Goal: Task Accomplishment & Management: Manage account settings

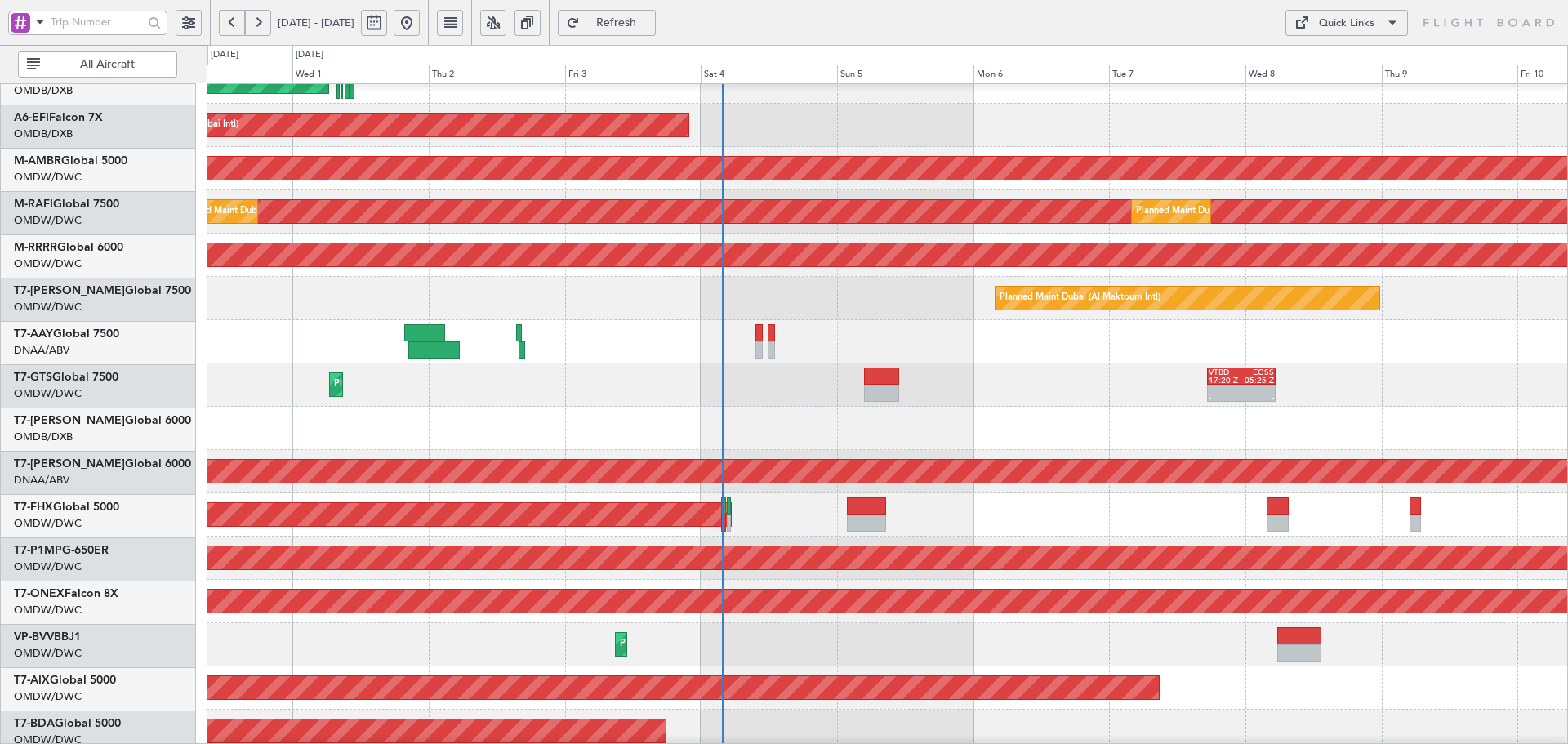
scroll to position [107, 0]
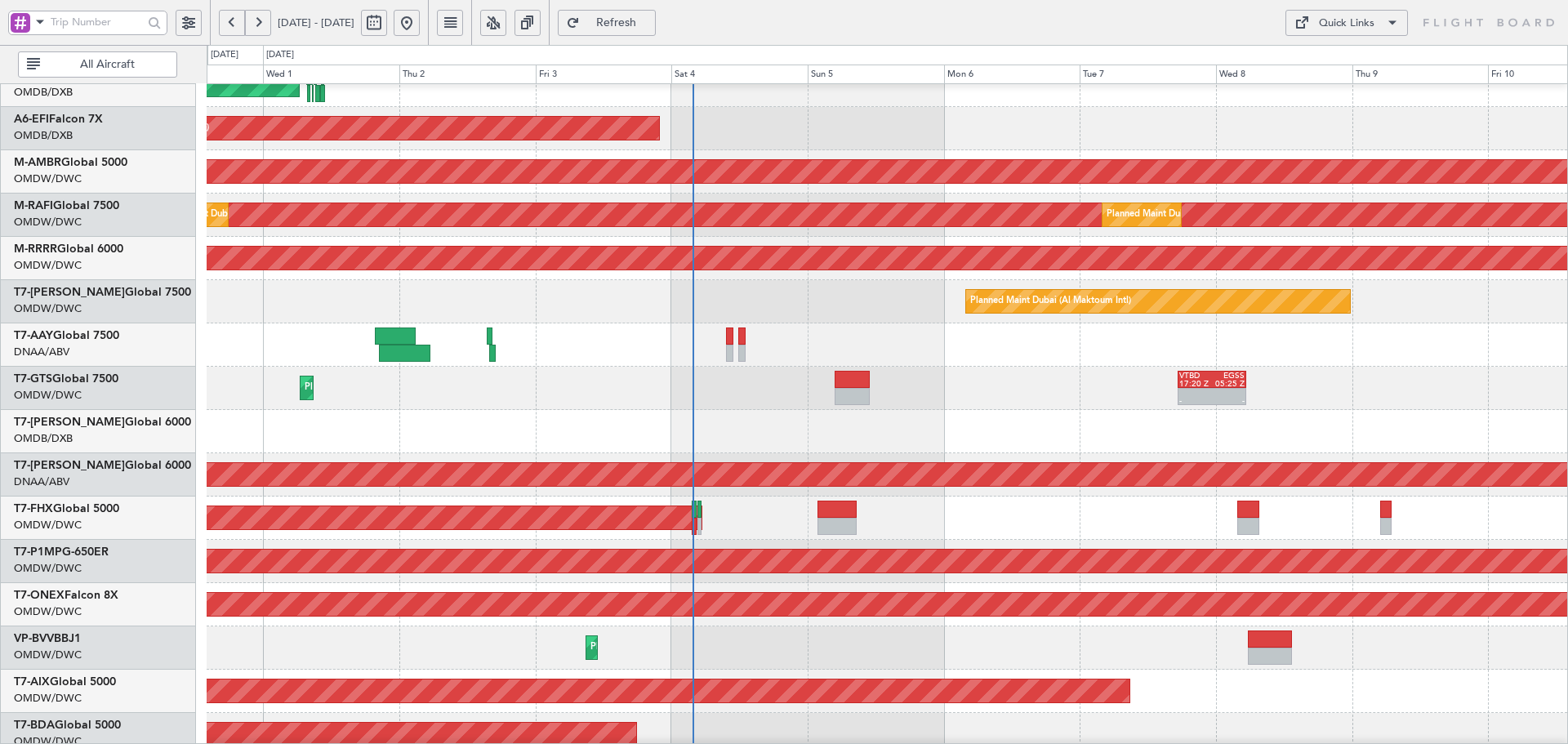
click at [793, 531] on div "Planned Maint [GEOGRAPHIC_DATA] ([GEOGRAPHIC_DATA])" at bounding box center [887, 518] width 1361 height 44
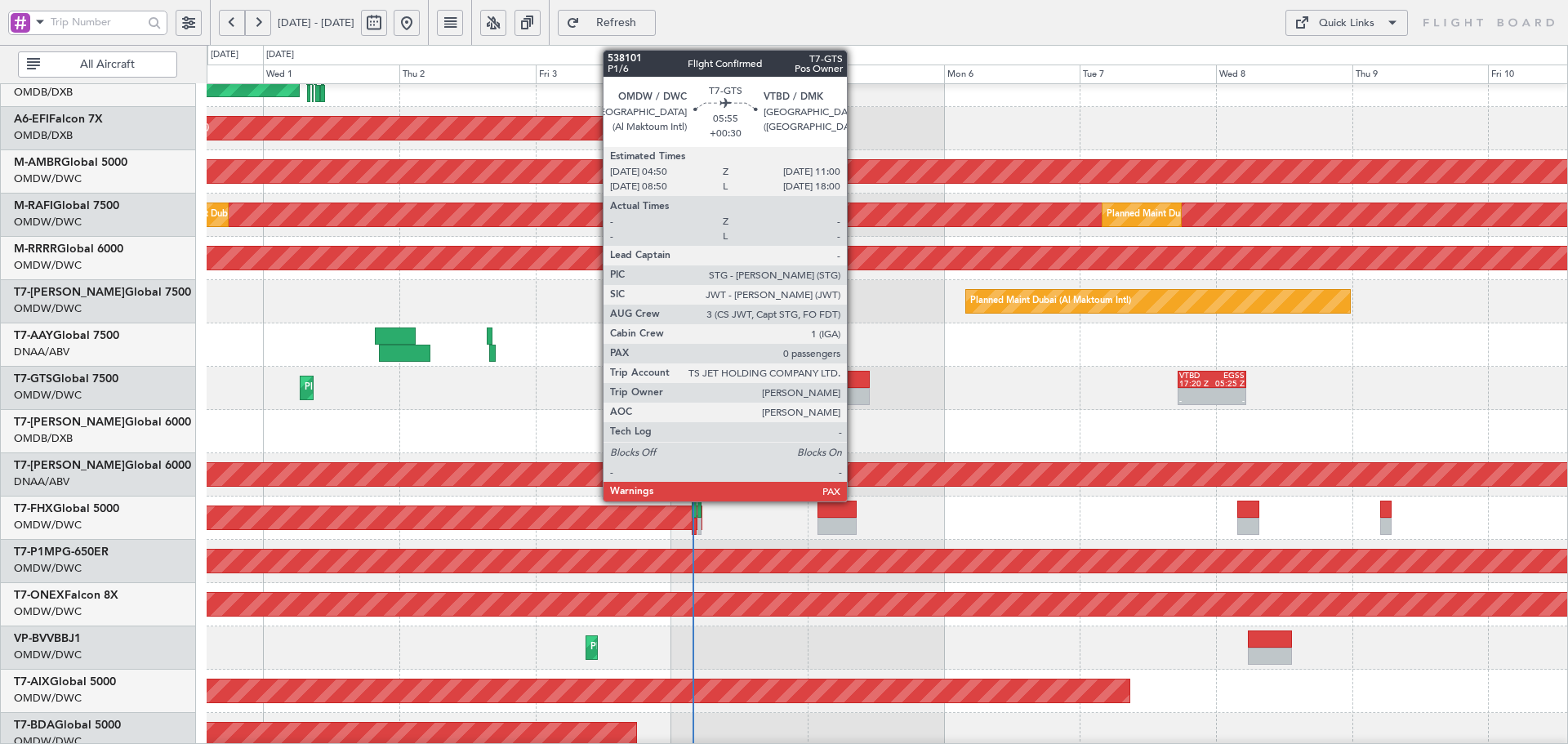
click at [854, 386] on div at bounding box center [852, 379] width 35 height 17
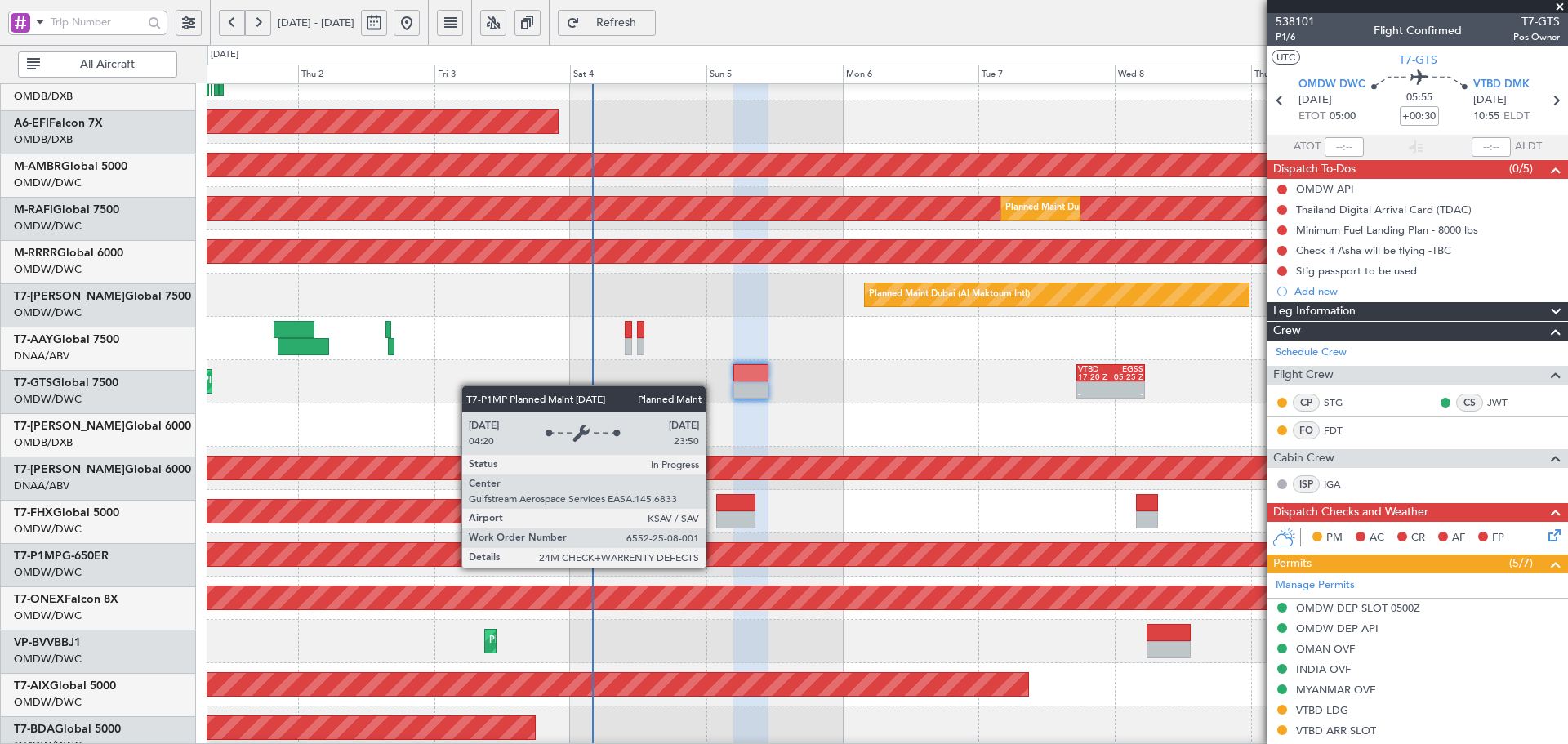
scroll to position [113, 0]
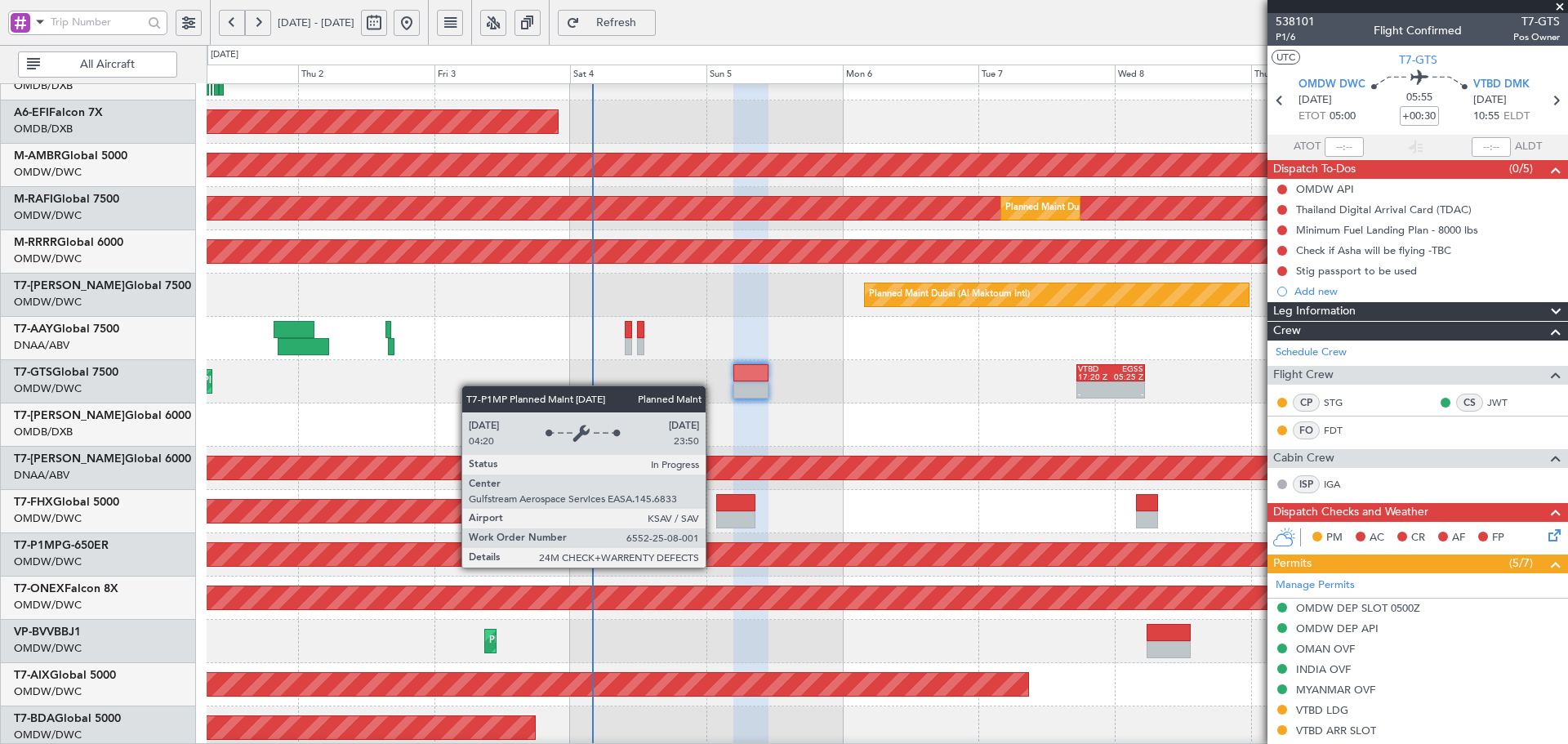
click at [612, 560] on div "Planned Maint Savannah (Savannah/hilton Head Intl)" at bounding box center [887, 554] width 4081 height 23
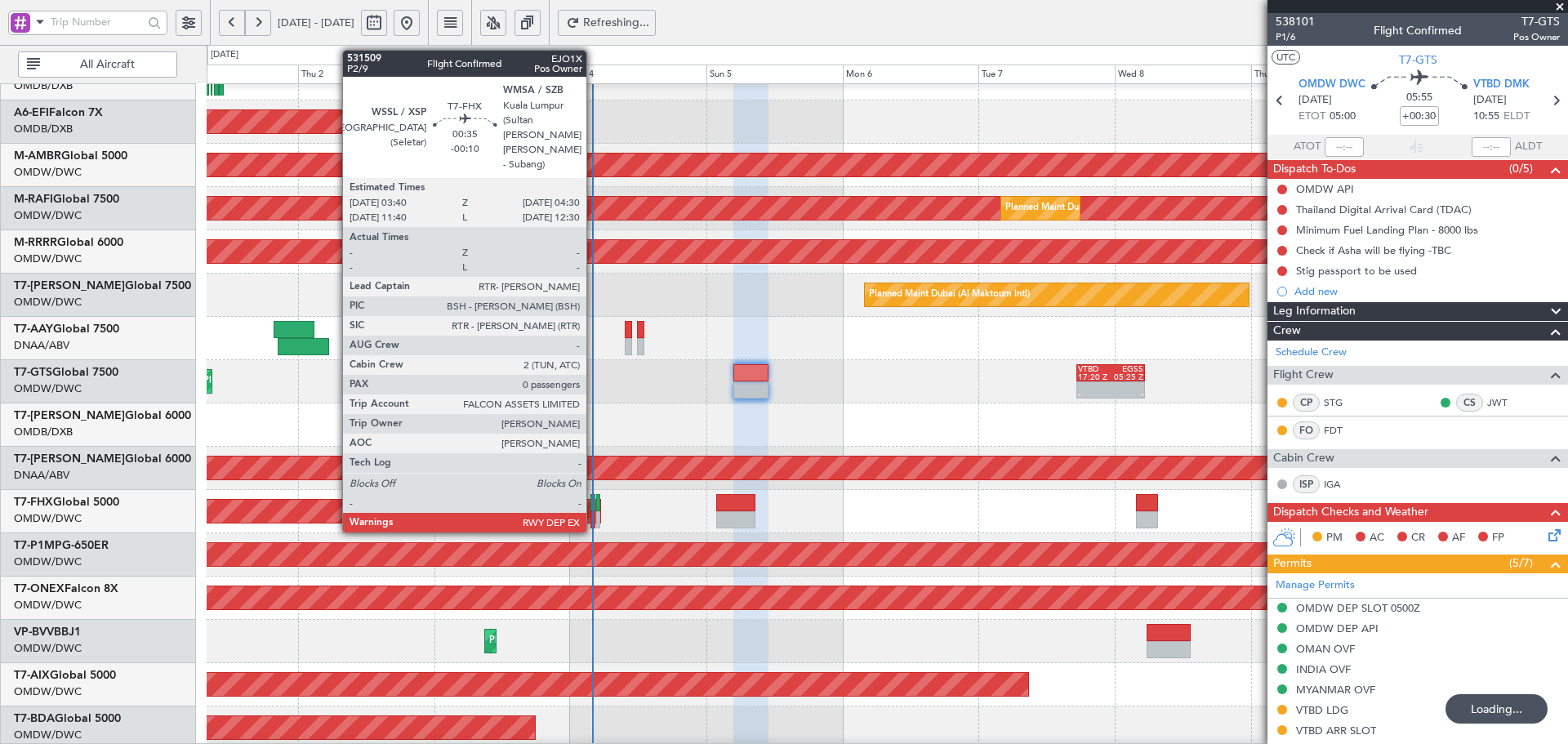
click at [594, 502] on div at bounding box center [593, 503] width 5 height 17
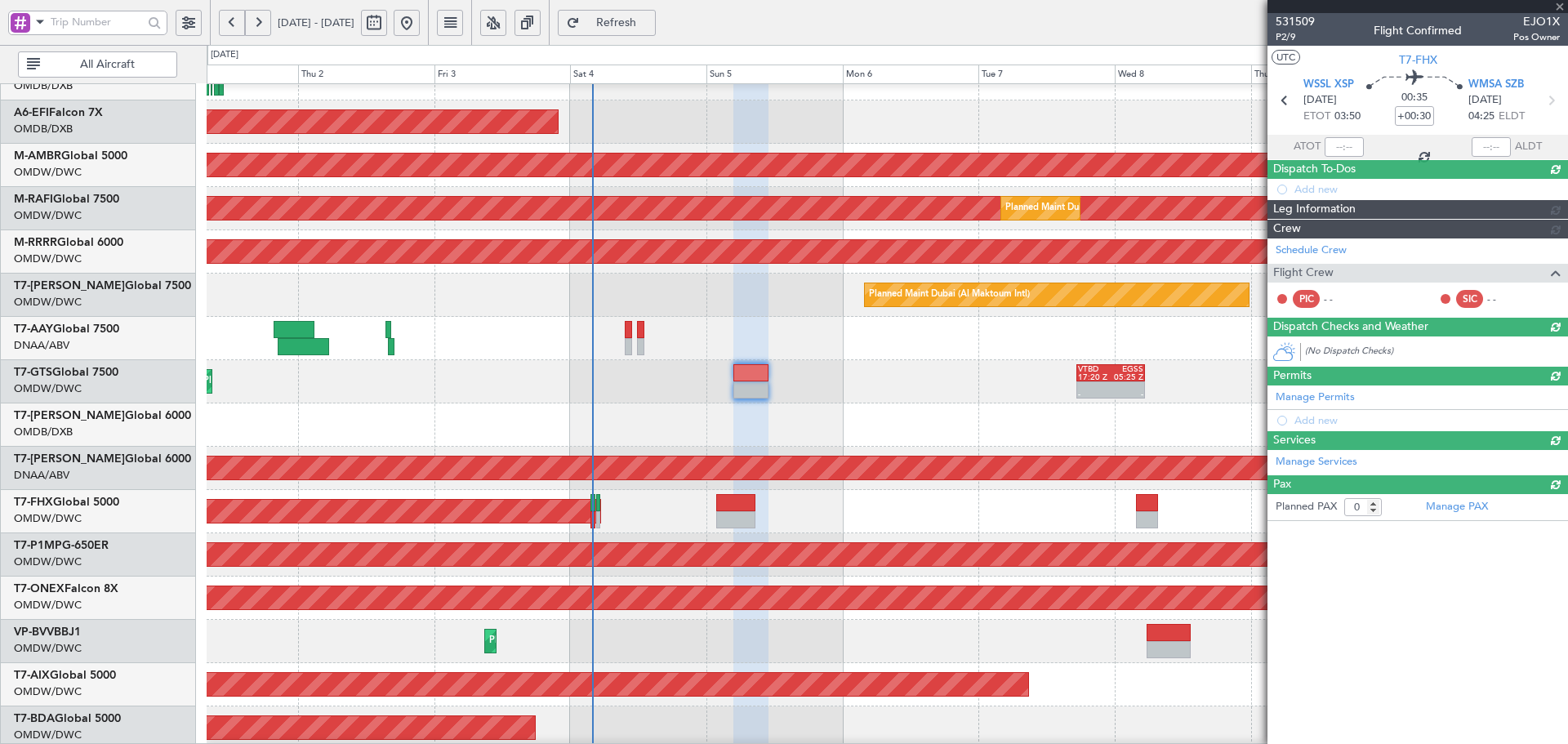
type input "-00:10"
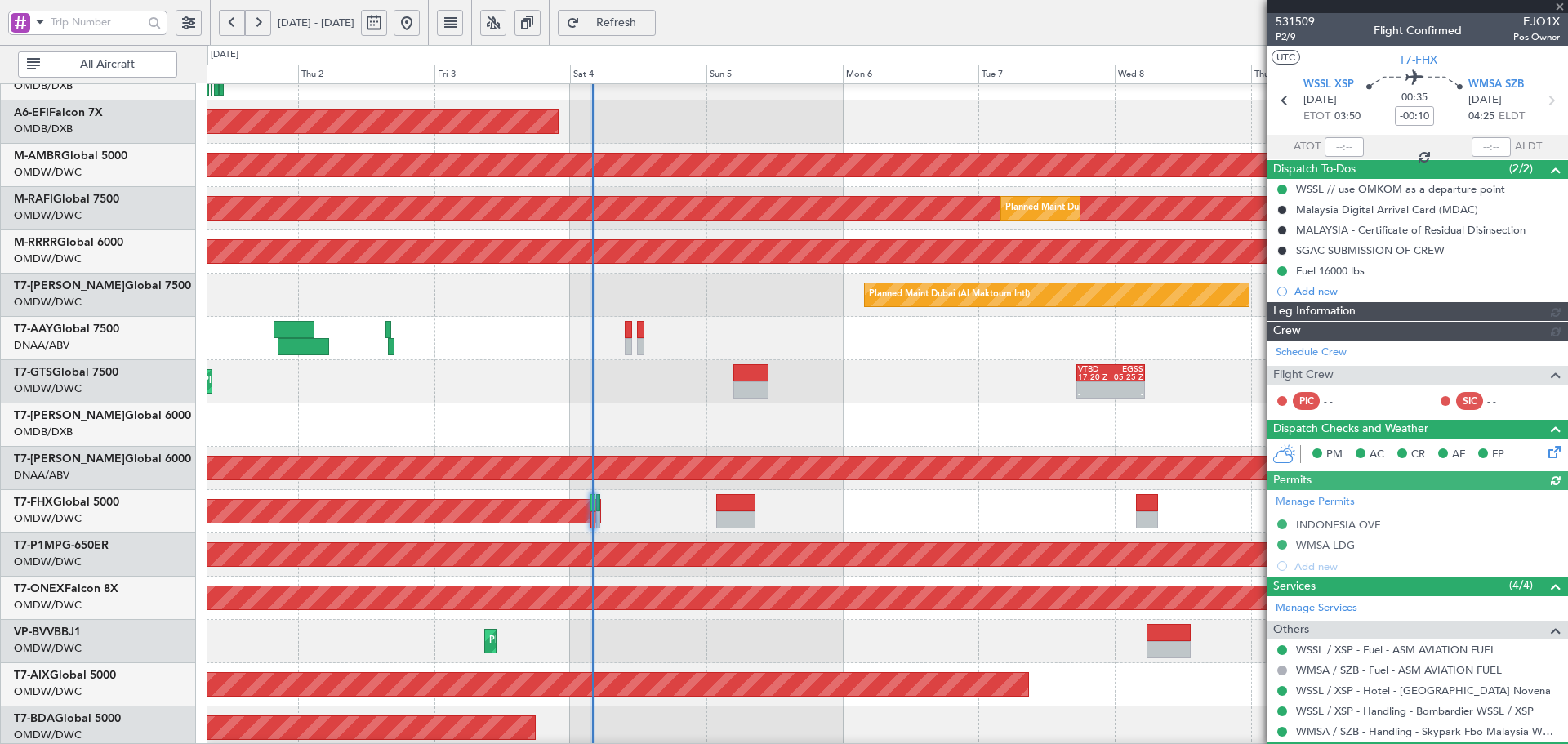
type input "[PERSON_NAME] ([PERSON_NAME])"
type input "7423"
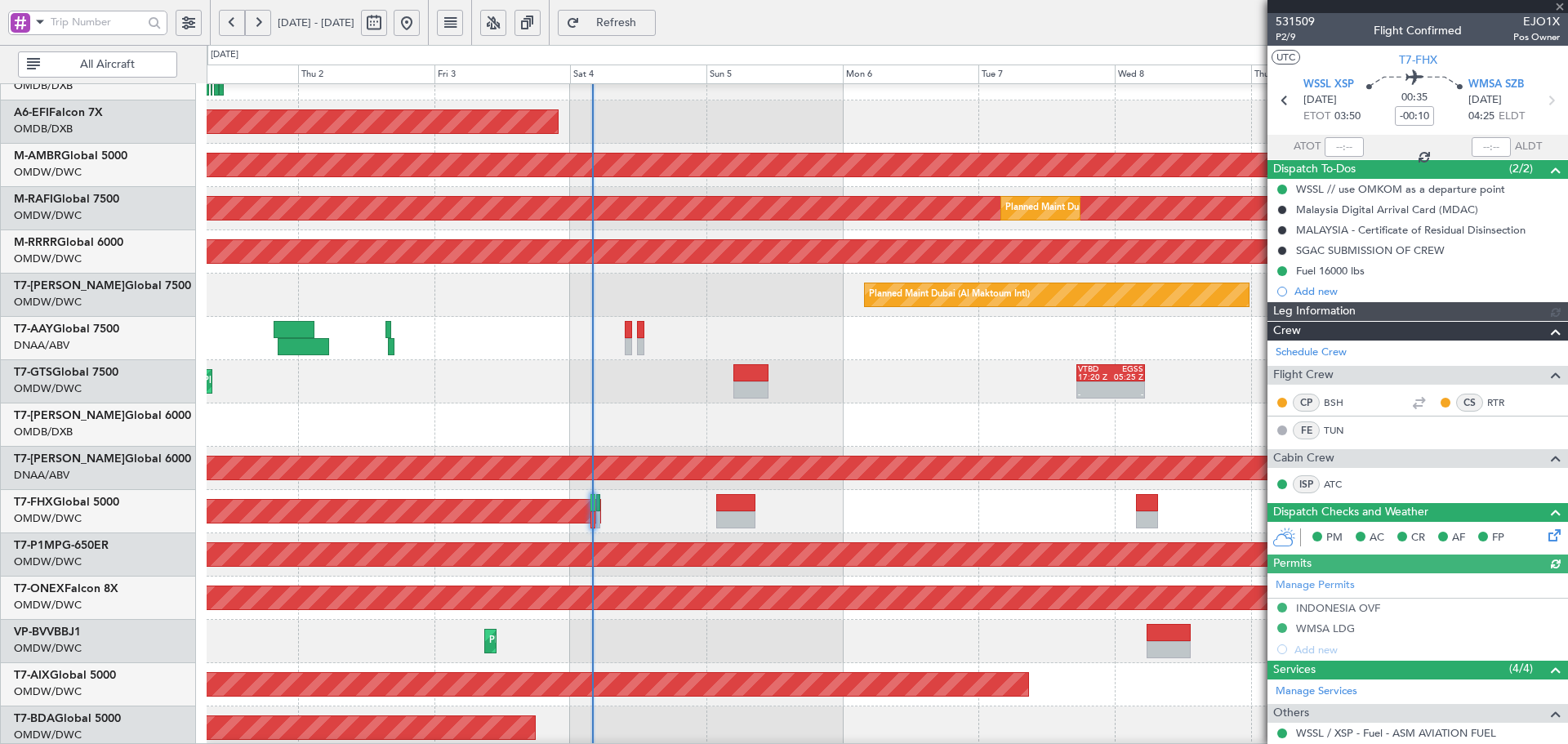
type input "[PERSON_NAME] ([PERSON_NAME])"
type input "7423"
type input "[PERSON_NAME] ([PERSON_NAME])"
type input "7423"
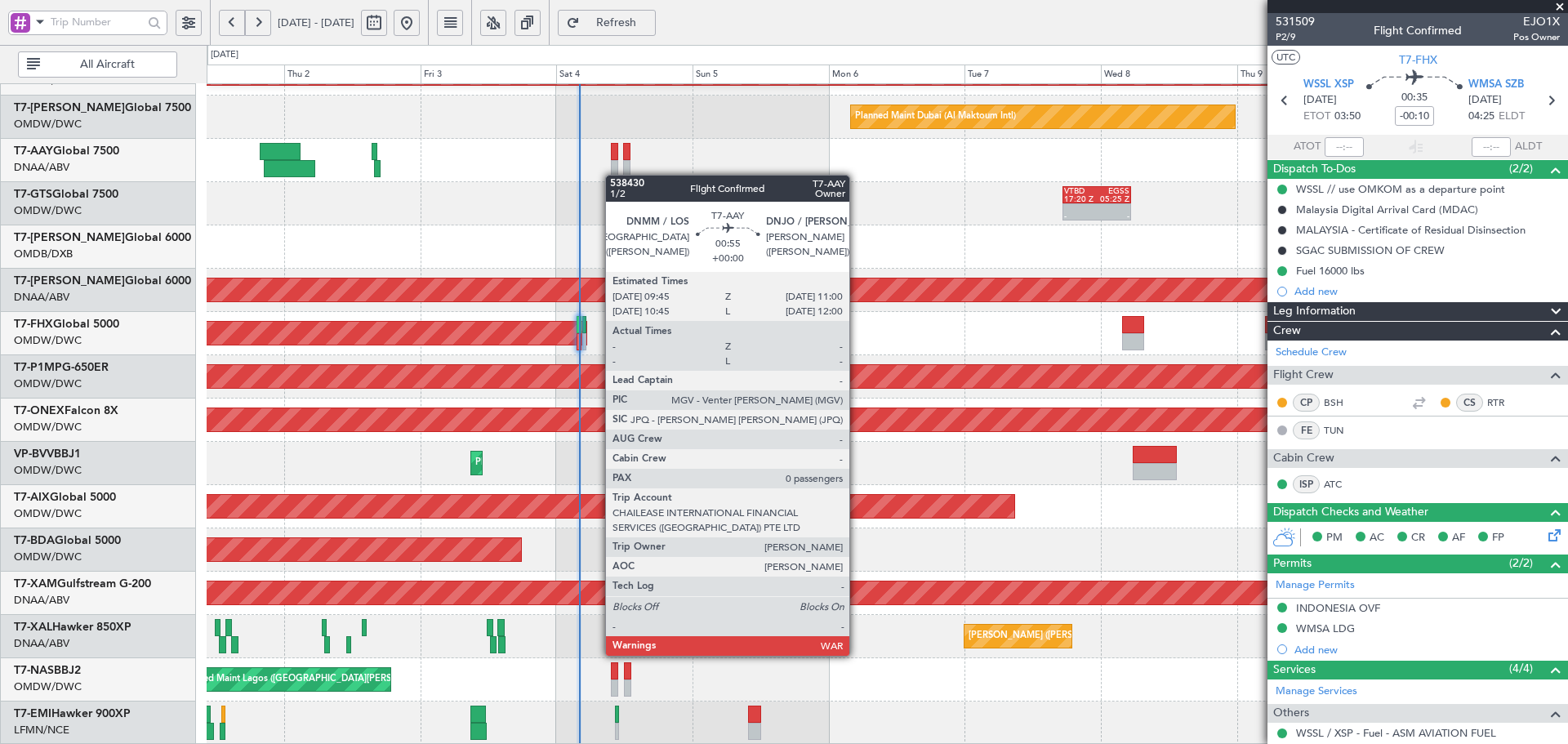
click at [614, 166] on div "Planned Maint Dubai (Al Maktoum Intl) Planned Maint [GEOGRAPHIC_DATA] (Al Makto…" at bounding box center [887, 269] width 1361 height 952
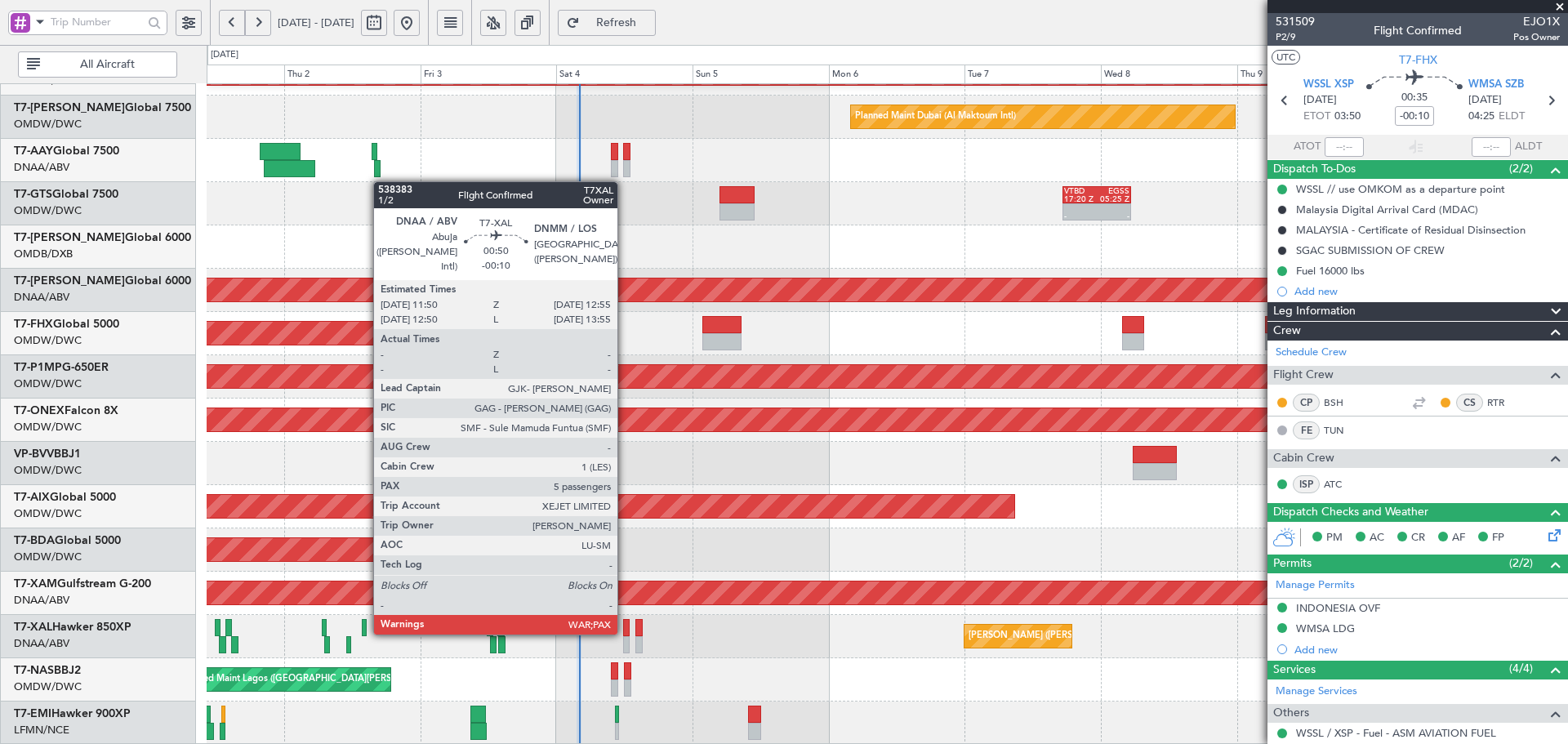
click at [625, 631] on div at bounding box center [627, 627] width 7 height 17
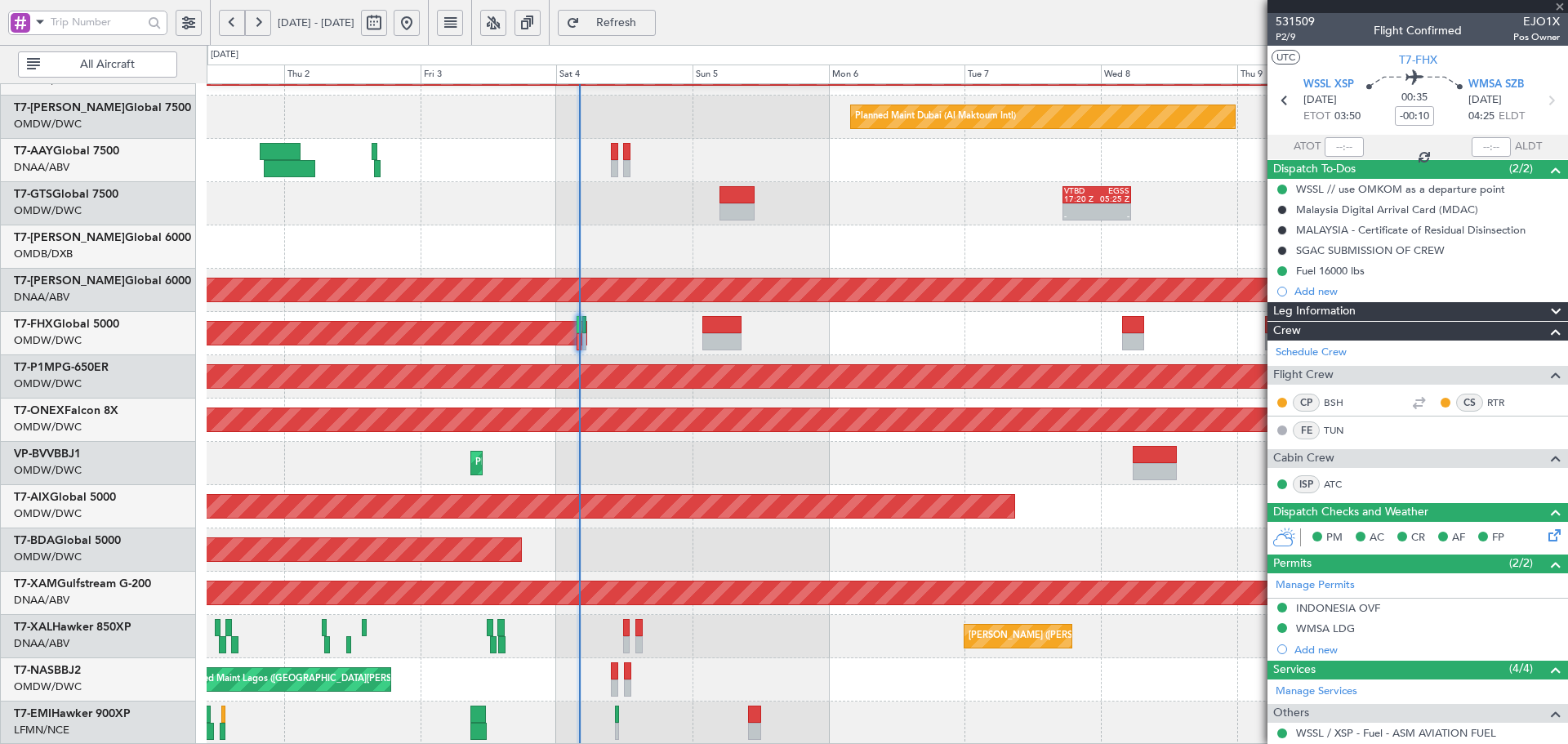
type input "5"
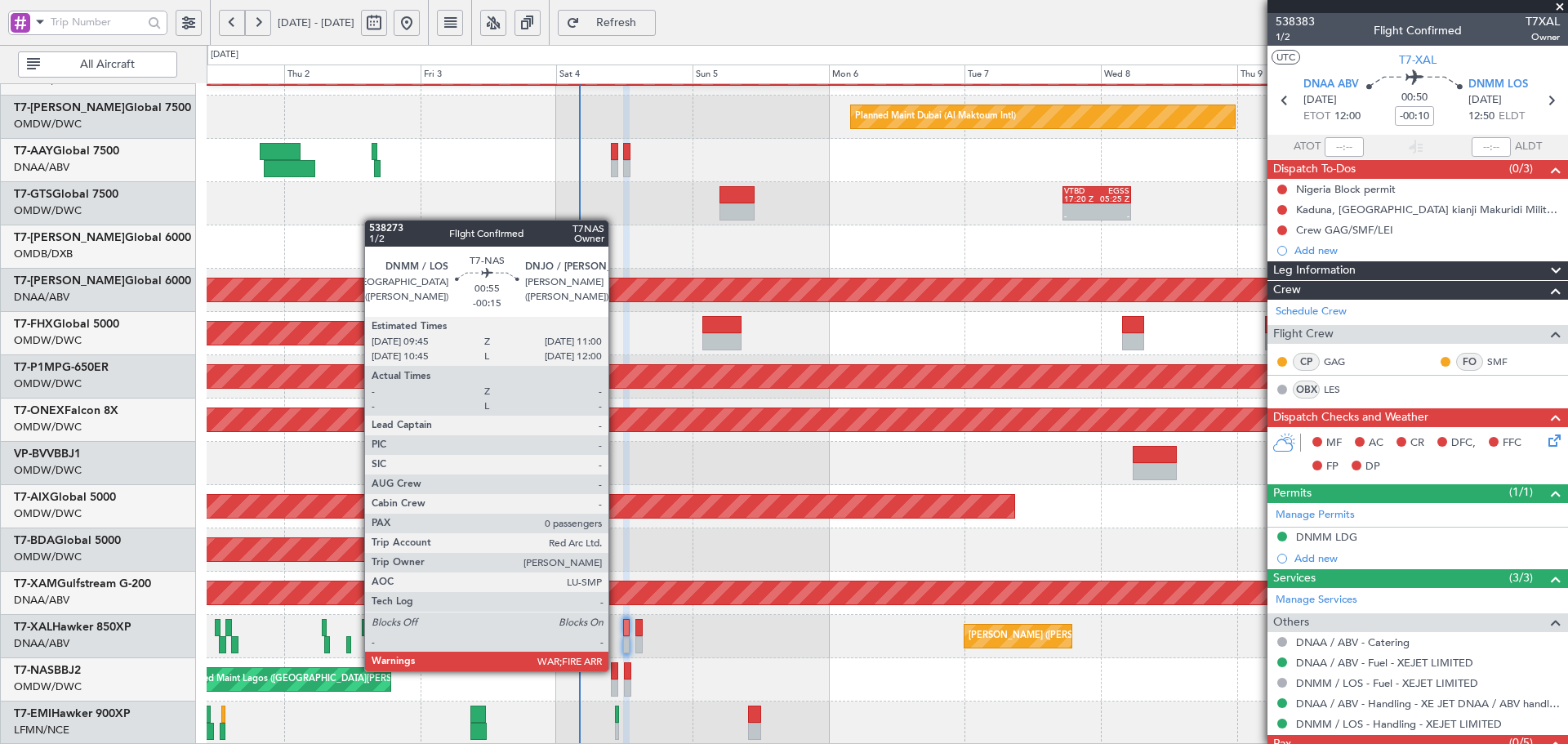
click at [615, 670] on div at bounding box center [615, 671] width 8 height 17
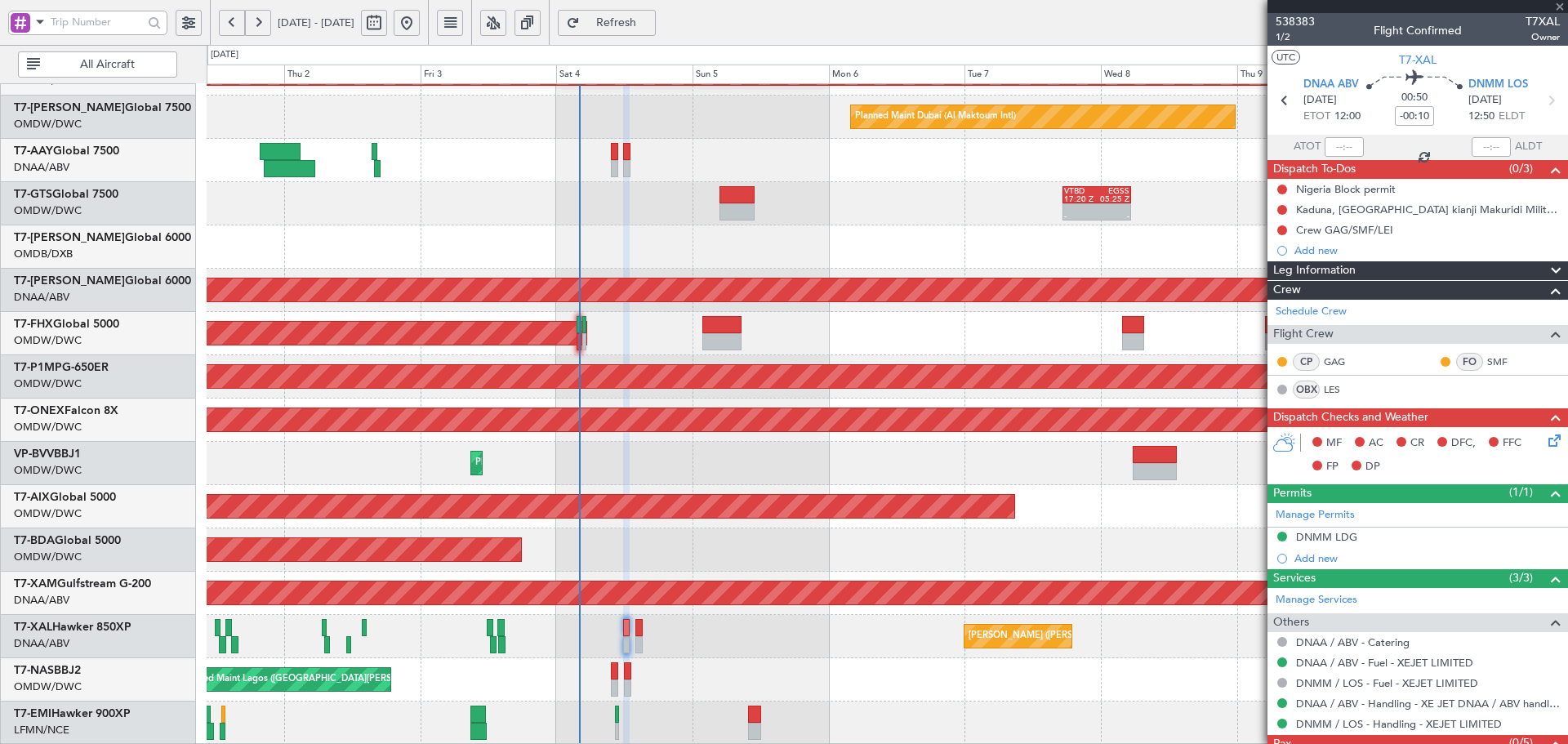
type input "-00:15"
type input "0"
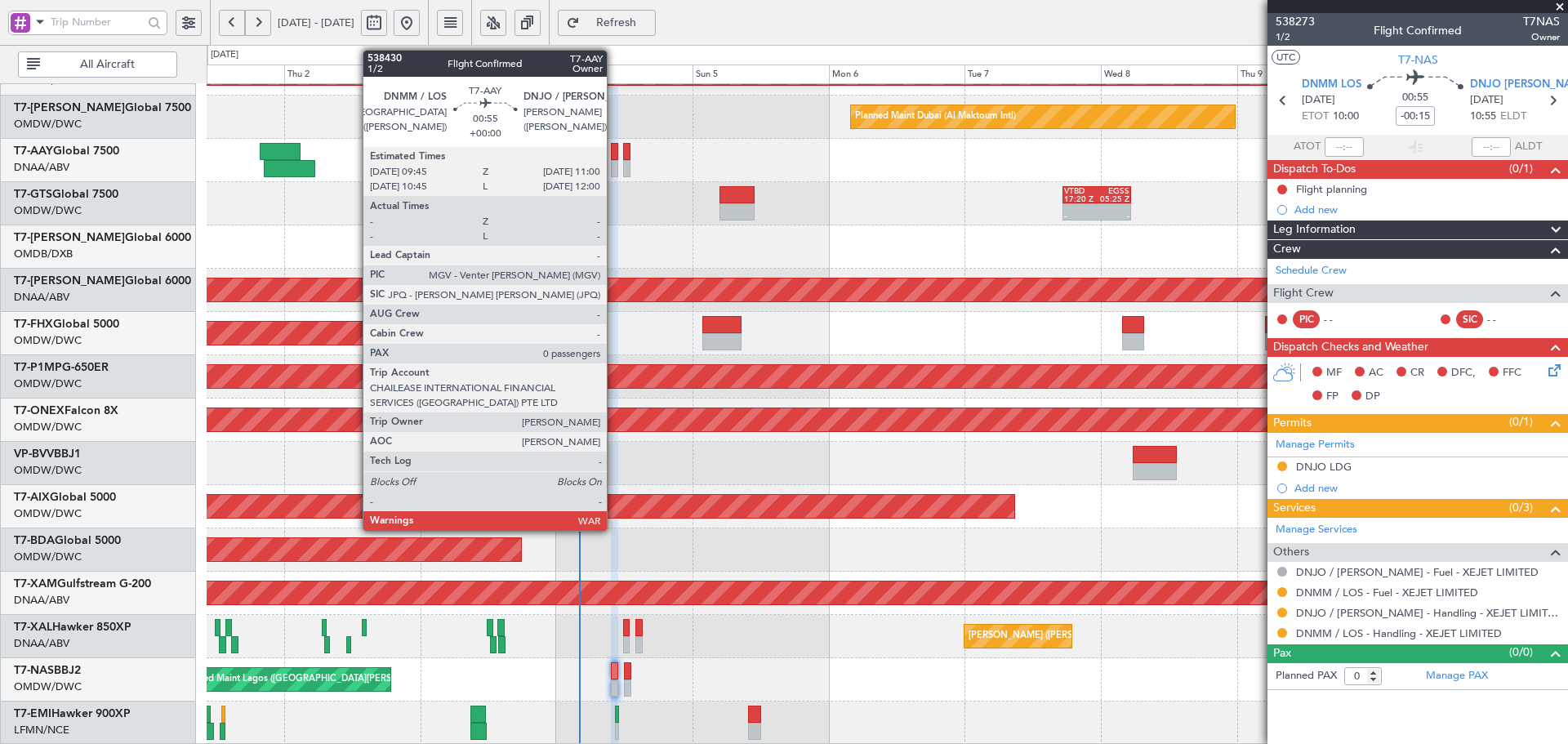
click at [615, 152] on div at bounding box center [615, 151] width 8 height 17
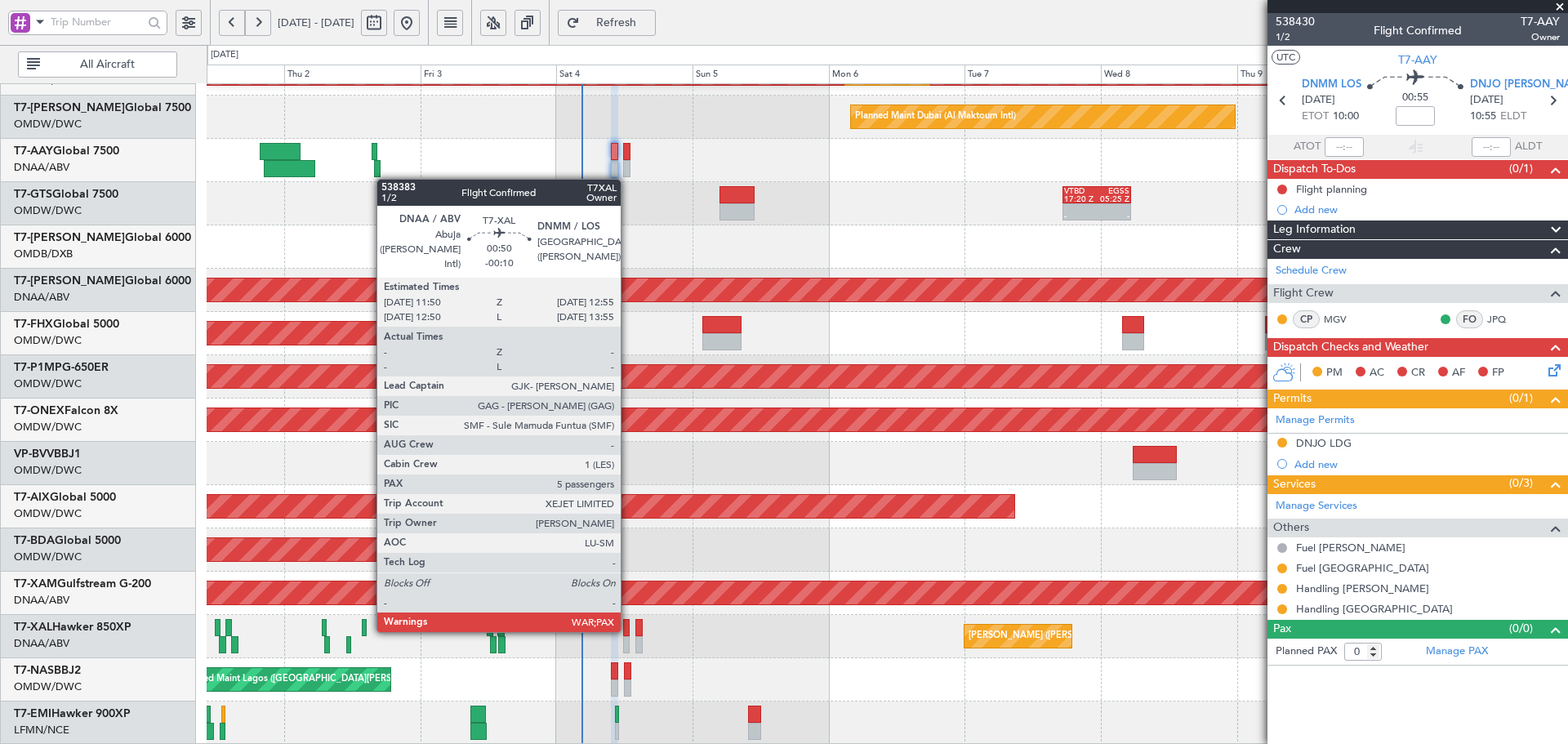
click at [628, 629] on div at bounding box center [627, 627] width 7 height 17
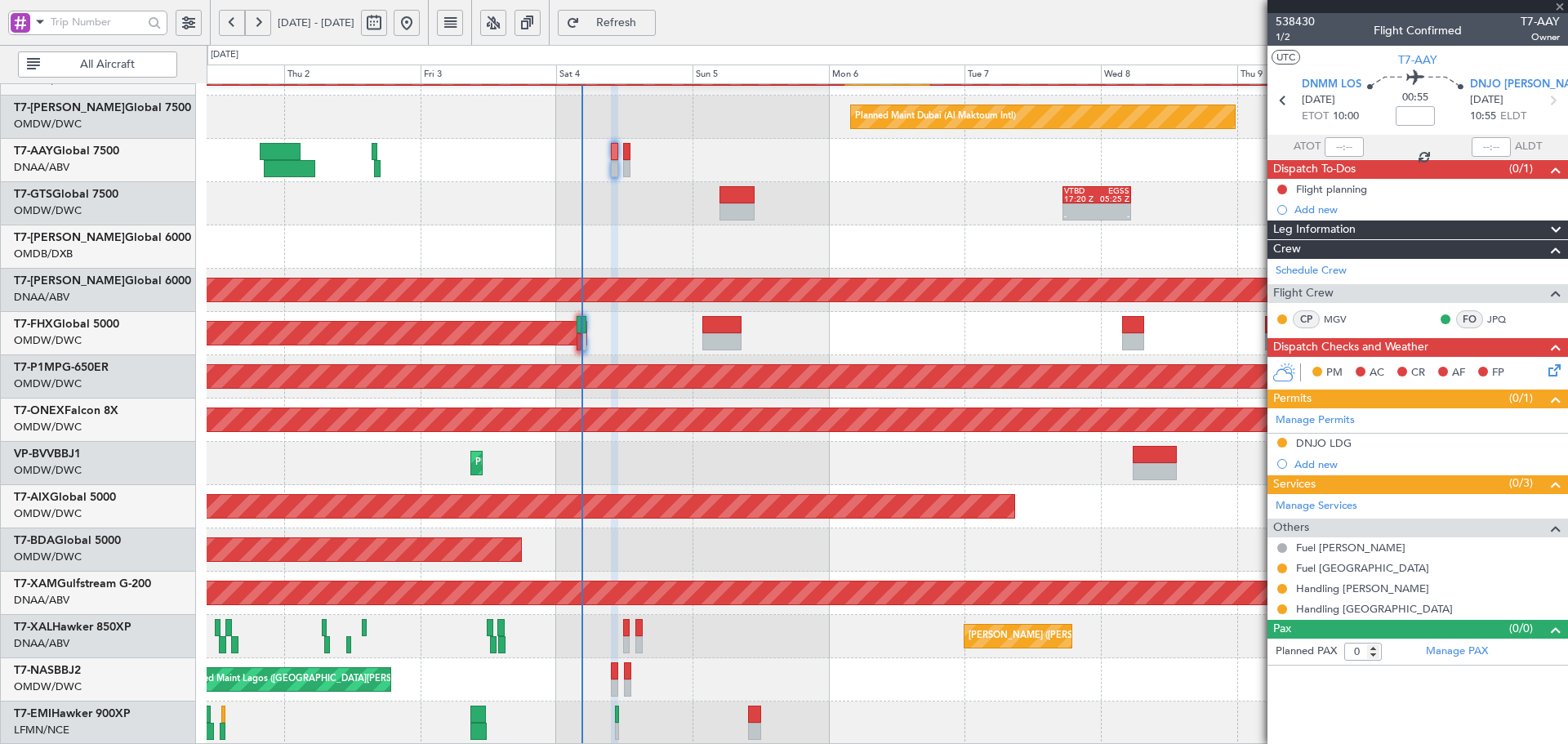
type input "-00:10"
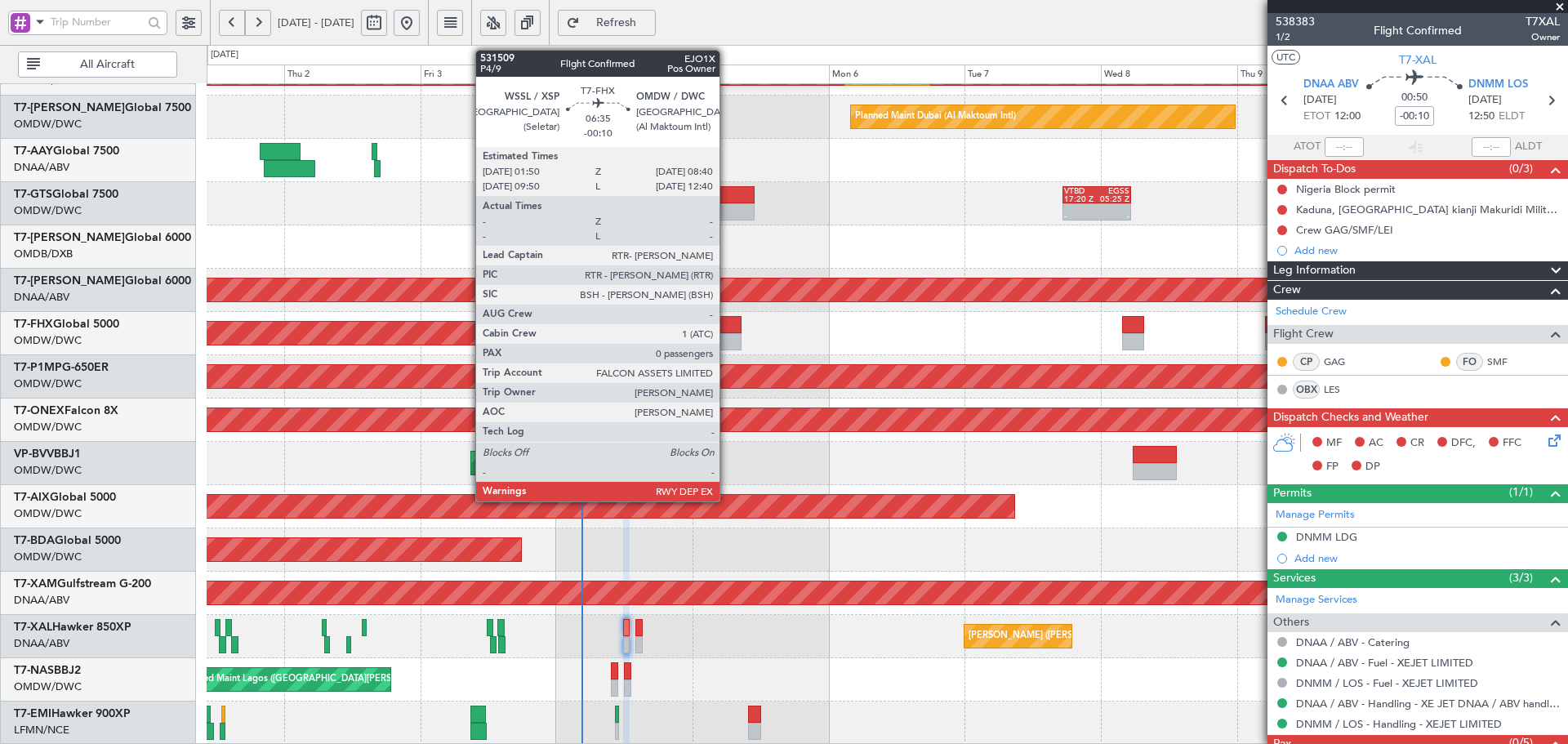
click at [727, 337] on div at bounding box center [722, 341] width 39 height 17
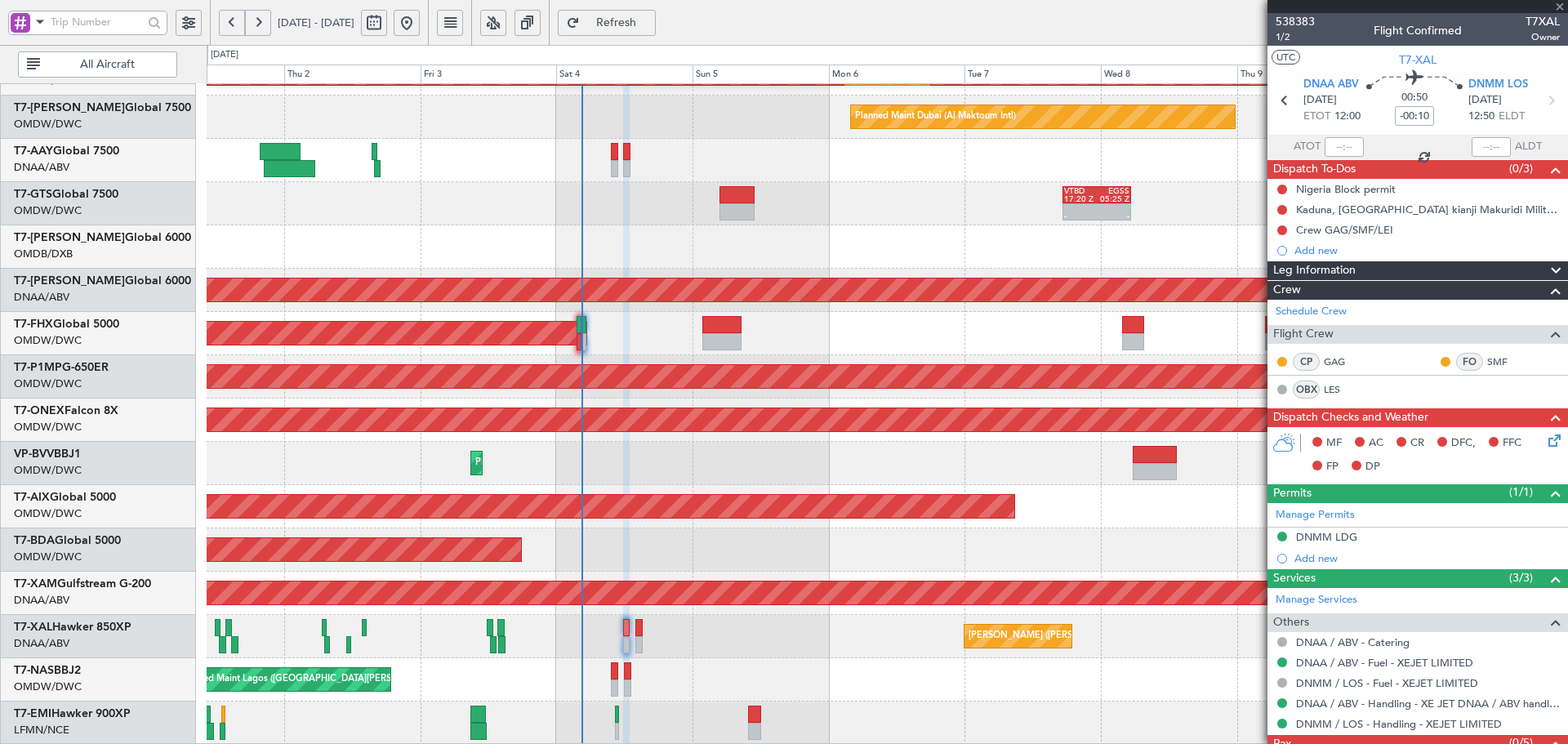
type input "0"
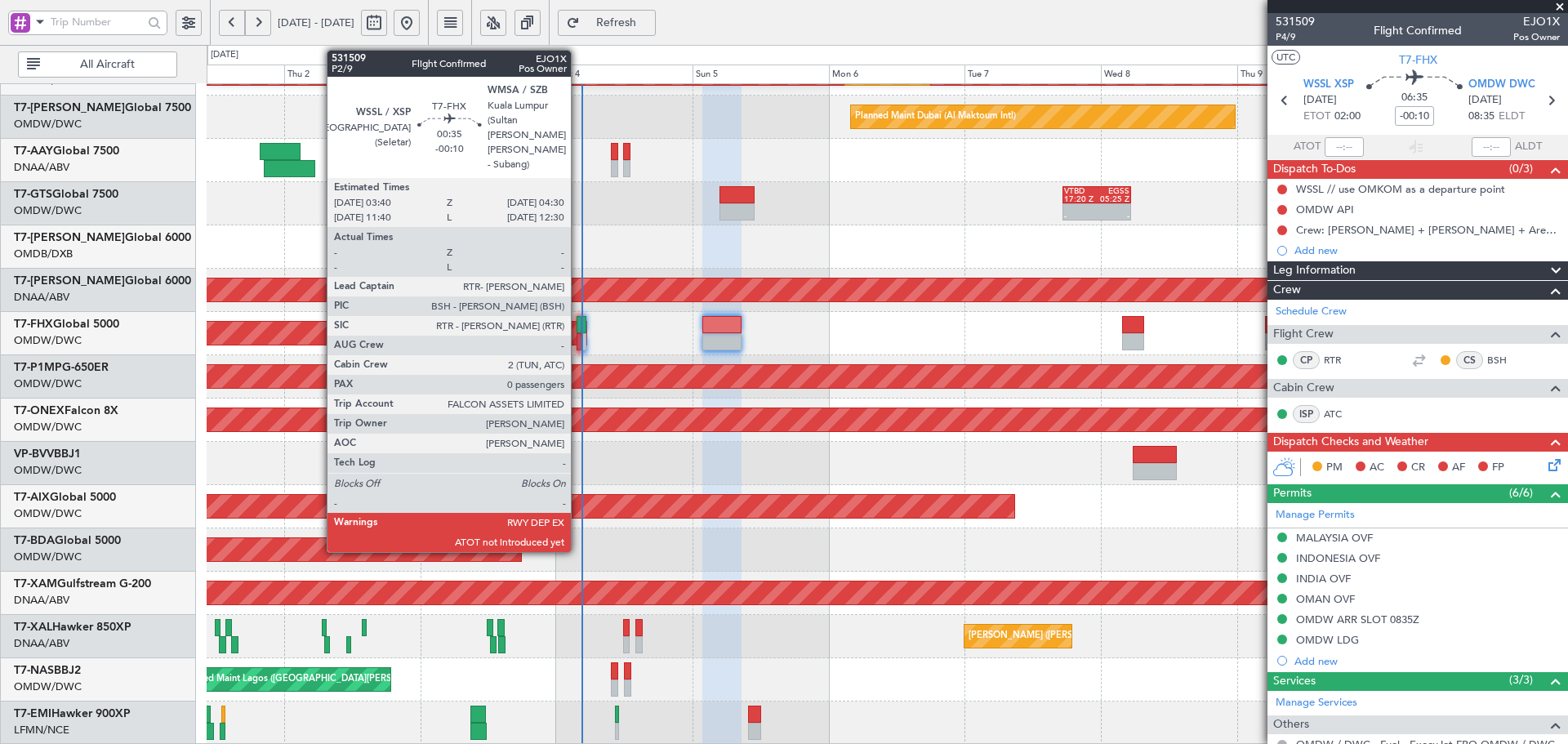
click at [578, 322] on div at bounding box center [580, 324] width 5 height 17
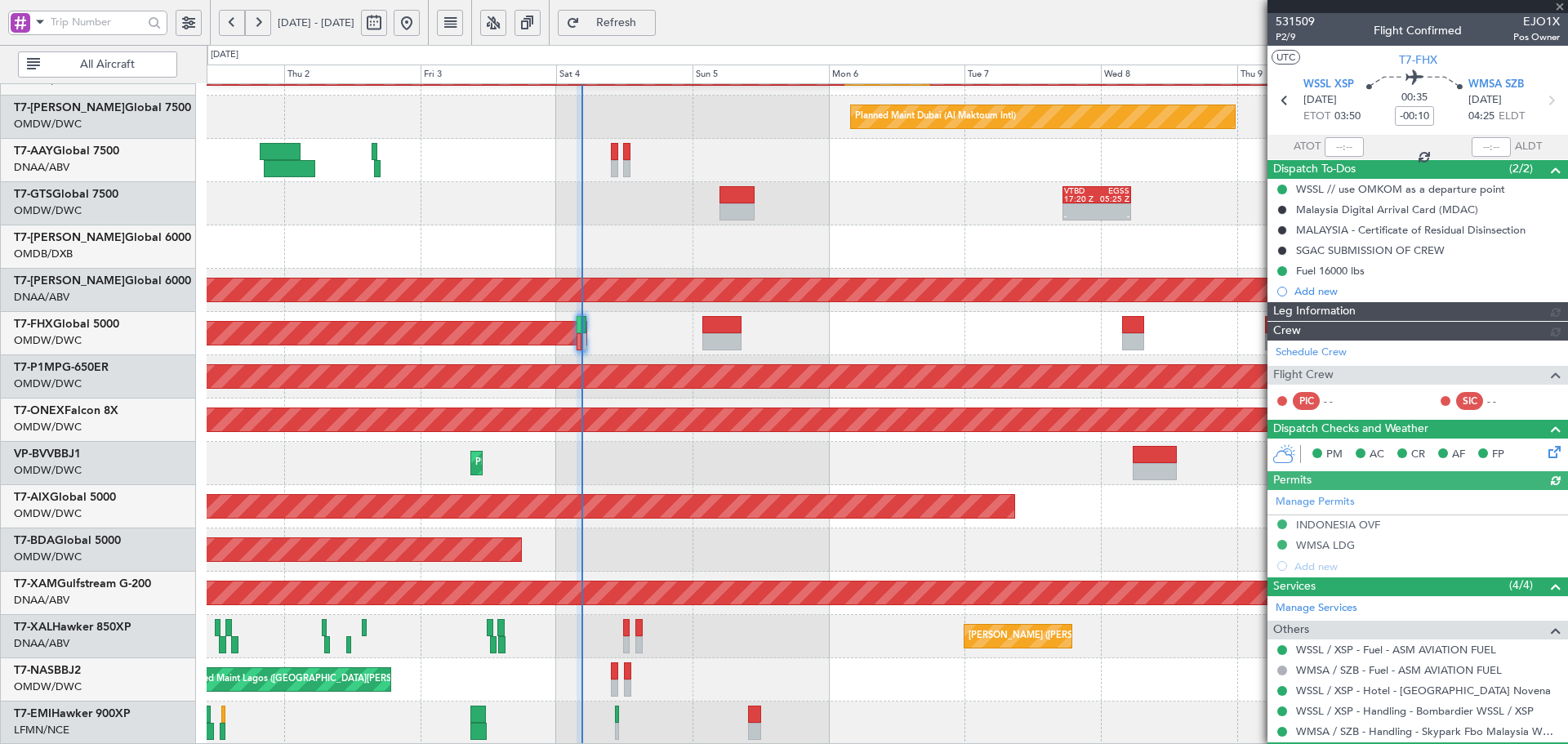
type input "[PERSON_NAME] ([PERSON_NAME])"
type input "7423"
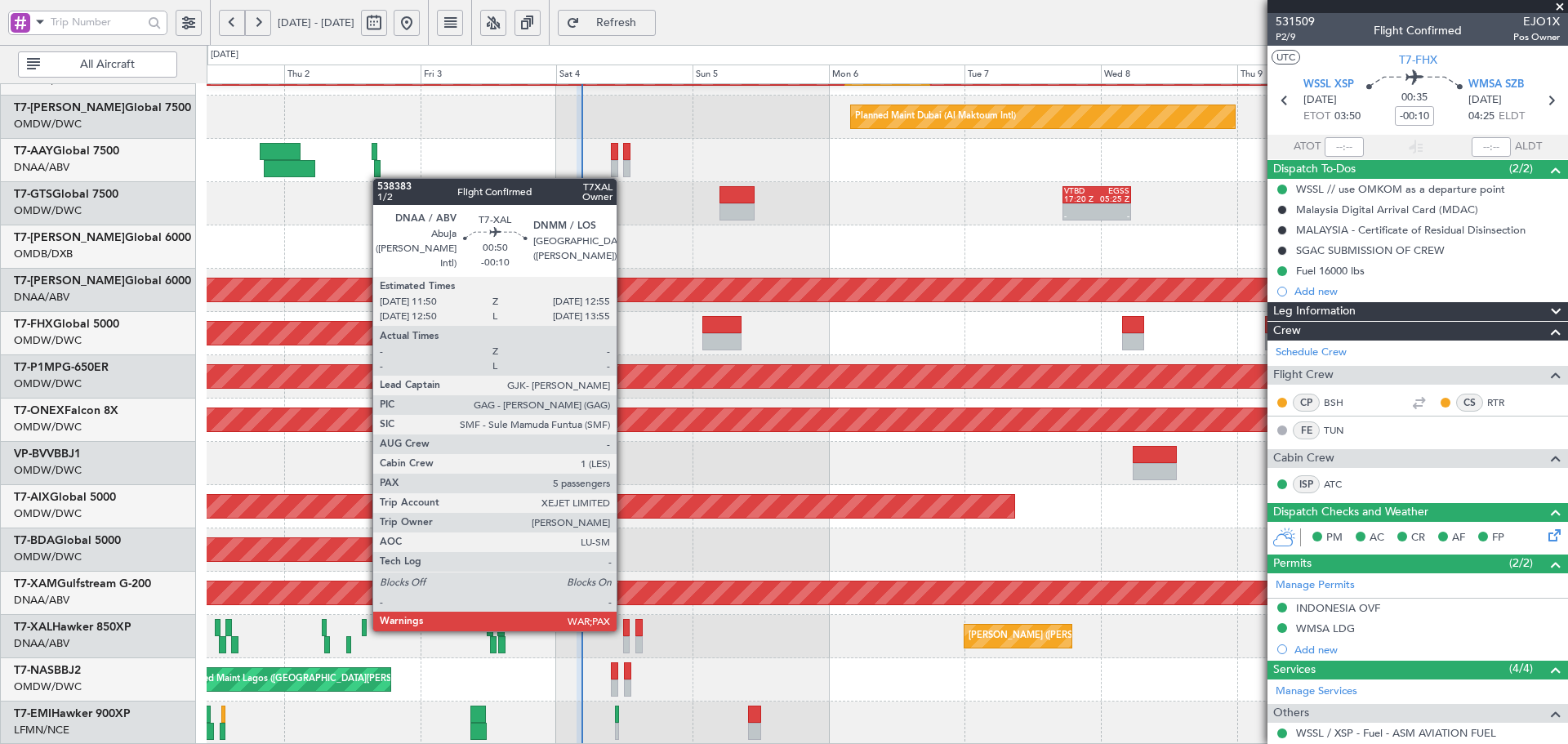
click at [624, 628] on div at bounding box center [627, 627] width 7 height 17
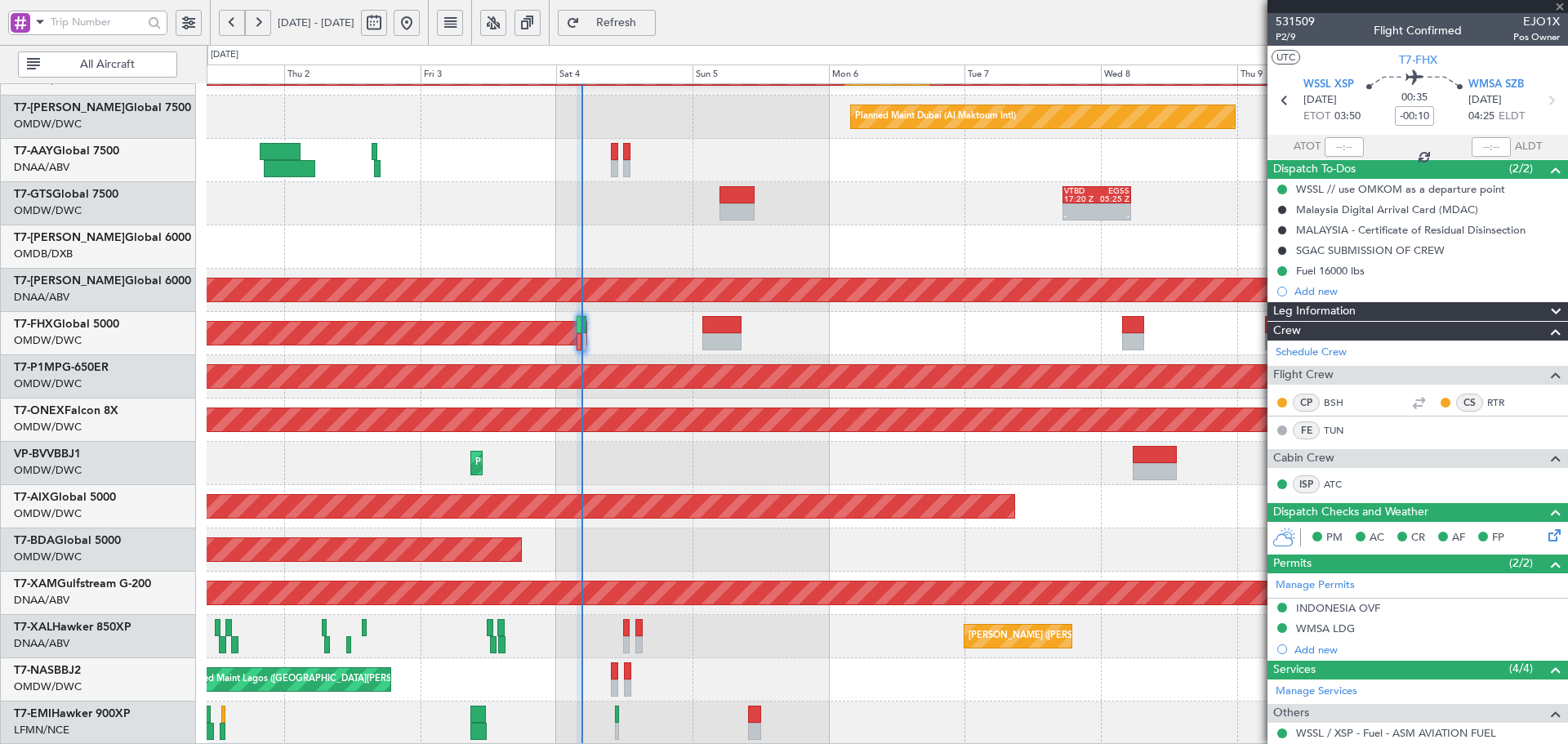
click at [624, 628] on div at bounding box center [627, 627] width 7 height 17
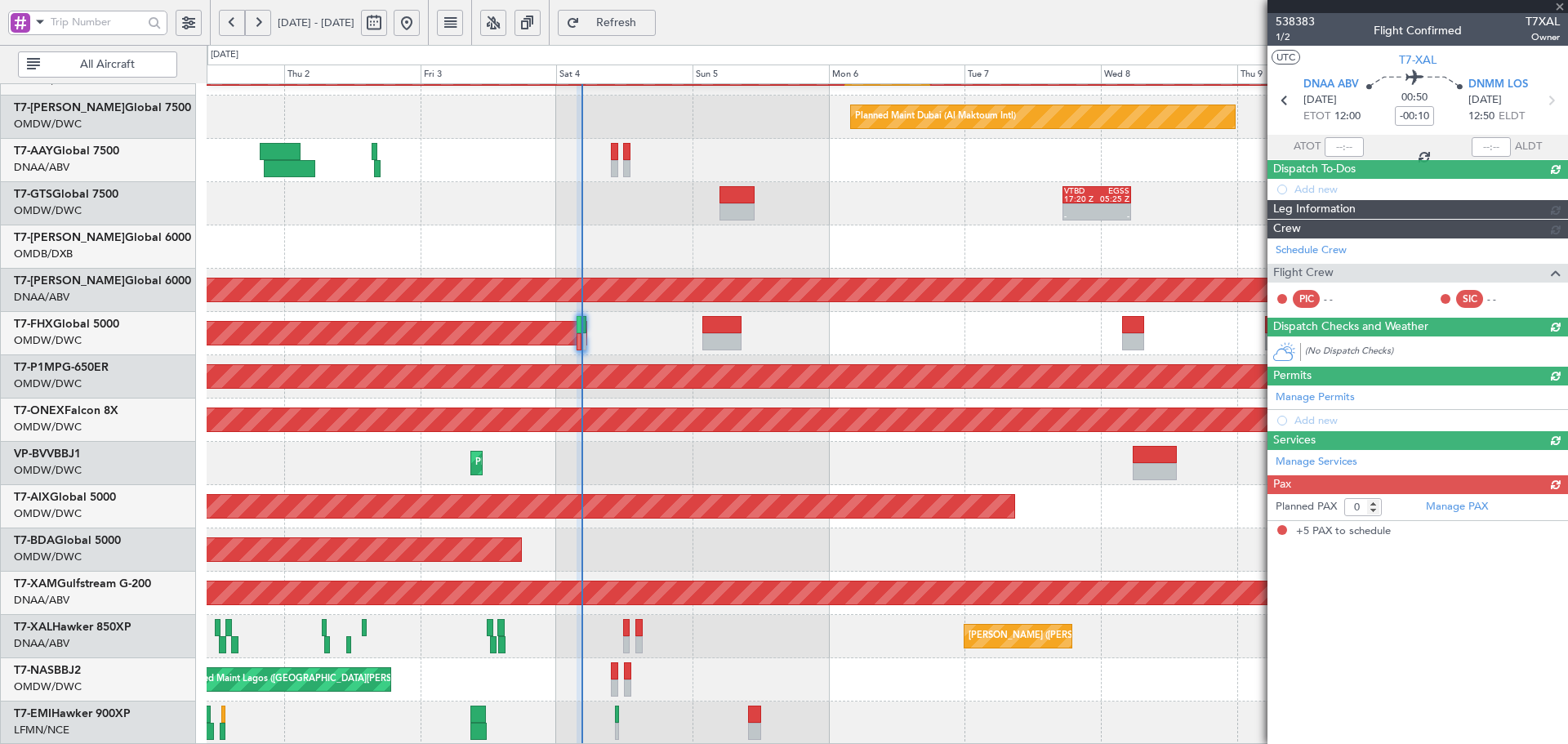
type input "5"
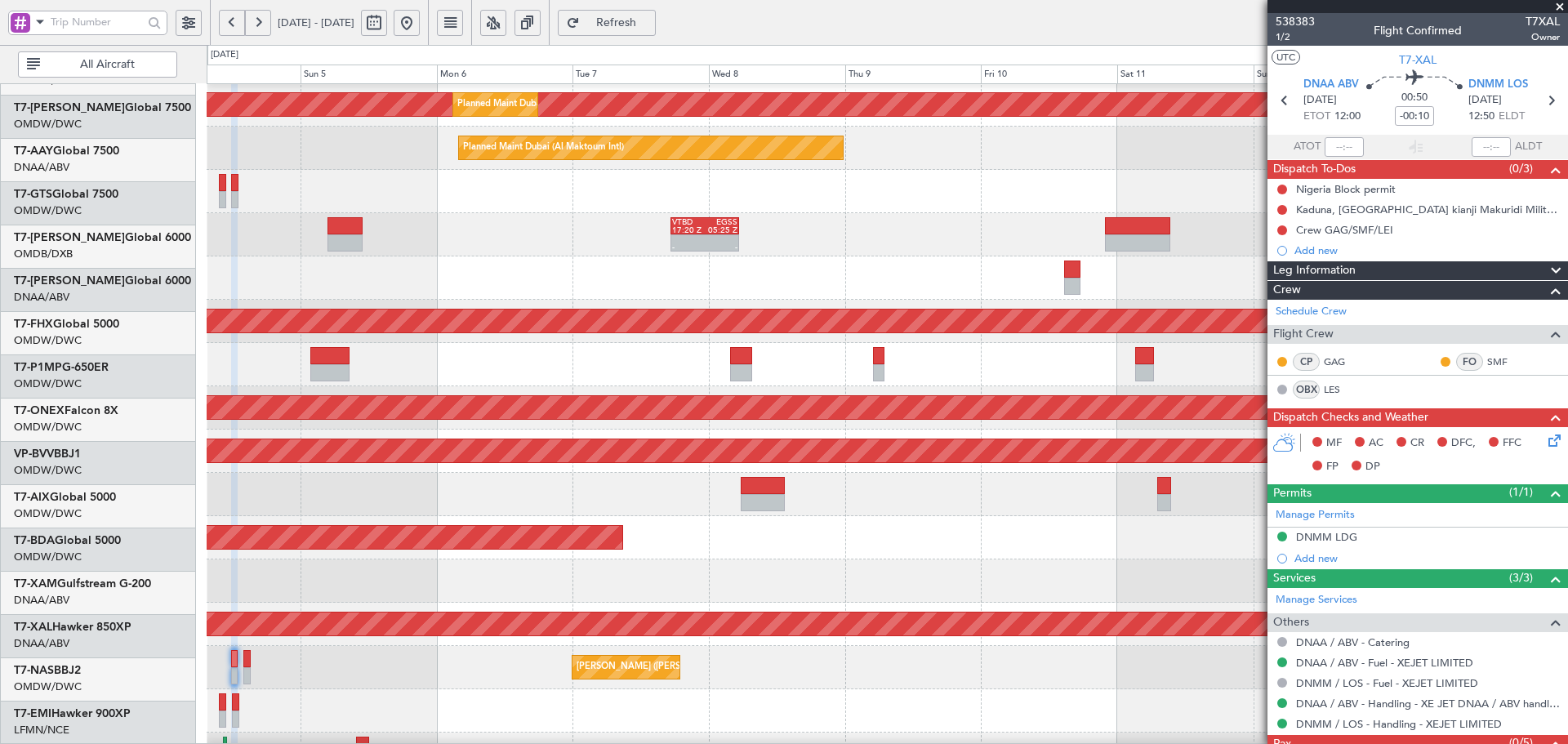
scroll to position [259, 0]
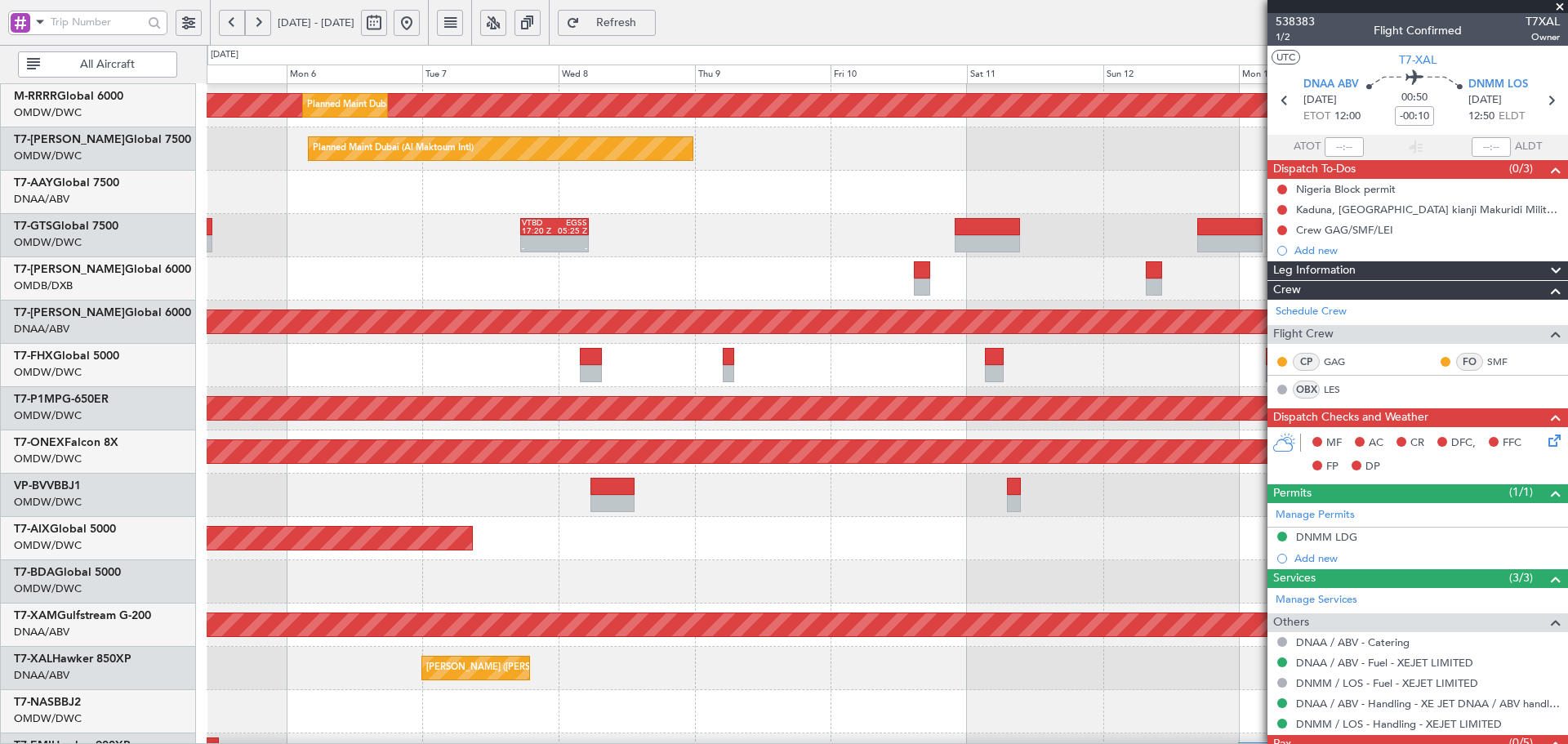
click at [312, 356] on div "Planned Maint [GEOGRAPHIC_DATA] ([GEOGRAPHIC_DATA])" at bounding box center [887, 365] width 1361 height 44
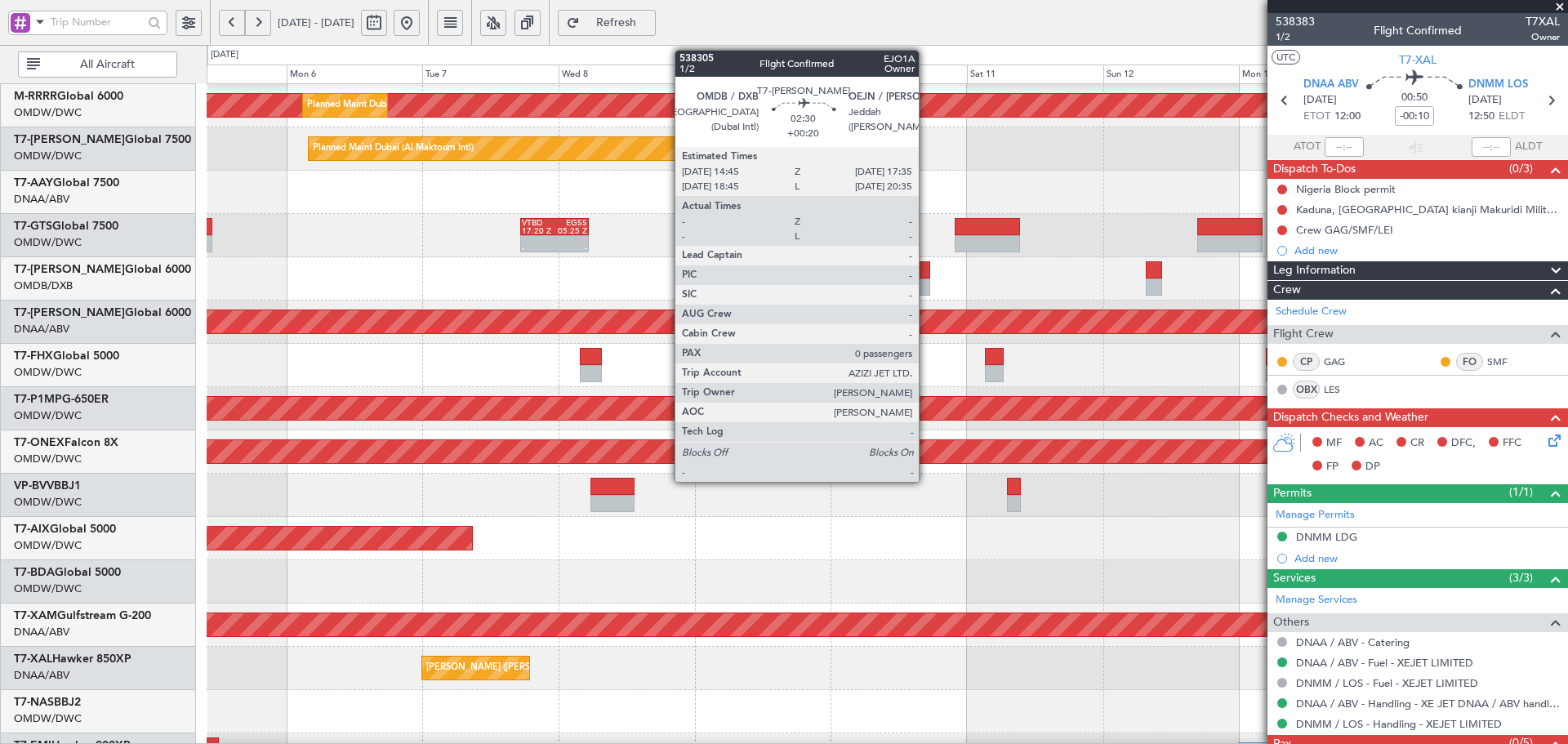
click at [926, 273] on div at bounding box center [922, 270] width 16 height 17
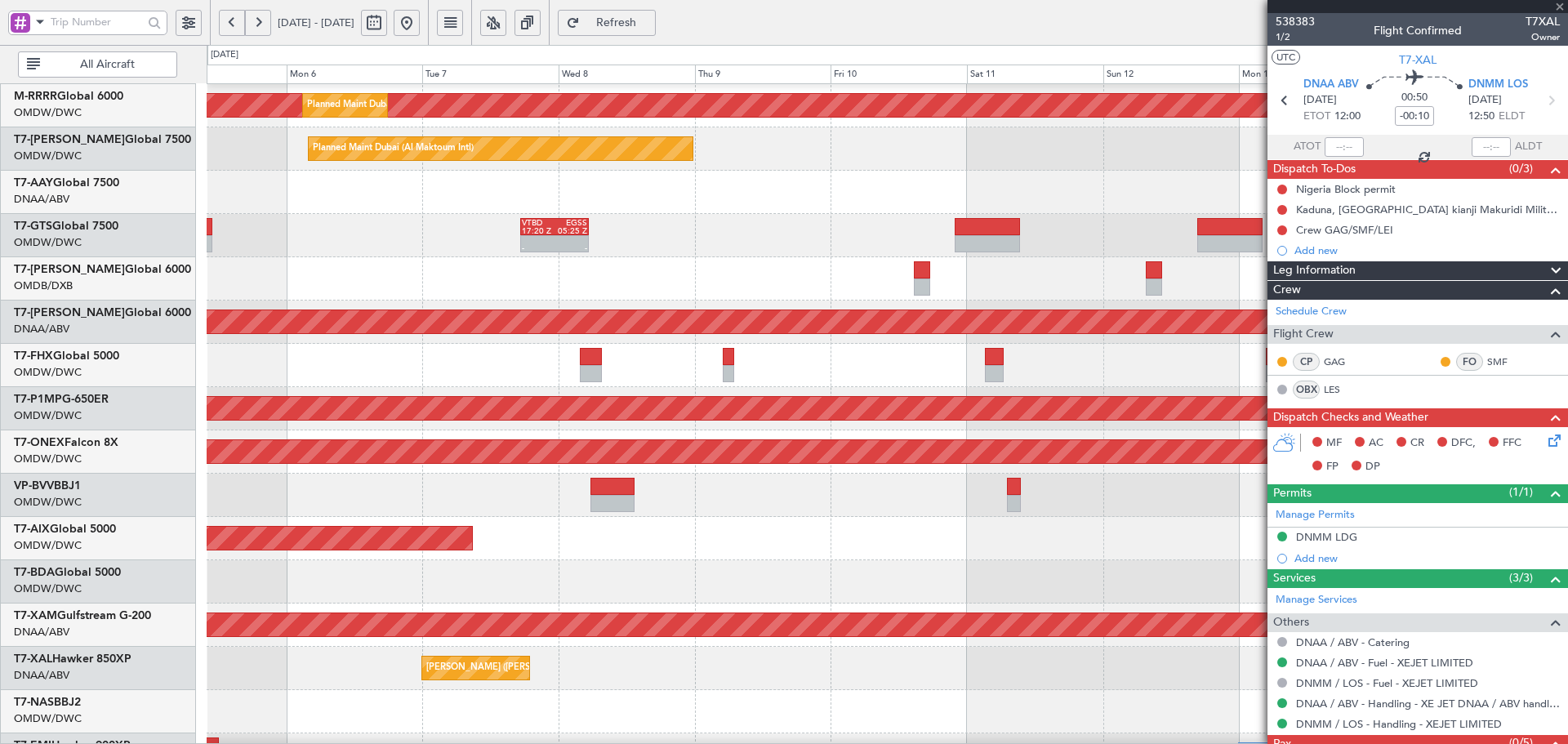
type input "+00:20"
type input "0"
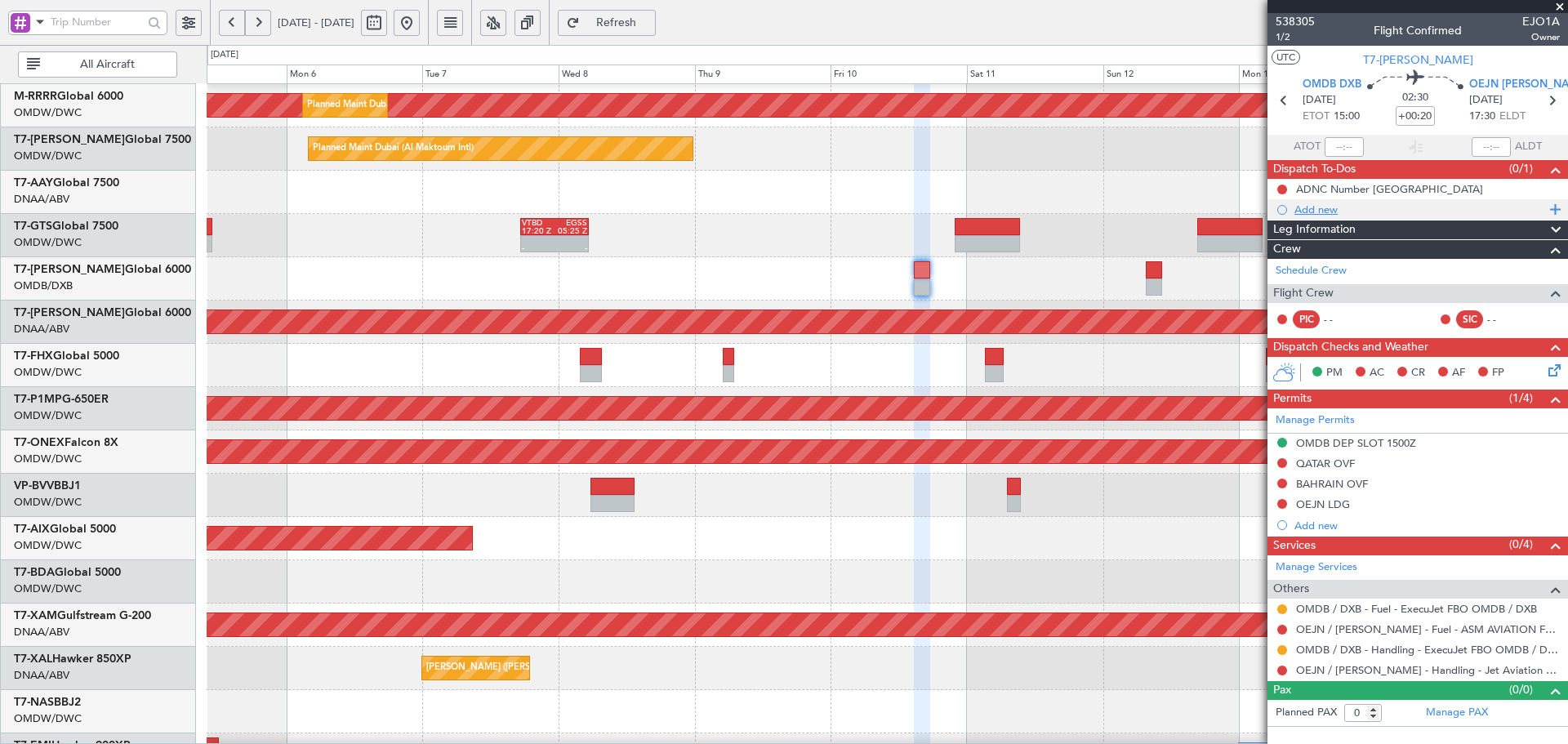
click at [1314, 212] on div "Add new" at bounding box center [1420, 209] width 251 height 14
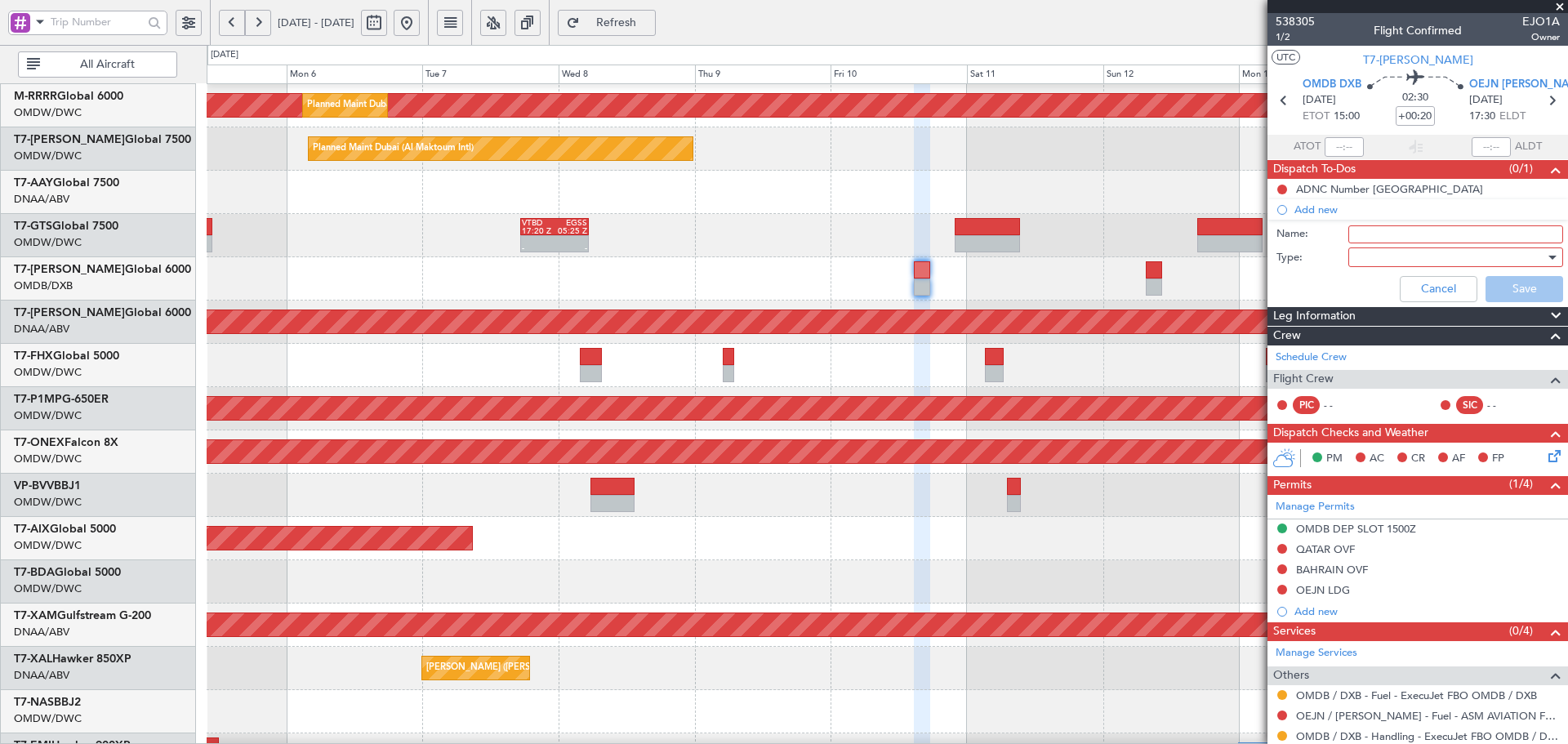
click at [1367, 237] on input "Name:" at bounding box center [1456, 234] width 215 height 18
paste input "Morne Moller PIC 10th Roland Boltman PIC 12th"
click at [1354, 231] on input "Morne Moller PIC 10th Roland Boltman PIC 12th" at bounding box center [1456, 234] width 215 height 18
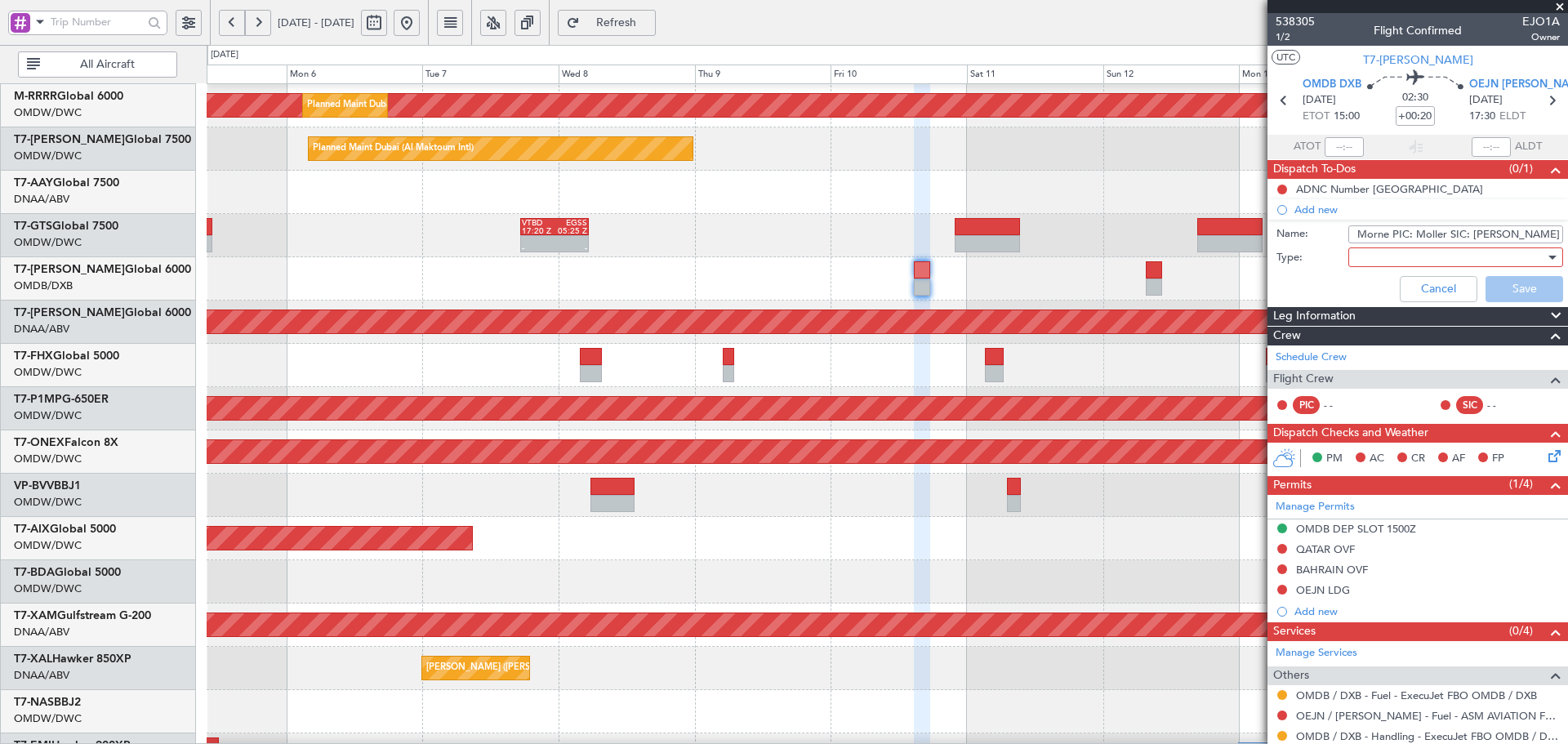
drag, startPoint x: 1346, startPoint y: 236, endPoint x: 1062, endPoint y: 236, distance: 284.0
click at [1062, 236] on fb-app "05 Oct 2025 - 15 Oct 2025 Refresh Quick Links All Aircraft Planned Maint Dubai …" at bounding box center [784, 382] width 1568 height 724
type input "PIC: Morne Moller SIC: Roland Boltman"
click at [1366, 255] on div at bounding box center [1449, 257] width 190 height 25
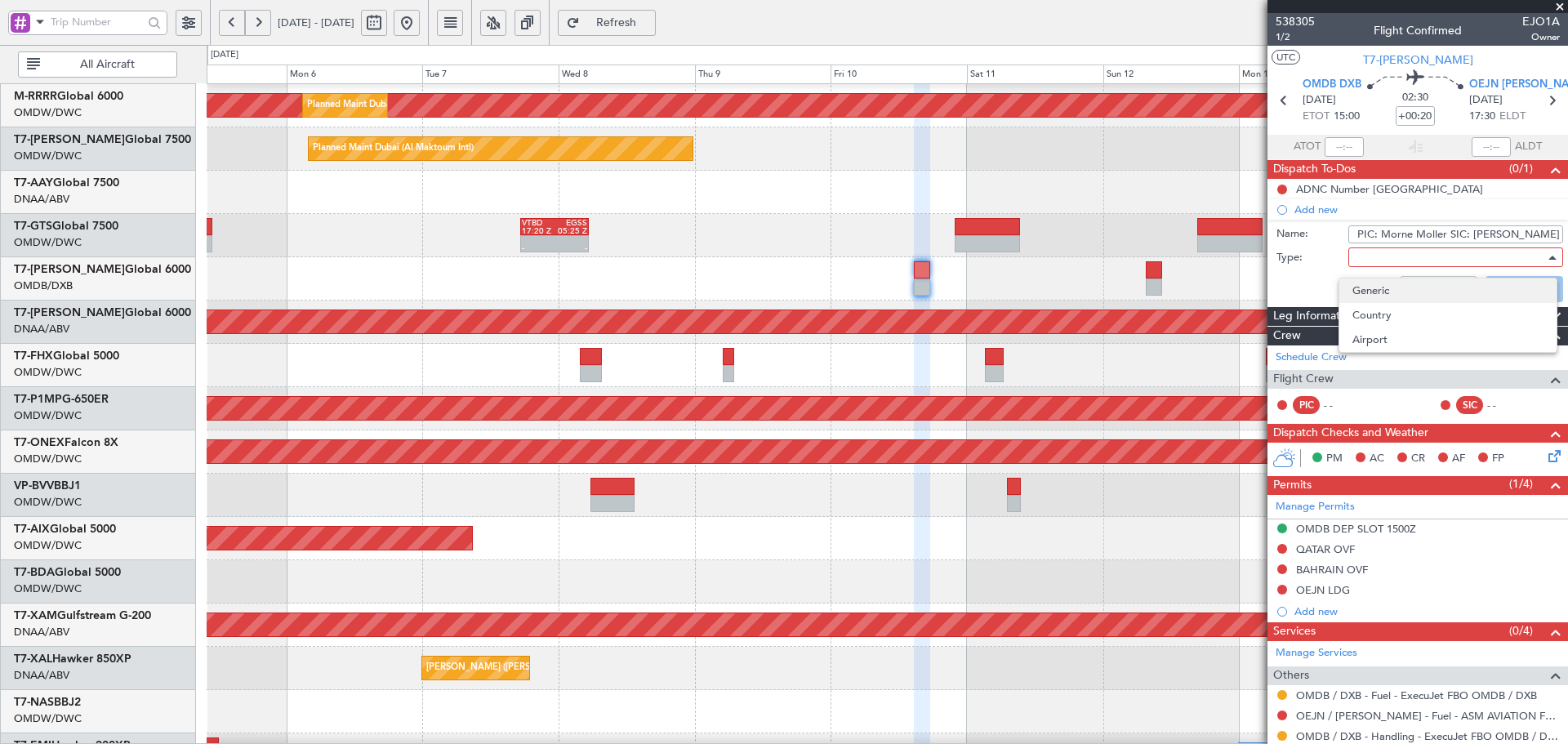
drag, startPoint x: 1366, startPoint y: 255, endPoint x: 1361, endPoint y: 282, distance: 27.5
click at [1361, 282] on span "Generic" at bounding box center [1449, 290] width 191 height 25
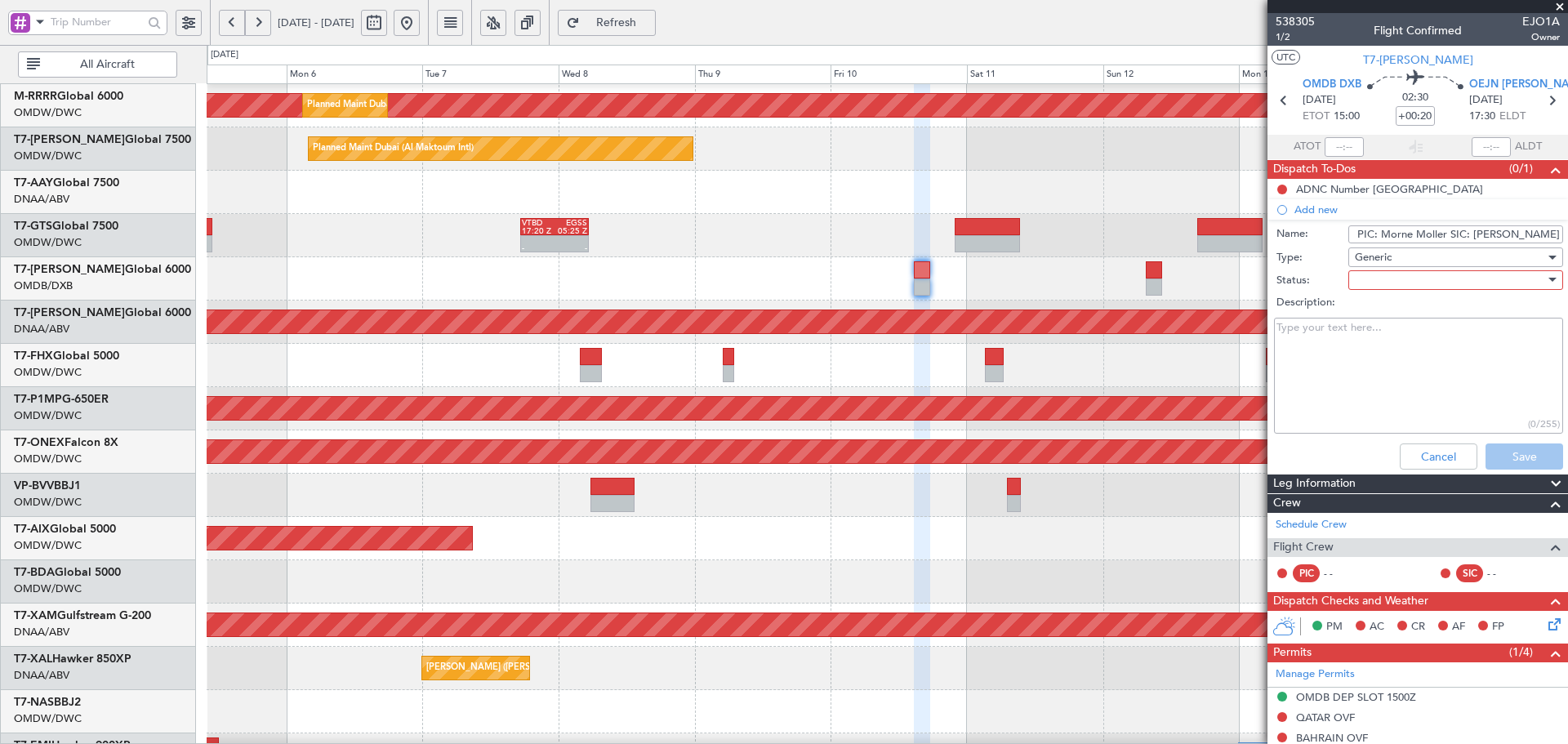
click at [1370, 282] on div at bounding box center [1449, 280] width 190 height 25
click at [1369, 317] on span "Not Started" at bounding box center [1449, 312] width 191 height 25
click at [1493, 453] on button "Save" at bounding box center [1524, 456] width 78 height 26
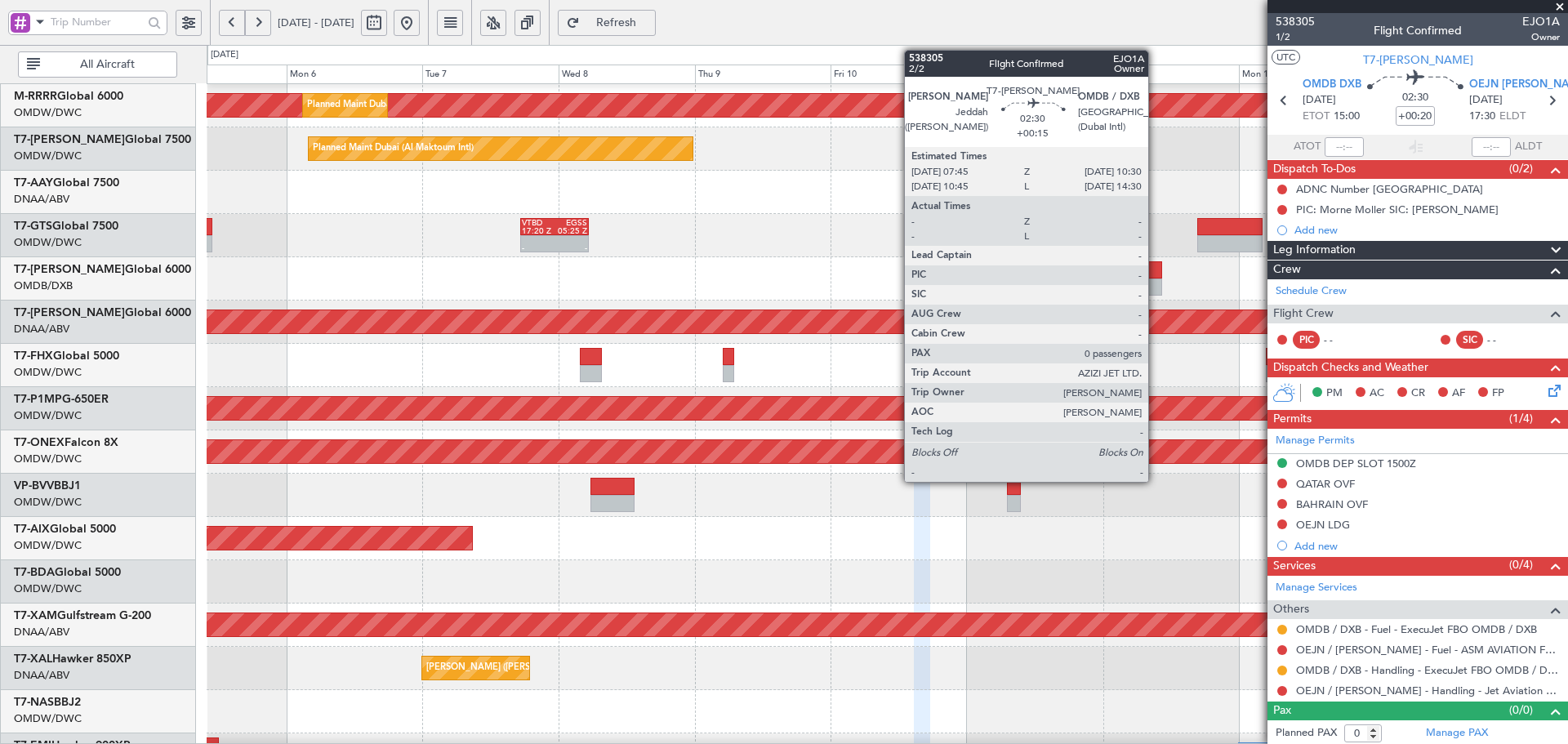
click at [1156, 276] on div at bounding box center [1153, 270] width 16 height 17
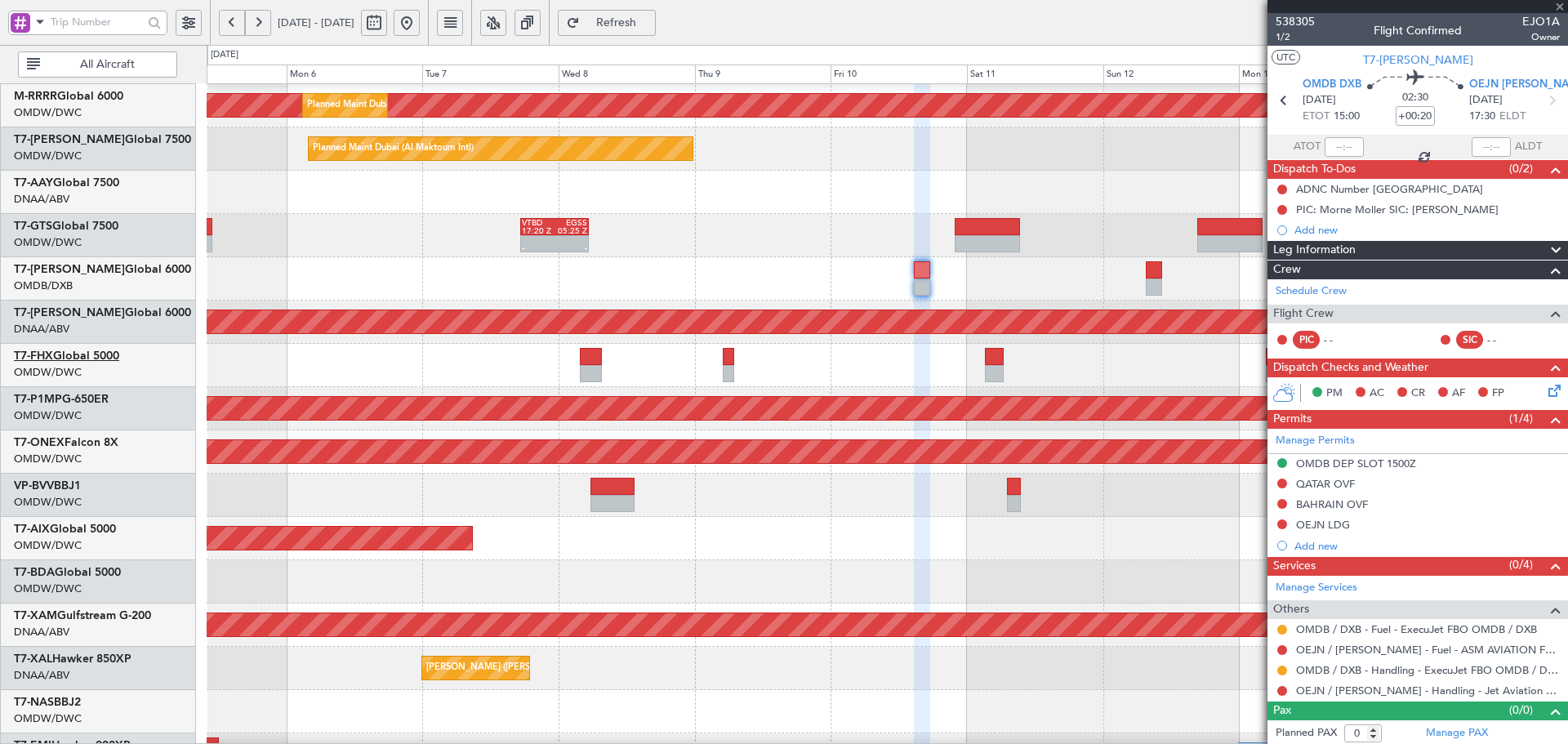
type input "+00:15"
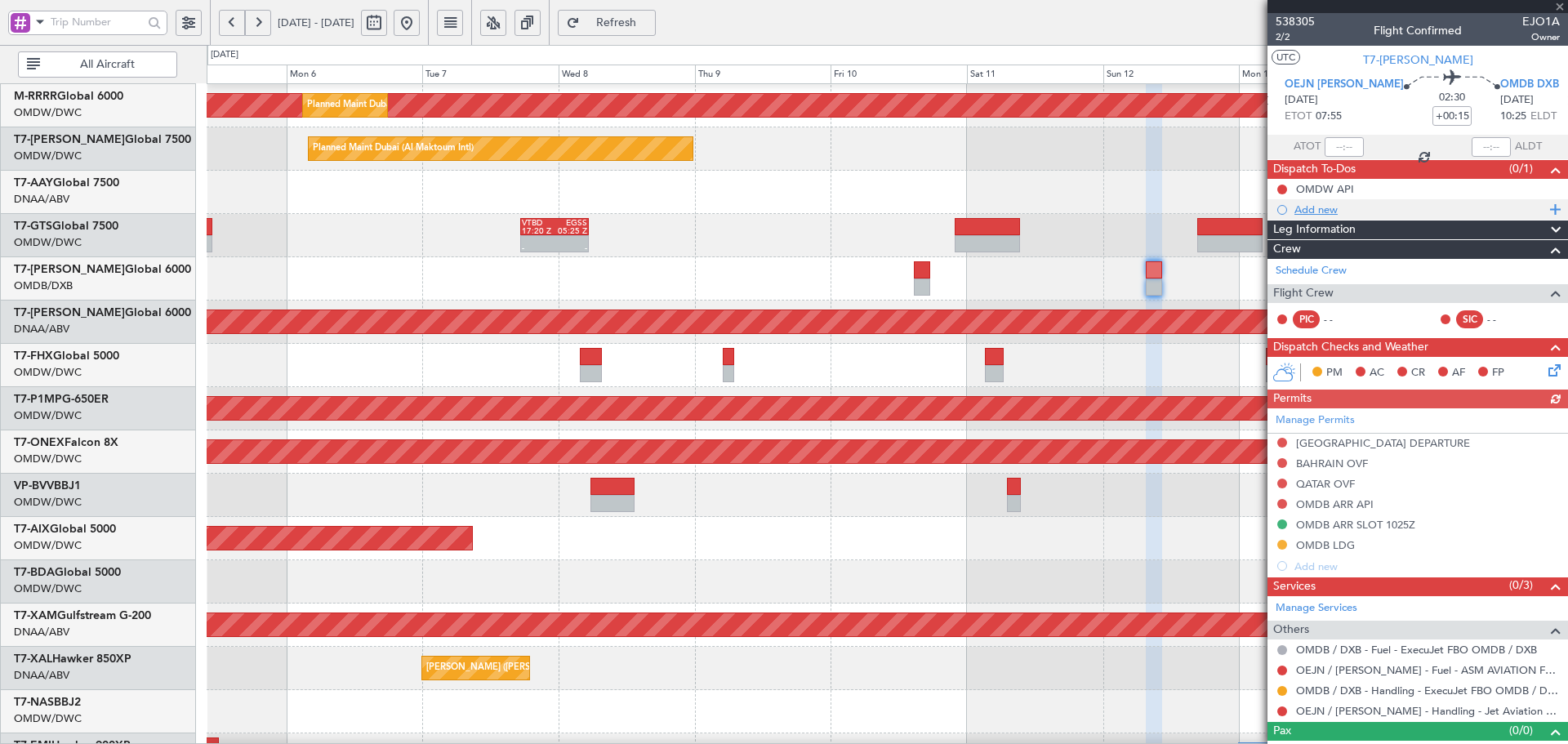
click at [1290, 212] on div "Add new" at bounding box center [1418, 209] width 300 height 20
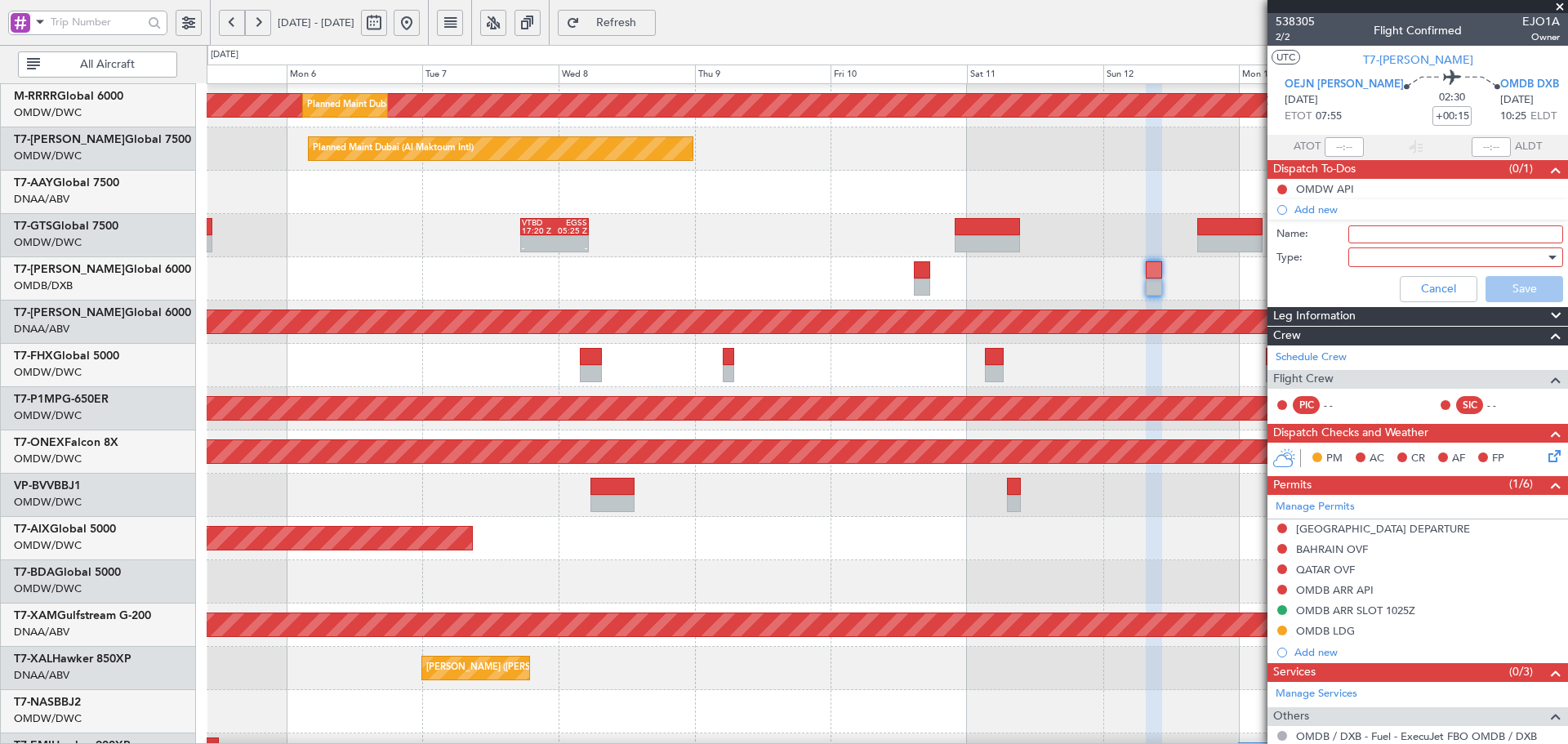
click at [1360, 234] on input "Name:" at bounding box center [1456, 234] width 215 height 18
paste input "Morne Moller PIC 10th Roland Boltman PIC 12th"
drag, startPoint x: 1427, startPoint y: 234, endPoint x: 1184, endPoint y: 241, distance: 243.1
click at [1184, 241] on fb-app "05 Oct 2025 - 15 Oct 2025 Refresh Quick Links All Aircraft Planned Maint Dubai …" at bounding box center [784, 382] width 1568 height 724
paste input "Morne Moller PIC 10th"
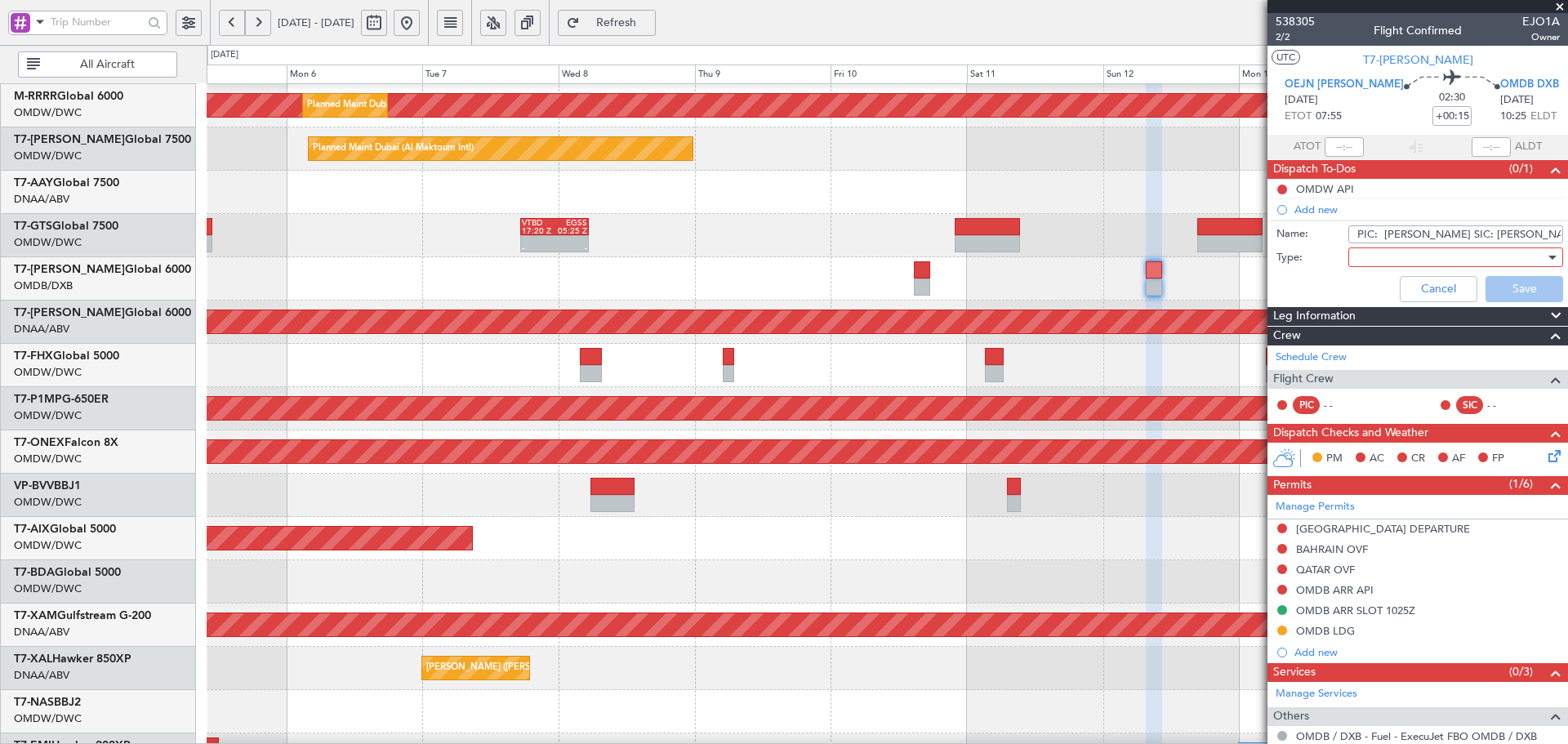
type input "PIC: Roland Boltman SIC: Morne Moller"
click at [1356, 264] on div at bounding box center [1449, 257] width 190 height 25
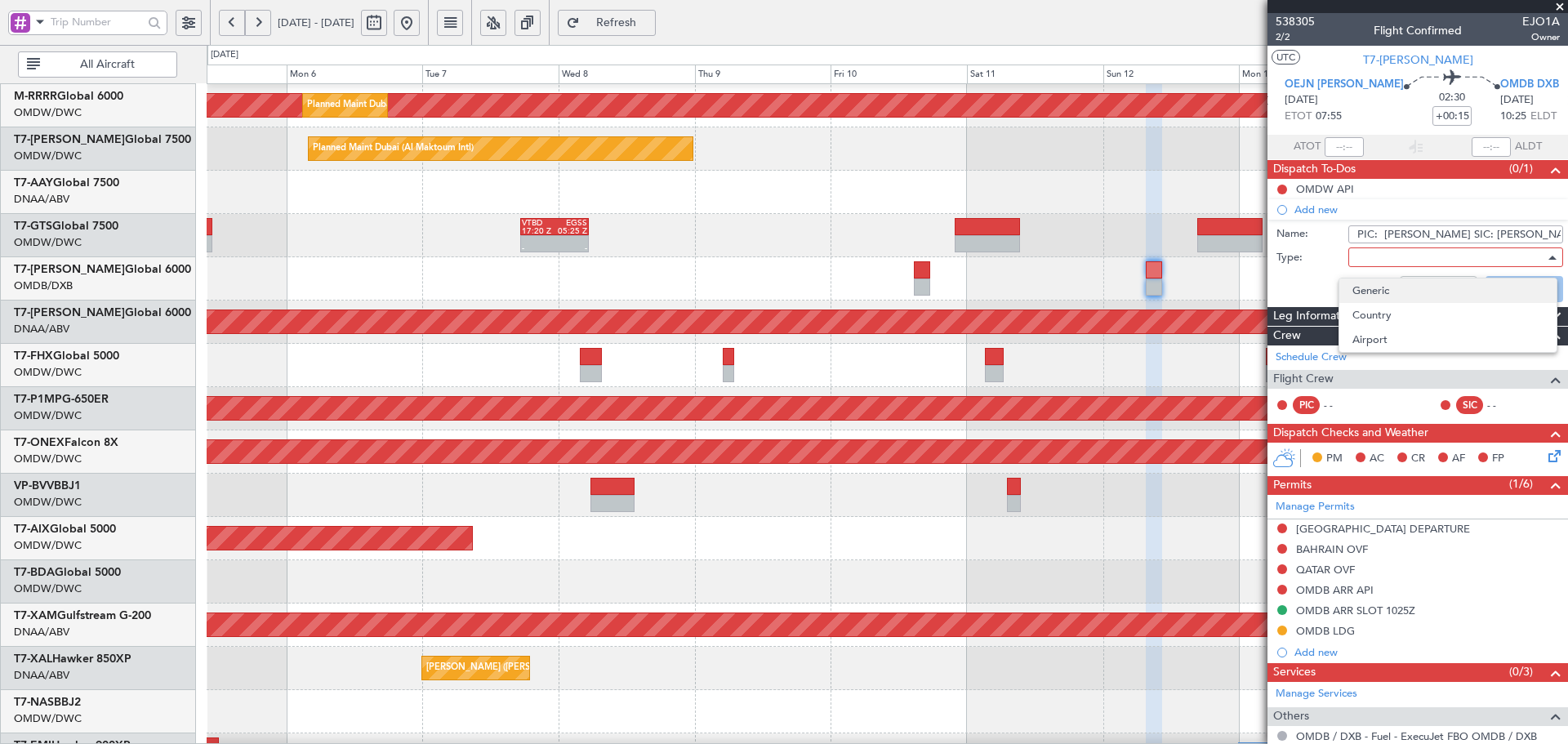
click at [1361, 282] on span "Generic" at bounding box center [1449, 290] width 191 height 25
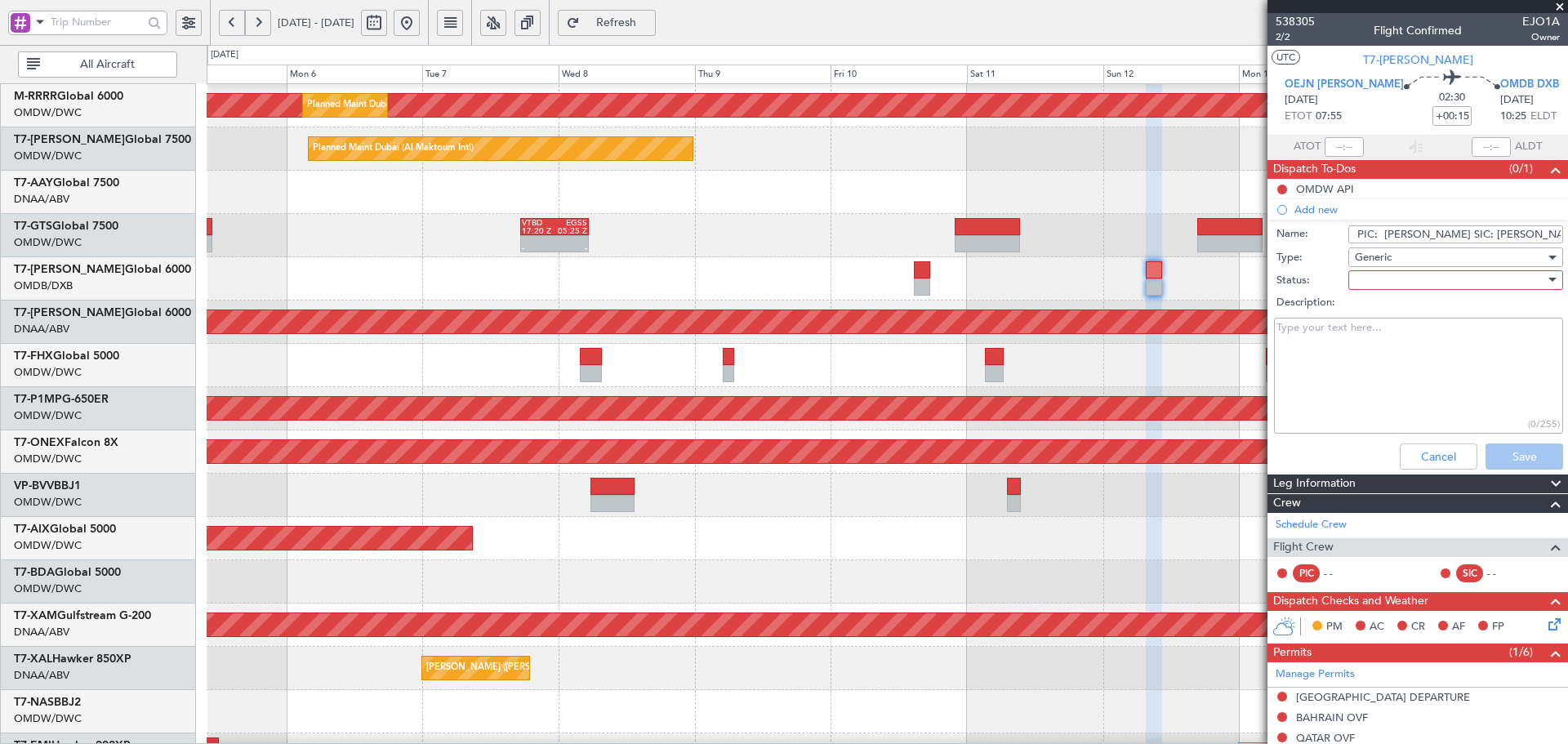
click at [1360, 285] on div at bounding box center [1449, 280] width 190 height 25
drag, startPoint x: 1364, startPoint y: 316, endPoint x: 1492, endPoint y: 413, distance: 160.6
click at [1363, 316] on span "Not Started" at bounding box center [1449, 312] width 191 height 25
click at [1527, 458] on button "Save" at bounding box center [1524, 456] width 78 height 26
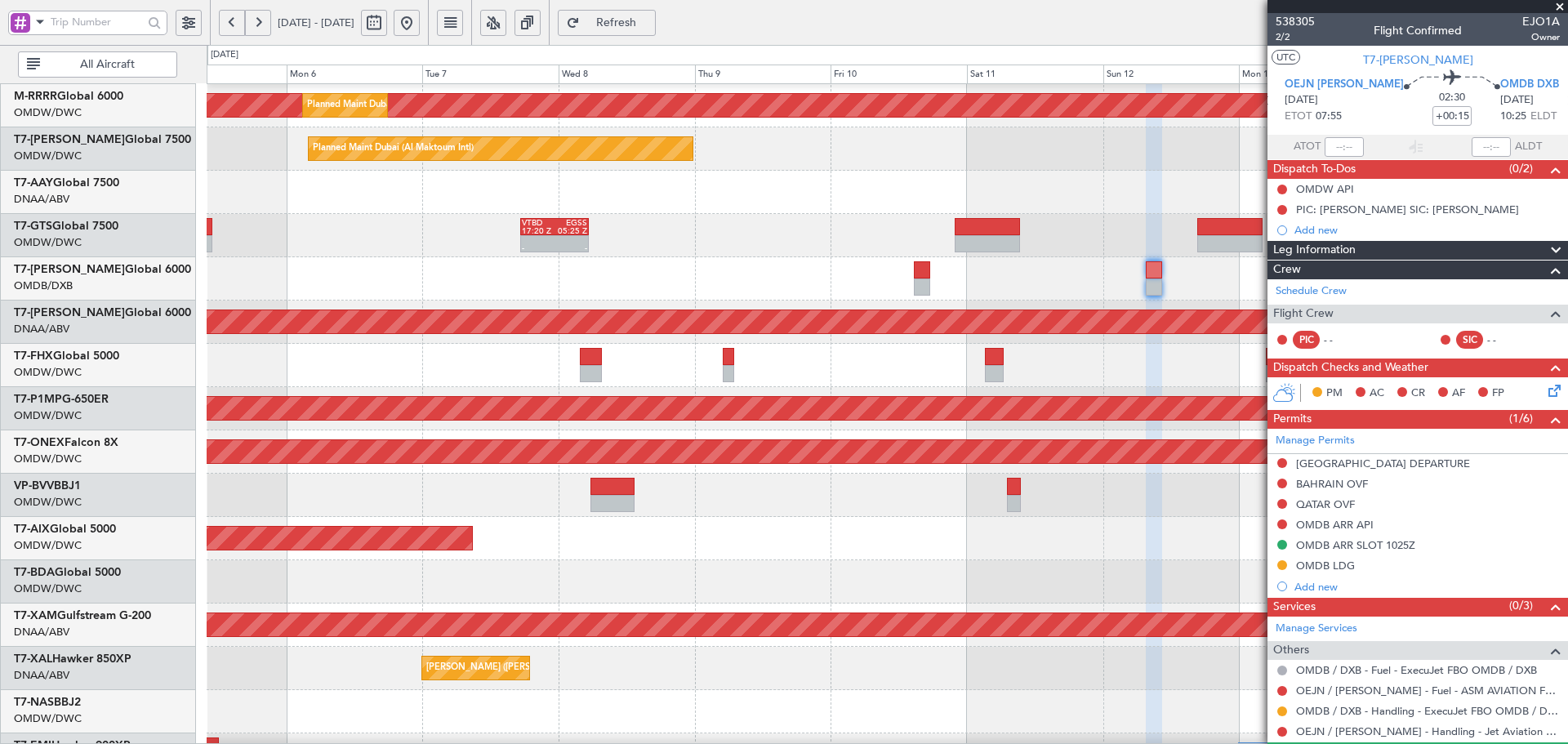
click at [755, 545] on div "Planned Maint Dubai (Al Maktoum Intl)" at bounding box center [887, 538] width 1361 height 44
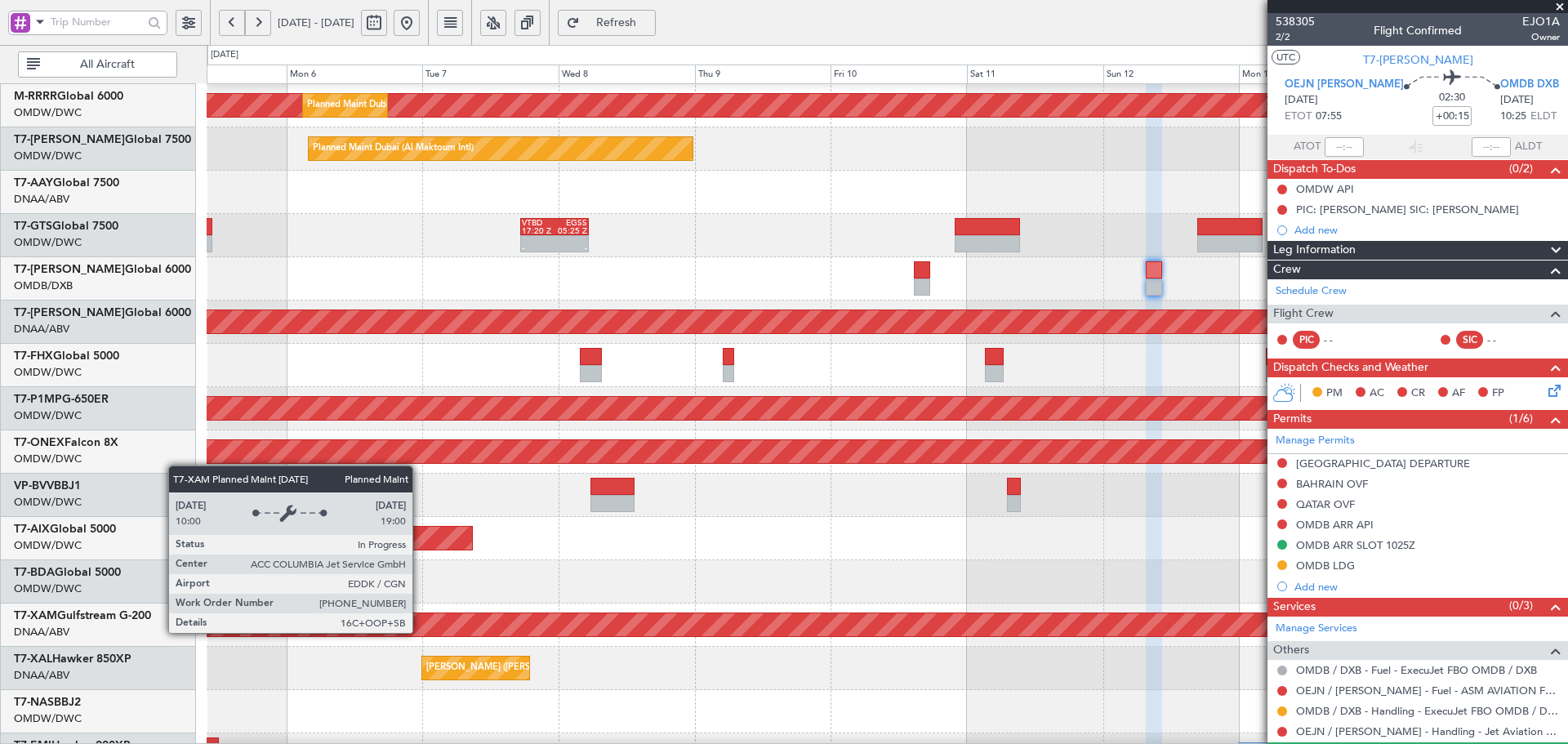
scroll to position [292, 0]
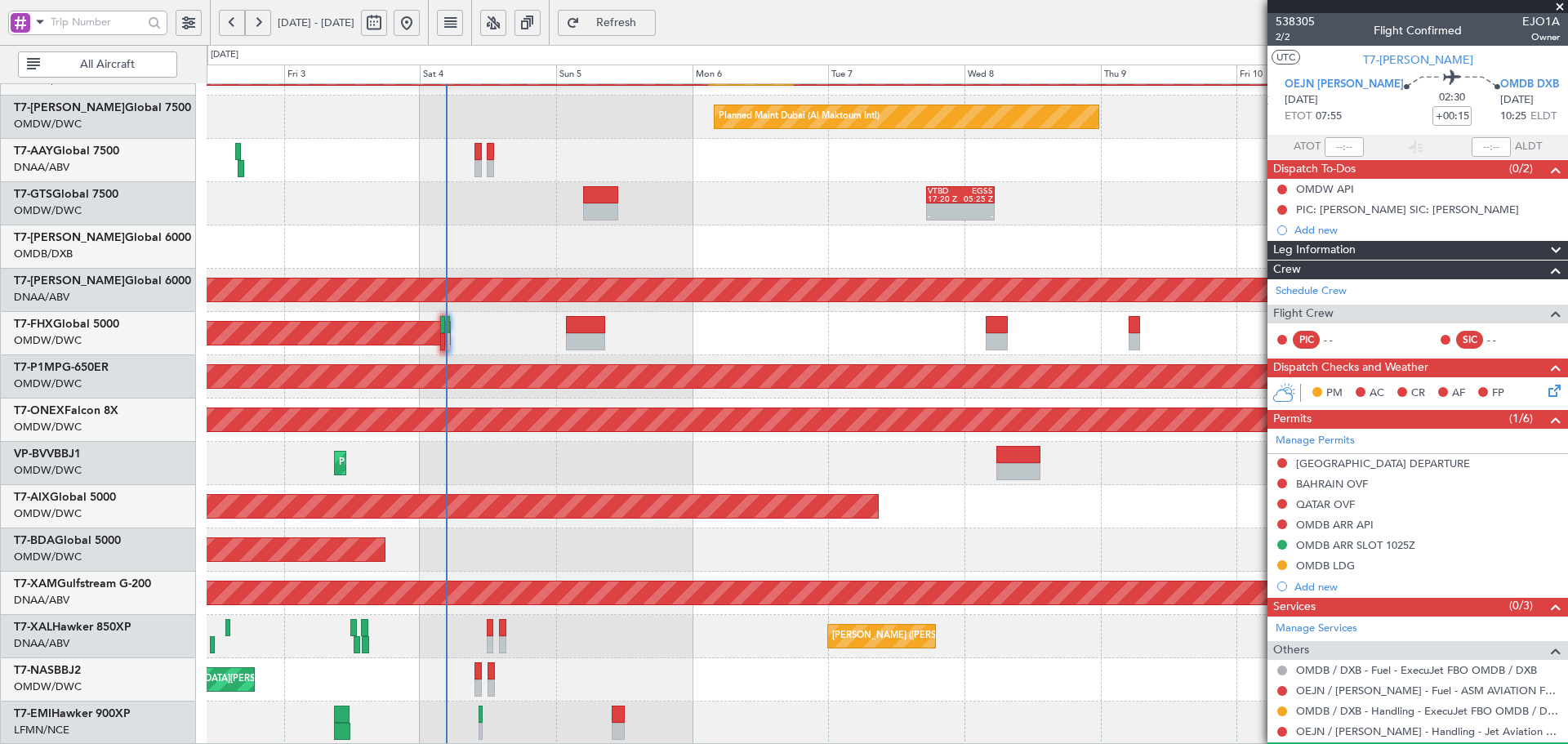
click at [828, 438] on div "Planned Maint Dubai (Al Maktoum Intl) Planned Maint Dubai (Al Maktoum Intl) Pla…" at bounding box center [887, 269] width 1361 height 952
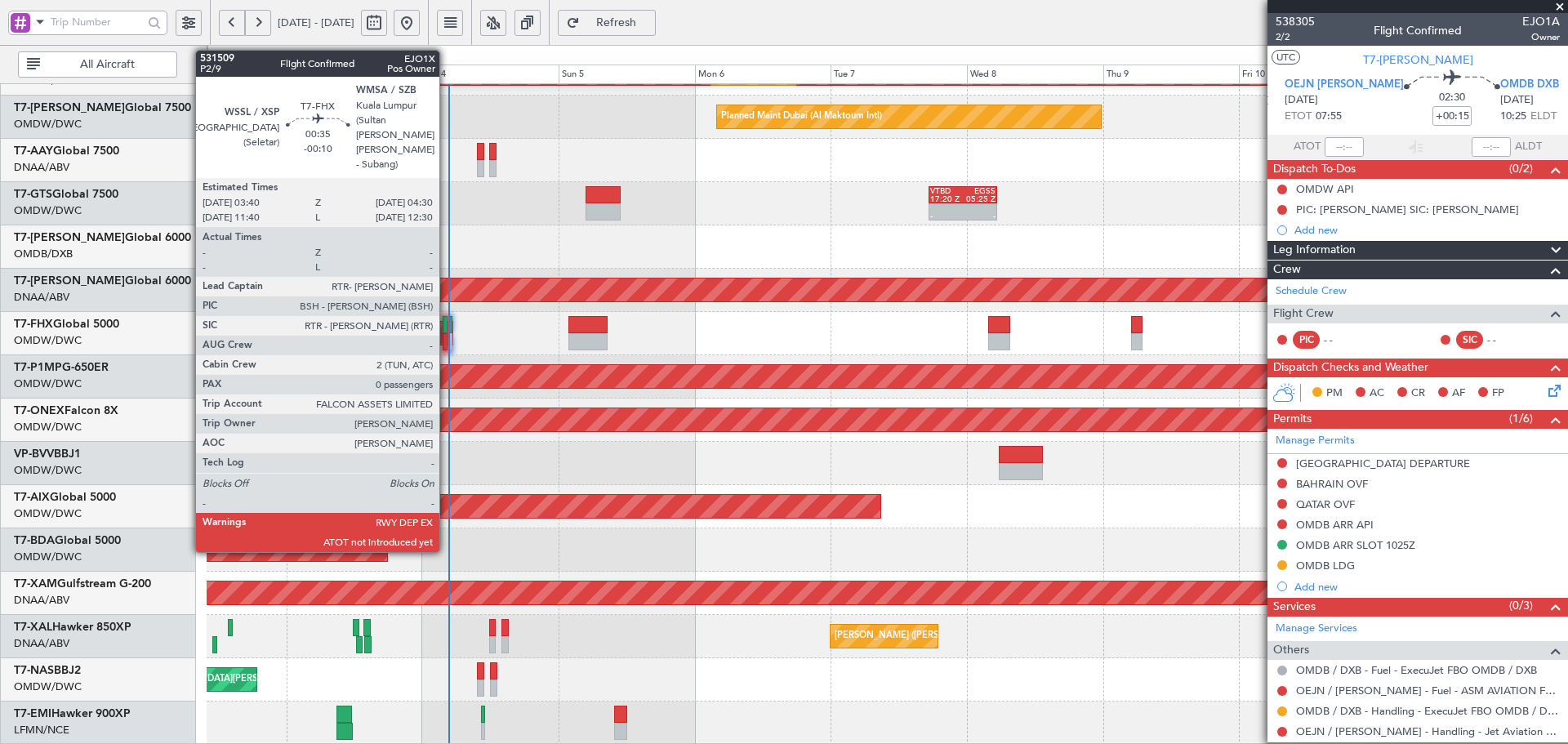
click at [446, 324] on div at bounding box center [446, 324] width 5 height 17
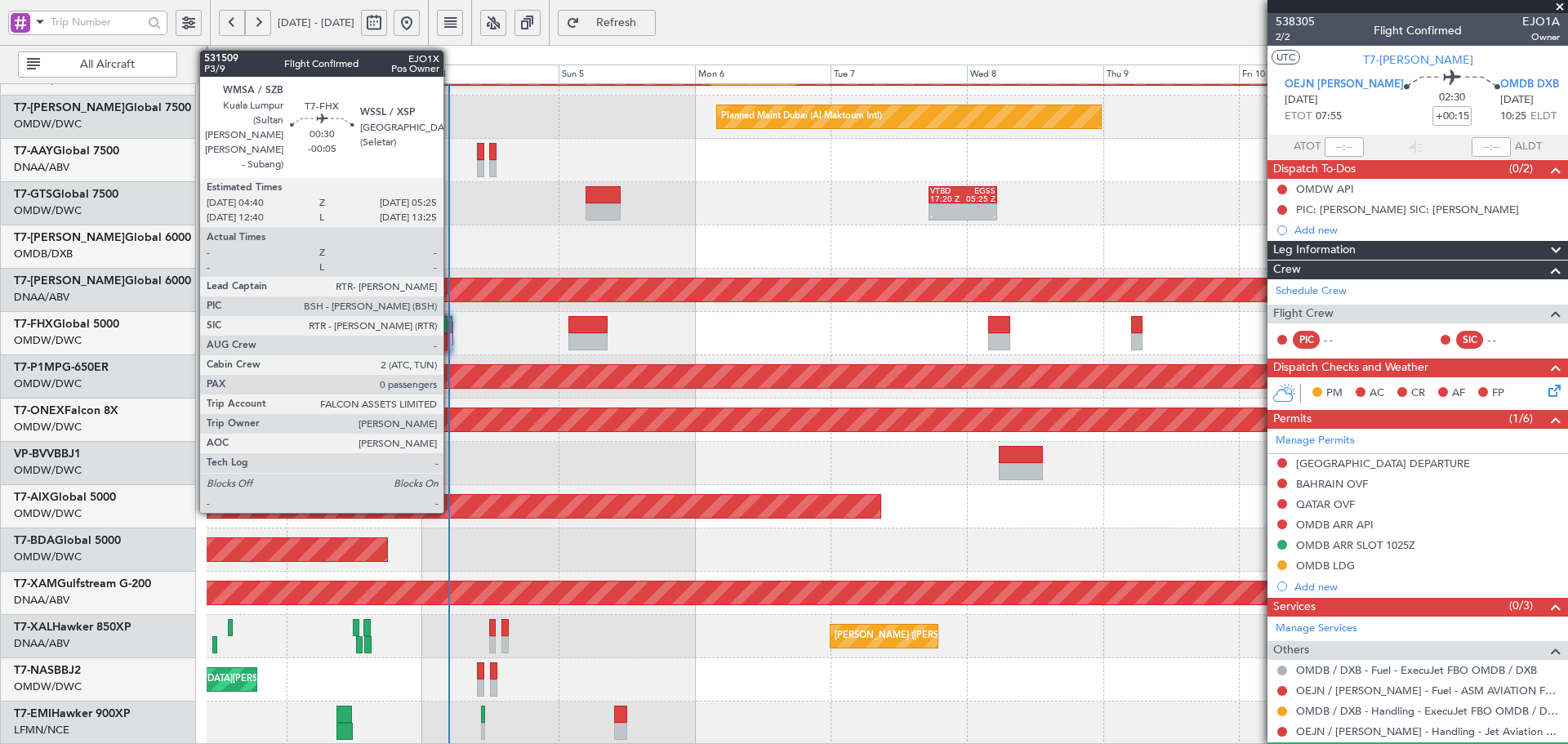
click at [451, 322] on div at bounding box center [451, 324] width 5 height 17
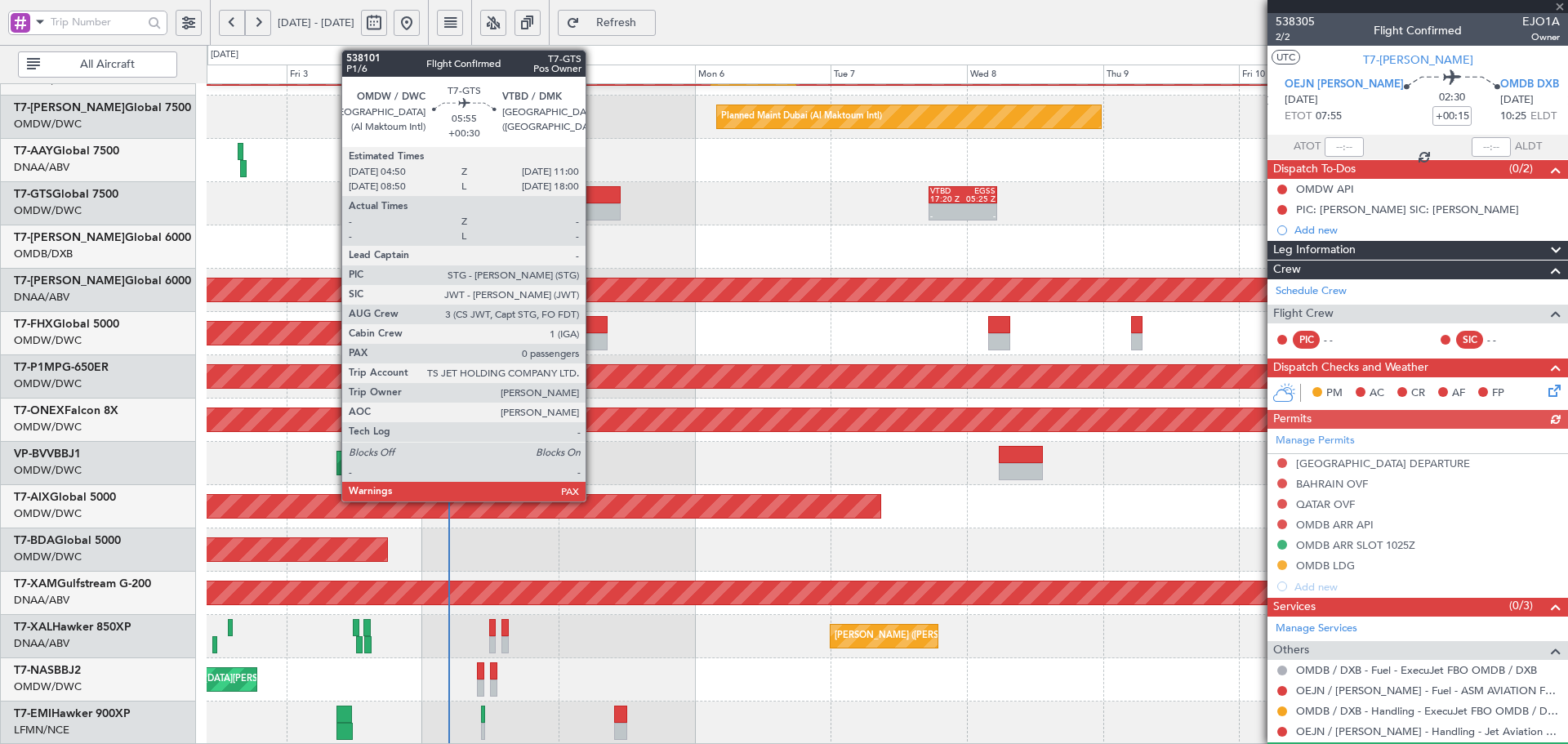
click at [593, 209] on div at bounding box center [603, 212] width 35 height 17
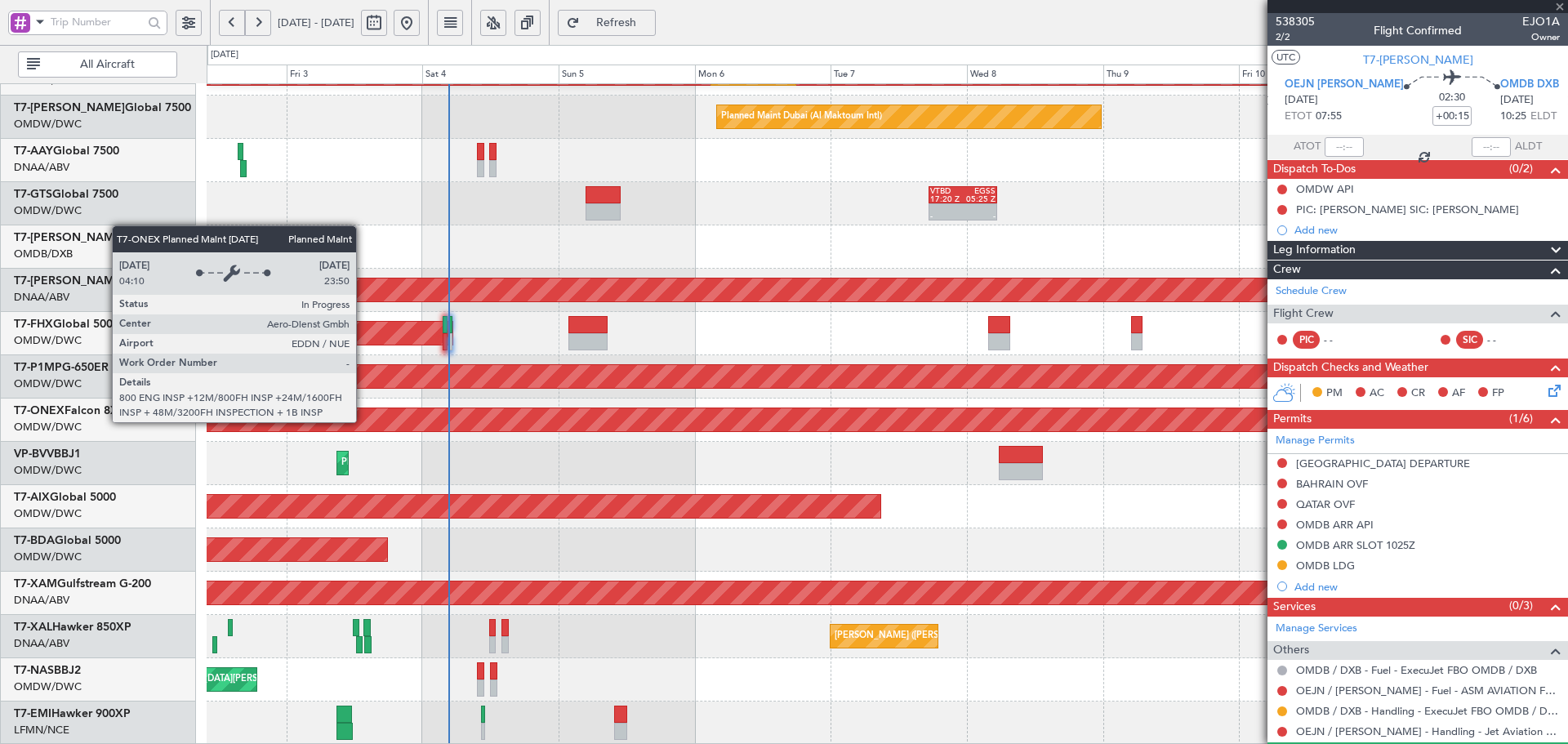
type input "+00:30"
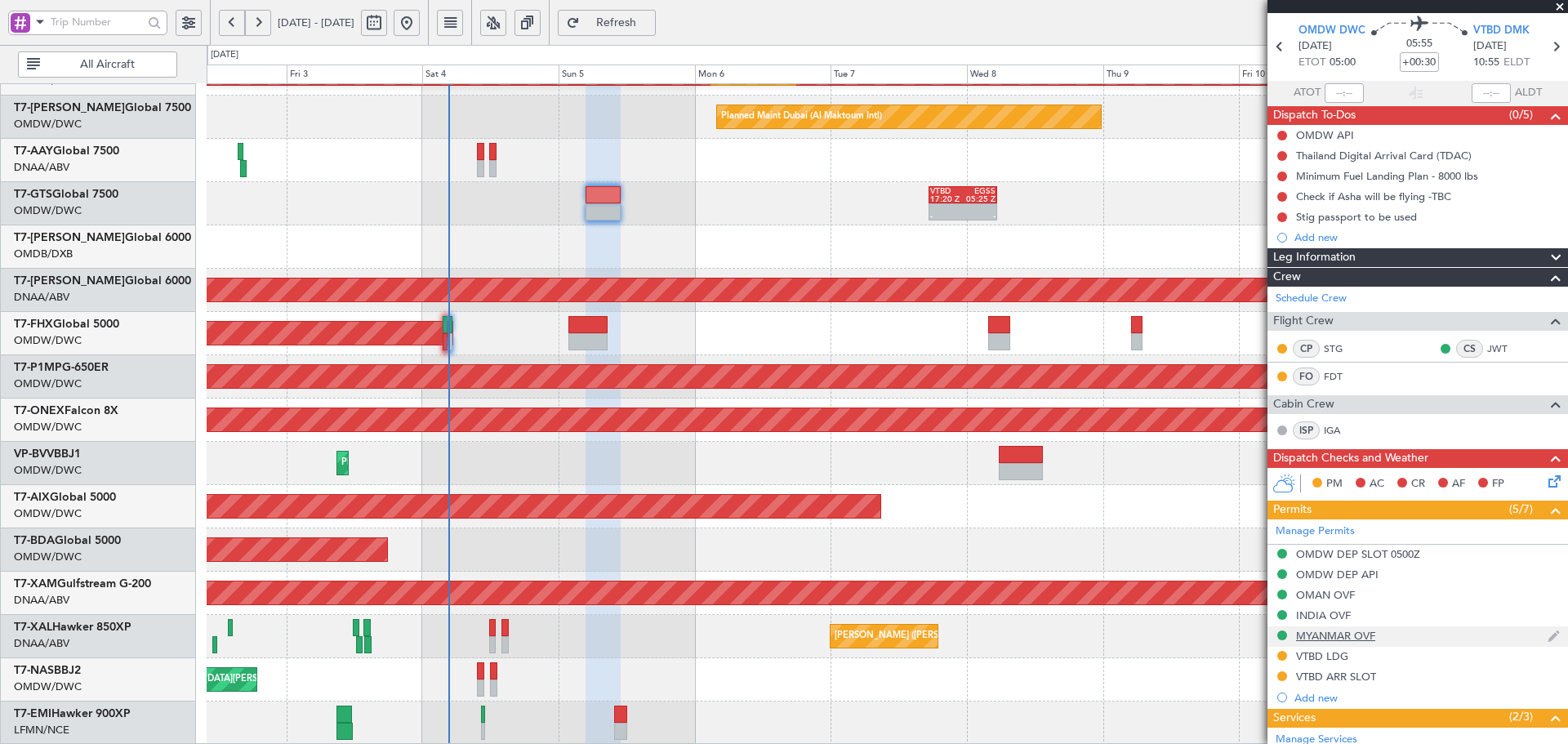
scroll to position [55, 0]
click at [1337, 659] on div "VTBD LDG" at bounding box center [1322, 655] width 52 height 14
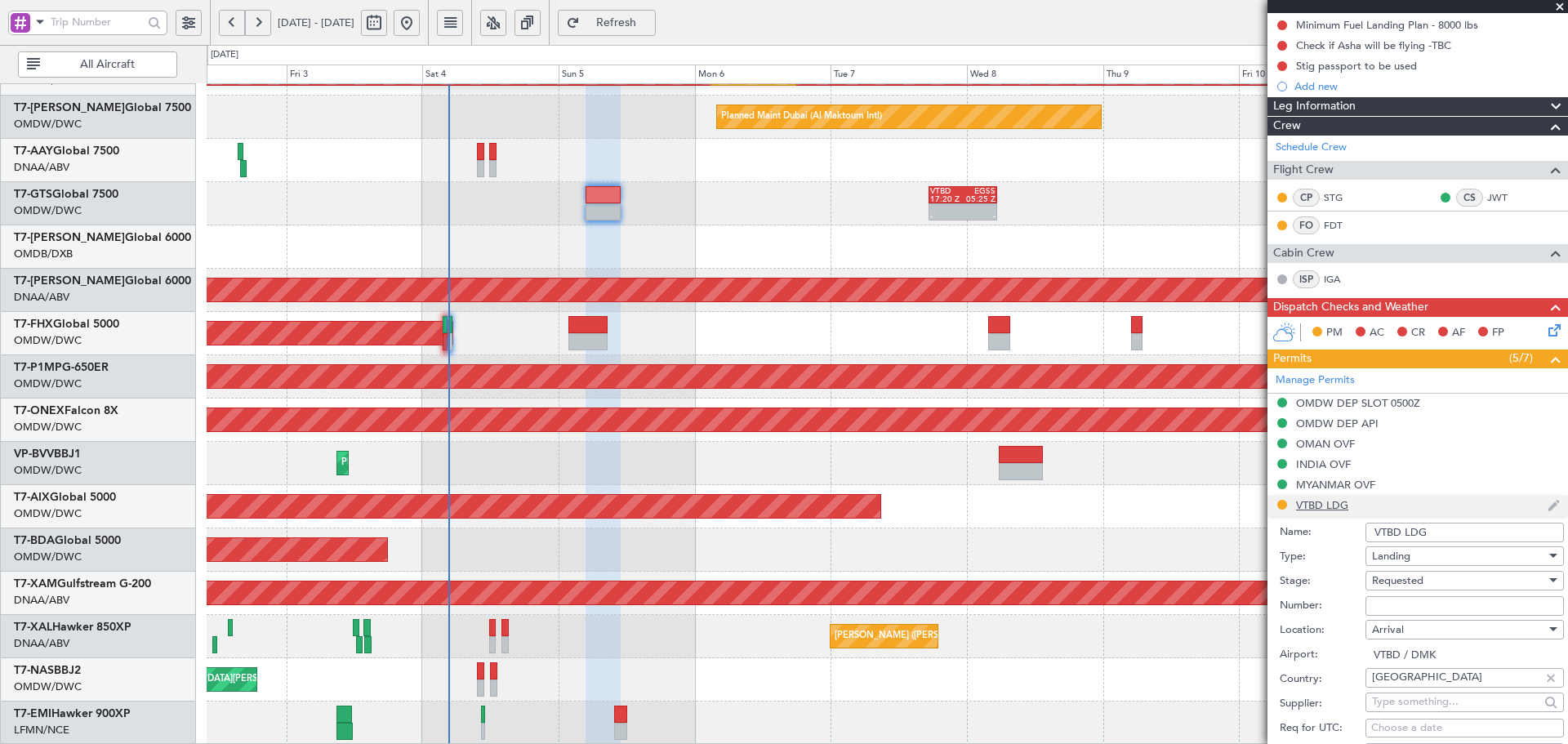
scroll to position [218, 0]
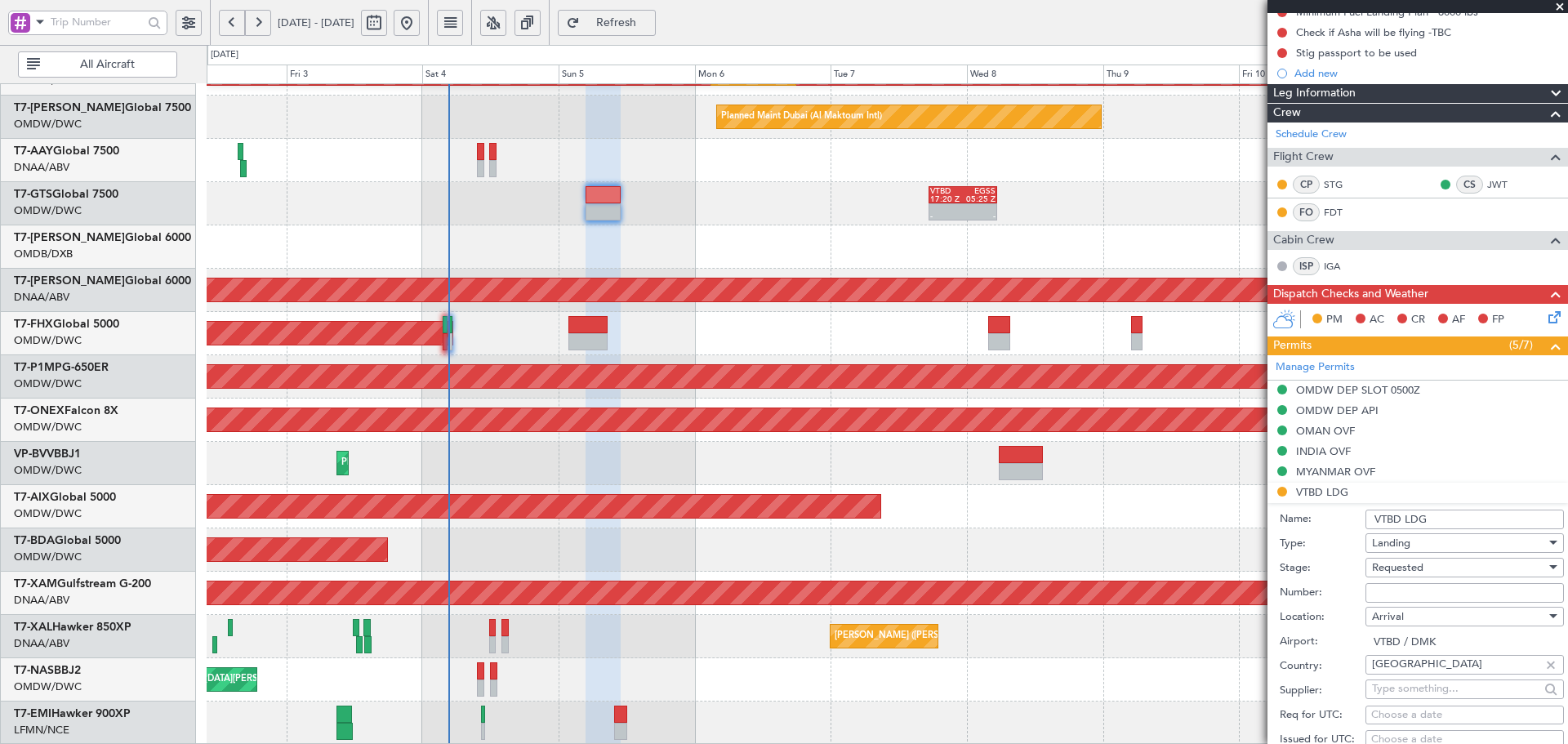
click at [1405, 596] on input "Number:" at bounding box center [1465, 592] width 199 height 20
paste input "no. ATD 11576/10/2025"
drag, startPoint x: 1390, startPoint y: 594, endPoint x: 1304, endPoint y: 602, distance: 86.4
click at [1304, 602] on div "Number: no. ATD 11576/10/2025" at bounding box center [1421, 592] width 284 height 25
type input "ATD 11576/10/2025"
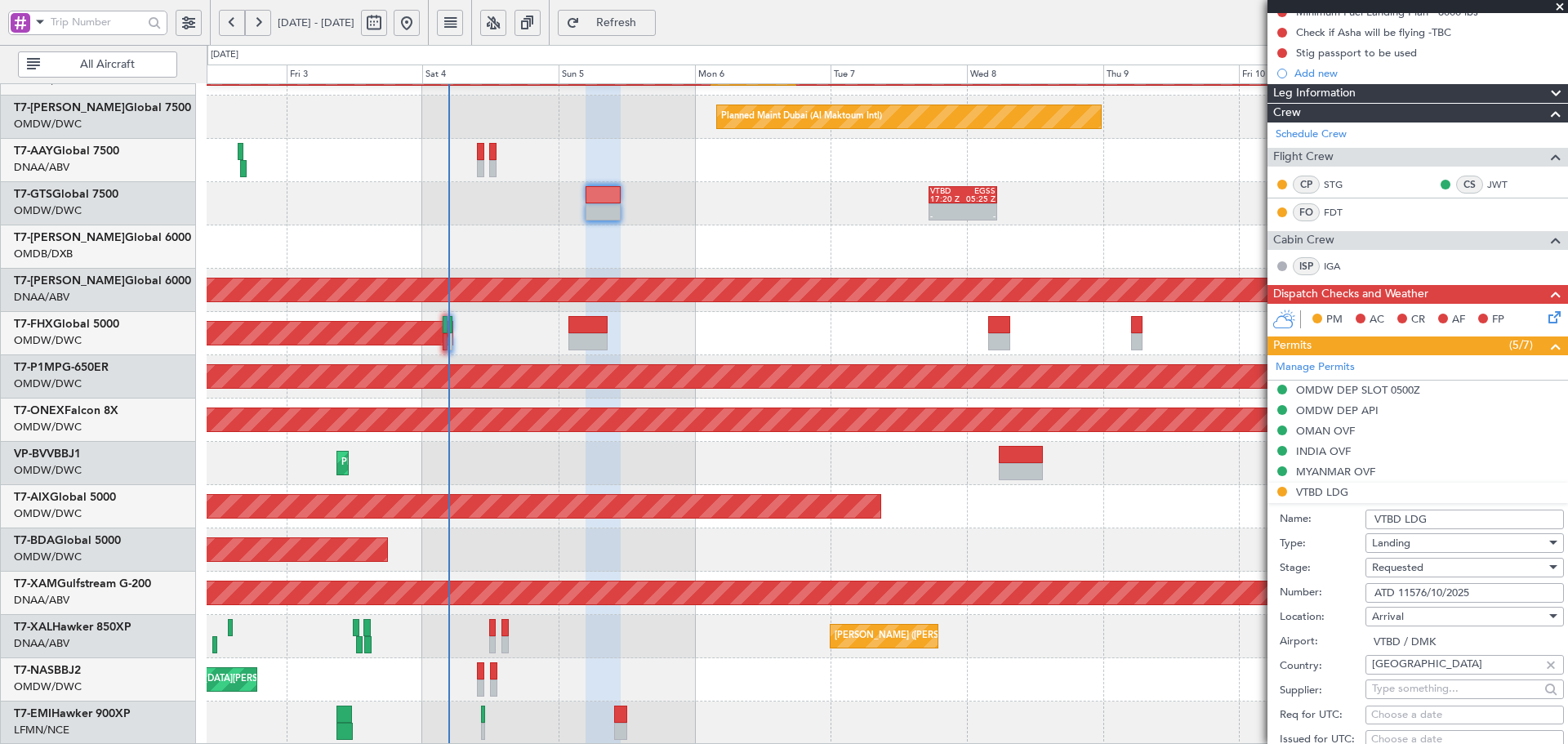
click at [1408, 567] on span "Requested" at bounding box center [1398, 567] width 51 height 15
click at [1411, 701] on span "Received OK" at bounding box center [1458, 698] width 172 height 25
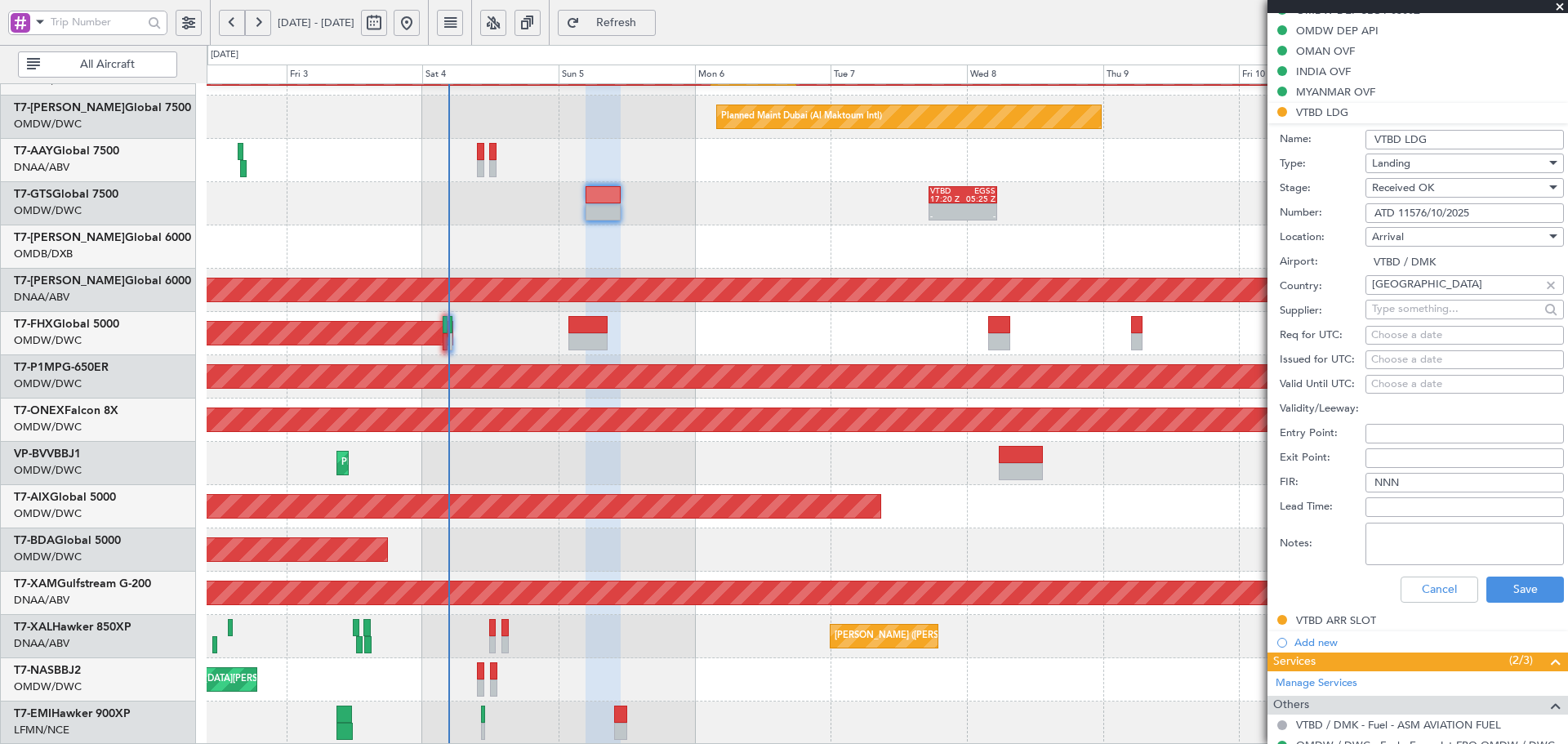
scroll to position [598, 0]
click at [1530, 584] on button "Save" at bounding box center [1524, 589] width 78 height 26
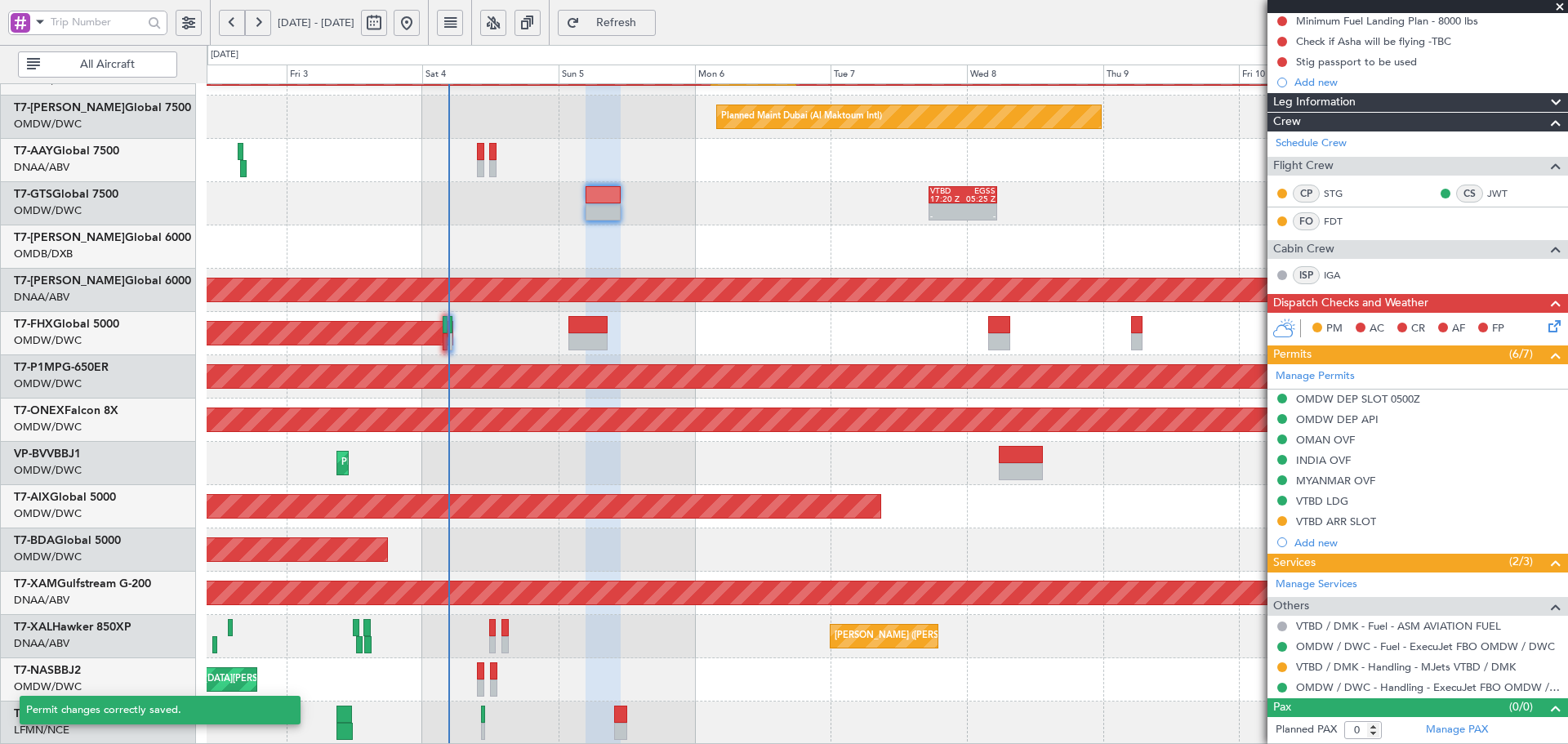
scroll to position [208, 0]
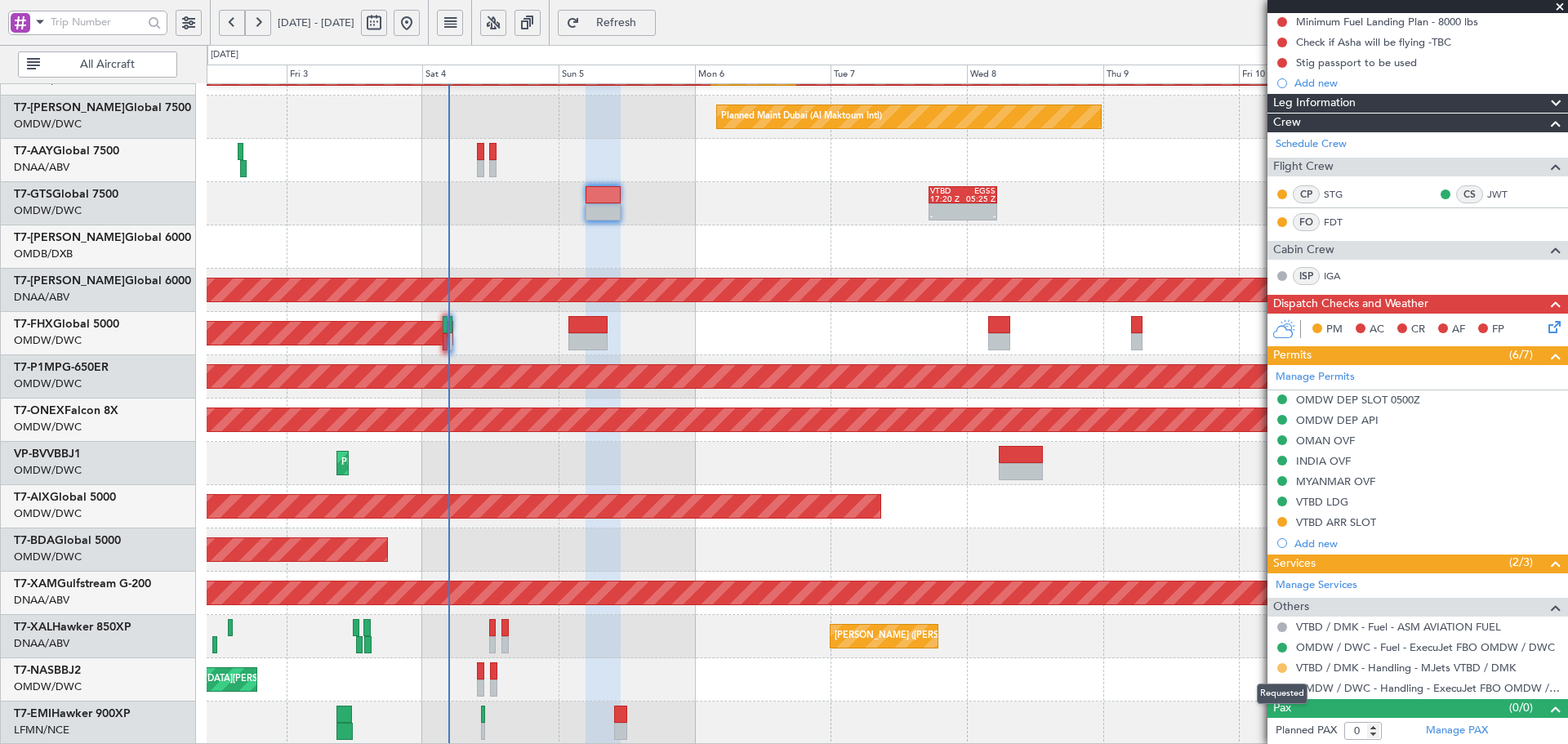
click at [1279, 666] on button at bounding box center [1282, 667] width 9 height 9
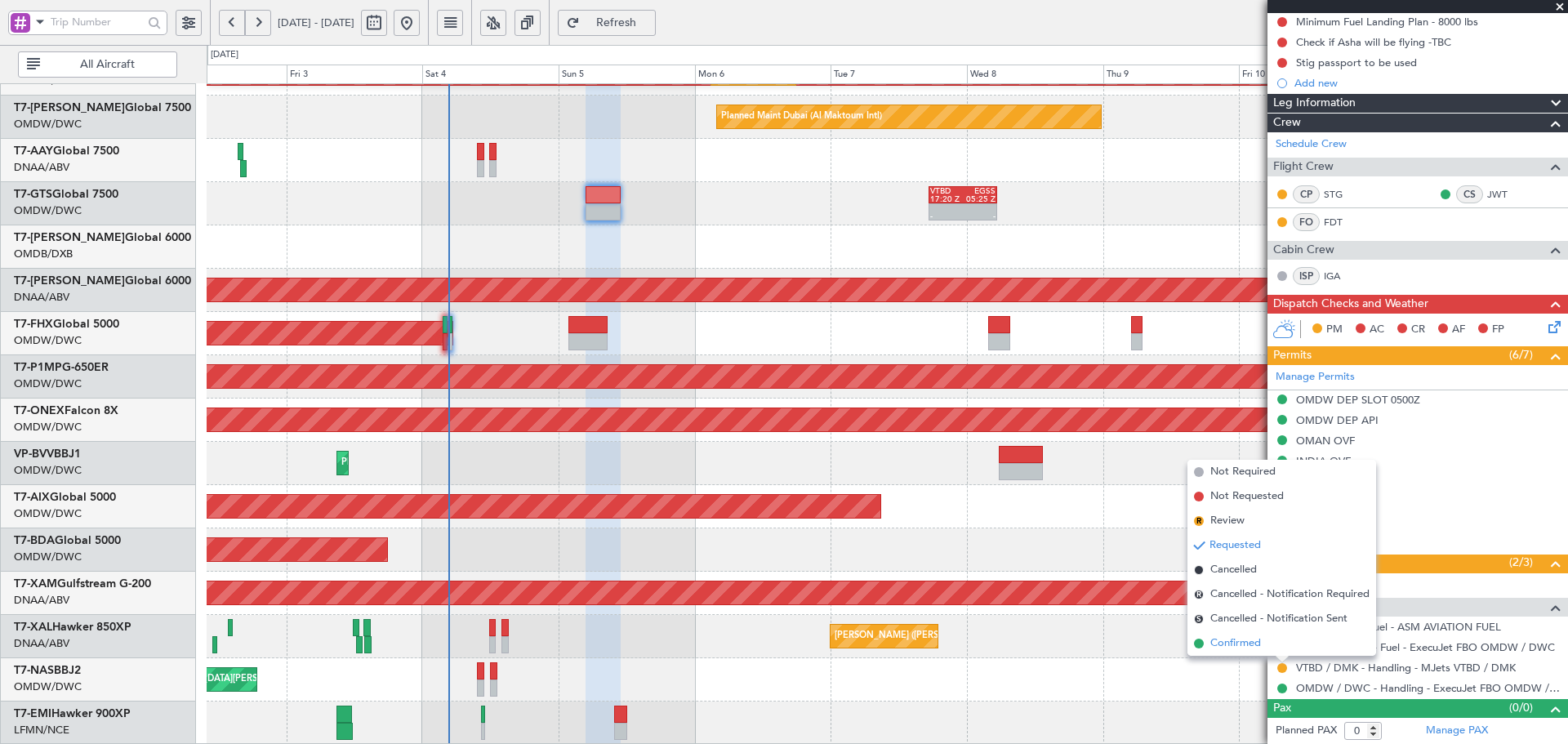
click at [1239, 648] on span "Confirmed" at bounding box center [1235, 642] width 50 height 16
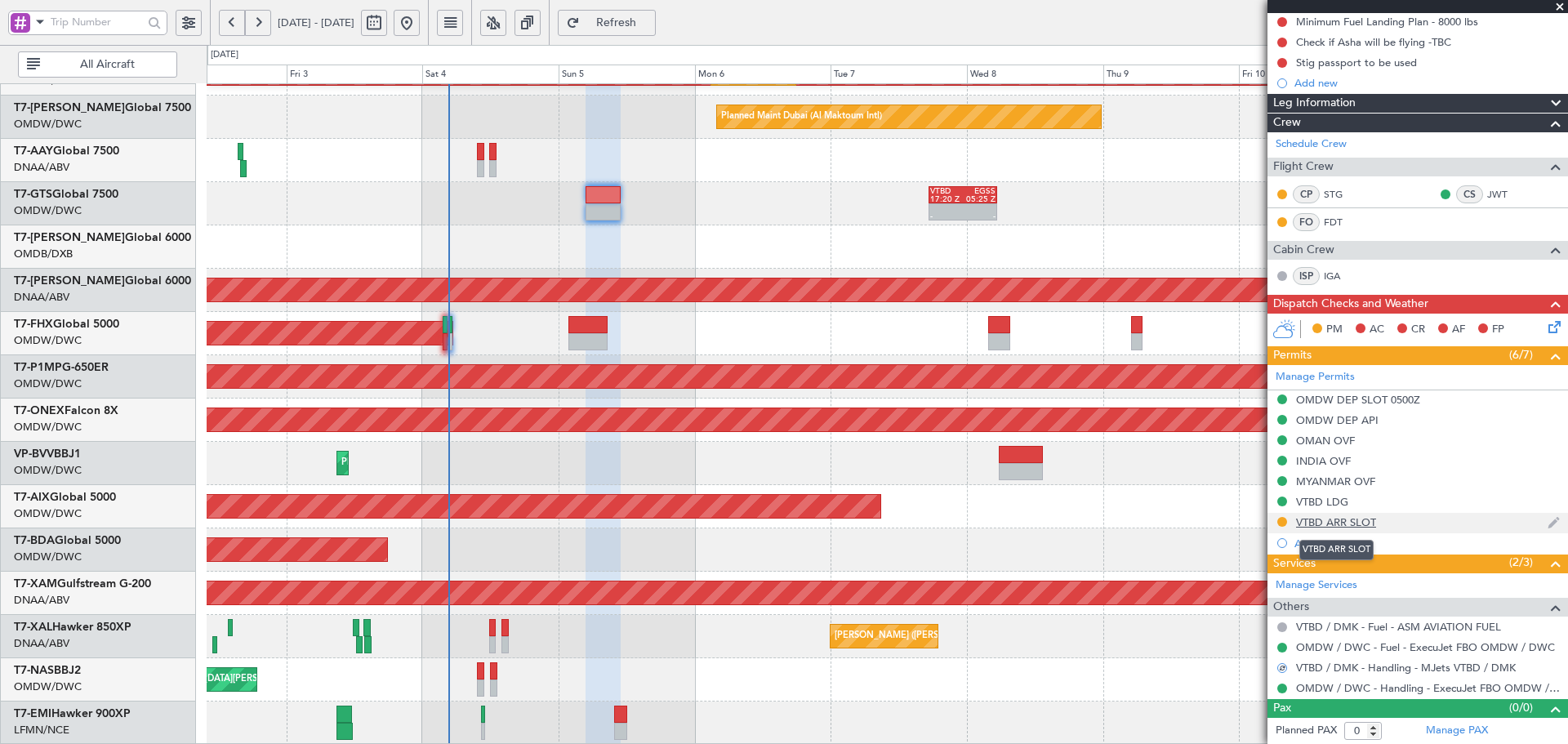
click at [1342, 520] on div "VTBD ARR SLOT" at bounding box center [1337, 522] width 80 height 14
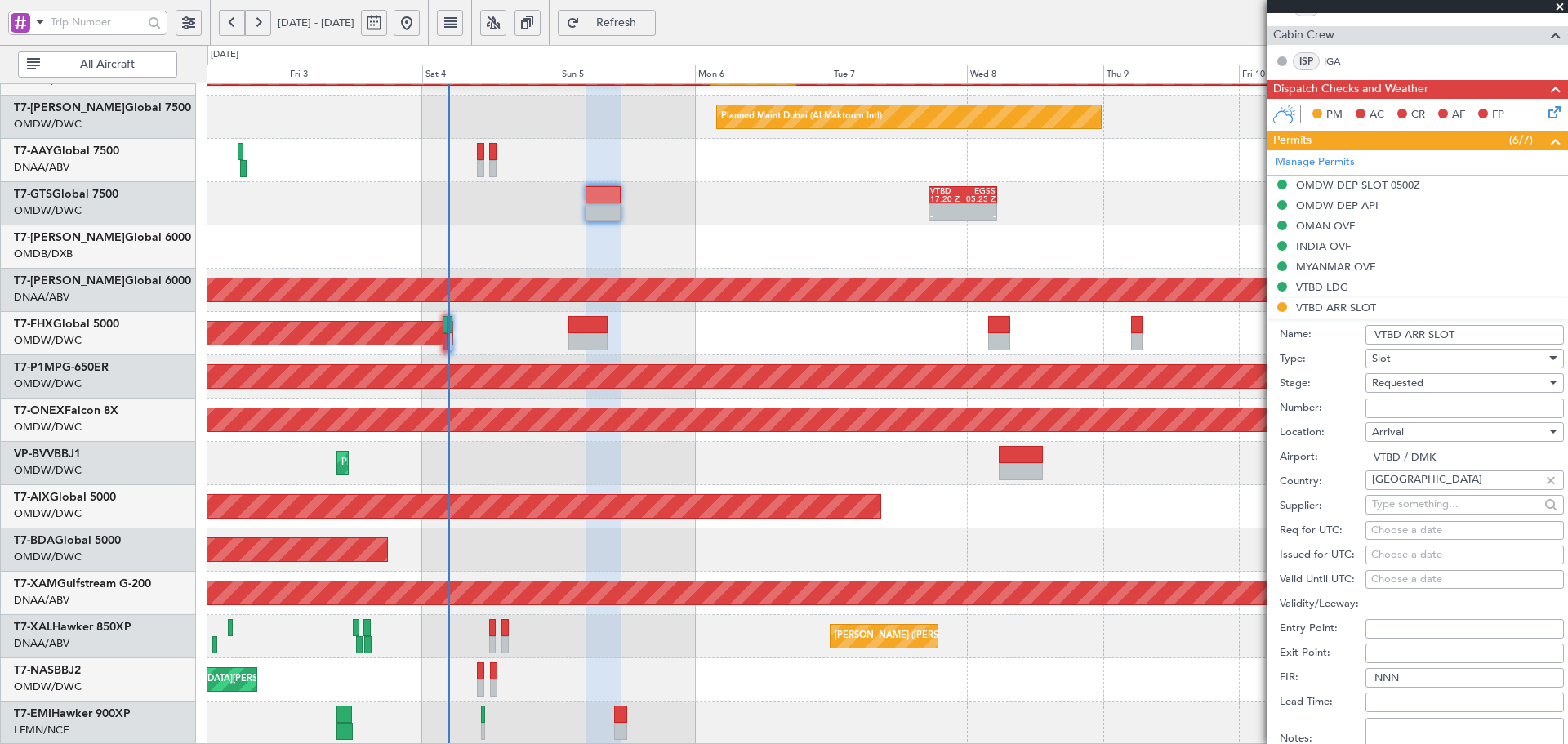
scroll to position [426, 0]
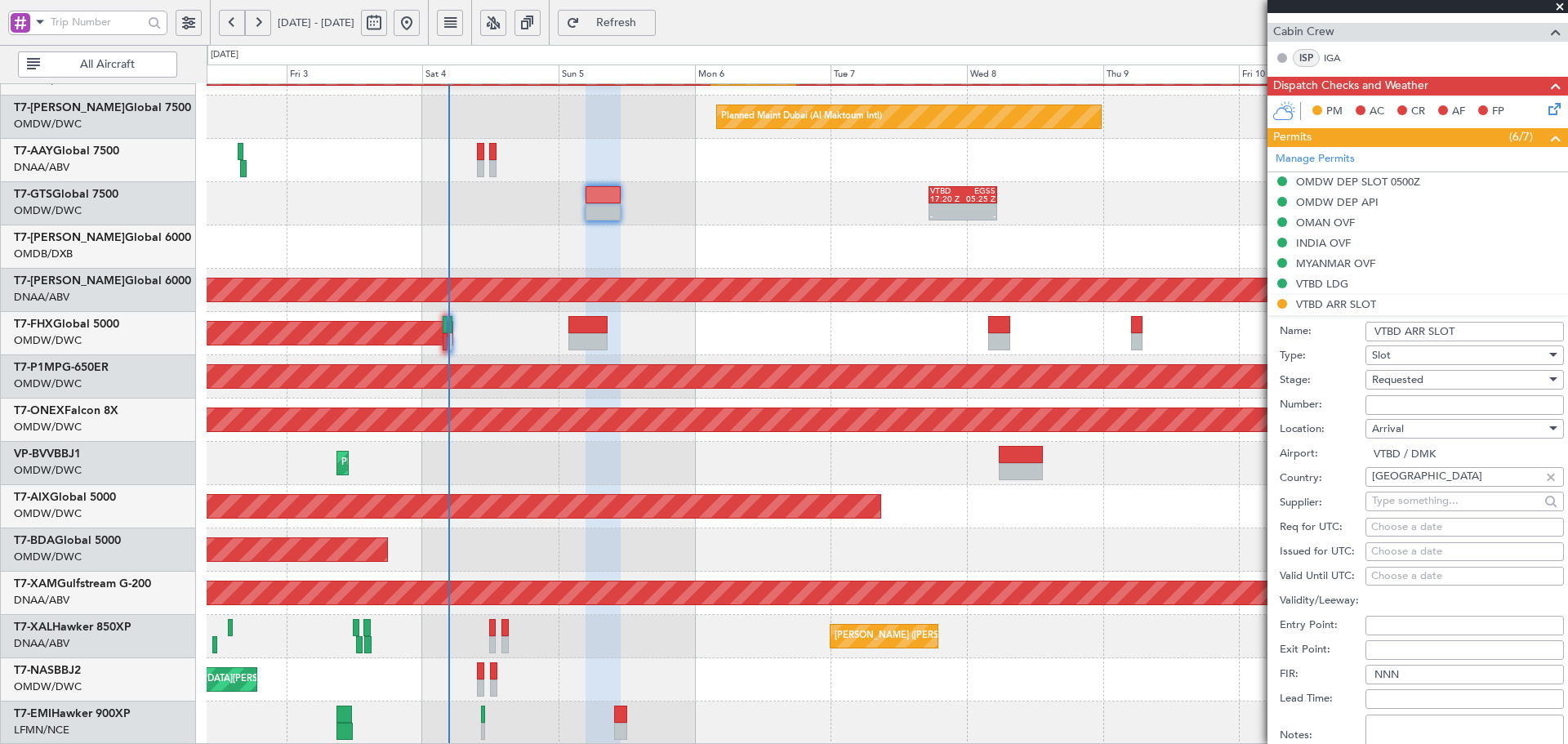
click at [1410, 381] on span "Requested" at bounding box center [1398, 379] width 51 height 15
click at [1394, 505] on span "Received OK" at bounding box center [1458, 503] width 172 height 25
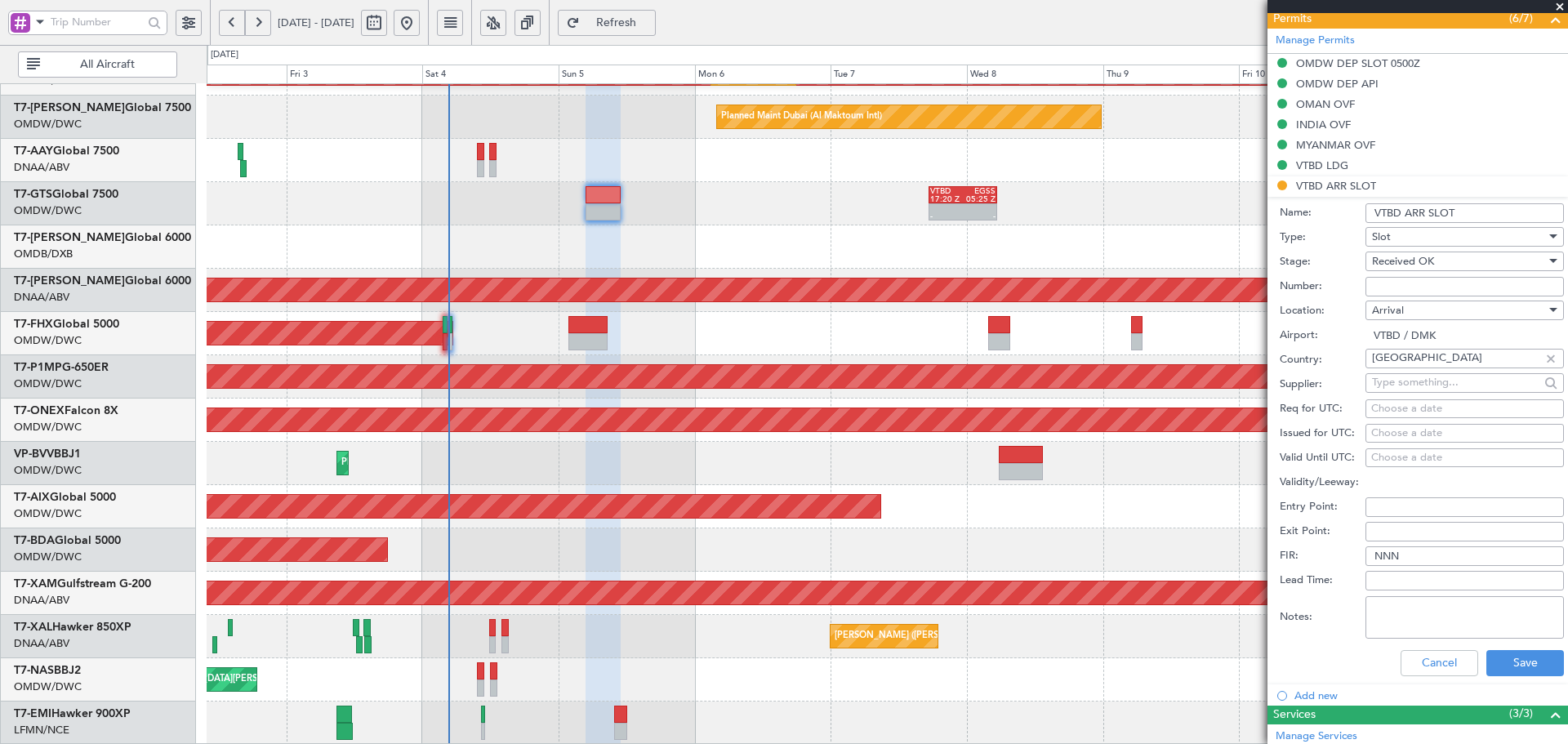
click at [1404, 410] on div "Choose a date" at bounding box center [1465, 409] width 187 height 16
select select "10"
select select "2025"
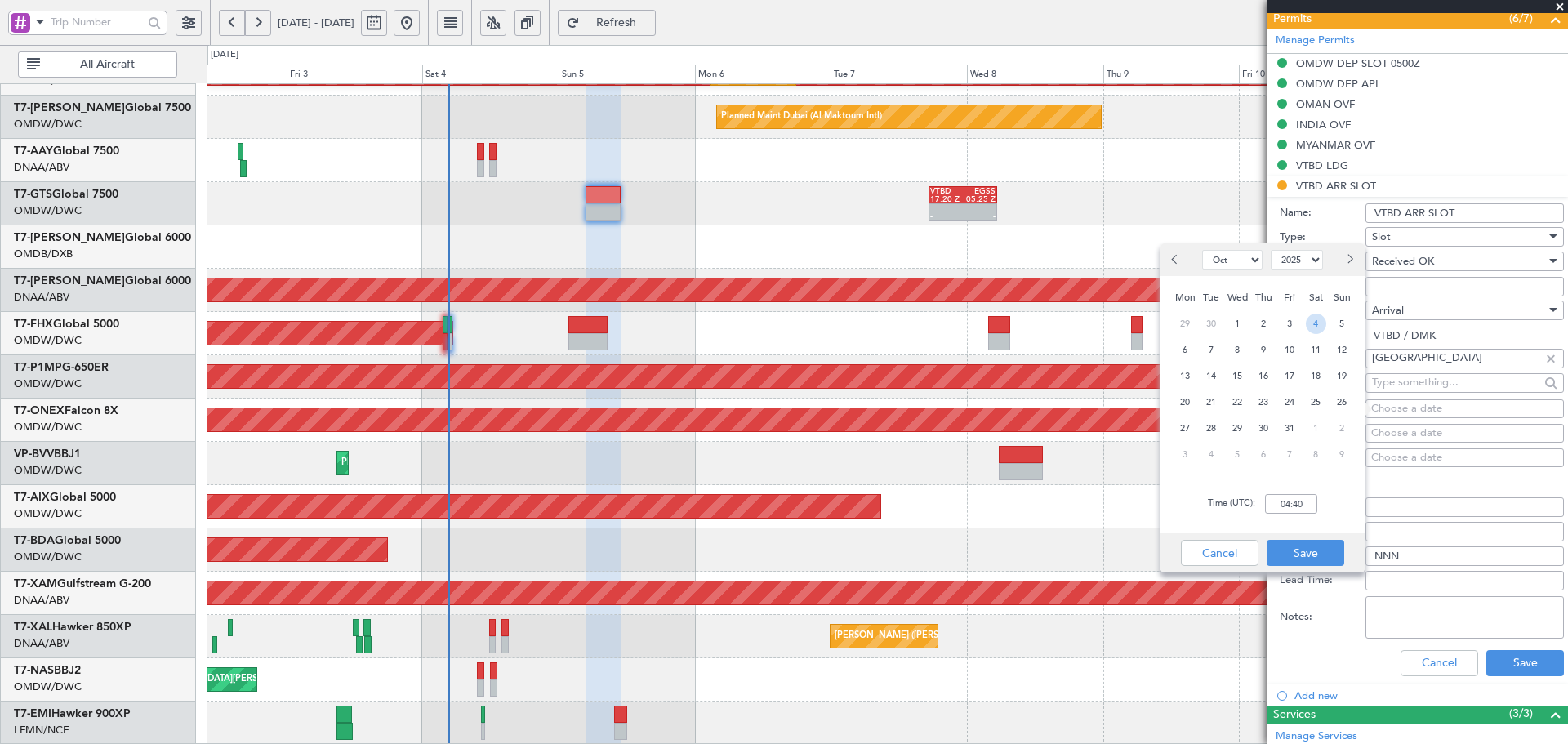
click at [1315, 325] on span "4" at bounding box center [1316, 323] width 20 height 20
click at [1297, 500] on input "00:00" at bounding box center [1291, 503] width 52 height 20
type input "10:55"
click at [1306, 556] on button "Save" at bounding box center [1305, 552] width 78 height 26
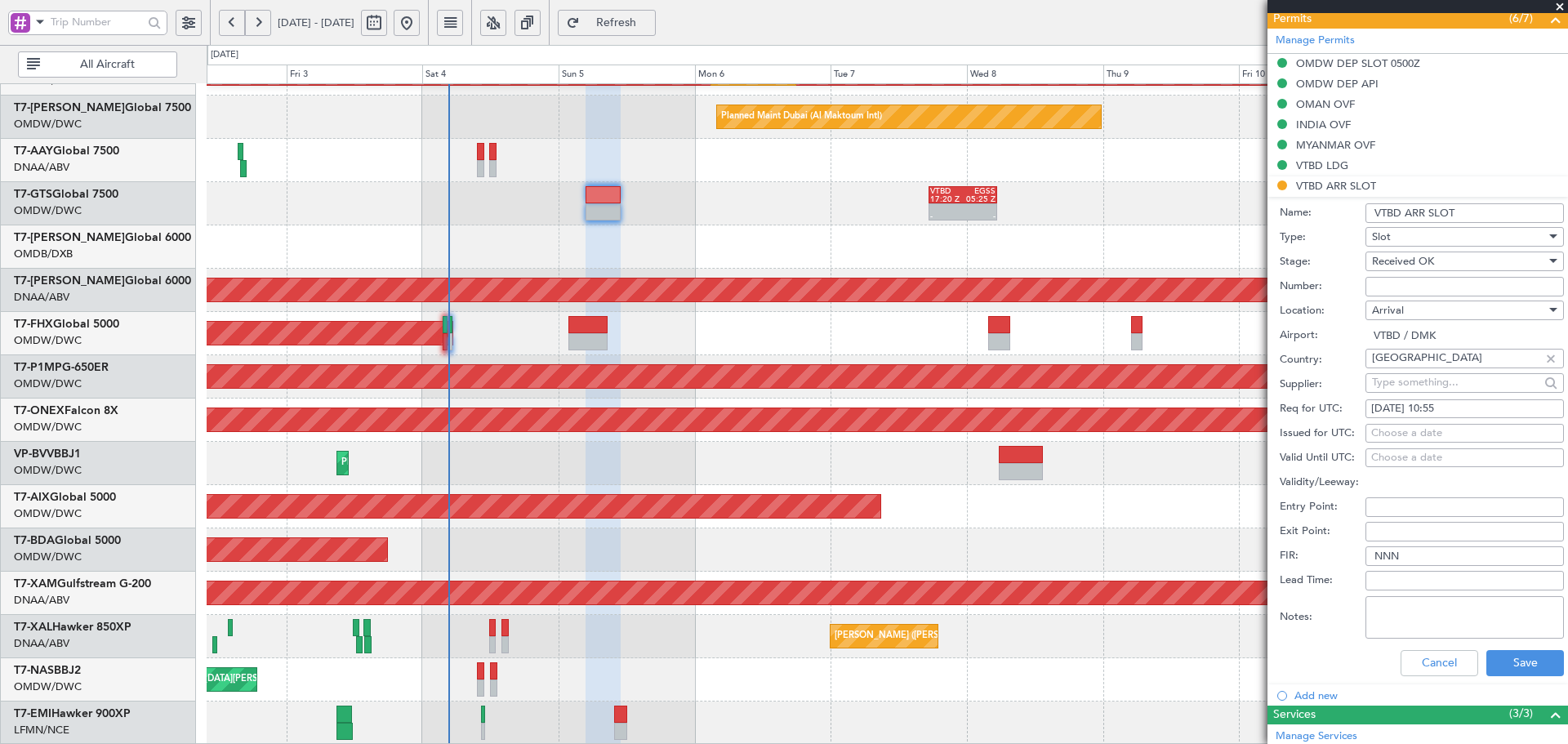
click at [1384, 430] on div "Choose a date" at bounding box center [1465, 433] width 187 height 16
select select "10"
select select "2025"
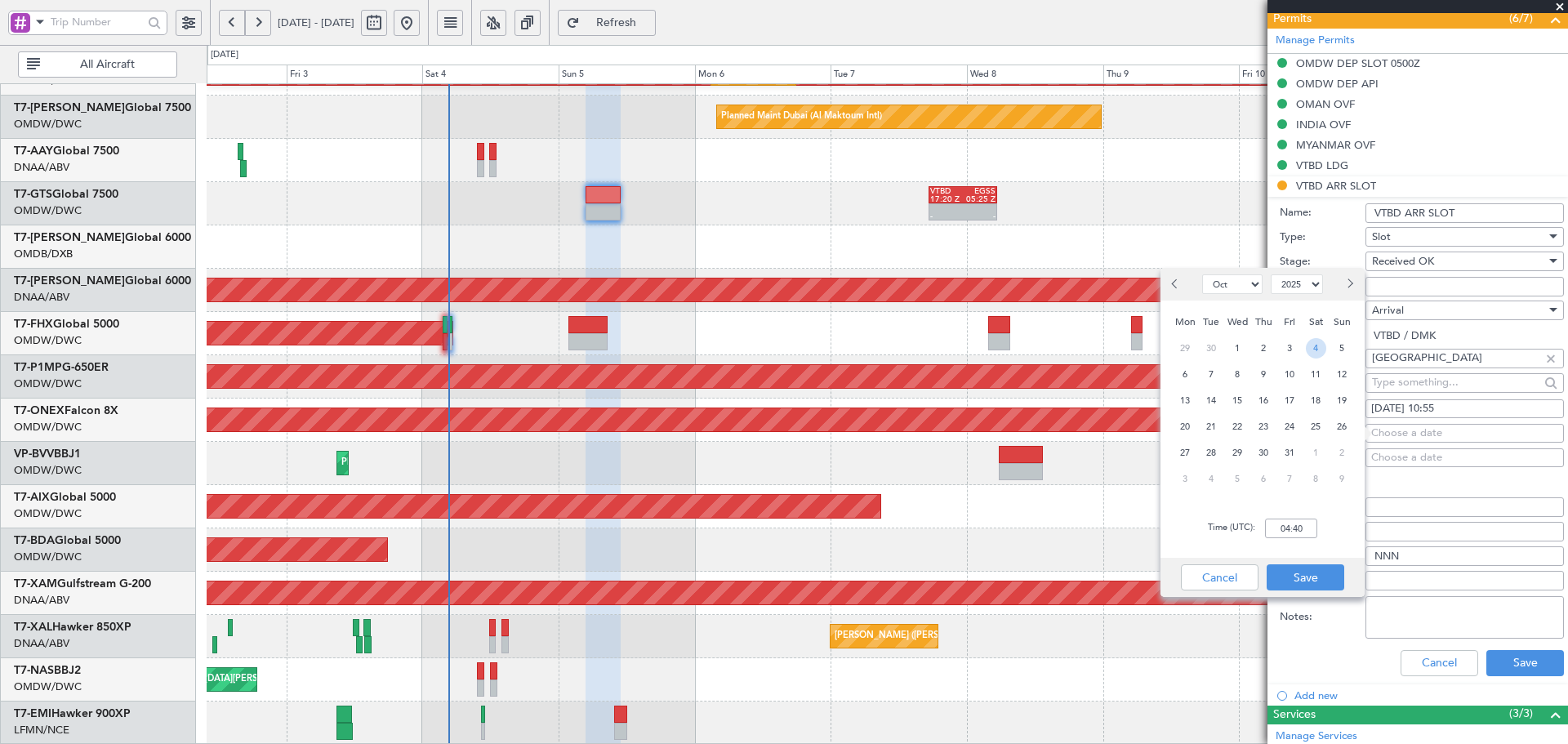
click at [1309, 351] on span "4" at bounding box center [1316, 348] width 20 height 20
click at [1277, 523] on input "00:00" at bounding box center [1291, 528] width 52 height 20
type input "10:55"
click at [1301, 581] on button "Save" at bounding box center [1305, 577] width 78 height 26
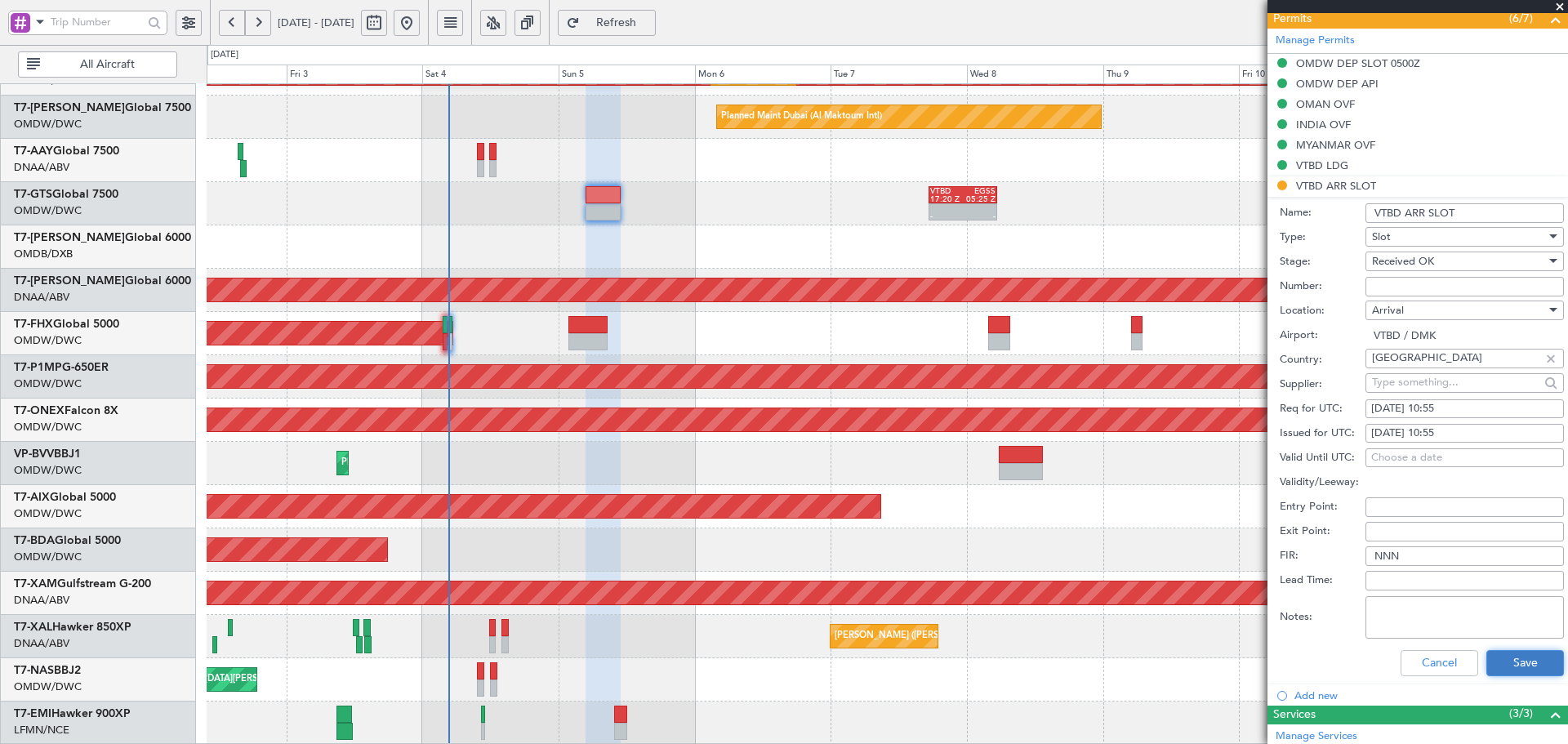
click at [1496, 653] on button "Save" at bounding box center [1524, 663] width 78 height 26
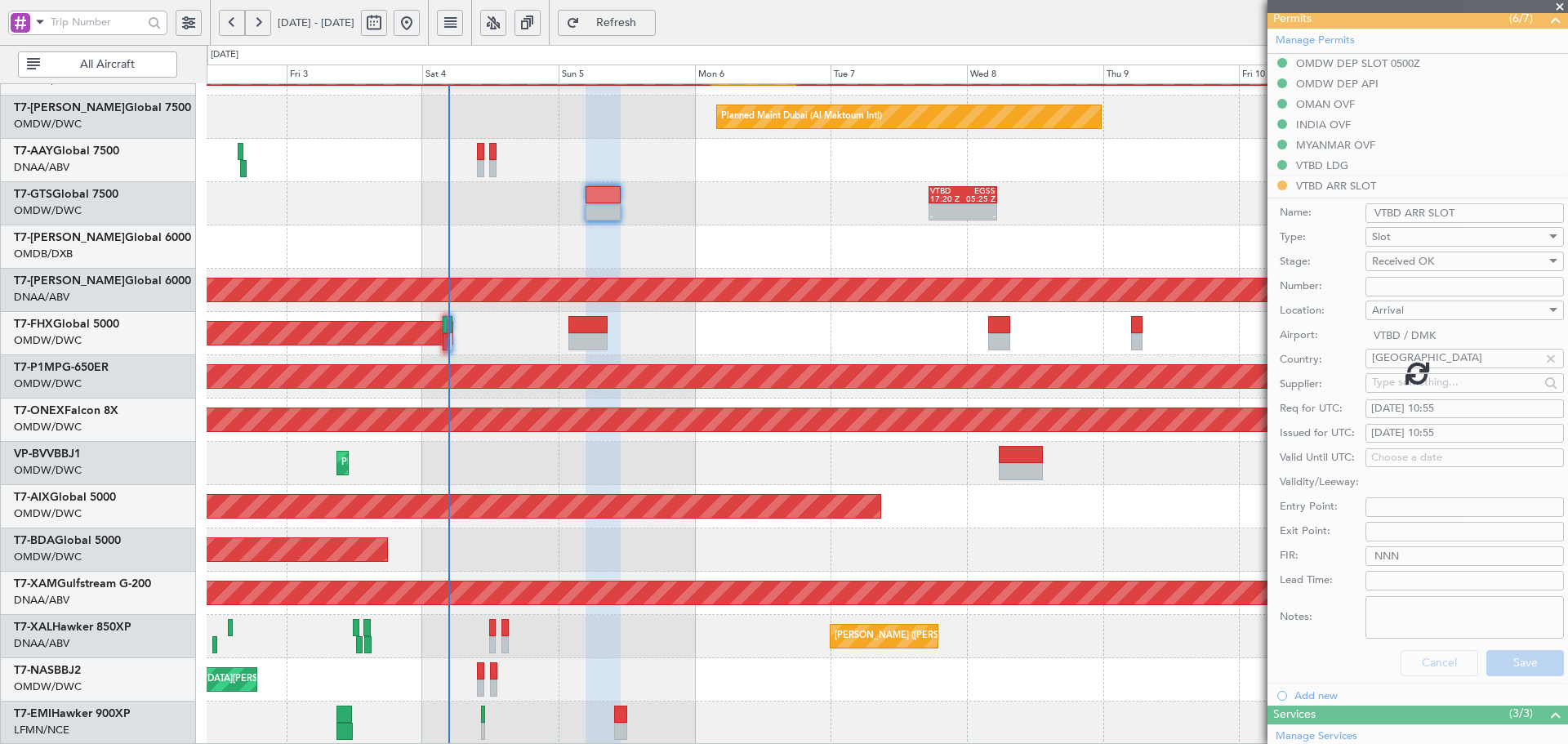
scroll to position [208, 0]
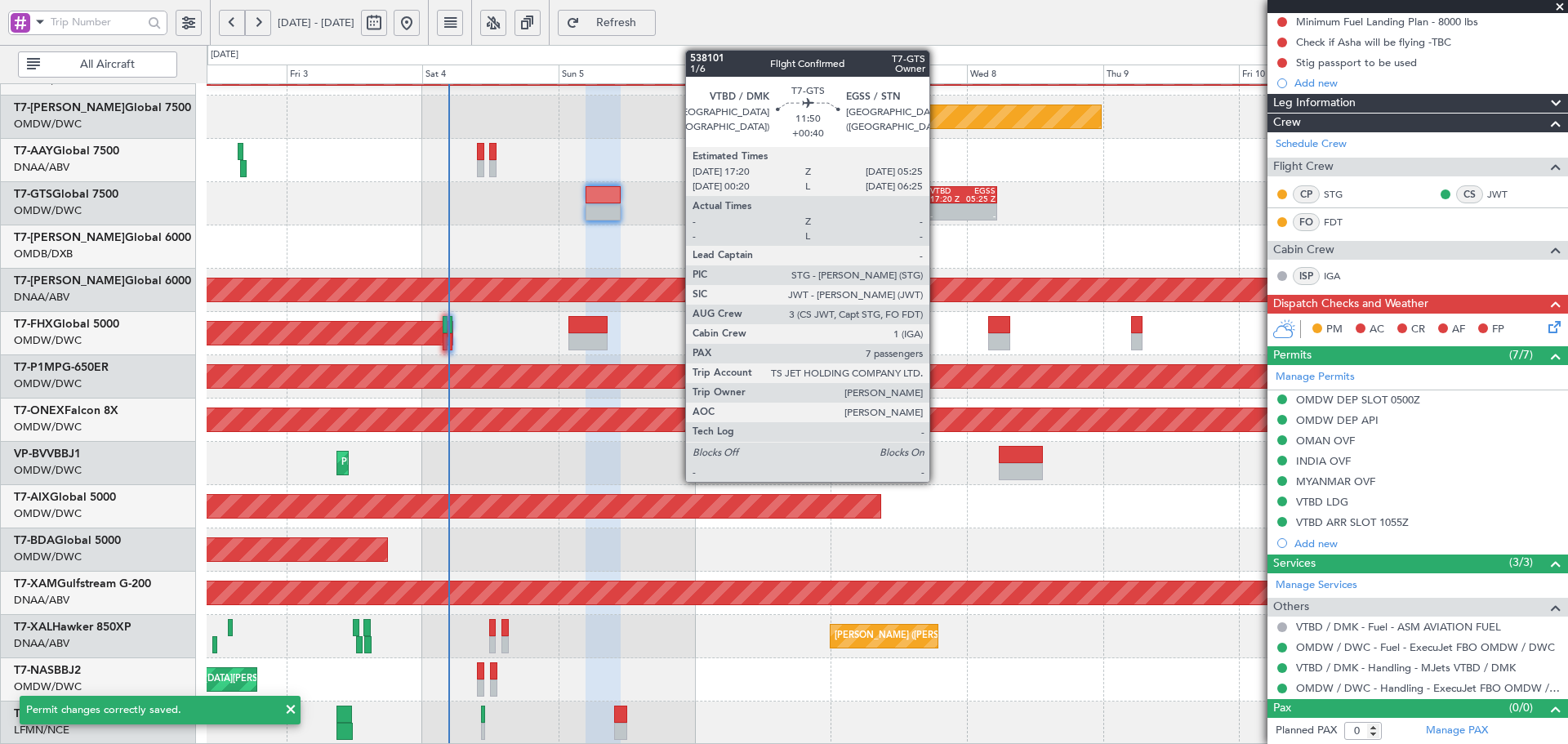
click at [937, 190] on div "VTBD" at bounding box center [947, 191] width 32 height 9
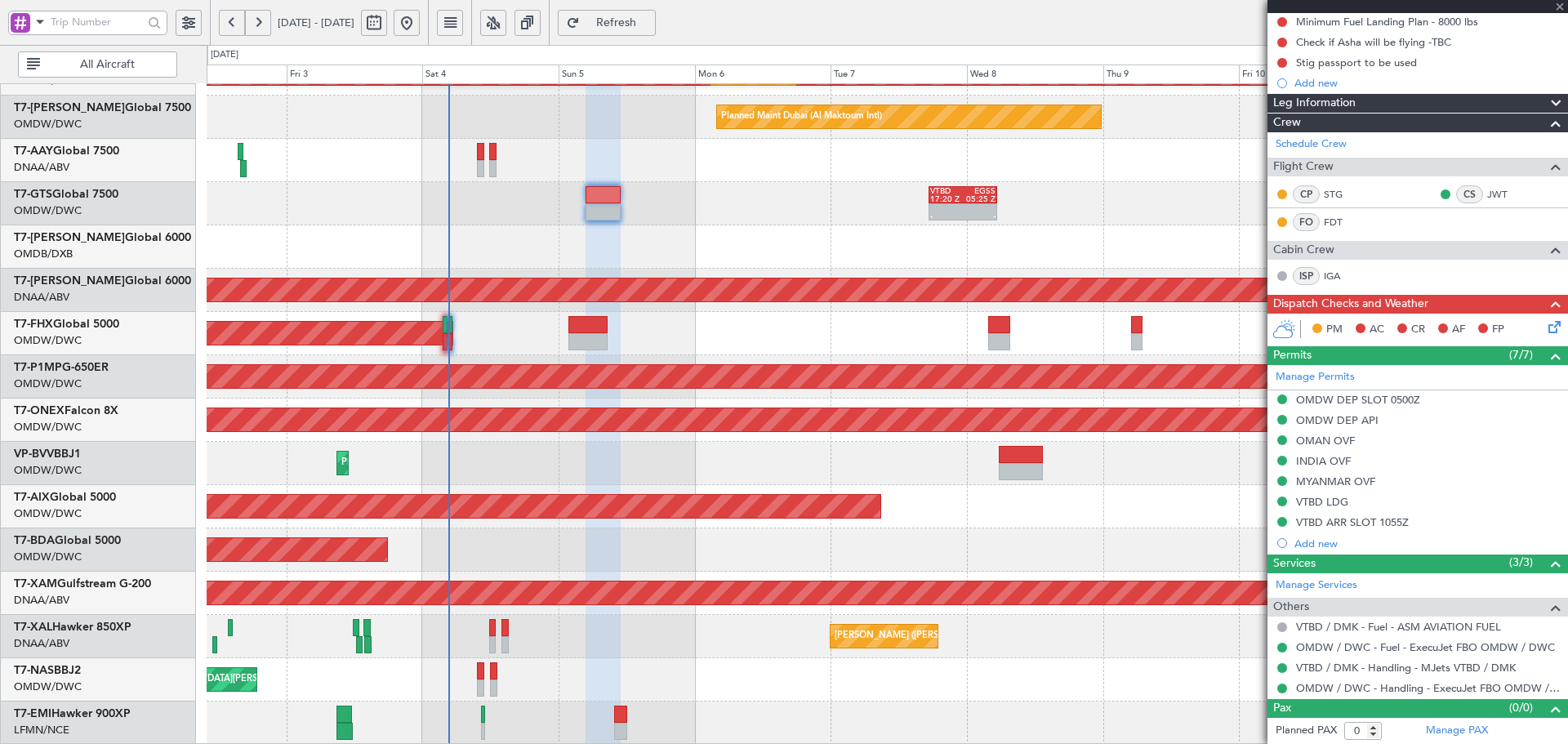
type input "+00:40"
type input "7"
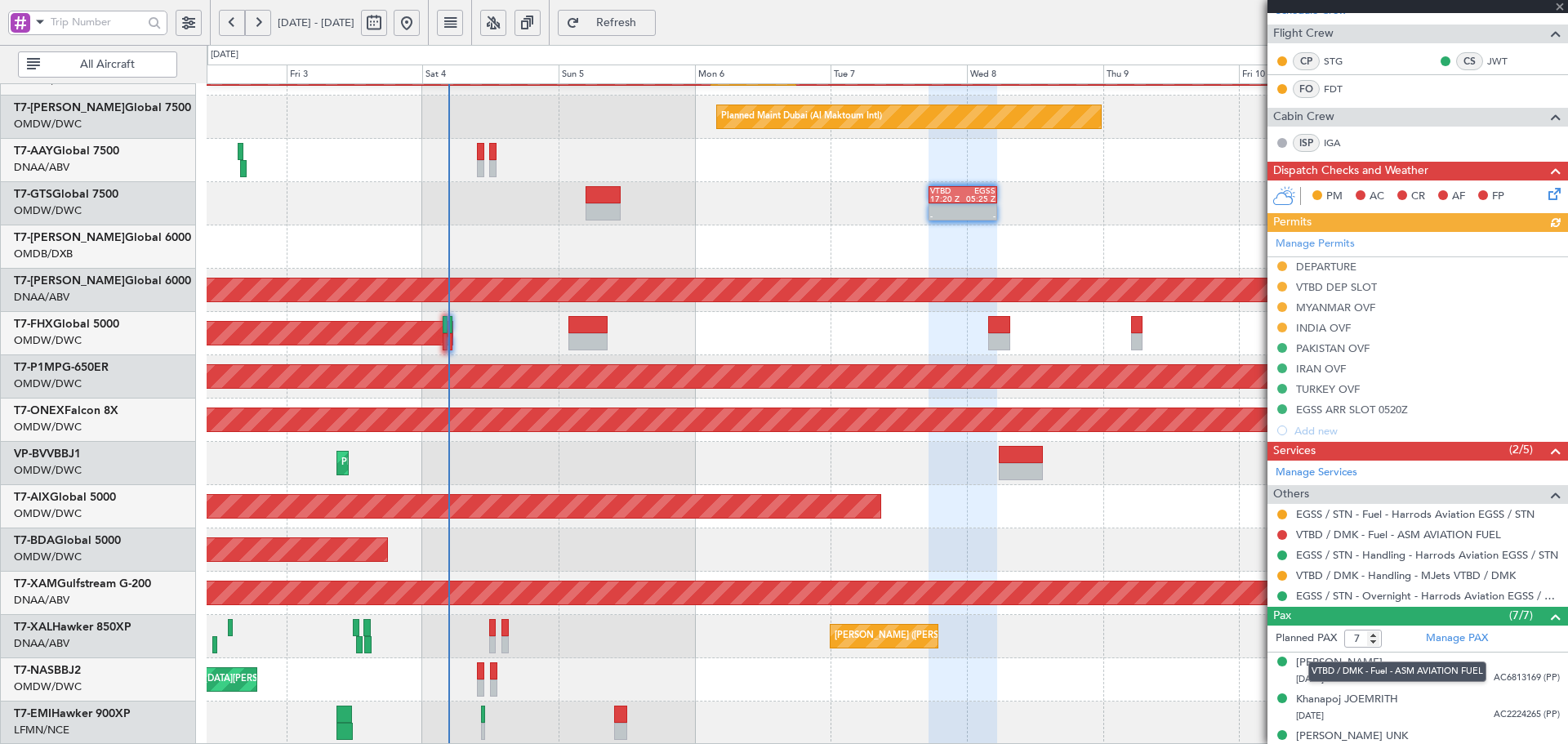
scroll to position [327, 0]
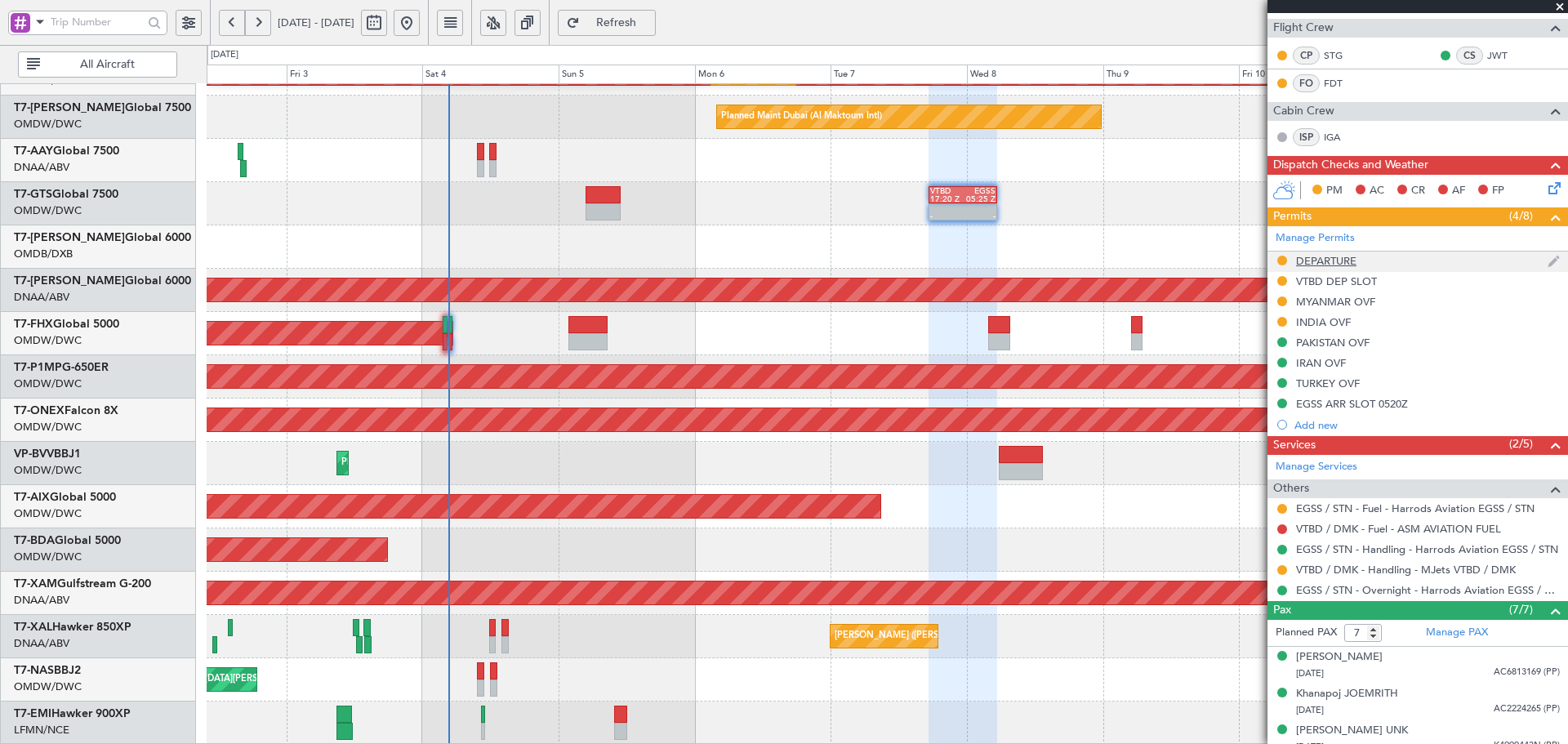
click at [1338, 267] on div "DEPARTURE" at bounding box center [1418, 262] width 300 height 20
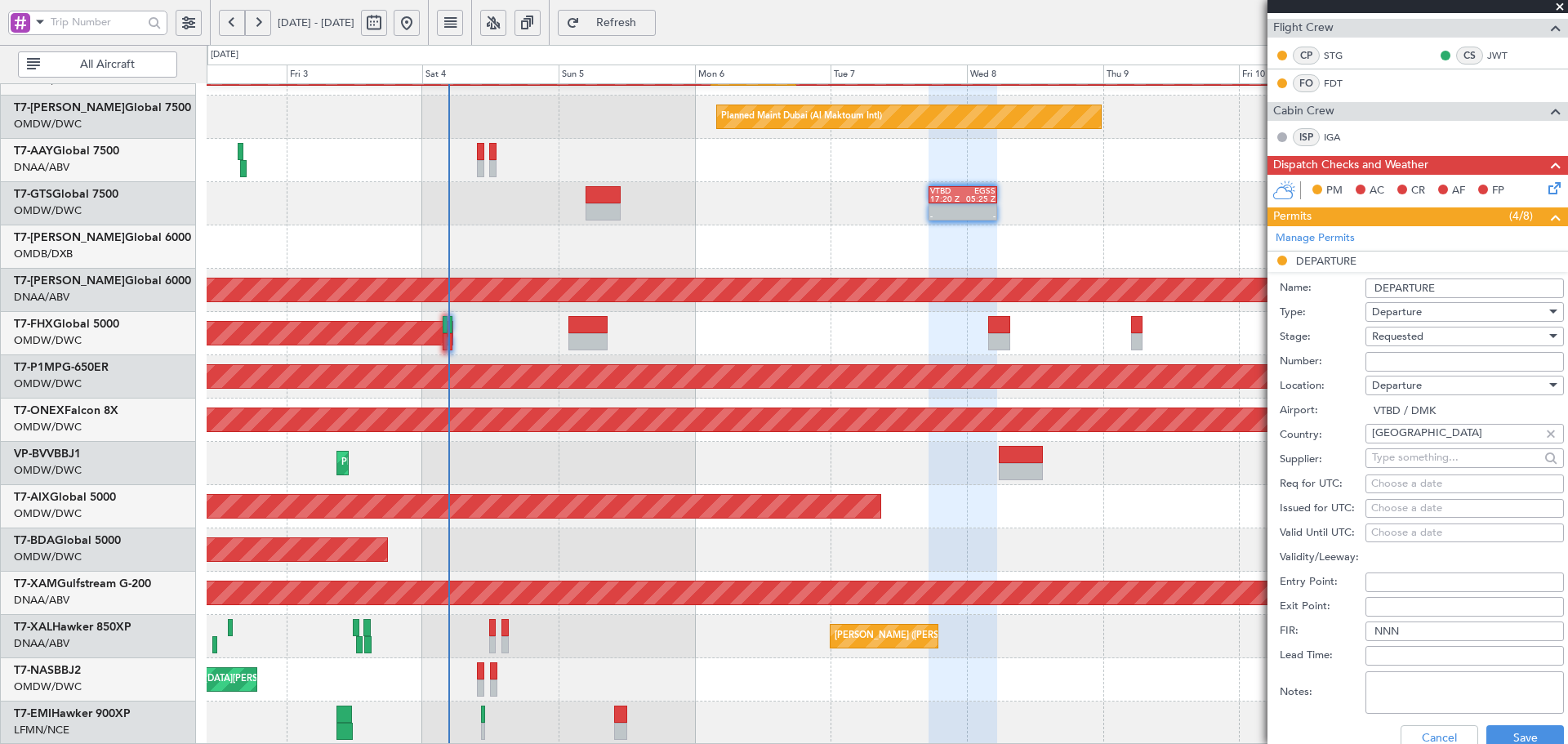
click at [1417, 365] on input "Number:" at bounding box center [1465, 361] width 199 height 20
paste input "no. ATD 11576/10/2025"
click at [1395, 359] on input "no. ATD 11576/10/2025" at bounding box center [1465, 361] width 199 height 20
click at [1393, 359] on input "no. ATD 11576/10/2025" at bounding box center [1465, 361] width 199 height 20
drag, startPoint x: 1390, startPoint y: 364, endPoint x: 1262, endPoint y: 364, distance: 128.0
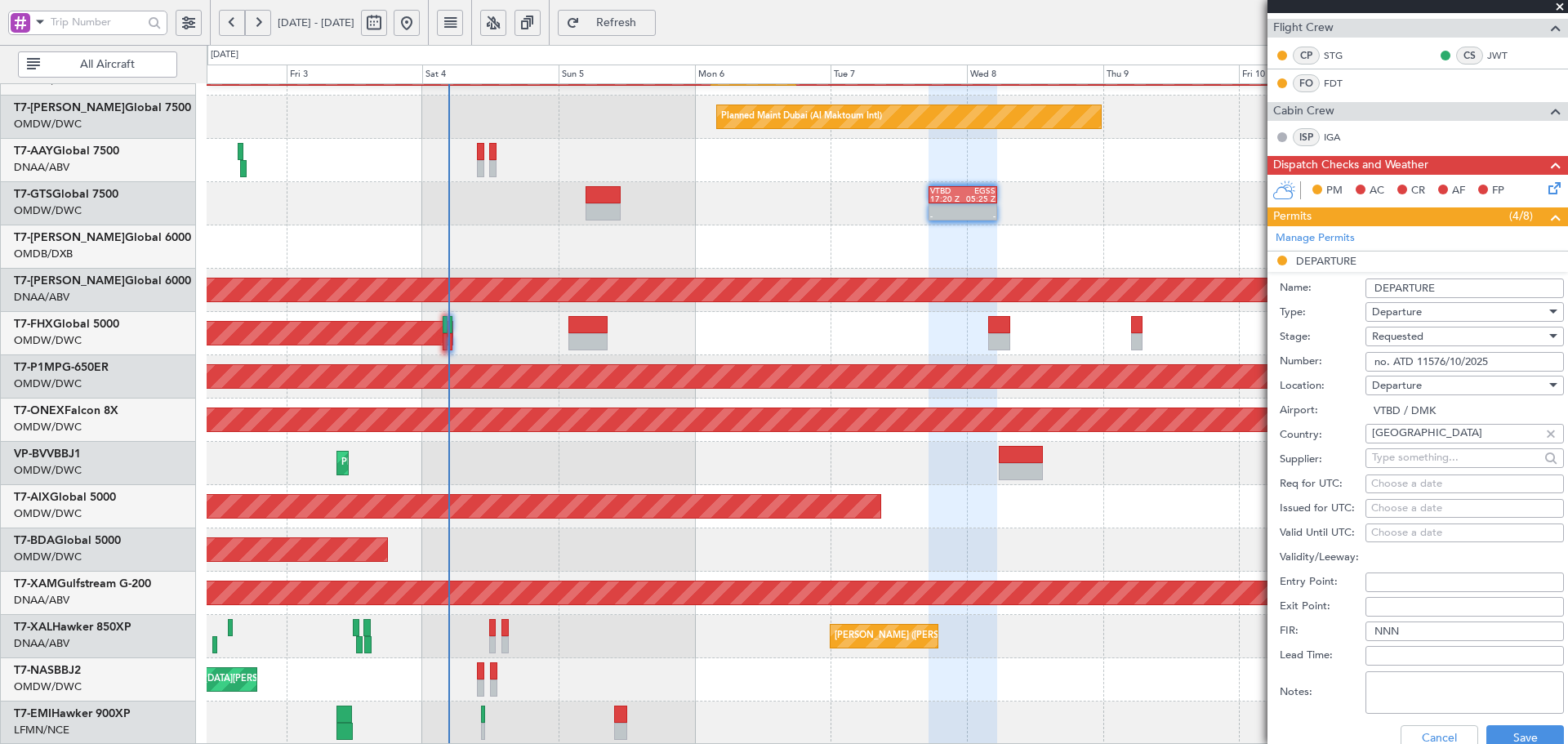
click at [1262, 364] on fb-app "02 Oct 2025 - 12 Oct 2025 Refresh Quick Links All Aircraft Planned Maint Dubai …" at bounding box center [784, 382] width 1568 height 724
type input "ATD 11576/10/2025"
click at [1397, 336] on span "Requested" at bounding box center [1398, 336] width 51 height 15
click at [1406, 462] on span "Received OK" at bounding box center [1458, 459] width 172 height 25
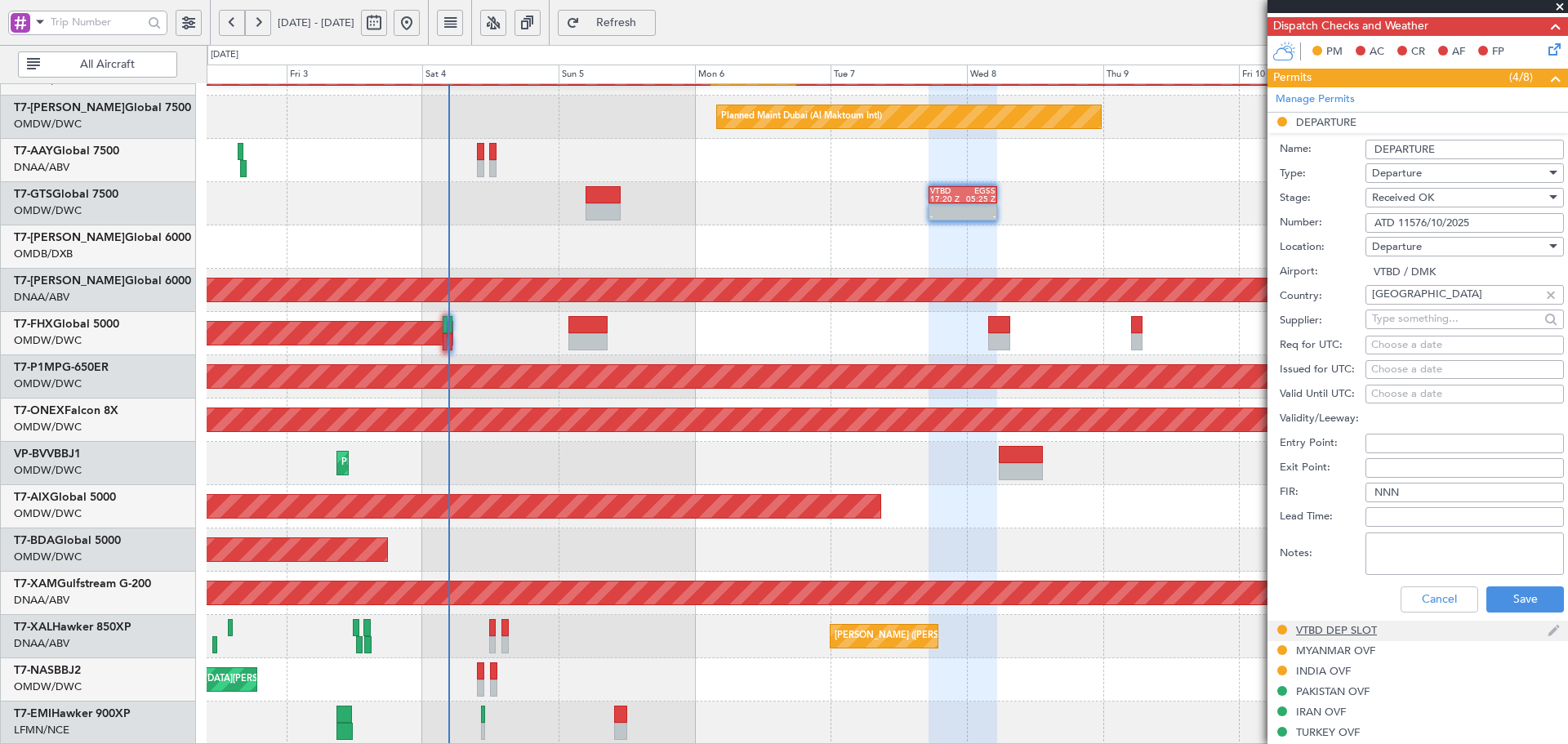
scroll to position [490, 0]
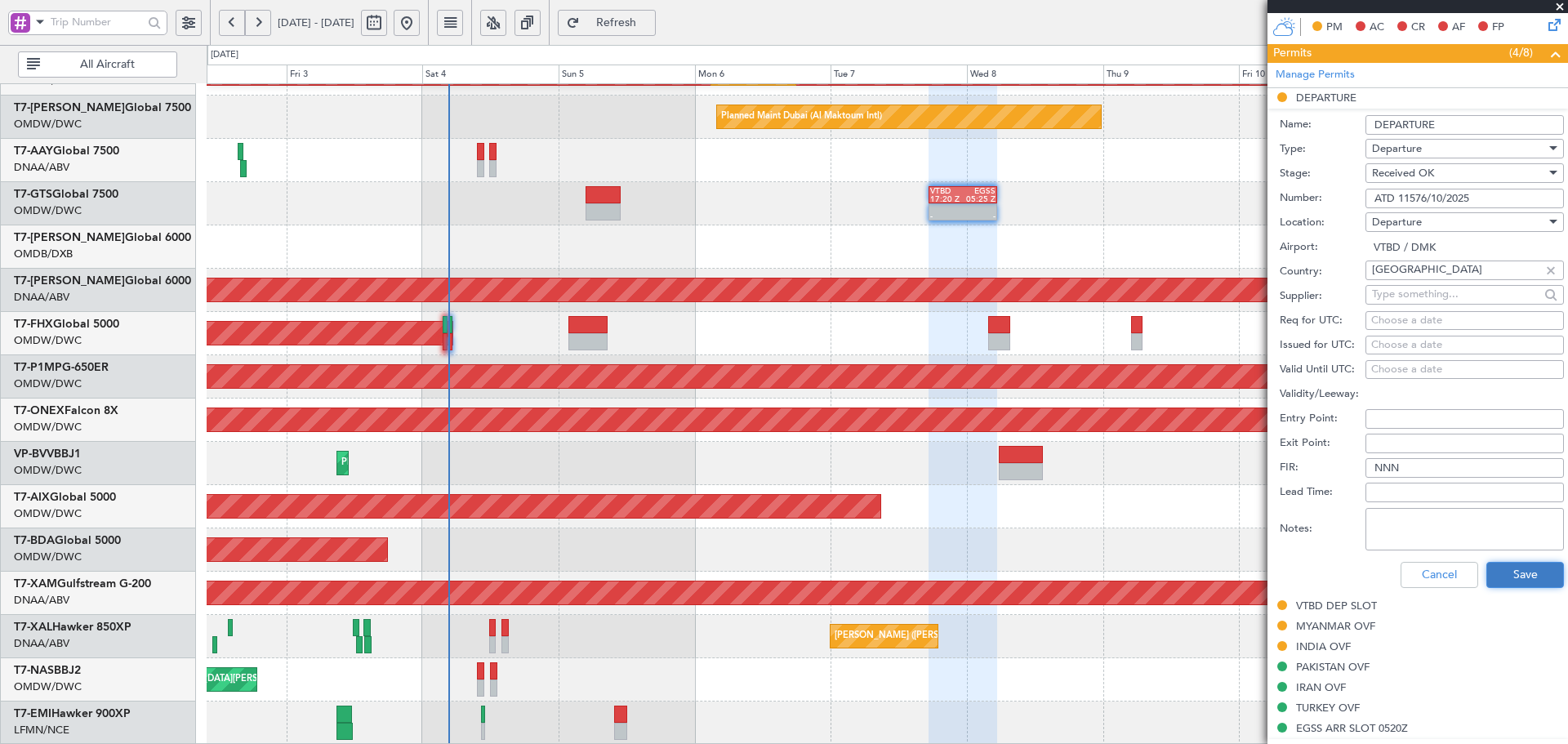
click at [1486, 577] on button "Save" at bounding box center [1524, 574] width 78 height 26
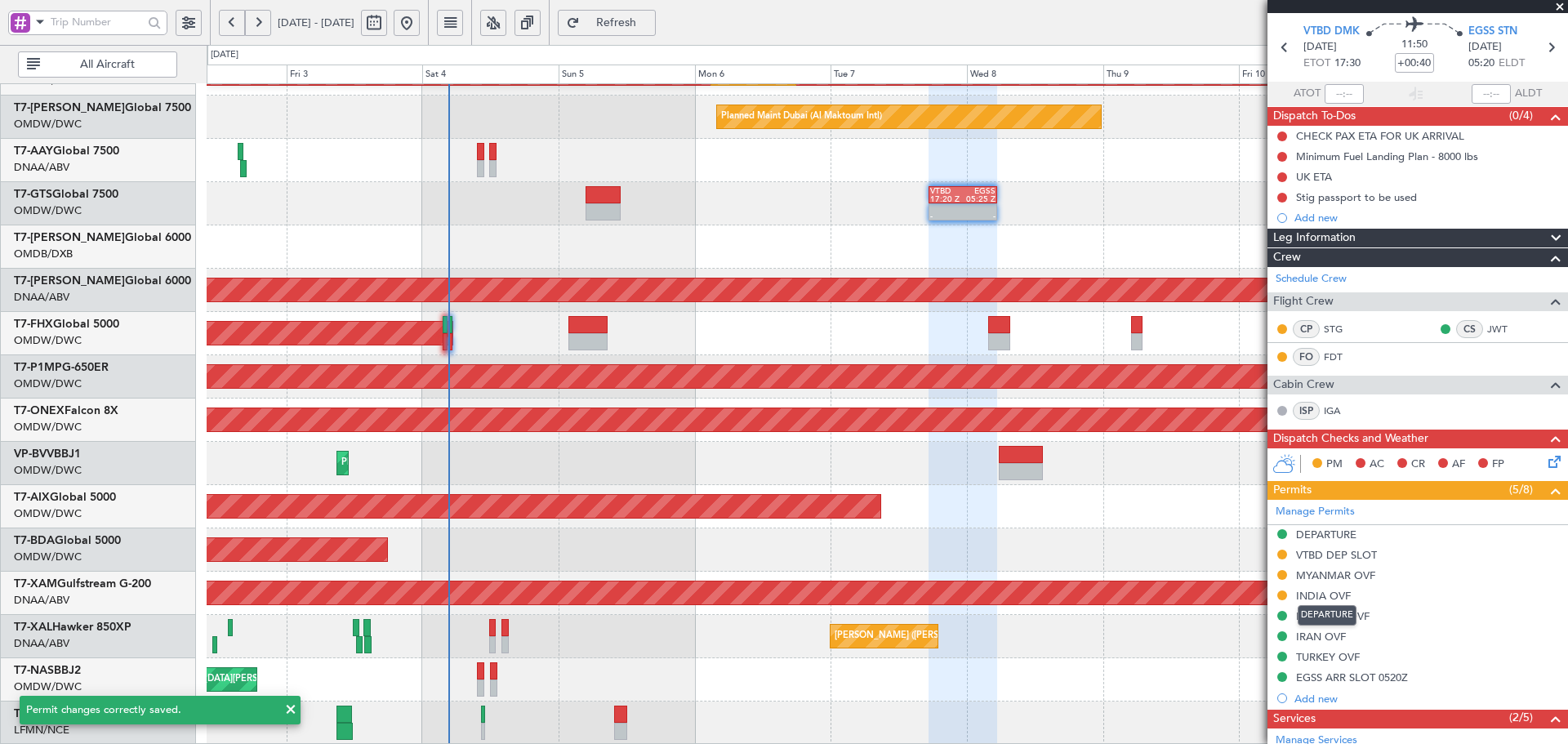
scroll to position [55, 0]
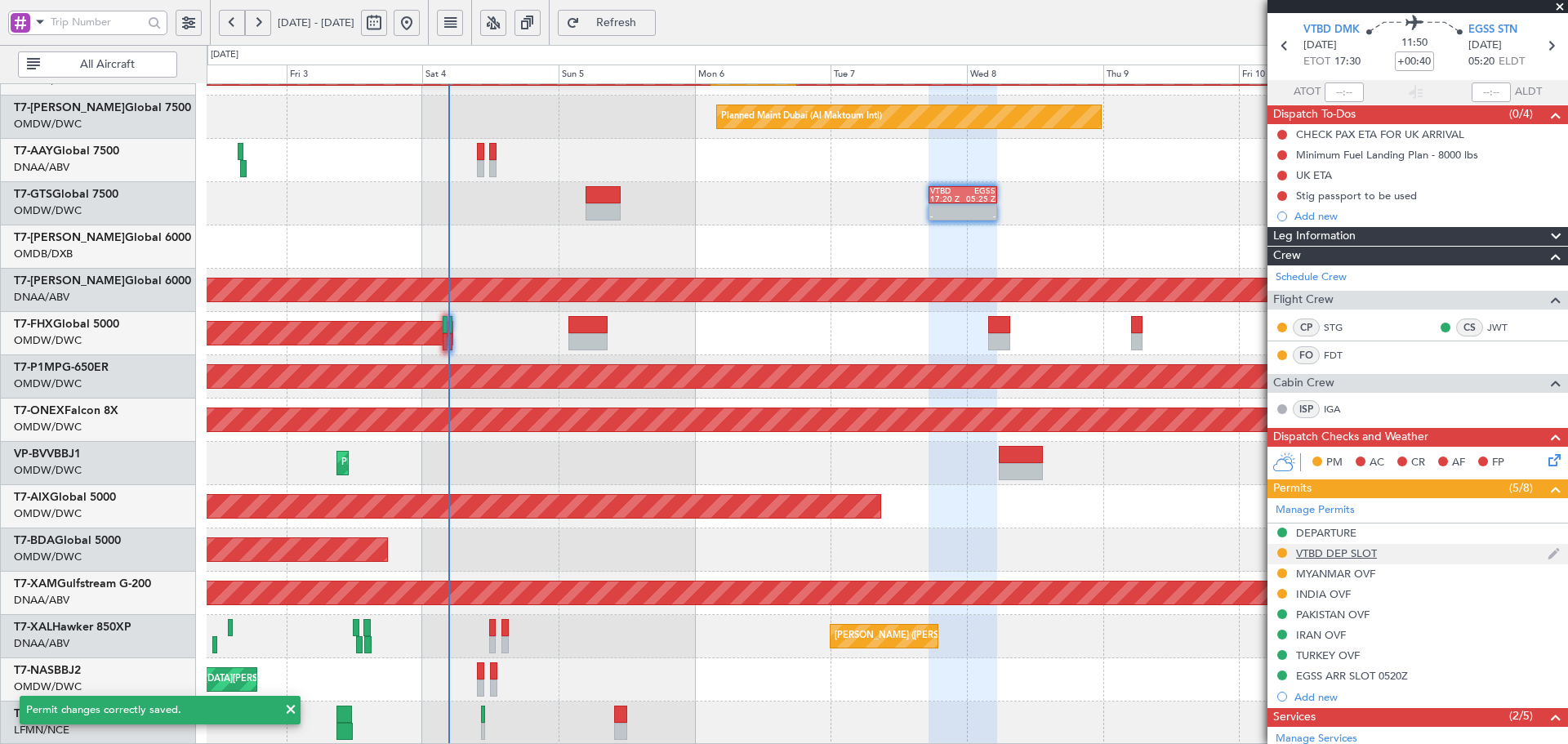
click at [1301, 558] on div "VTBD DEP SLOT" at bounding box center [1337, 553] width 81 height 14
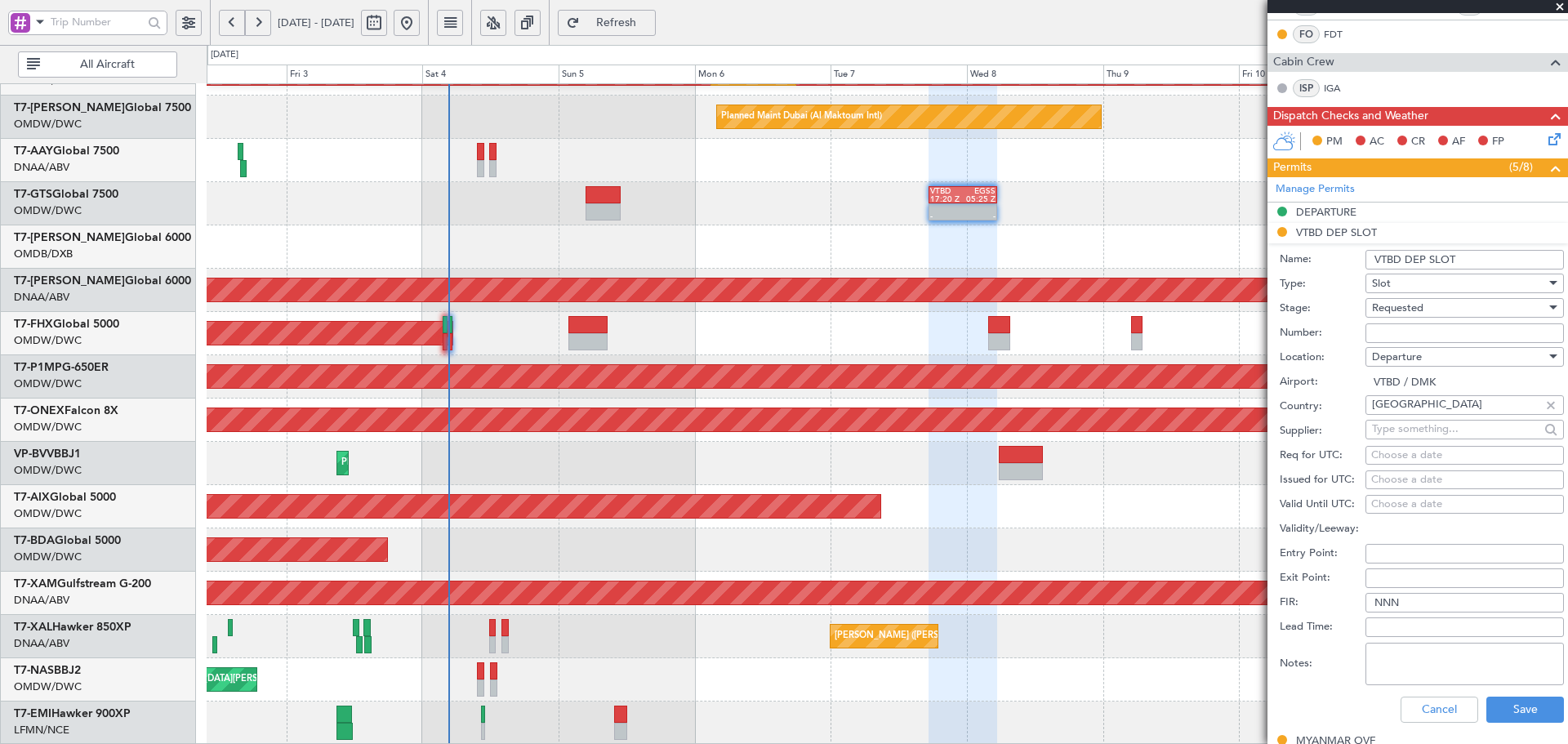
scroll to position [381, 0]
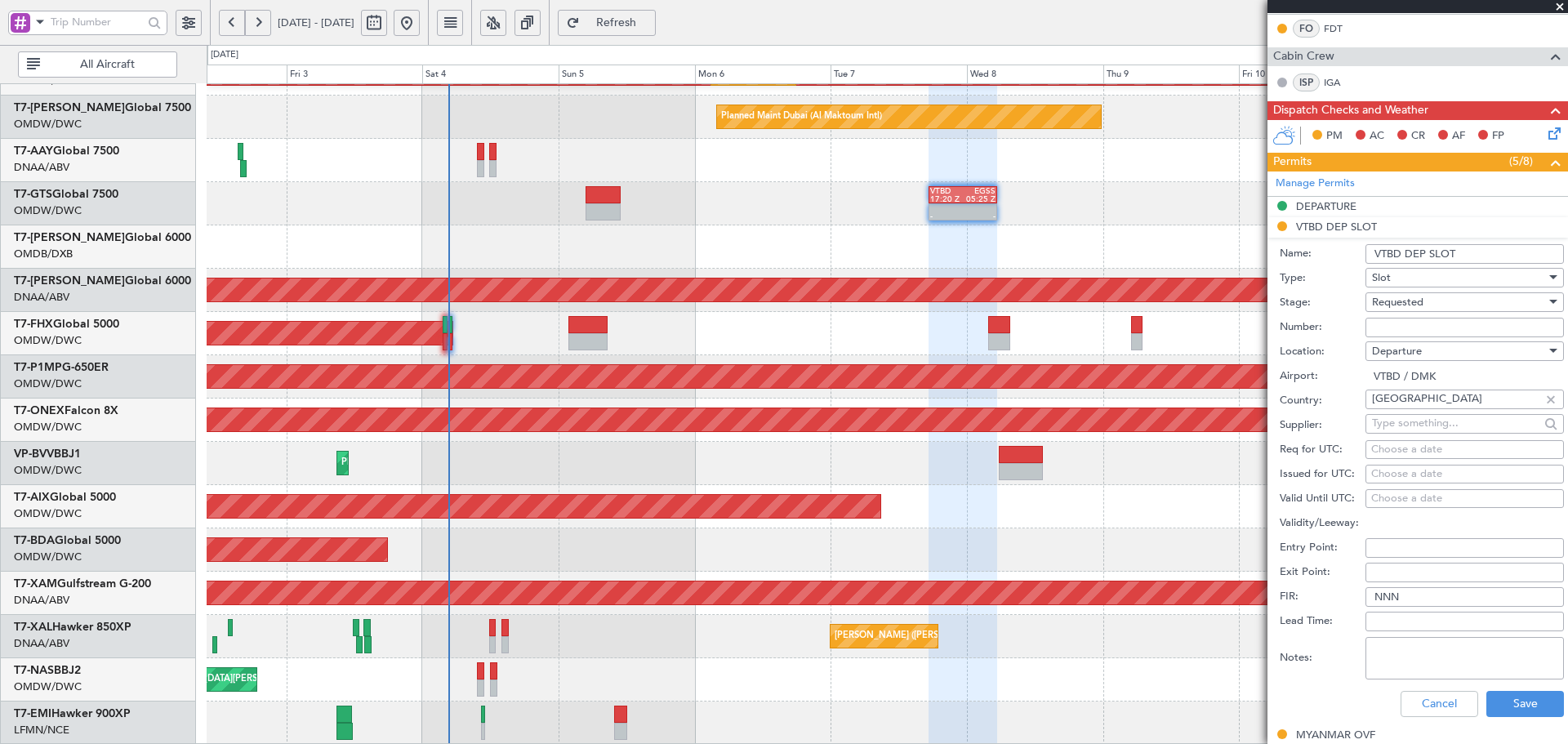
click at [1398, 302] on span "Requested" at bounding box center [1398, 301] width 51 height 15
click at [1398, 426] on span "Received OK" at bounding box center [1458, 425] width 172 height 25
click at [1386, 447] on div "Choose a date" at bounding box center [1465, 450] width 187 height 16
select select "10"
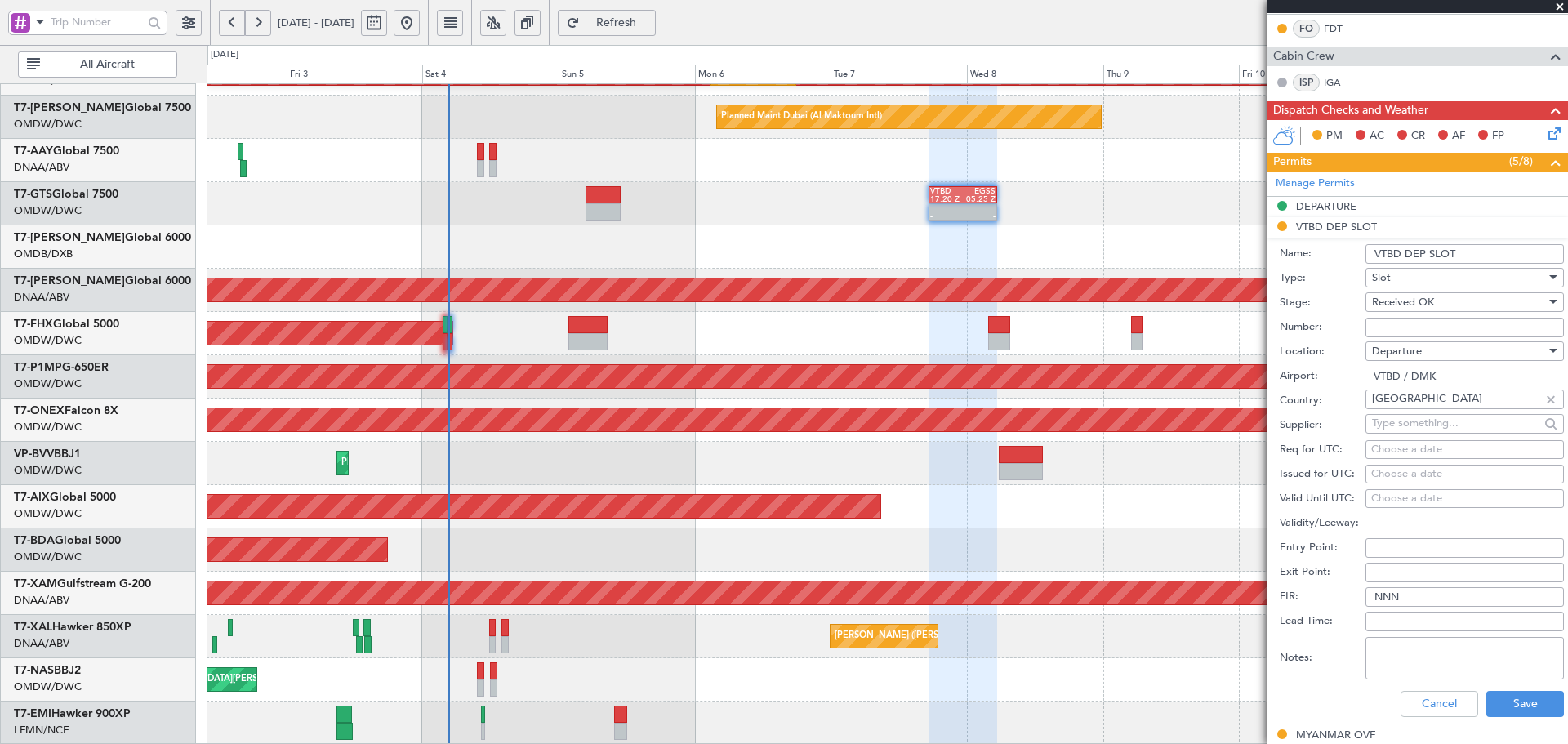
select select "2025"
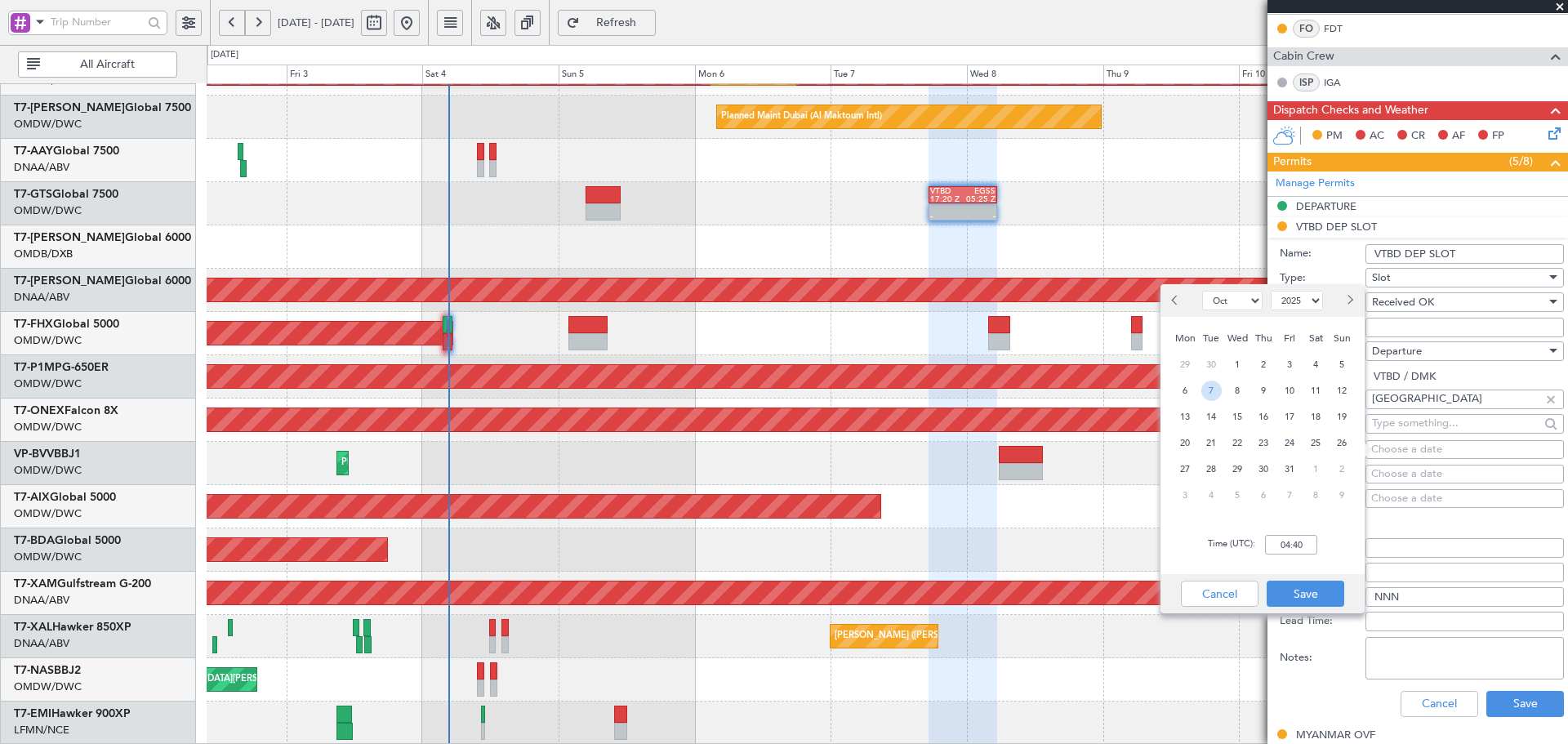
click at [1210, 390] on span "7" at bounding box center [1212, 391] width 20 height 20
click at [1276, 535] on input "00:00" at bounding box center [1291, 544] width 52 height 20
click at [1288, 543] on input "15:30" at bounding box center [1291, 544] width 52 height 20
type input "17:30"
click at [1314, 592] on button "Save" at bounding box center [1305, 593] width 78 height 26
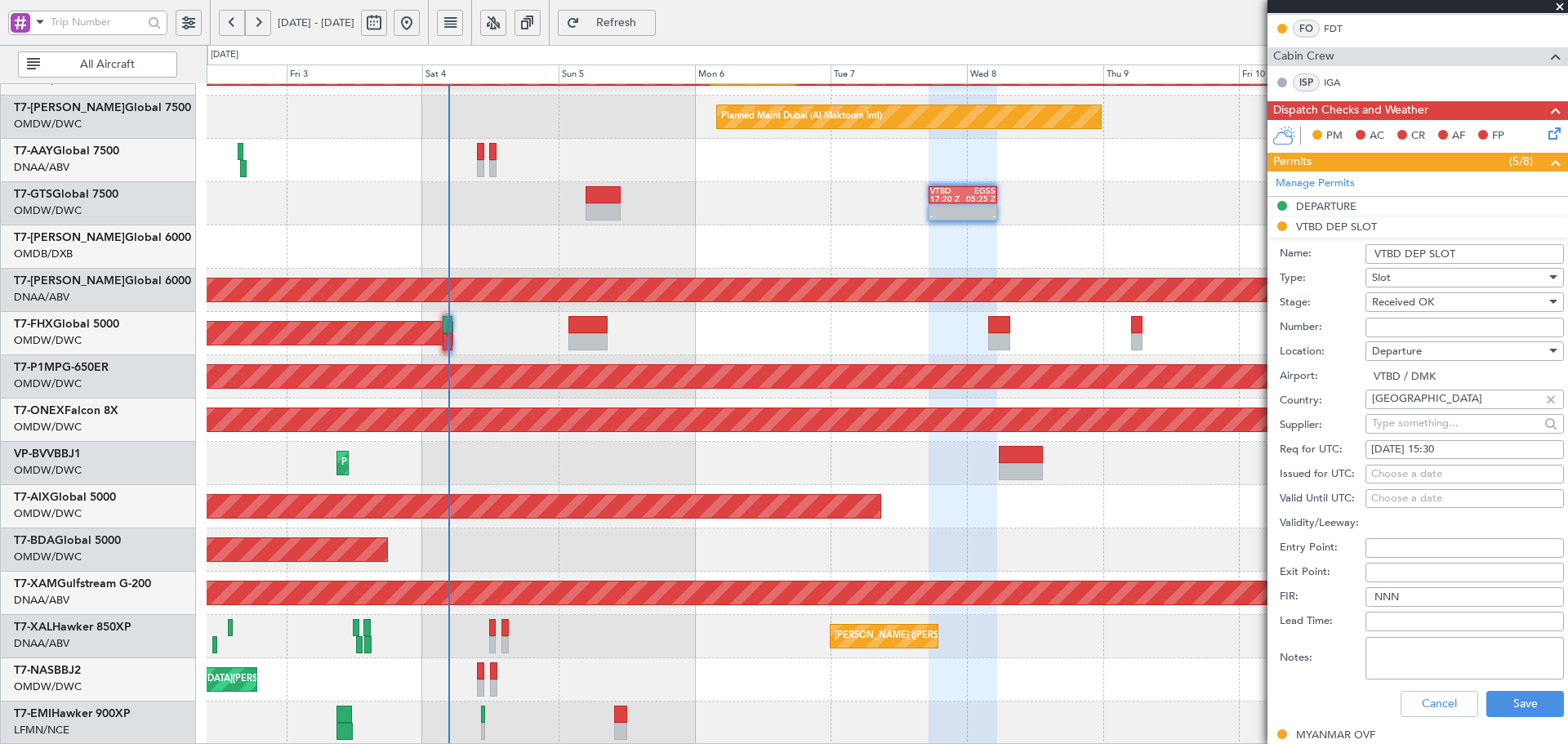
click at [1385, 471] on div "Choose a date" at bounding box center [1465, 474] width 187 height 16
select select "10"
select select "2025"
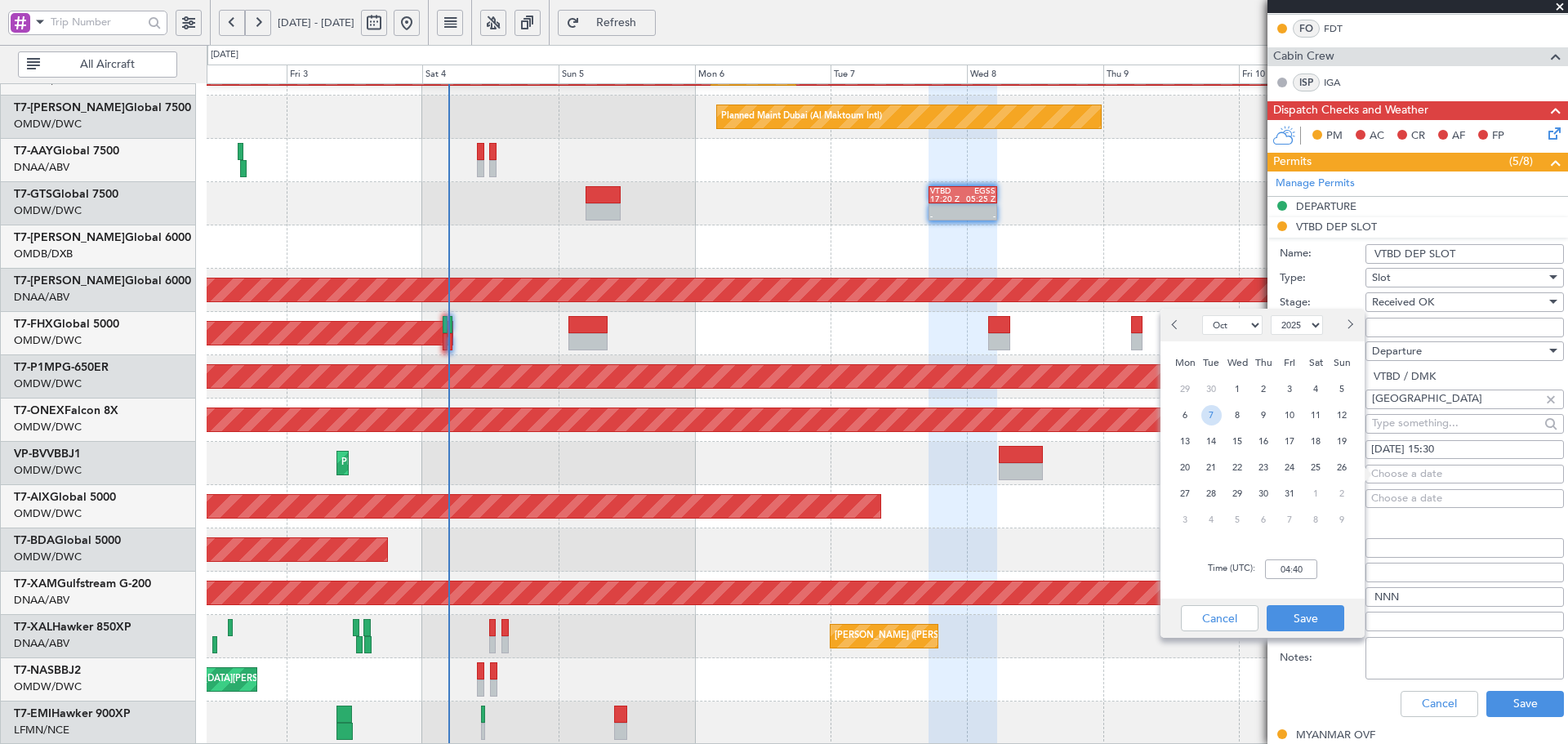
click at [1220, 412] on span "7" at bounding box center [1212, 416] width 20 height 20
click at [1296, 567] on input "00:00" at bounding box center [1291, 568] width 52 height 20
type input "17:30"
click at [1291, 609] on button "Save" at bounding box center [1305, 618] width 78 height 26
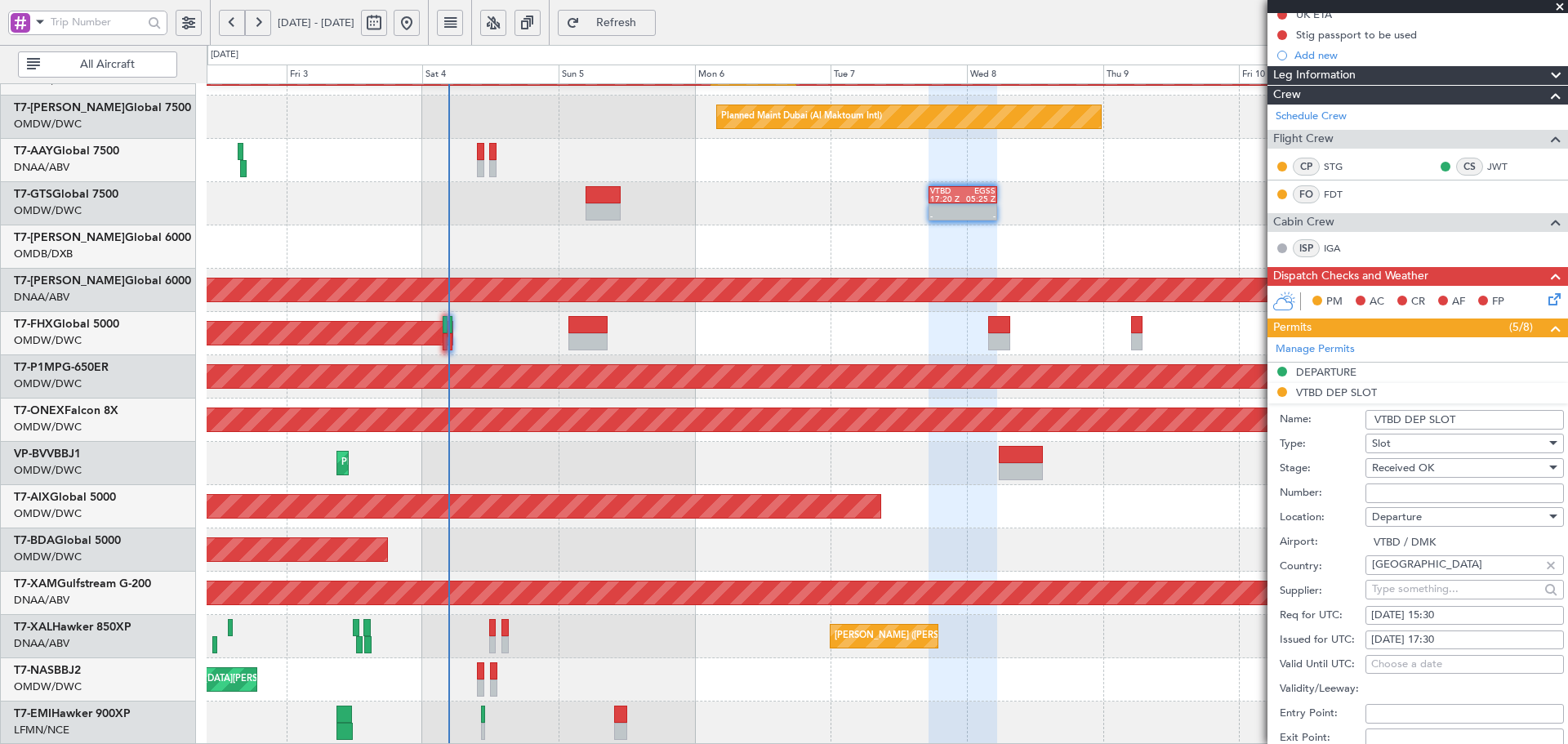
scroll to position [218, 0]
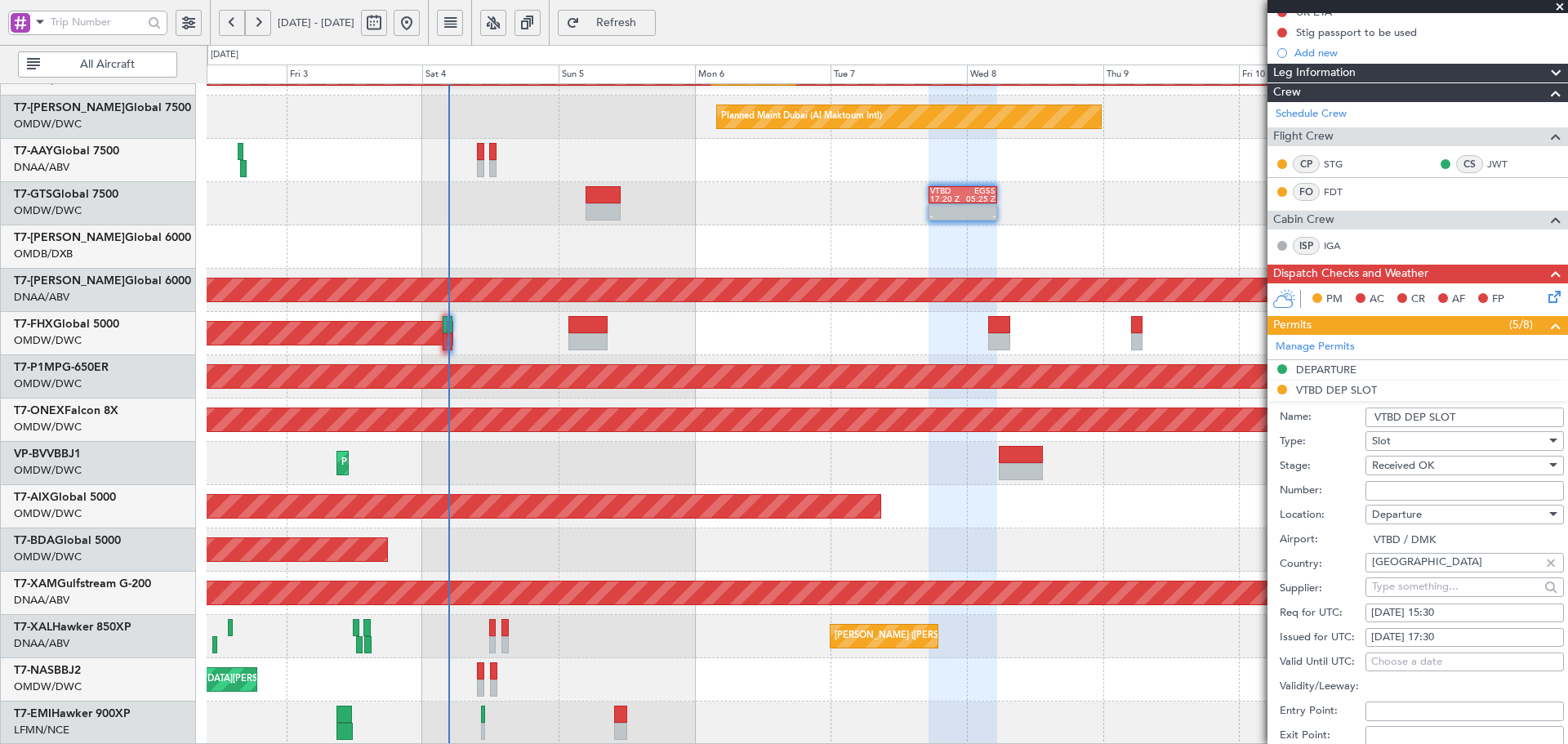
click at [1450, 609] on div "07/10/2025 15:30" at bounding box center [1465, 613] width 187 height 16
select select "10"
select select "2025"
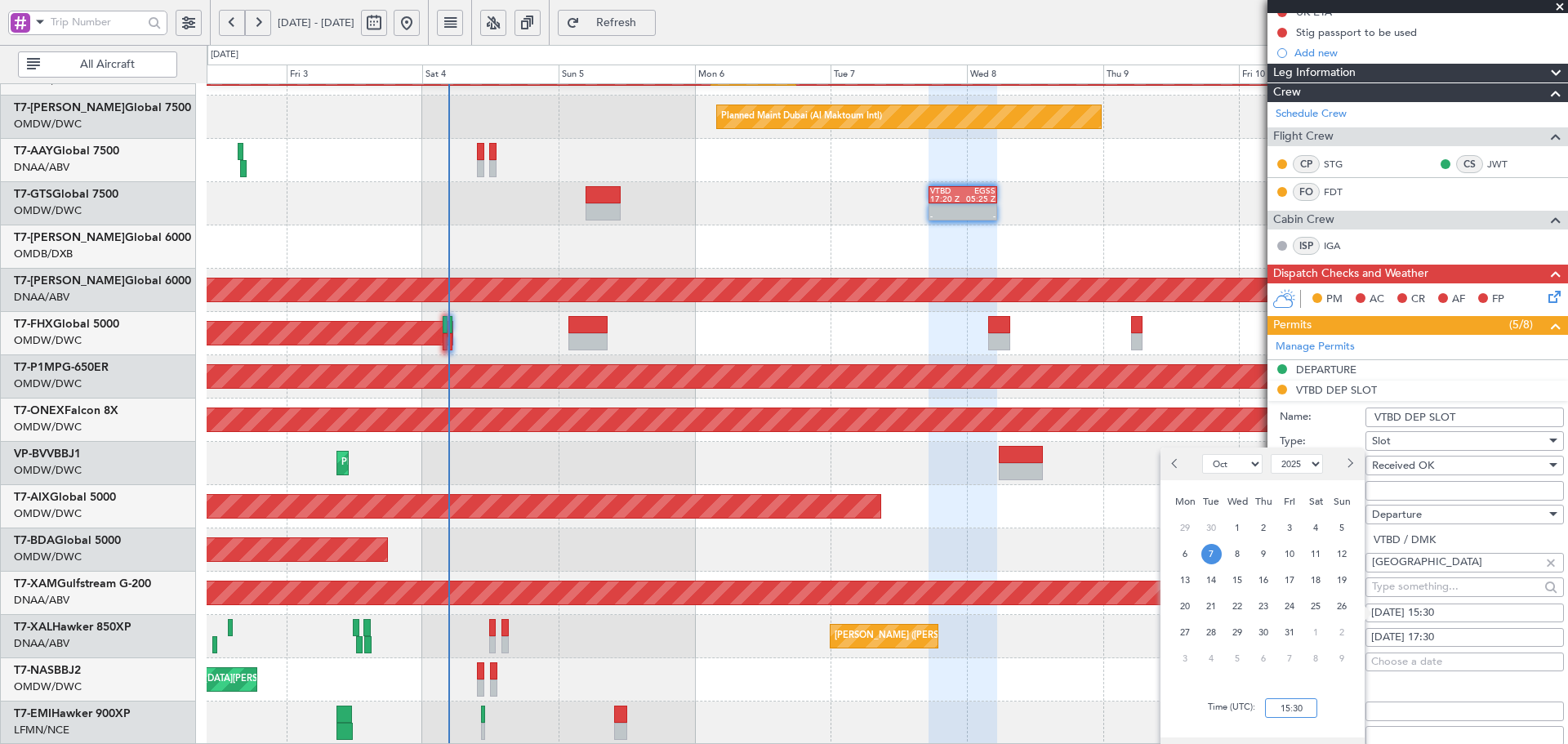
click at [1292, 701] on input "15:30" at bounding box center [1291, 707] width 52 height 20
type input "1730"
click at [1320, 671] on div "8" at bounding box center [1315, 658] width 26 height 26
select select "11"
type input "17:30"
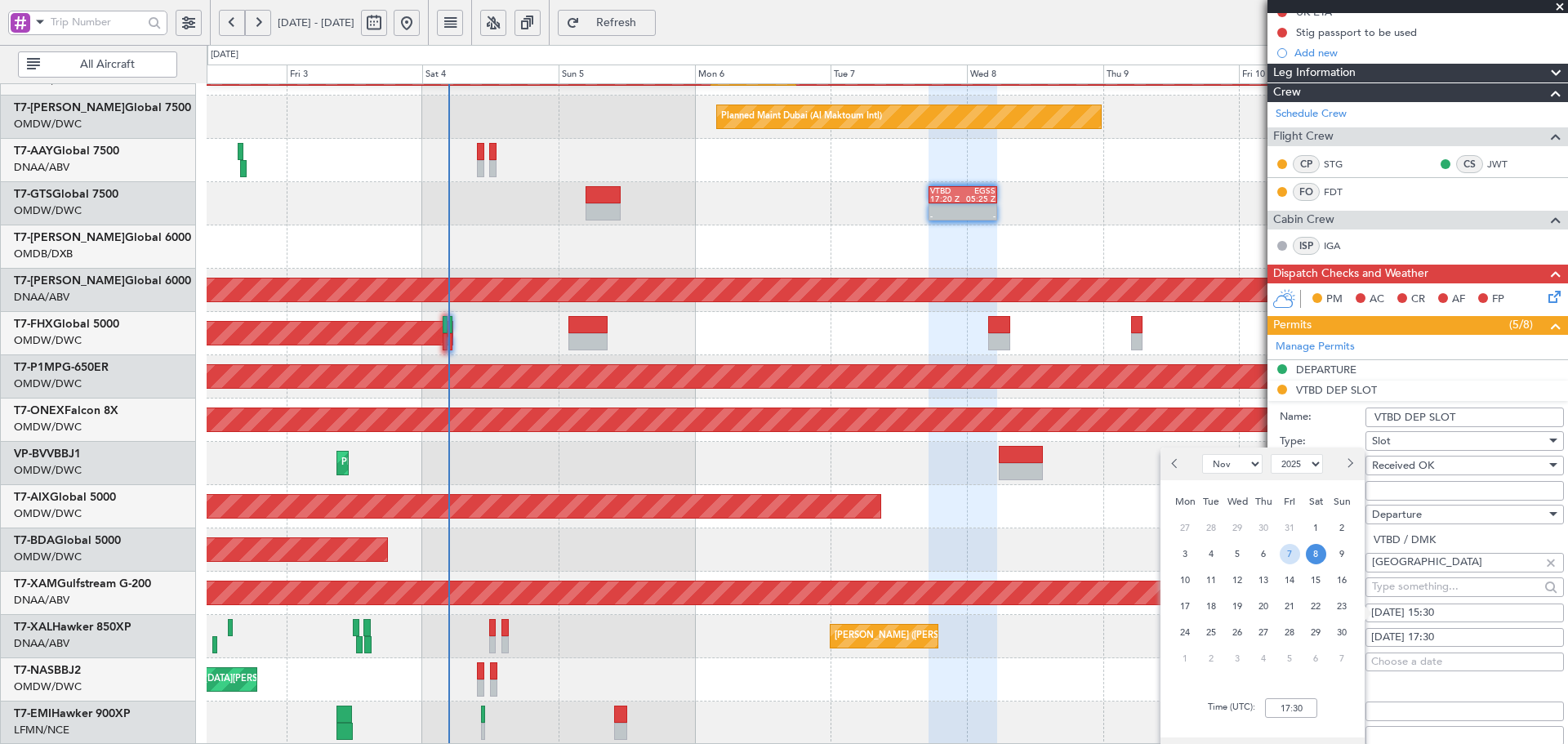
click at [1296, 556] on span "7" at bounding box center [1290, 554] width 20 height 20
click at [1180, 463] on span "Previous month" at bounding box center [1176, 462] width 9 height 9
select select "10"
click at [1210, 559] on span "7" at bounding box center [1212, 554] width 20 height 20
click at [1338, 690] on div "Time (UTC): 17:30" at bounding box center [1262, 707] width 204 height 59
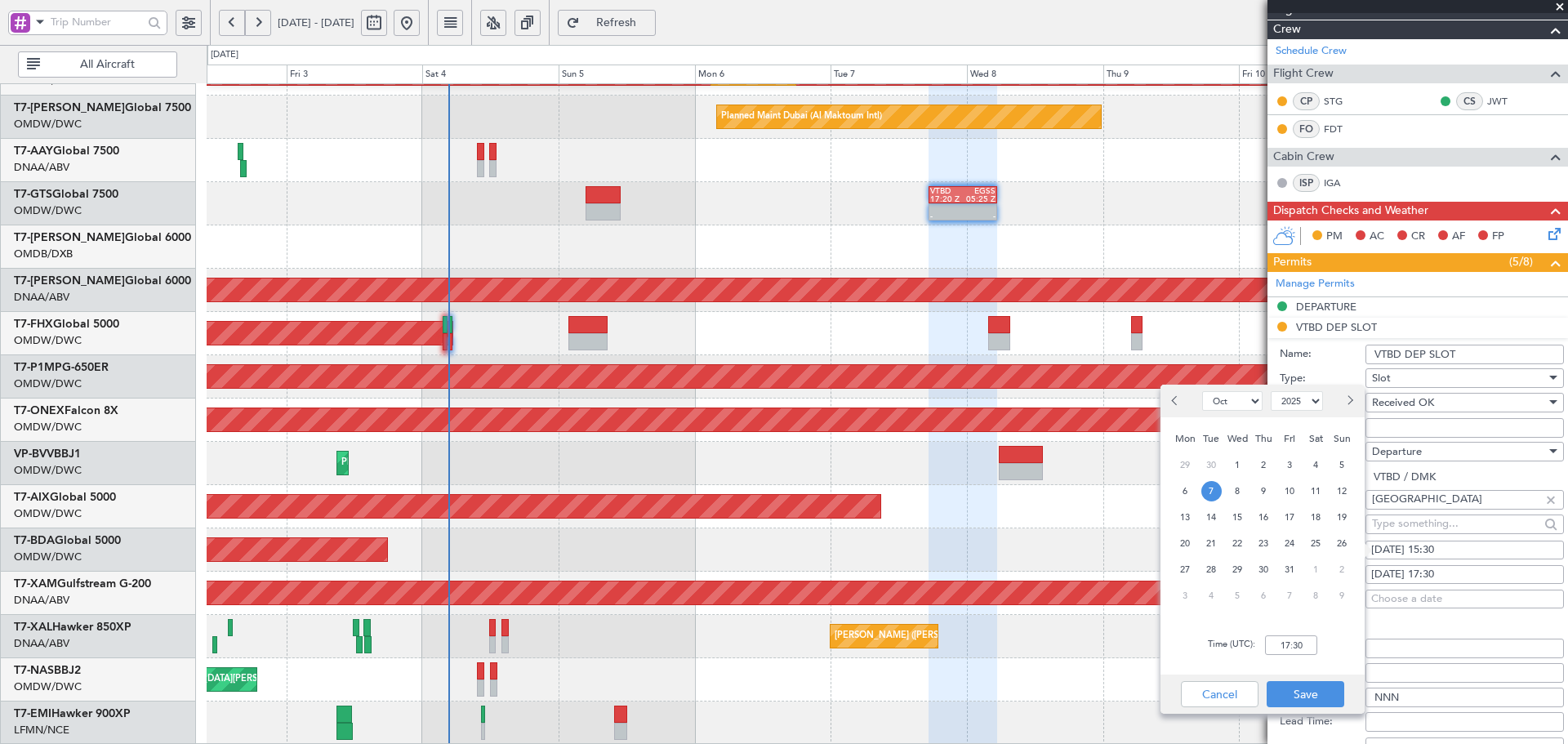
scroll to position [297, 0]
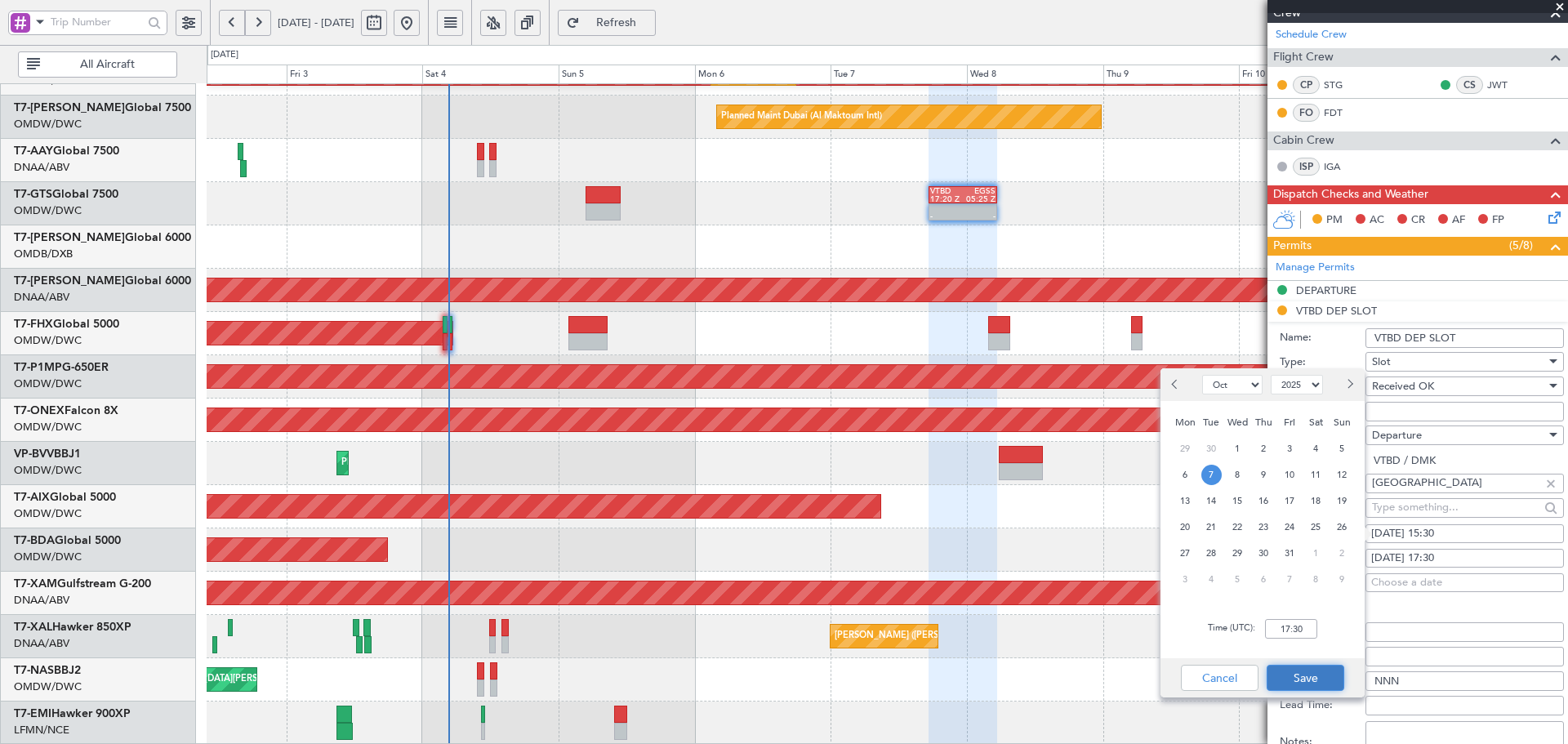
click at [1316, 684] on button "Save" at bounding box center [1305, 677] width 78 height 26
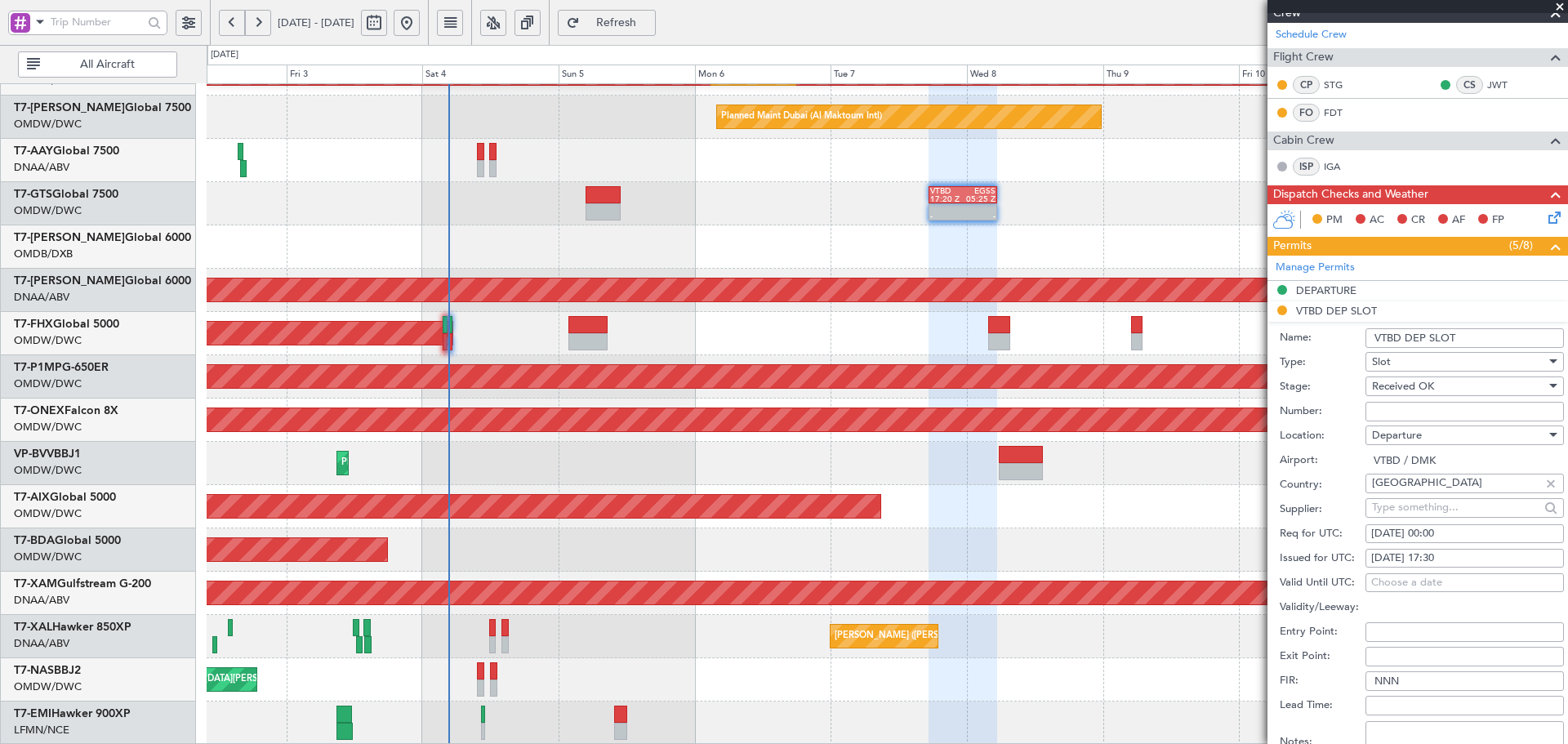
click at [1435, 530] on div "07/10/2025 00:00" at bounding box center [1465, 533] width 187 height 16
select select "10"
select select "2025"
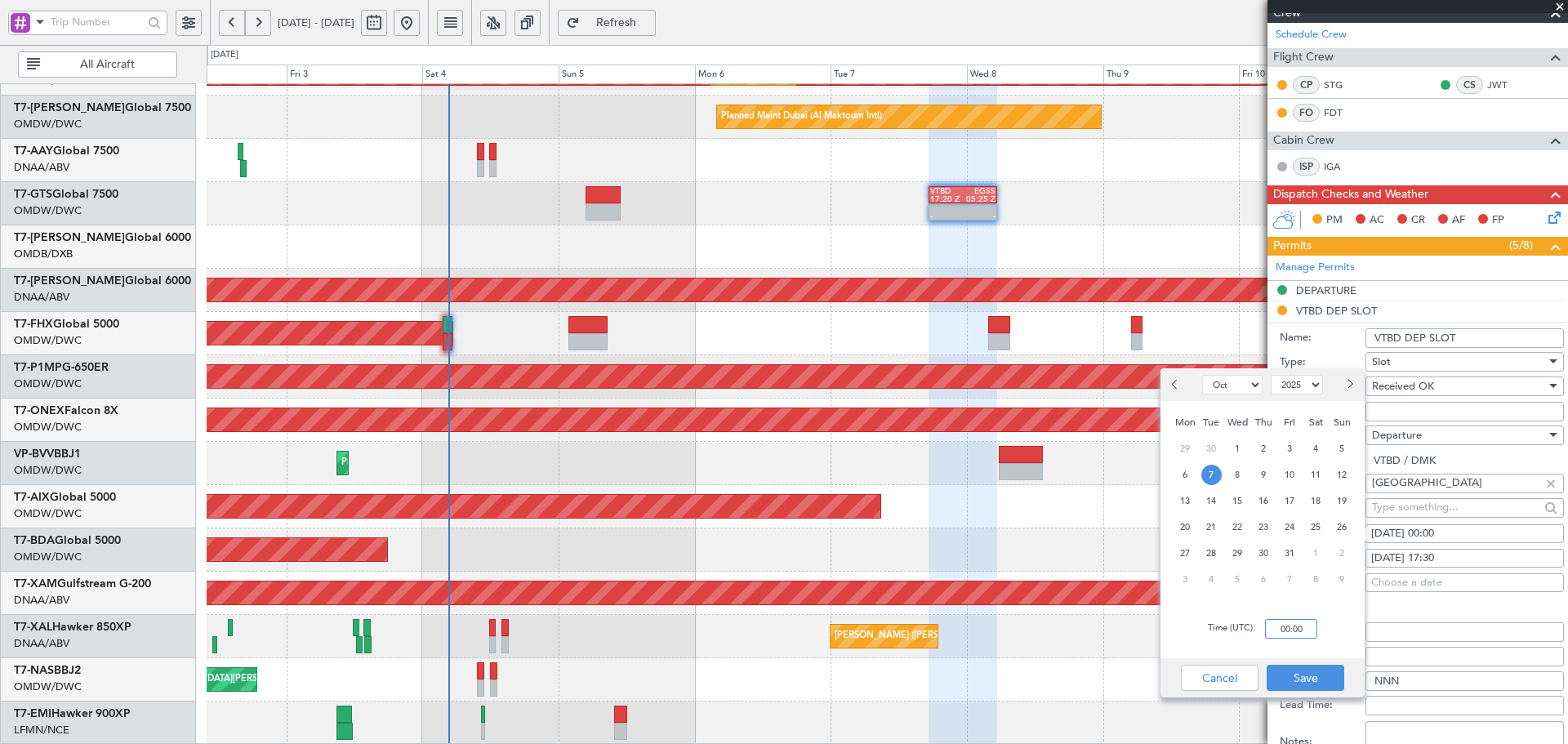
click at [1290, 629] on input "00:00" at bounding box center [1291, 628] width 52 height 20
type input "17:30"
click at [1294, 677] on button "Save" at bounding box center [1305, 677] width 78 height 26
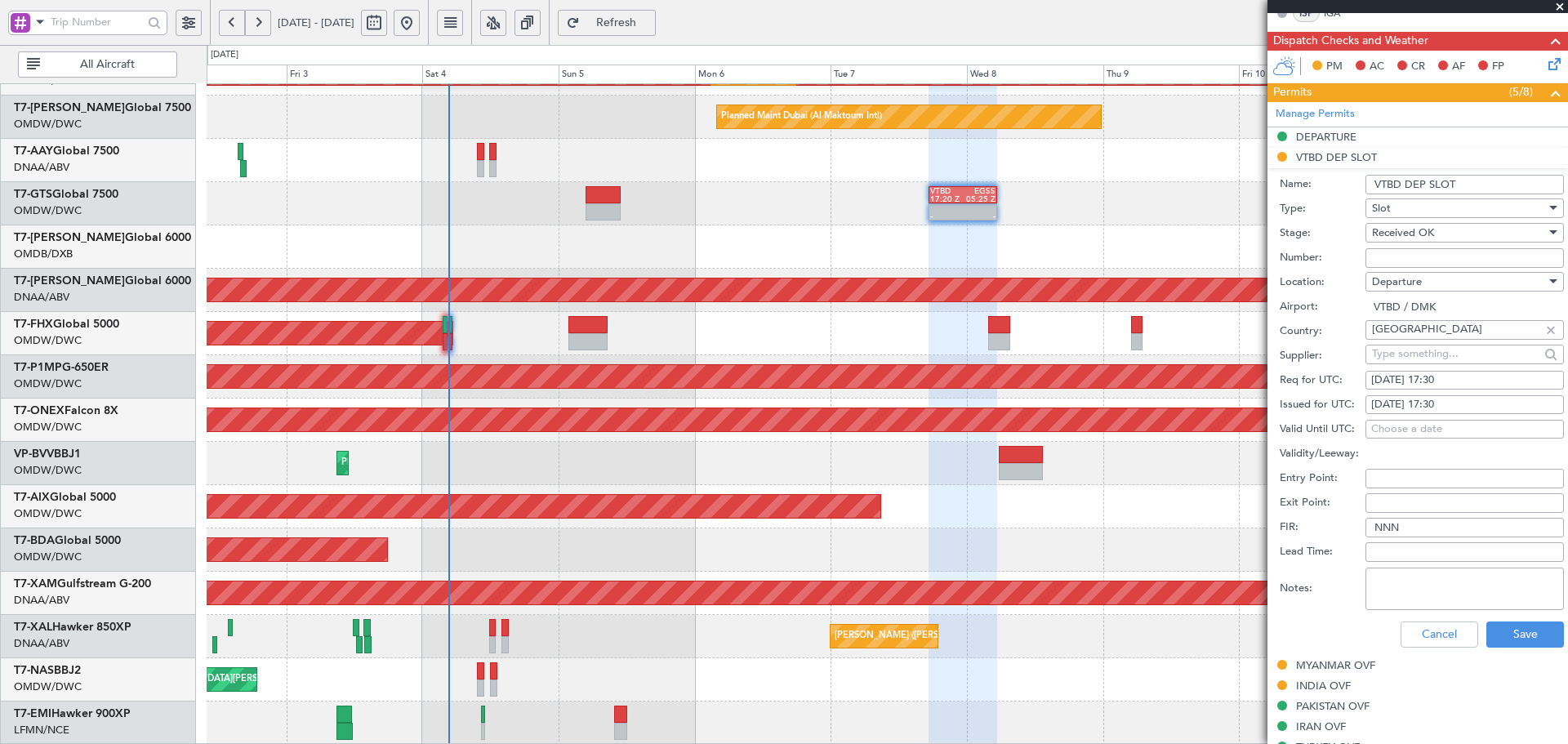
scroll to position [461, 0]
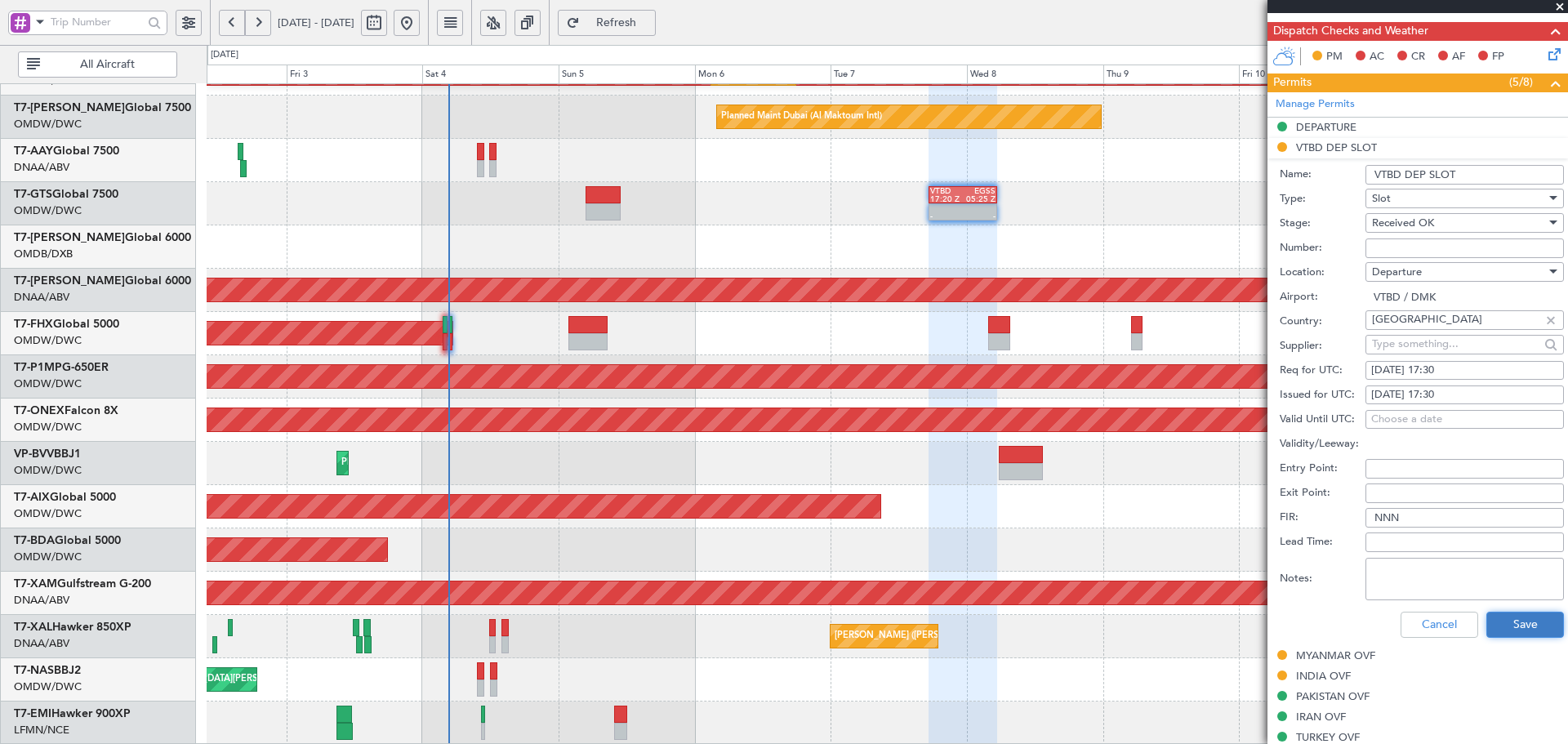
click at [1519, 622] on button "Save" at bounding box center [1524, 625] width 78 height 26
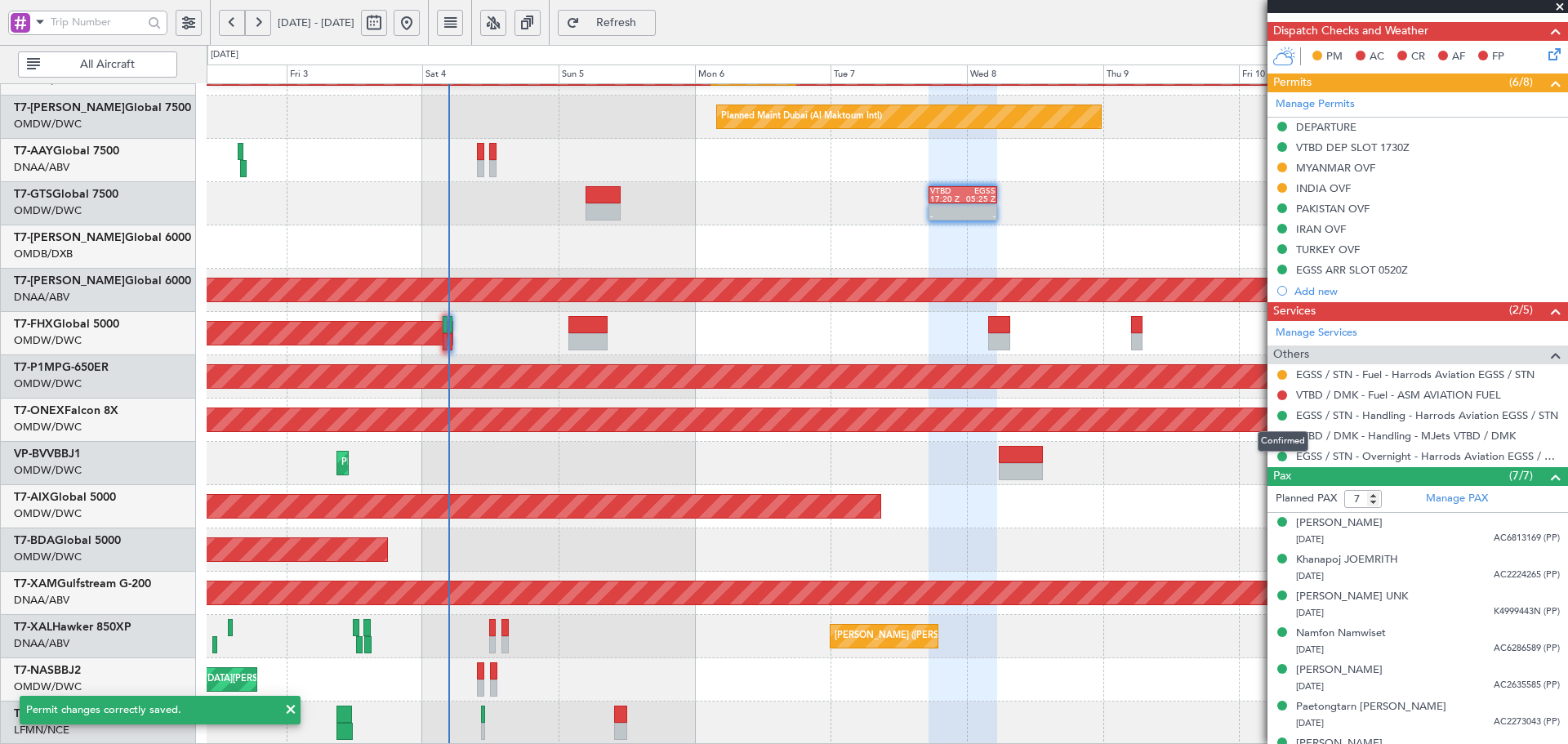
click at [1280, 435] on div "Confirmed" at bounding box center [1283, 441] width 50 height 20
click at [1281, 435] on button at bounding box center [1282, 435] width 9 height 9
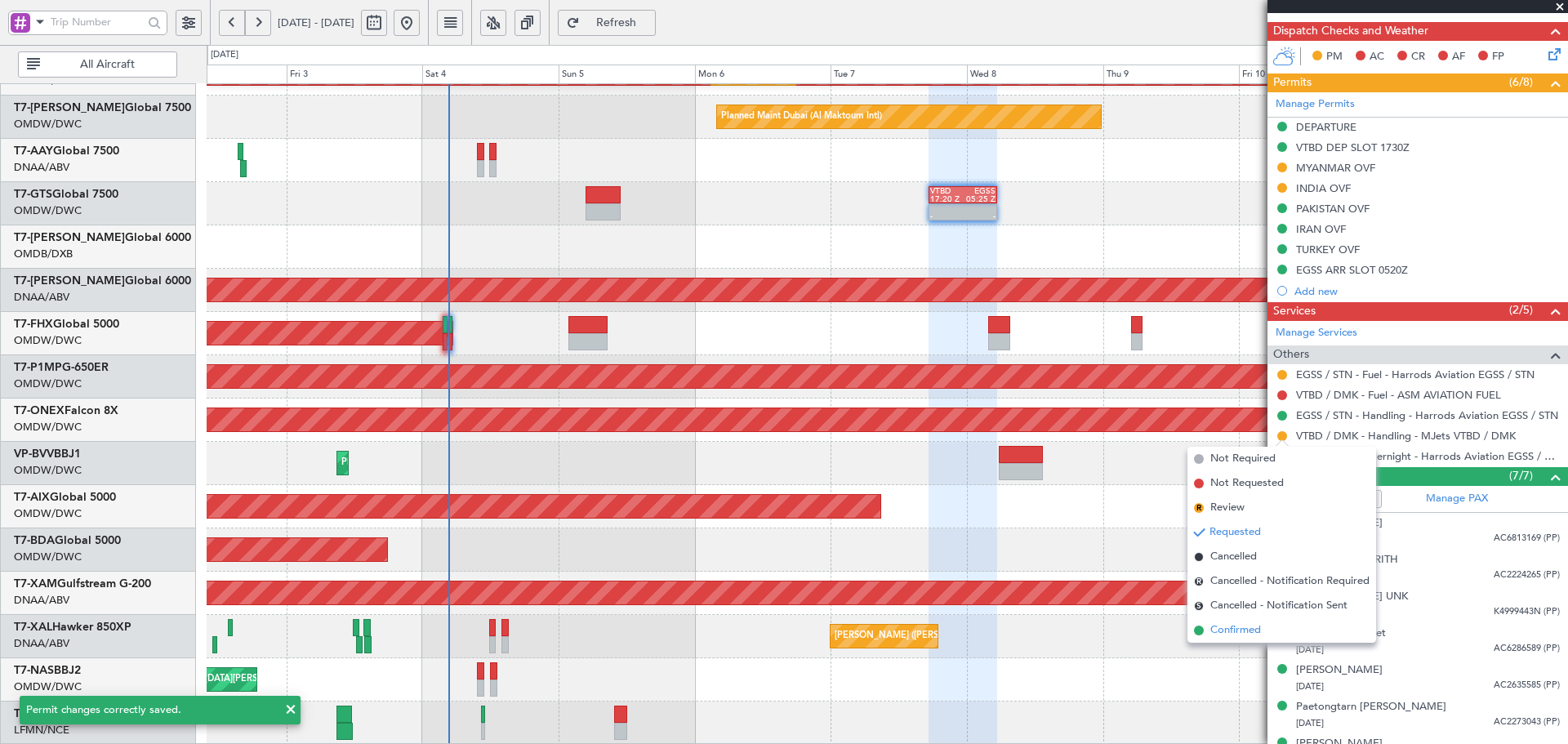
click at [1219, 632] on span "Confirmed" at bounding box center [1235, 630] width 50 height 16
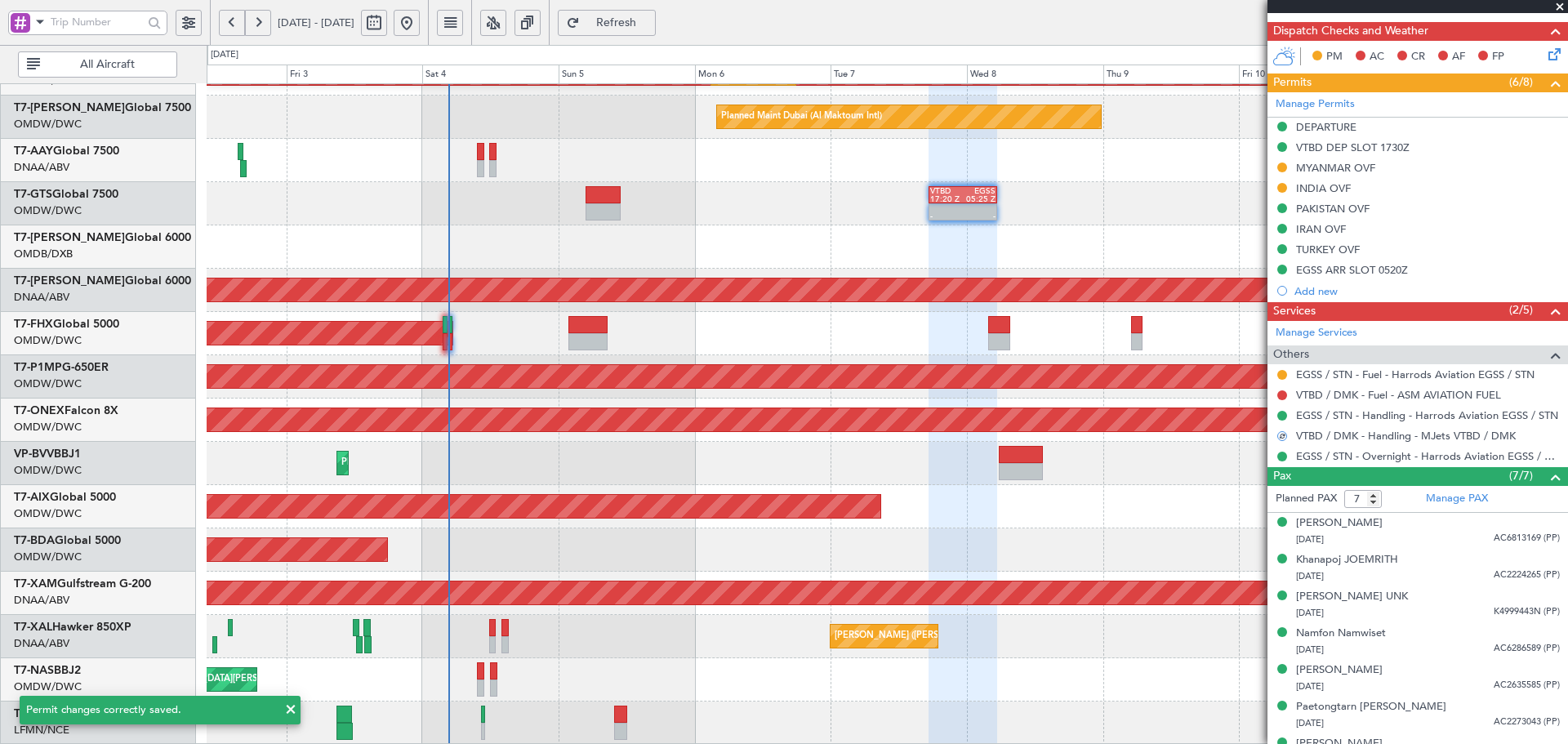
click at [1165, 640] on div "[PERSON_NAME] ([PERSON_NAME] Intl)" at bounding box center [887, 636] width 1361 height 44
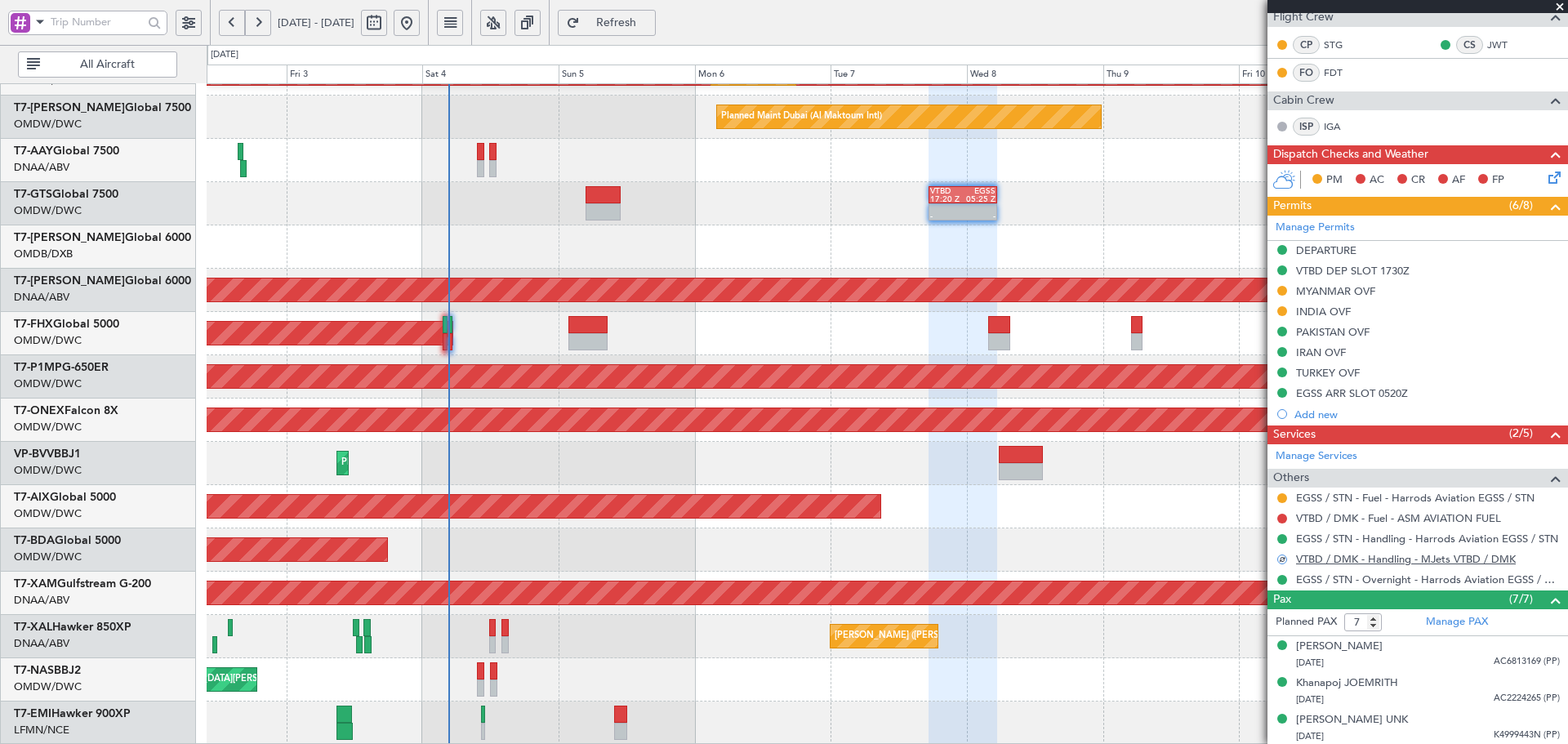
scroll to position [188, 0]
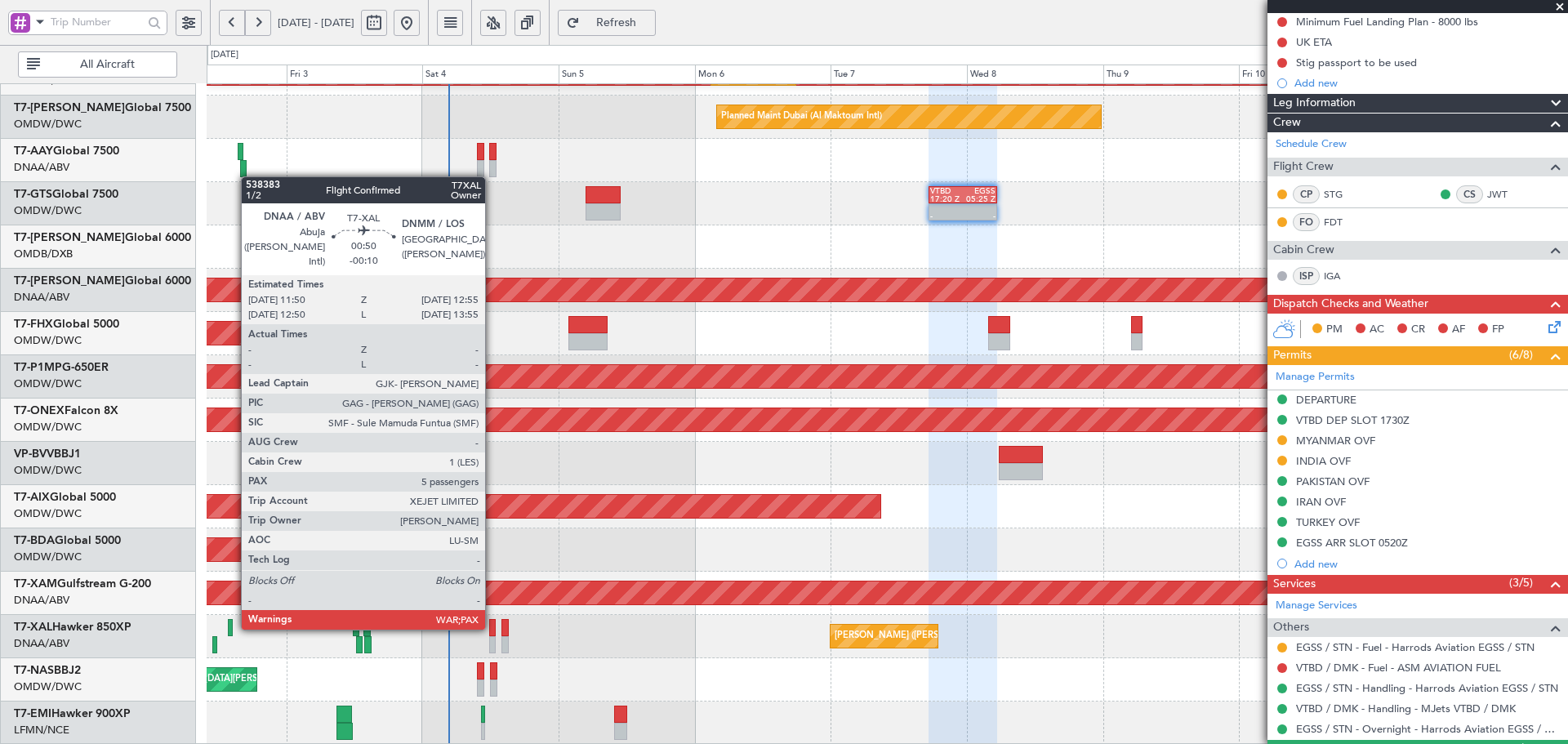
click at [493, 626] on div at bounding box center [493, 627] width 7 height 17
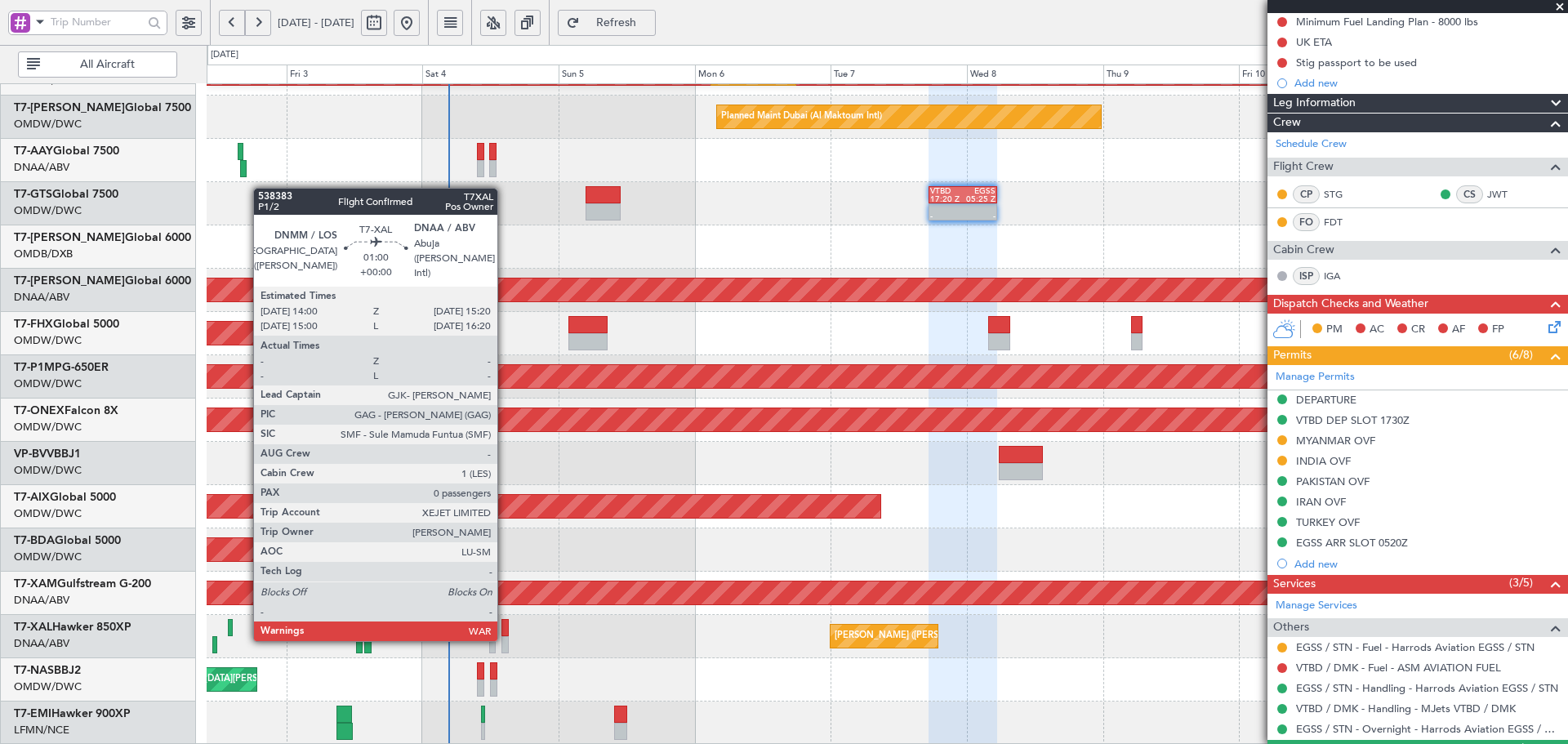
click at [504, 636] on div at bounding box center [506, 644] width 9 height 17
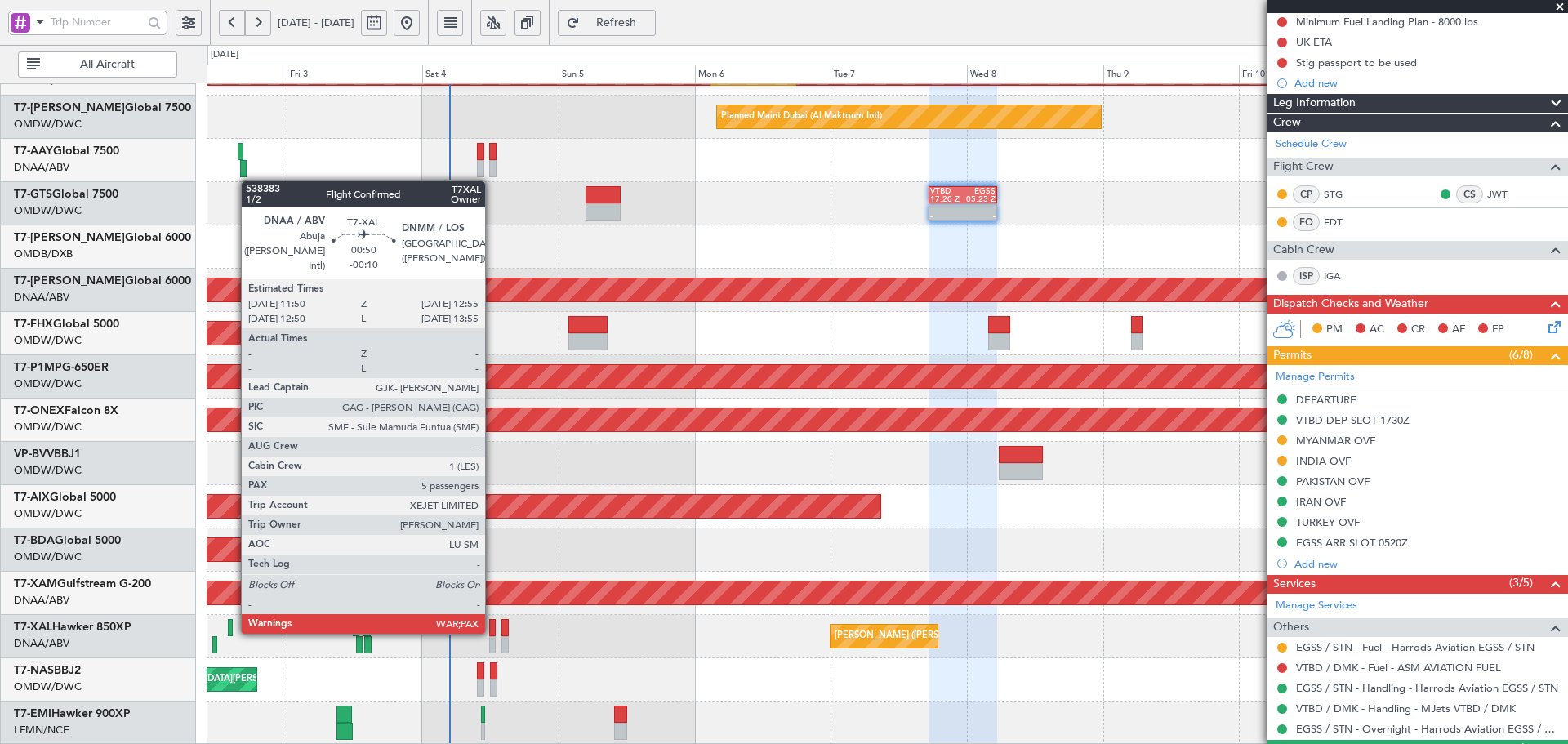
click at [493, 631] on div at bounding box center [493, 627] width 7 height 17
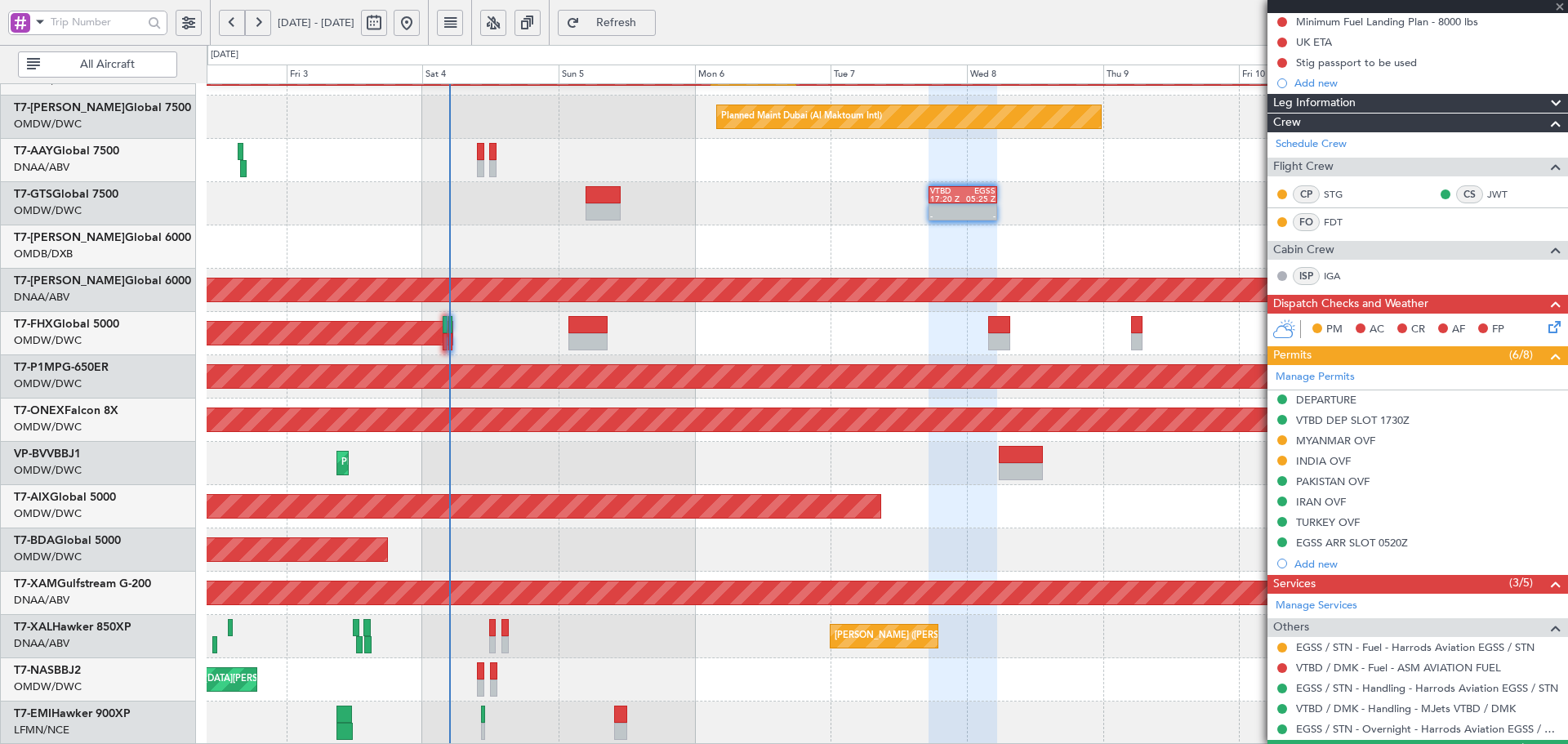
type input "-00:10"
type input "5"
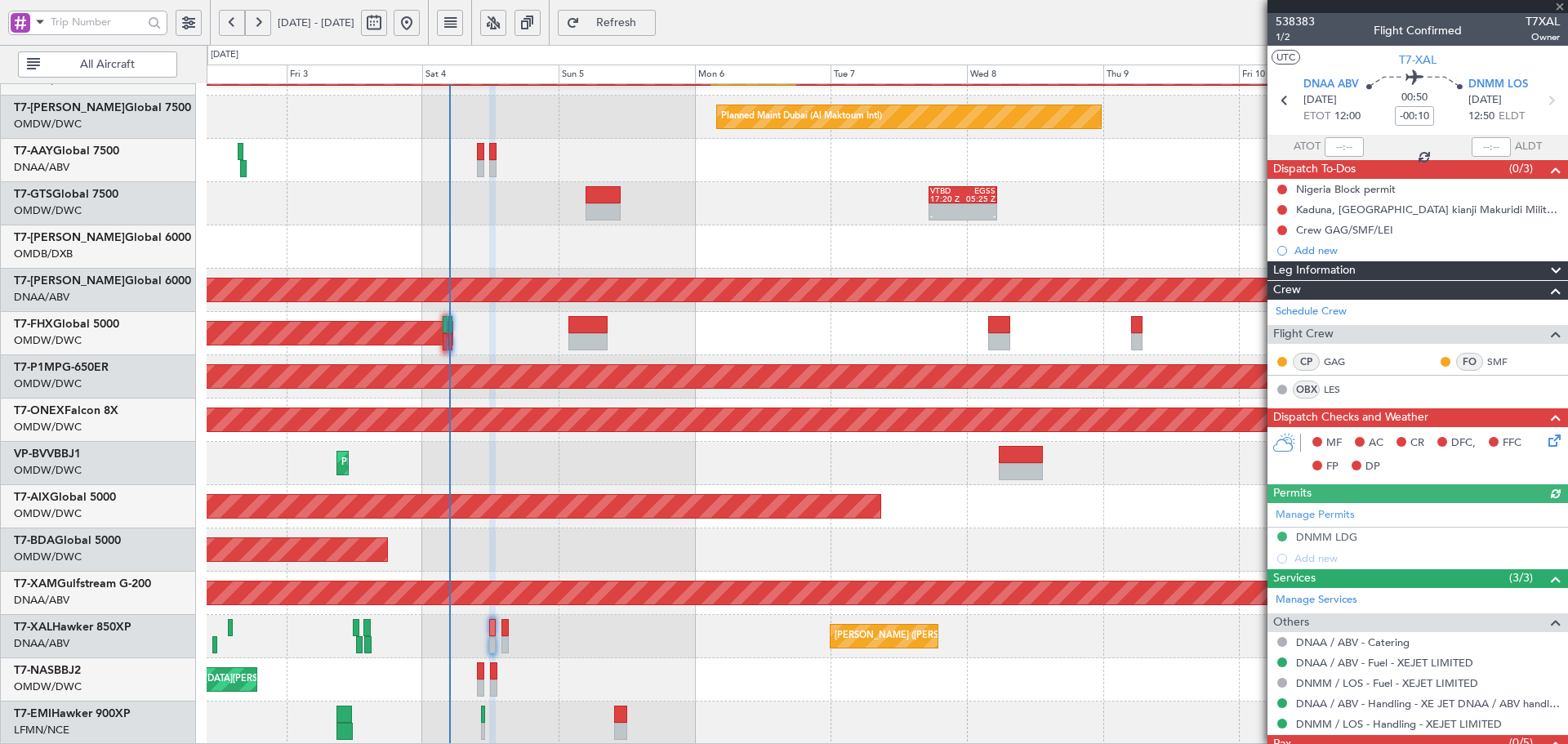
click at [1316, 539] on div "Manage Permits DNMM LDG Add new" at bounding box center [1418, 536] width 300 height 67
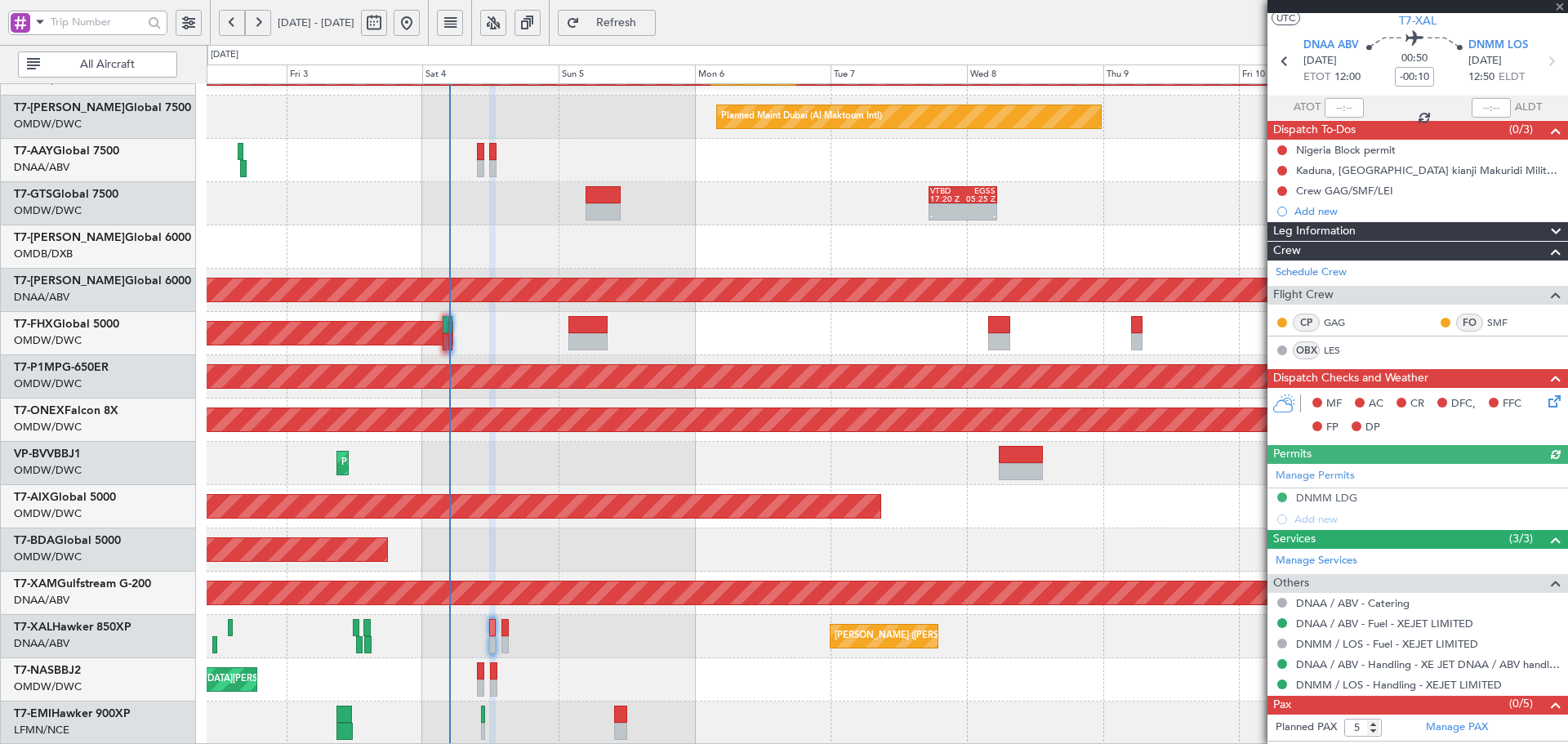
scroll to position [56, 0]
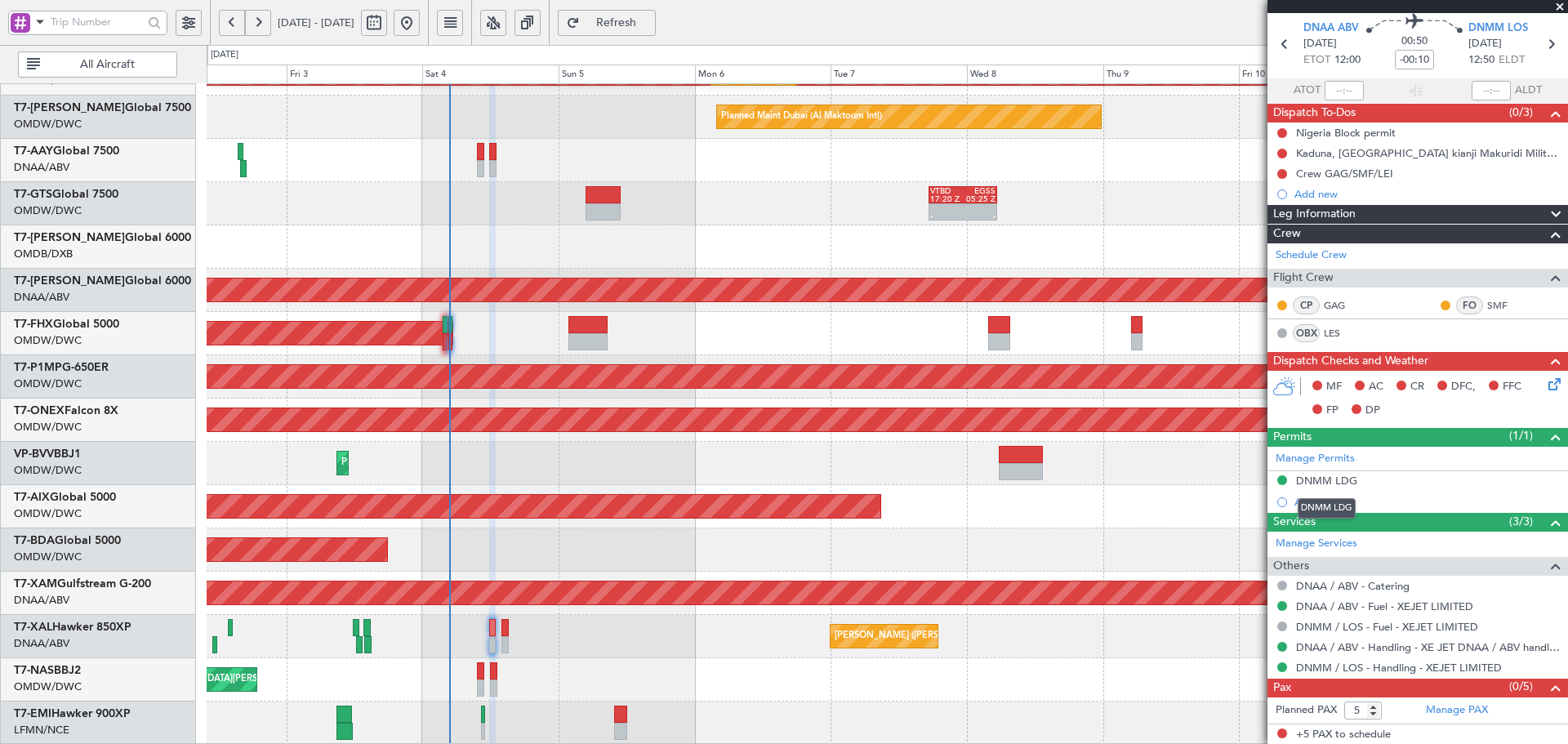
click at [1345, 484] on div "DNMM LDG" at bounding box center [1327, 480] width 61 height 14
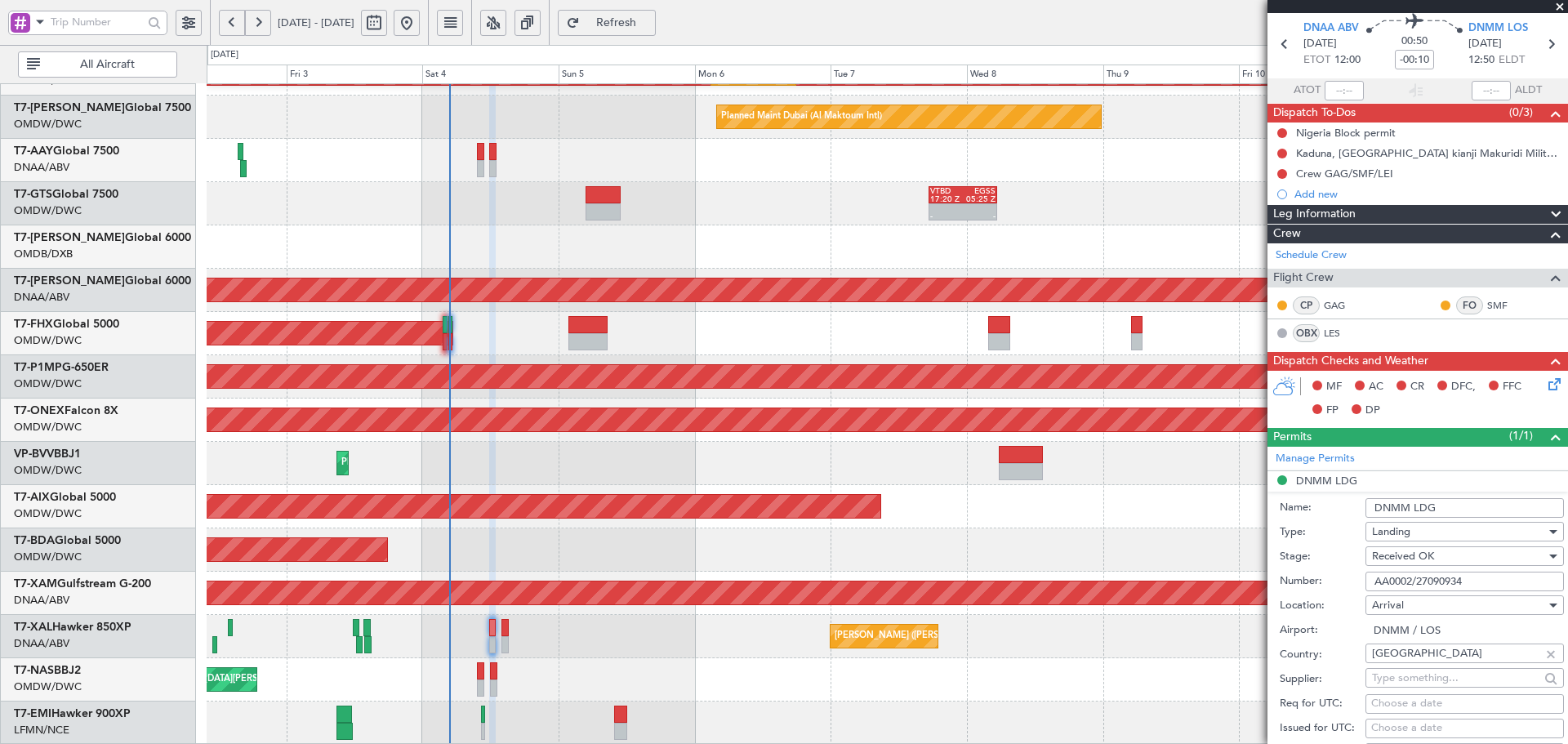
drag, startPoint x: 1473, startPoint y: 584, endPoint x: 1309, endPoint y: 588, distance: 164.0
click at [1309, 588] on div "Number: AA0002/27090934" at bounding box center [1421, 581] width 284 height 25
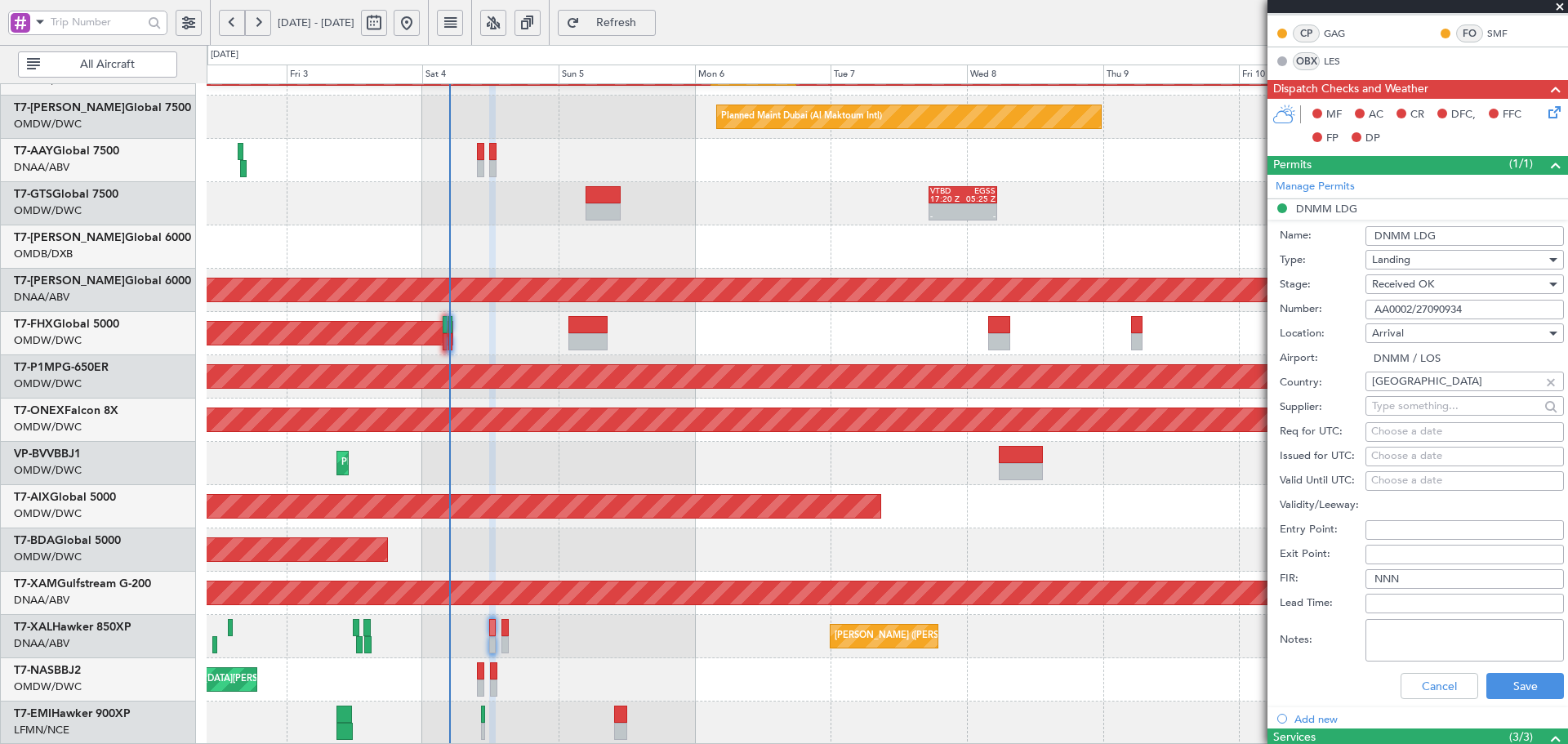
scroll to position [489, 0]
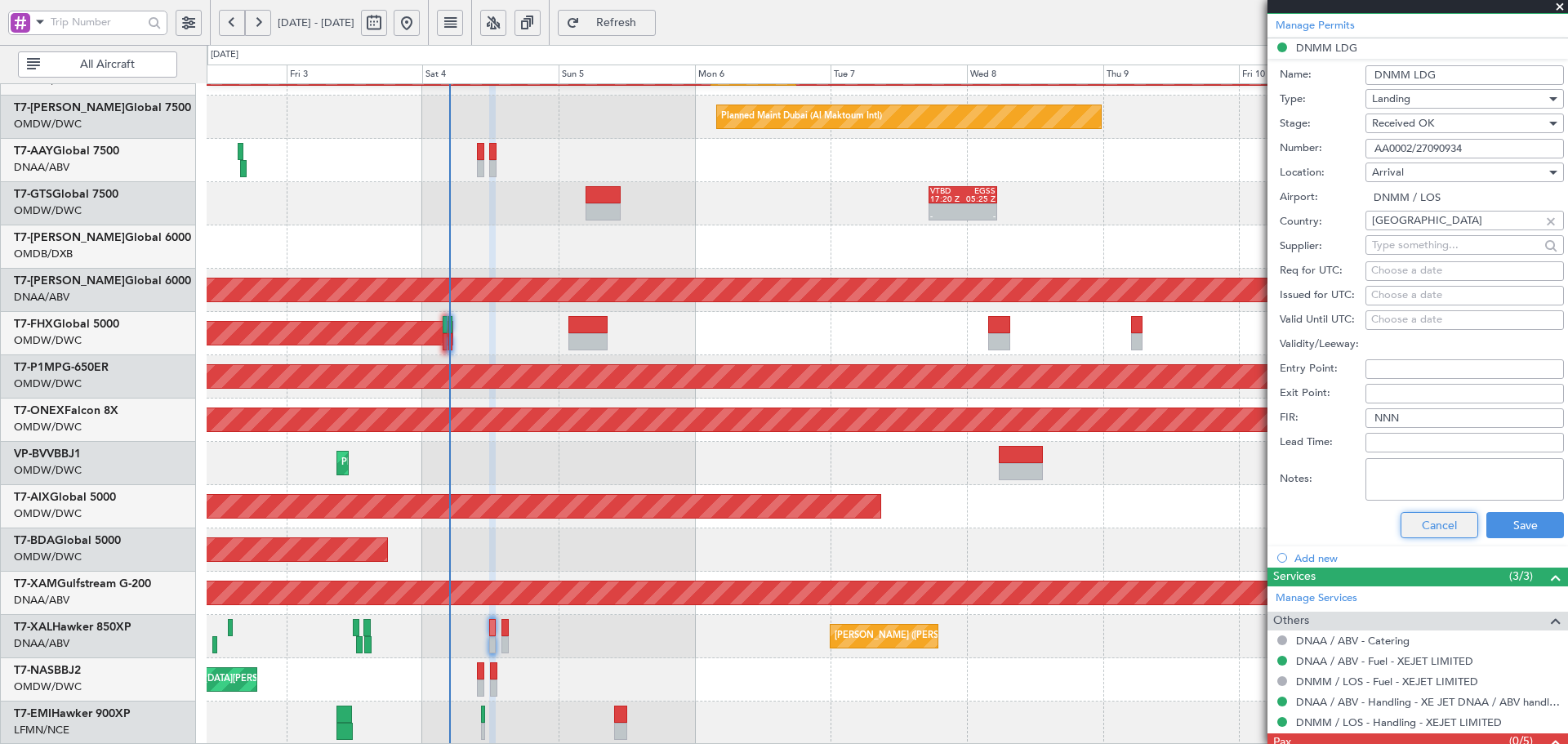
click at [1431, 526] on button "Cancel" at bounding box center [1439, 525] width 78 height 26
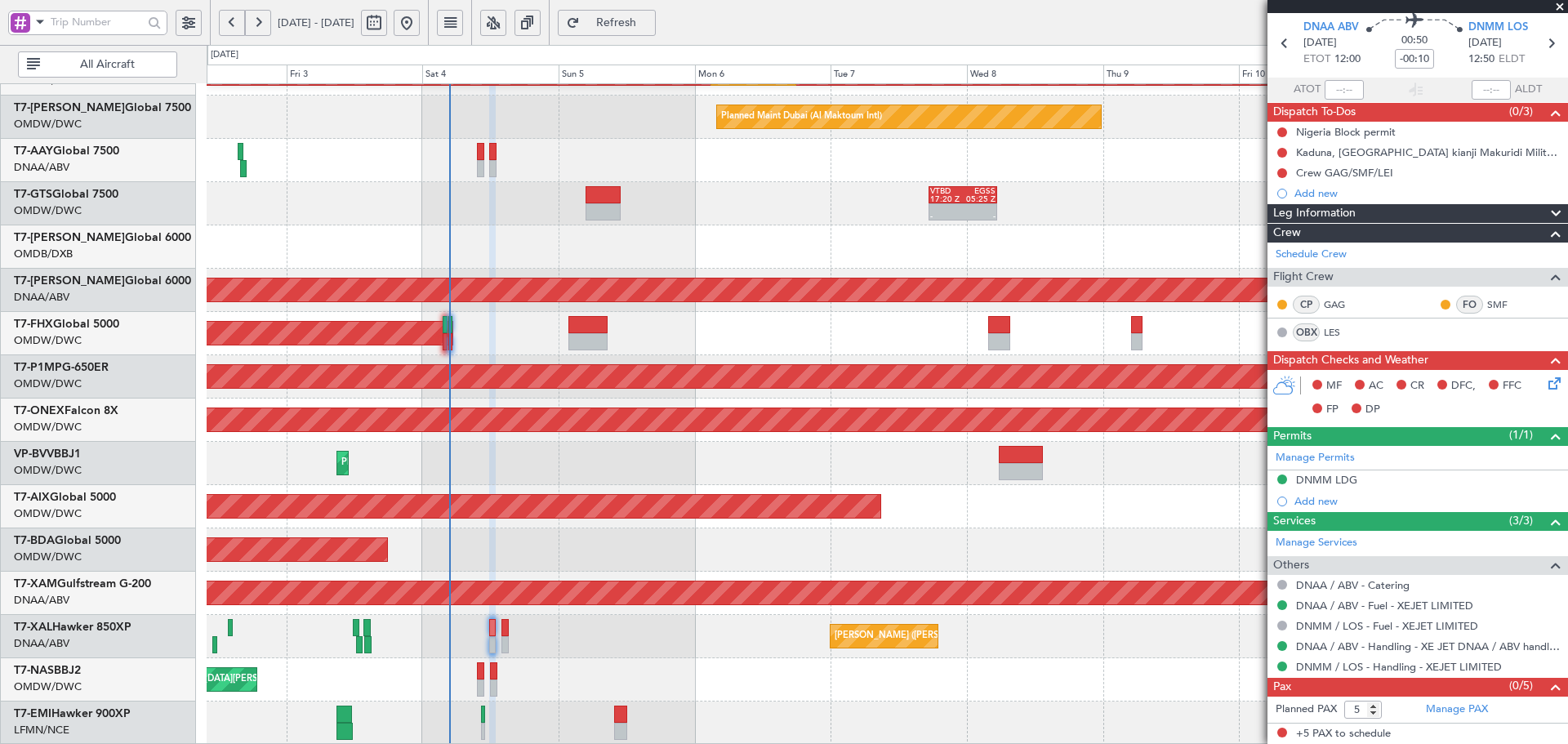
scroll to position [56, 0]
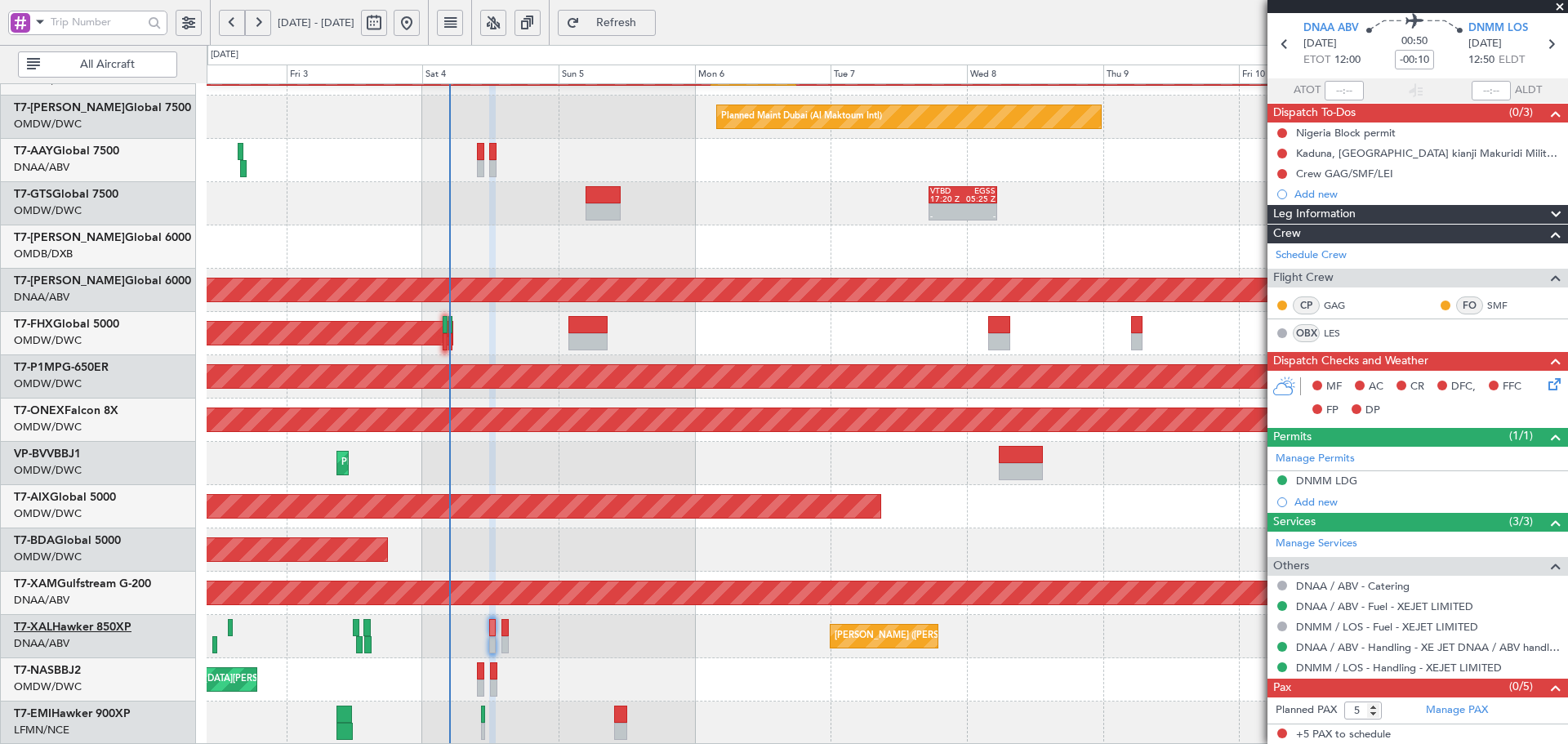
click at [96, 629] on link "T7-XAL Hawker 850XP" at bounding box center [73, 626] width 118 height 11
type input "[PERSON_NAME] (ANI)"
type input "7450"
click at [1332, 334] on link "LES" at bounding box center [1342, 333] width 37 height 15
click at [1542, 45] on icon at bounding box center [1551, 44] width 21 height 21
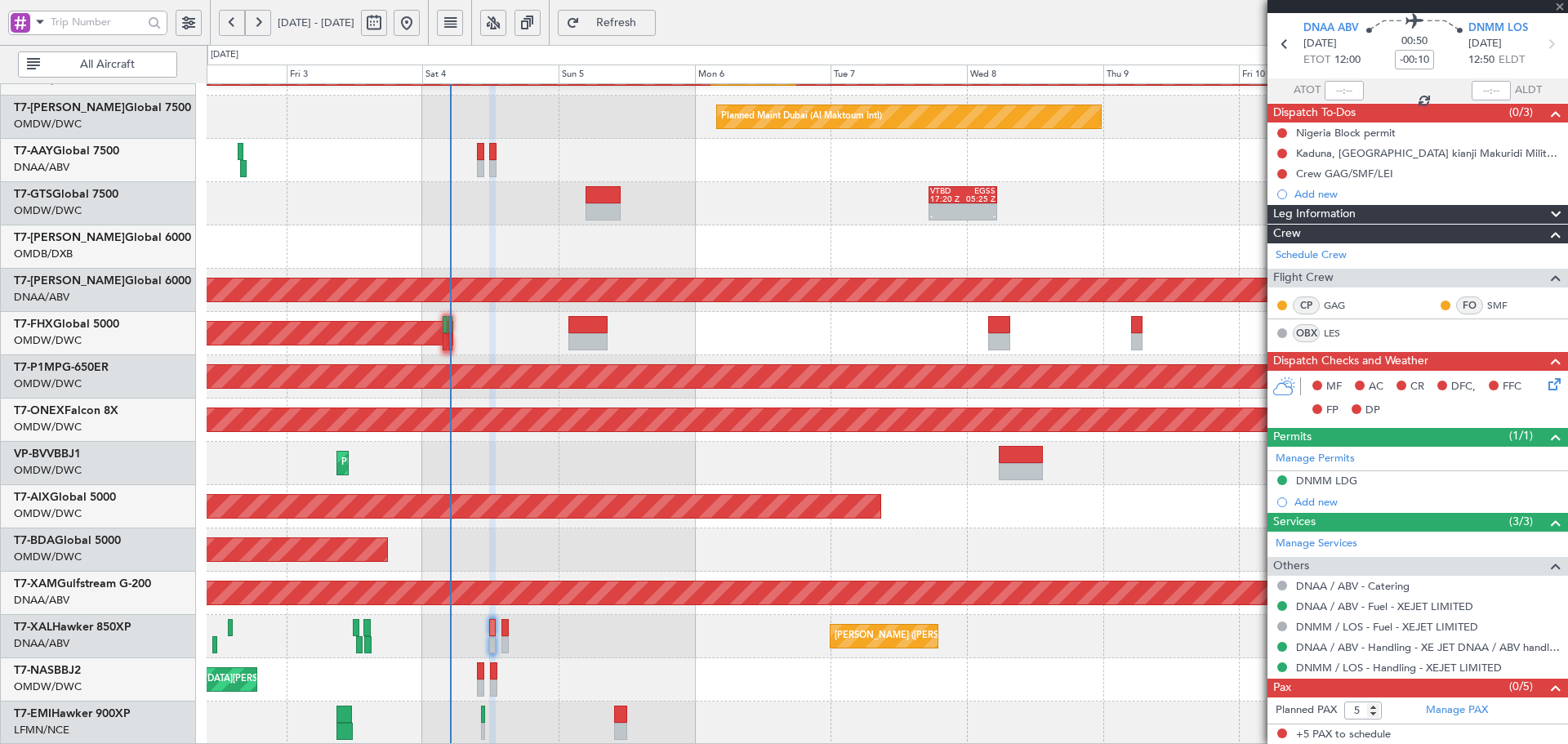
type input "0"
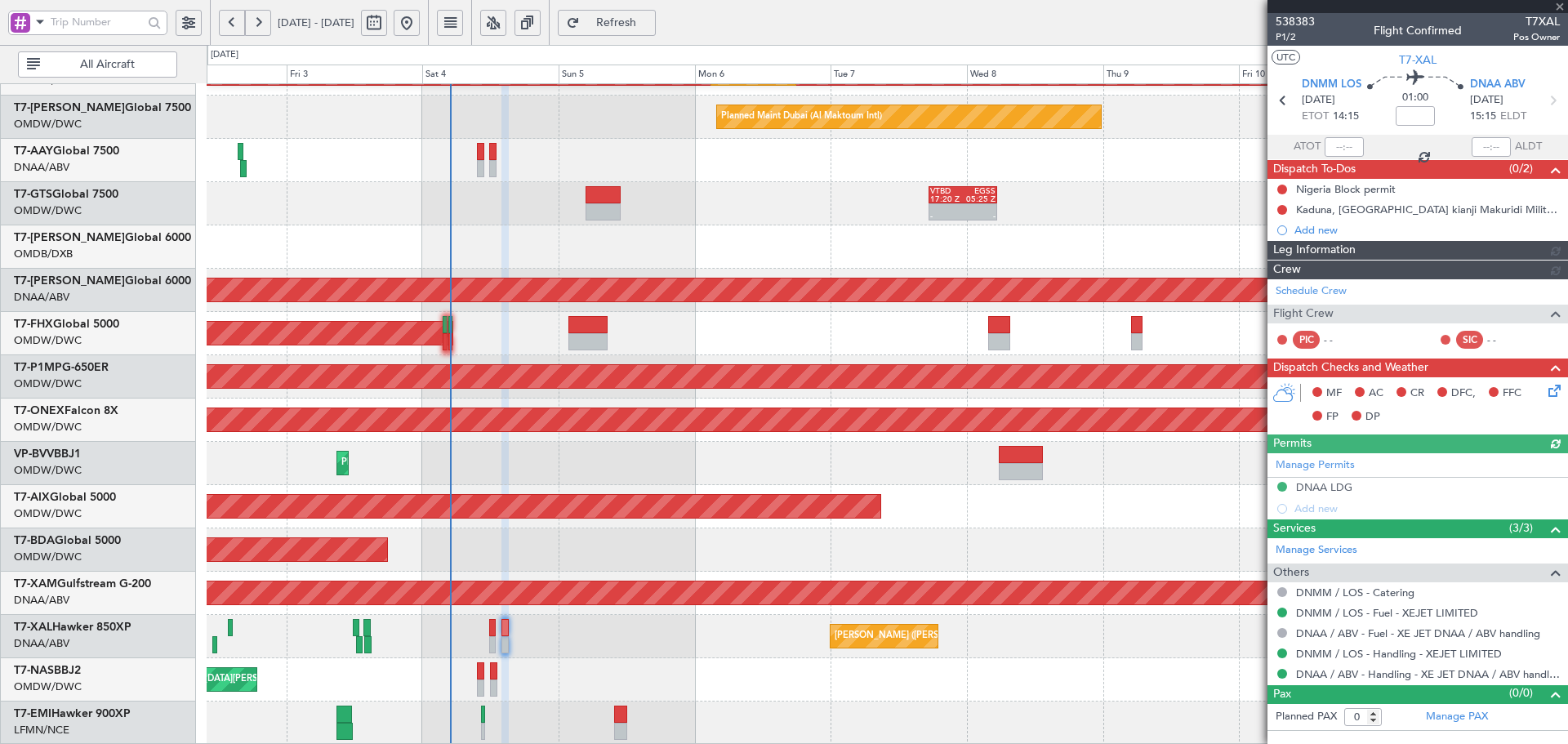
type input "[PERSON_NAME] (ANI)"
type input "7451"
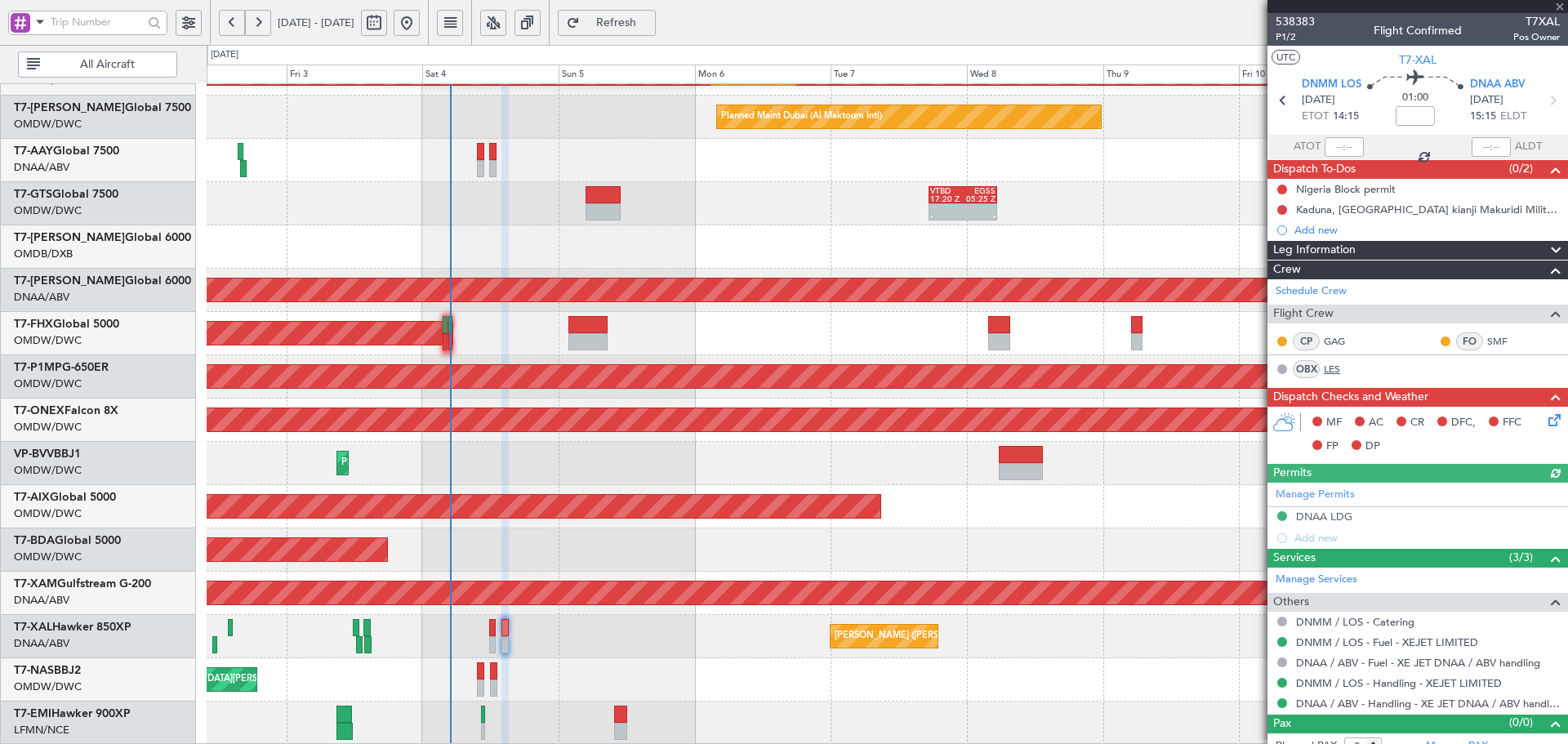
click at [1335, 369] on link "LES" at bounding box center [1342, 369] width 37 height 15
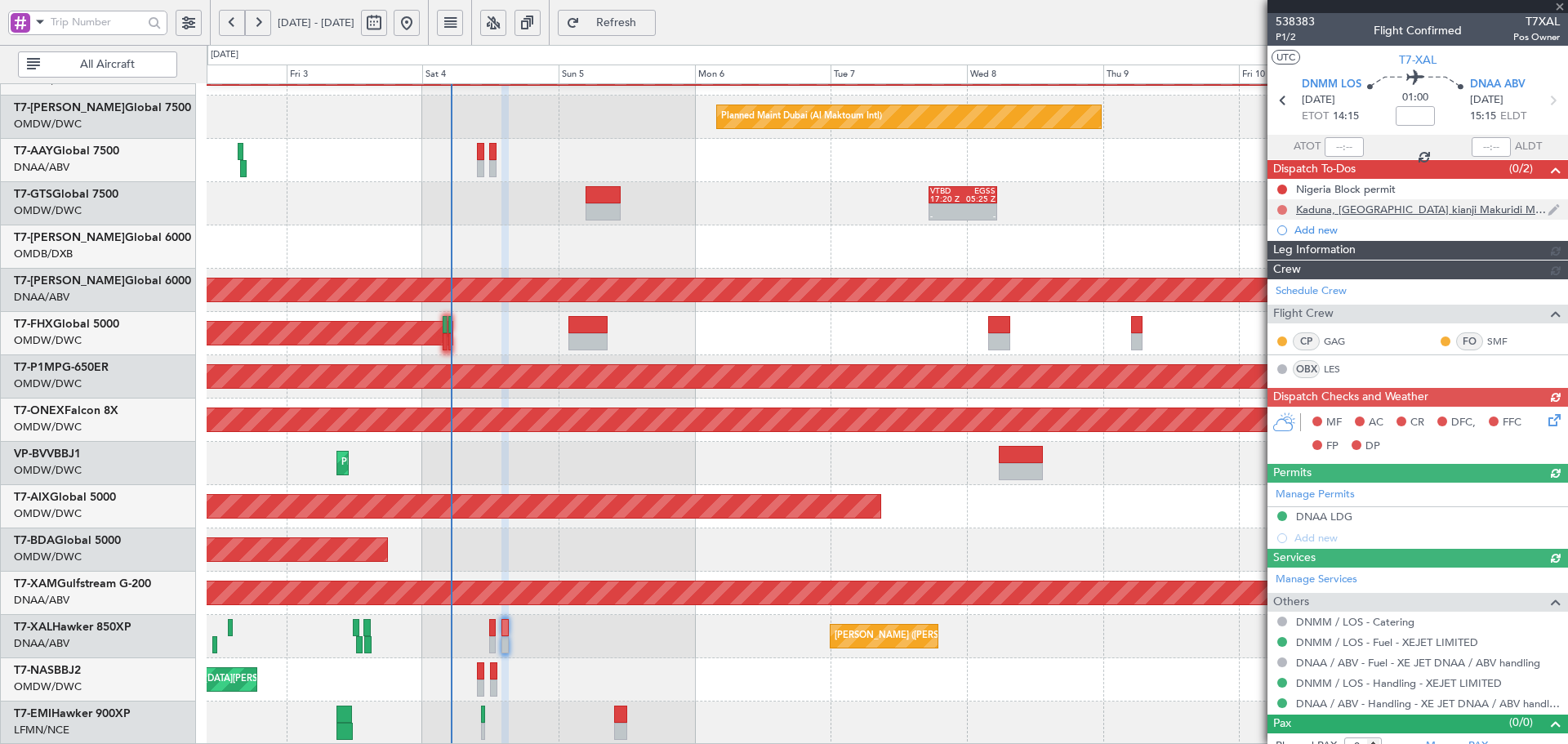
type input "[PERSON_NAME] (ANI)"
type input "7451"
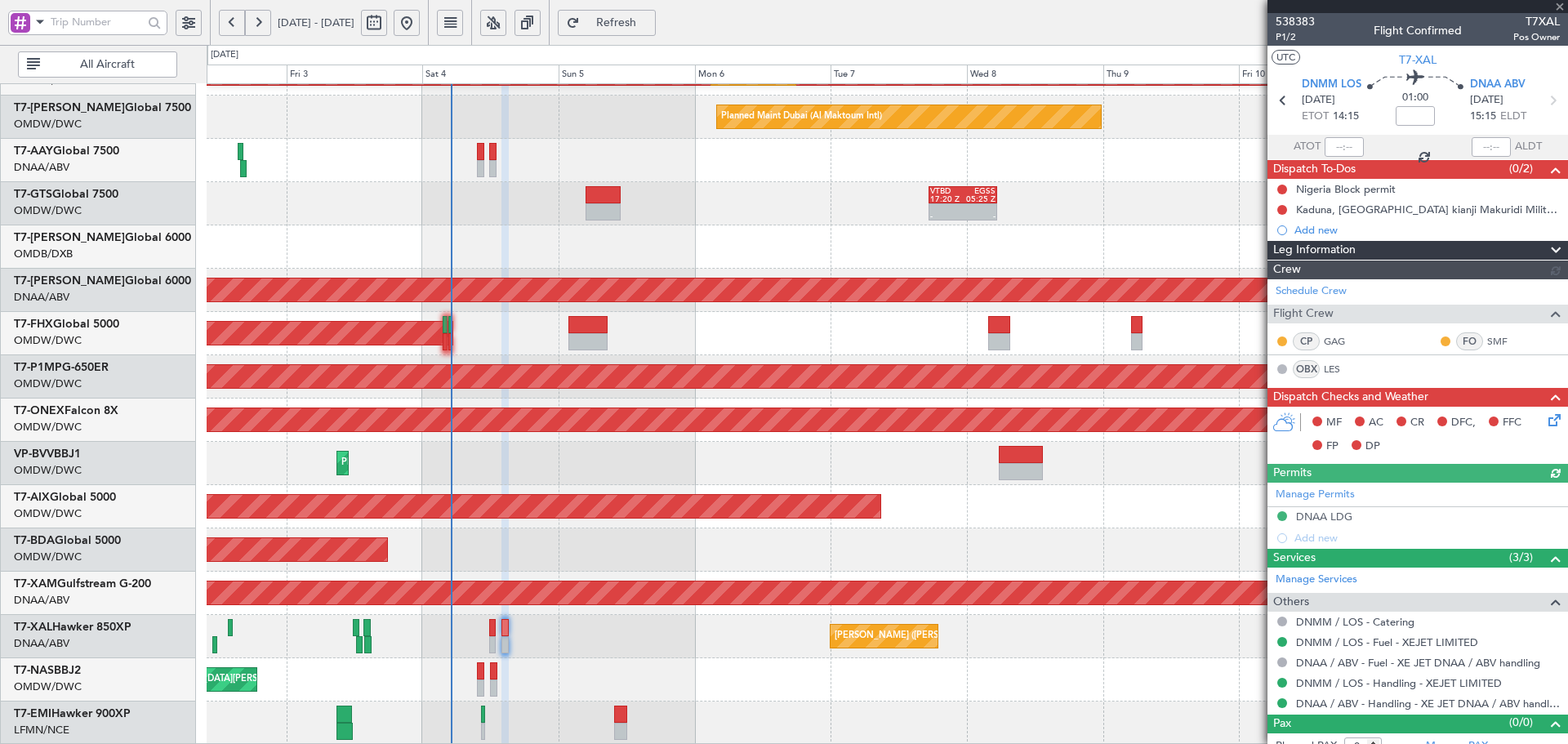
click at [1279, 208] on button at bounding box center [1282, 209] width 9 height 9
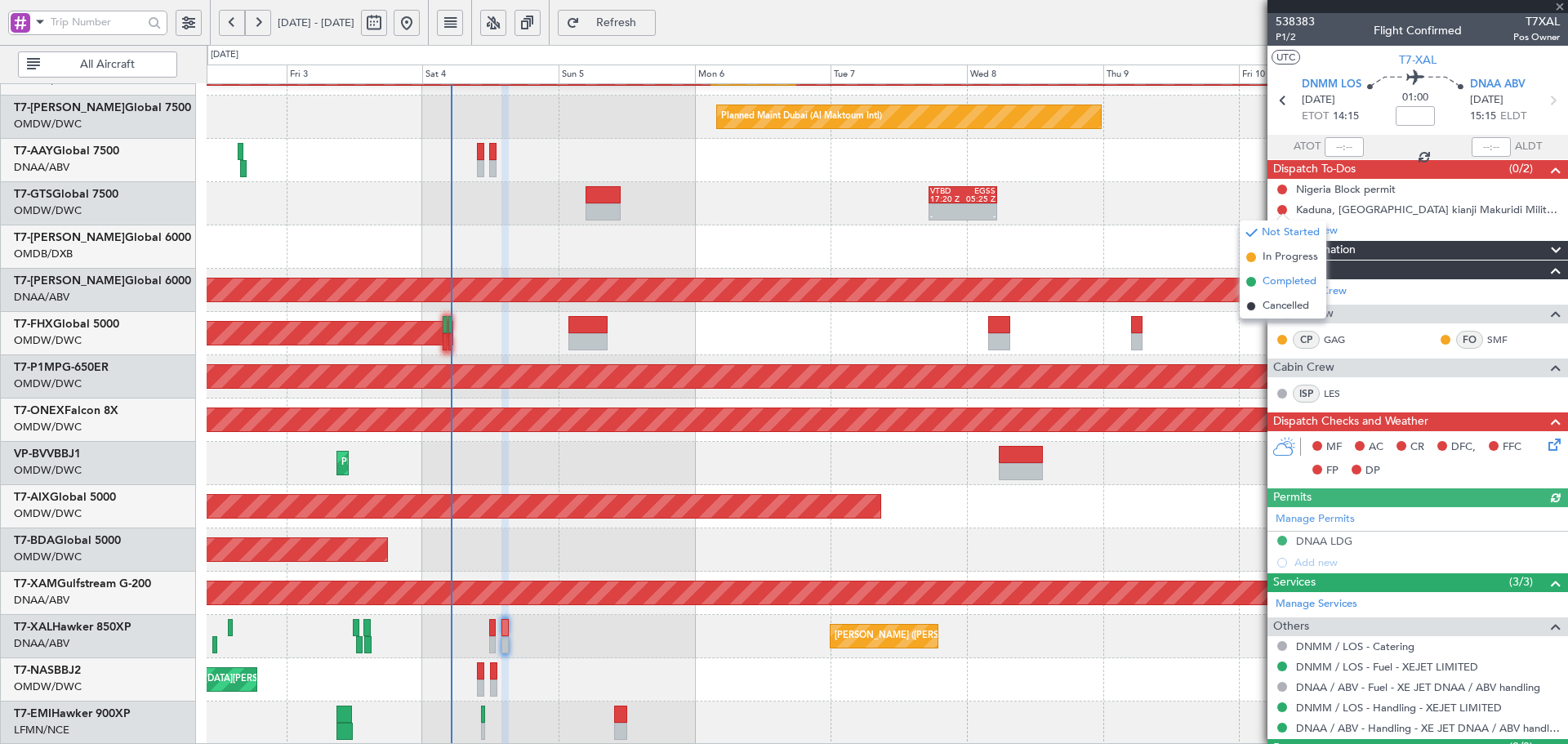
click at [1285, 287] on span "Completed" at bounding box center [1289, 282] width 54 height 16
click at [1281, 189] on button at bounding box center [1282, 189] width 9 height 9
click at [1266, 263] on span "Completed" at bounding box center [1289, 261] width 54 height 16
click at [1545, 445] on icon at bounding box center [1551, 441] width 13 height 13
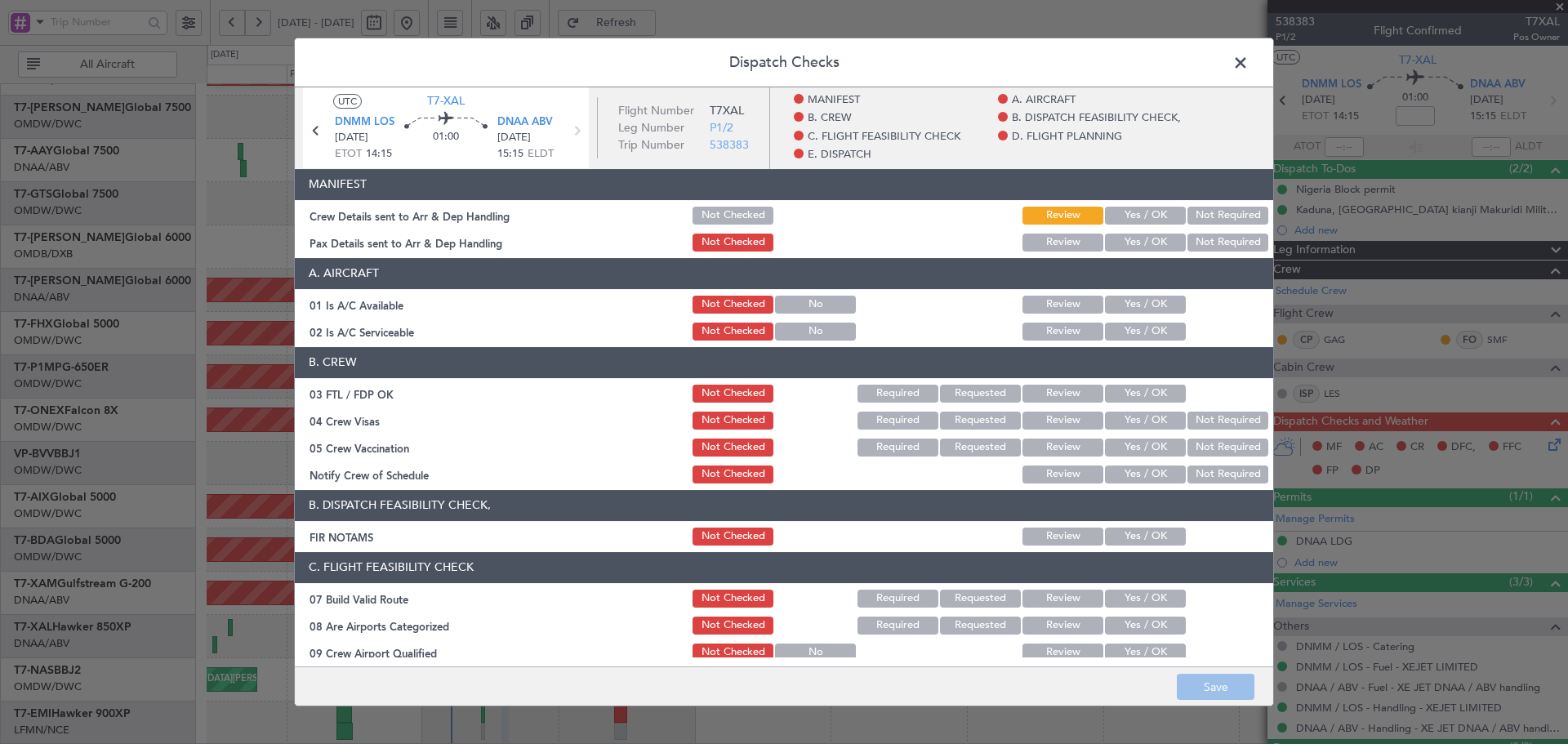
click at [1127, 214] on button "Yes / OK" at bounding box center [1145, 215] width 81 height 18
click at [1126, 245] on button "Yes / OK" at bounding box center [1145, 242] width 81 height 18
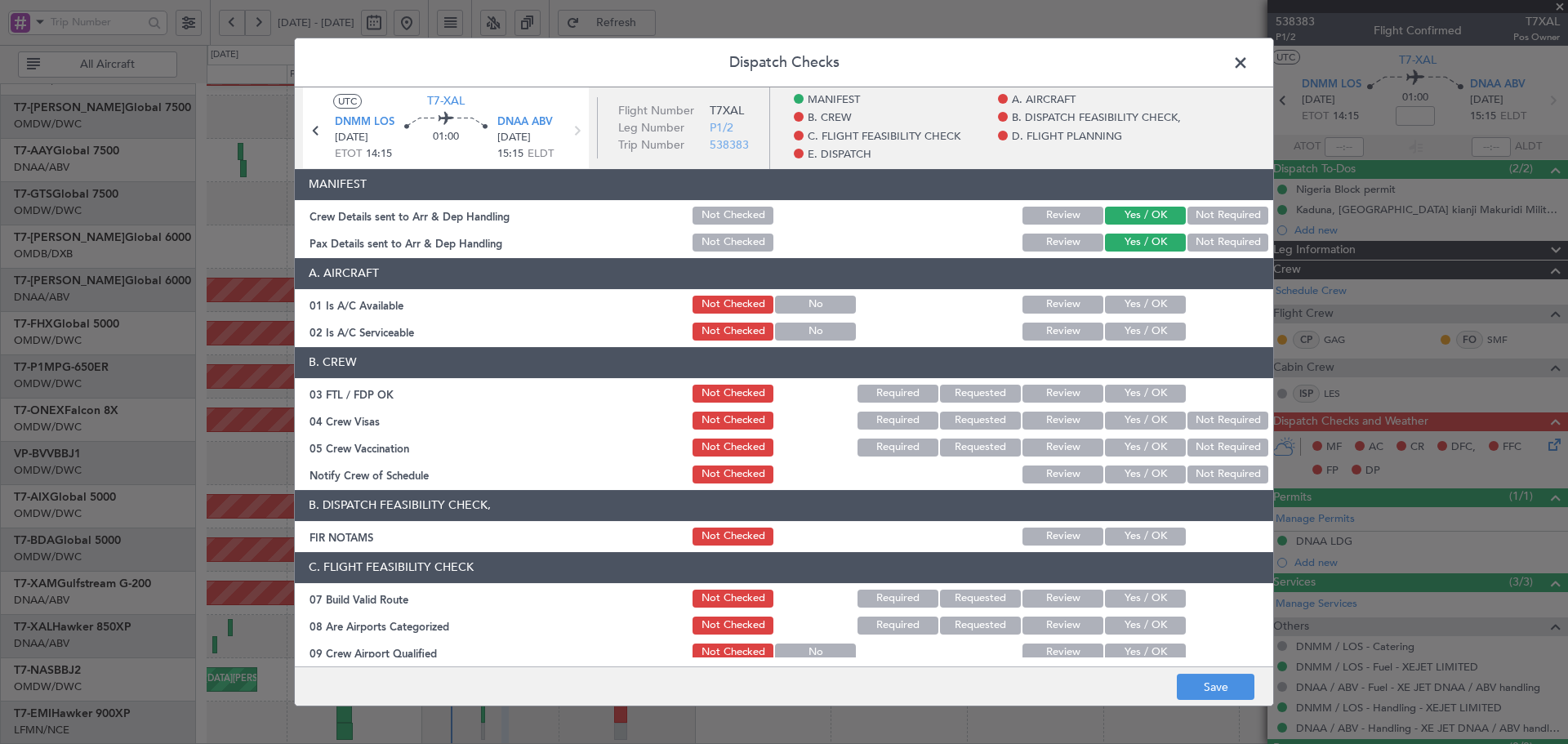
drag, startPoint x: 1128, startPoint y: 299, endPoint x: 1122, endPoint y: 334, distance: 35.5
click at [1127, 301] on button "Yes / OK" at bounding box center [1145, 304] width 81 height 18
drag, startPoint x: 1122, startPoint y: 334, endPoint x: 1122, endPoint y: 352, distance: 18.0
click at [1122, 334] on button "Yes / OK" at bounding box center [1145, 331] width 81 height 18
click at [1139, 394] on button "Yes / OK" at bounding box center [1145, 393] width 81 height 18
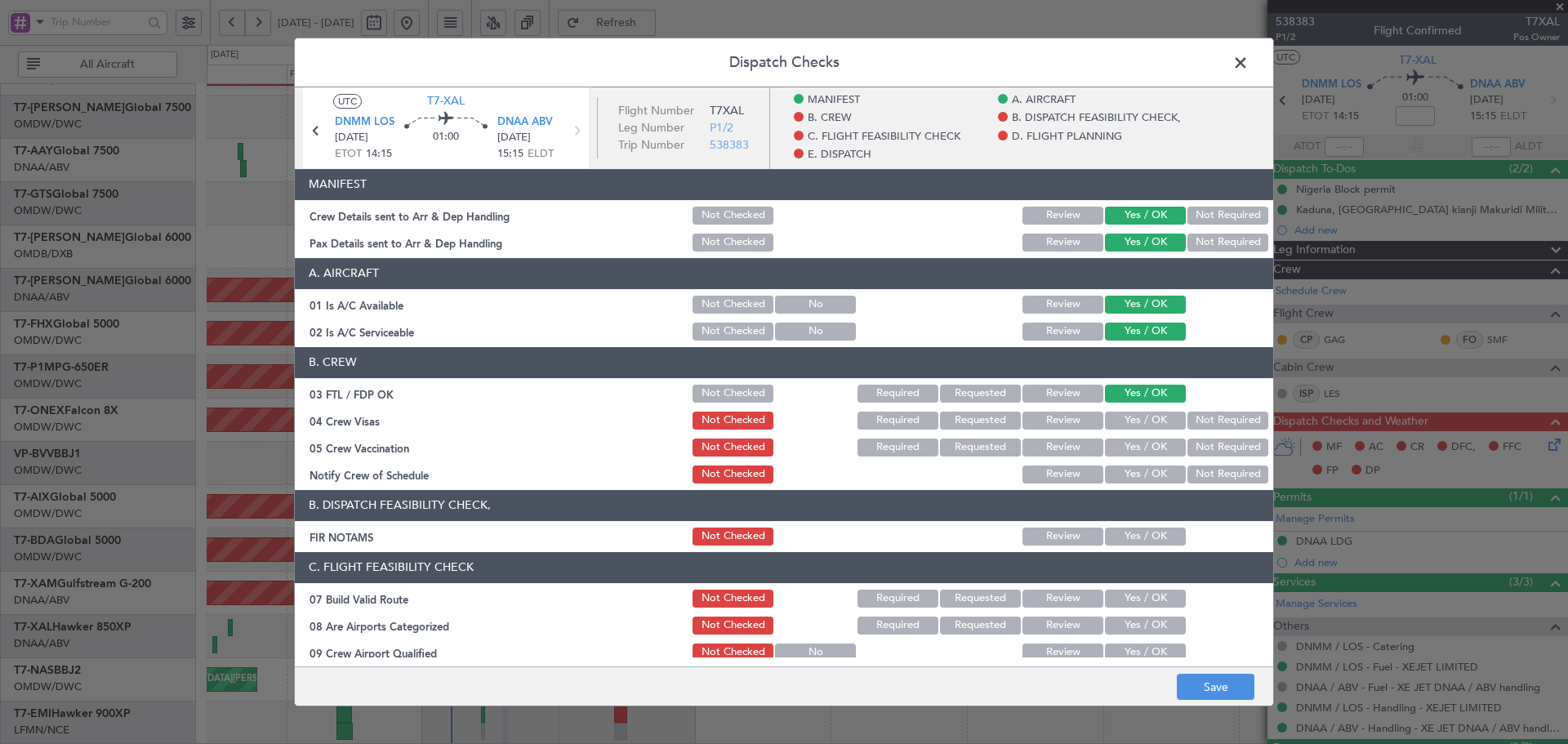
drag, startPoint x: 1134, startPoint y: 416, endPoint x: 1133, endPoint y: 442, distance: 26.0
click at [1134, 419] on button "Yes / OK" at bounding box center [1145, 420] width 81 height 18
click at [1133, 442] on button "Yes / OK" at bounding box center [1145, 447] width 81 height 18
drag, startPoint x: 1230, startPoint y: 450, endPoint x: 1142, endPoint y: 498, distance: 100.2
click at [1229, 450] on button "Not Required" at bounding box center [1227, 447] width 81 height 18
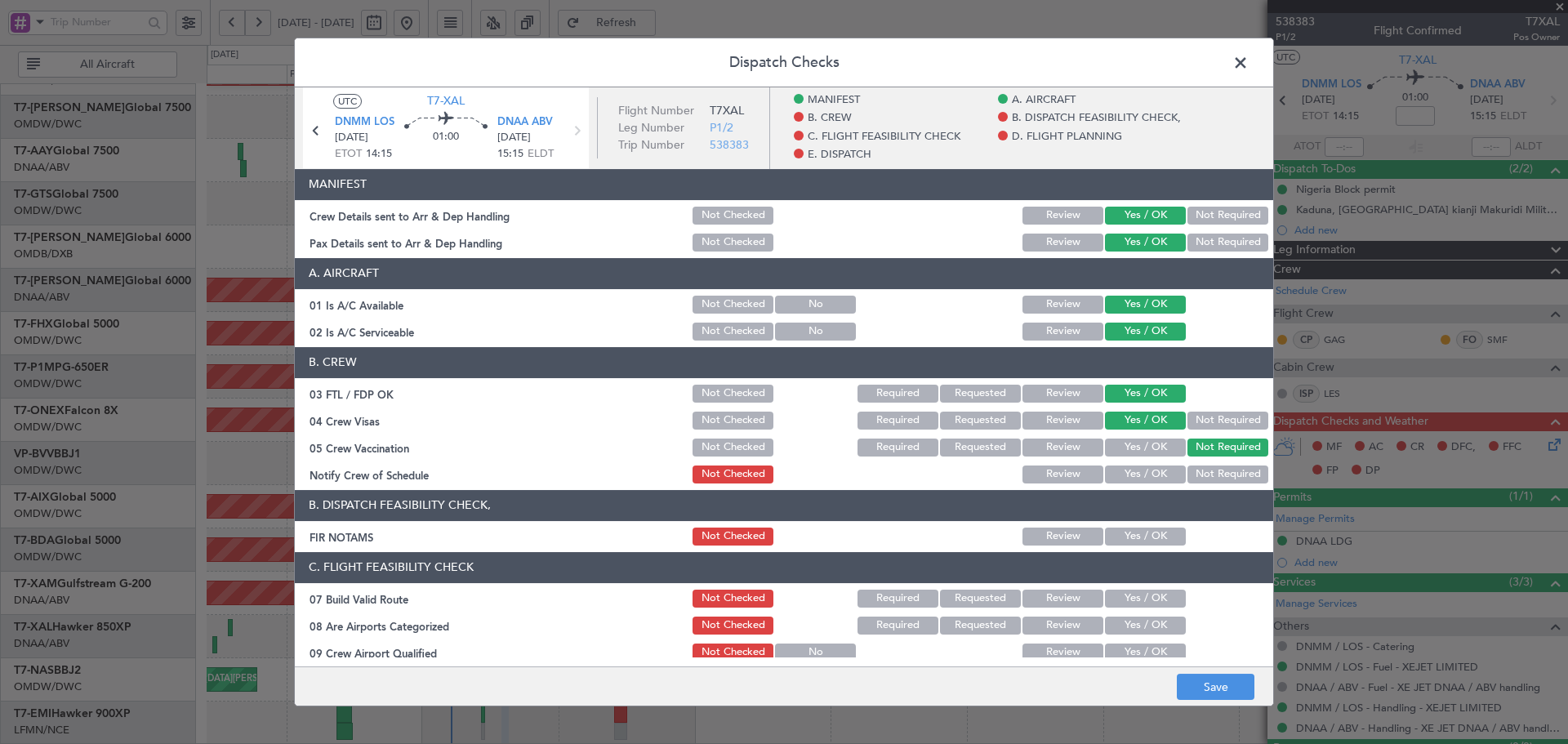
click at [1137, 470] on button "Yes / OK" at bounding box center [1145, 474] width 81 height 18
drag, startPoint x: 1131, startPoint y: 538, endPoint x: 1120, endPoint y: 598, distance: 61.0
click at [1130, 539] on button "Yes / OK" at bounding box center [1145, 536] width 81 height 18
click at [1112, 606] on button "Yes / OK" at bounding box center [1145, 598] width 81 height 18
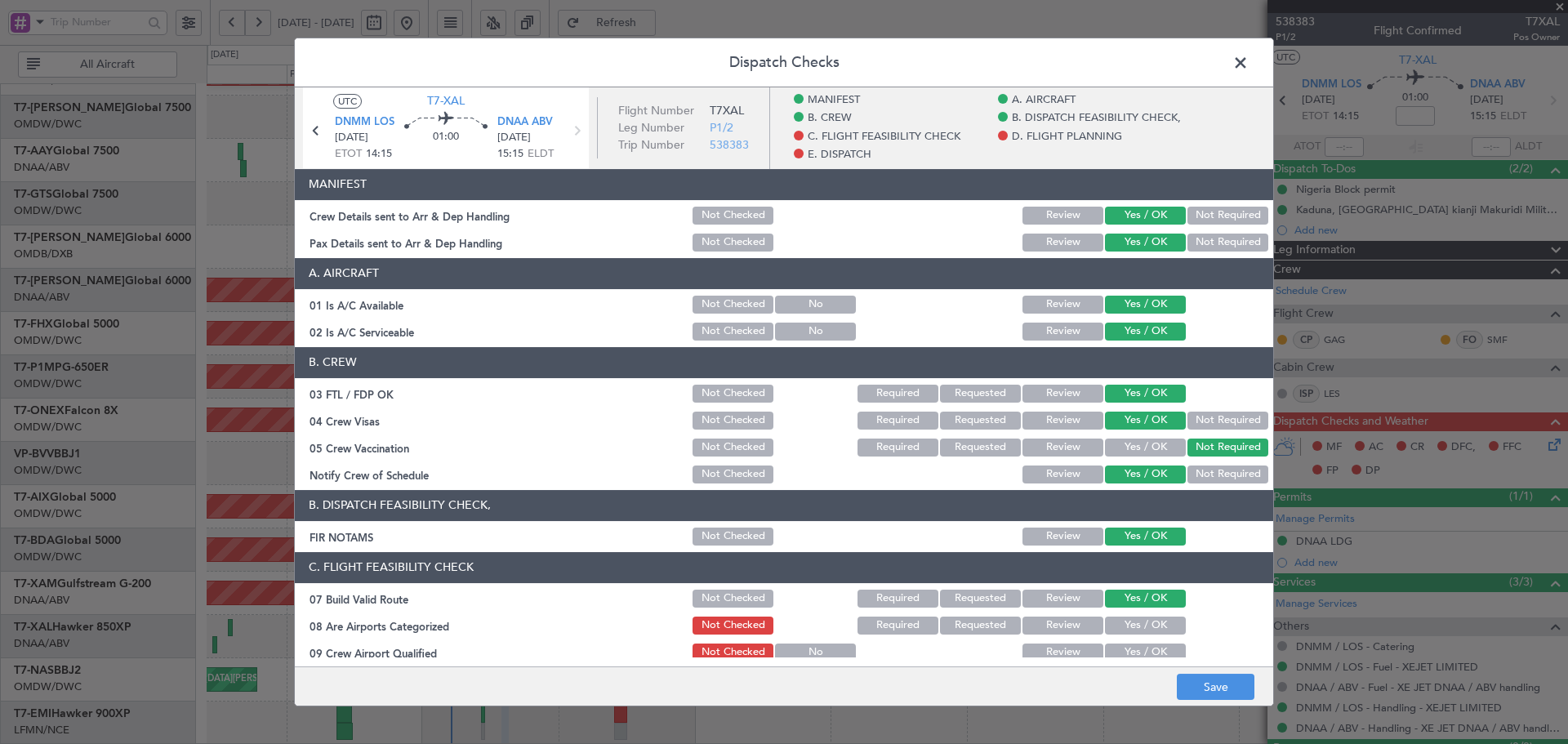
drag, startPoint x: 1121, startPoint y: 626, endPoint x: 1120, endPoint y: 662, distance: 36.0
click at [1121, 627] on button "Yes / OK" at bounding box center [1145, 625] width 81 height 18
click at [1119, 651] on button "Yes / OK" at bounding box center [1145, 652] width 81 height 18
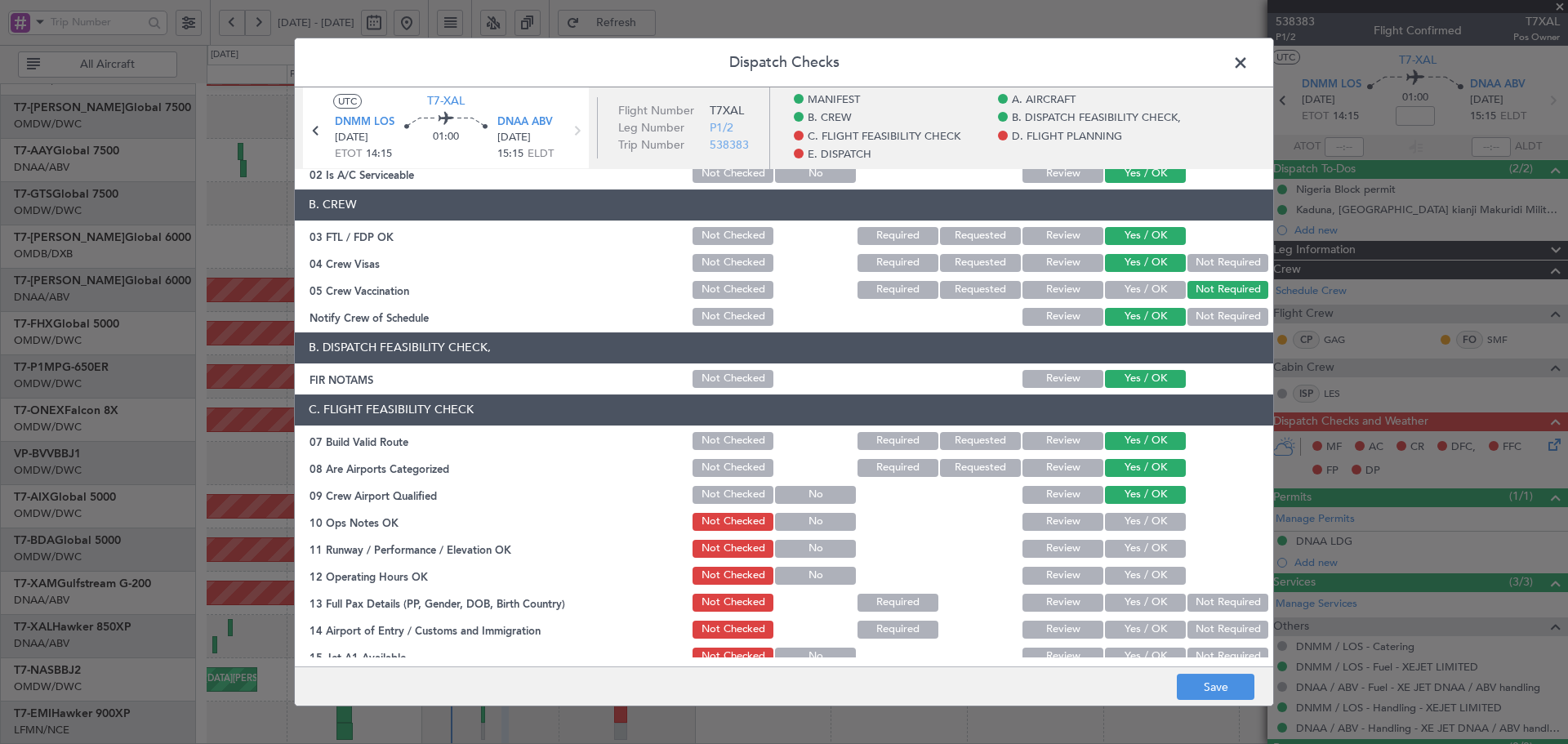
scroll to position [163, 0]
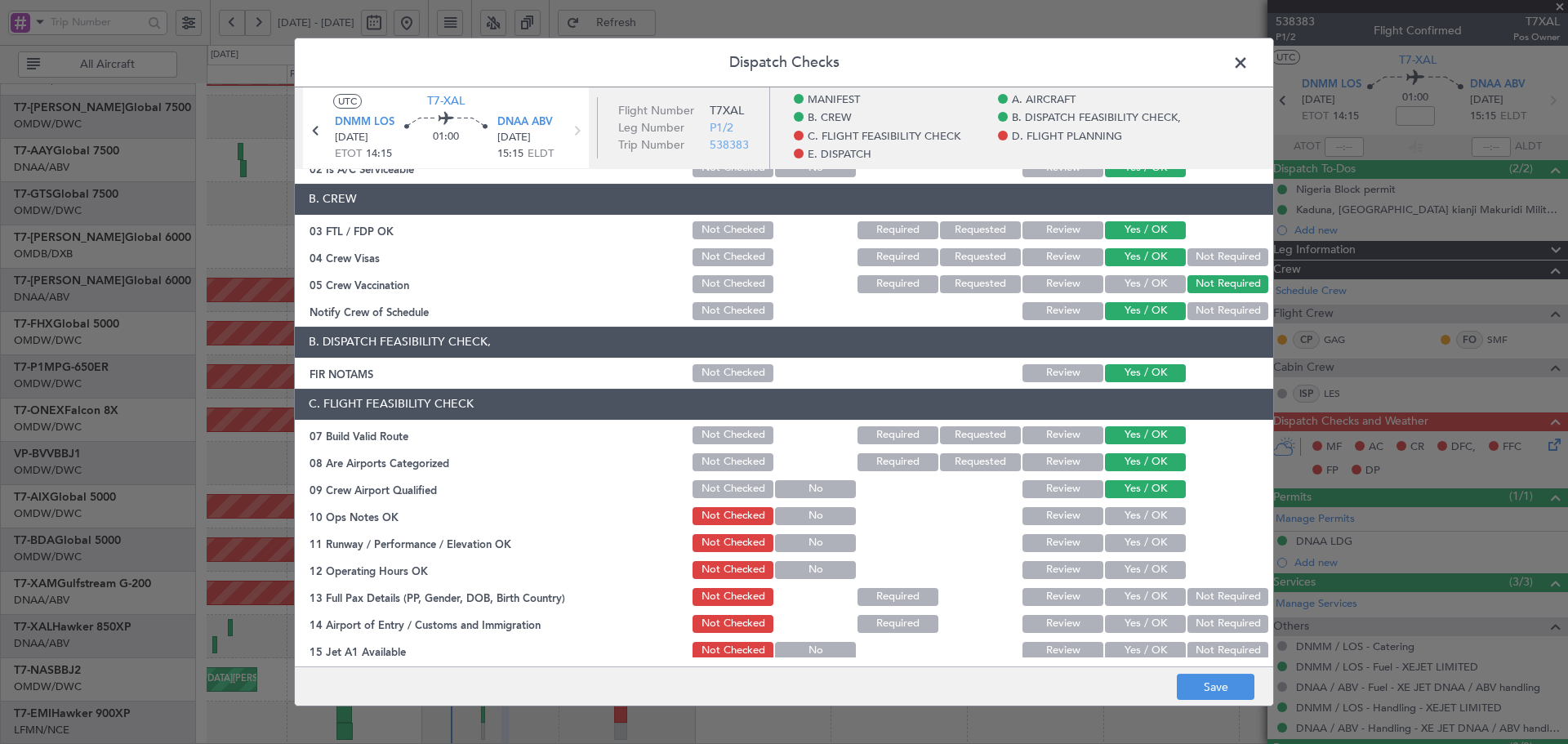
drag, startPoint x: 1136, startPoint y: 511, endPoint x: 1131, endPoint y: 556, distance: 45.3
click at [1136, 512] on button "Yes / OK" at bounding box center [1145, 515] width 81 height 18
click at [1131, 554] on div "Yes / OK" at bounding box center [1144, 543] width 83 height 23
click at [1134, 539] on button "Yes / OK" at bounding box center [1145, 543] width 81 height 18
click at [1130, 567] on button "Yes / OK" at bounding box center [1145, 569] width 81 height 18
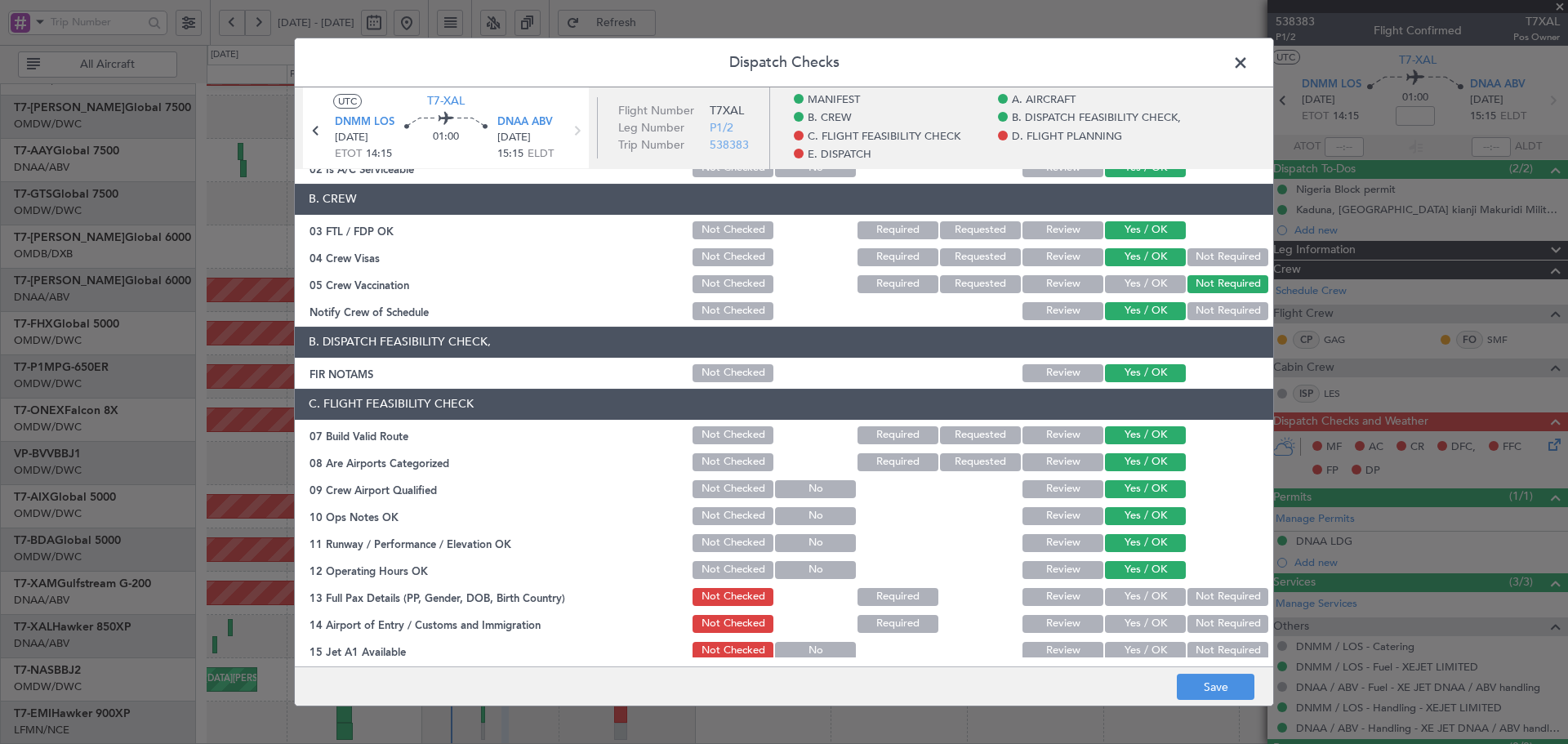
drag, startPoint x: 1134, startPoint y: 591, endPoint x: 1135, endPoint y: 607, distance: 16.0
click at [1135, 595] on button "Yes / OK" at bounding box center [1145, 596] width 81 height 18
drag, startPoint x: 1132, startPoint y: 615, endPoint x: 1127, endPoint y: 650, distance: 35.4
click at [1132, 617] on button "Yes / OK" at bounding box center [1145, 624] width 81 height 18
click at [1127, 650] on button "Yes / OK" at bounding box center [1145, 650] width 81 height 18
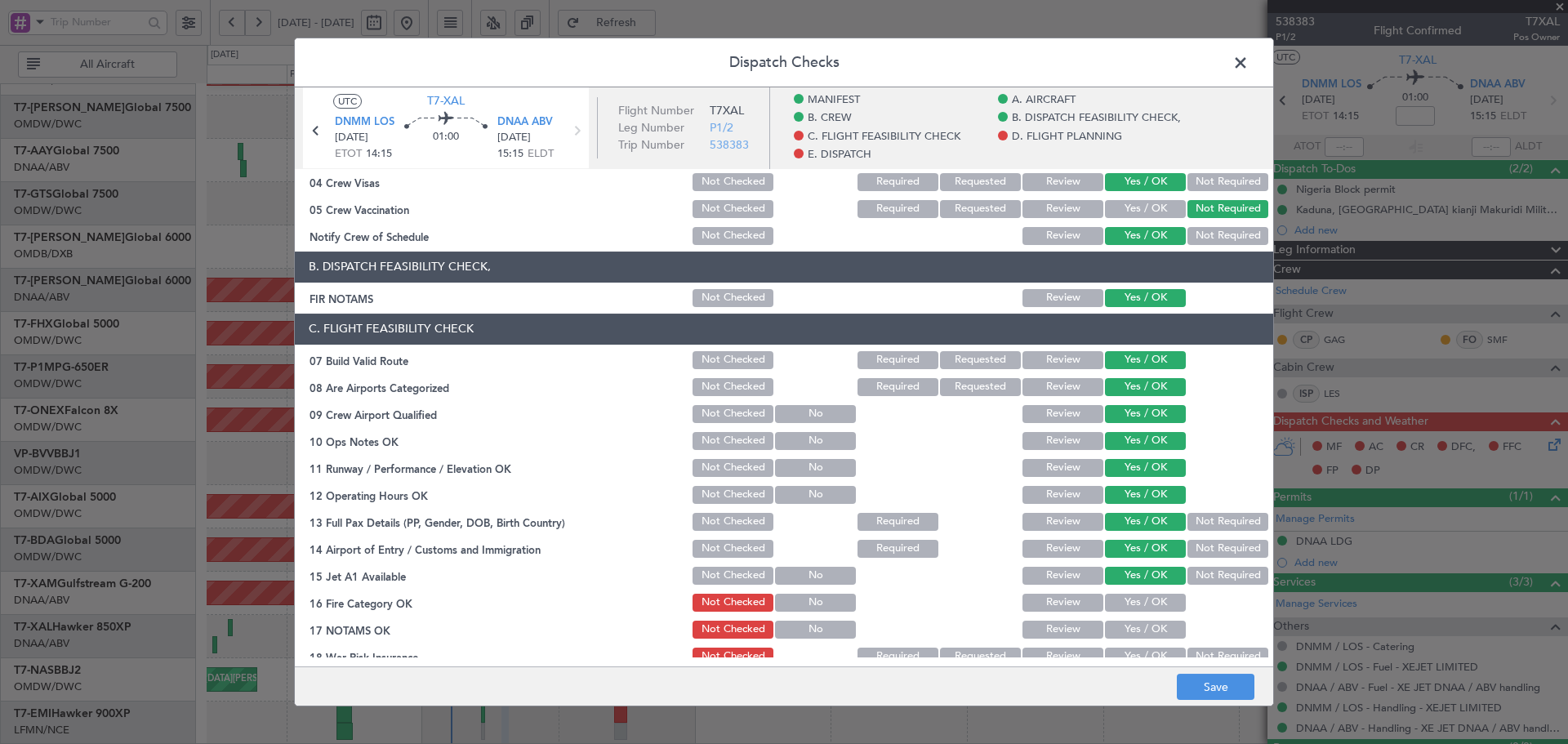
scroll to position [272, 0]
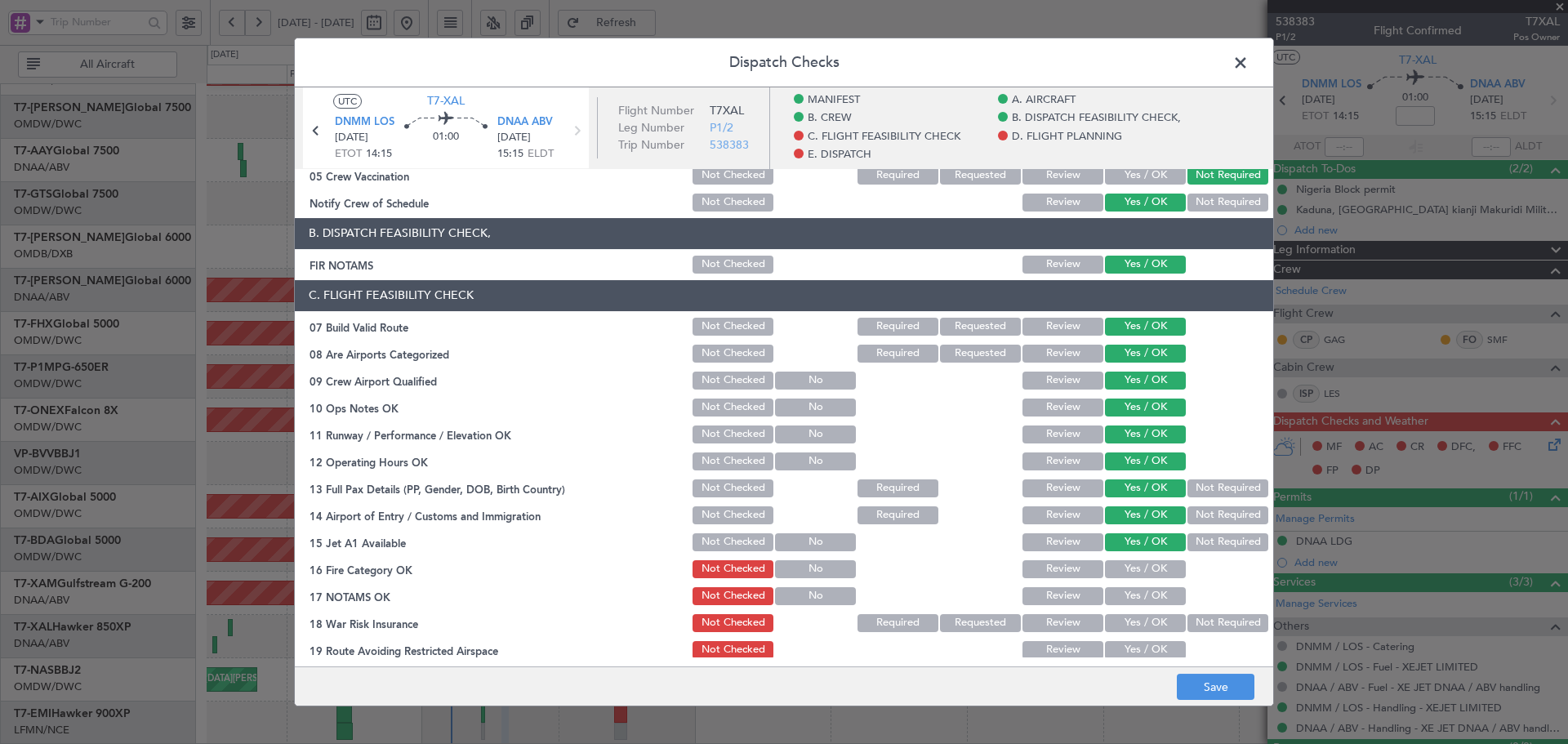
click at [1128, 567] on button "Yes / OK" at bounding box center [1145, 568] width 81 height 18
drag, startPoint x: 1122, startPoint y: 596, endPoint x: 1183, endPoint y: 613, distance: 63.3
click at [1123, 596] on button "Yes / OK" at bounding box center [1145, 596] width 81 height 18
click at [1193, 617] on button "Not Required" at bounding box center [1227, 623] width 81 height 18
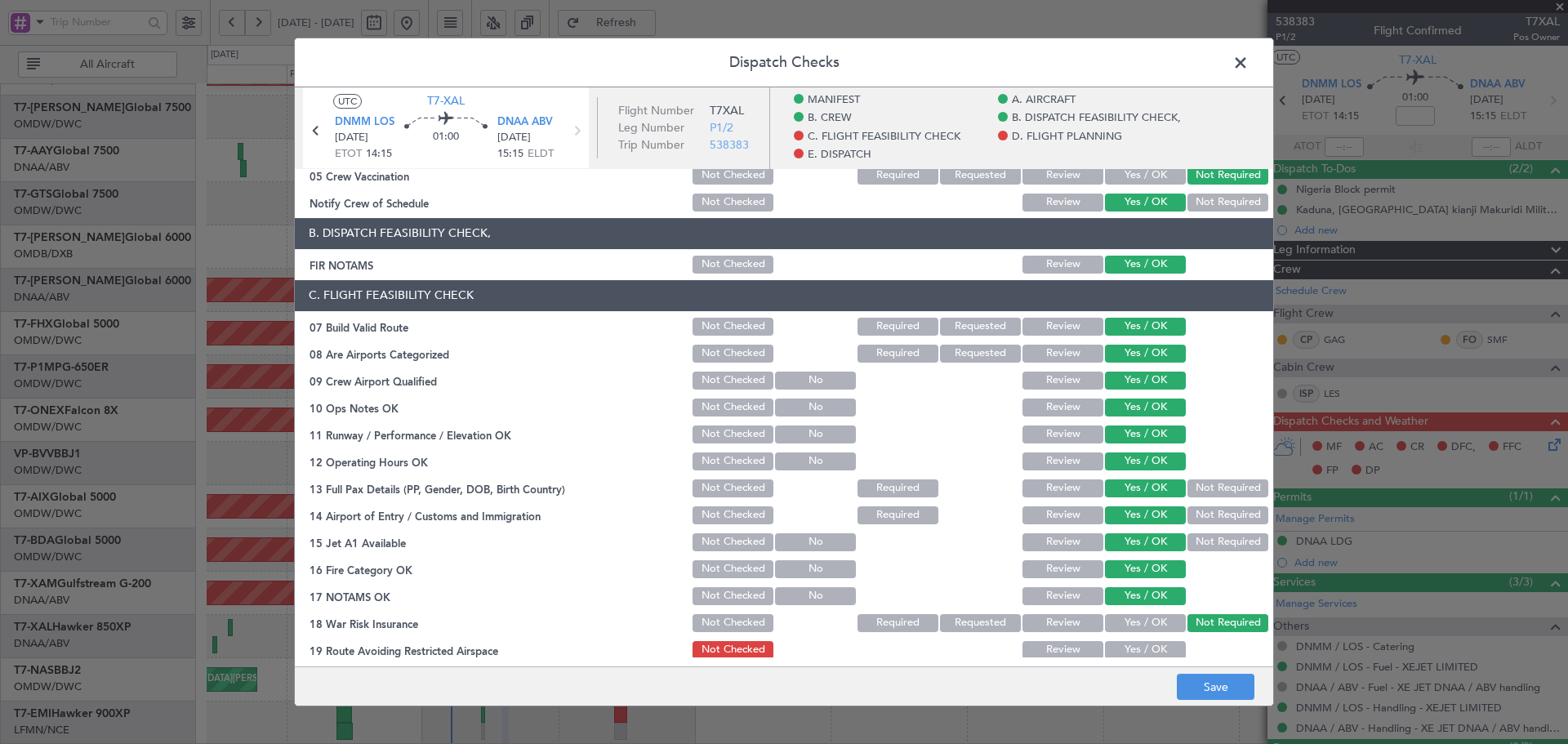
click at [1156, 641] on button "Yes / OK" at bounding box center [1145, 649] width 81 height 18
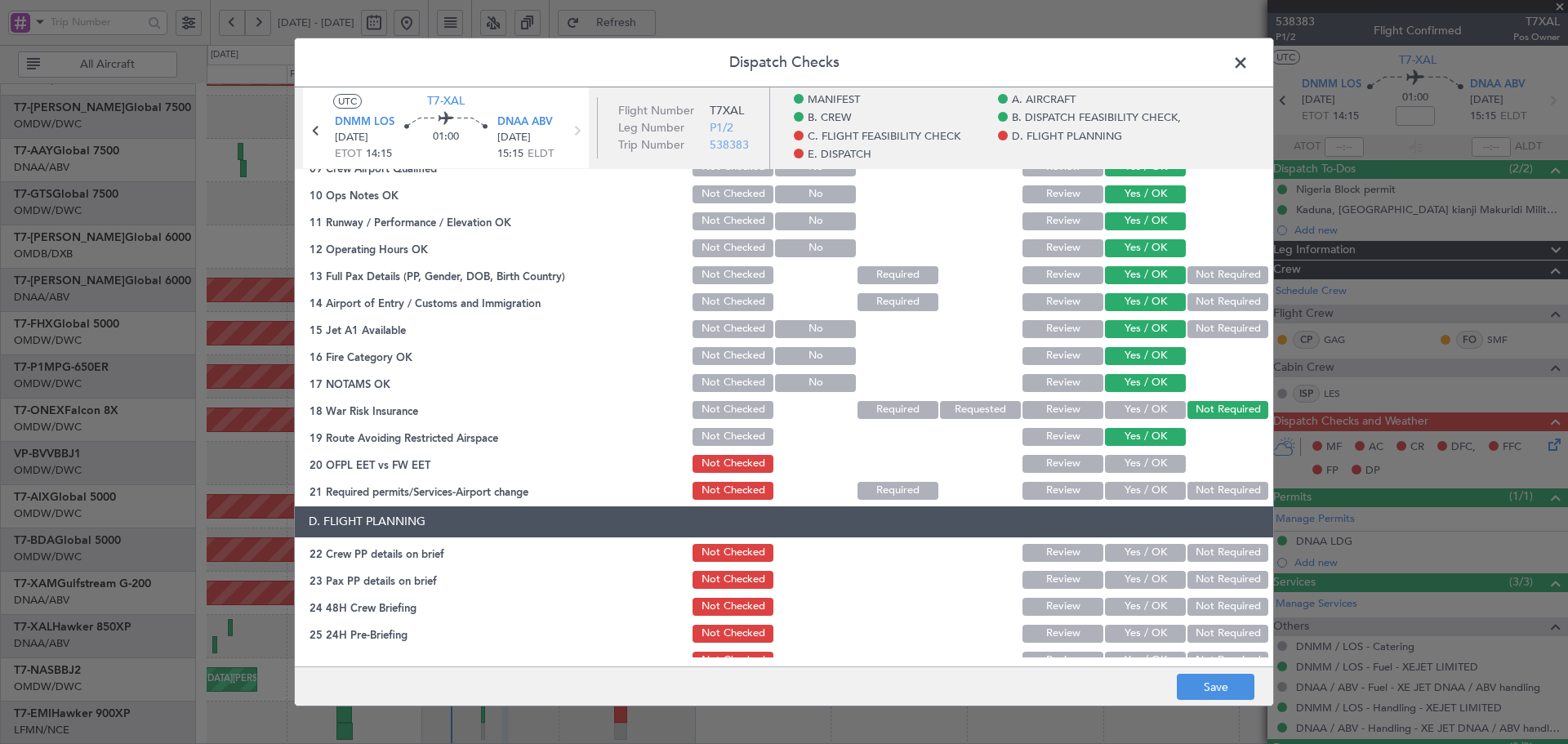
scroll to position [544, 0]
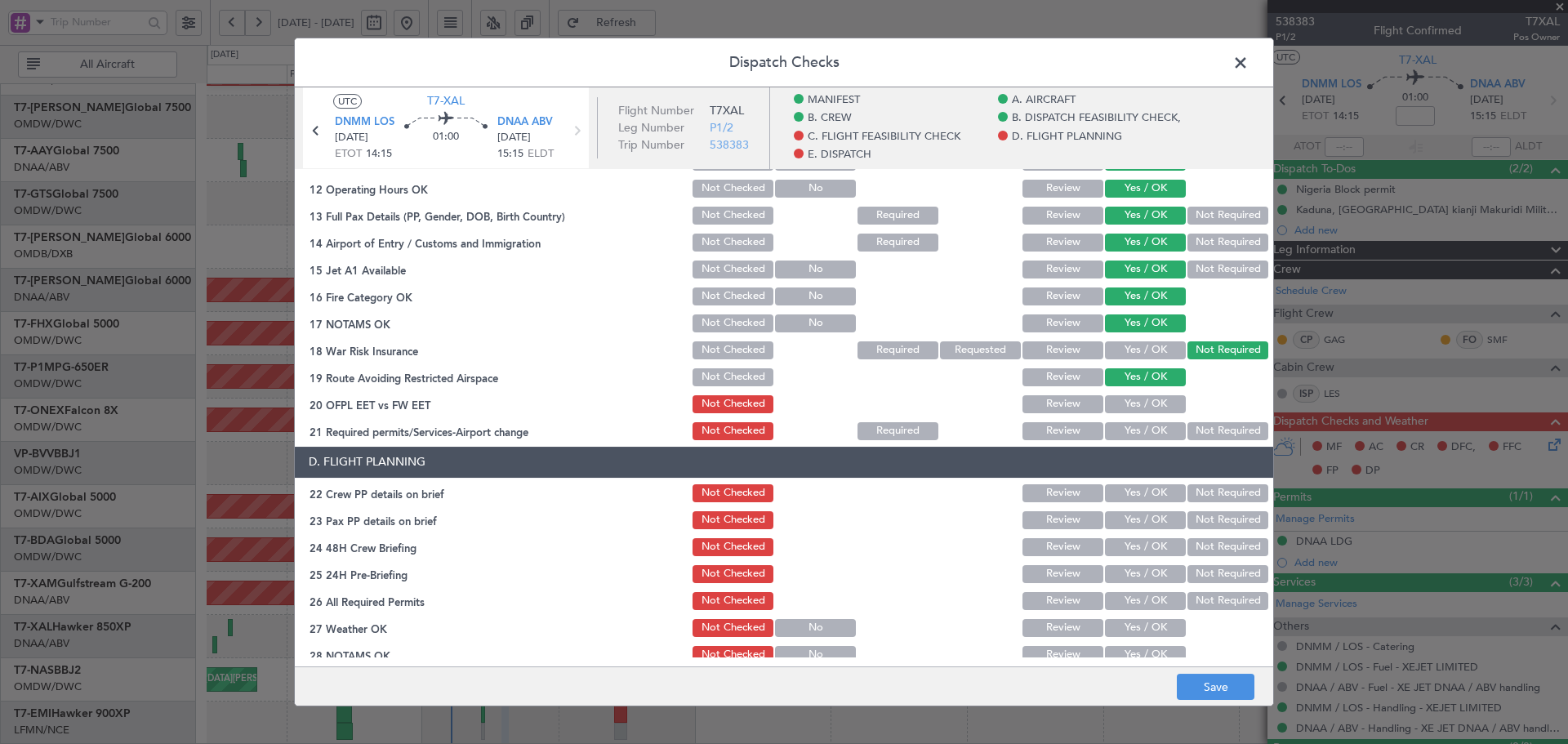
drag, startPoint x: 1130, startPoint y: 404, endPoint x: 1127, endPoint y: 431, distance: 27.2
click at [1131, 404] on button "Yes / OK" at bounding box center [1145, 404] width 81 height 18
click at [1127, 432] on button "Yes / OK" at bounding box center [1145, 431] width 81 height 18
click at [1127, 483] on div "Yes / OK" at bounding box center [1144, 493] width 83 height 23
click at [1122, 491] on button "Yes / OK" at bounding box center [1145, 492] width 81 height 18
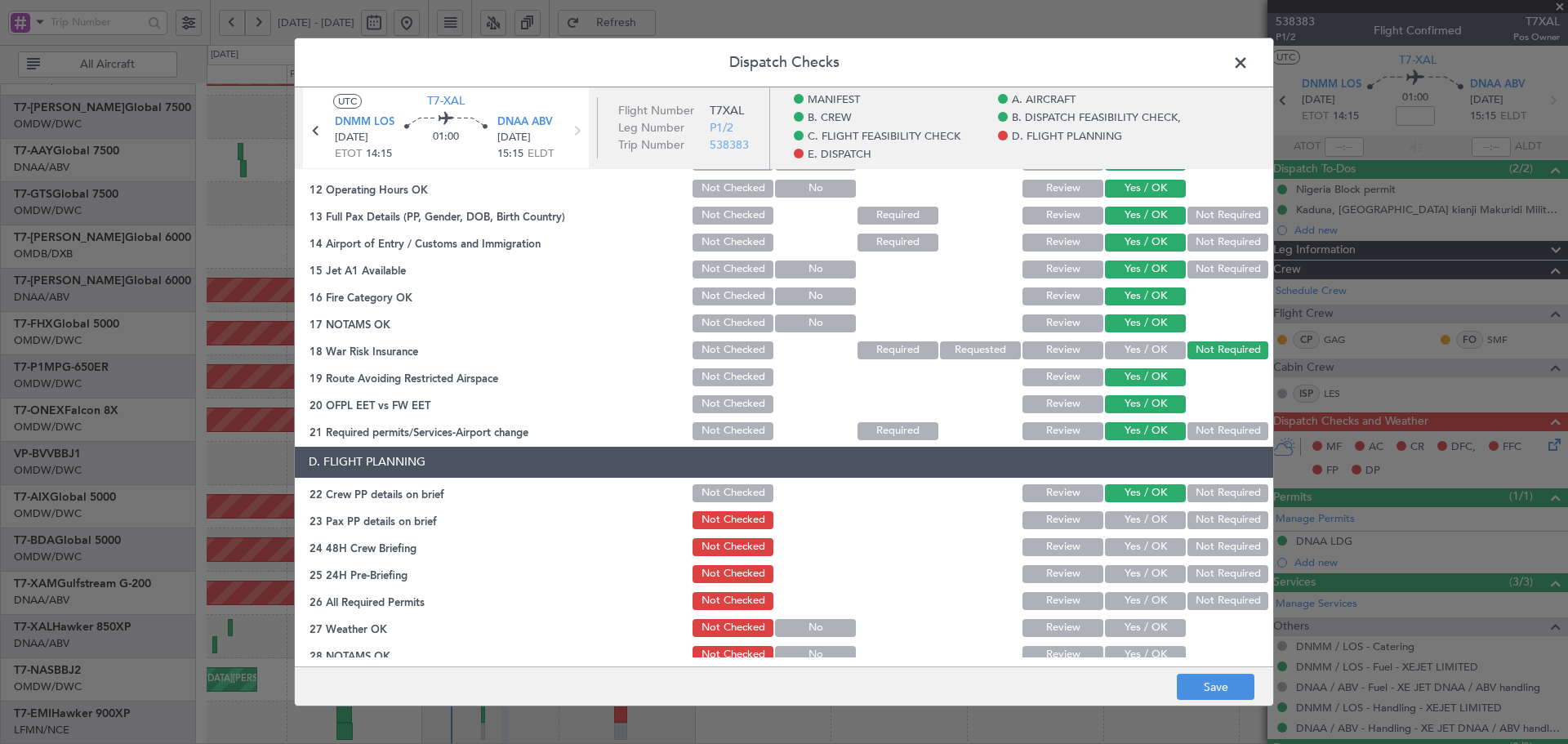
drag, startPoint x: 1122, startPoint y: 514, endPoint x: 1124, endPoint y: 536, distance: 22.1
click at [1122, 517] on button "Yes / OK" at bounding box center [1145, 520] width 81 height 18
drag, startPoint x: 1124, startPoint y: 536, endPoint x: 1124, endPoint y: 555, distance: 19.0
click at [1124, 538] on div "Yes / OK" at bounding box center [1144, 547] width 83 height 23
drag, startPoint x: 1124, startPoint y: 550, endPoint x: 1123, endPoint y: 573, distance: 23.0
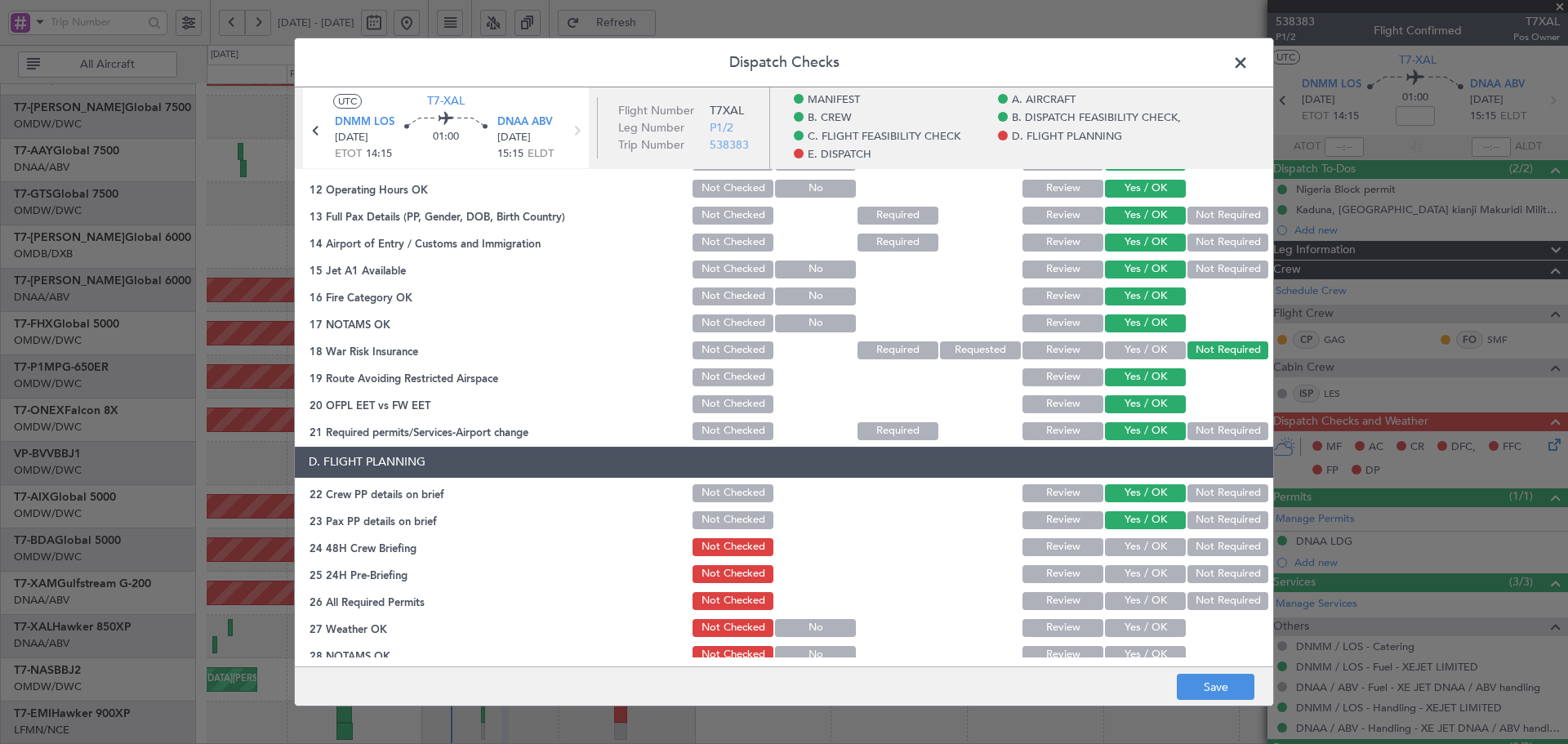
click at [1123, 550] on button "Yes / OK" at bounding box center [1145, 547] width 81 height 18
drag, startPoint x: 1123, startPoint y: 573, endPoint x: 1119, endPoint y: 591, distance: 18.4
click at [1122, 575] on button "Yes / OK" at bounding box center [1145, 573] width 81 height 18
drag, startPoint x: 1118, startPoint y: 591, endPoint x: 1118, endPoint y: 617, distance: 26.0
click at [1116, 592] on button "Yes / OK" at bounding box center [1145, 601] width 81 height 18
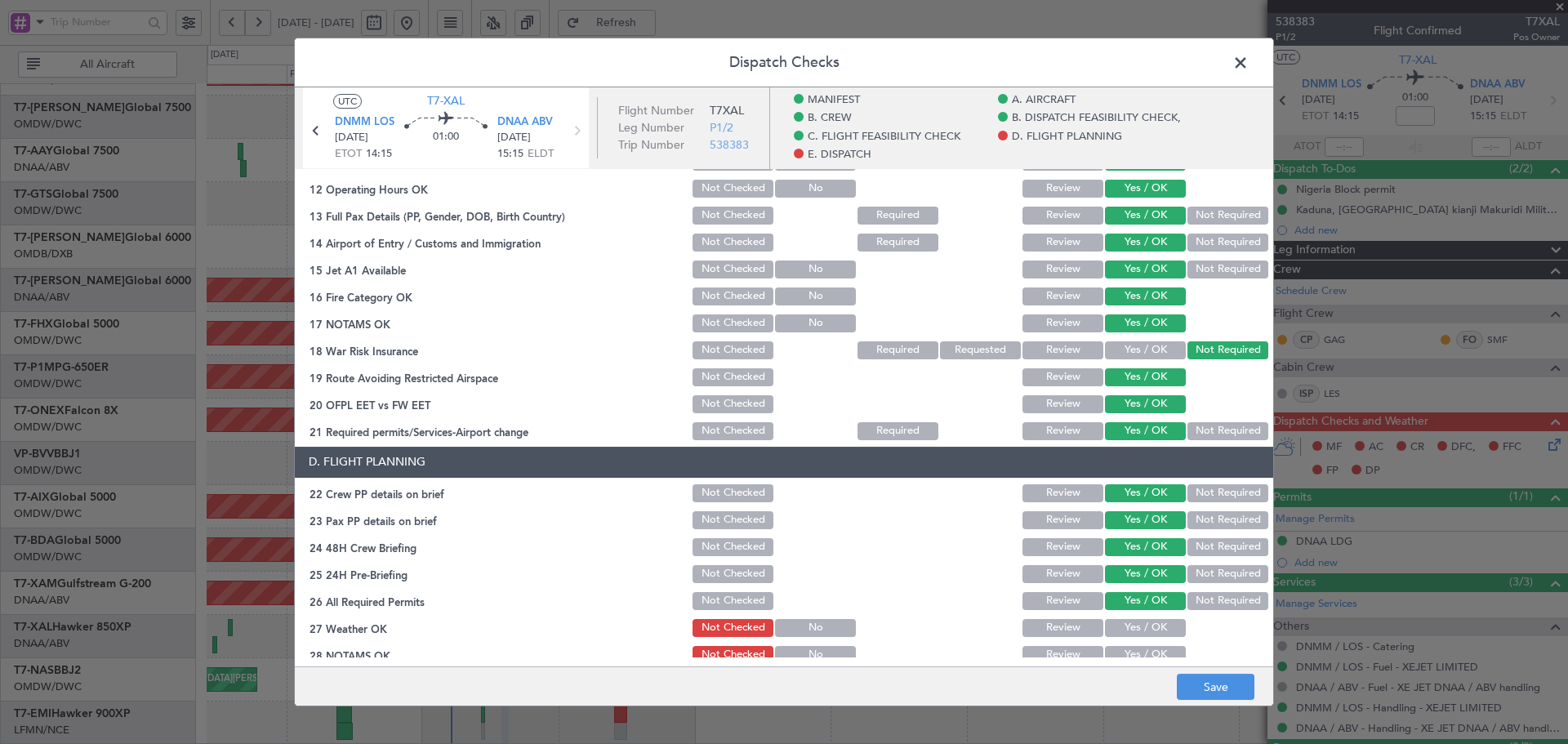
click at [1117, 622] on button "Yes / OK" at bounding box center [1145, 627] width 81 height 18
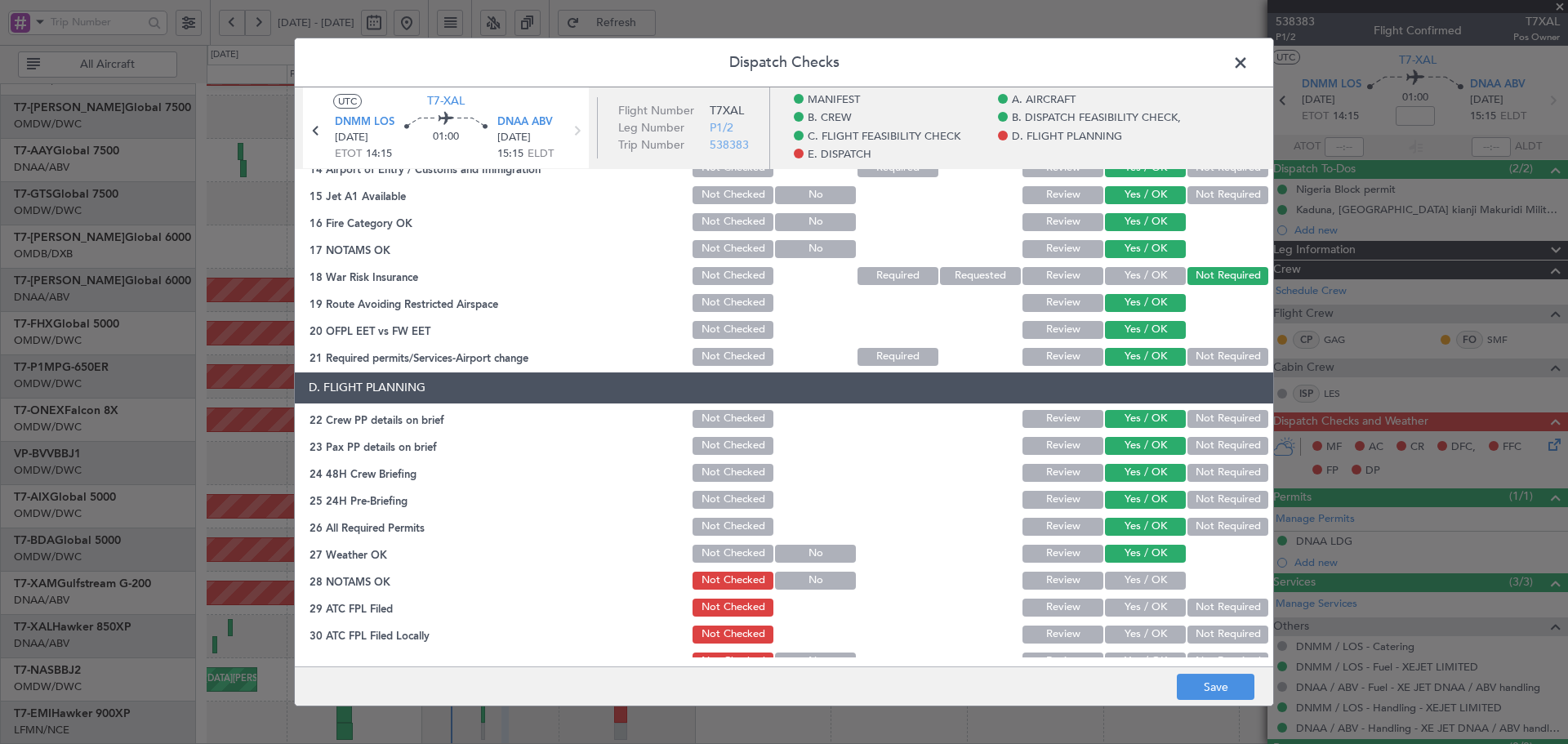
scroll to position [762, 0]
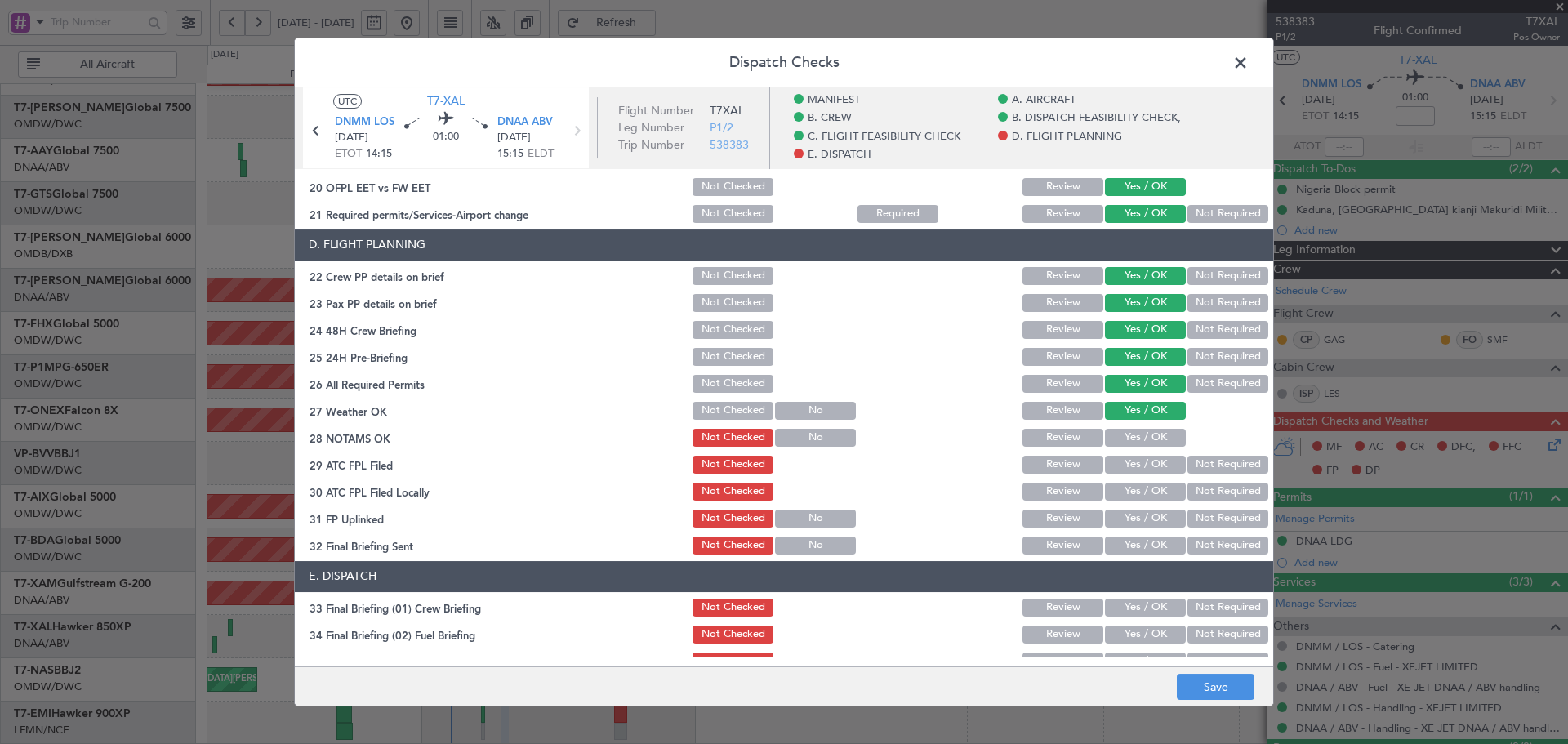
click at [1153, 439] on button "Yes / OK" at bounding box center [1145, 437] width 81 height 18
click at [1146, 468] on button "Yes / OK" at bounding box center [1145, 464] width 81 height 18
drag, startPoint x: 1146, startPoint y: 488, endPoint x: 1140, endPoint y: 514, distance: 26.7
click at [1146, 489] on button "Yes / OK" at bounding box center [1145, 491] width 81 height 18
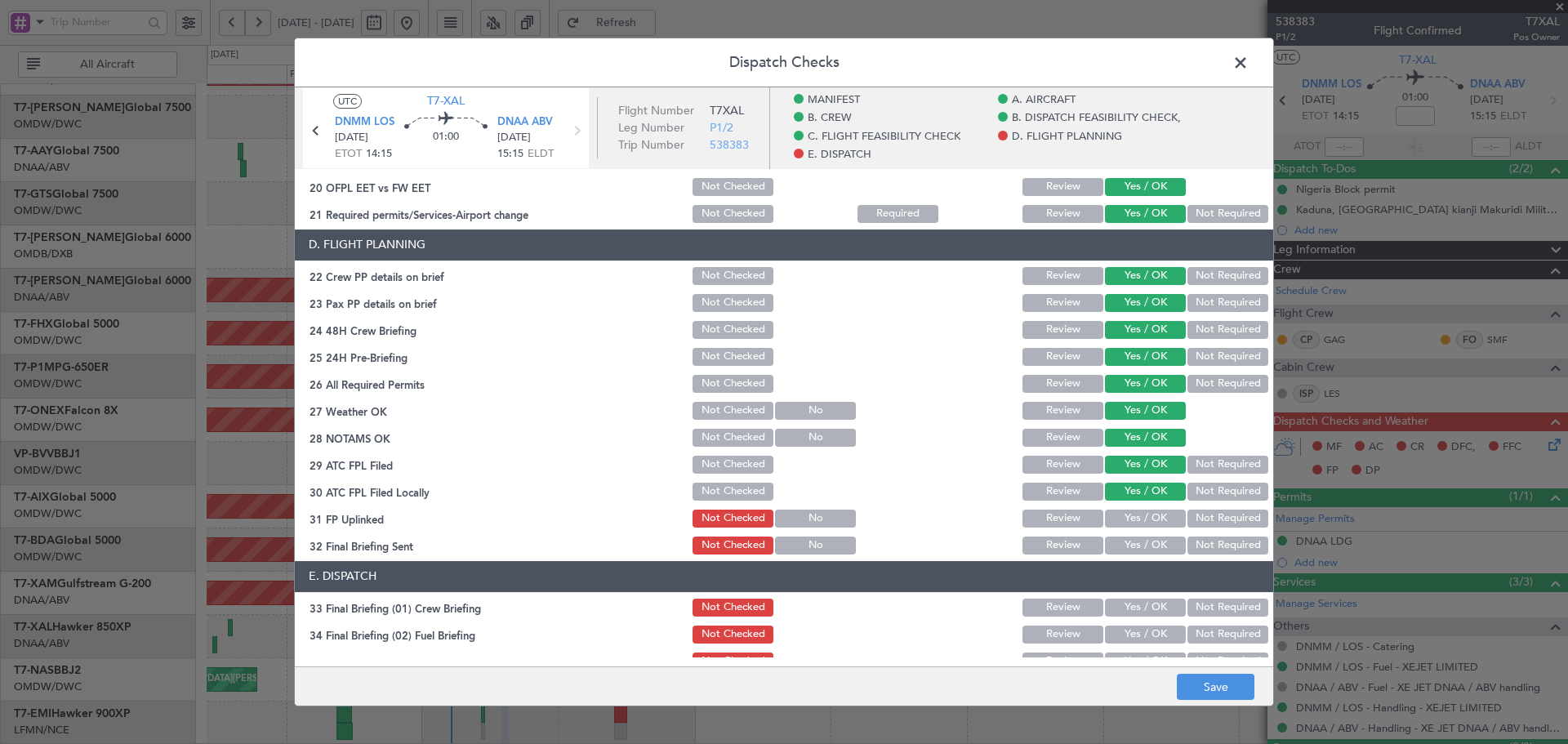
drag, startPoint x: 1140, startPoint y: 514, endPoint x: 1140, endPoint y: 529, distance: 15.0
click at [1140, 520] on button "Yes / OK" at bounding box center [1145, 518] width 81 height 18
click at [1136, 552] on button "Yes / OK" at bounding box center [1145, 545] width 81 height 18
click at [1153, 609] on button "Yes / OK" at bounding box center [1145, 607] width 81 height 18
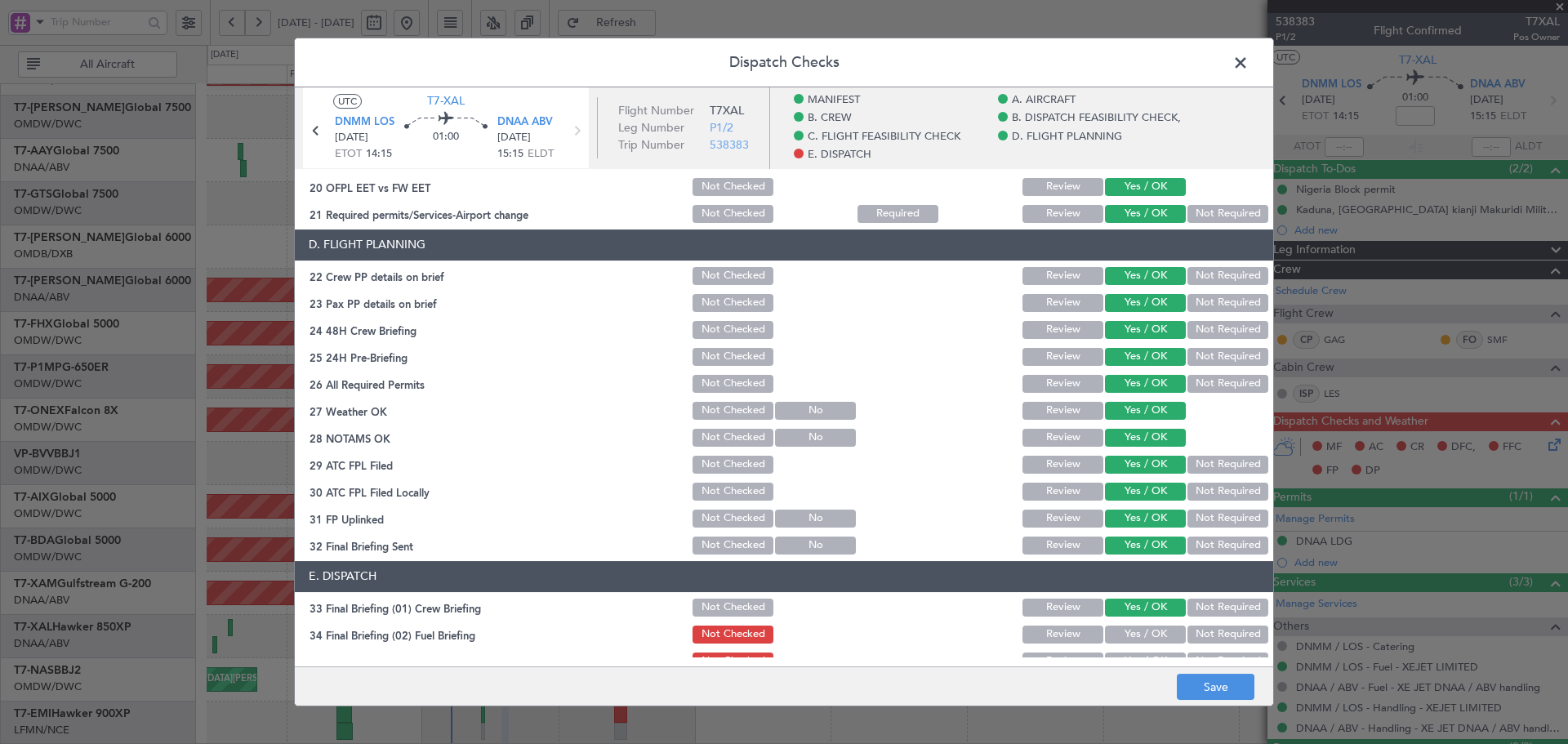
click at [1151, 628] on button "Yes / OK" at bounding box center [1145, 634] width 81 height 18
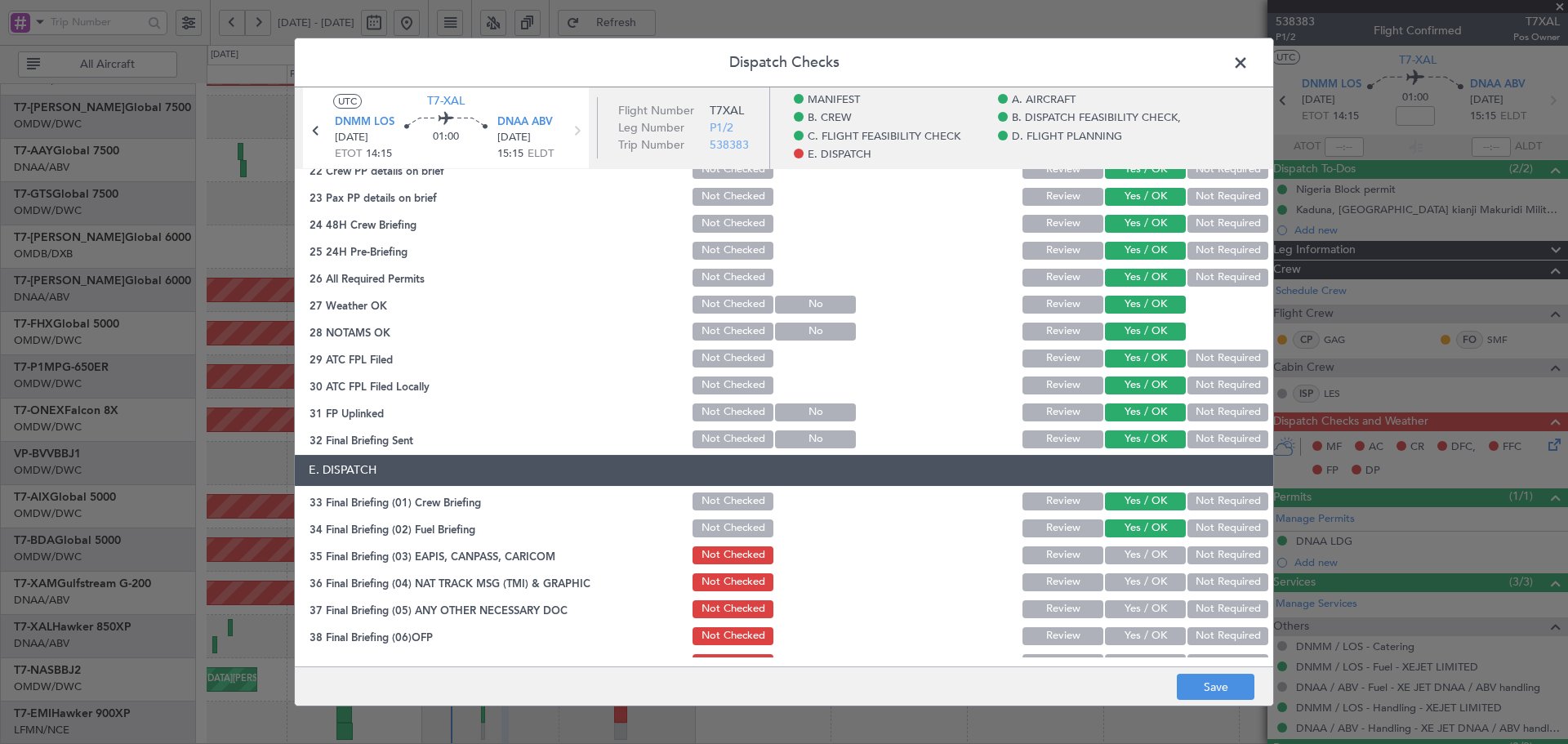
scroll to position [871, 0]
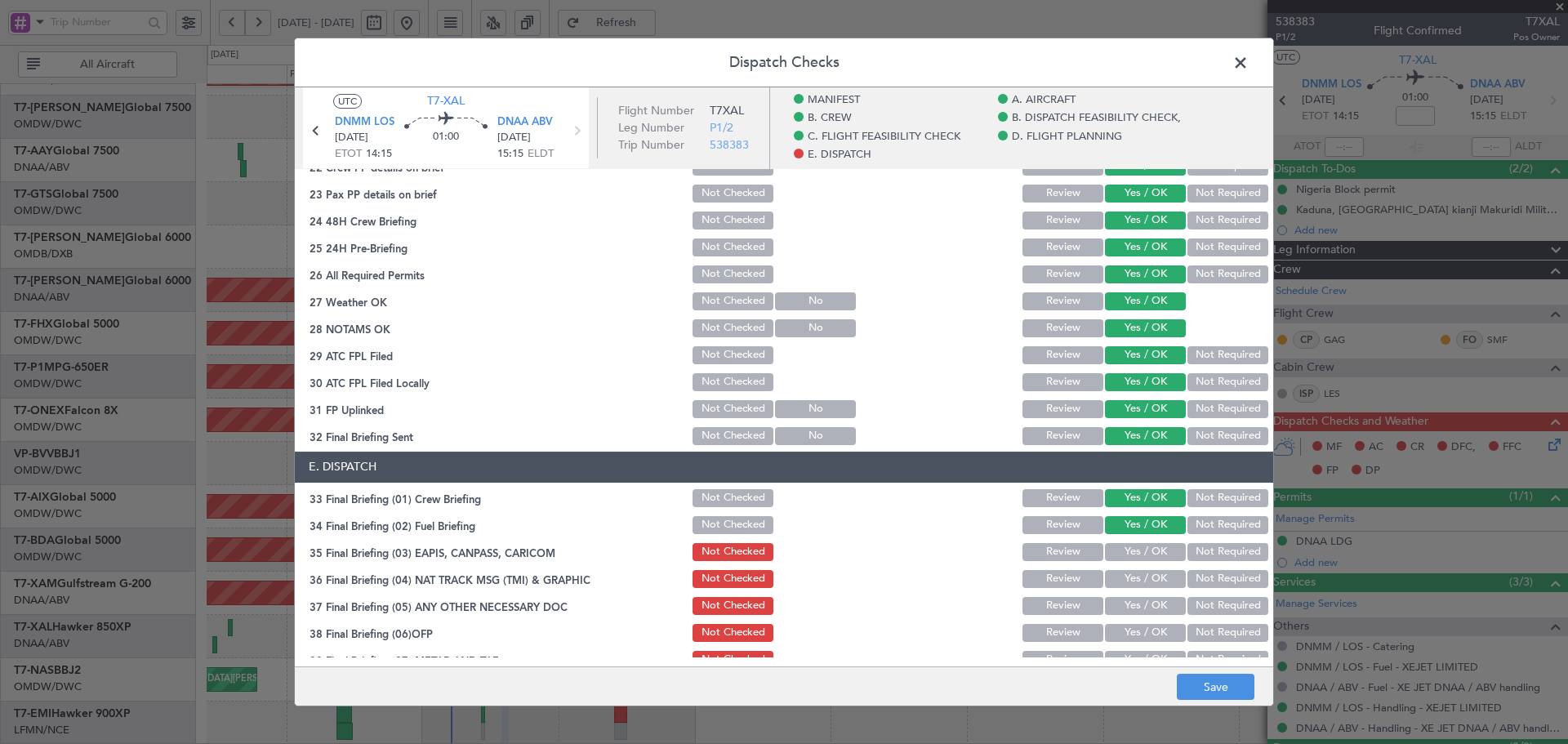
click at [1199, 559] on button "Not Required" at bounding box center [1227, 551] width 81 height 18
drag, startPoint x: 1197, startPoint y: 577, endPoint x: 1197, endPoint y: 590, distance: 13.0
click at [1197, 581] on button "Not Required" at bounding box center [1227, 578] width 81 height 18
drag, startPoint x: 1197, startPoint y: 606, endPoint x: 1153, endPoint y: 628, distance: 49.2
click at [1197, 607] on button "Not Required" at bounding box center [1227, 605] width 81 height 18
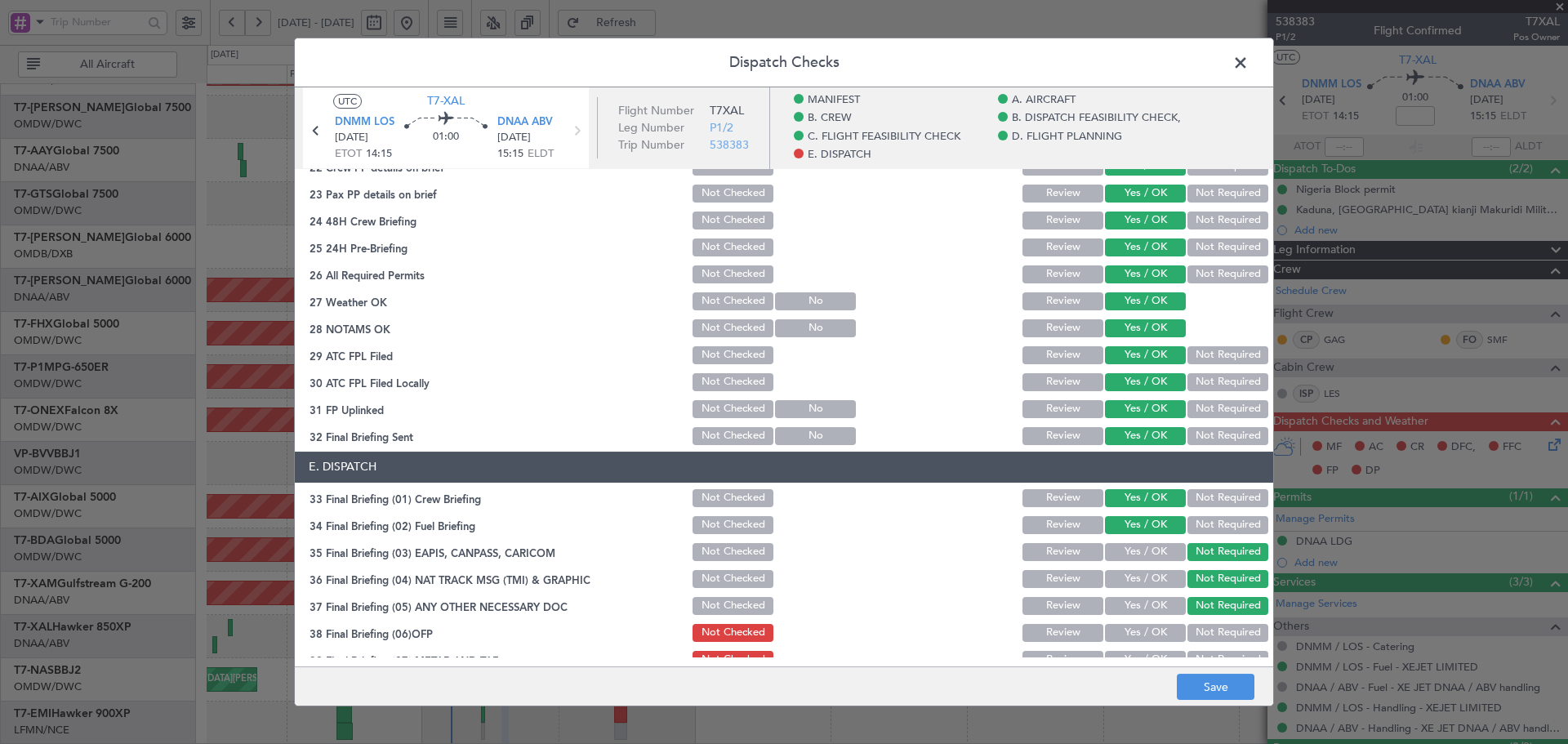
click at [1145, 627] on button "Yes / OK" at bounding box center [1145, 632] width 81 height 18
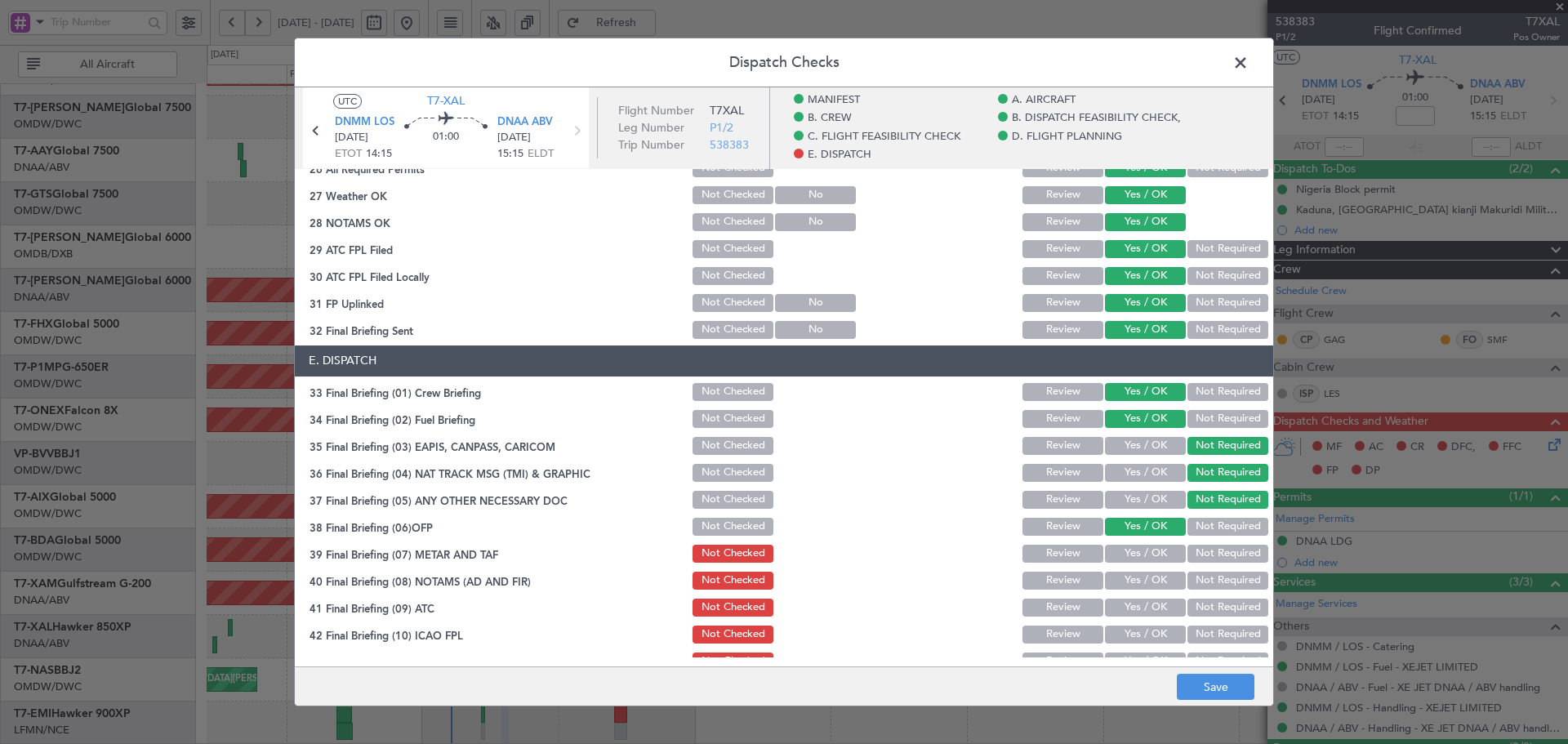
scroll to position [979, 0]
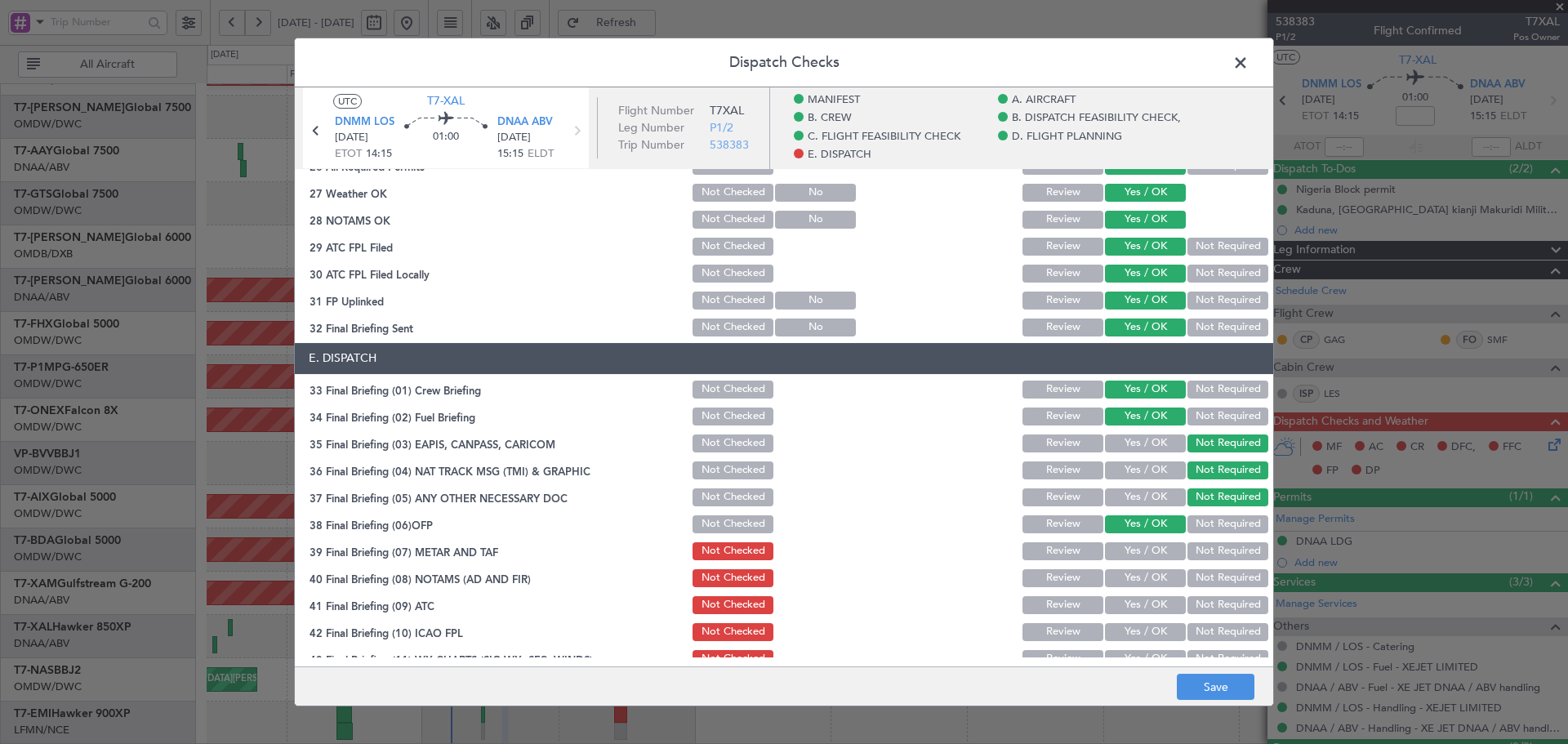
click at [1139, 552] on button "Yes / OK" at bounding box center [1145, 550] width 81 height 18
click at [1123, 582] on button "Yes / OK" at bounding box center [1145, 578] width 81 height 18
drag, startPoint x: 1123, startPoint y: 595, endPoint x: 1123, endPoint y: 619, distance: 24.0
click at [1123, 597] on div "Yes / OK" at bounding box center [1144, 605] width 83 height 23
click at [1122, 608] on button "Yes / OK" at bounding box center [1145, 605] width 81 height 18
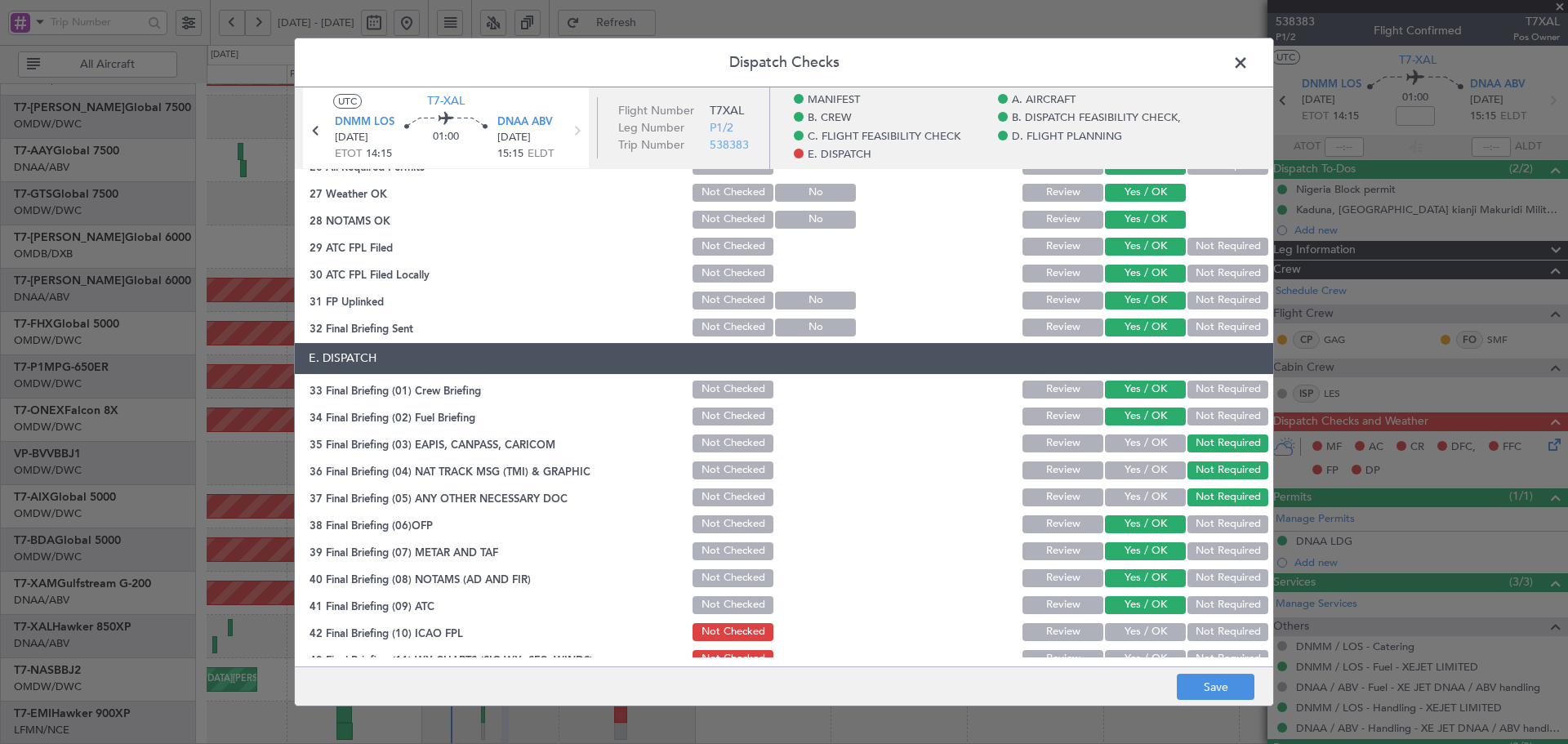
click at [1120, 623] on section "E. DISPATCH 33 Final Briefing (01) Crew Briefing Not Checked Review Yes / OK No…" at bounding box center [784, 520] width 978 height 354
click at [1118, 635] on button "Yes / OK" at bounding box center [1145, 631] width 81 height 18
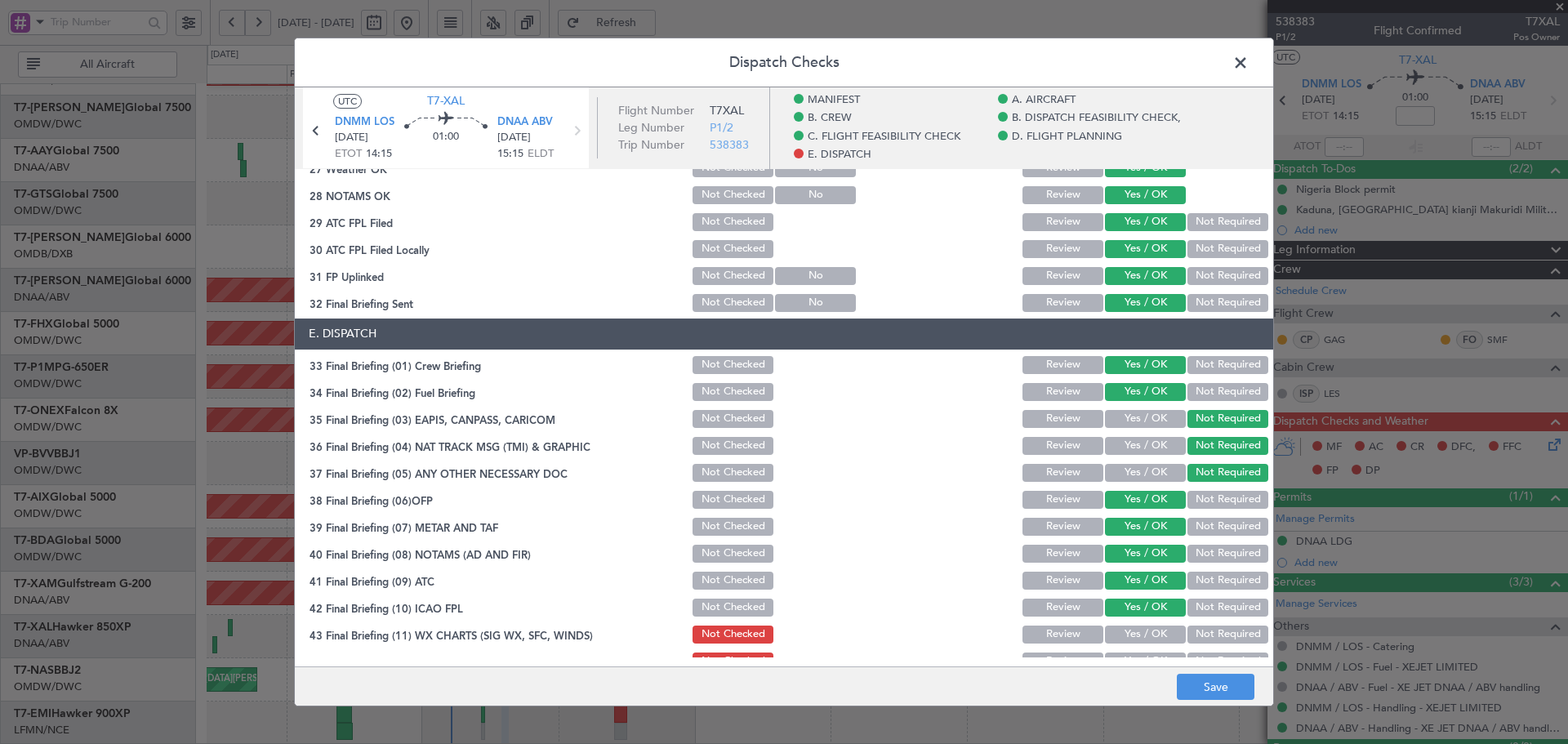
scroll to position [1024, 0]
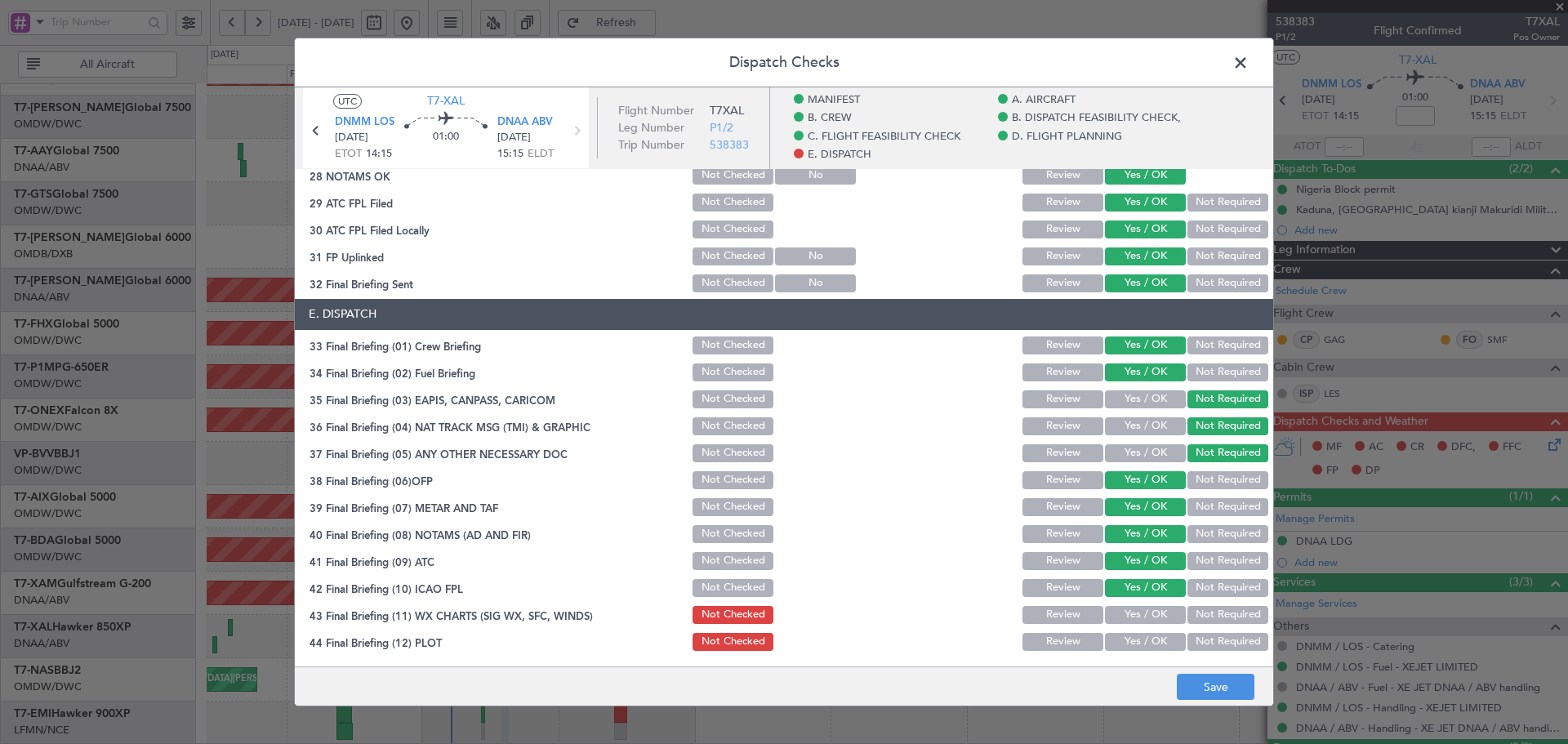
click at [1115, 619] on button "Yes / OK" at bounding box center [1145, 614] width 81 height 18
click at [1116, 642] on button "Yes / OK" at bounding box center [1145, 642] width 81 height 18
click at [1229, 689] on button "Save" at bounding box center [1215, 686] width 78 height 26
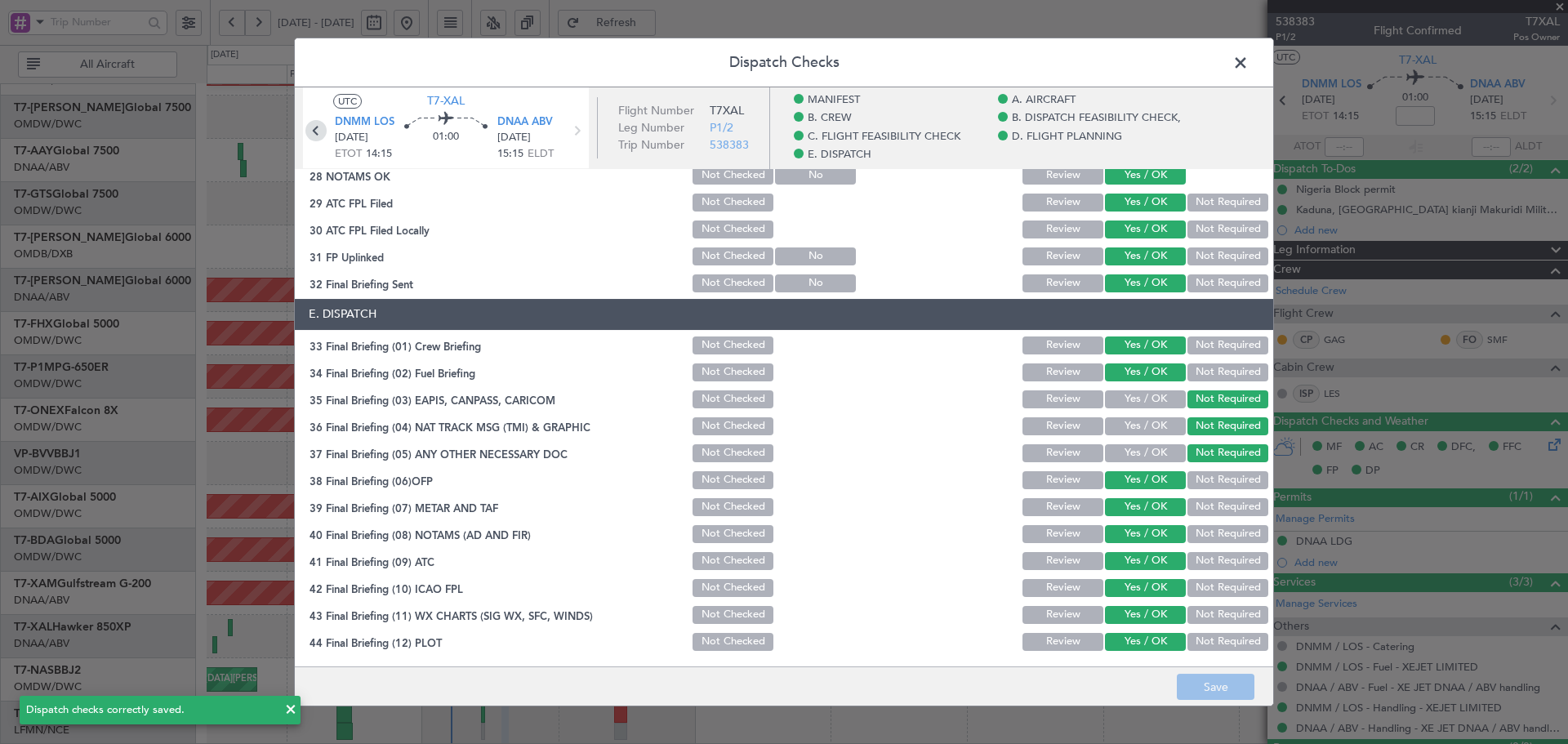
click at [312, 136] on icon at bounding box center [316, 131] width 21 height 21
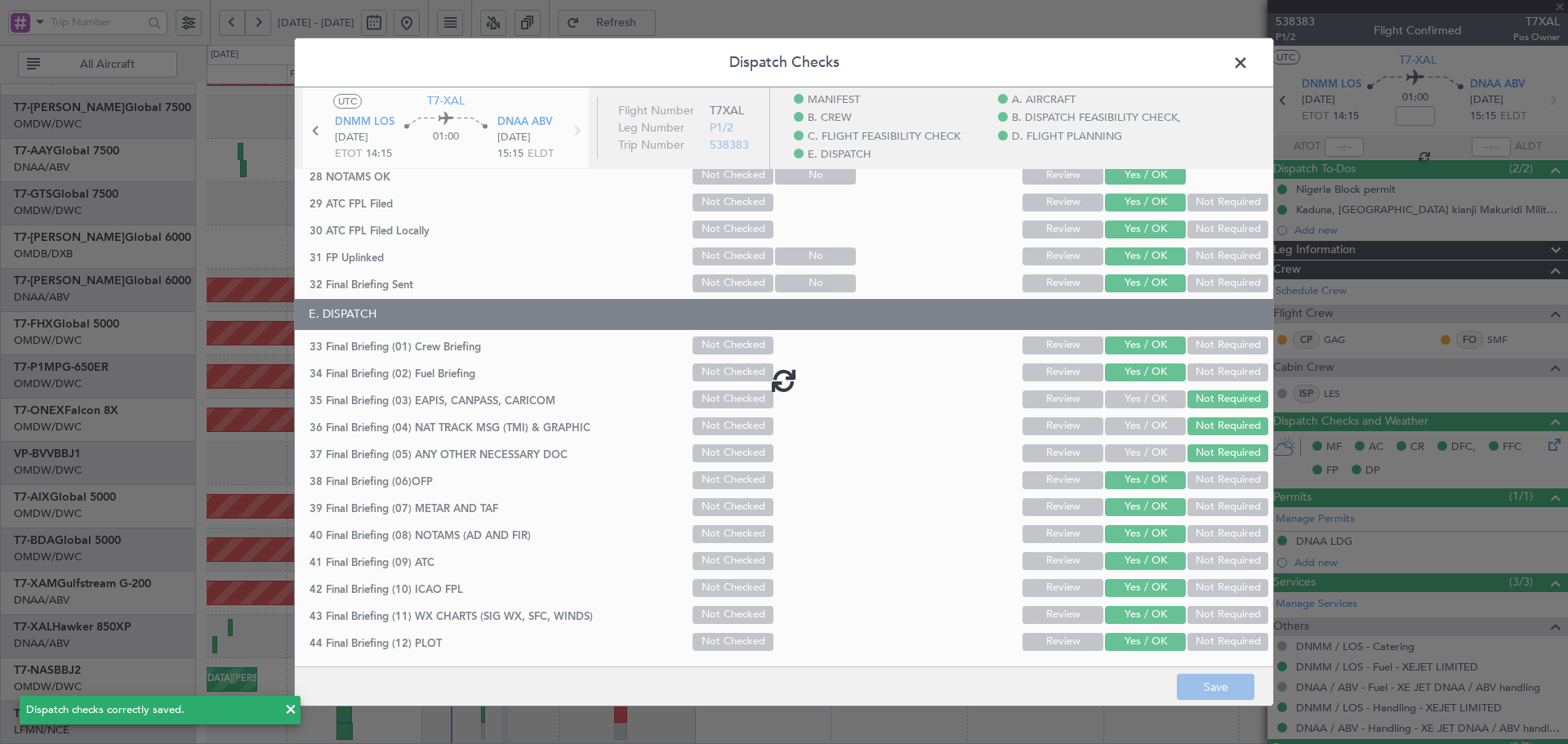
type input "-00:10"
type input "5"
type input "-00:10"
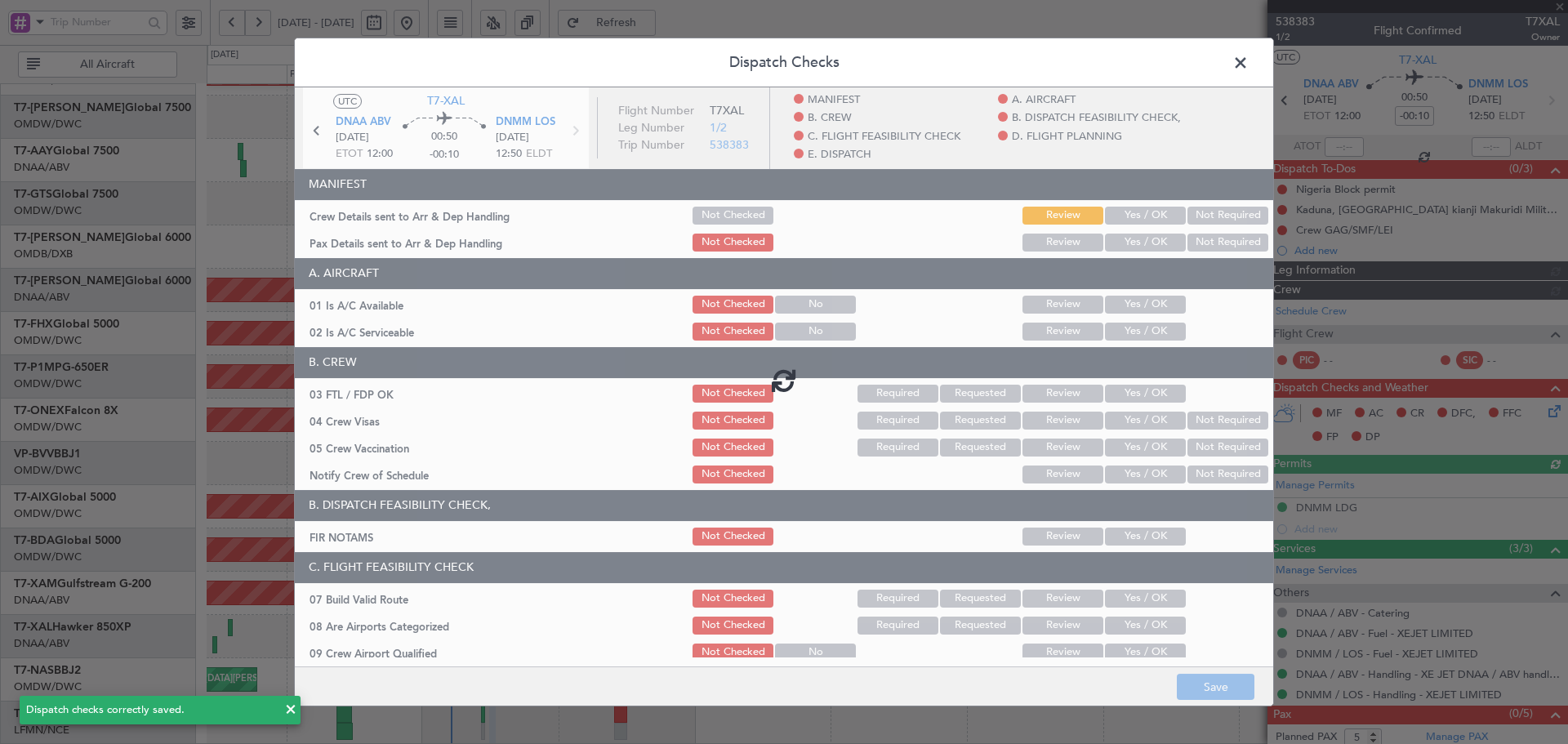
type input "[PERSON_NAME] (ANI)"
type input "7450"
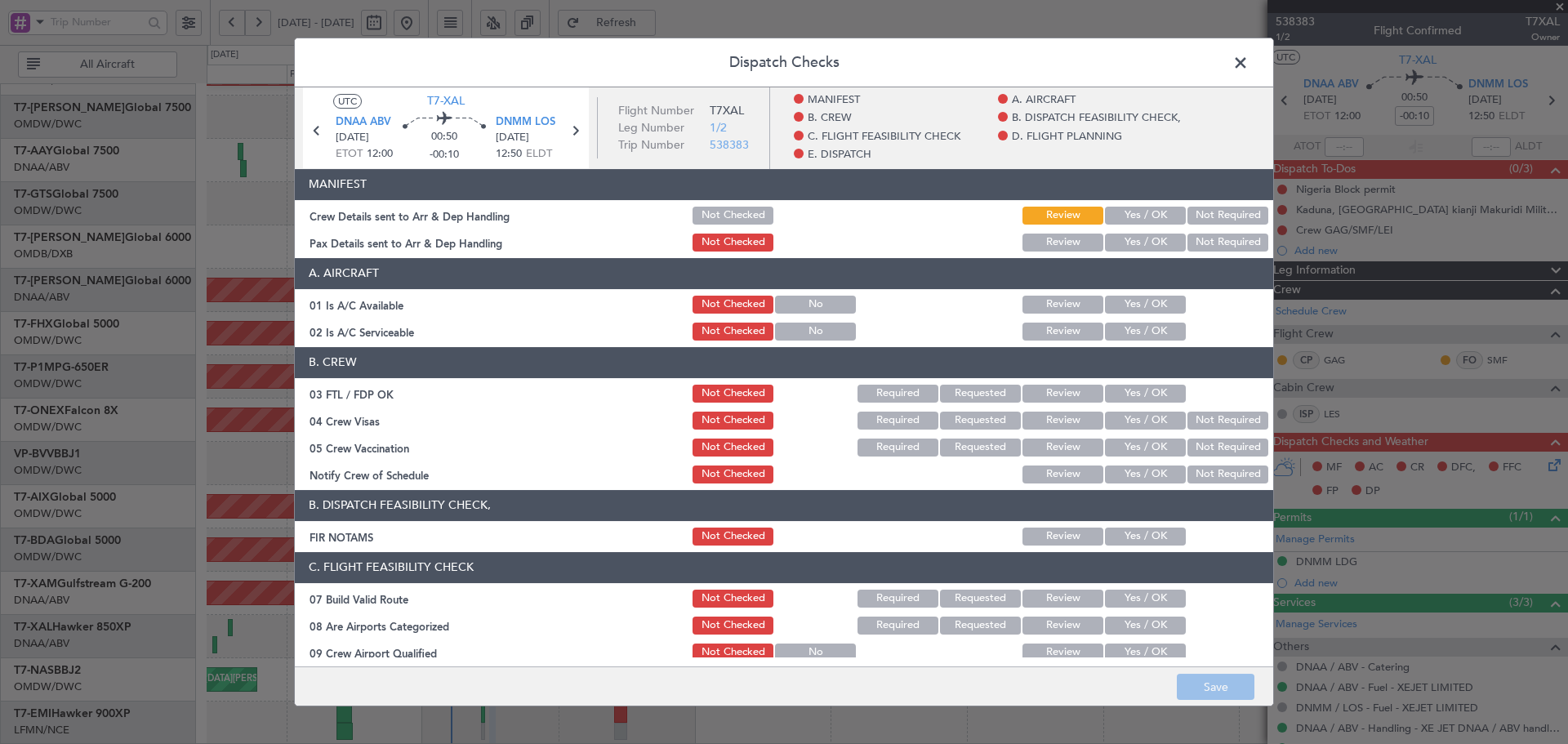
click at [1135, 218] on button "Yes / OK" at bounding box center [1145, 215] width 81 height 18
click at [1129, 234] on button "Yes / OK" at bounding box center [1145, 242] width 81 height 18
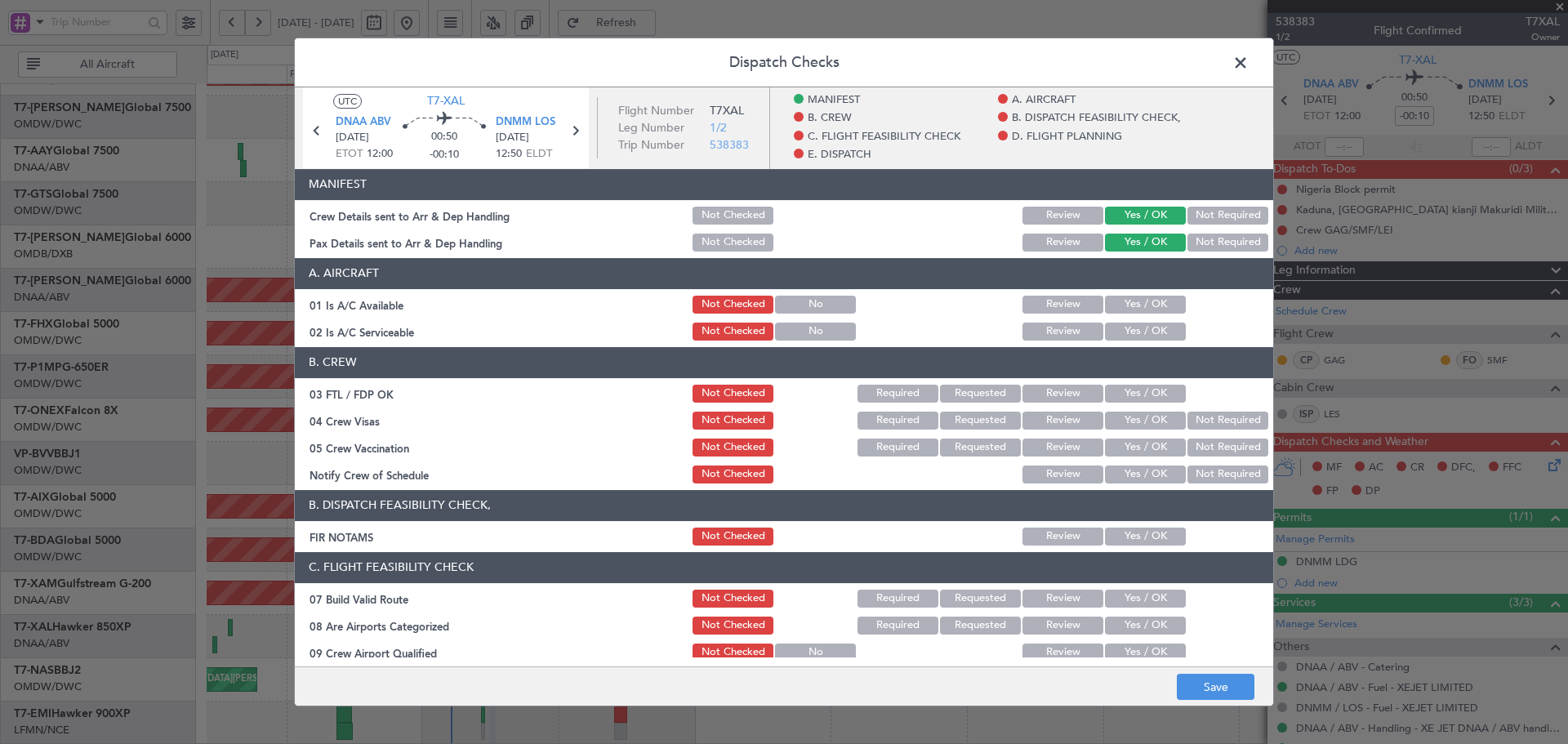
drag, startPoint x: 1142, startPoint y: 296, endPoint x: 1139, endPoint y: 329, distance: 33.1
click at [1140, 296] on button "Yes / OK" at bounding box center [1145, 304] width 81 height 18
drag, startPoint x: 1138, startPoint y: 329, endPoint x: 1134, endPoint y: 361, distance: 32.2
click at [1137, 330] on button "Yes / OK" at bounding box center [1145, 331] width 81 height 18
click at [1124, 395] on button "Yes / OK" at bounding box center [1145, 393] width 81 height 18
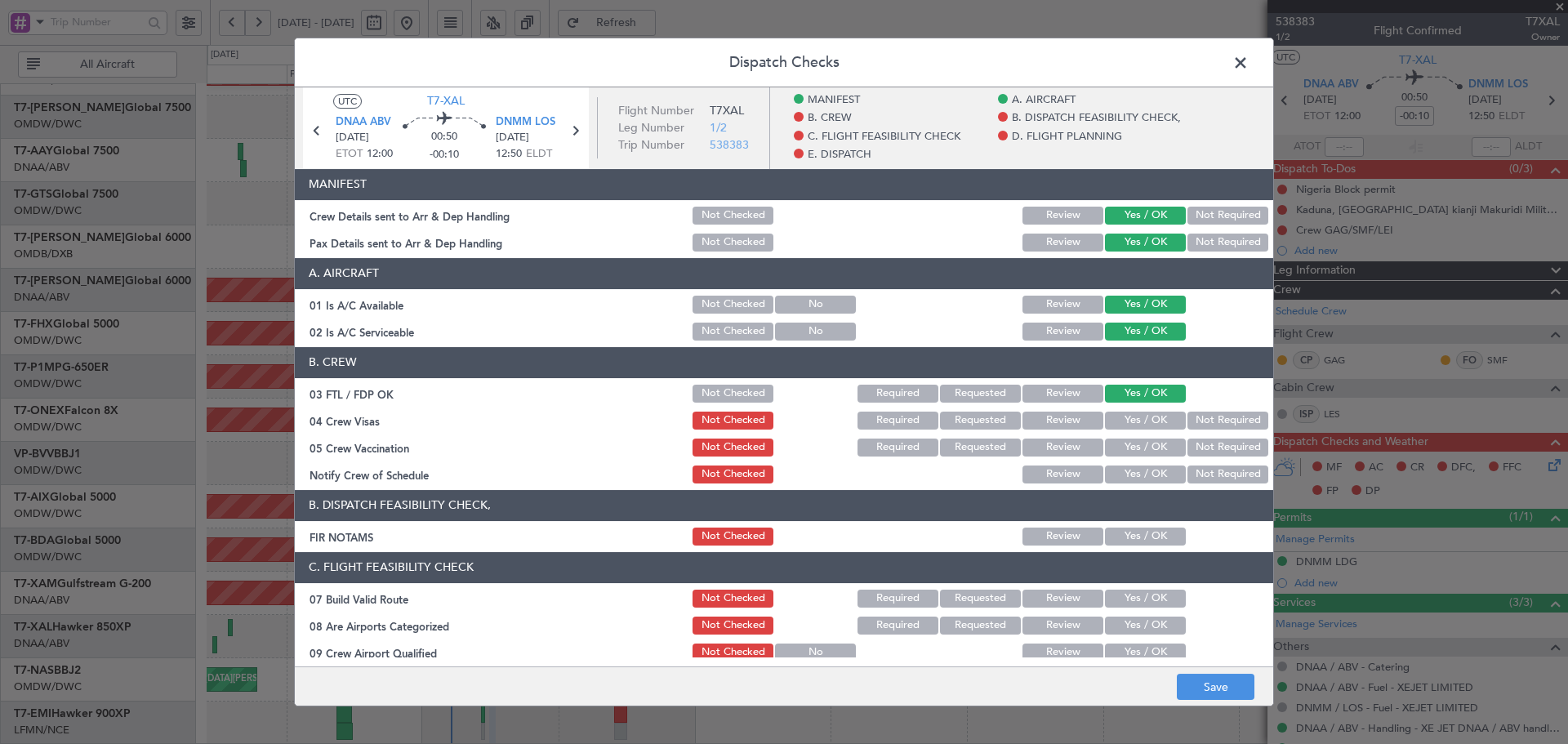
click at [1127, 410] on div "Yes / OK" at bounding box center [1144, 420] width 83 height 23
click at [1131, 419] on button "Yes / OK" at bounding box center [1145, 420] width 81 height 18
click at [1205, 444] on button "Not Required" at bounding box center [1227, 447] width 81 height 18
click at [1171, 476] on div "Notify Crew of Schedule Not Checked Review Yes / OK Not Required" at bounding box center [784, 474] width 978 height 23
click at [1169, 473] on button "Yes / OK" at bounding box center [1145, 474] width 81 height 18
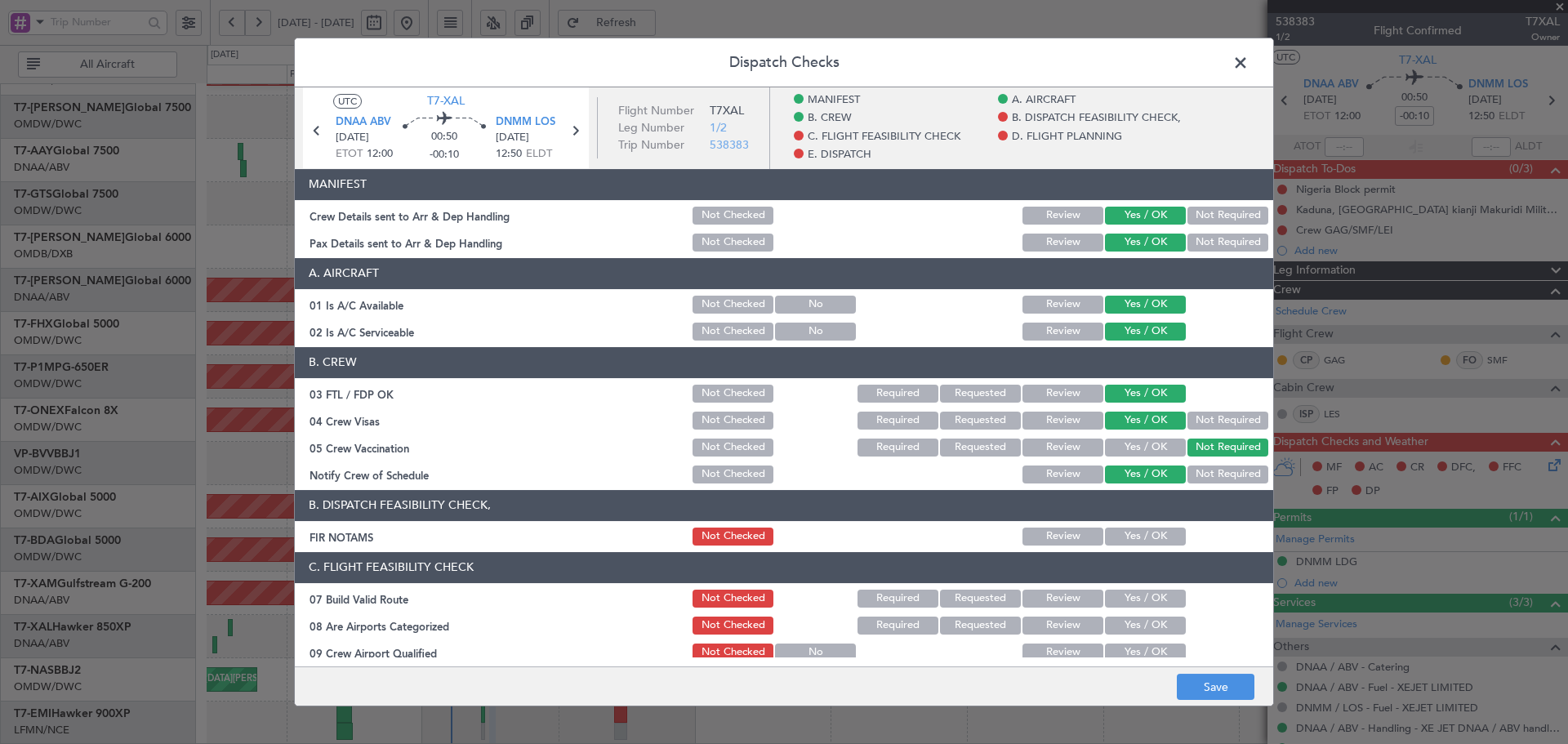
click at [1142, 537] on button "Yes / OK" at bounding box center [1145, 536] width 81 height 18
click at [1152, 595] on button "Yes / OK" at bounding box center [1145, 598] width 81 height 18
click at [1147, 619] on button "Yes / OK" at bounding box center [1145, 625] width 81 height 18
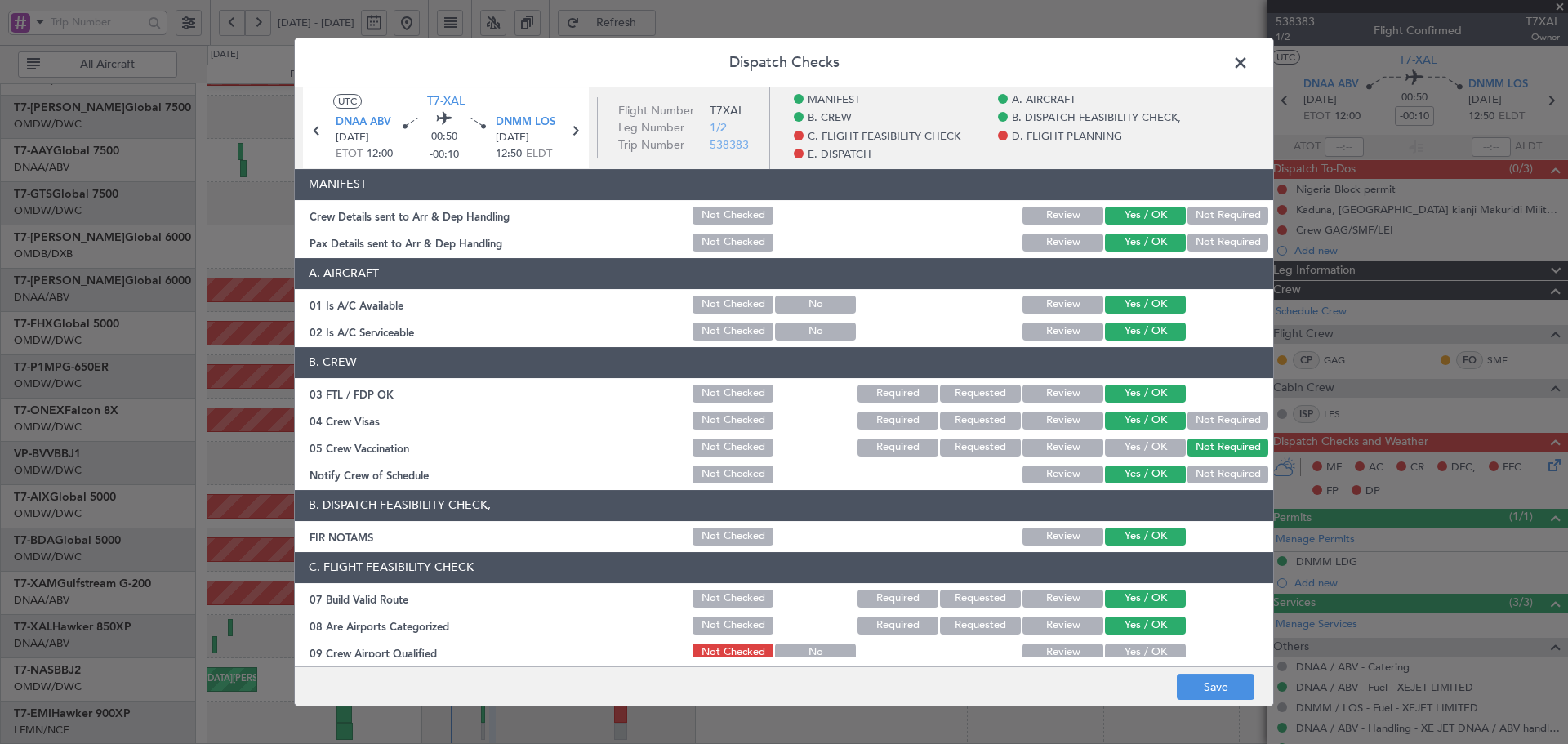
click at [1152, 646] on button "Yes / OK" at bounding box center [1145, 652] width 81 height 18
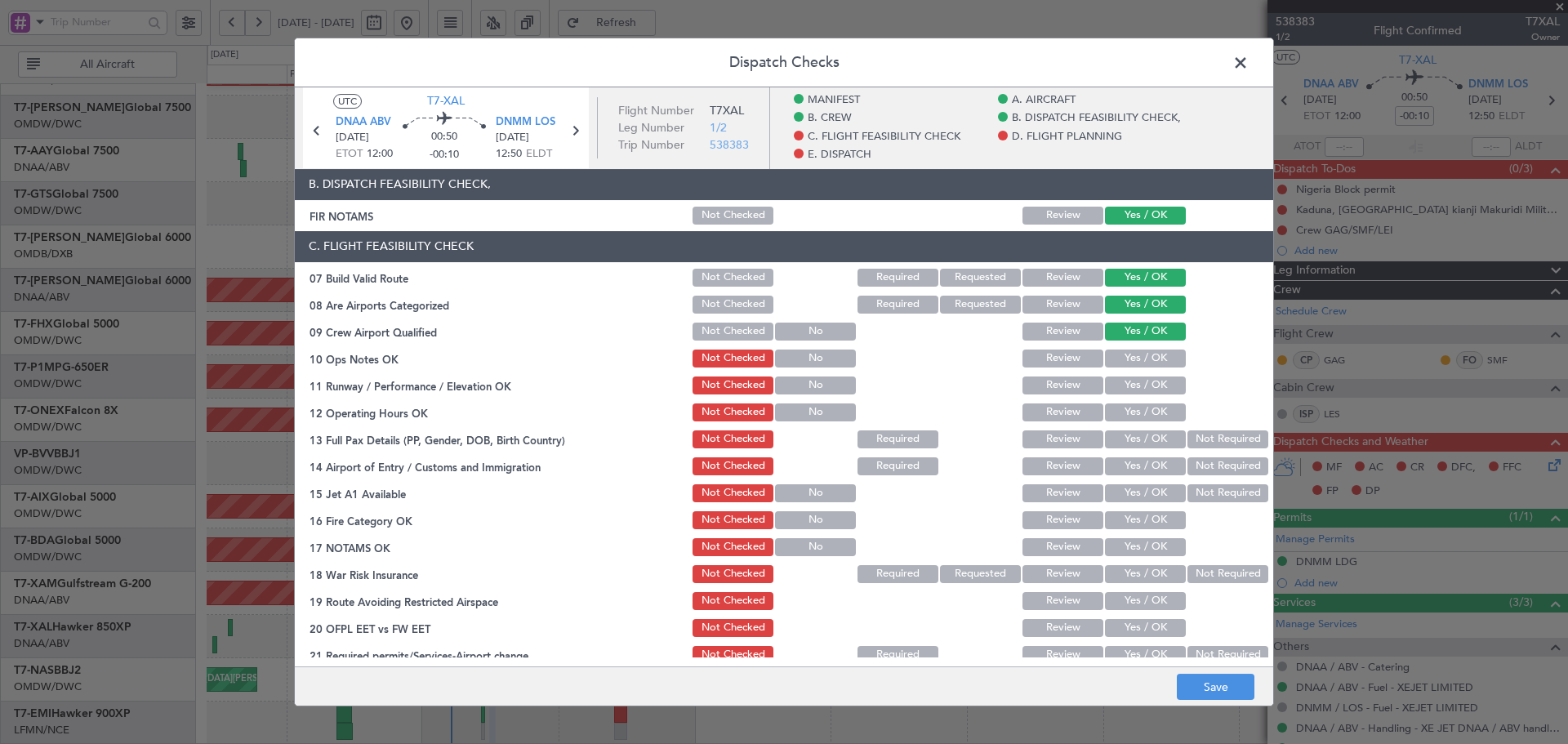
scroll to position [327, 0]
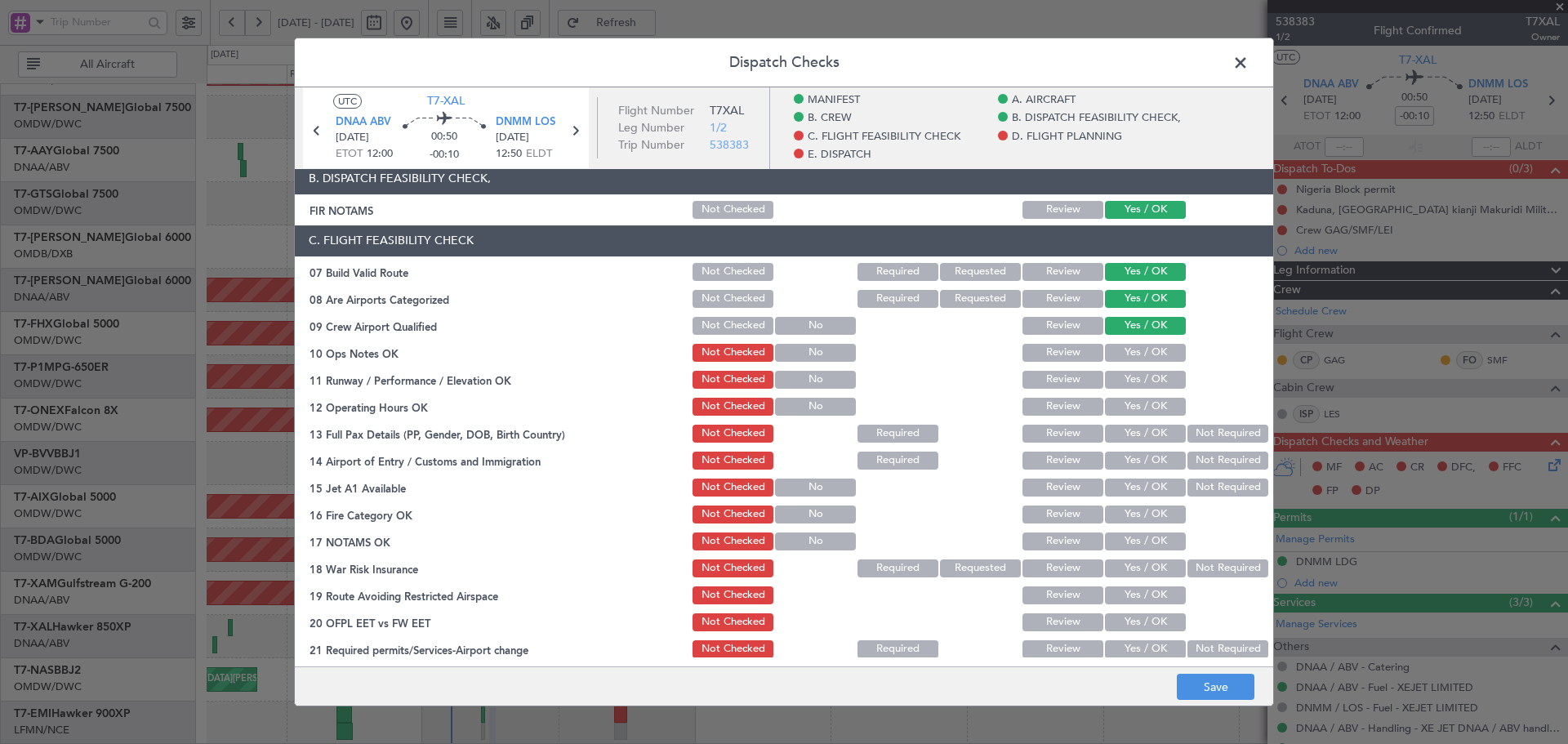
click at [1141, 346] on button "Yes / OK" at bounding box center [1145, 352] width 81 height 18
drag, startPoint x: 1138, startPoint y: 373, endPoint x: 1144, endPoint y: 393, distance: 20.9
click at [1138, 376] on button "Yes / OK" at bounding box center [1145, 379] width 81 height 18
drag, startPoint x: 1142, startPoint y: 404, endPoint x: 1140, endPoint y: 421, distance: 17.1
click at [1141, 408] on button "Yes / OK" at bounding box center [1145, 406] width 81 height 18
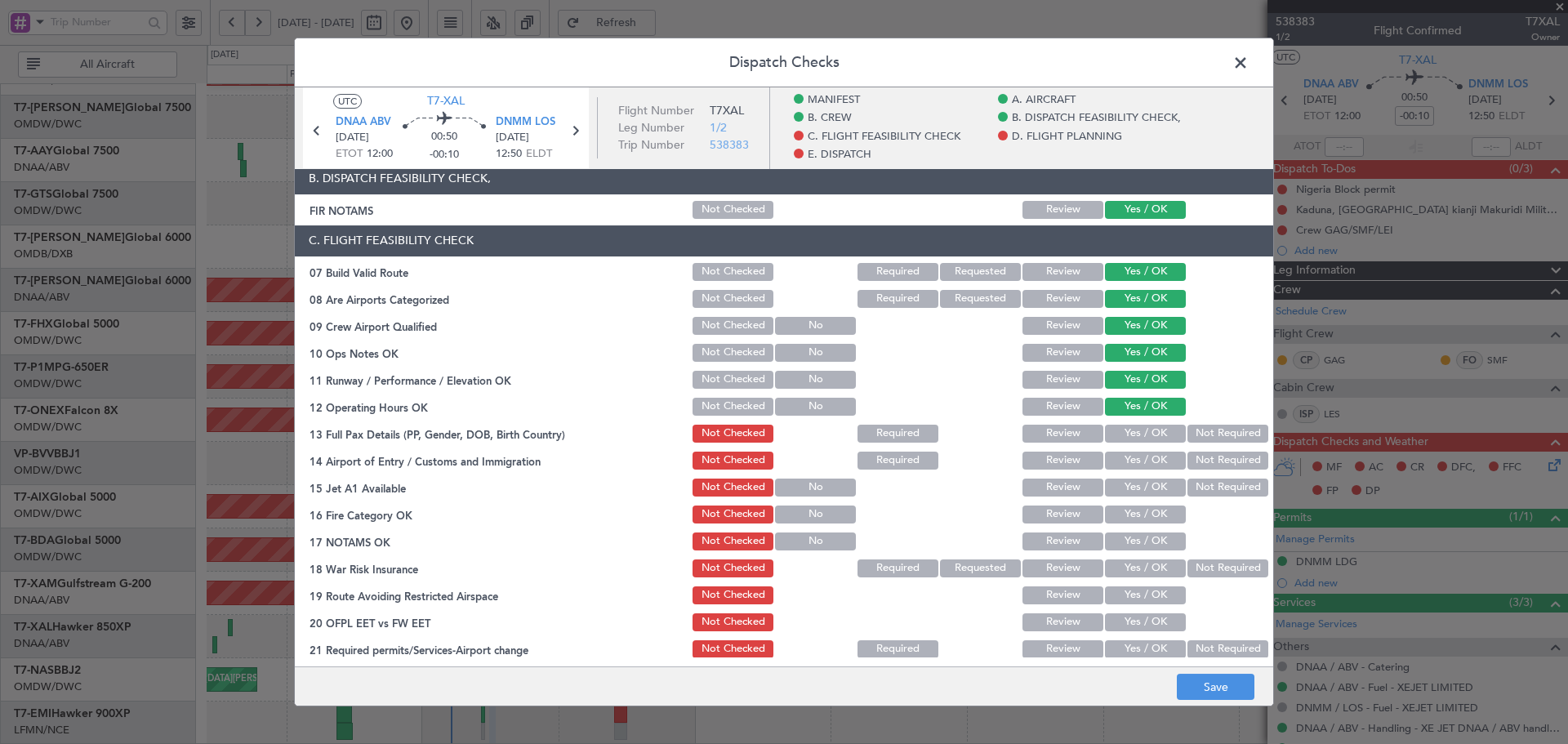
click at [1129, 436] on button "Yes / OK" at bounding box center [1145, 433] width 81 height 18
drag, startPoint x: 1125, startPoint y: 463, endPoint x: 1124, endPoint y: 480, distance: 17.0
click at [1124, 463] on button "Yes / OK" at bounding box center [1145, 460] width 81 height 18
click at [1124, 483] on button "Yes / OK" at bounding box center [1145, 487] width 81 height 18
click at [1119, 513] on button "Yes / OK" at bounding box center [1145, 514] width 81 height 18
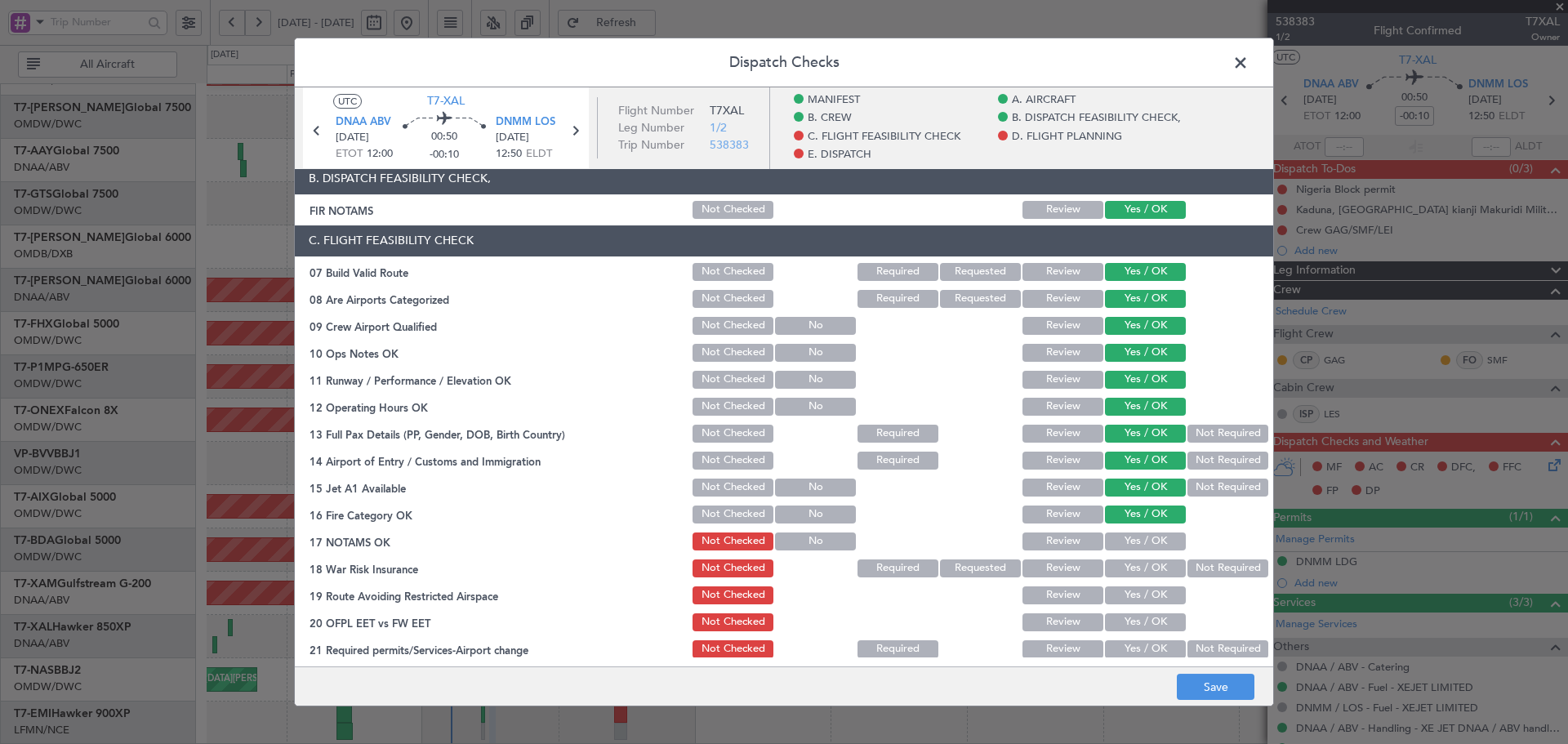
click at [1116, 545] on button "Yes / OK" at bounding box center [1145, 541] width 81 height 18
click at [1220, 573] on button "Not Required" at bounding box center [1227, 567] width 81 height 18
click at [1156, 600] on button "Yes / OK" at bounding box center [1145, 595] width 81 height 18
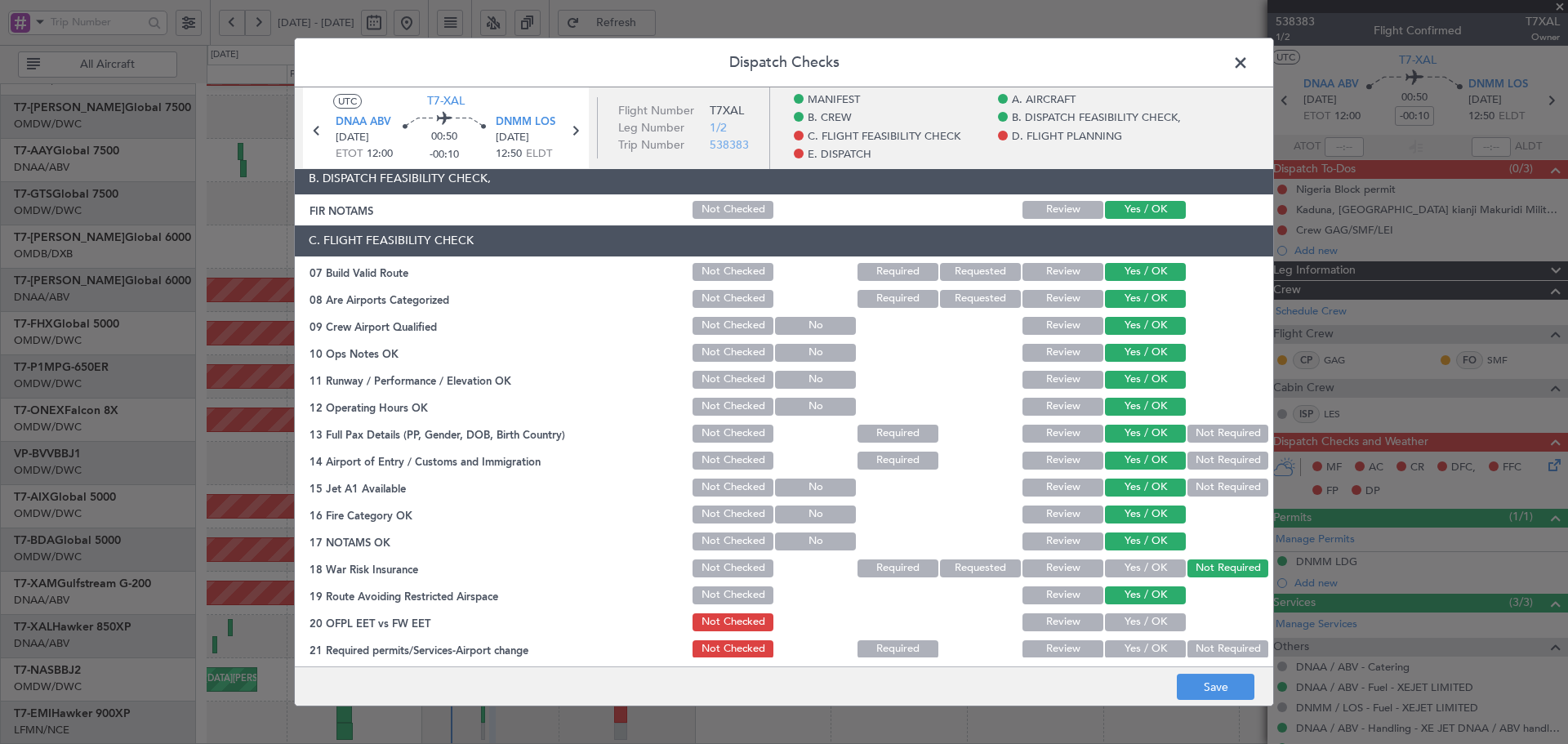
click at [1151, 626] on button "Yes / OK" at bounding box center [1145, 622] width 81 height 18
click at [1143, 648] on button "Yes / OK" at bounding box center [1145, 648] width 81 height 18
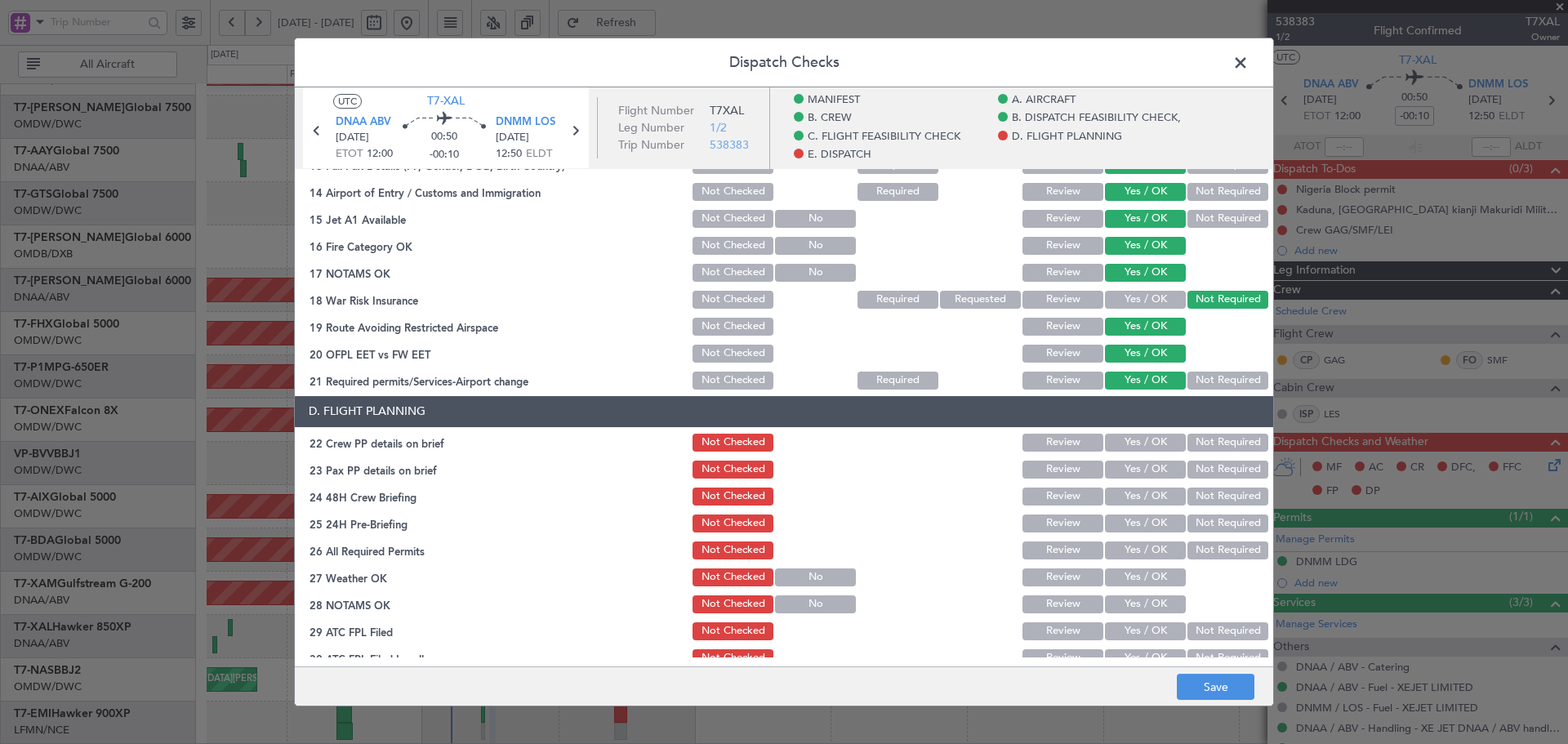
scroll to position [598, 0]
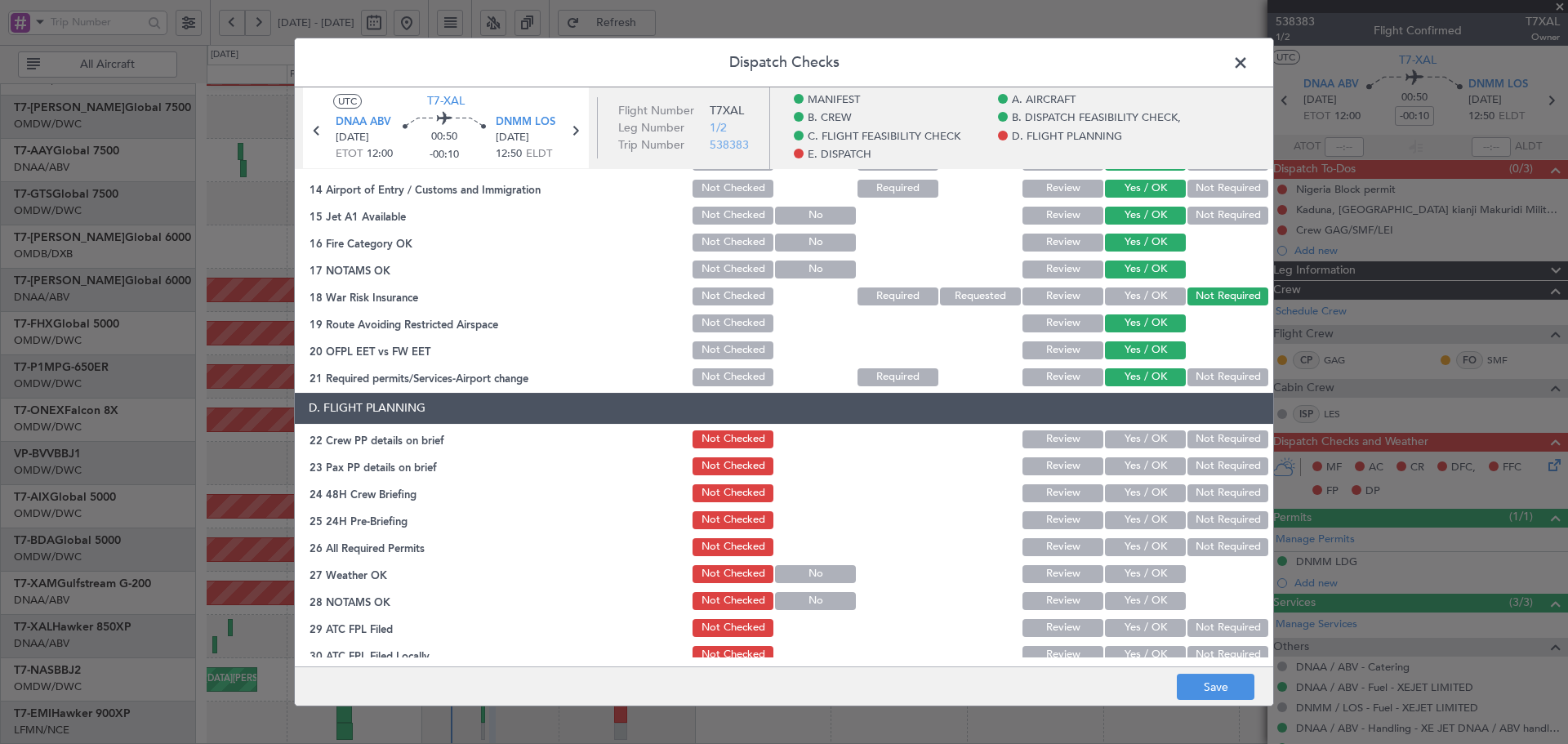
click at [1131, 435] on button "Yes / OK" at bounding box center [1145, 439] width 81 height 18
click at [1127, 467] on button "Yes / OK" at bounding box center [1145, 466] width 81 height 18
click at [1124, 493] on button "Yes / OK" at bounding box center [1145, 492] width 81 height 18
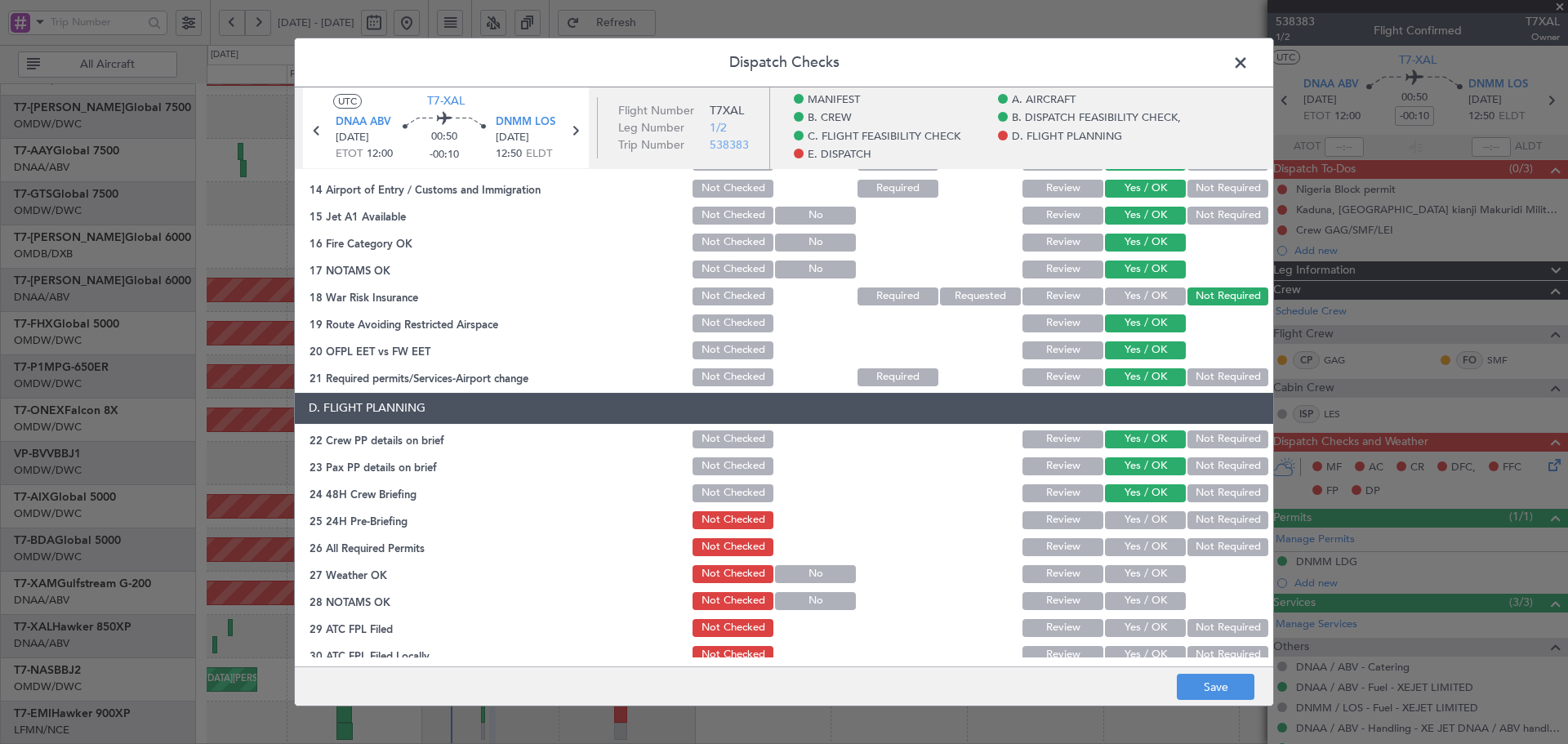
drag, startPoint x: 1126, startPoint y: 504, endPoint x: 1126, endPoint y: 528, distance: 24.0
click at [1126, 507] on section "D. FLIGHT PLANNING 22 Crew PP details on brief Not Checked Review Yes / OK Not …" at bounding box center [784, 556] width 978 height 328
click at [1125, 517] on button "Yes / OK" at bounding box center [1145, 520] width 81 height 18
click at [1122, 543] on button "Yes / OK" at bounding box center [1145, 547] width 81 height 18
drag, startPoint x: 1121, startPoint y: 558, endPoint x: 1118, endPoint y: 582, distance: 24.2
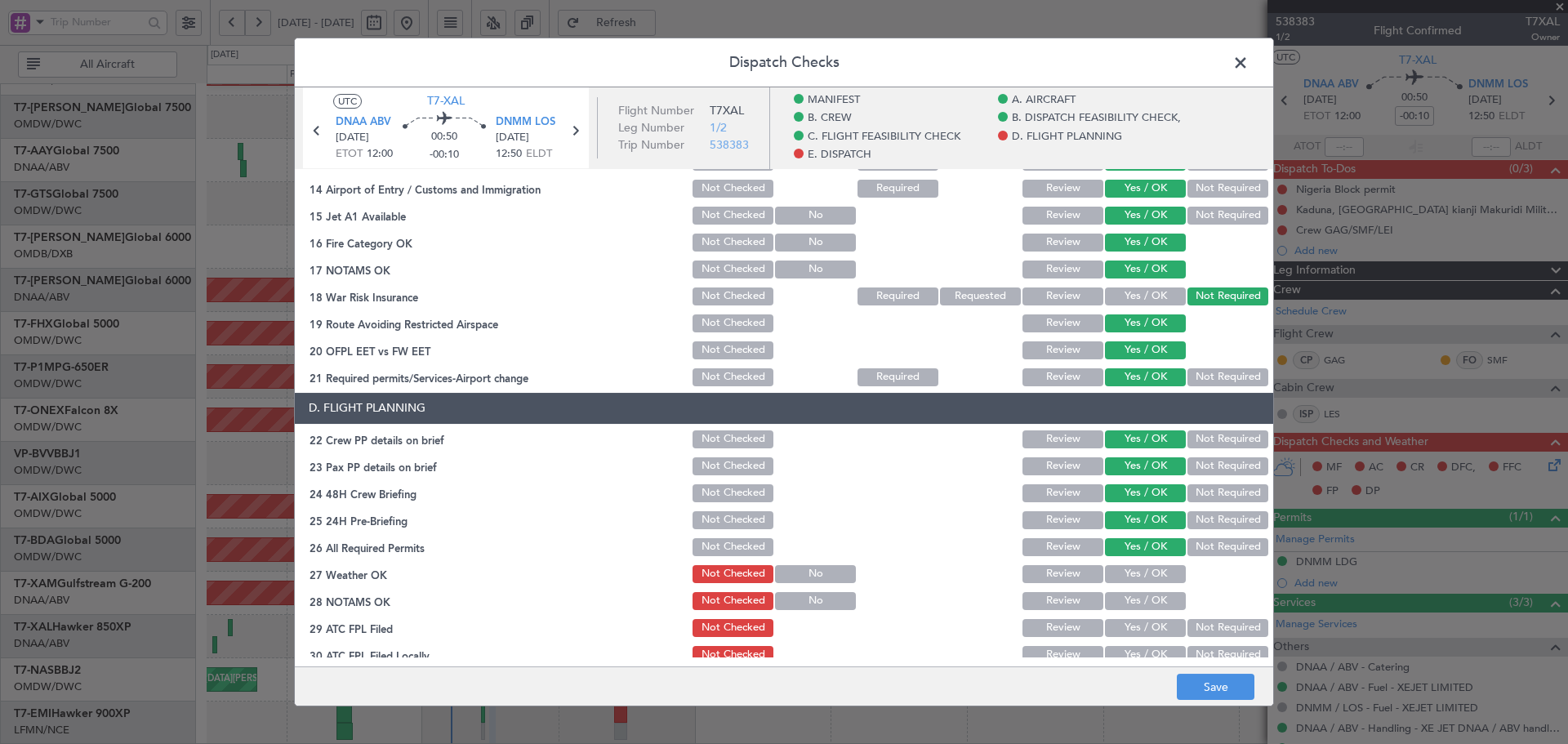
click at [1119, 569] on section "D. FLIGHT PLANNING 22 Crew PP details on brief Not Checked Review Yes / OK Not …" at bounding box center [784, 556] width 978 height 328
drag, startPoint x: 1118, startPoint y: 584, endPoint x: 1119, endPoint y: 616, distance: 32.0
click at [1117, 584] on div "Yes / OK" at bounding box center [1144, 573] width 83 height 23
drag, startPoint x: 1119, startPoint y: 600, endPoint x: 1120, endPoint y: 581, distance: 19.0
click at [1119, 599] on button "Yes / OK" at bounding box center [1145, 601] width 81 height 18
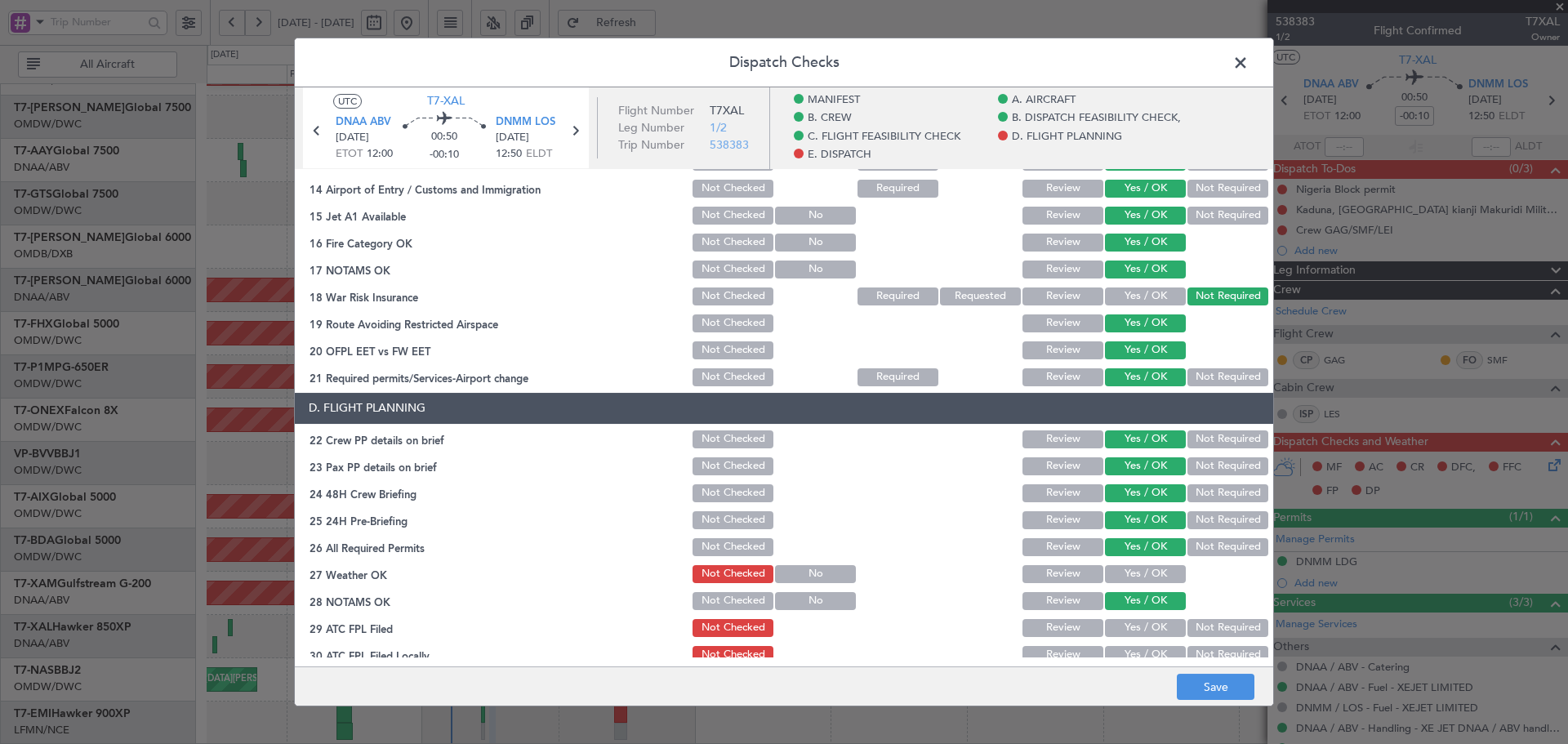
click at [1120, 578] on button "Yes / OK" at bounding box center [1145, 573] width 81 height 18
click at [1125, 624] on button "Yes / OK" at bounding box center [1145, 627] width 81 height 18
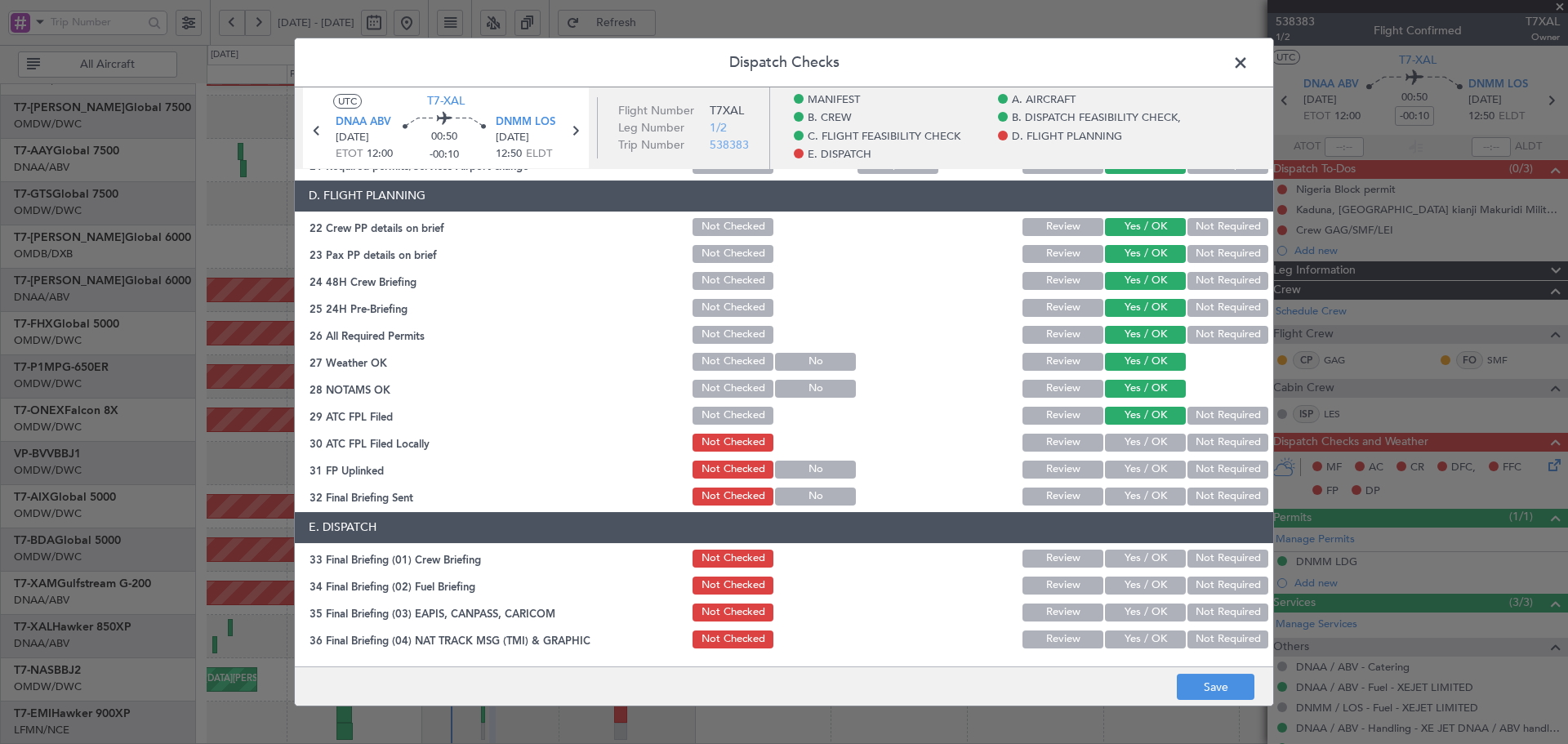
scroll to position [817, 0]
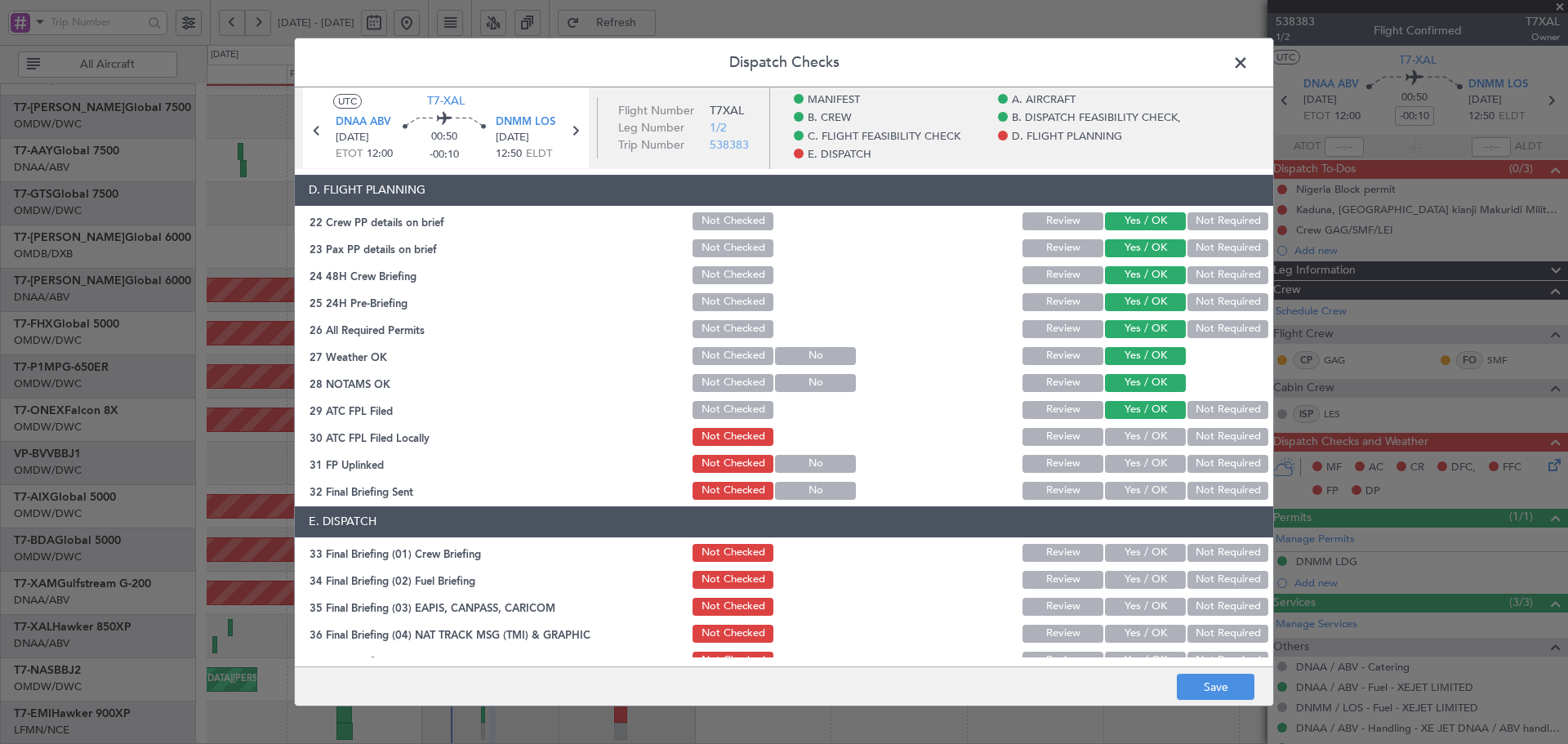
click at [1133, 434] on button "Yes / OK" at bounding box center [1145, 436] width 81 height 18
click at [1131, 460] on button "Yes / OK" at bounding box center [1145, 463] width 81 height 18
click at [1134, 476] on section "D. FLIGHT PLANNING 22 Crew PP details on brief Not Checked Review Yes / OK Not …" at bounding box center [784, 339] width 978 height 328
click at [1128, 489] on button "Yes / OK" at bounding box center [1145, 491] width 81 height 18
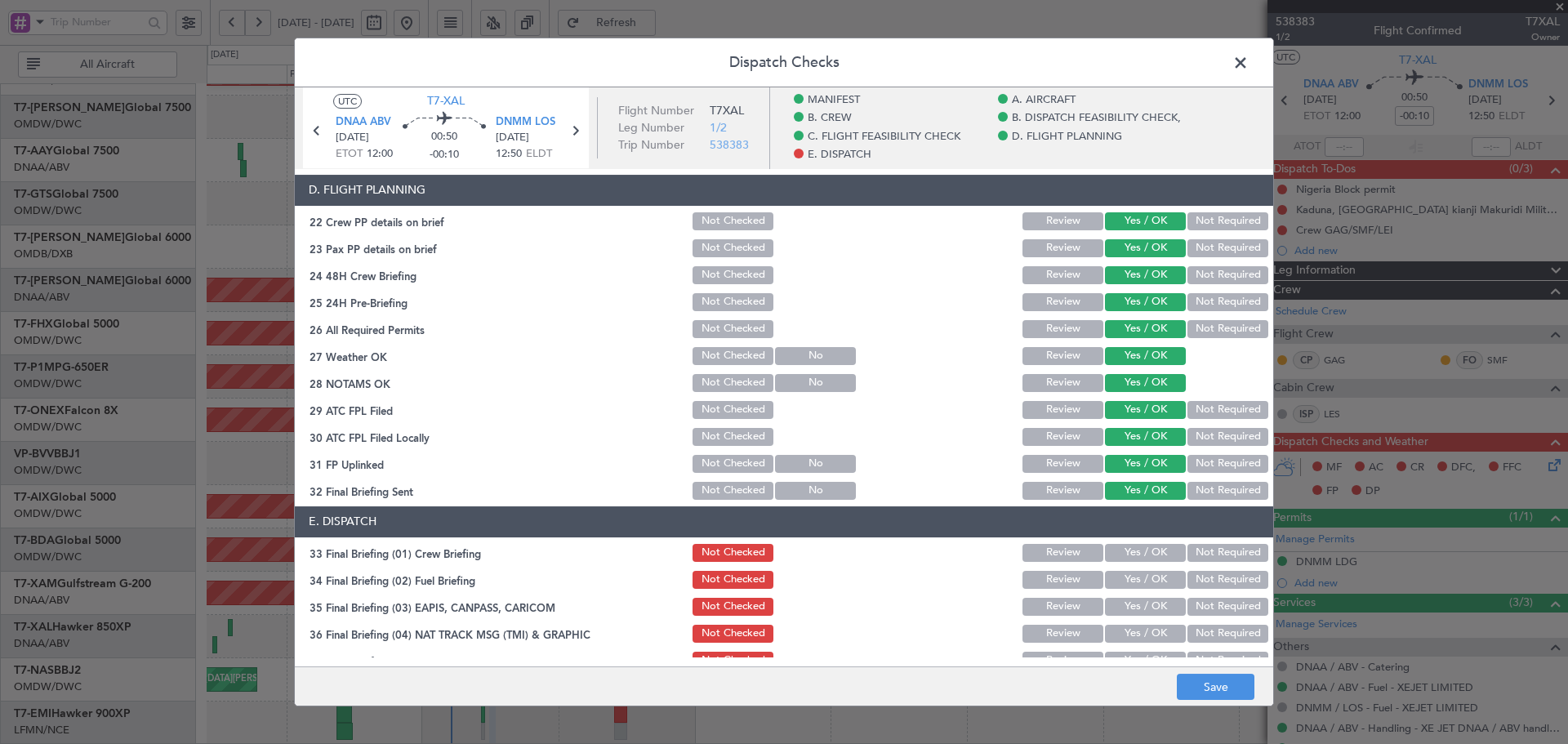
click at [1120, 548] on button "Yes / OK" at bounding box center [1145, 552] width 81 height 18
drag, startPoint x: 1118, startPoint y: 575, endPoint x: 1120, endPoint y: 596, distance: 21.1
click at [1117, 575] on button "Yes / OK" at bounding box center [1145, 579] width 81 height 18
click at [1203, 610] on button "Not Required" at bounding box center [1227, 606] width 81 height 18
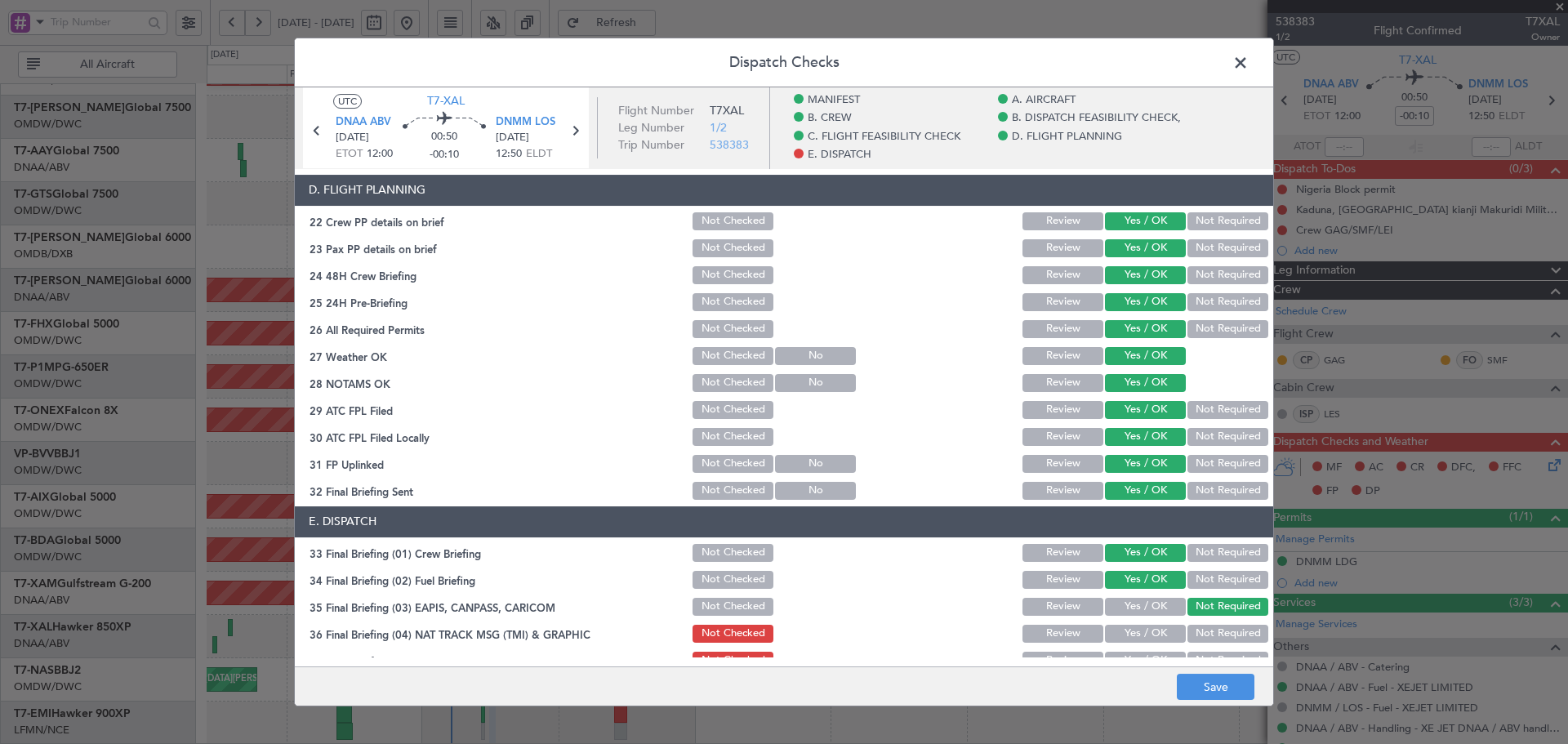
click at [1199, 627] on button "Not Required" at bounding box center [1227, 633] width 81 height 18
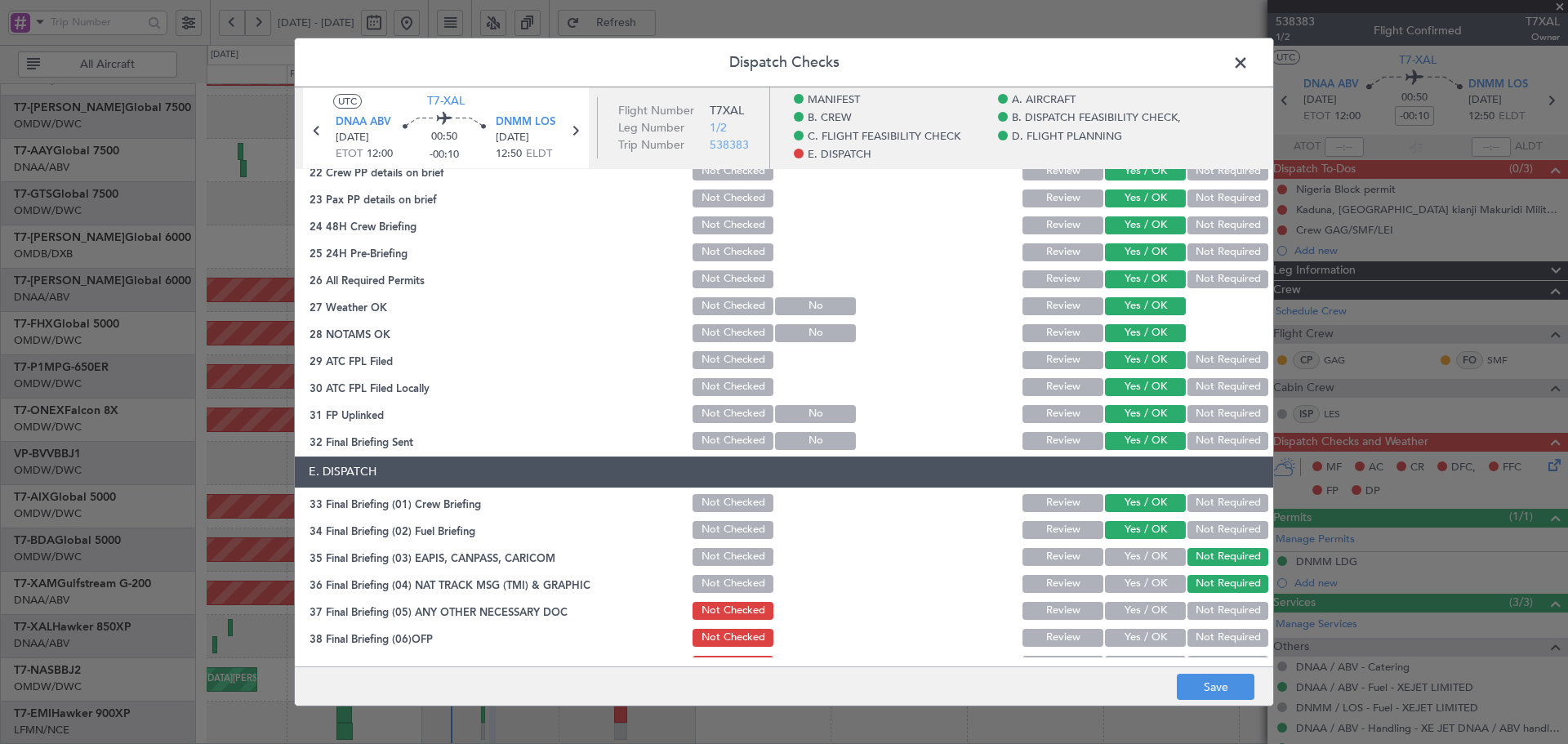
scroll to position [925, 0]
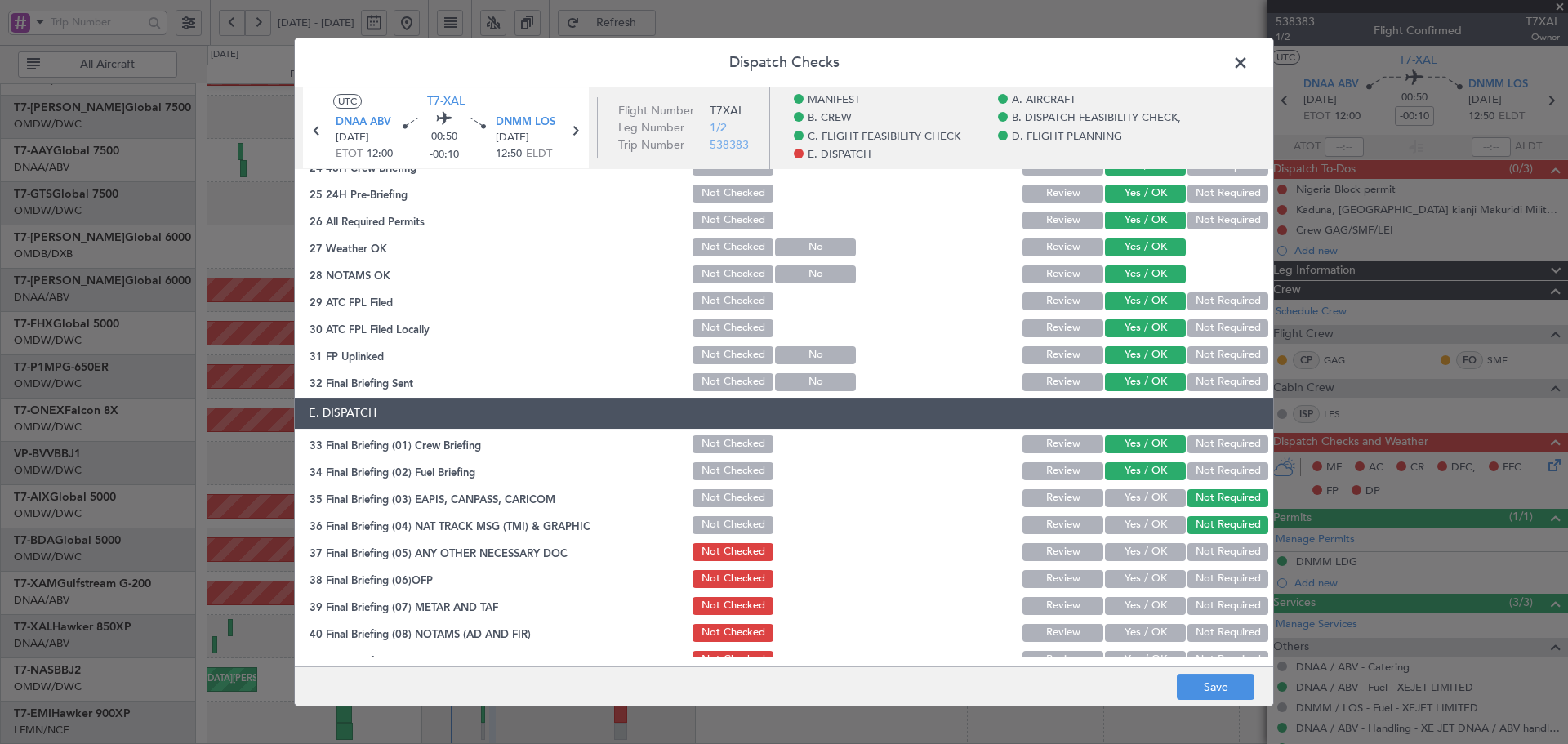
click at [1204, 551] on button "Not Required" at bounding box center [1227, 551] width 81 height 18
click at [1185, 587] on div "Not Required" at bounding box center [1226, 578] width 83 height 23
click at [1157, 579] on button "Yes / OK" at bounding box center [1145, 578] width 81 height 18
click at [1127, 611] on button "Yes / OK" at bounding box center [1145, 605] width 81 height 18
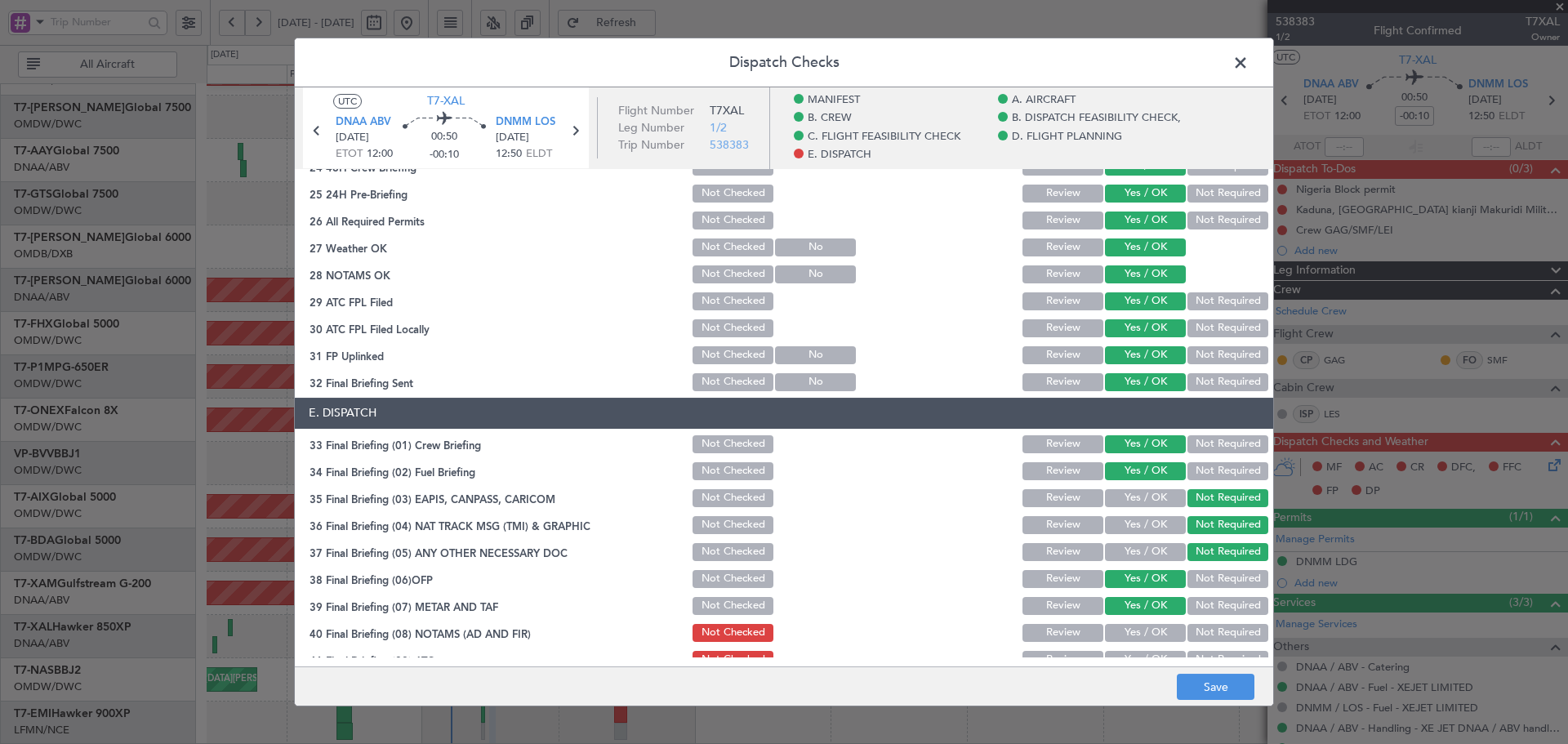
click at [1127, 631] on button "Yes / OK" at bounding box center [1145, 632] width 81 height 18
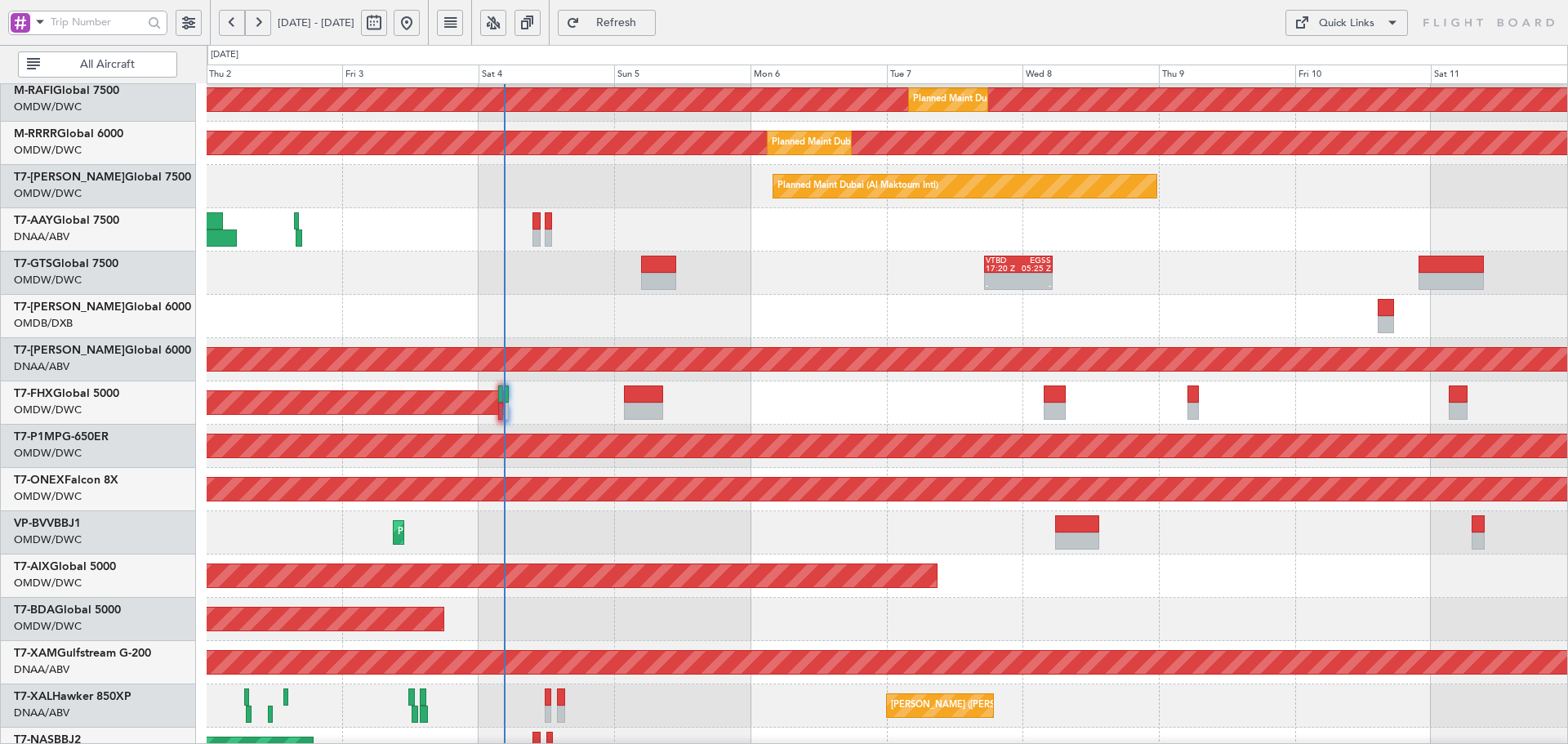
scroll to position [236, 0]
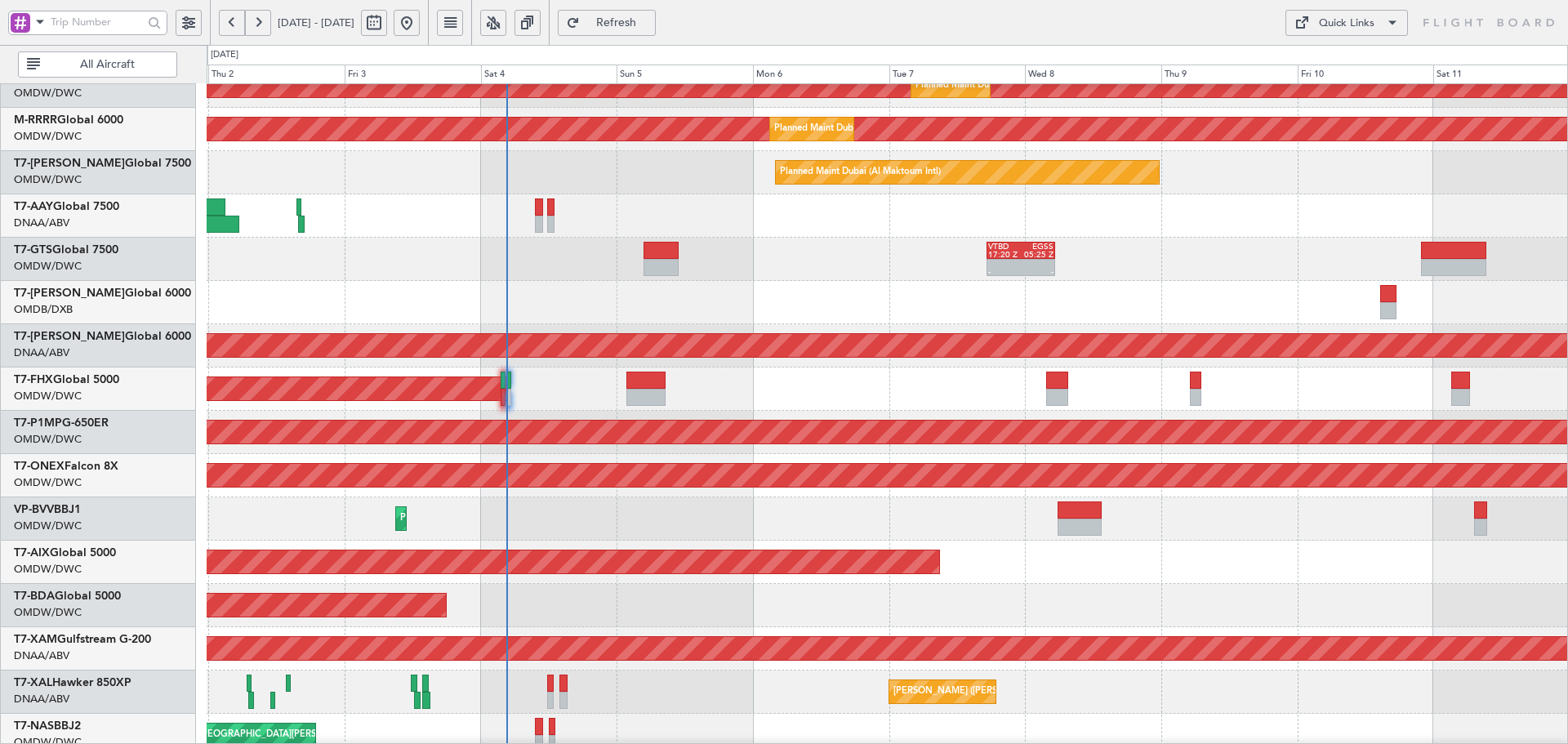
click at [349, 23] on fb-flight-board "29 Sep 2025 - 09 Oct 2025 Refresh Quick Links All Aircraft Planned Maint Dubai …" at bounding box center [784, 382] width 1568 height 724
click at [665, 386] on div "Planned Maint [GEOGRAPHIC_DATA] ([GEOGRAPHIC_DATA])" at bounding box center [887, 389] width 1361 height 44
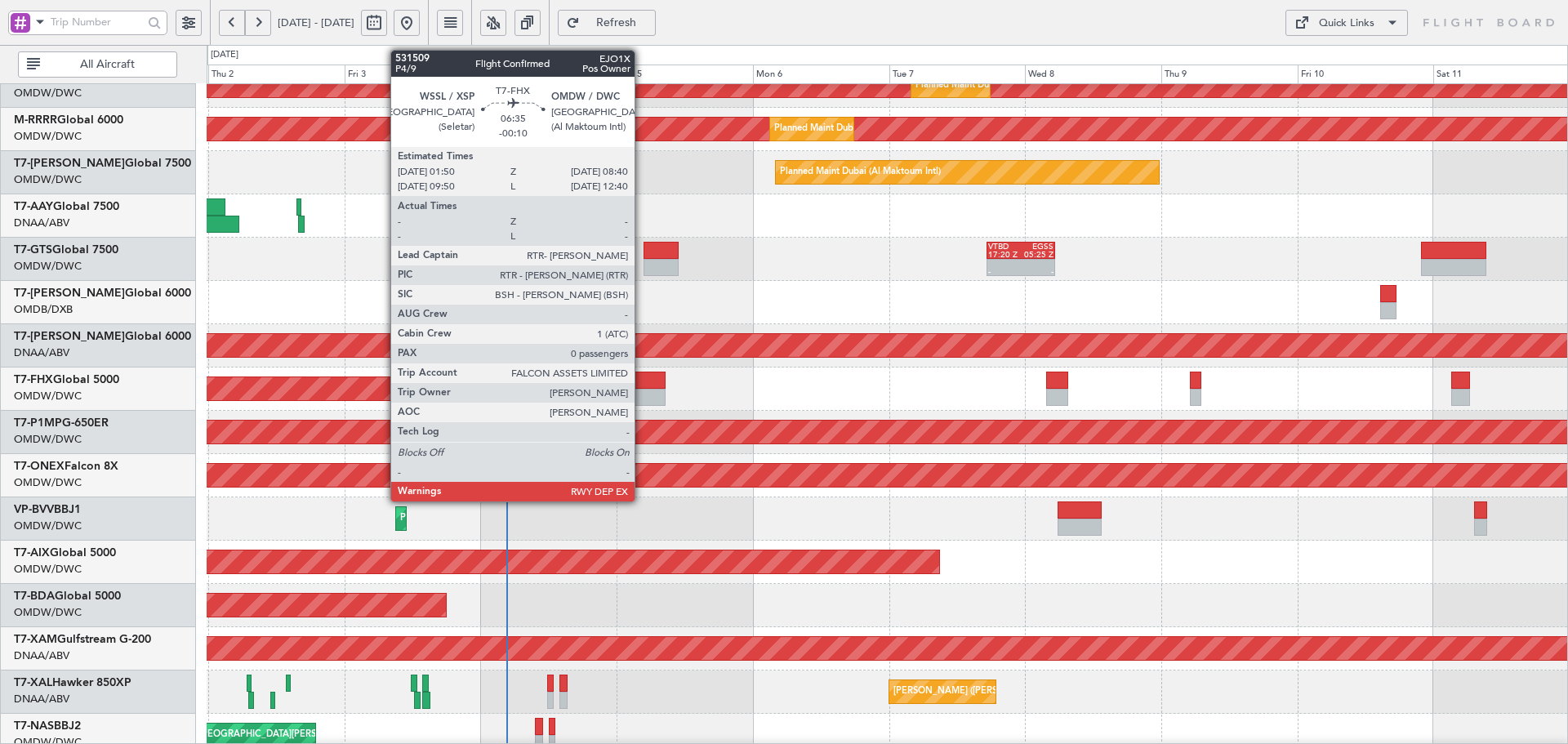
click at [642, 390] on div at bounding box center [646, 397] width 39 height 17
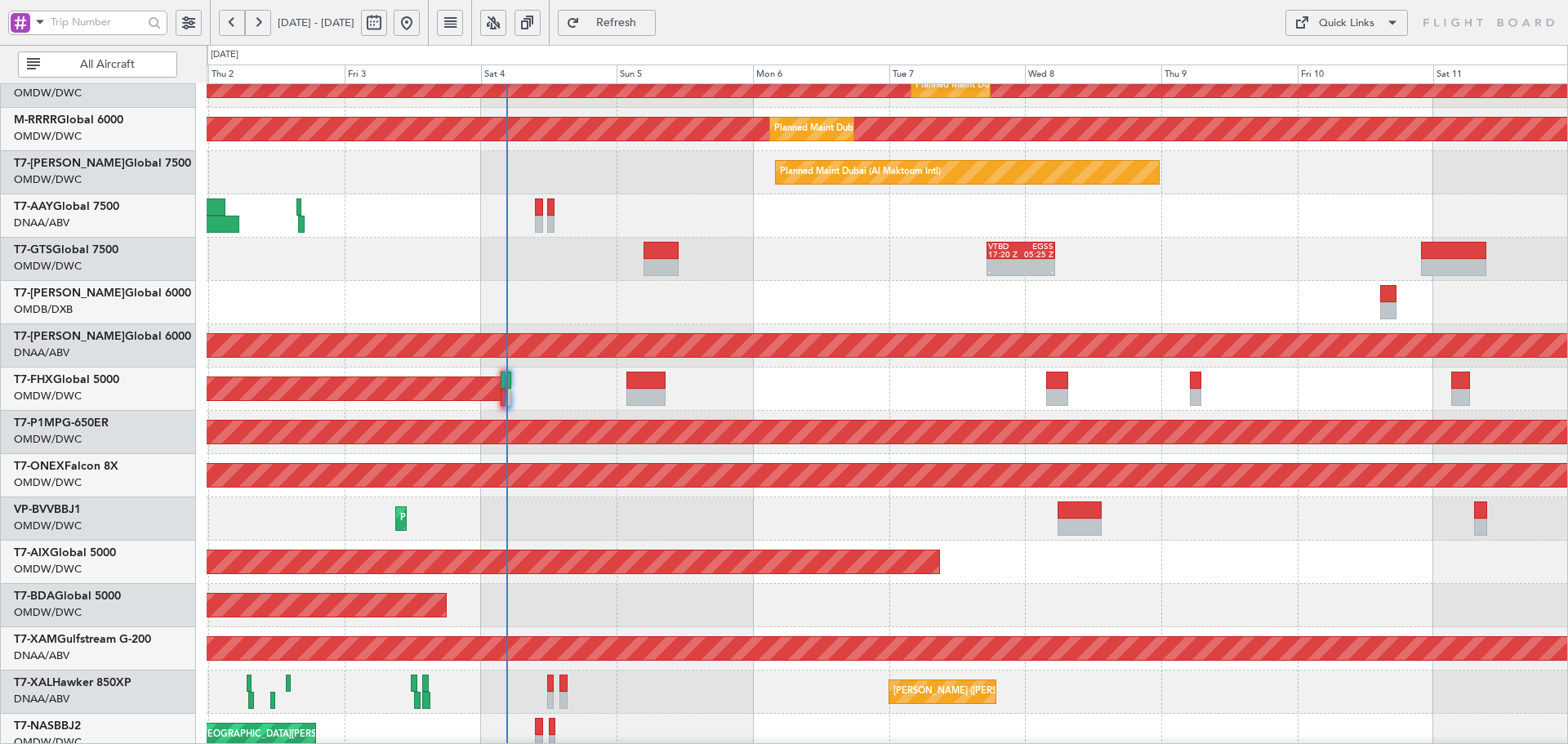
click at [183, 21] on button at bounding box center [189, 22] width 26 height 26
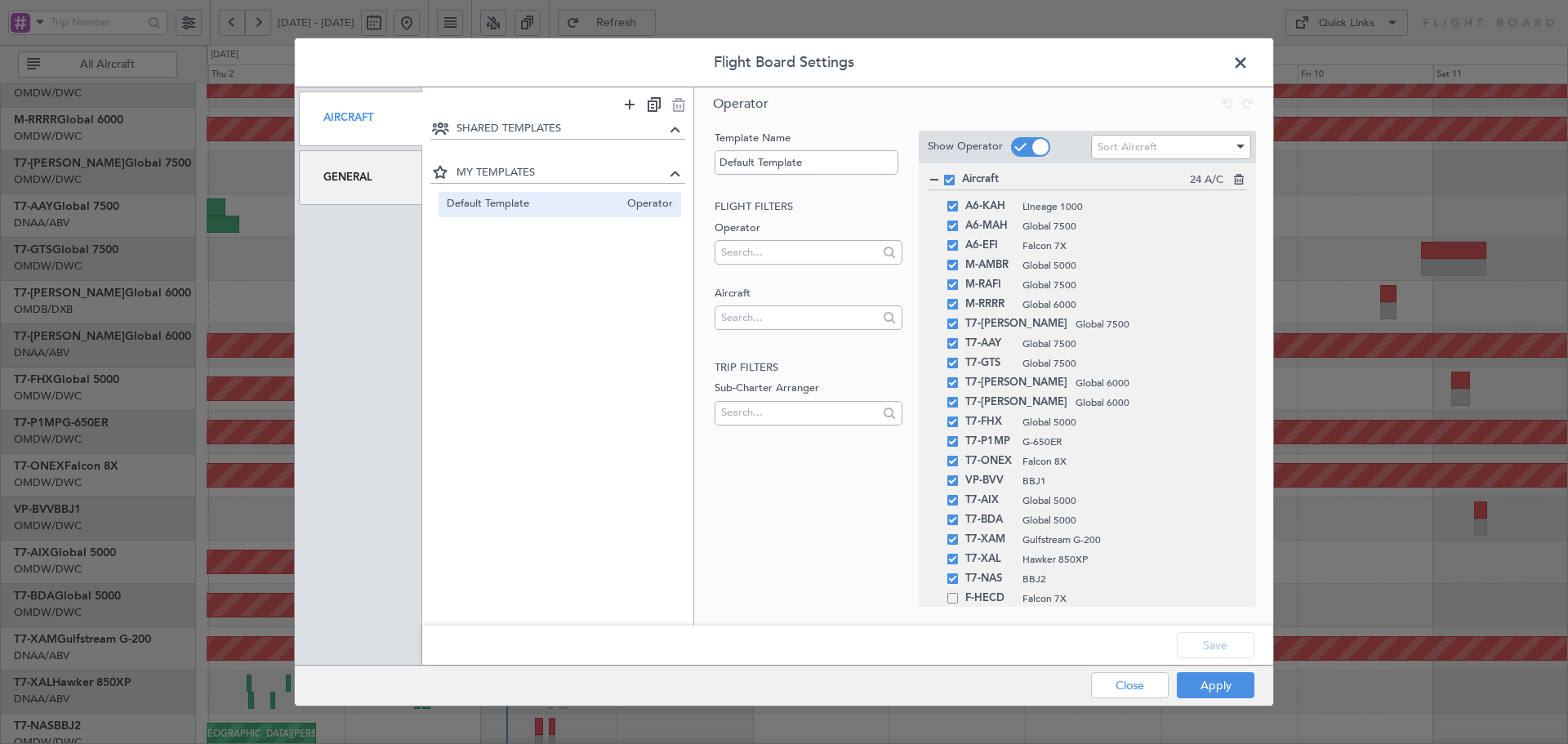
click at [361, 114] on div "Aircraft" at bounding box center [360, 119] width 123 height 55
click at [352, 174] on div "General" at bounding box center [360, 177] width 123 height 55
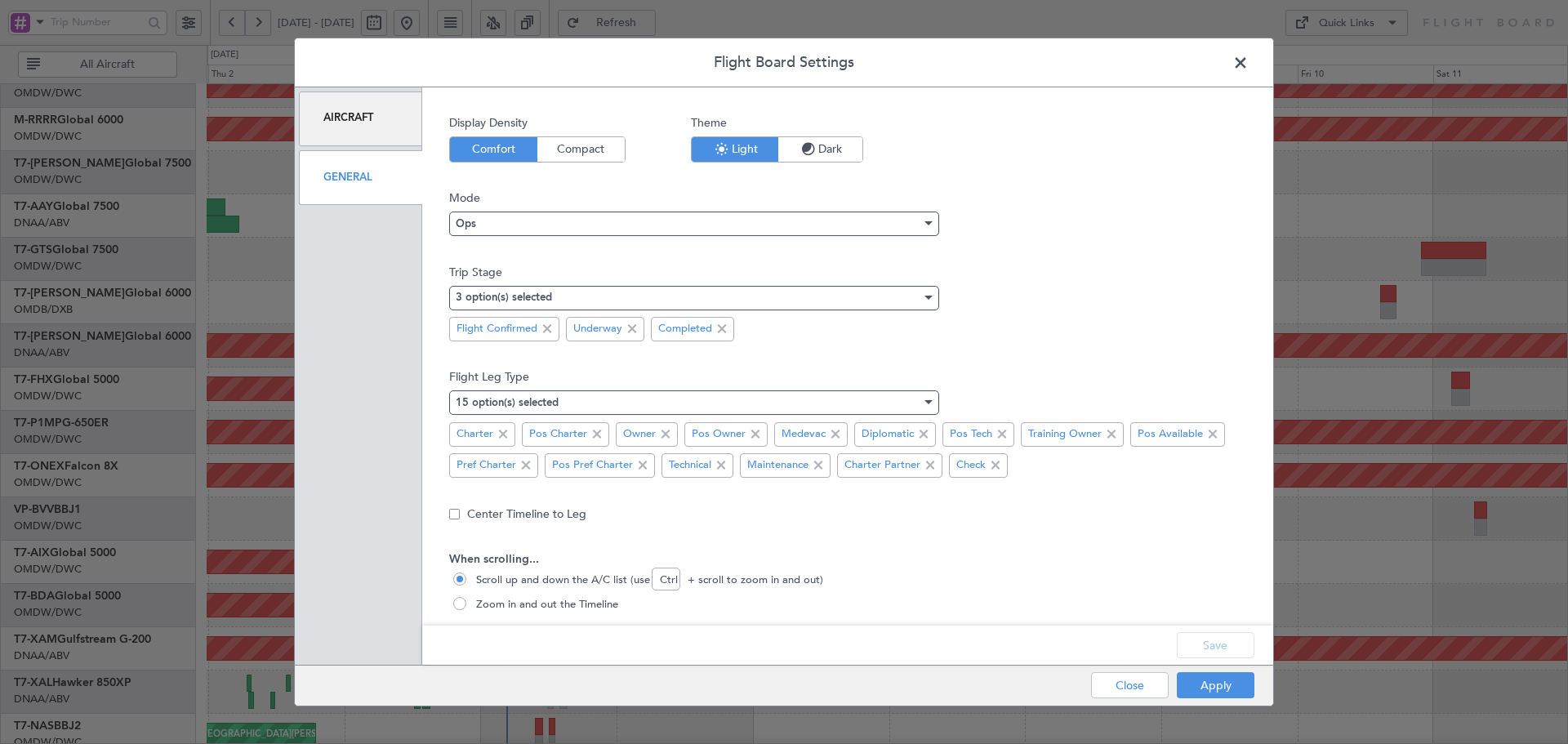
click at [587, 156] on span "Compact" at bounding box center [581, 149] width 87 height 25
click at [1206, 643] on button "Save" at bounding box center [1215, 645] width 78 height 26
click at [1207, 700] on div "Apply Close" at bounding box center [1140, 685] width 237 height 40
click at [1204, 689] on button "Apply" at bounding box center [1215, 684] width 78 height 26
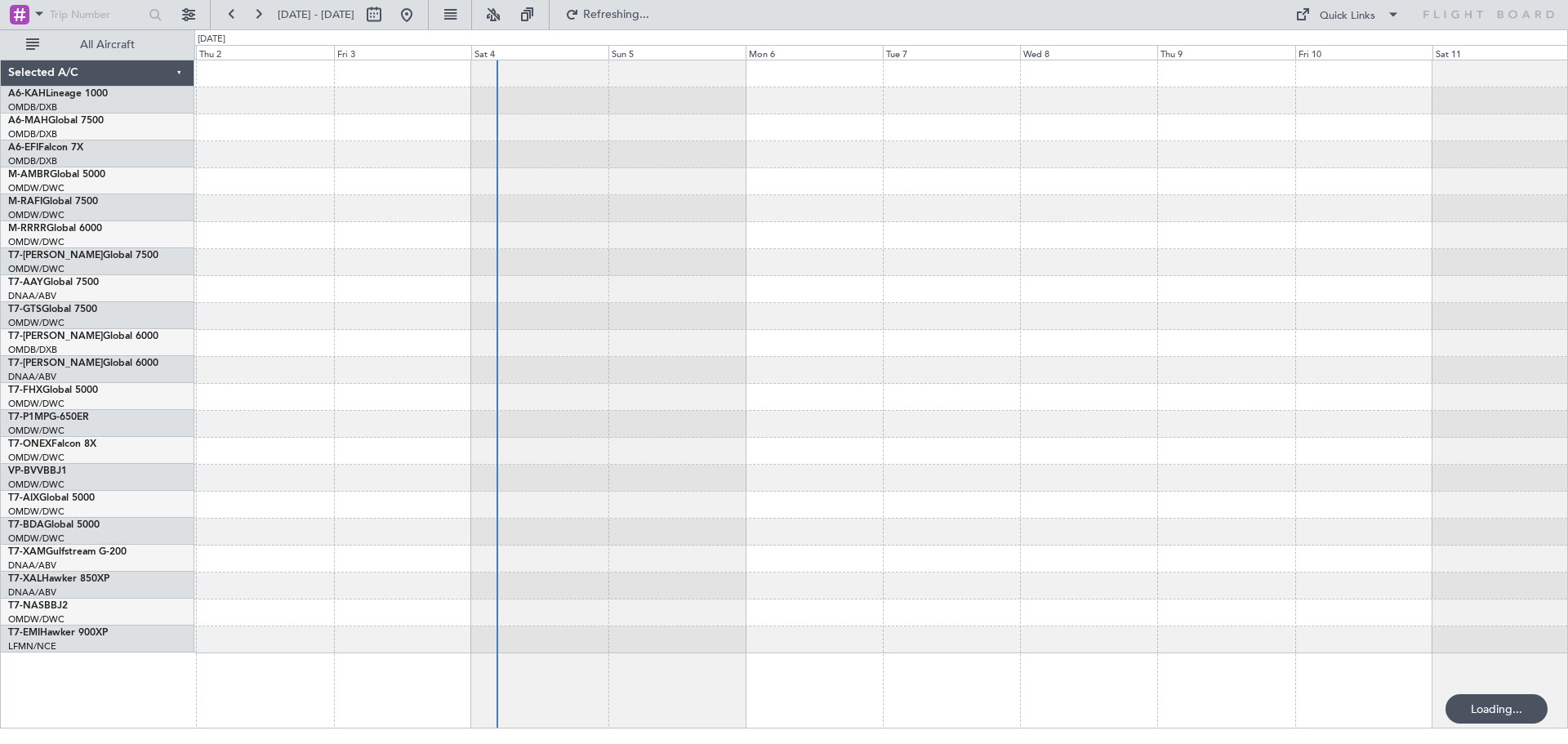
scroll to position [0, 0]
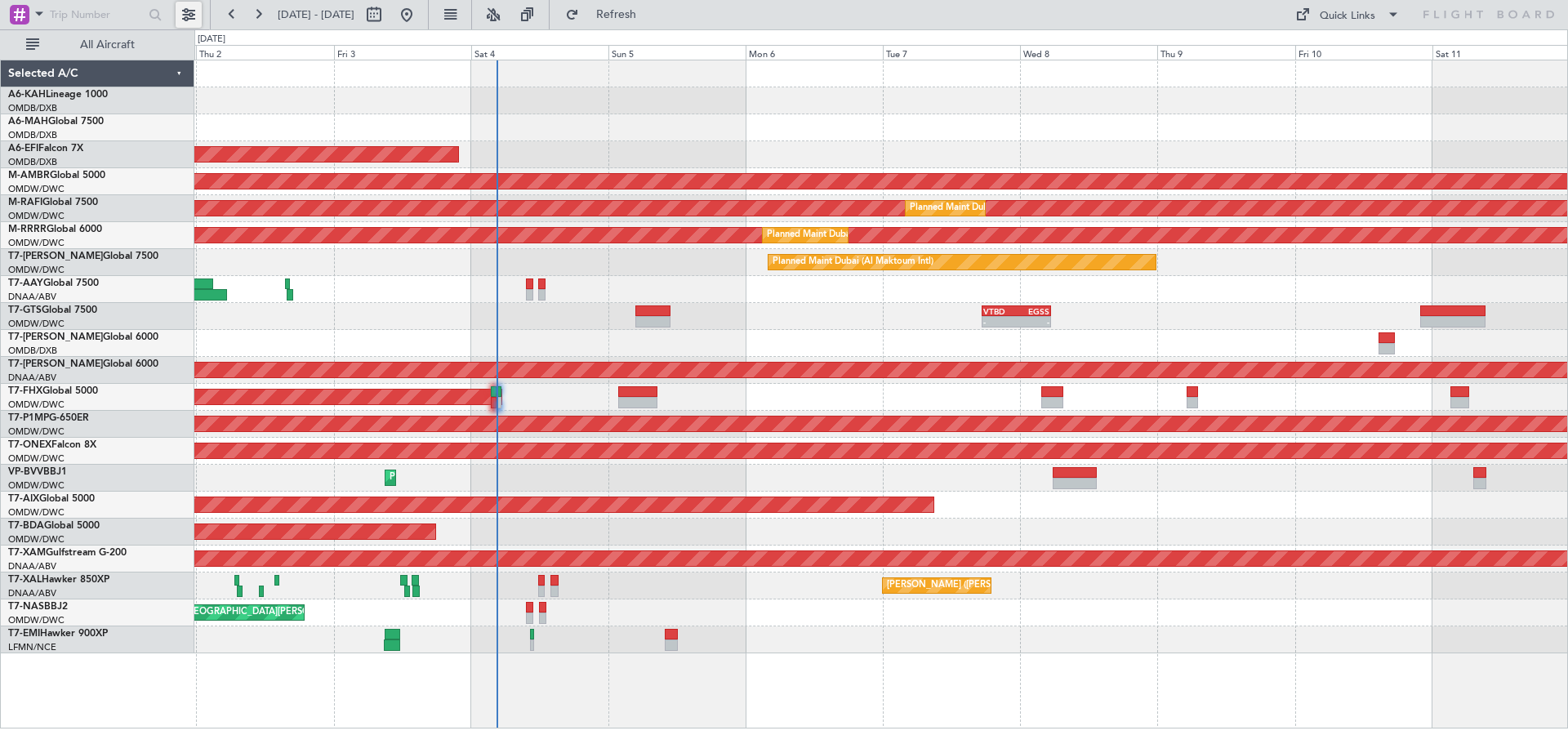
click at [190, 12] on button at bounding box center [189, 15] width 26 height 26
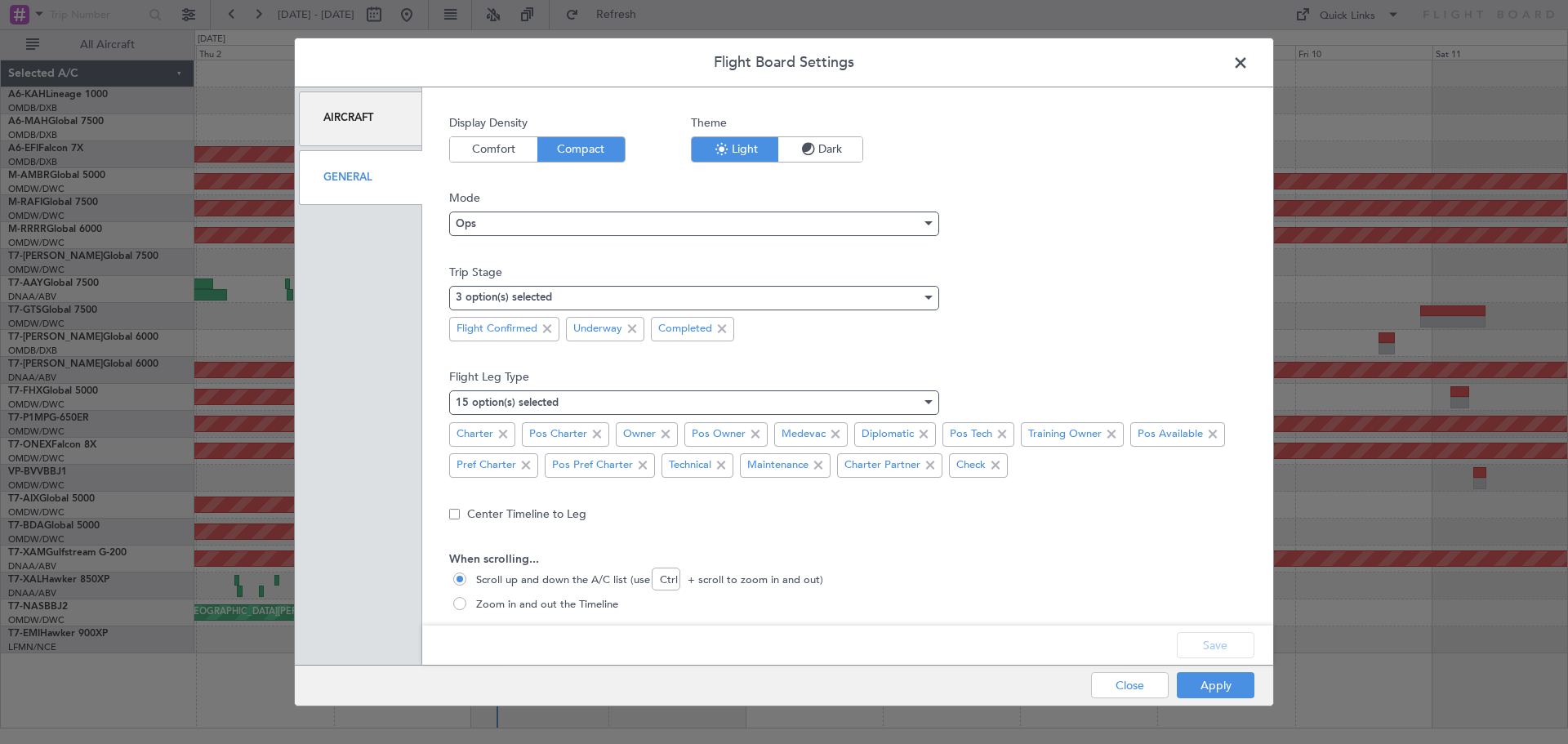
click at [510, 152] on span "Comfort" at bounding box center [493, 149] width 87 height 25
click at [1197, 647] on button "Save" at bounding box center [1215, 645] width 78 height 26
click at [1202, 692] on button "Apply" at bounding box center [1215, 684] width 78 height 26
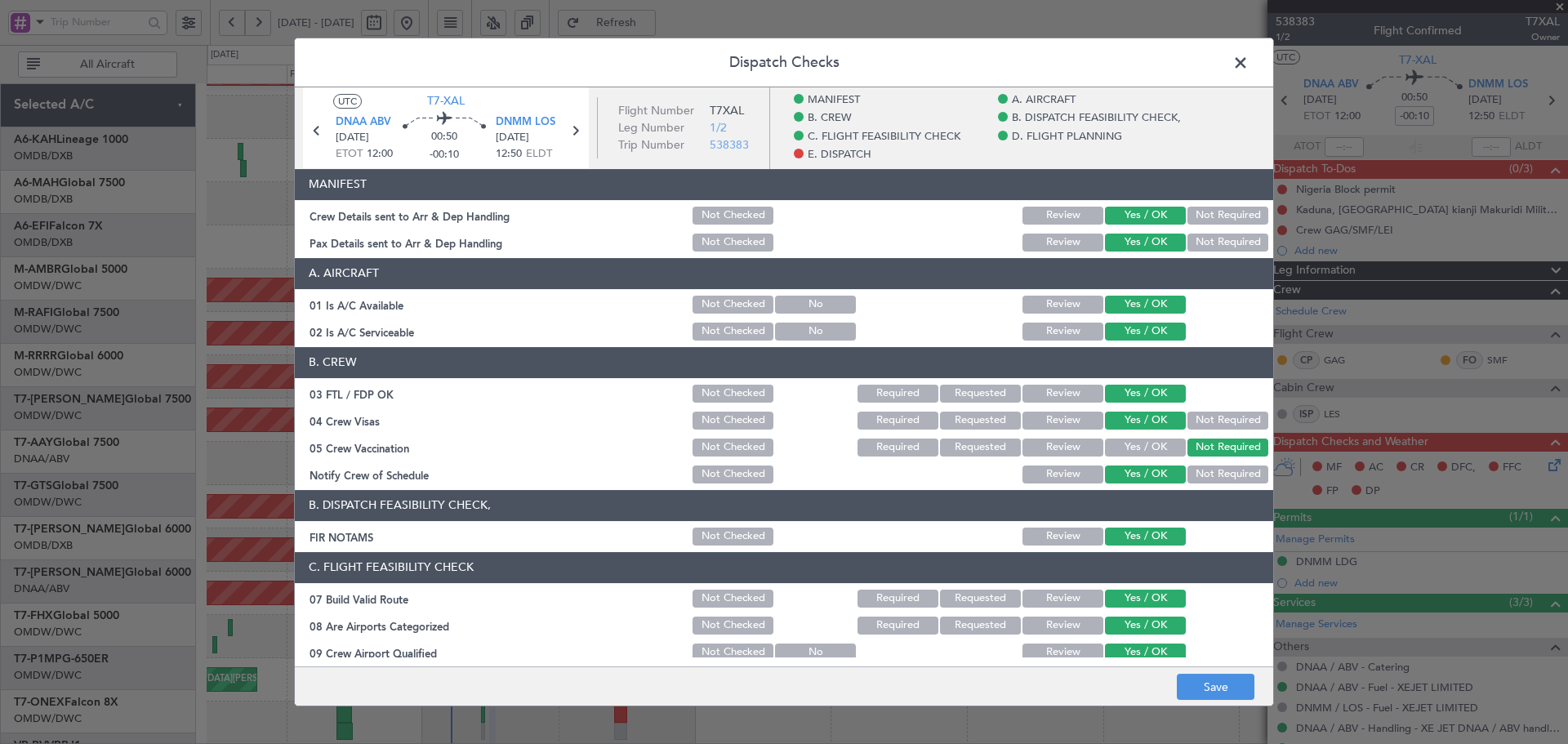
scroll to position [1024, 0]
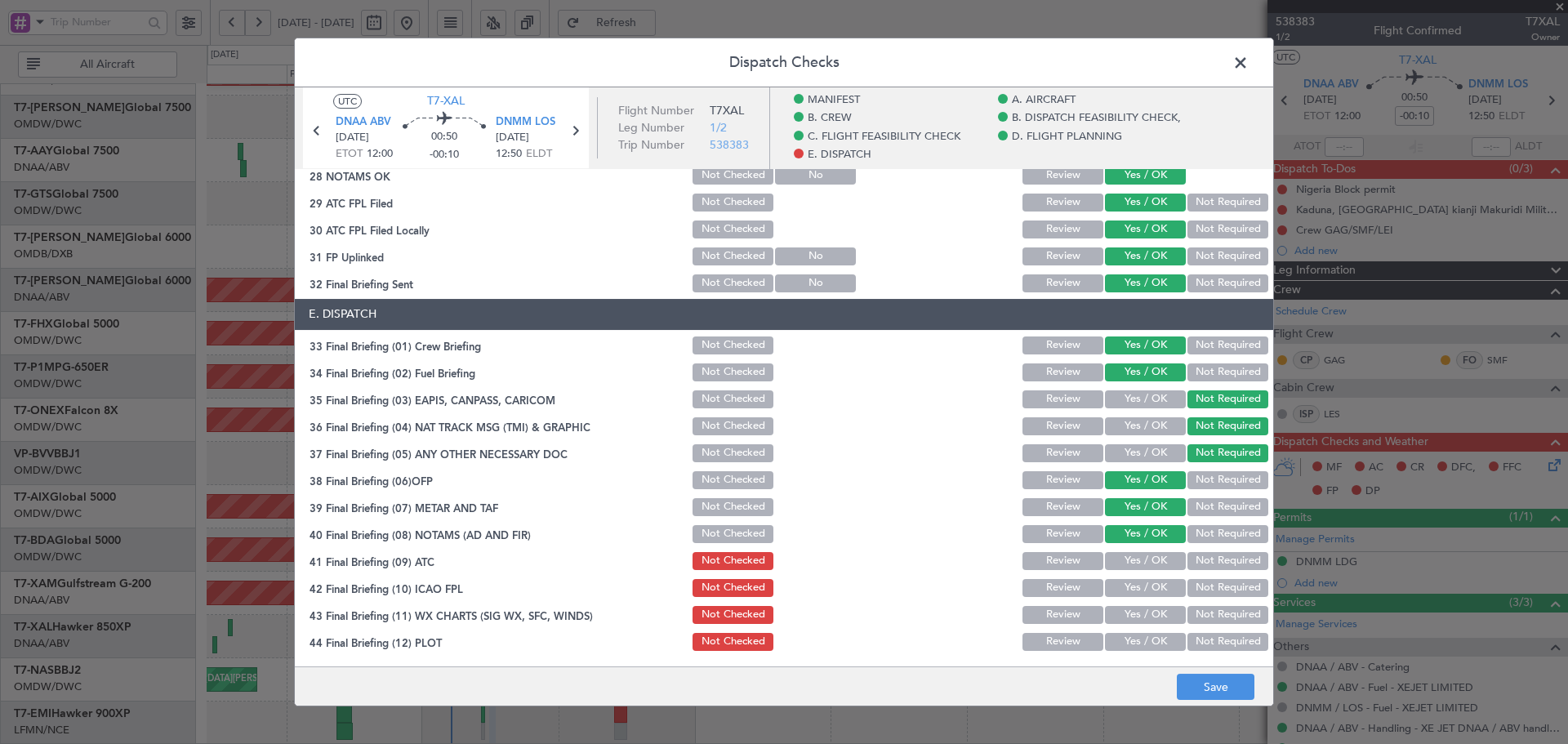
drag, startPoint x: 1131, startPoint y: 562, endPoint x: 1120, endPoint y: 595, distance: 34.8
click at [1128, 564] on button "Yes / OK" at bounding box center [1145, 561] width 81 height 18
click at [1120, 596] on button "Yes / OK" at bounding box center [1145, 587] width 81 height 18
click at [1123, 612] on button "Yes / OK" at bounding box center [1145, 614] width 81 height 18
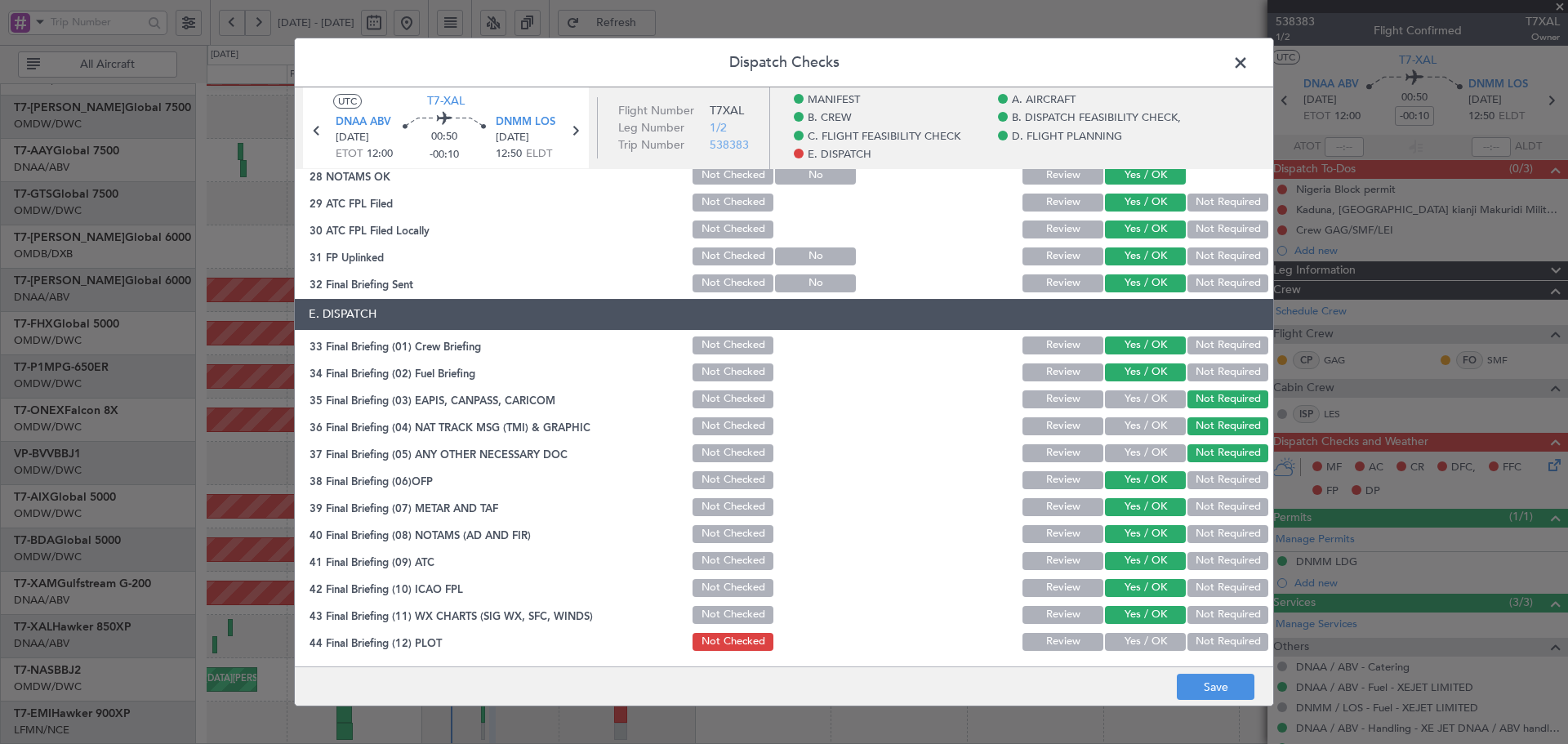
click at [1122, 641] on button "Yes / OK" at bounding box center [1145, 642] width 81 height 18
click at [1186, 691] on button "Save" at bounding box center [1215, 686] width 78 height 26
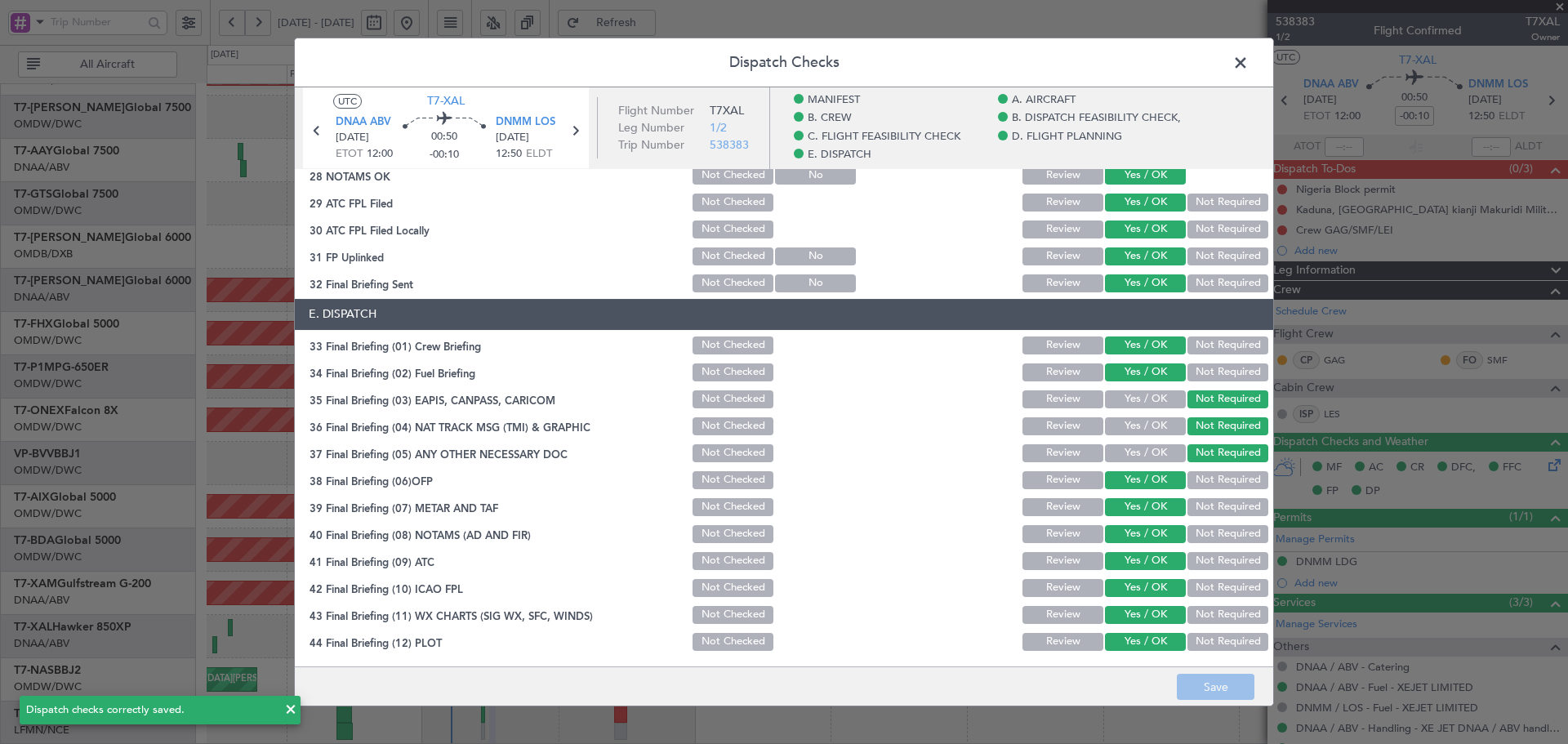
drag, startPoint x: 1245, startPoint y: 58, endPoint x: 1274, endPoint y: 137, distance: 84.2
click at [1249, 59] on span at bounding box center [1249, 67] width 0 height 32
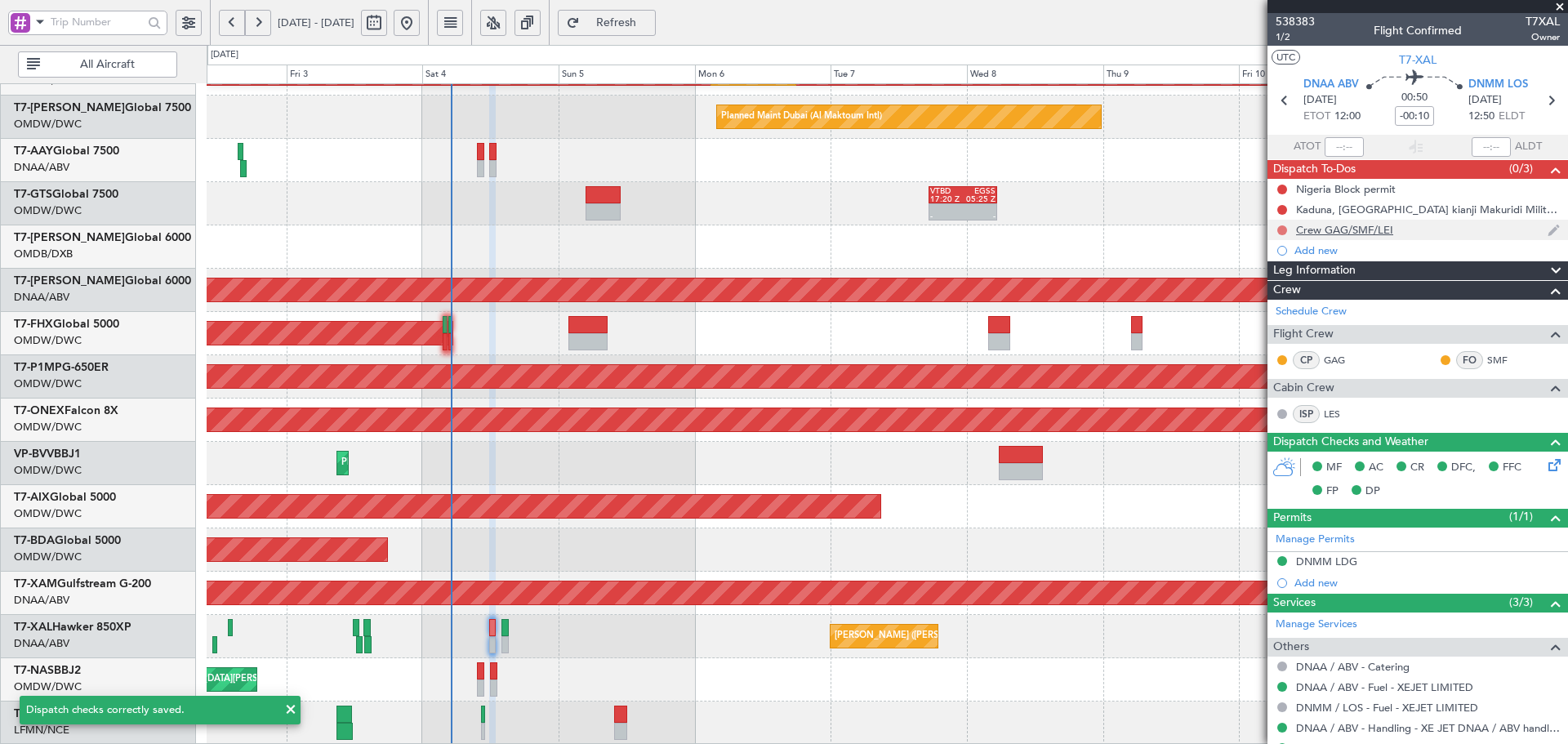
click at [1283, 230] on button at bounding box center [1282, 230] width 9 height 9
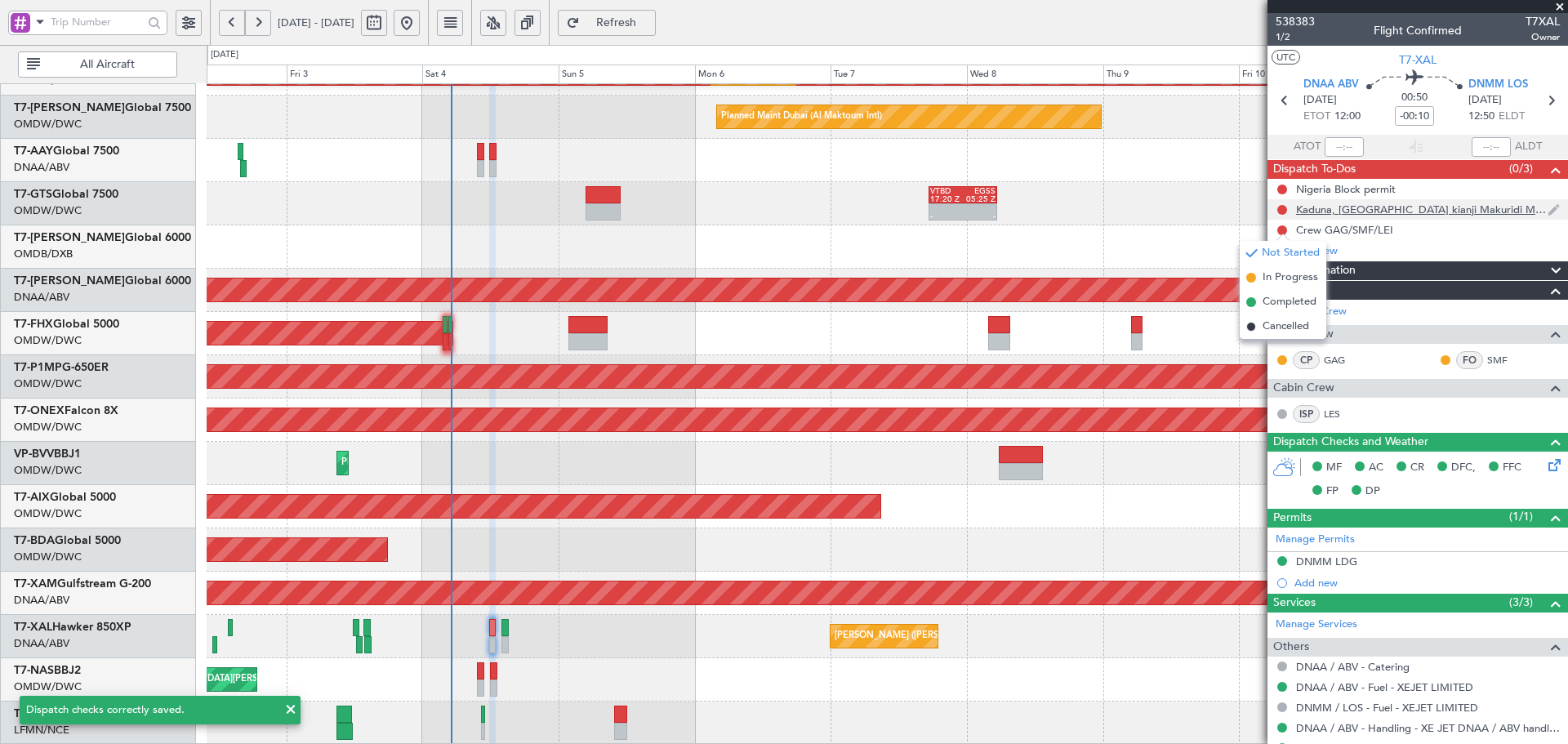
drag, startPoint x: 1275, startPoint y: 299, endPoint x: 1299, endPoint y: 203, distance: 99.0
click at [1275, 299] on span "Completed" at bounding box center [1289, 301] width 54 height 16
click at [1279, 208] on button at bounding box center [1282, 209] width 9 height 9
drag, startPoint x: 1268, startPoint y: 279, endPoint x: 1285, endPoint y: 218, distance: 63.3
click at [1269, 275] on span "Completed" at bounding box center [1289, 282] width 54 height 16
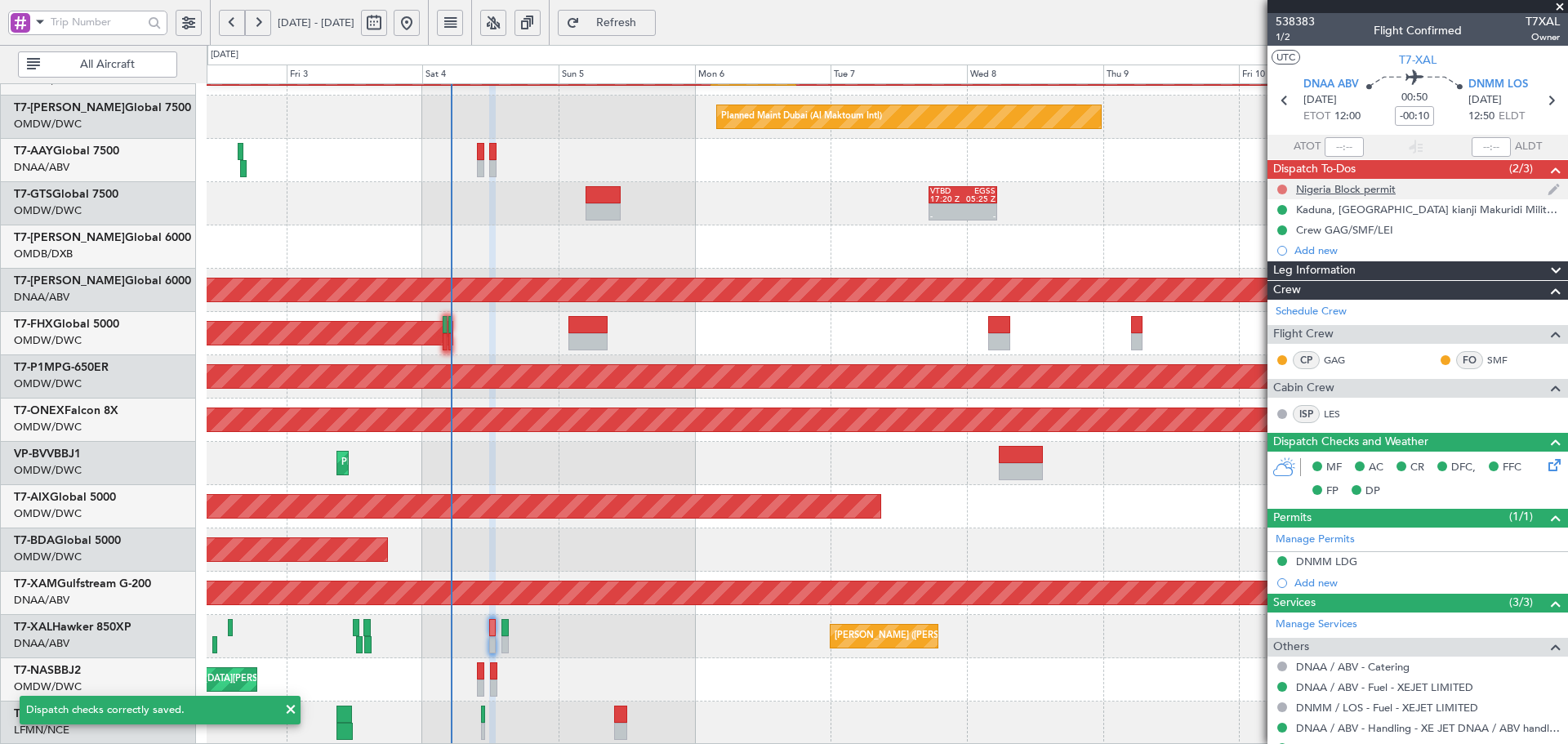
click at [1283, 191] on button at bounding box center [1282, 189] width 9 height 9
click at [1269, 259] on span "Completed" at bounding box center [1289, 261] width 54 height 16
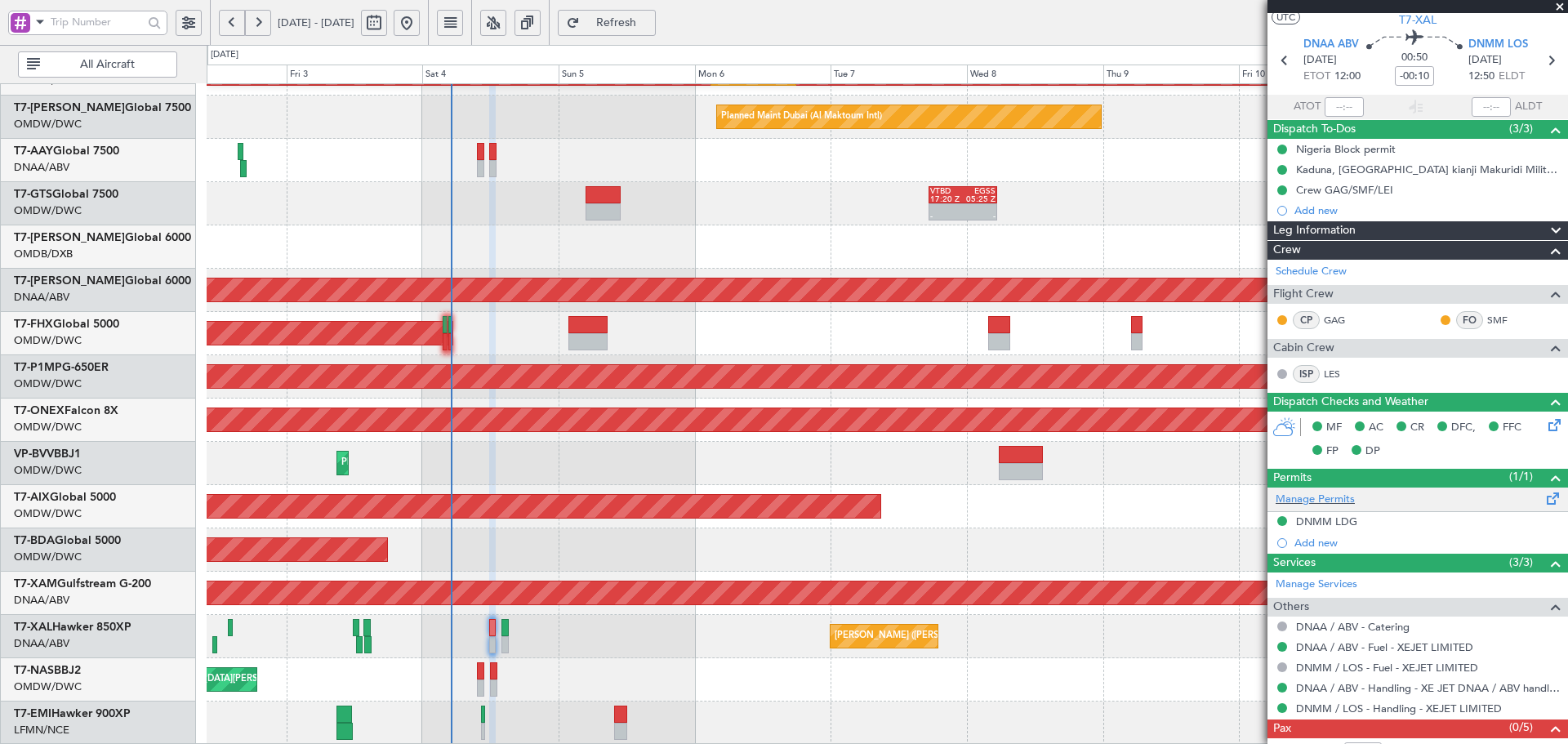
scroll to position [81, 0]
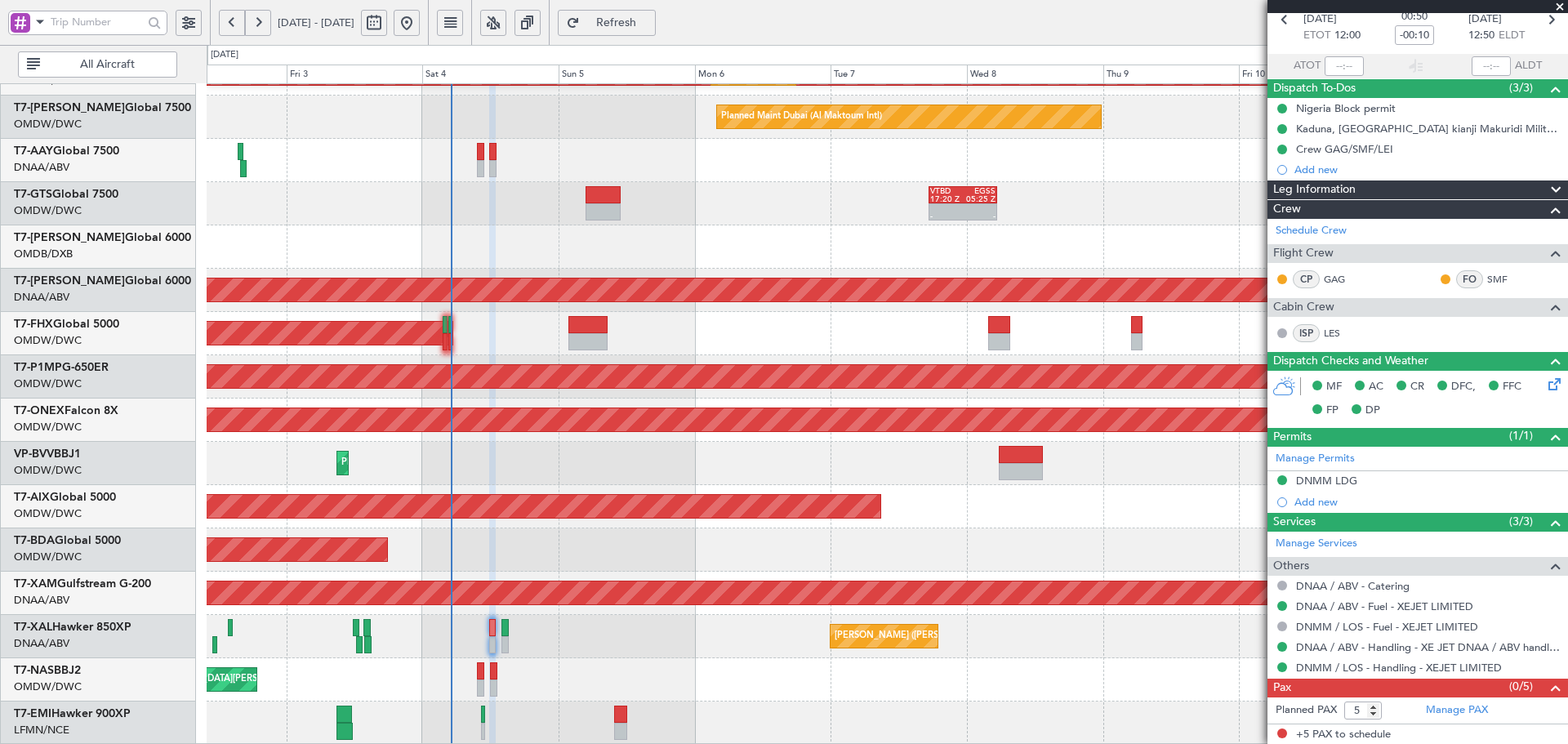
click at [650, 17] on span "Refresh" at bounding box center [616, 22] width 67 height 11
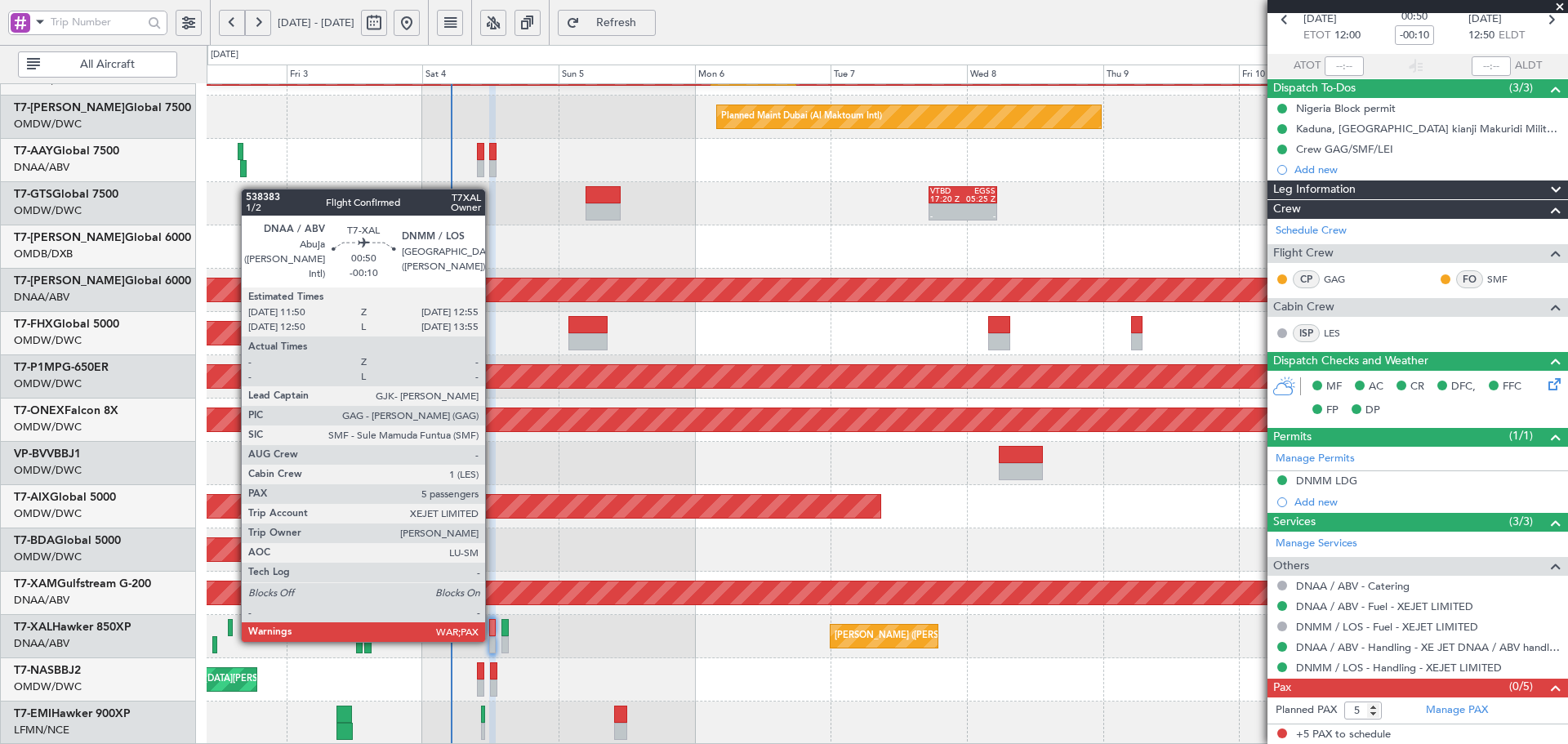
click at [493, 638] on div at bounding box center [493, 644] width 7 height 17
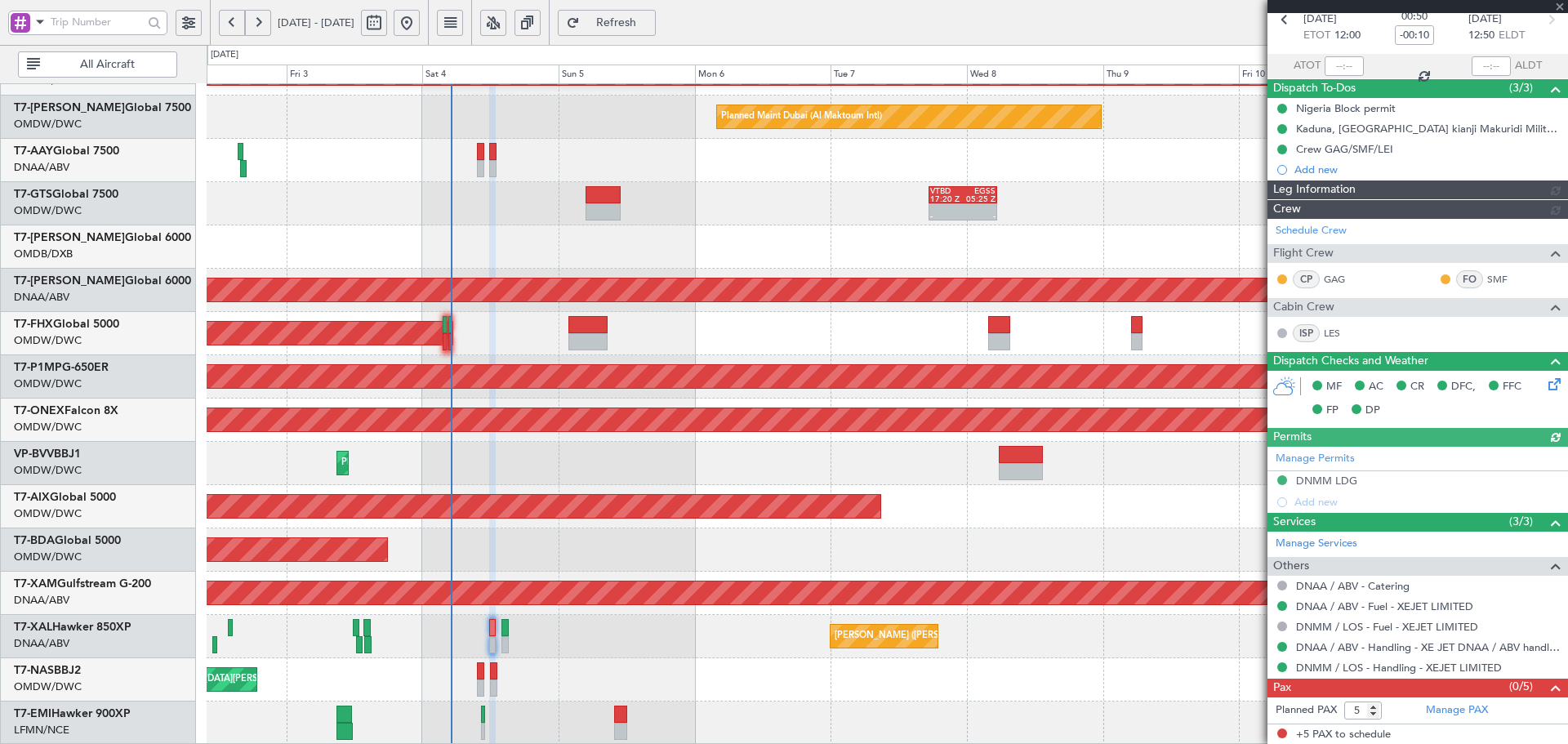
type input "[PERSON_NAME] (ANI)"
type input "7450"
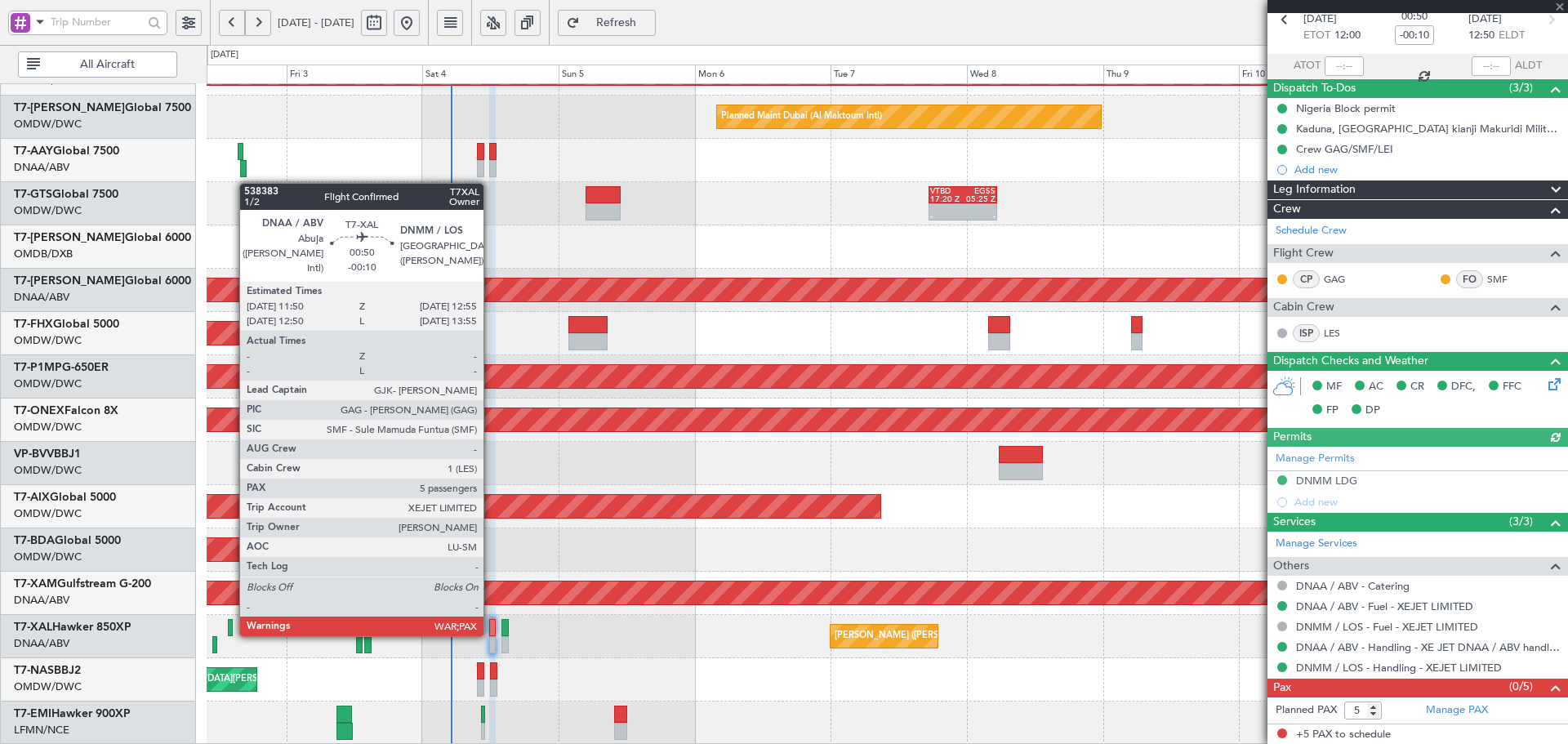
scroll to position [0, 0]
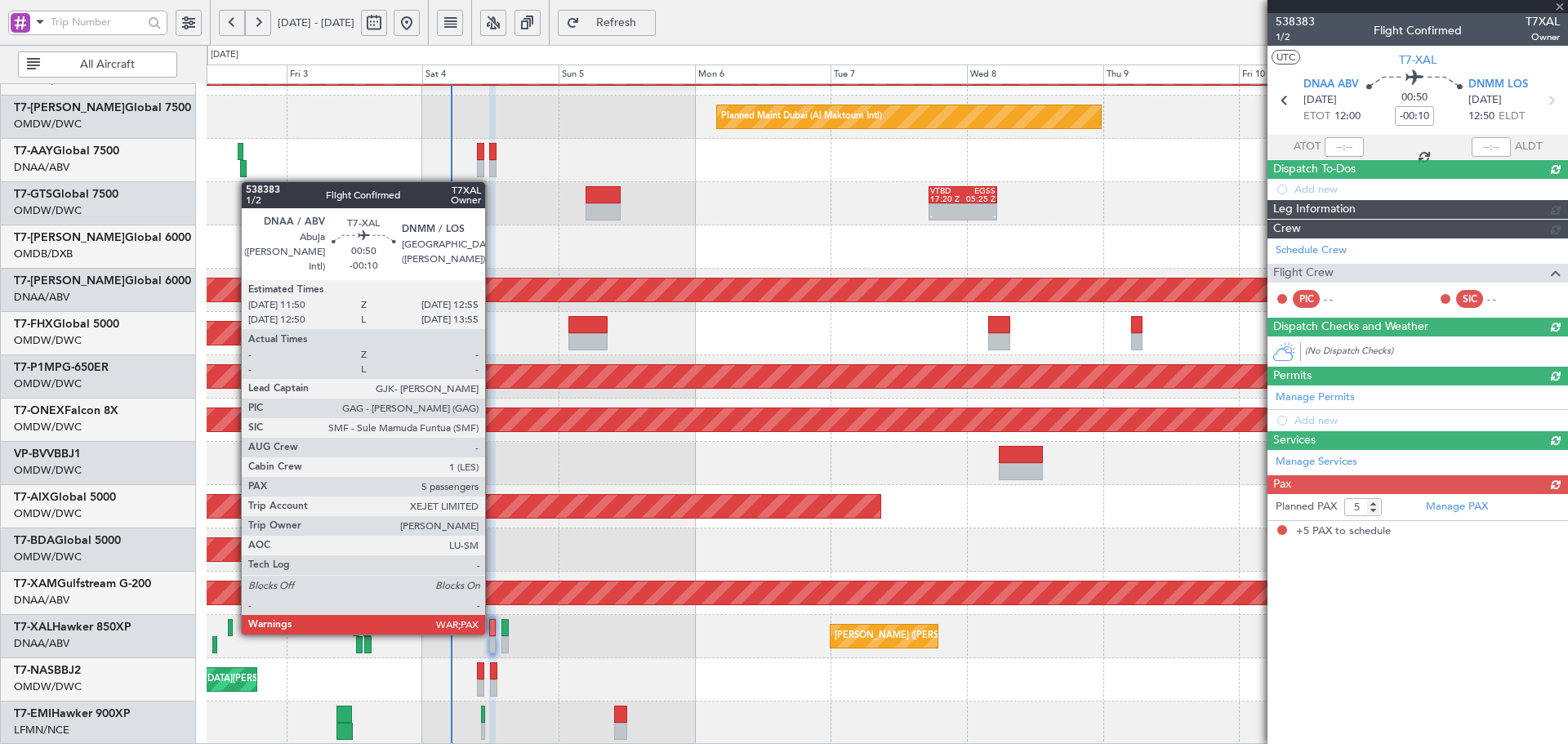
click at [493, 631] on div at bounding box center [493, 627] width 7 height 17
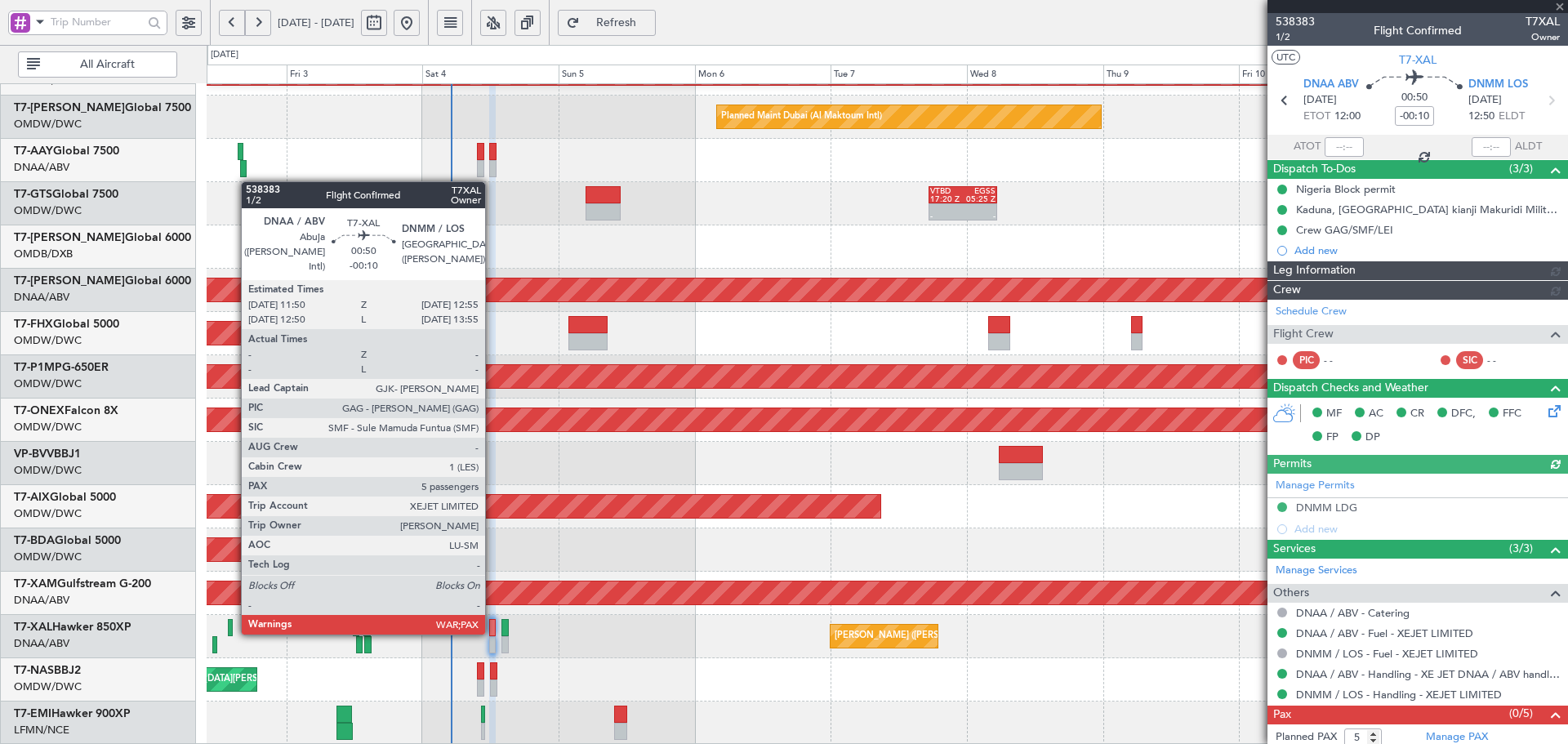
click at [493, 631] on div at bounding box center [493, 627] width 7 height 17
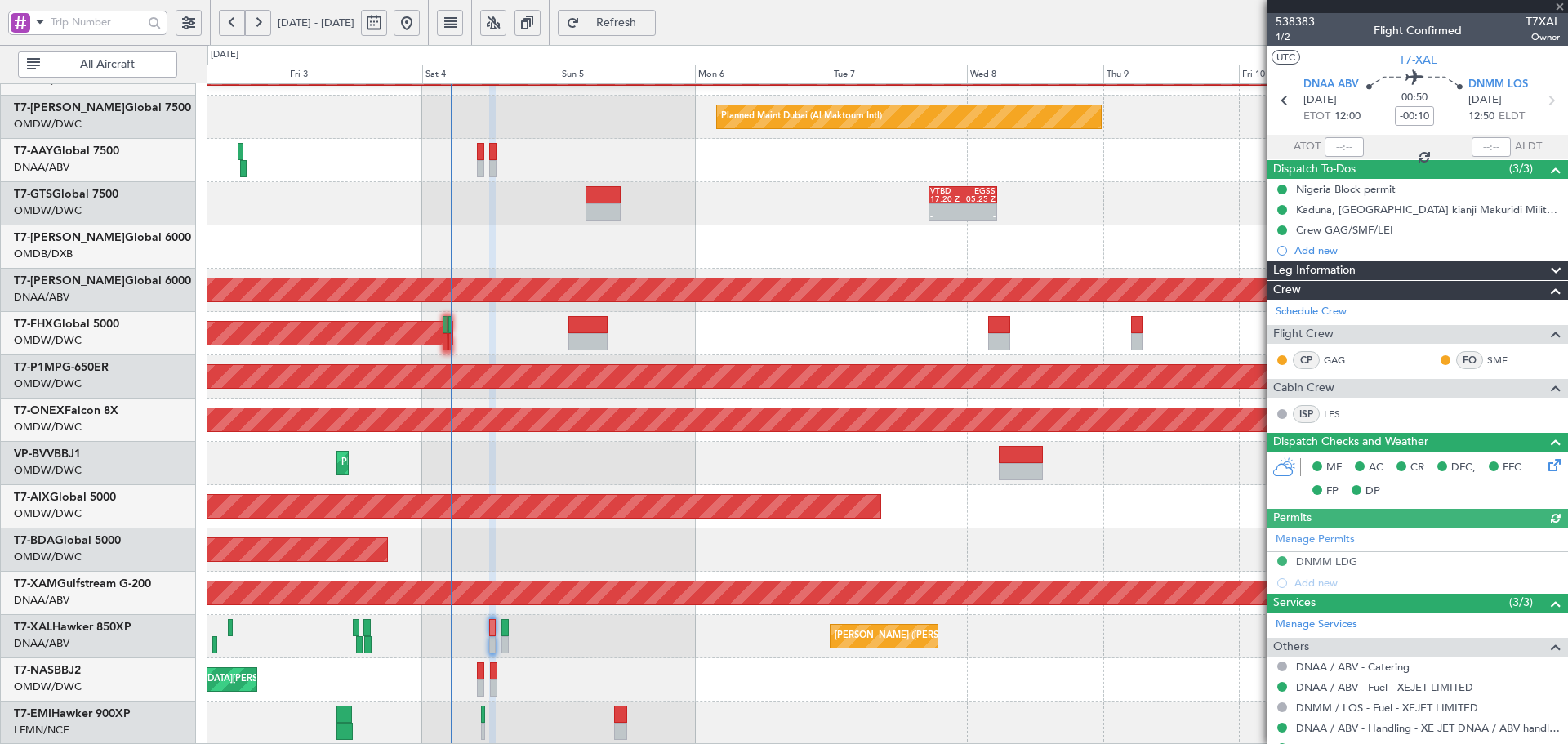
type input "[PERSON_NAME] (ANI)"
type input "7450"
click at [650, 22] on span "Refresh" at bounding box center [616, 22] width 67 height 11
type input "[PERSON_NAME] (ANI)"
type input "7450"
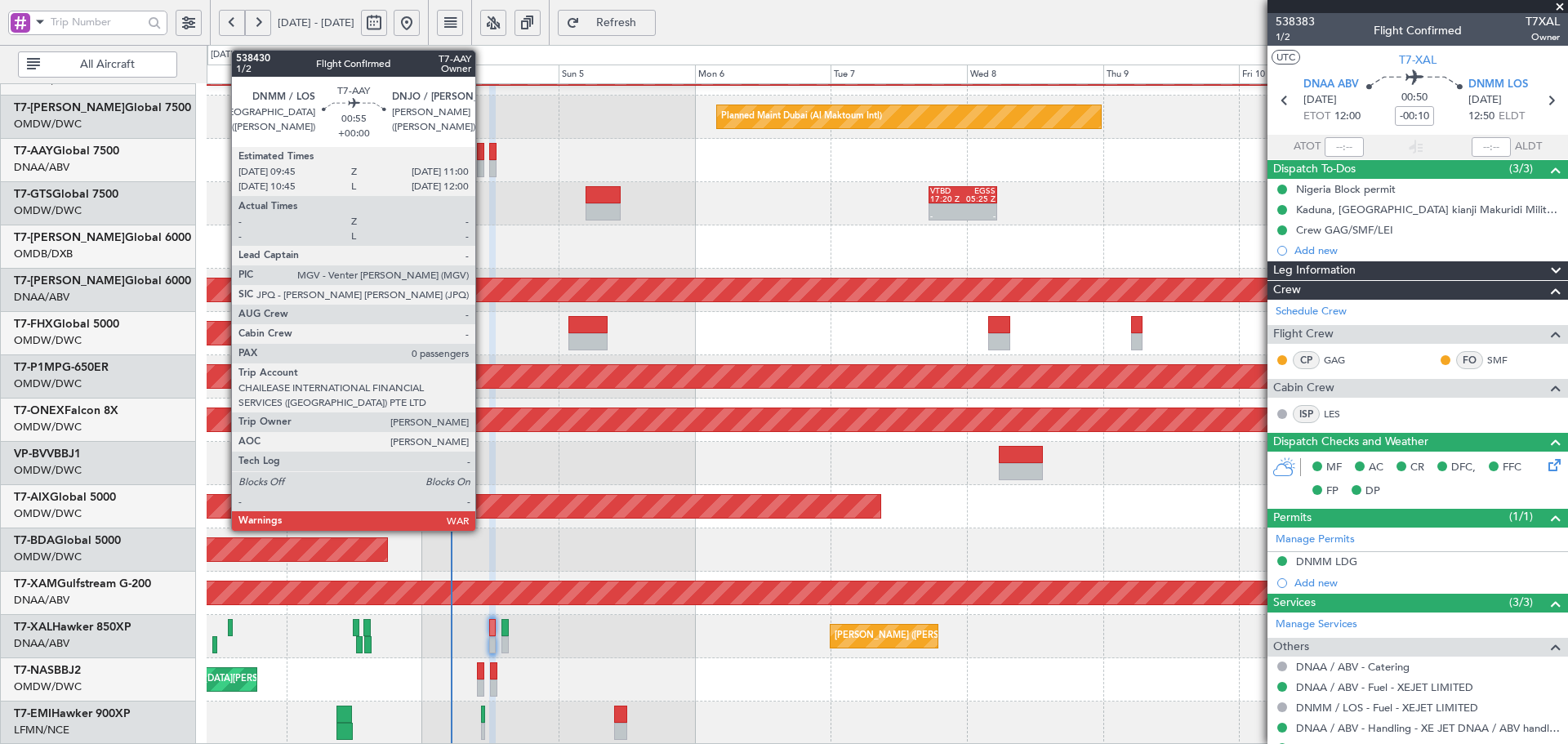
click at [483, 148] on div at bounding box center [481, 151] width 8 height 17
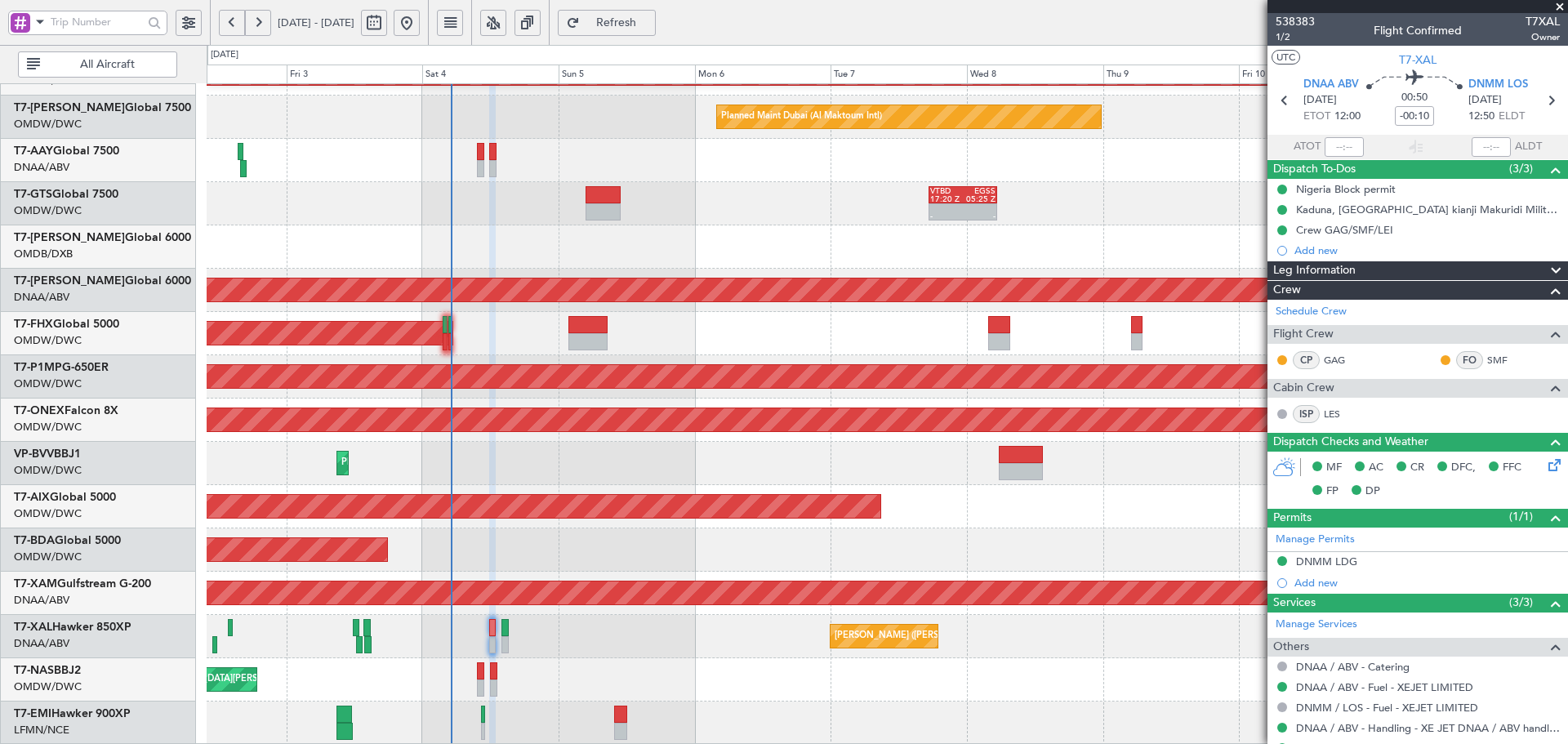
type input "[PERSON_NAME] (ANI)"
type input "7450"
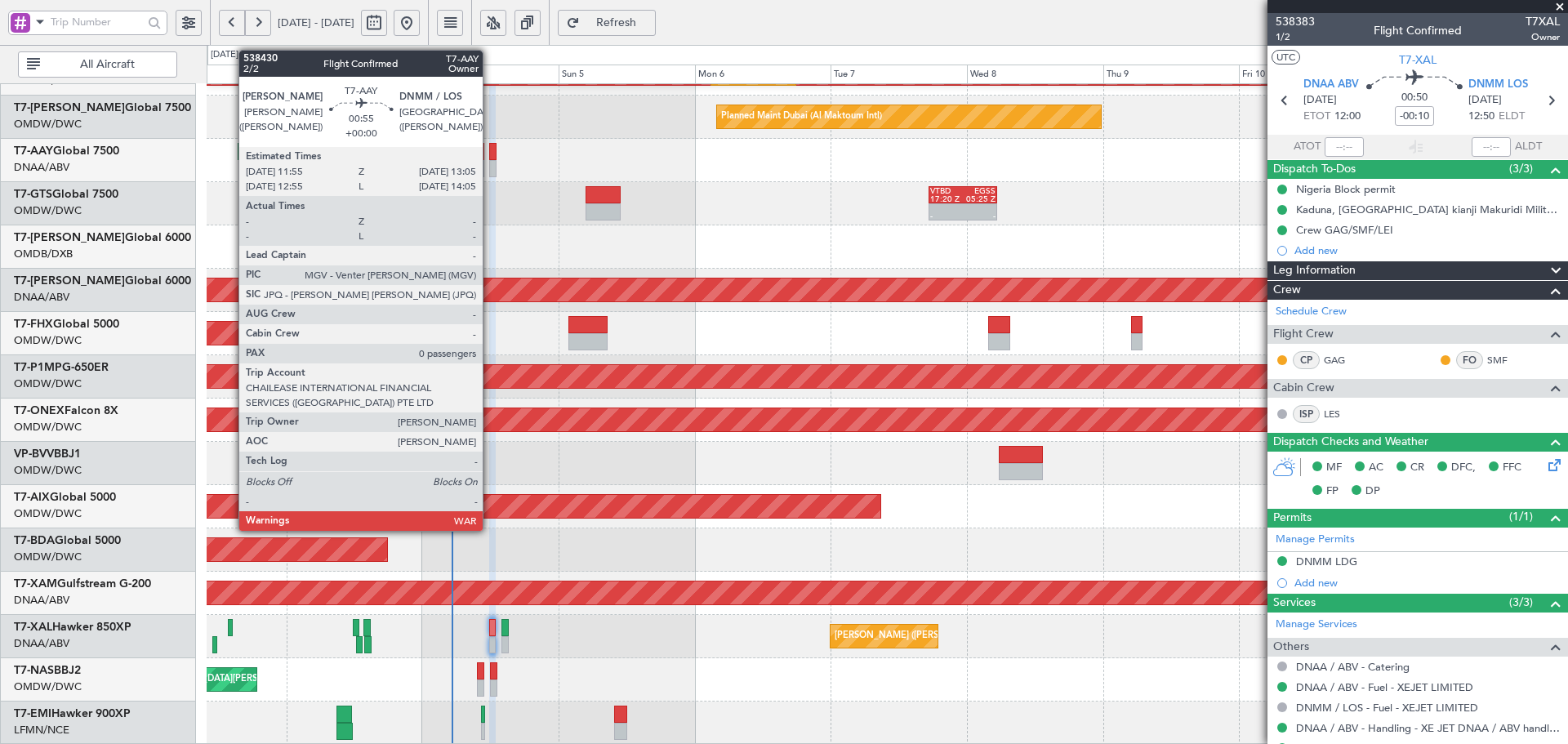
click at [490, 159] on div at bounding box center [493, 151] width 8 height 17
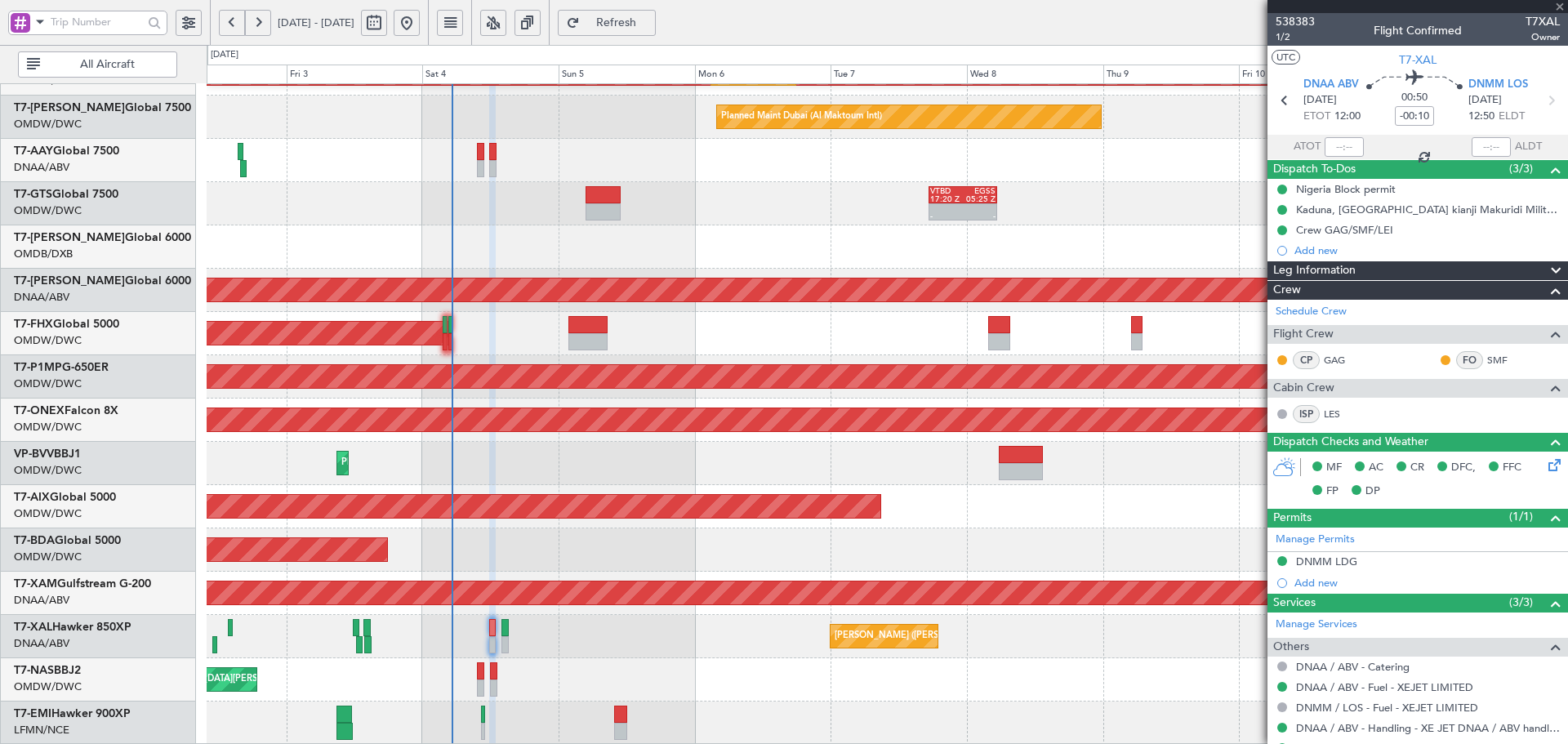
click at [490, 159] on div at bounding box center [493, 151] width 8 height 17
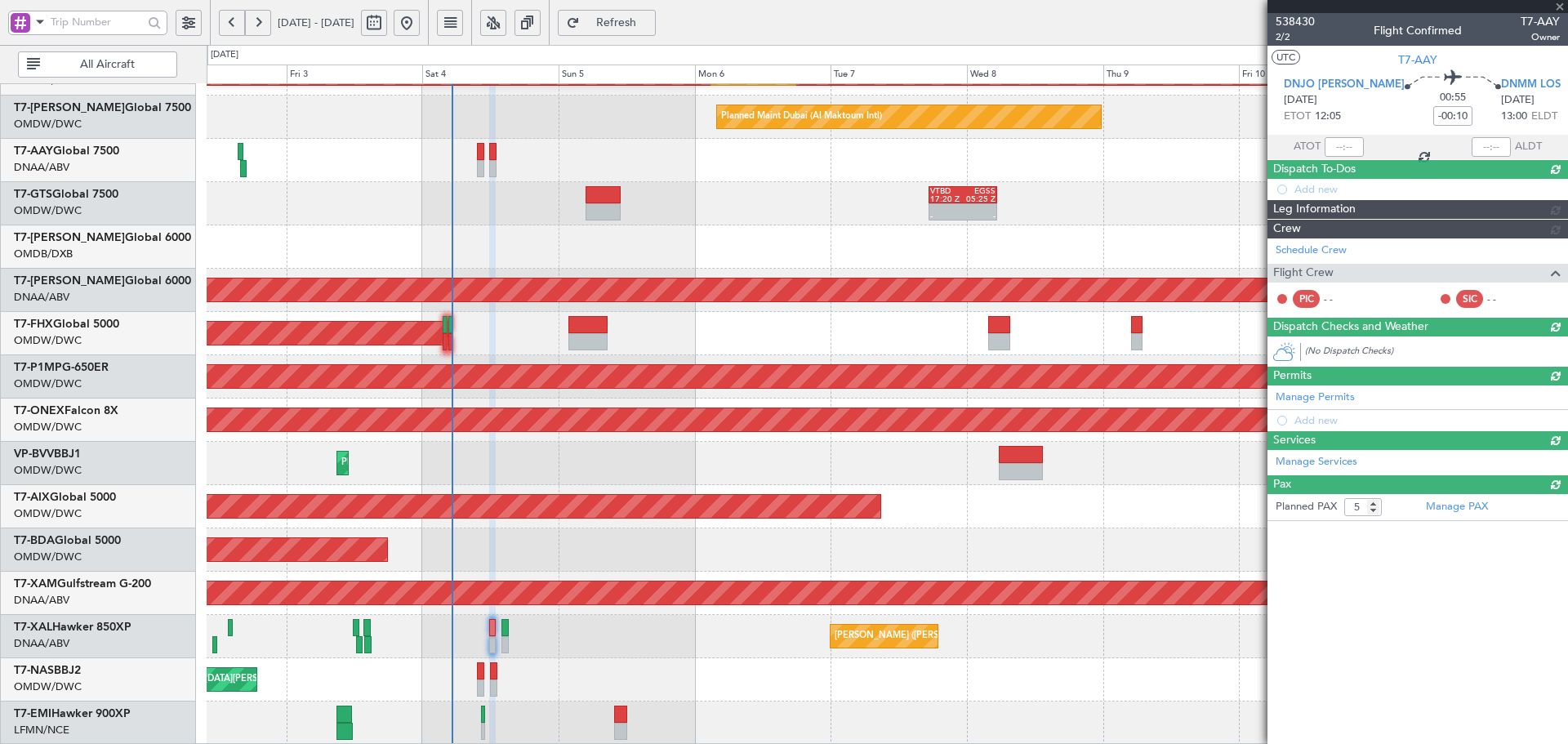
type input "0"
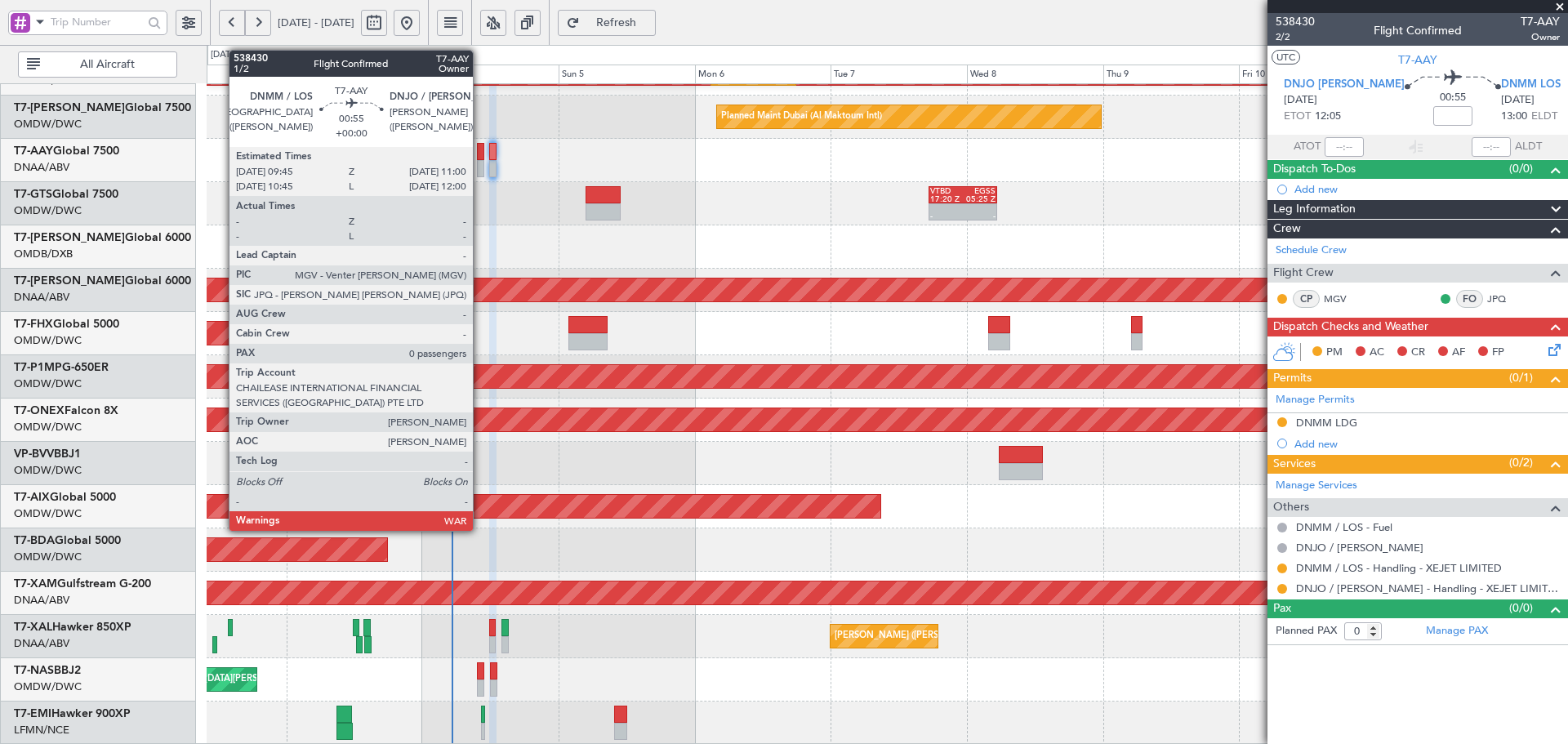
click at [481, 151] on div at bounding box center [481, 151] width 8 height 17
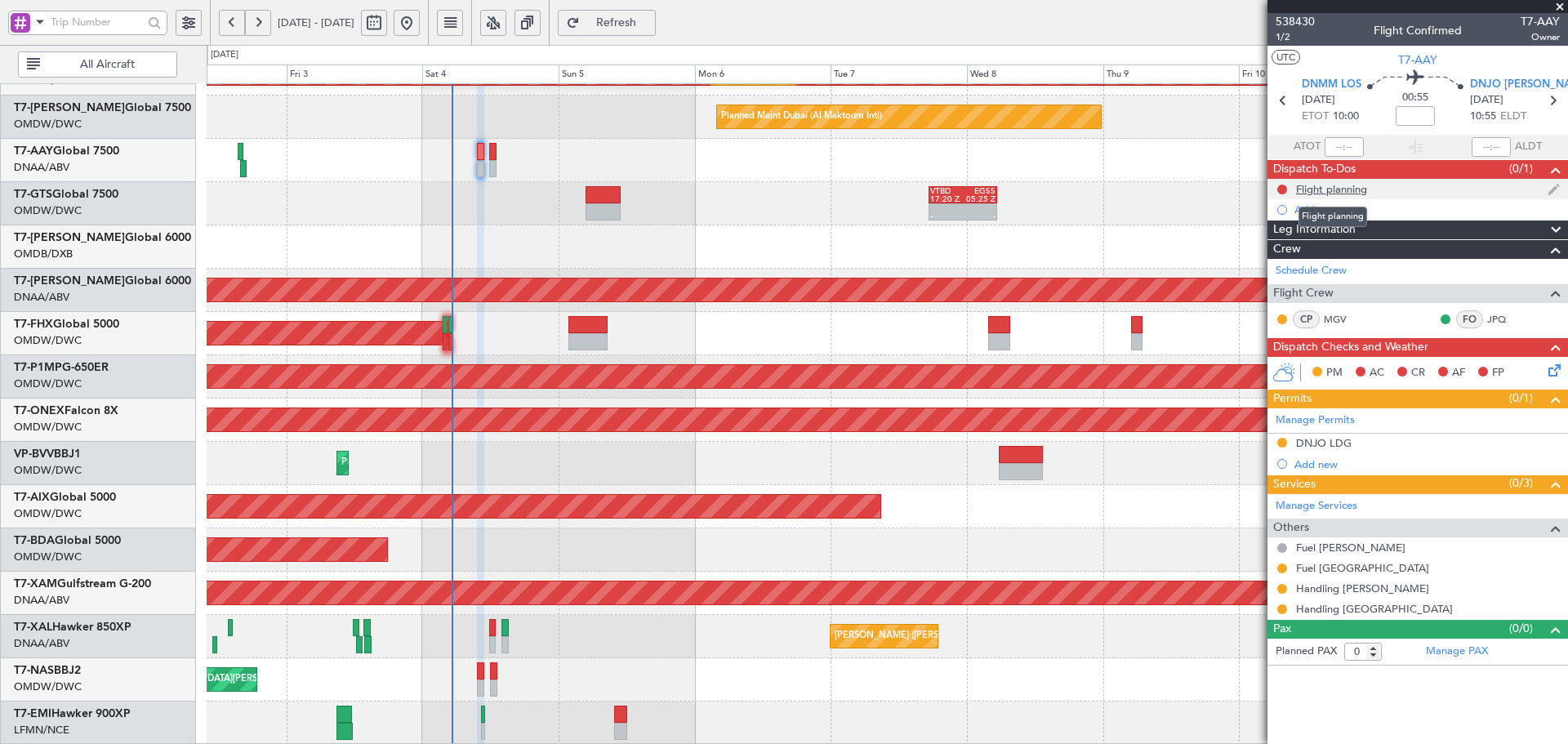
click at [1344, 189] on div "Flight planning" at bounding box center [1332, 189] width 71 height 14
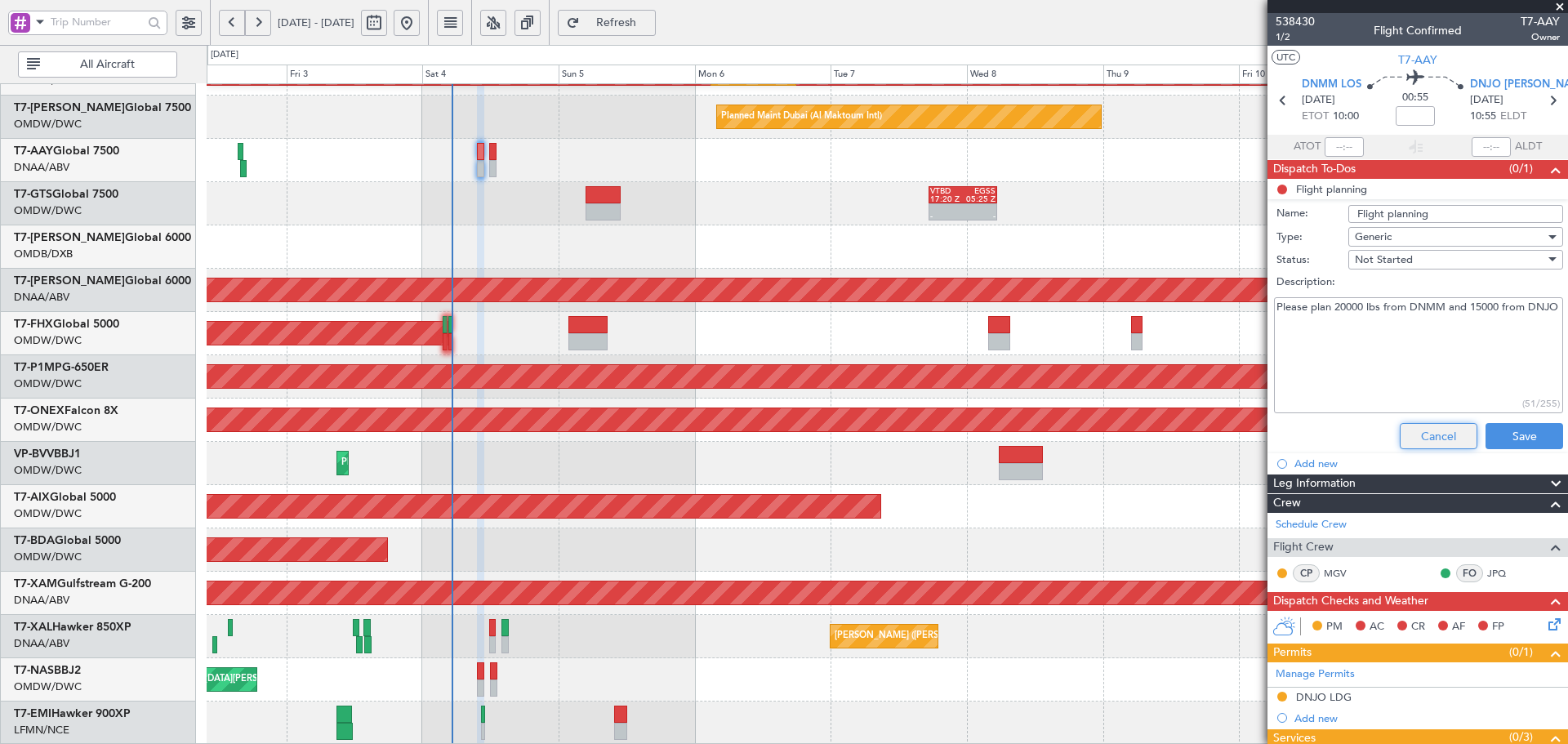
click at [1435, 430] on button "Cancel" at bounding box center [1438, 436] width 78 height 26
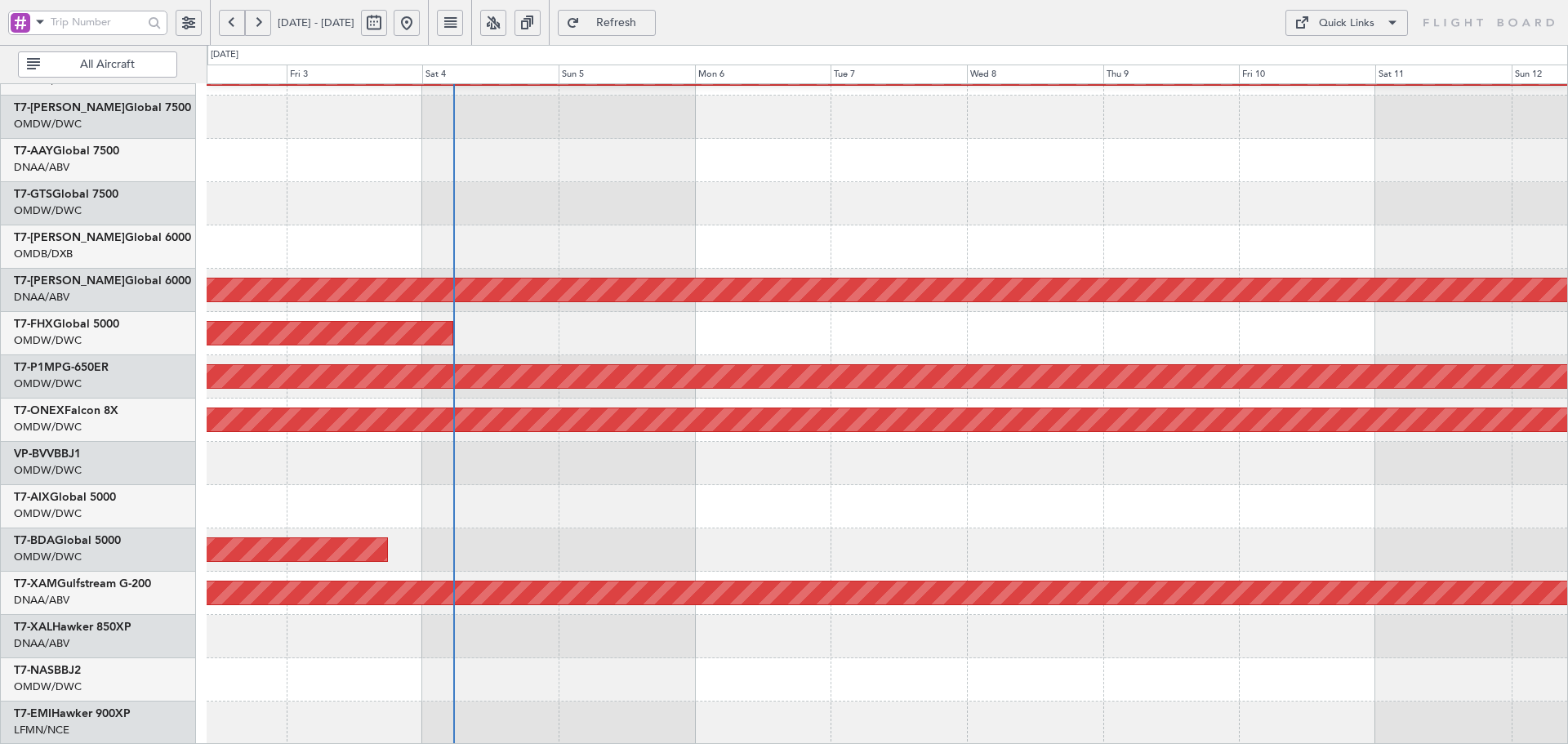
click at [650, 21] on span "Refresh" at bounding box center [616, 22] width 67 height 11
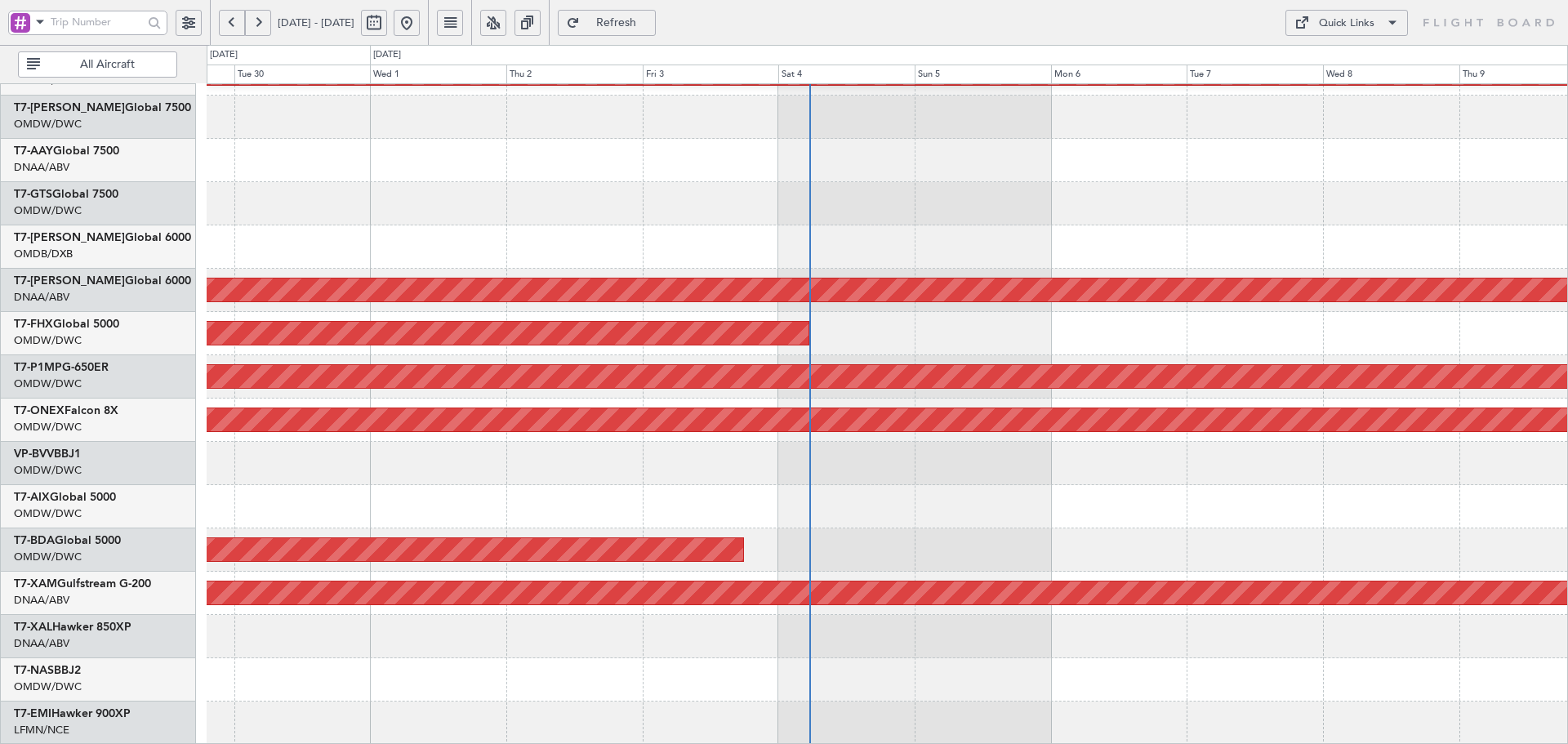
click at [893, 240] on div "Planned Maint Dubai (Al Maktoum Intl) Unplanned Maint Dubai (Al Maktoum Intl) A…" at bounding box center [887, 269] width 1361 height 952
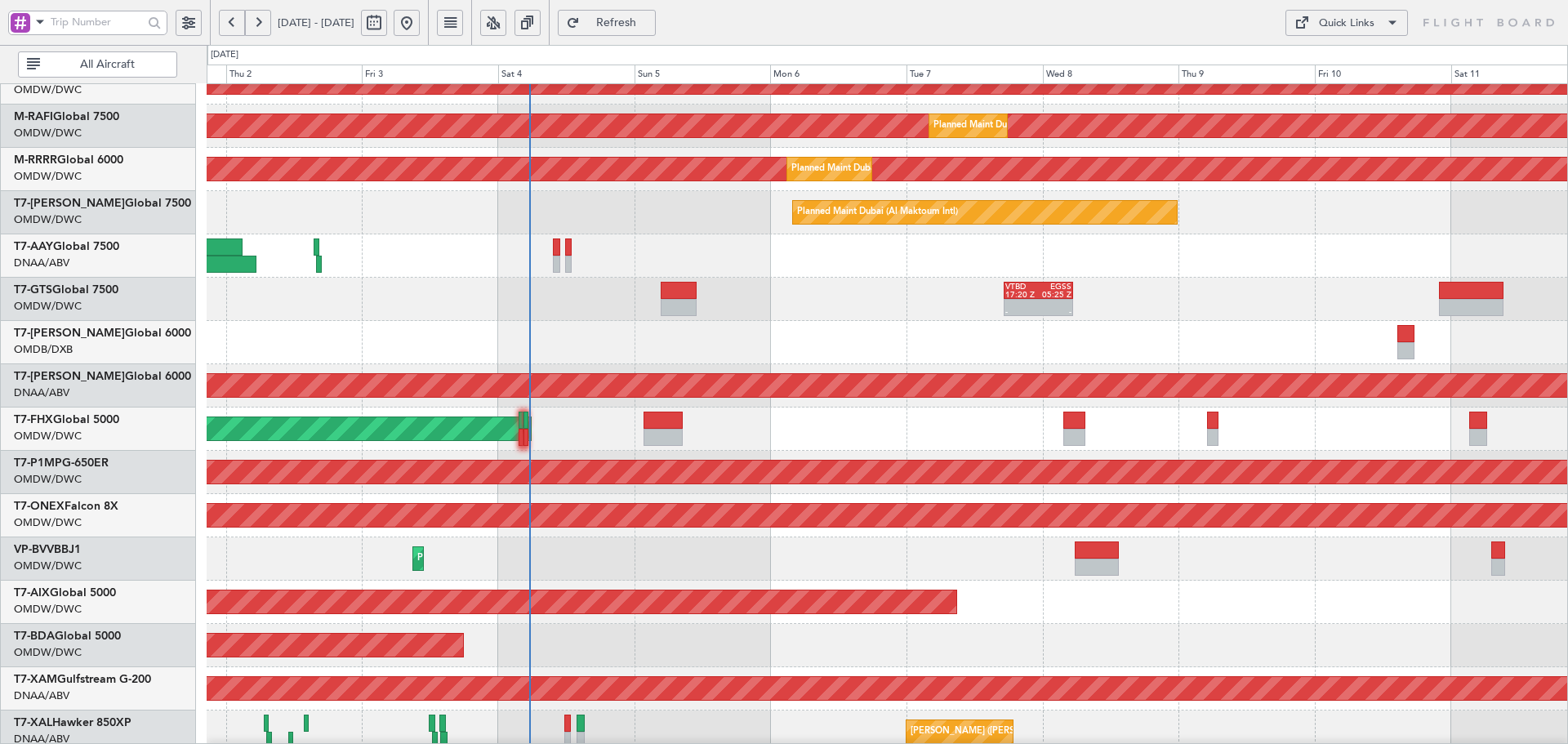
click at [589, 414] on div "Planned Maint [GEOGRAPHIC_DATA] ([GEOGRAPHIC_DATA])" at bounding box center [887, 428] width 1361 height 44
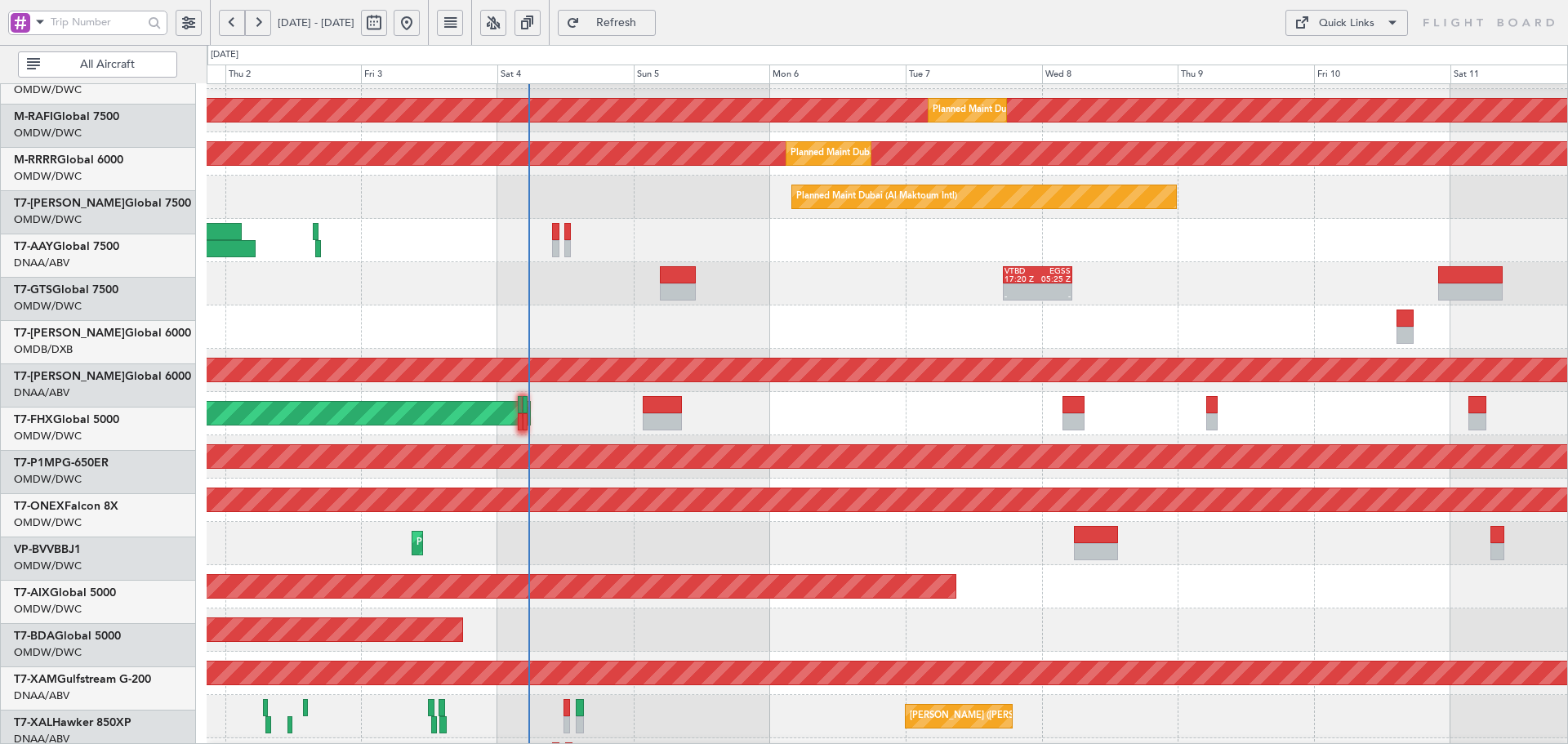
scroll to position [212, 0]
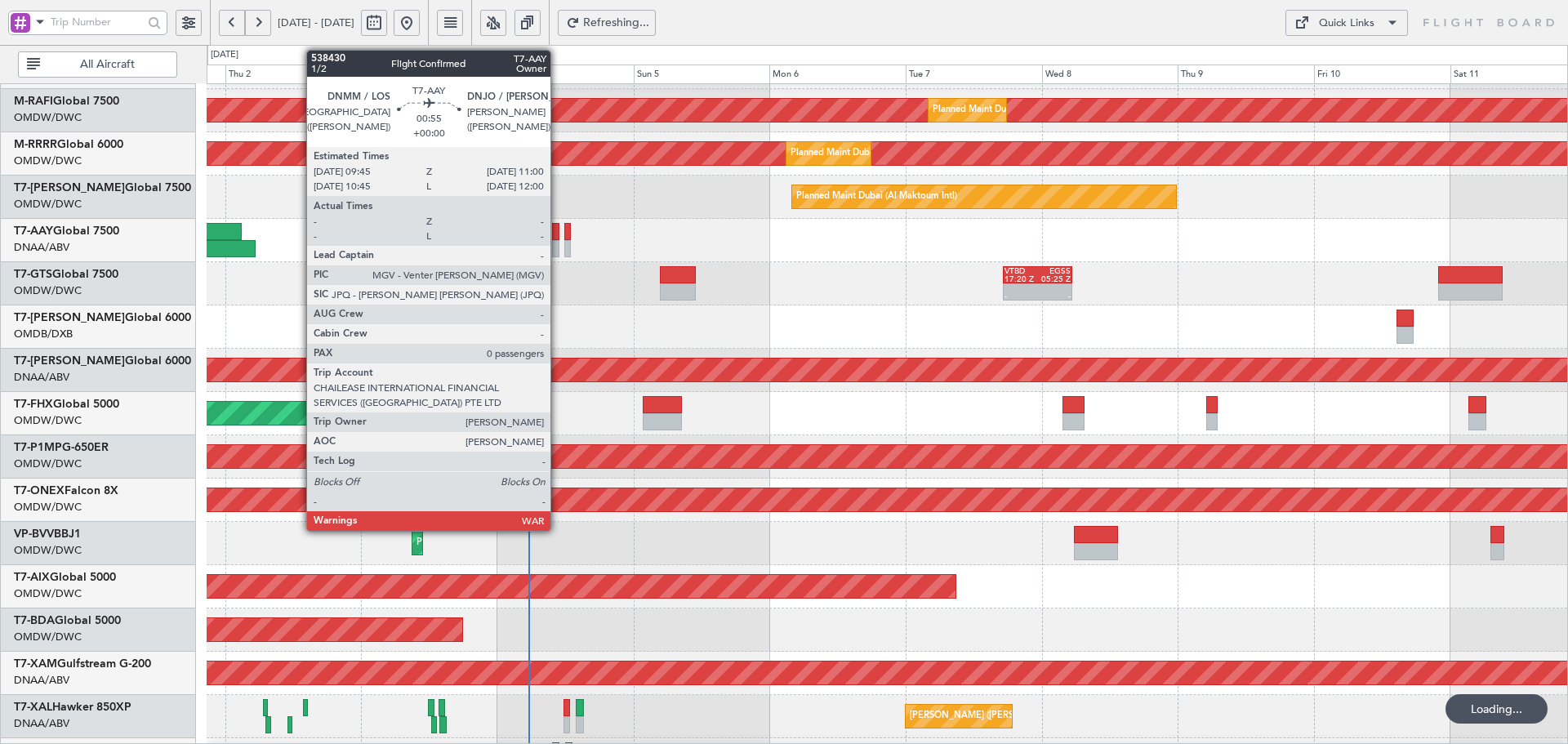
click at [558, 238] on div at bounding box center [556, 231] width 8 height 17
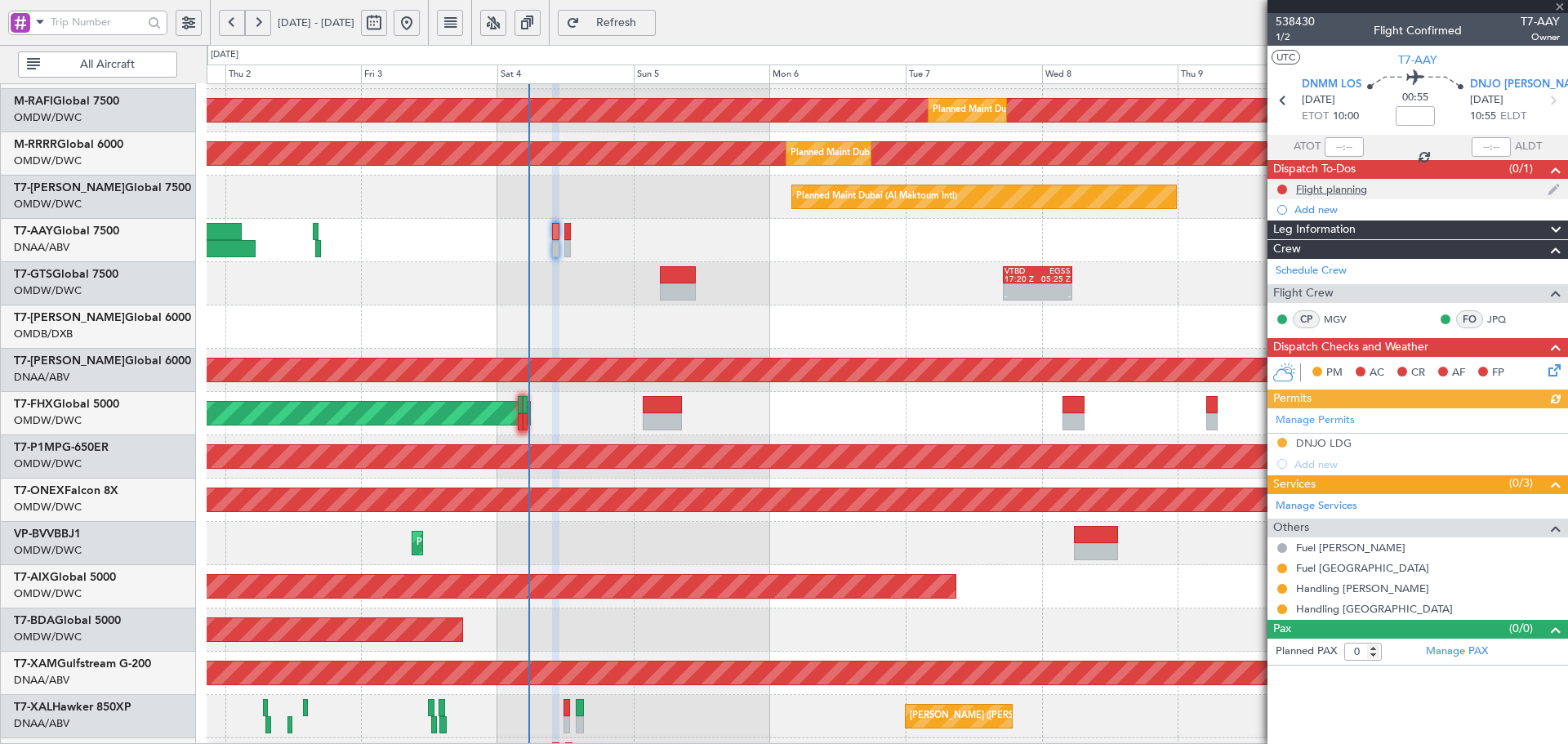
click at [1357, 188] on div "Flight planning" at bounding box center [1332, 189] width 71 height 14
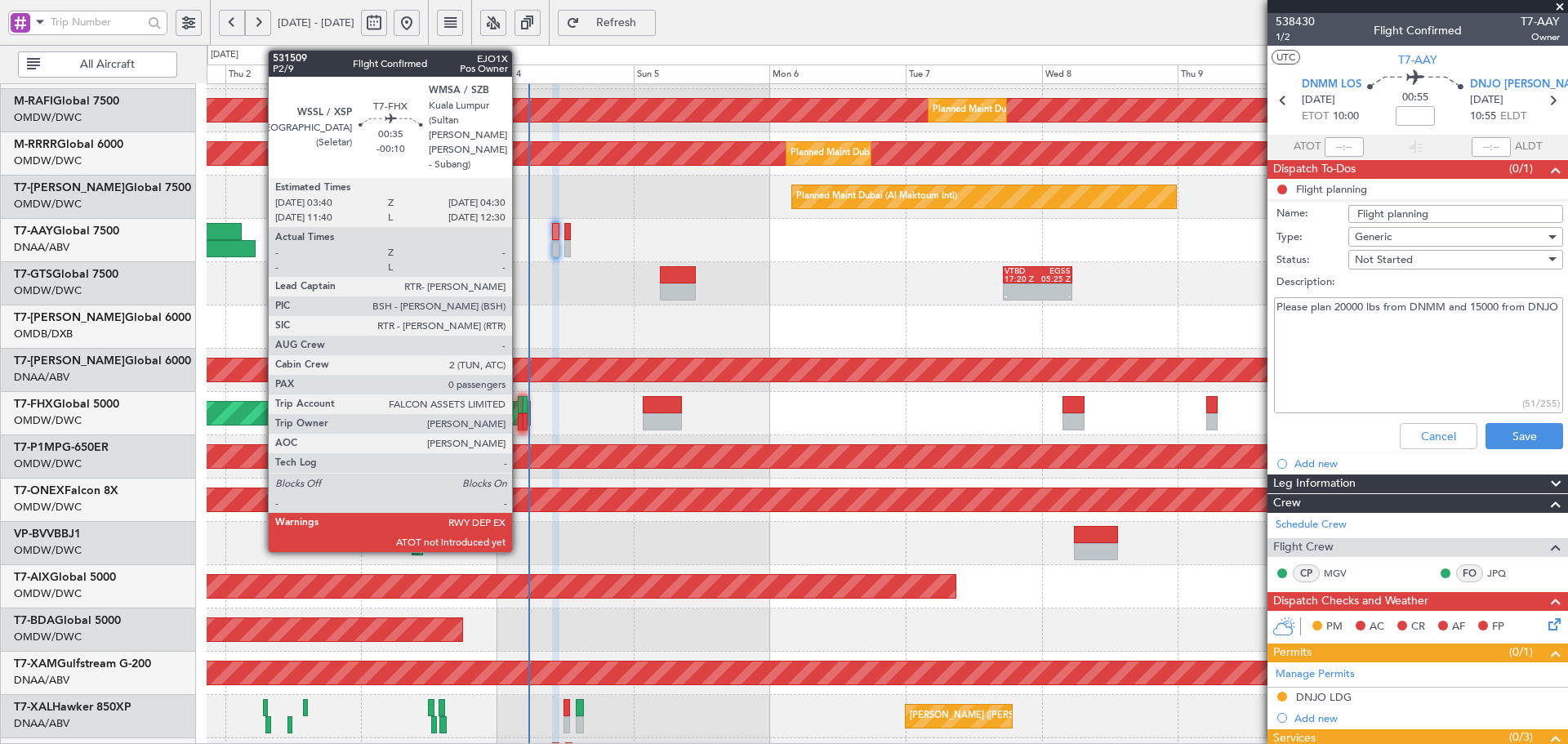
click at [520, 401] on div at bounding box center [521, 404] width 5 height 17
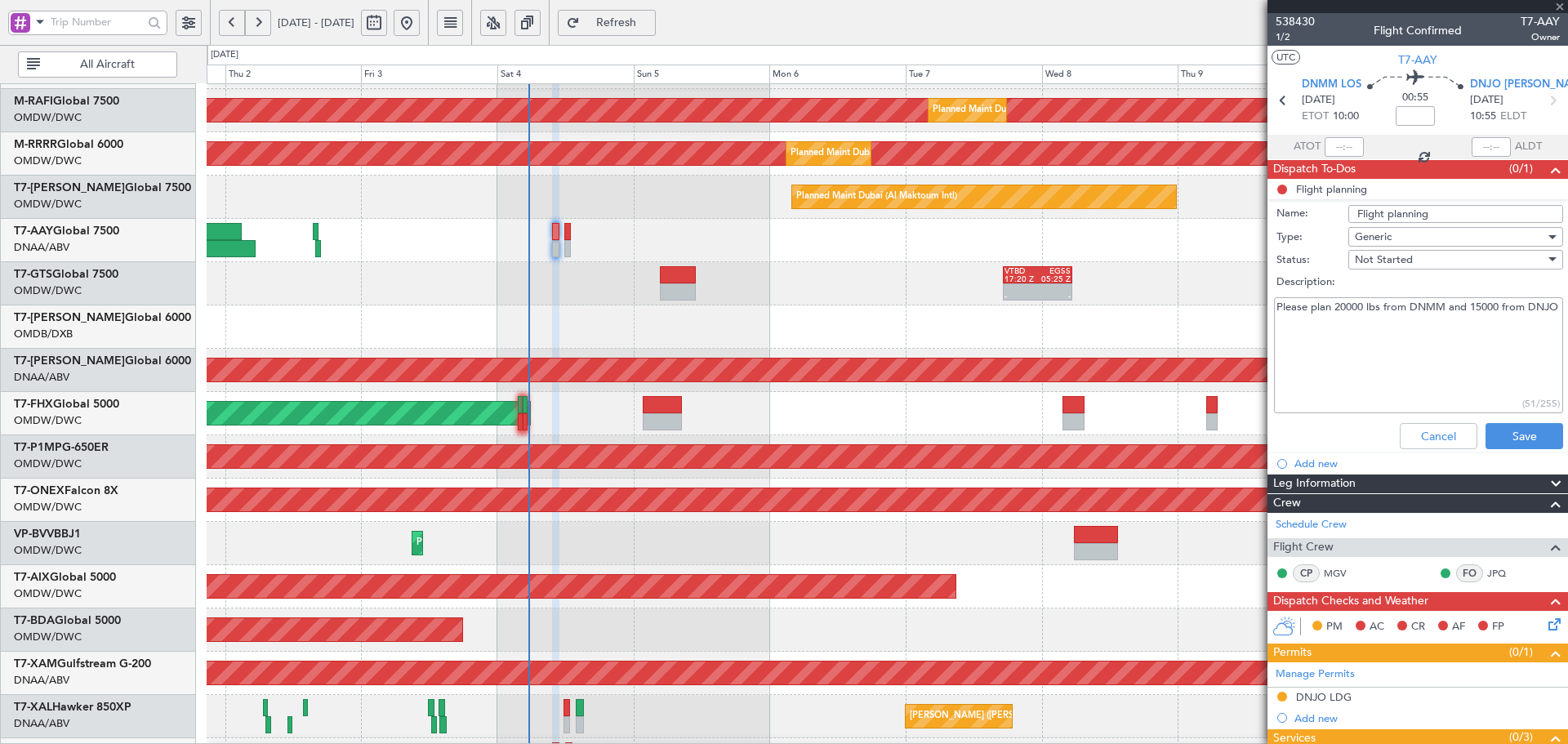
type input "-00:10"
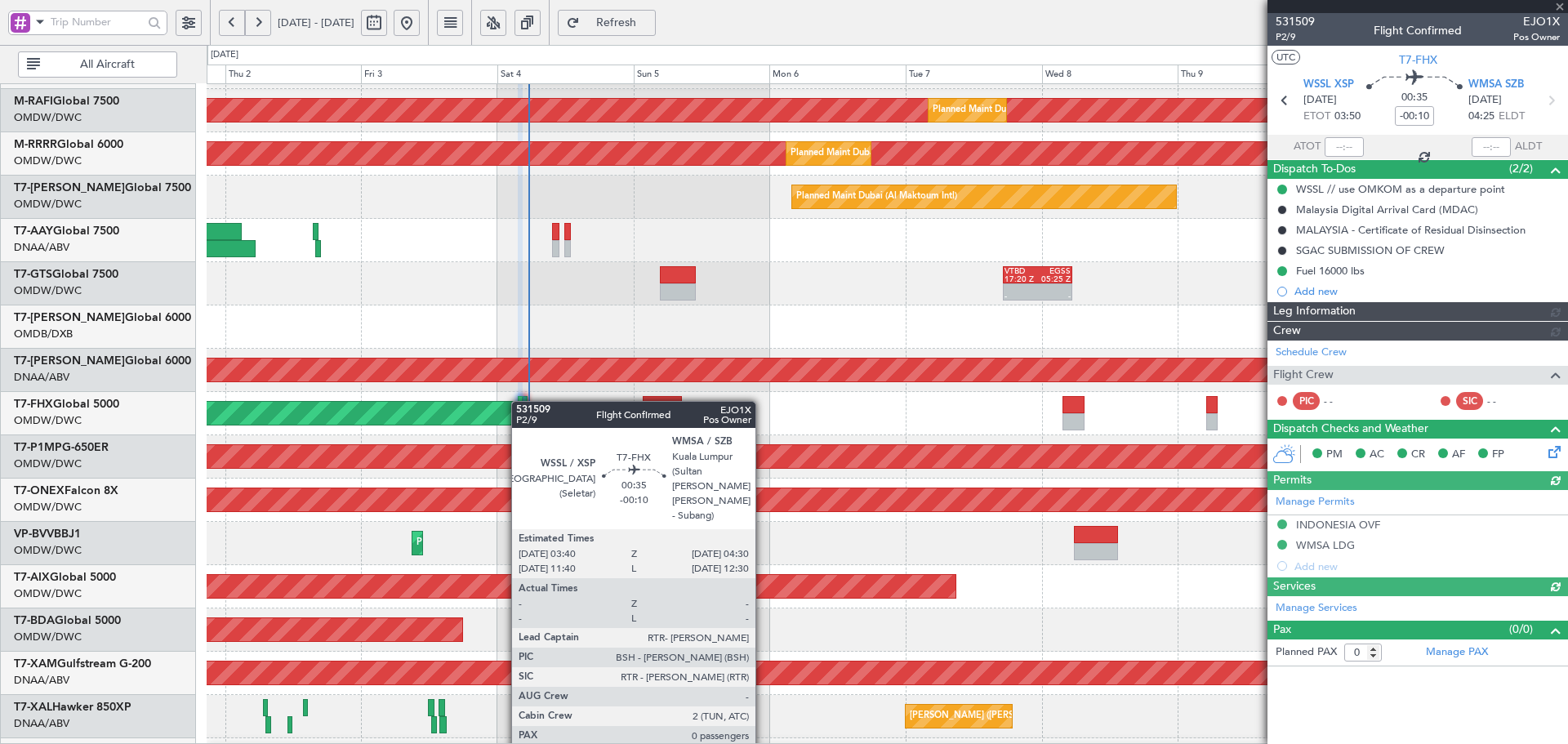
type input "[PERSON_NAME] ([PERSON_NAME])"
type input "7423"
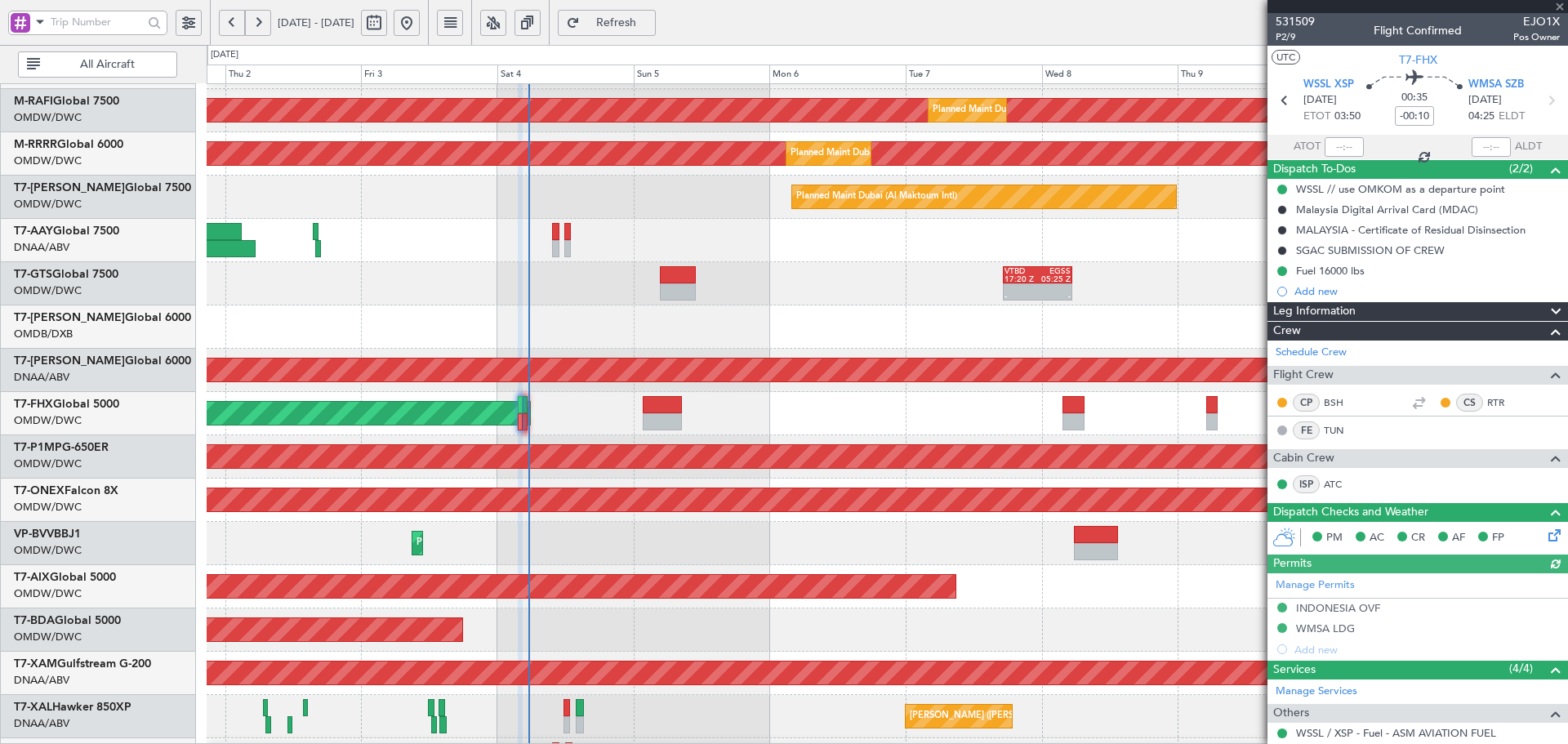
drag, startPoint x: 1341, startPoint y: 143, endPoint x: 1338, endPoint y: 152, distance: 9.5
click at [1341, 142] on div at bounding box center [1344, 147] width 39 height 20
click at [1336, 146] on input "text" at bounding box center [1344, 147] width 39 height 20
type input "05:24"
type input "[PERSON_NAME] ([PERSON_NAME])"
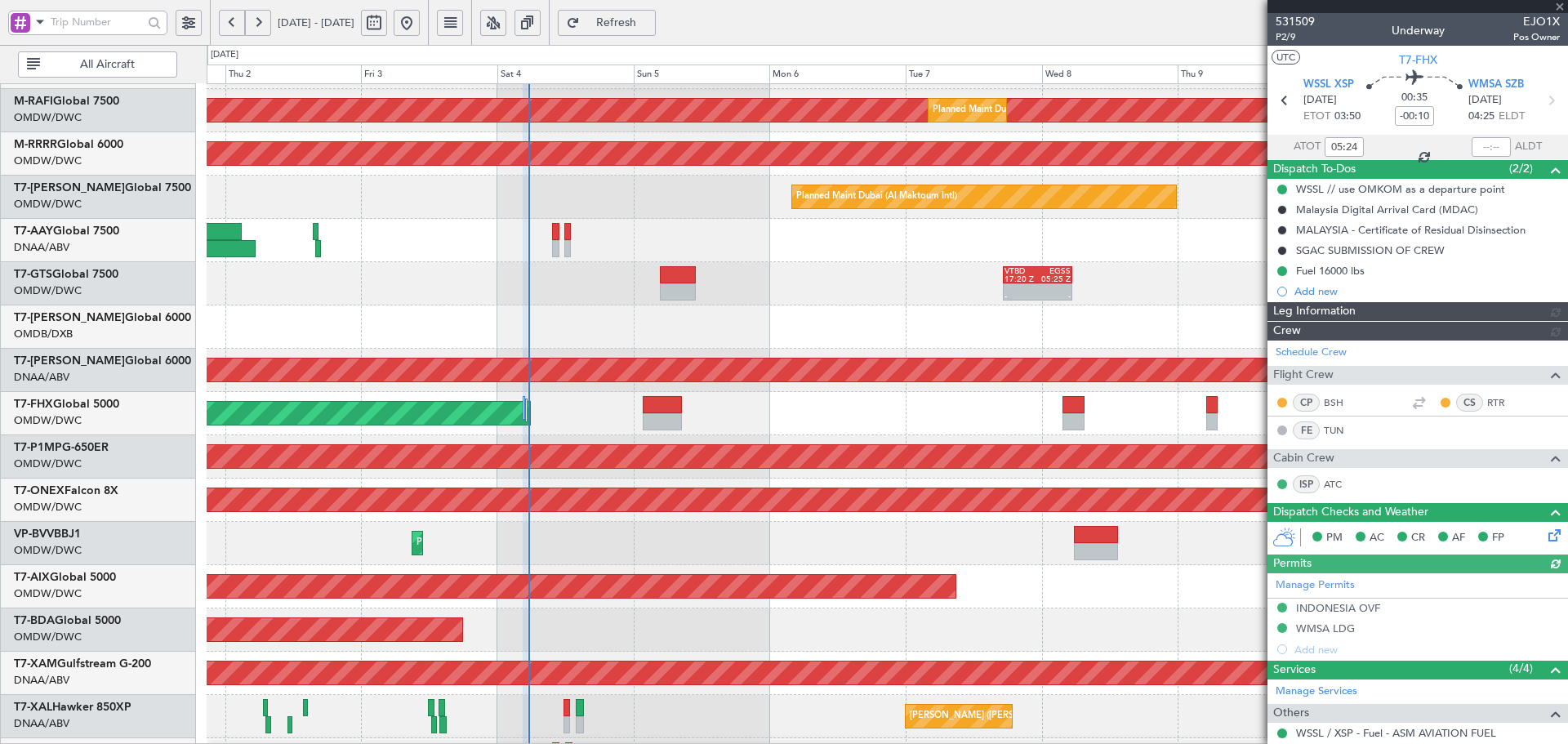
type input "7423"
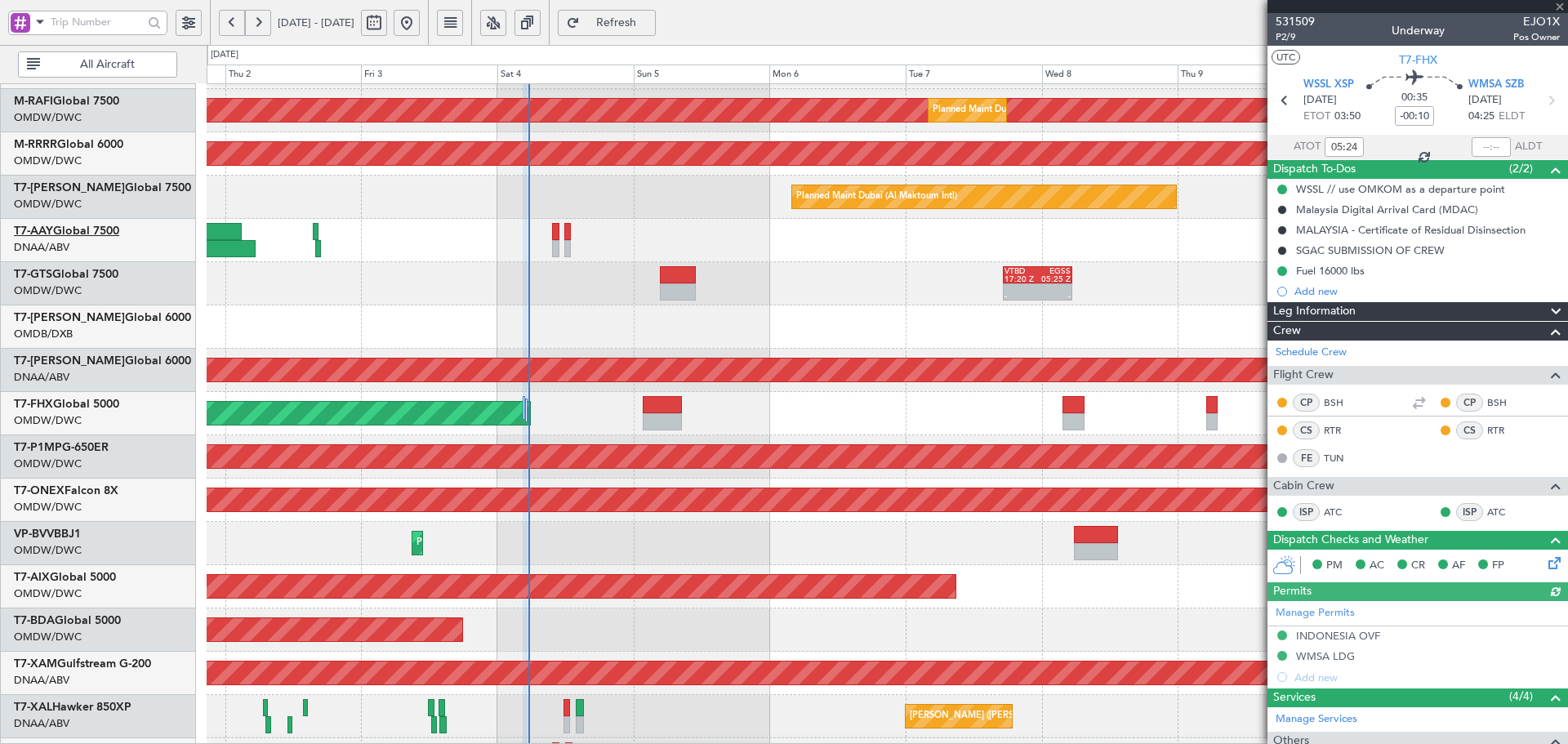
click at [105, 232] on link "T7-AAY Global 7500" at bounding box center [66, 230] width 105 height 11
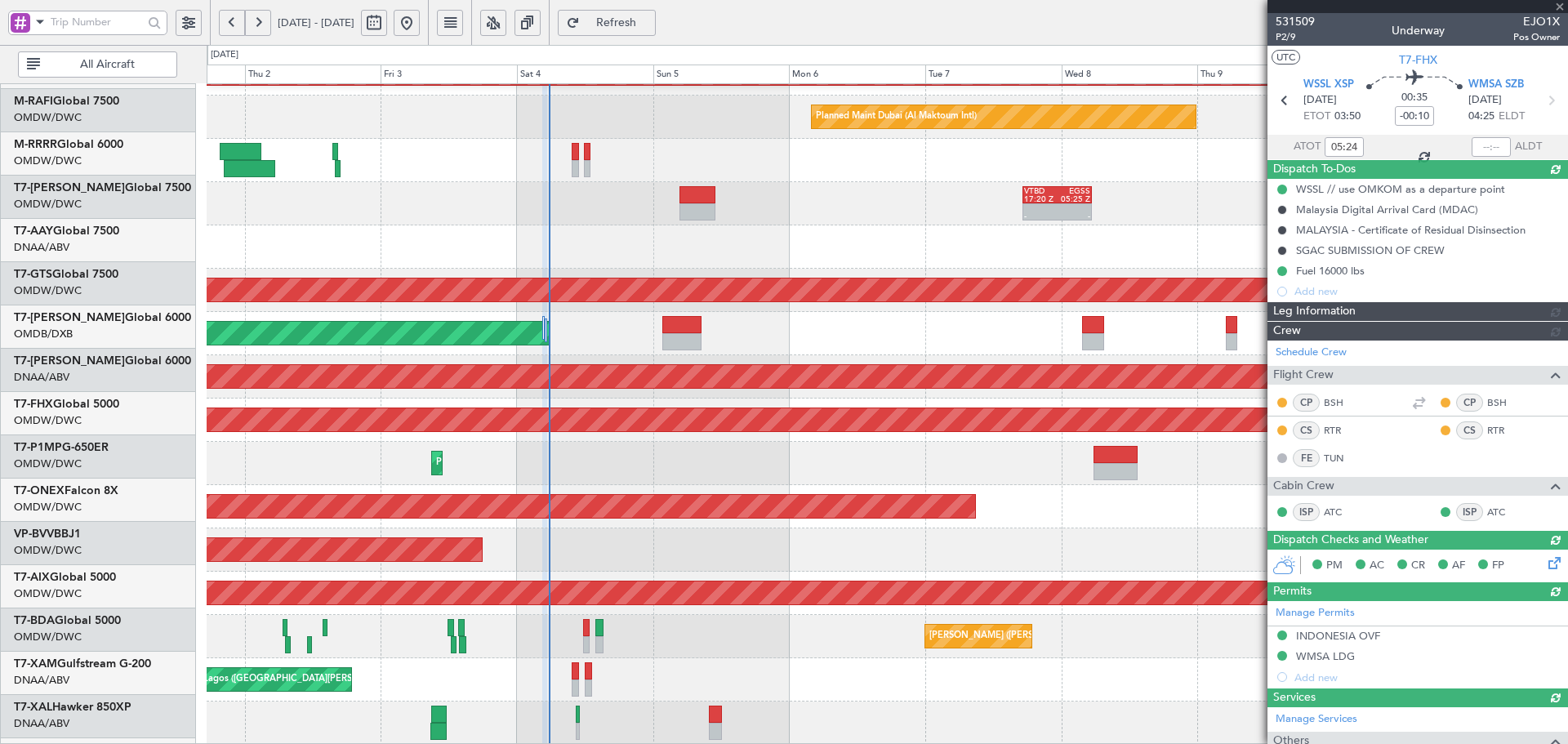
scroll to position [292, 0]
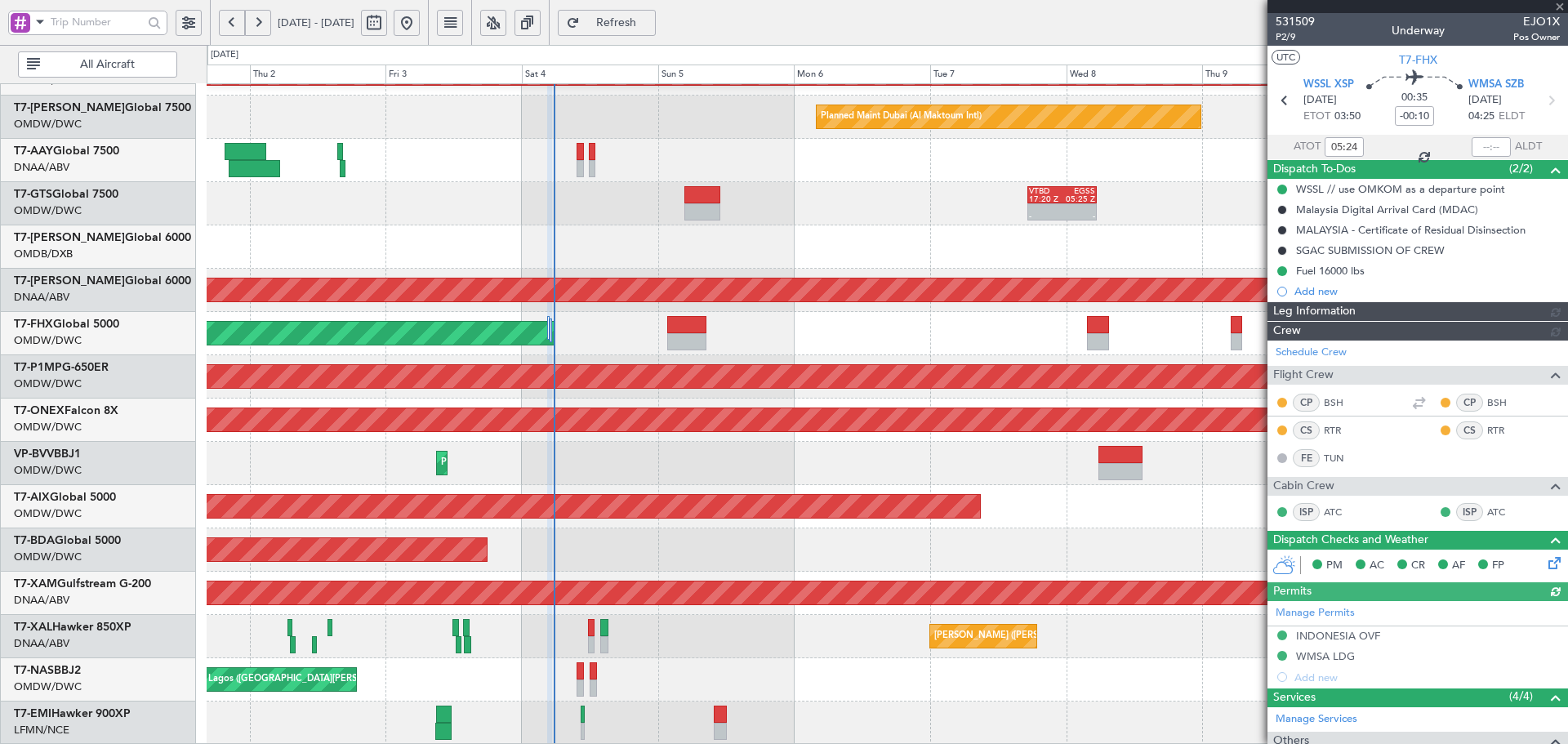
type input "[PERSON_NAME] ([PERSON_NAME])"
type input "7423"
click at [98, 148] on link "T7-AAY Global 7500" at bounding box center [66, 150] width 105 height 11
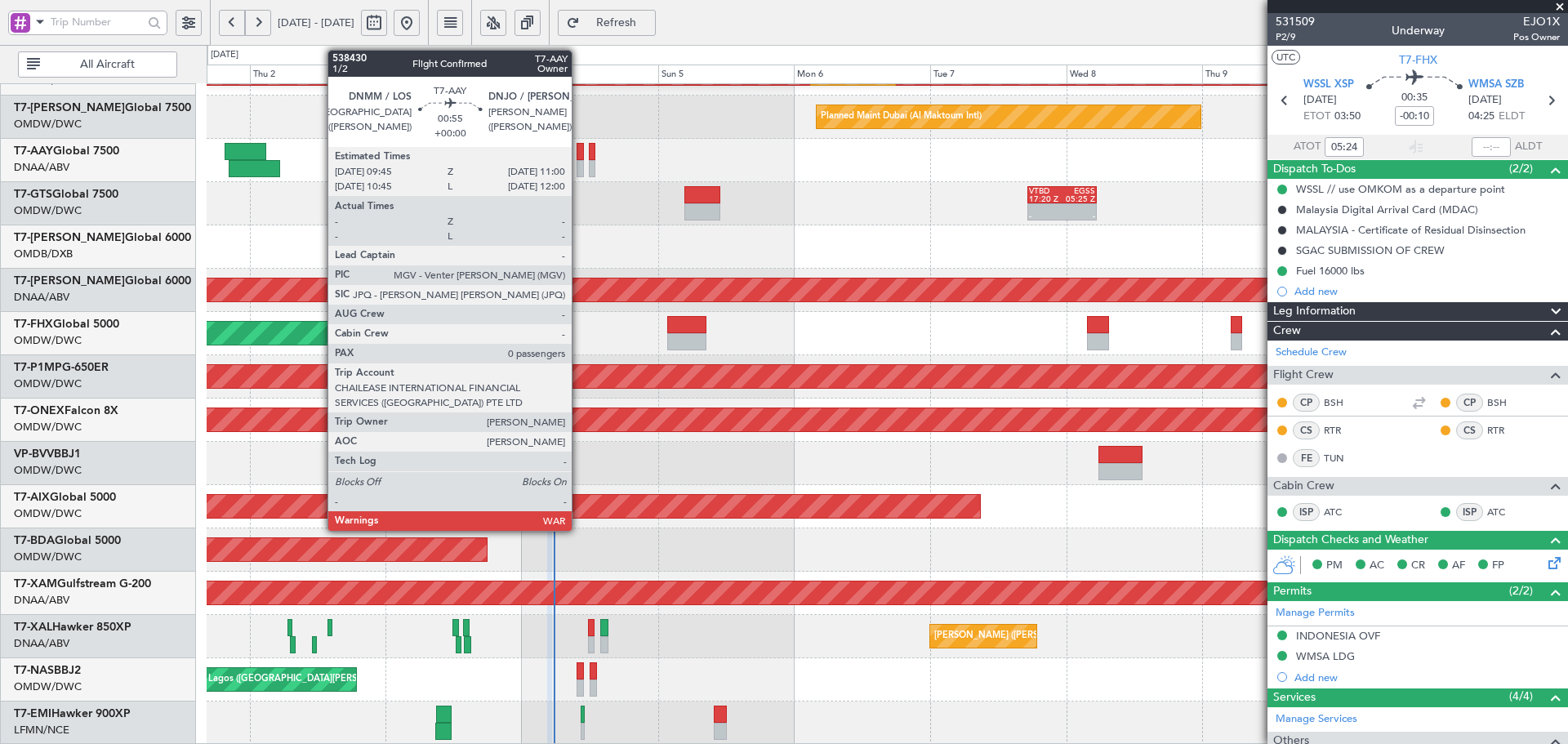
click at [579, 164] on div at bounding box center [580, 169] width 8 height 17
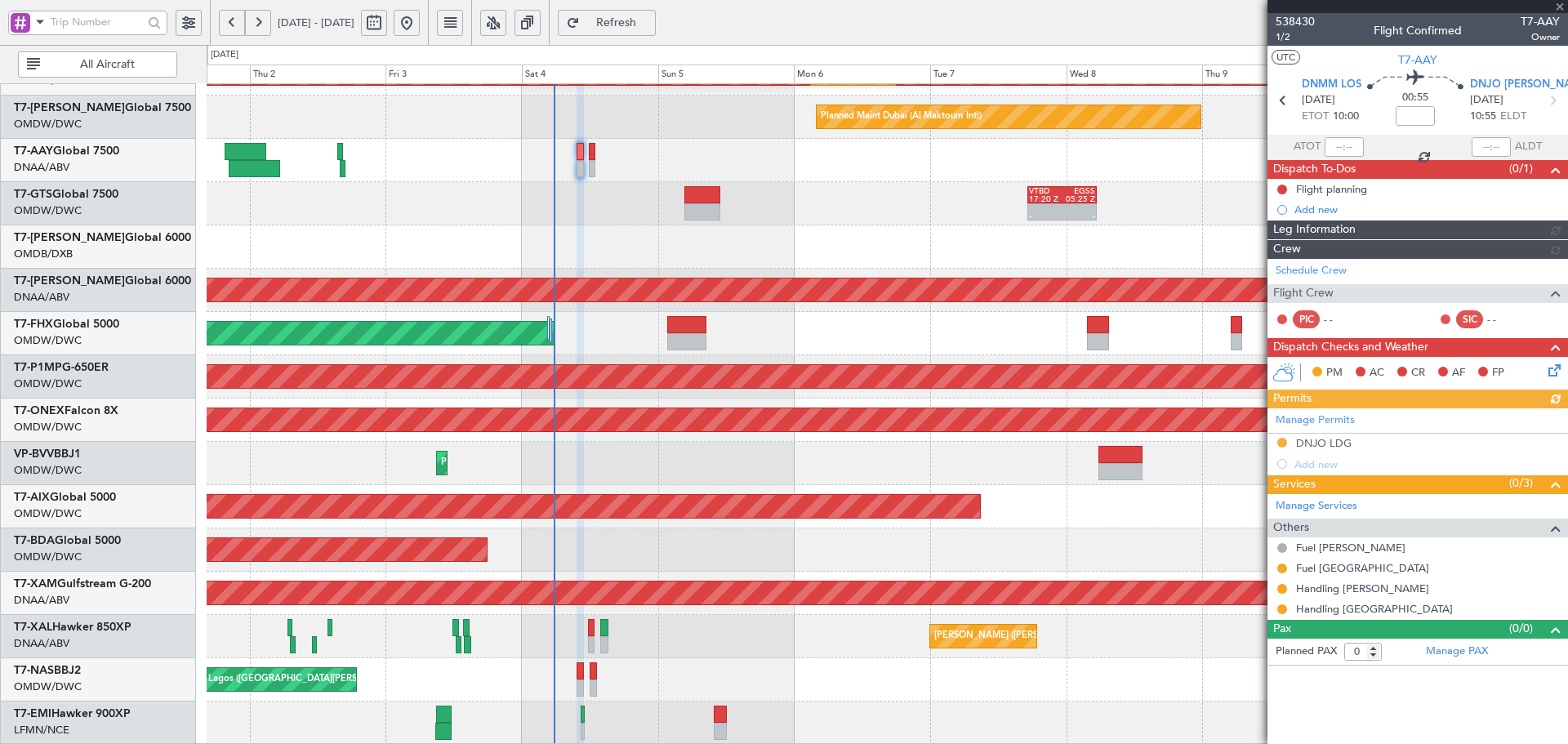
type input "[PERSON_NAME] (ANI)"
type input "7452"
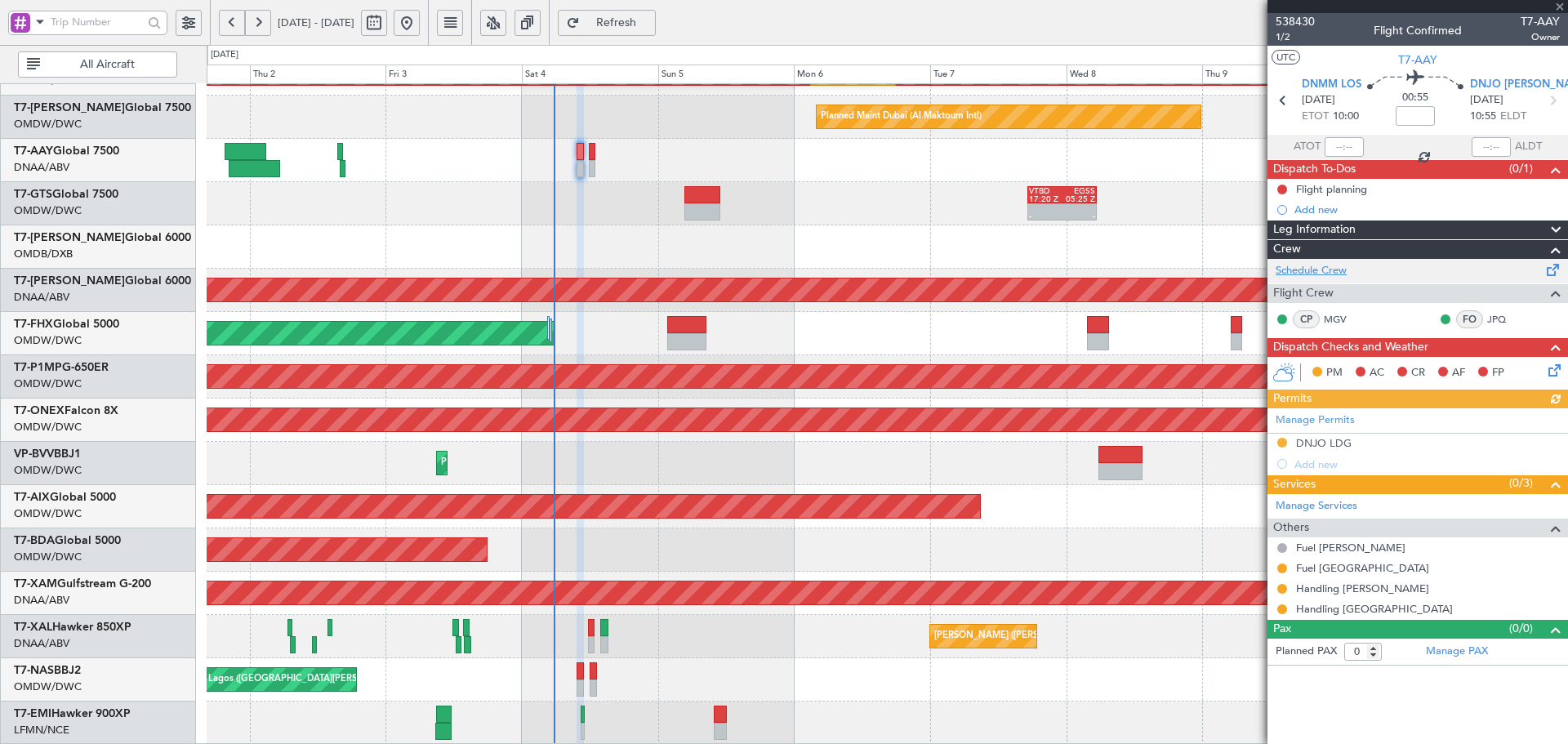
click at [1334, 264] on link "Schedule Crew" at bounding box center [1311, 270] width 71 height 16
click at [1465, 649] on link "Manage PAX" at bounding box center [1457, 651] width 62 height 16
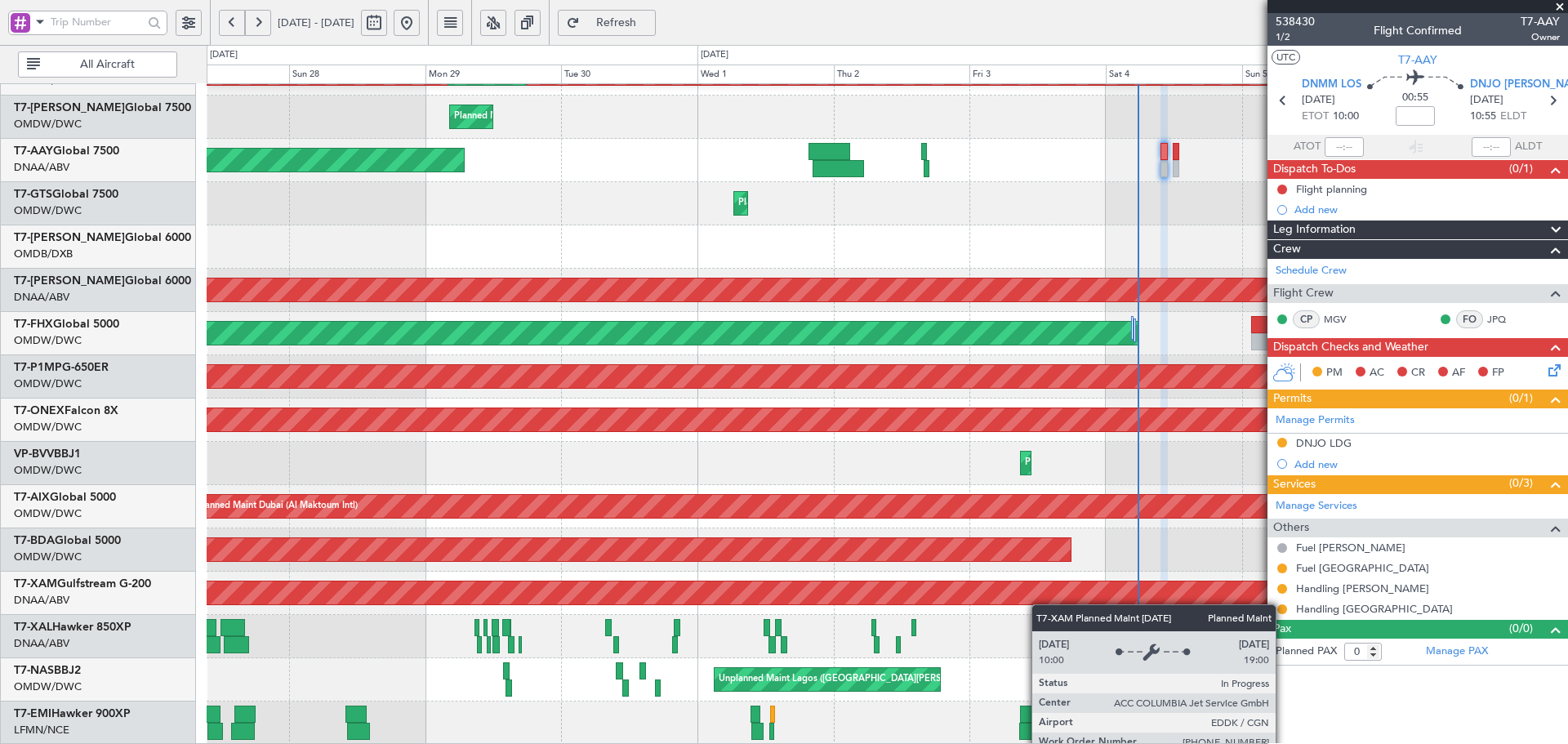
click at [1069, 599] on div "Planned Maint Dubai (Al Maktoum Intl) Planned Maint Dubai (Al Maktoum Intl) Pla…" at bounding box center [887, 269] width 1361 height 952
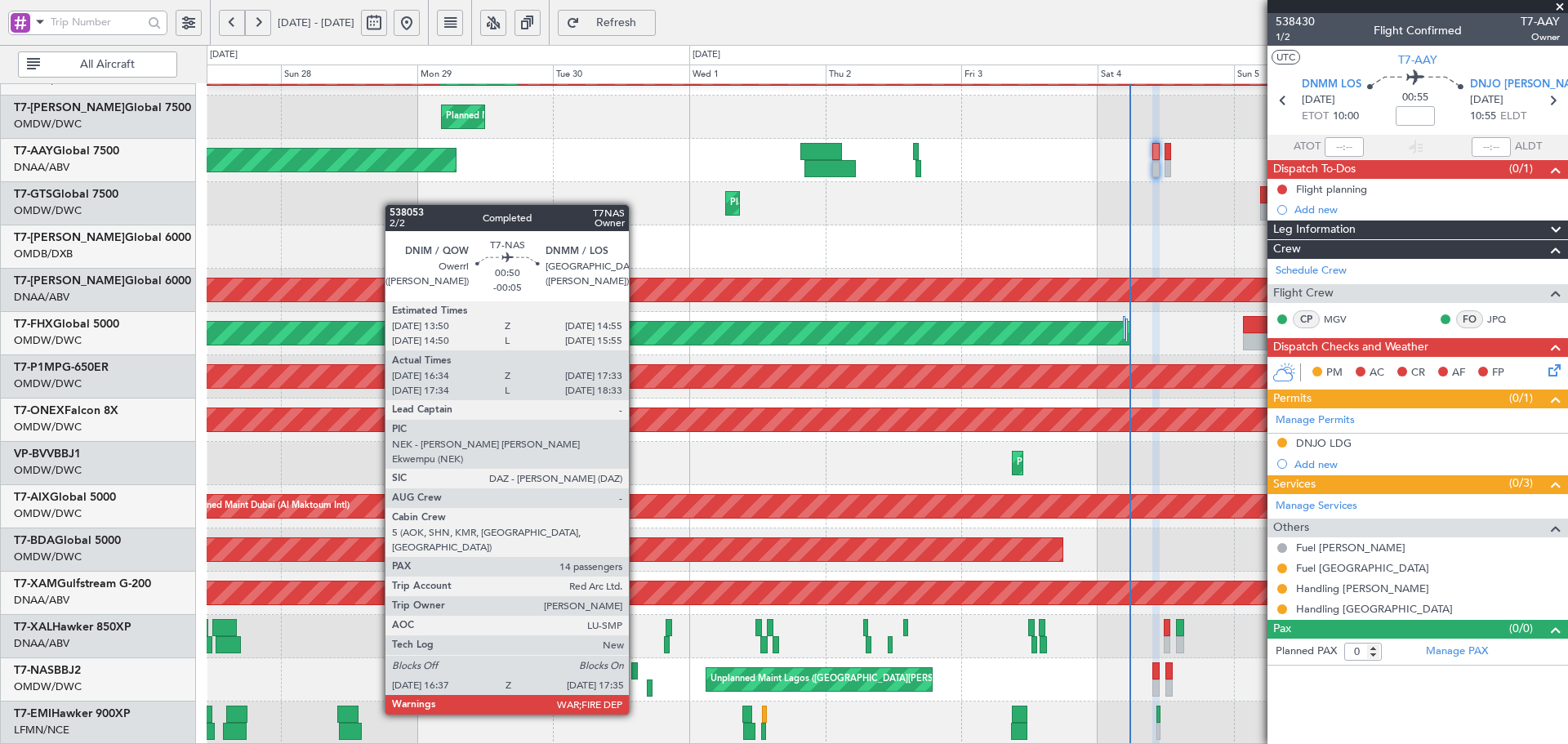
click at [636, 669] on div at bounding box center [635, 671] width 7 height 17
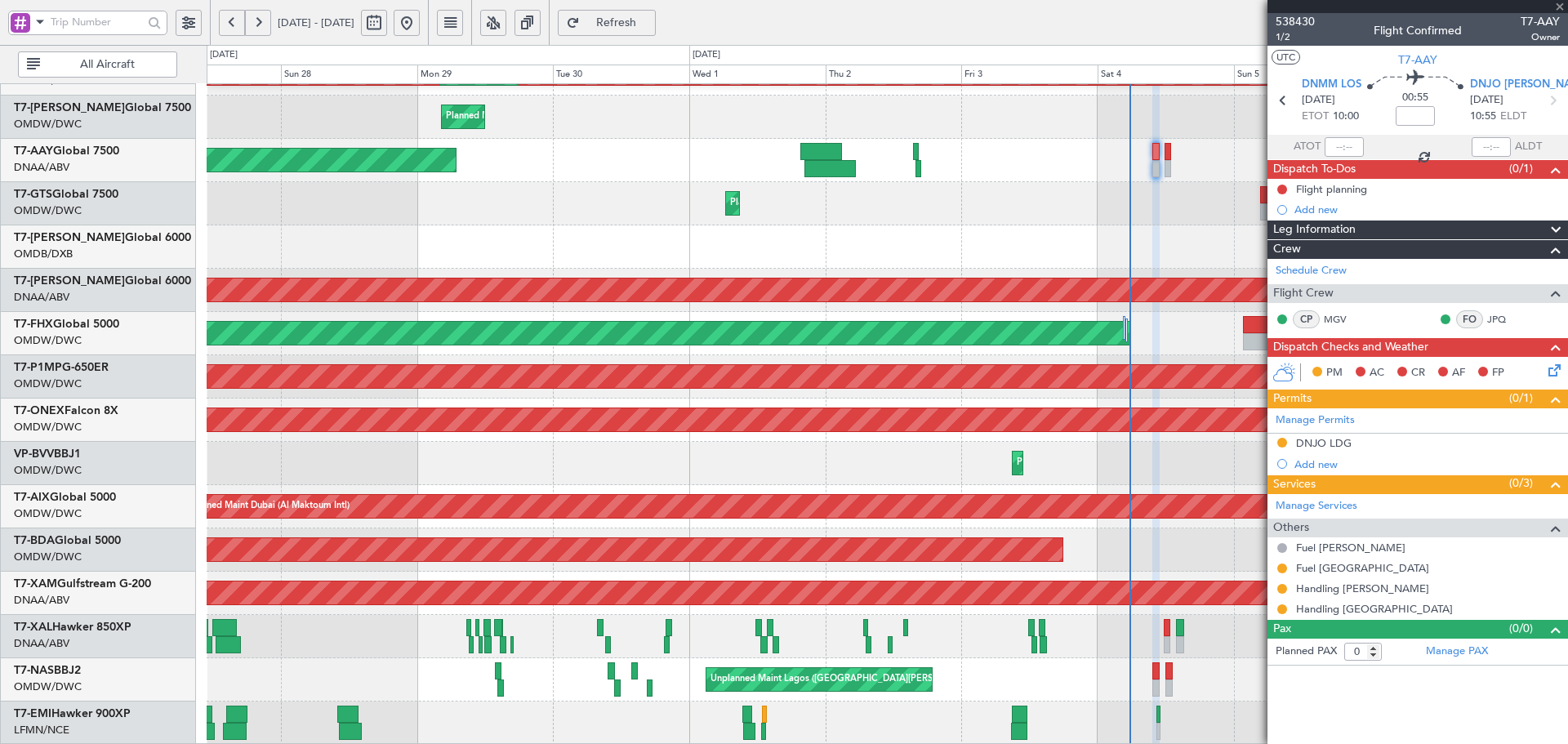
type input "-00:05"
type input "16:44"
type input "17:28"
type input "14"
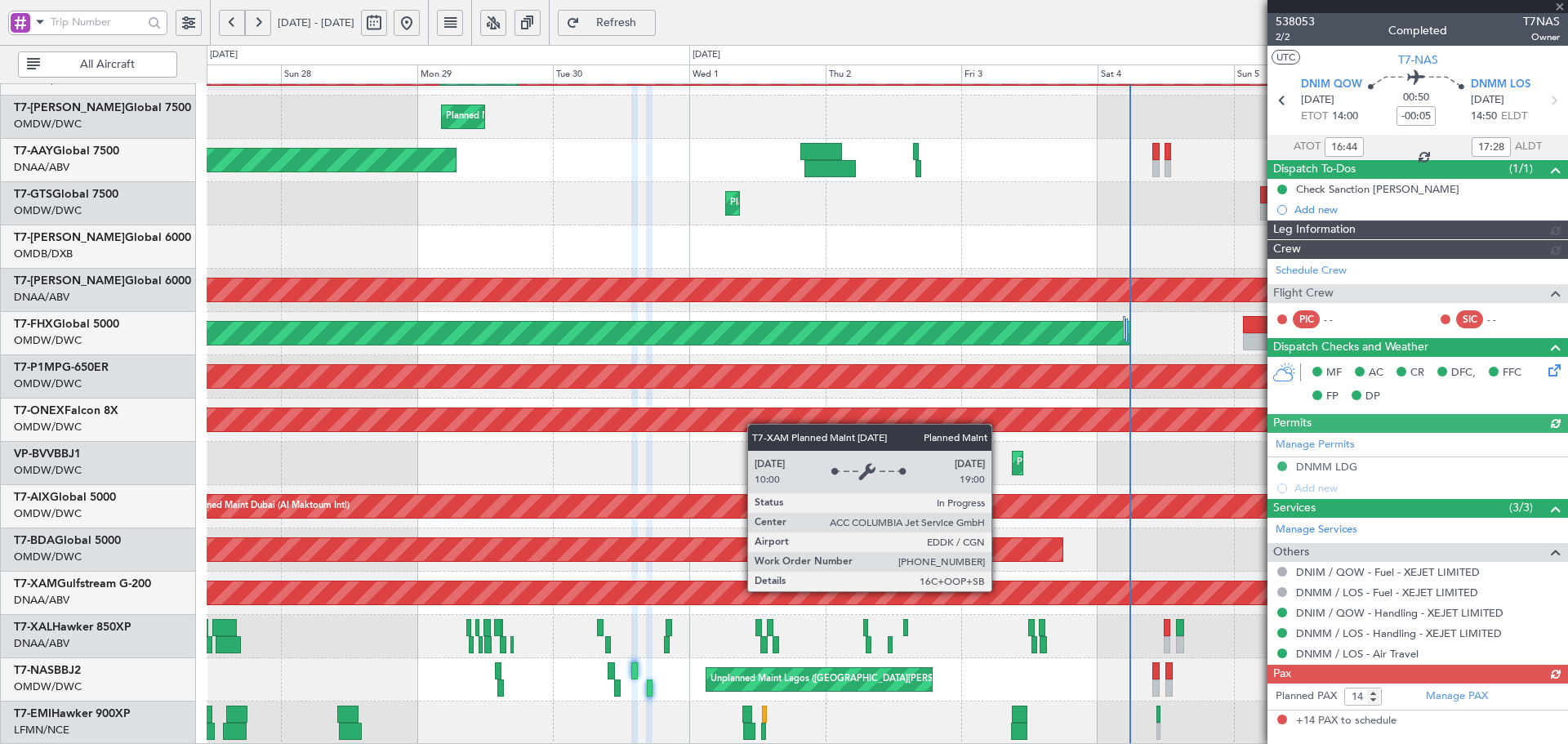
type input "Dherander Fithani (DHF)"
type input "7394"
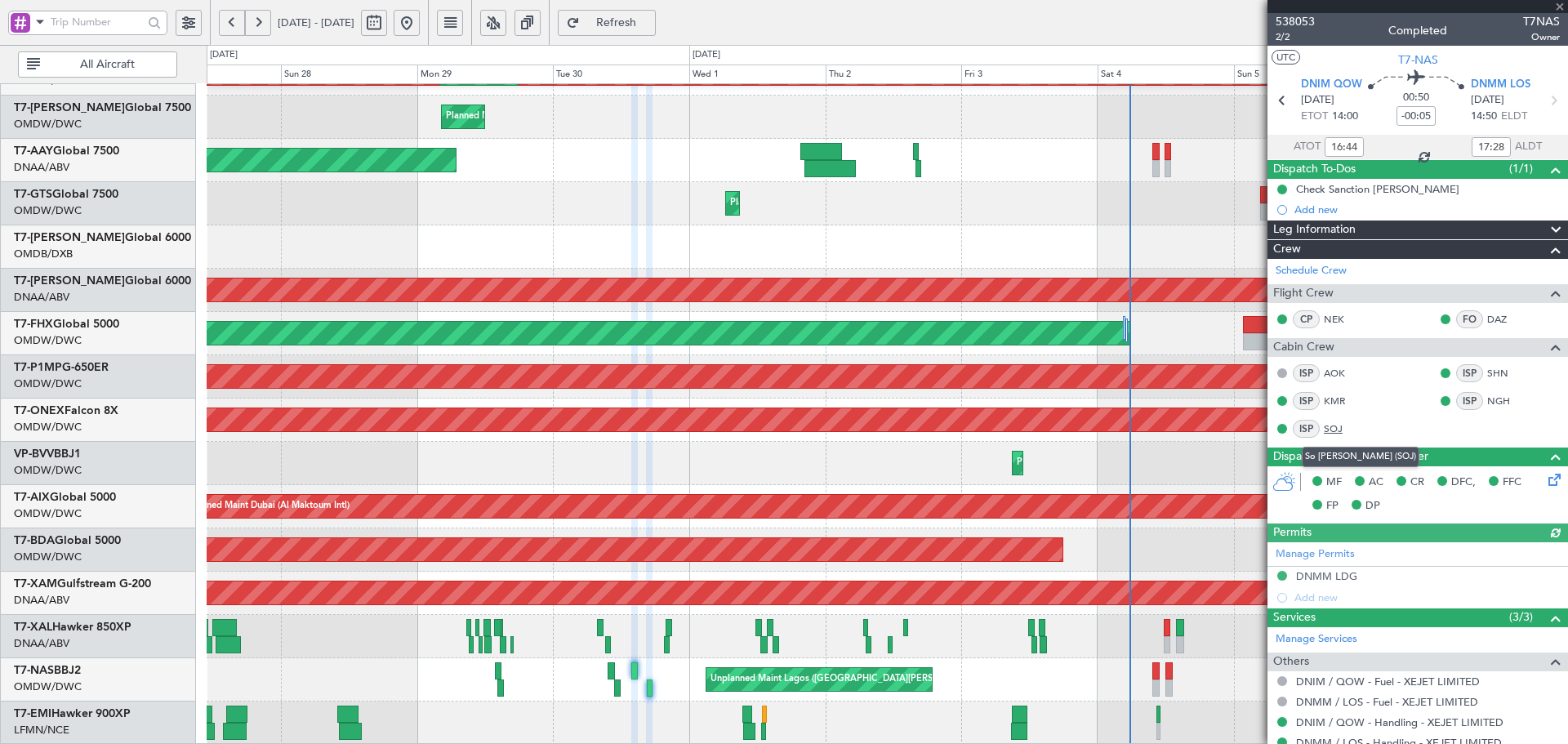
click at [1334, 427] on link "SOJ" at bounding box center [1342, 428] width 37 height 15
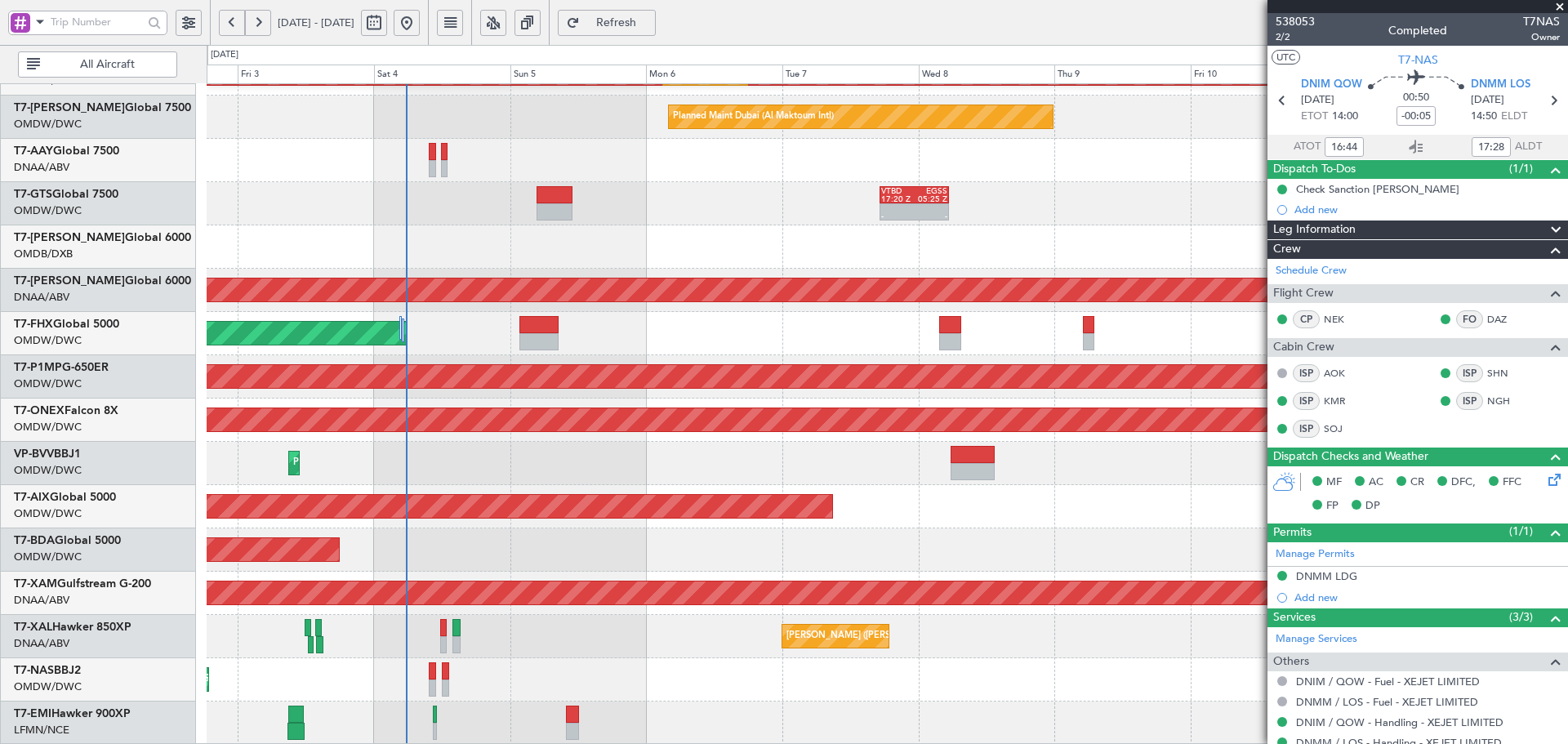
click at [27, 339] on div "Planned Maint Dubai (Al Maktoum Intl) Planned Maint Dubai (Al Maktoum Intl) Pla…" at bounding box center [784, 394] width 1568 height 699
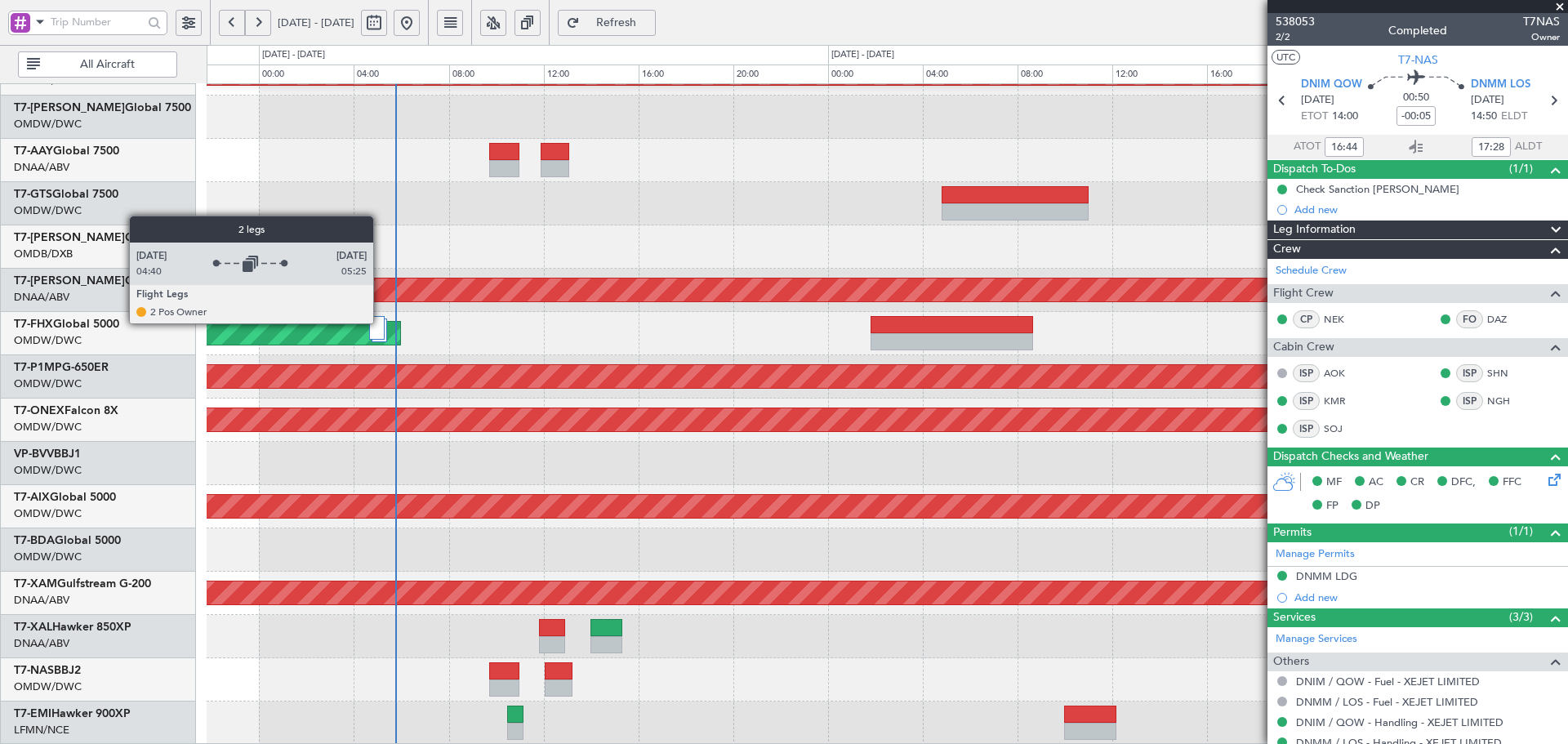
click at [381, 323] on div at bounding box center [376, 328] width 15 height 24
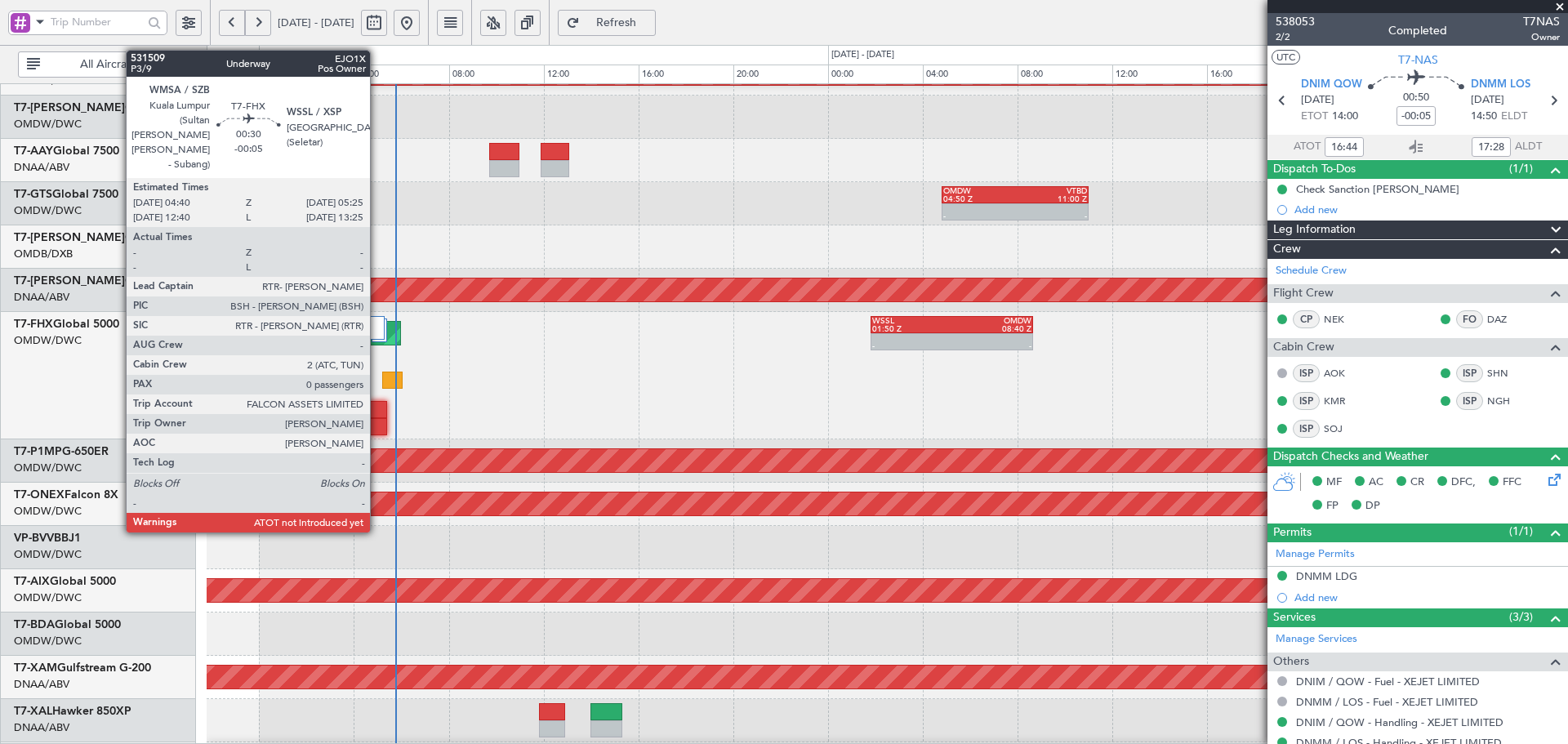
click at [377, 411] on div at bounding box center [377, 410] width 18 height 17
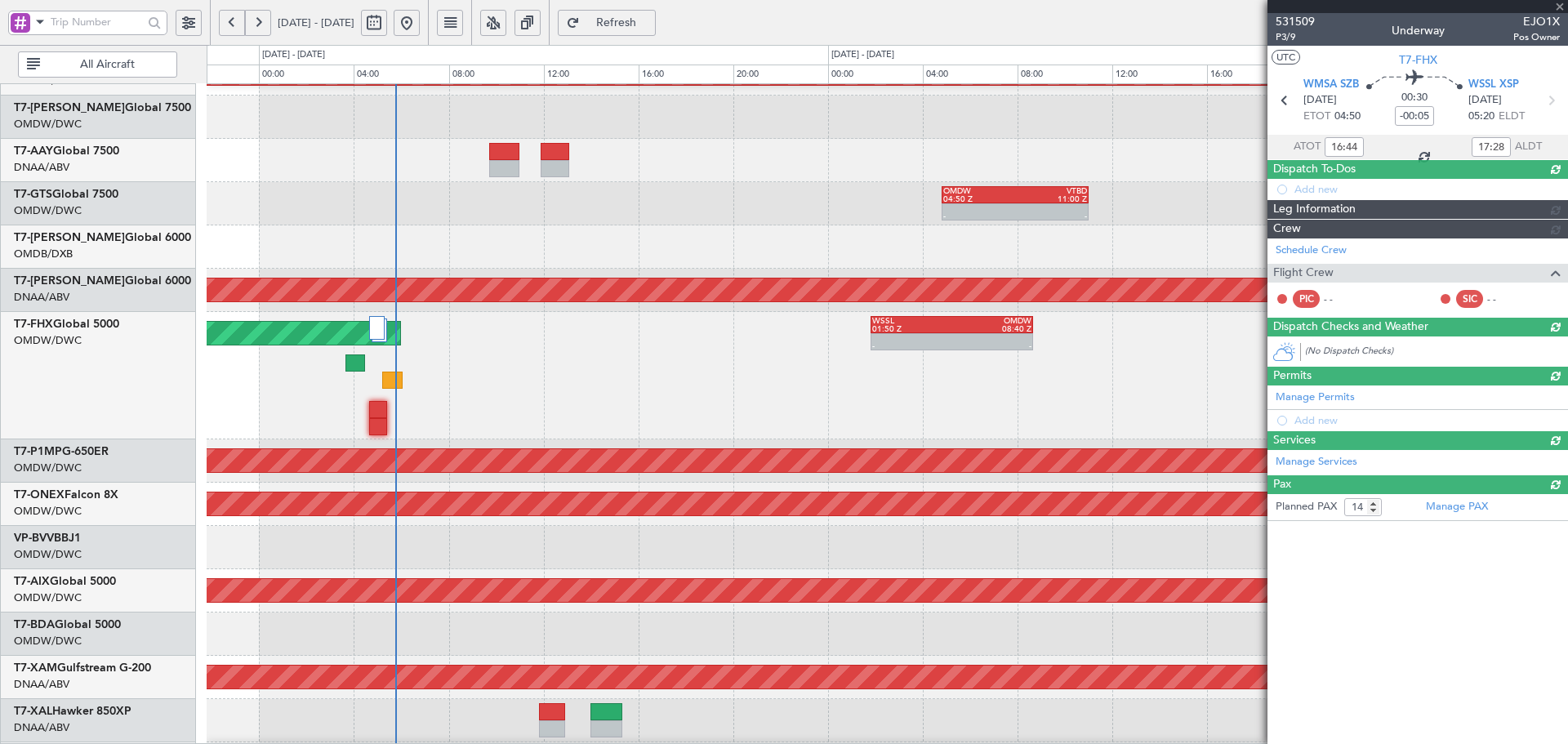
type input "0"
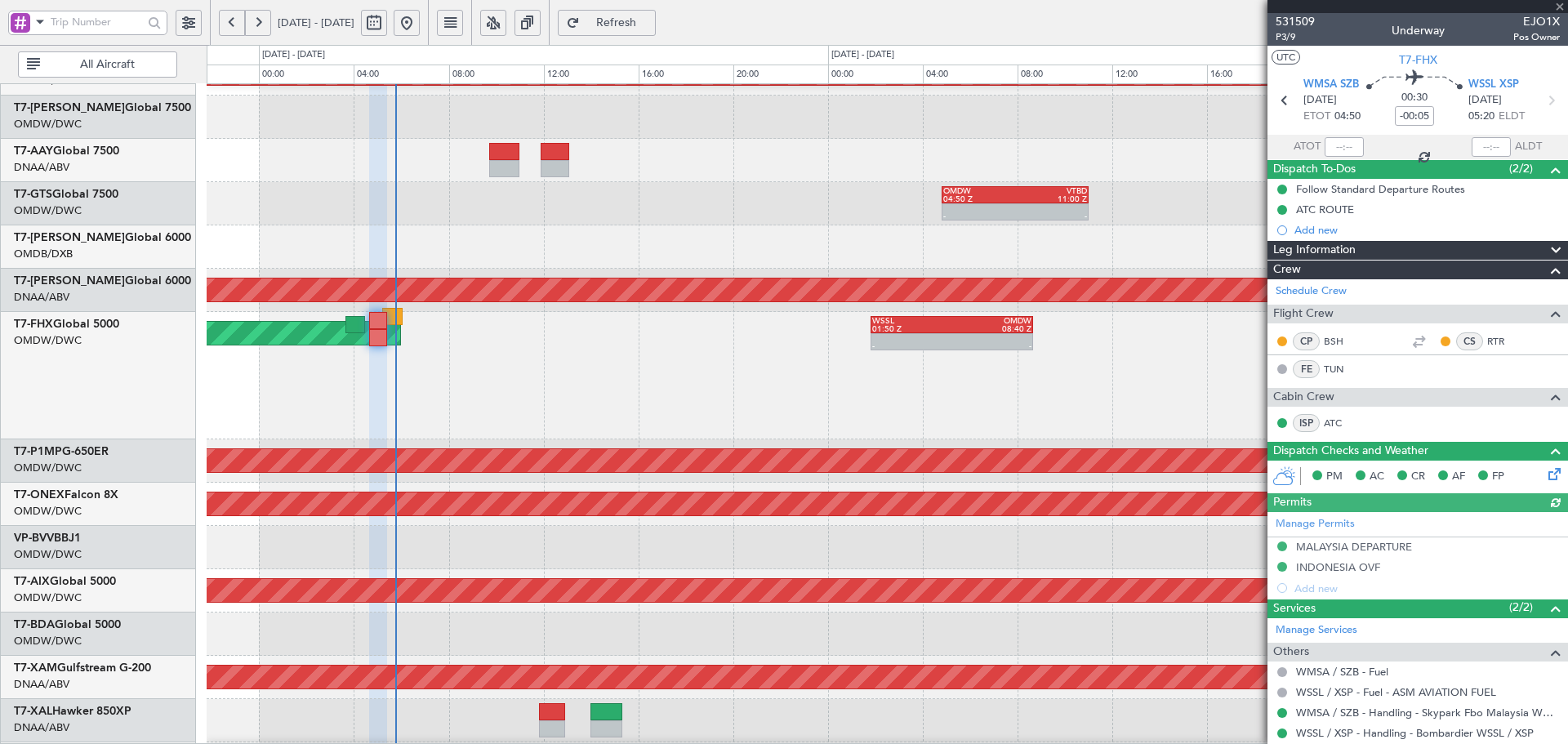
type input "[PERSON_NAME] ([PERSON_NAME])"
type input "7424"
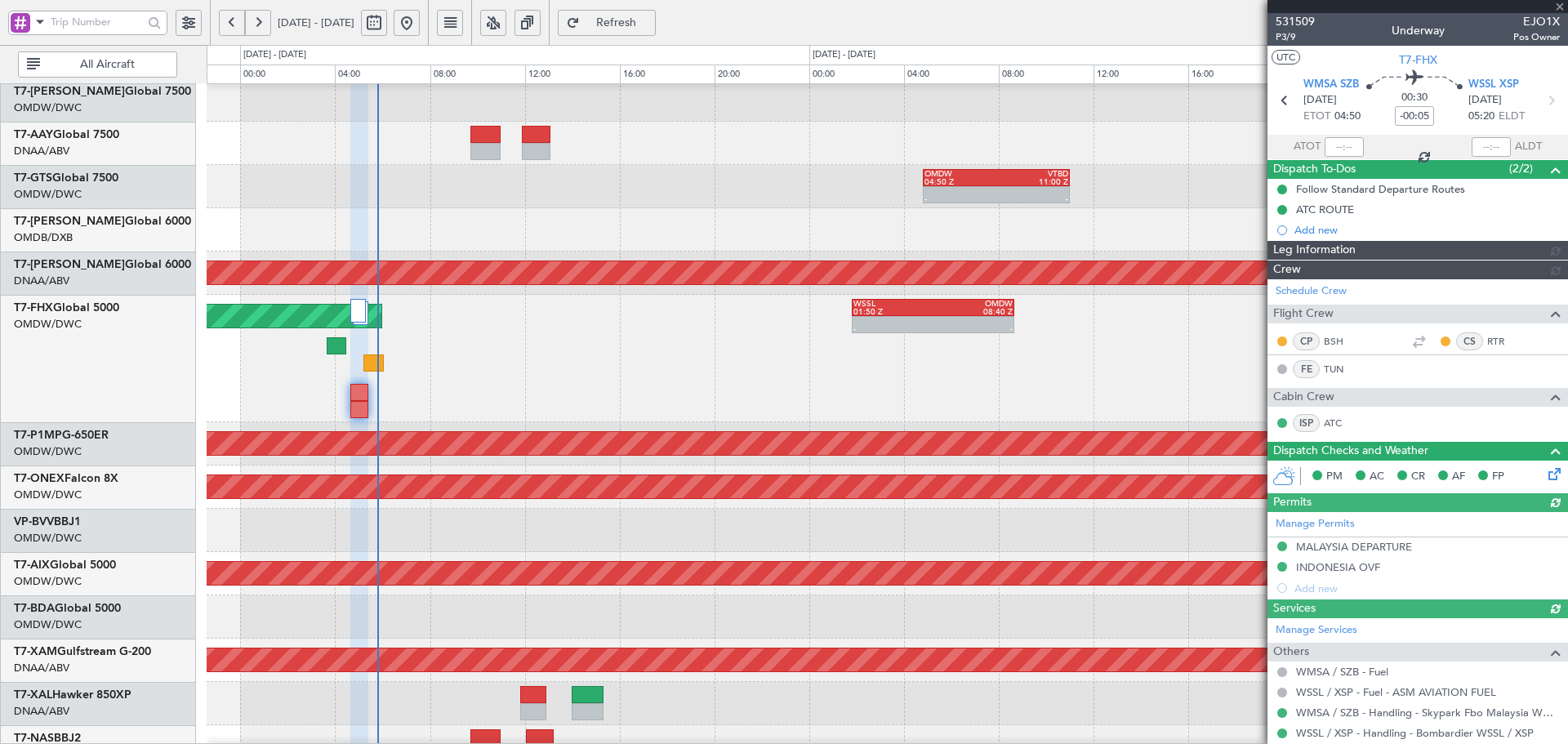
scroll to position [309, 0]
type input "[PERSON_NAME] ([PERSON_NAME])"
type input "7424"
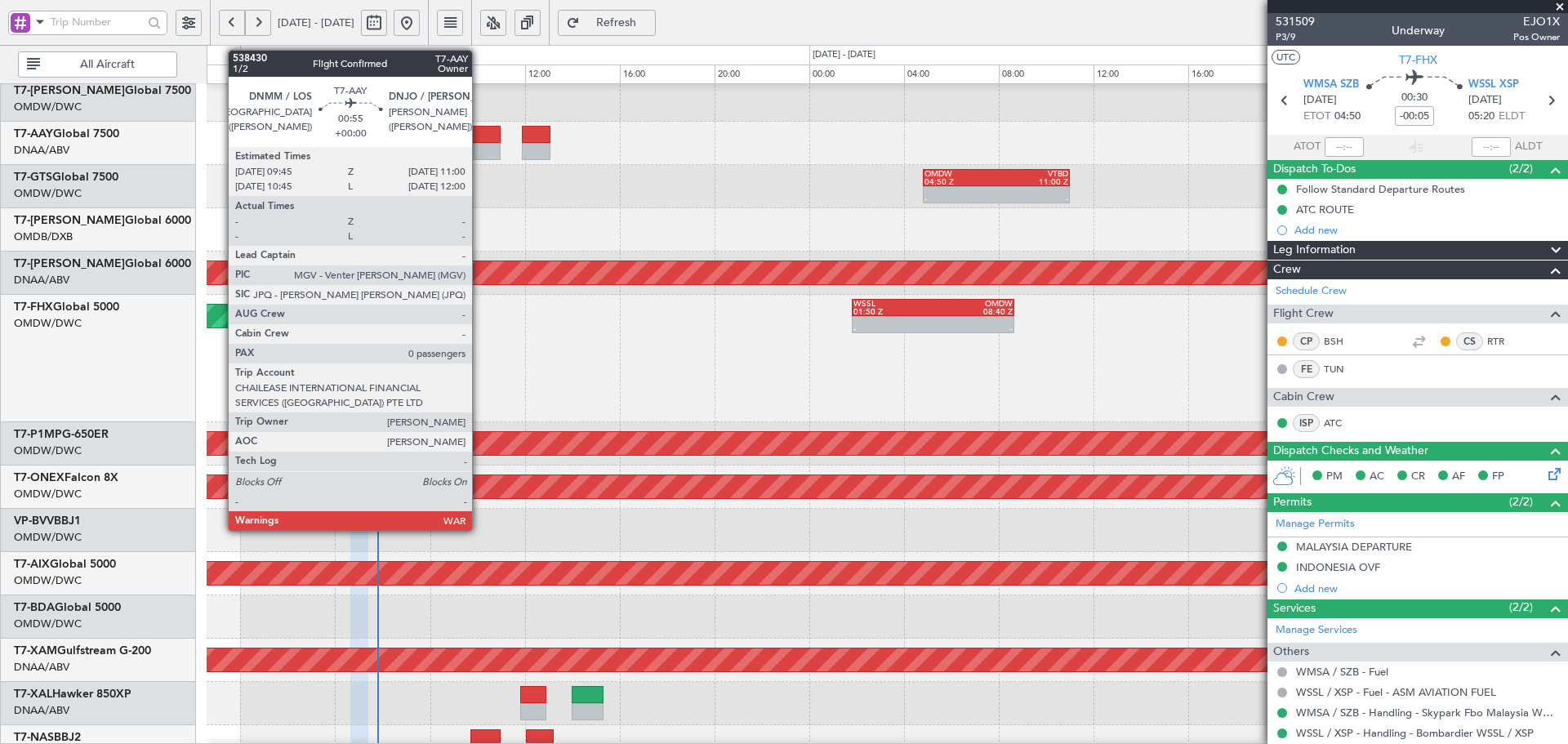
click at [482, 137] on div at bounding box center [485, 134] width 30 height 17
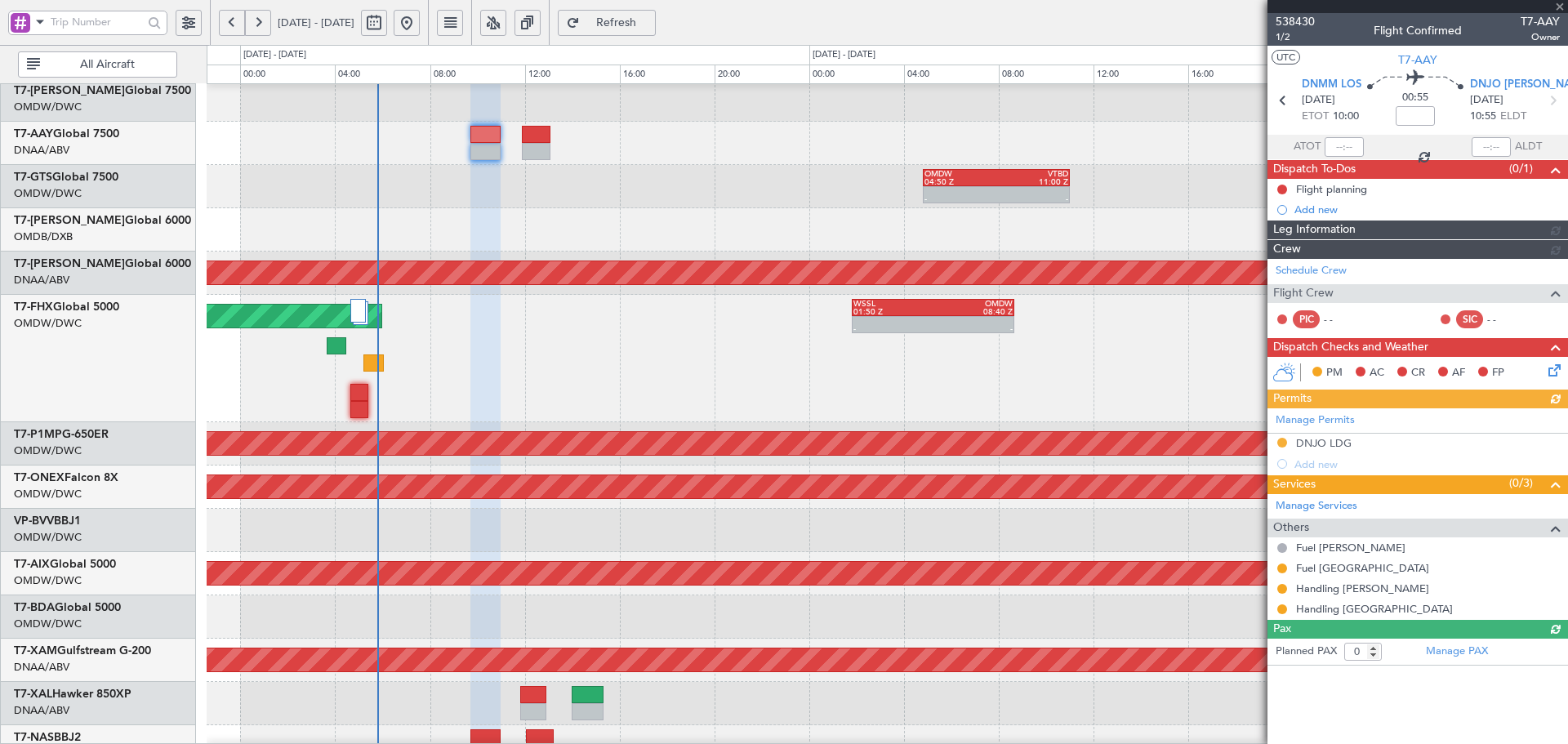
type input "[PERSON_NAME] (ANI)"
type input "7452"
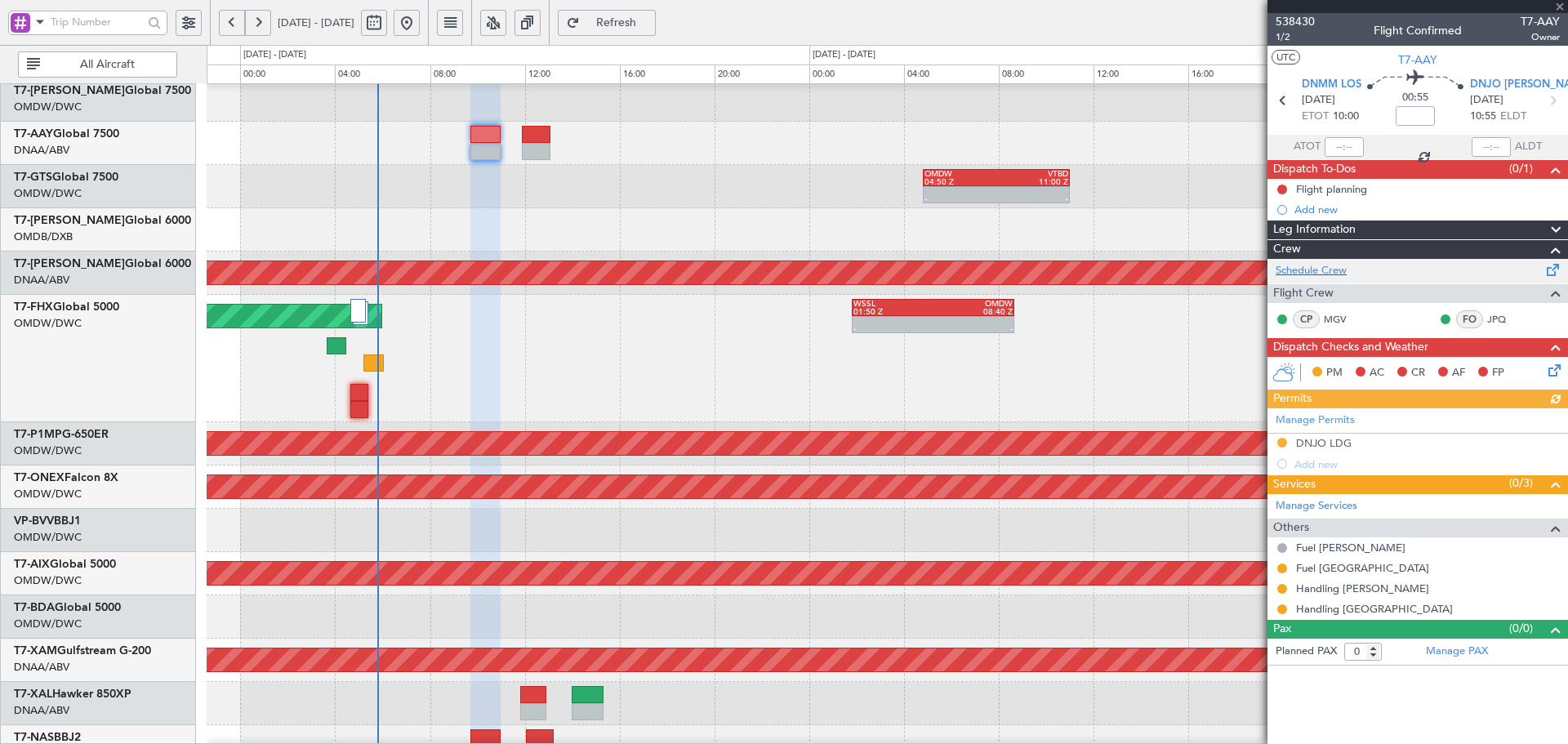
click at [1311, 282] on div "Schedule Crew" at bounding box center [1418, 270] width 300 height 25
click at [630, 23] on button "Refresh" at bounding box center [607, 22] width 98 height 26
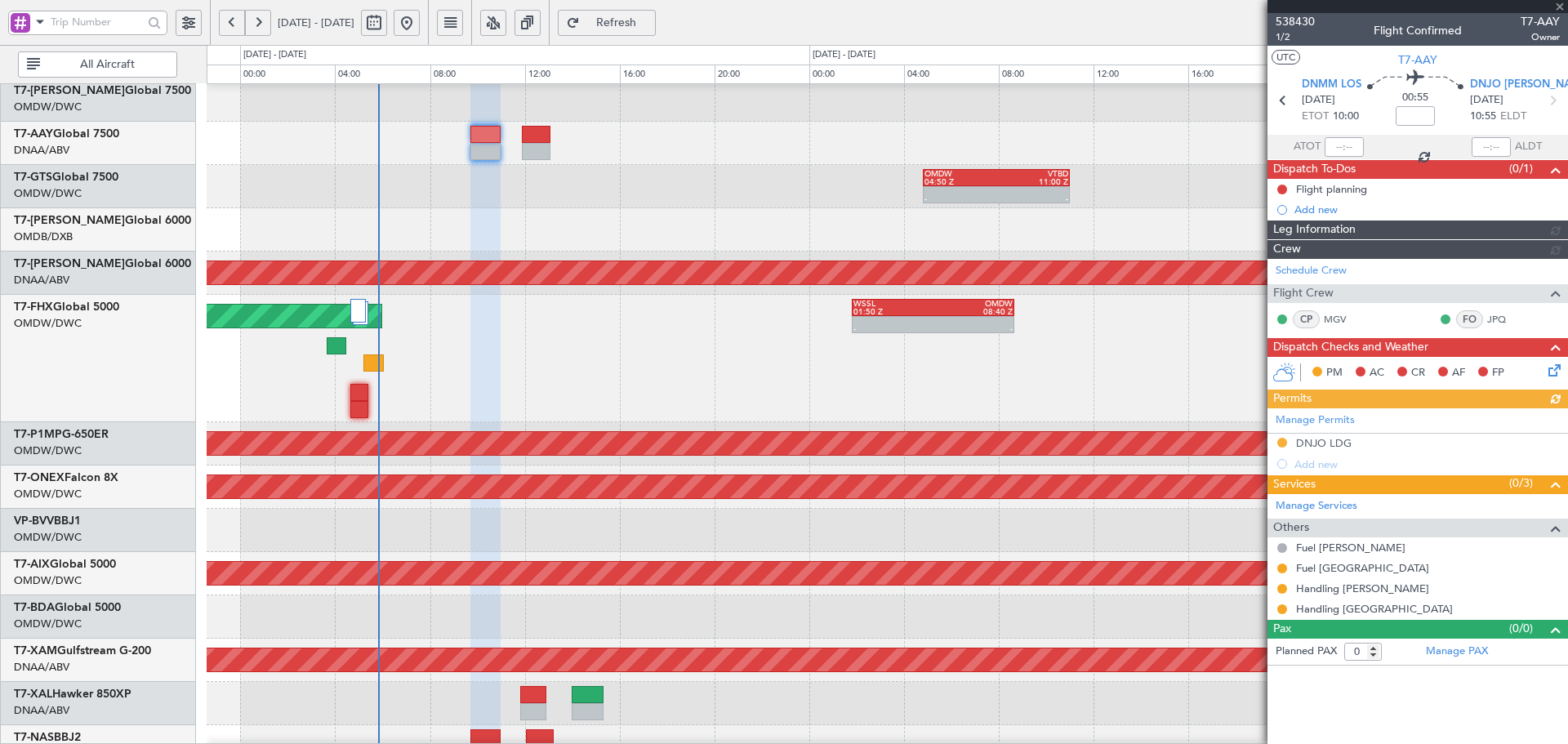
type input "[PERSON_NAME] (ANI)"
type input "7452"
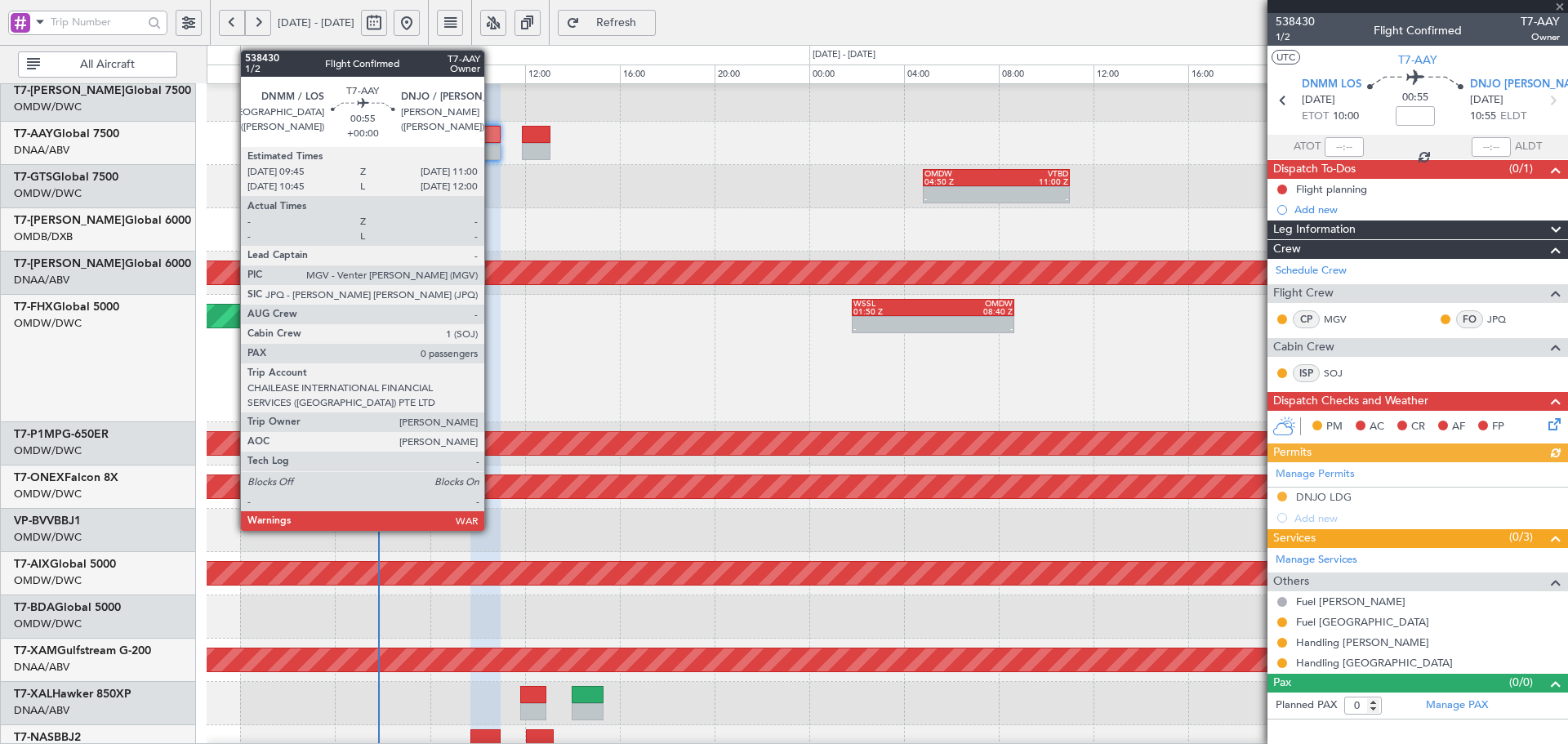
click at [492, 142] on div at bounding box center [485, 134] width 30 height 17
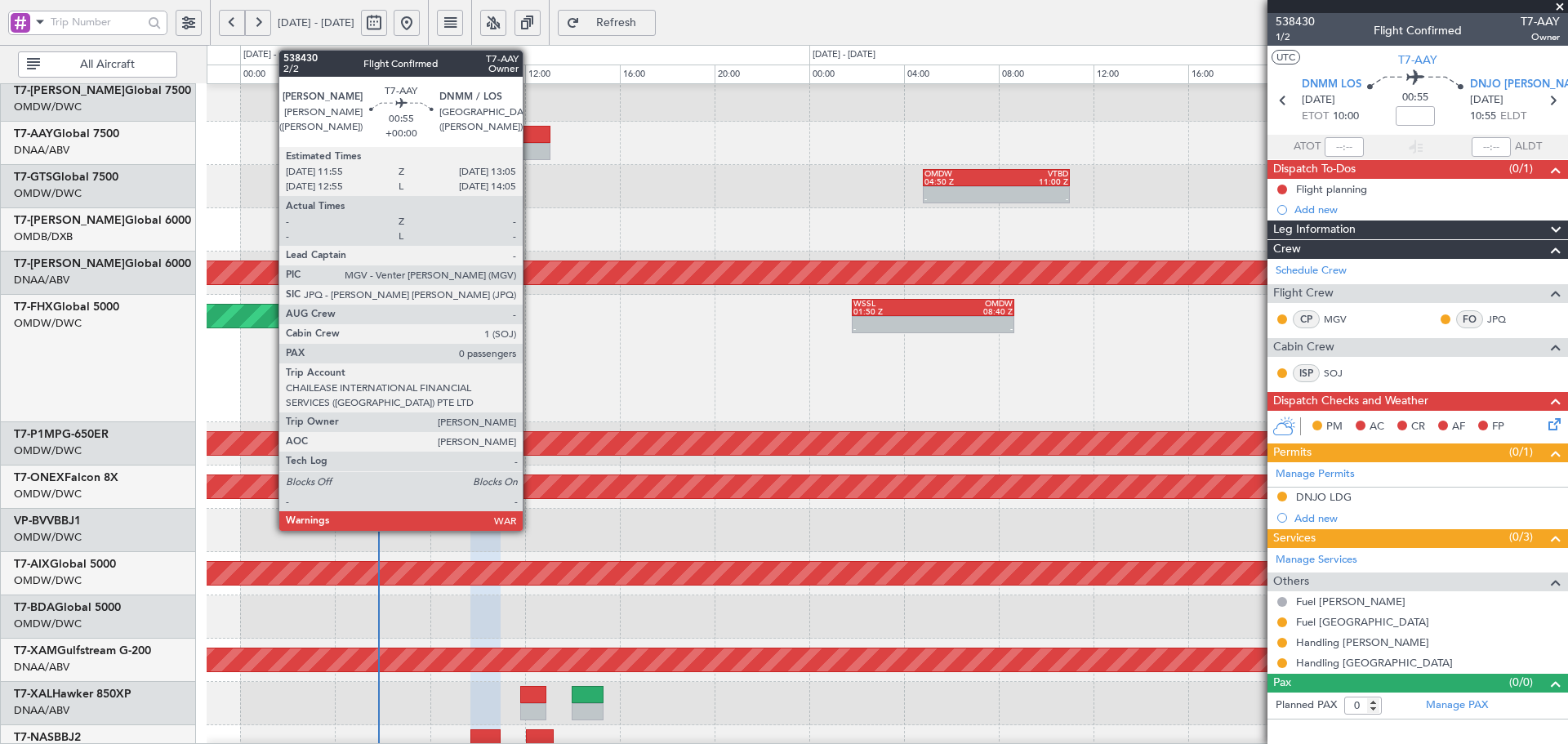
click at [530, 144] on div at bounding box center [535, 151] width 28 height 17
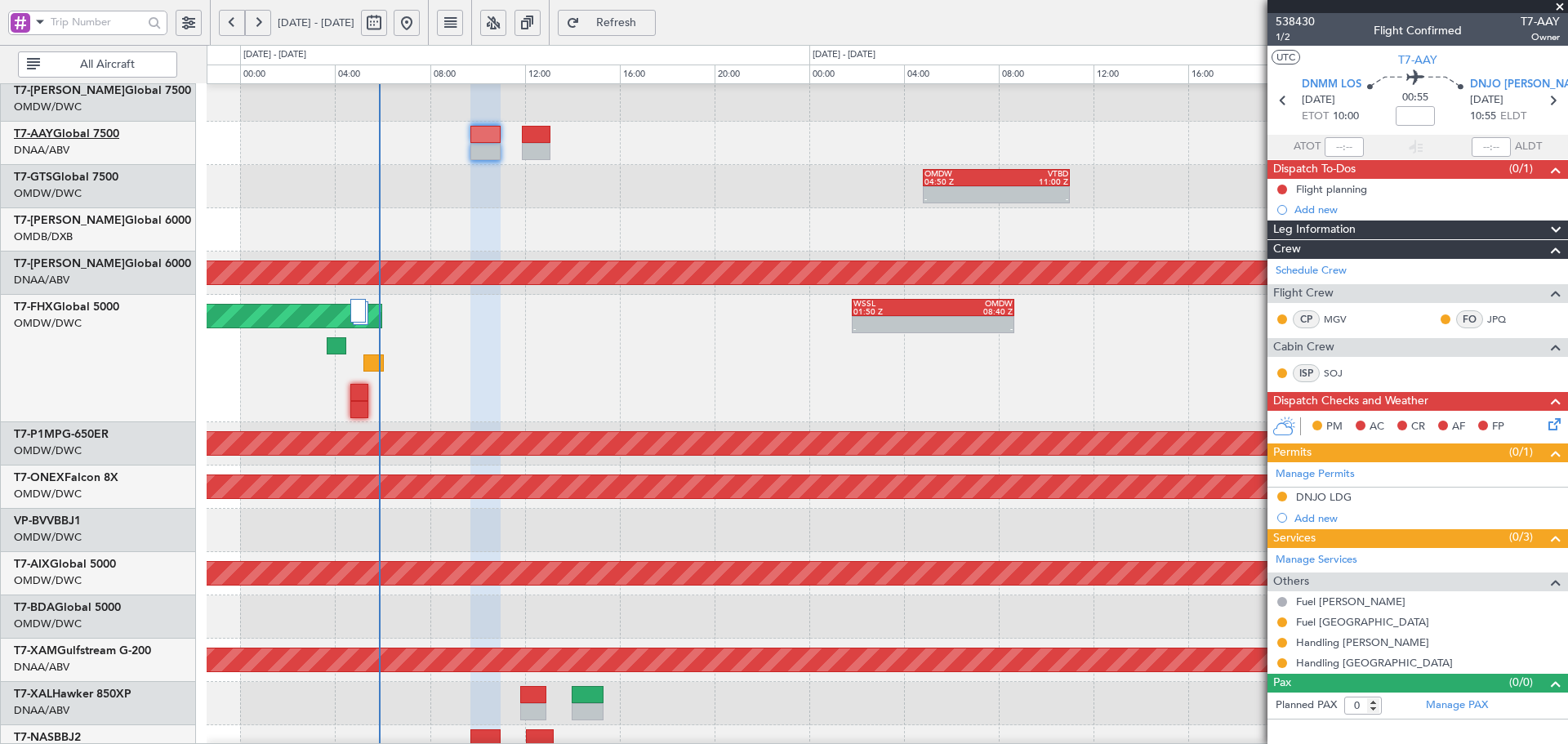
click at [78, 137] on link "T7-AAY Global 7500" at bounding box center [66, 133] width 105 height 11
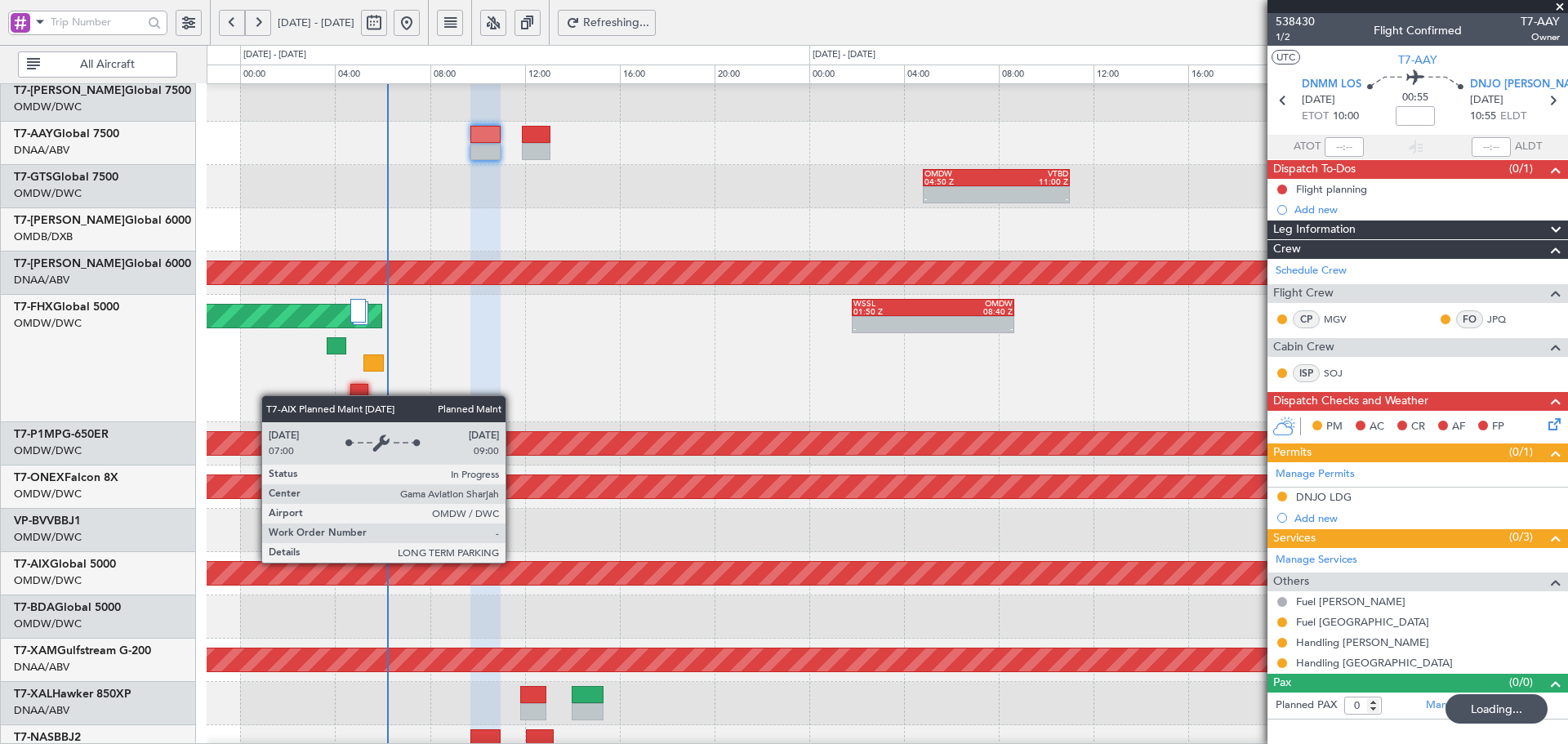
scroll to position [375, 0]
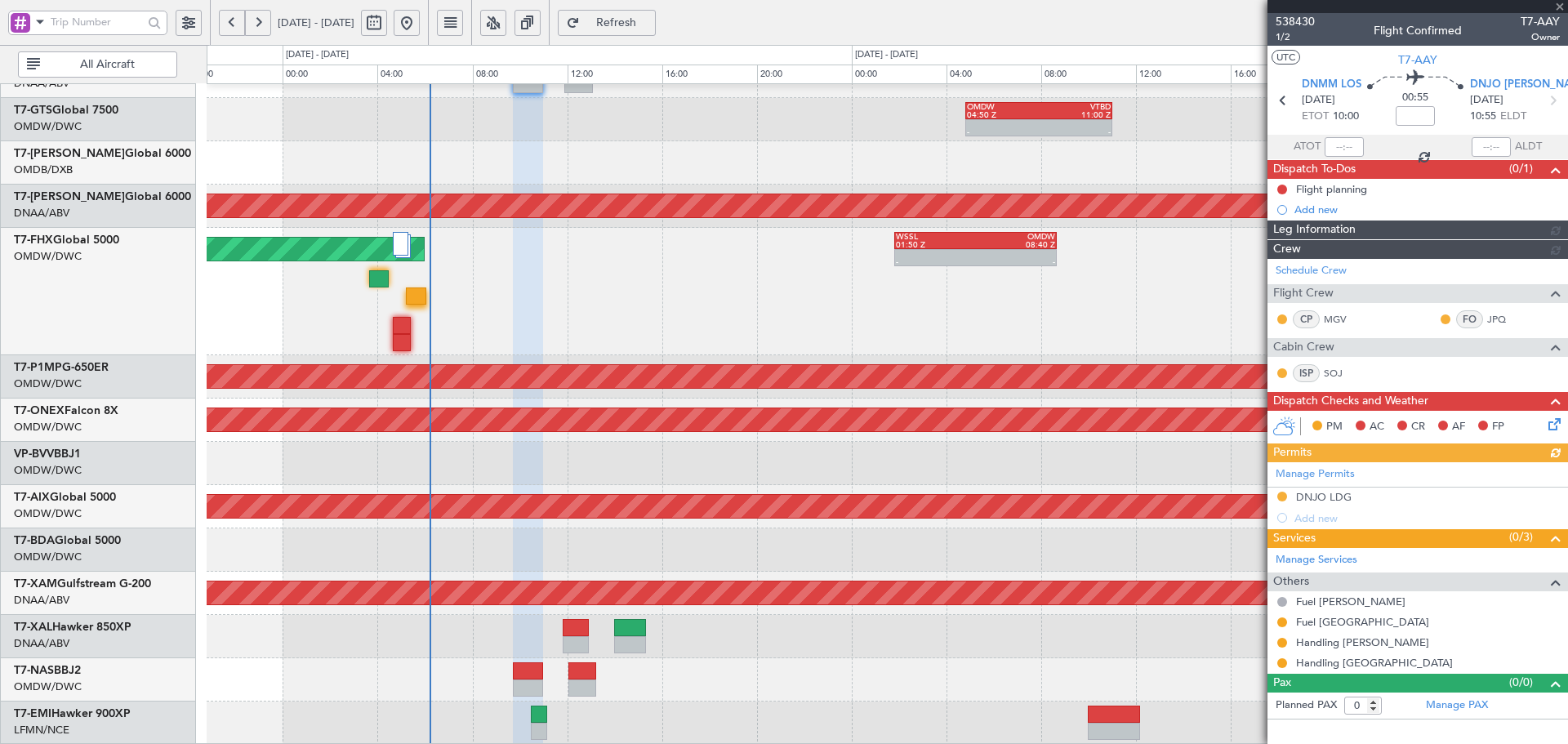
type input "[PERSON_NAME] (ANI)"
type input "7452"
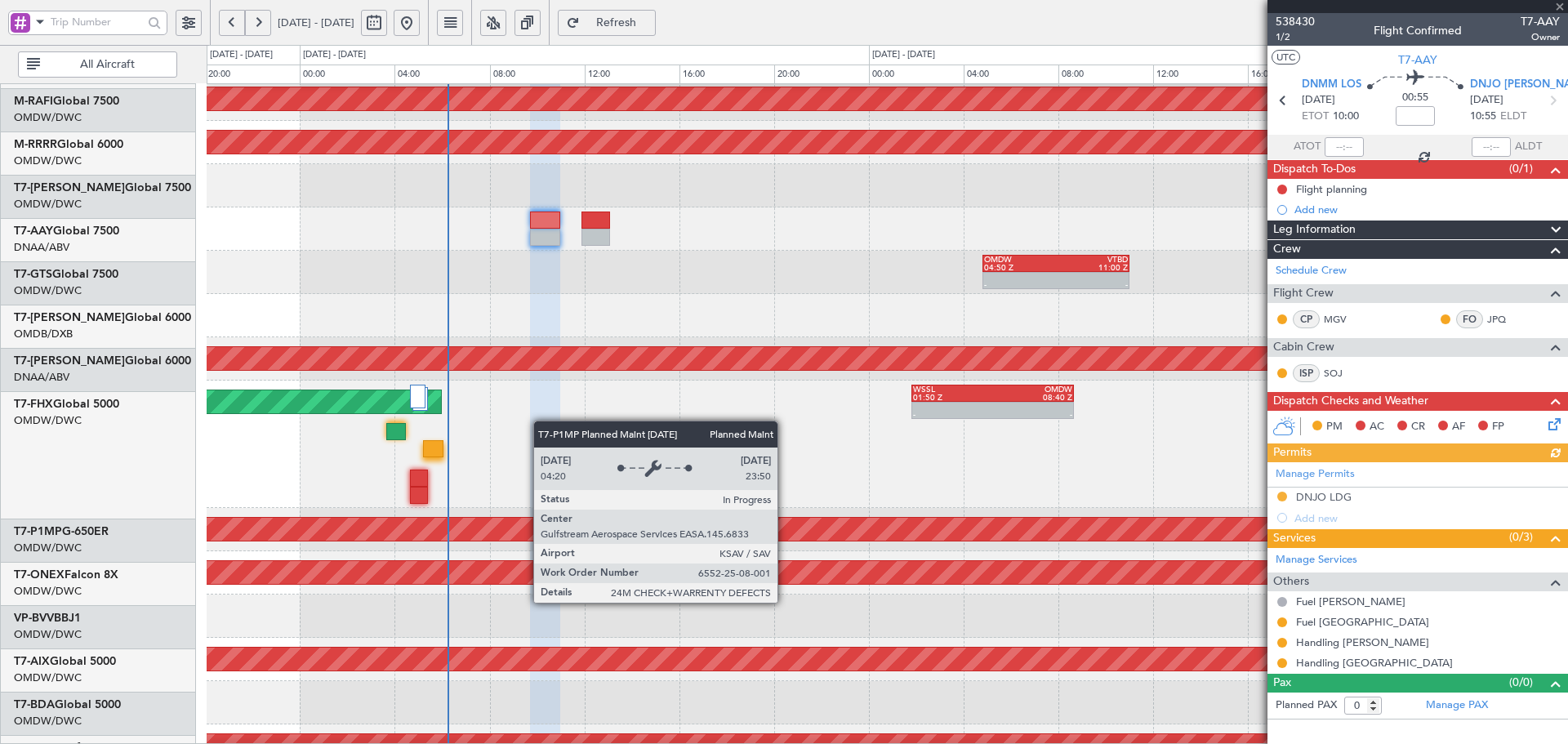
scroll to position [189, 0]
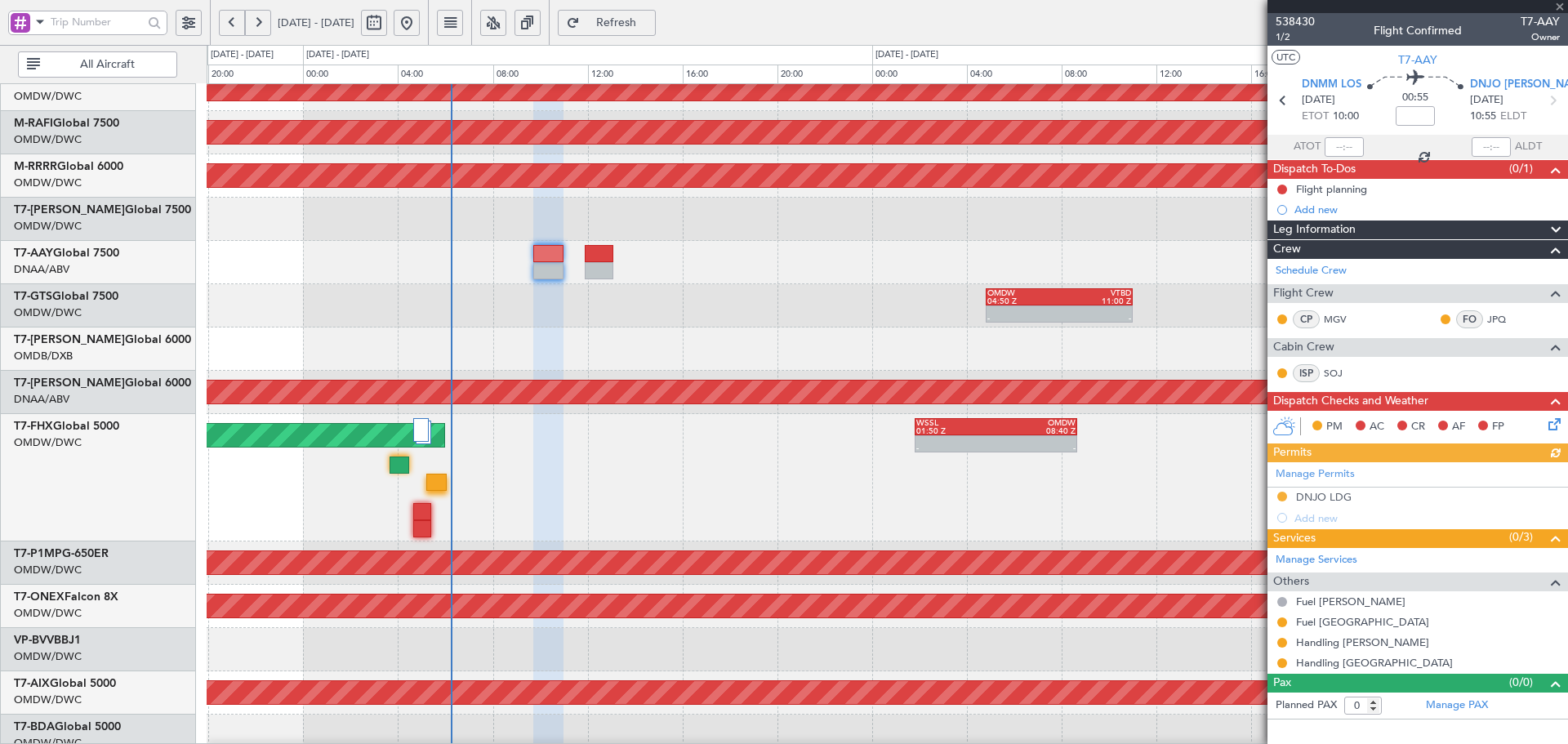
click at [552, 545] on div "Planned Maint Savannah (Savannah/hilton Head Intl)" at bounding box center [887, 562] width 1361 height 44
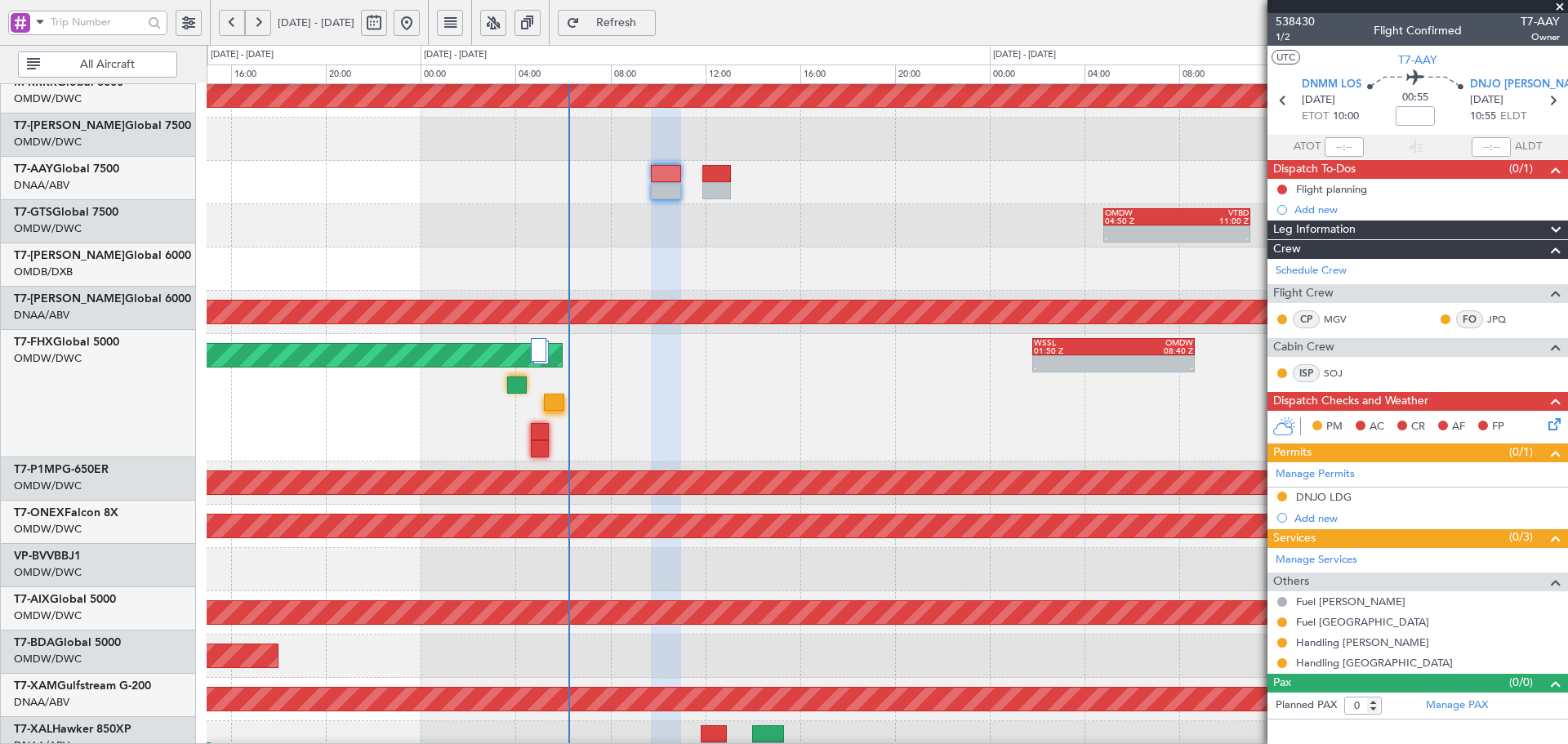
scroll to position [294, 0]
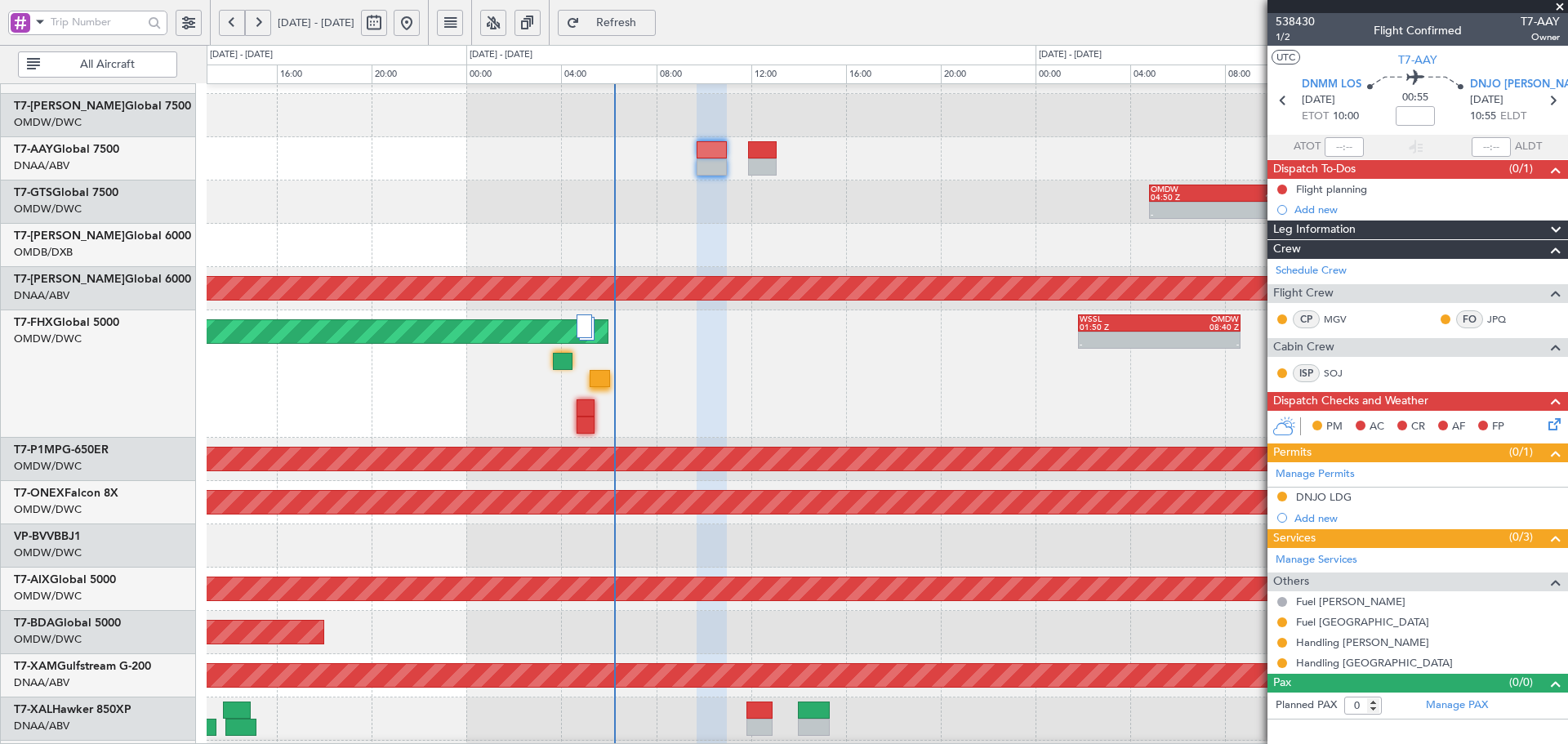
click at [679, 429] on div "Planned Maint Singapore (Changi) - - WSSL 01:50 Z OMDW 08:40 Z" at bounding box center [887, 374] width 1361 height 127
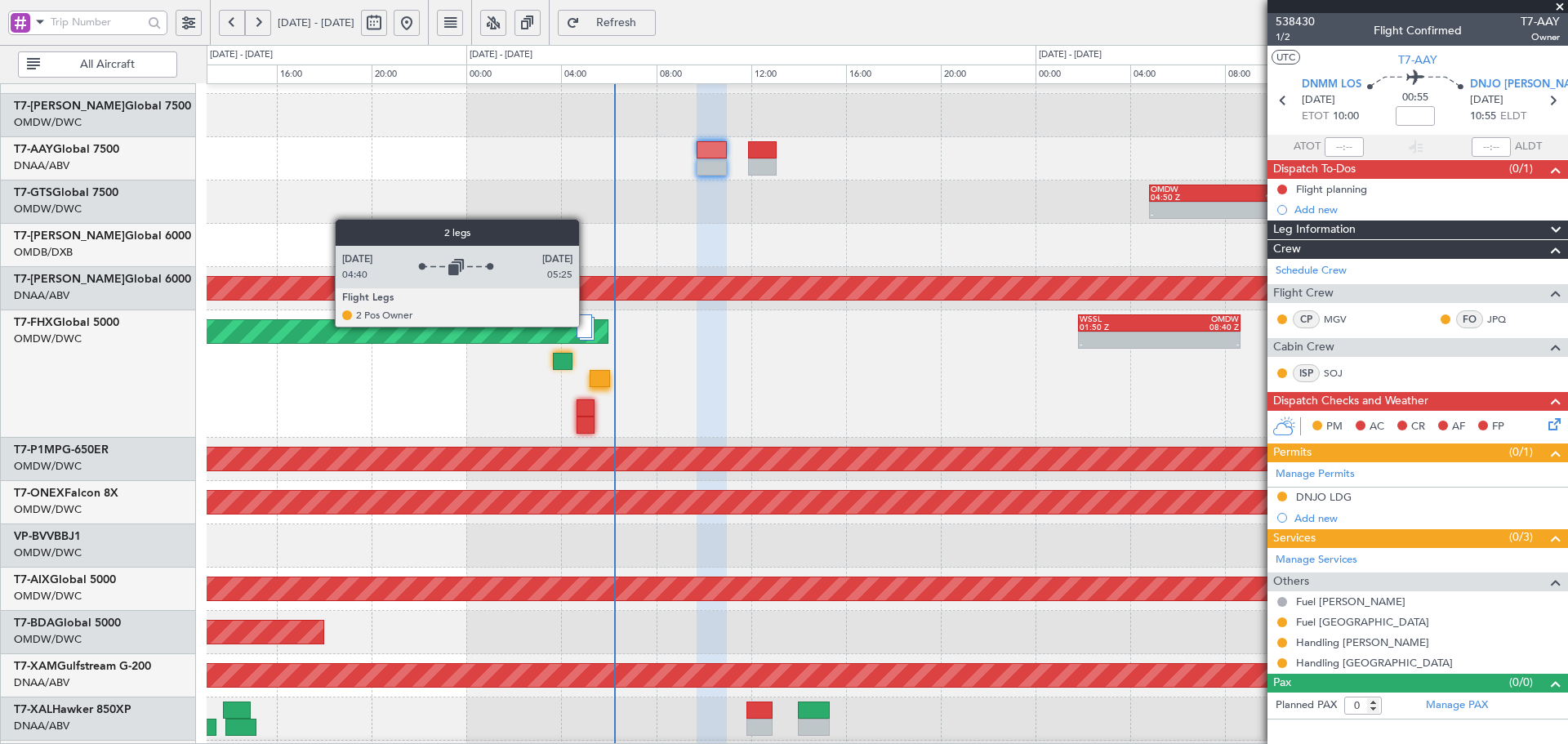
click at [586, 326] on div at bounding box center [585, 326] width 15 height 24
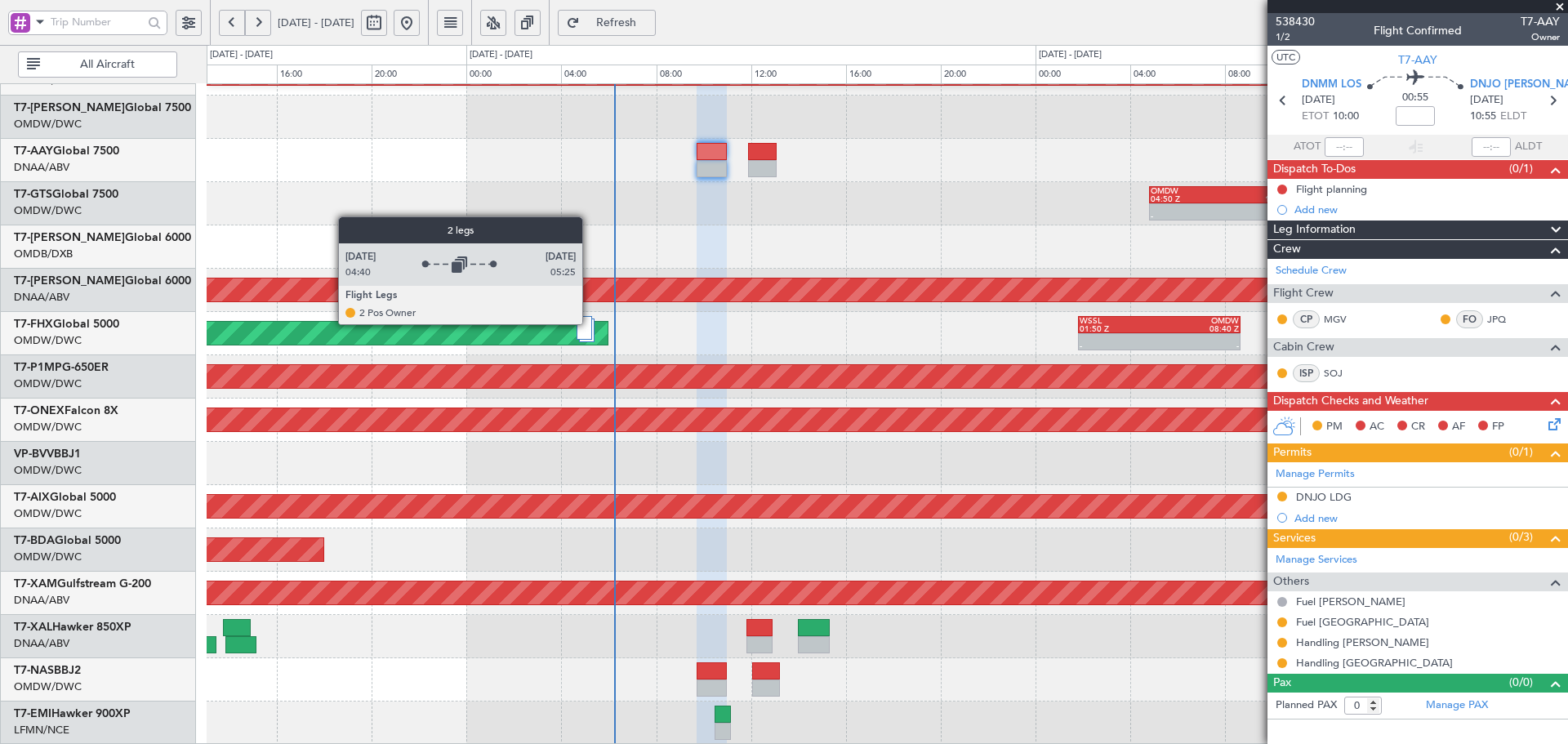
click at [590, 323] on div at bounding box center [585, 328] width 15 height 24
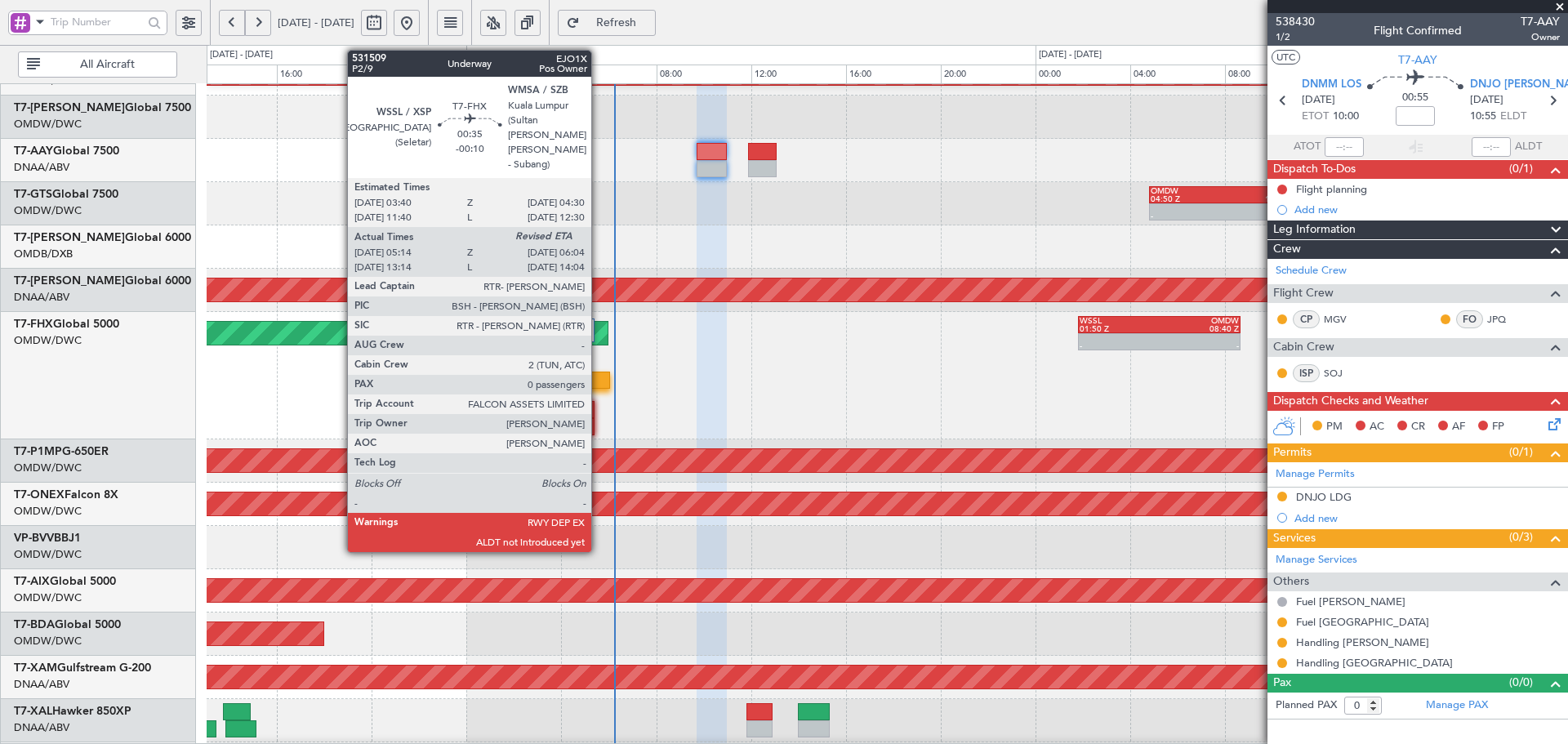
click at [598, 383] on div at bounding box center [600, 380] width 20 height 17
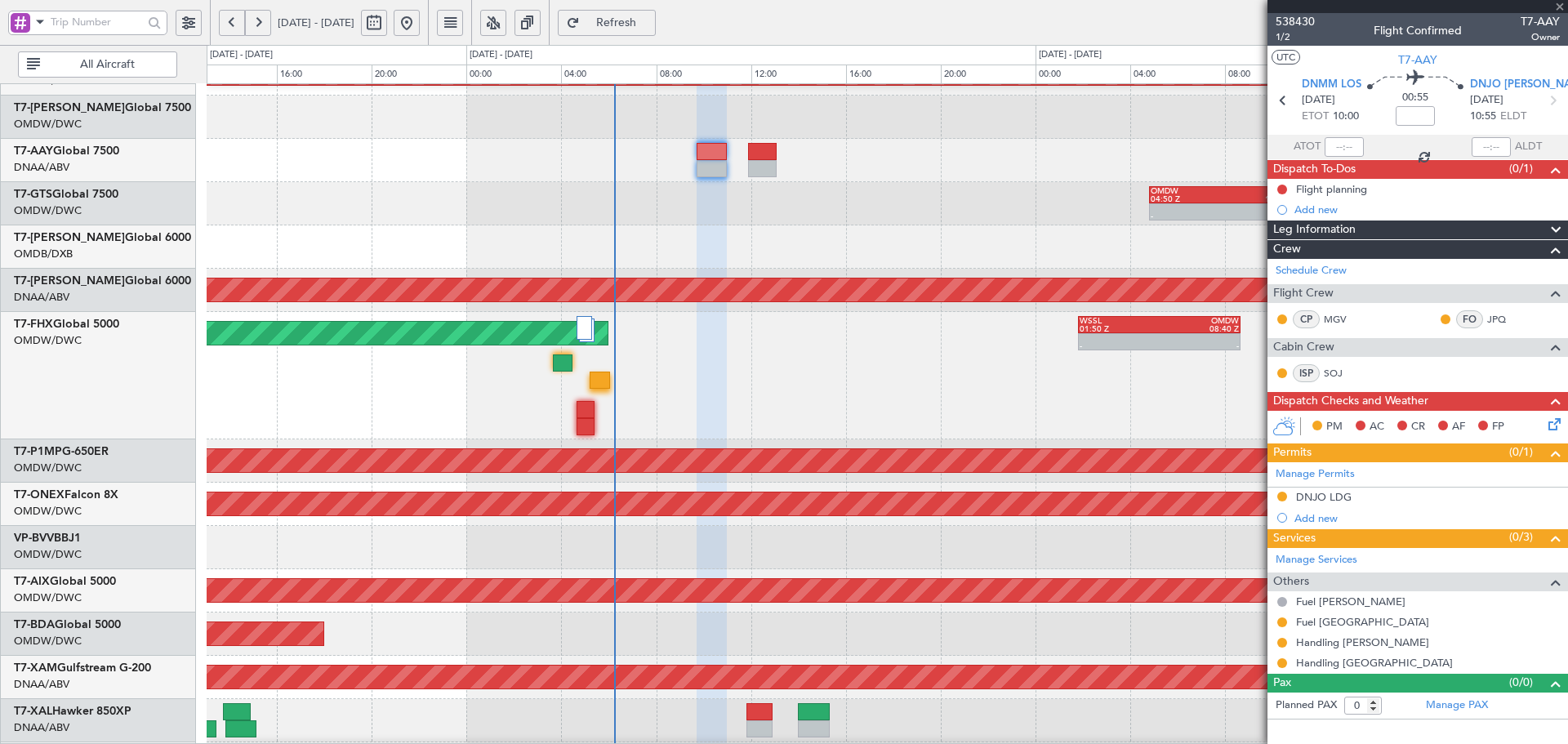
type input "-00:10"
type input "05:24"
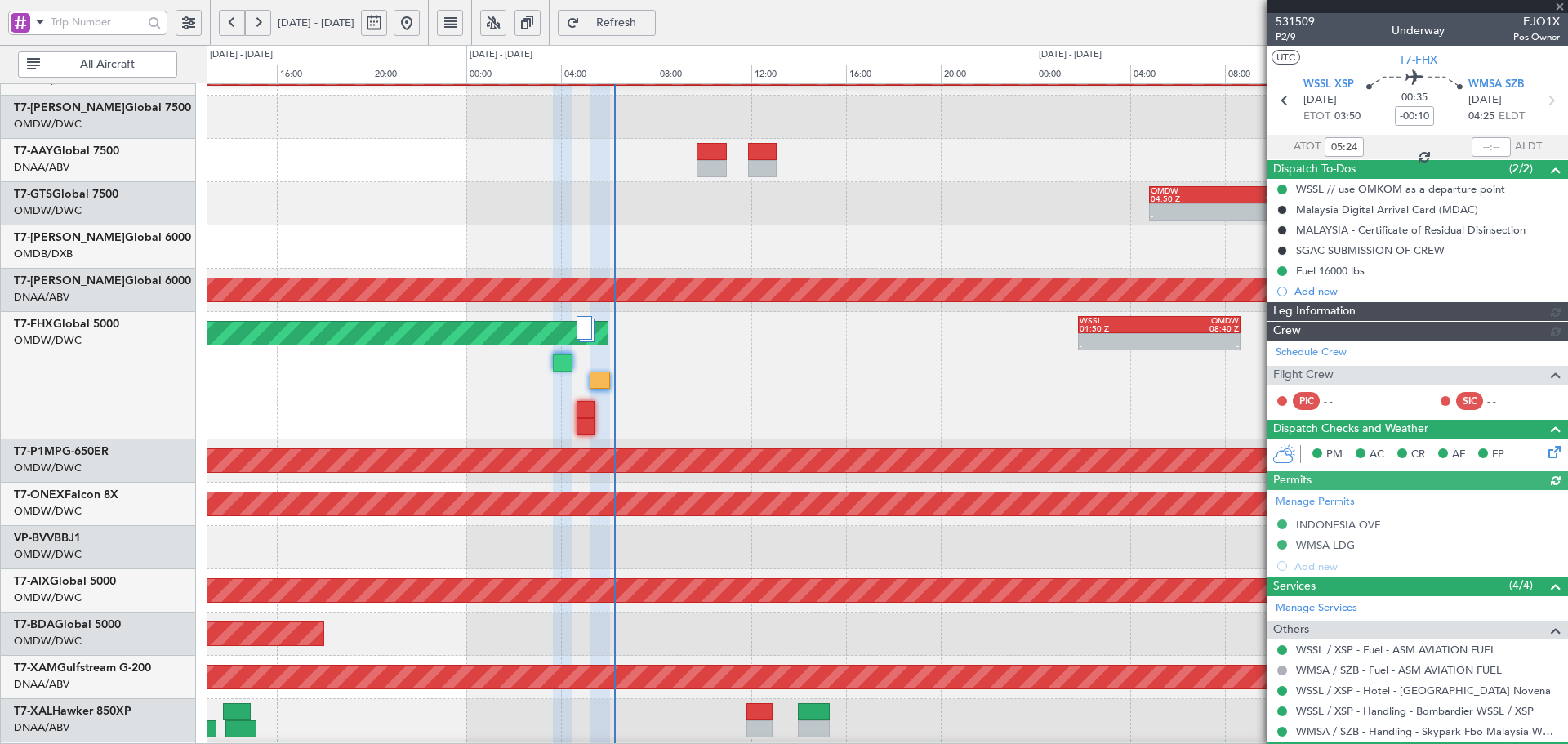
type input "[PERSON_NAME] ([PERSON_NAME])"
type input "7423"
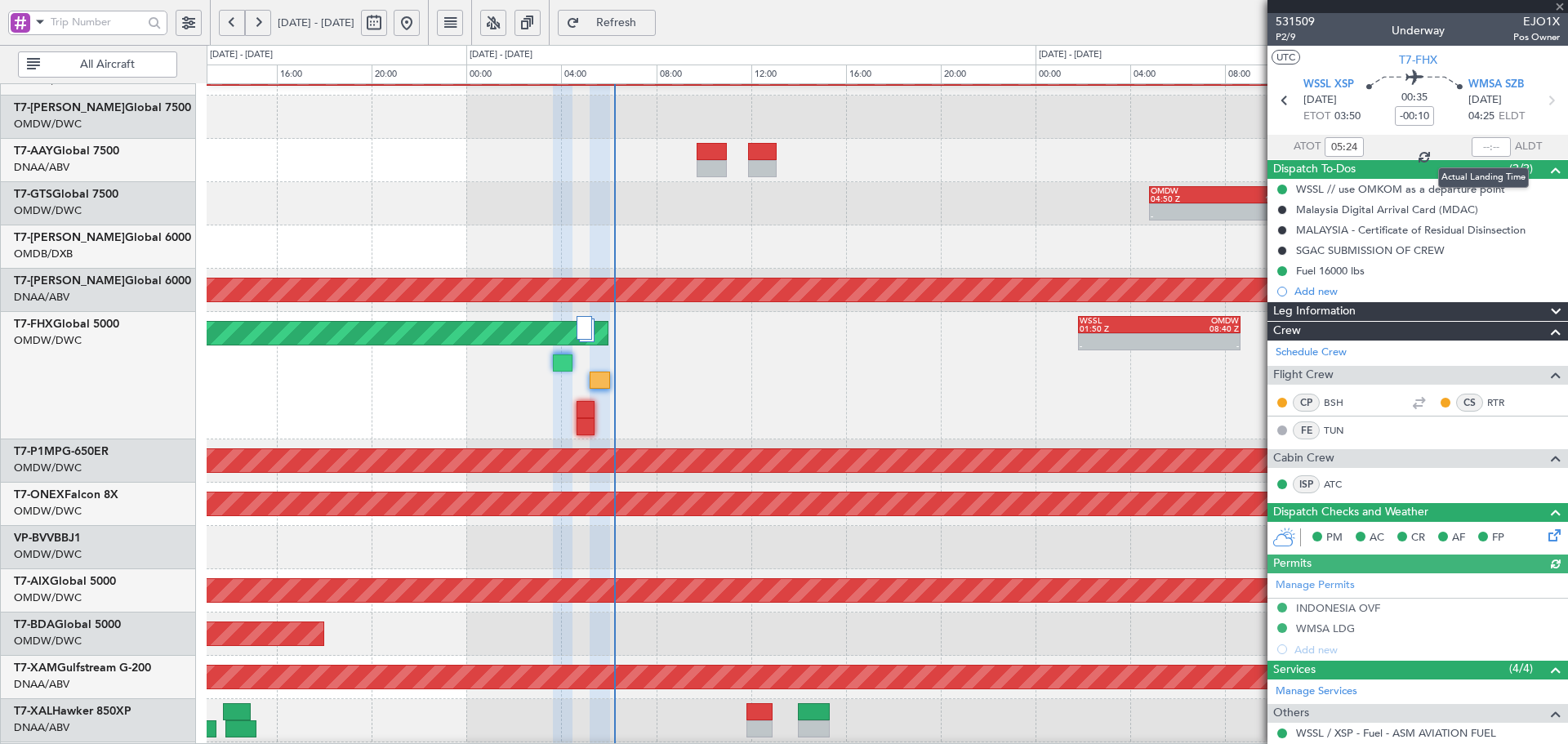
click at [1478, 144] on div at bounding box center [1491, 147] width 39 height 20
drag, startPoint x: 1480, startPoint y: 147, endPoint x: 1567, endPoint y: 0, distance: 170.8
click at [1481, 147] on input "text" at bounding box center [1491, 147] width 39 height 20
type input "06:04"
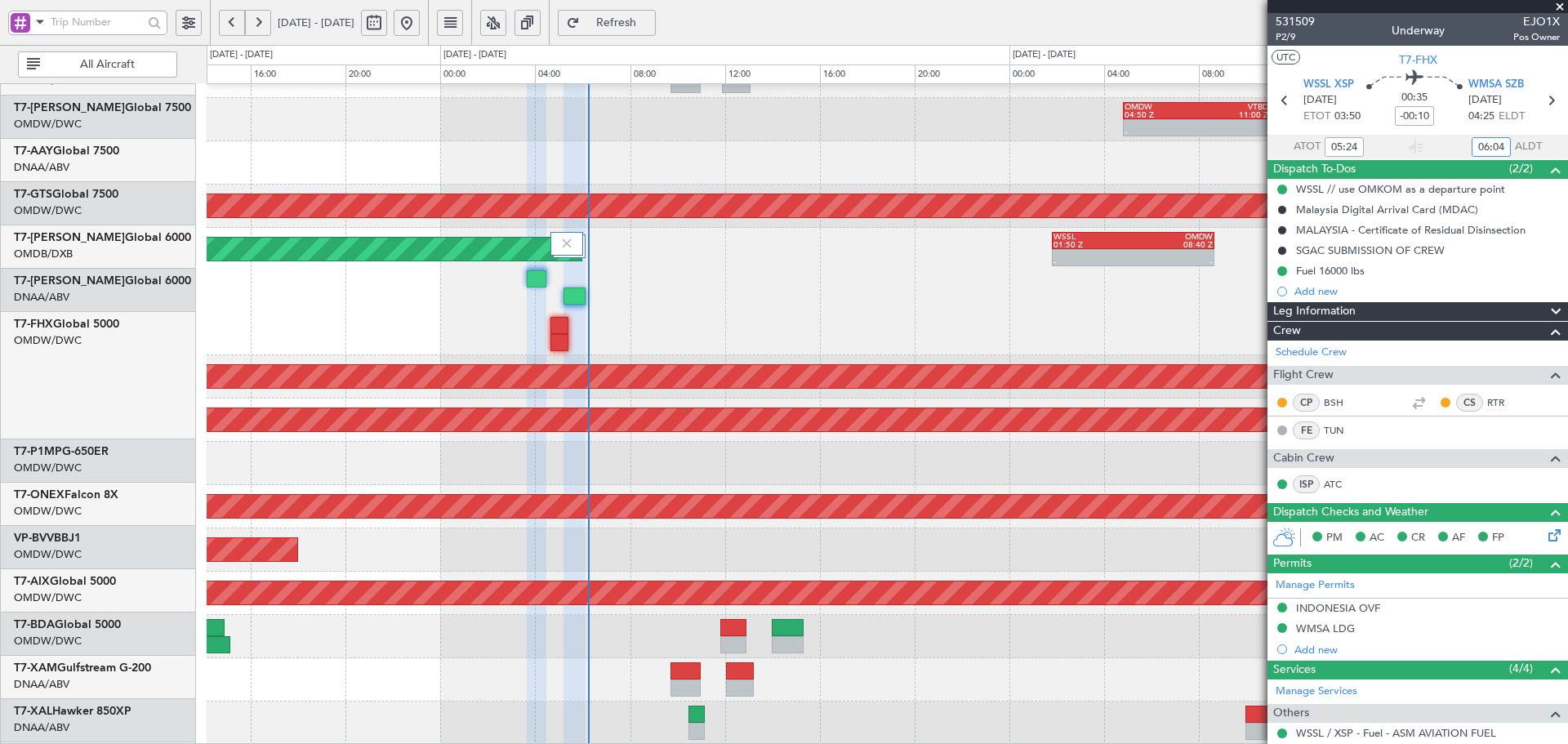
scroll to position [375, 0]
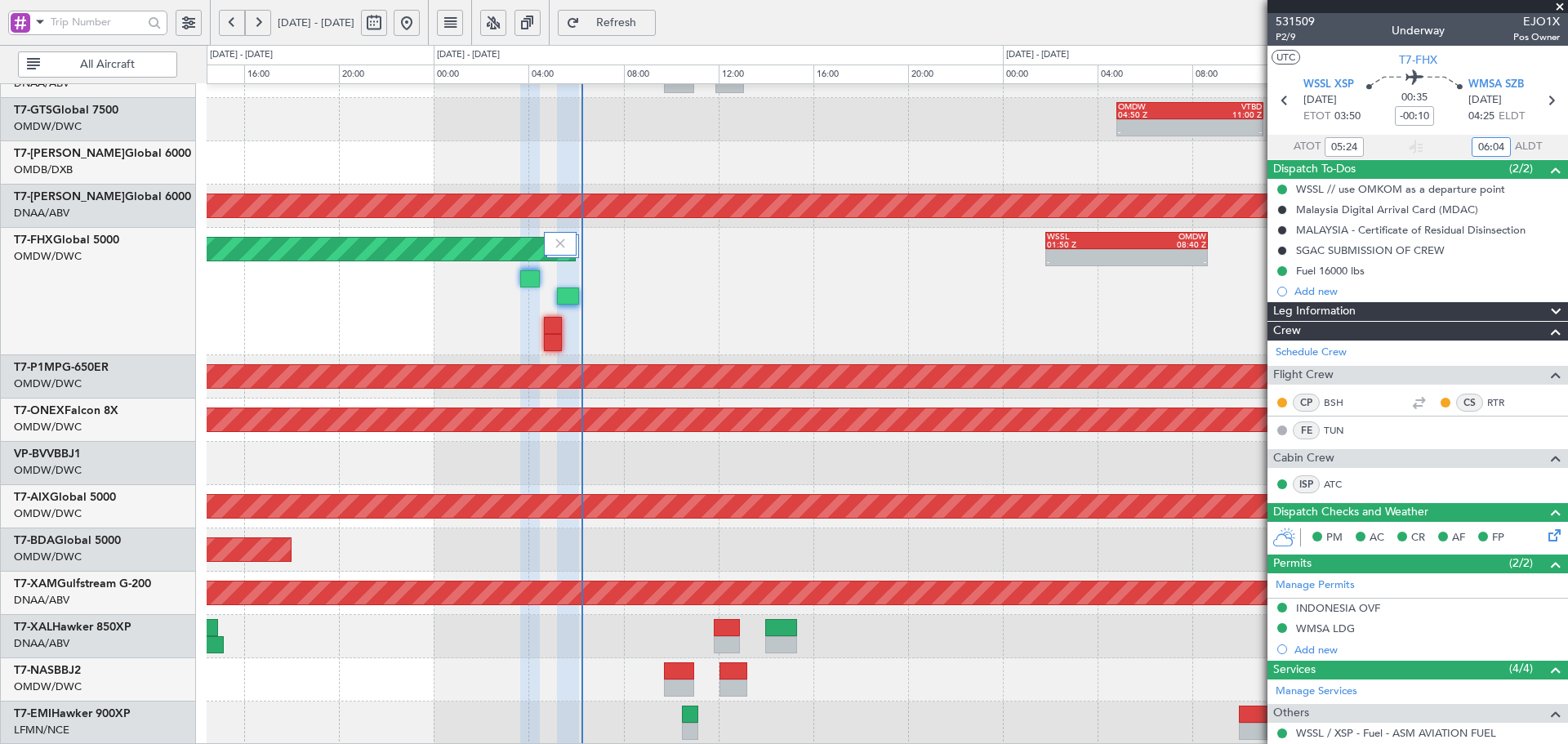
click at [743, 275] on div "- - OMDW 04:50 Z VTBD 11:00 Z AOG Maint Dubai (Al Maktoum Intl) Planned Maint S…" at bounding box center [887, 226] width 1361 height 1036
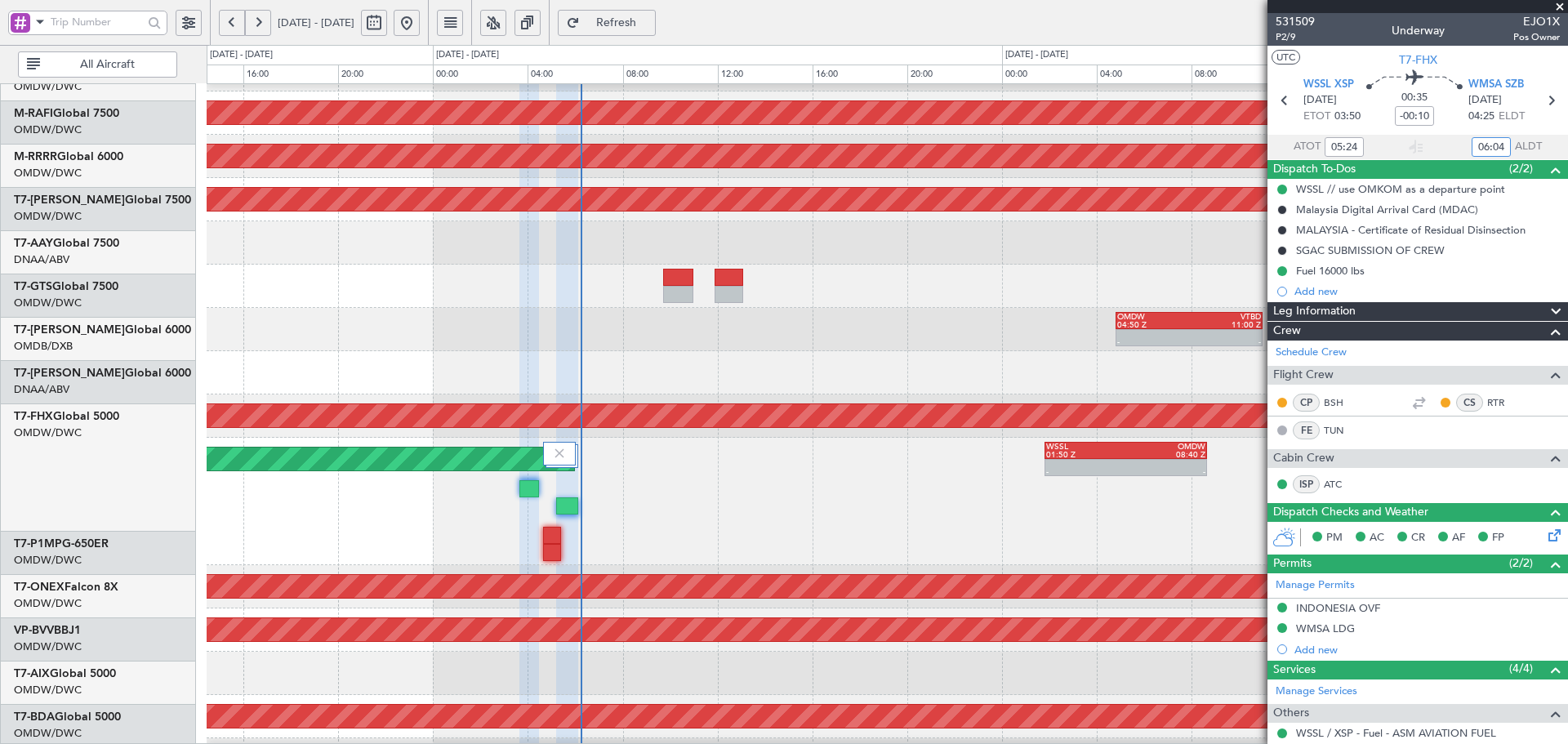
scroll to position [158, 0]
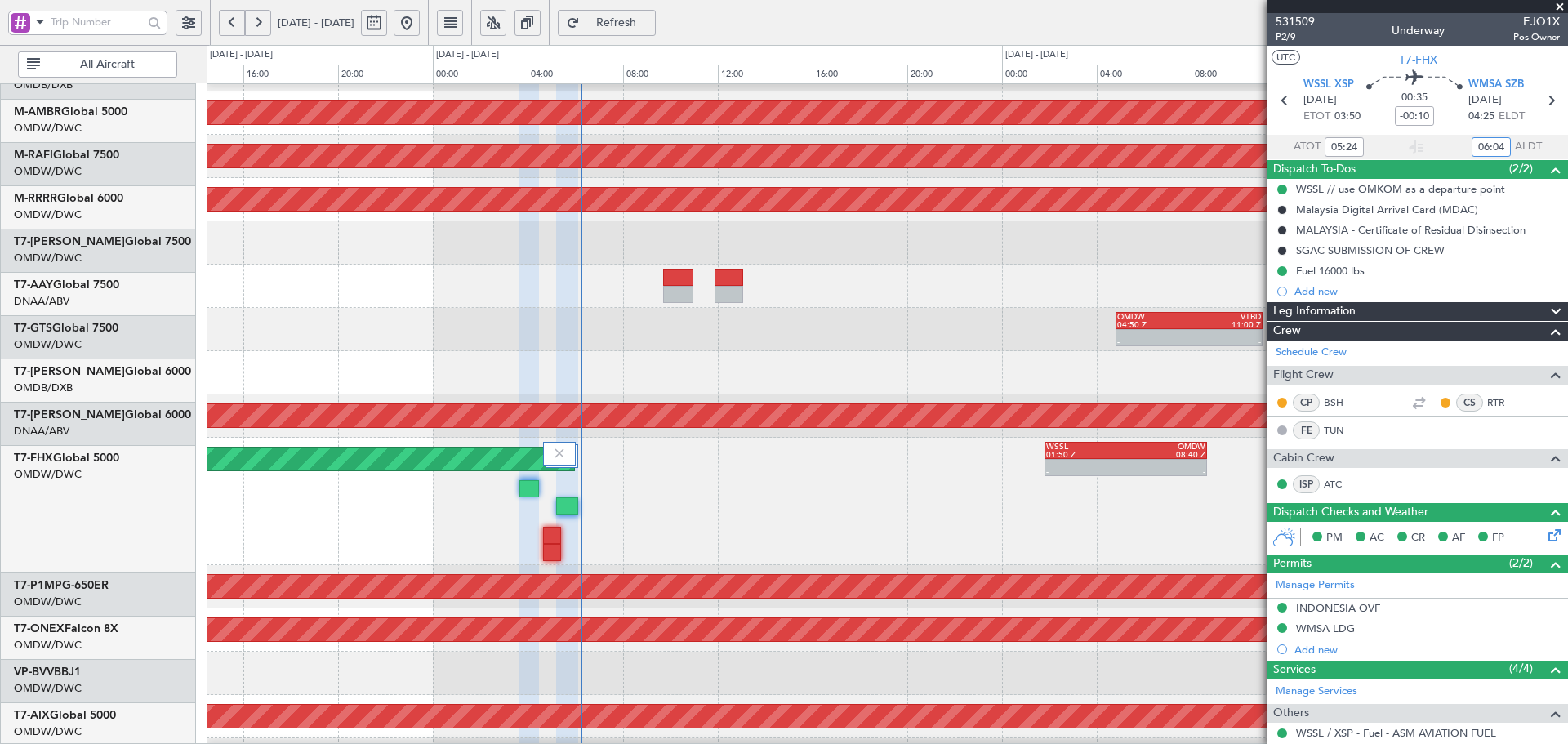
click at [608, 498] on div "Planned Maint Singapore (Changi) - - WSSL 01:50 Z OMDW 08:40 Z" at bounding box center [887, 501] width 1361 height 127
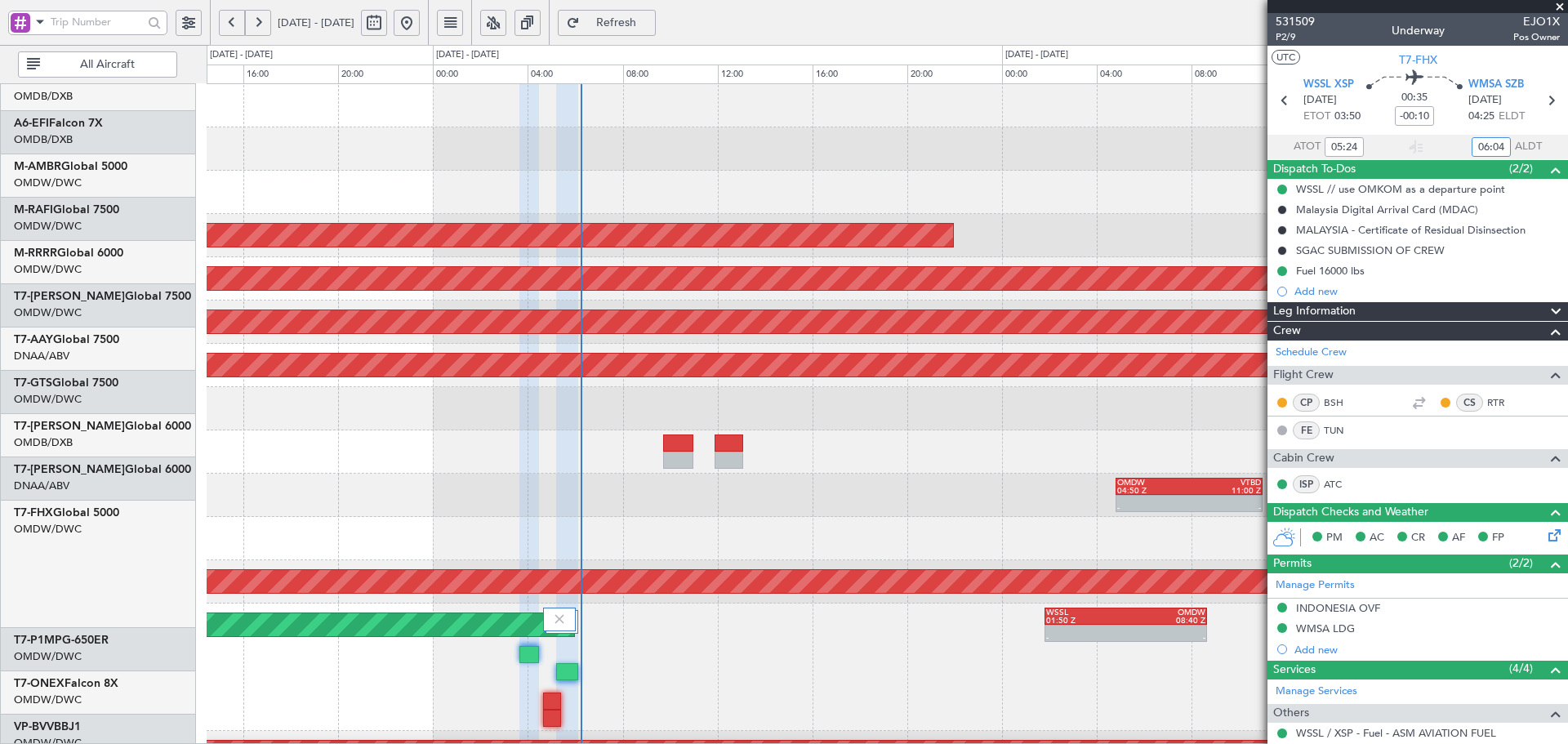
scroll to position [0, 0]
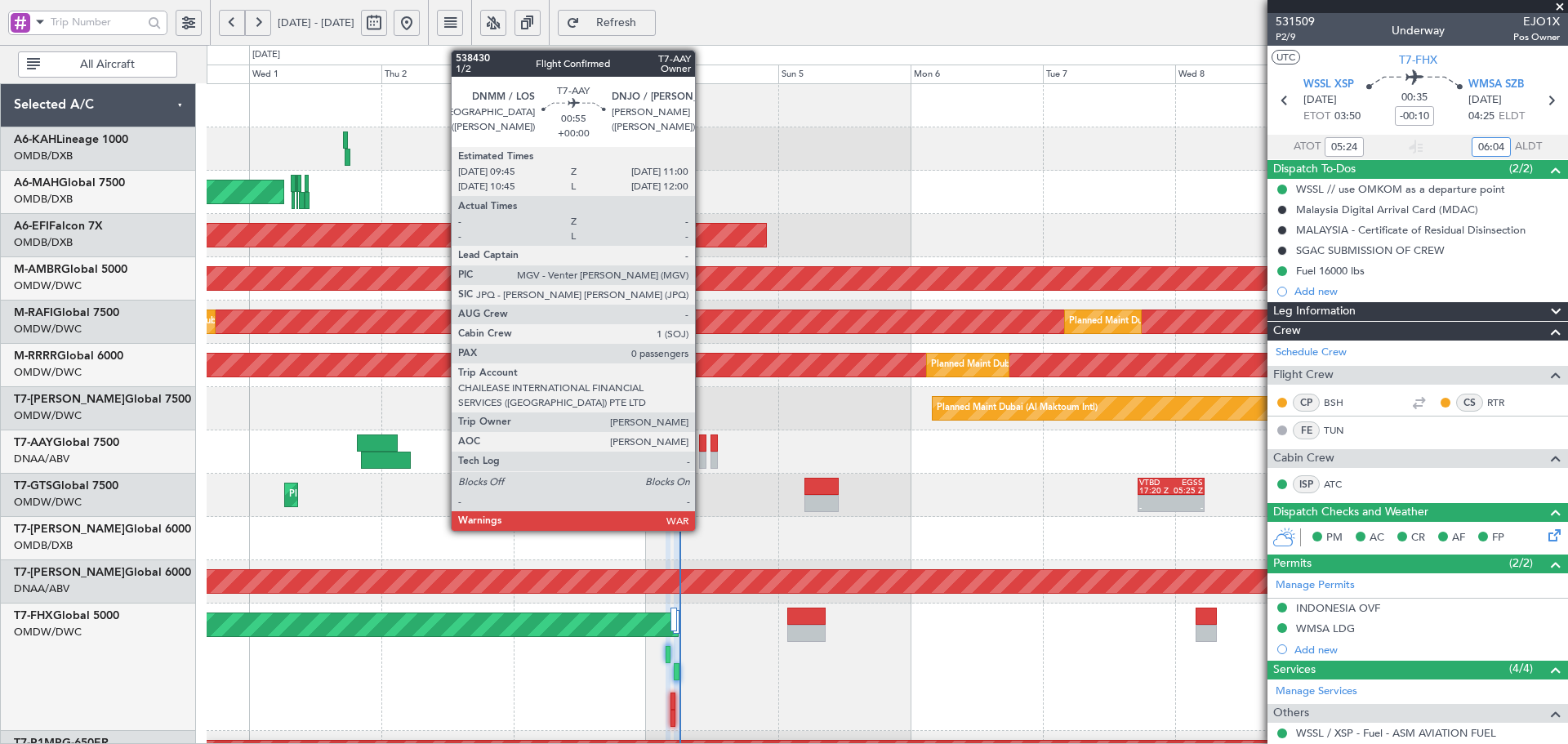
click at [702, 444] on div at bounding box center [702, 443] width 8 height 17
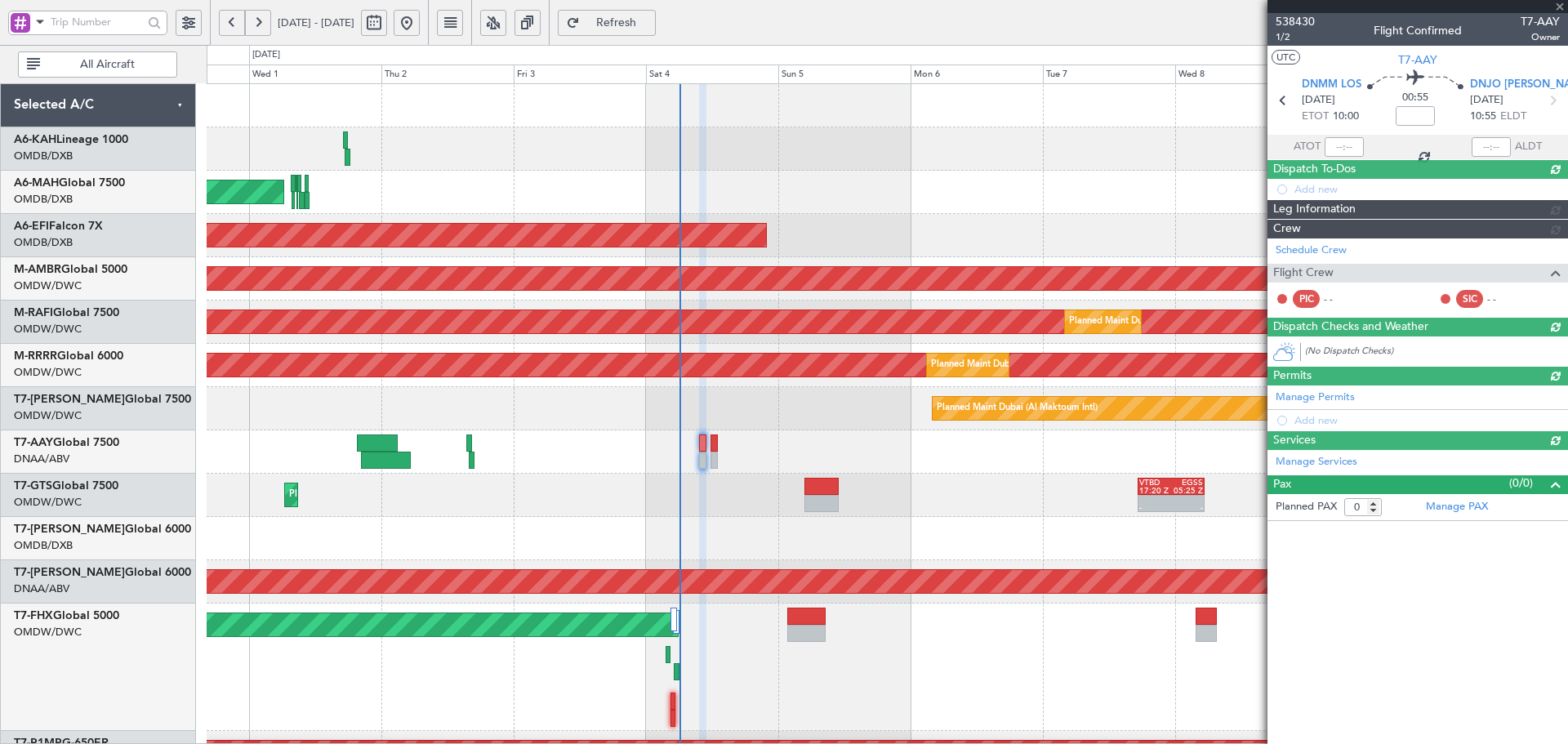
type input "[PERSON_NAME] (ANI)"
type input "7452"
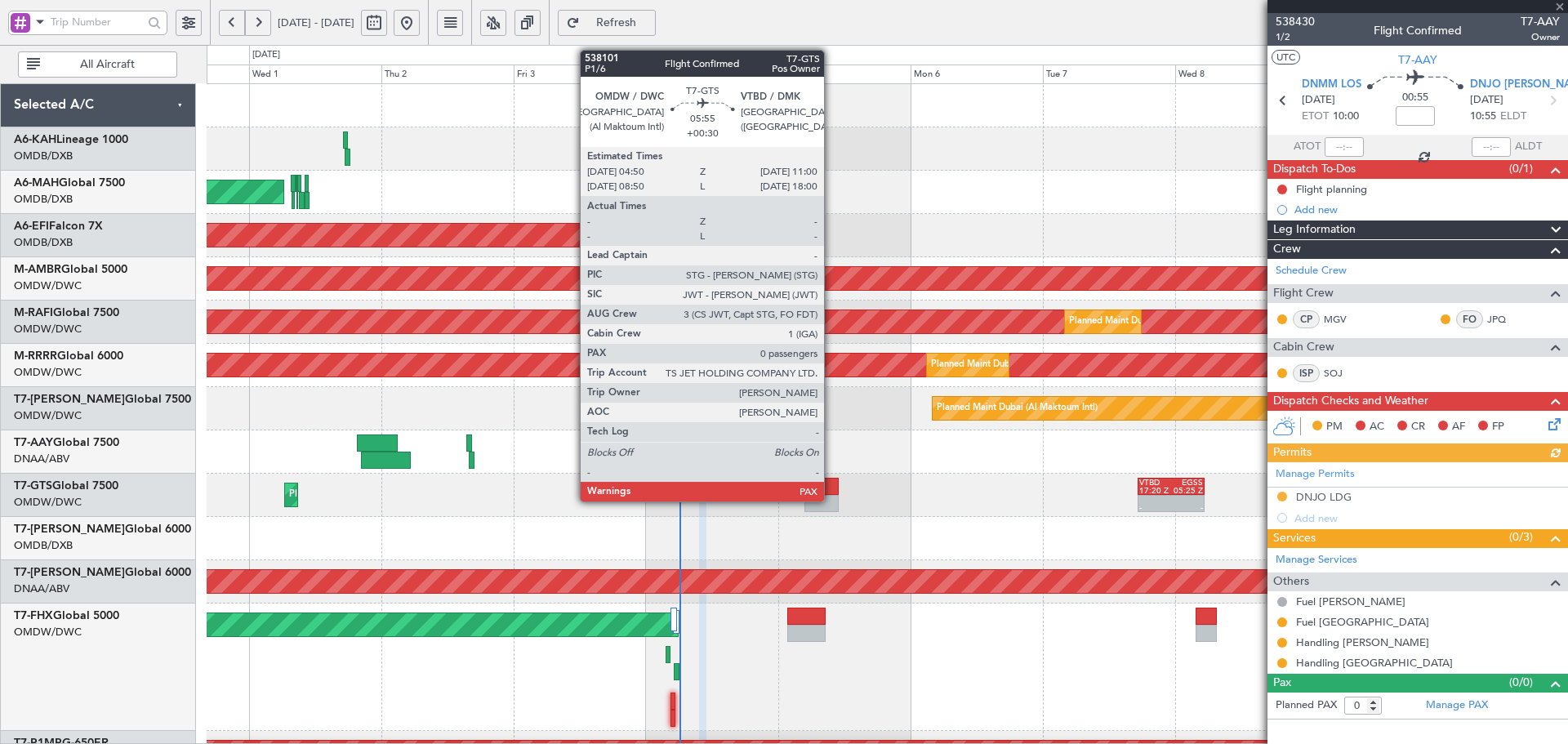
click at [831, 490] on div at bounding box center [822, 486] width 34 height 17
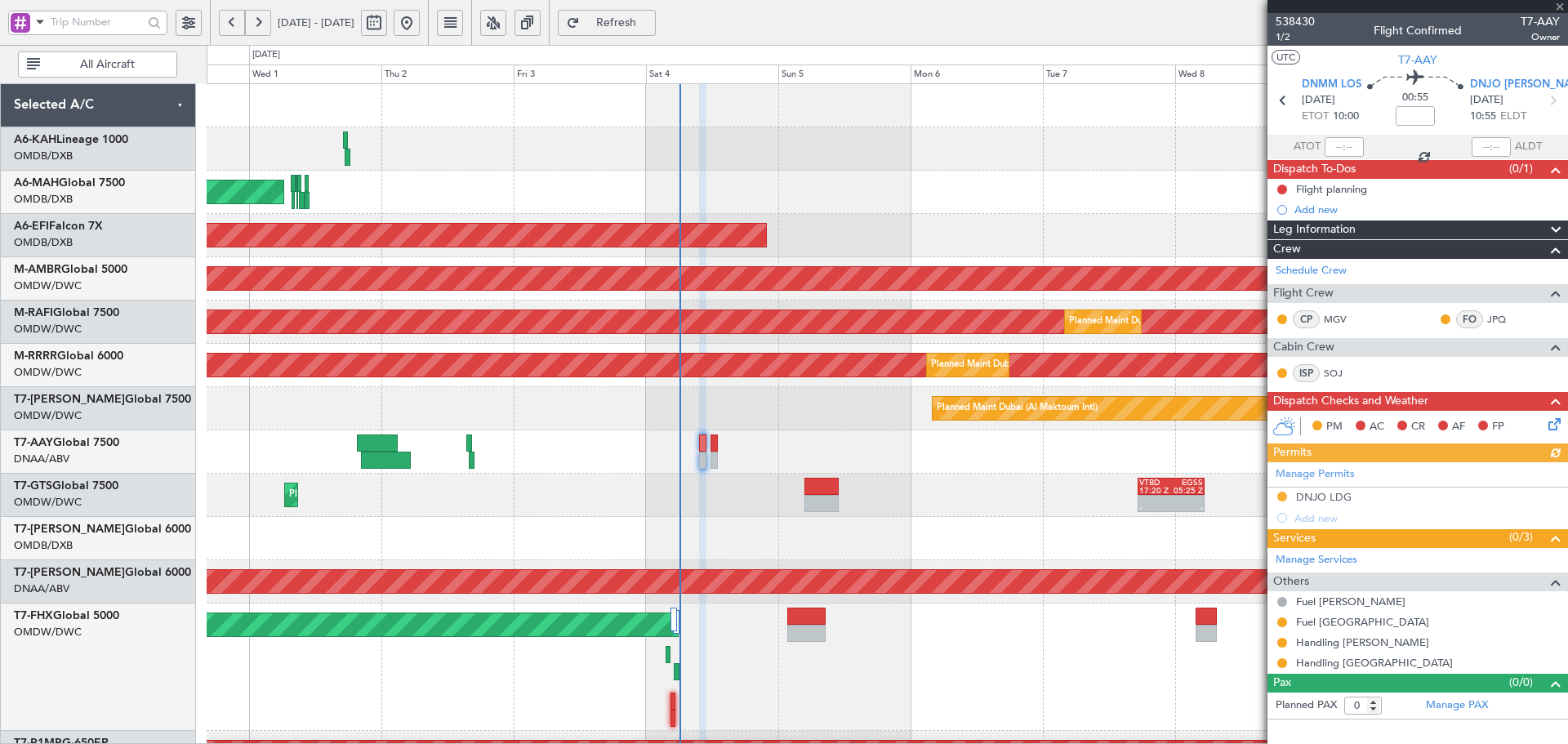
type input "+00:30"
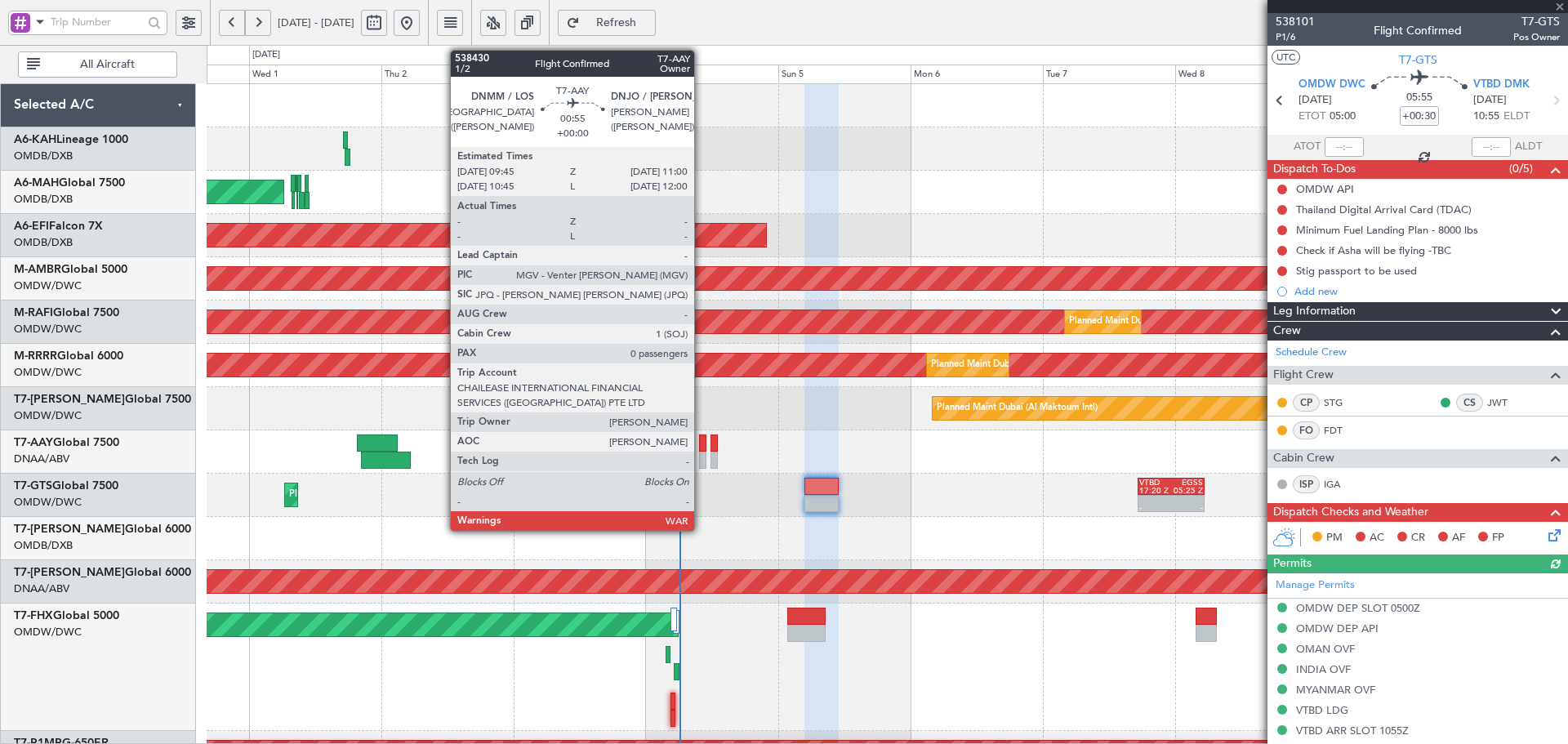
click at [702, 446] on div at bounding box center [702, 443] width 8 height 17
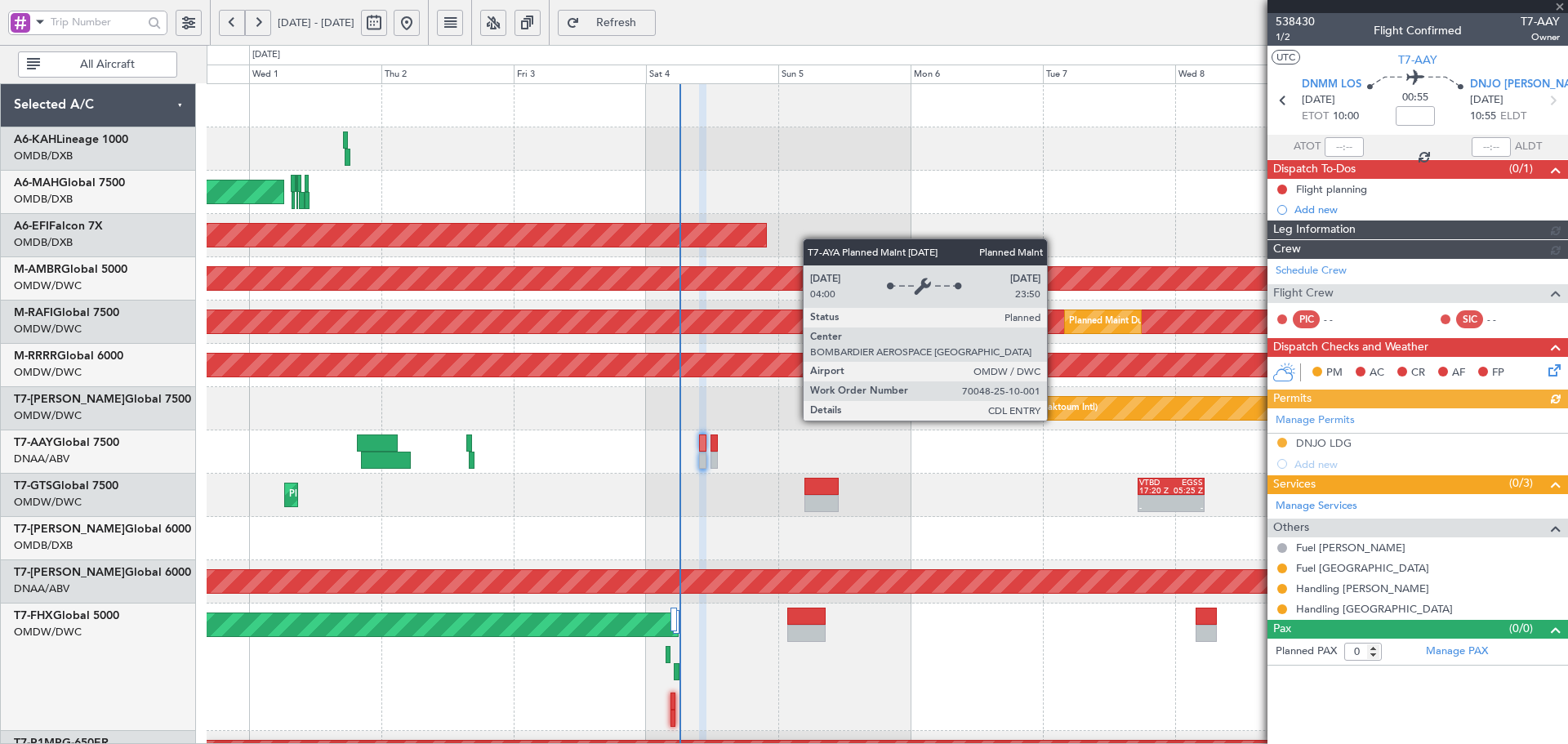
type input "[PERSON_NAME] (ANI)"
type input "7452"
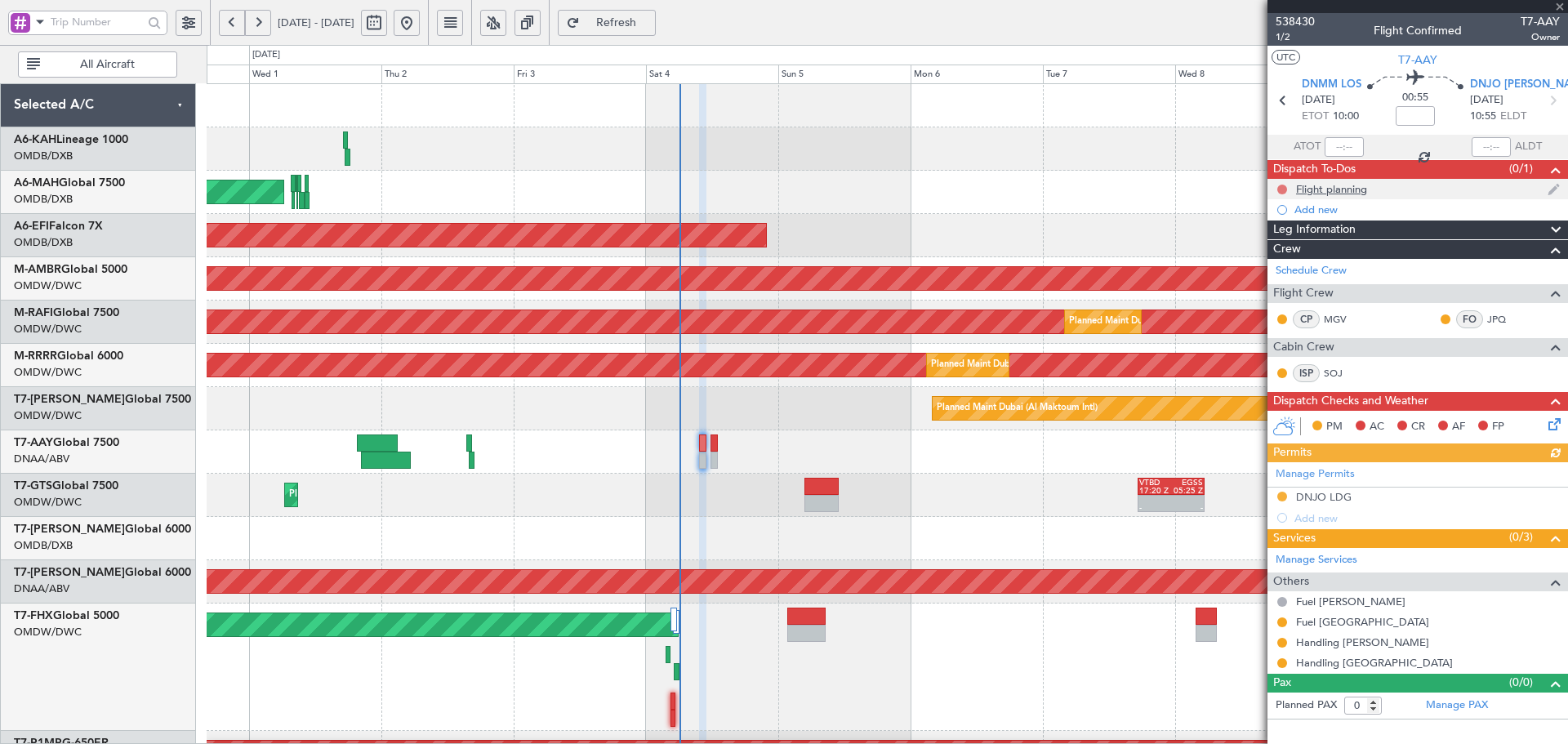
click at [1285, 188] on button at bounding box center [1282, 189] width 9 height 9
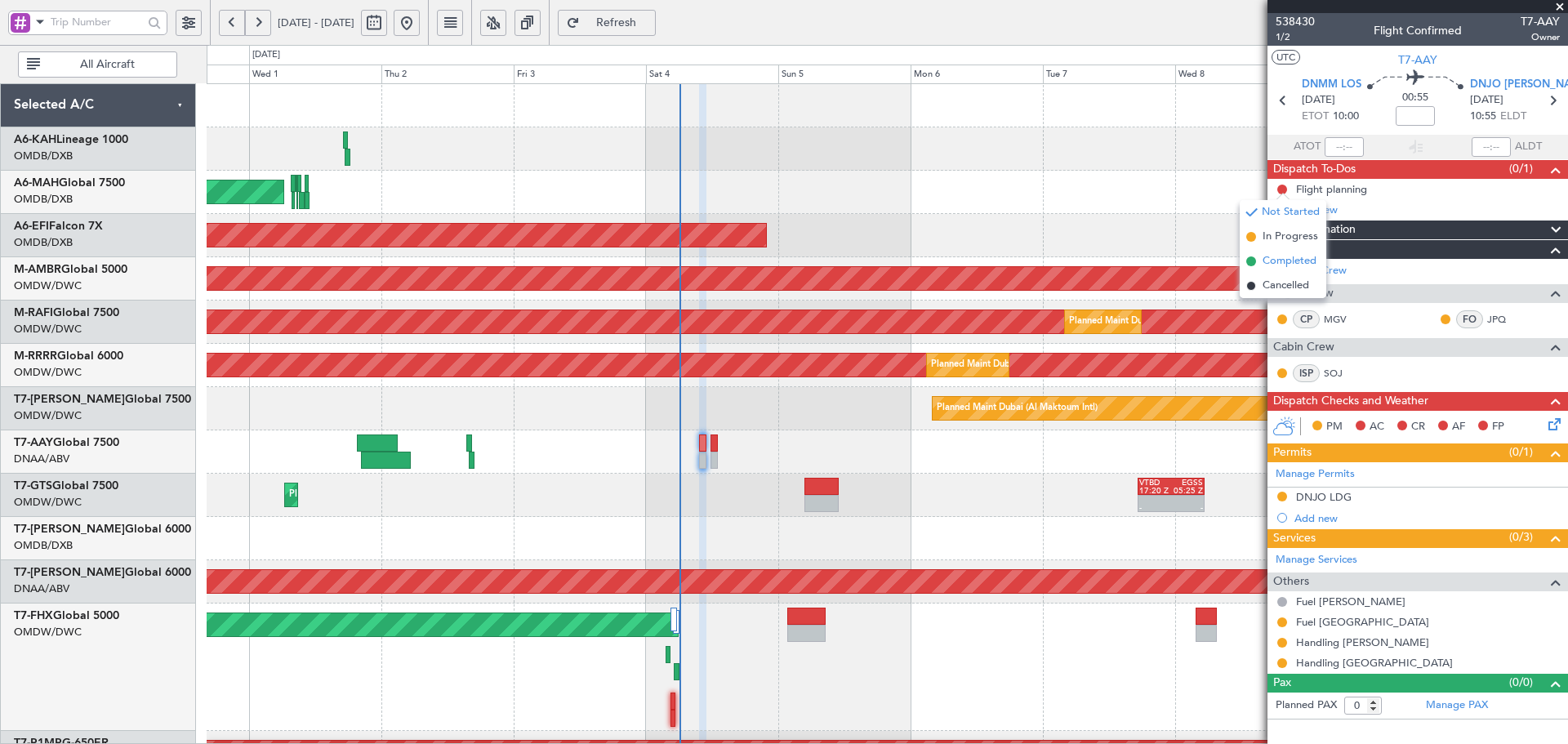
click at [1261, 266] on li "Completed" at bounding box center [1283, 261] width 86 height 25
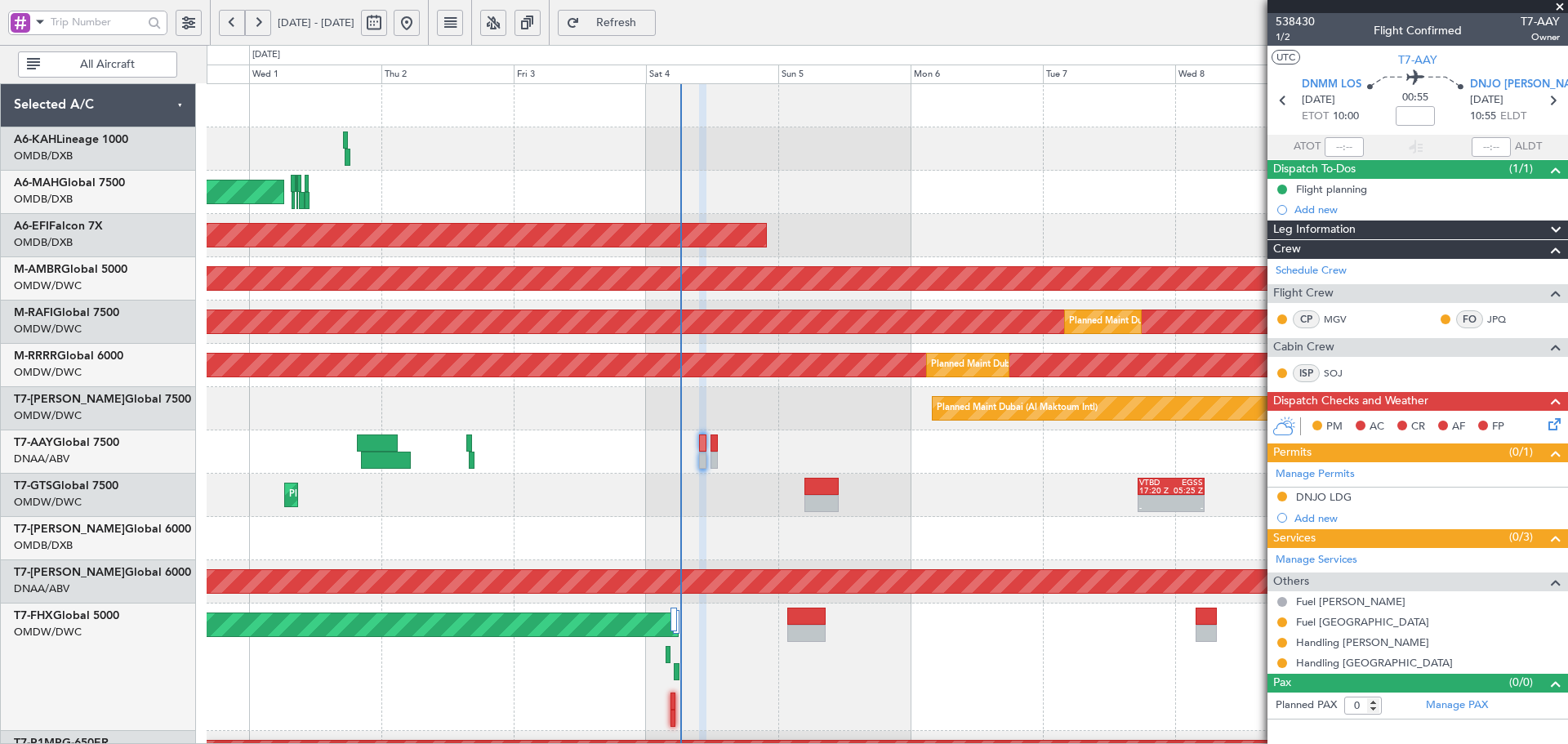
click at [1553, 424] on icon at bounding box center [1551, 421] width 13 height 13
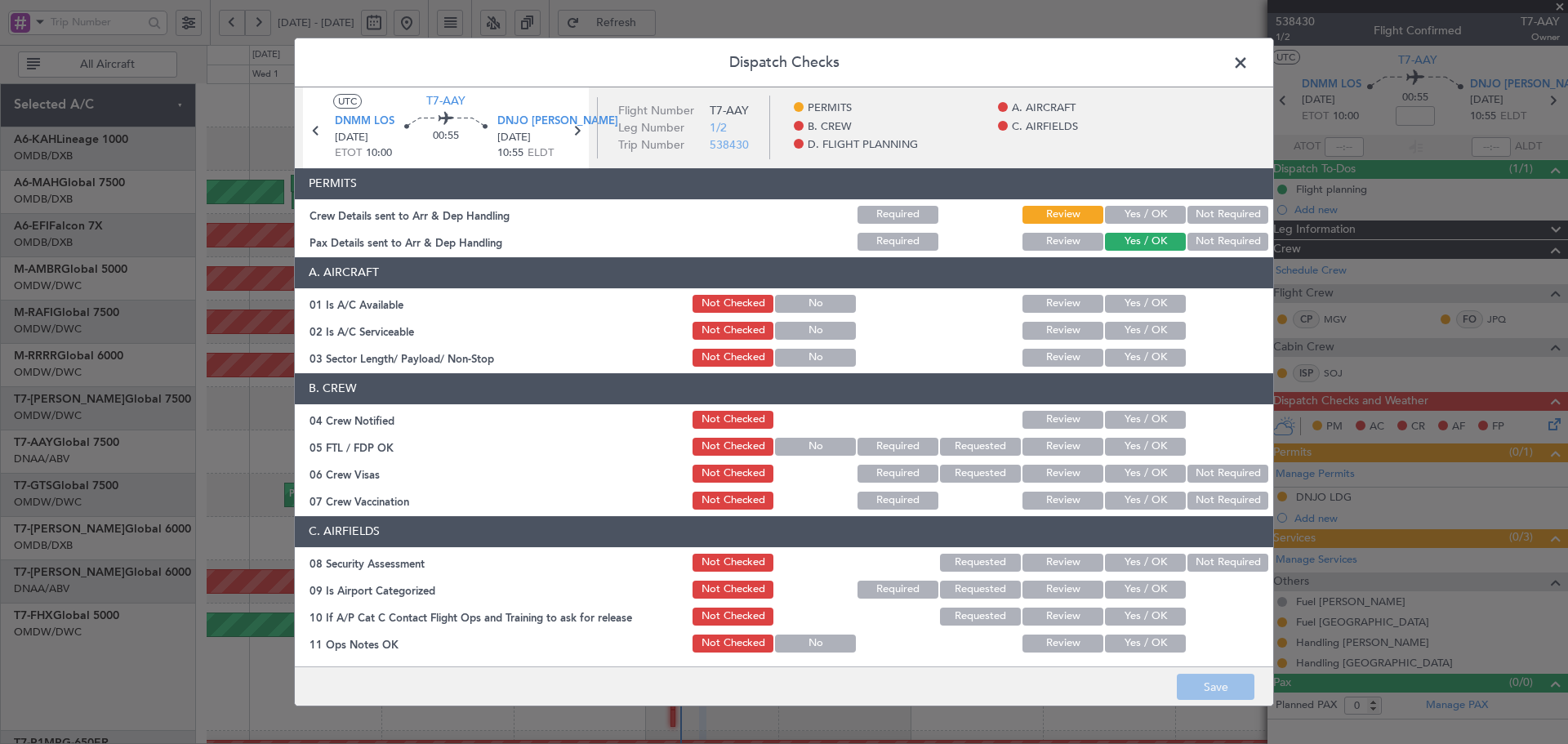
click at [1128, 218] on button "Yes / OK" at bounding box center [1145, 214] width 81 height 18
click at [1116, 303] on button "Yes / OK" at bounding box center [1145, 303] width 81 height 18
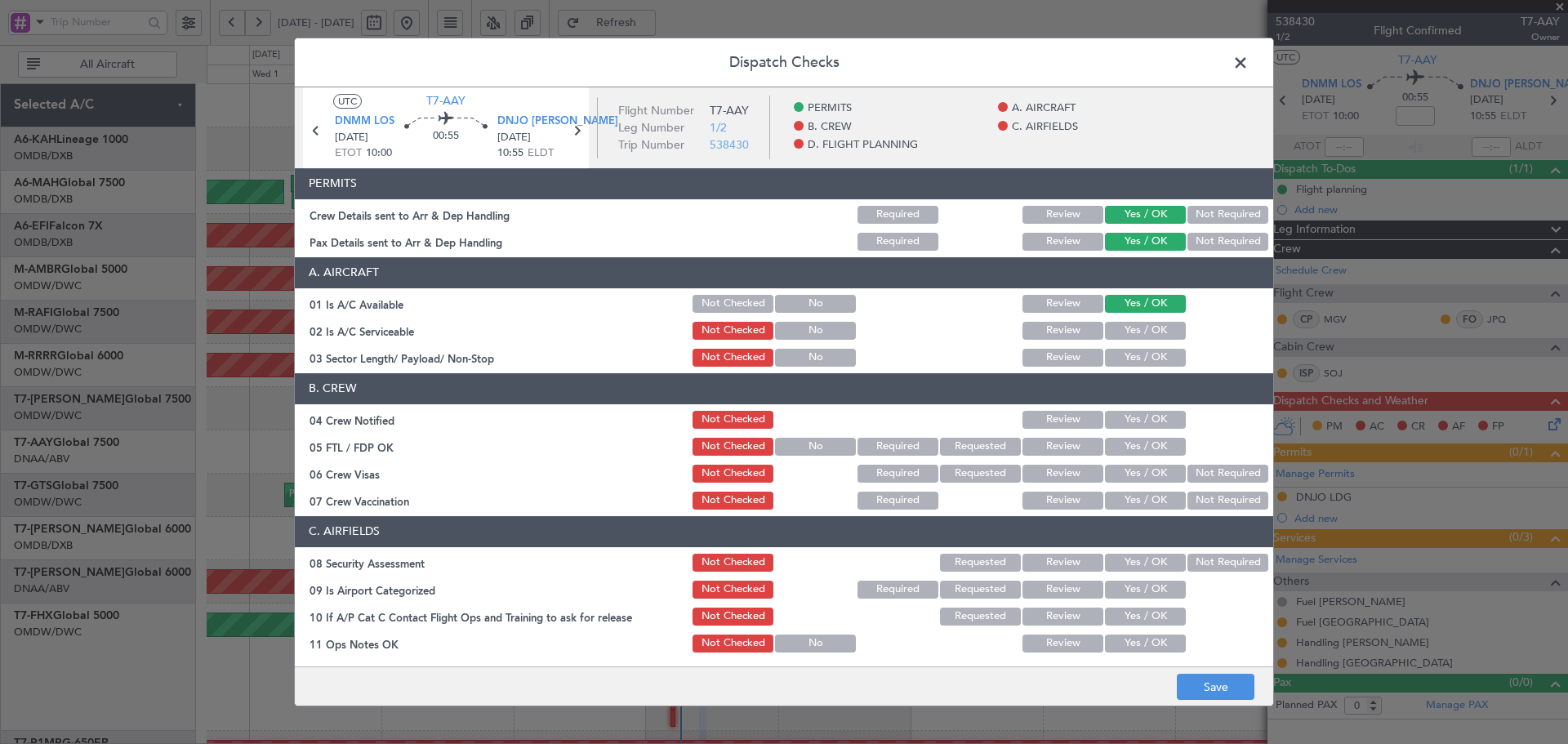
click at [1117, 329] on button "Yes / OK" at bounding box center [1145, 330] width 81 height 18
click at [1137, 360] on button "Yes / OK" at bounding box center [1145, 357] width 81 height 18
click at [1130, 416] on button "Yes / OK" at bounding box center [1145, 419] width 81 height 18
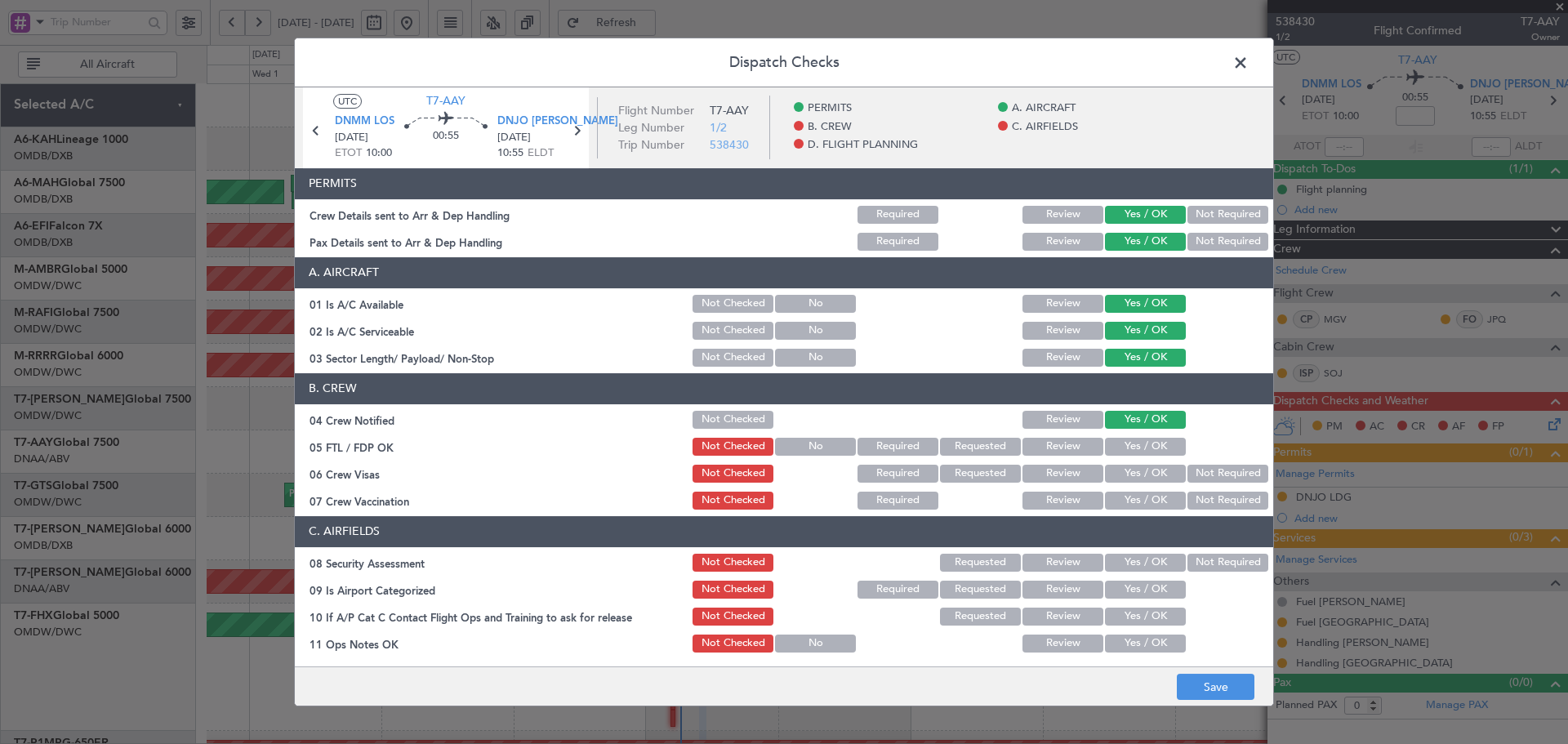
click at [1128, 440] on button "Yes / OK" at bounding box center [1145, 446] width 81 height 18
click at [1134, 466] on button "Yes / OK" at bounding box center [1145, 473] width 81 height 18
drag, startPoint x: 1208, startPoint y: 497, endPoint x: 1184, endPoint y: 505, distance: 25.3
click at [1207, 497] on button "Not Required" at bounding box center [1227, 500] width 81 height 18
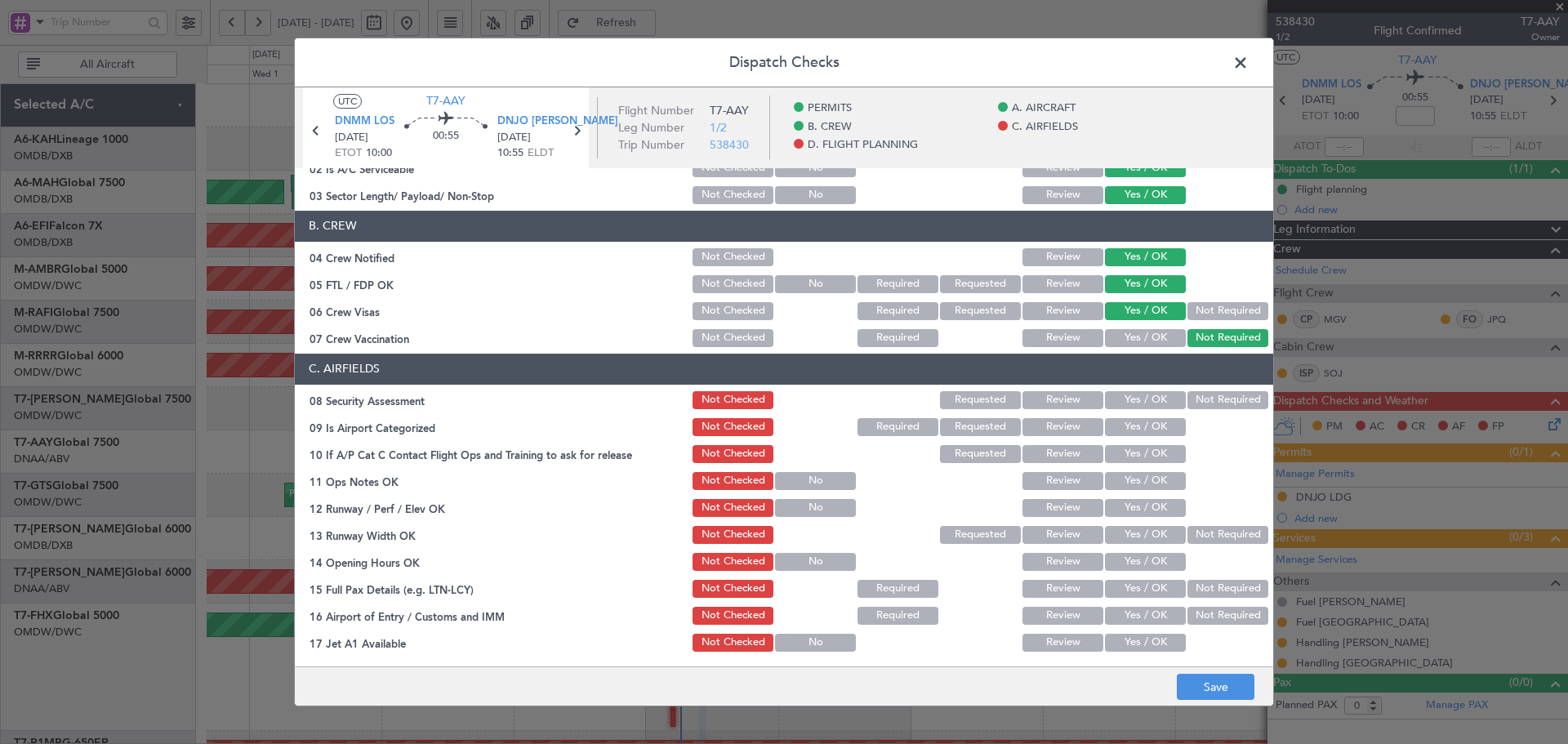
scroll to position [272, 0]
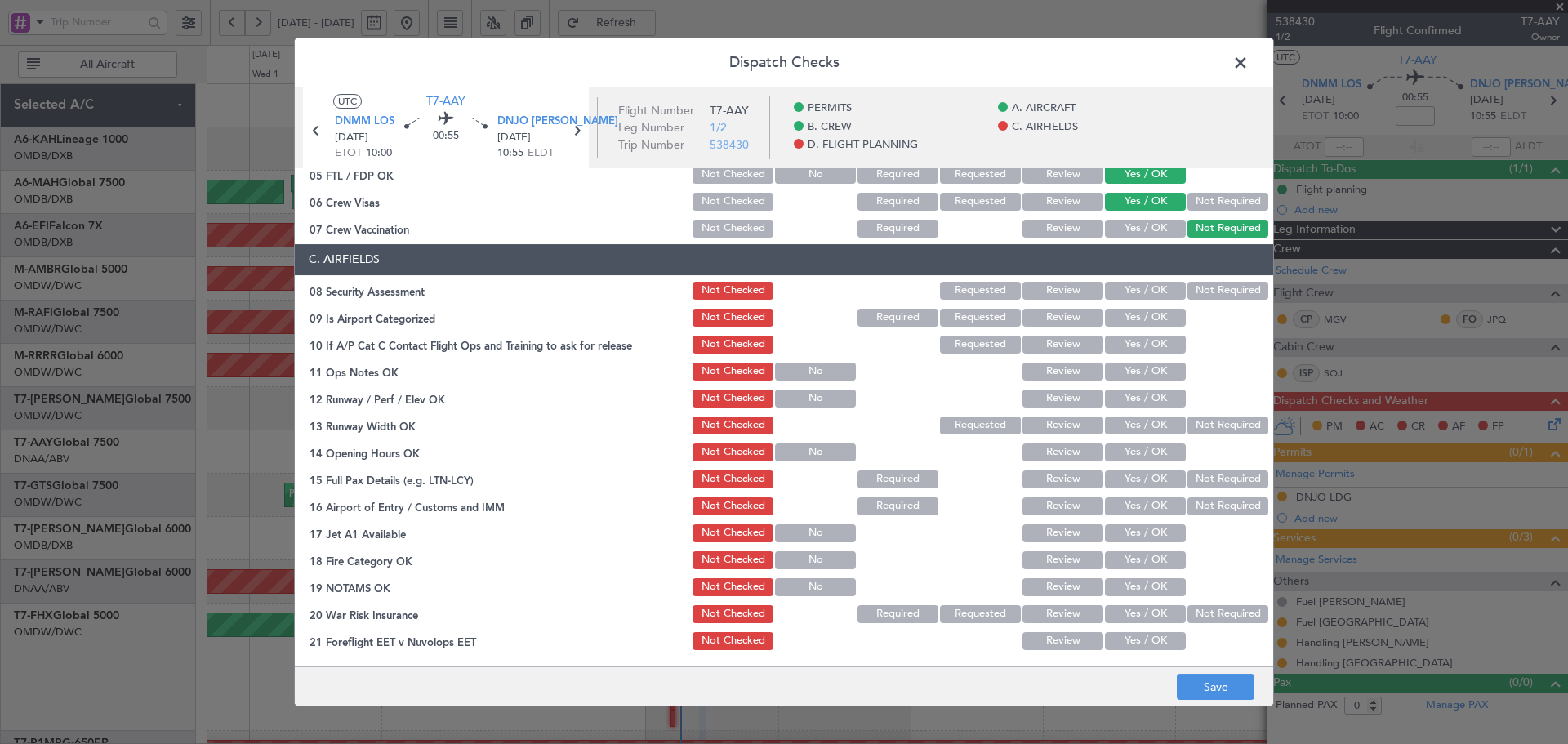
click at [1126, 299] on button "Yes / OK" at bounding box center [1145, 290] width 81 height 18
drag, startPoint x: 1121, startPoint y: 315, endPoint x: 1122, endPoint y: 337, distance: 22.0
click at [1121, 320] on button "Yes / OK" at bounding box center [1145, 317] width 81 height 18
drag, startPoint x: 1120, startPoint y: 345, endPoint x: 1114, endPoint y: 370, distance: 25.7
click at [1120, 348] on button "Yes / OK" at bounding box center [1145, 344] width 81 height 18
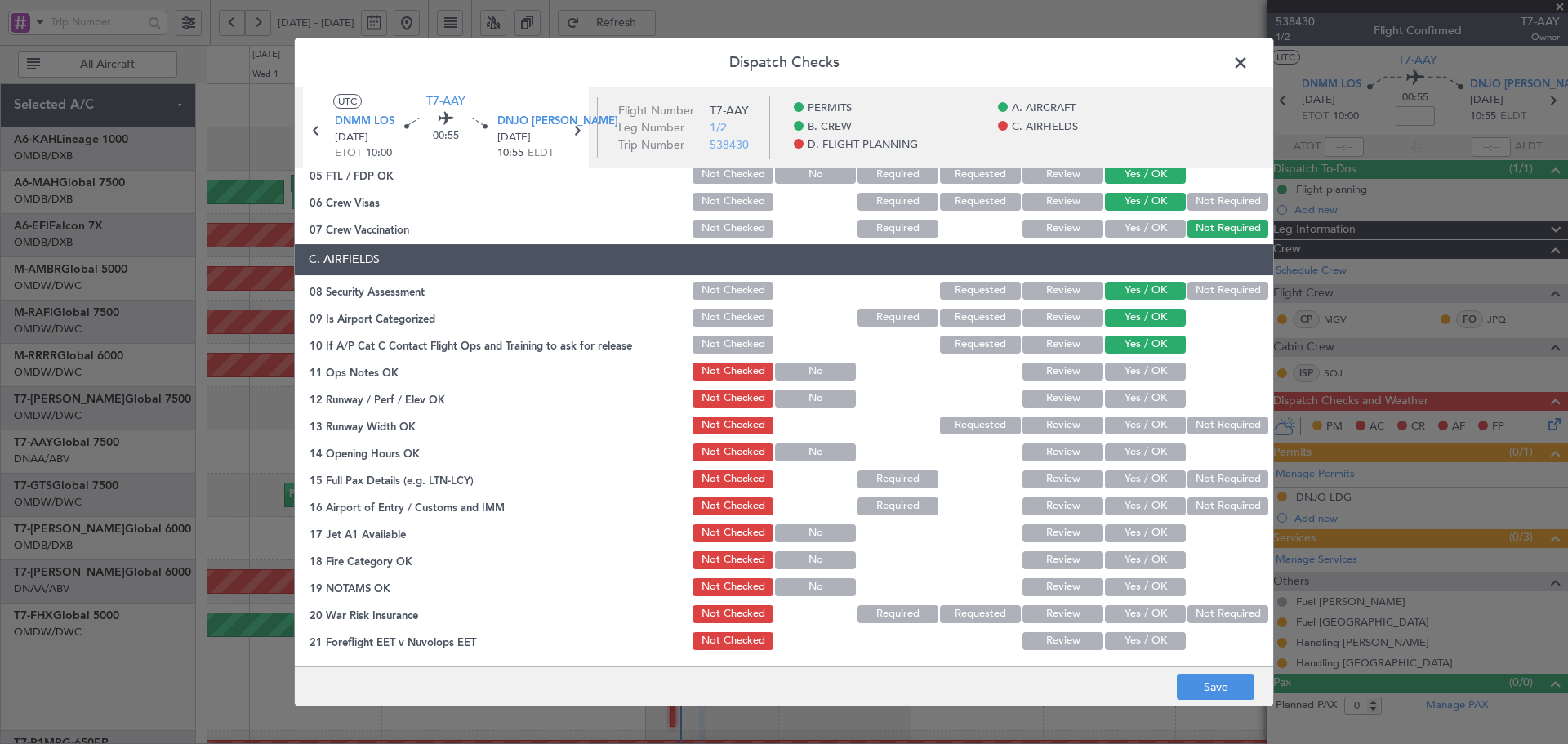
drag, startPoint x: 1114, startPoint y: 370, endPoint x: 1111, endPoint y: 392, distance: 22.2
click at [1114, 372] on button "Yes / OK" at bounding box center [1145, 371] width 81 height 18
click at [1111, 392] on button "Yes / OK" at bounding box center [1145, 398] width 81 height 18
click at [1122, 421] on button "Yes / OK" at bounding box center [1145, 425] width 81 height 18
click at [1120, 459] on button "Yes / OK" at bounding box center [1145, 452] width 81 height 18
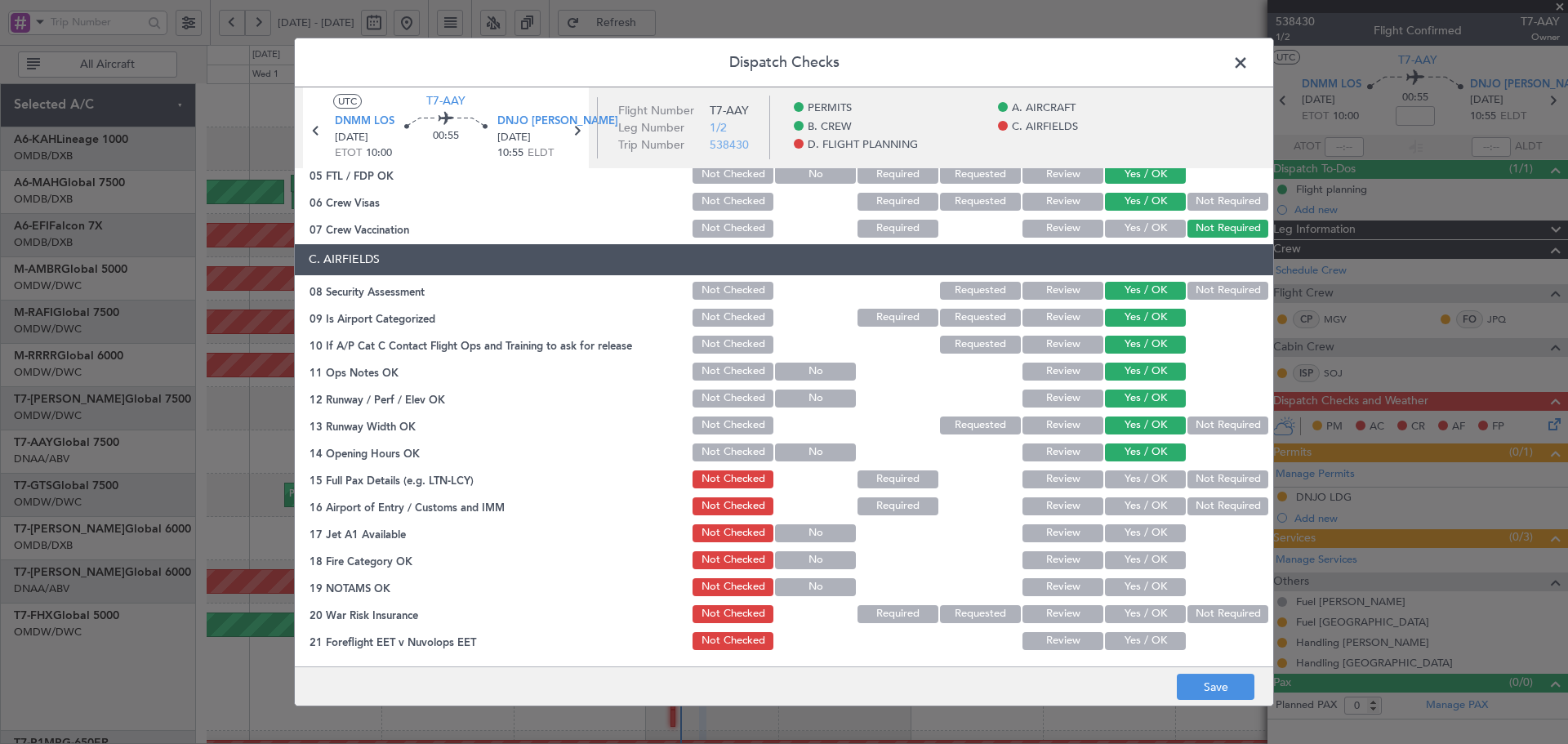
click at [1118, 478] on button "Yes / OK" at bounding box center [1145, 479] width 81 height 18
click at [1120, 503] on button "Yes / OK" at bounding box center [1145, 506] width 81 height 18
click at [1116, 532] on button "Yes / OK" at bounding box center [1145, 532] width 81 height 18
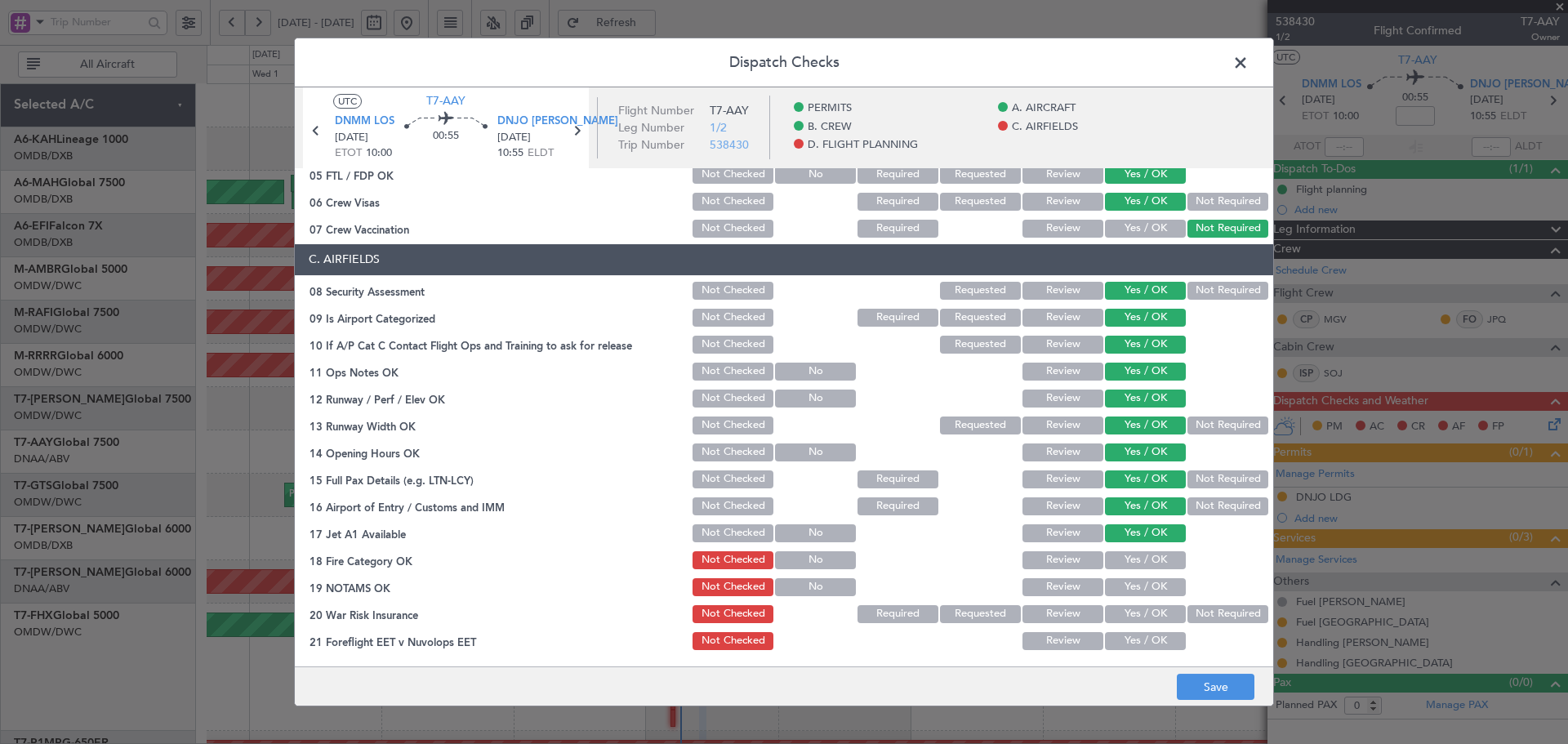
drag, startPoint x: 1117, startPoint y: 558, endPoint x: 1118, endPoint y: 580, distance: 22.0
click at [1117, 559] on button "Yes / OK" at bounding box center [1145, 560] width 81 height 18
click at [1118, 580] on button "Yes / OK" at bounding box center [1145, 586] width 81 height 18
drag, startPoint x: 1192, startPoint y: 615, endPoint x: 1141, endPoint y: 637, distance: 55.5
click at [1191, 615] on button "Not Required" at bounding box center [1227, 613] width 81 height 18
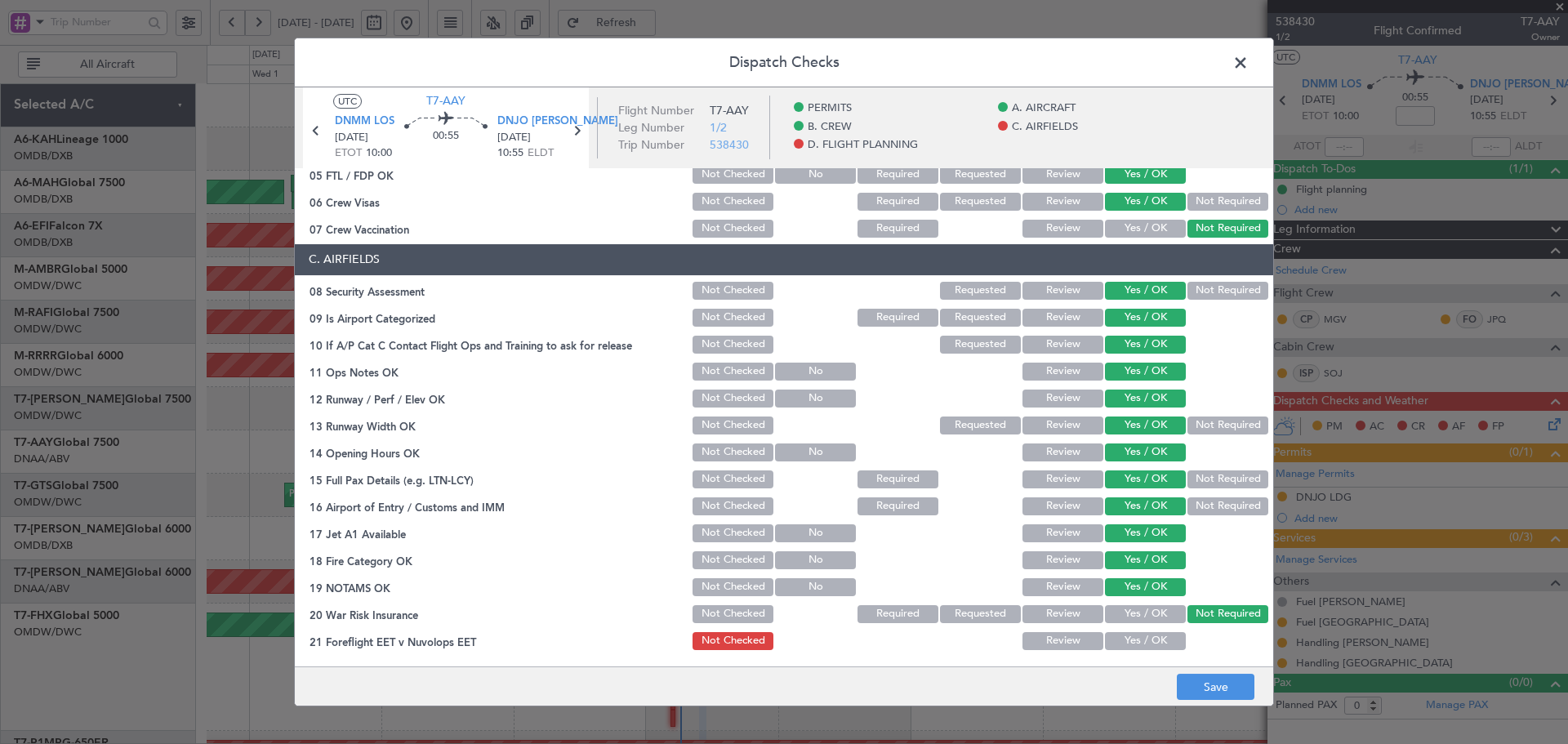
click at [1140, 636] on button "Yes / OK" at bounding box center [1145, 641] width 81 height 18
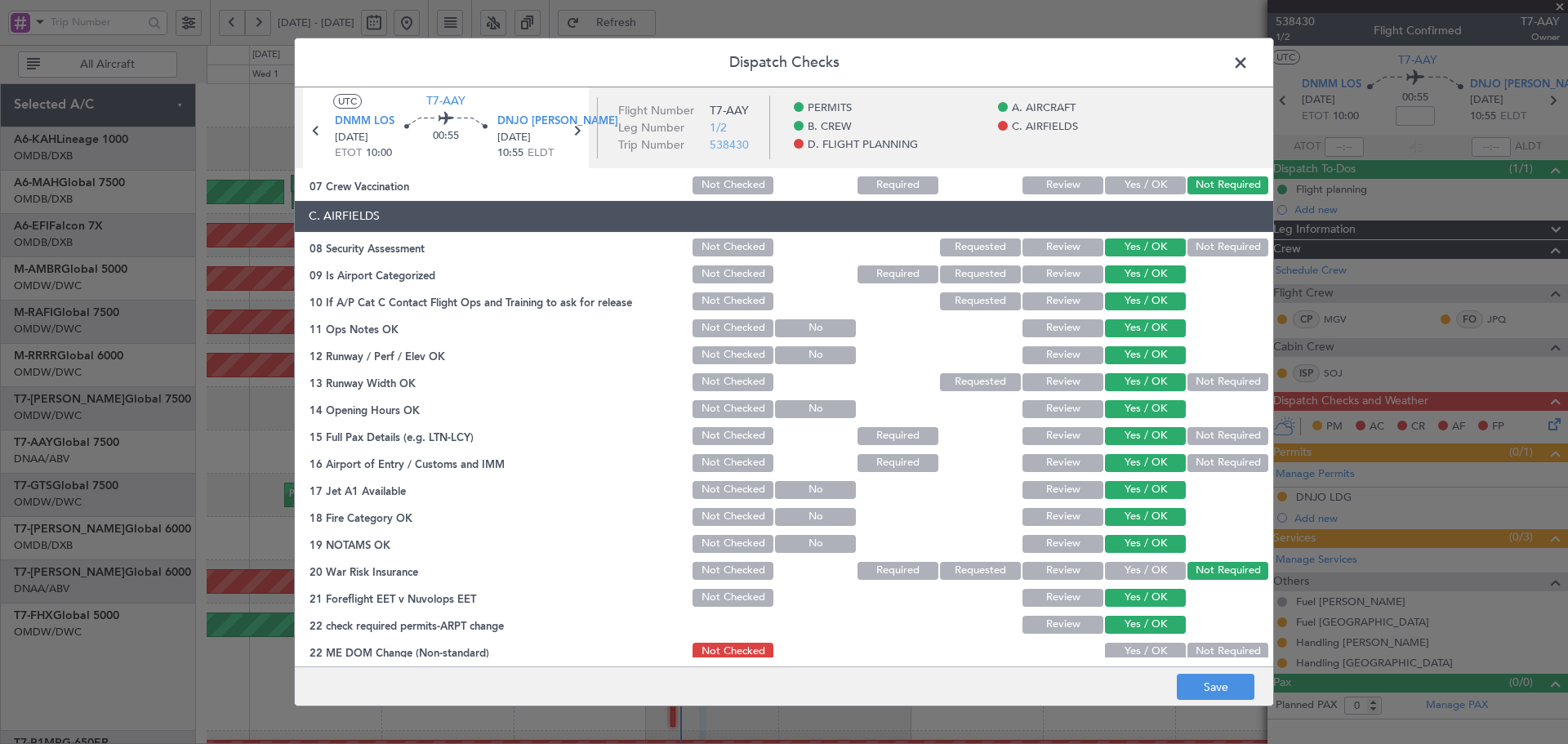
scroll to position [381, 0]
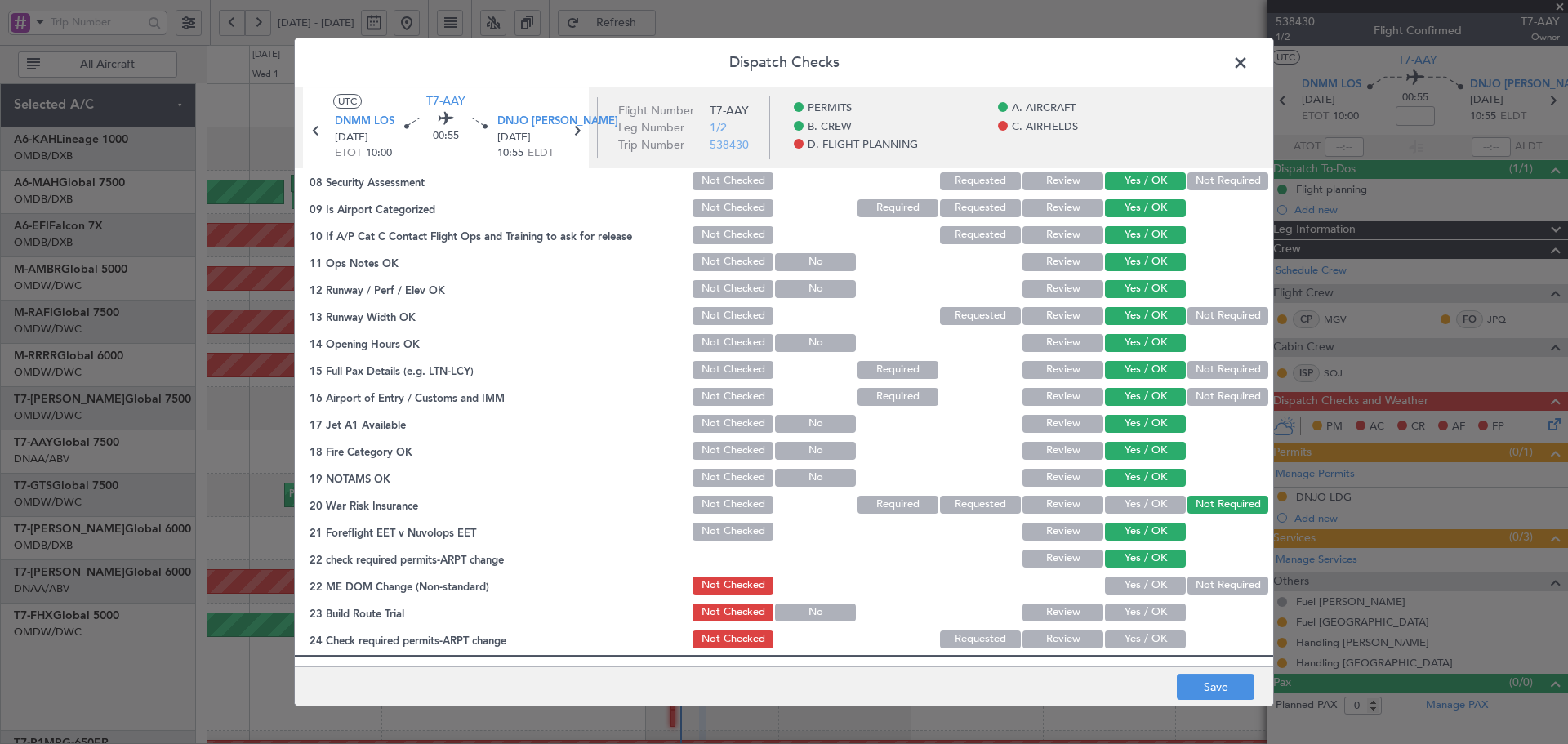
click at [1137, 584] on button "Yes / OK" at bounding box center [1145, 585] width 81 height 18
drag, startPoint x: 1133, startPoint y: 615, endPoint x: 1127, endPoint y: 630, distance: 16.2
click at [1131, 617] on button "Yes / OK" at bounding box center [1145, 612] width 81 height 18
click at [1119, 640] on button "Yes / OK" at bounding box center [1145, 639] width 81 height 18
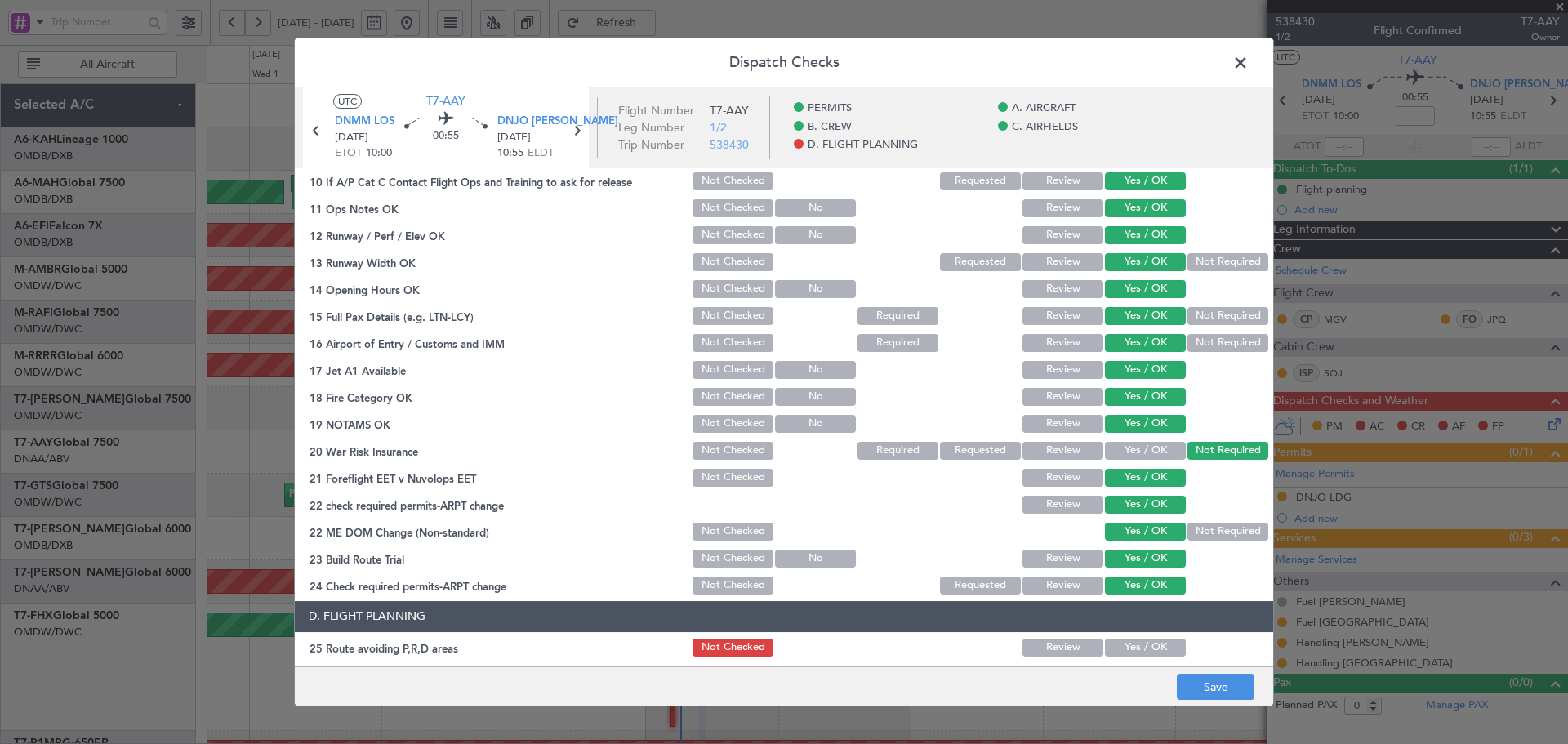
scroll to position [598, 0]
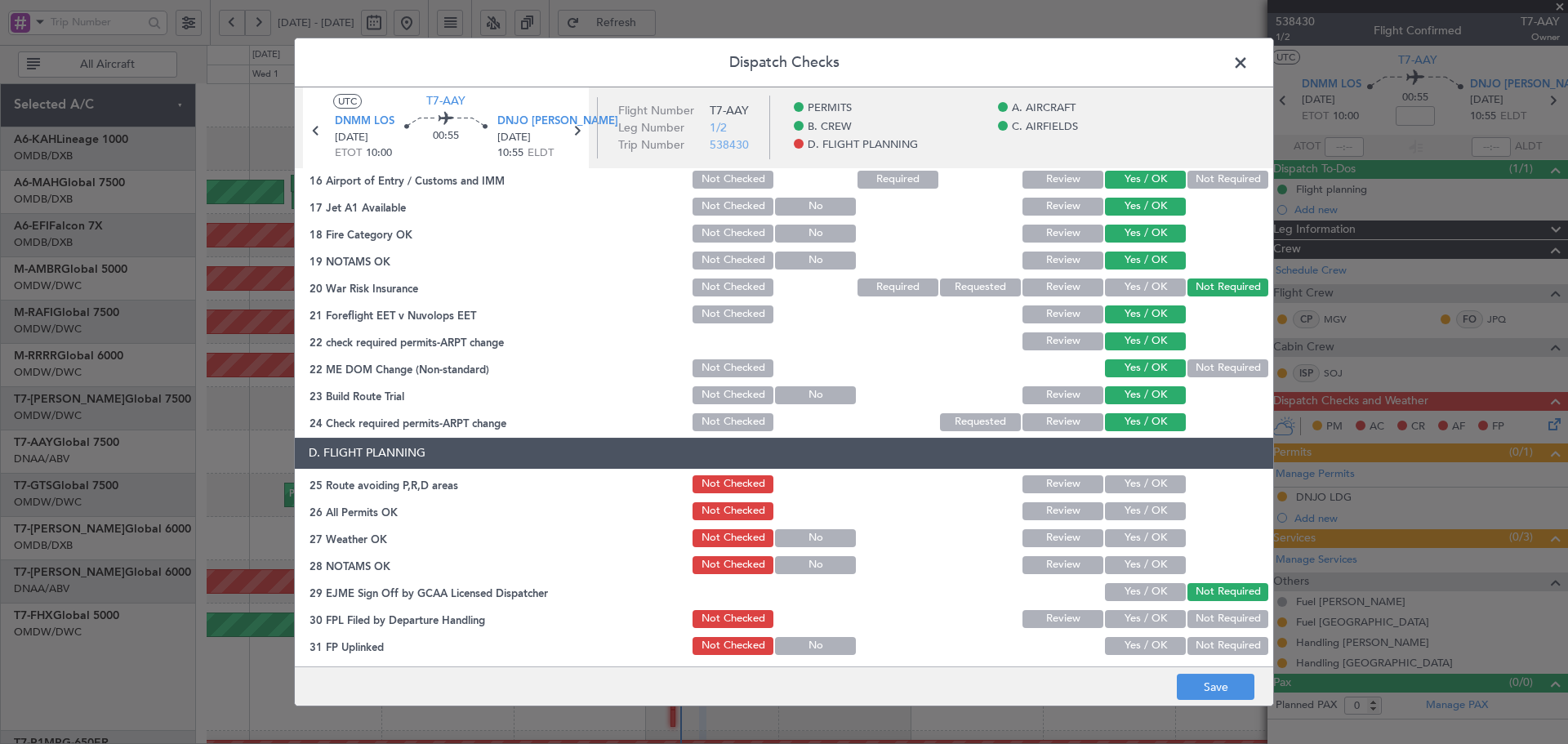
click at [1131, 483] on button "Yes / OK" at bounding box center [1145, 484] width 81 height 18
click at [1134, 509] on button "Yes / OK" at bounding box center [1145, 510] width 81 height 18
click at [1142, 534] on button "Yes / OK" at bounding box center [1145, 538] width 81 height 18
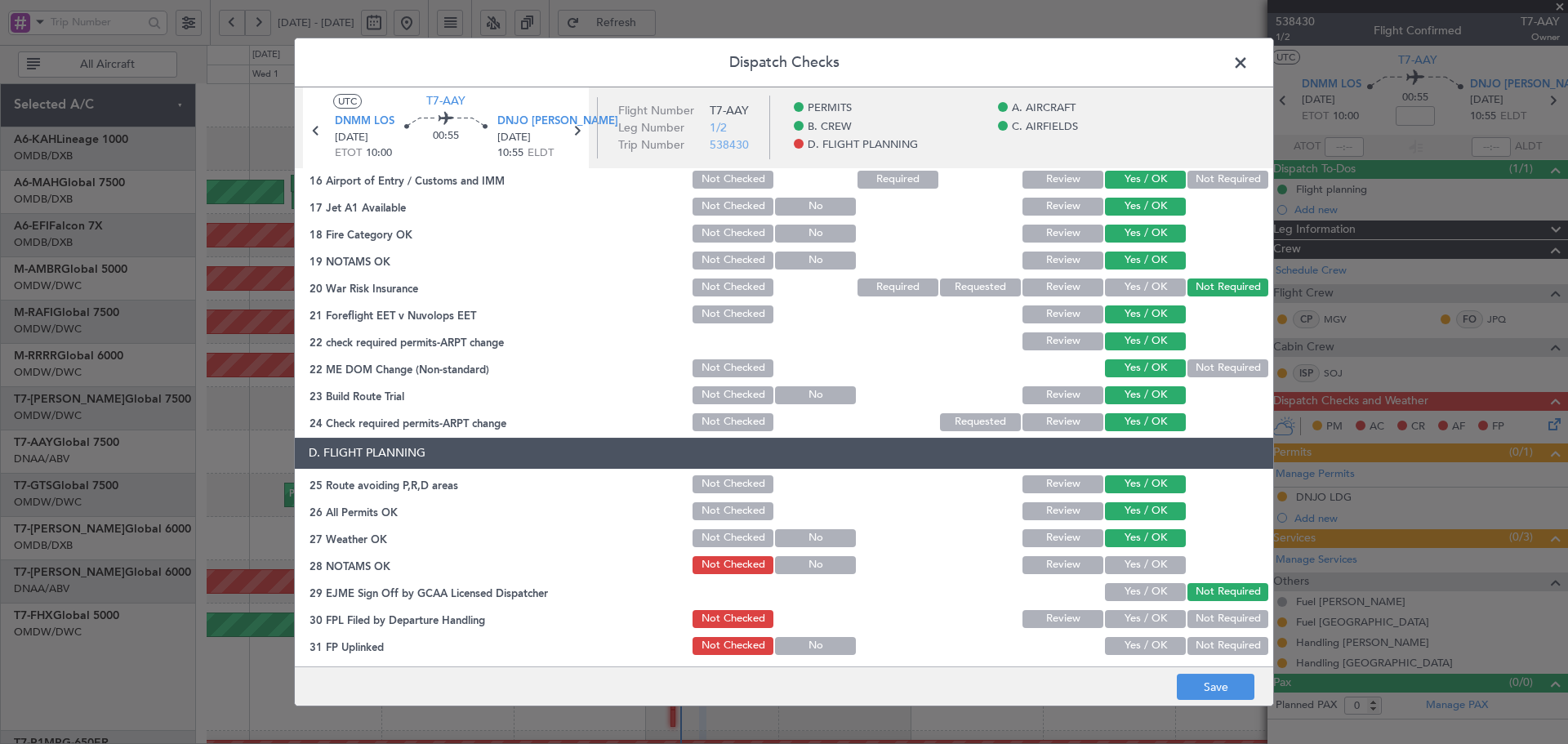
drag, startPoint x: 1132, startPoint y: 562, endPoint x: 1126, endPoint y: 607, distance: 45.4
click at [1131, 562] on button "Yes / OK" at bounding box center [1145, 565] width 81 height 18
click at [1125, 598] on button "Yes / OK" at bounding box center [1145, 591] width 81 height 18
click at [1127, 616] on button "Yes / OK" at bounding box center [1145, 619] width 81 height 18
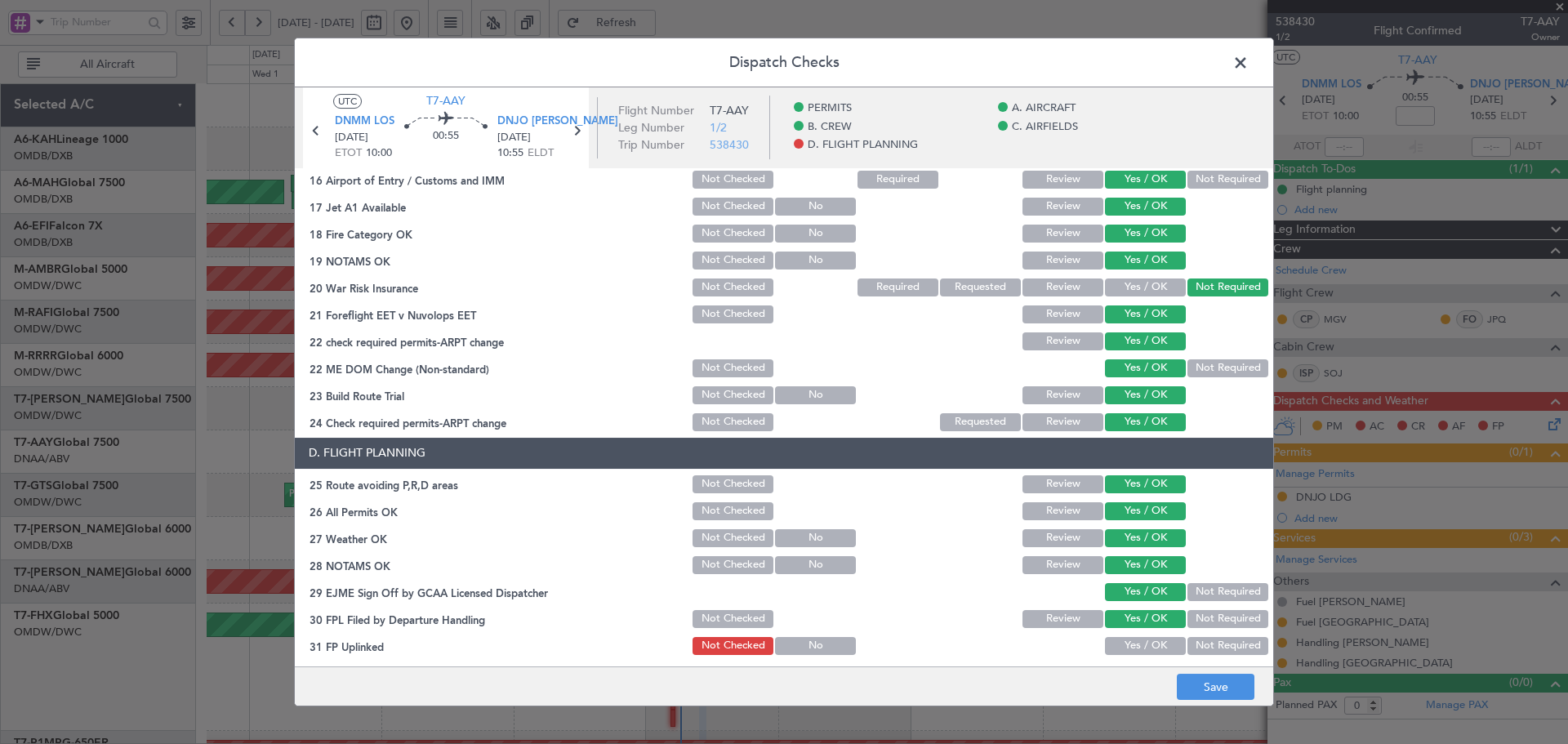
click at [1064, 615] on button "Review" at bounding box center [1063, 619] width 81 height 18
click at [1066, 506] on button "Review" at bounding box center [1063, 510] width 81 height 18
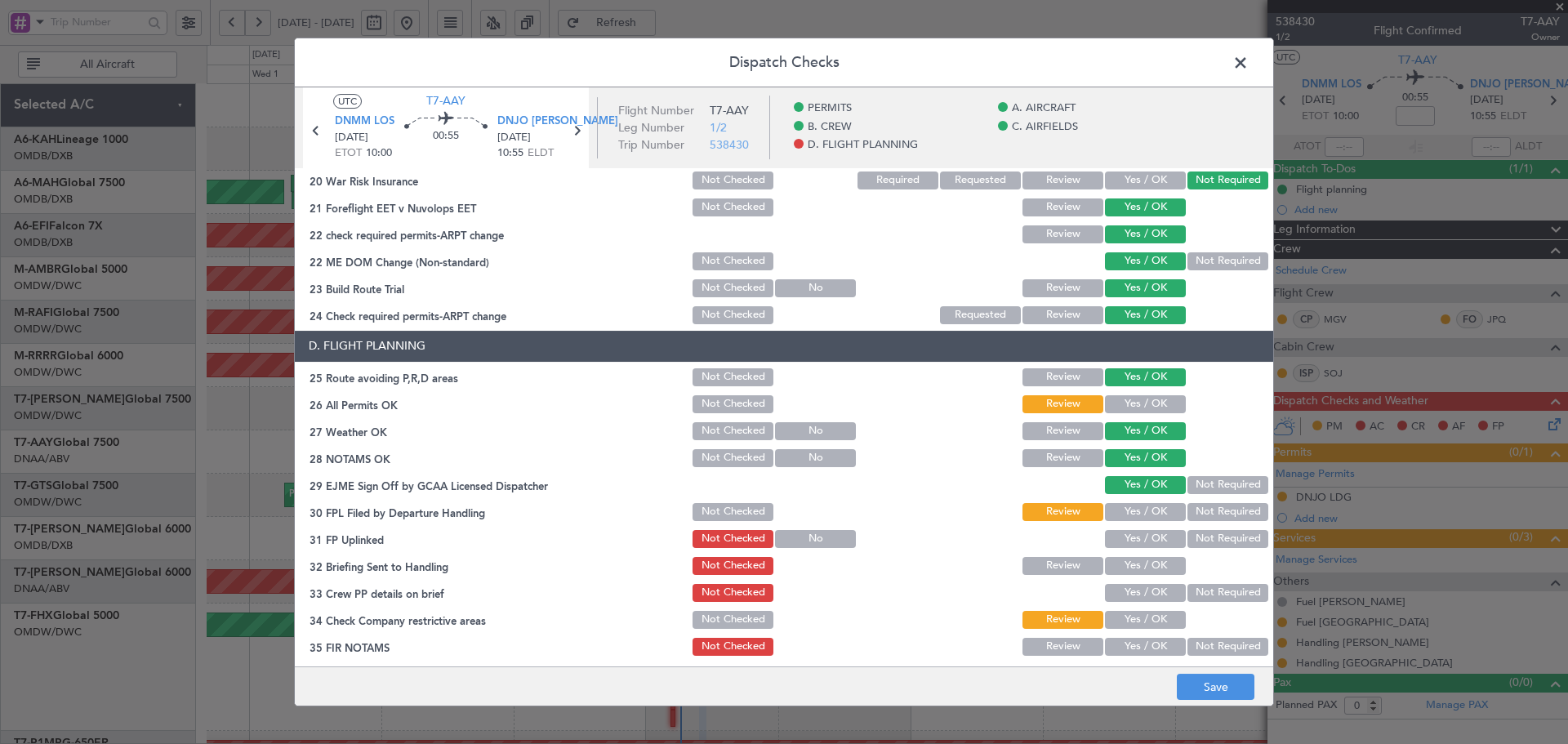
scroll to position [708, 0]
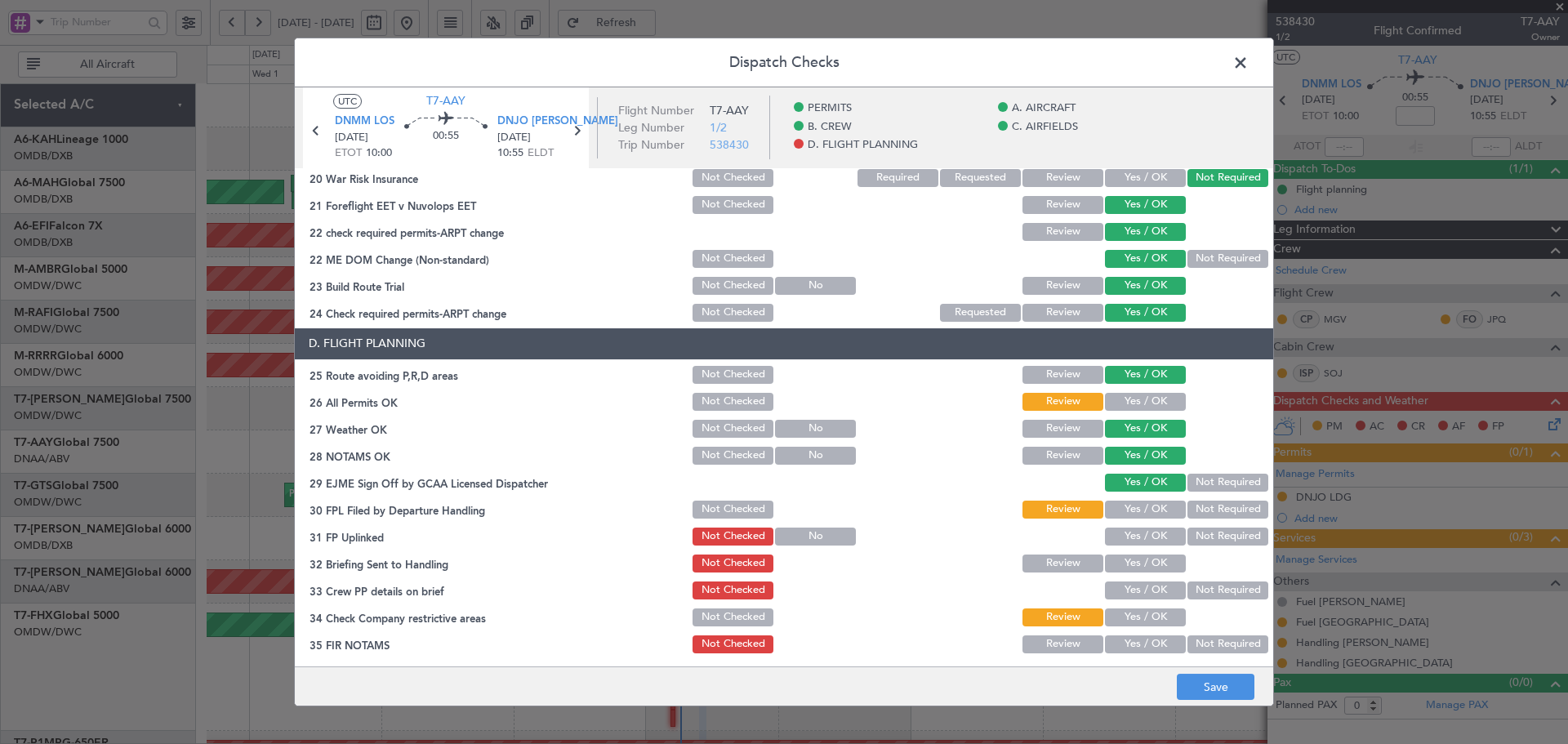
click at [1116, 537] on button "Yes / OK" at bounding box center [1145, 536] width 81 height 18
click at [1116, 561] on button "Yes / OK" at bounding box center [1145, 563] width 81 height 18
click at [1127, 590] on button "Yes / OK" at bounding box center [1145, 590] width 81 height 18
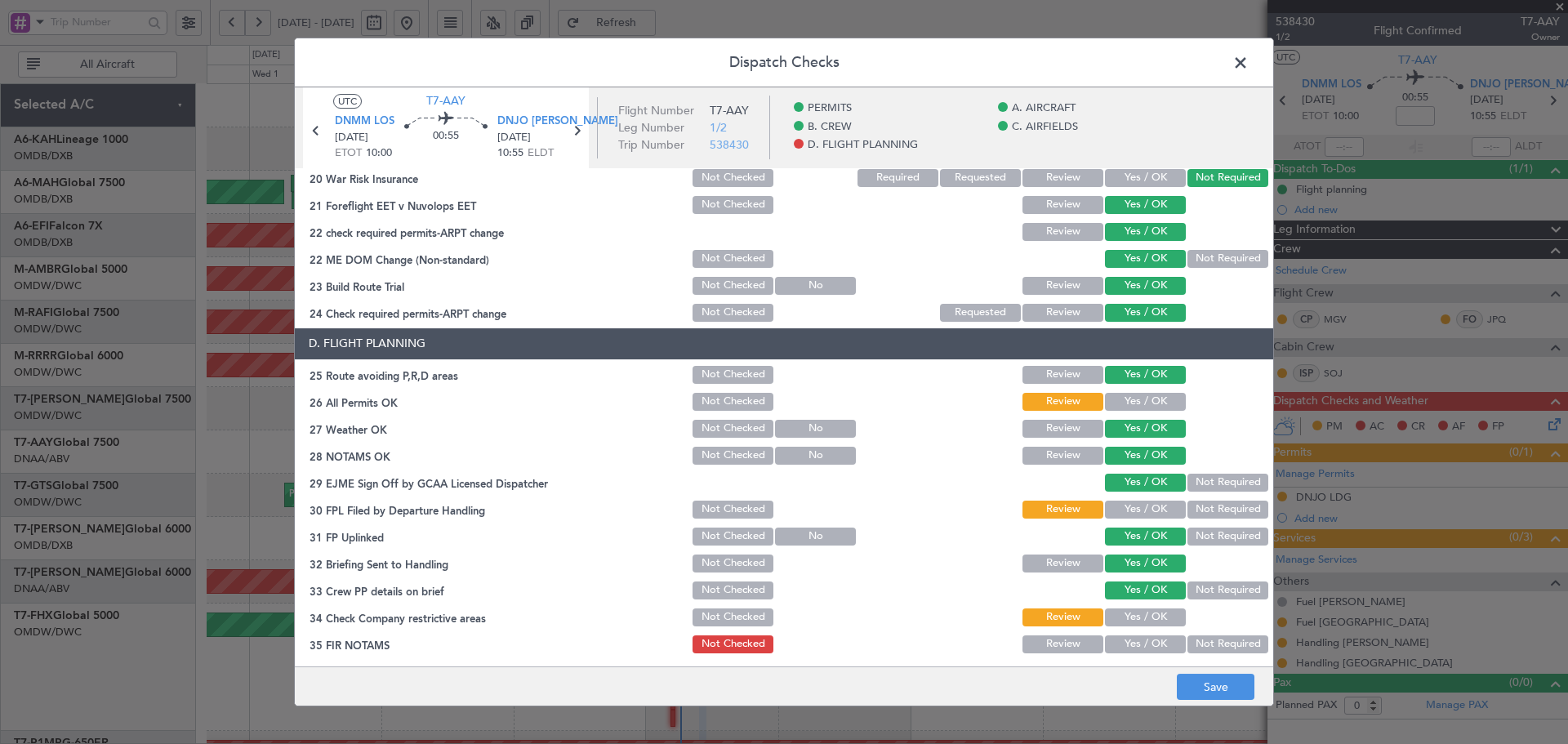
click at [1120, 618] on button "Yes / OK" at bounding box center [1145, 617] width 81 height 18
click at [1134, 640] on button "Yes / OK" at bounding box center [1145, 643] width 81 height 18
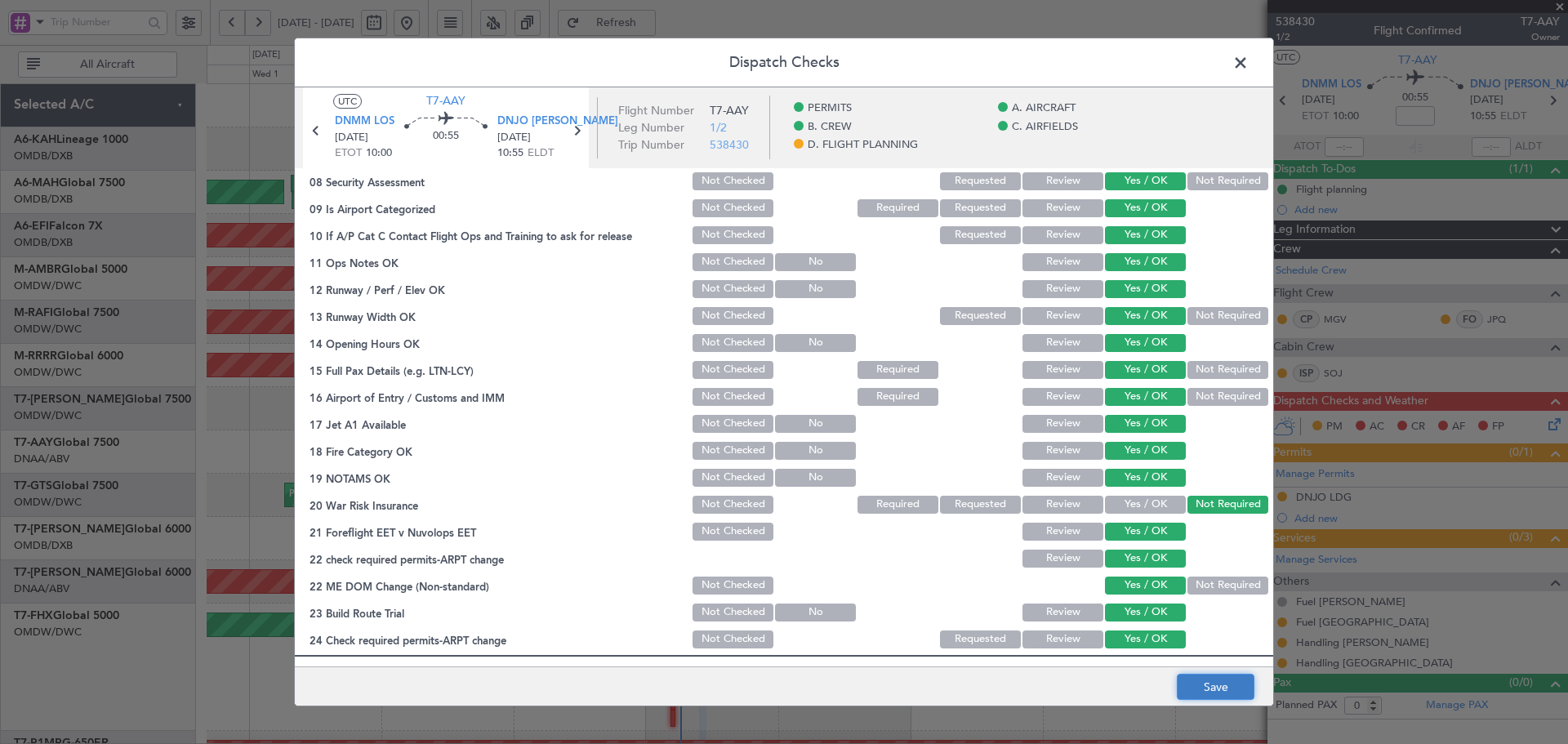
click at [1198, 689] on button "Save" at bounding box center [1215, 686] width 78 height 26
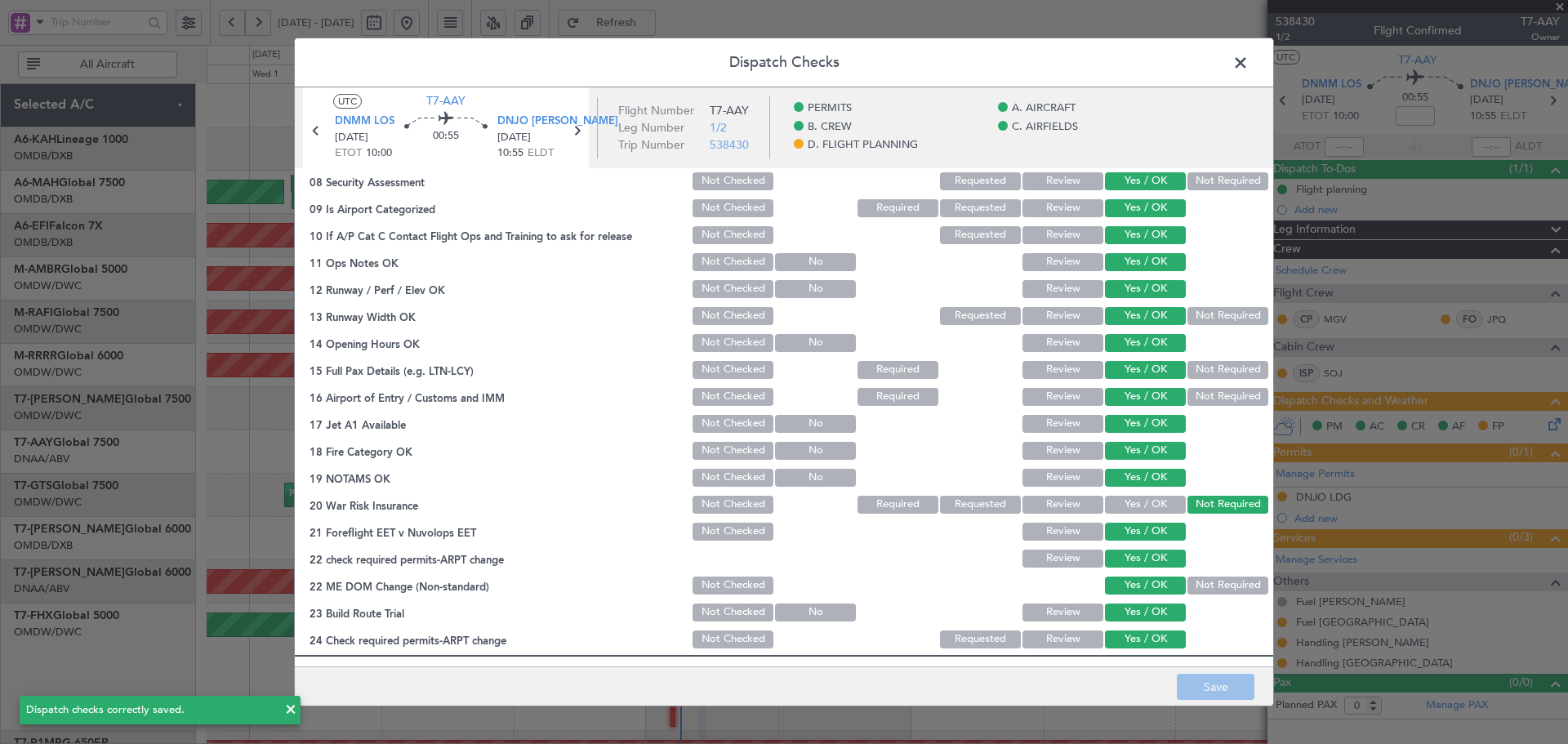
click at [576, 133] on icon at bounding box center [576, 131] width 21 height 21
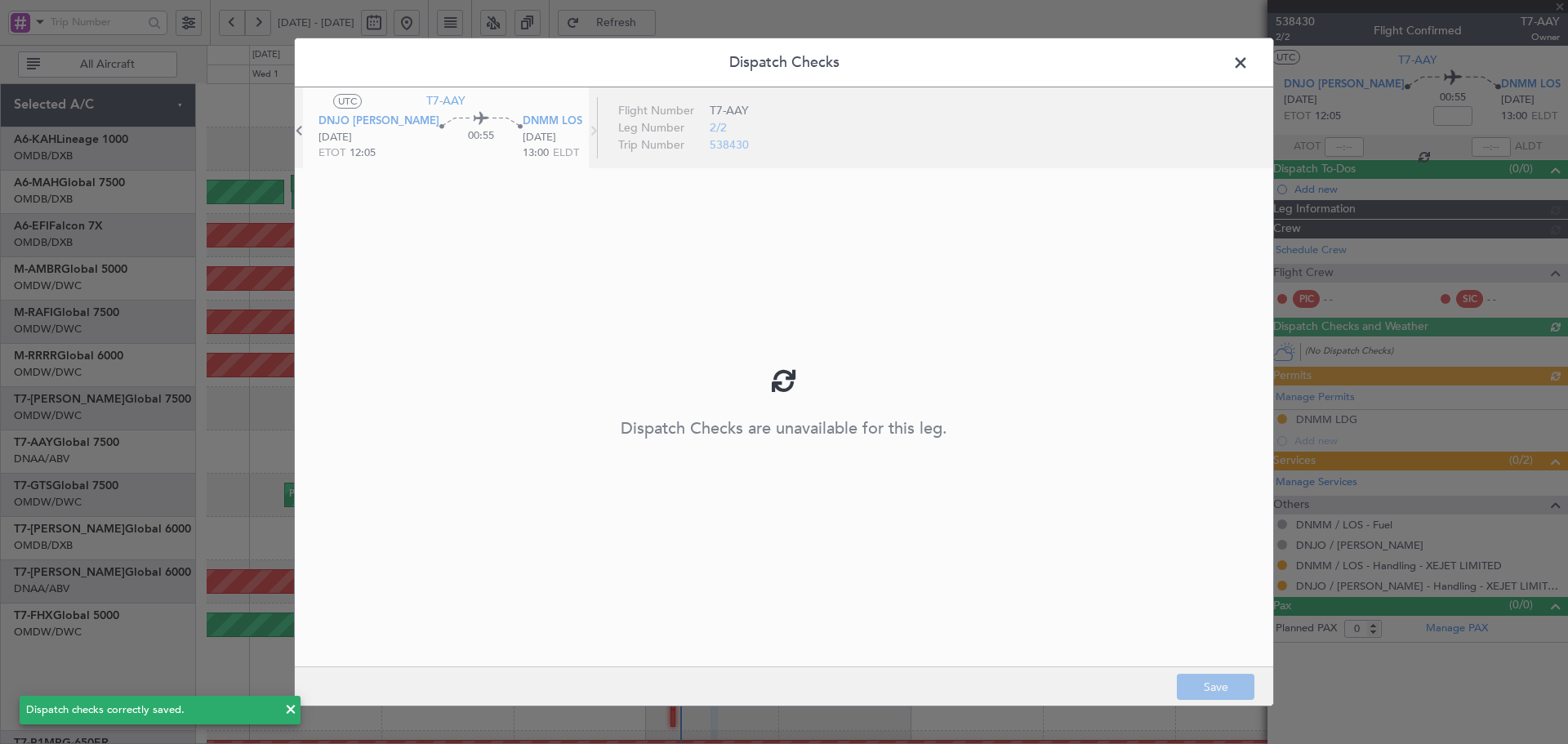
type input "[PERSON_NAME] (ANI)"
type input "7453"
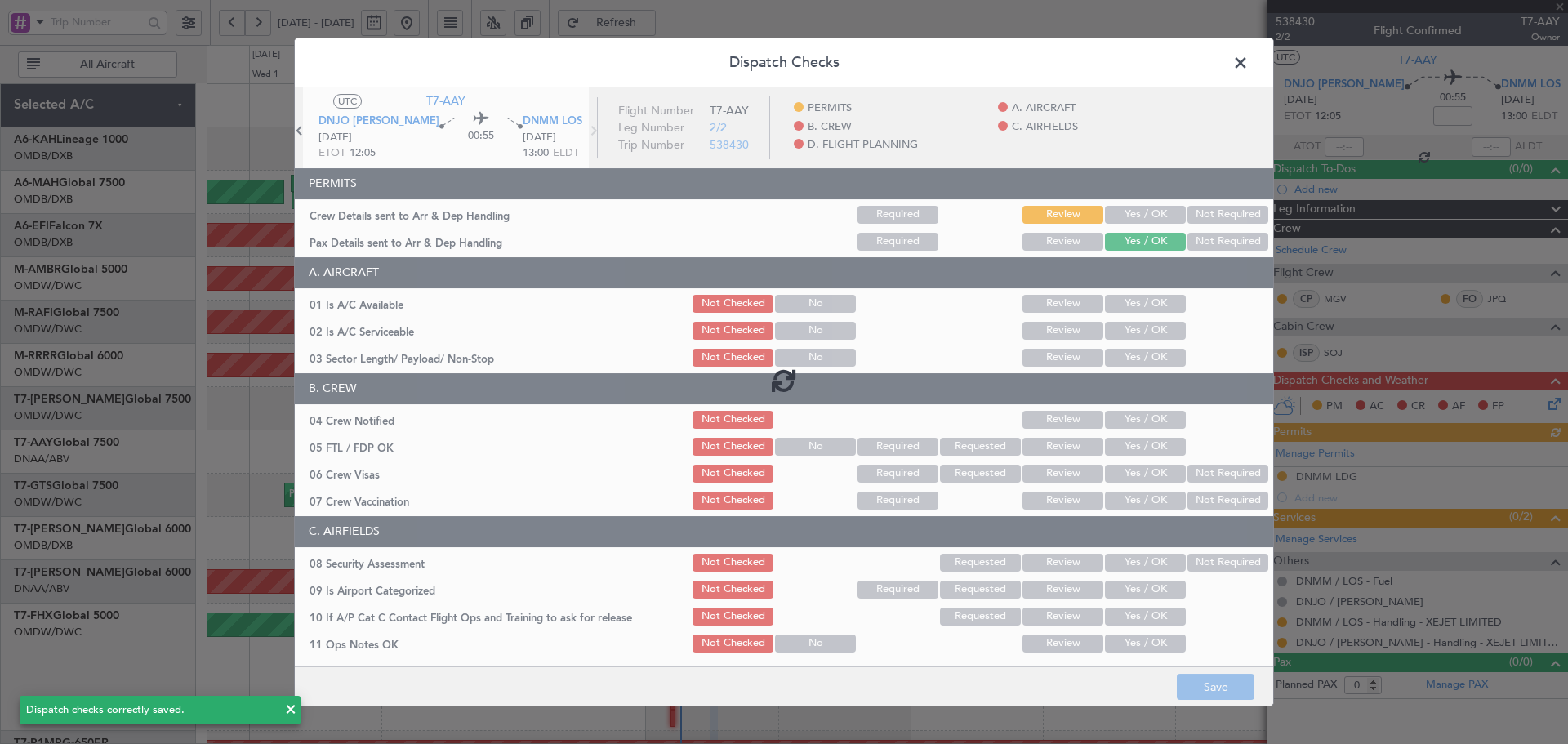
click at [1142, 212] on div at bounding box center [784, 380] width 978 height 586
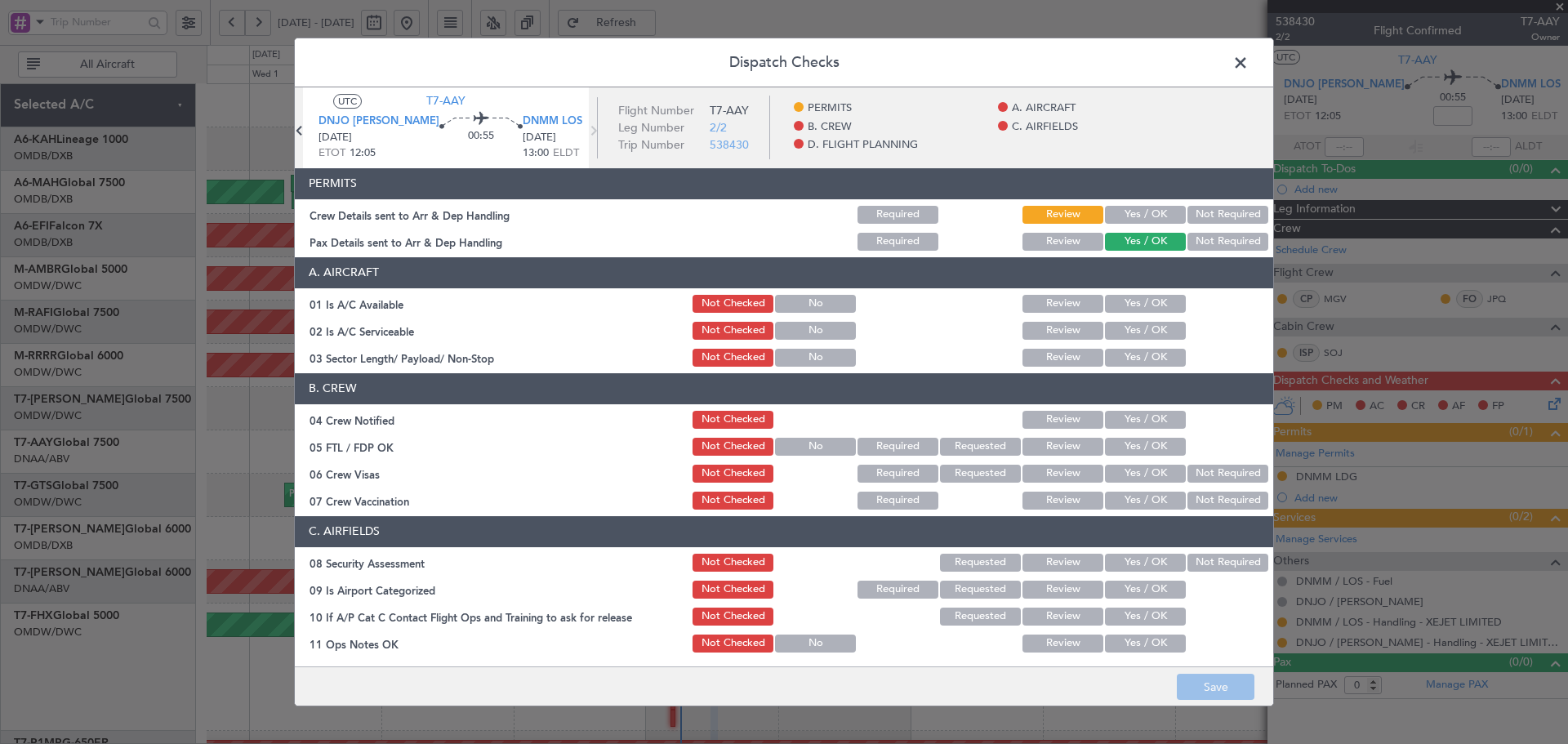
click at [1125, 210] on button "Yes / OK" at bounding box center [1145, 214] width 81 height 18
click at [1123, 299] on button "Yes / OK" at bounding box center [1145, 303] width 81 height 18
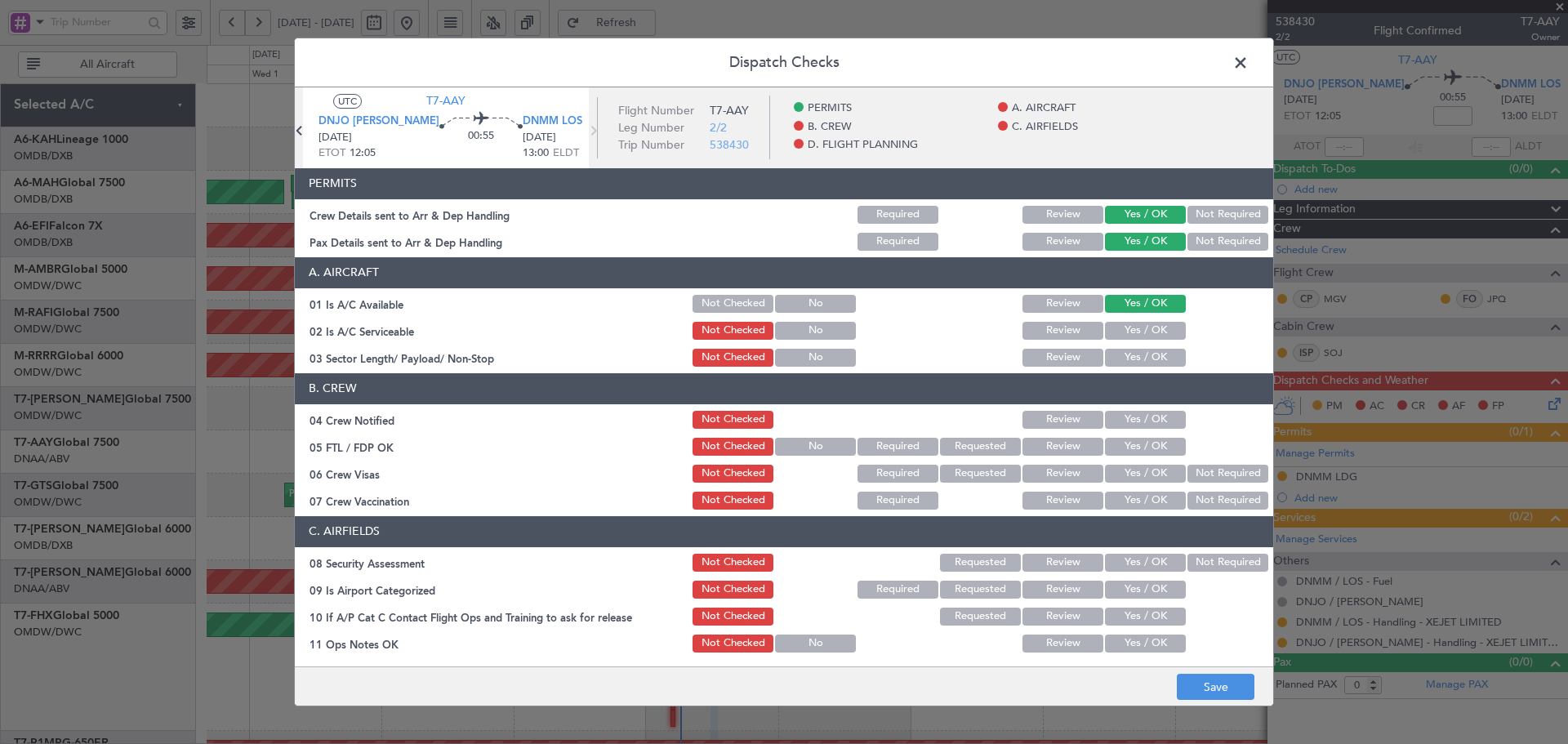
click at [1126, 338] on button "Yes / OK" at bounding box center [1145, 330] width 81 height 18
click at [1128, 364] on button "Yes / OK" at bounding box center [1145, 357] width 81 height 18
click at [1125, 419] on button "Yes / OK" at bounding box center [1145, 419] width 81 height 18
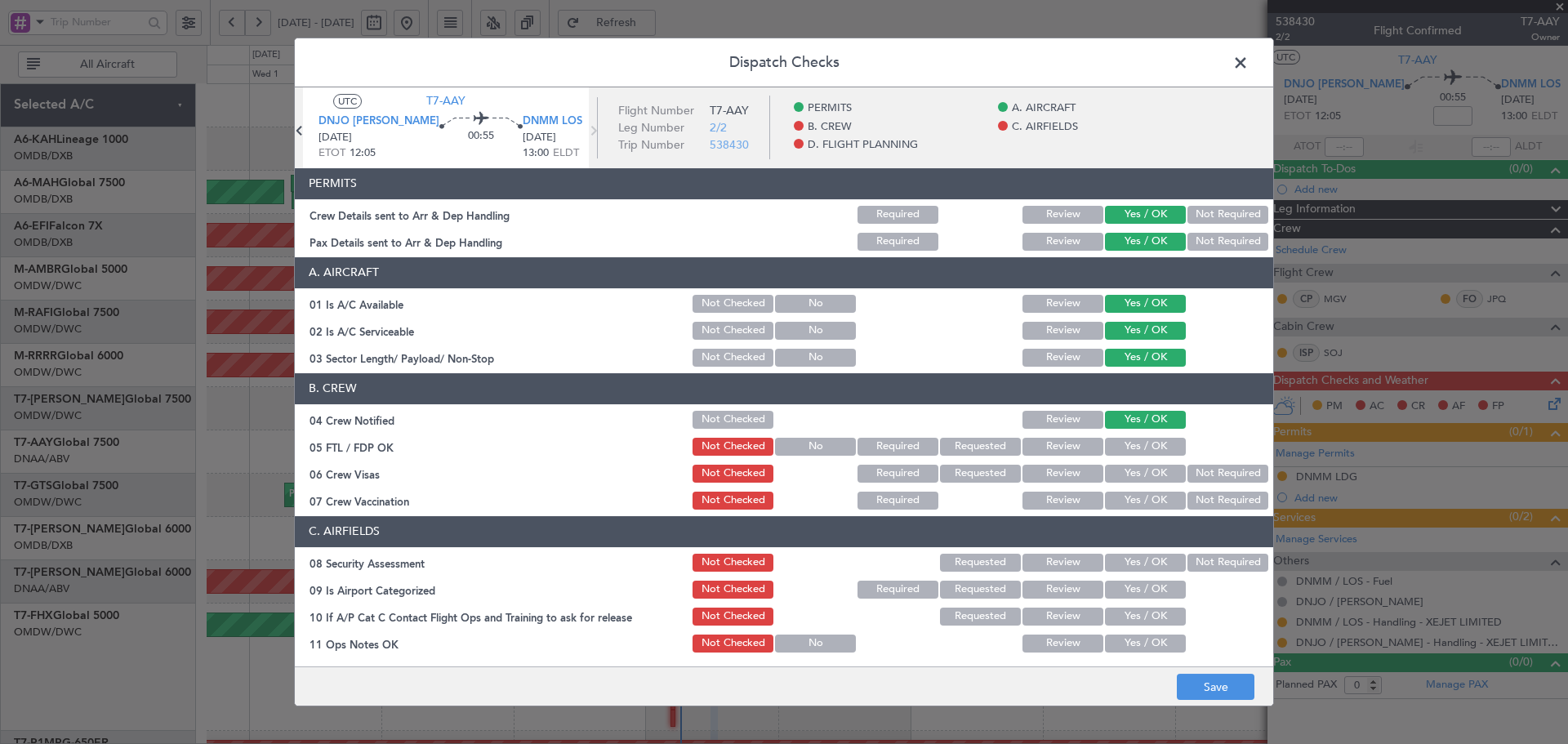
click at [1122, 455] on button "Yes / OK" at bounding box center [1145, 446] width 81 height 18
drag, startPoint x: 1123, startPoint y: 477, endPoint x: 1159, endPoint y: 515, distance: 52.3
click at [1123, 478] on button "Yes / OK" at bounding box center [1145, 473] width 81 height 18
click at [1187, 503] on button "Not Required" at bounding box center [1227, 500] width 81 height 18
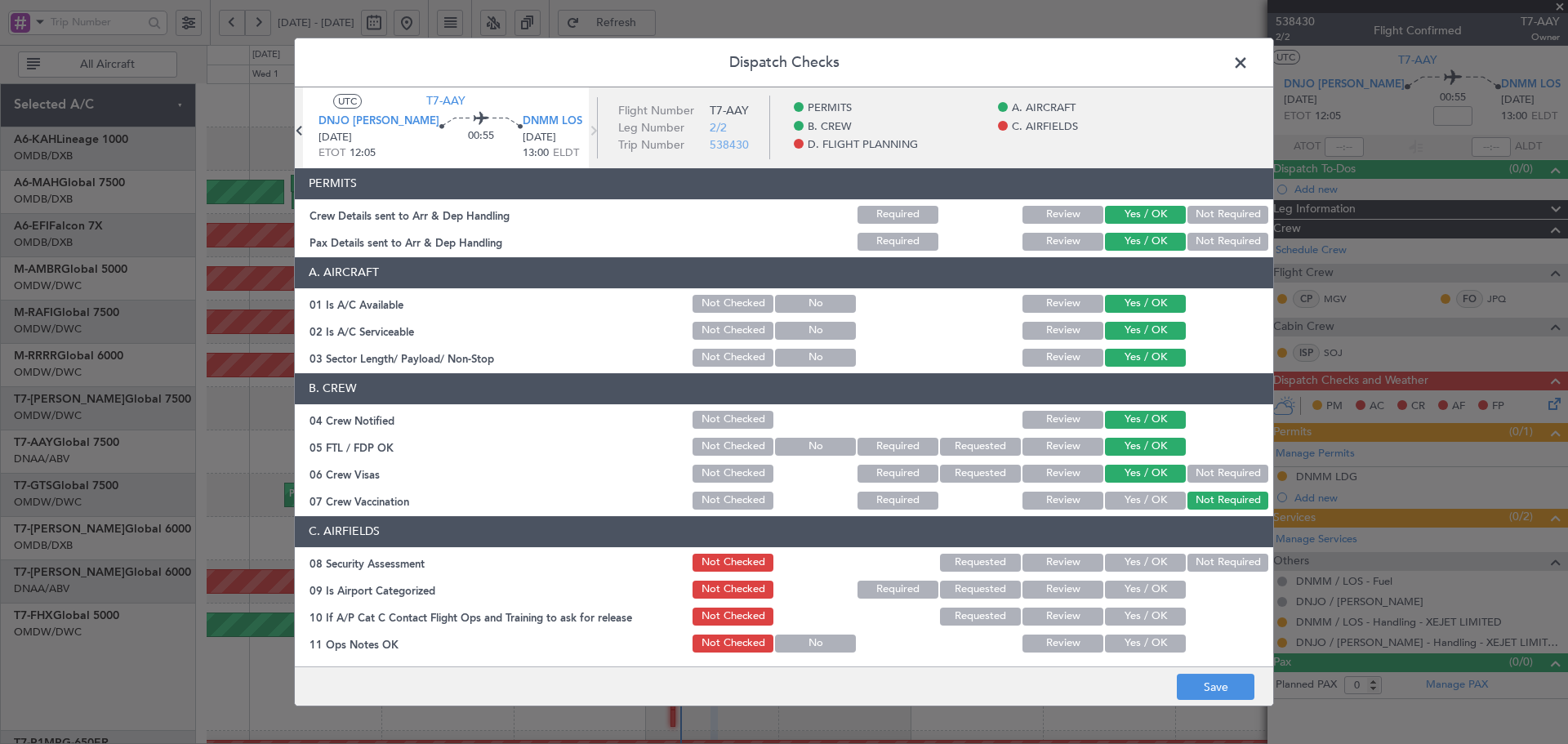
click at [1105, 564] on button "Yes / OK" at bounding box center [1145, 562] width 81 height 18
drag, startPoint x: 1117, startPoint y: 606, endPoint x: 1119, endPoint y: 619, distance: 13.2
click at [1118, 606] on div "Yes / OK" at bounding box center [1144, 616] width 83 height 23
click at [1116, 598] on div "Yes / OK" at bounding box center [1144, 589] width 83 height 23
drag, startPoint x: 1118, startPoint y: 615, endPoint x: 1118, endPoint y: 593, distance: 22.0
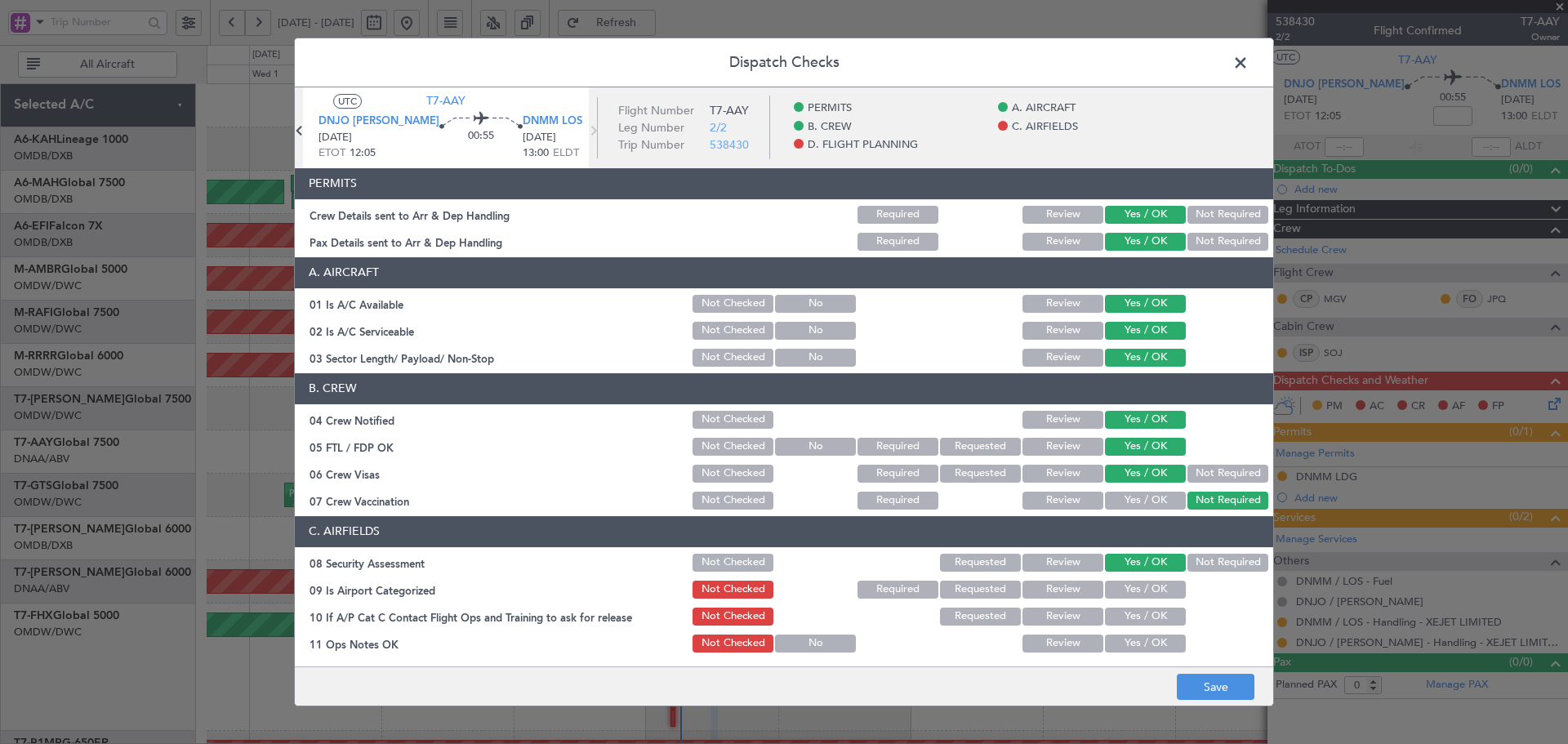
click at [1117, 615] on button "Yes / OK" at bounding box center [1145, 616] width 81 height 18
click at [1116, 584] on button "Yes / OK" at bounding box center [1145, 589] width 81 height 18
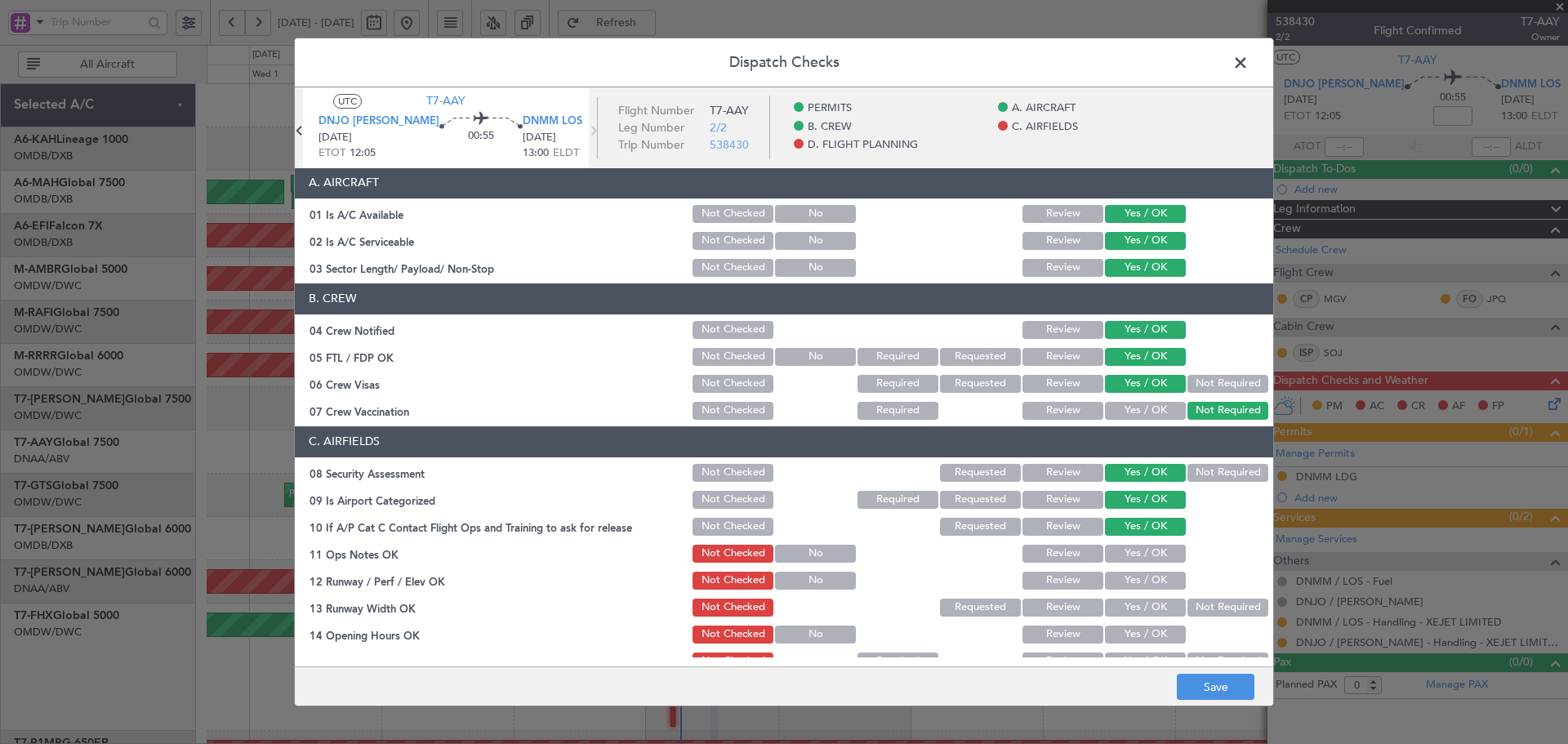
scroll to position [163, 0]
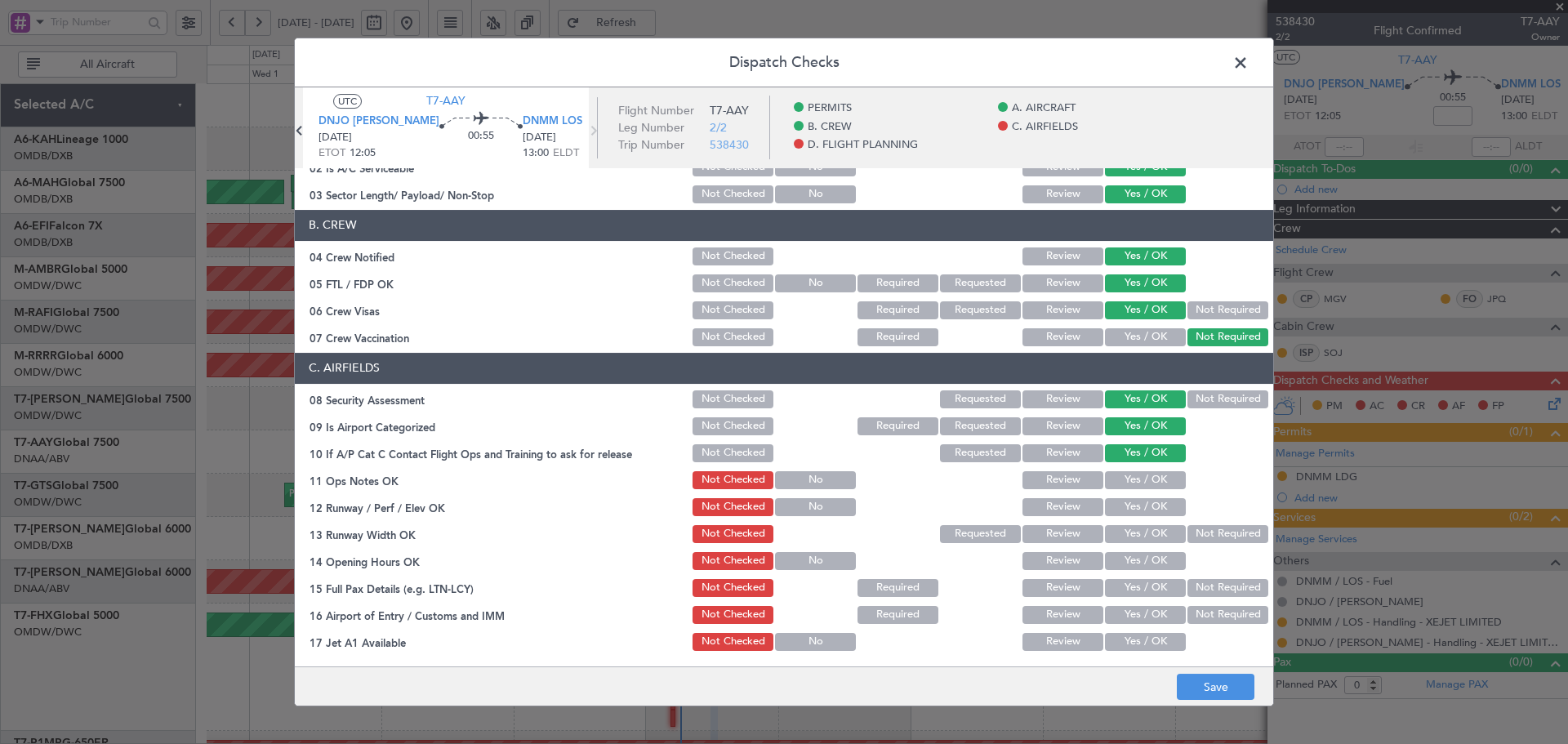
click at [1123, 480] on button "Yes / OK" at bounding box center [1145, 480] width 81 height 18
click at [1120, 510] on button "Yes / OK" at bounding box center [1145, 507] width 81 height 18
click at [1121, 536] on button "Yes / OK" at bounding box center [1145, 533] width 81 height 18
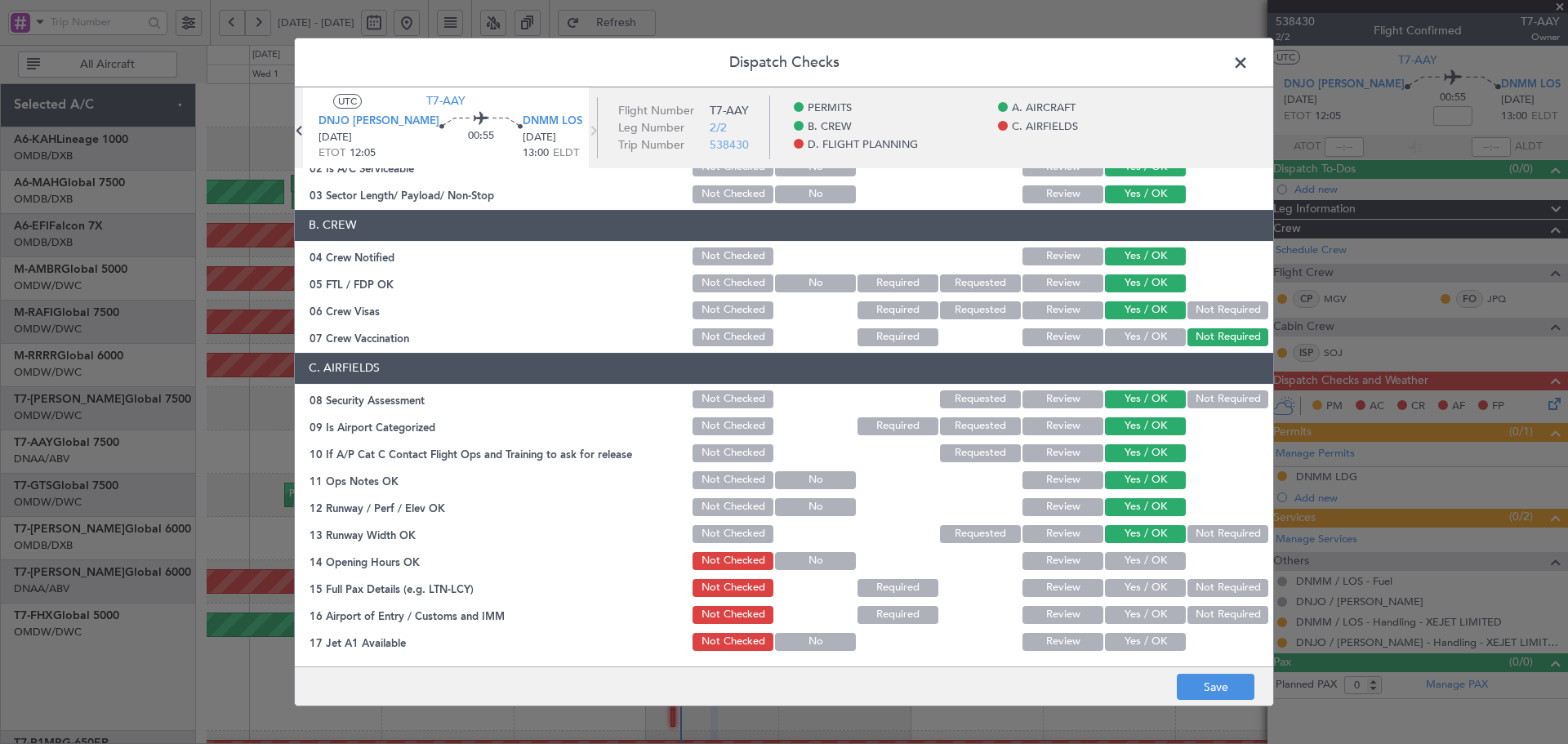
click at [1128, 560] on button "Yes / OK" at bounding box center [1145, 561] width 81 height 18
click at [1122, 599] on section "C. AIRFIELDS 08 Security Assessment Not Checked Requested Review Yes / OK Not R…" at bounding box center [784, 610] width 978 height 516
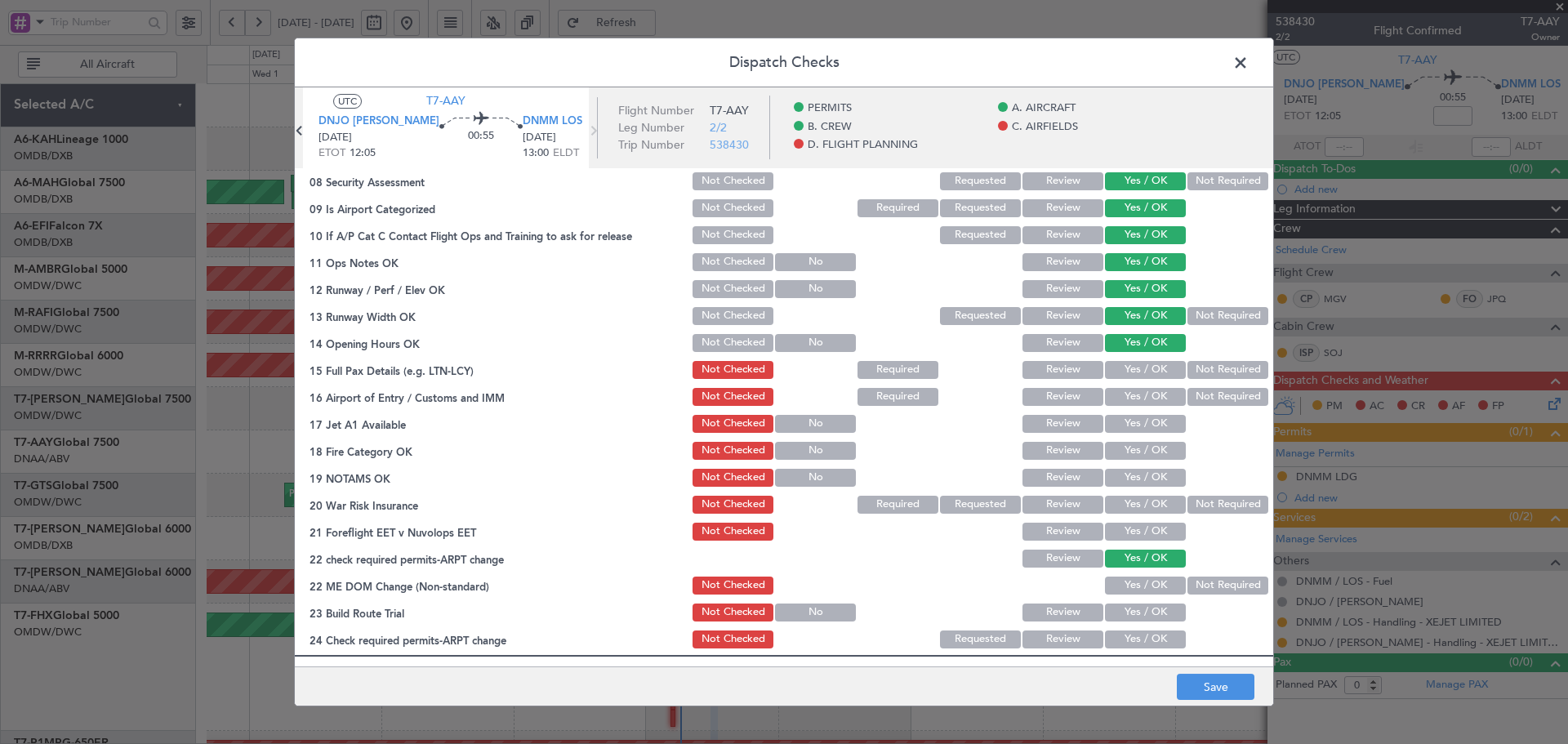
click at [1108, 367] on button "Yes / OK" at bounding box center [1145, 369] width 81 height 18
click at [1120, 395] on button "Yes / OK" at bounding box center [1145, 397] width 81 height 18
drag, startPoint x: 1125, startPoint y: 427, endPoint x: 1120, endPoint y: 458, distance: 31.4
click at [1124, 432] on button "Yes / OK" at bounding box center [1145, 423] width 81 height 18
drag, startPoint x: 1120, startPoint y: 458, endPoint x: 1120, endPoint y: 467, distance: 9.0
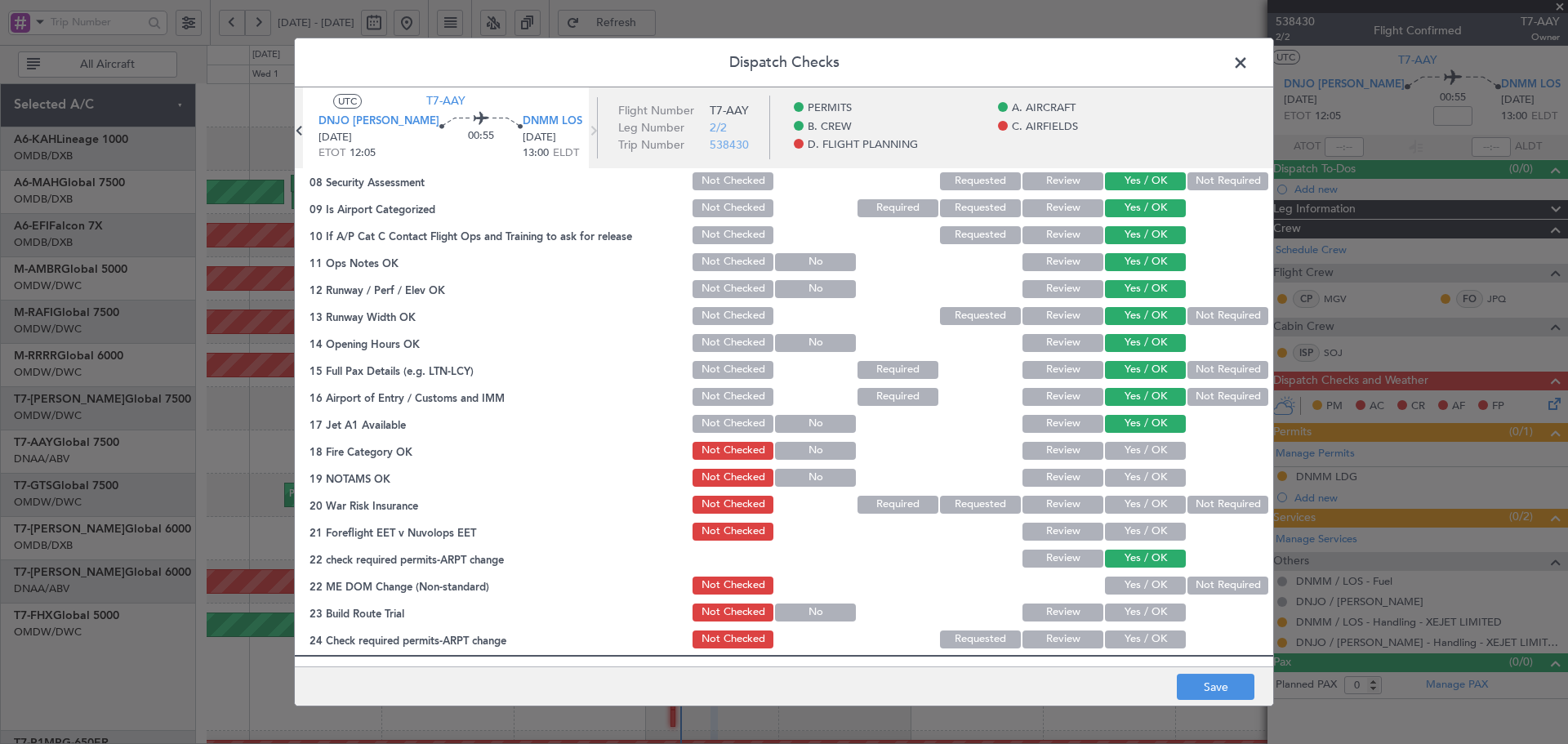
click at [1120, 459] on button "Yes / OK" at bounding box center [1145, 450] width 81 height 18
click at [1124, 488] on div "Yes / OK" at bounding box center [1144, 477] width 83 height 23
click at [1122, 481] on button "Yes / OK" at bounding box center [1145, 477] width 81 height 18
drag, startPoint x: 1122, startPoint y: 507, endPoint x: 1180, endPoint y: 510, distance: 58.1
click at [1122, 507] on button "Yes / OK" at bounding box center [1145, 504] width 81 height 18
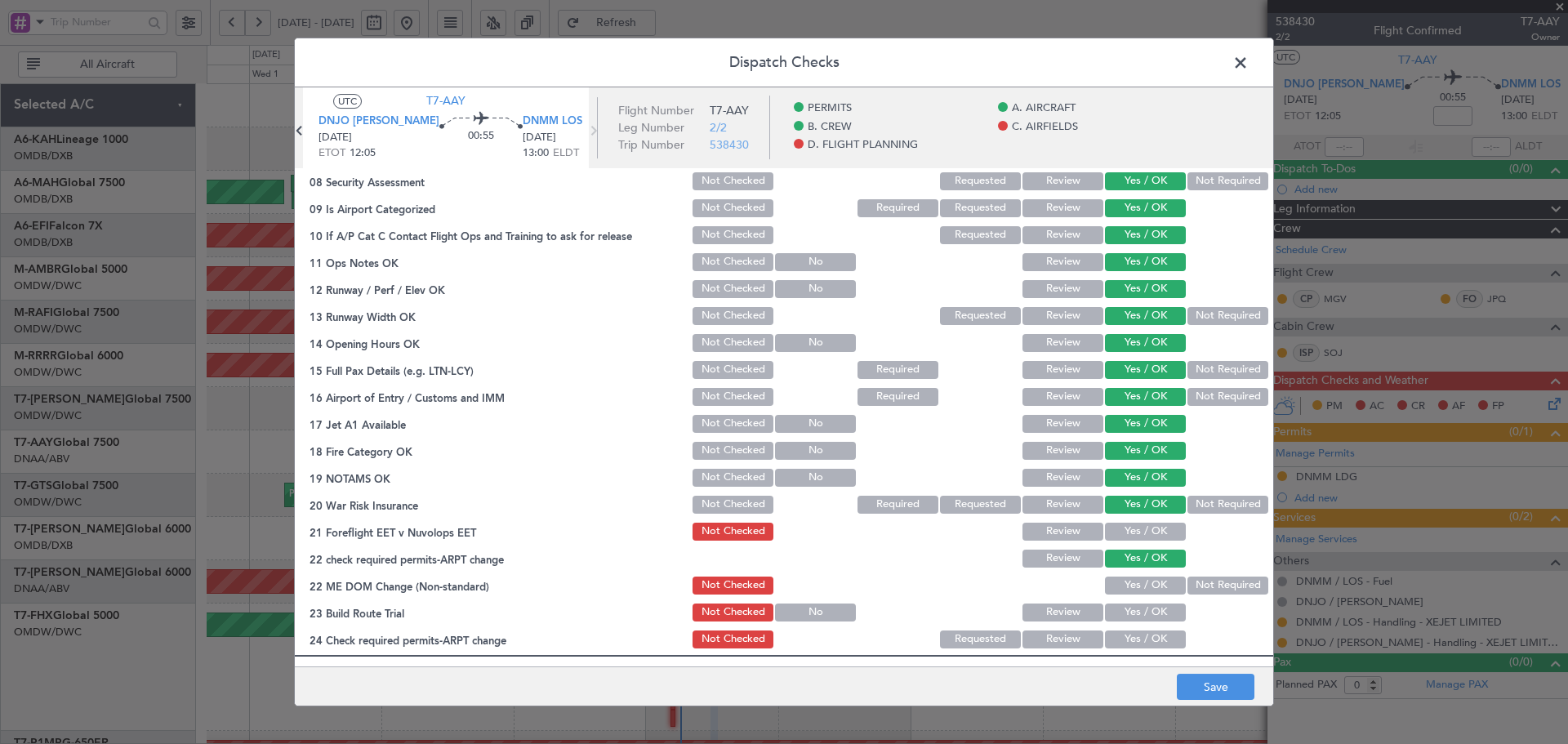
click at [1210, 508] on button "Not Required" at bounding box center [1227, 504] width 81 height 18
click at [1122, 522] on button "Yes / OK" at bounding box center [1145, 531] width 81 height 18
click at [1105, 584] on button "Yes / OK" at bounding box center [1145, 585] width 81 height 18
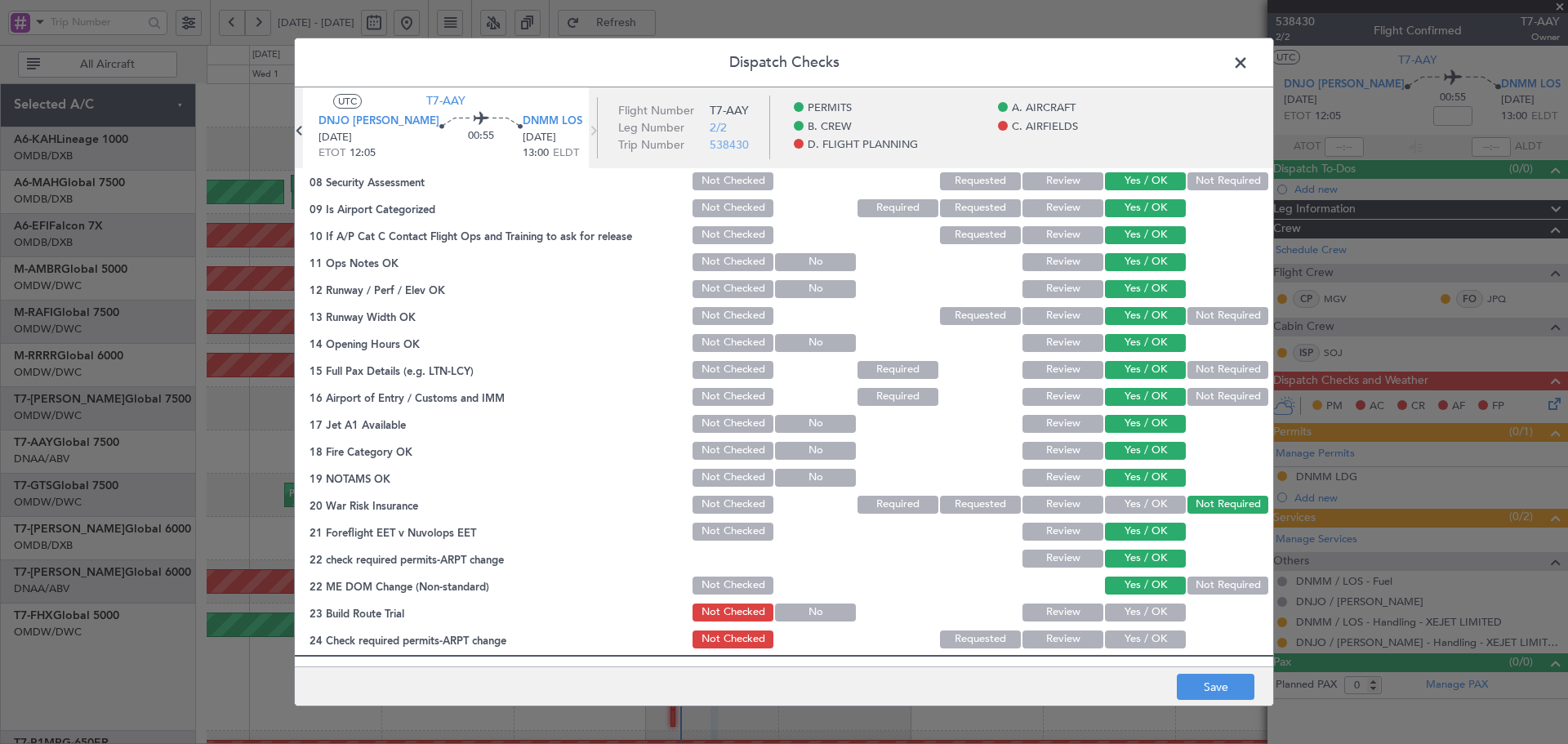
click at [1118, 601] on div "Yes / OK" at bounding box center [1144, 612] width 83 height 23
click at [1121, 615] on button "Yes / OK" at bounding box center [1145, 612] width 81 height 18
click at [1122, 636] on button "Yes / OK" at bounding box center [1145, 639] width 81 height 18
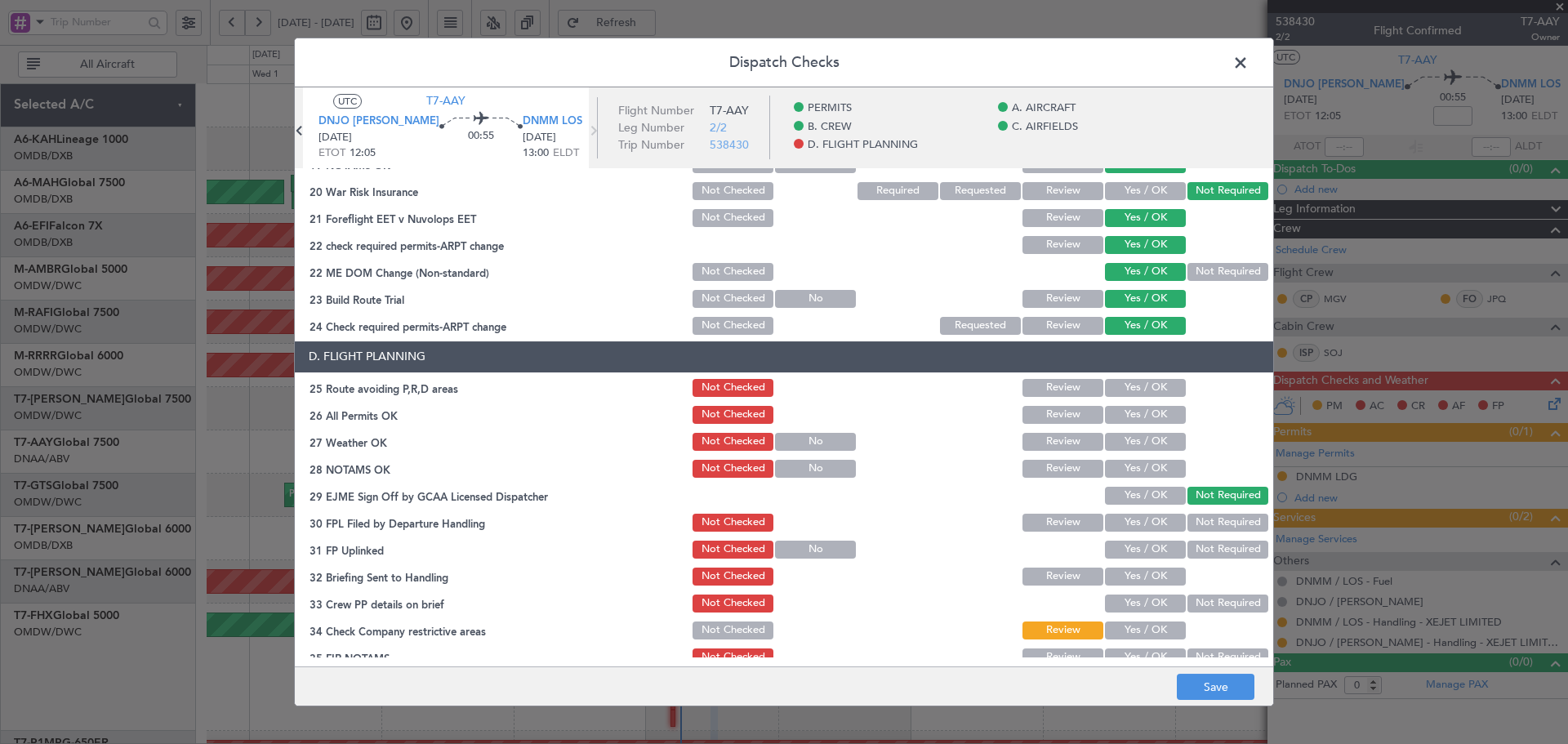
scroll to position [711, 0]
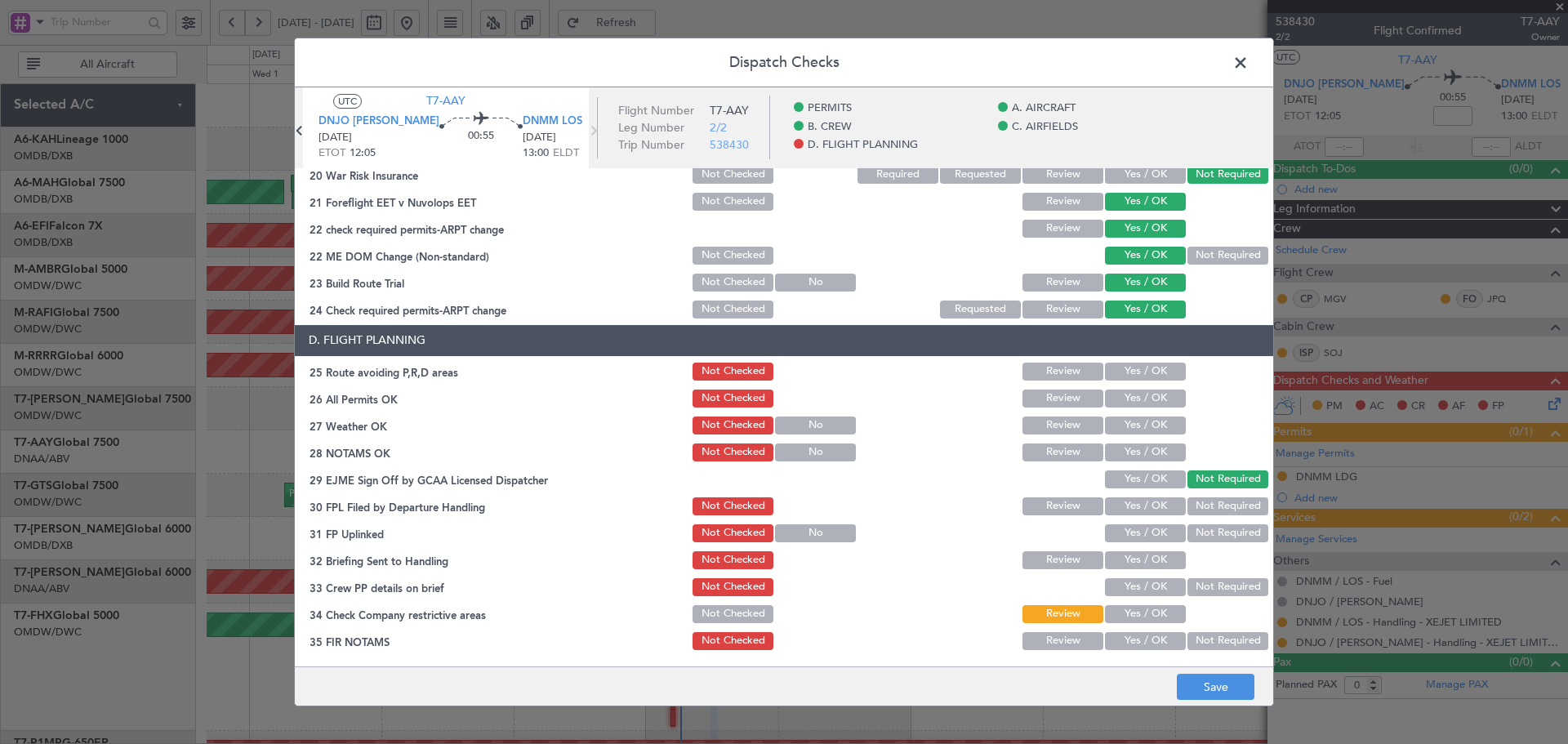
drag, startPoint x: 1139, startPoint y: 381, endPoint x: 1087, endPoint y: 392, distance: 53.2
click at [1132, 382] on div "Yes / OK" at bounding box center [1144, 371] width 83 height 23
drag, startPoint x: 1046, startPoint y: 397, endPoint x: 1113, endPoint y: 373, distance: 71.2
click at [1046, 397] on button "Review" at bounding box center [1063, 398] width 81 height 18
click at [1114, 371] on button "Yes / OK" at bounding box center [1145, 371] width 81 height 18
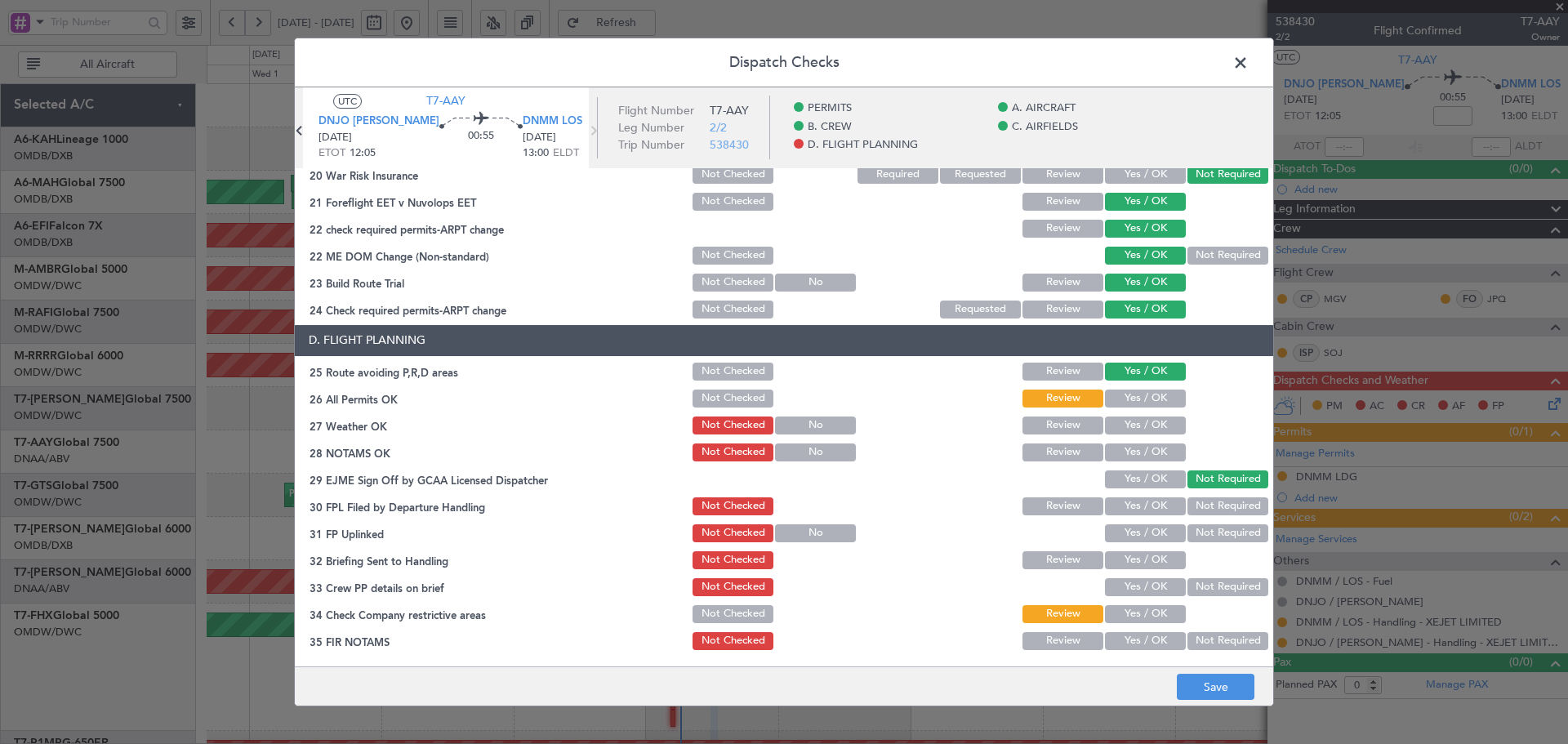
click at [1110, 421] on button "Yes / OK" at bounding box center [1145, 425] width 81 height 18
click at [1143, 461] on button "Yes / OK" at bounding box center [1145, 452] width 81 height 18
click at [1134, 476] on button "Yes / OK" at bounding box center [1145, 479] width 81 height 18
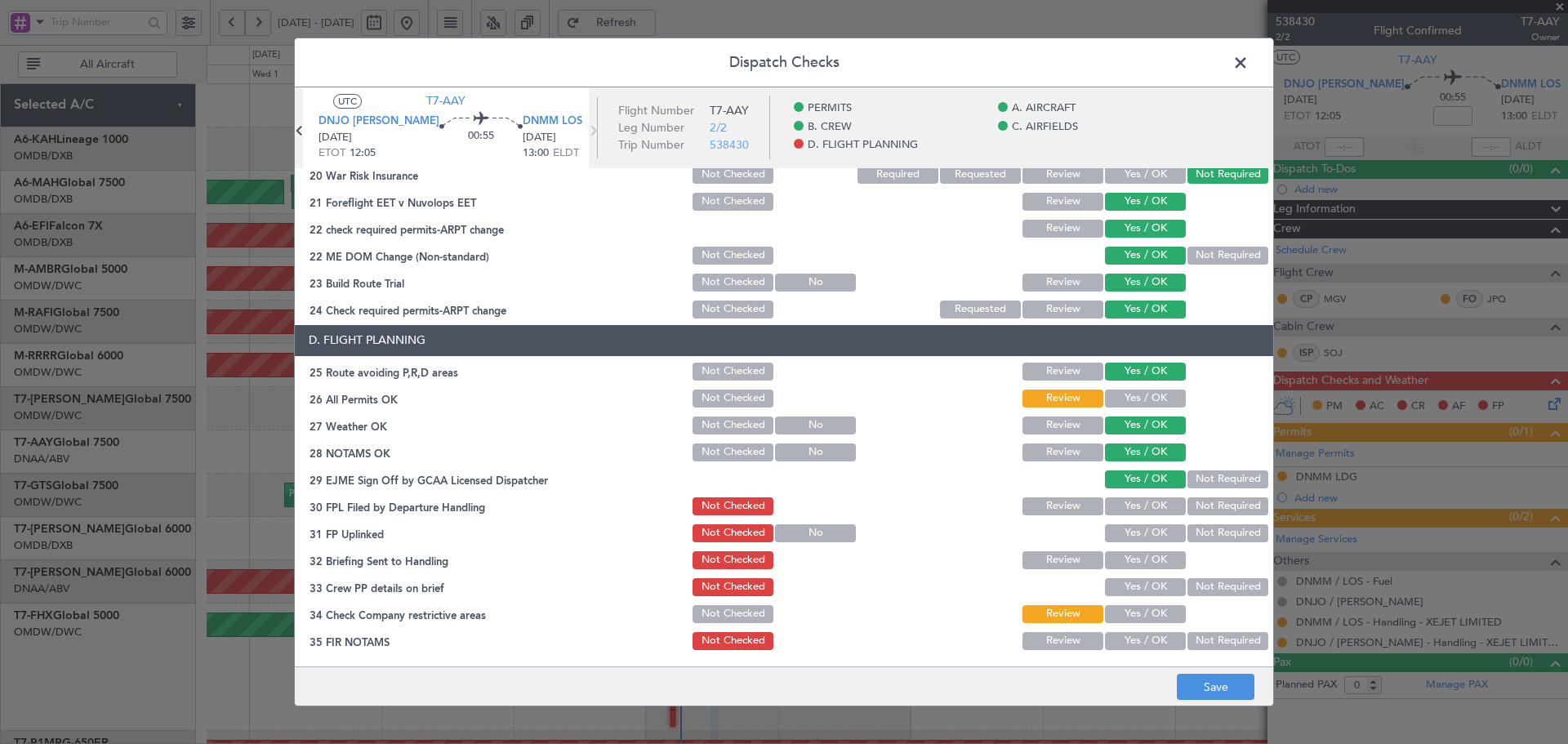
click at [1065, 502] on button "Review" at bounding box center [1063, 506] width 81 height 18
click at [1134, 535] on button "Yes / OK" at bounding box center [1145, 532] width 81 height 18
click at [1108, 567] on button "Yes / OK" at bounding box center [1145, 560] width 81 height 18
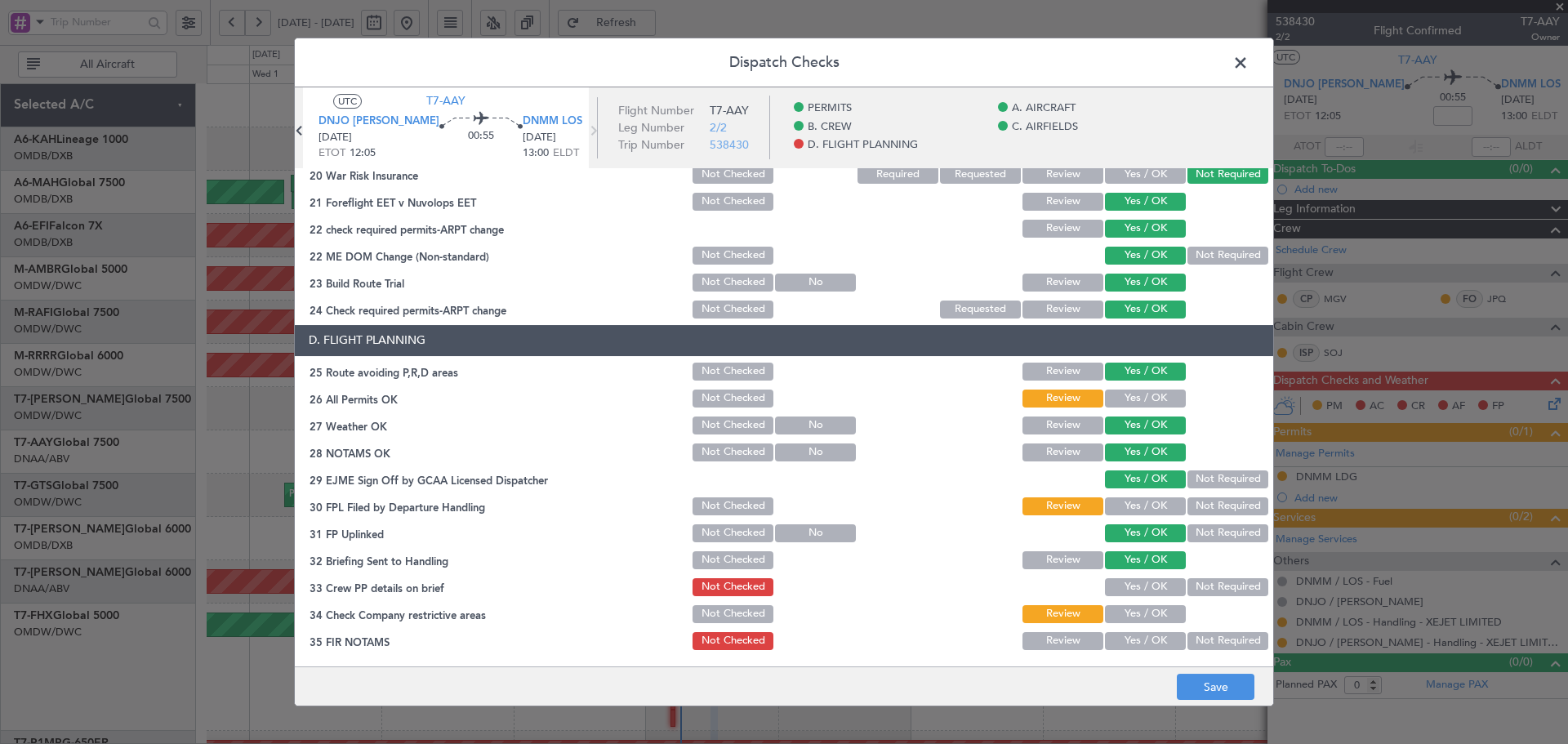
click at [1137, 592] on button "Yes / OK" at bounding box center [1145, 586] width 81 height 18
click at [1127, 615] on button "Yes / OK" at bounding box center [1145, 613] width 81 height 18
click at [1132, 642] on button "Yes / OK" at bounding box center [1145, 641] width 81 height 18
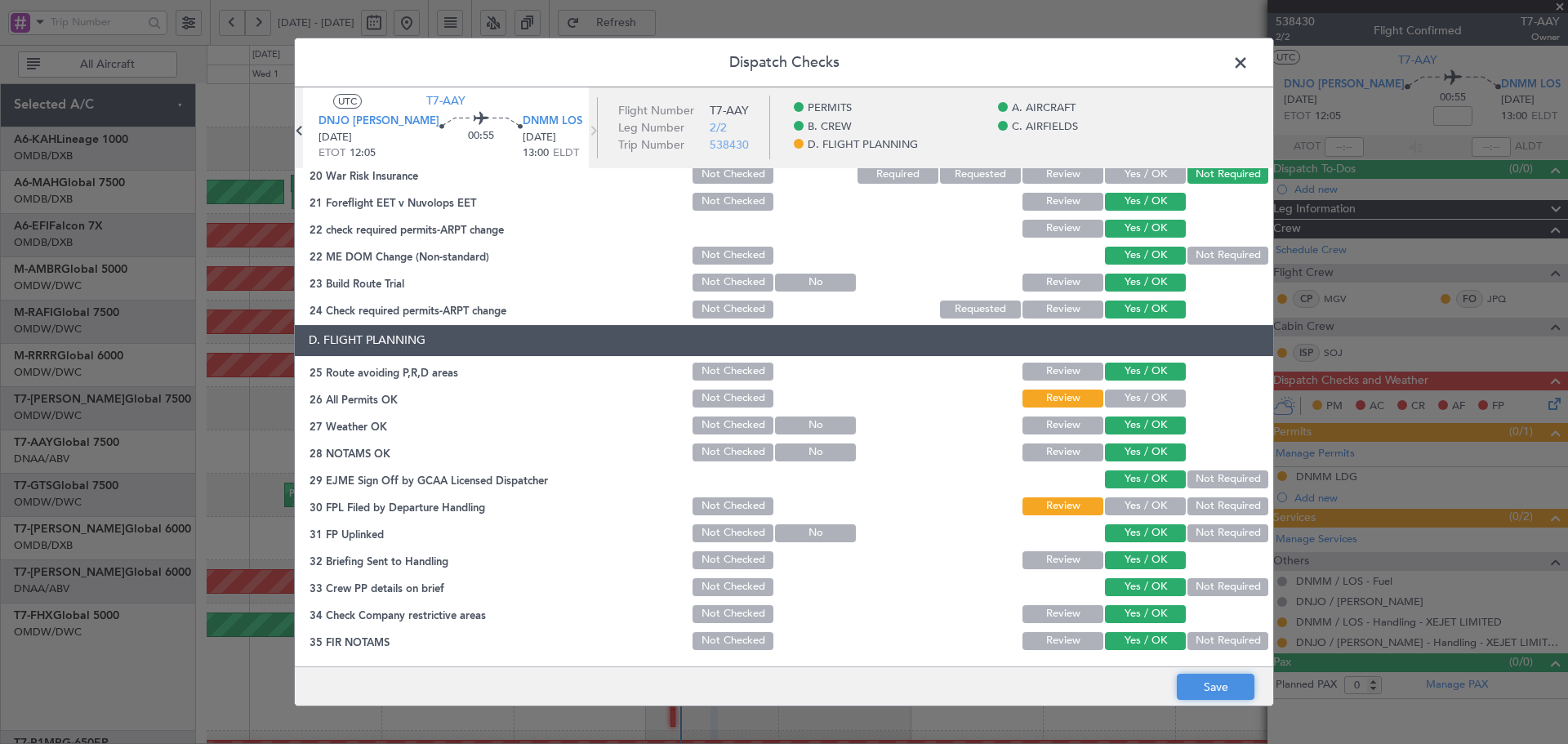
drag, startPoint x: 1218, startPoint y: 700, endPoint x: 1210, endPoint y: 689, distance: 13.6
click at [1213, 694] on button "Save" at bounding box center [1215, 686] width 78 height 26
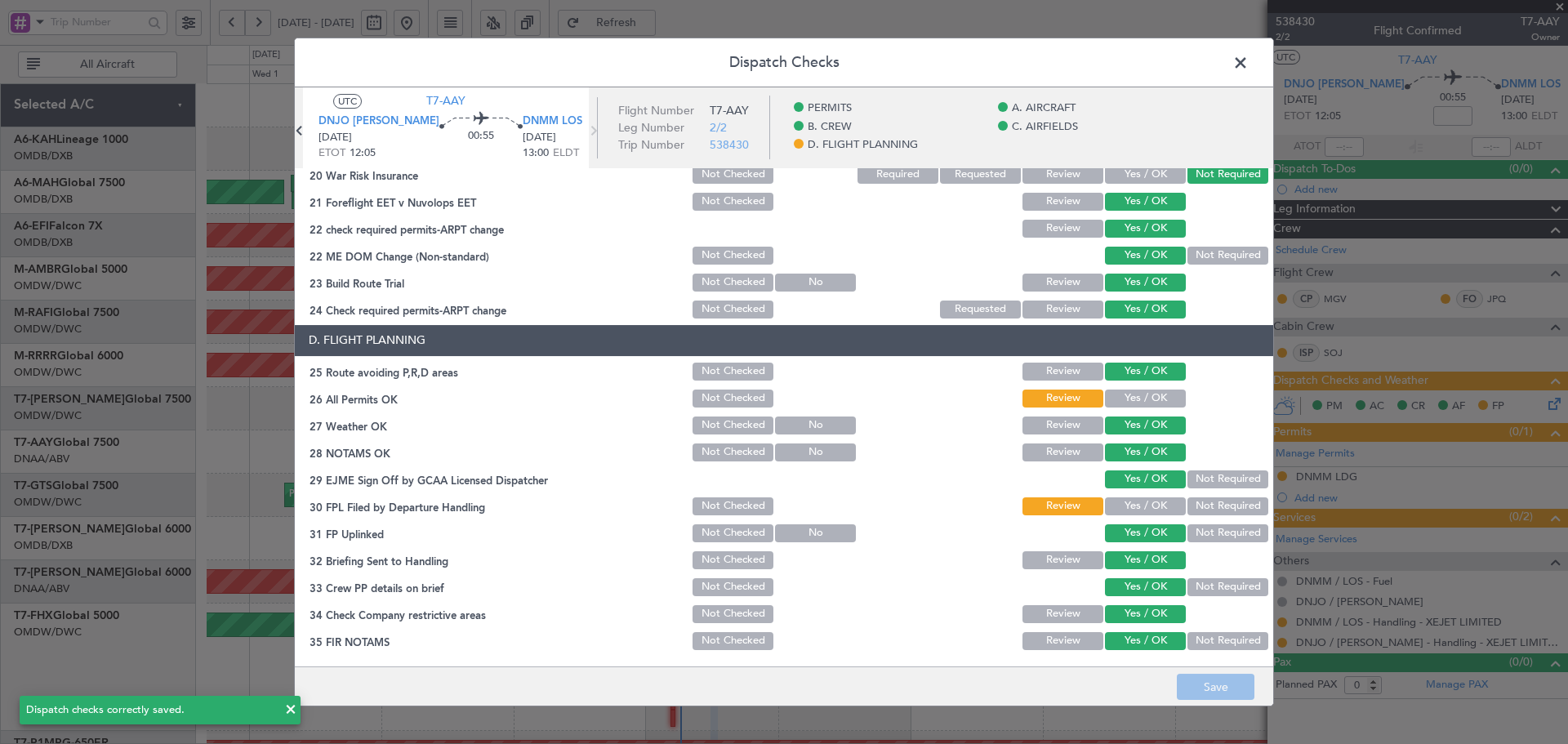
click at [1249, 60] on span at bounding box center [1249, 67] width 0 height 32
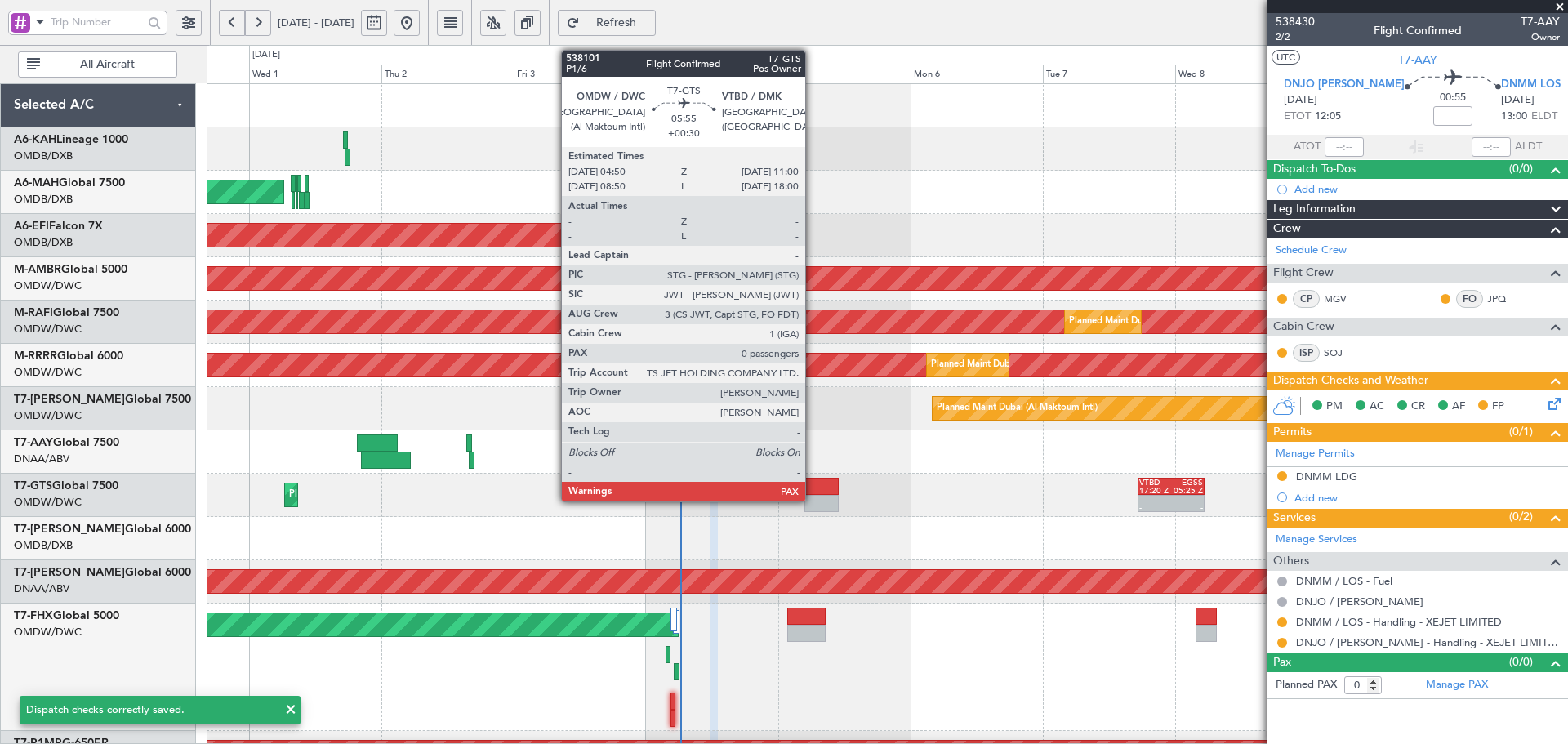
click at [813, 481] on div at bounding box center [822, 486] width 34 height 17
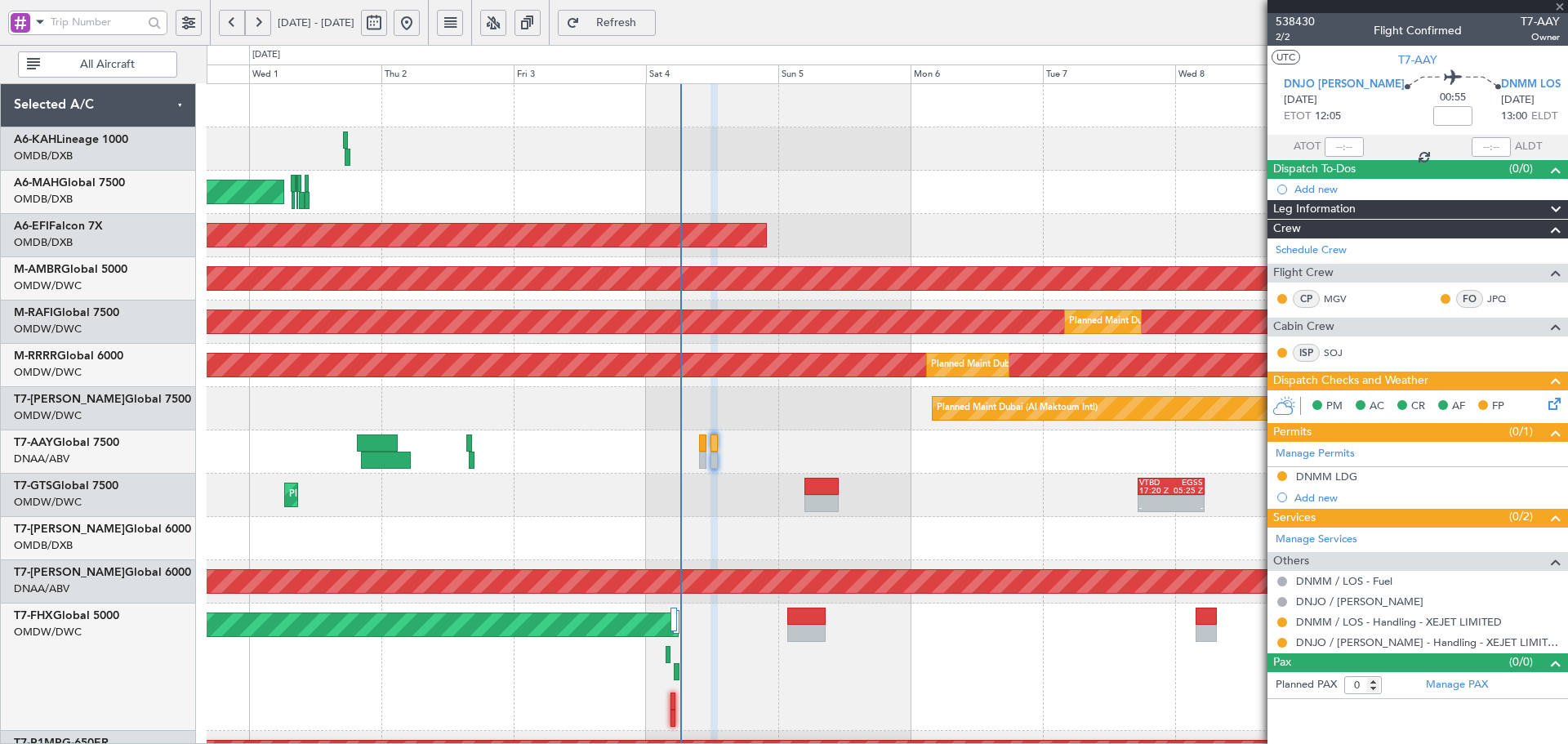
type input "+00:30"
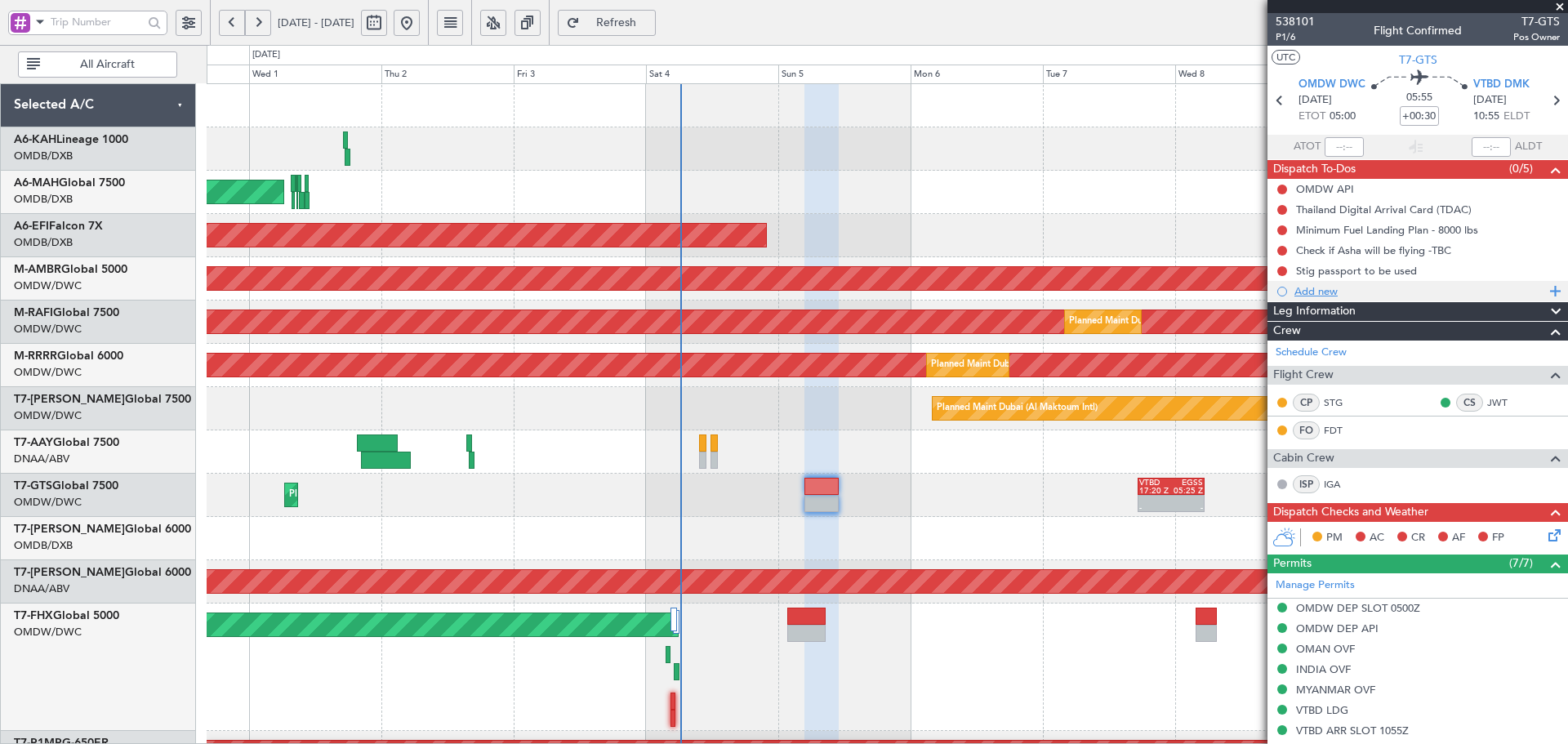
click at [1309, 292] on div "Add new" at bounding box center [1420, 291] width 251 height 14
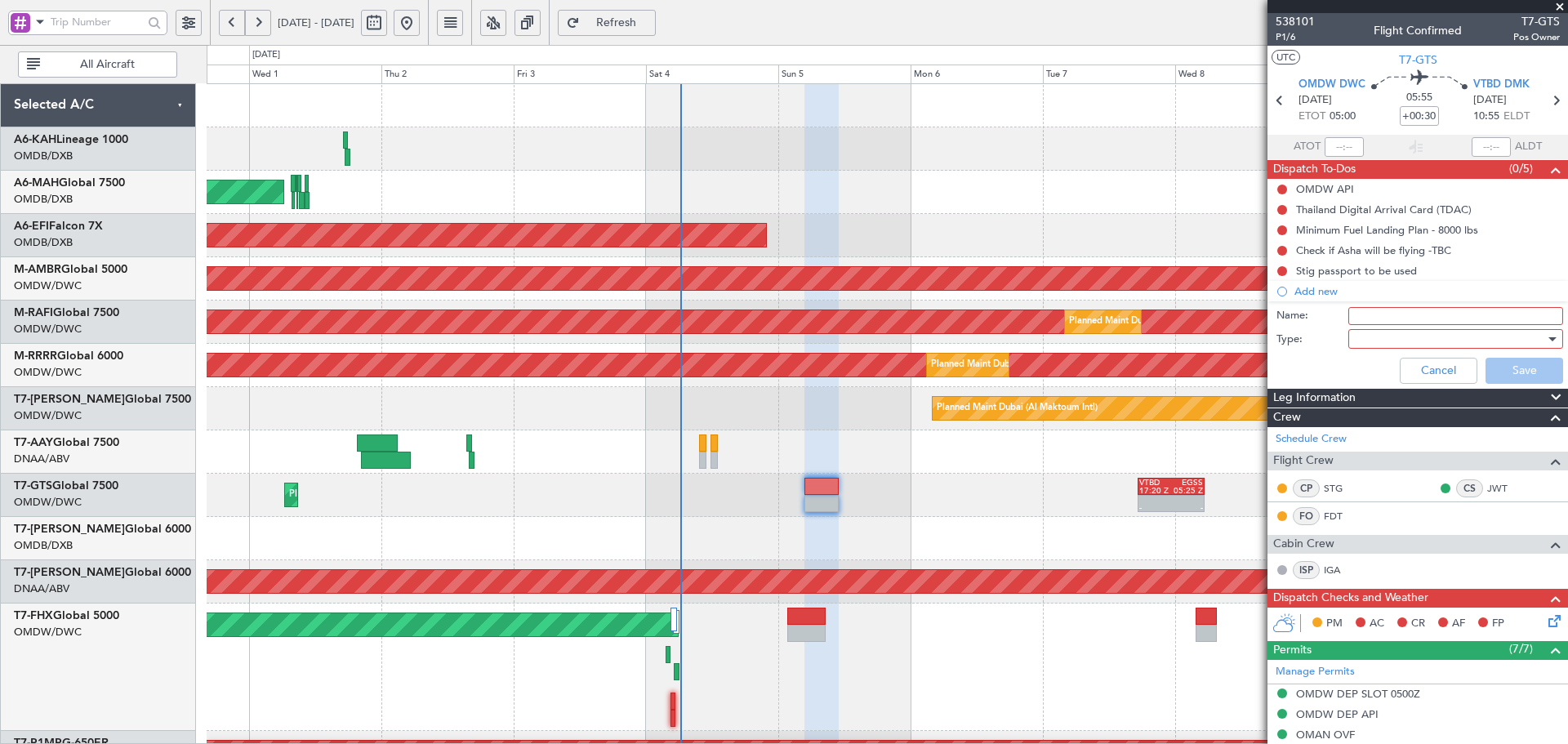
click at [1379, 323] on input "Name:" at bounding box center [1456, 316] width 215 height 18
drag, startPoint x: 1464, startPoint y: 318, endPoint x: 1496, endPoint y: 315, distance: 32.1
click at [1465, 317] on input "DEPARTURE FUEL 18,000 lbs" at bounding box center [1456, 316] width 215 height 18
drag, startPoint x: 1497, startPoint y: 314, endPoint x: 1446, endPoint y: 315, distance: 51.0
click at [1446, 315] on input "DEPARTURE FUEL 18,000 lbs" at bounding box center [1456, 316] width 215 height 18
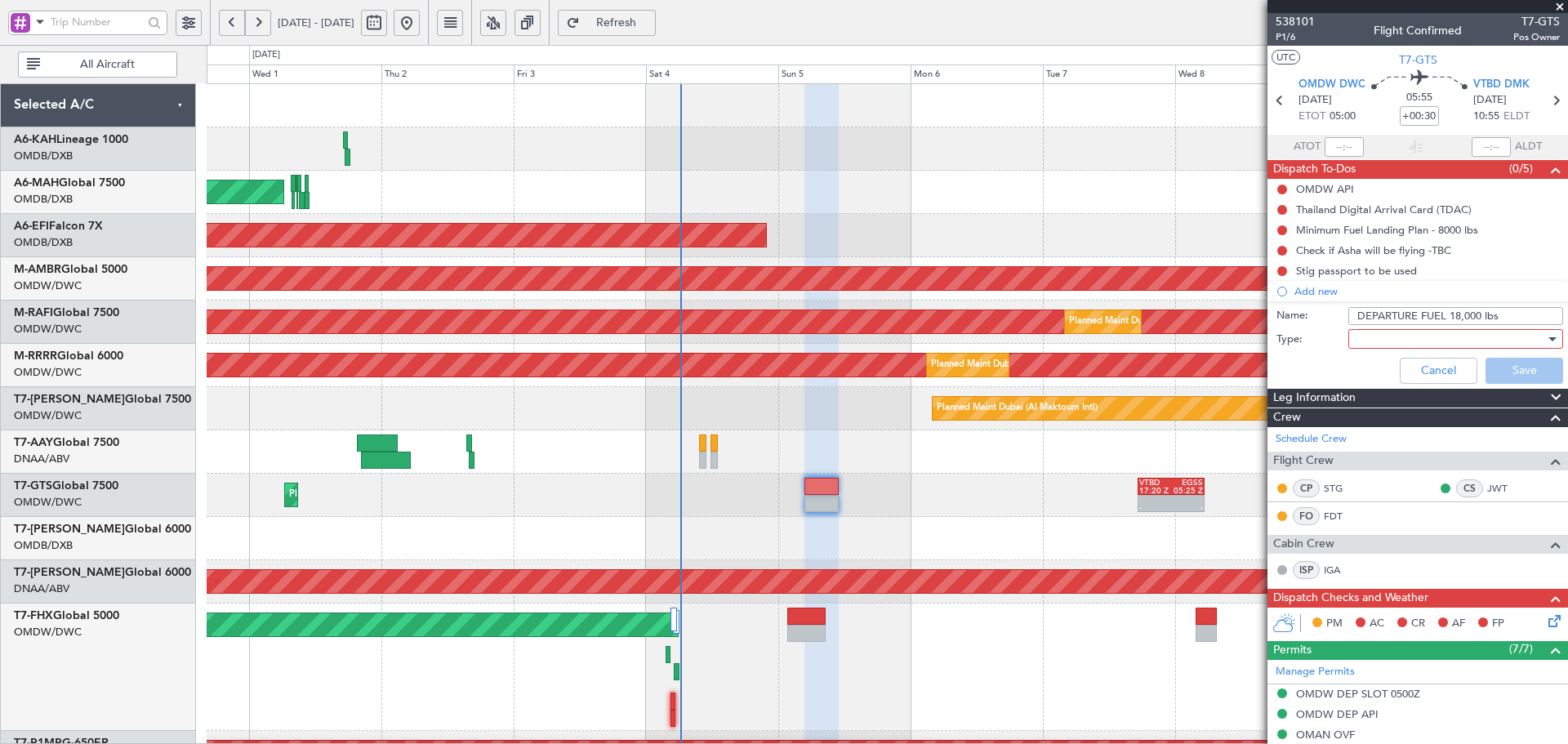
paste input "27000"
type input "DEPARTURE FUEL 27000lbs"
click at [1410, 337] on div at bounding box center [1449, 339] width 190 height 25
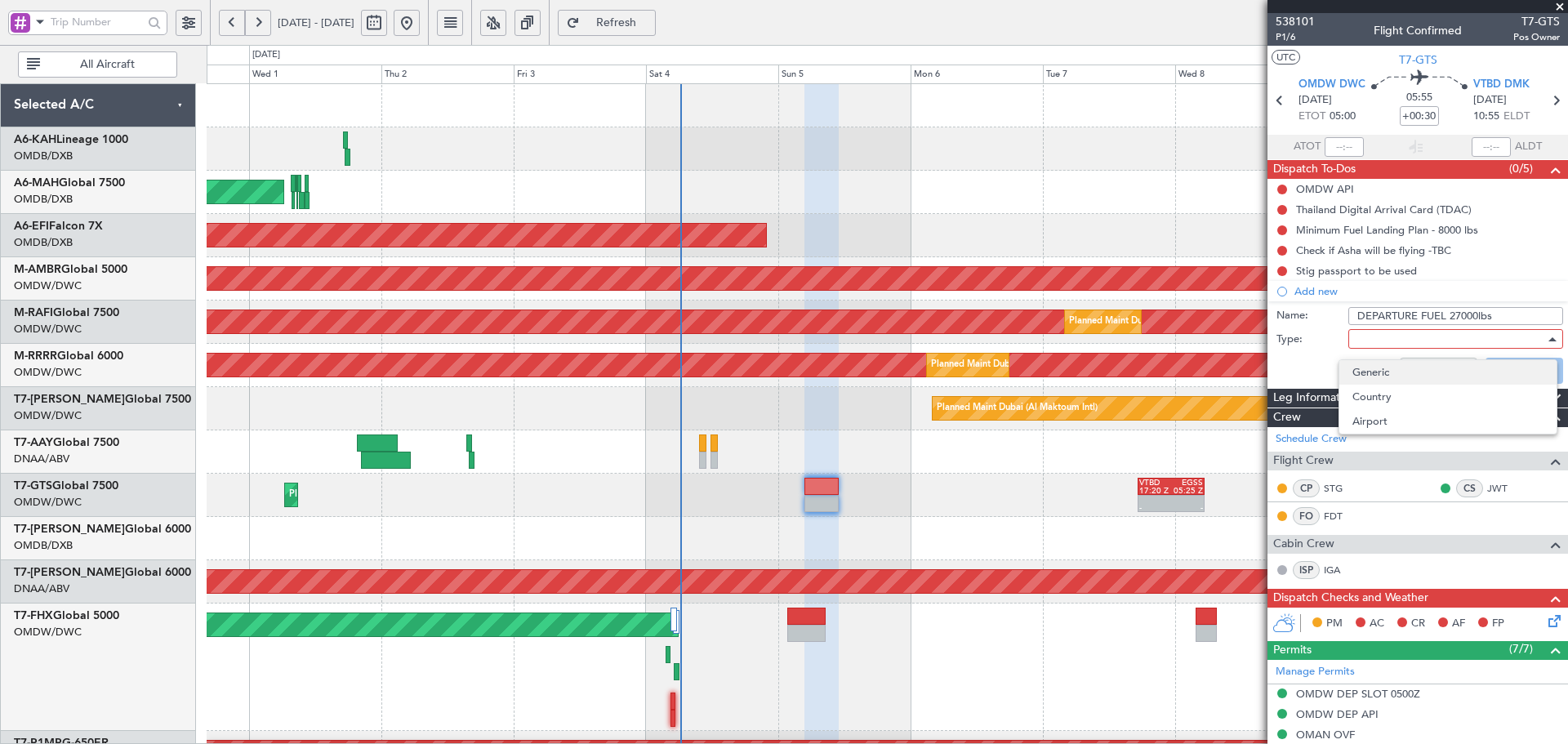
click at [1362, 375] on span "Generic" at bounding box center [1449, 372] width 191 height 25
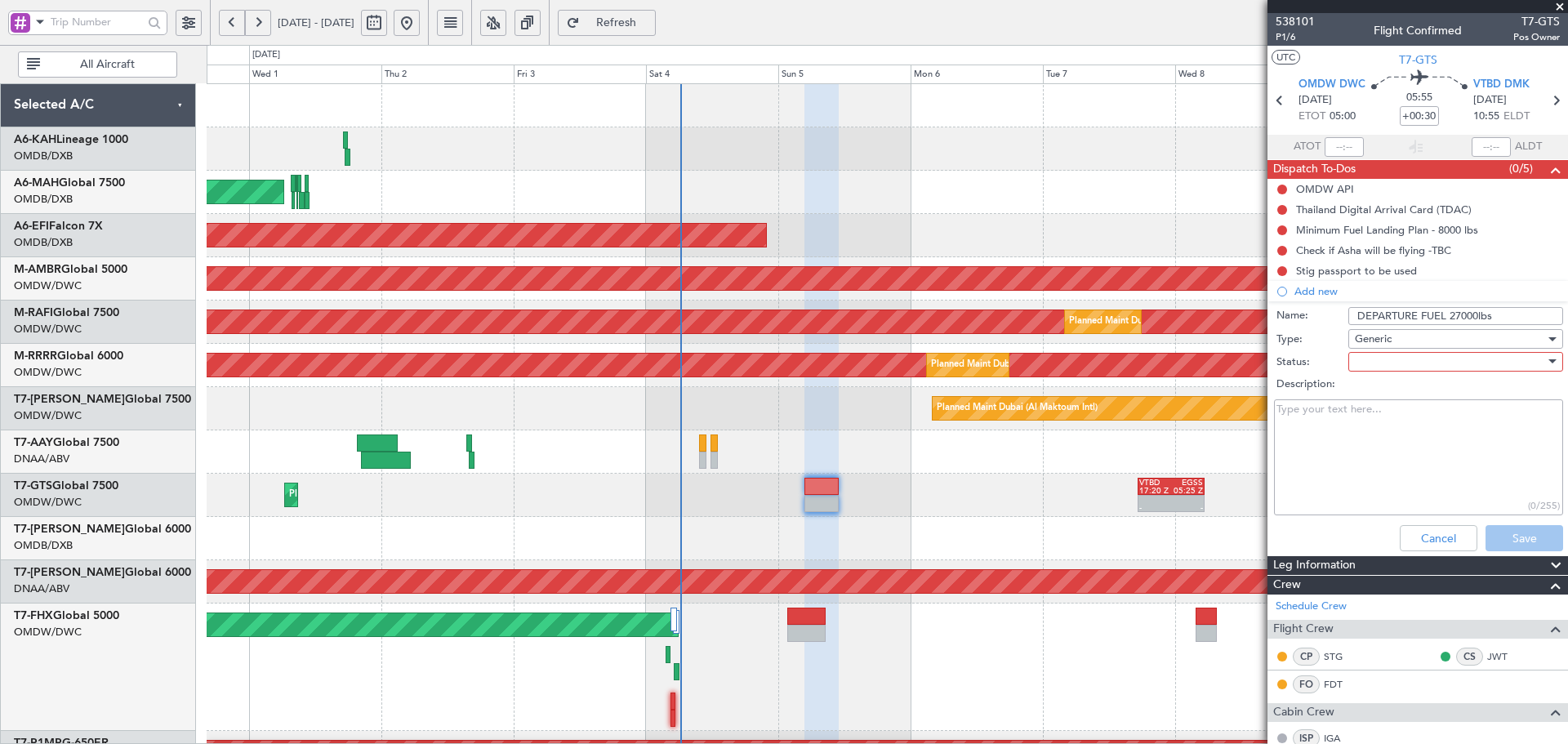
click at [1369, 364] on div at bounding box center [1449, 362] width 190 height 25
click at [1369, 392] on span "Not Started" at bounding box center [1449, 394] width 191 height 25
click at [1507, 543] on button "Save" at bounding box center [1524, 538] width 78 height 26
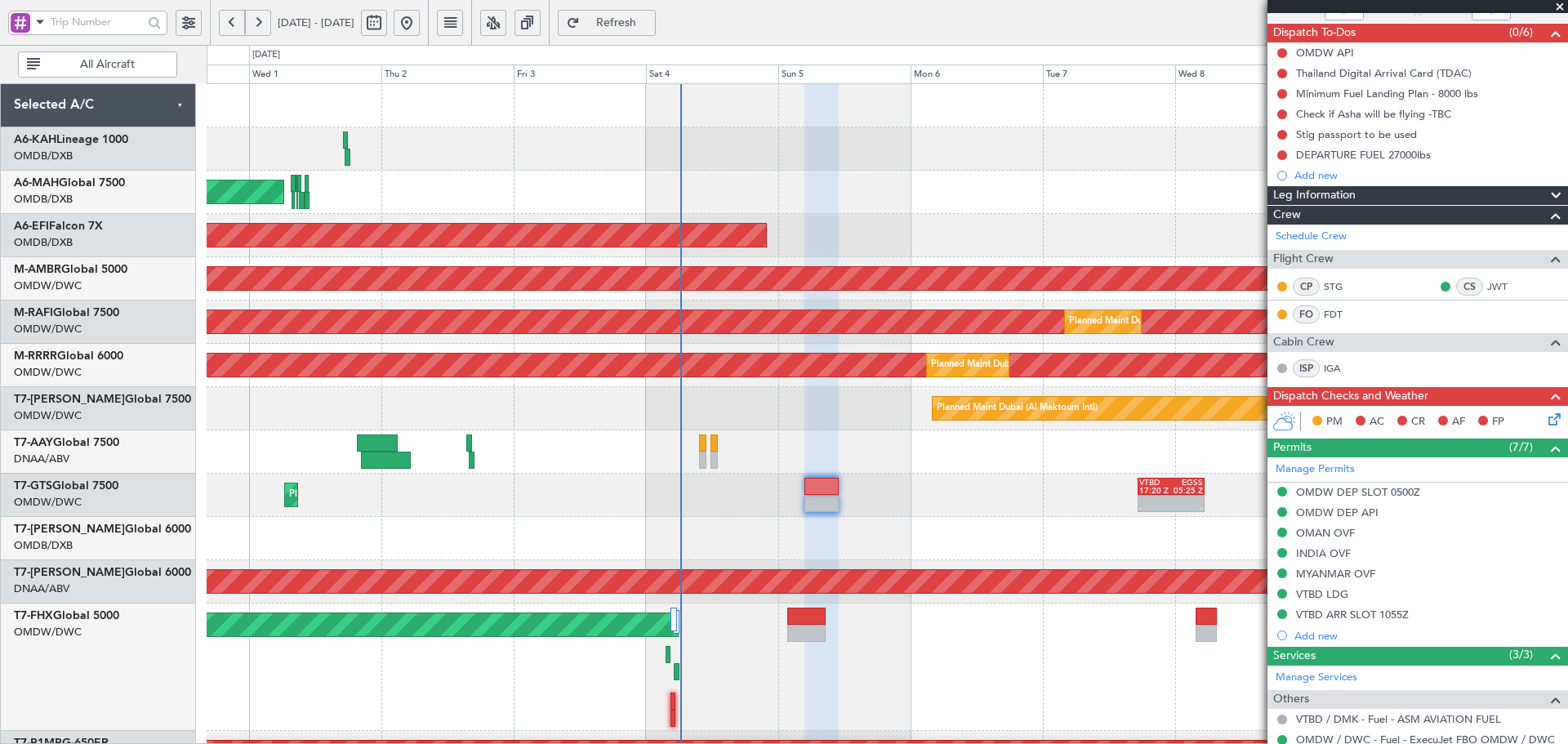
scroll to position [229, 0]
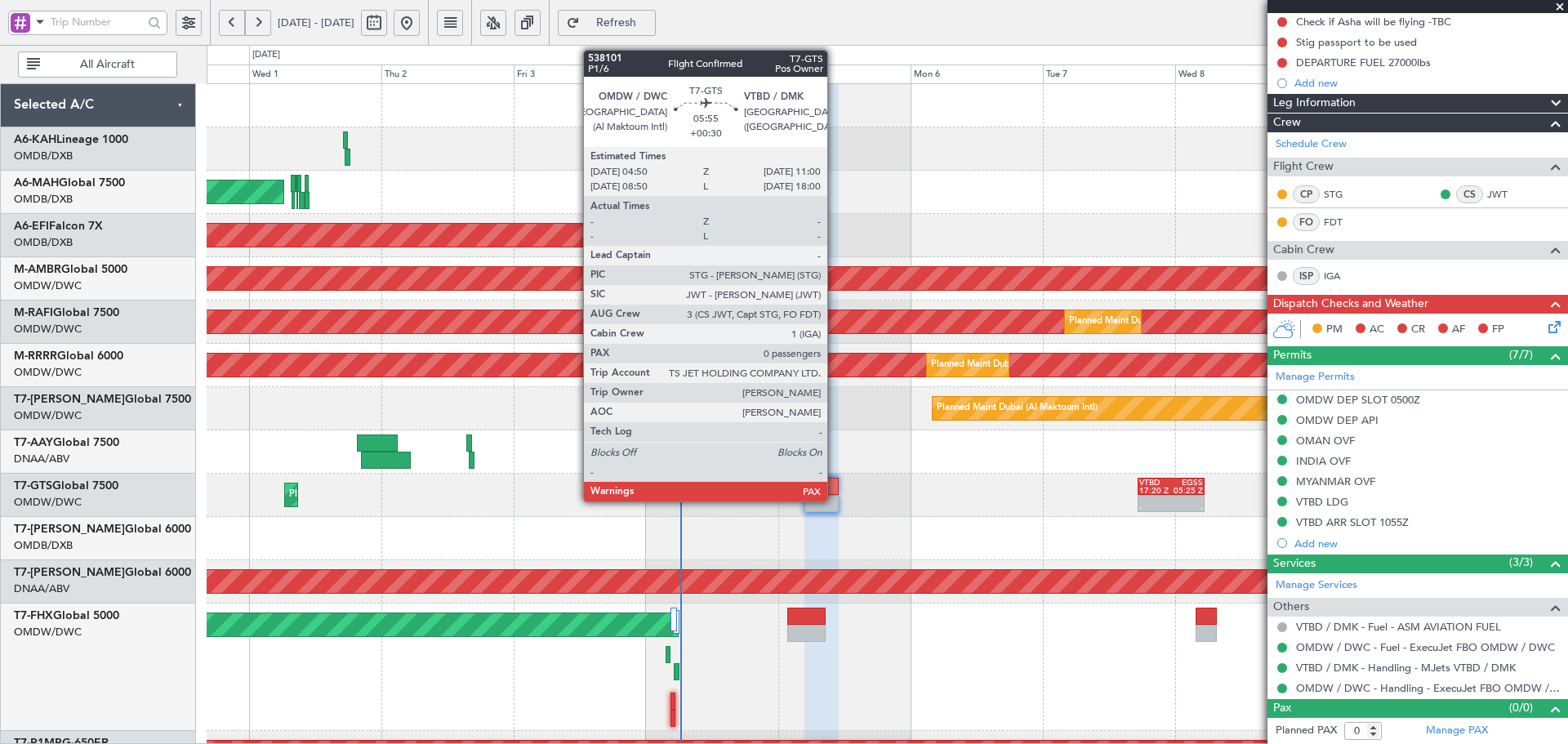
click at [835, 491] on div at bounding box center [822, 486] width 34 height 17
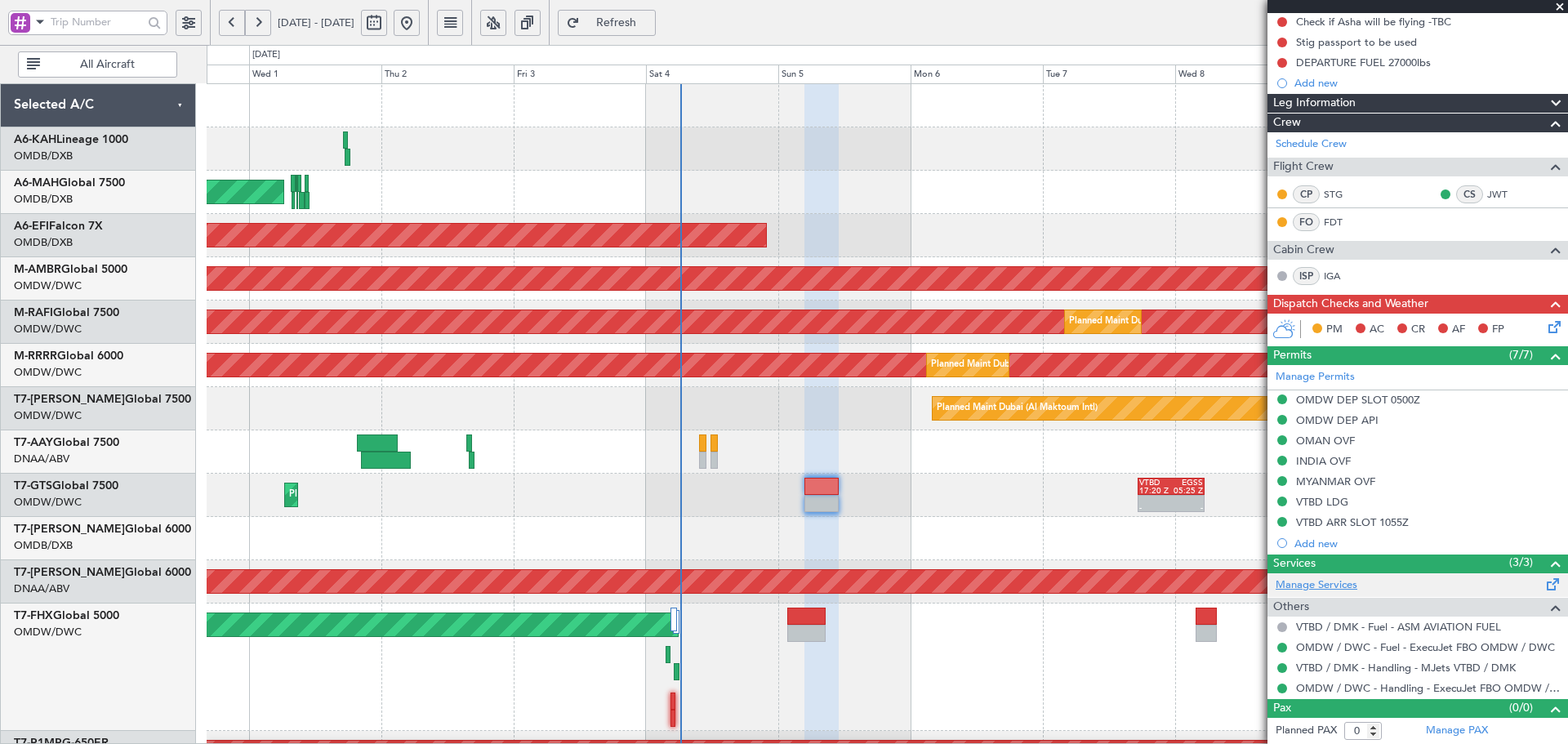
click at [1284, 590] on link "Manage Services" at bounding box center [1317, 584] width 82 height 16
click at [650, 23] on span "Refresh" at bounding box center [616, 22] width 67 height 11
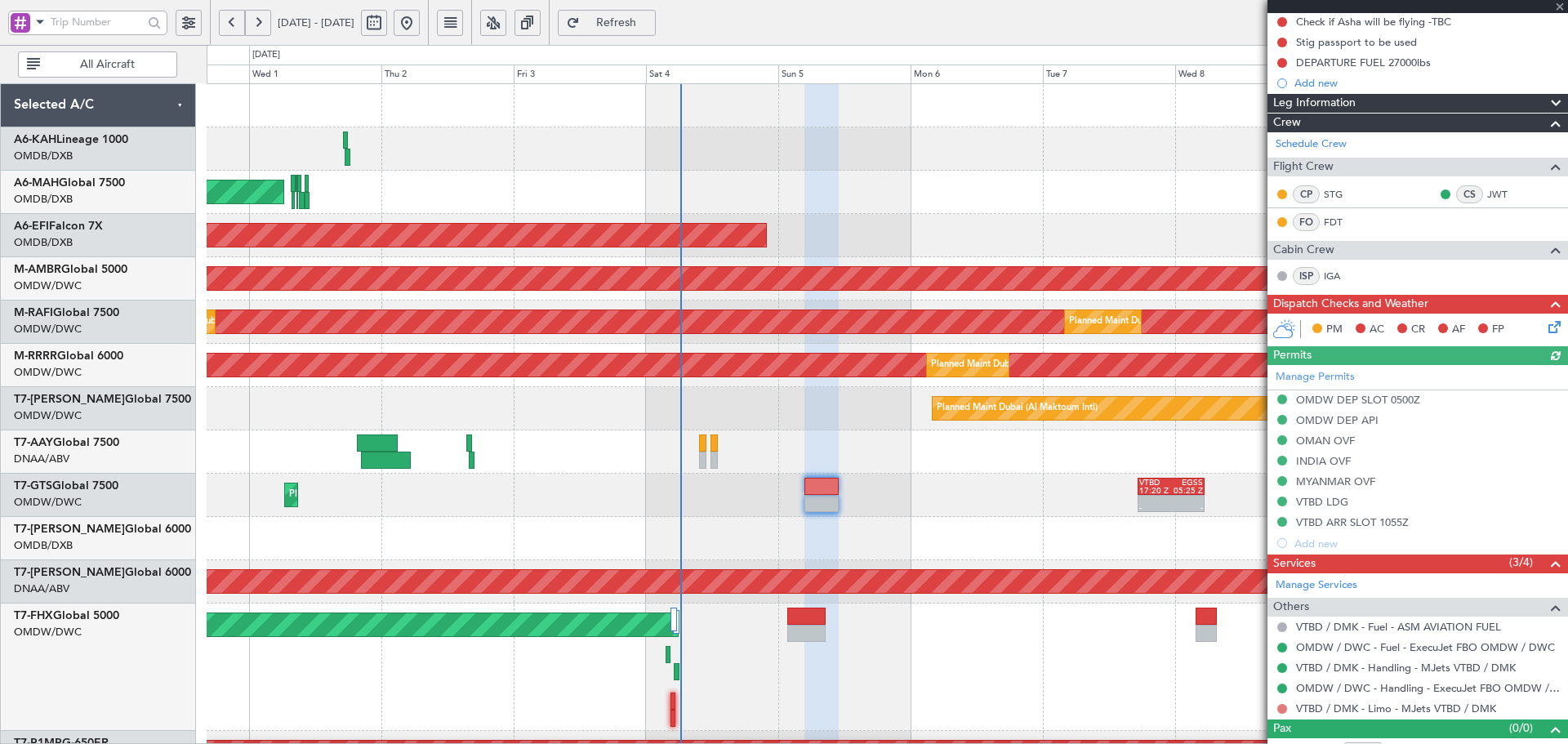
click at [1285, 707] on button at bounding box center [1282, 708] width 9 height 9
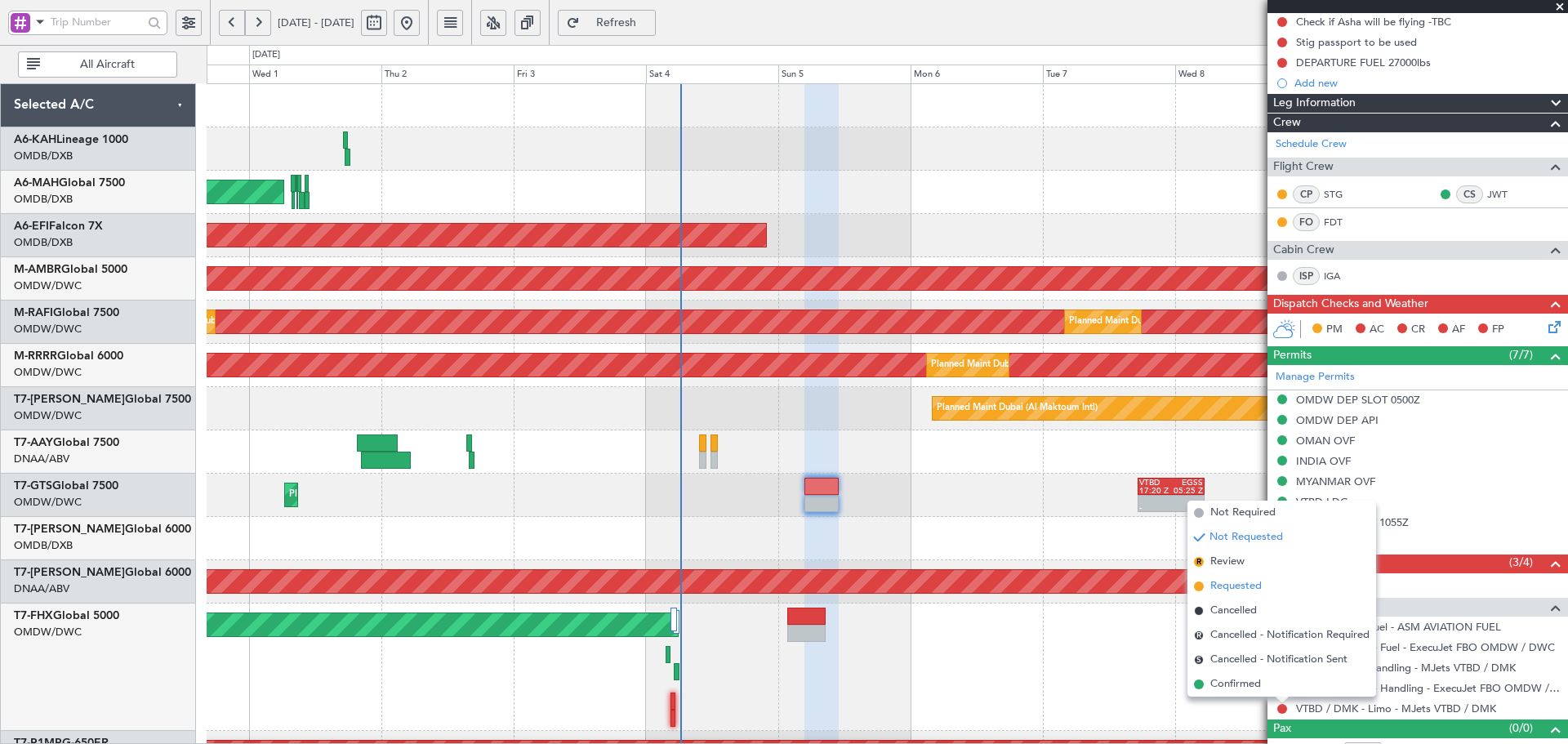
click at [1221, 584] on span "Requested" at bounding box center [1236, 585] width 51 height 16
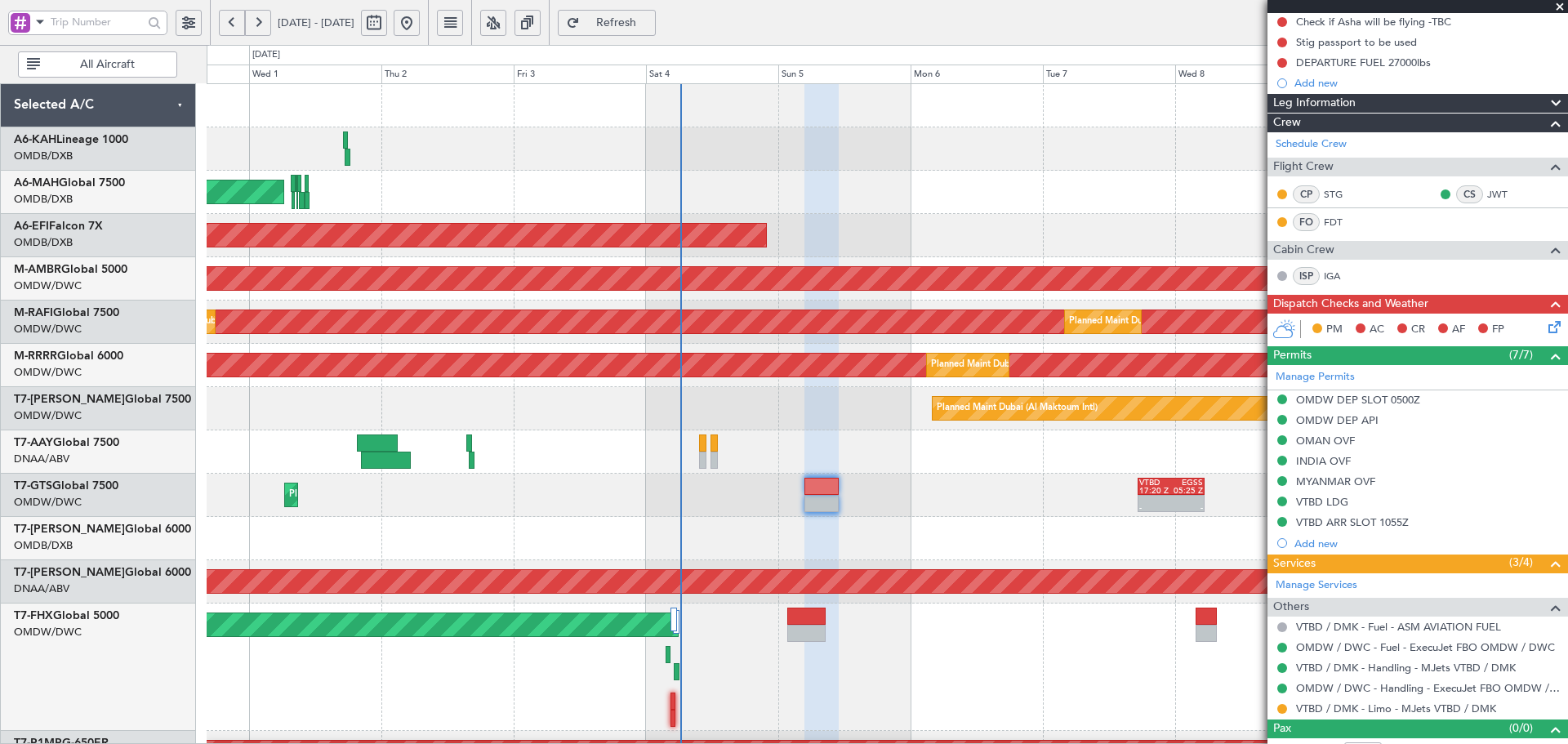
drag, startPoint x: 672, startPoint y: 23, endPoint x: 621, endPoint y: 24, distance: 51.0
click at [650, 23] on span "Refresh" at bounding box center [616, 22] width 67 height 11
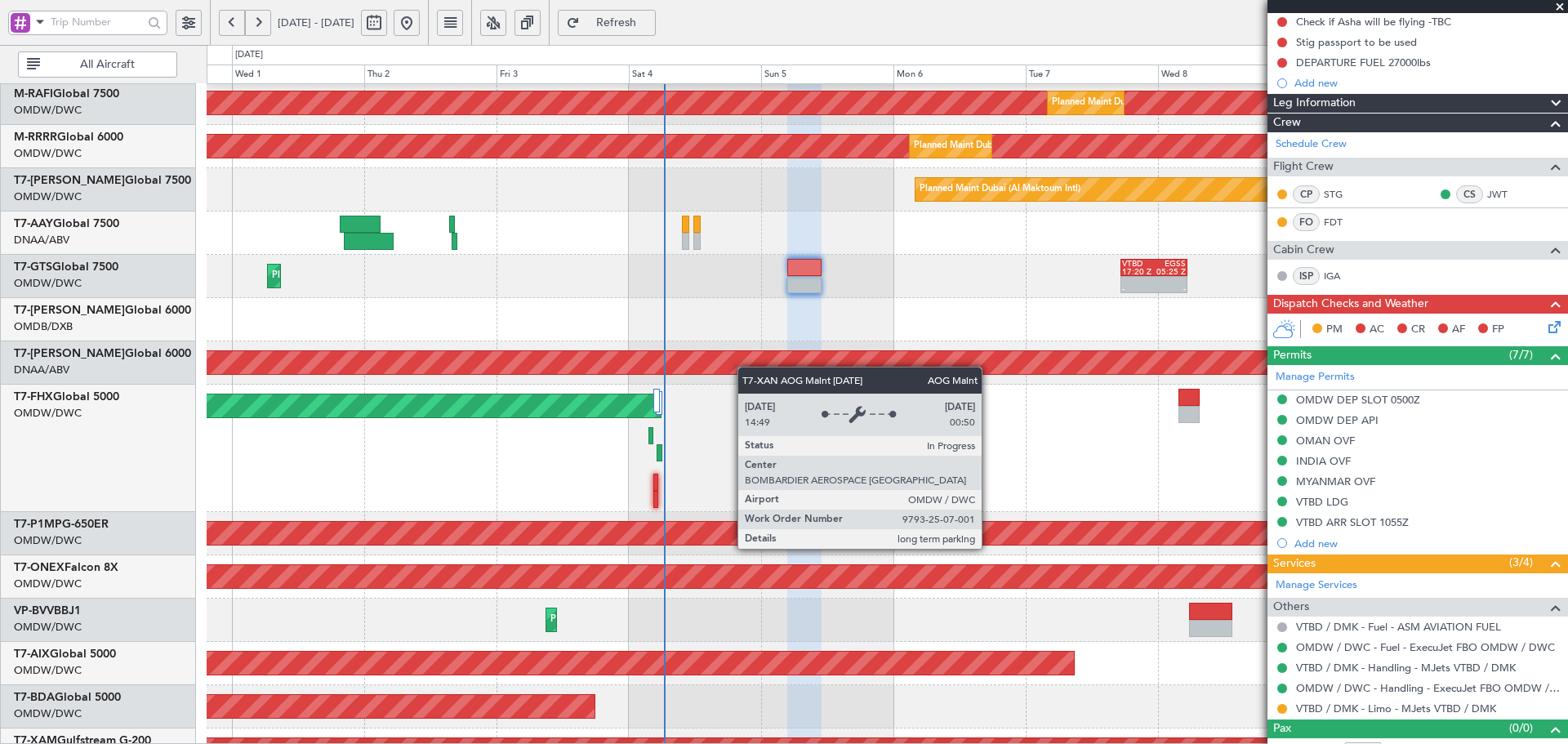
scroll to position [254, 0]
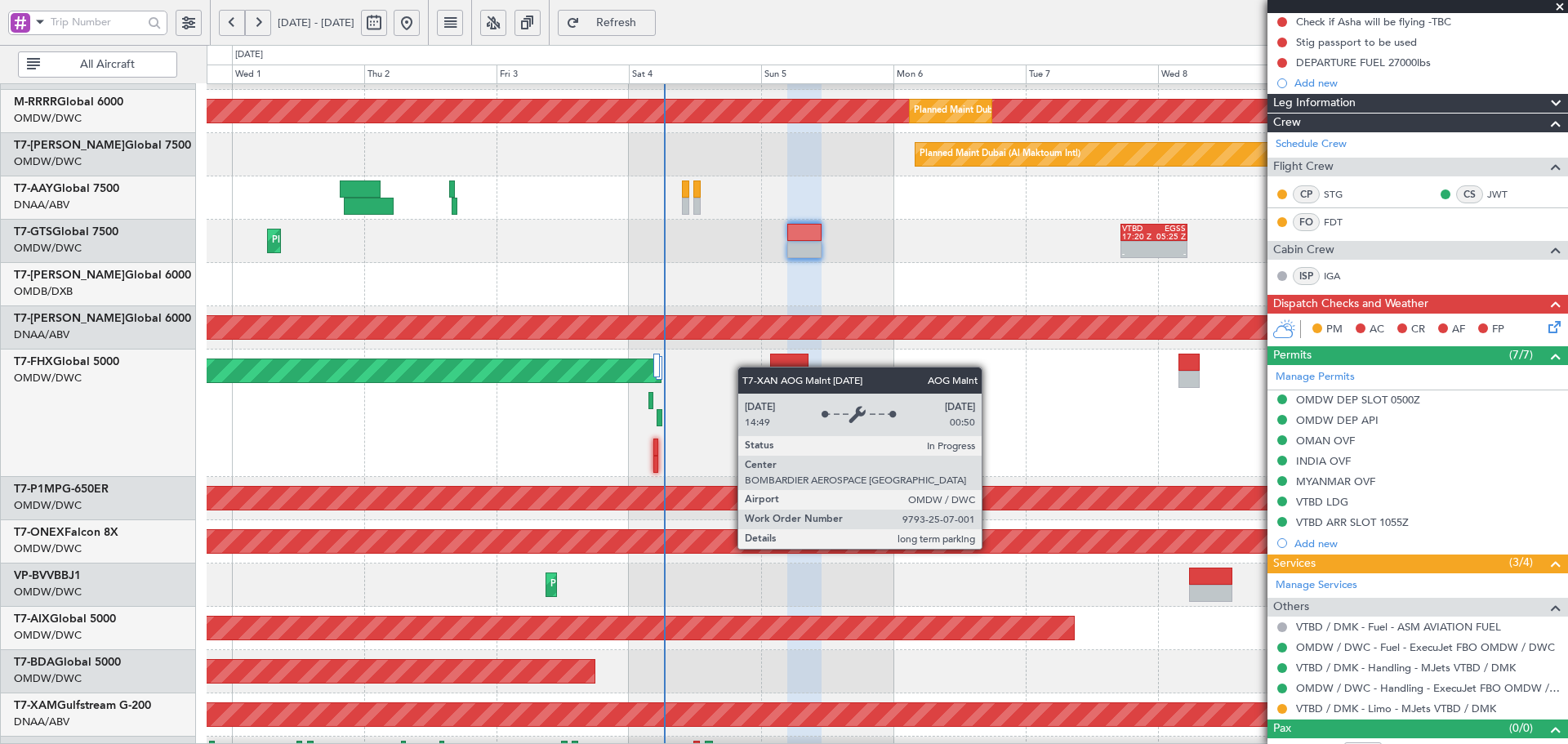
click at [745, 331] on div "AOG Maint Dubai (Al Maktoum Intl)" at bounding box center [887, 327] width 4081 height 23
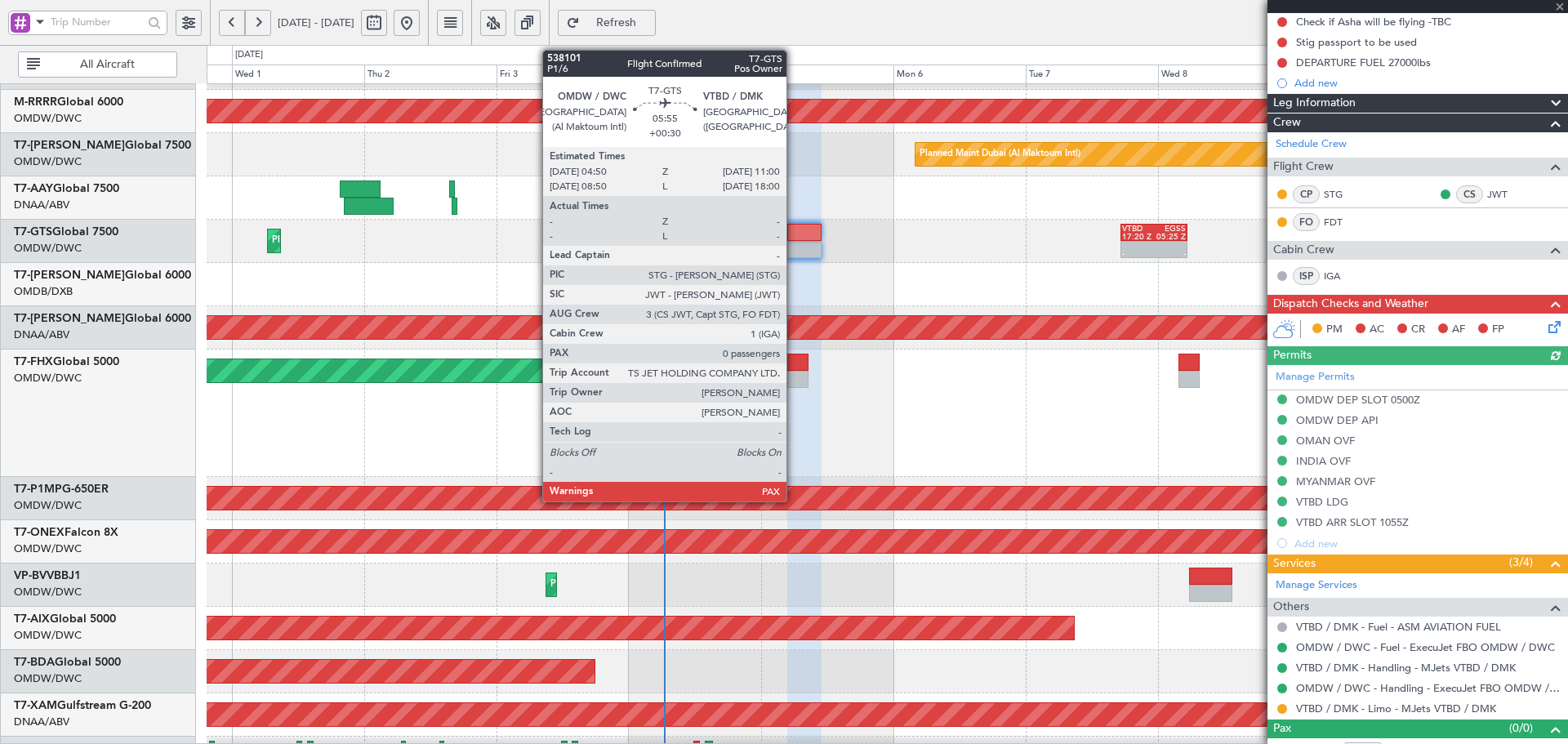
click at [794, 246] on div at bounding box center [804, 249] width 34 height 17
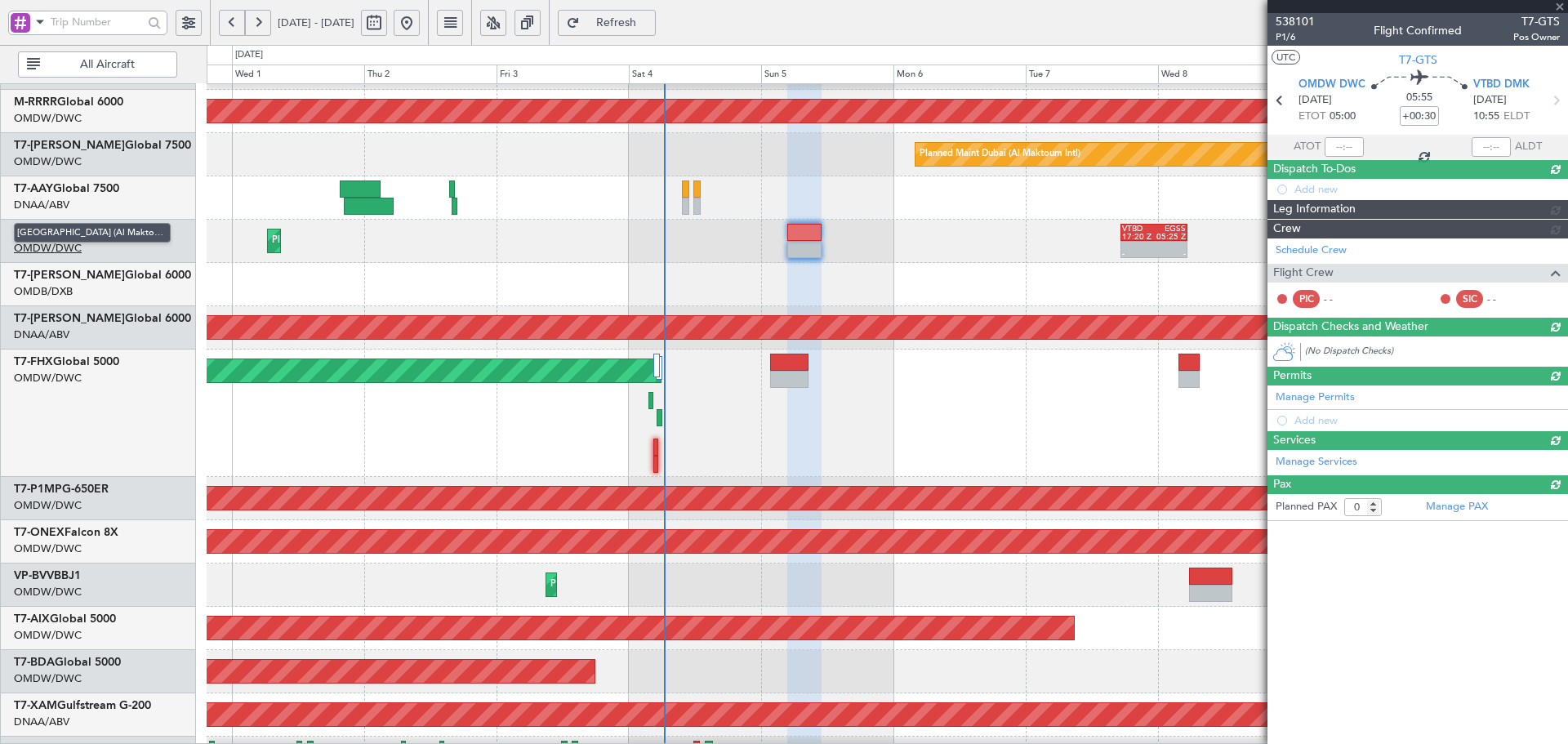
scroll to position [0, 0]
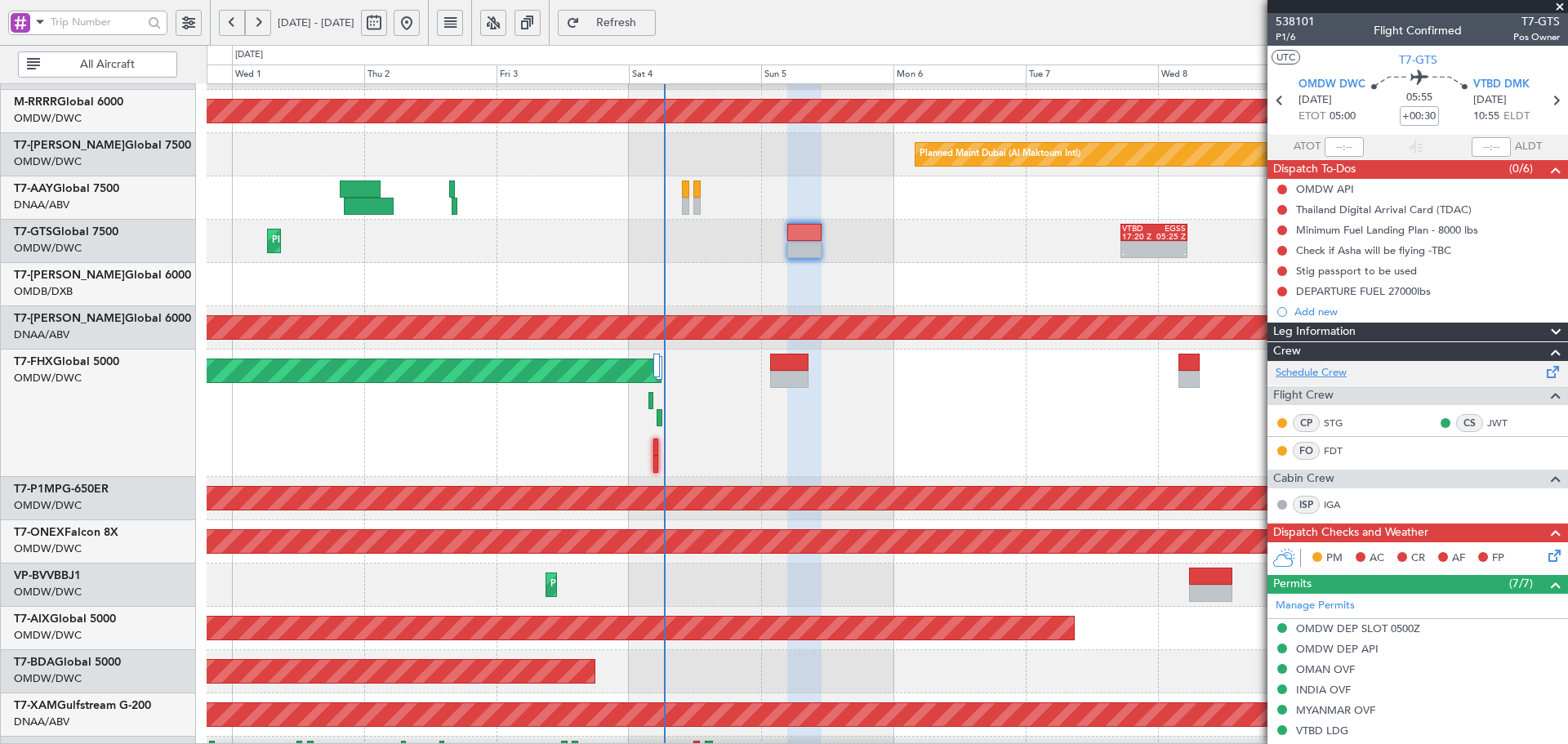
click at [1313, 369] on link "Schedule Crew" at bounding box center [1311, 373] width 71 height 16
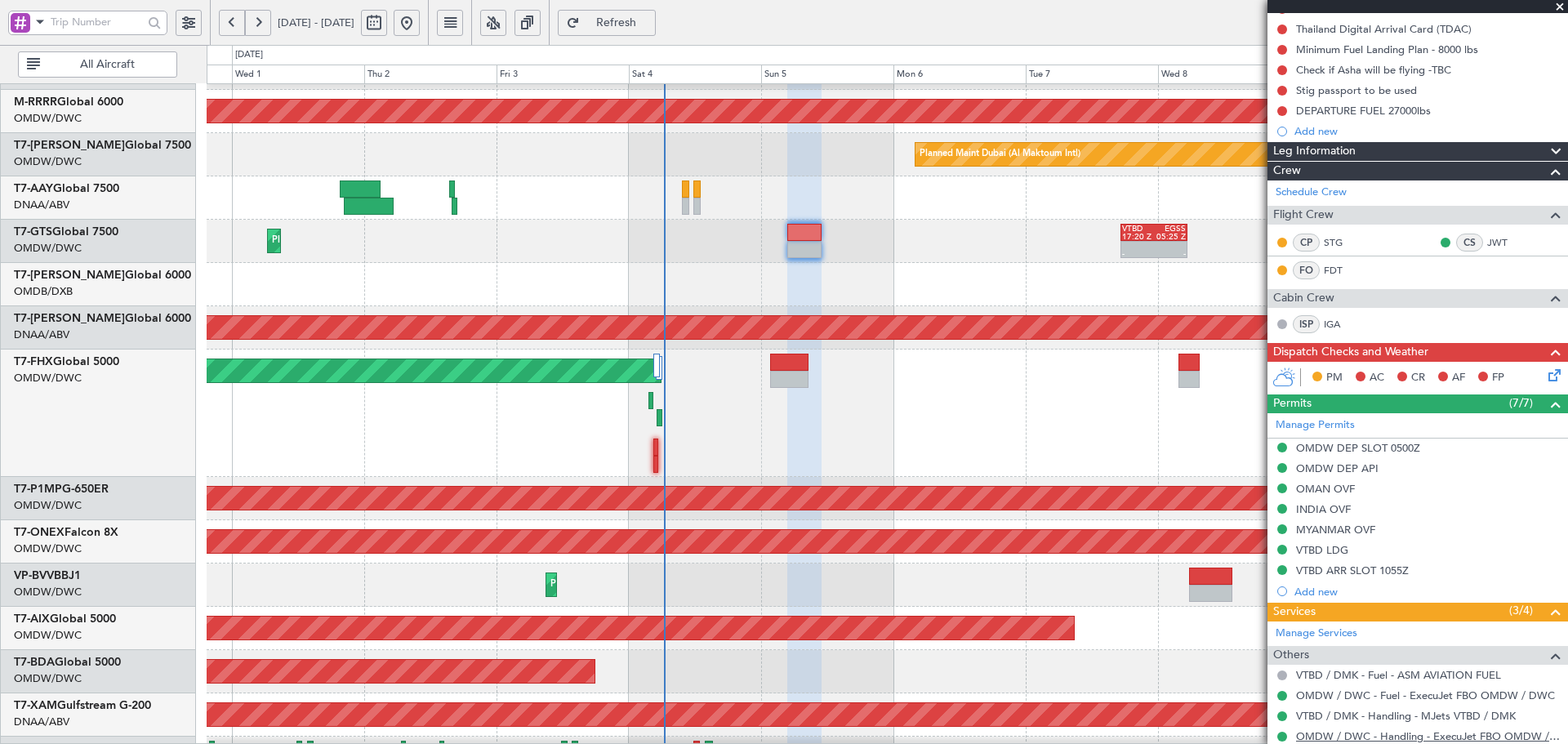
scroll to position [249, 0]
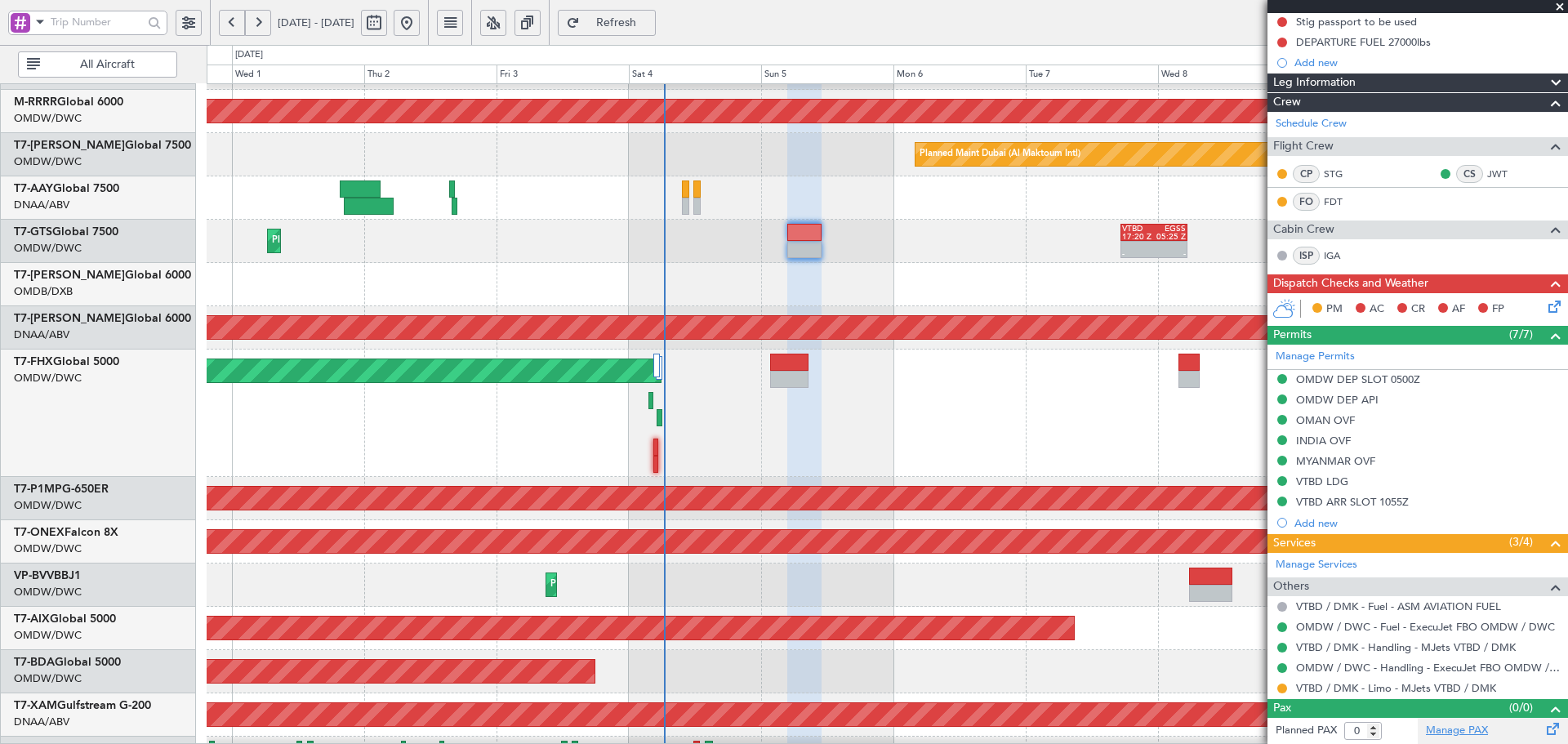
click at [1448, 729] on link "Manage PAX" at bounding box center [1457, 730] width 62 height 16
click at [806, 253] on div at bounding box center [804, 249] width 34 height 17
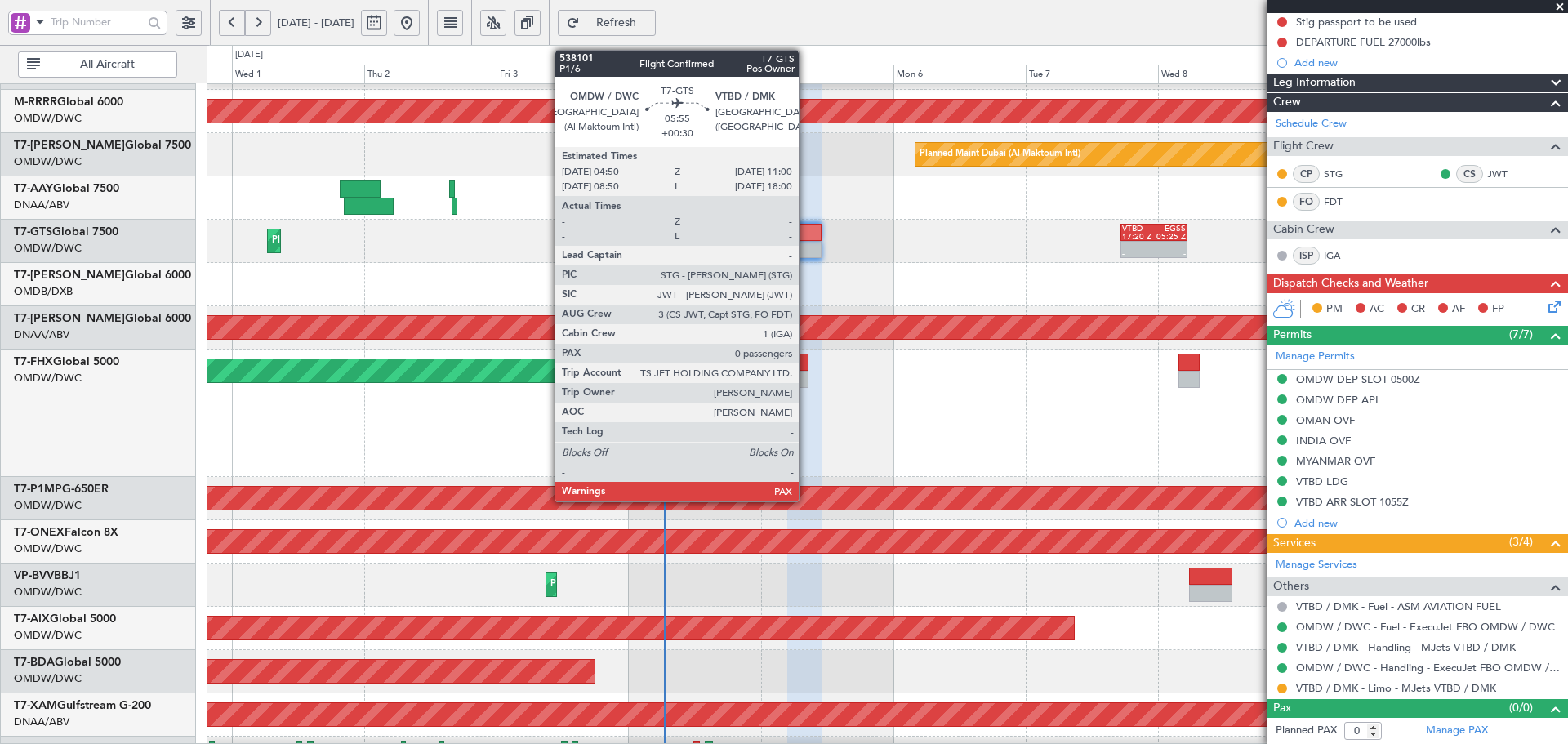
click at [806, 253] on div at bounding box center [804, 249] width 34 height 17
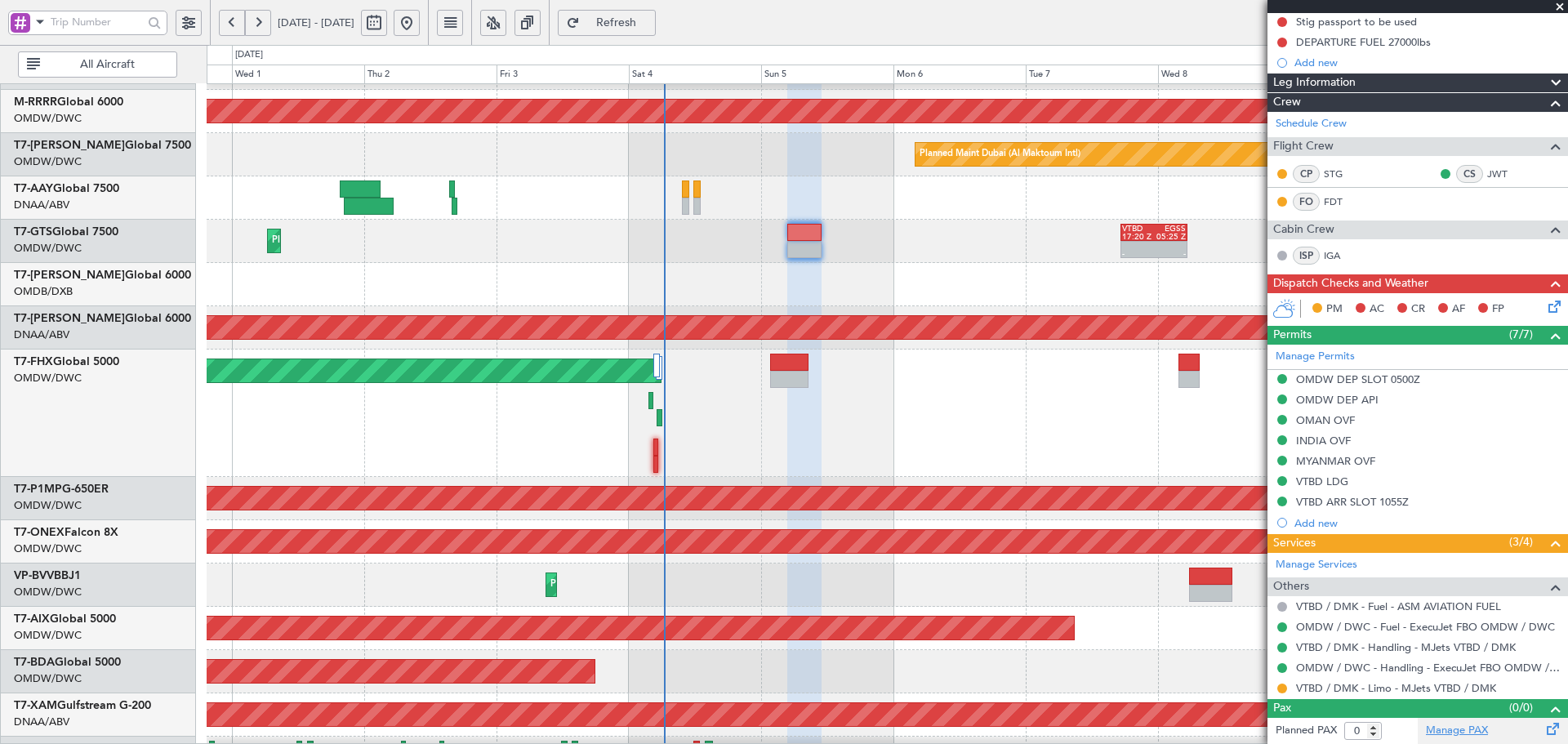
click at [1466, 729] on link "Manage PAX" at bounding box center [1457, 730] width 62 height 16
click at [650, 22] on span "Refresh" at bounding box center [616, 22] width 67 height 11
click at [1449, 731] on link "Manage PAX" at bounding box center [1457, 730] width 62 height 16
click at [638, 17] on span "Refresh" at bounding box center [616, 22] width 67 height 11
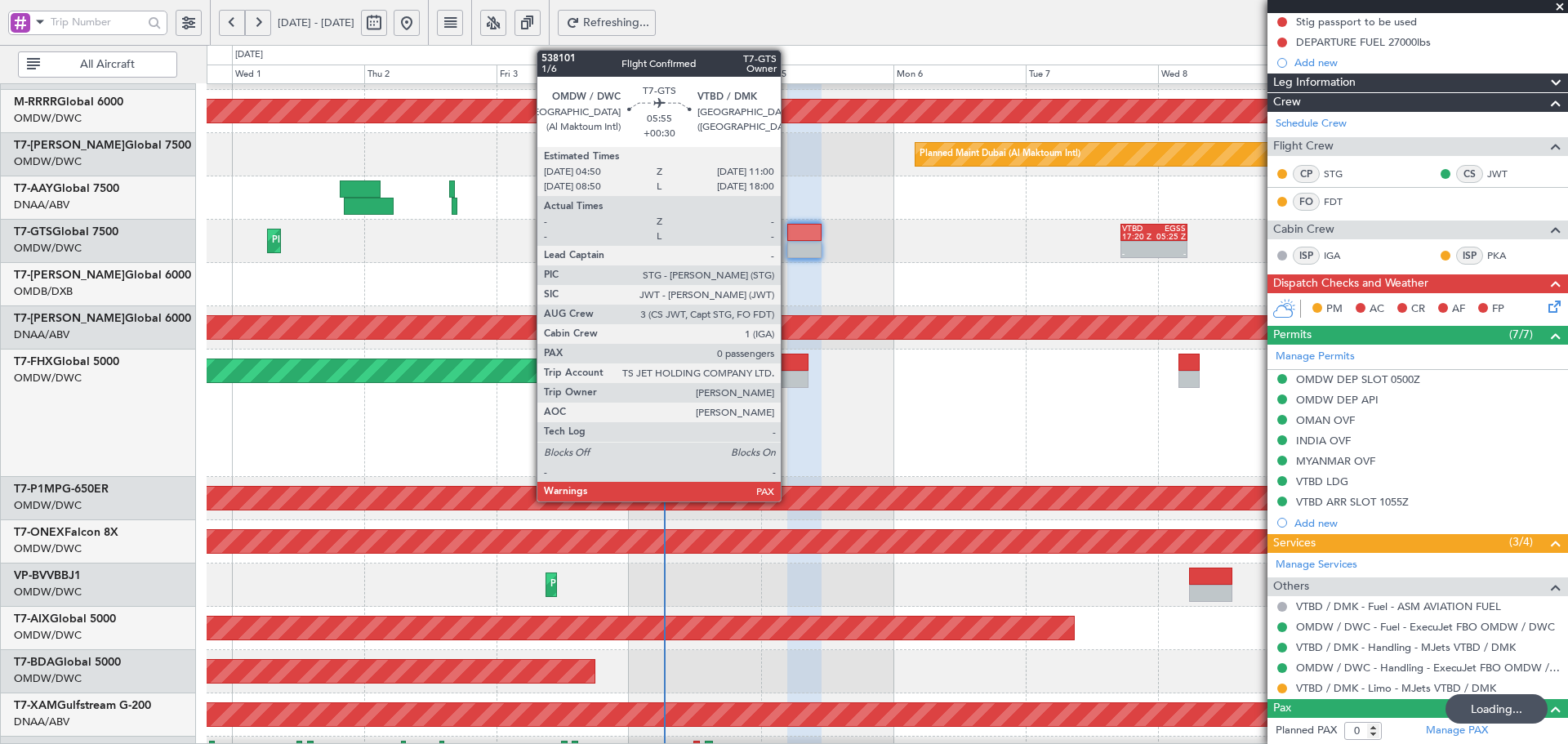
type input "1"
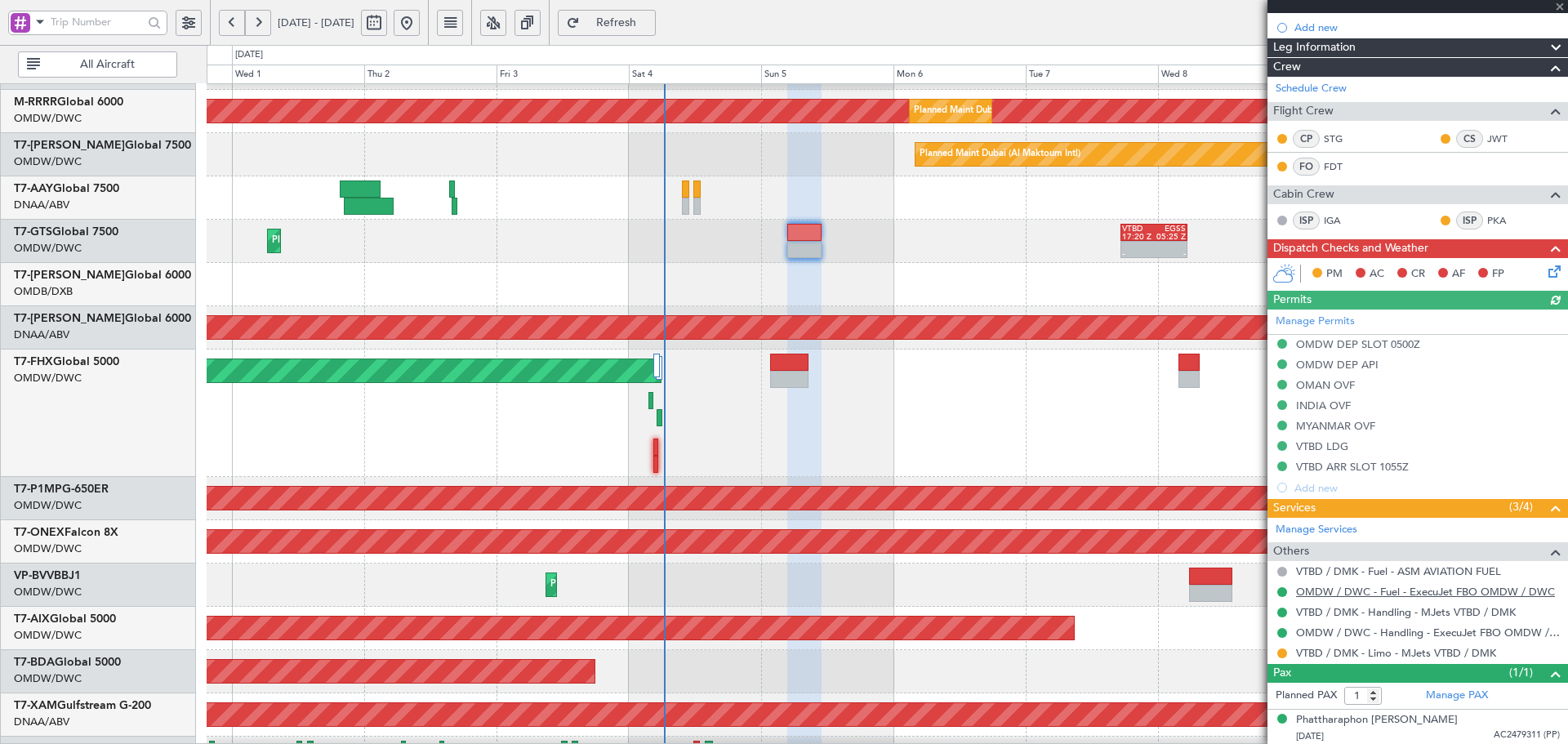
scroll to position [286, 0]
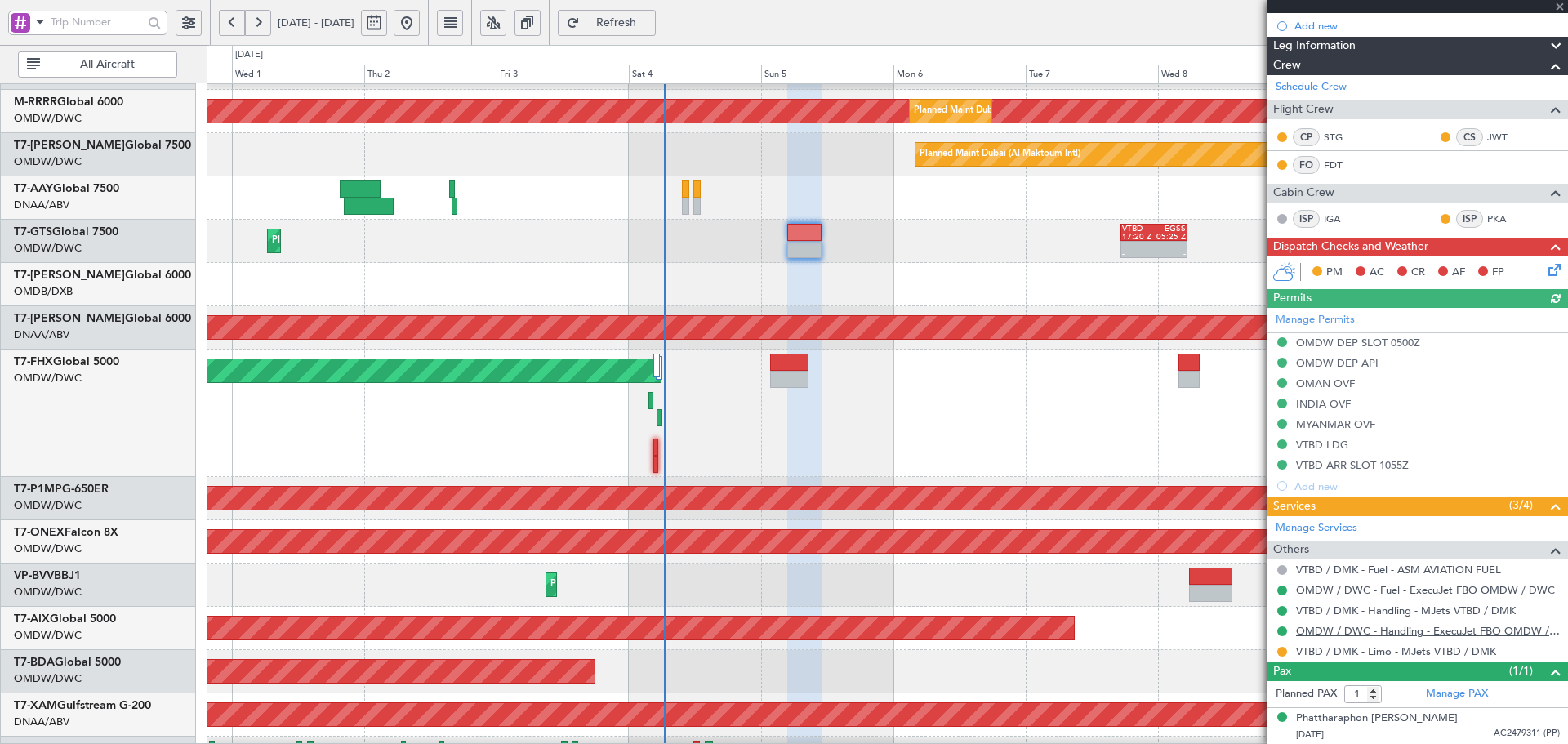
click at [1338, 632] on link "OMDW / DWC - Handling - ExecuJet FBO OMDW / DWC" at bounding box center [1428, 631] width 264 height 14
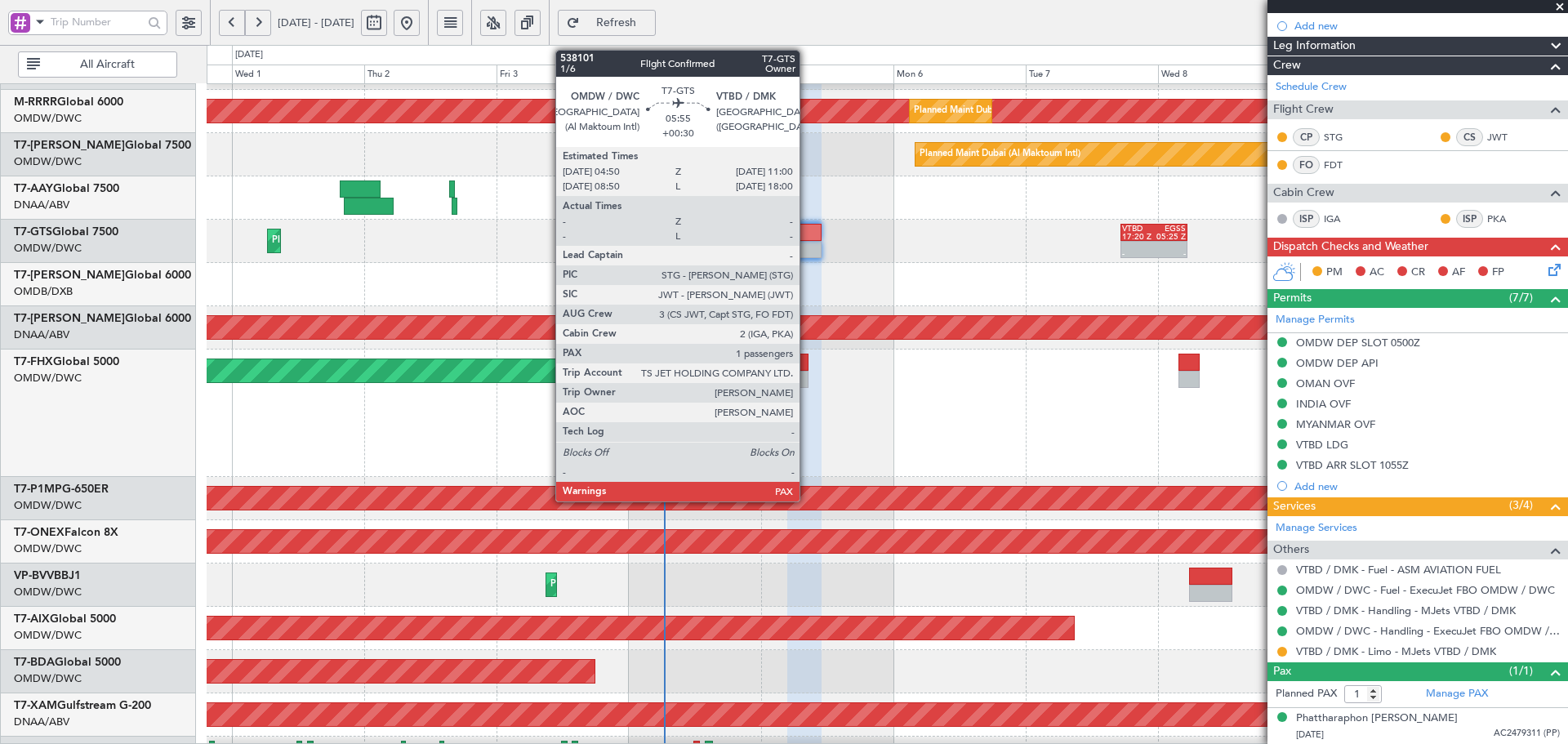
click at [807, 241] on div at bounding box center [804, 249] width 34 height 17
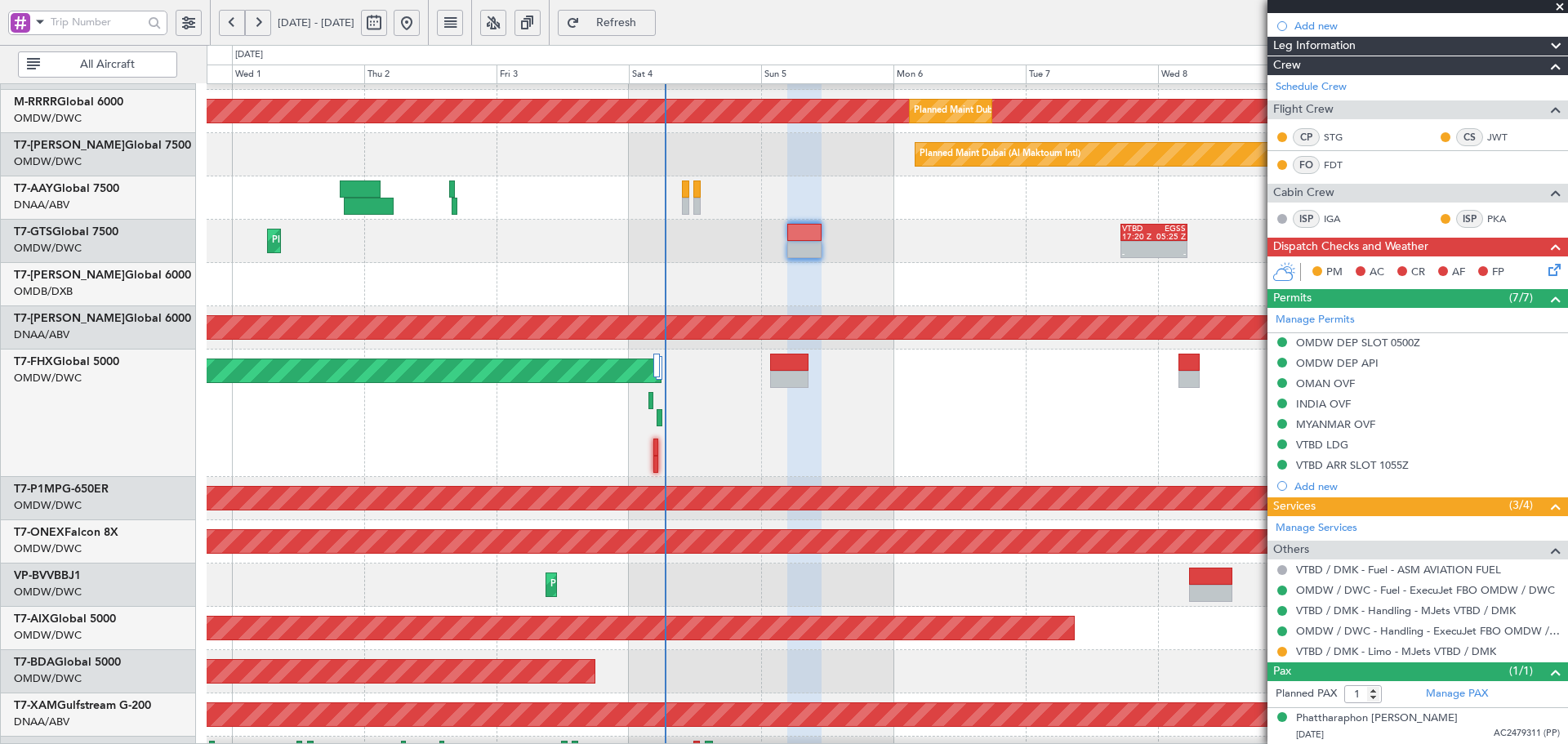
click at [650, 18] on span "Refresh" at bounding box center [616, 22] width 67 height 11
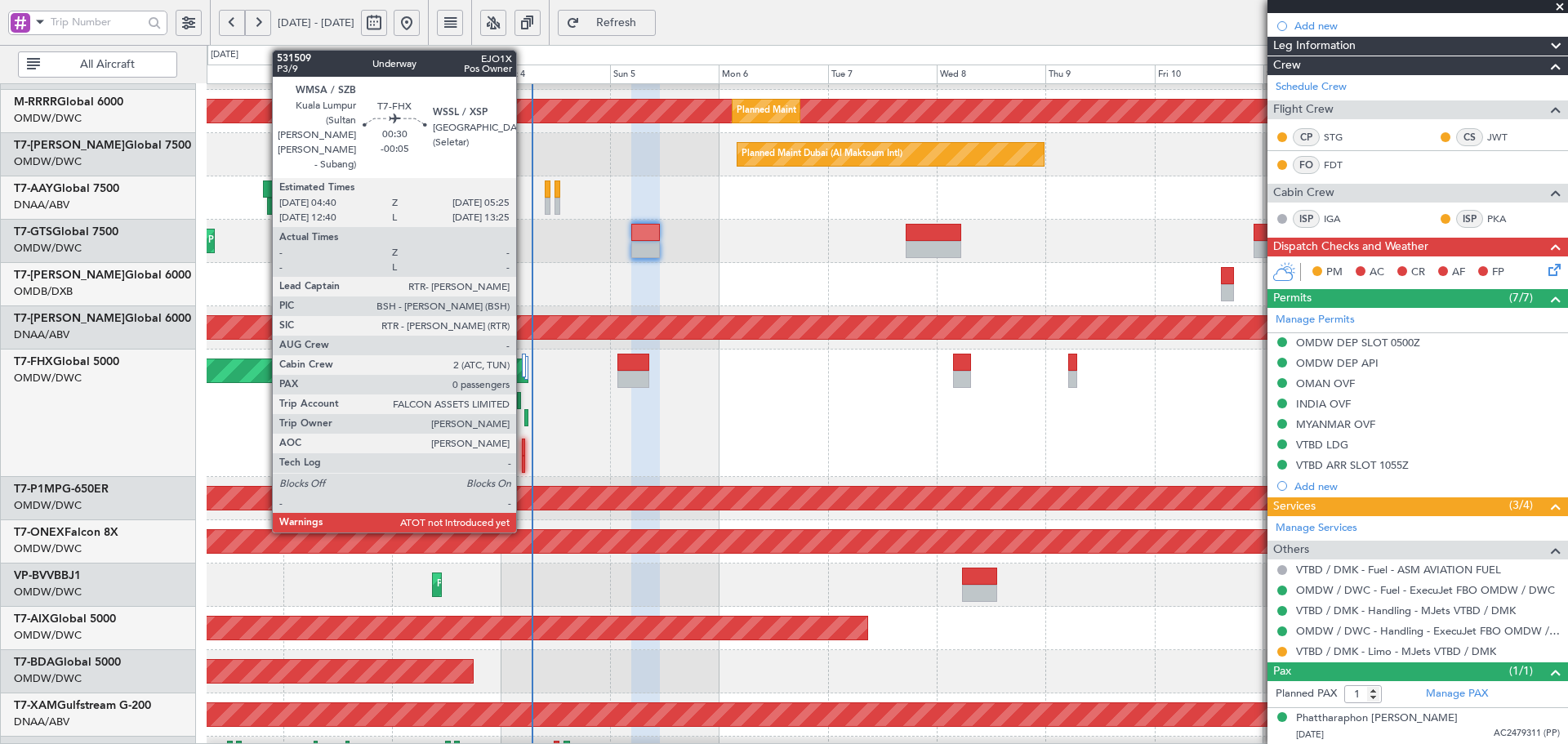
click at [523, 454] on div at bounding box center [523, 447] width 4 height 17
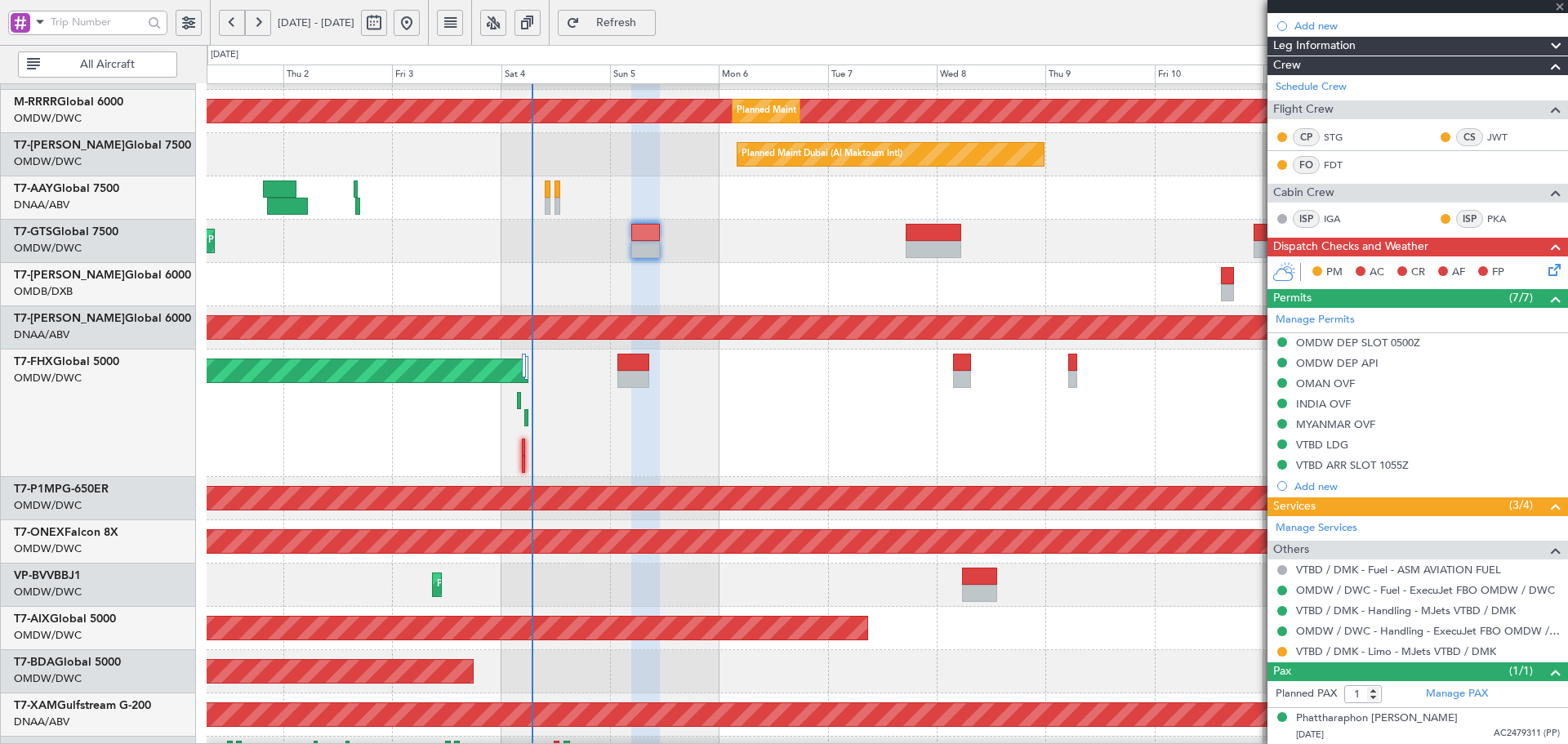
type input "-00:05"
type input "0"
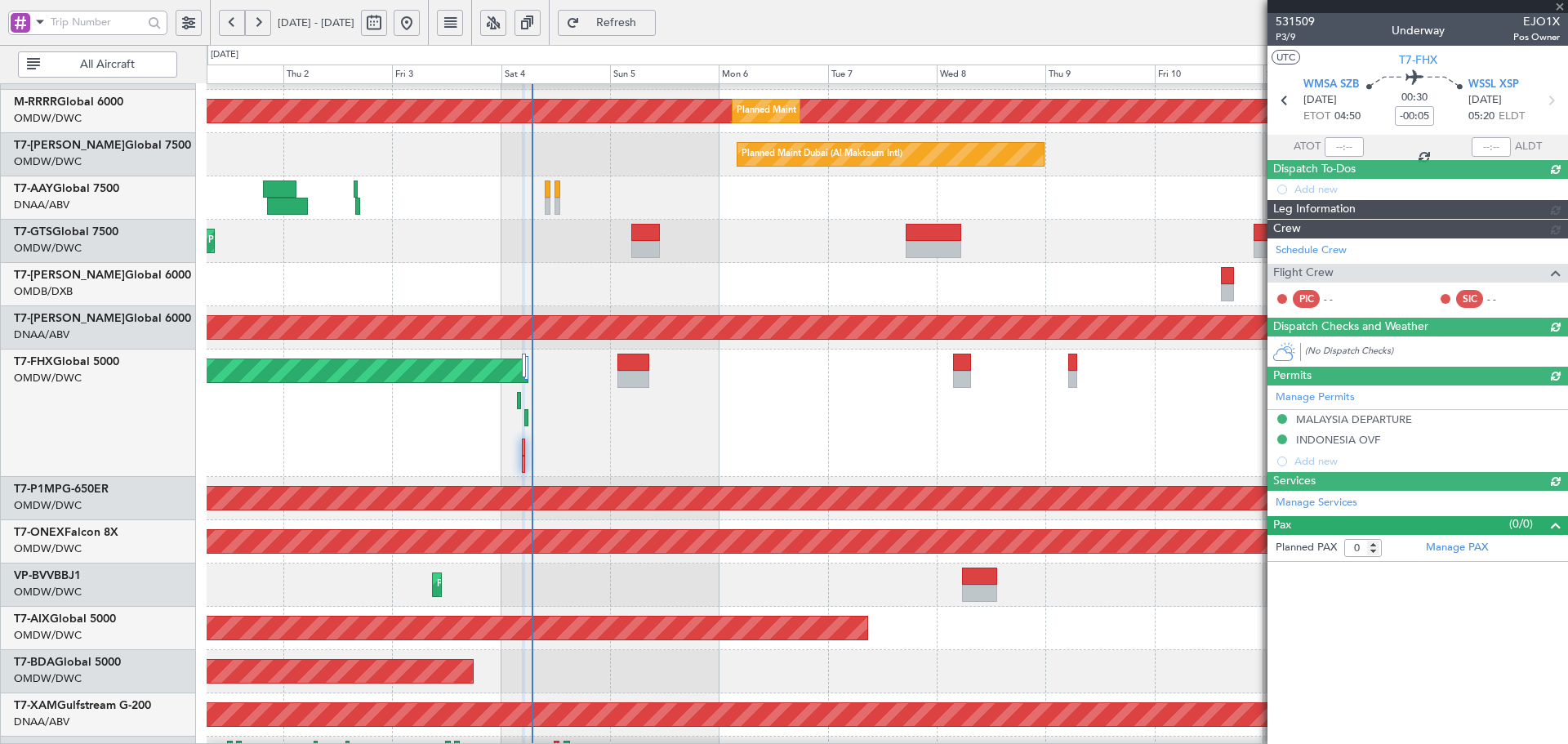
type input "[PERSON_NAME] ([PERSON_NAME])"
type input "7424"
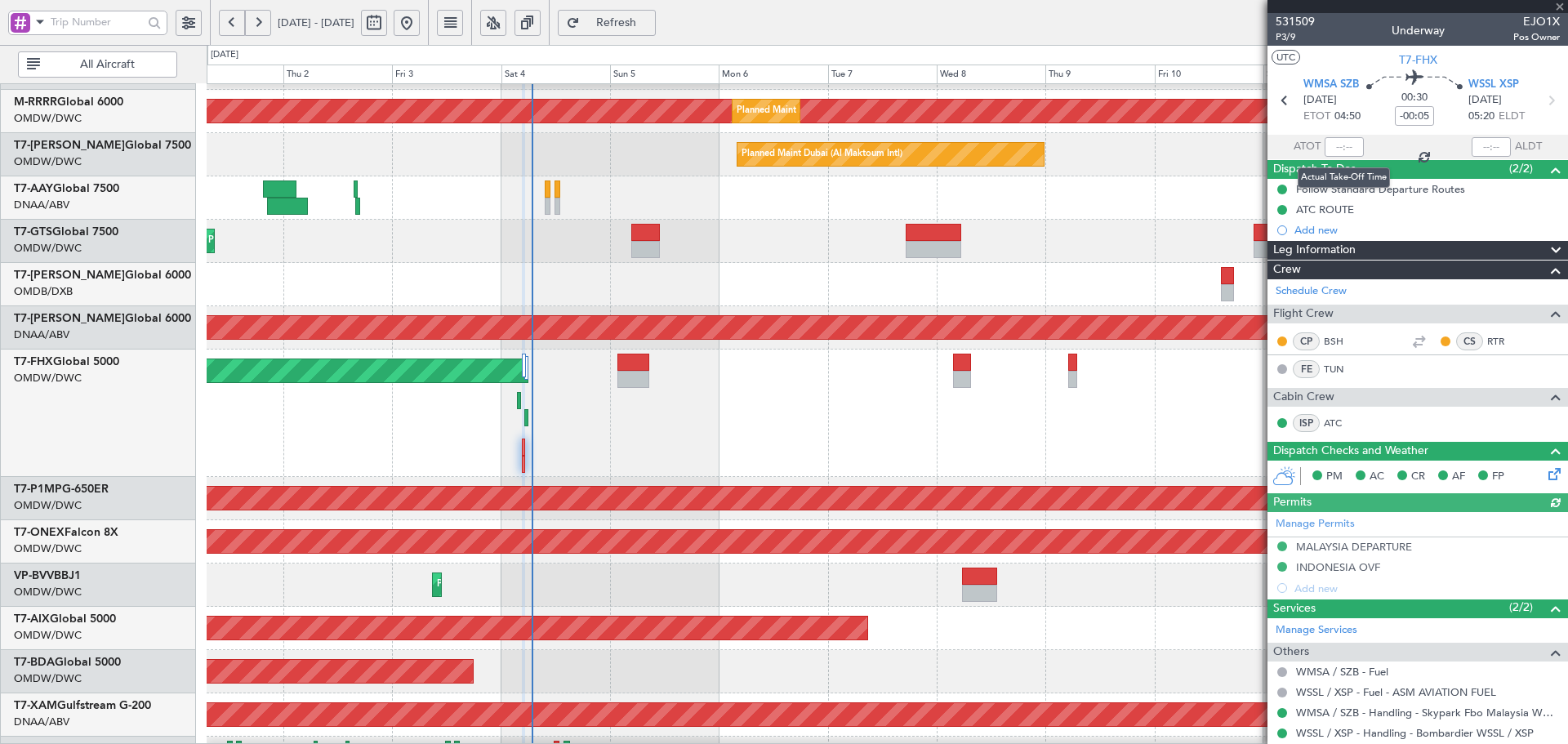
drag, startPoint x: 1337, startPoint y: 143, endPoint x: 1335, endPoint y: 168, distance: 25.1
click at [1337, 152] on div at bounding box center [1344, 147] width 39 height 20
click at [1336, 142] on input "text" at bounding box center [1344, 147] width 39 height 20
type input "06:43"
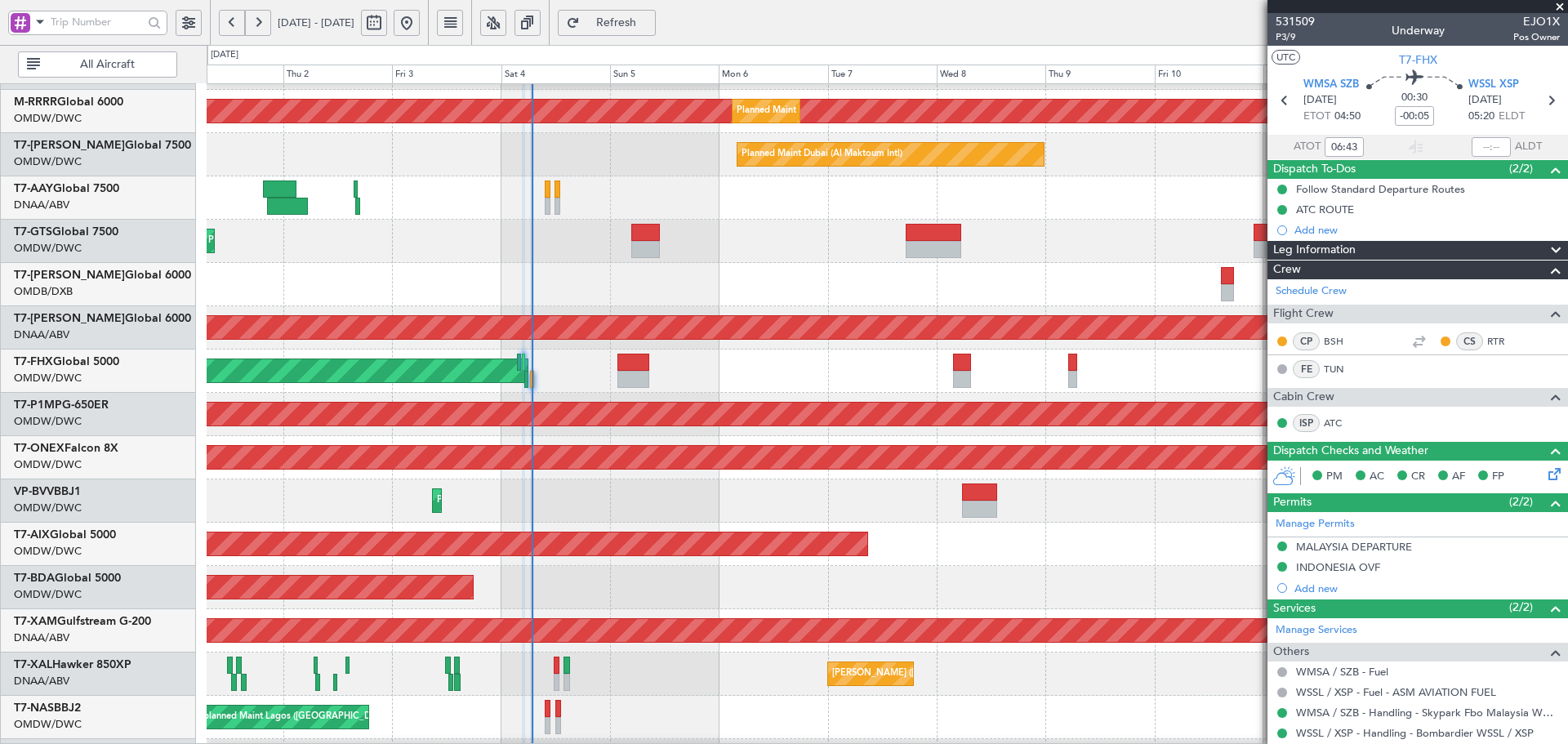
click at [646, 19] on span "Refresh" at bounding box center [616, 22] width 67 height 11
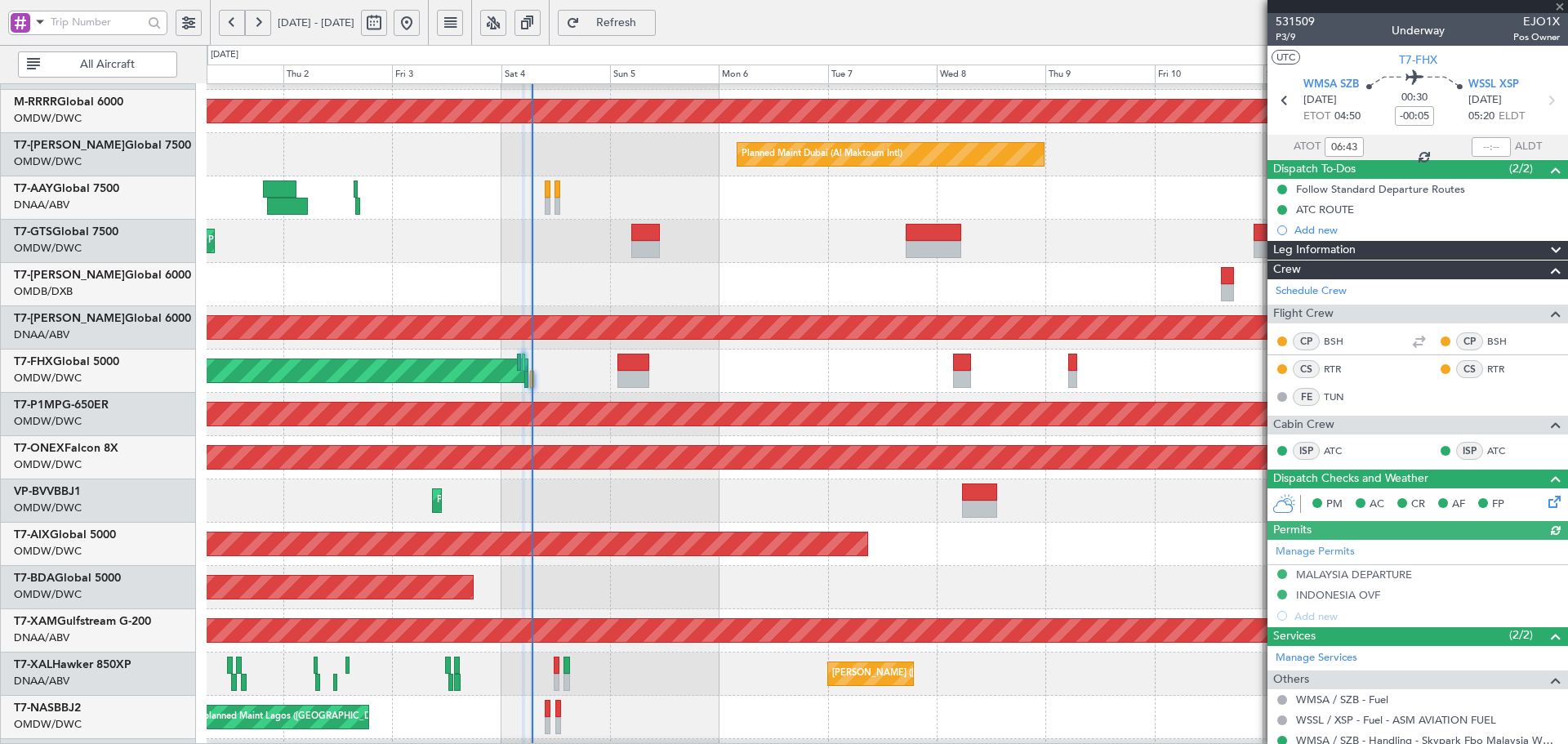
type input "[PERSON_NAME] ([PERSON_NAME])"
type input "7424"
click at [650, 20] on span "Refresh" at bounding box center [616, 22] width 67 height 11
type input "[PERSON_NAME] ([PERSON_NAME])"
type input "7424"
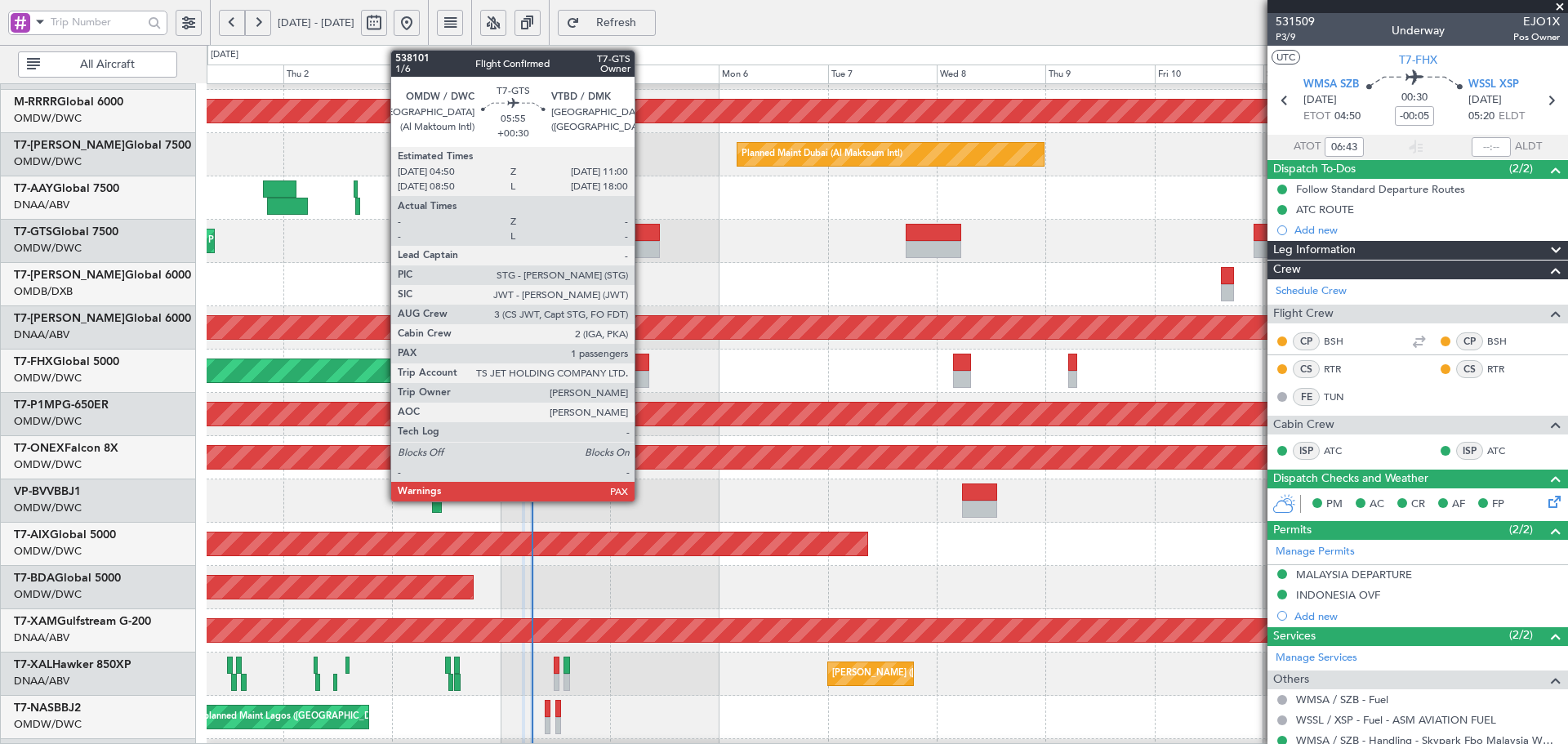
click at [642, 245] on div at bounding box center [645, 249] width 28 height 17
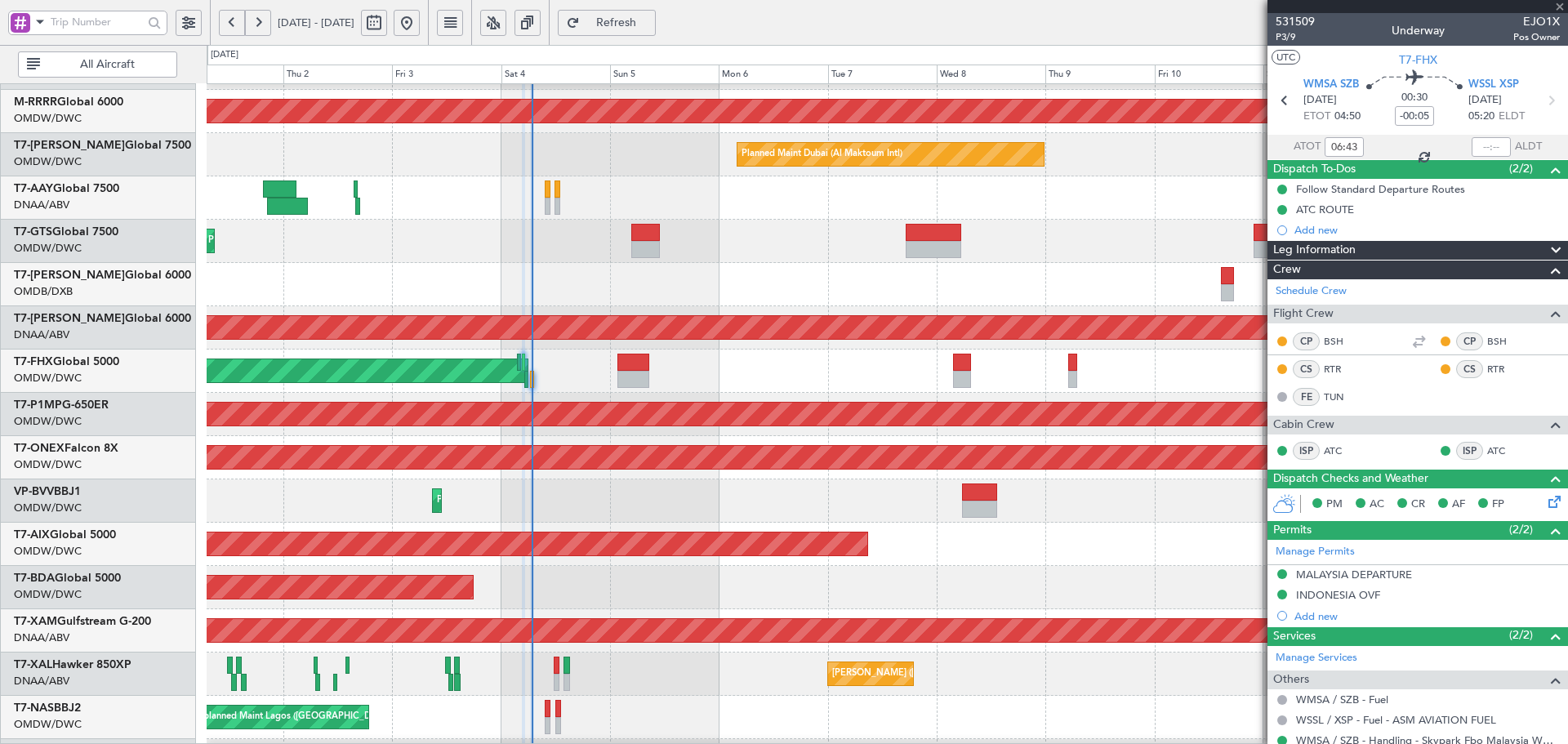
type input "+00:30"
type input "1"
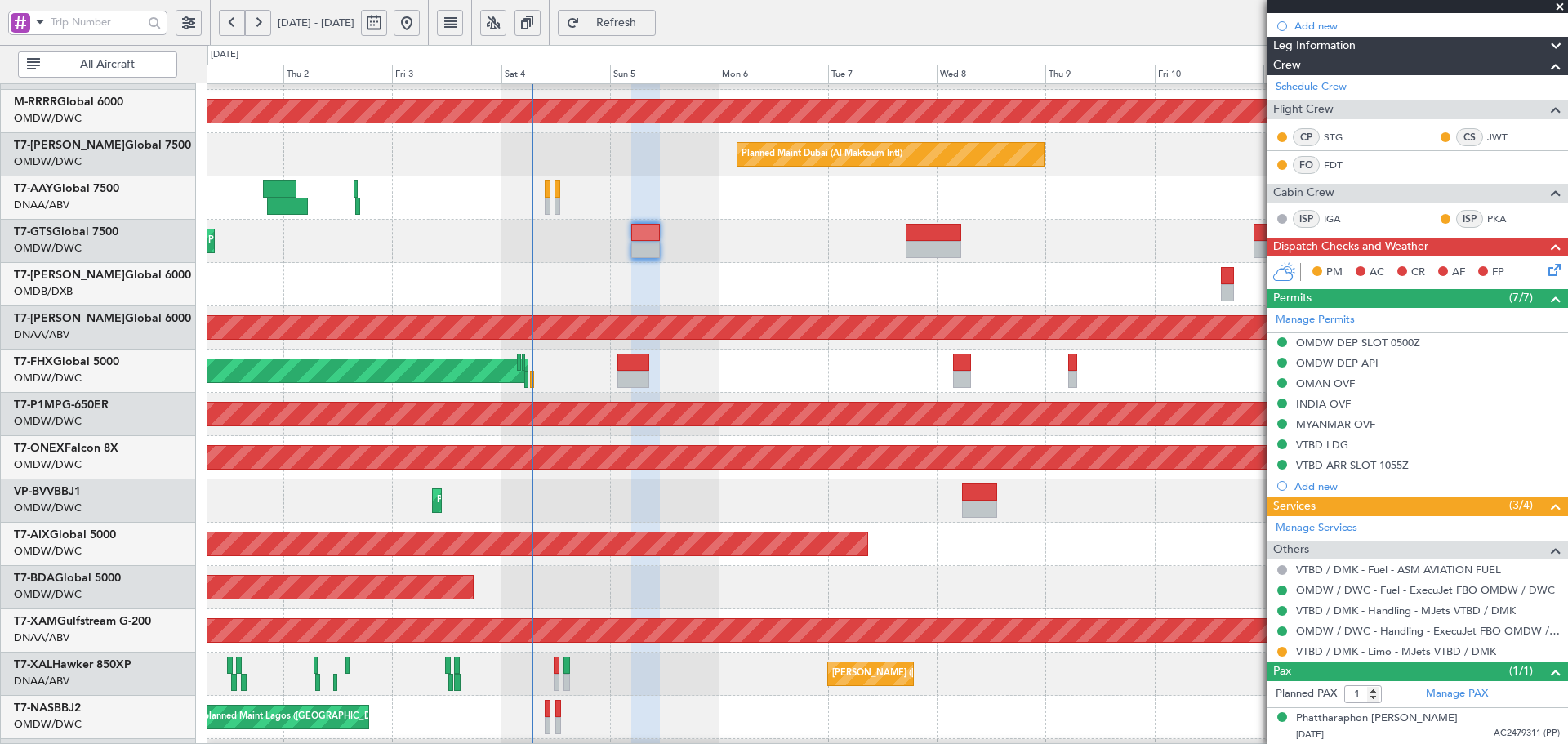
scroll to position [286, 0]
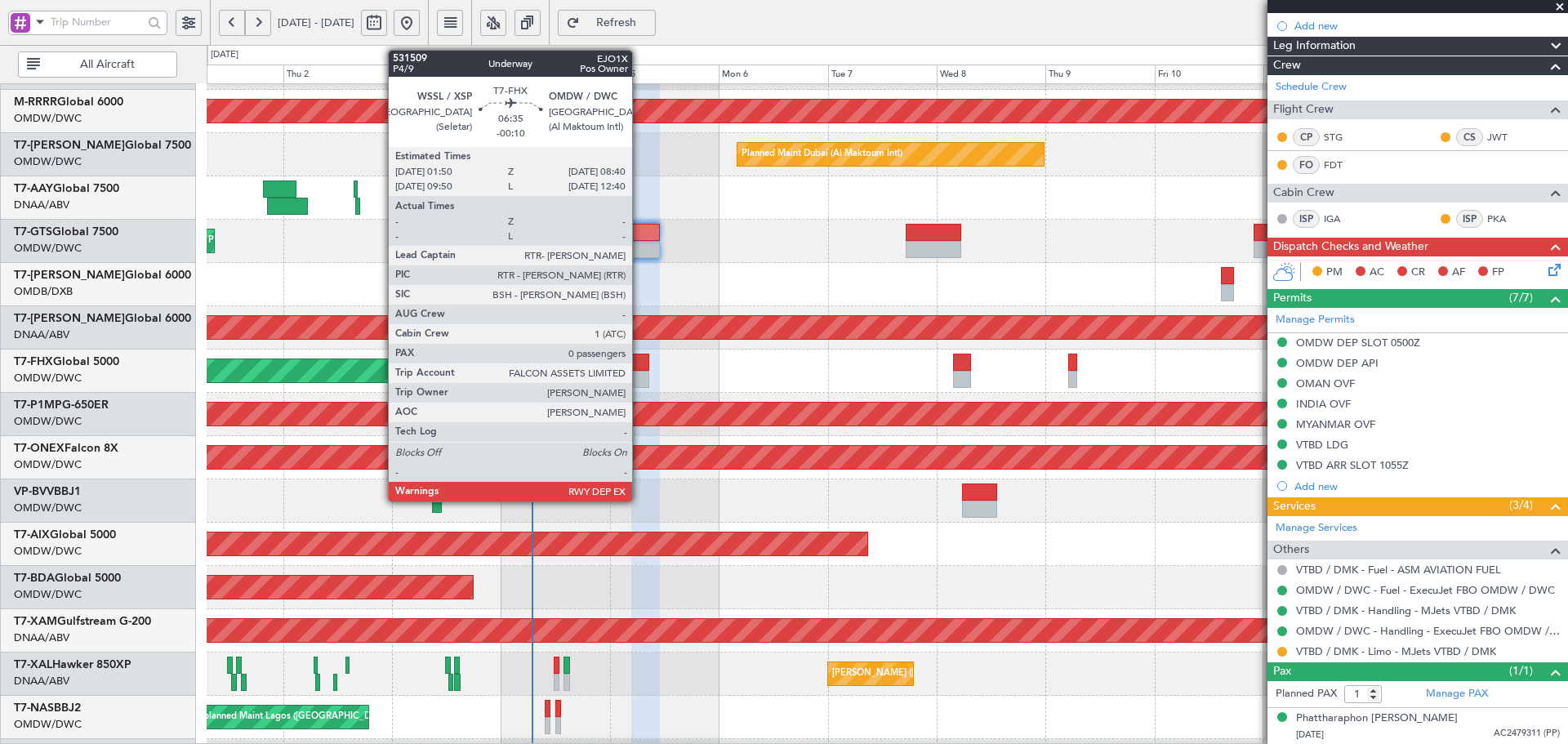
click at [639, 371] on div at bounding box center [632, 379] width 31 height 17
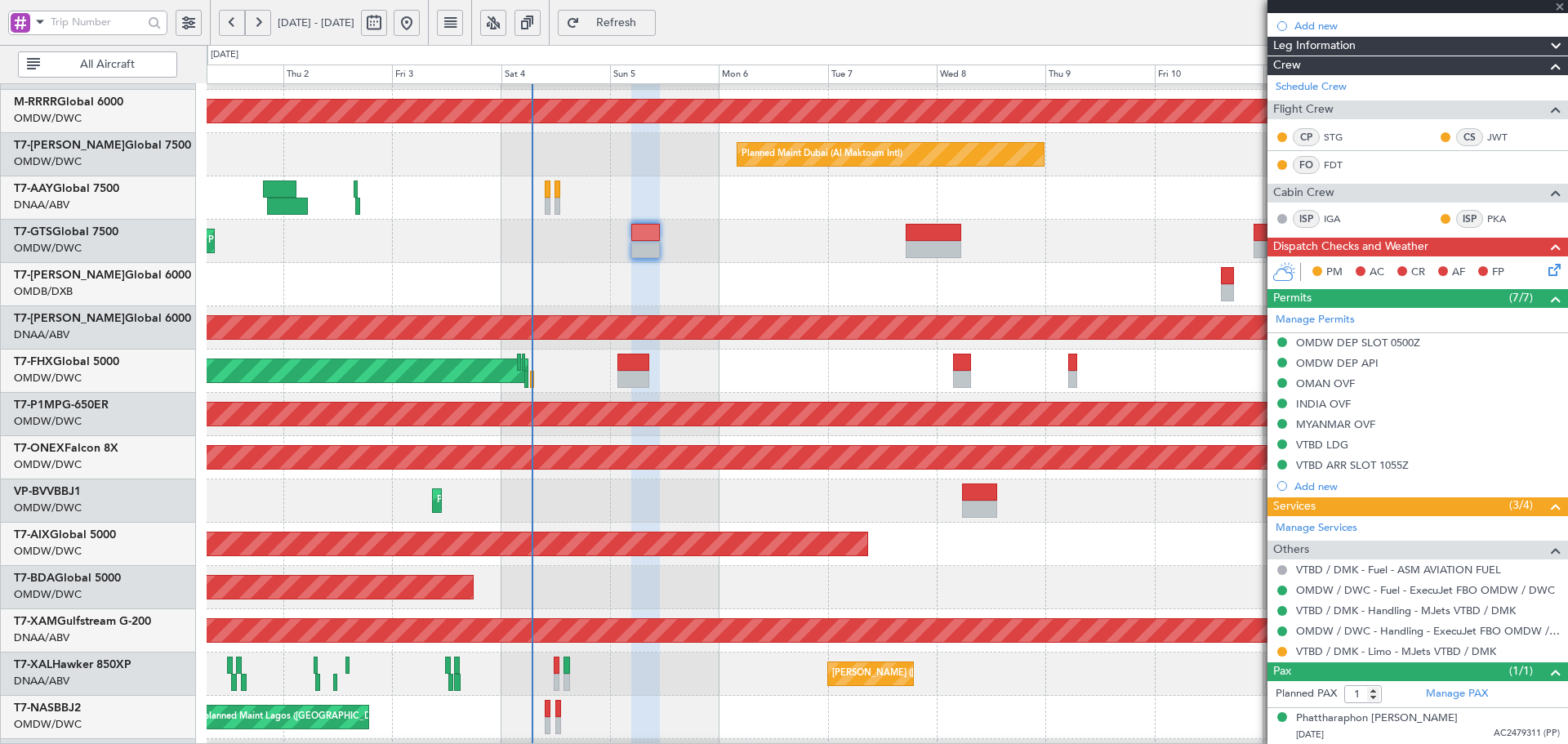
type input "-00:10"
type input "0"
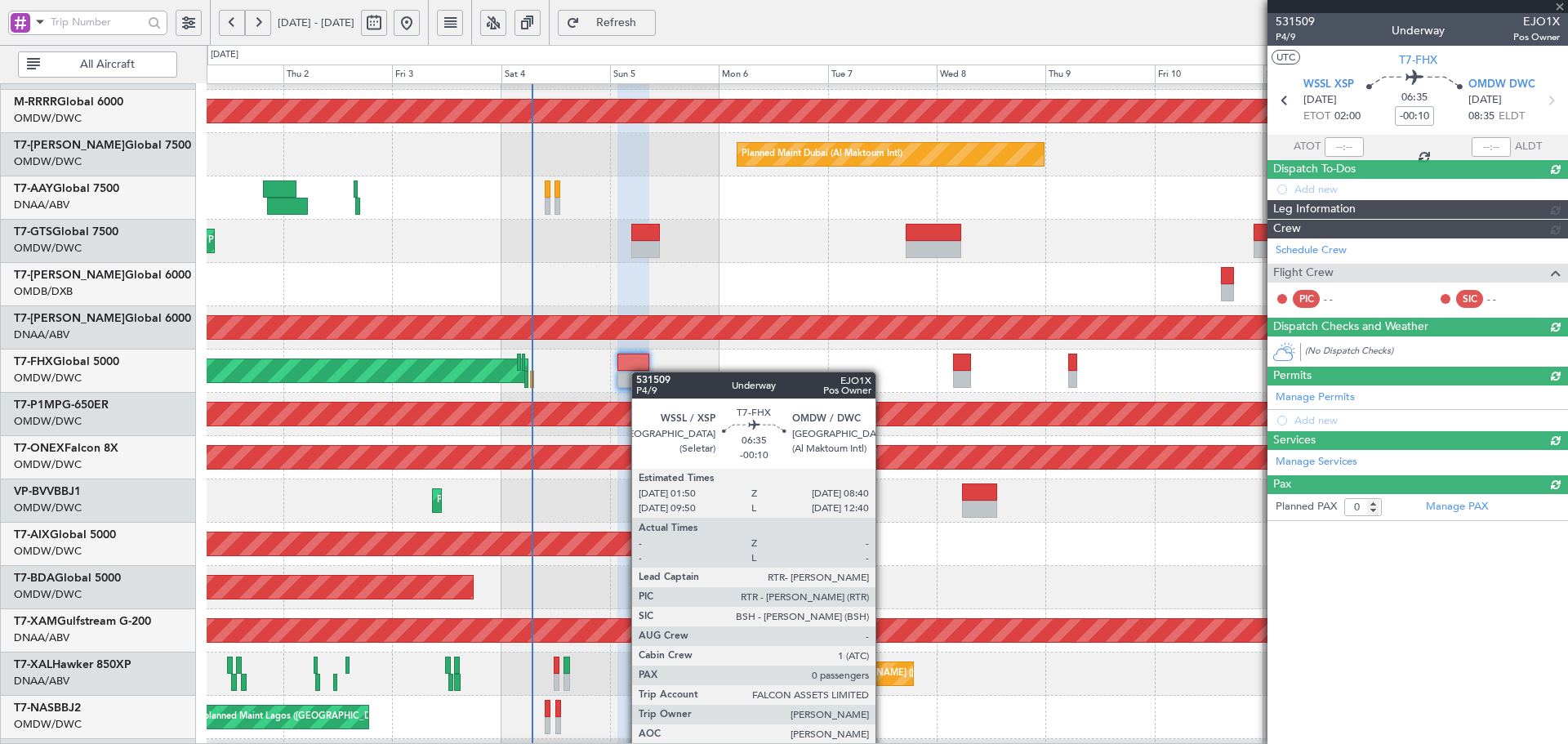
scroll to position [0, 0]
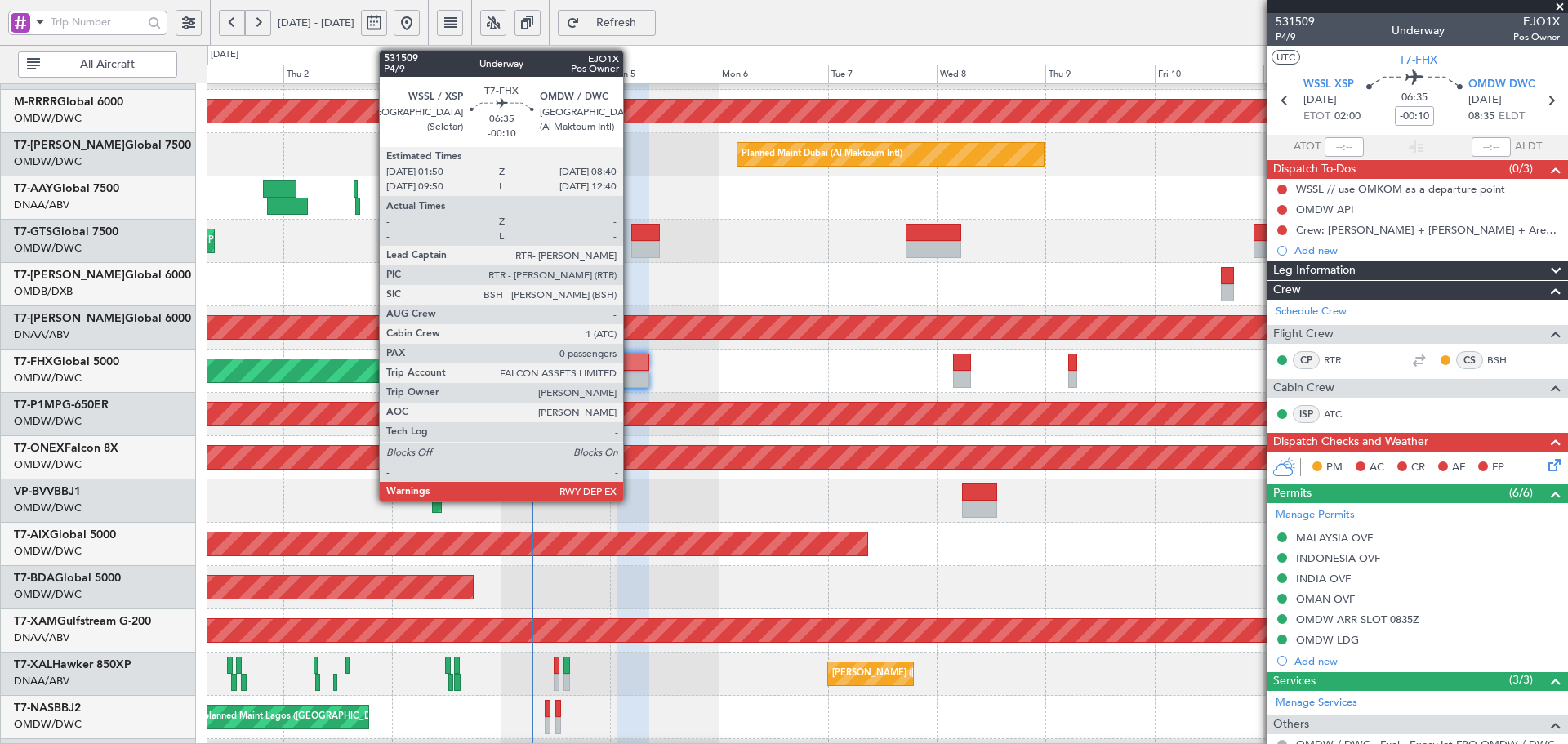
click at [631, 356] on div at bounding box center [632, 362] width 31 height 17
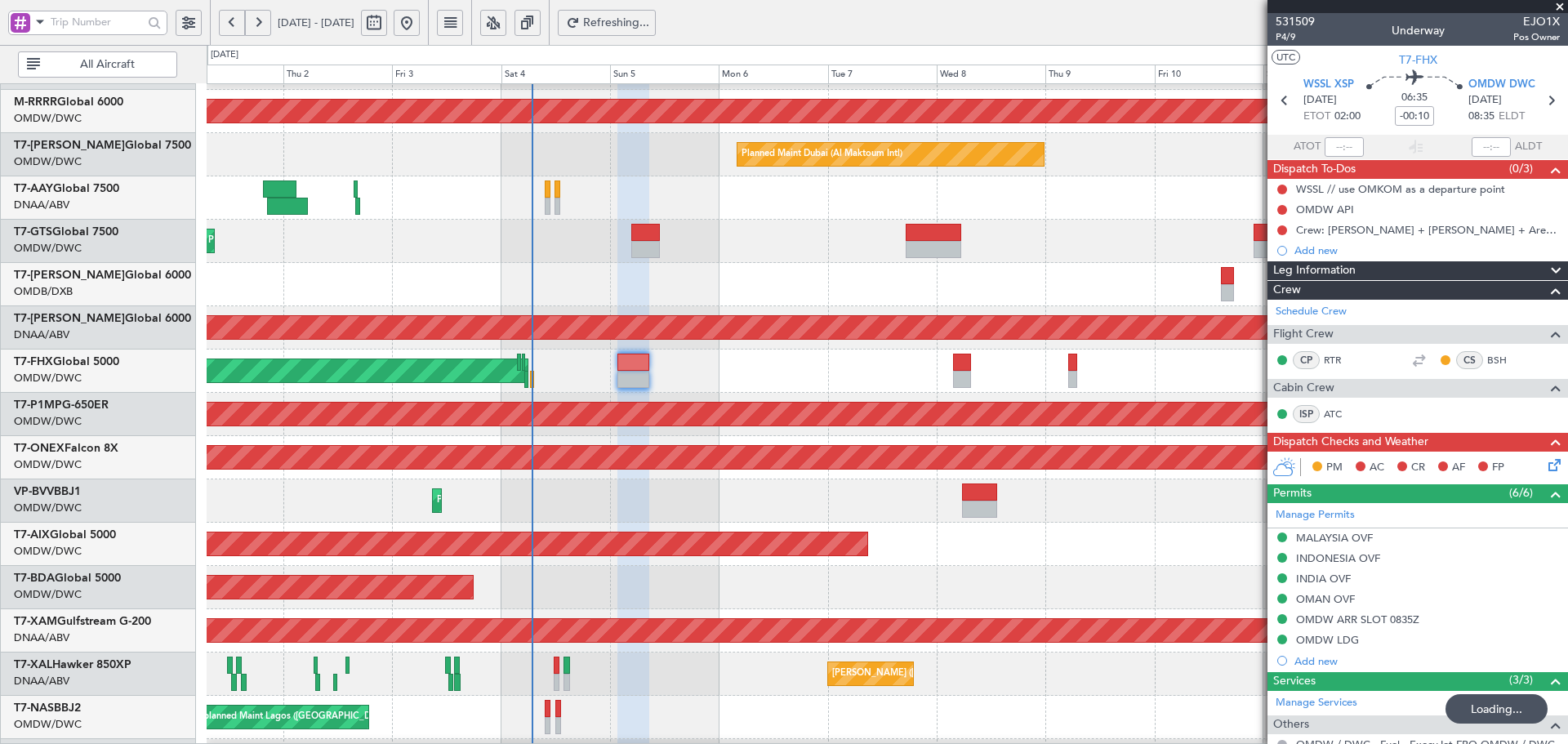
click at [647, 17] on span "Refreshing..." at bounding box center [616, 22] width 67 height 11
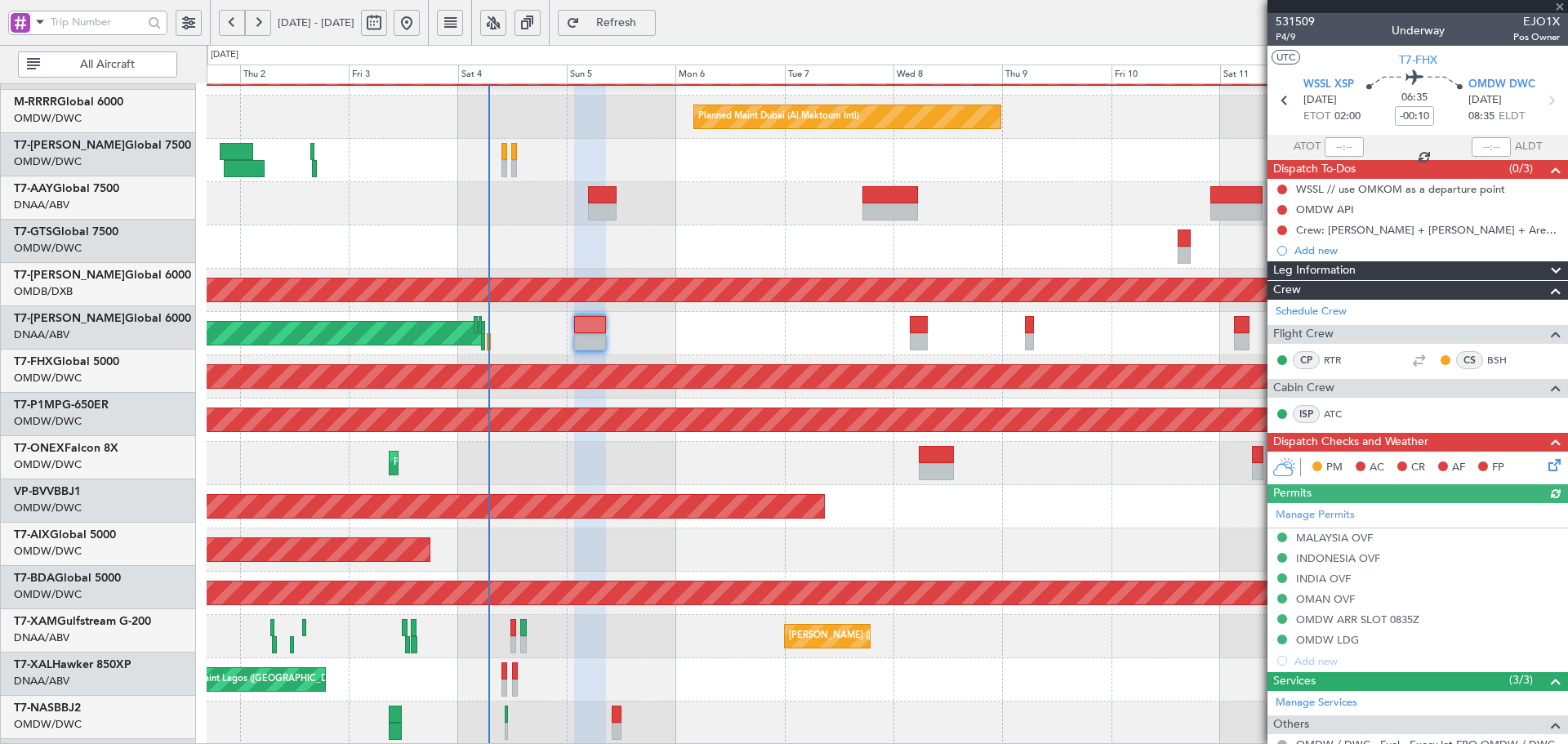
scroll to position [292, 0]
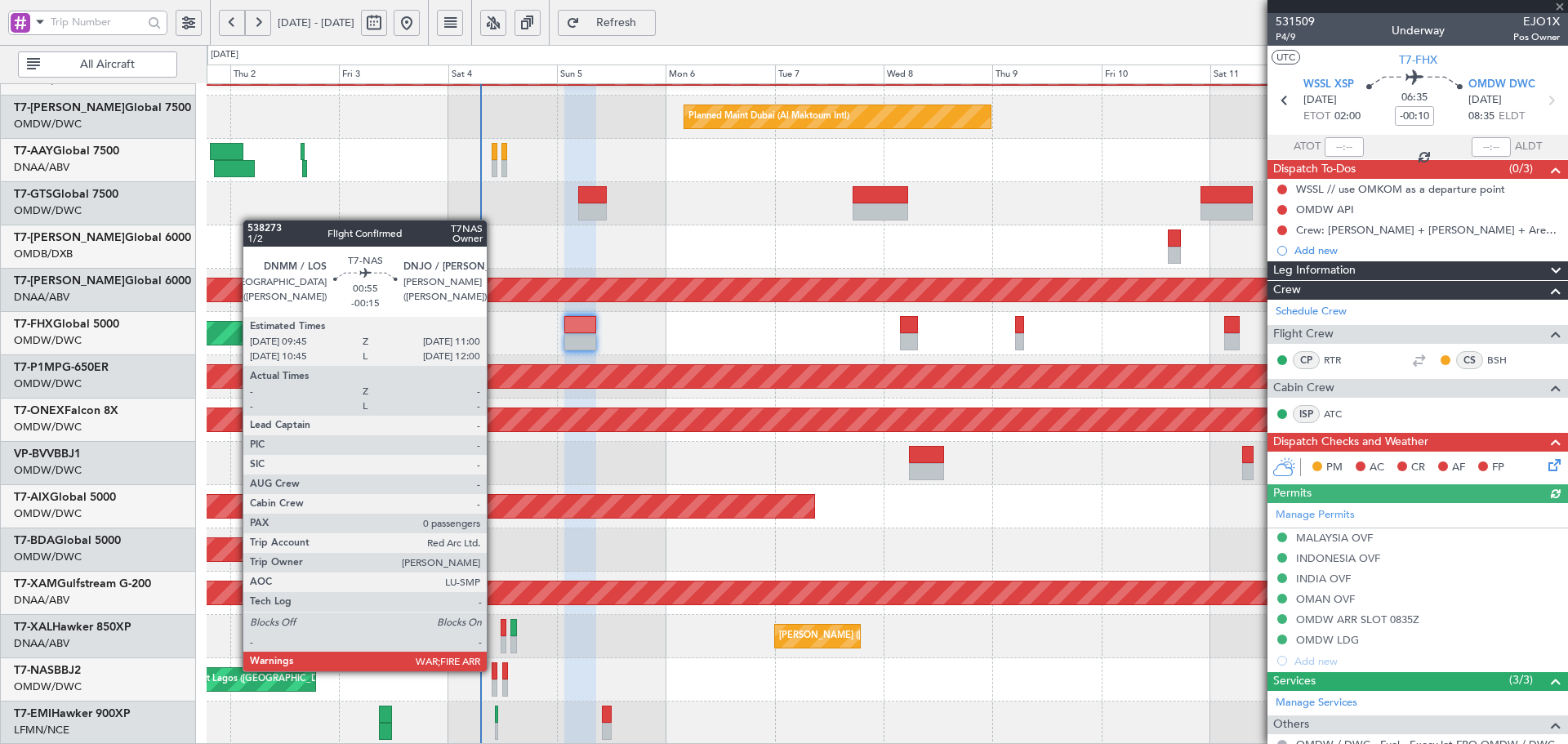
click at [494, 670] on div at bounding box center [494, 671] width 6 height 17
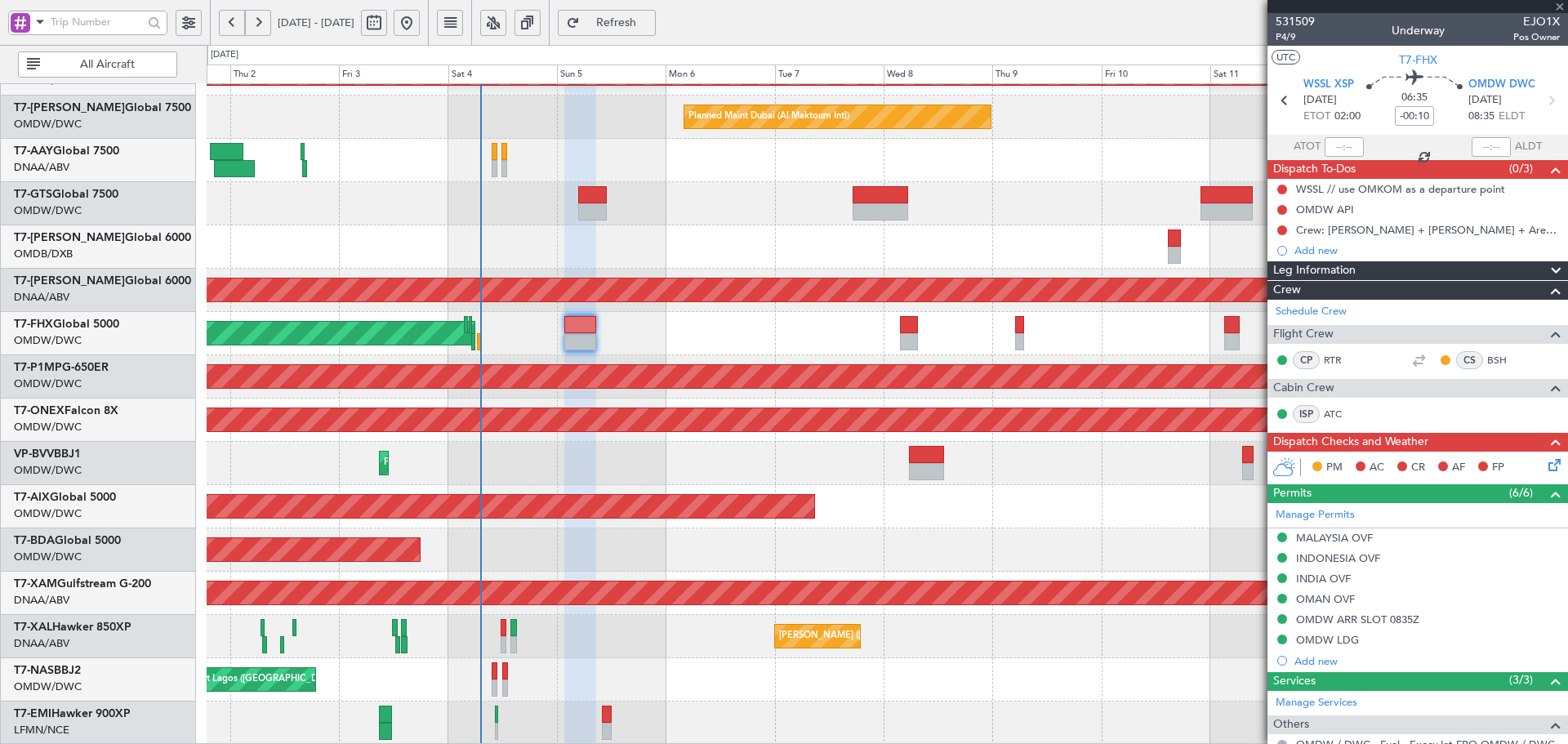
type input "-00:15"
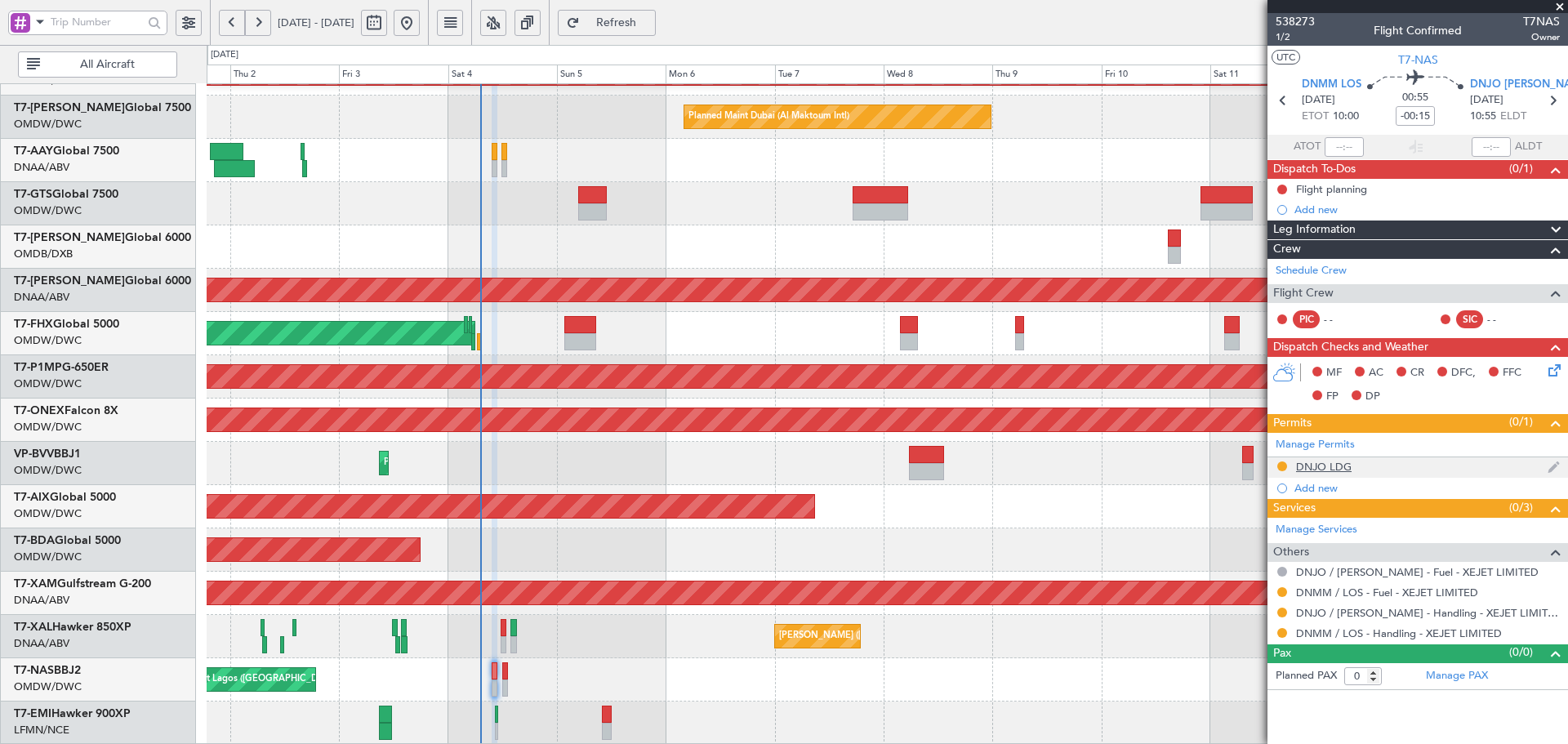
click at [1320, 471] on div "DNJO LDG" at bounding box center [1324, 467] width 55 height 14
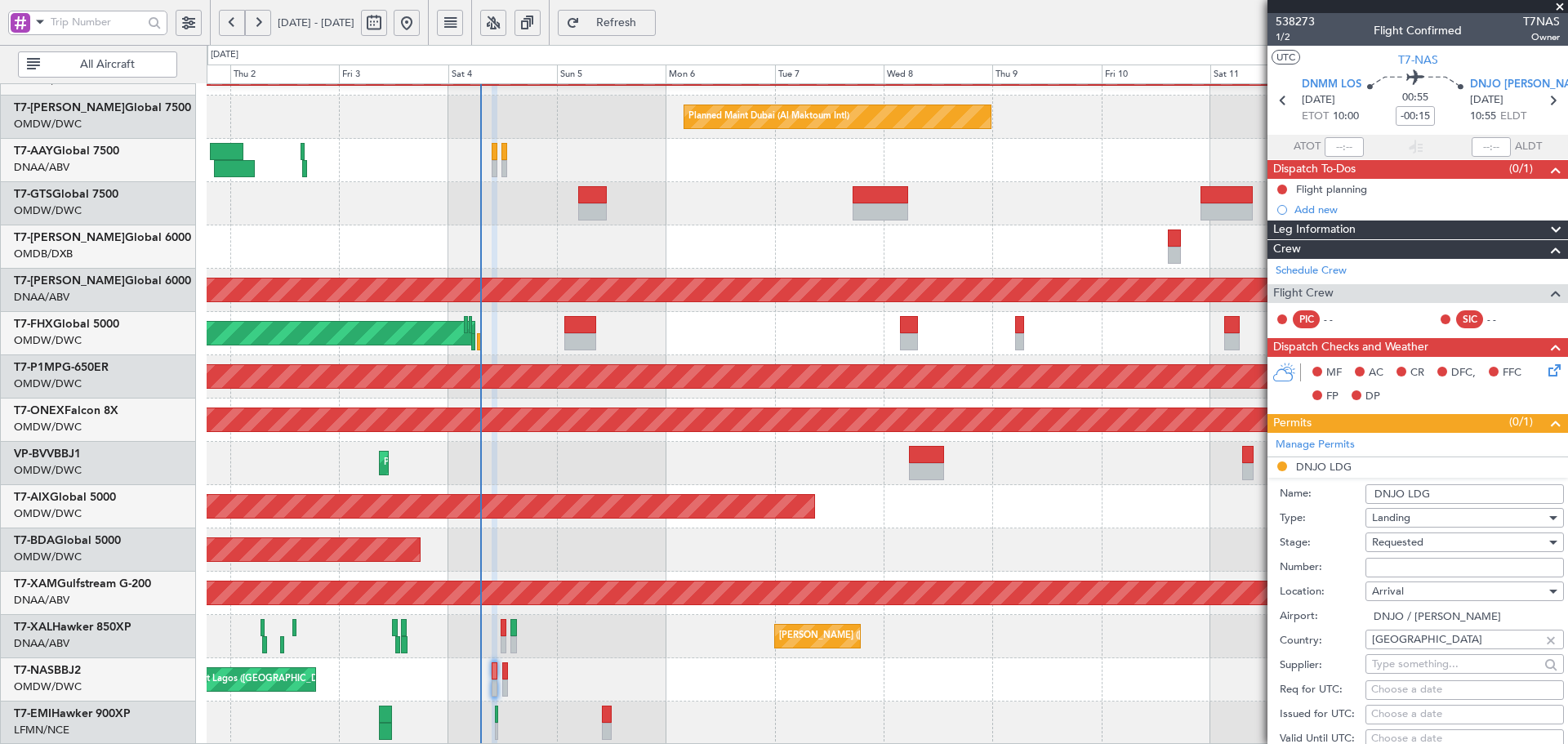
click at [1434, 563] on input "Number:" at bounding box center [1465, 567] width 199 height 20
type input "a"
type input "AA0021 03101608"
click at [1401, 533] on div "Requested" at bounding box center [1460, 542] width 174 height 25
click at [1411, 668] on span "Received OK" at bounding box center [1458, 673] width 172 height 25
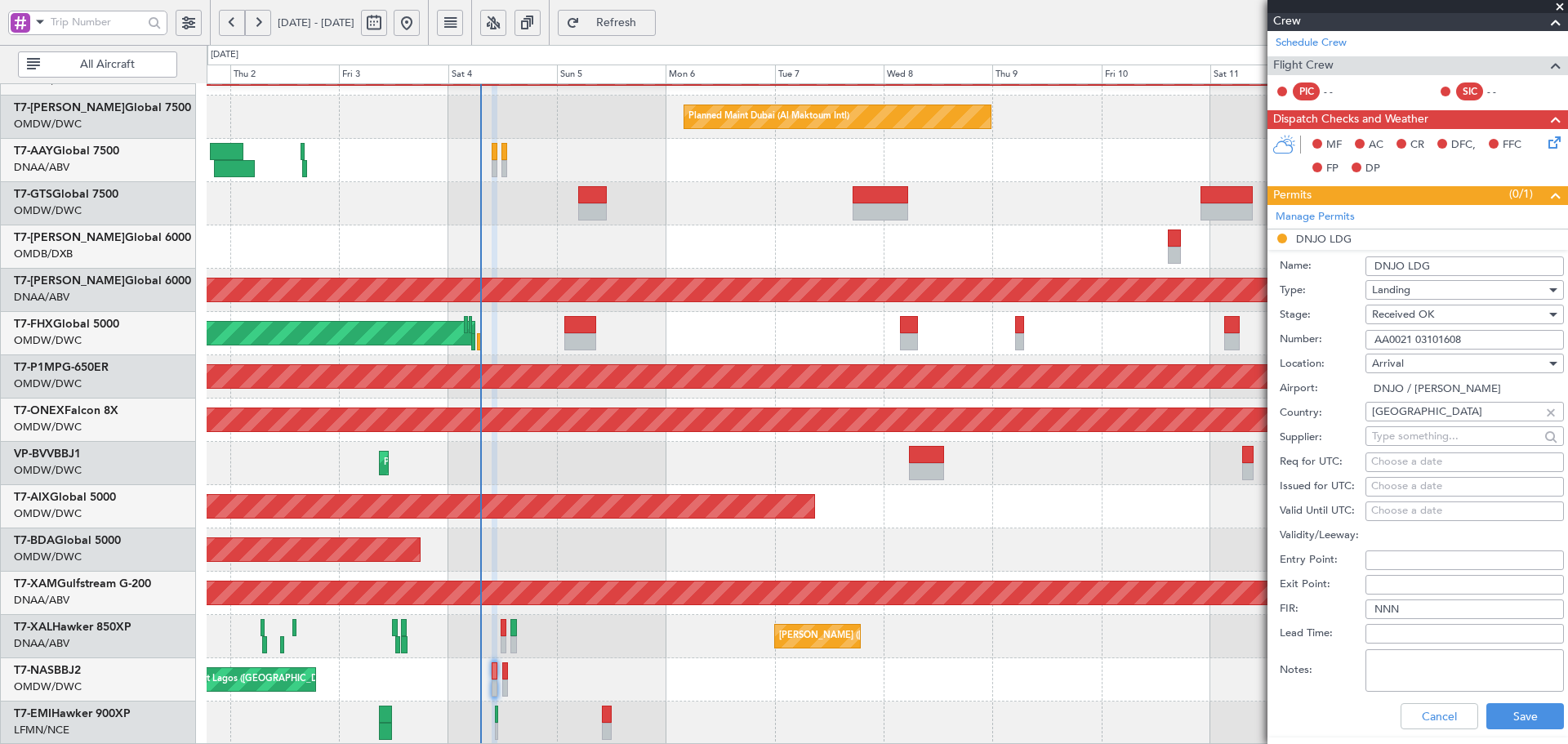
scroll to position [327, 0]
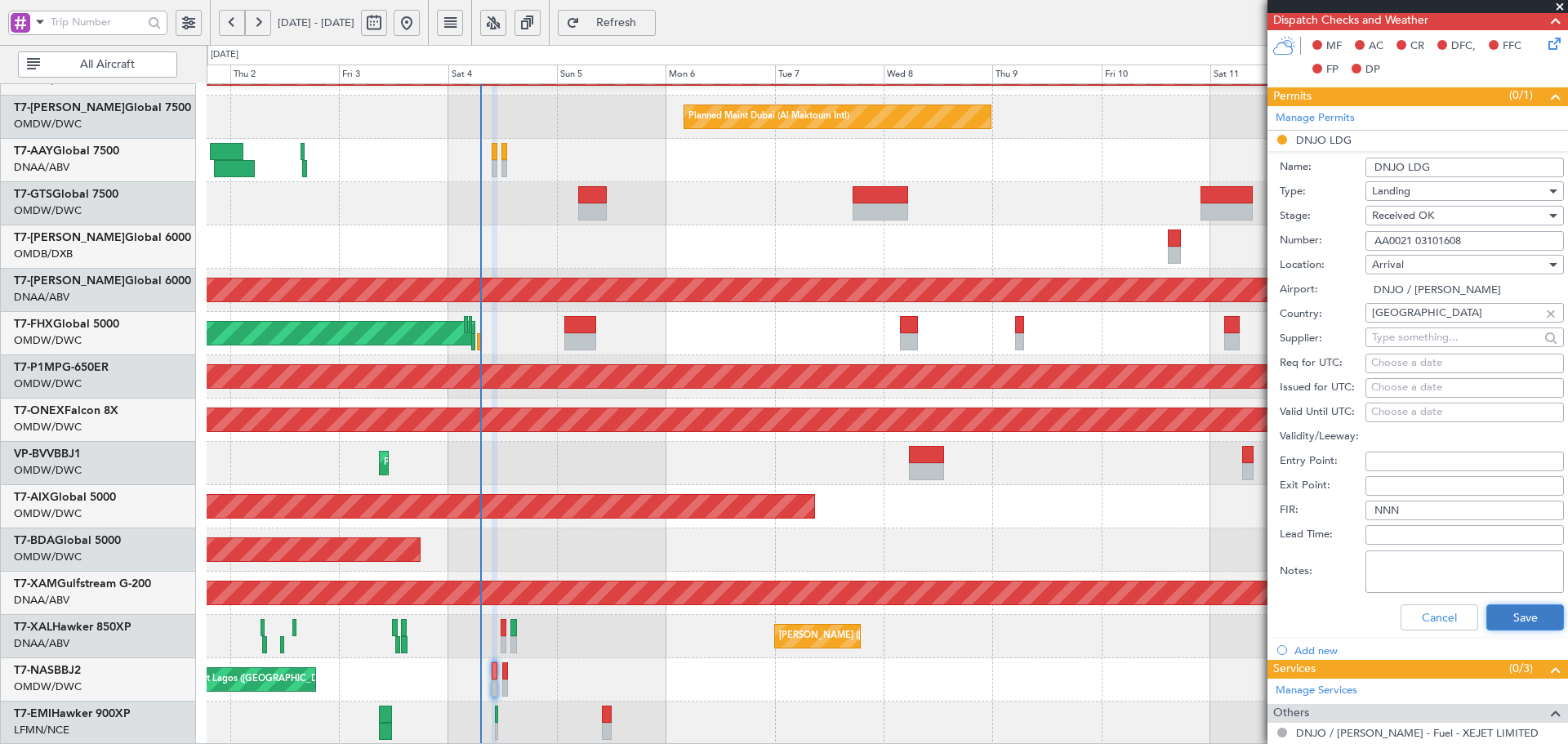
click at [1500, 609] on button "Save" at bounding box center [1524, 617] width 78 height 26
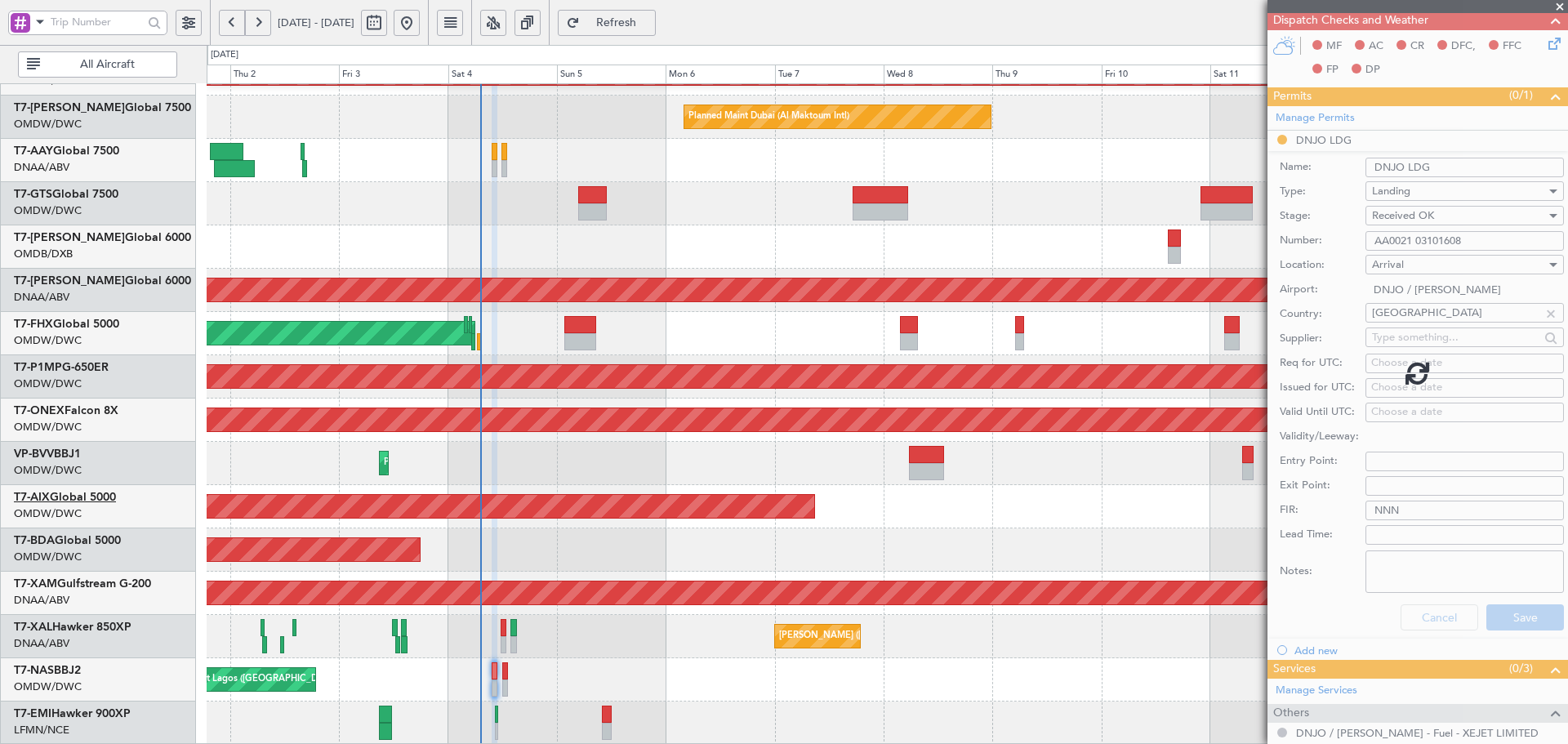
scroll to position [0, 0]
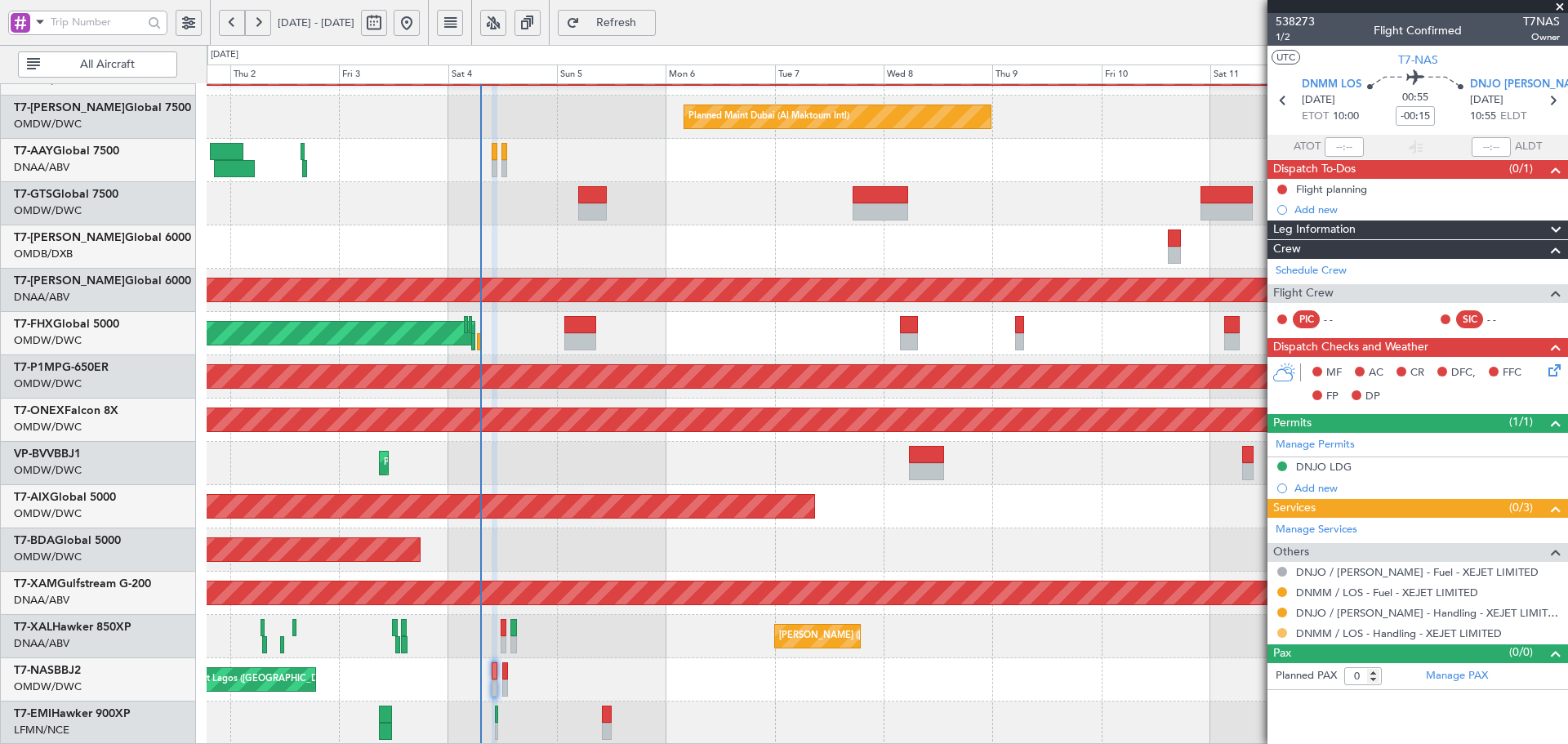
click at [1281, 636] on button at bounding box center [1282, 632] width 9 height 9
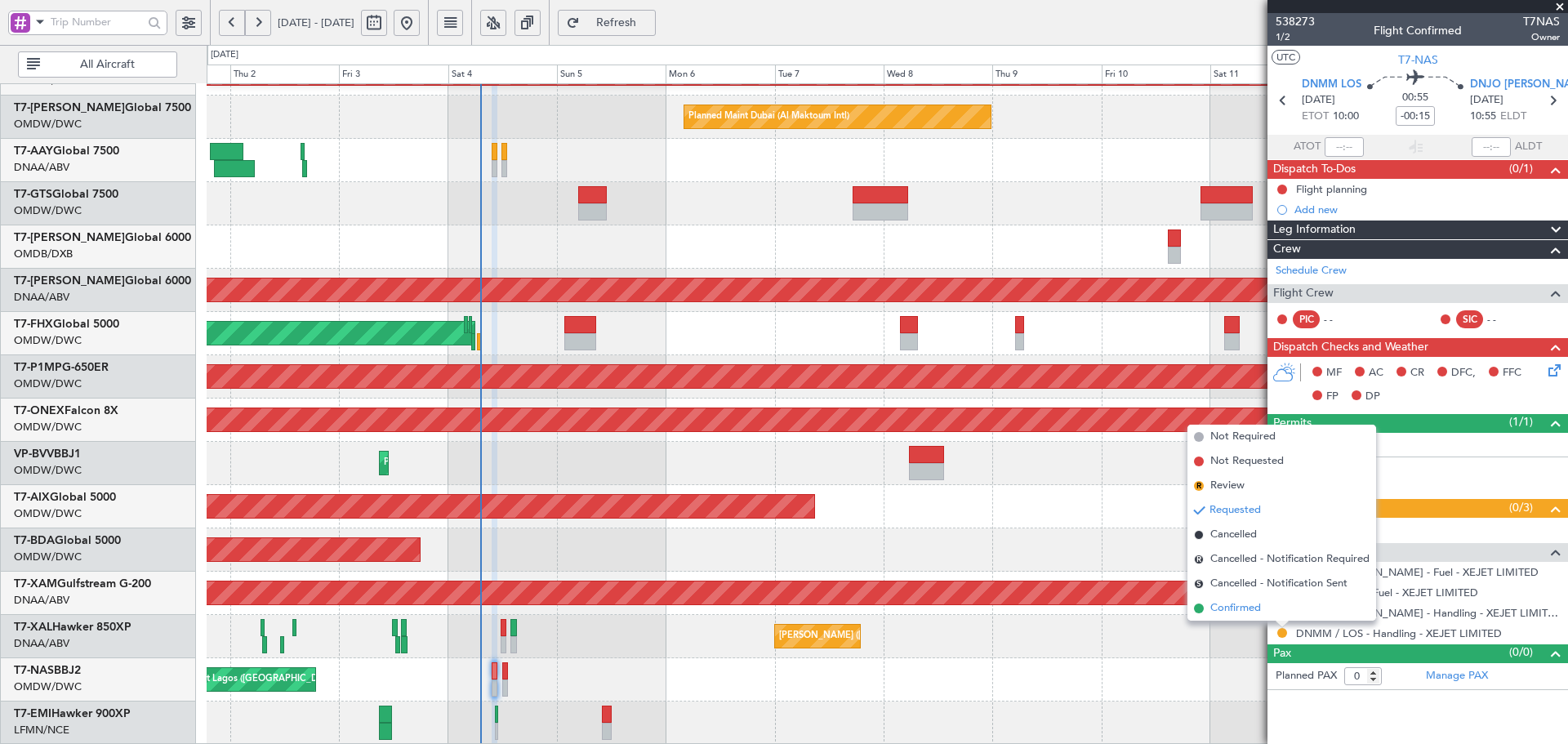
click at [1250, 613] on span "Confirmed" at bounding box center [1235, 607] width 50 height 16
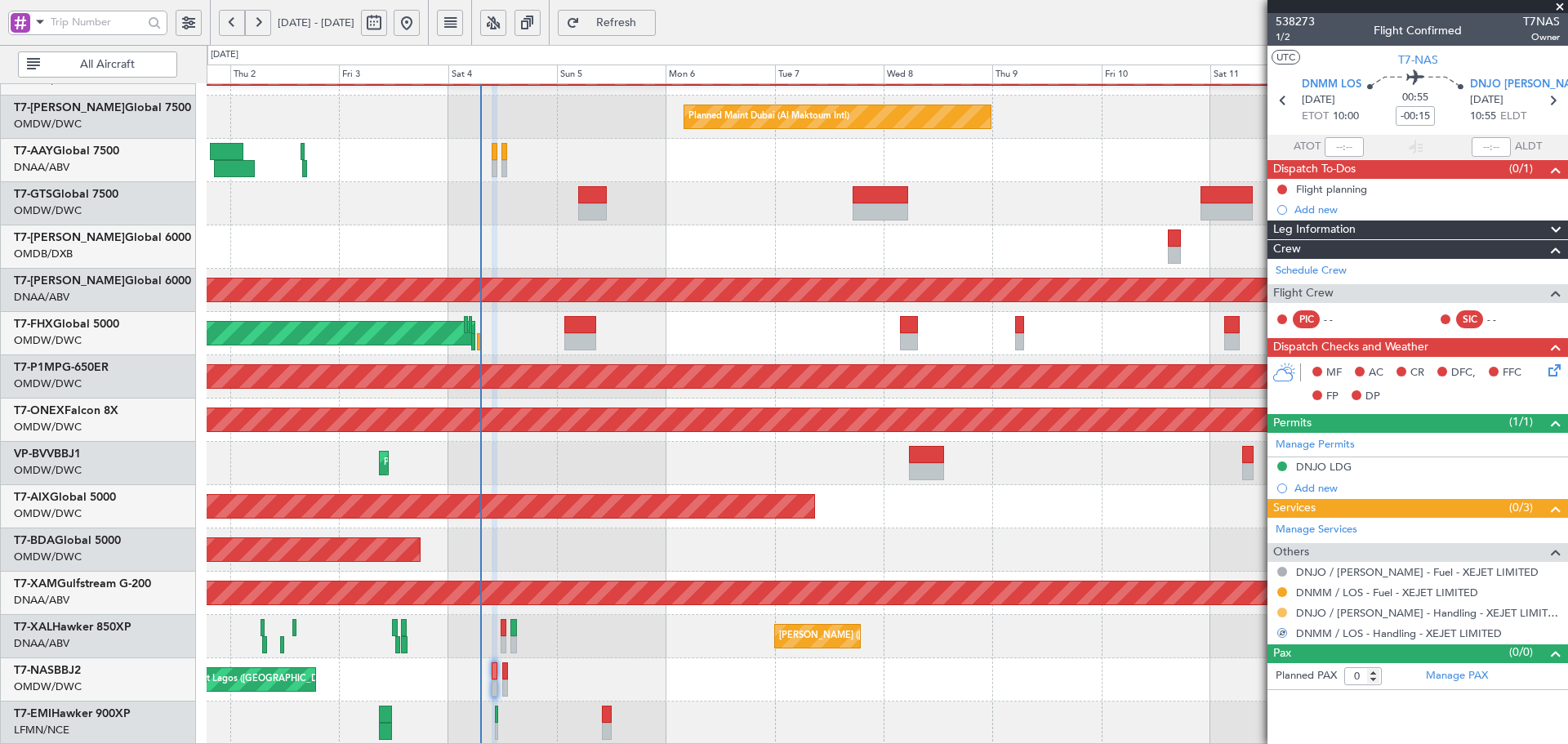
click at [1282, 613] on button at bounding box center [1282, 612] width 9 height 9
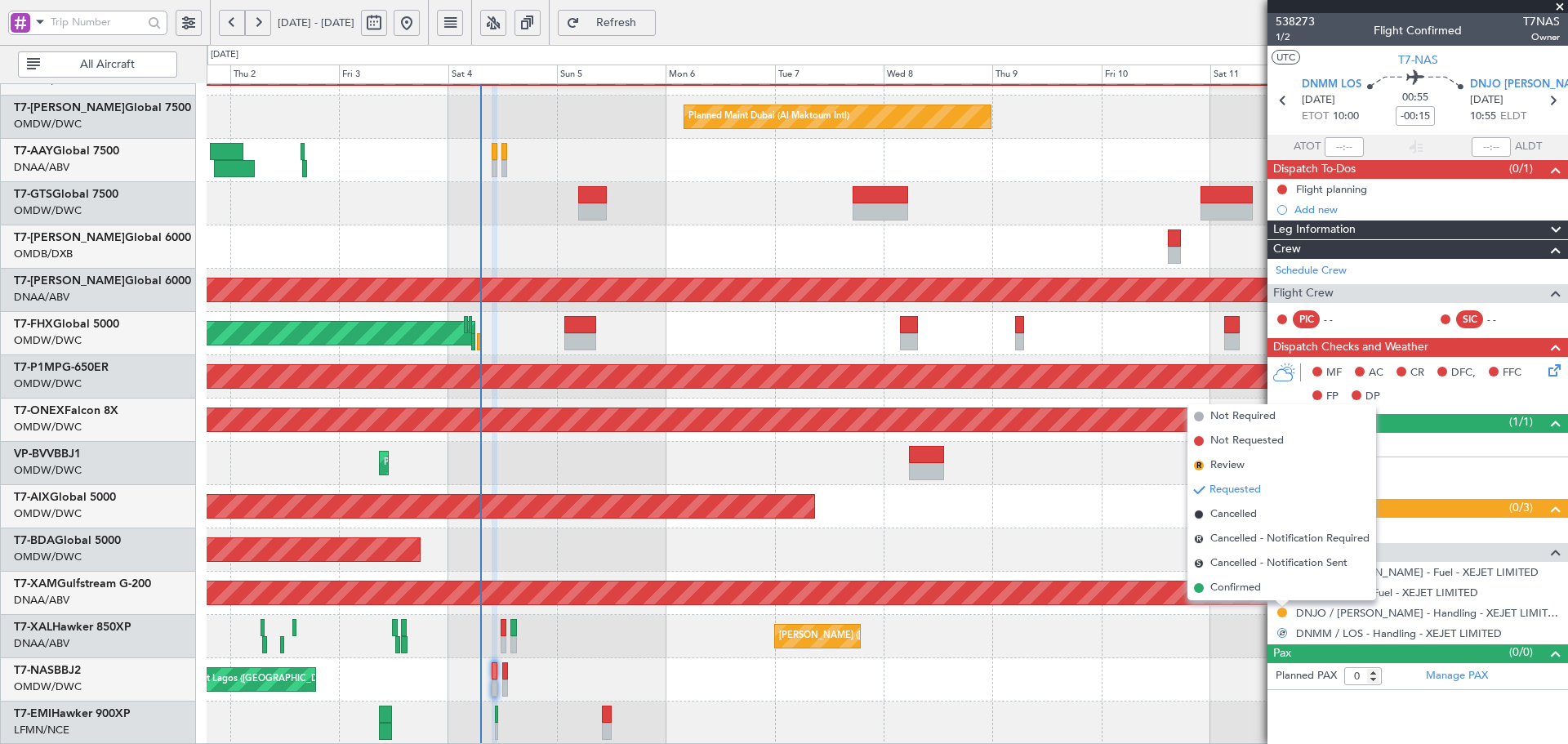
drag, startPoint x: 1243, startPoint y: 589, endPoint x: 1252, endPoint y: 593, distance: 9.8
click at [1244, 590] on span "Confirmed" at bounding box center [1235, 587] width 50 height 16
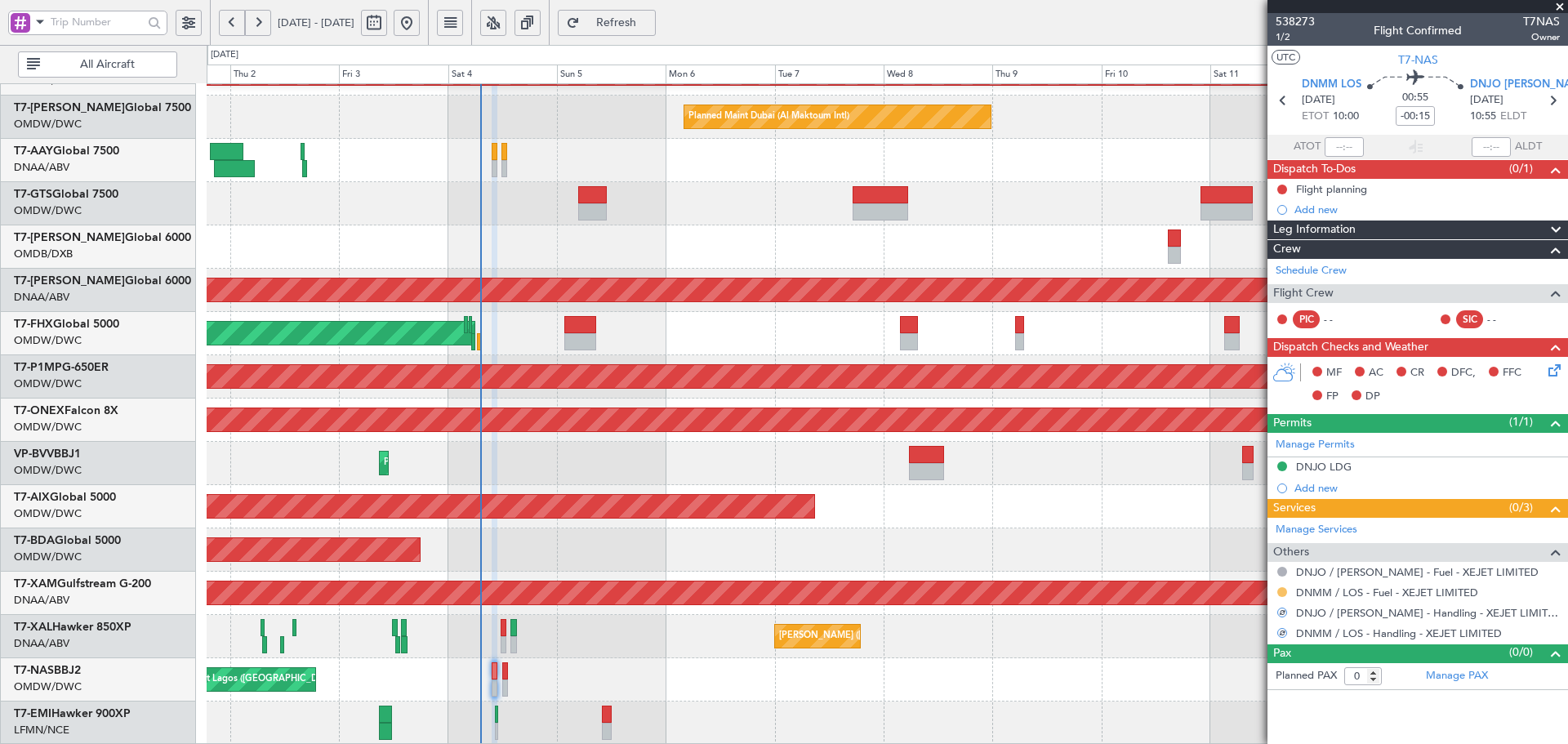
click at [1282, 590] on button at bounding box center [1282, 591] width 9 height 9
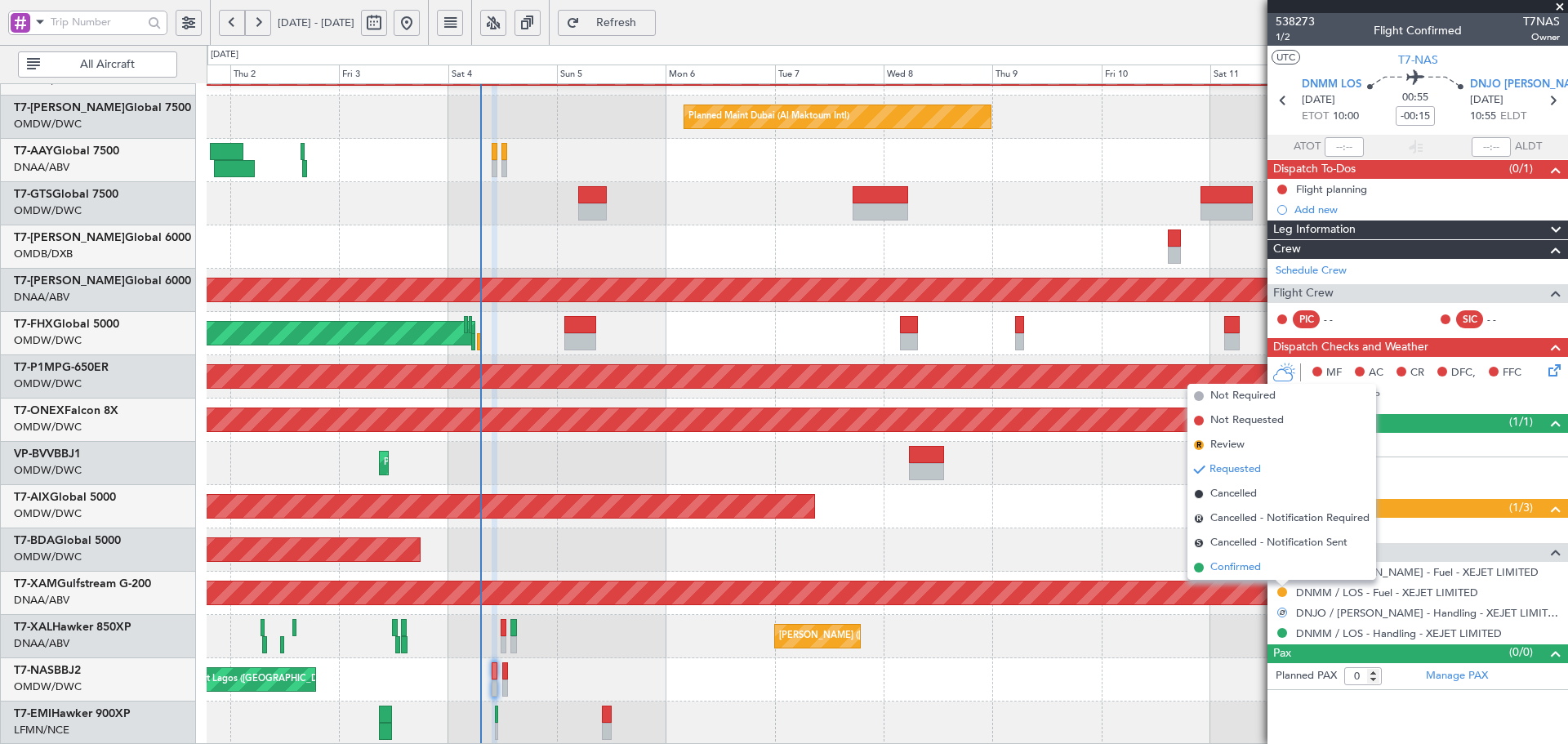
click at [1249, 567] on span "Confirmed" at bounding box center [1235, 567] width 50 height 16
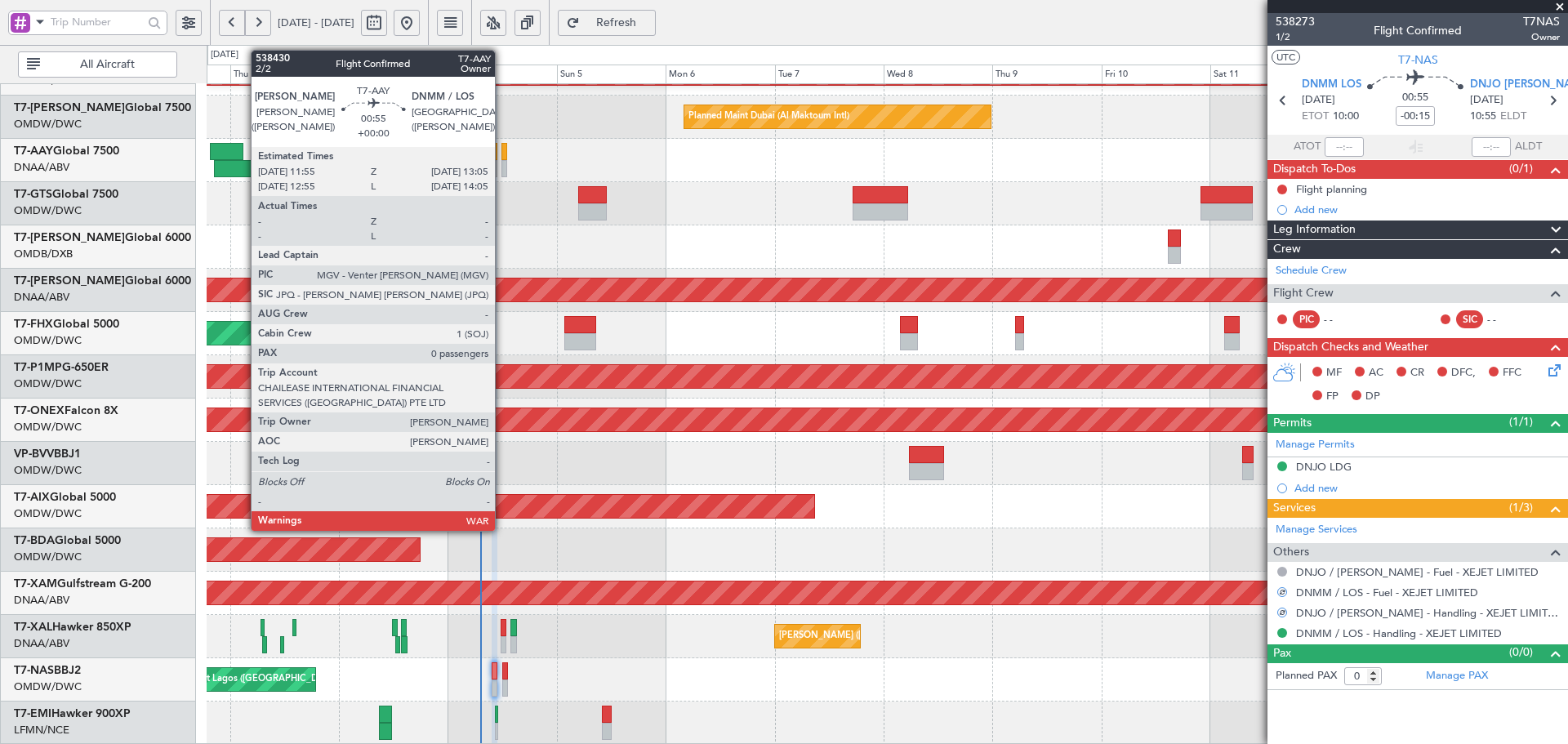
click at [502, 146] on div at bounding box center [504, 151] width 6 height 17
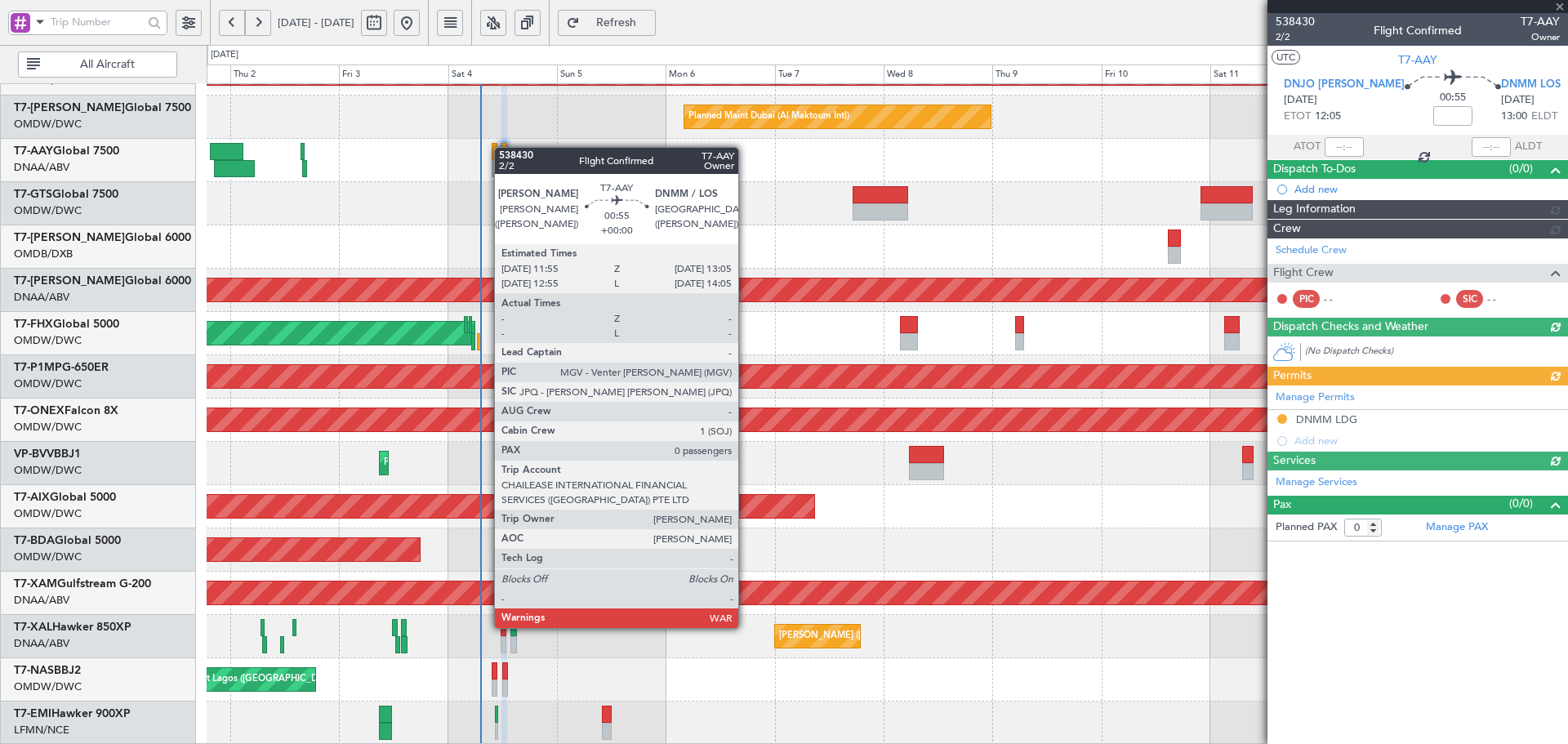
type input "[PERSON_NAME] (ANI)"
type input "7453"
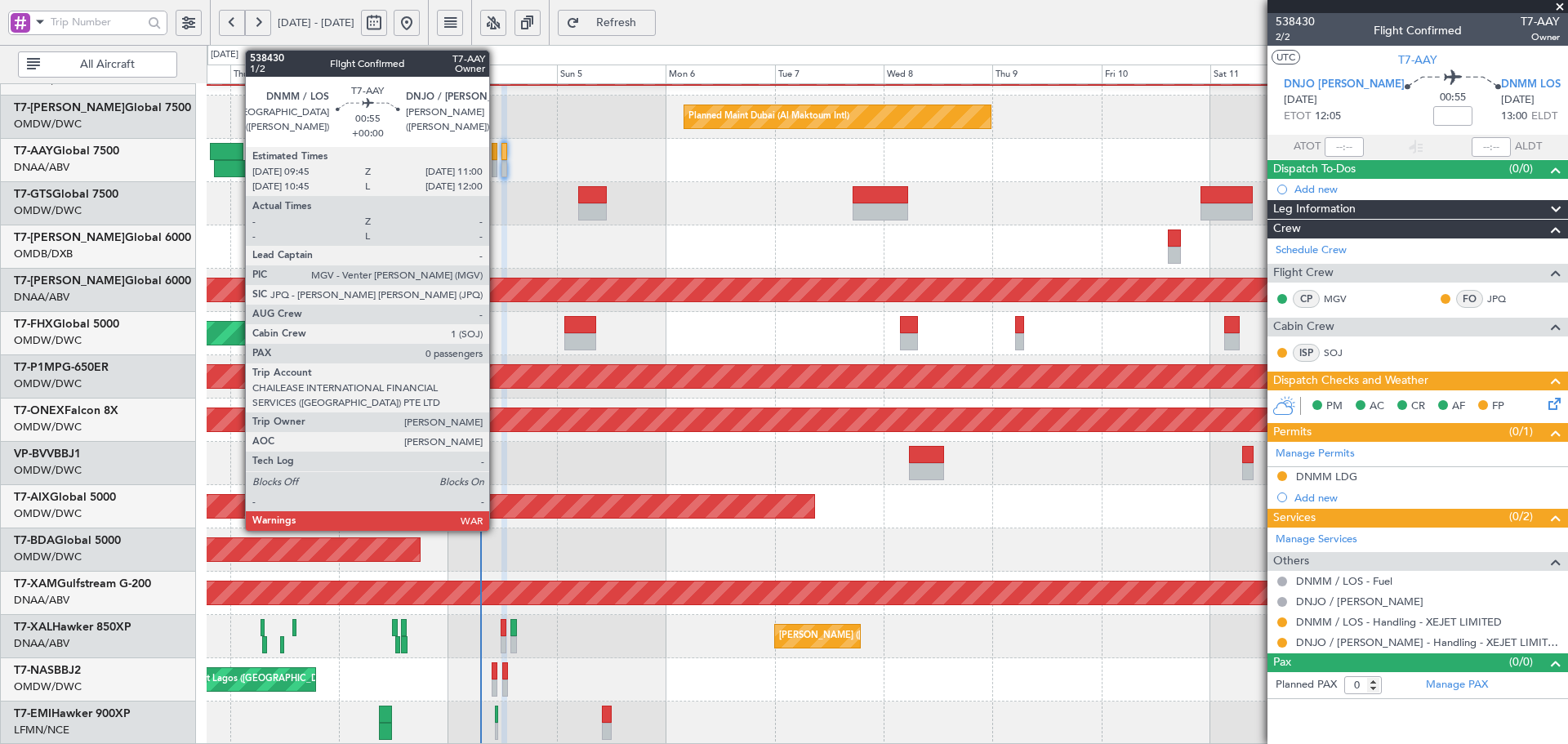
click at [497, 142] on div at bounding box center [494, 151] width 6 height 17
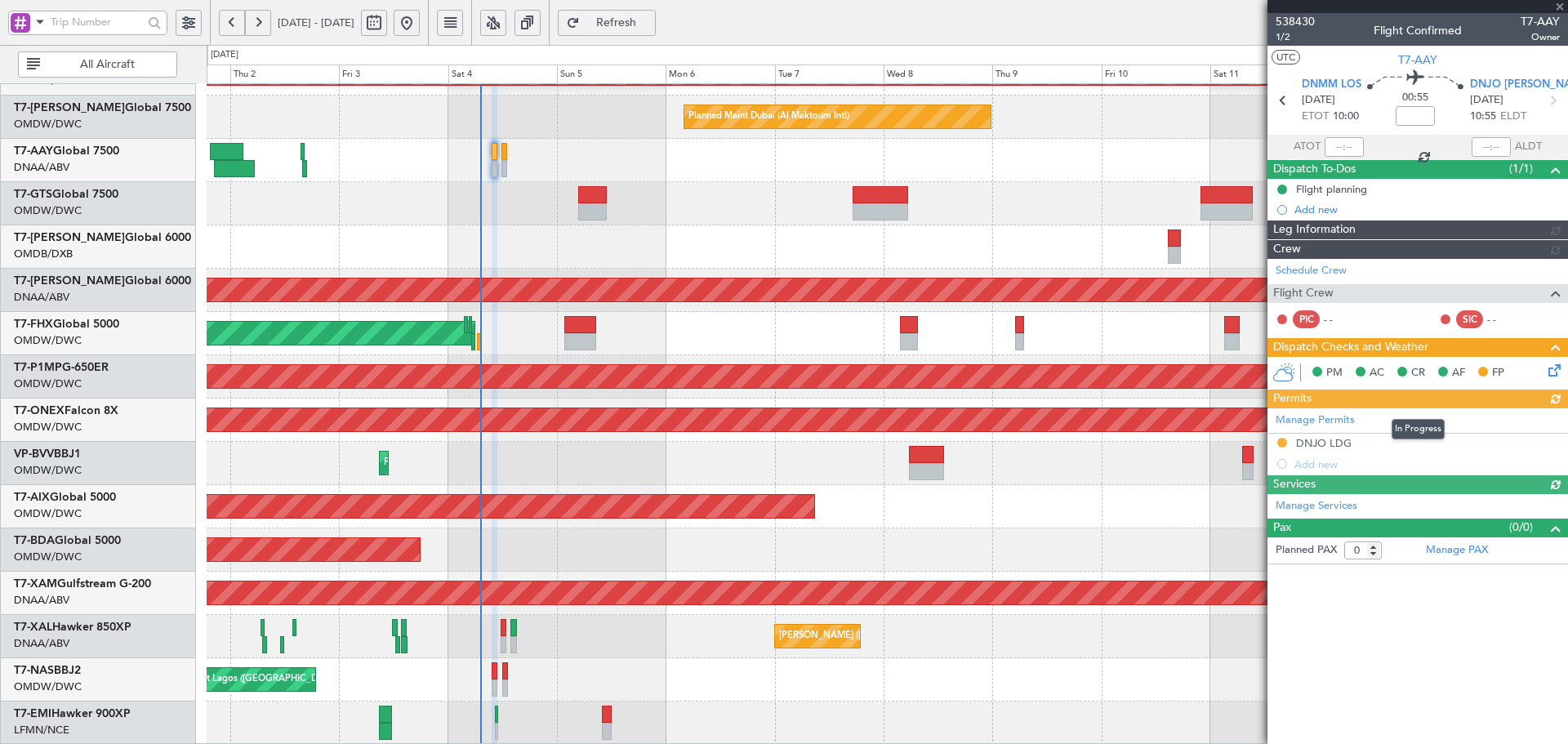
type input "[PERSON_NAME] (ANI)"
type input "7452"
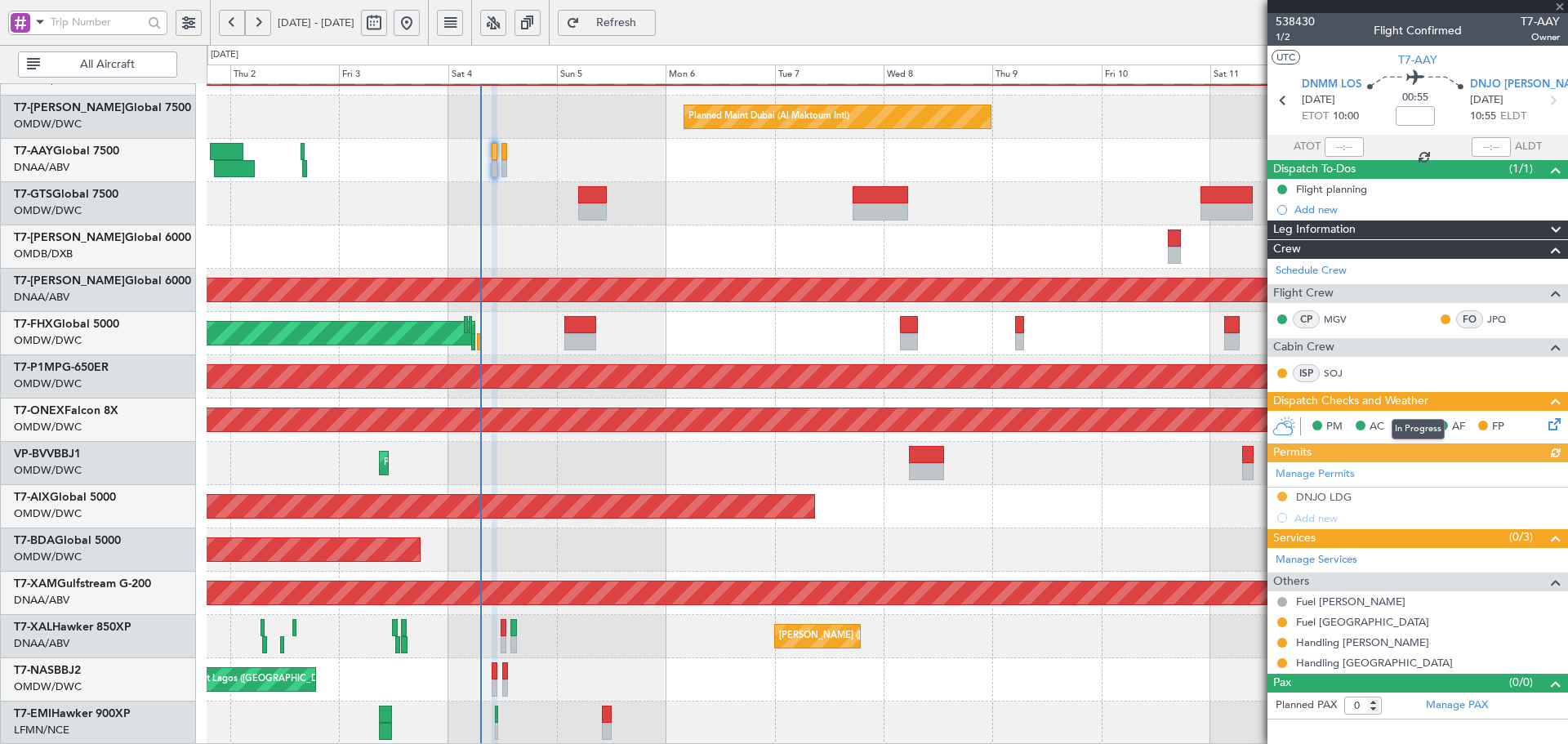
click at [1317, 496] on div "Manage Permits DNJO LDG Add new" at bounding box center [1418, 496] width 300 height 67
click at [1330, 499] on div "Manage Permits DNJO LDG Add new" at bounding box center [1418, 496] width 300 height 67
click at [1335, 498] on div "DNJO LDG" at bounding box center [1324, 497] width 55 height 14
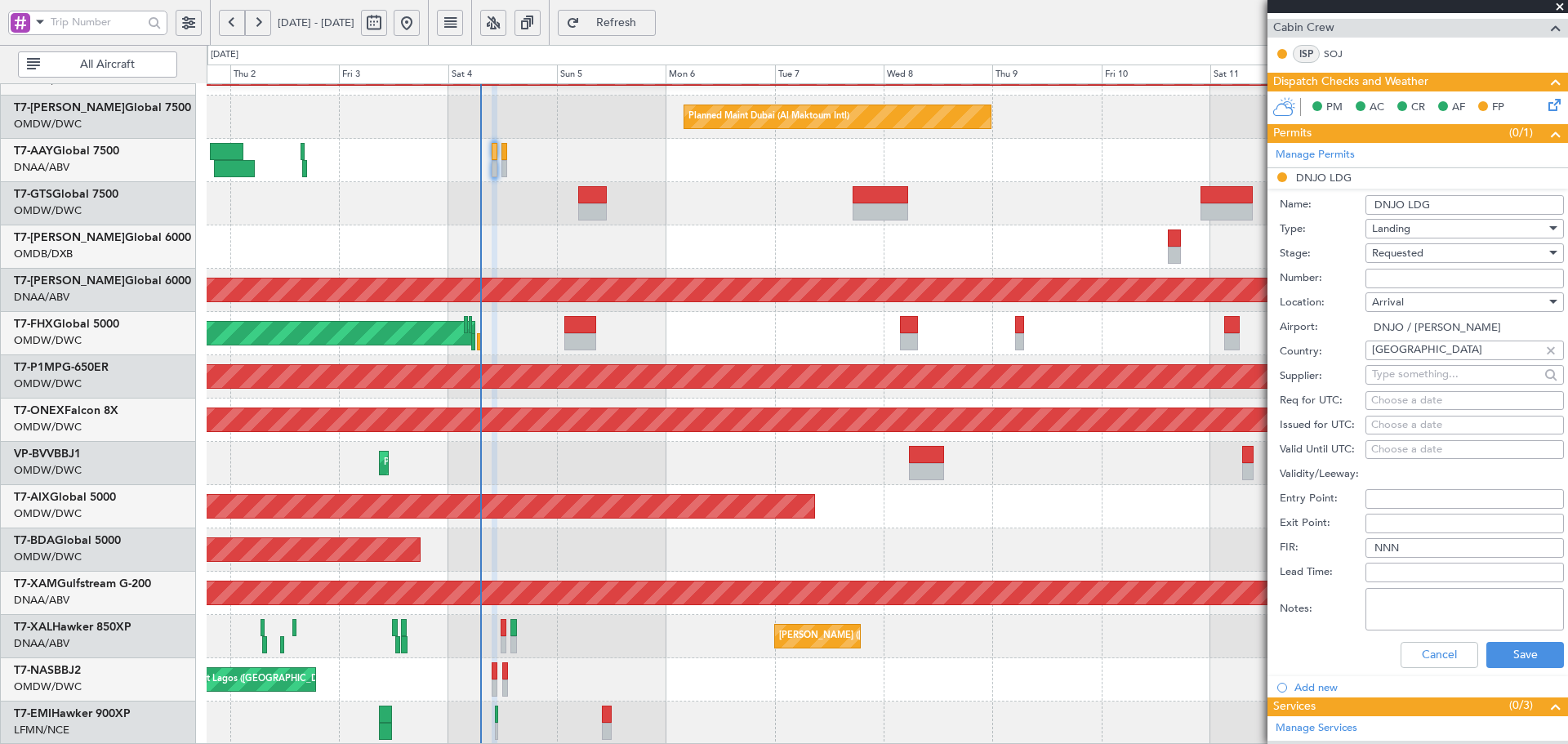
scroll to position [327, 0]
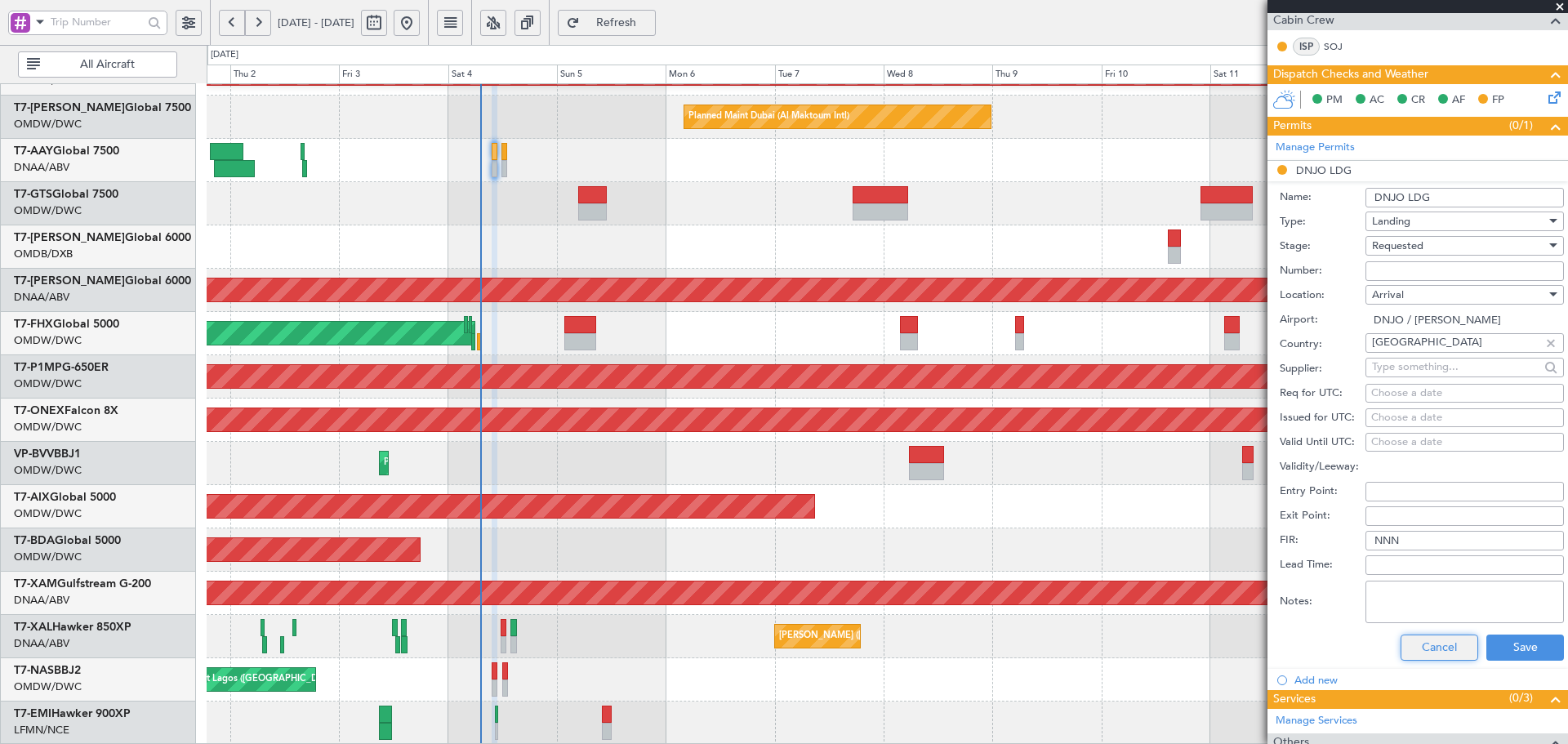
click at [1408, 636] on button "Cancel" at bounding box center [1439, 647] width 78 height 26
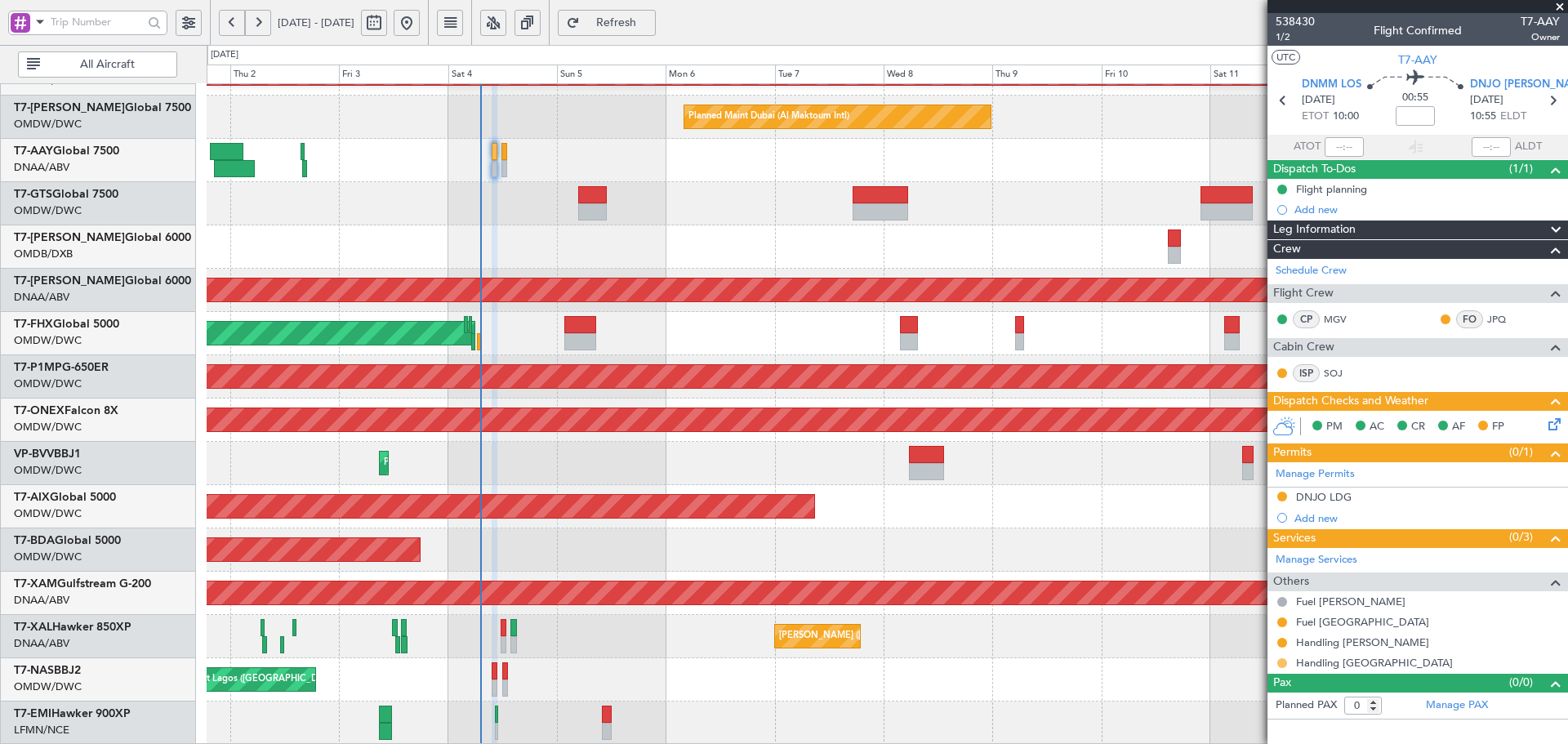
click at [1279, 661] on button at bounding box center [1282, 662] width 9 height 9
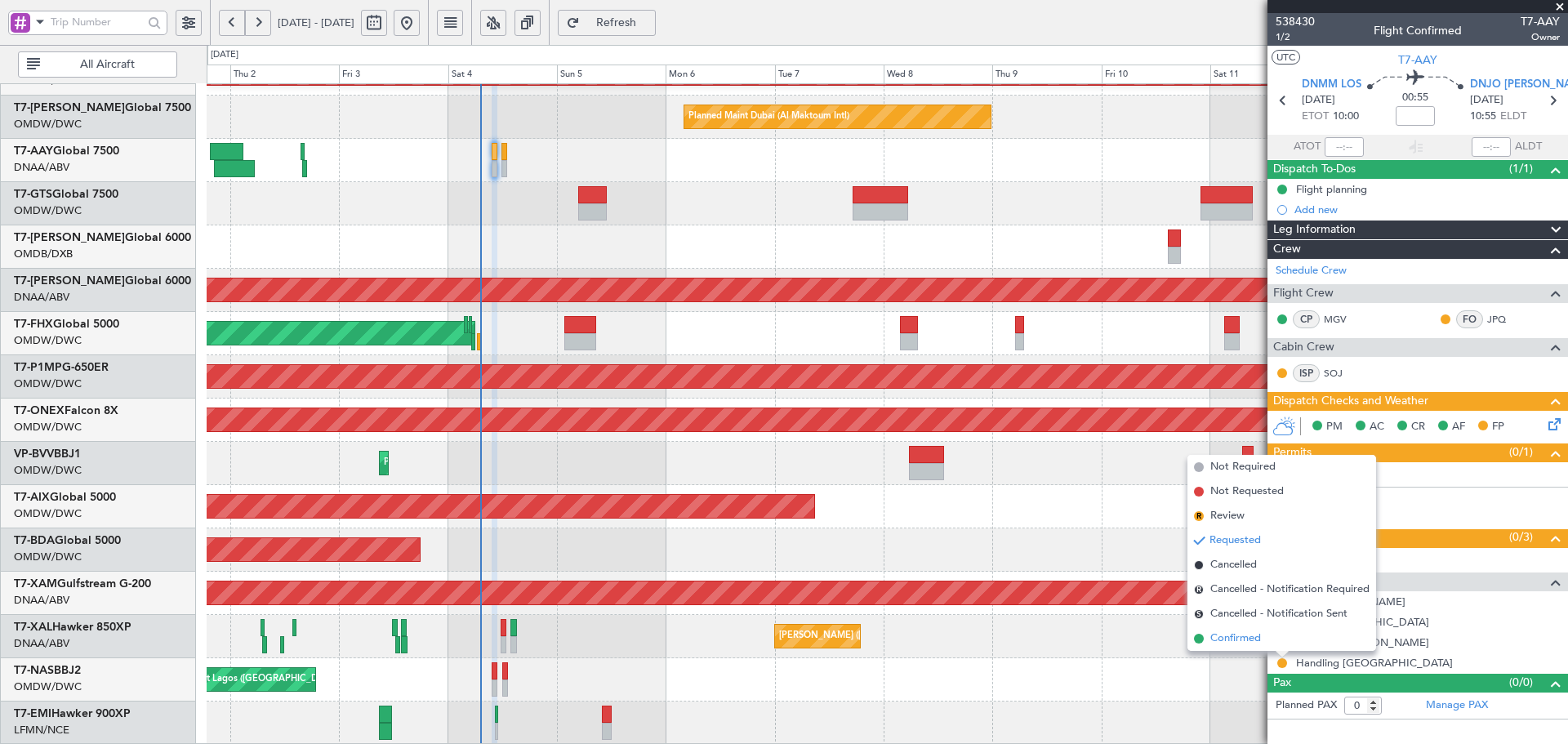
click at [1241, 646] on span "Confirmed" at bounding box center [1235, 638] width 50 height 16
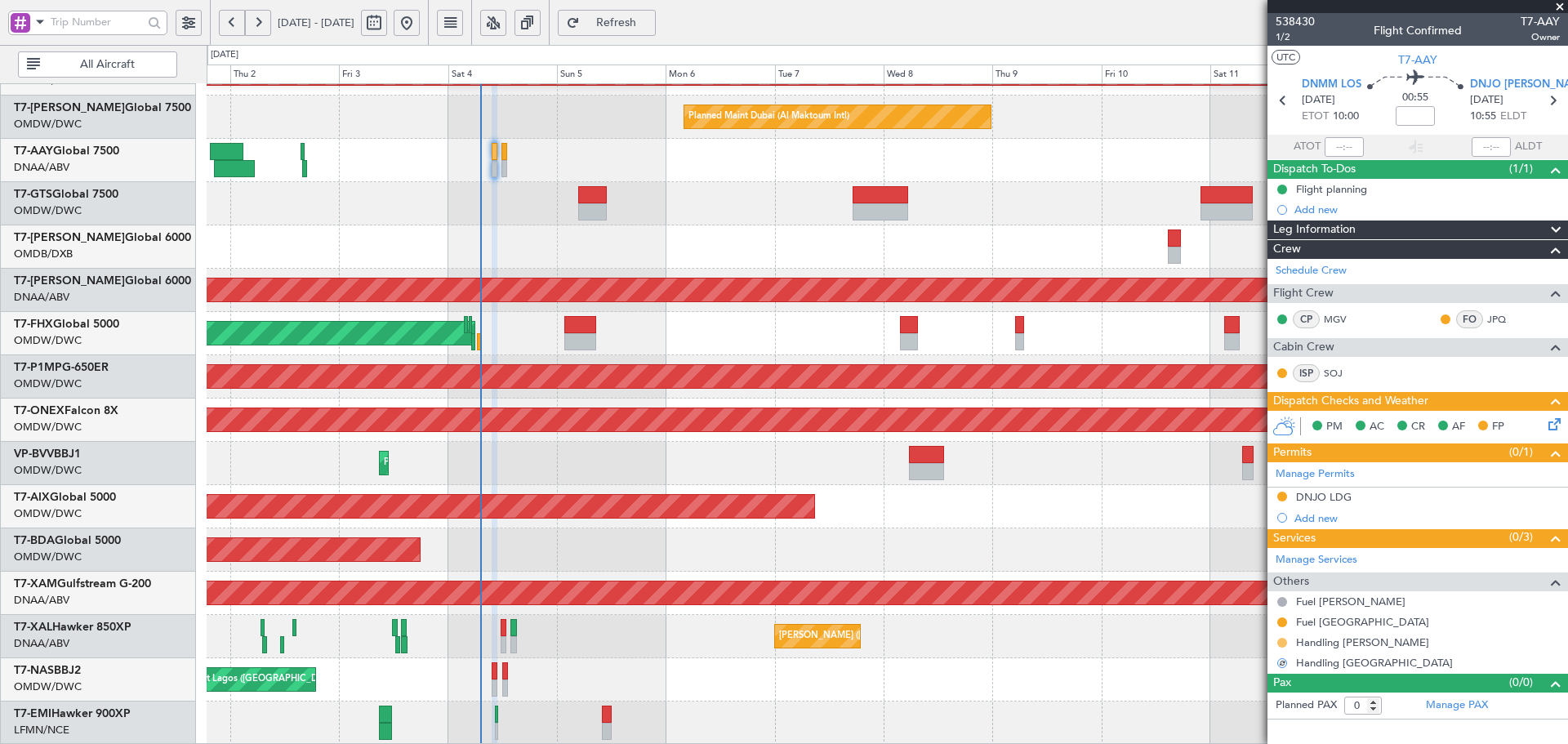
click at [1279, 641] on button at bounding box center [1282, 642] width 9 height 9
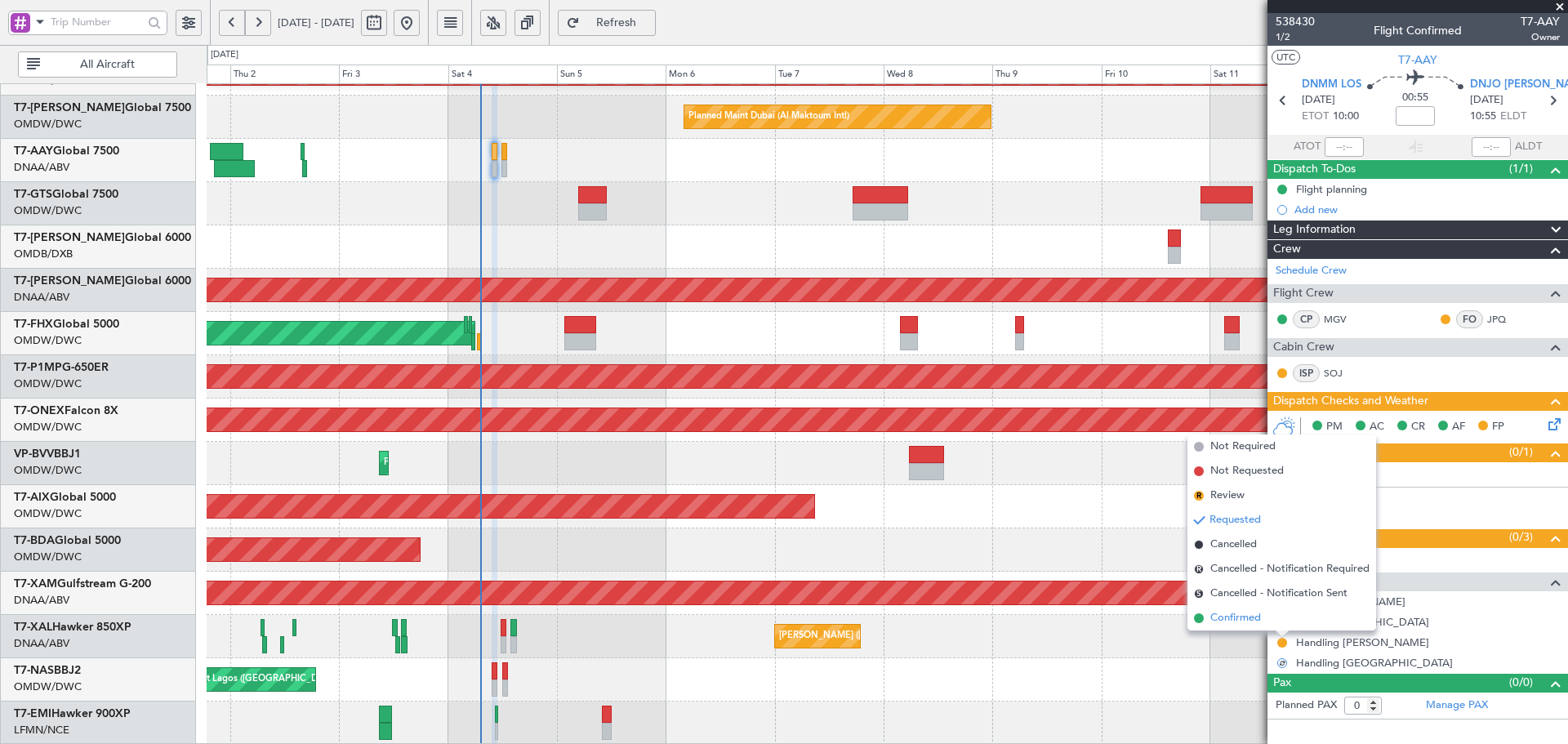
click at [1252, 624] on span "Confirmed" at bounding box center [1235, 618] width 50 height 16
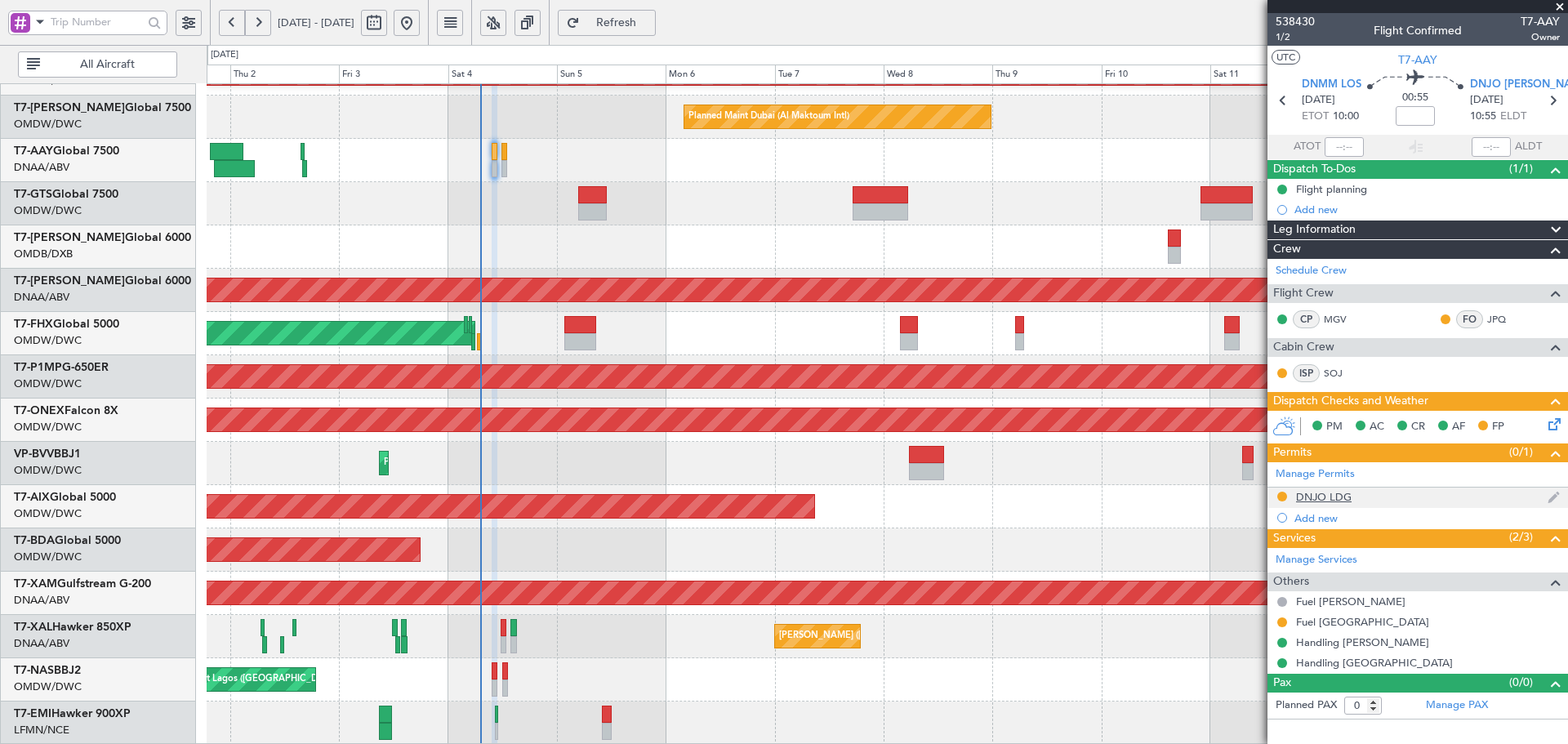
click at [1315, 495] on div "DNJO LDG" at bounding box center [1324, 497] width 55 height 14
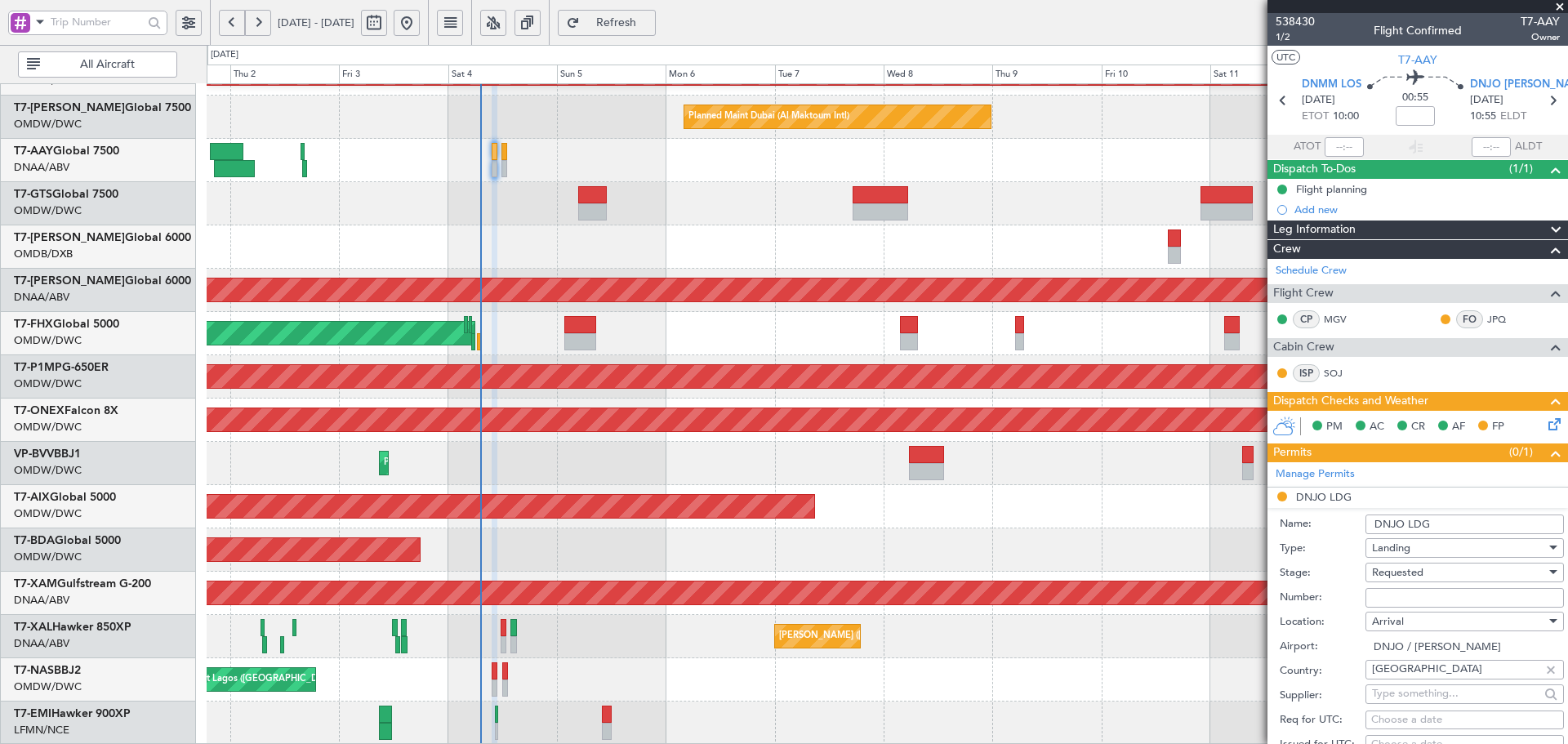
click at [1422, 591] on input "Number:" at bounding box center [1465, 597] width 199 height 20
click at [1414, 601] on input "AA" at bounding box center [1465, 597] width 199 height 20
drag, startPoint x: 1472, startPoint y: 597, endPoint x: 1232, endPoint y: 622, distance: 241.3
click at [1232, 622] on fb-app "01 Oct 2025 - 14 Oct 2025 Refresh Quick Links All Aircraft Planned Maint Dubai …" at bounding box center [784, 382] width 1568 height 724
type input "AA0032 29091557"
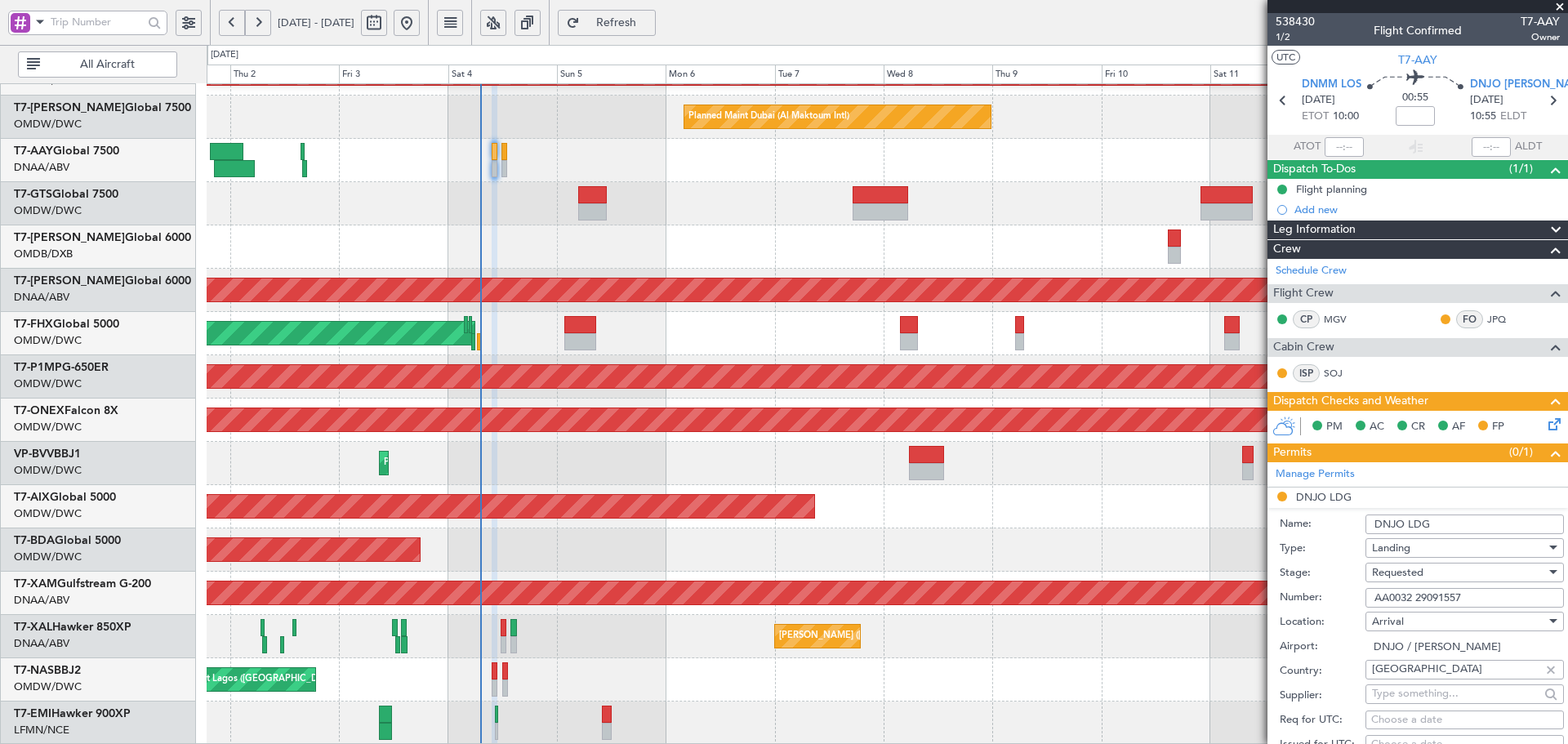
click at [1454, 577] on div "Requested" at bounding box center [1460, 572] width 174 height 25
click at [1422, 675] on span "Received OK" at bounding box center [1458, 677] width 172 height 25
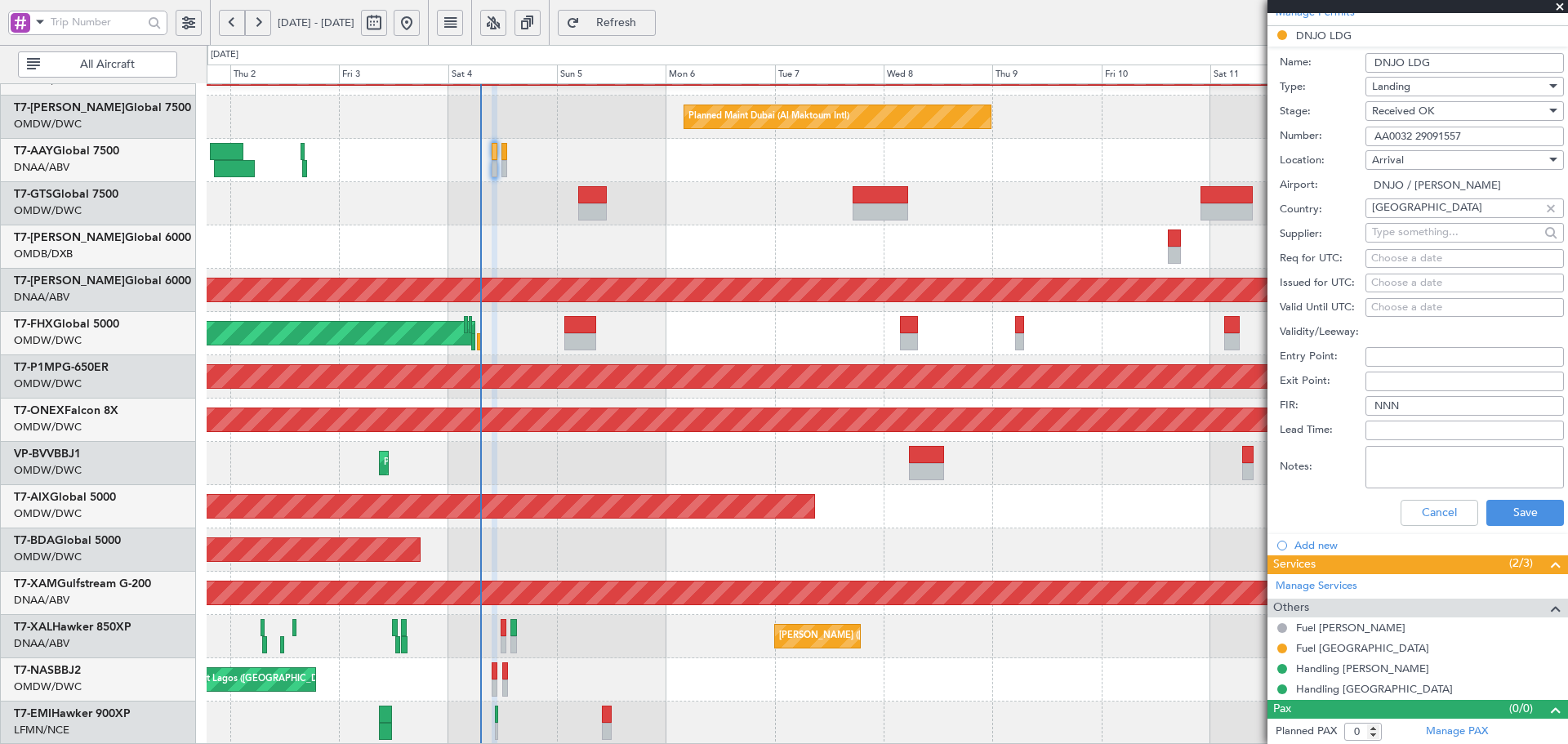
scroll to position [462, 0]
click at [1513, 509] on button "Save" at bounding box center [1524, 512] width 78 height 26
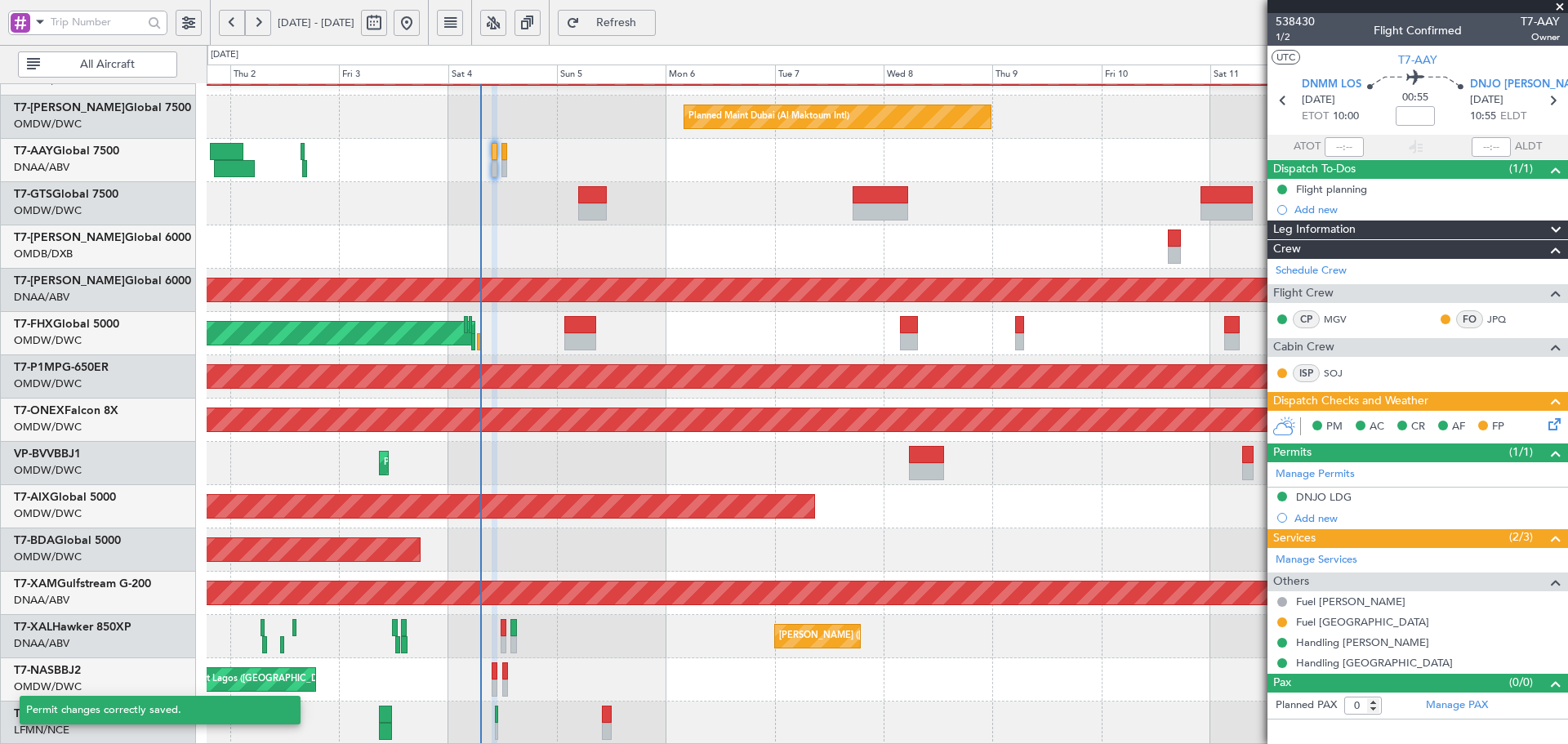
scroll to position [0, 0]
click at [1357, 660] on link "Handling [GEOGRAPHIC_DATA]" at bounding box center [1375, 662] width 157 height 14
click at [1356, 639] on div "Fuel [GEOGRAPHIC_DATA]" at bounding box center [1356, 639] width 0 height 0
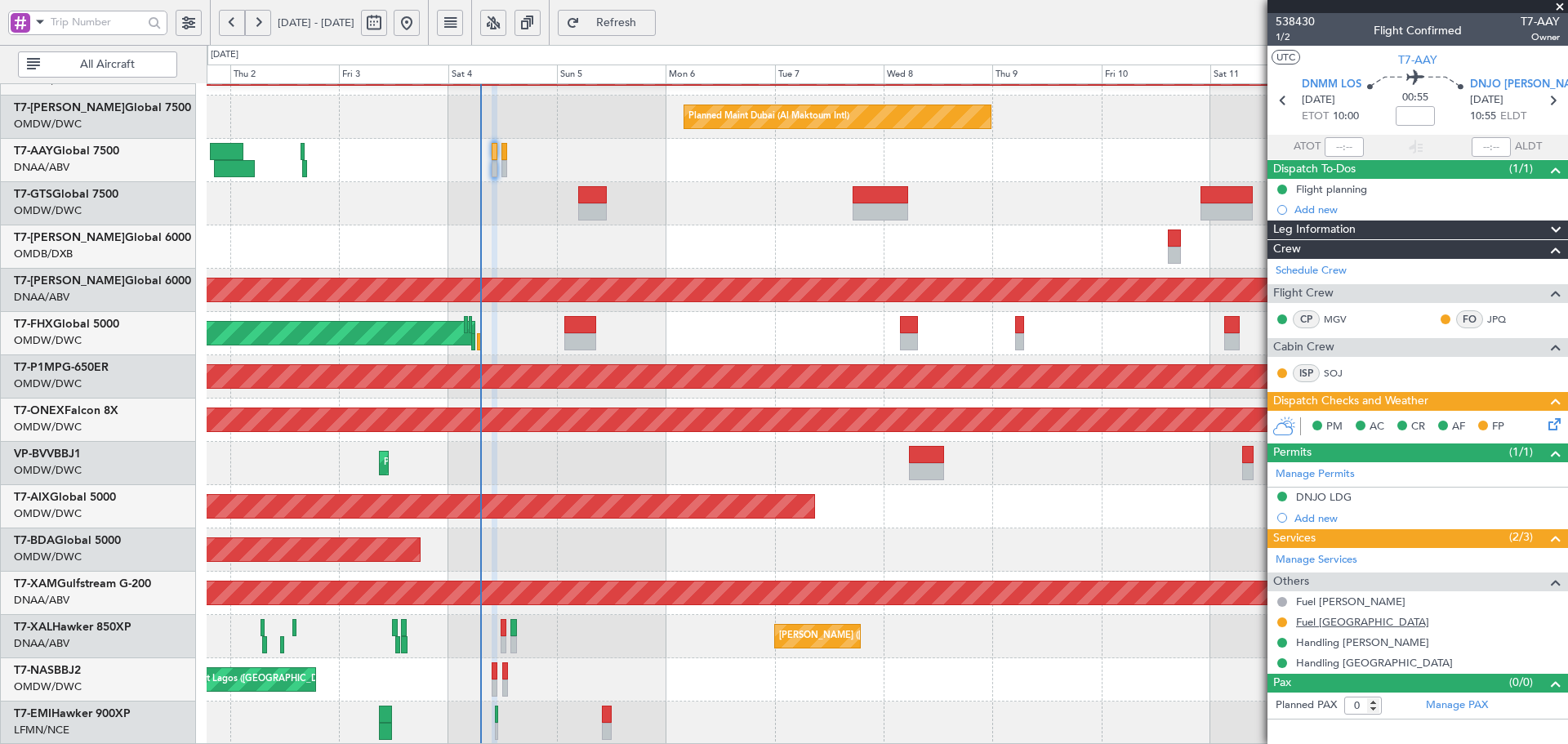
click at [1307, 622] on link "Fuel [GEOGRAPHIC_DATA]" at bounding box center [1363, 622] width 133 height 14
click at [650, 23] on span "Refresh" at bounding box center [616, 22] width 67 height 11
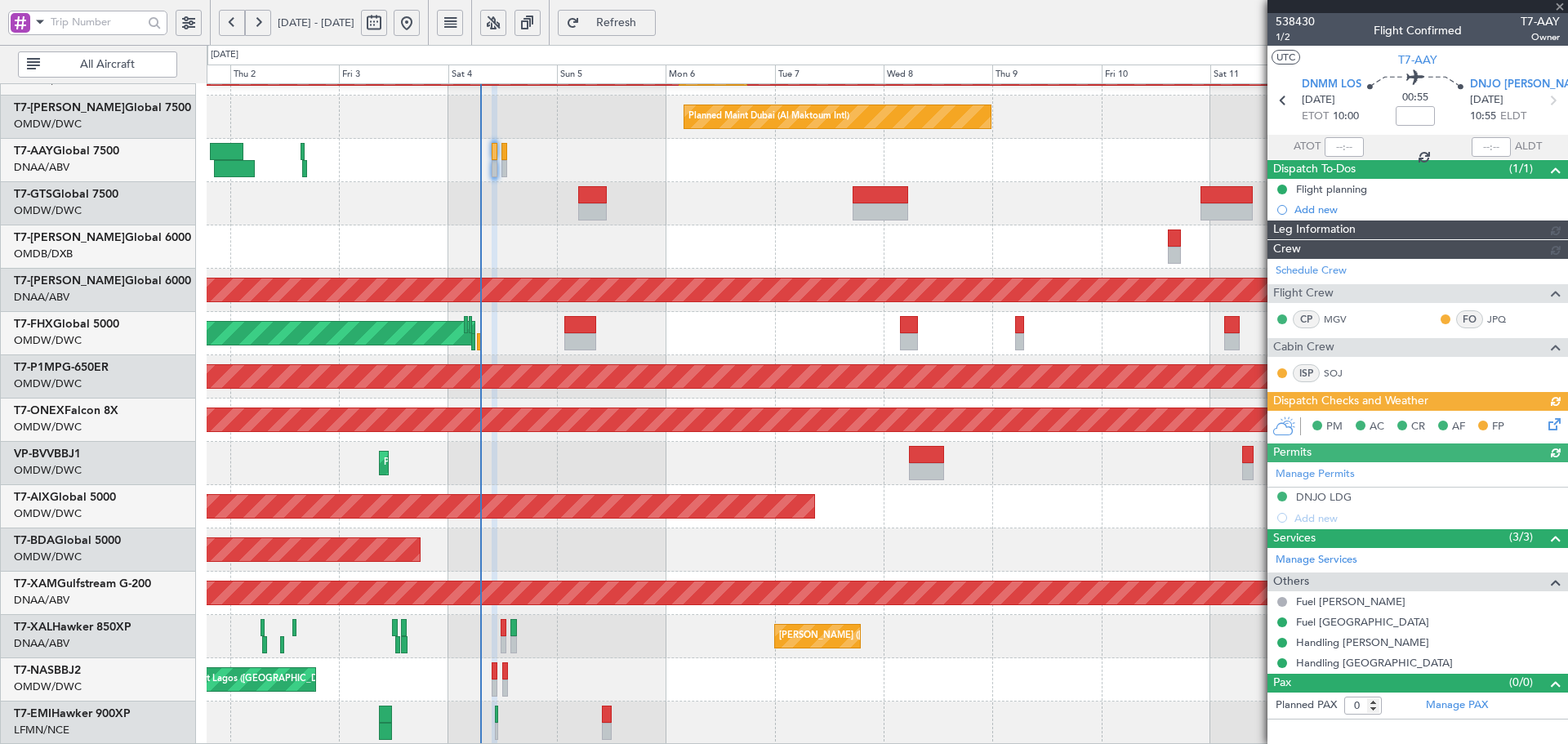
type input "[PERSON_NAME] (ANI)"
type input "7452"
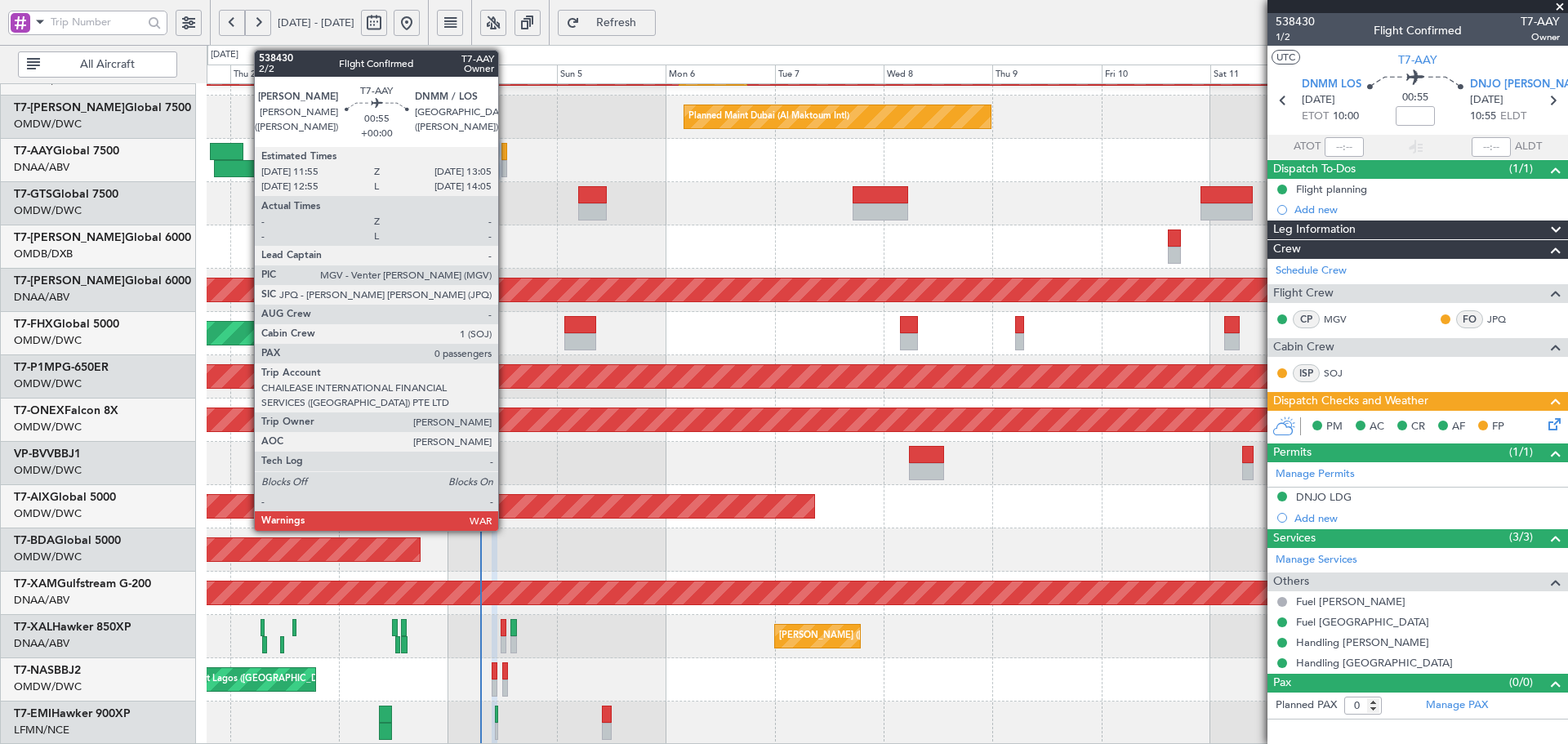
click at [505, 152] on div at bounding box center [504, 151] width 6 height 17
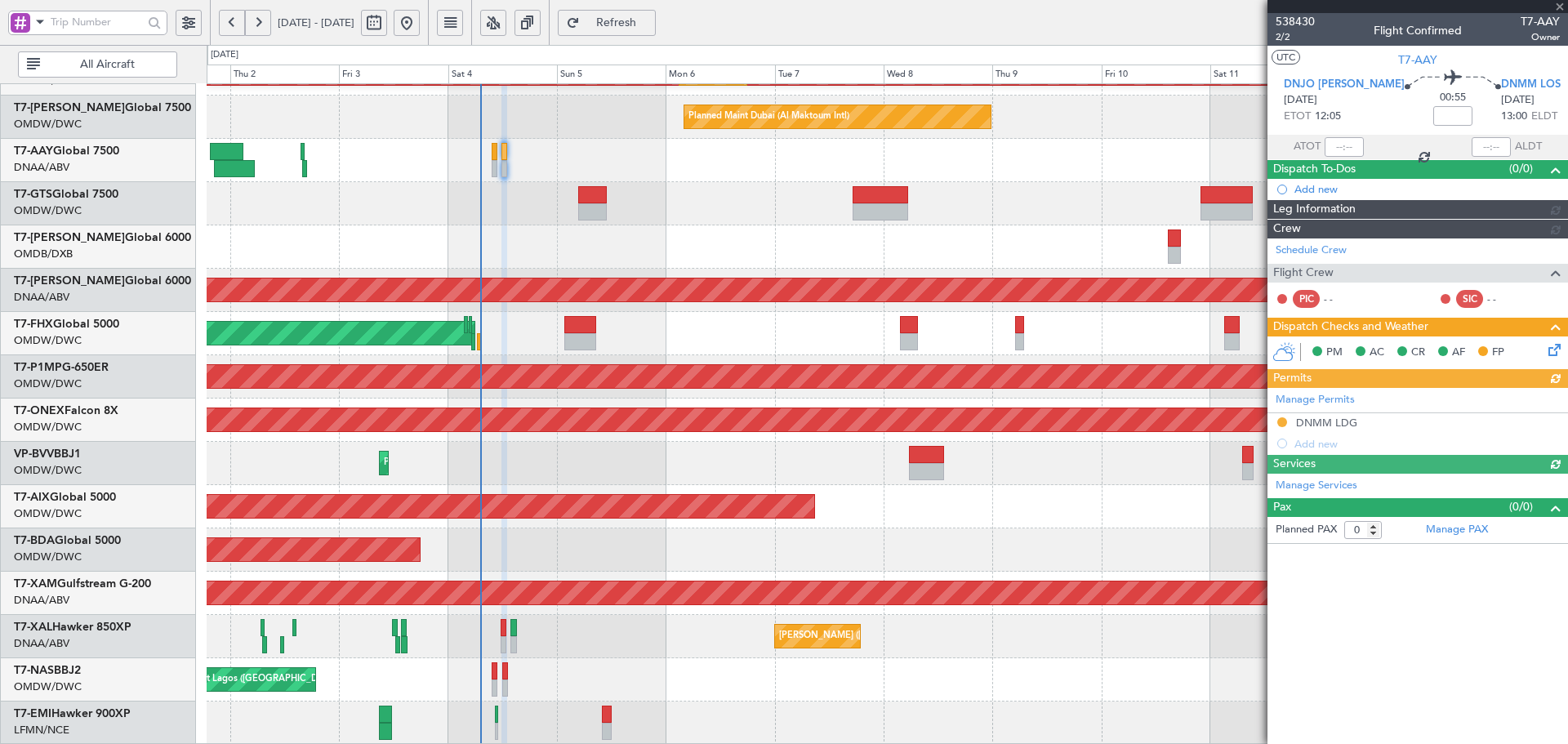
type input "[PERSON_NAME] (ANI)"
type input "7453"
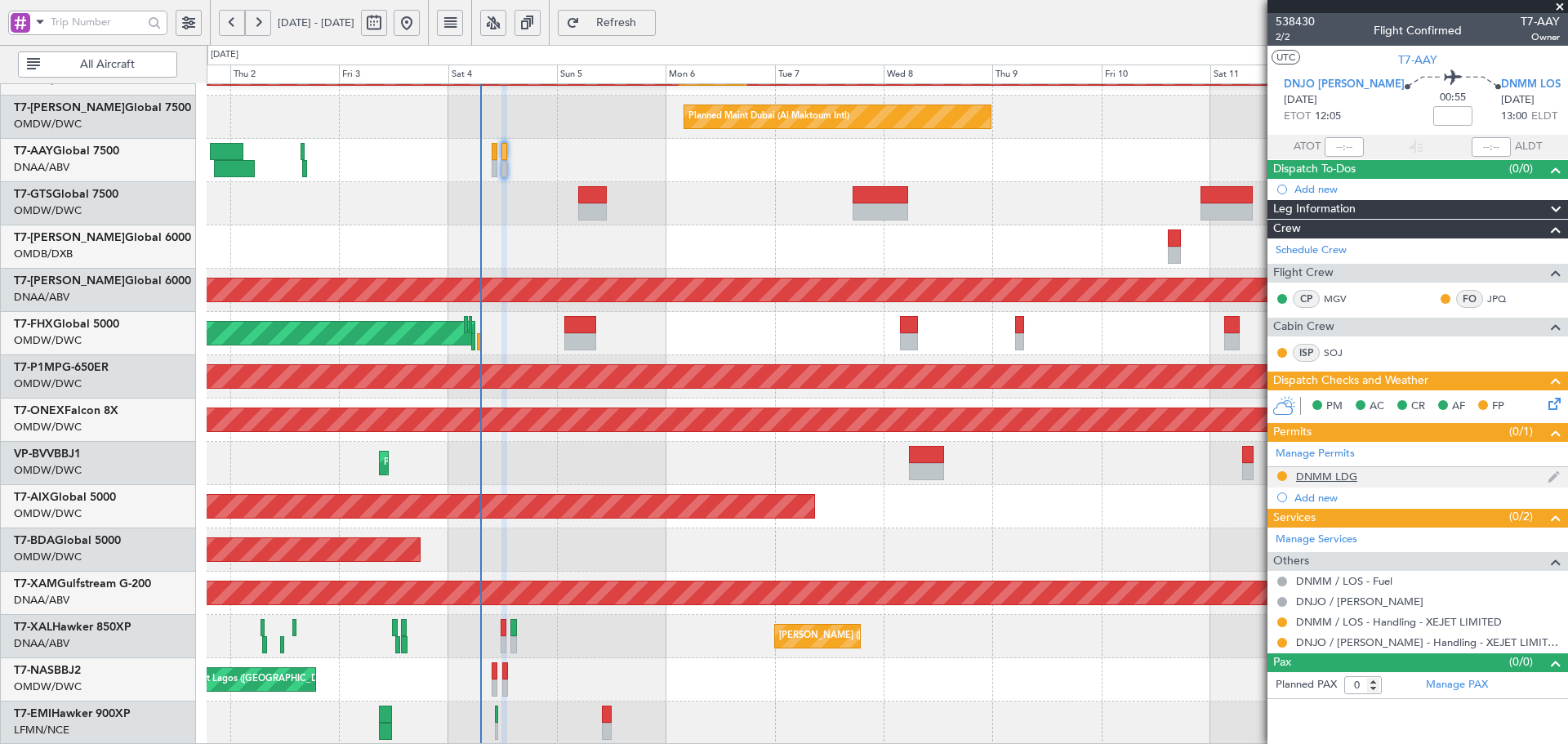
click at [1320, 480] on div "DNMM LDG" at bounding box center [1327, 476] width 61 height 14
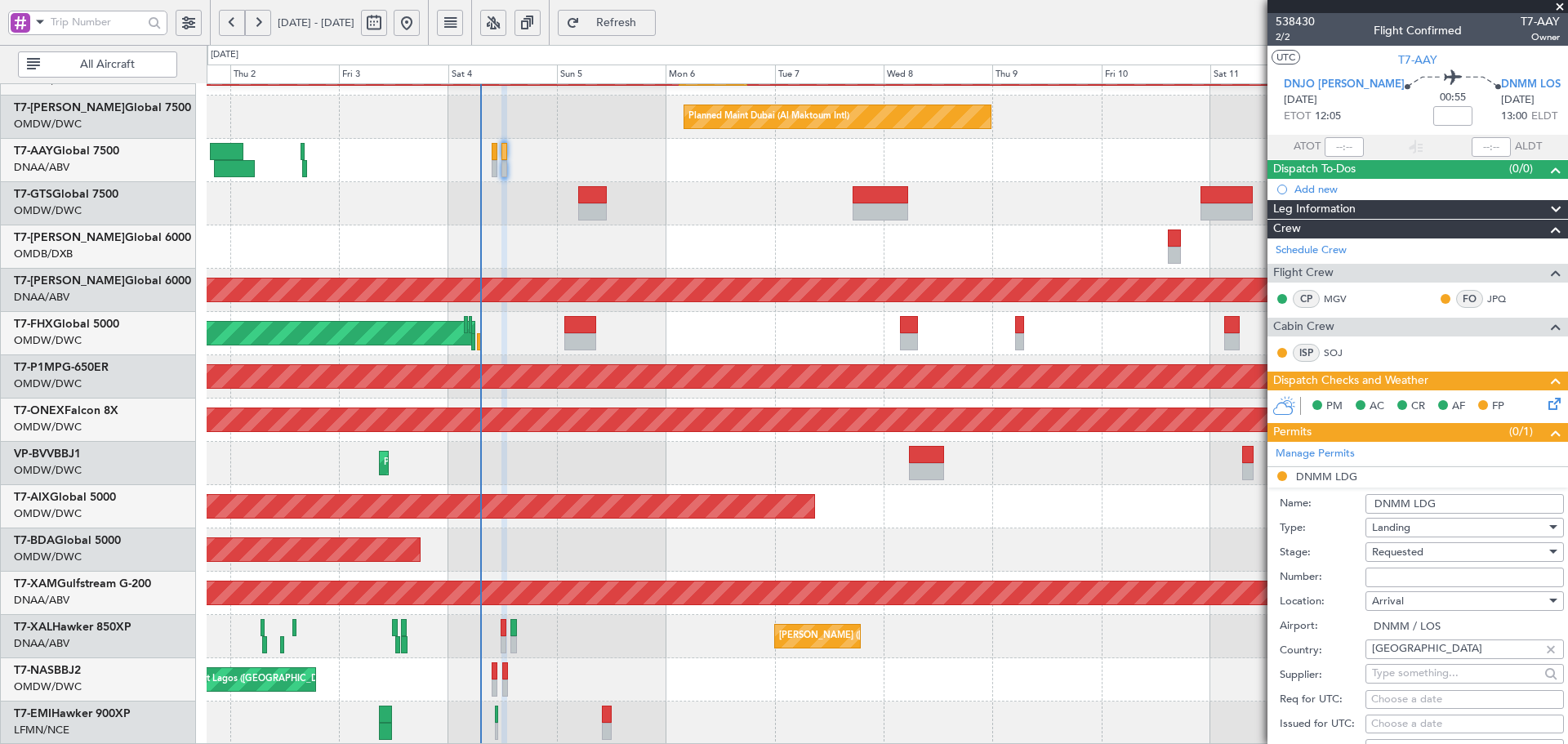
drag, startPoint x: 1398, startPoint y: 581, endPoint x: 1414, endPoint y: 568, distance: 20.6
click at [1398, 581] on input "Number:" at bounding box center [1465, 577] width 199 height 20
paste input "AA0032 29091557"
type input "AA0032 29091557"
click at [1410, 554] on span "Requested" at bounding box center [1398, 551] width 51 height 15
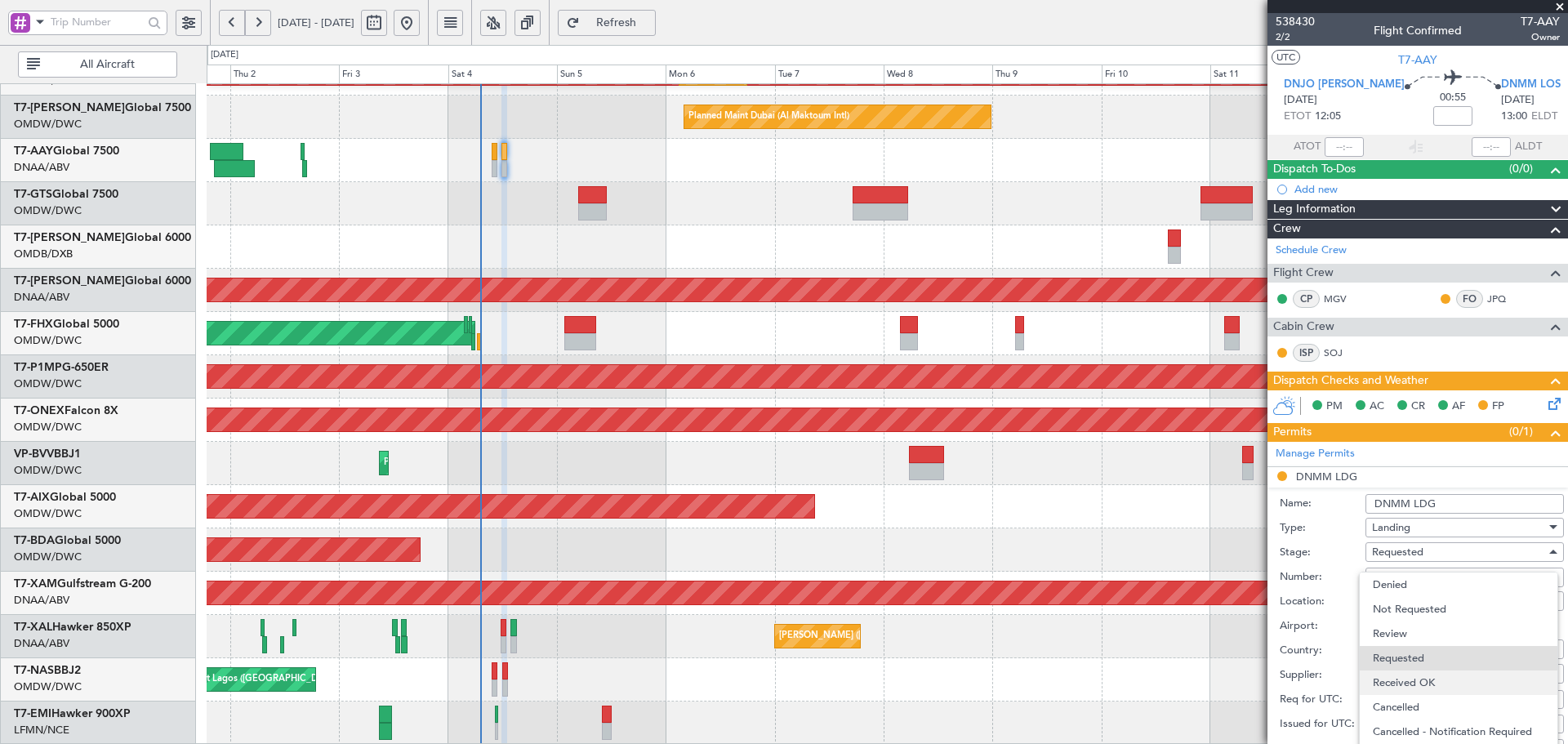
click at [1403, 679] on span "Received OK" at bounding box center [1458, 683] width 172 height 25
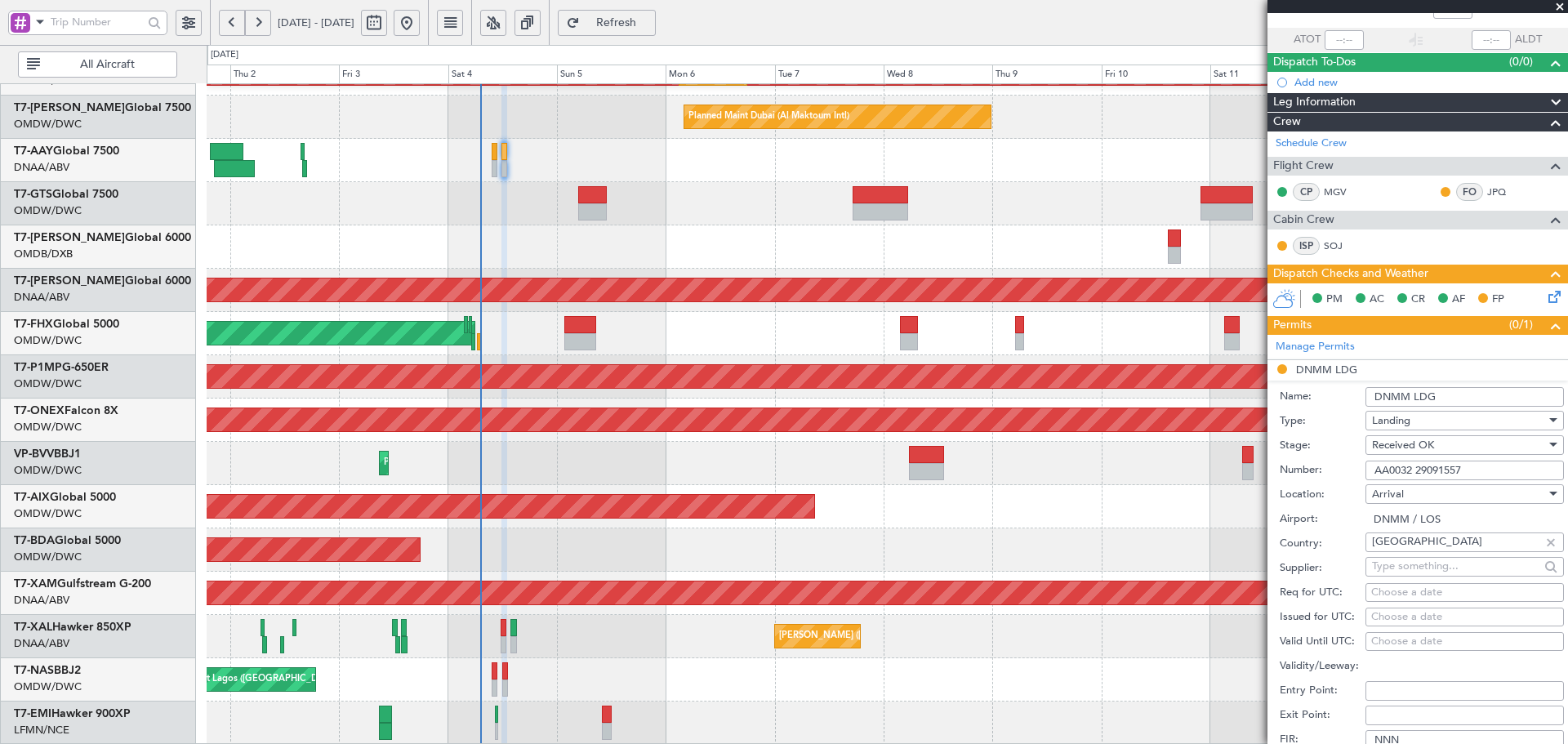
scroll to position [218, 0]
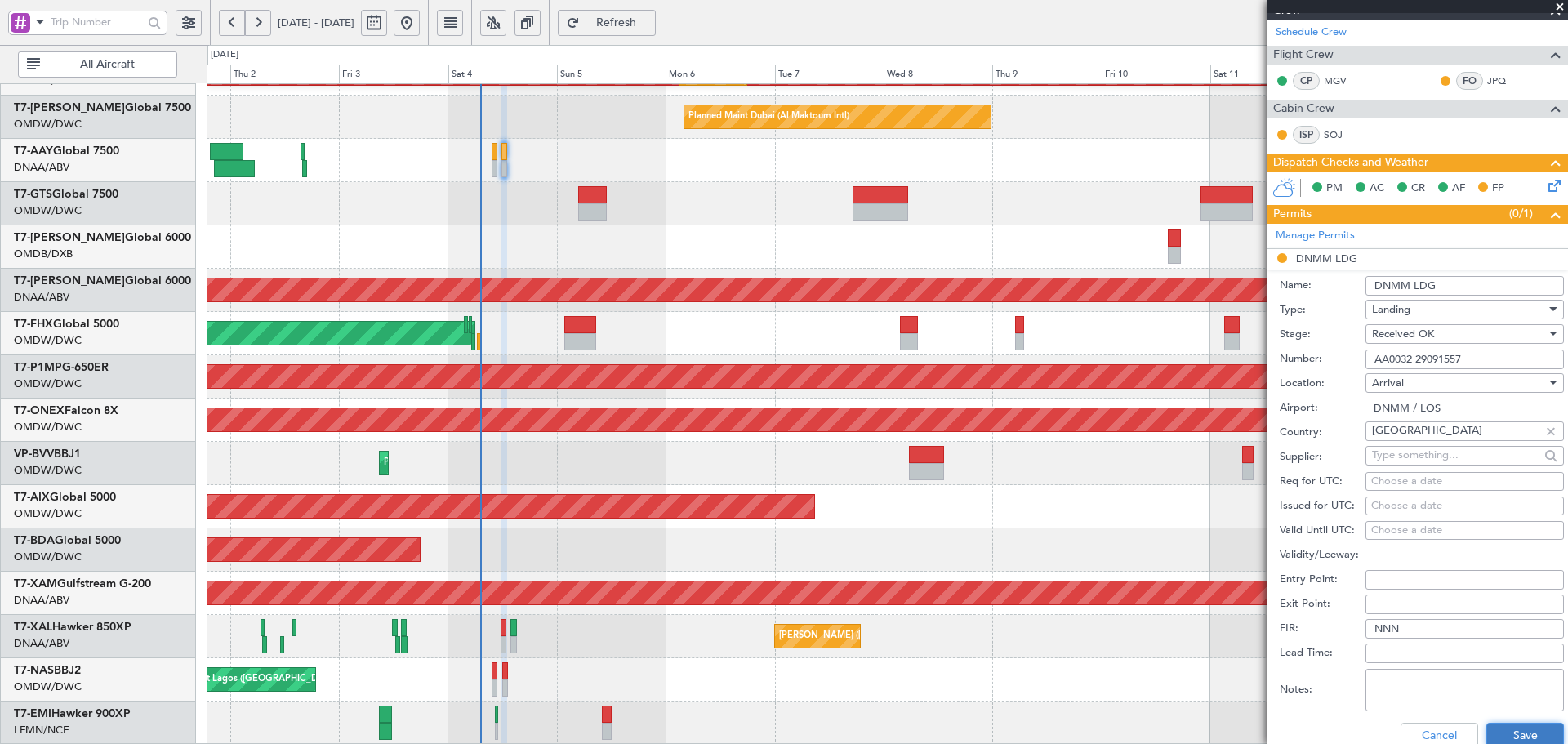
click at [1503, 736] on button "Save" at bounding box center [1524, 735] width 78 height 26
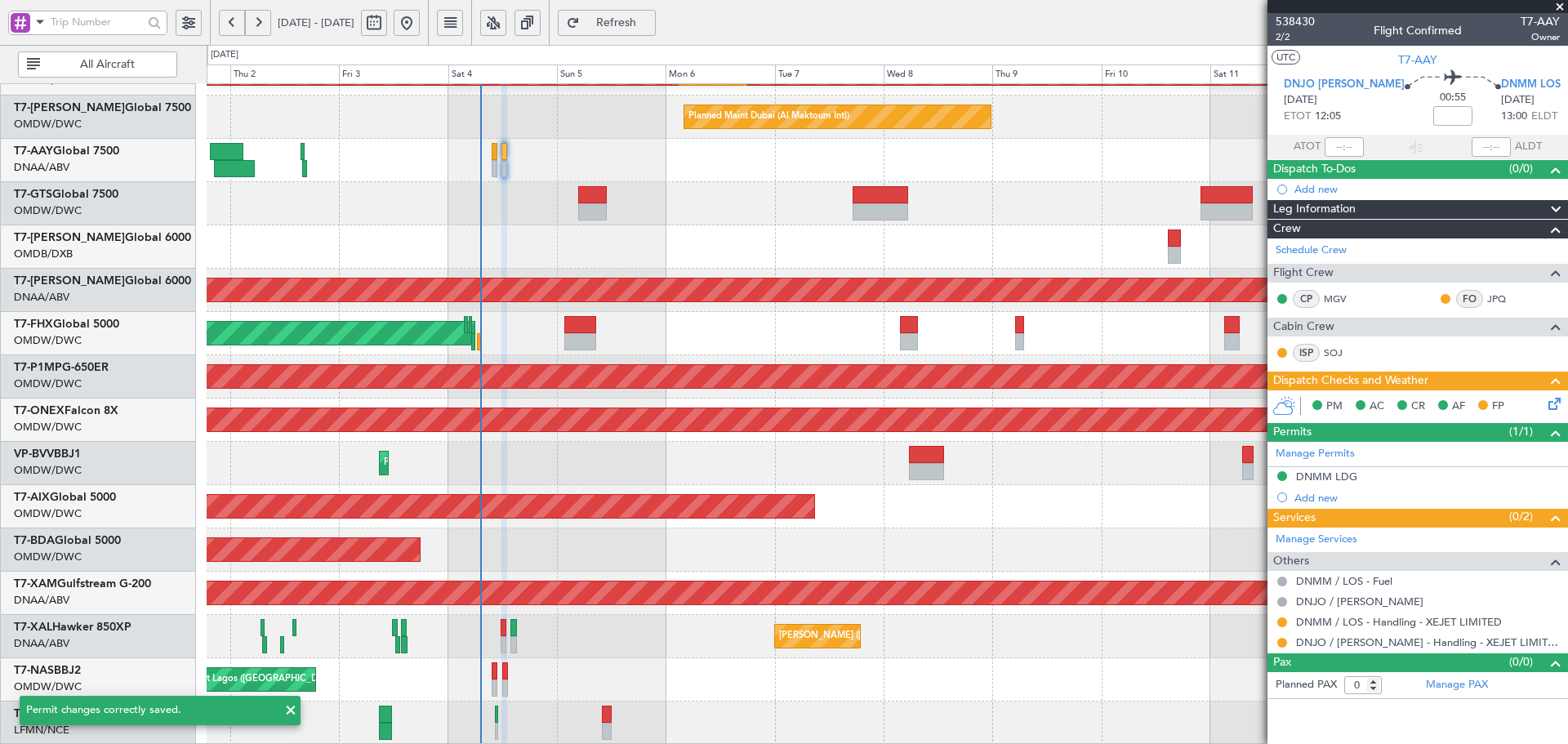
scroll to position [0, 0]
drag, startPoint x: 1281, startPoint y: 642, endPoint x: 1246, endPoint y: 648, distance: 35.5
click at [1281, 642] on button at bounding box center [1282, 642] width 9 height 9
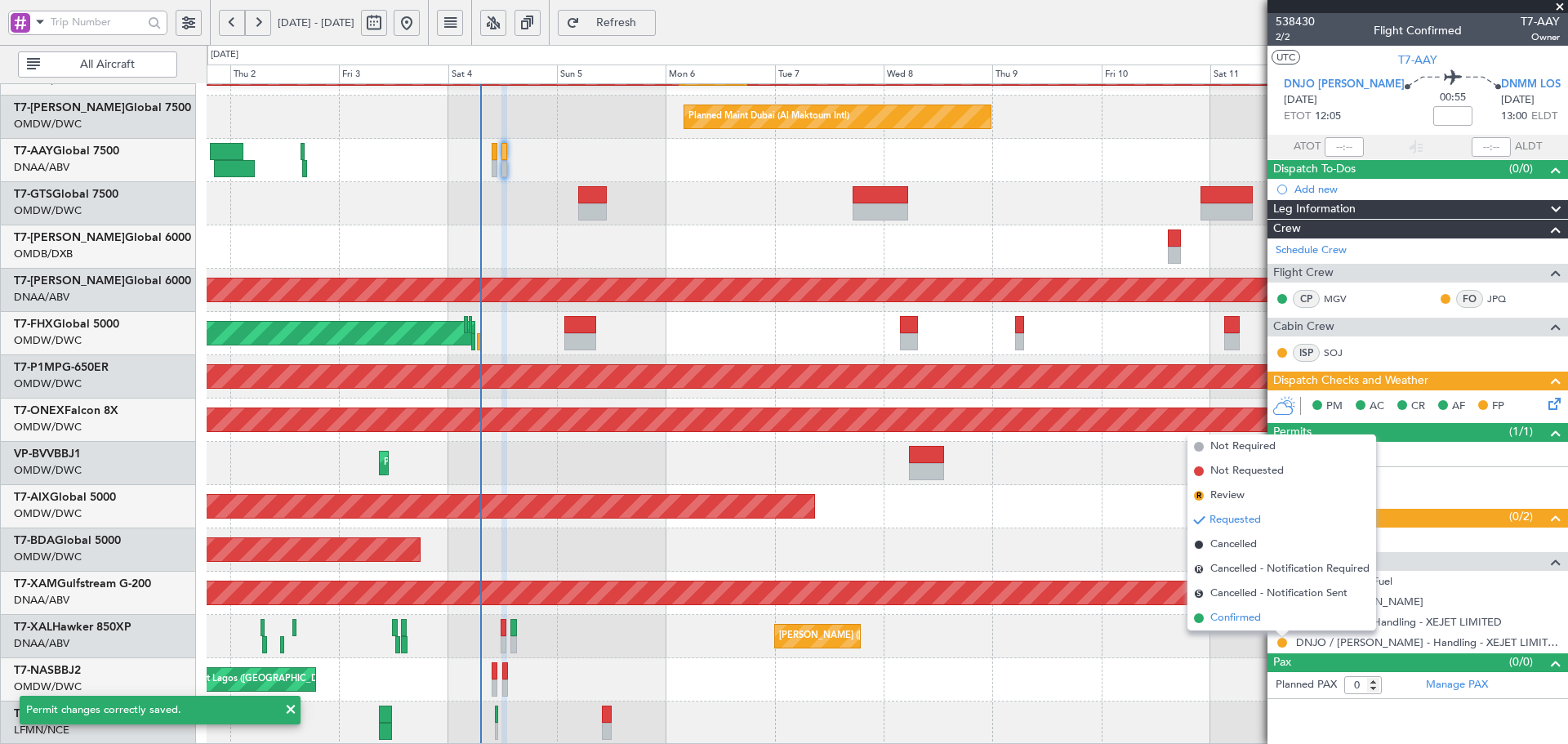
click at [1237, 619] on span "Confirmed" at bounding box center [1235, 618] width 50 height 16
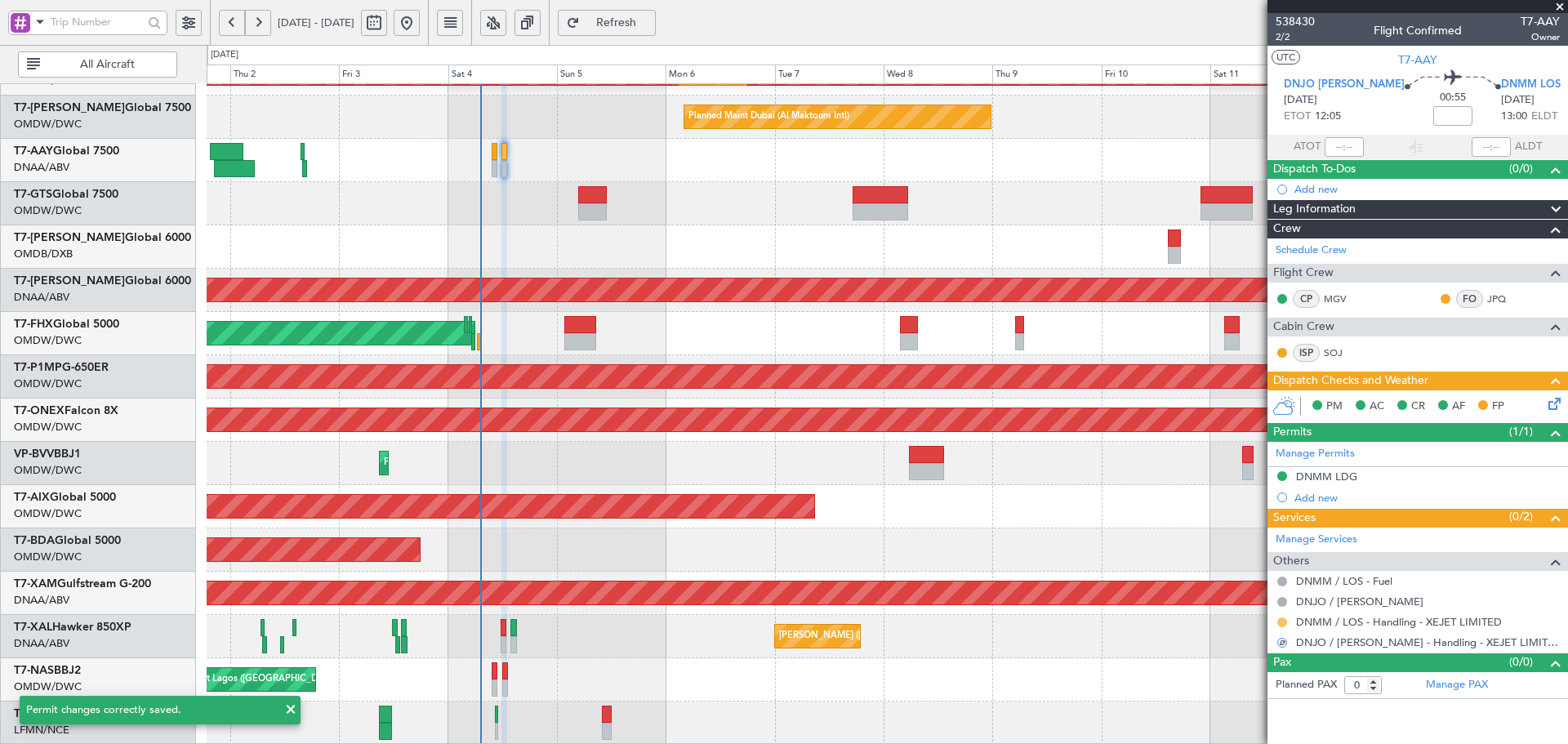
click at [1283, 622] on button at bounding box center [1282, 621] width 9 height 9
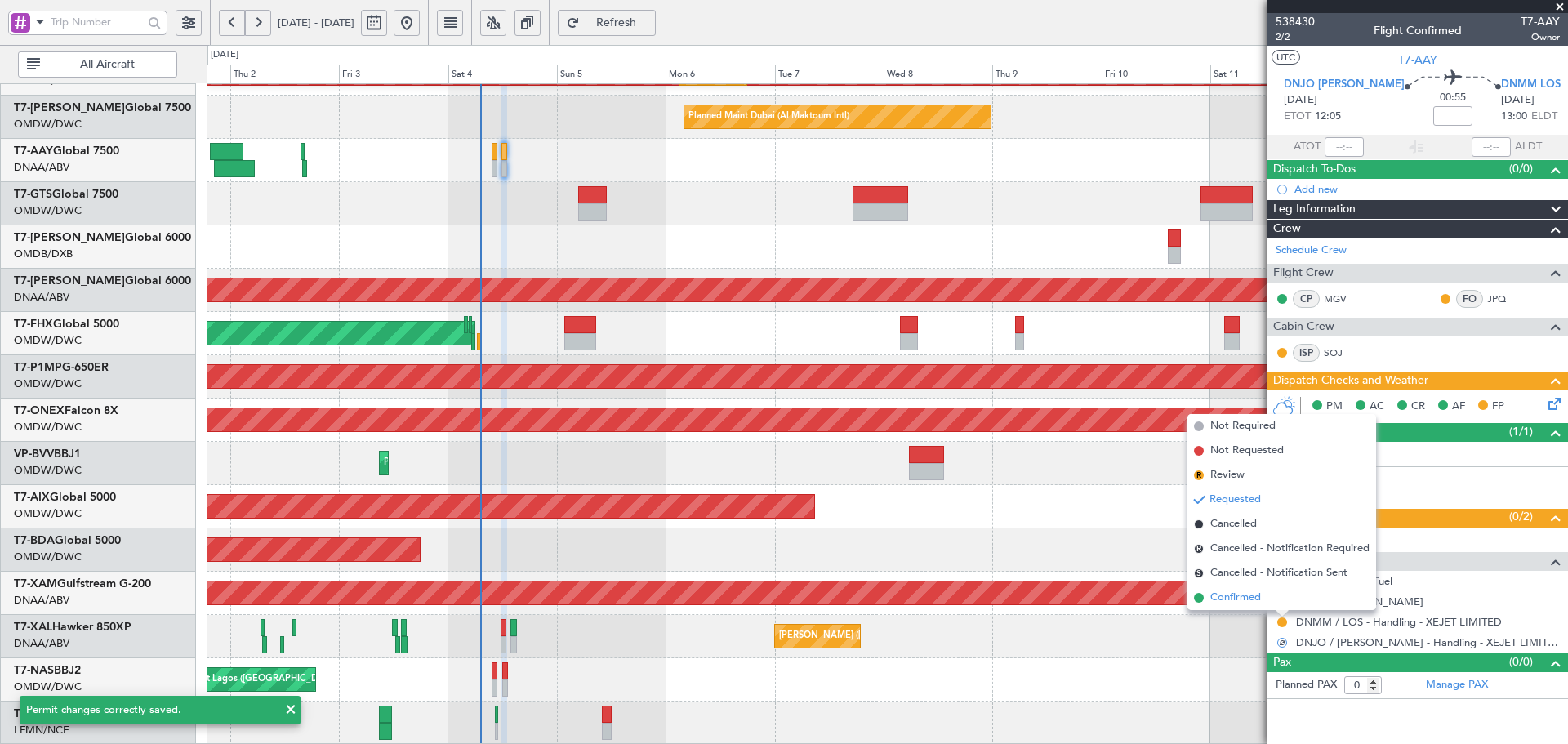
click at [1243, 601] on span "Confirmed" at bounding box center [1235, 597] width 50 height 16
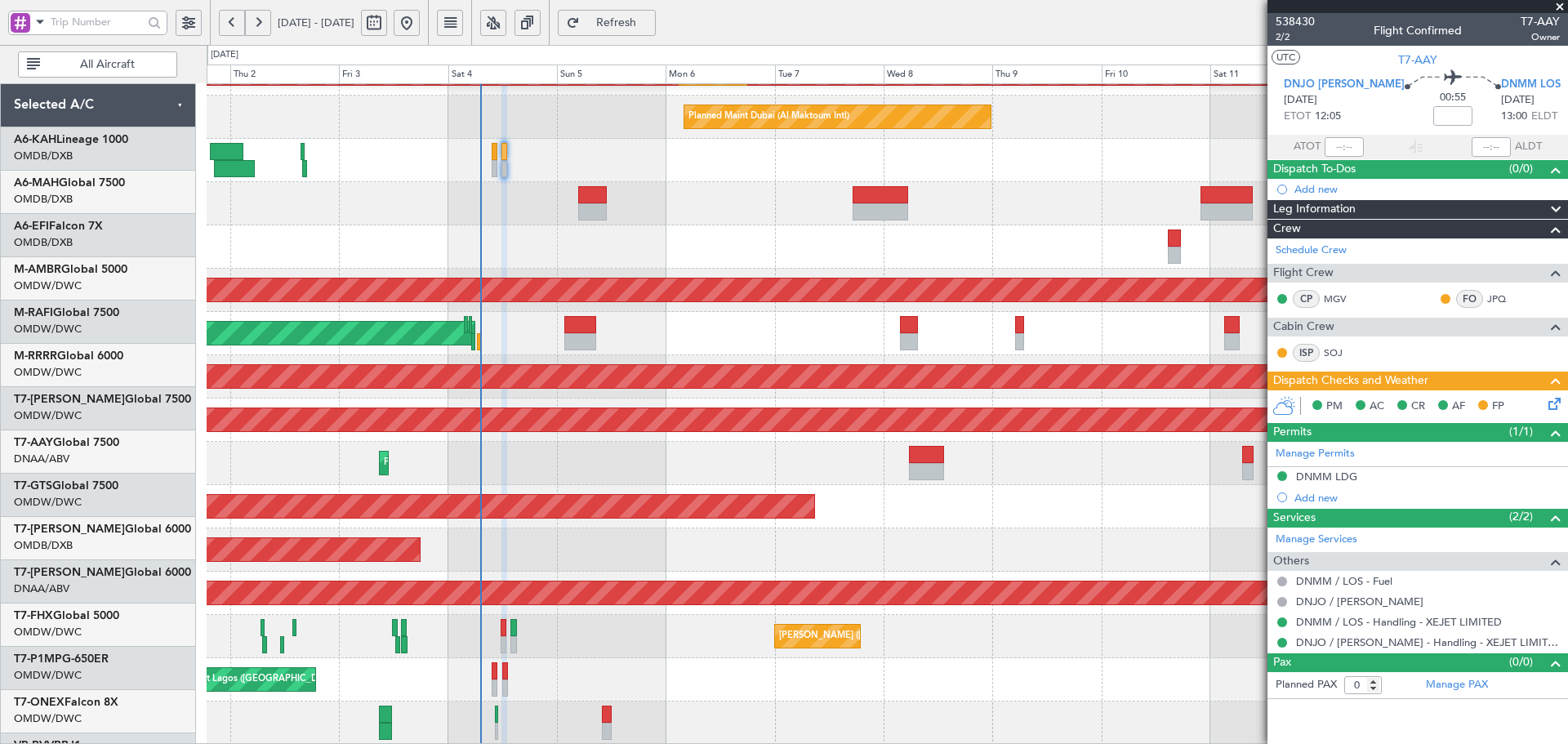
scroll to position [292, 0]
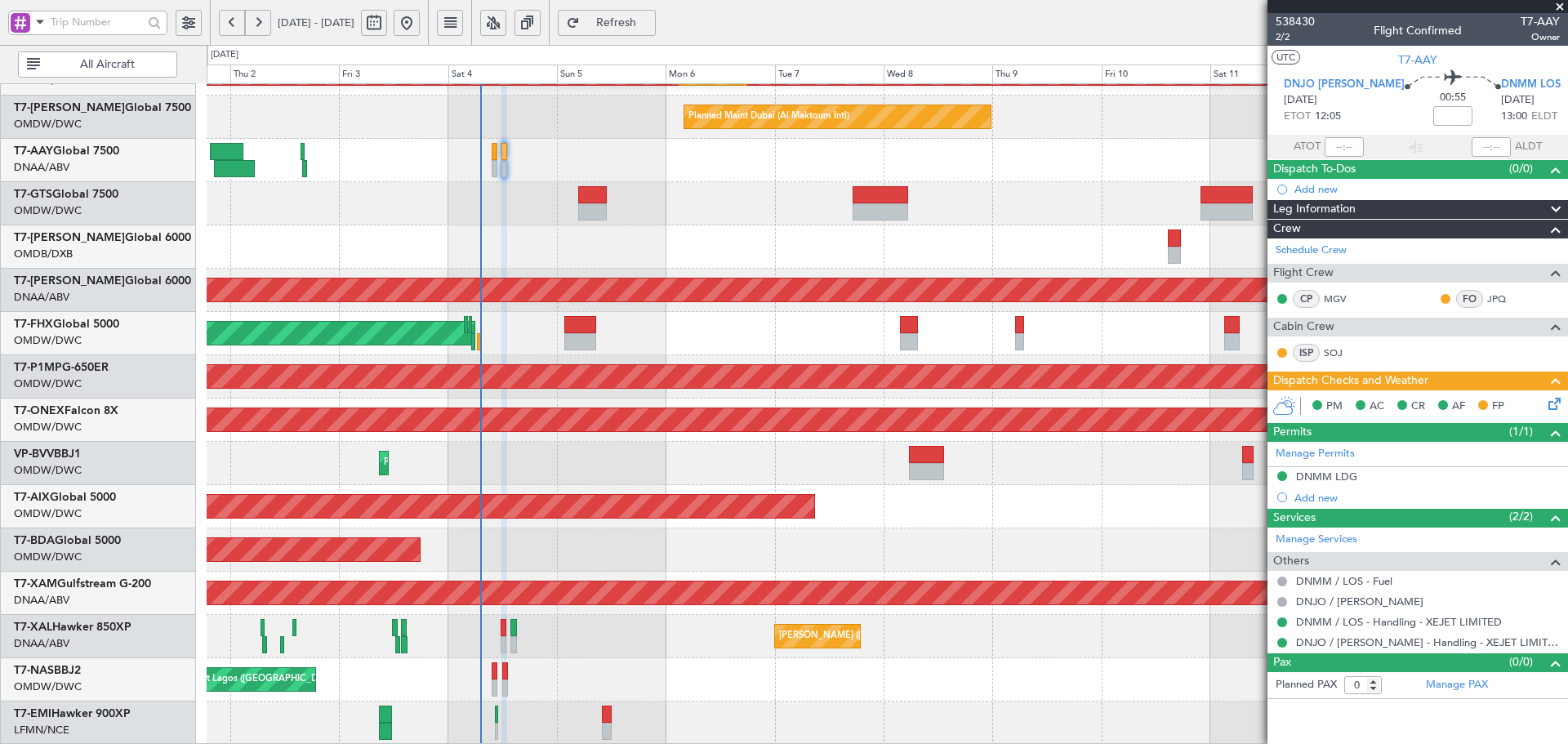
click at [650, 17] on span "Refresh" at bounding box center [616, 22] width 67 height 11
type input "[PERSON_NAME] (ANI)"
type input "7453"
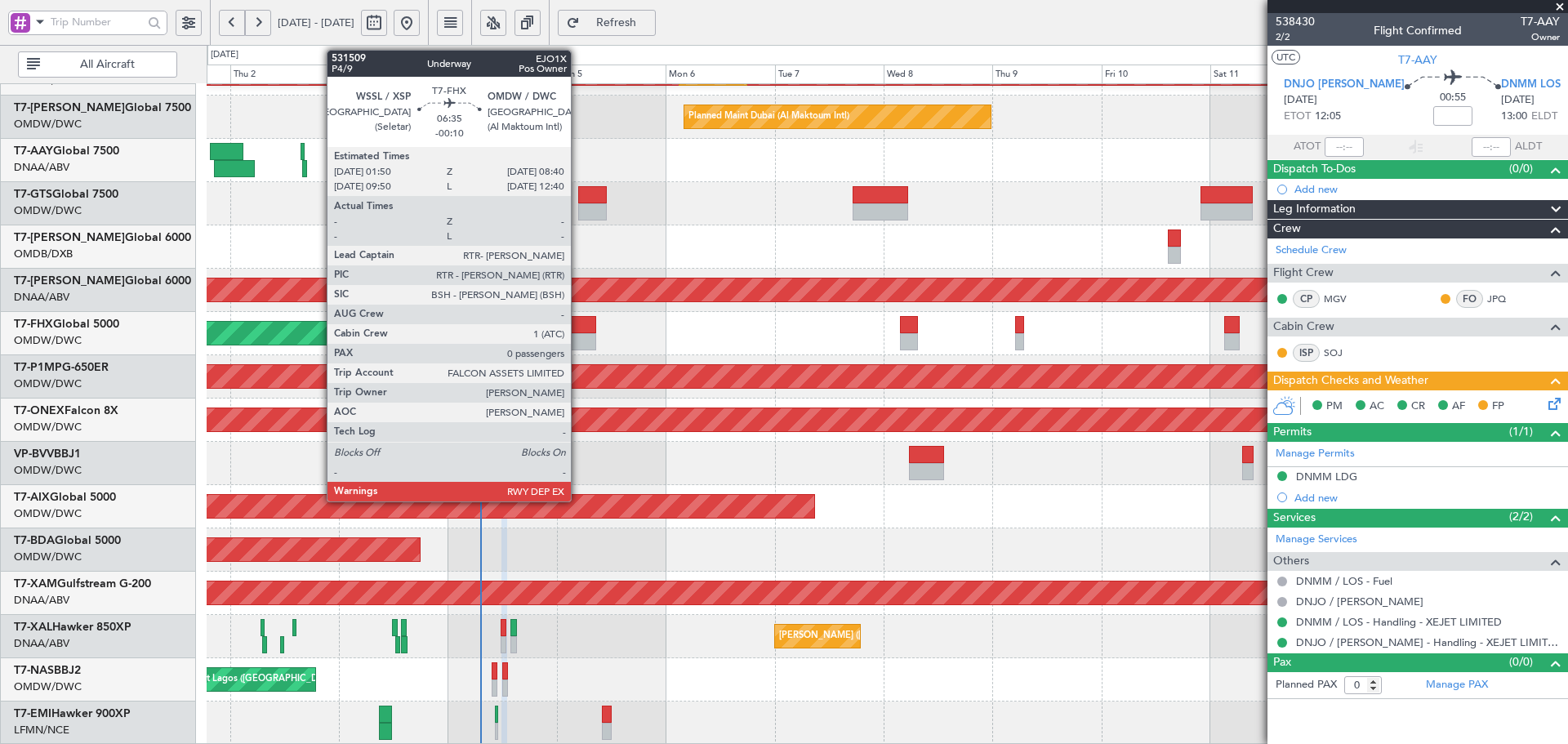
click at [578, 331] on div at bounding box center [580, 324] width 31 height 17
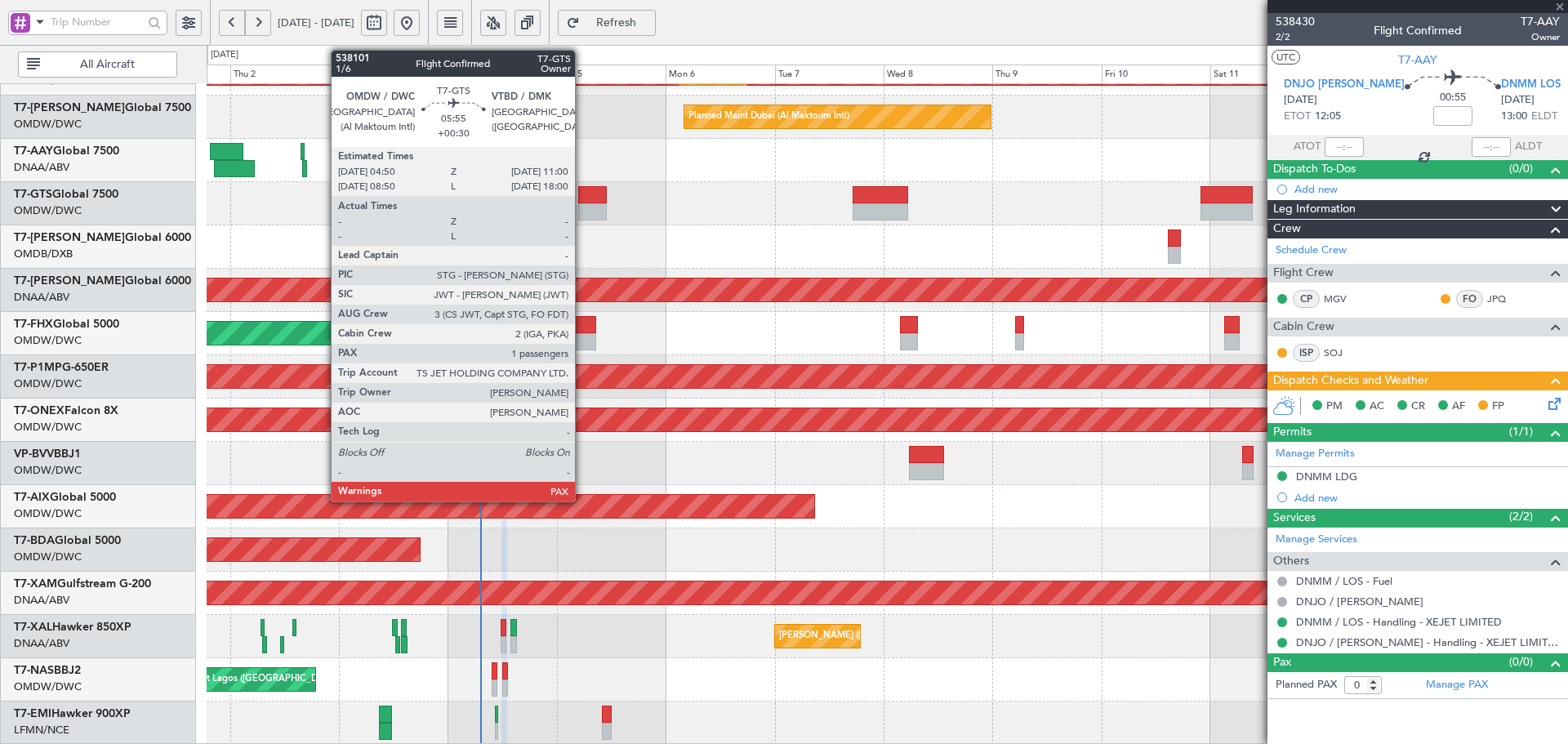
click at [582, 195] on div at bounding box center [592, 195] width 28 height 17
type input "-00:10"
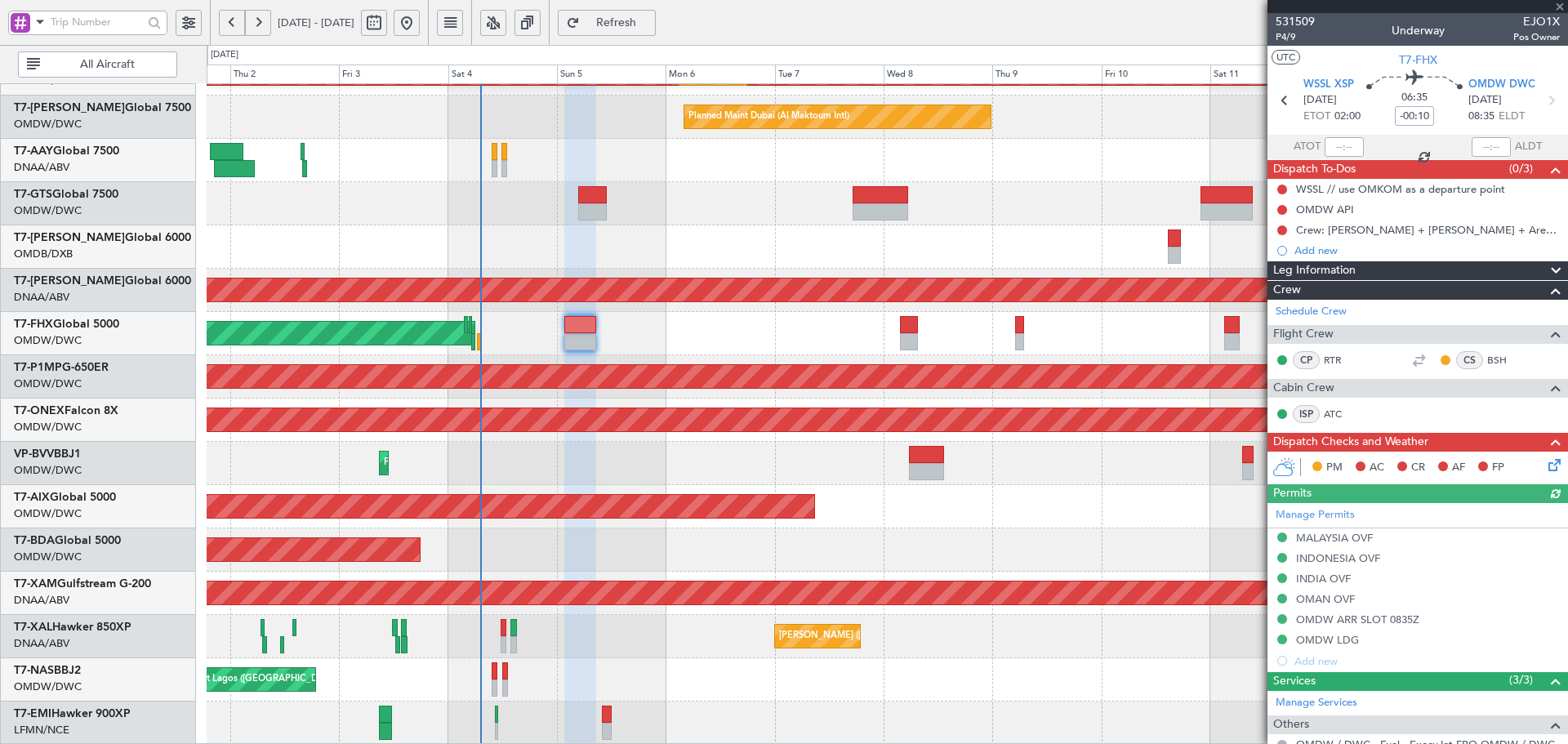
type input "+00:30"
type input "1"
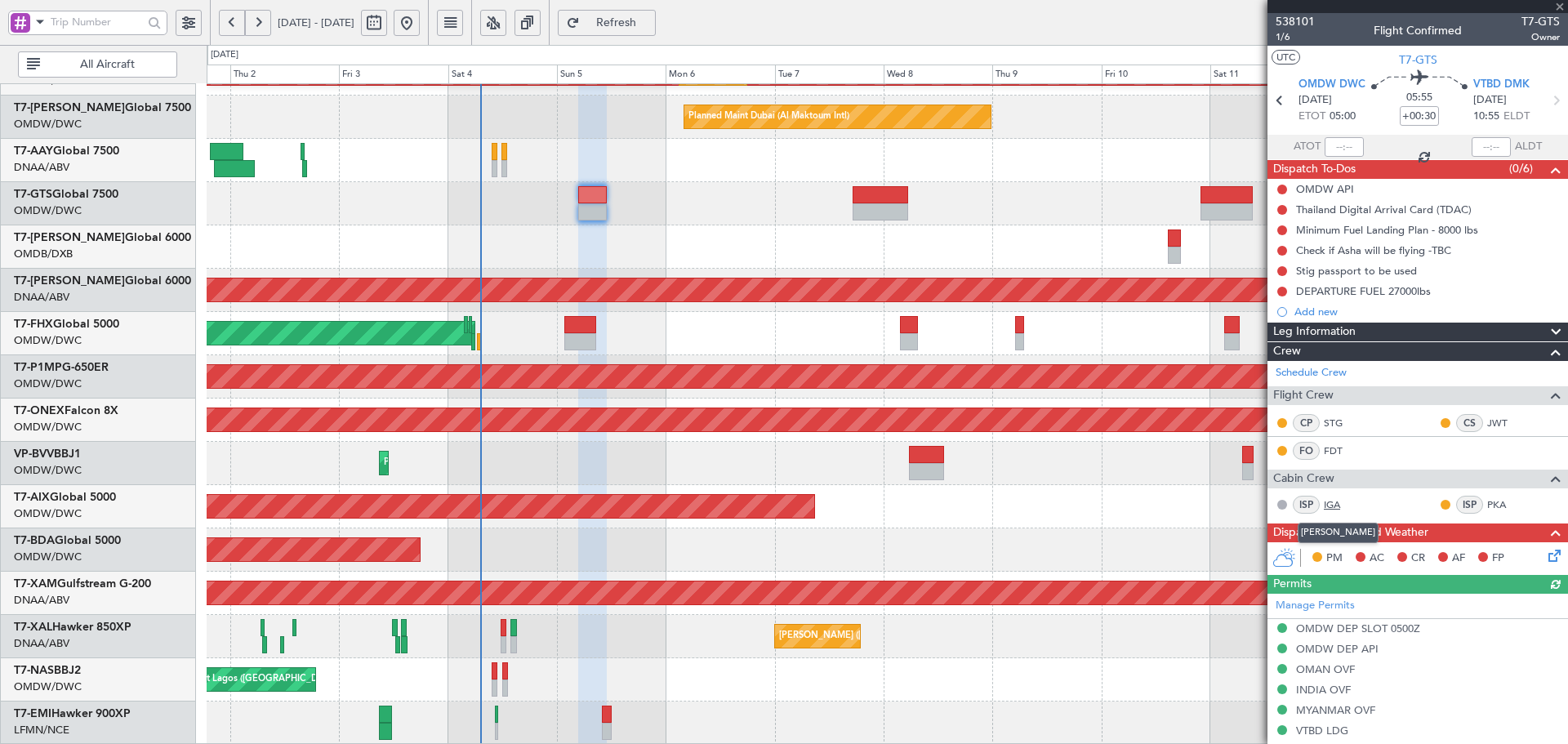
click at [1338, 499] on link "IGA" at bounding box center [1342, 504] width 37 height 15
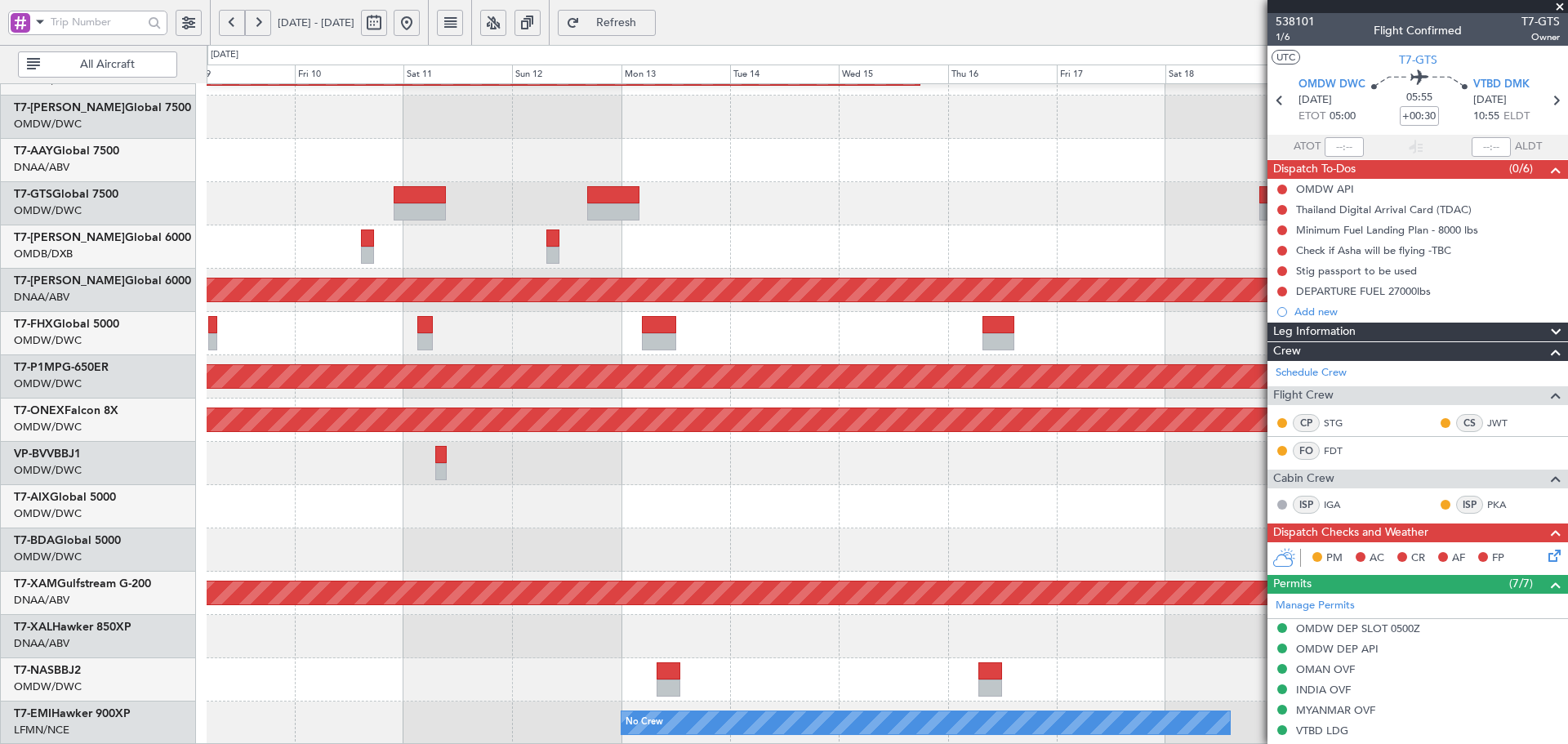
click at [182, 395] on div "Planned Maint Dubai (Al Maktoum Intl) Planned Maint [GEOGRAPHIC_DATA] (Al Makto…" at bounding box center [784, 394] width 1568 height 699
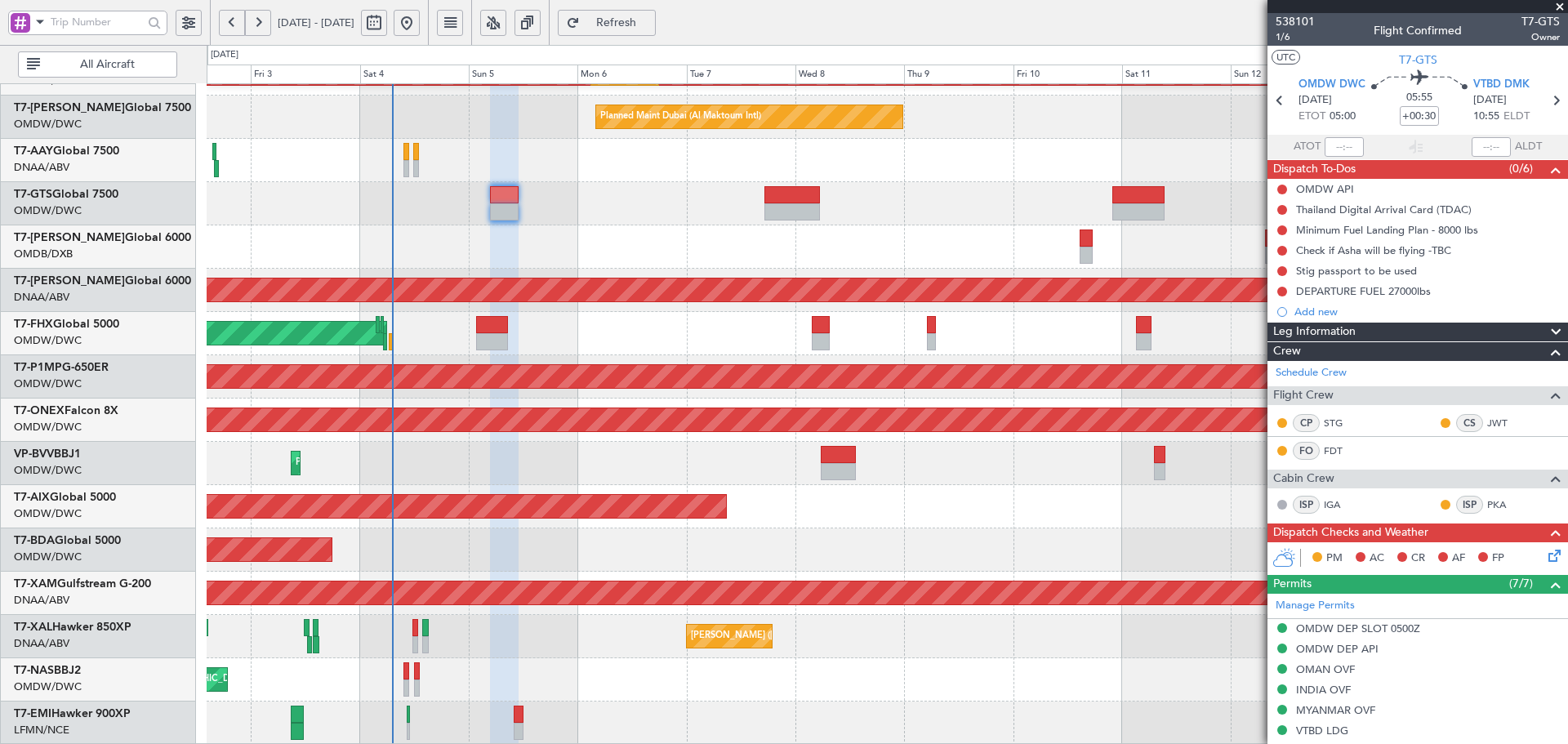
click at [997, 312] on div "Planned Maint Dubai (Al Maktoum Intl) Planned Maint [GEOGRAPHIC_DATA] (Al Makto…" at bounding box center [887, 269] width 1361 height 952
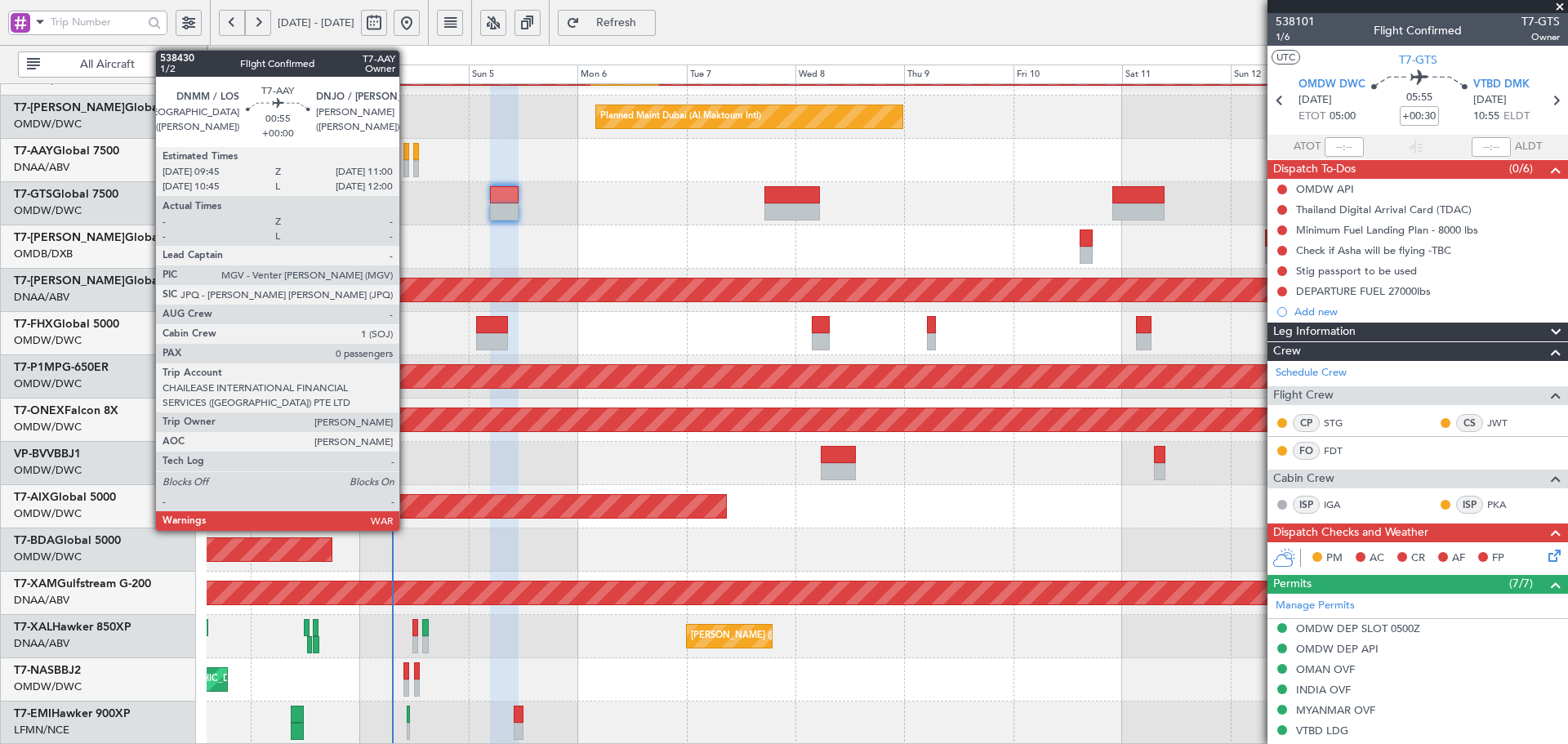
click at [407, 150] on div at bounding box center [406, 151] width 6 height 17
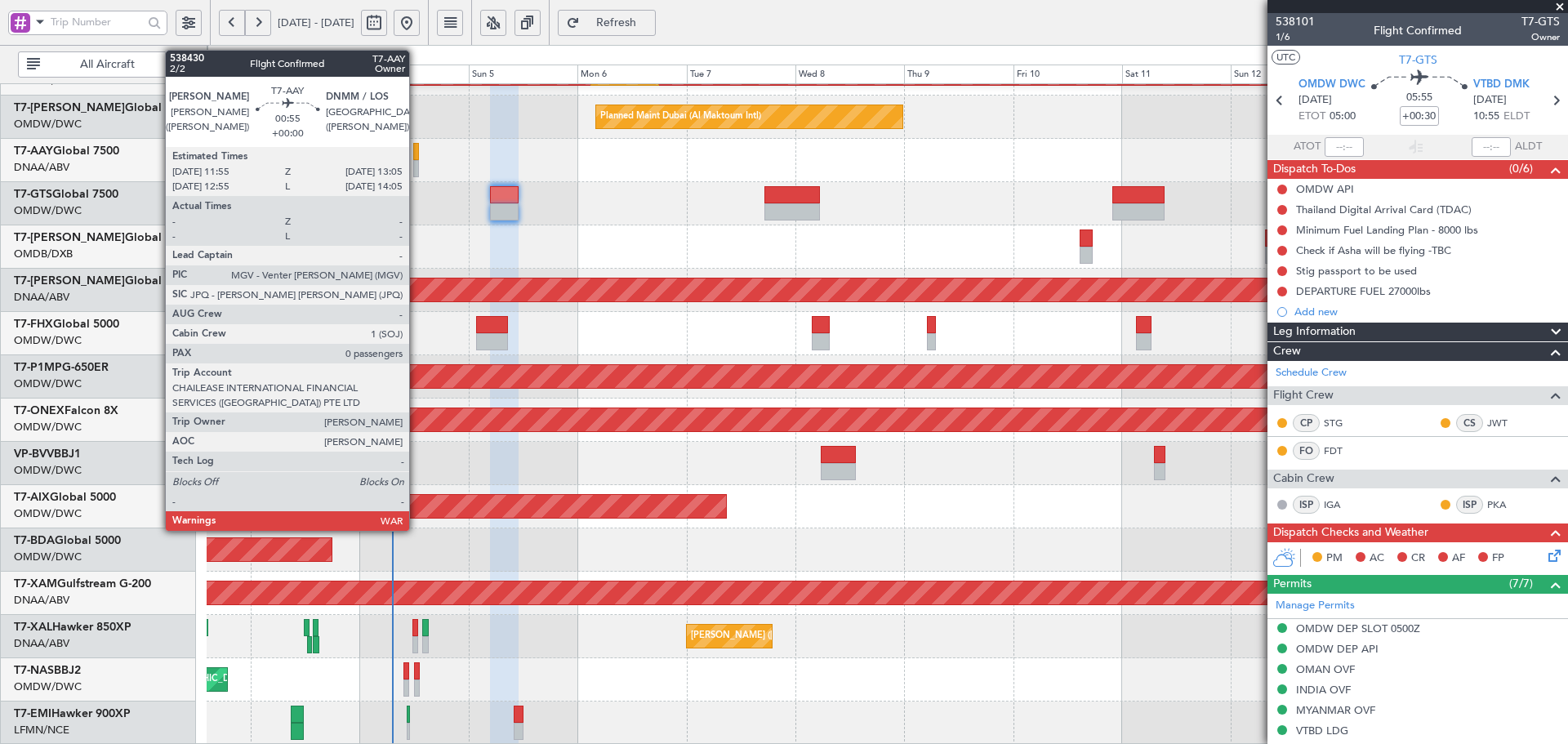
click at [417, 149] on div at bounding box center [416, 151] width 6 height 17
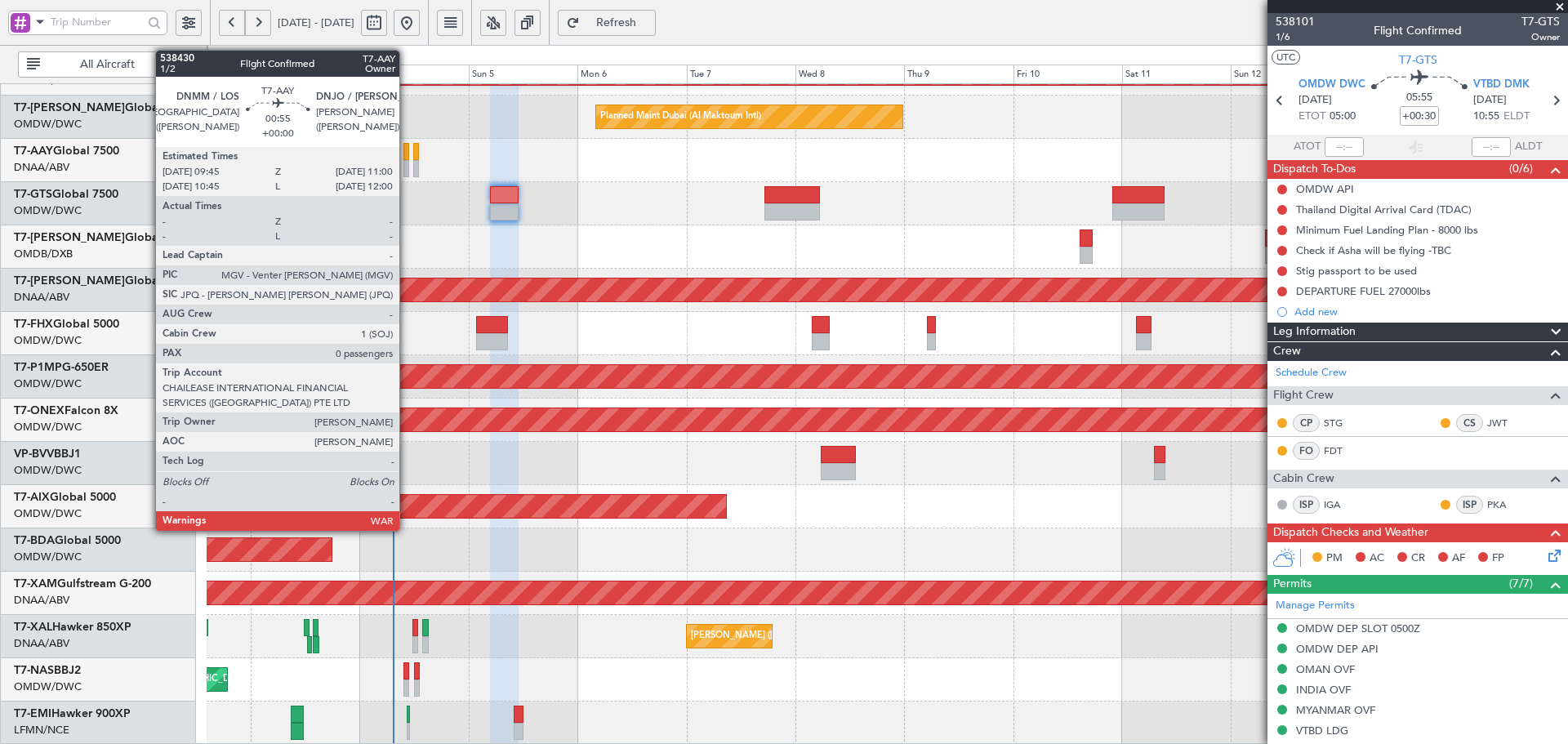
click at [407, 152] on div at bounding box center [406, 151] width 6 height 17
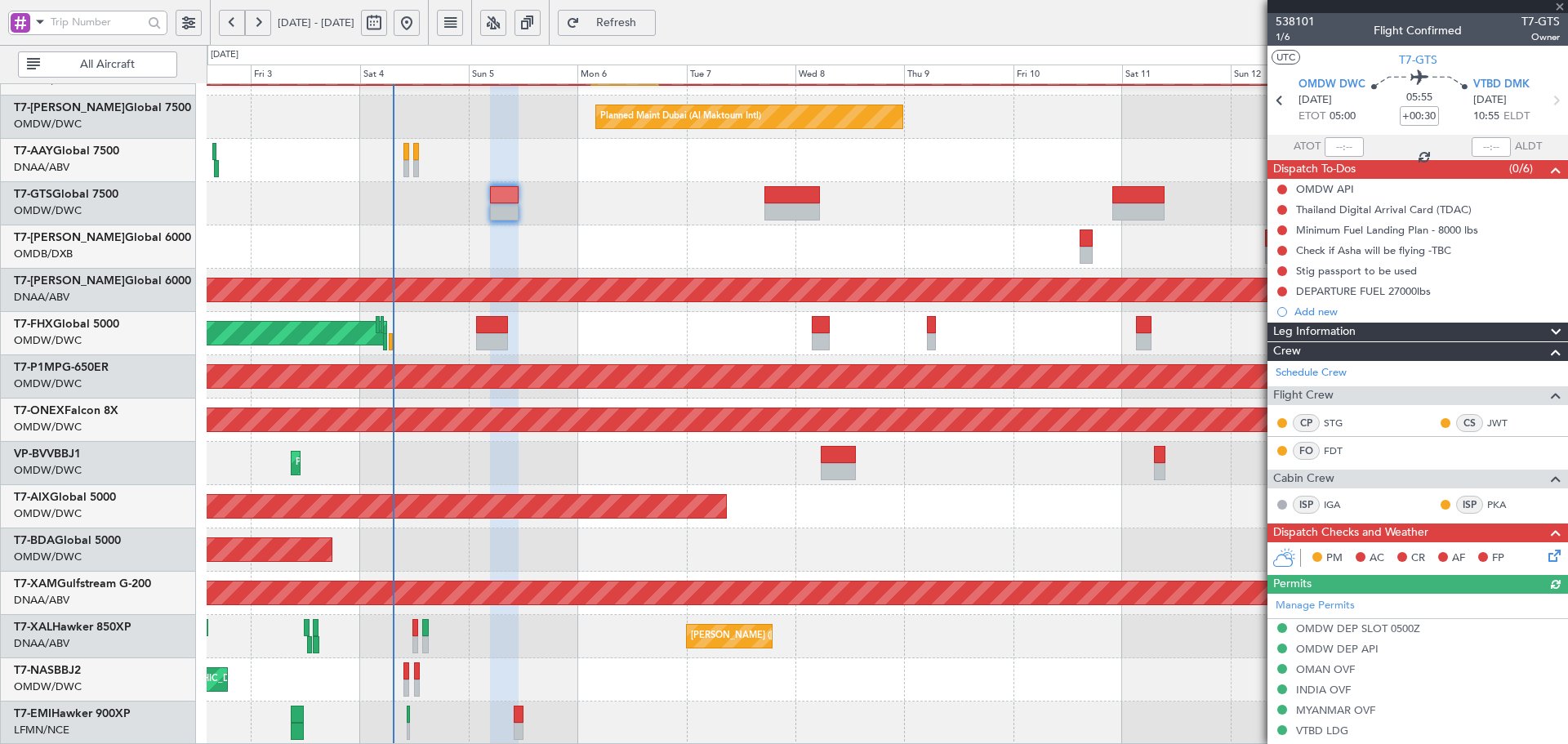
type input "0"
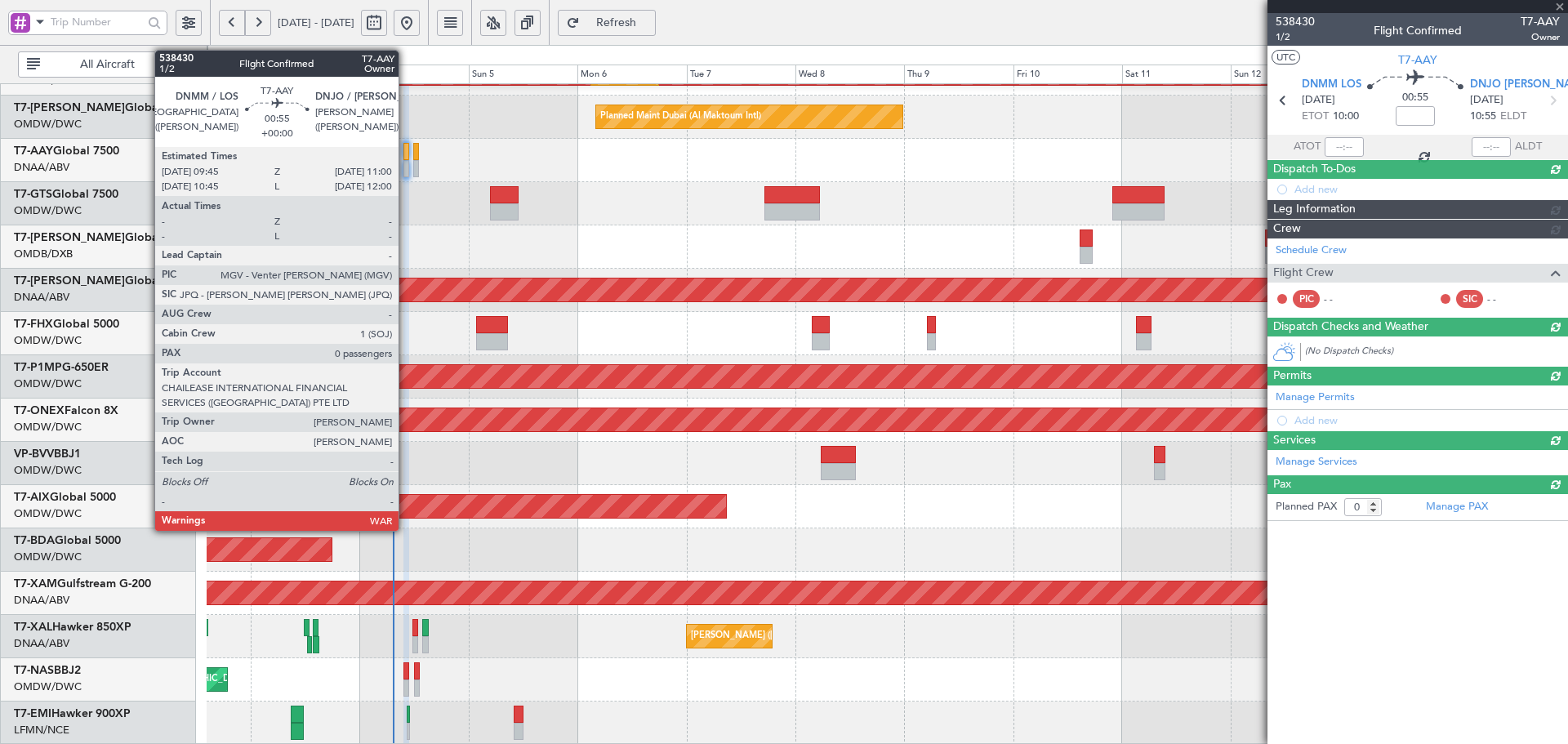
click at [406, 148] on div at bounding box center [406, 151] width 6 height 17
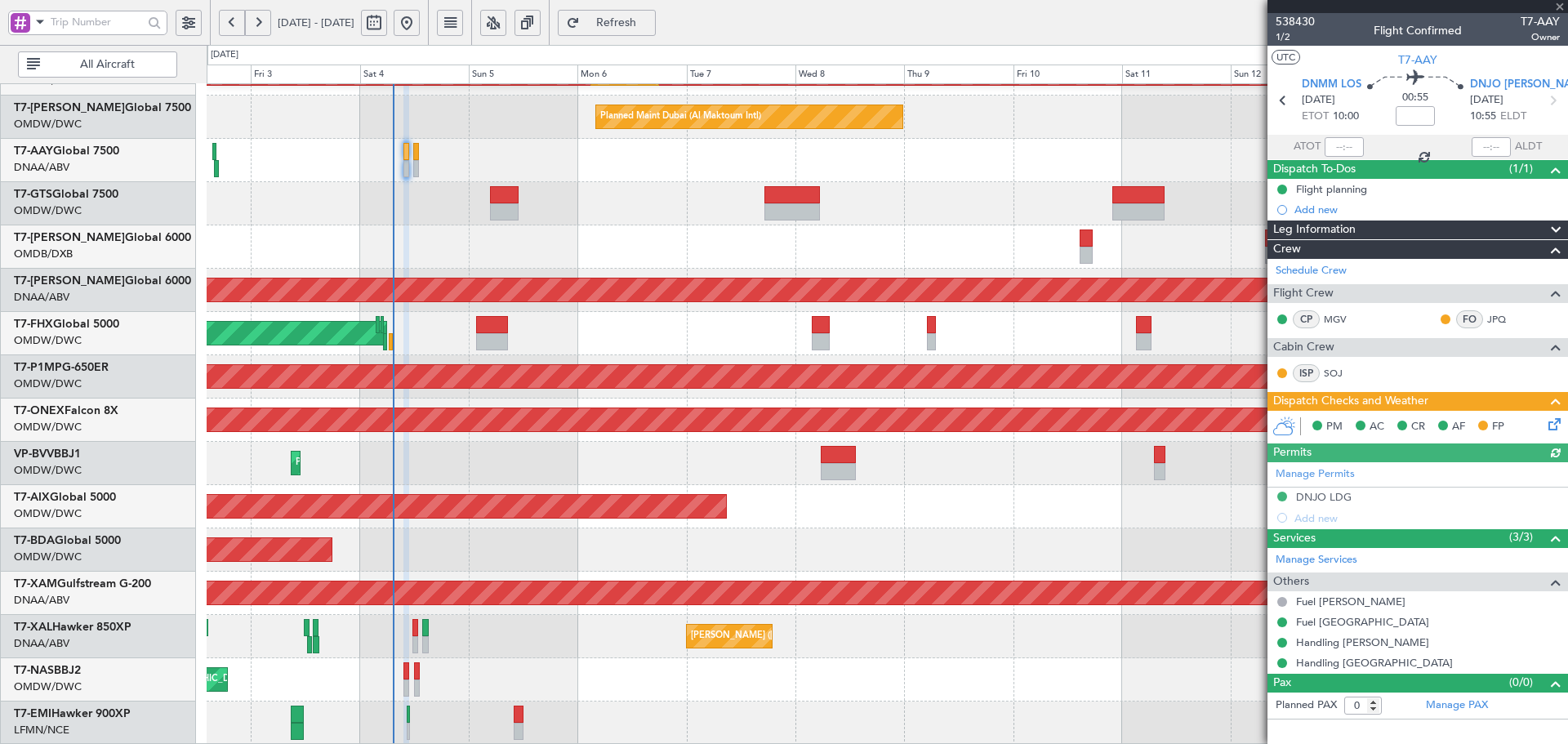
type input "[PERSON_NAME] (ANI)"
type input "7452"
click at [1307, 500] on div "DNJO LDG" at bounding box center [1324, 497] width 55 height 14
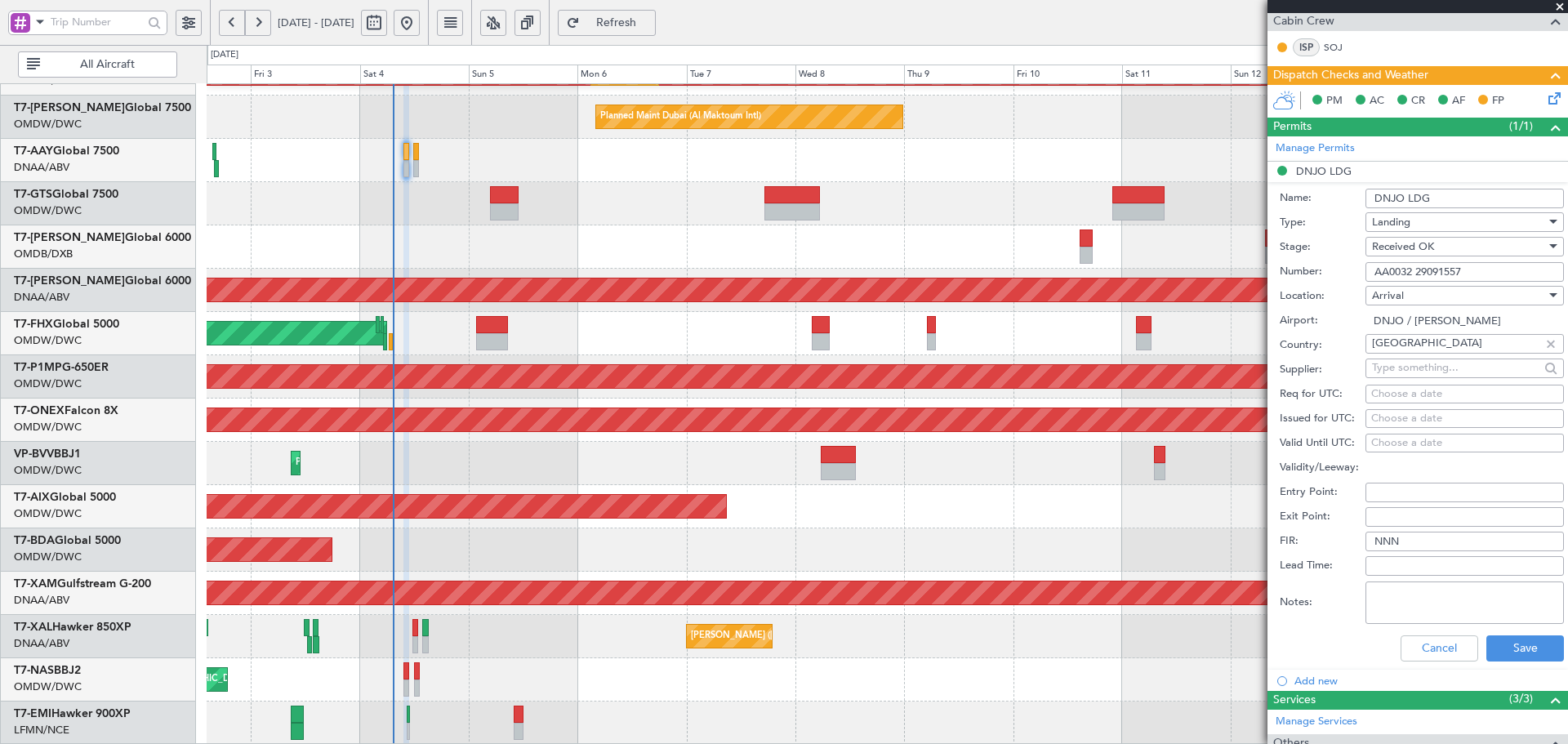
scroll to position [327, 0]
click at [1427, 649] on button "Cancel" at bounding box center [1439, 647] width 78 height 26
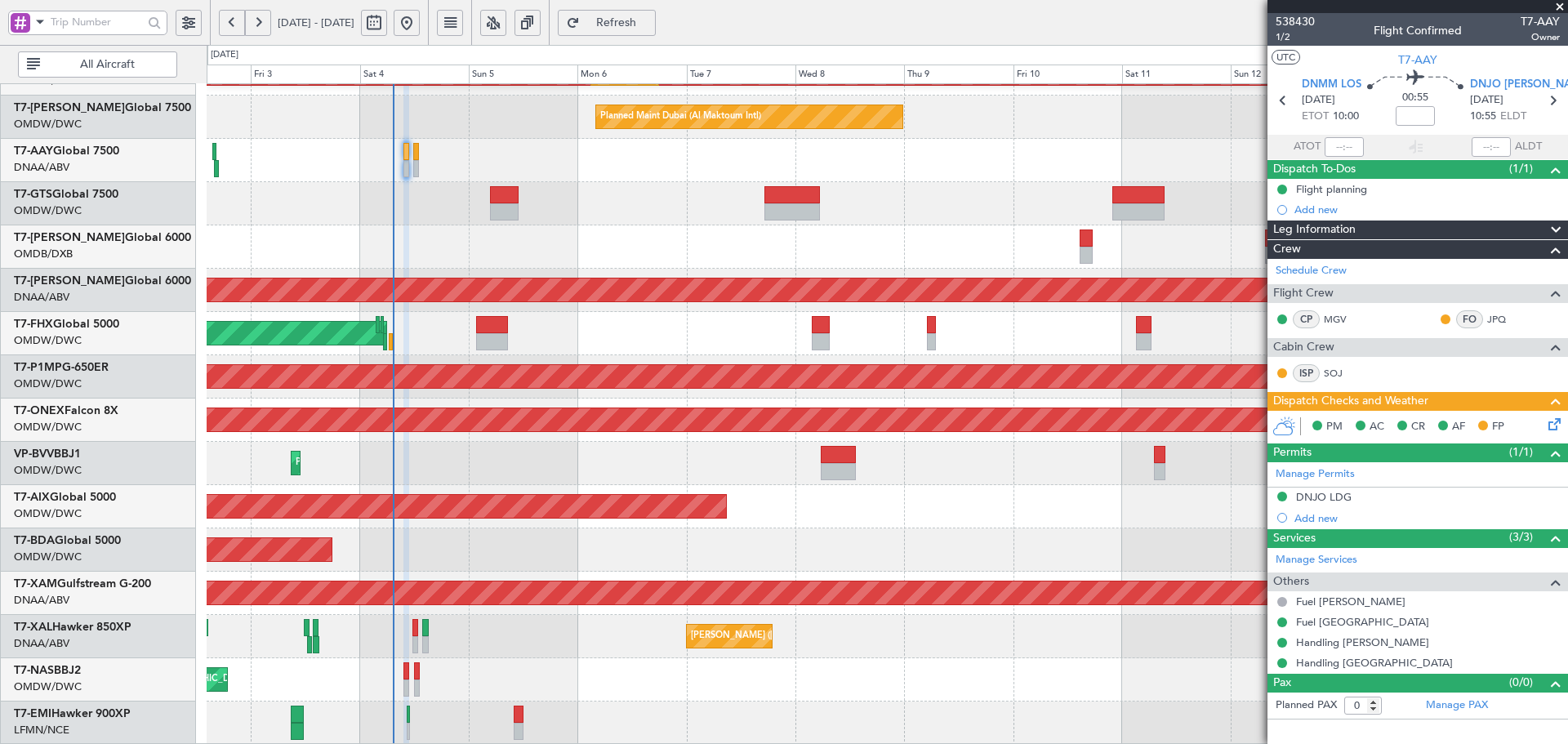
scroll to position [0, 0]
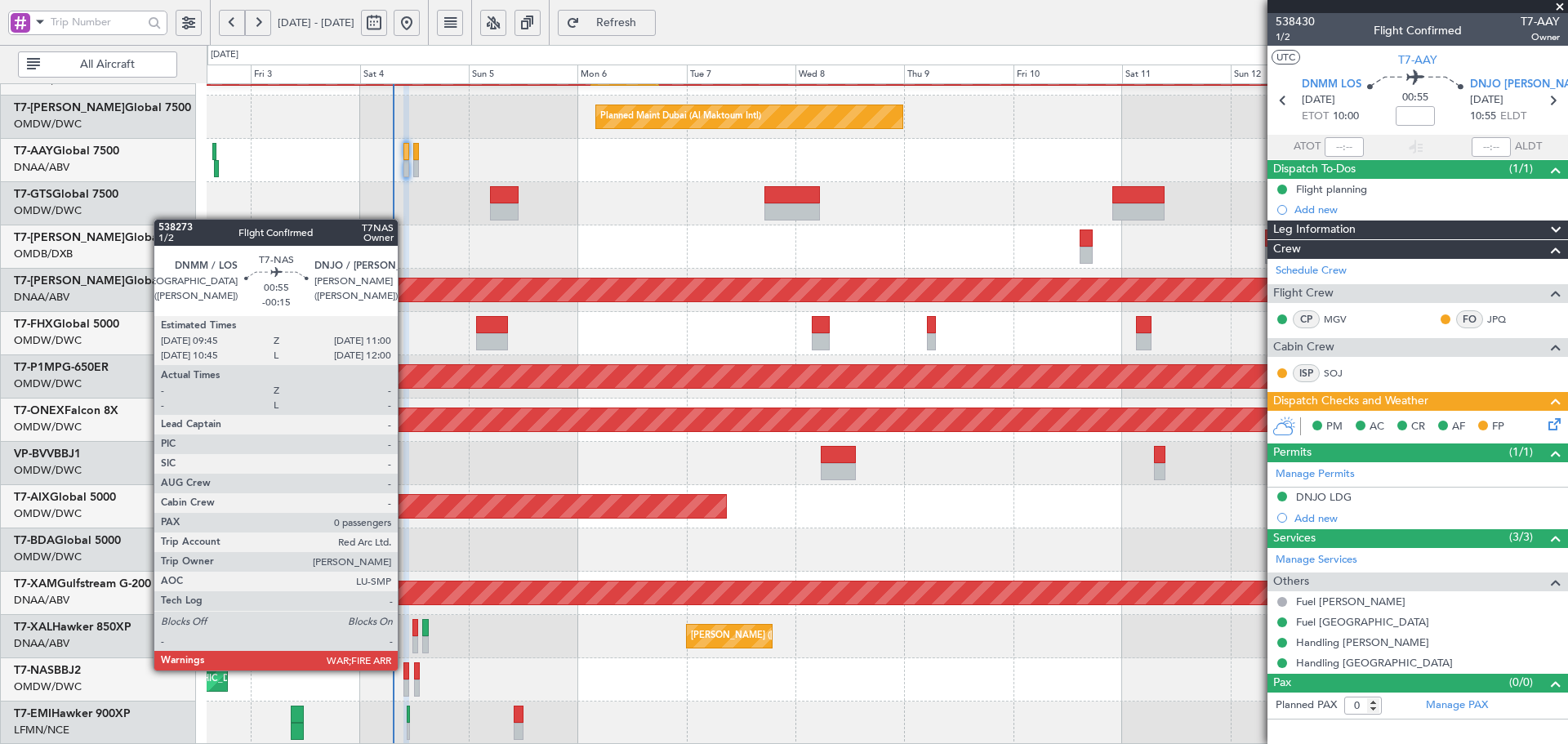
click at [405, 669] on div at bounding box center [406, 671] width 6 height 17
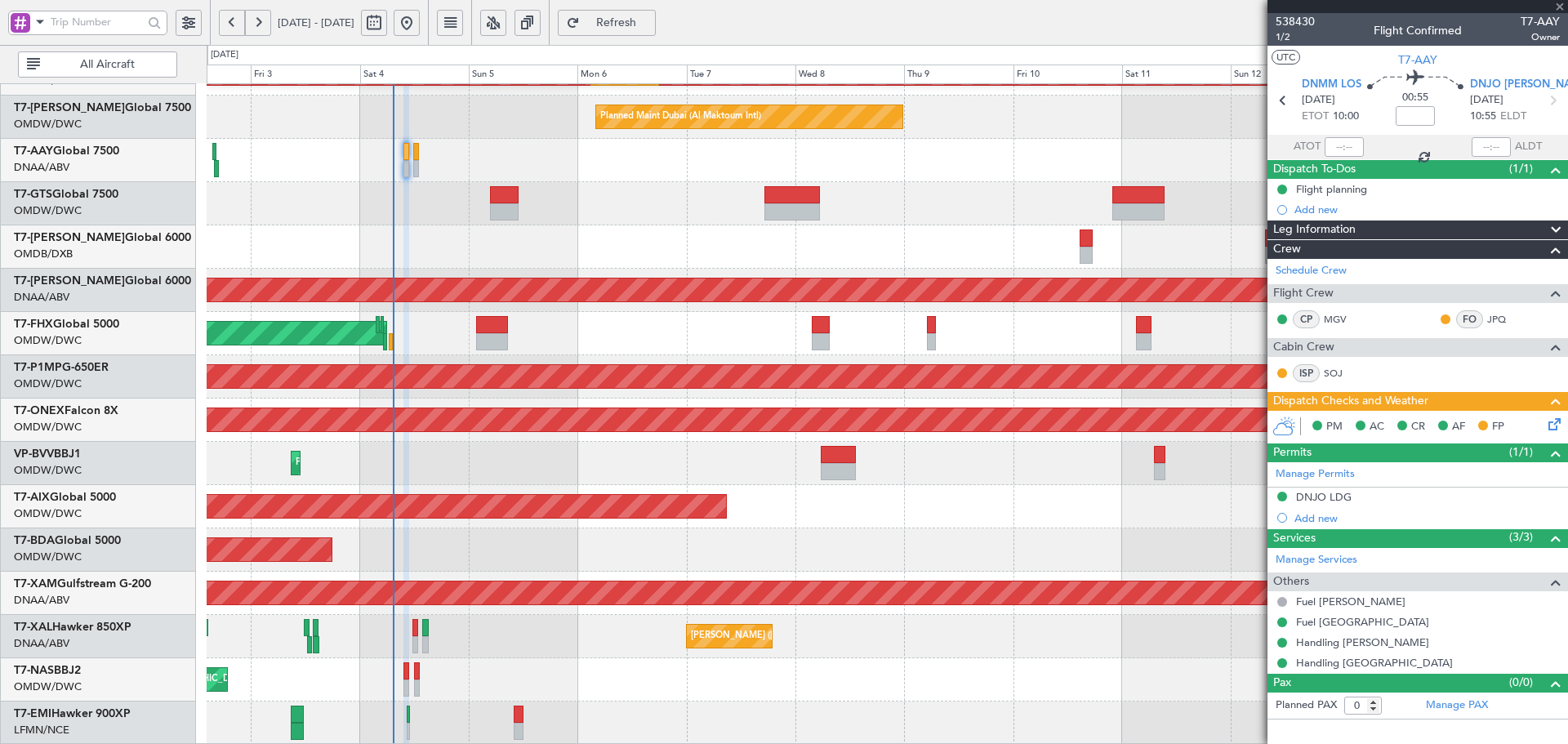
type input "-00:15"
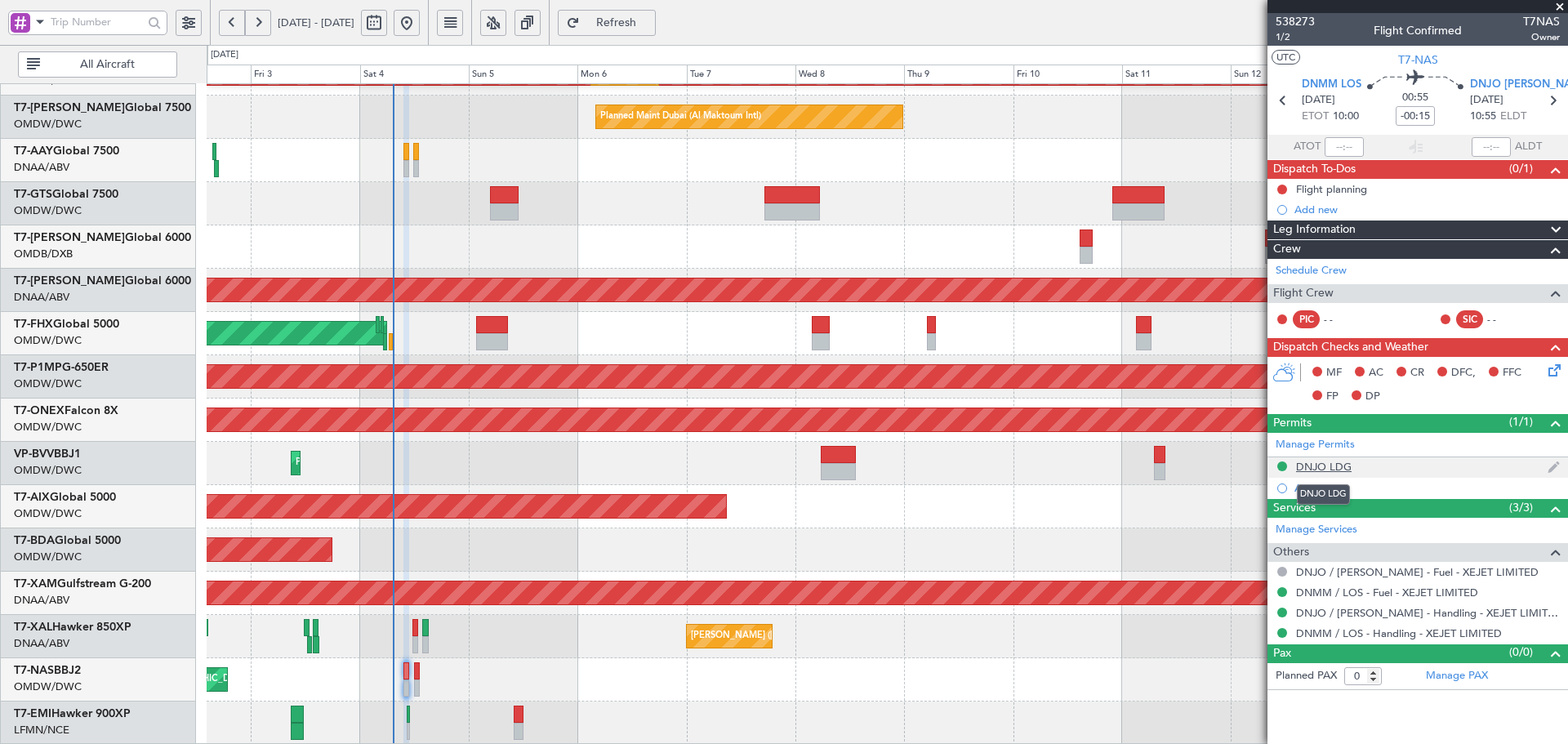
click at [1307, 463] on div "DNJO LDG" at bounding box center [1324, 467] width 55 height 14
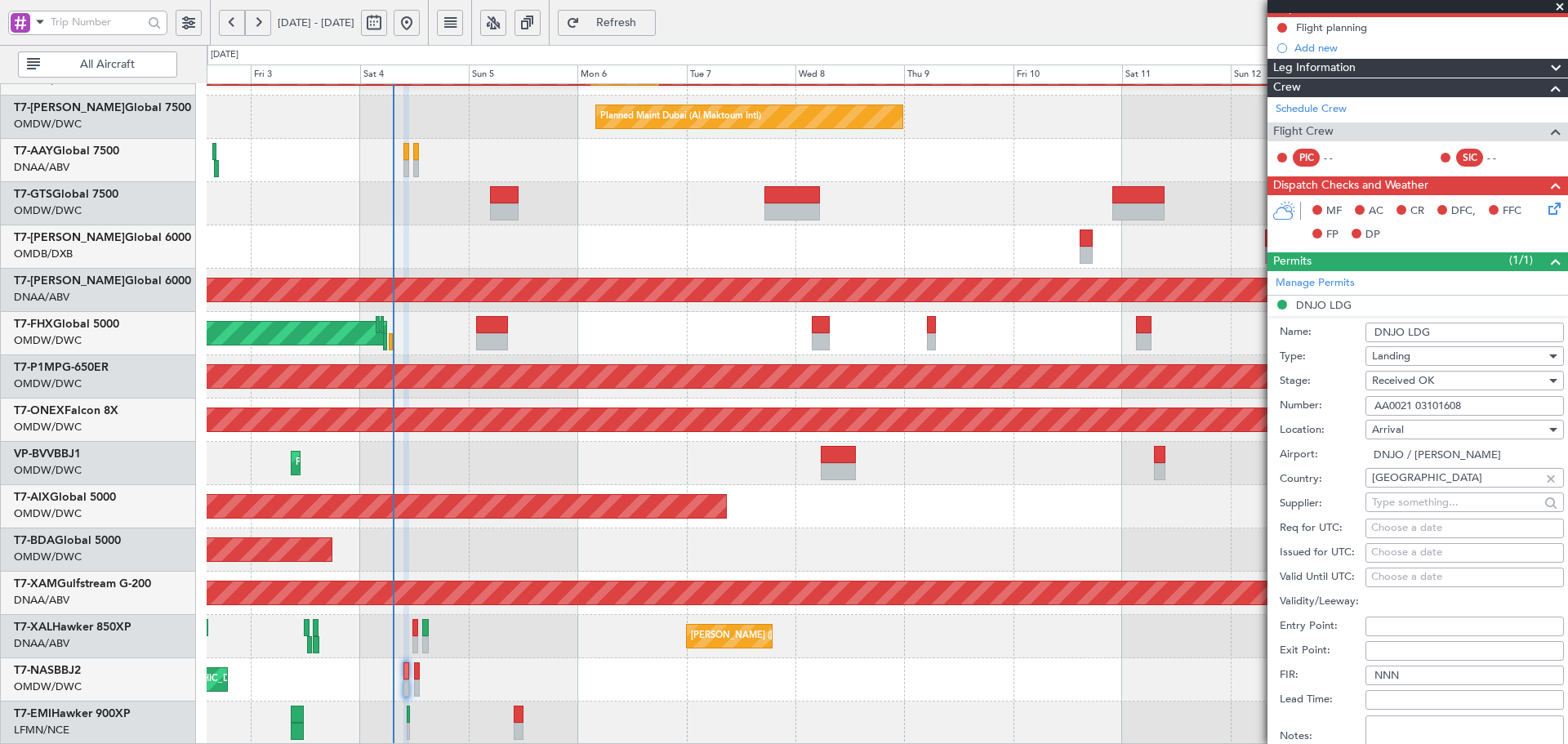
scroll to position [163, 0]
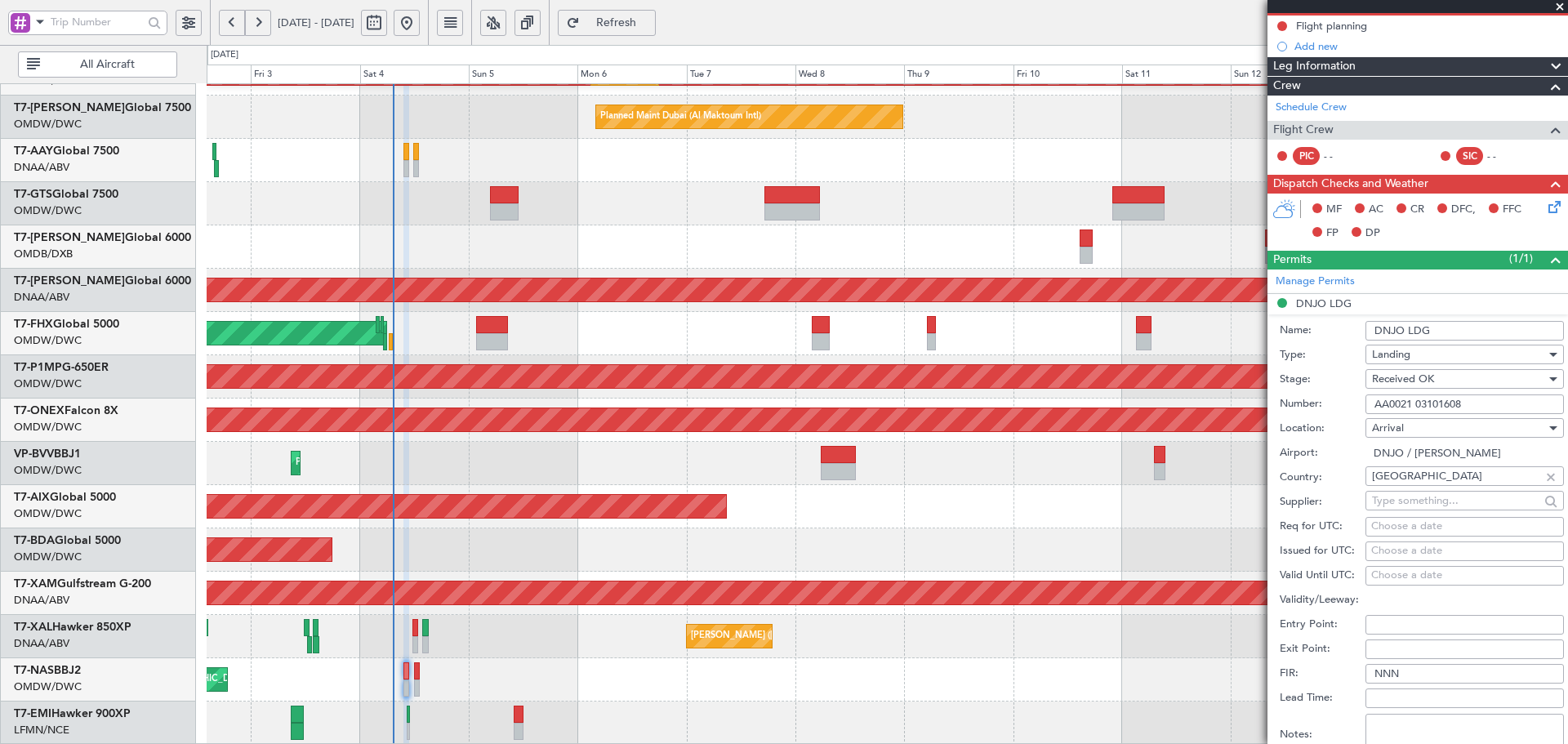
drag, startPoint x: 1477, startPoint y: 406, endPoint x: 1326, endPoint y: 391, distance: 151.7
click at [1326, 392] on div "Number: AA0021 03101608" at bounding box center [1421, 404] width 284 height 25
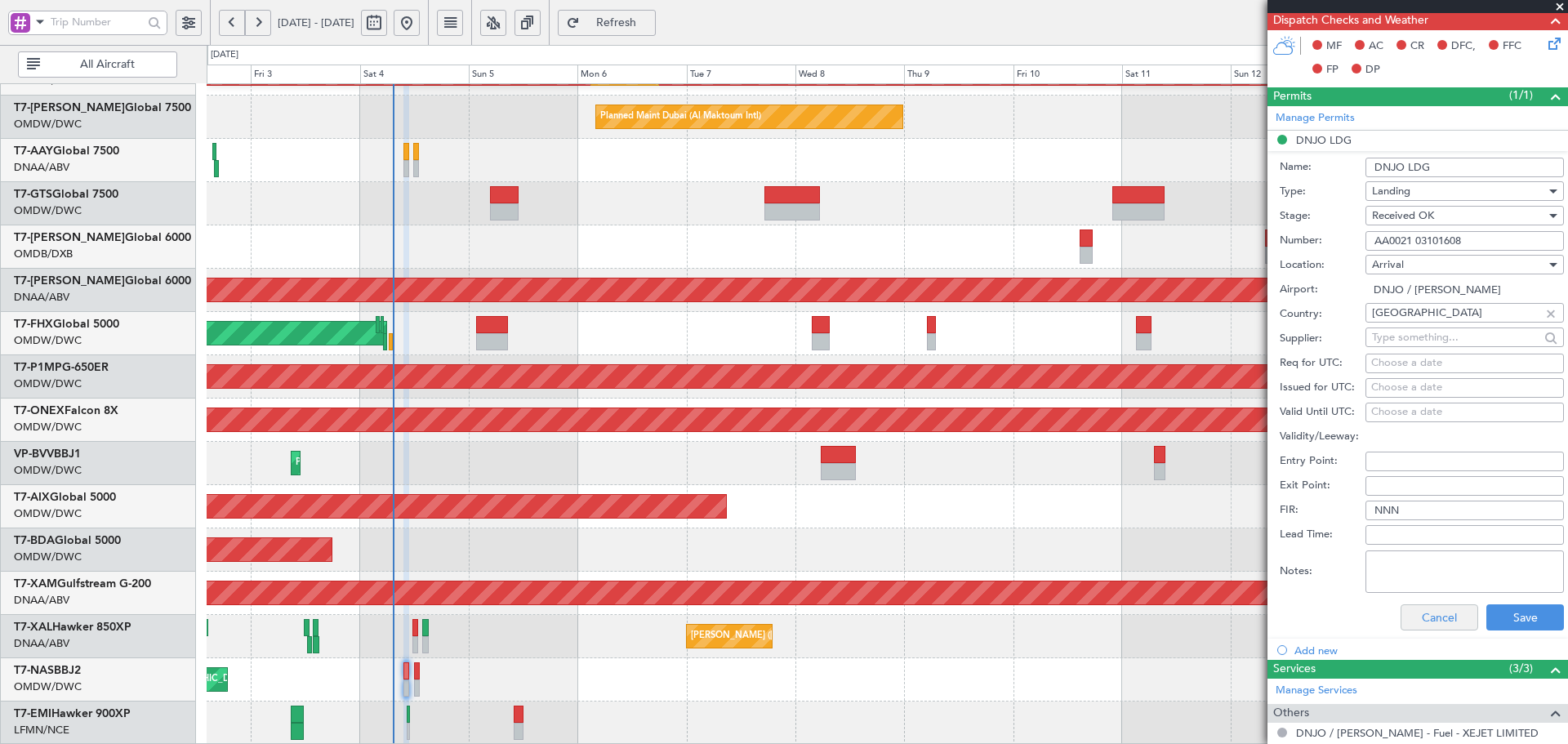
scroll to position [433, 0]
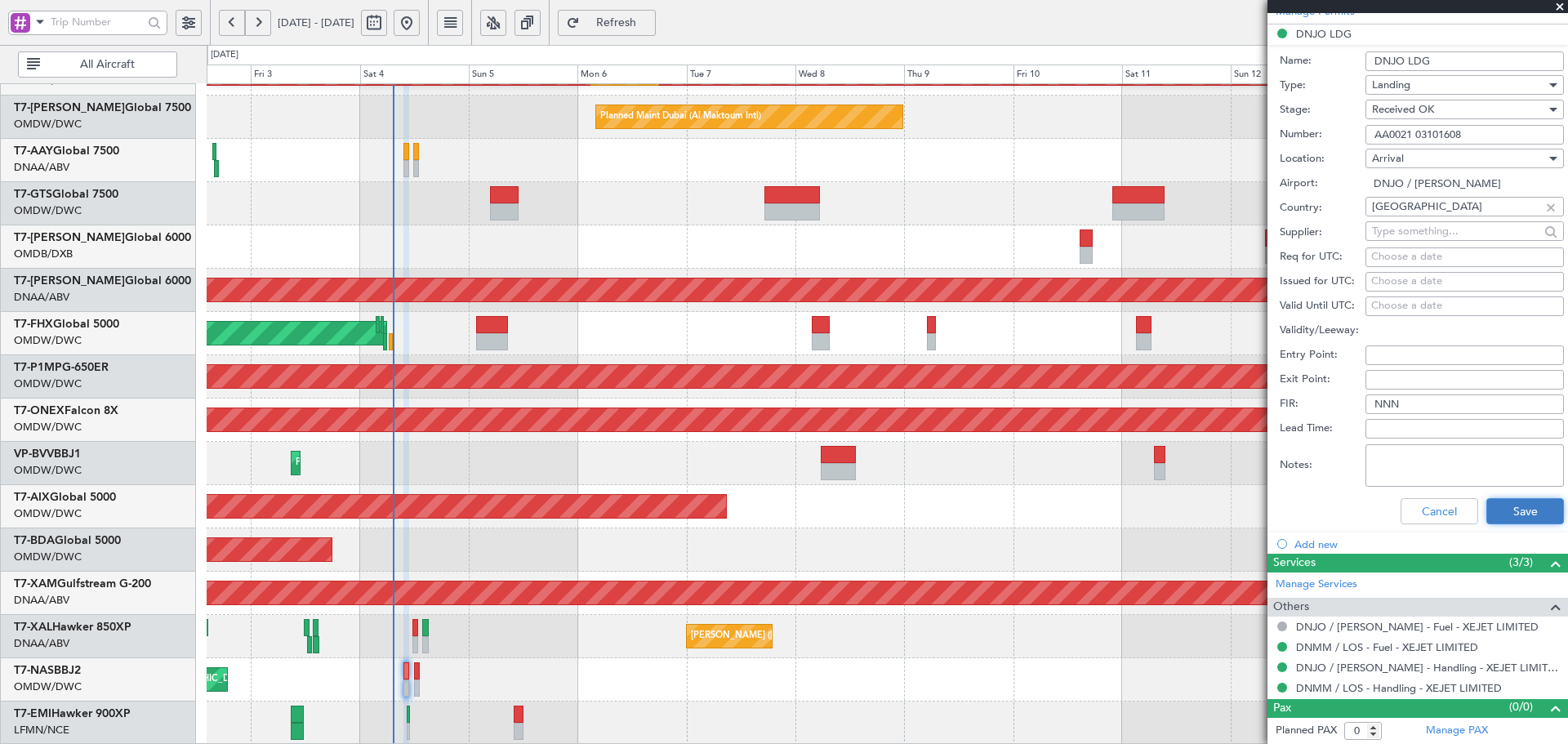
click at [1516, 506] on button "Save" at bounding box center [1524, 511] width 78 height 26
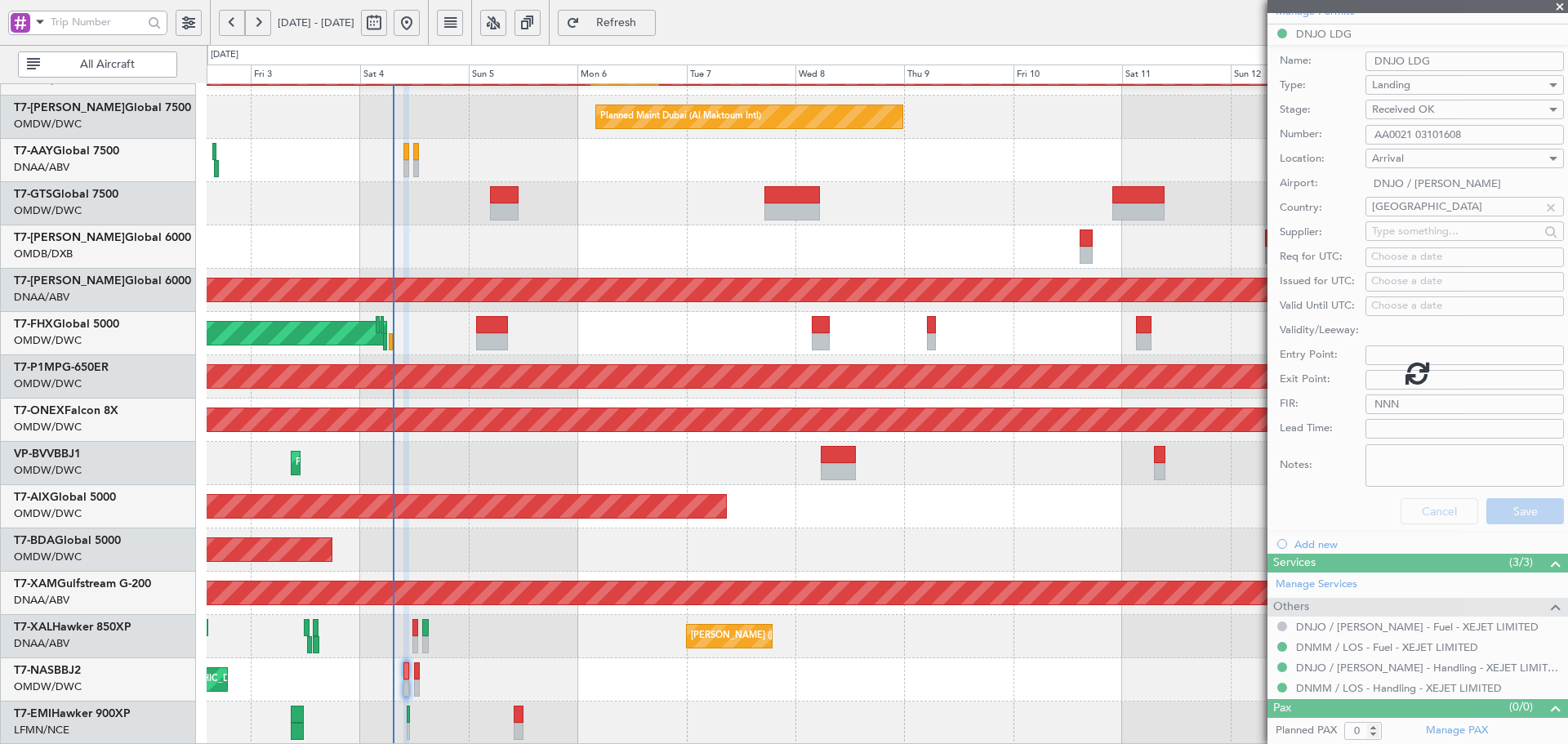
scroll to position [0, 0]
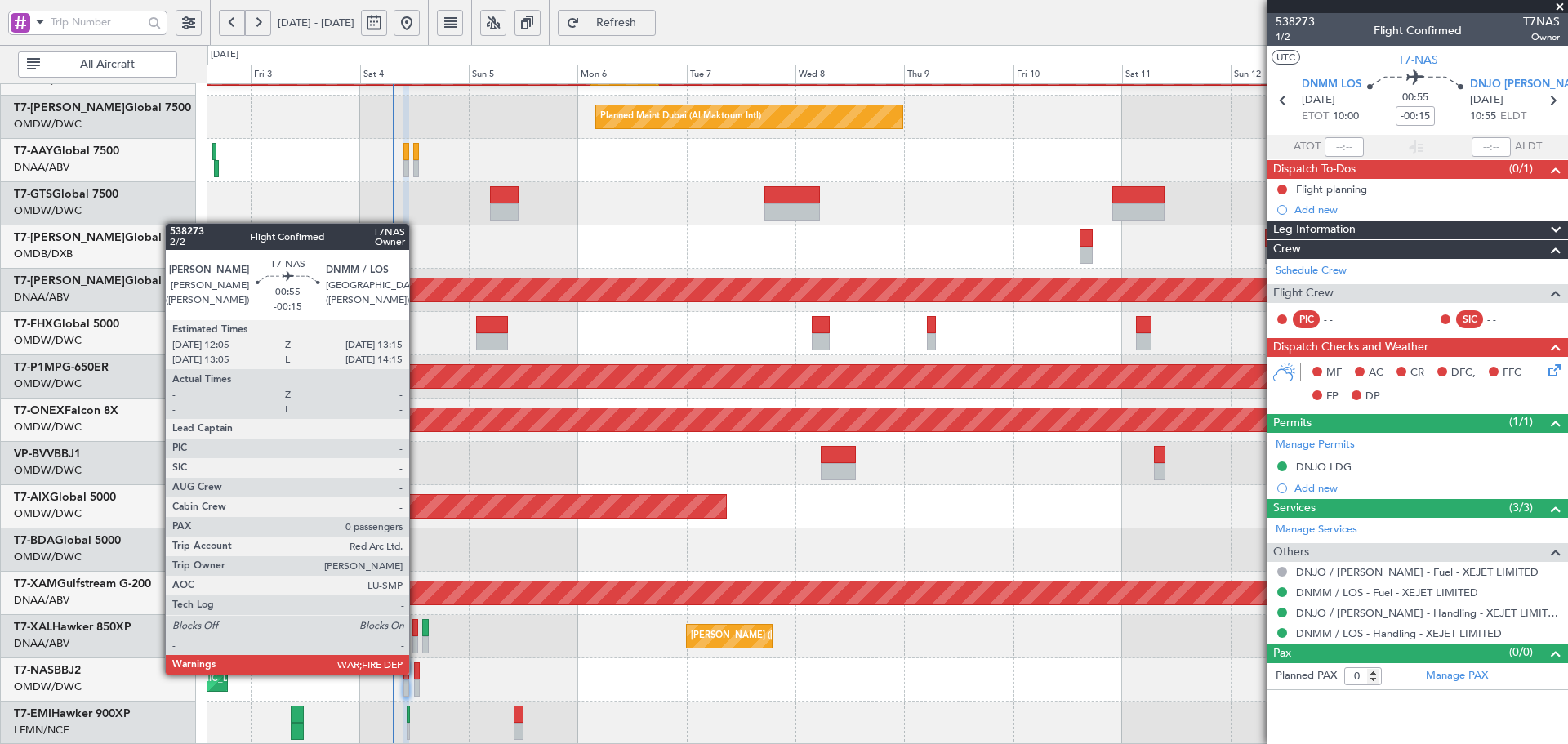
click at [417, 672] on div at bounding box center [417, 671] width 6 height 17
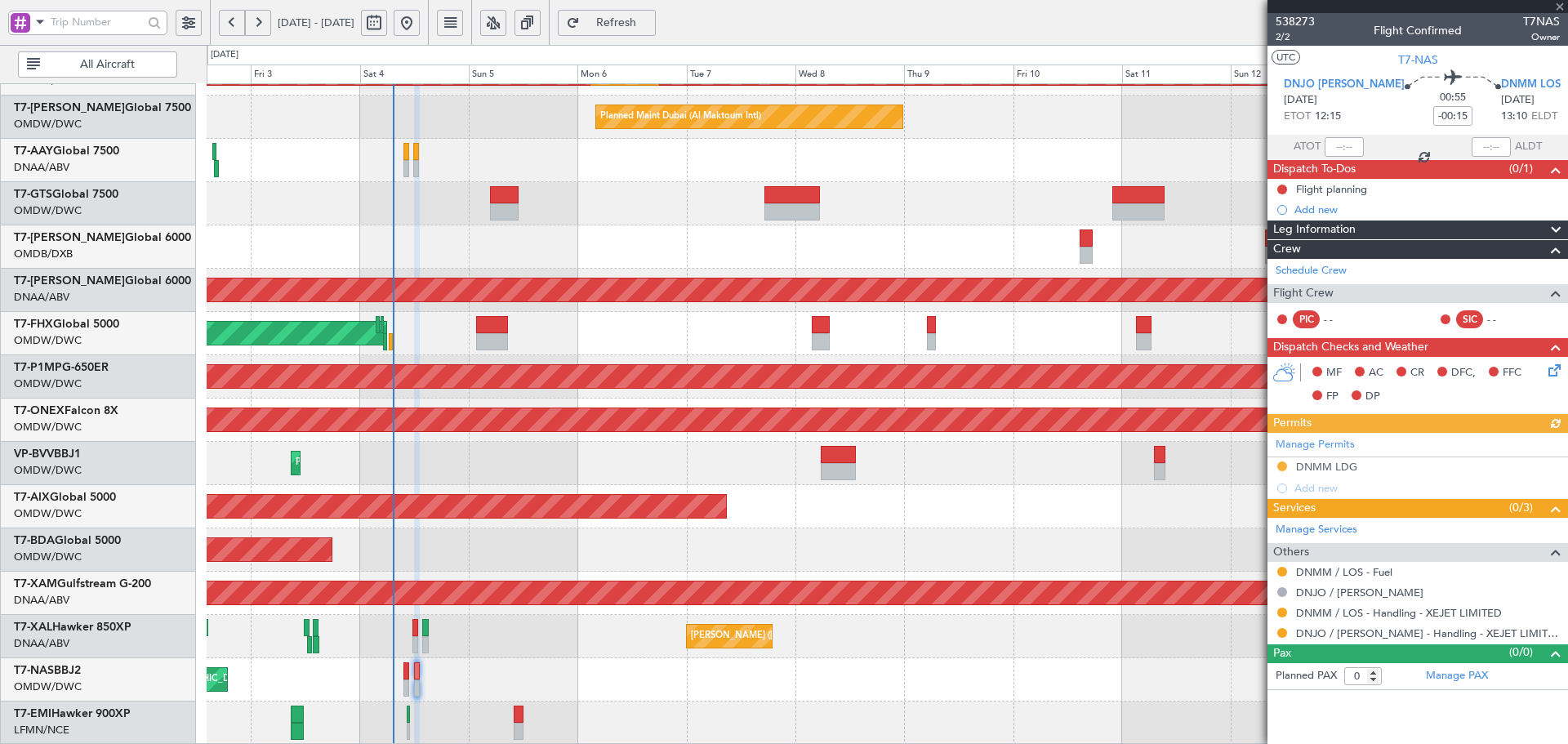
click at [1327, 466] on div "Manage Permits DNMM LDG Add new" at bounding box center [1418, 466] width 300 height 67
click at [1346, 465] on div "DNMM LDG" at bounding box center [1327, 467] width 61 height 14
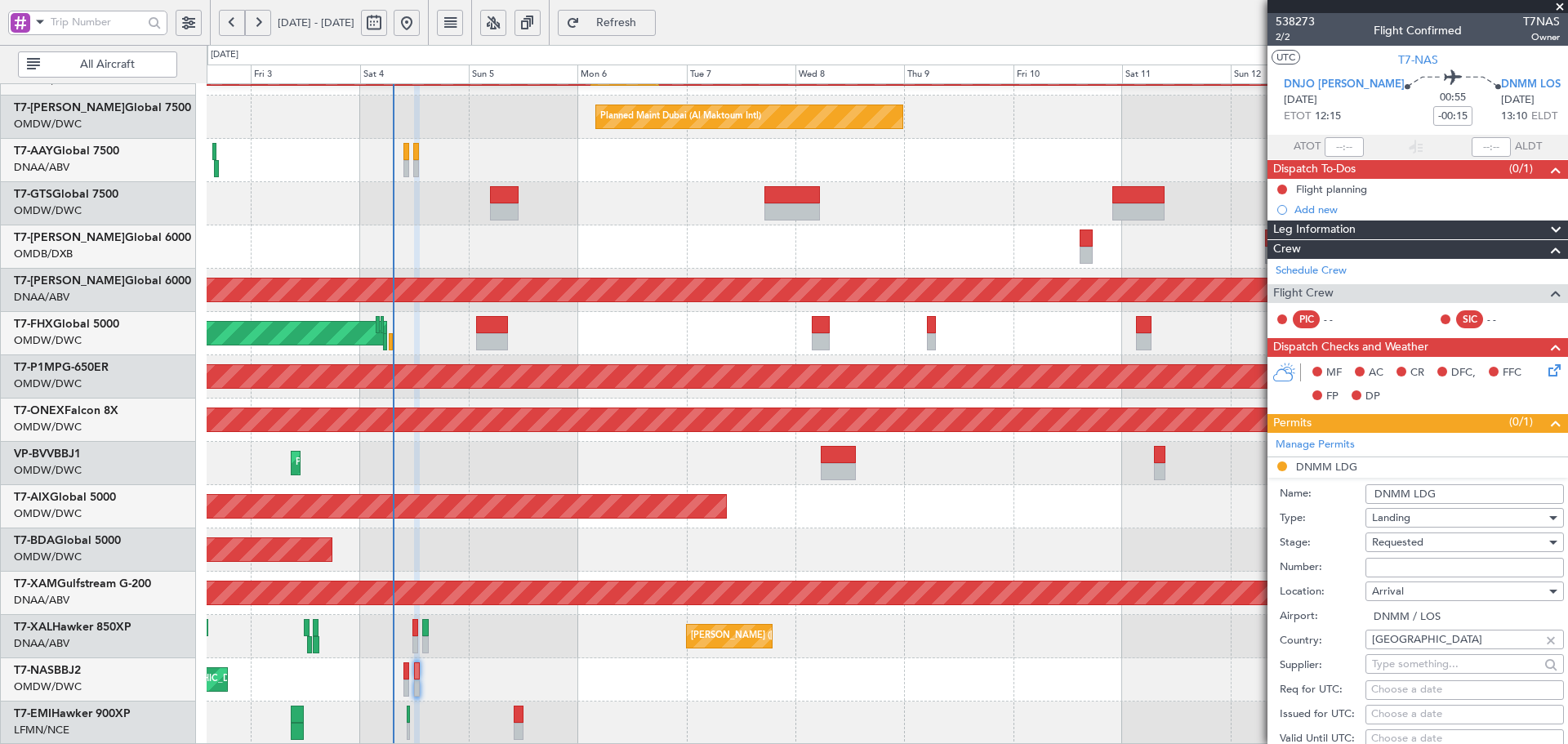
paste input "AA0021 03101608"
type input "AA0021 03101608"
click at [1447, 542] on div "Requested" at bounding box center [1460, 542] width 174 height 25
click at [1409, 678] on span "Received OK" at bounding box center [1458, 673] width 172 height 25
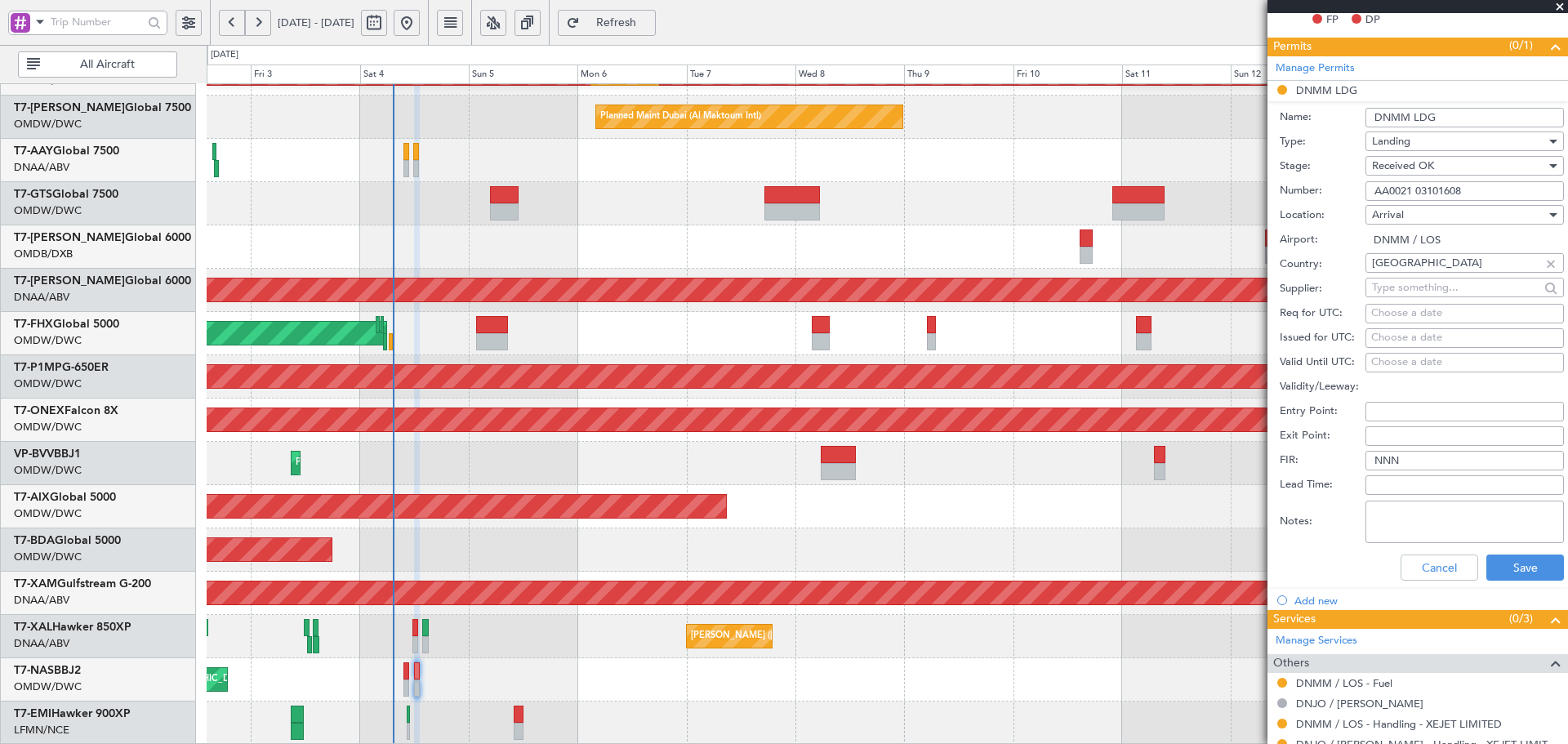
scroll to position [381, 0]
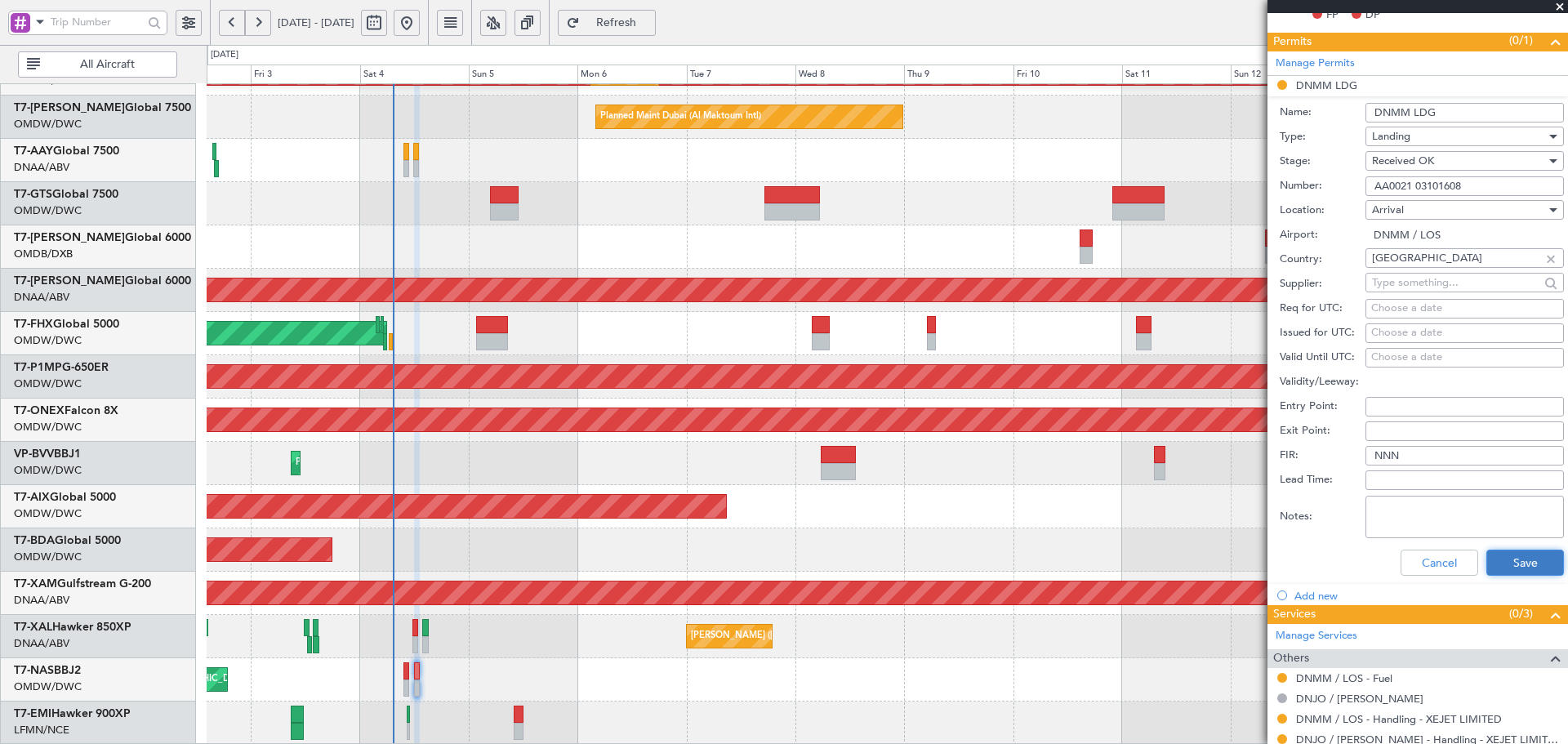
click at [1497, 567] on button "Save" at bounding box center [1524, 562] width 78 height 26
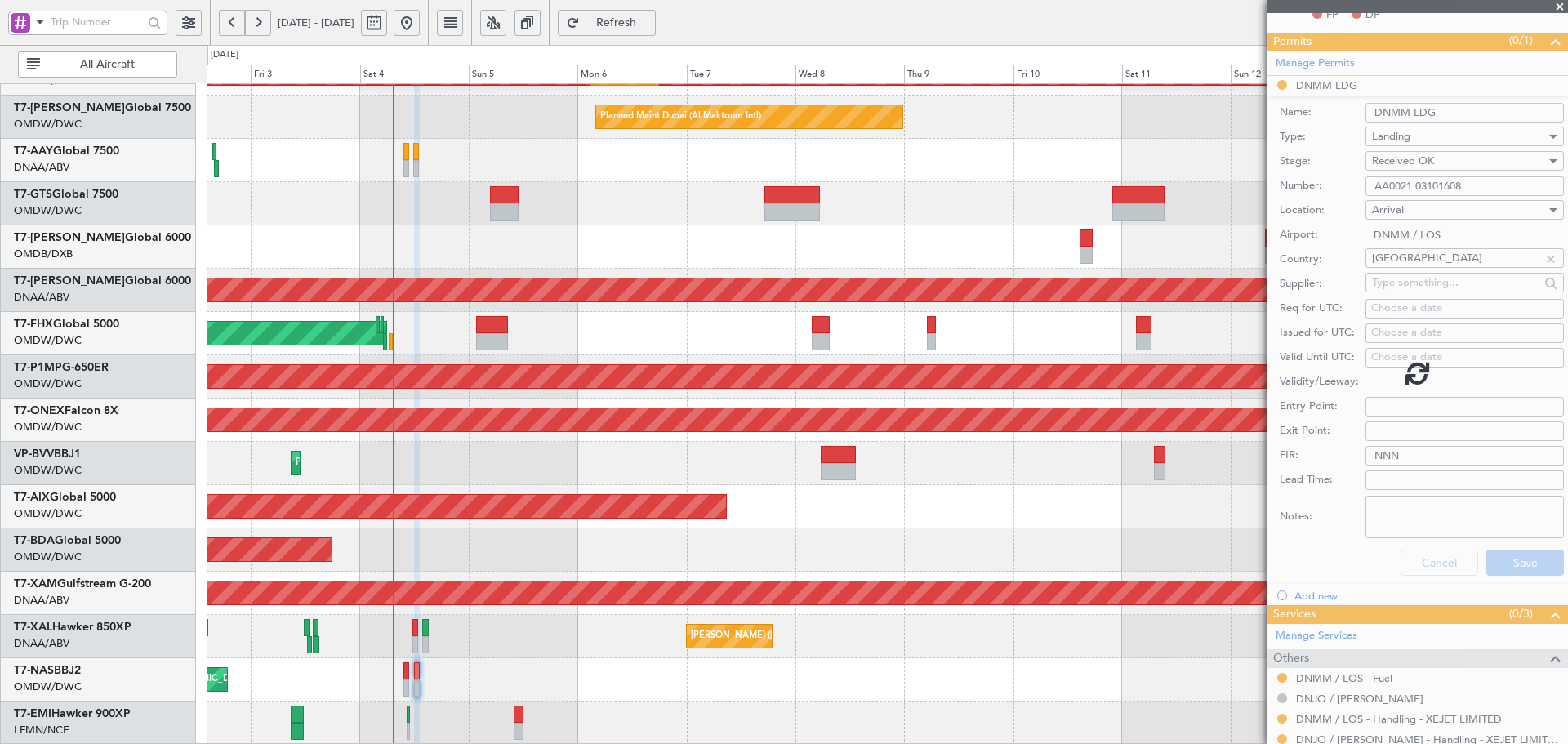
scroll to position [0, 0]
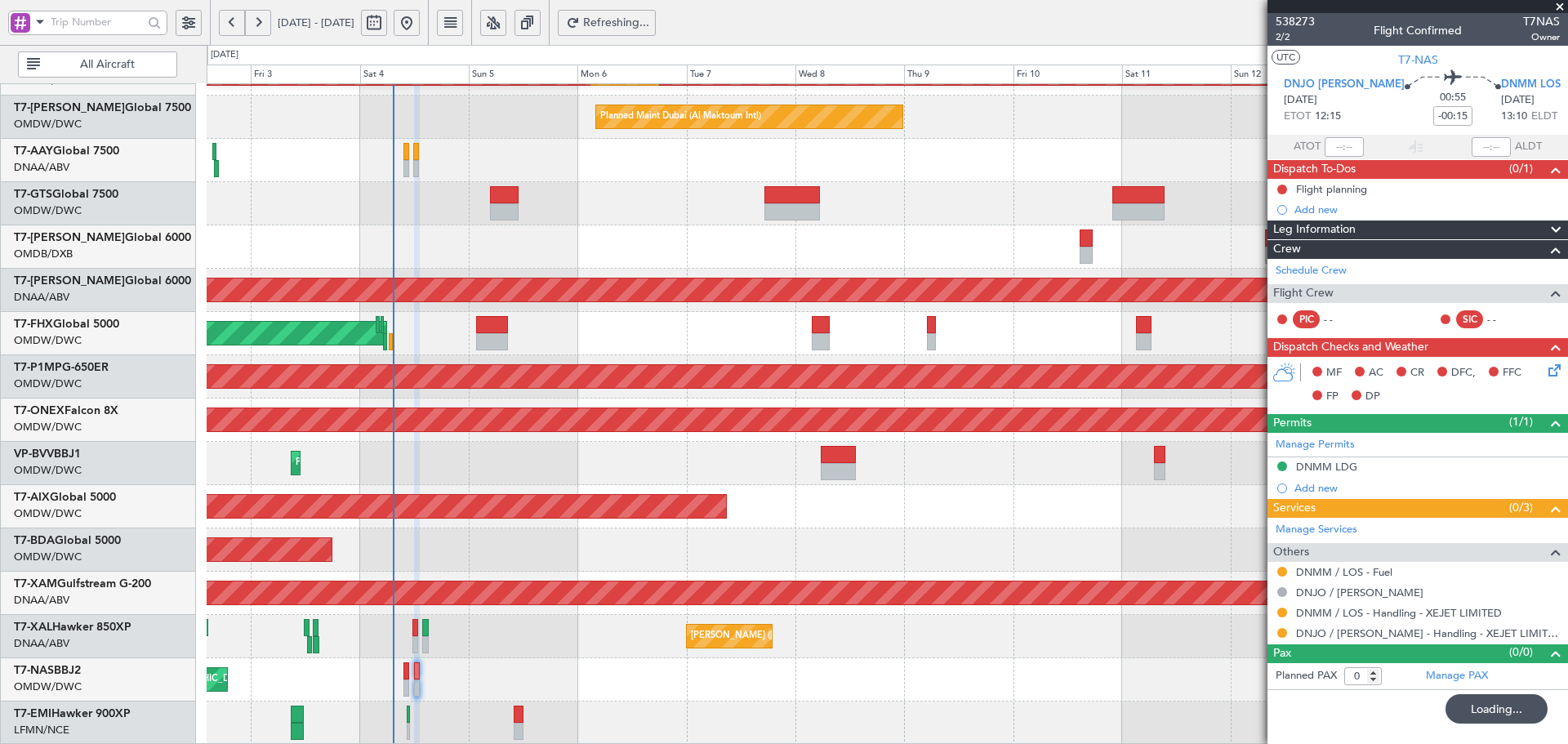
click at [1284, 633] on div "Manage Services Others DNMM / LOS - Fuel DNJO / [PERSON_NAME] - Fuel DNMM / LOS…" at bounding box center [1418, 580] width 300 height 125
click at [1279, 634] on button at bounding box center [1282, 632] width 9 height 9
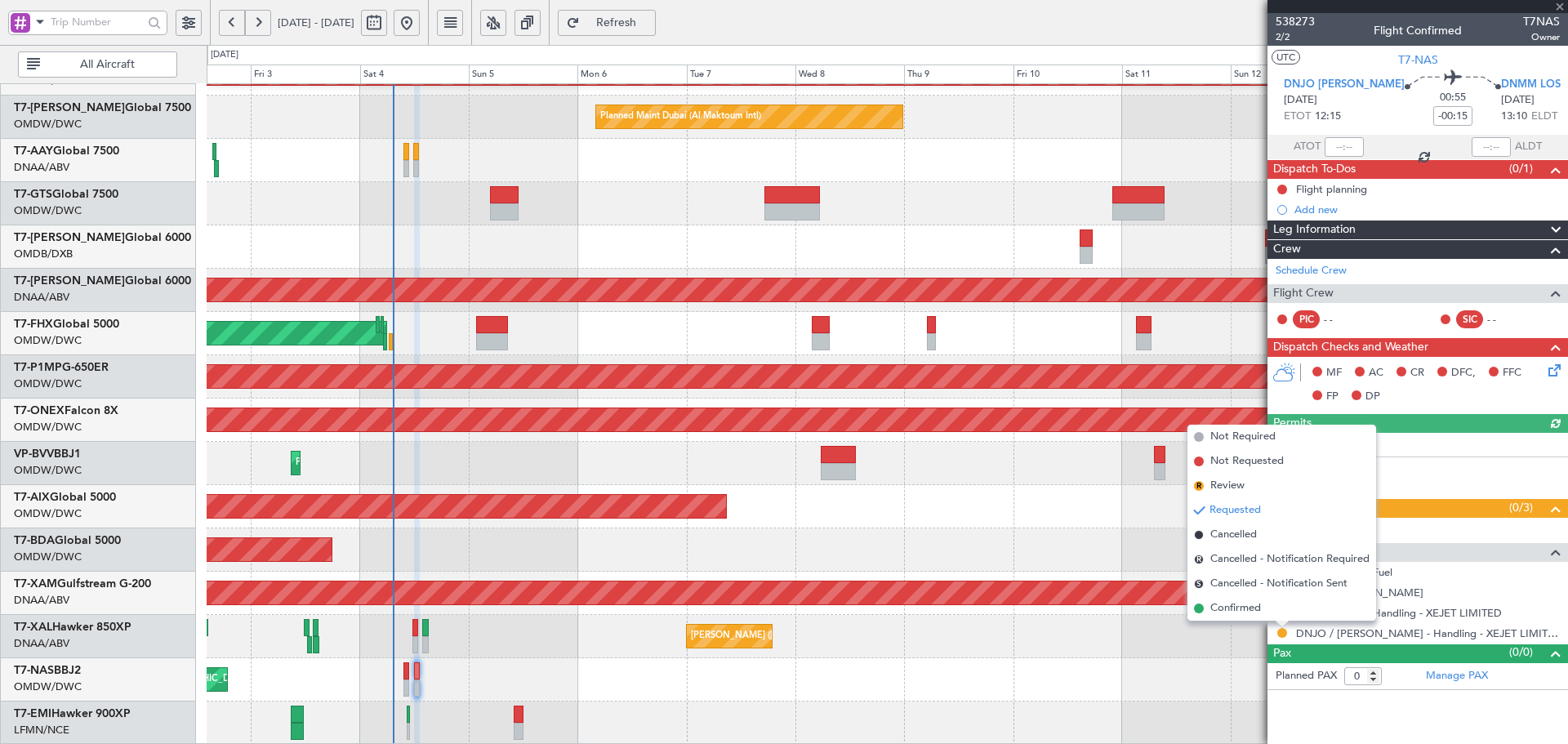
click at [1253, 608] on span "Confirmed" at bounding box center [1235, 607] width 50 height 16
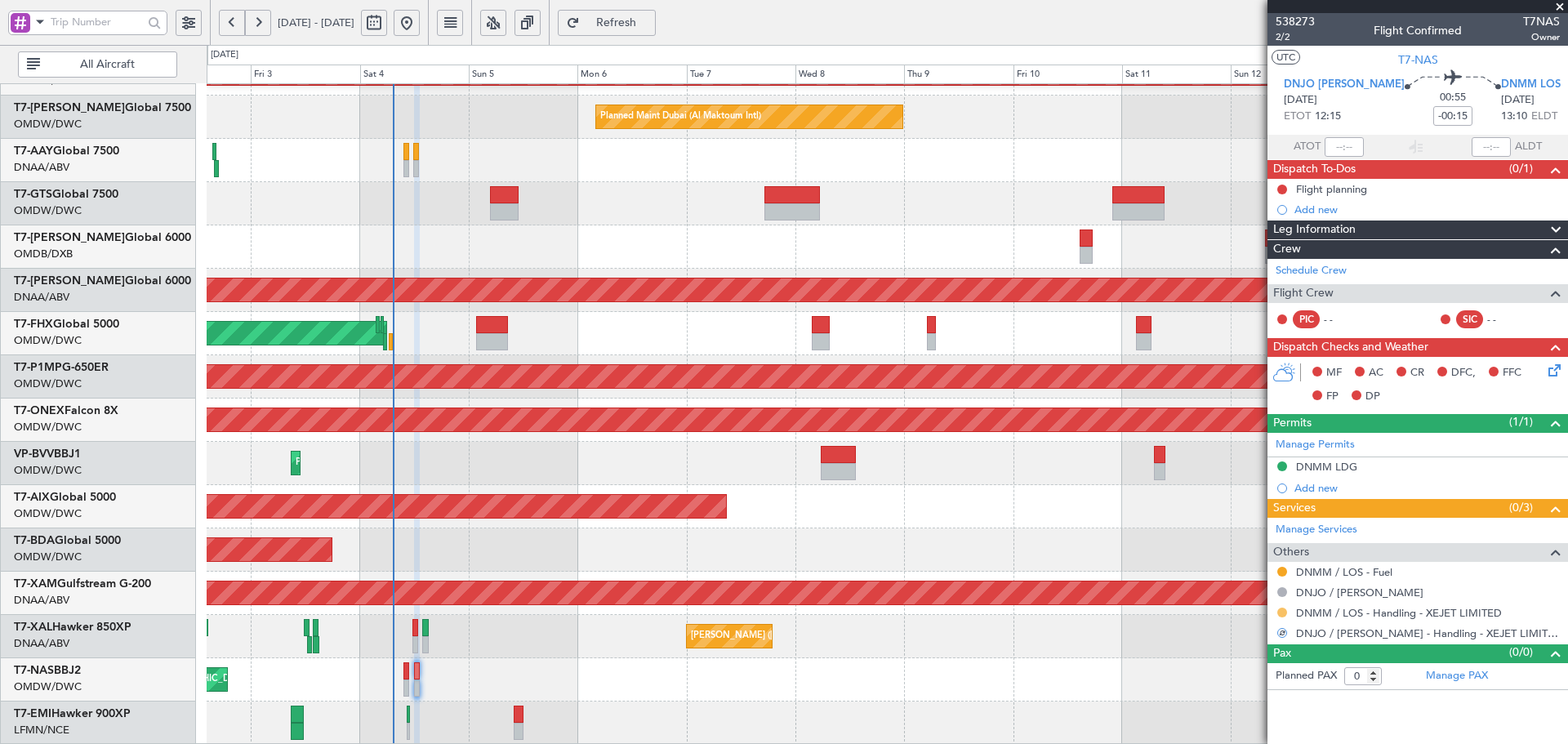
click at [1281, 612] on button at bounding box center [1282, 612] width 9 height 9
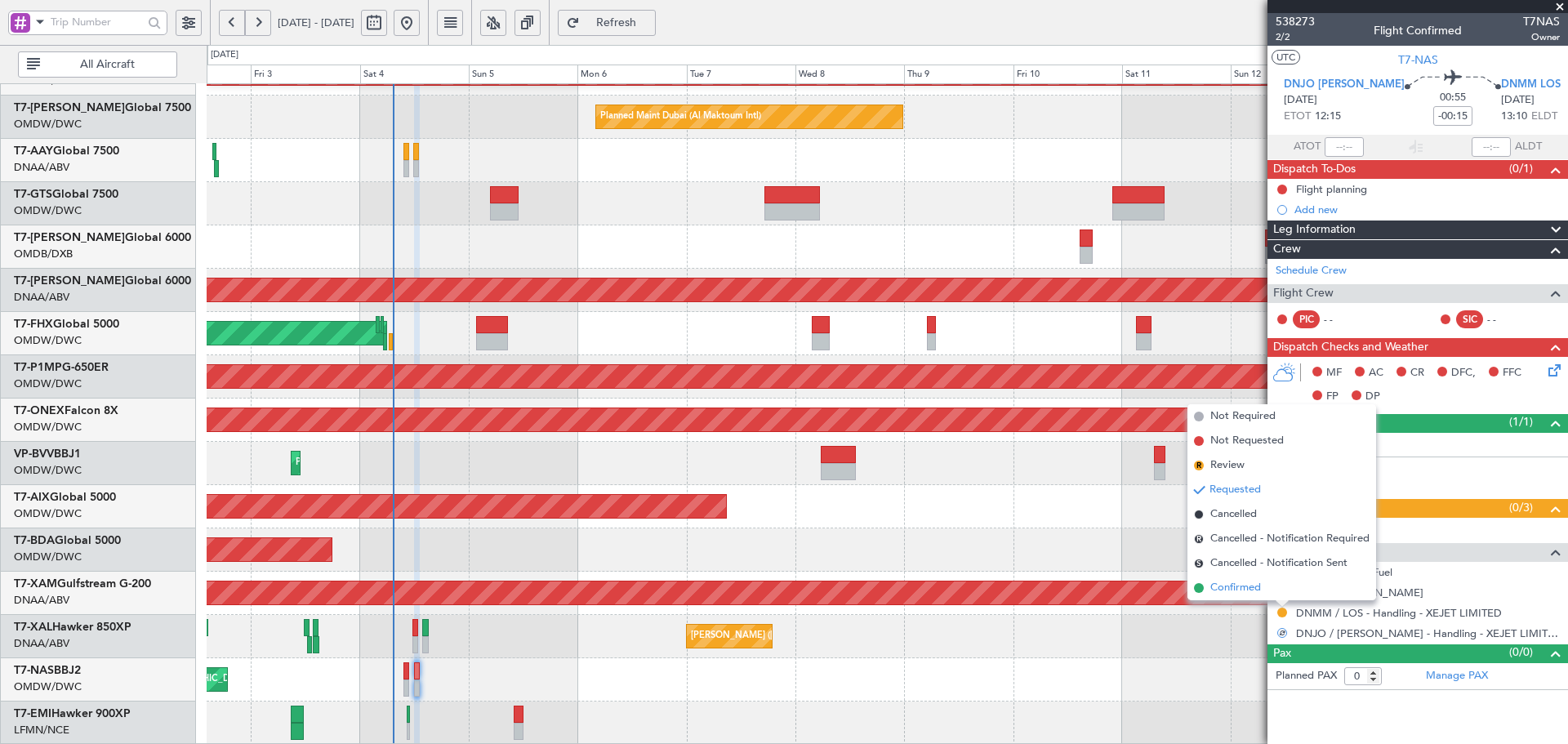
click at [1244, 586] on span "Confirmed" at bounding box center [1235, 587] width 50 height 16
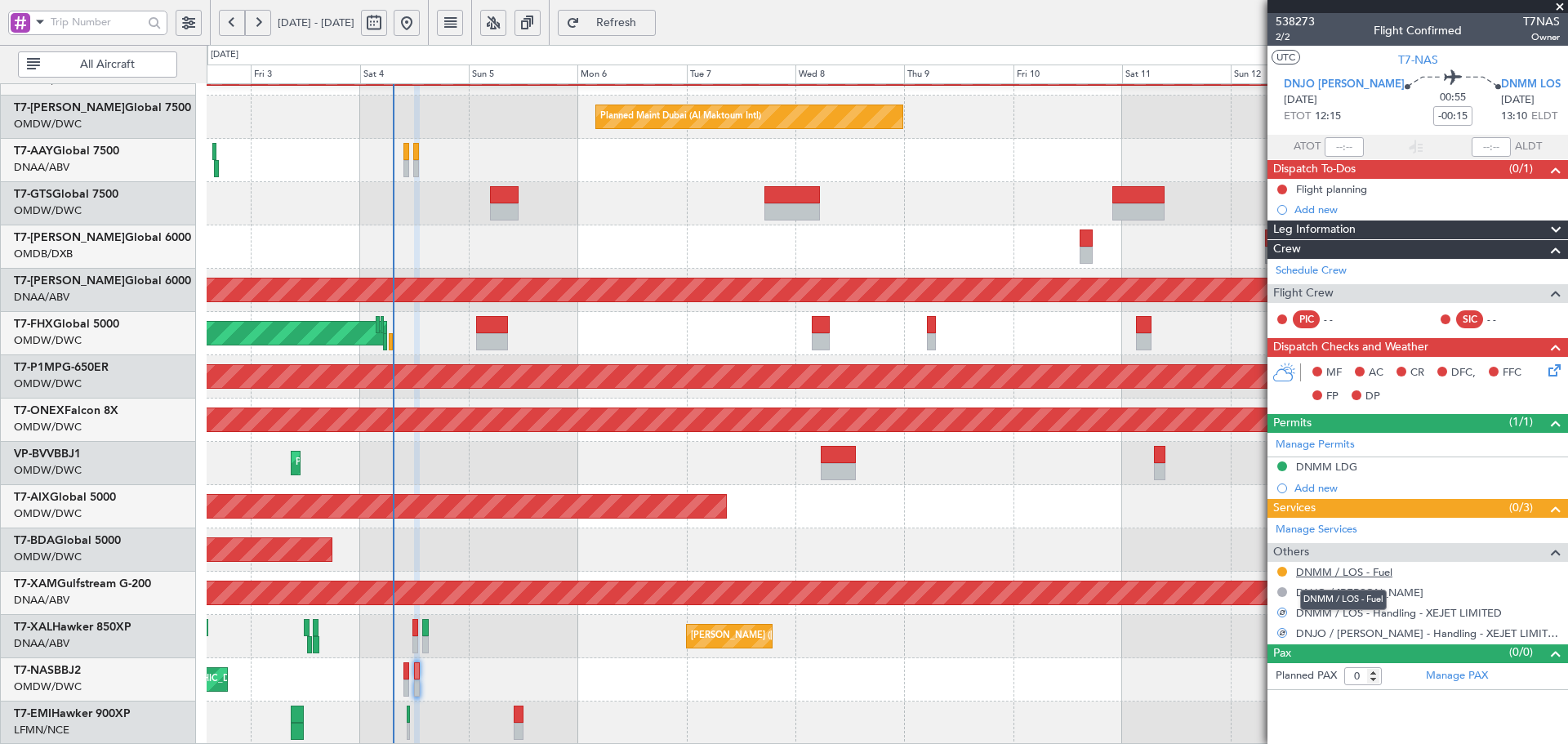
click at [1329, 571] on link "DNMM / LOS - Fuel" at bounding box center [1344, 572] width 96 height 14
click at [631, 26] on button "Refresh" at bounding box center [607, 22] width 98 height 26
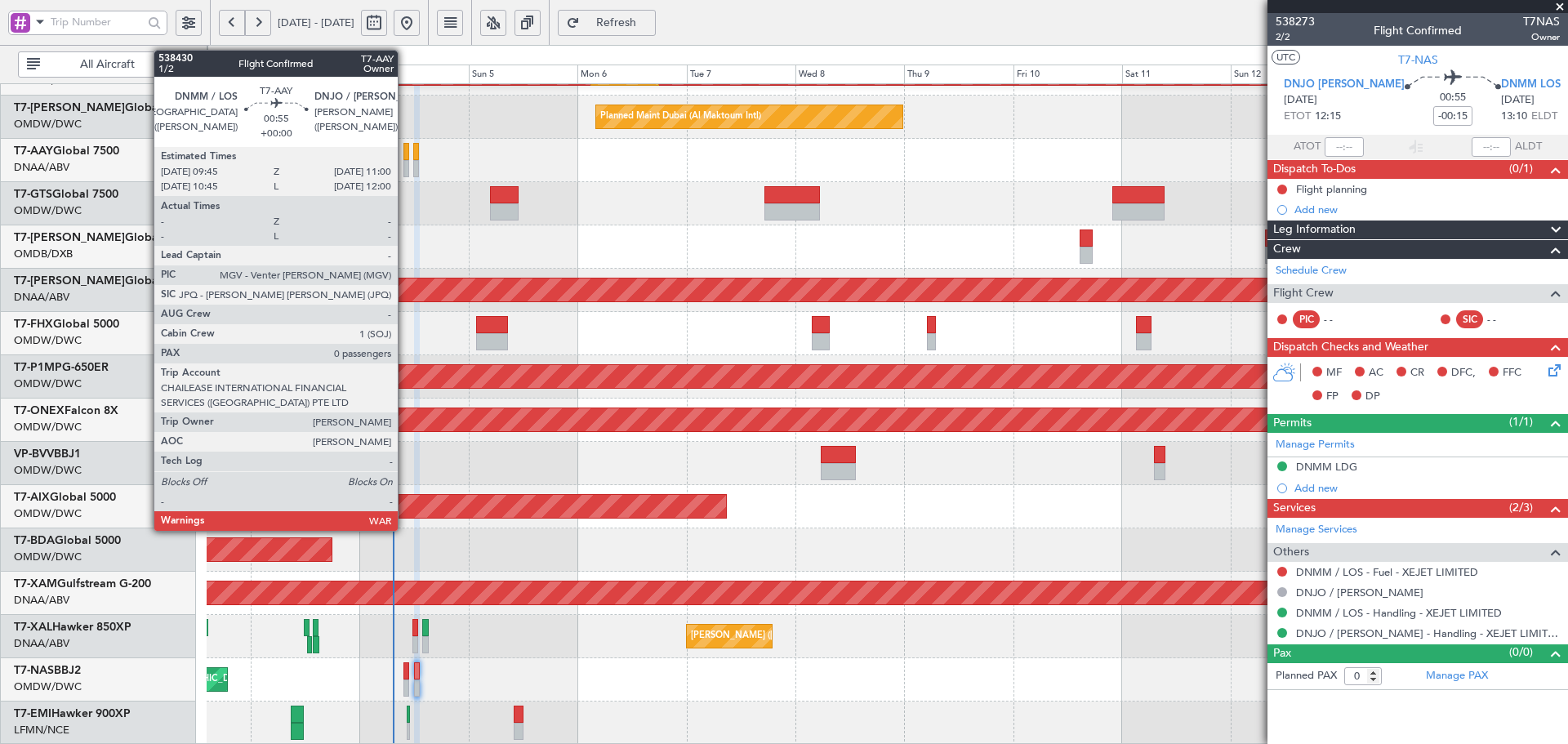
click at [405, 143] on div at bounding box center [406, 151] width 6 height 17
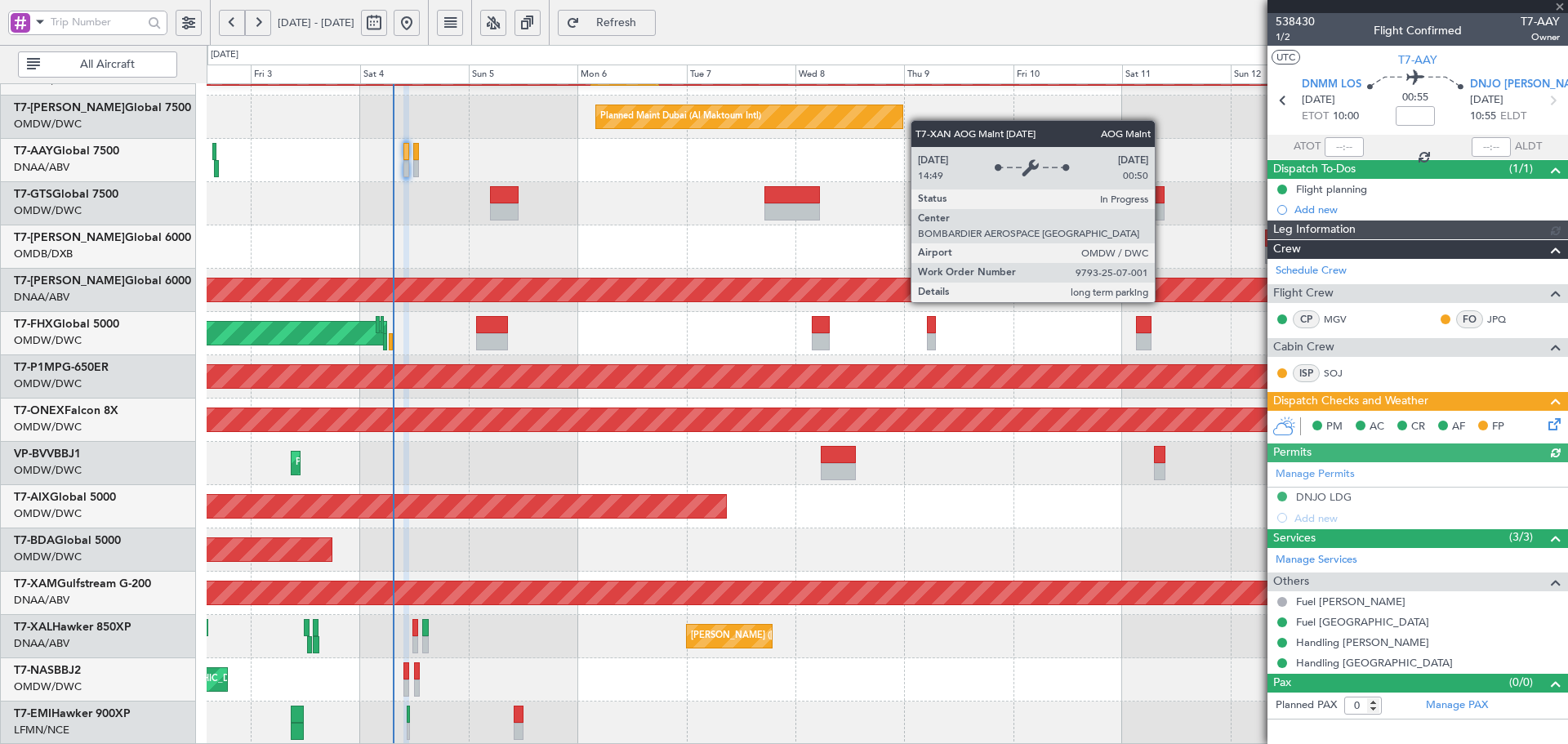
type input "[PERSON_NAME] (ANI)"
type input "7452"
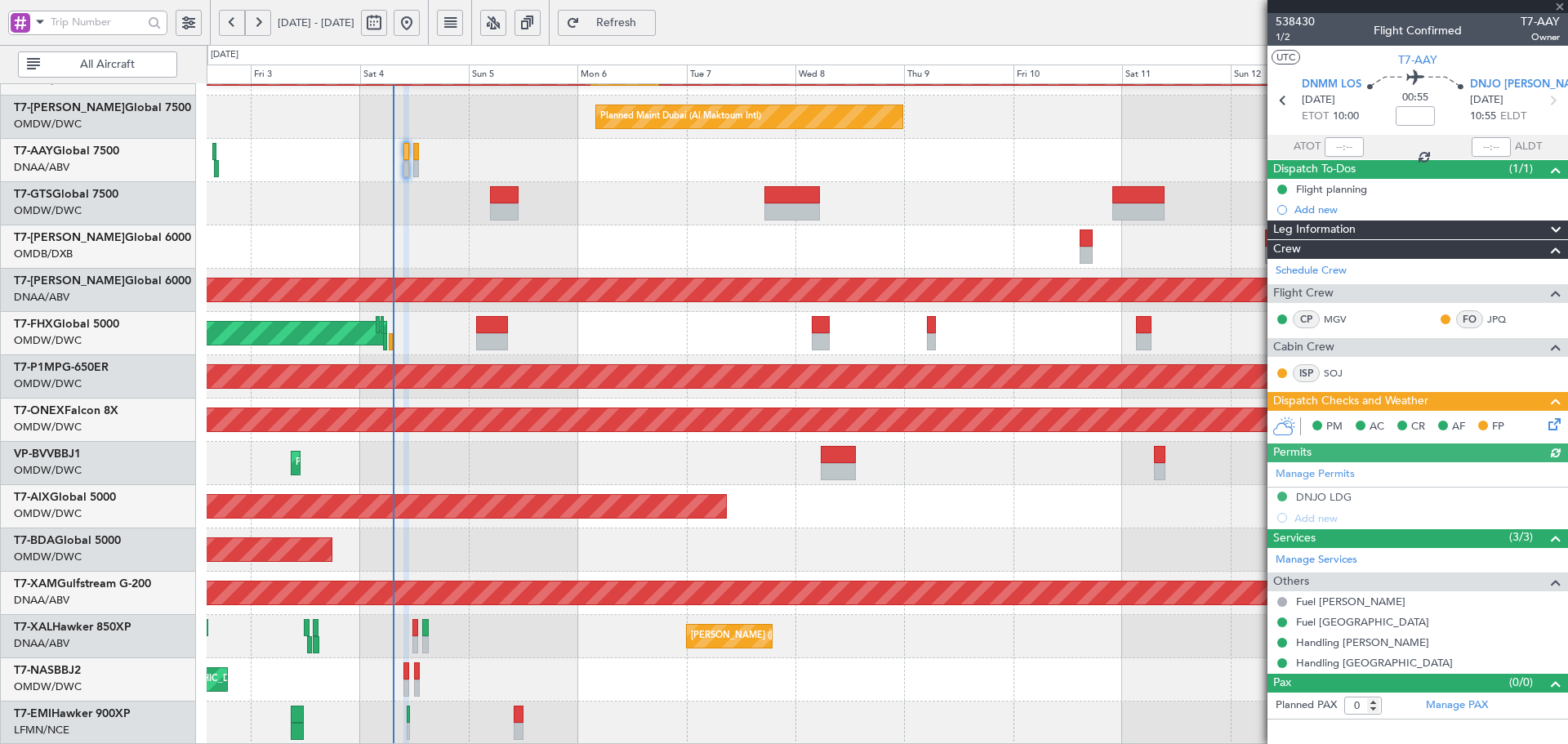
click at [1558, 424] on icon at bounding box center [1551, 421] width 13 height 13
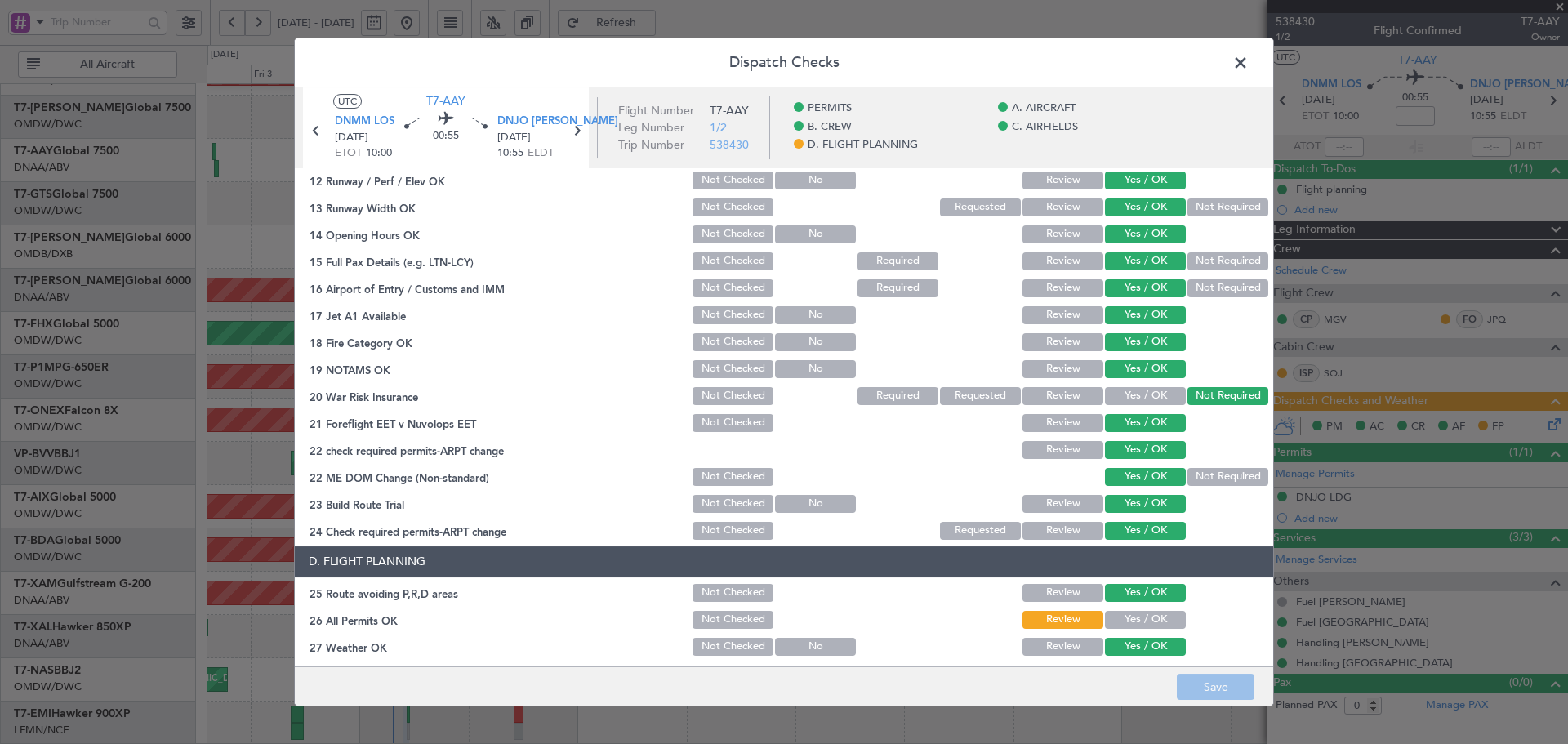
scroll to position [708, 0]
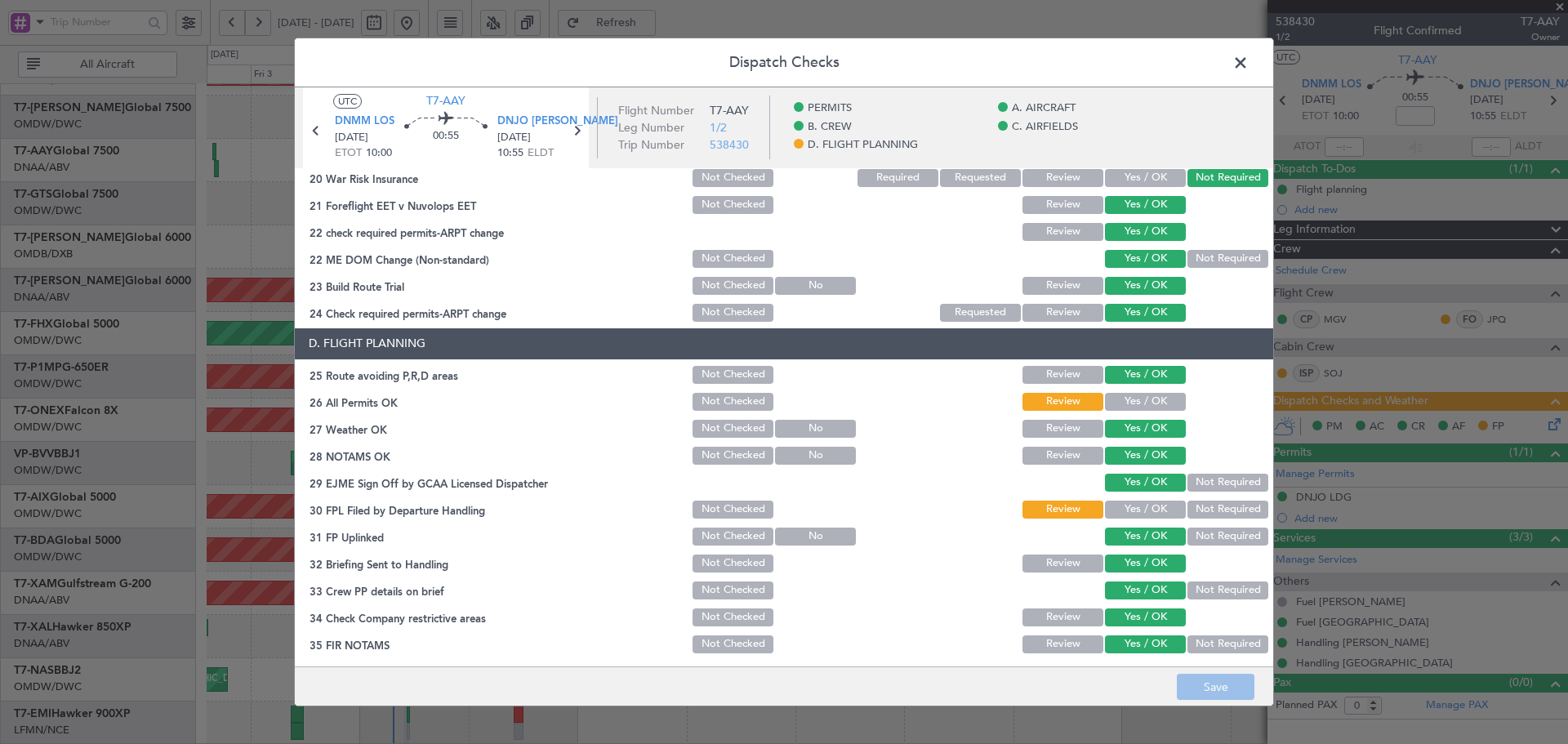
click at [1135, 407] on button "Yes / OK" at bounding box center [1145, 401] width 81 height 18
click at [1128, 505] on button "Yes / OK" at bounding box center [1145, 509] width 81 height 18
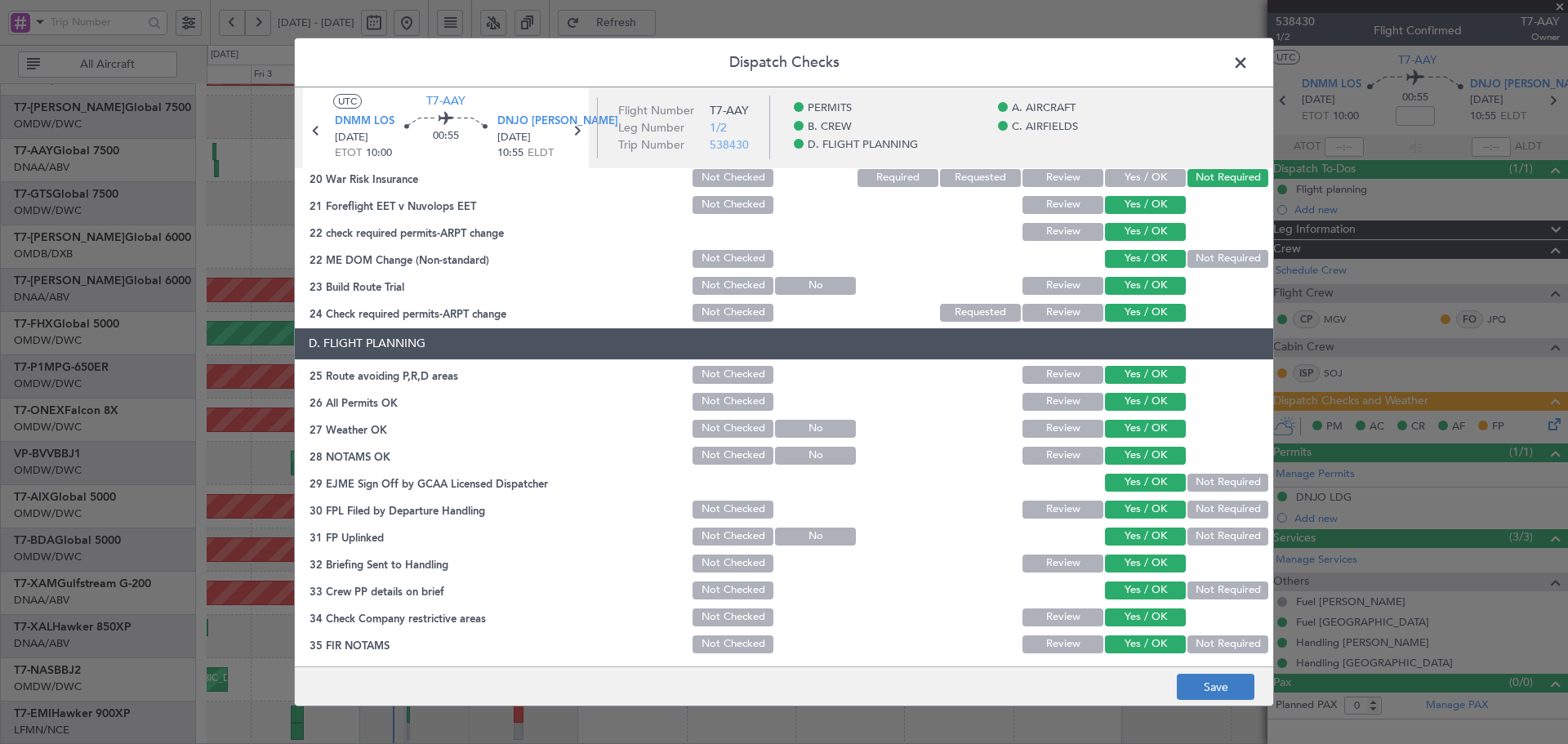
scroll to position [711, 0]
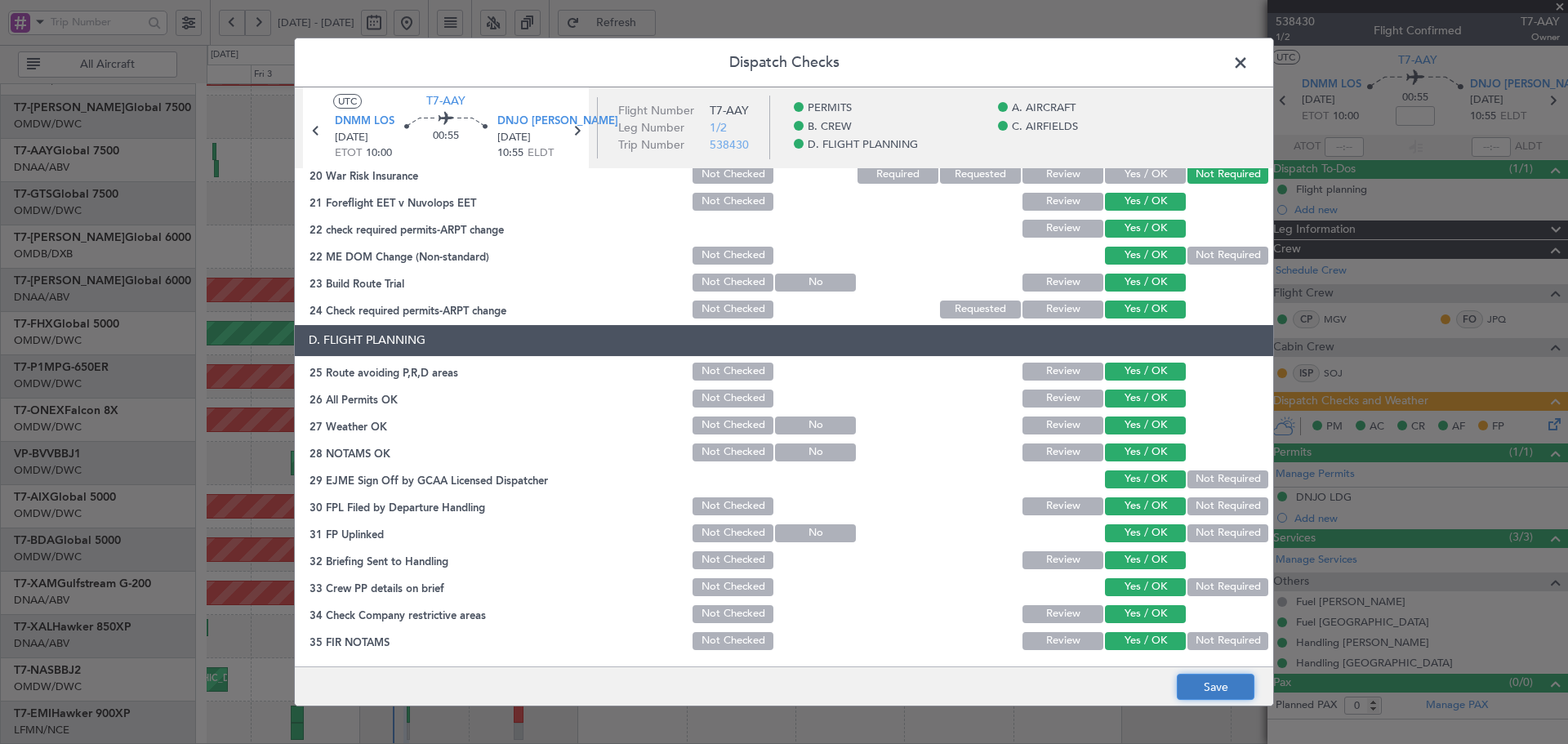
click at [1227, 695] on button "Save" at bounding box center [1215, 686] width 78 height 26
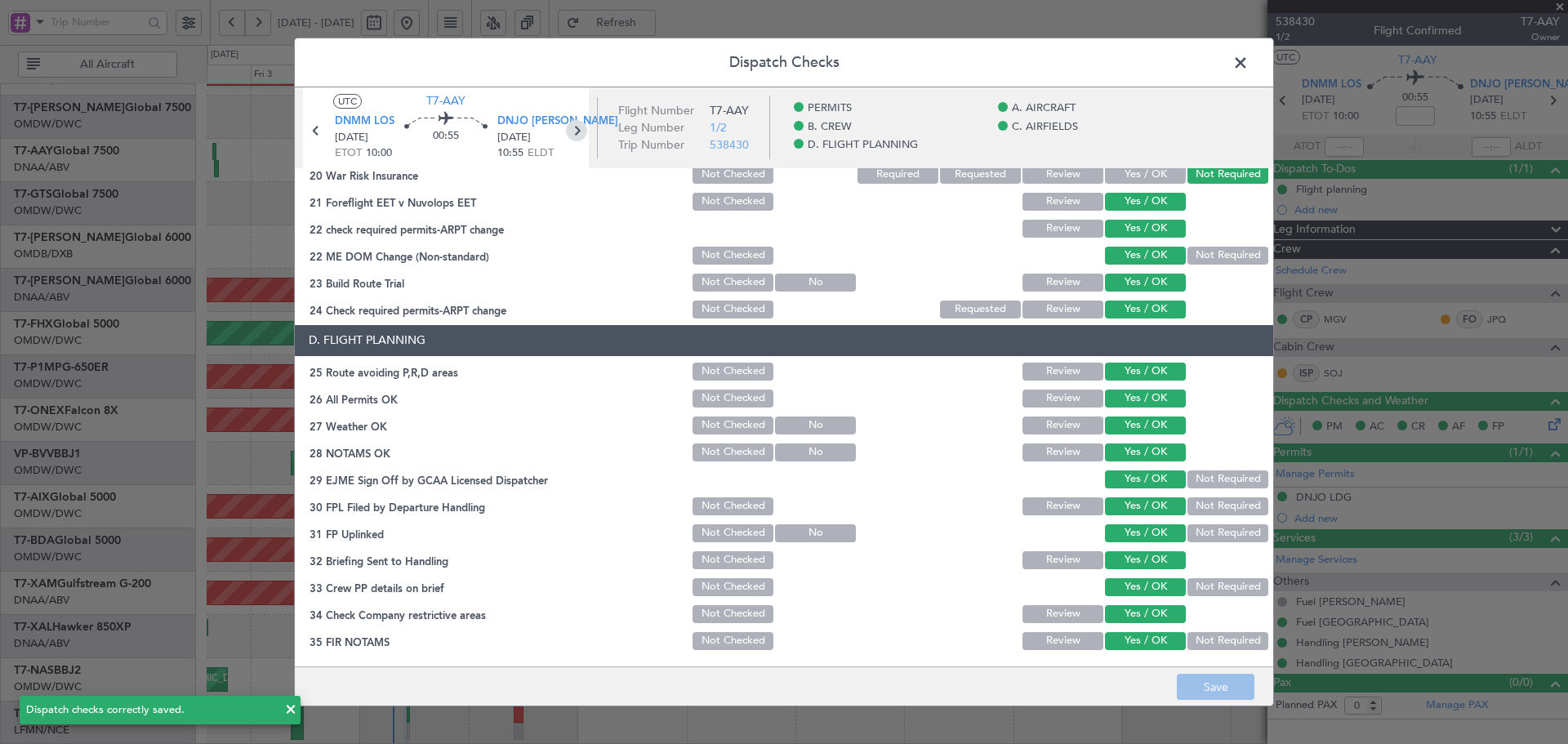
click at [579, 126] on icon at bounding box center [576, 131] width 21 height 21
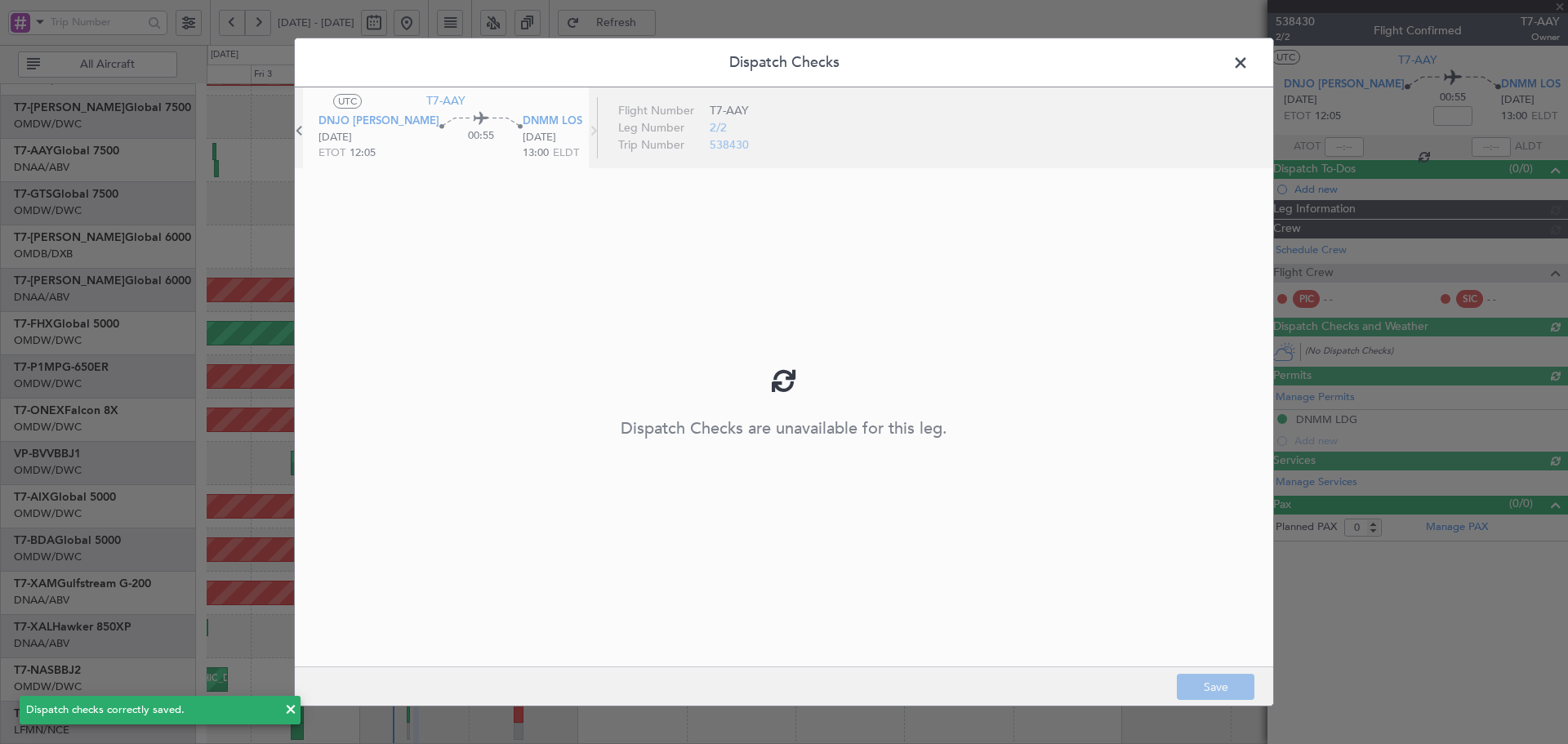
type input "[PERSON_NAME] (ANI)"
type input "7453"
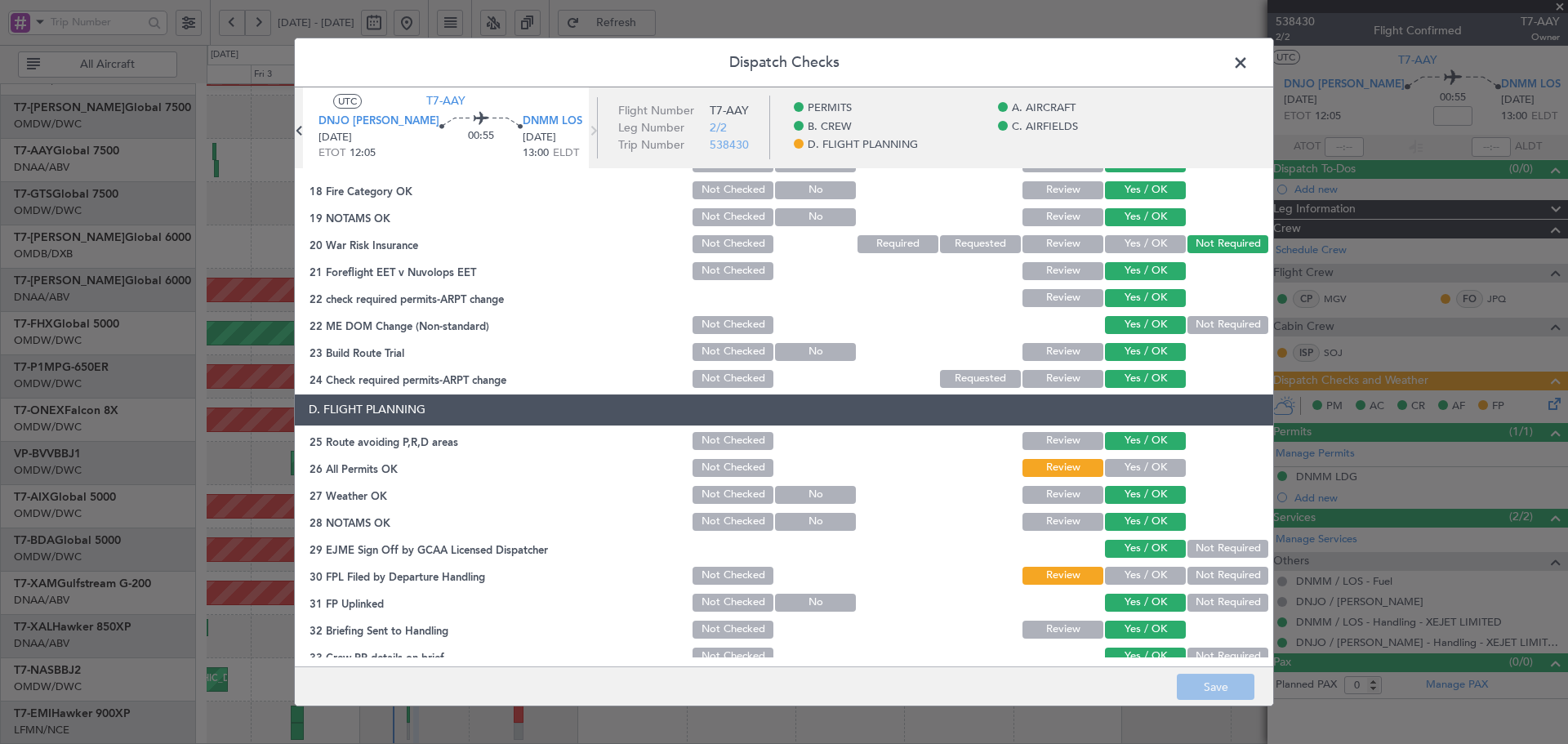
scroll to position [653, 0]
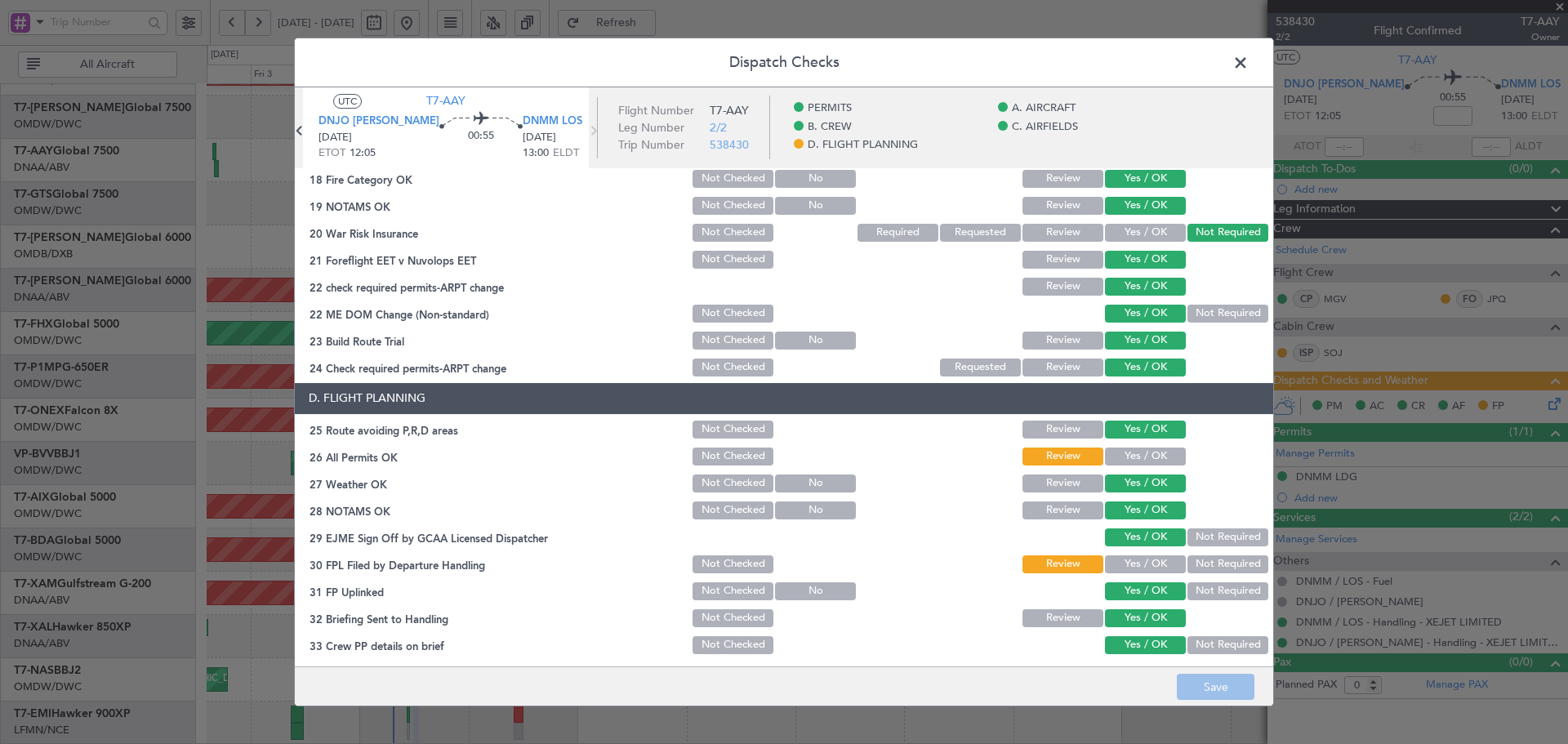
click at [1125, 455] on button "Yes / OK" at bounding box center [1145, 456] width 81 height 18
click at [1117, 559] on button "Yes / OK" at bounding box center [1145, 564] width 81 height 18
click at [1204, 692] on button "Save" at bounding box center [1215, 686] width 78 height 26
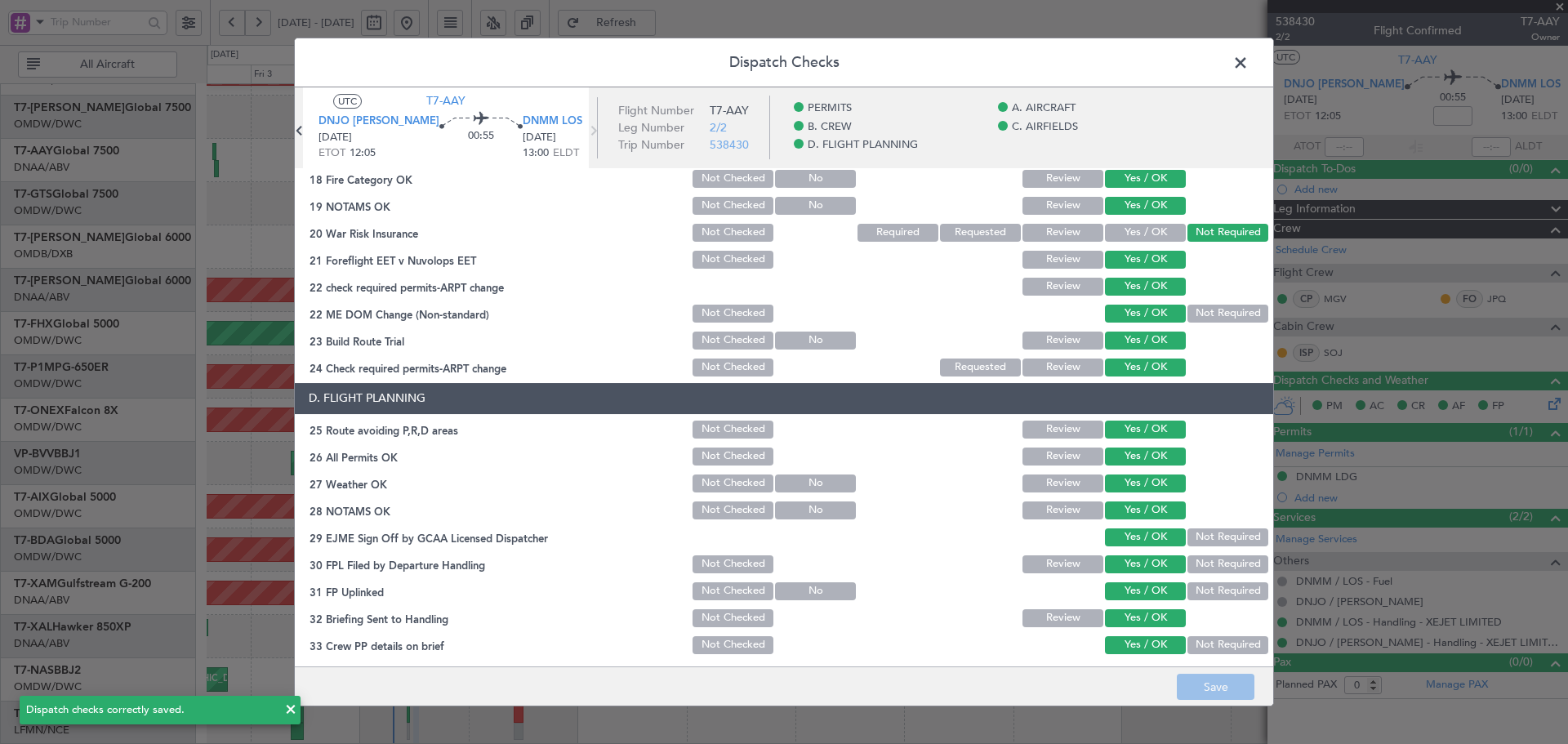
click at [1249, 60] on span at bounding box center [1249, 67] width 0 height 32
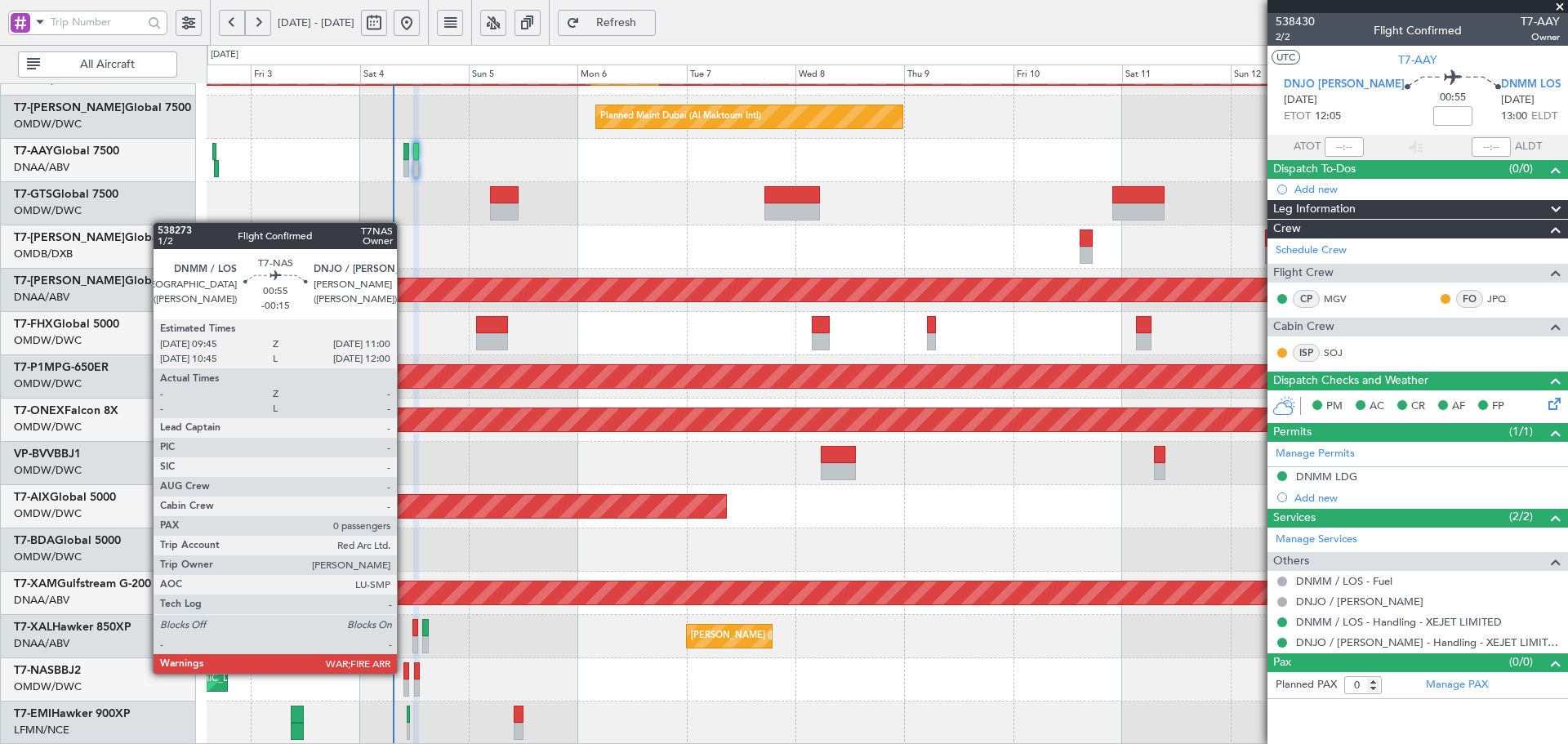
click at [405, 671] on div at bounding box center [406, 671] width 6 height 17
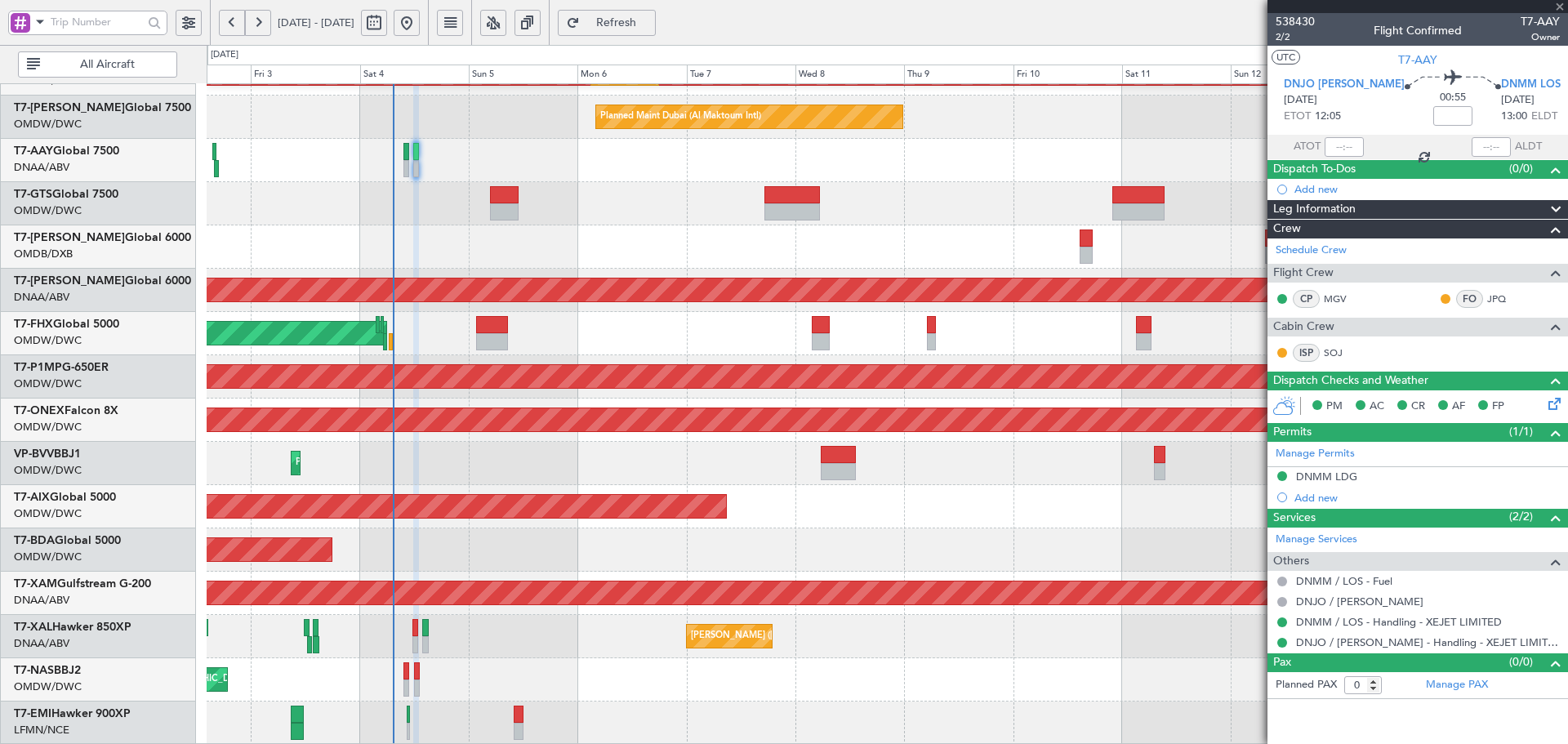
type input "-00:15"
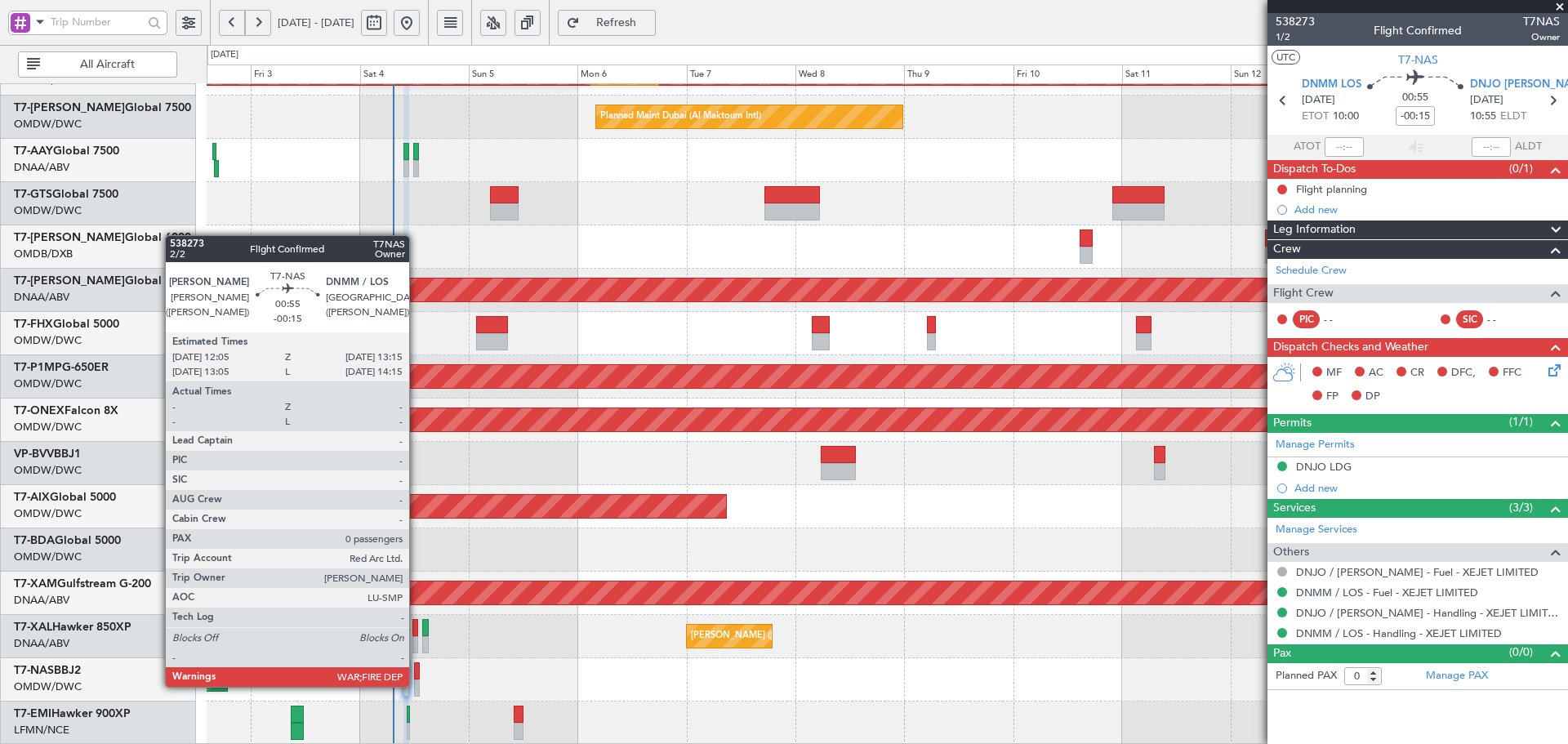
click at [417, 685] on div at bounding box center [417, 688] width 6 height 17
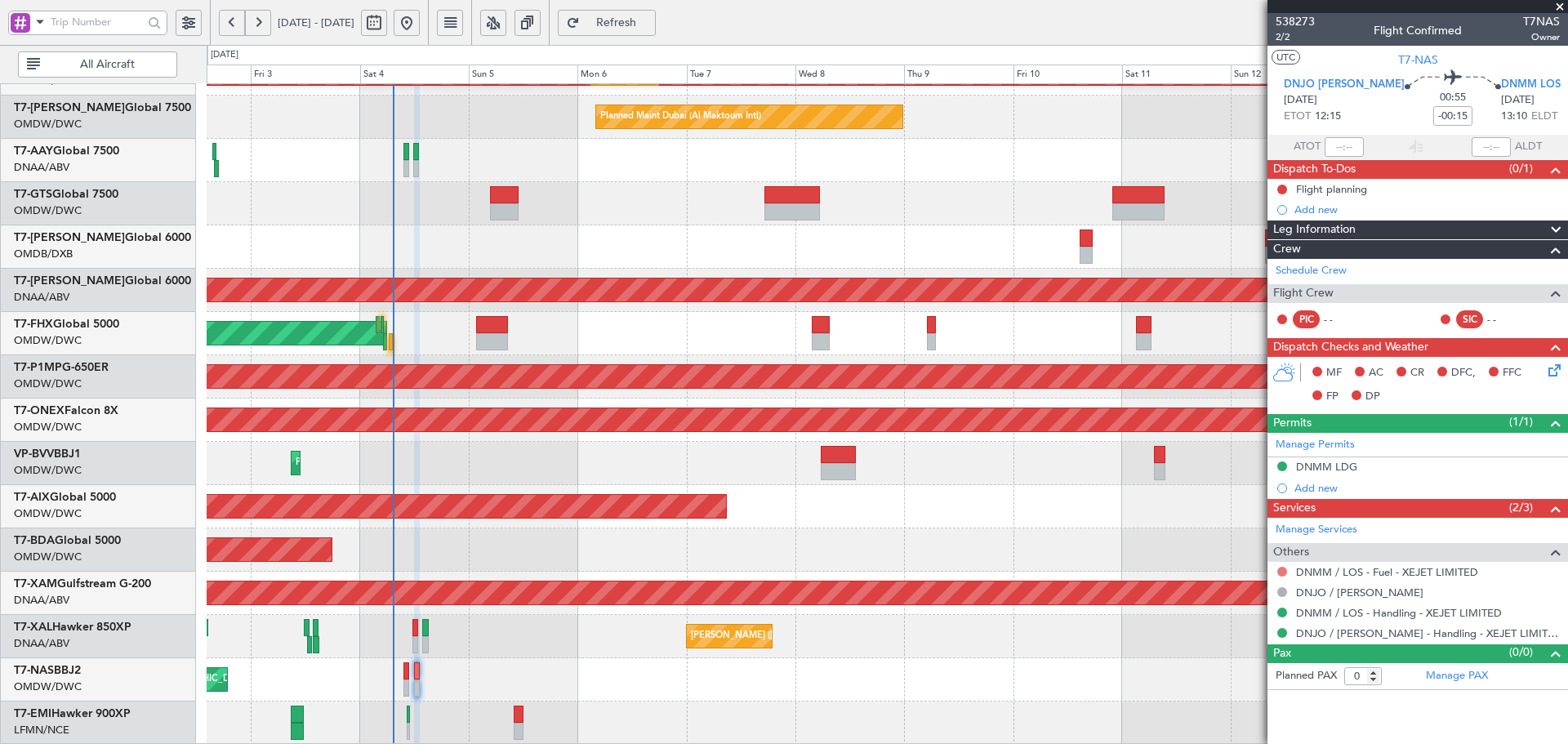
click at [1283, 574] on button at bounding box center [1282, 571] width 9 height 9
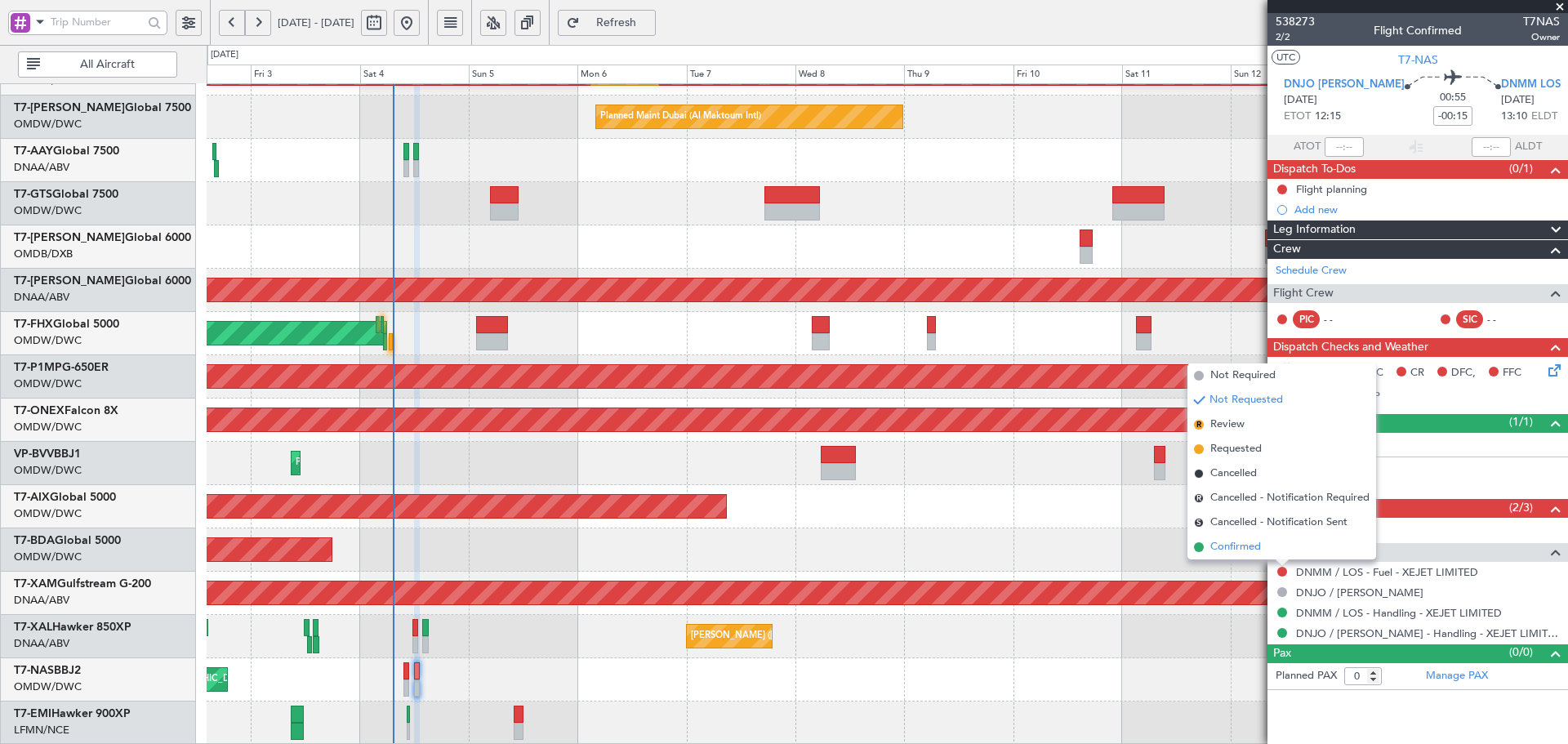
click at [1227, 543] on span "Confirmed" at bounding box center [1235, 547] width 50 height 16
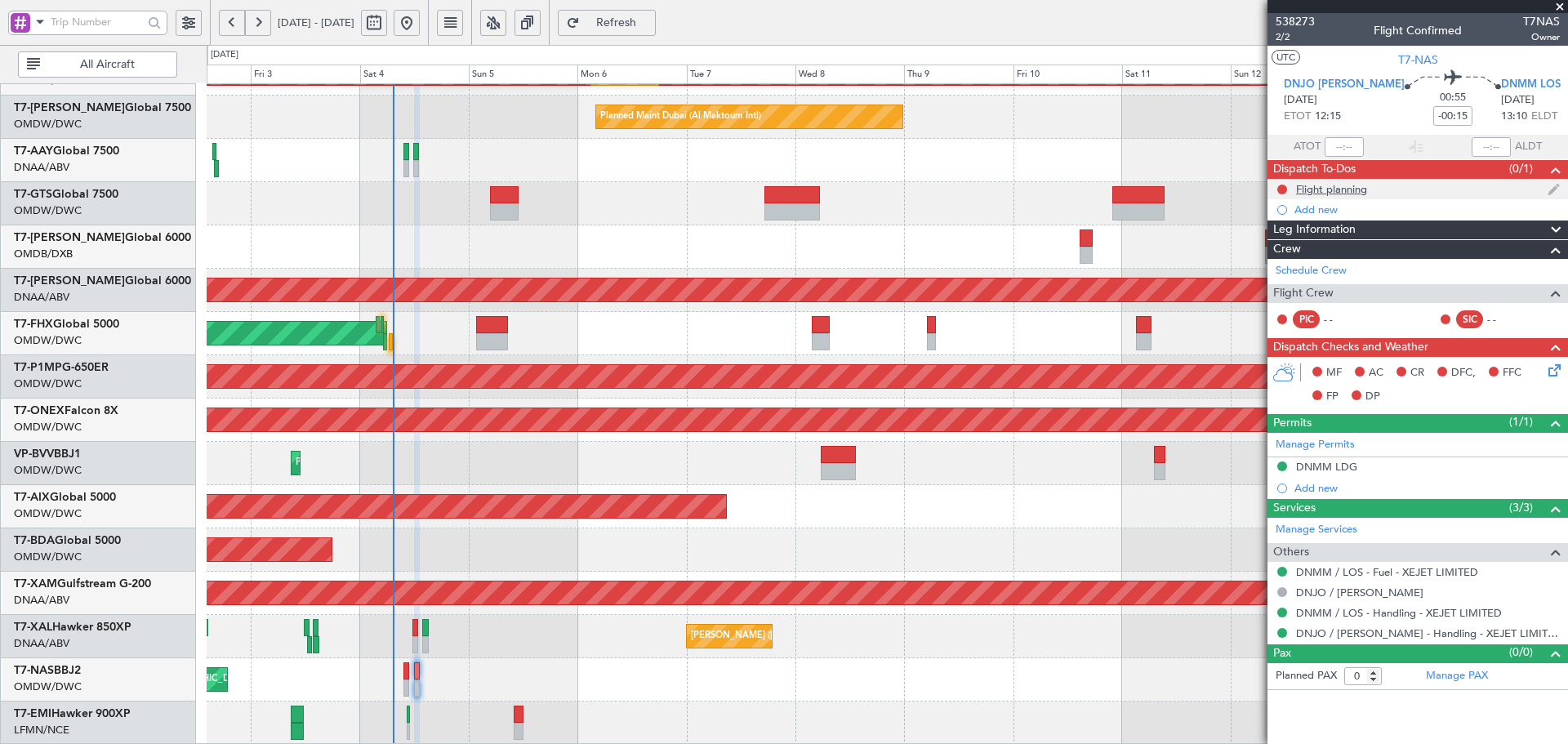
click at [1312, 196] on div "Flight planning" at bounding box center [1418, 189] width 300 height 20
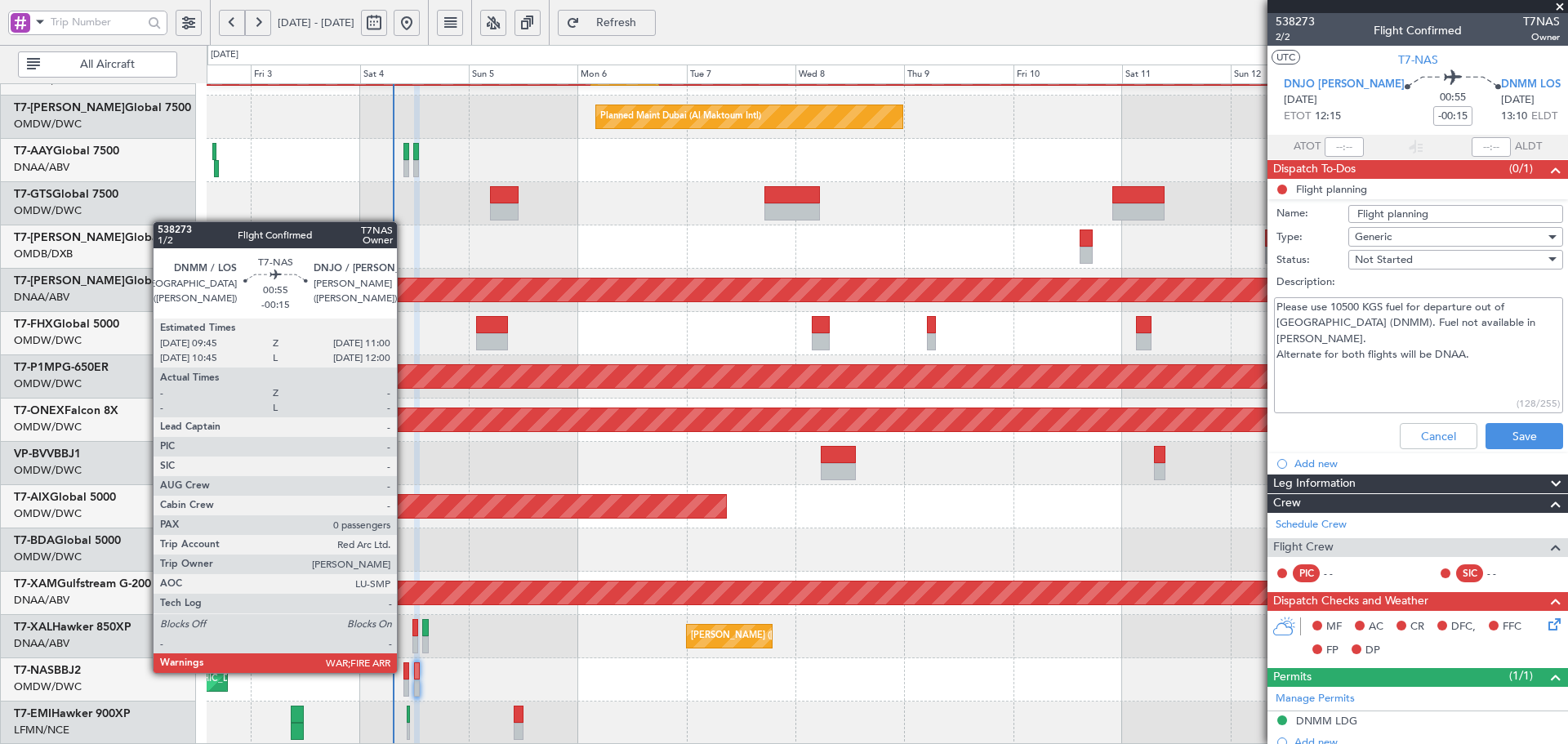
click at [405, 671] on div at bounding box center [406, 671] width 6 height 17
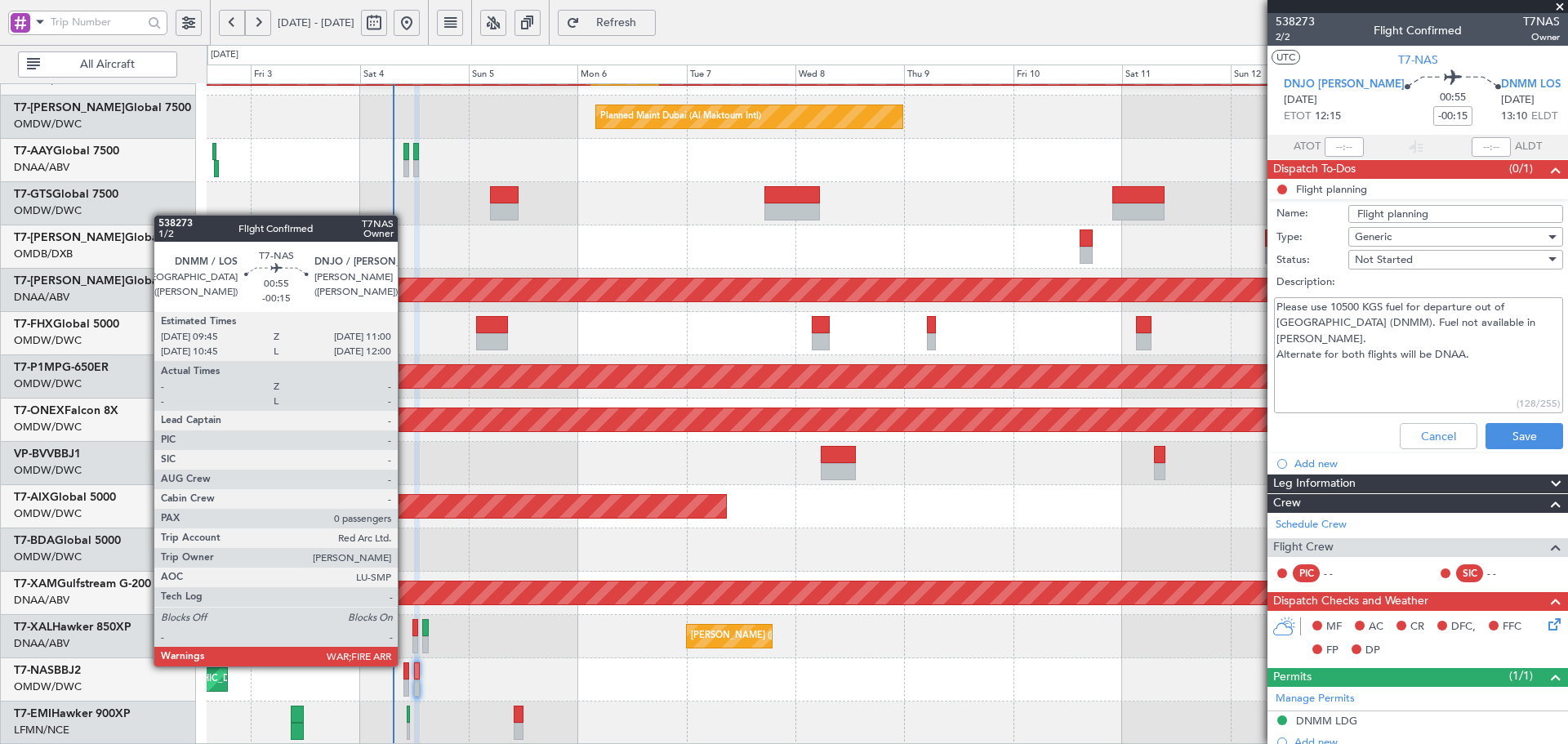
click at [405, 665] on div at bounding box center [406, 671] width 6 height 17
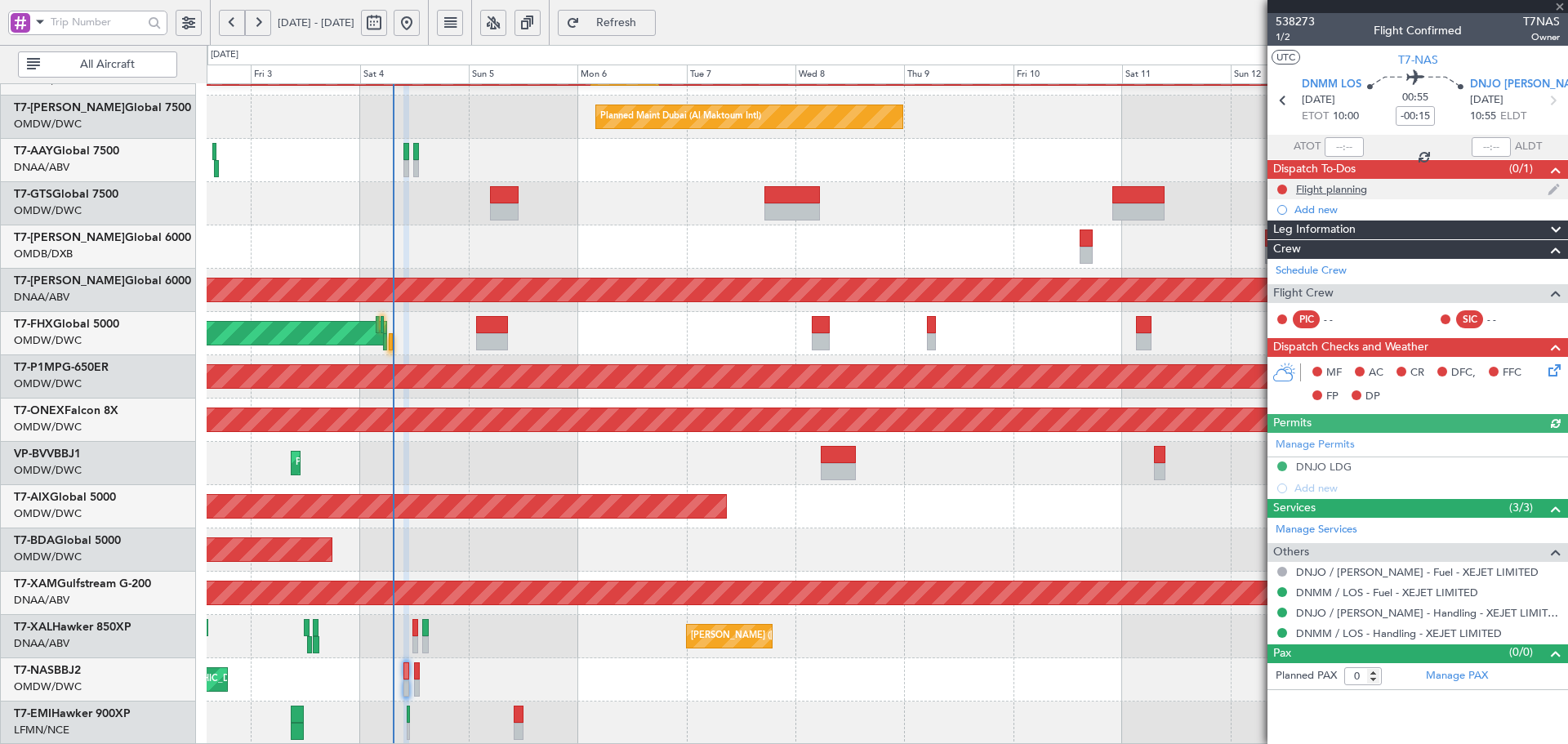
click at [1356, 195] on div "Flight planning" at bounding box center [1418, 189] width 300 height 20
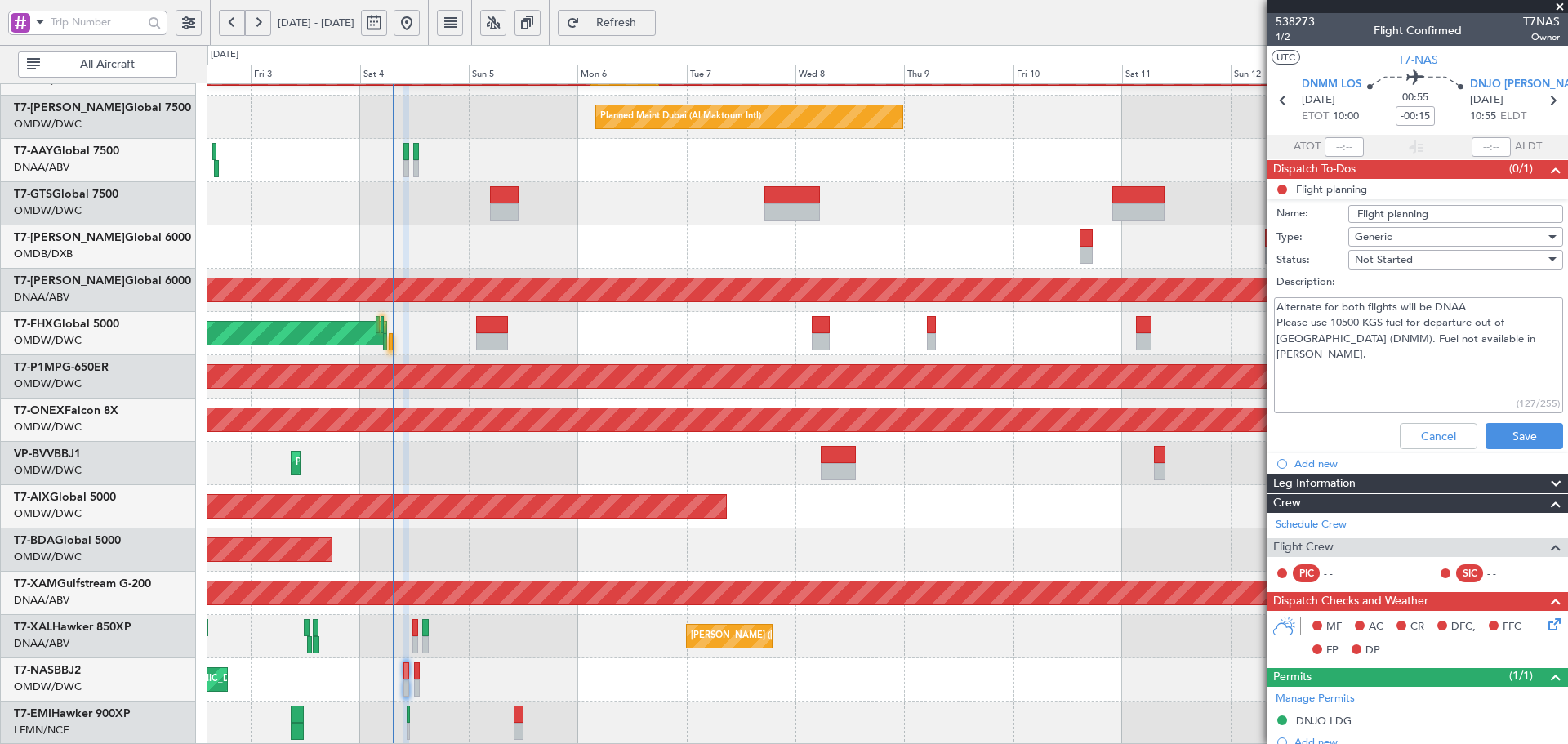
drag, startPoint x: 1458, startPoint y: 346, endPoint x: 1229, endPoint y: 308, distance: 232.1
click at [1229, 308] on fb-app "[DATE] - [DATE] Refresh Quick Links All Aircraft Planned Maint [GEOGRAPHIC_DATA…" at bounding box center [784, 382] width 1568 height 724
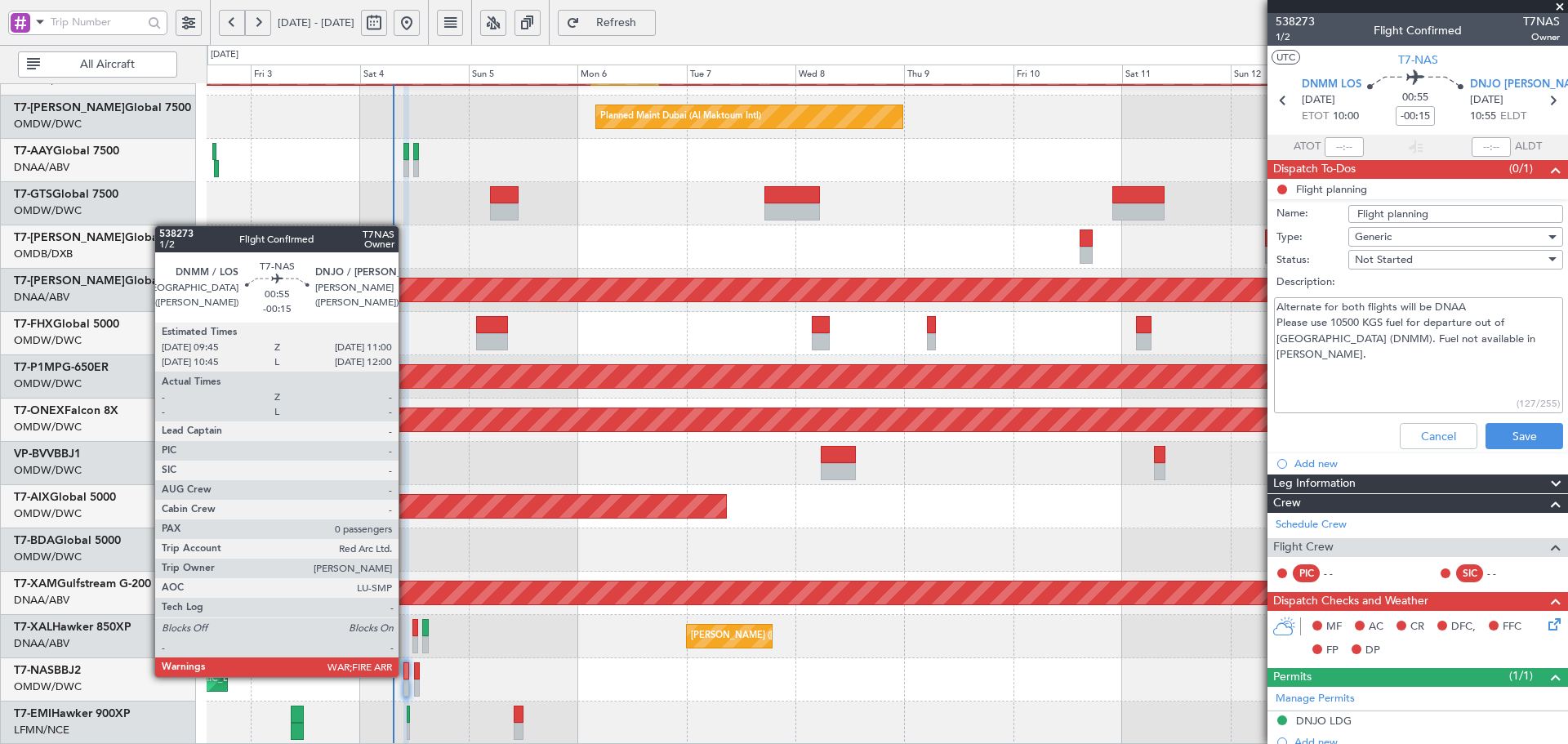
click at [406, 675] on div at bounding box center [406, 671] width 6 height 17
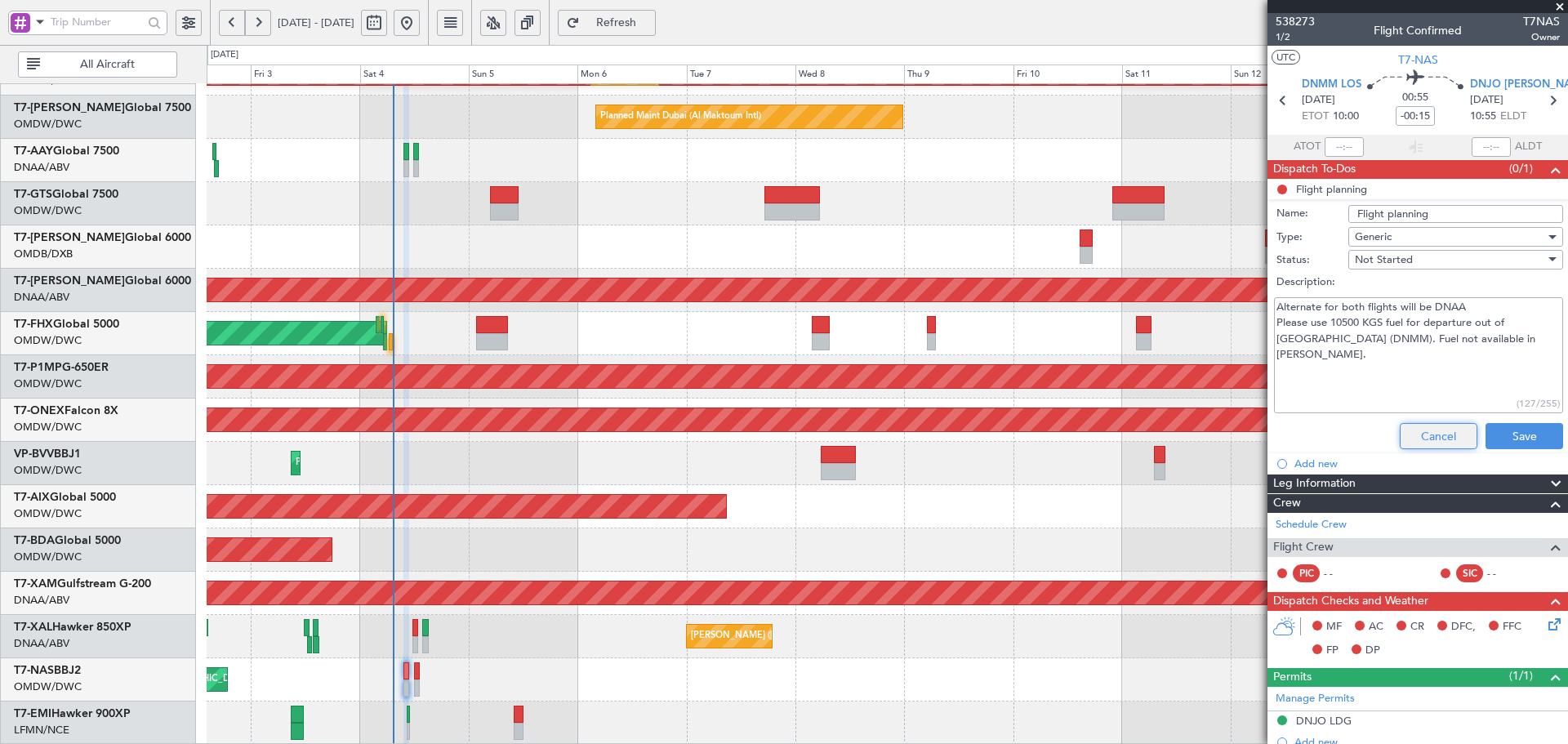
click at [1415, 440] on button "Cancel" at bounding box center [1438, 436] width 78 height 26
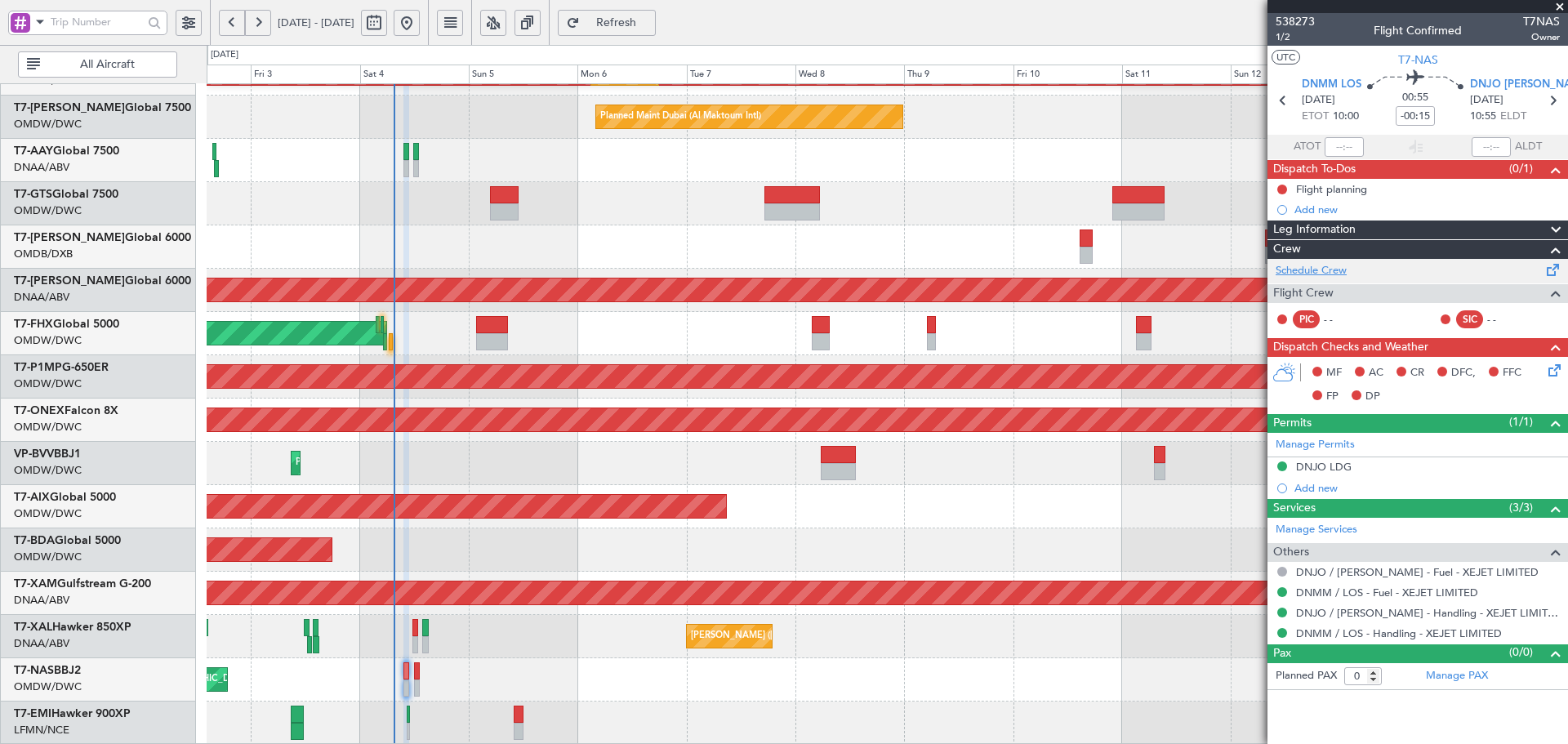
click at [1347, 272] on link "Schedule Crew" at bounding box center [1311, 270] width 71 height 16
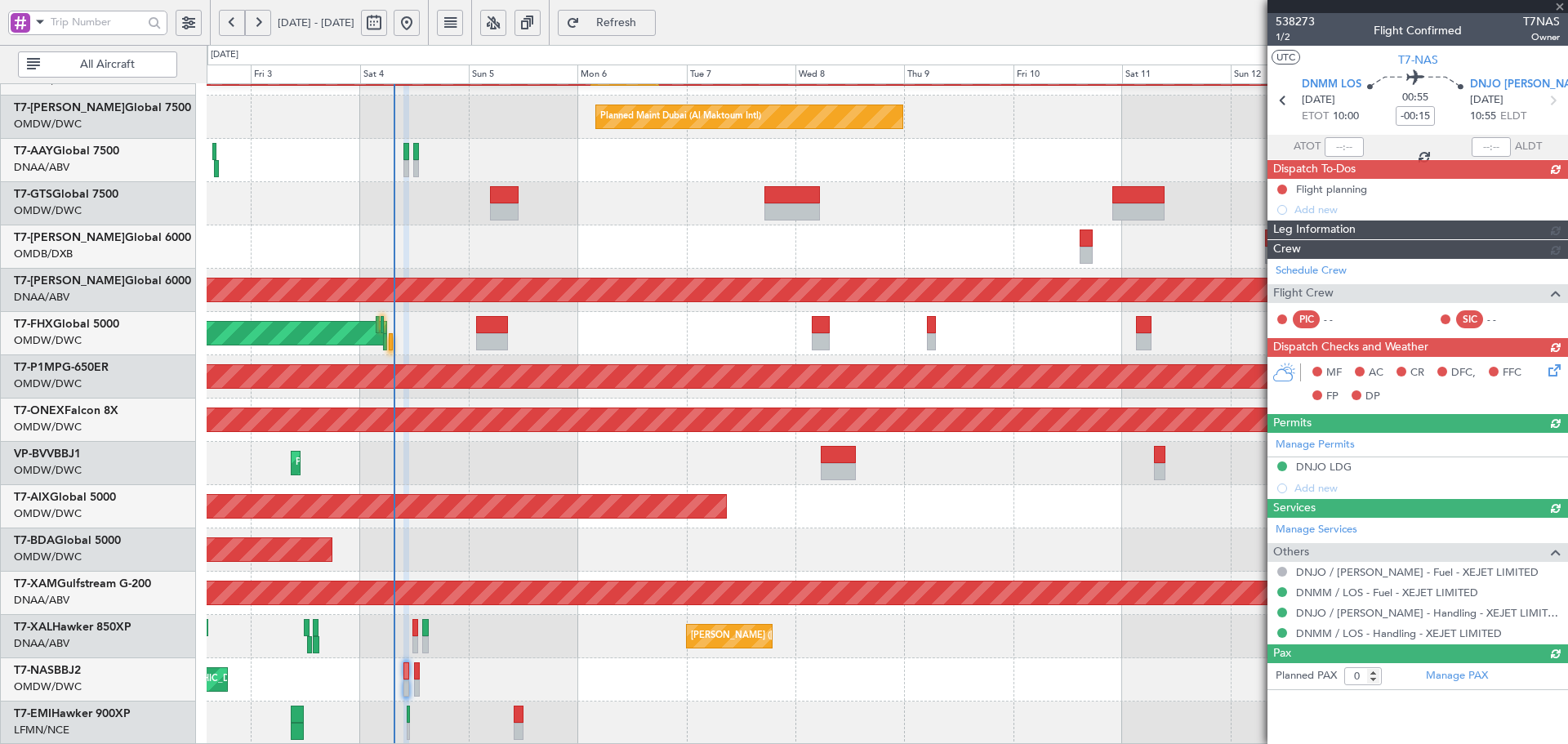
click at [1479, 681] on link "Manage PAX" at bounding box center [1457, 676] width 62 height 16
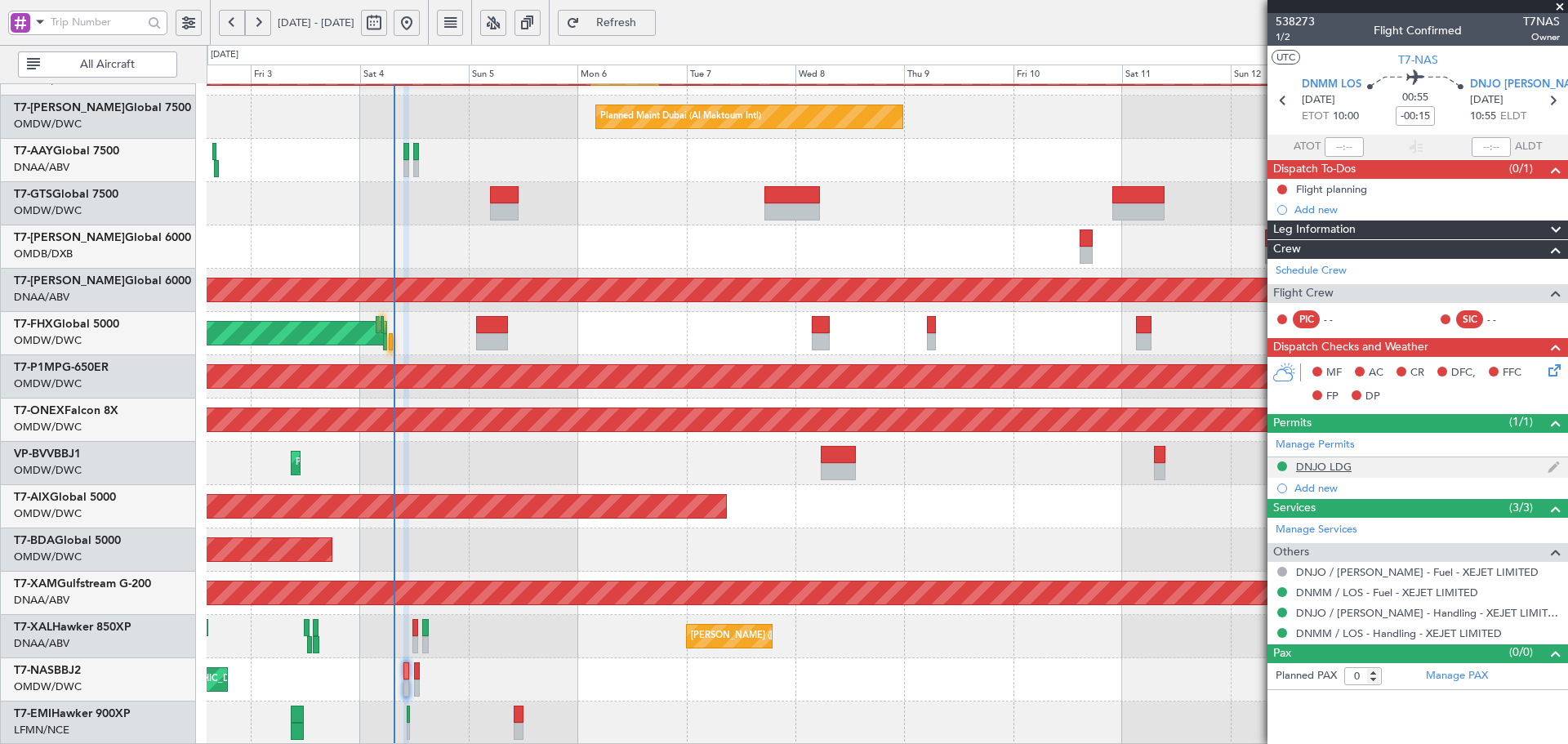
click at [1313, 463] on div "DNJO LDG" at bounding box center [1324, 467] width 55 height 14
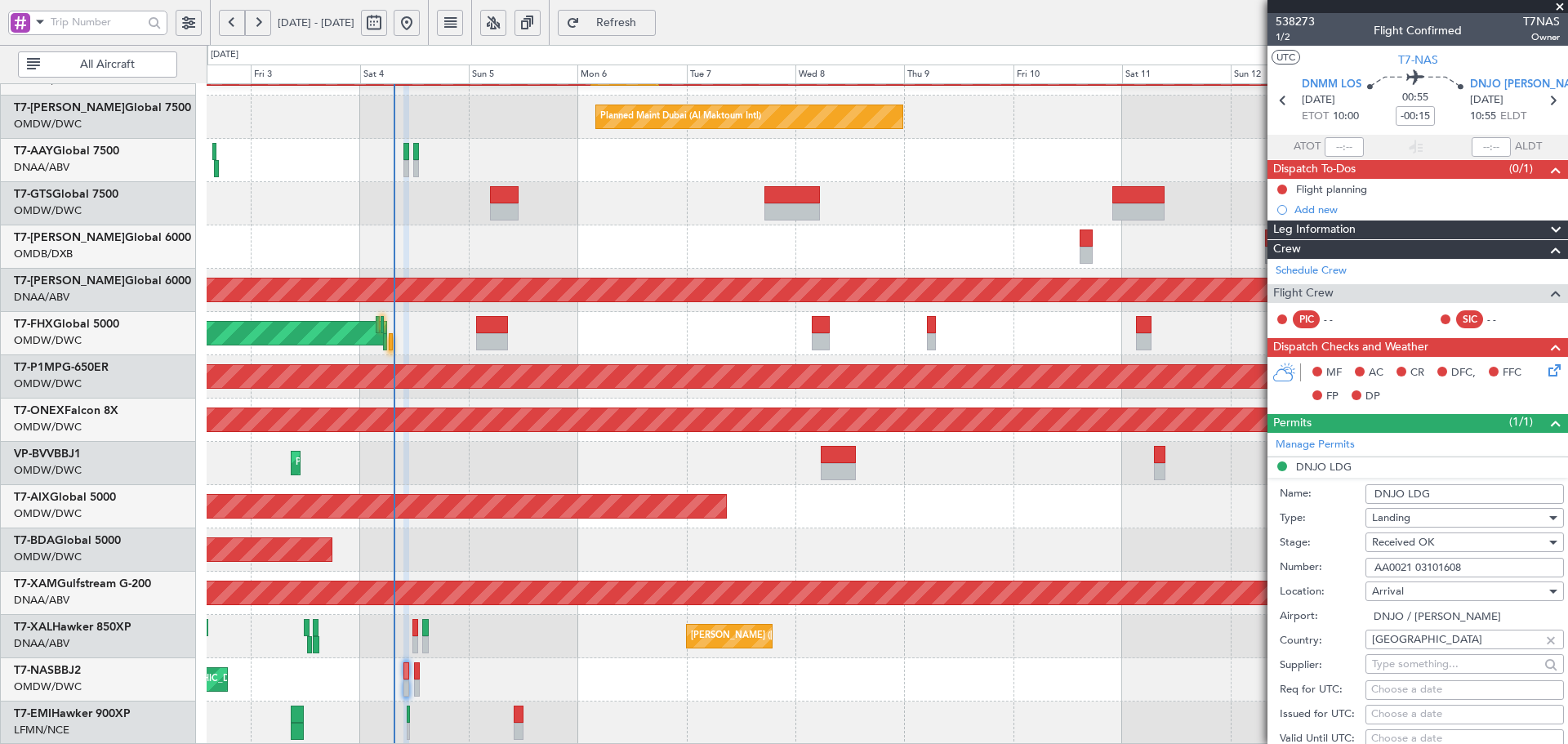
drag, startPoint x: 1483, startPoint y: 573, endPoint x: 1227, endPoint y: 578, distance: 256.0
click at [1227, 578] on fb-app "[DATE] - [DATE] Refresh Quick Links All Aircraft Planned Maint [GEOGRAPHIC_DATA…" at bounding box center [784, 382] width 1568 height 724
click at [650, 25] on span "Refresh" at bounding box center [616, 22] width 67 height 11
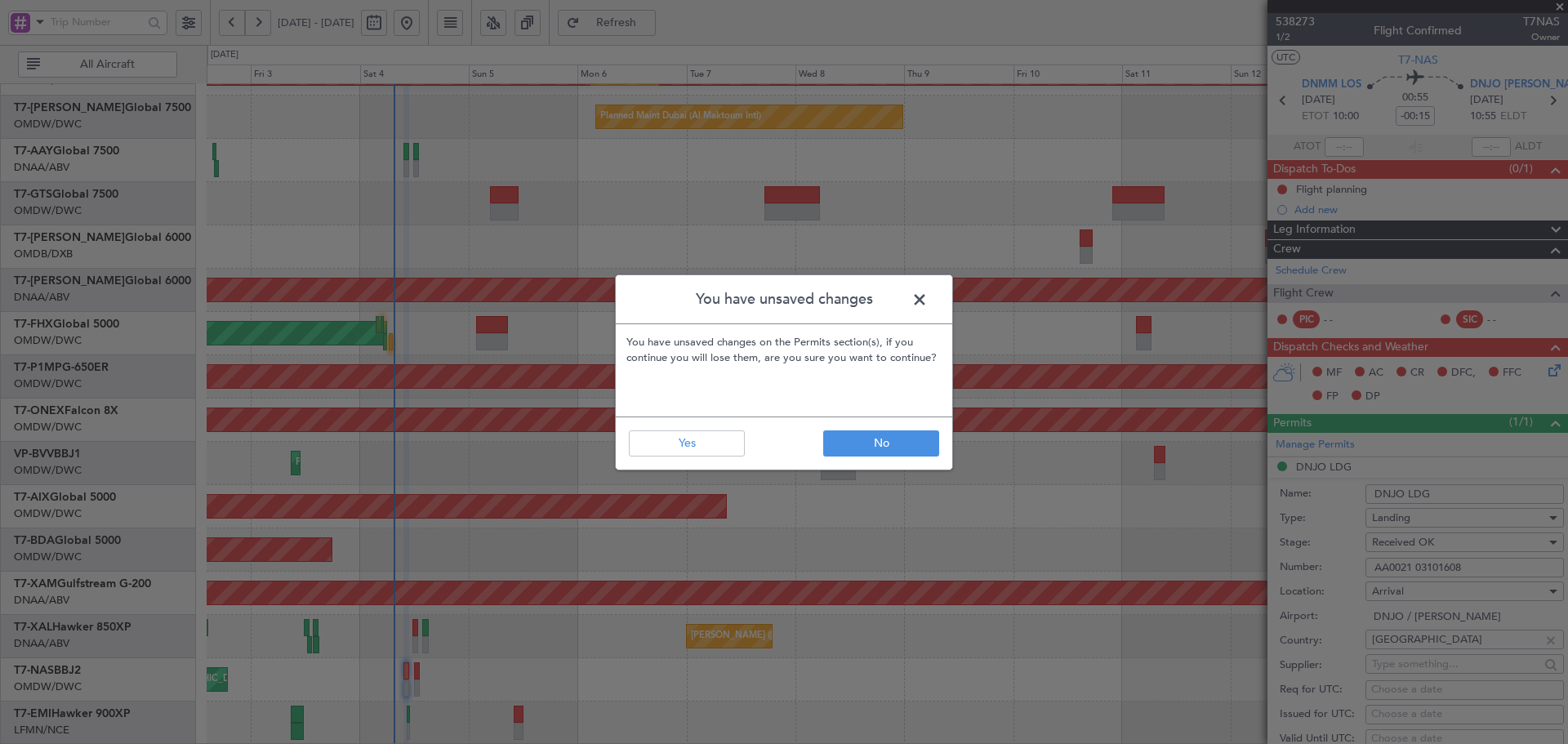
click at [928, 302] on span at bounding box center [928, 304] width 0 height 32
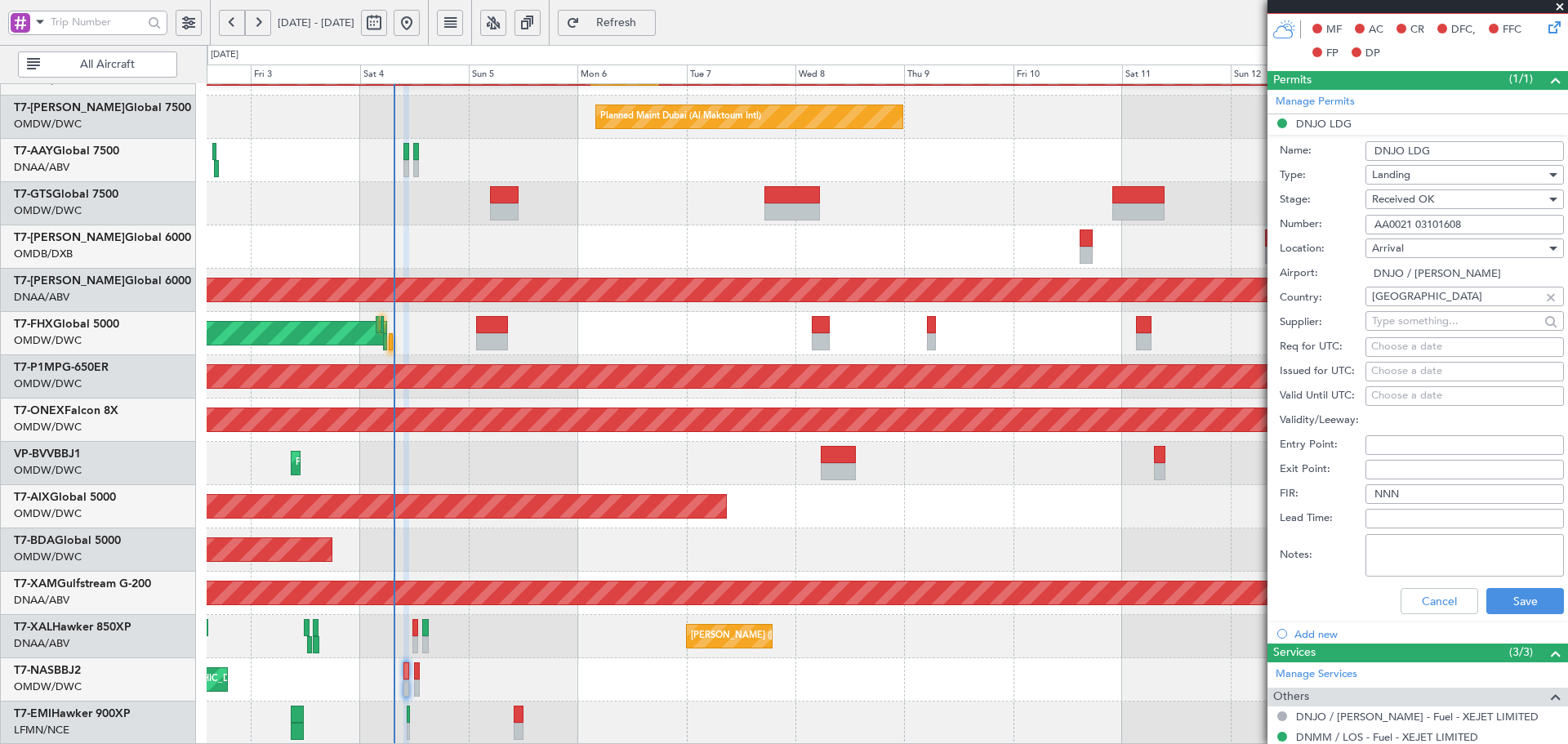
scroll to position [381, 0]
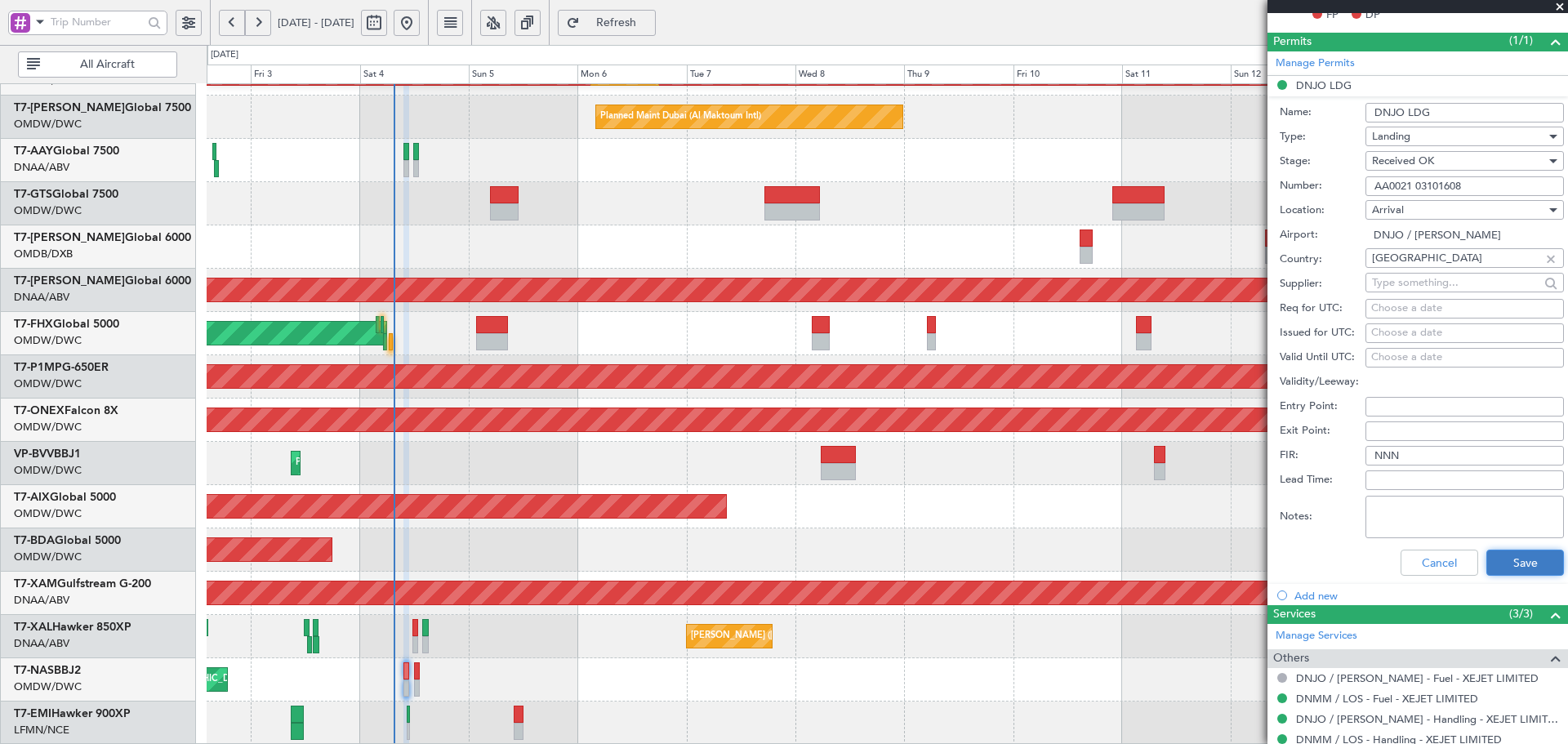
click at [1497, 562] on button "Save" at bounding box center [1524, 562] width 78 height 26
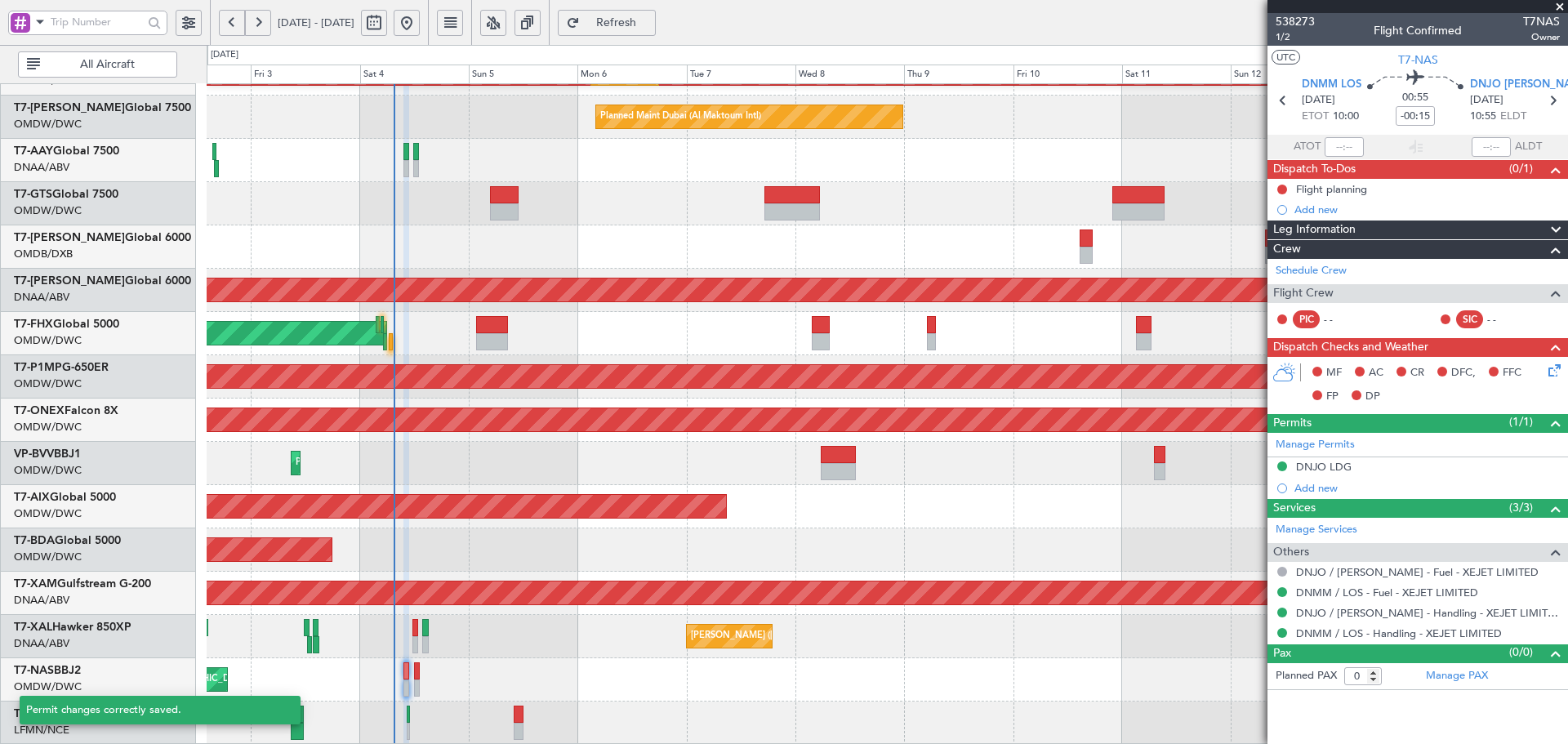
scroll to position [0, 0]
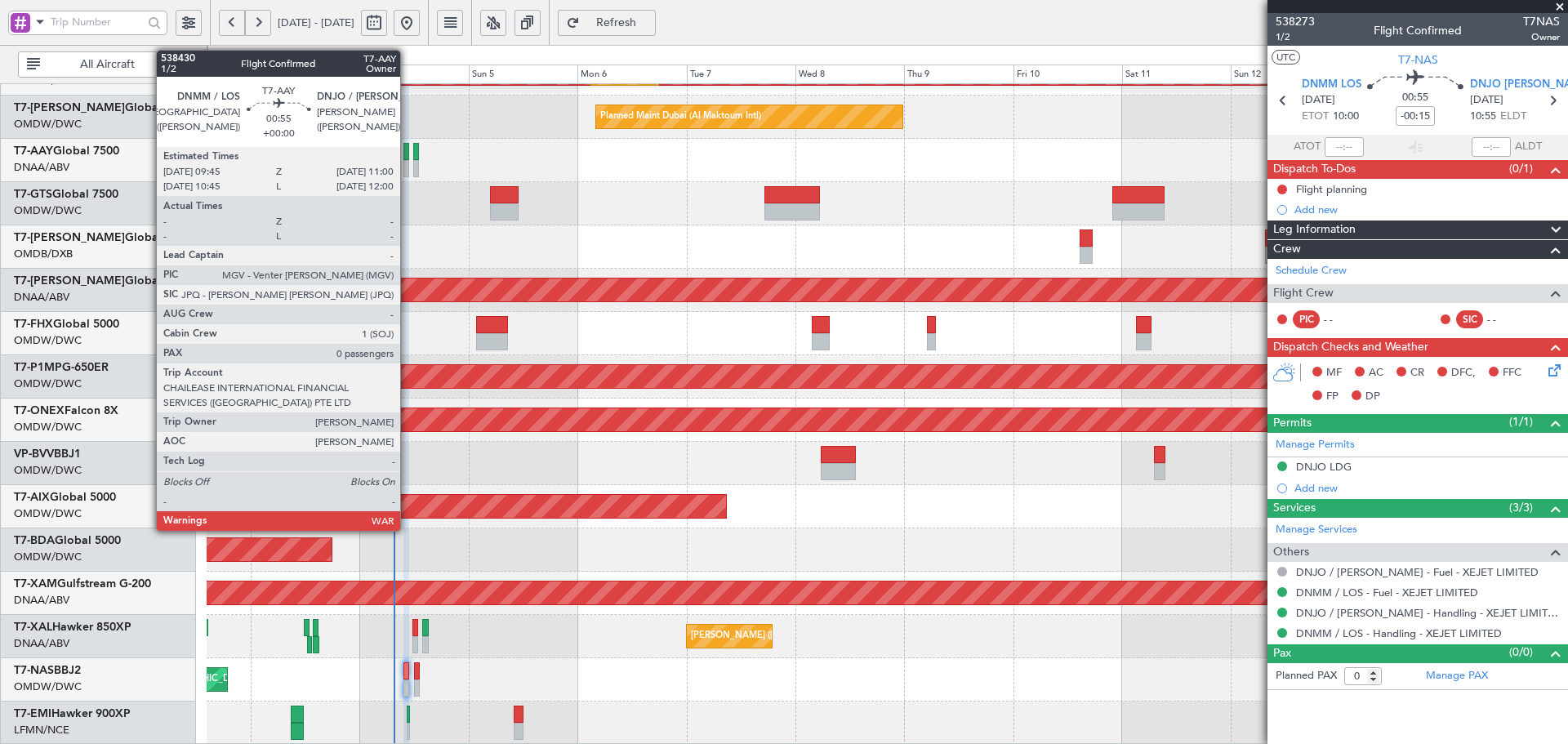
click at [407, 160] on div at bounding box center [887, 160] width 1361 height 44
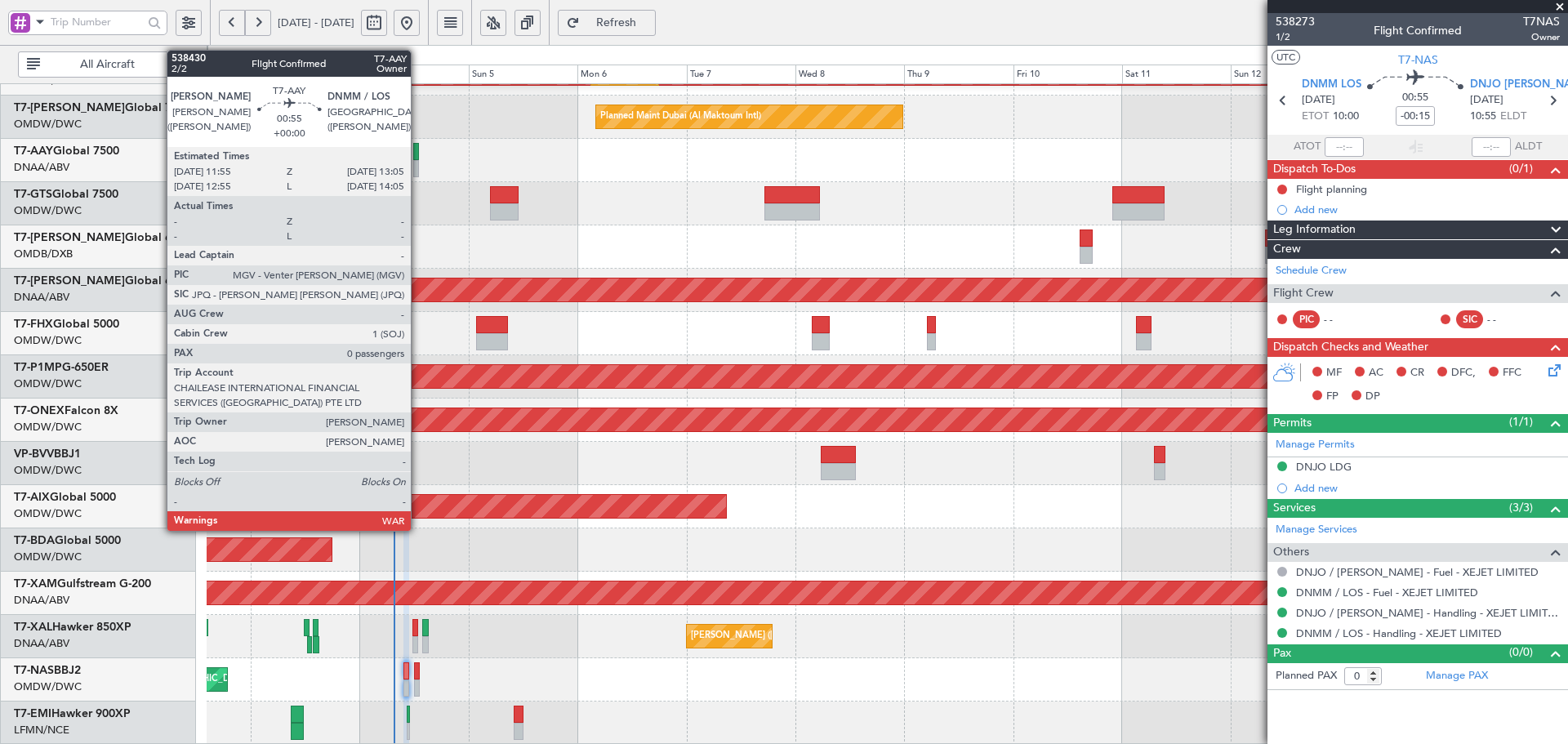
click at [418, 155] on div at bounding box center [416, 151] width 6 height 17
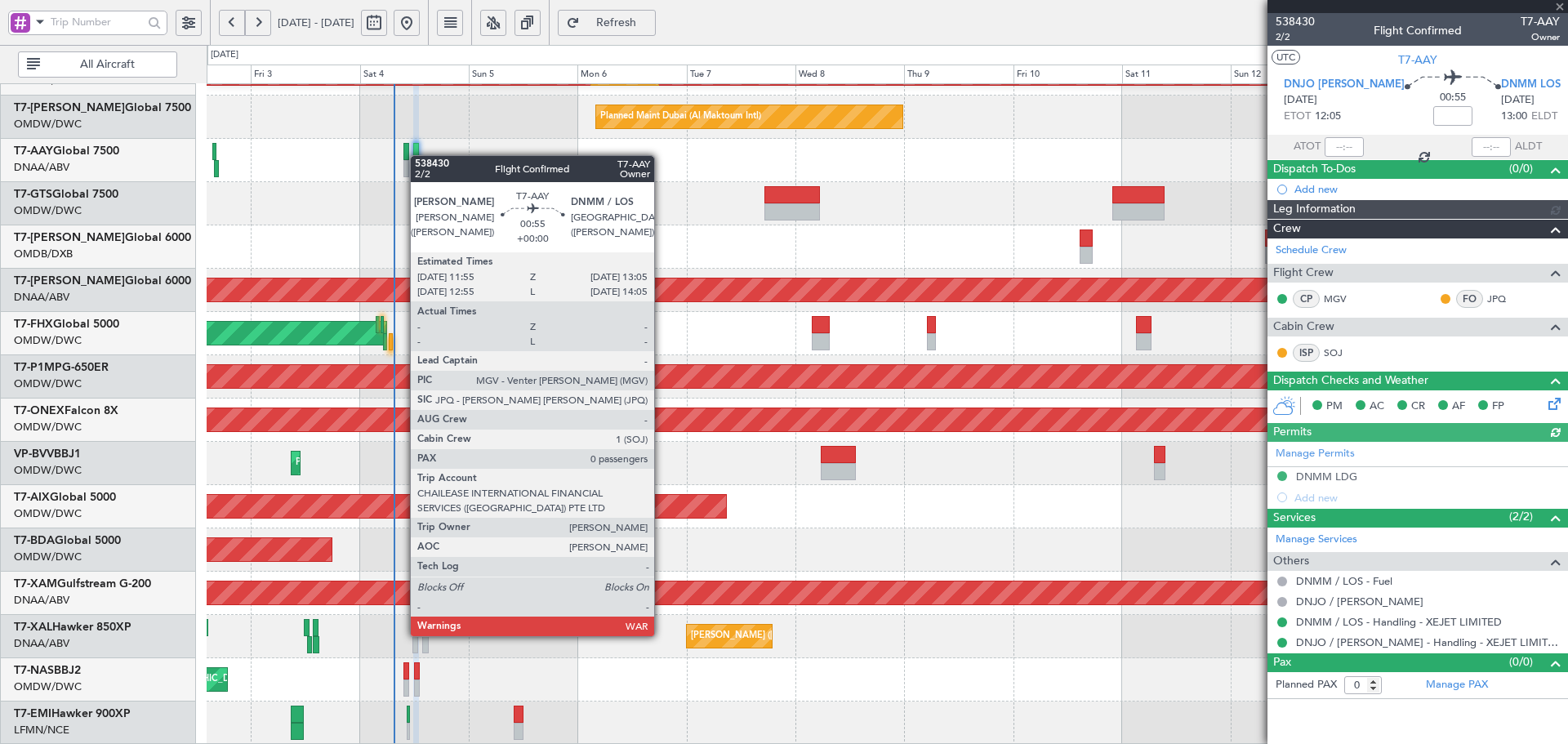
type input "[PERSON_NAME] (ANI)"
type input "7453"
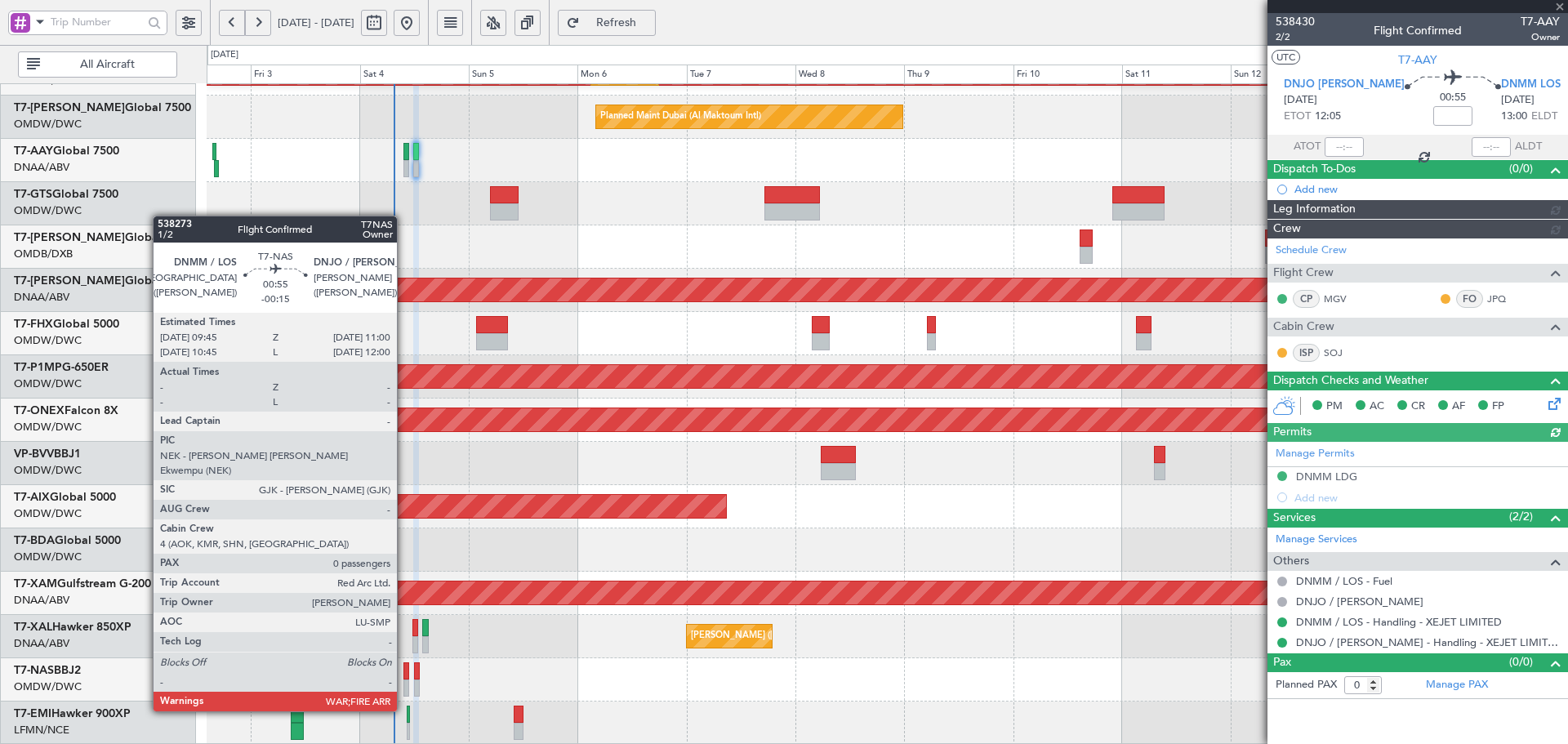
type input "[PERSON_NAME] (ANI)"
type input "7453"
click at [405, 680] on div at bounding box center [406, 688] width 6 height 17
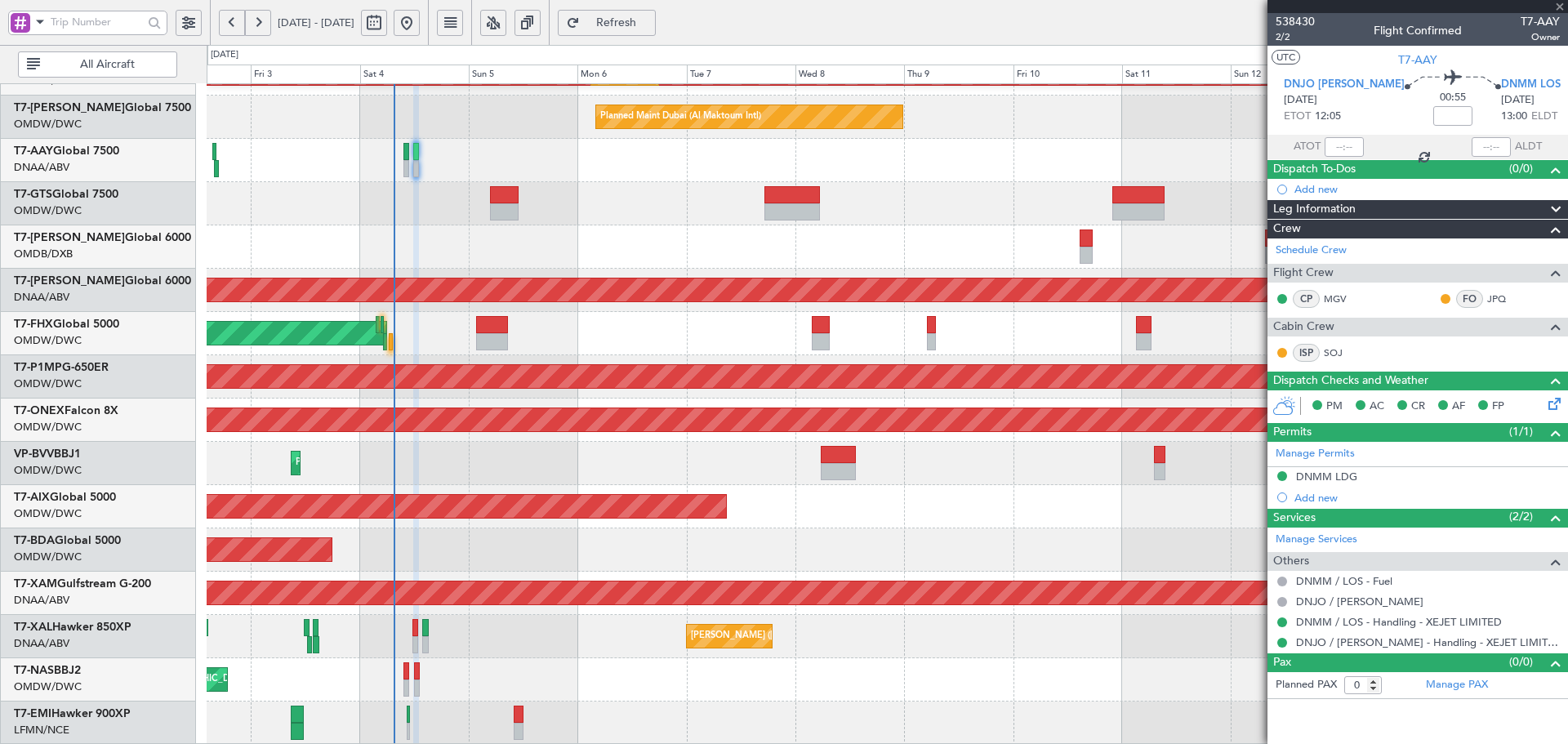
type input "-00:15"
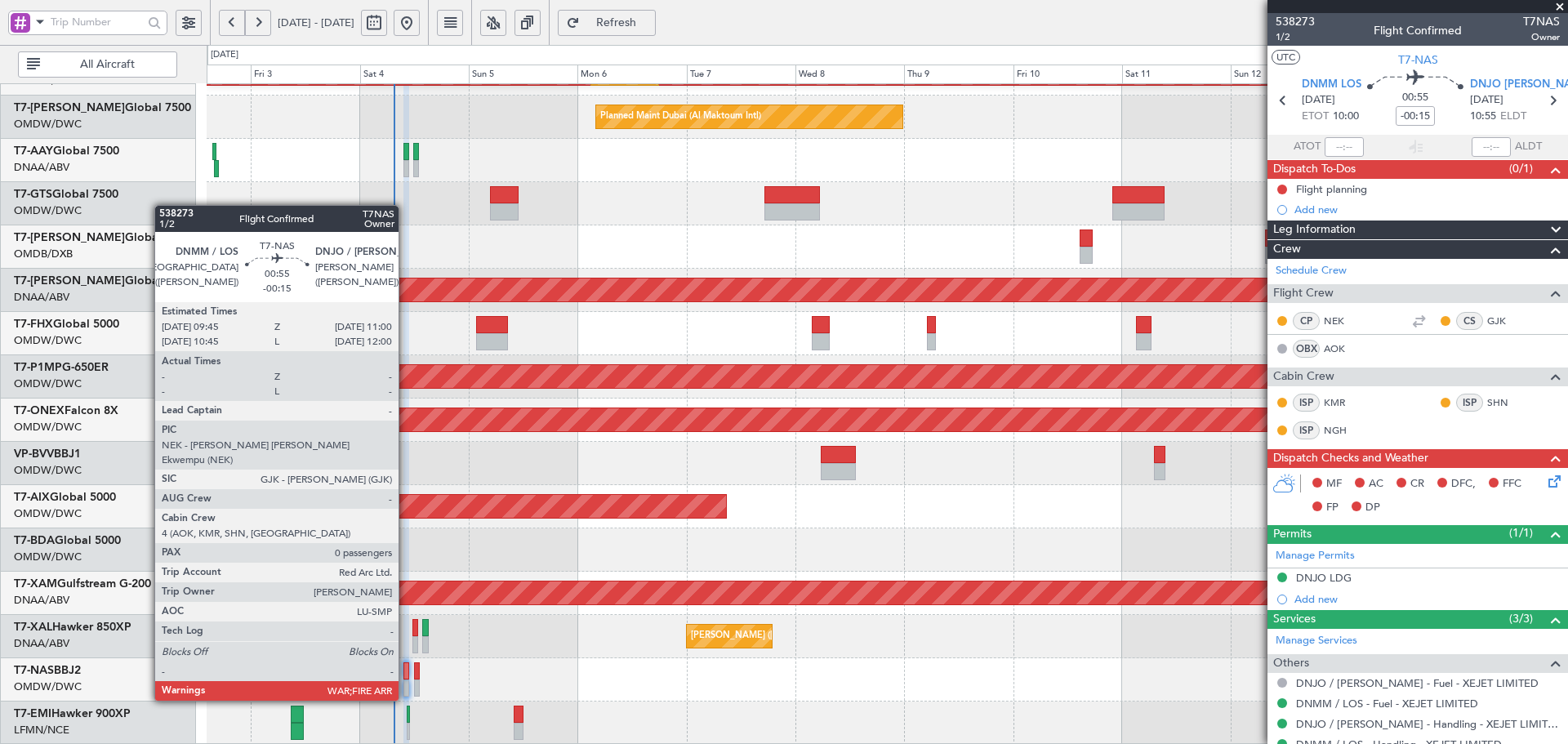
click at [406, 670] on div at bounding box center [406, 671] width 6 height 17
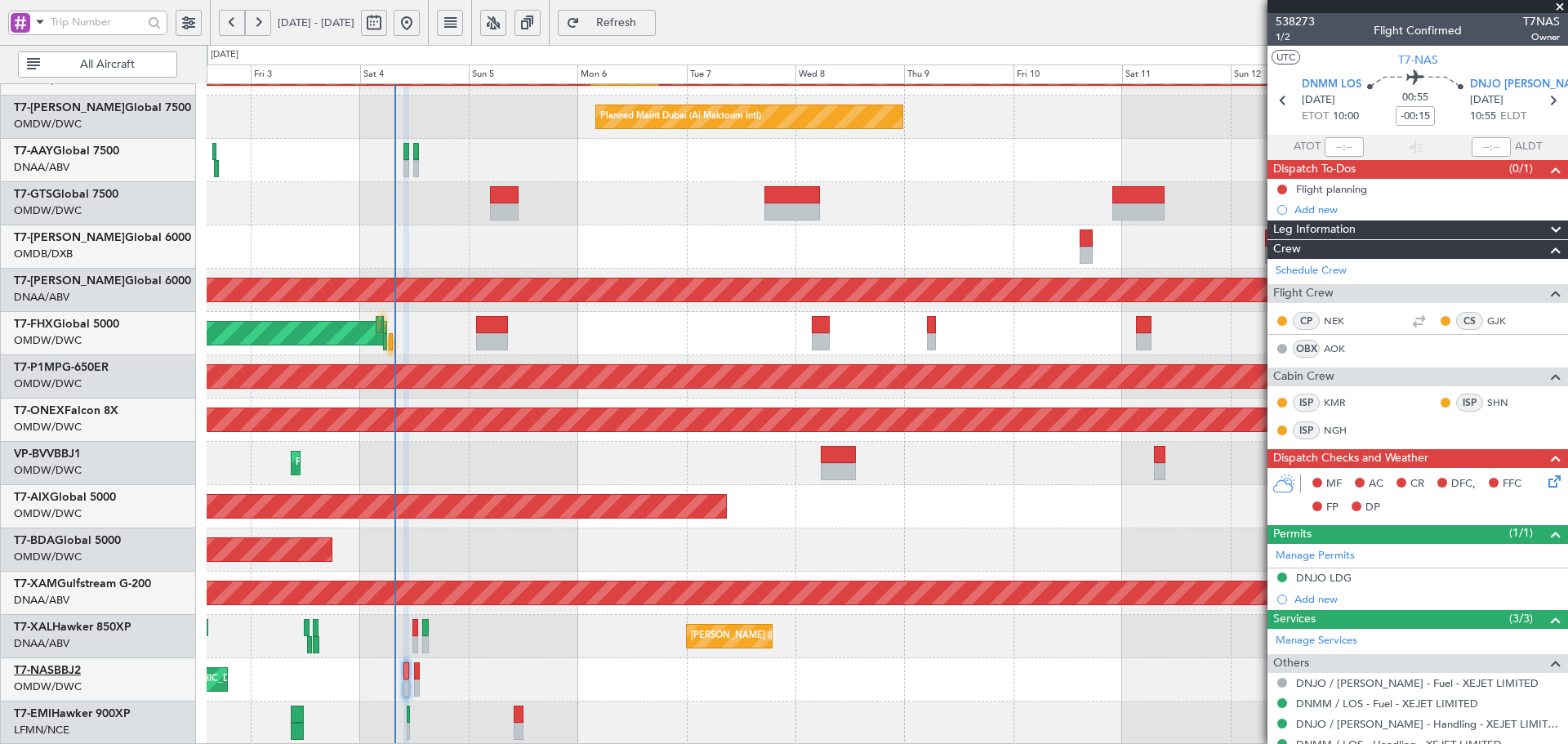
click at [64, 671] on link "T7-NAS BBJ2" at bounding box center [47, 670] width 67 height 11
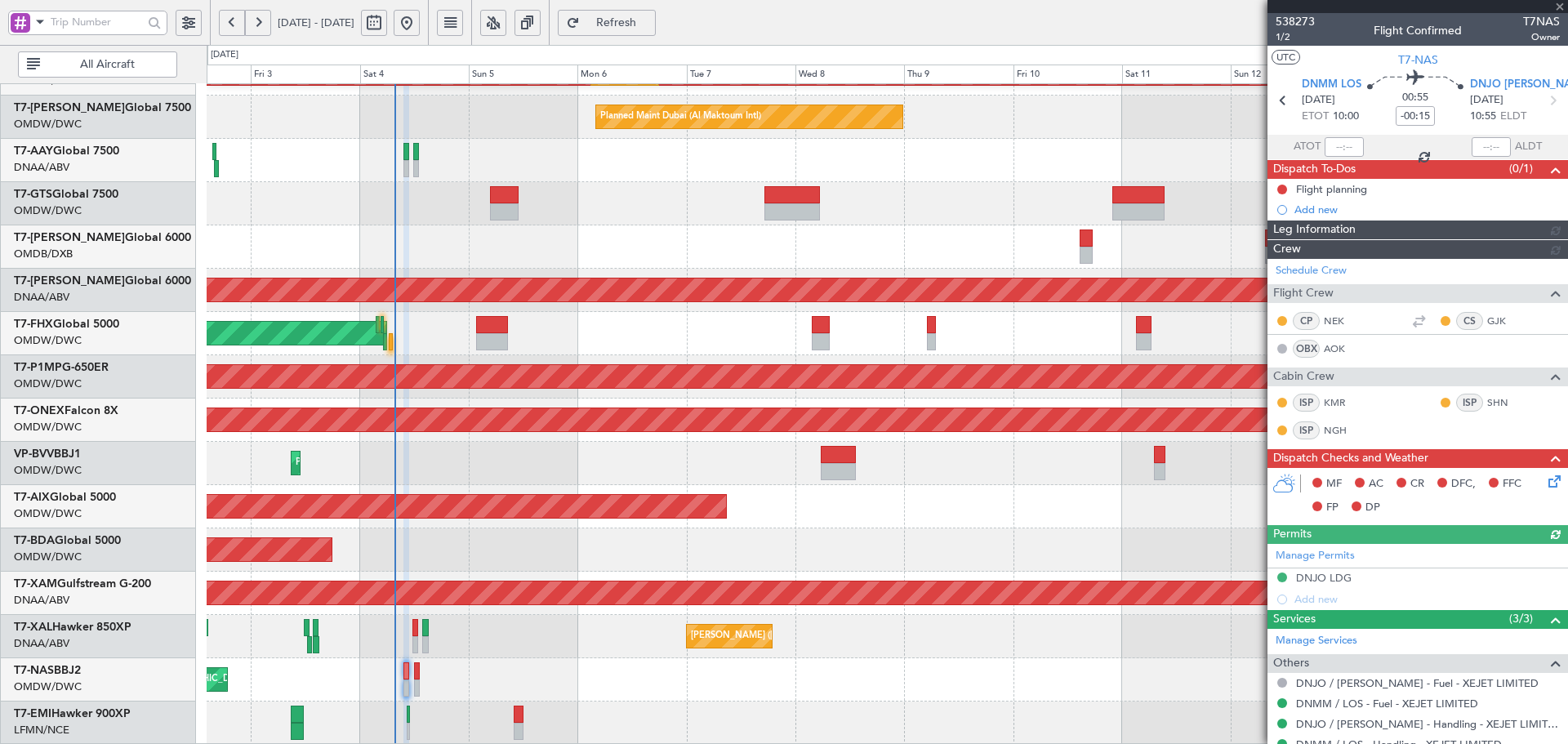
type input "[PERSON_NAME] (ANI)"
type input "7435"
click at [1338, 349] on link "AOK" at bounding box center [1342, 348] width 37 height 15
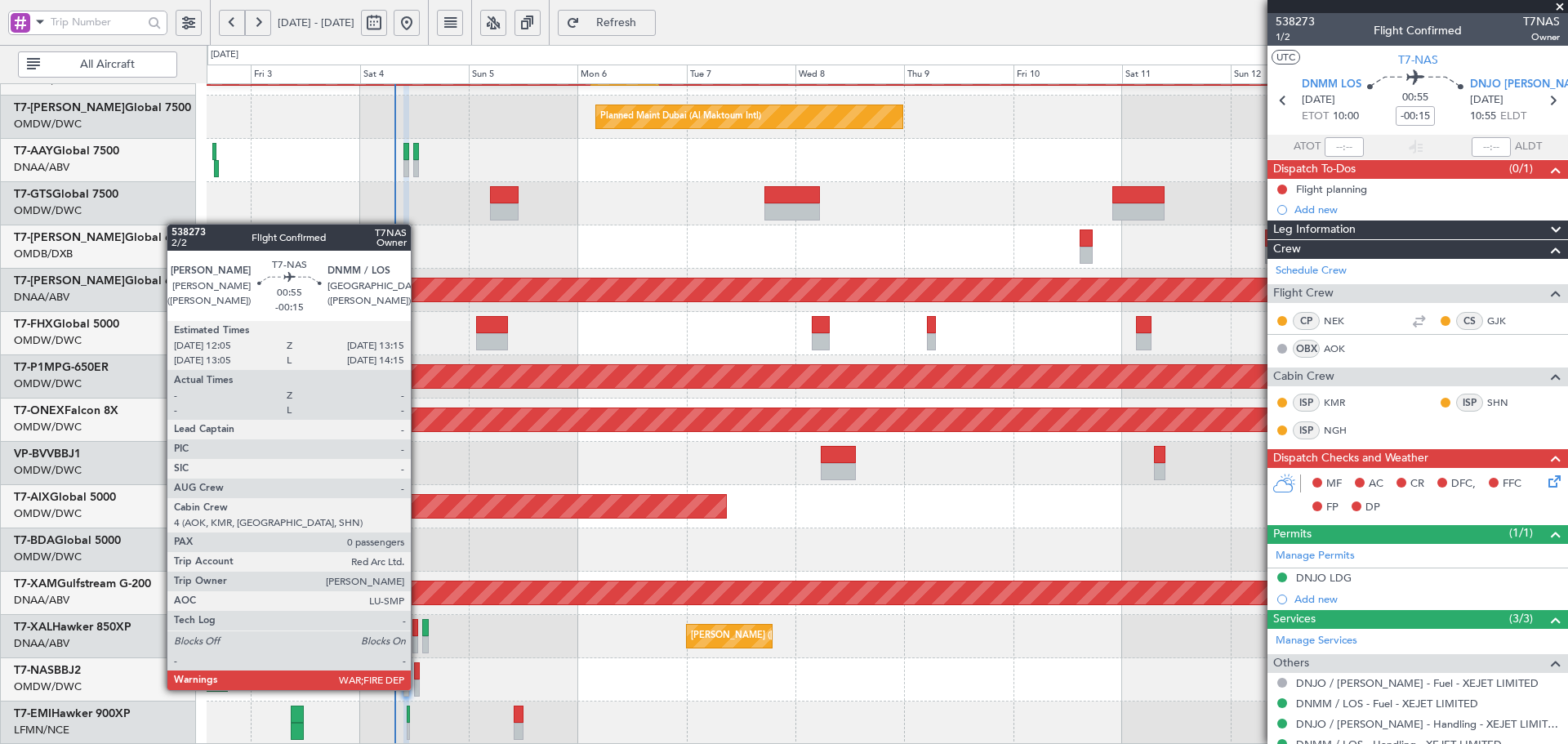
click at [418, 672] on div at bounding box center [417, 671] width 6 height 17
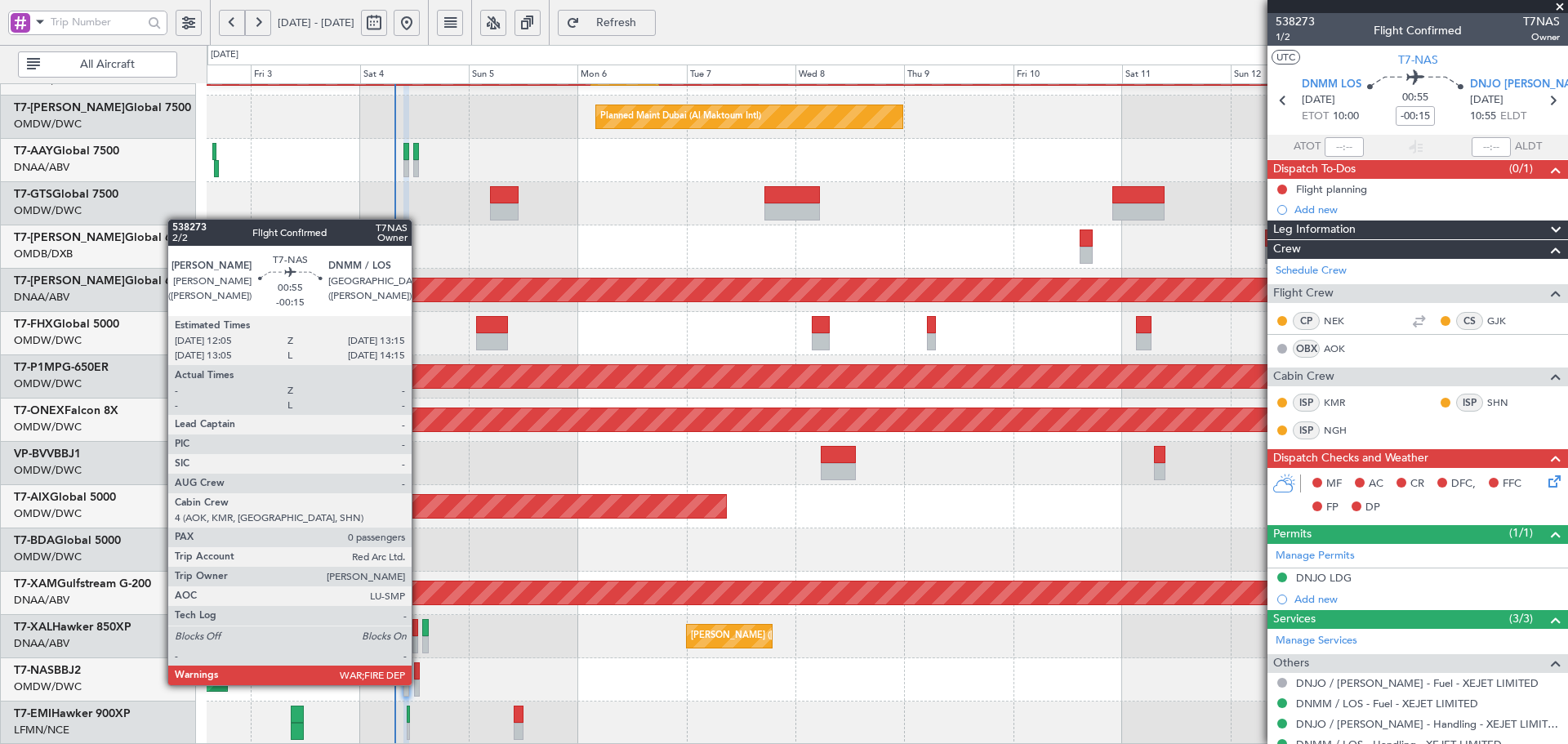
click at [419, 669] on div at bounding box center [417, 671] width 6 height 17
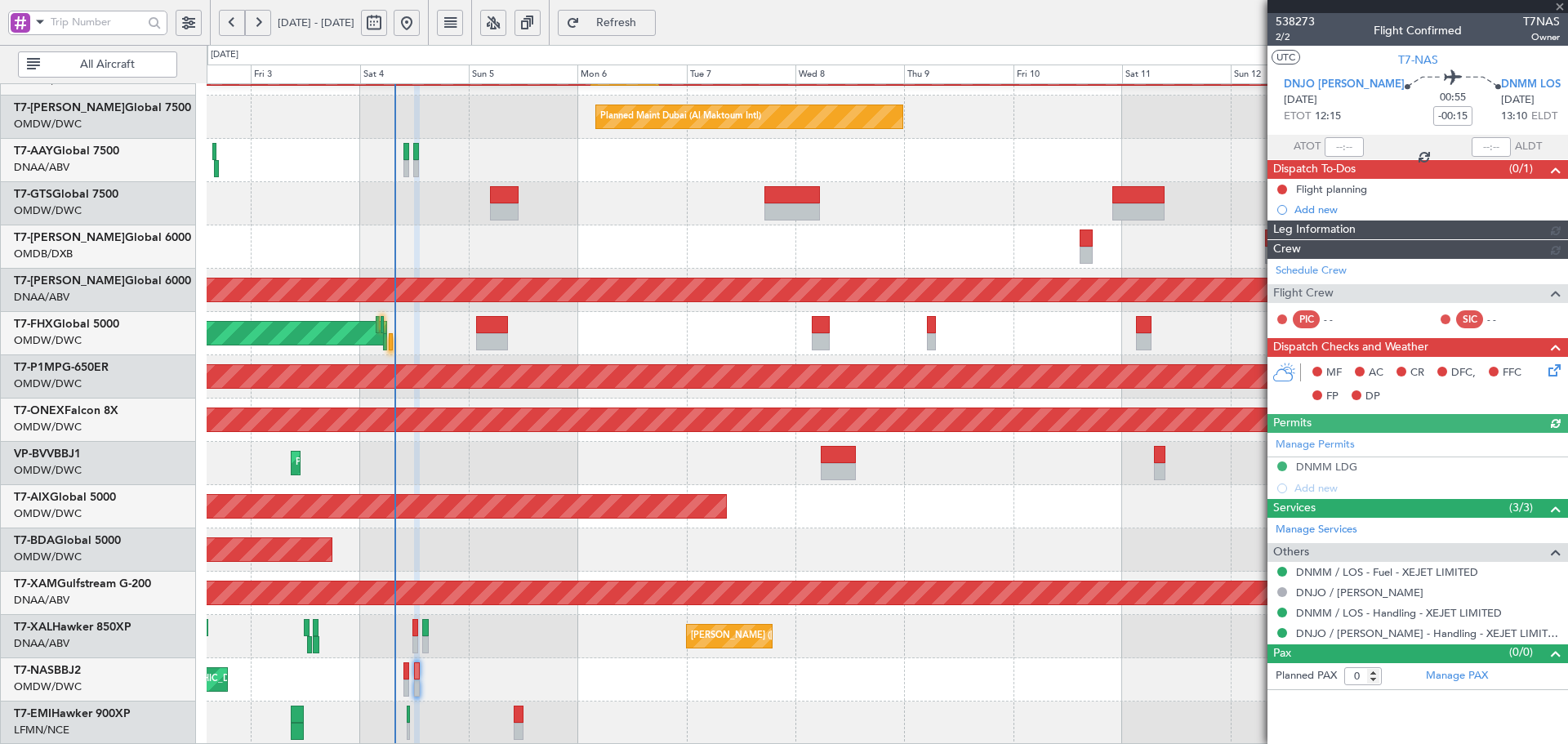
type input "[PERSON_NAME] (ANI)"
type input "7436"
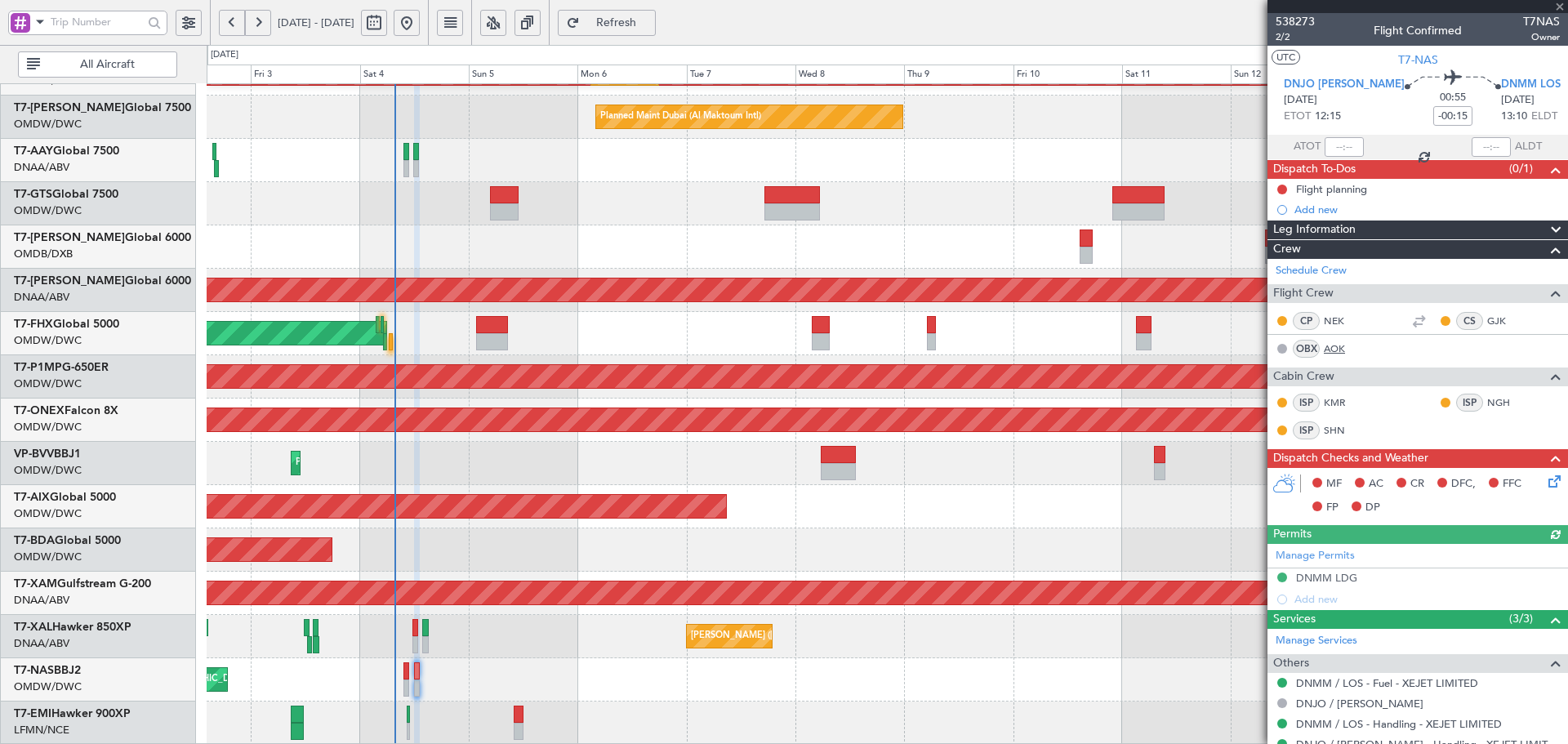
click at [1337, 347] on link "AOK" at bounding box center [1342, 348] width 37 height 15
click at [650, 26] on span "Refreshing..." at bounding box center [616, 22] width 67 height 11
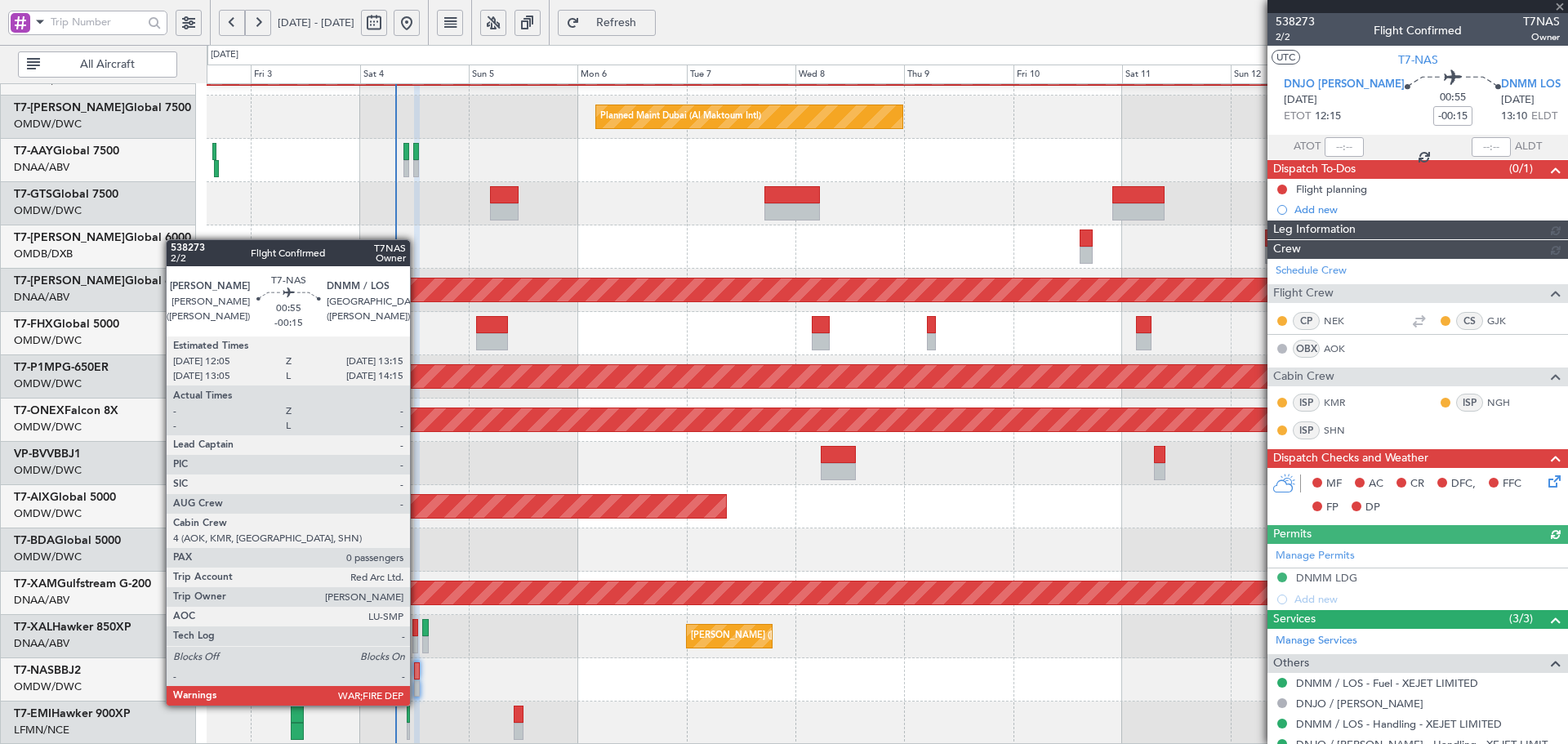
type input "[PERSON_NAME] (ANI)"
type input "7436"
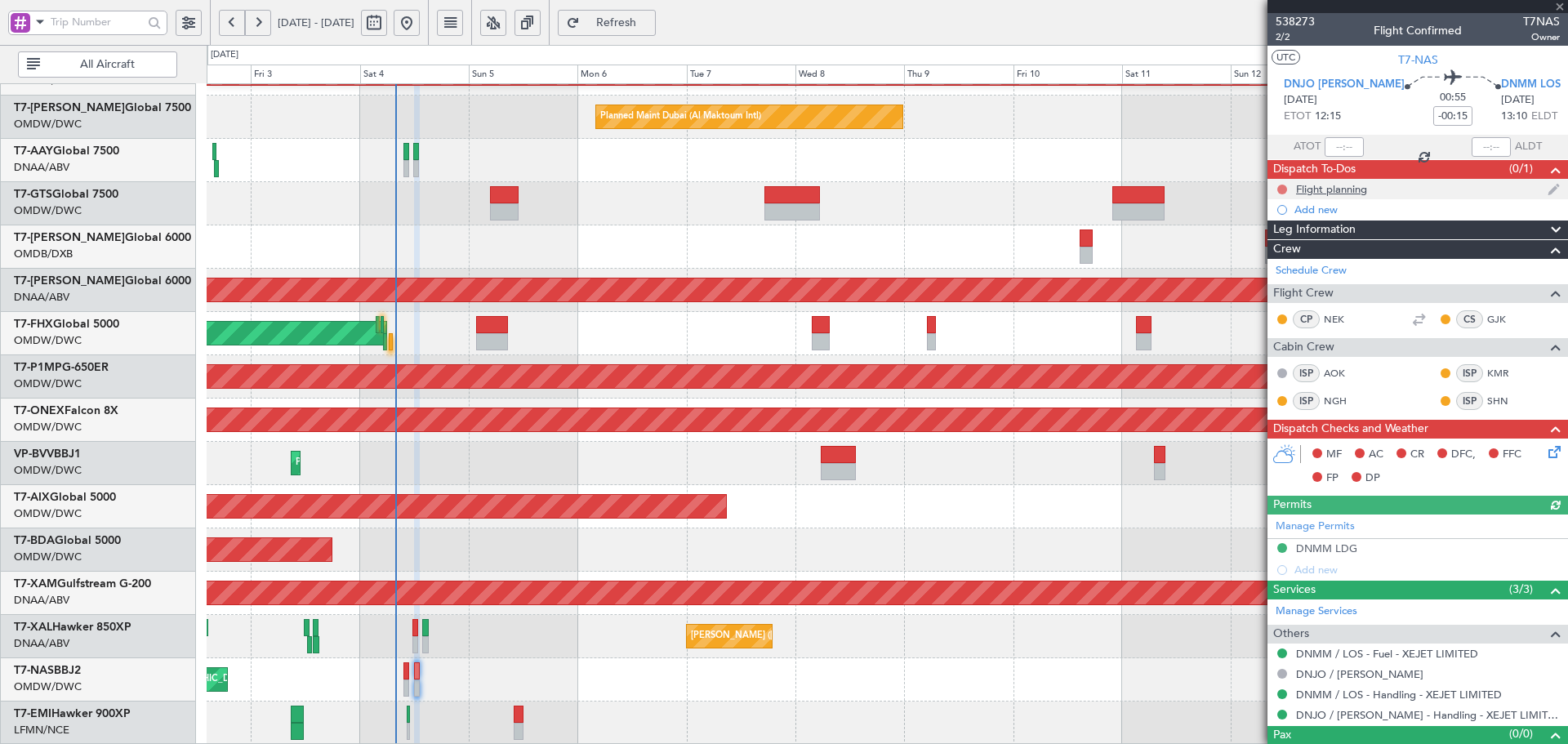
click at [1280, 187] on button at bounding box center [1282, 189] width 9 height 9
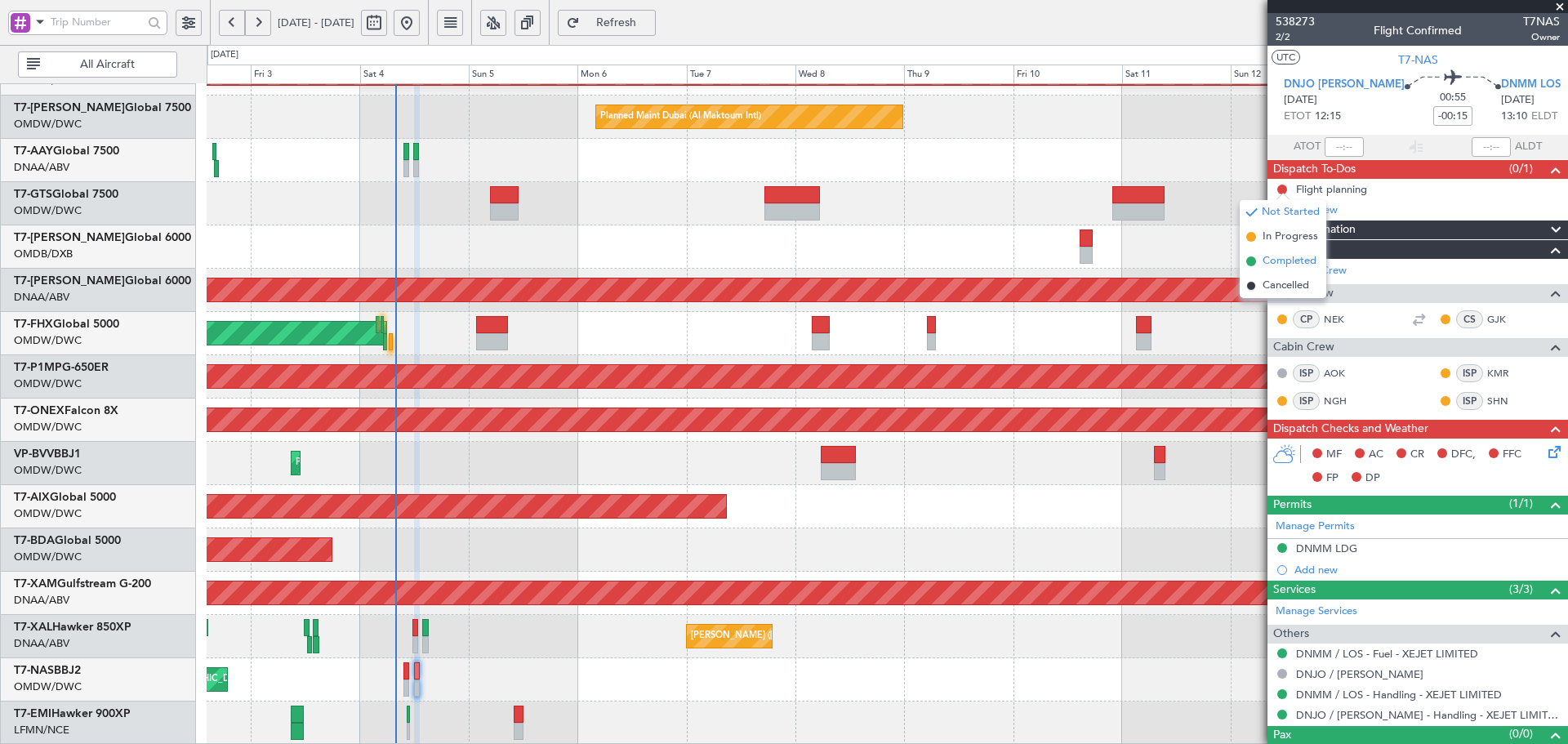
click at [1274, 258] on span "Completed" at bounding box center [1289, 261] width 54 height 16
click at [1545, 448] on icon at bounding box center [1551, 449] width 13 height 13
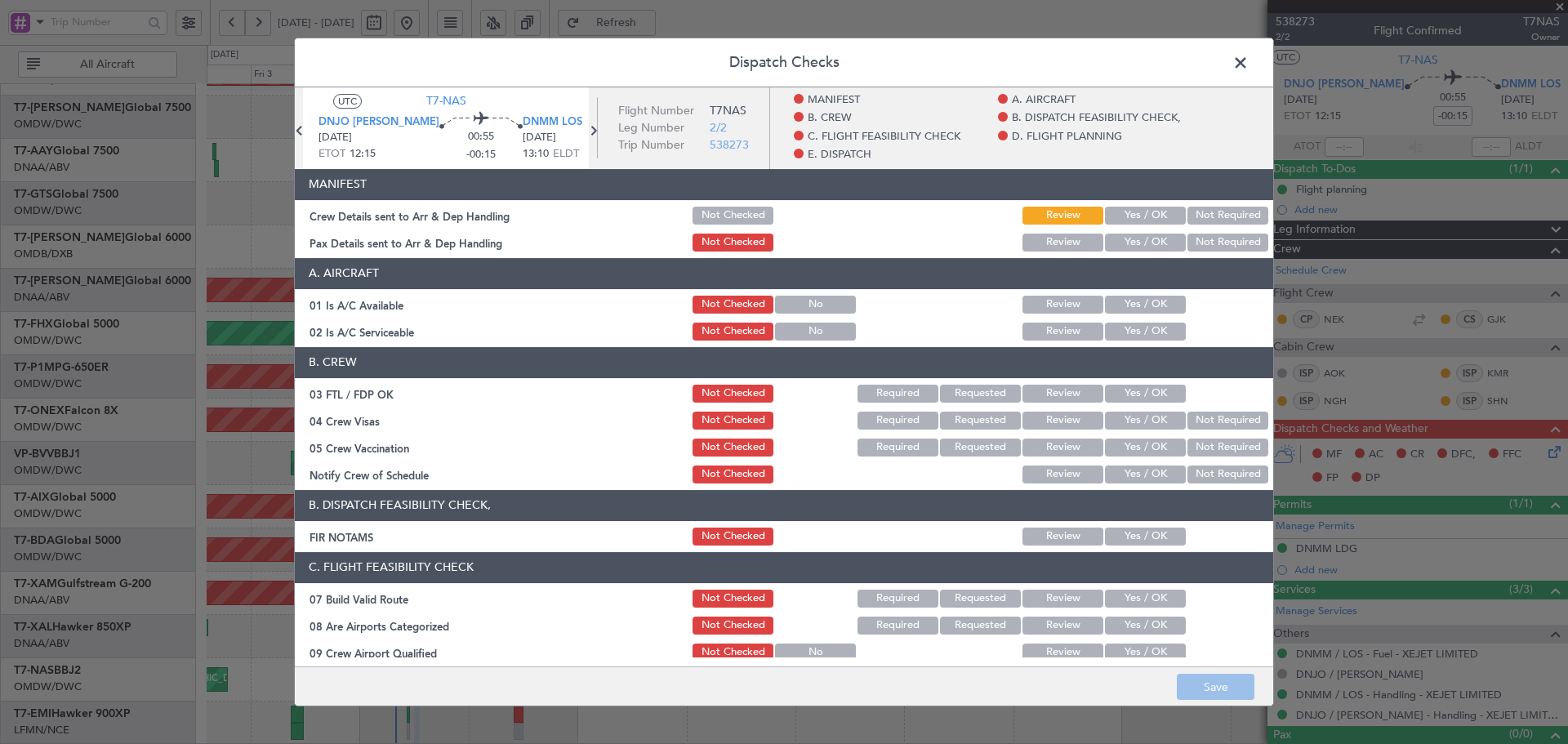
click at [1109, 216] on button "Yes / OK" at bounding box center [1145, 215] width 81 height 18
click at [1111, 239] on button "Yes / OK" at bounding box center [1145, 242] width 81 height 18
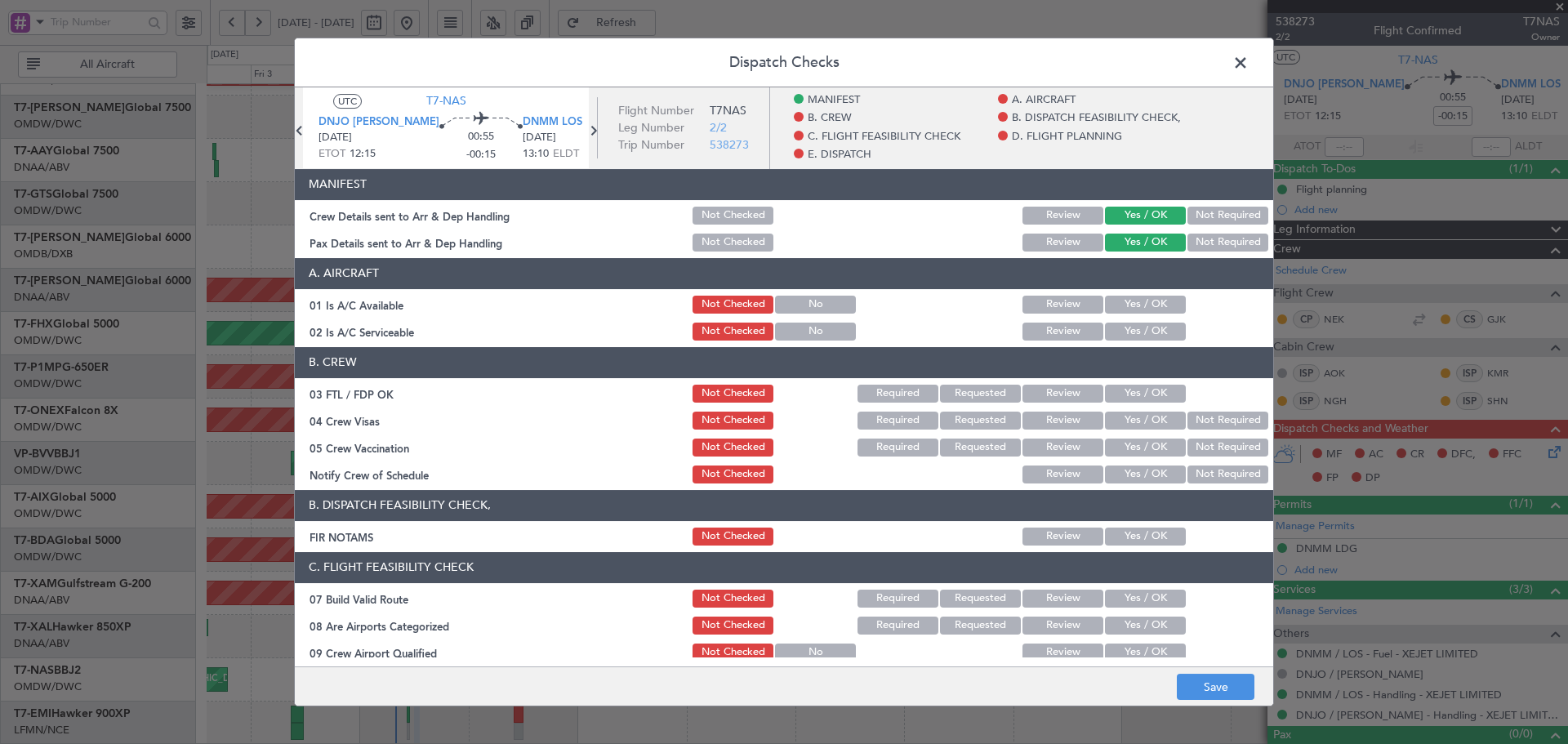
click at [1143, 302] on button "Yes / OK" at bounding box center [1145, 304] width 81 height 18
drag, startPoint x: 1136, startPoint y: 328, endPoint x: 1136, endPoint y: 339, distance: 11.0
click at [1136, 329] on button "Yes / OK" at bounding box center [1145, 331] width 81 height 18
drag, startPoint x: 1141, startPoint y: 397, endPoint x: 1135, endPoint y: 410, distance: 14.3
click at [1140, 397] on button "Yes / OK" at bounding box center [1145, 393] width 81 height 18
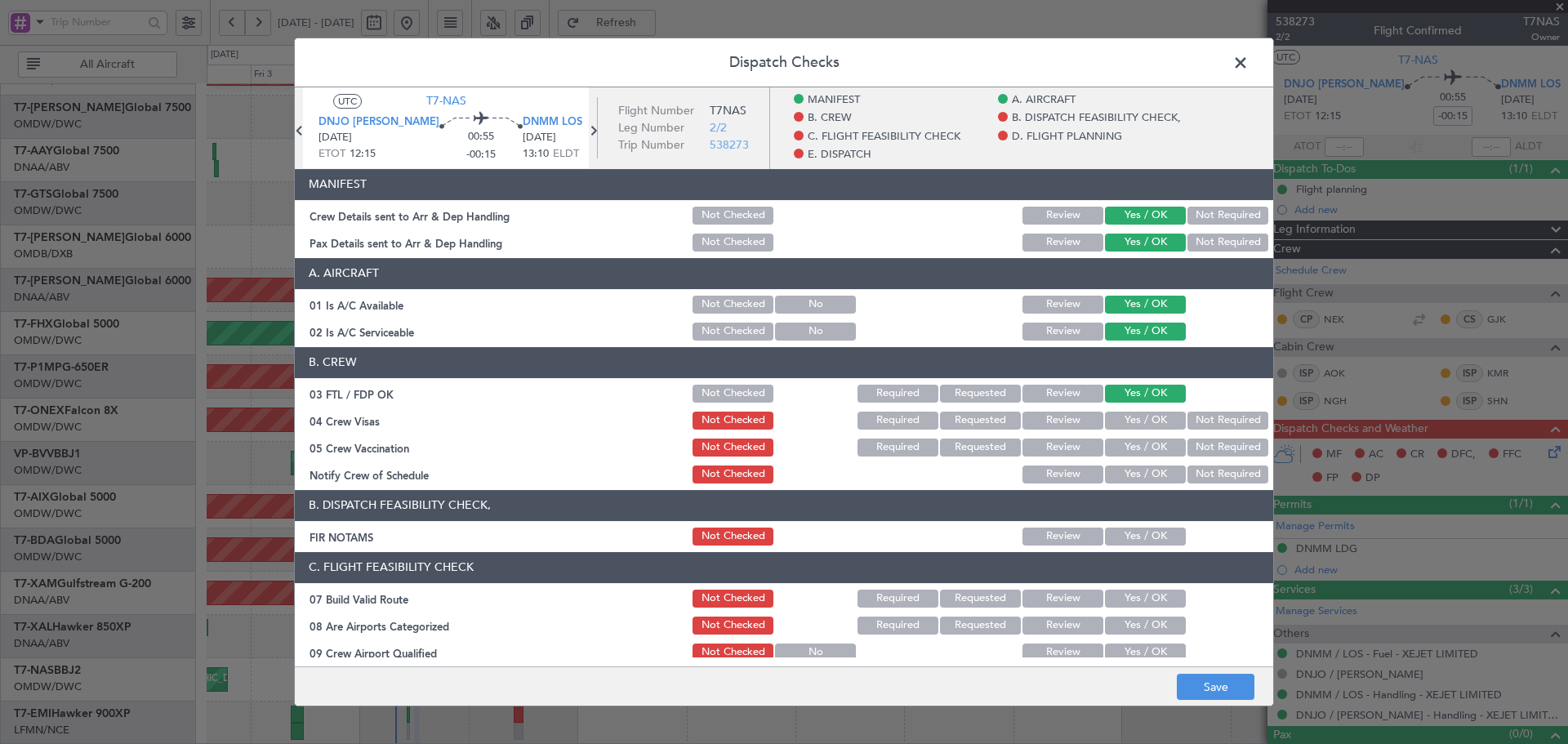
click at [1131, 423] on button "Yes / OK" at bounding box center [1145, 420] width 81 height 18
click at [1133, 441] on button "Yes / OK" at bounding box center [1145, 447] width 81 height 18
click at [1214, 453] on button "Not Required" at bounding box center [1227, 447] width 81 height 18
click at [1112, 481] on button "Yes / OK" at bounding box center [1145, 474] width 81 height 18
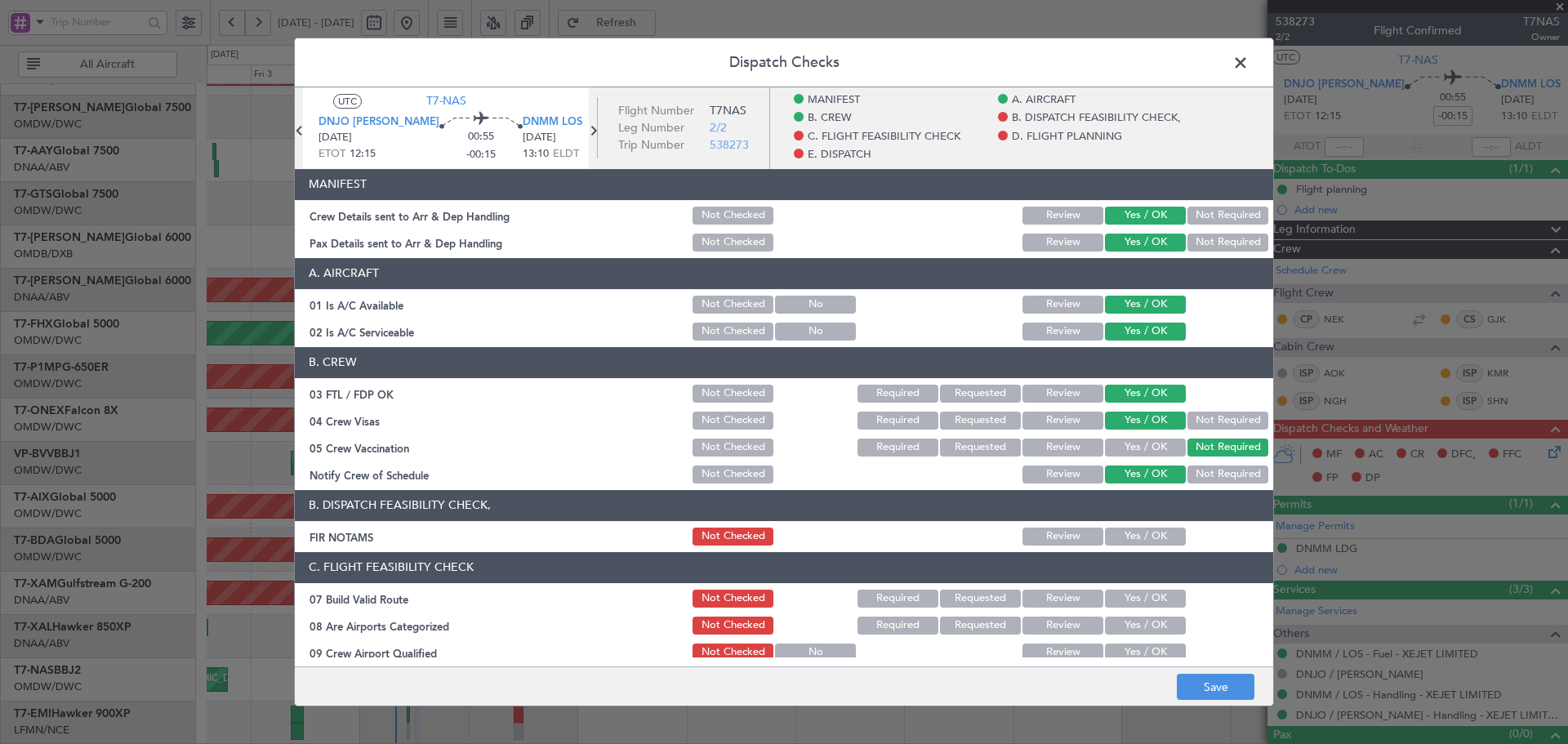
click at [1127, 543] on button "Yes / OK" at bounding box center [1145, 536] width 81 height 18
drag, startPoint x: 1110, startPoint y: 600, endPoint x: 1110, endPoint y: 628, distance: 28.0
click at [1109, 602] on button "Yes / OK" at bounding box center [1145, 598] width 81 height 18
drag, startPoint x: 1110, startPoint y: 626, endPoint x: 1110, endPoint y: 645, distance: 19.0
click at [1110, 628] on button "Yes / OK" at bounding box center [1145, 625] width 81 height 18
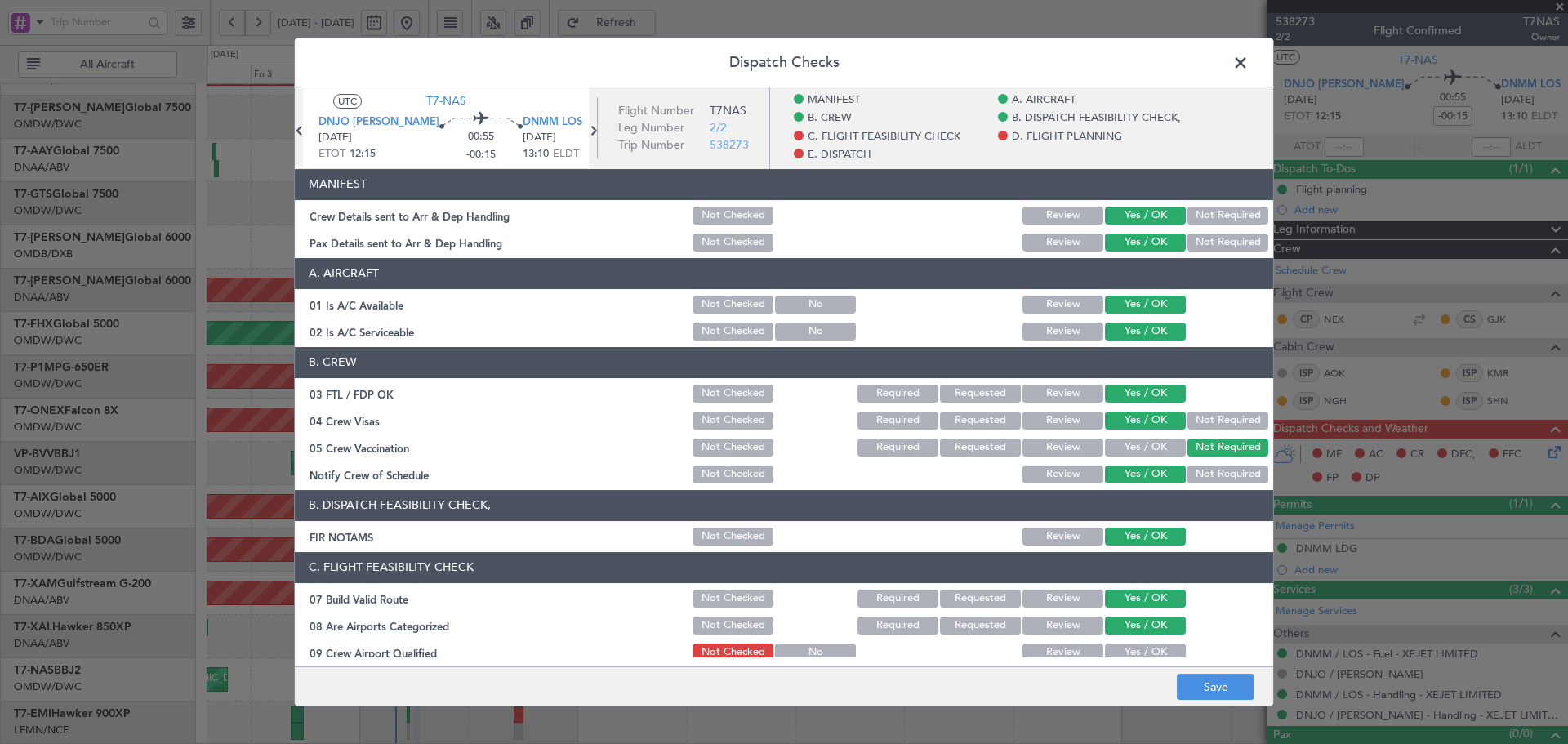
click at [1110, 651] on button "Yes / OK" at bounding box center [1145, 652] width 81 height 18
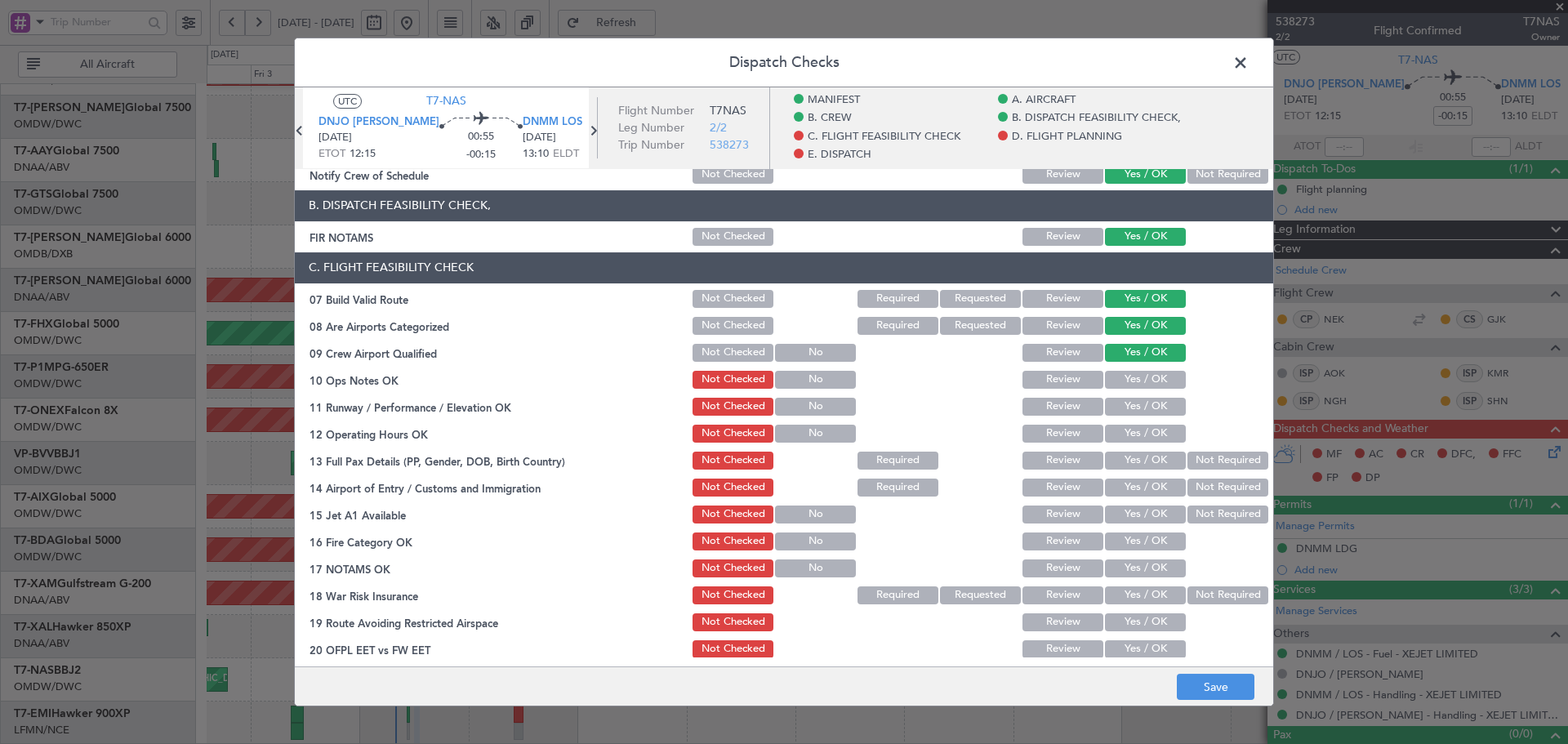
scroll to position [327, 0]
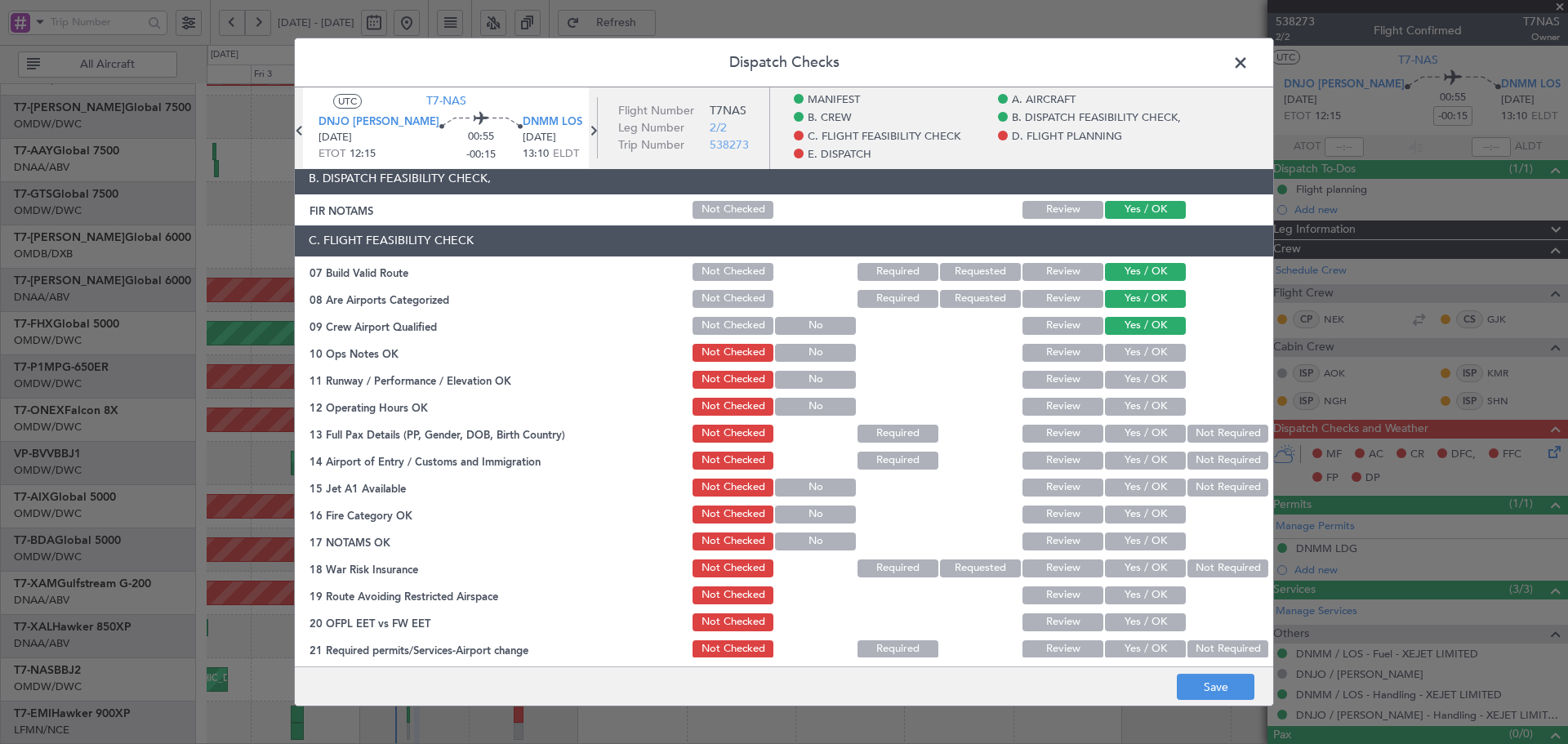
click at [1151, 356] on button "Yes / OK" at bounding box center [1145, 352] width 81 height 18
drag, startPoint x: 1145, startPoint y: 369, endPoint x: 1145, endPoint y: 392, distance: 23.0
click at [1145, 369] on div "Yes / OK" at bounding box center [1144, 380] width 83 height 23
click at [1145, 381] on button "Yes / OK" at bounding box center [1145, 379] width 81 height 18
click at [1136, 404] on button "Yes / OK" at bounding box center [1145, 406] width 81 height 18
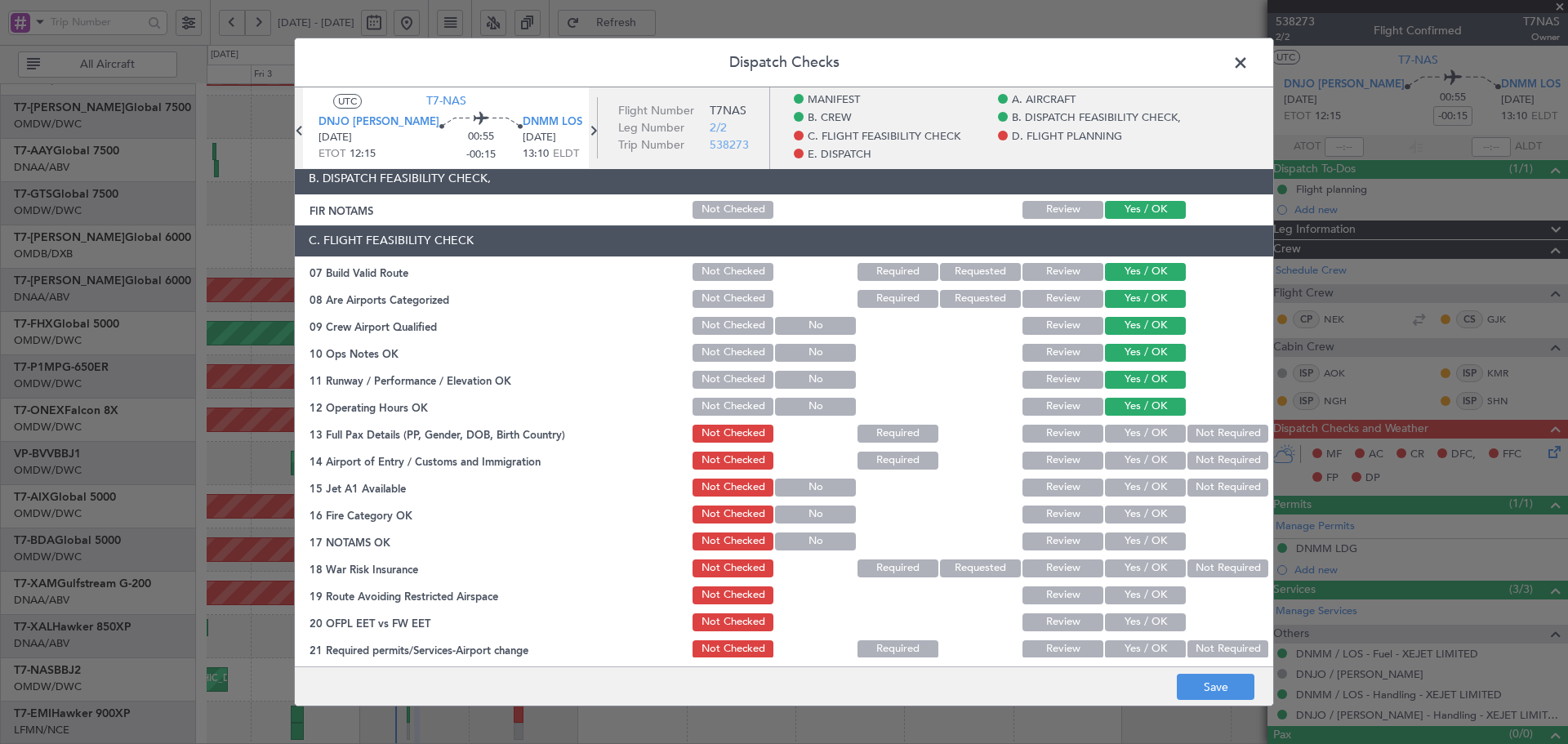
drag, startPoint x: 1132, startPoint y: 429, endPoint x: 1126, endPoint y: 450, distance: 21.8
click at [1132, 430] on button "Yes / OK" at bounding box center [1145, 433] width 81 height 18
drag, startPoint x: 1126, startPoint y: 450, endPoint x: 1123, endPoint y: 471, distance: 21.2
click at [1124, 462] on button "Yes / OK" at bounding box center [1145, 460] width 81 height 18
click at [1121, 486] on button "Yes / OK" at bounding box center [1145, 487] width 81 height 18
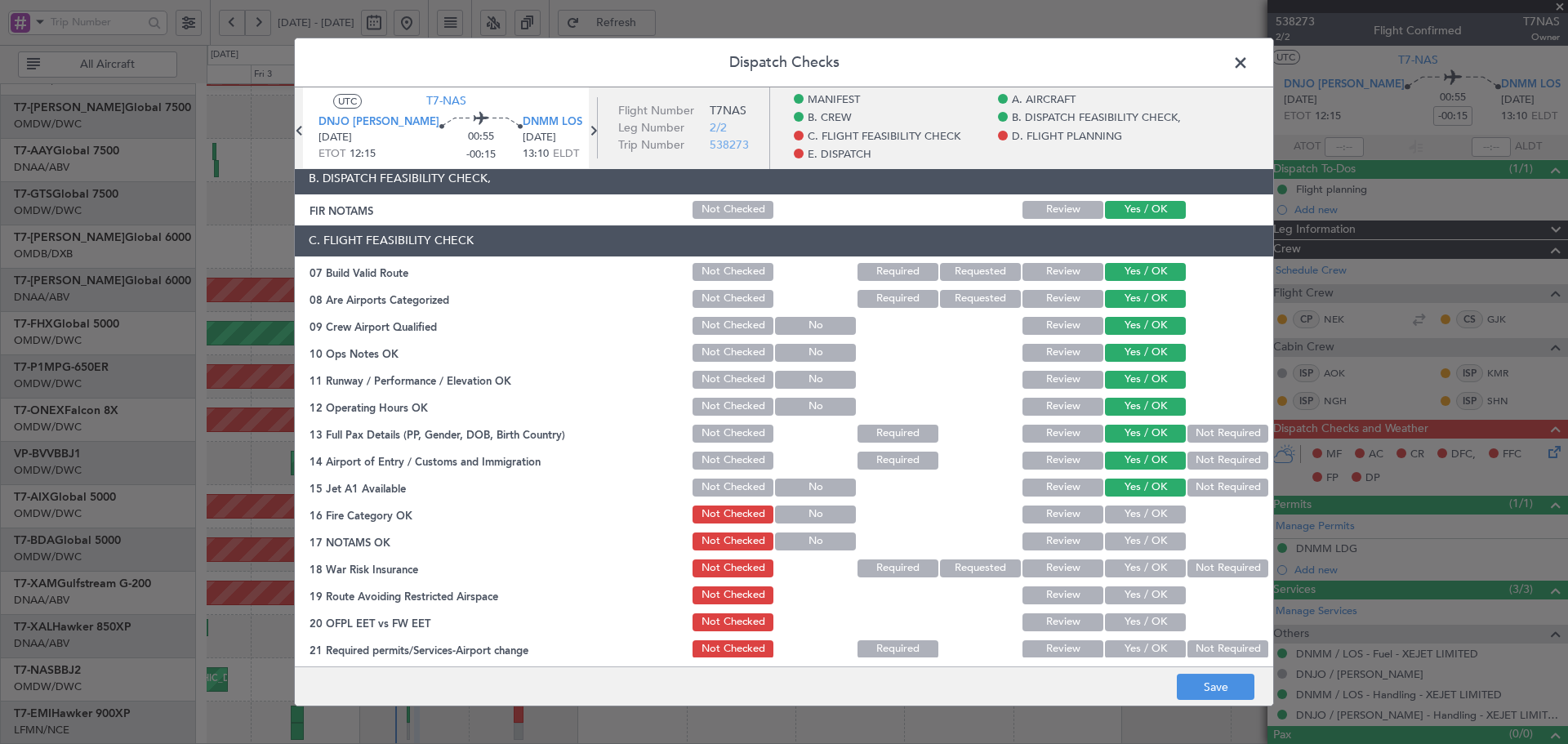
drag, startPoint x: 1127, startPoint y: 509, endPoint x: 1127, endPoint y: 535, distance: 26.0
click at [1127, 511] on button "Yes / OK" at bounding box center [1145, 514] width 81 height 18
drag, startPoint x: 1127, startPoint y: 535, endPoint x: 1127, endPoint y: 545, distance: 10.0
click at [1127, 540] on button "Yes / OK" at bounding box center [1145, 541] width 81 height 18
drag, startPoint x: 1196, startPoint y: 570, endPoint x: 1185, endPoint y: 576, distance: 12.5
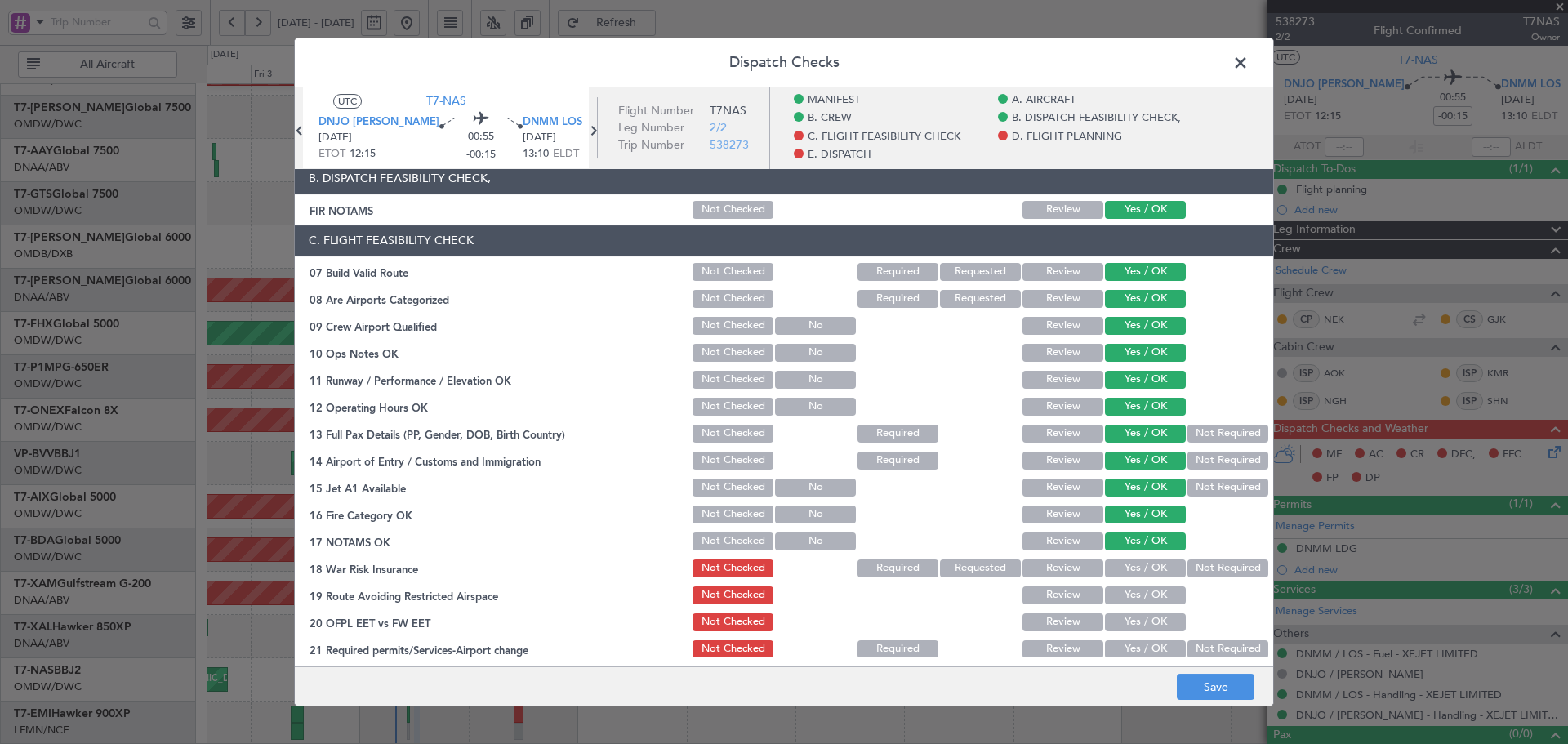
click at [1195, 570] on button "Not Required" at bounding box center [1227, 567] width 81 height 18
drag, startPoint x: 1100, startPoint y: 600, endPoint x: 1103, endPoint y: 609, distance: 9.5
click at [1105, 602] on button "Yes / OK" at bounding box center [1145, 595] width 81 height 18
drag, startPoint x: 1110, startPoint y: 623, endPoint x: 1113, endPoint y: 638, distance: 15.3
click at [1112, 626] on button "Yes / OK" at bounding box center [1145, 622] width 81 height 18
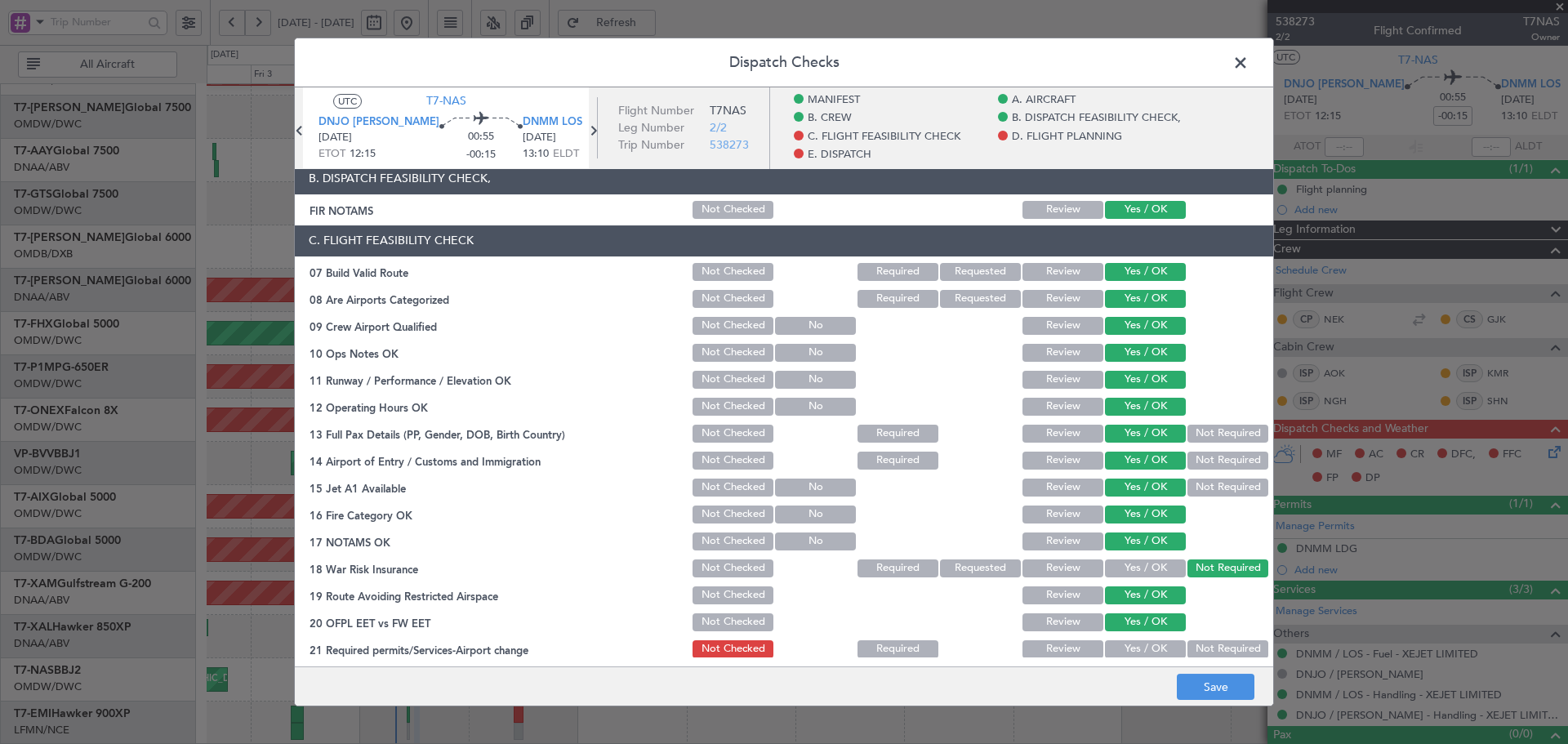
click at [1117, 642] on button "Yes / OK" at bounding box center [1145, 648] width 81 height 18
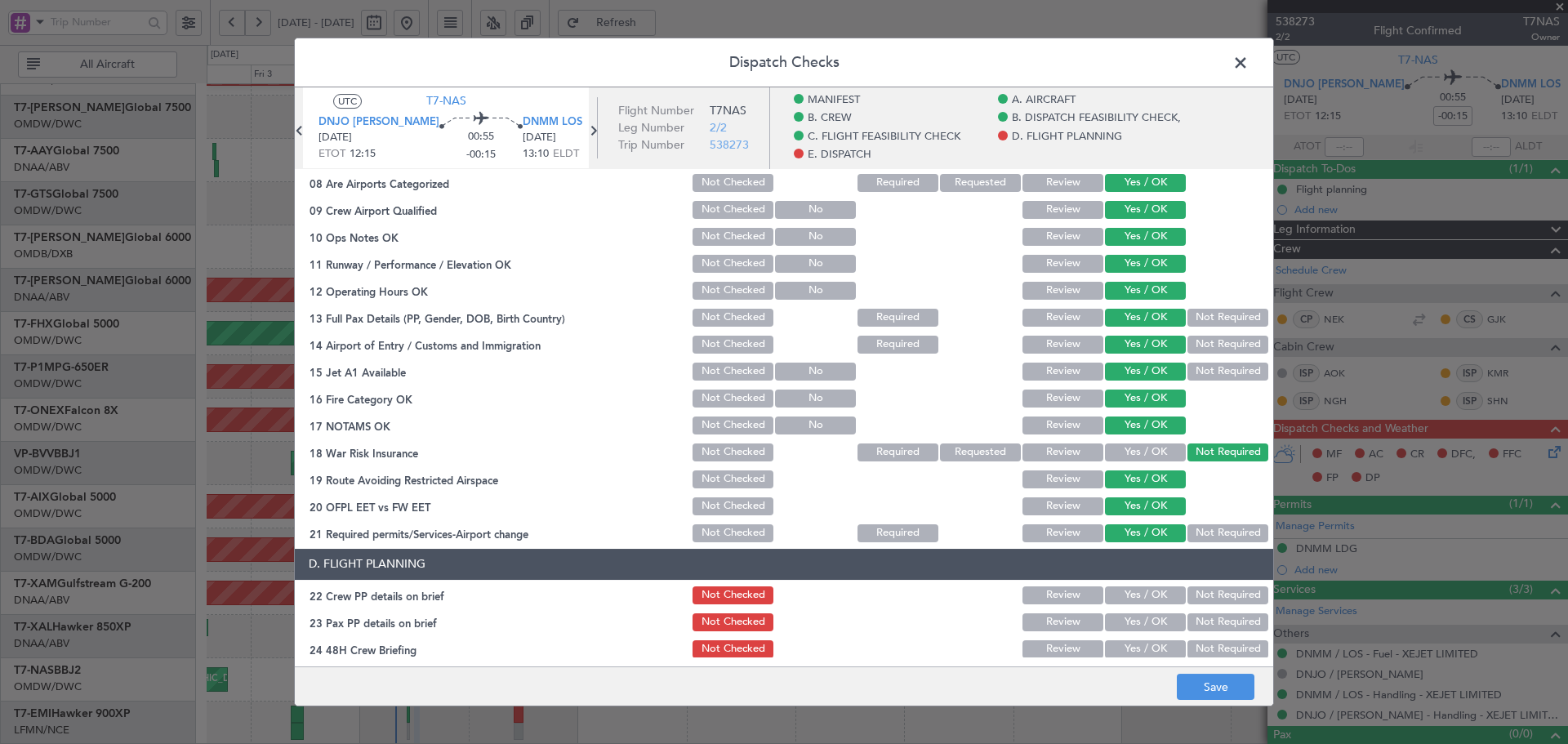
scroll to position [544, 0]
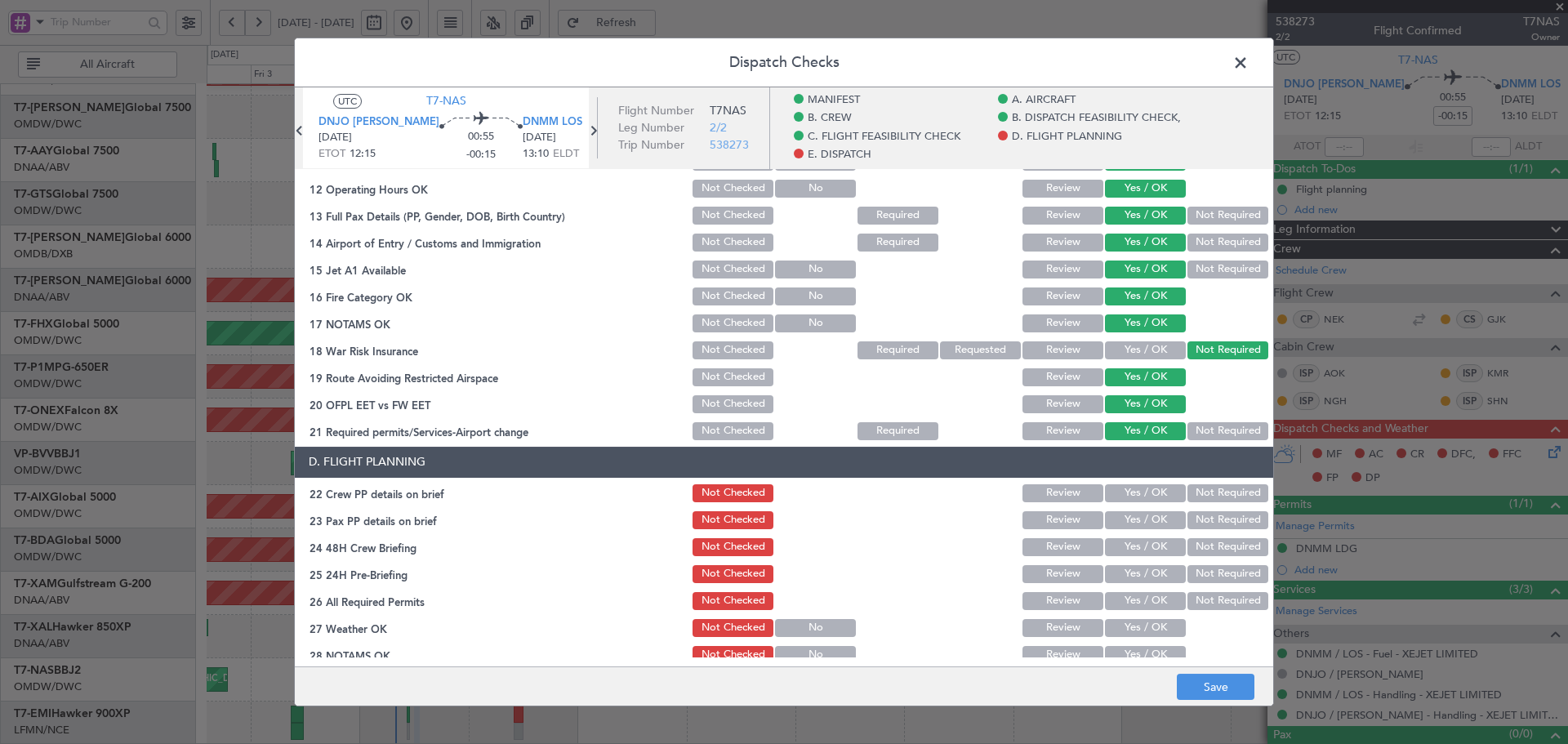
click at [1137, 489] on button "Yes / OK" at bounding box center [1145, 492] width 81 height 18
click at [1117, 544] on button "Yes / OK" at bounding box center [1145, 547] width 81 height 18
drag, startPoint x: 1126, startPoint y: 520, endPoint x: 1122, endPoint y: 546, distance: 26.3
click at [1126, 522] on button "Yes / OK" at bounding box center [1145, 520] width 81 height 18
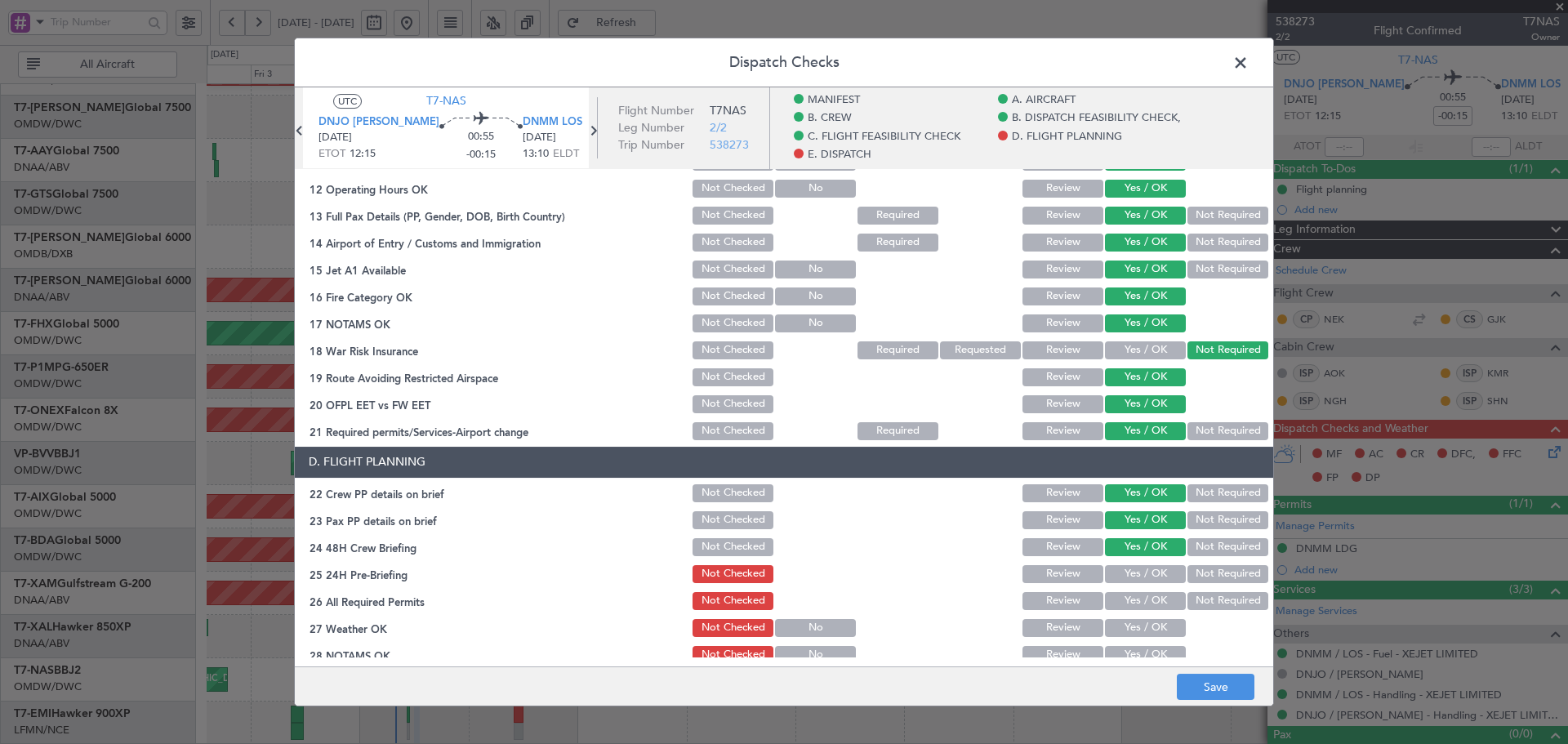
click at [1121, 578] on button "Yes / OK" at bounding box center [1145, 573] width 81 height 18
drag, startPoint x: 1120, startPoint y: 600, endPoint x: 1118, endPoint y: 611, distance: 11.2
click at [1120, 602] on button "Yes / OK" at bounding box center [1145, 601] width 81 height 18
click at [1115, 630] on button "Yes / OK" at bounding box center [1145, 627] width 81 height 18
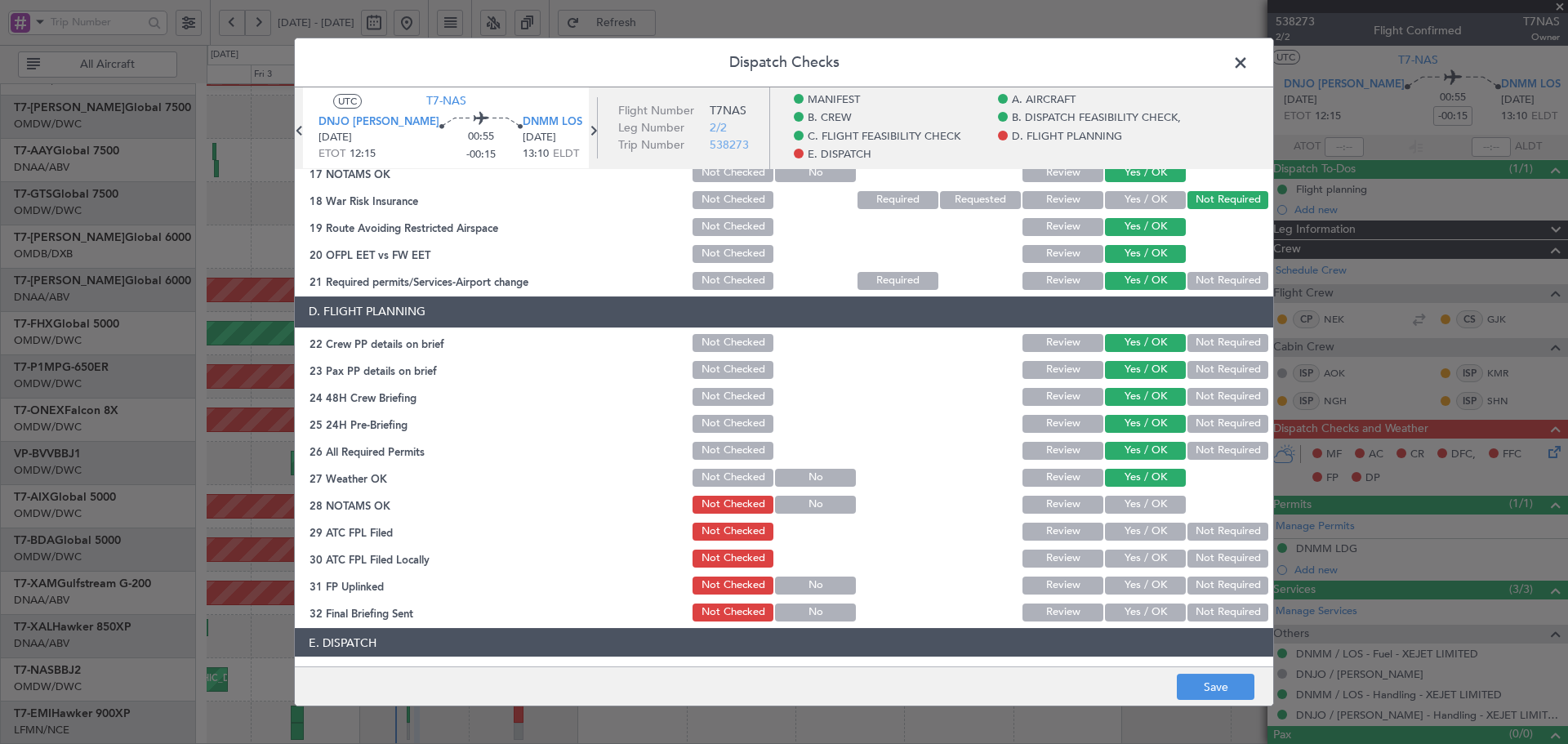
scroll to position [708, 0]
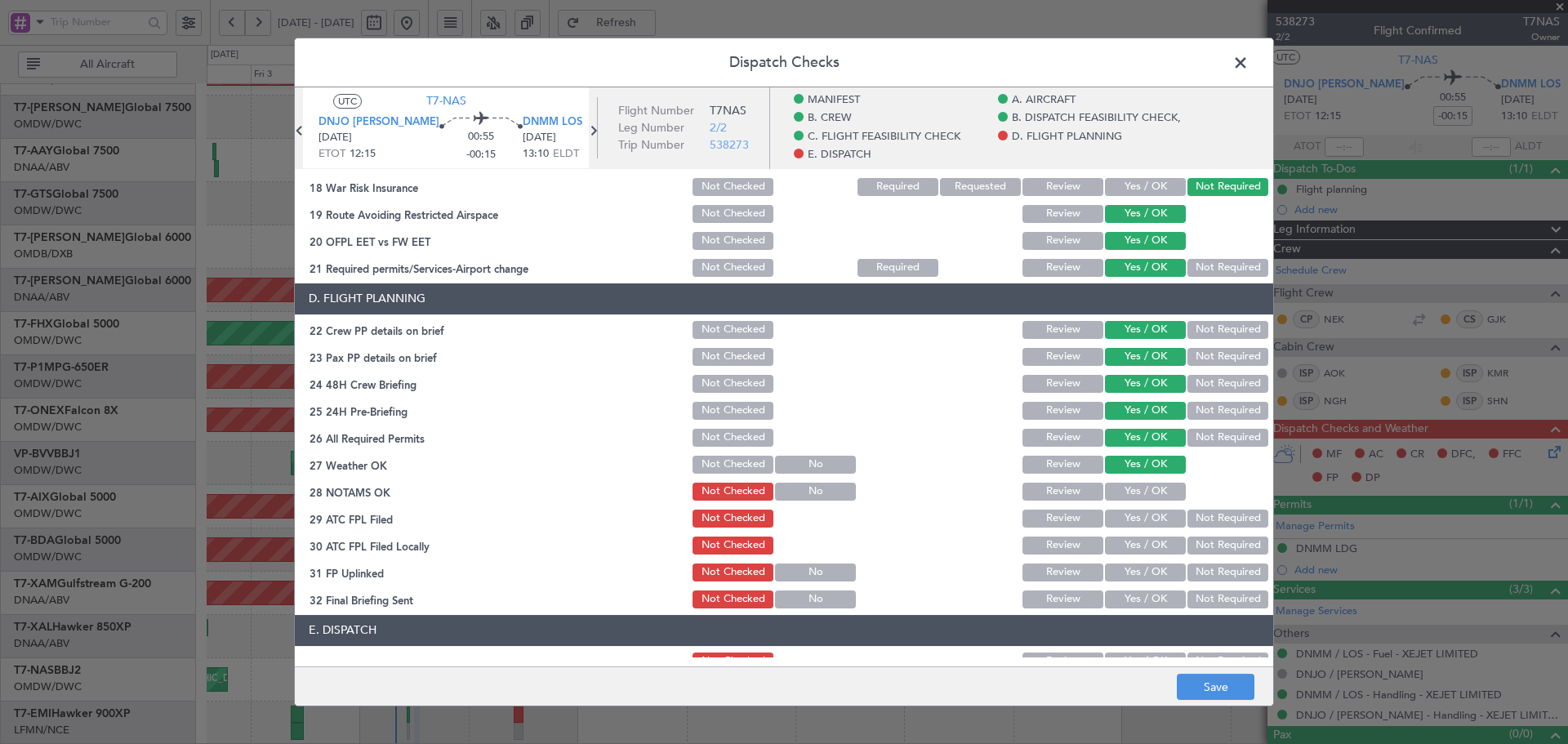
click at [1152, 491] on button "Yes / OK" at bounding box center [1145, 491] width 81 height 18
drag, startPoint x: 1140, startPoint y: 531, endPoint x: 1139, endPoint y: 553, distance: 22.0
click at [1140, 532] on section "D. FLIGHT PLANNING 22 Crew PP details on brief Not Checked Review Yes / OK Not …" at bounding box center [784, 447] width 978 height 328
click at [1139, 553] on button "Yes / OK" at bounding box center [1145, 545] width 81 height 18
click at [1139, 539] on button "Yes / OK" at bounding box center [1145, 545] width 81 height 18
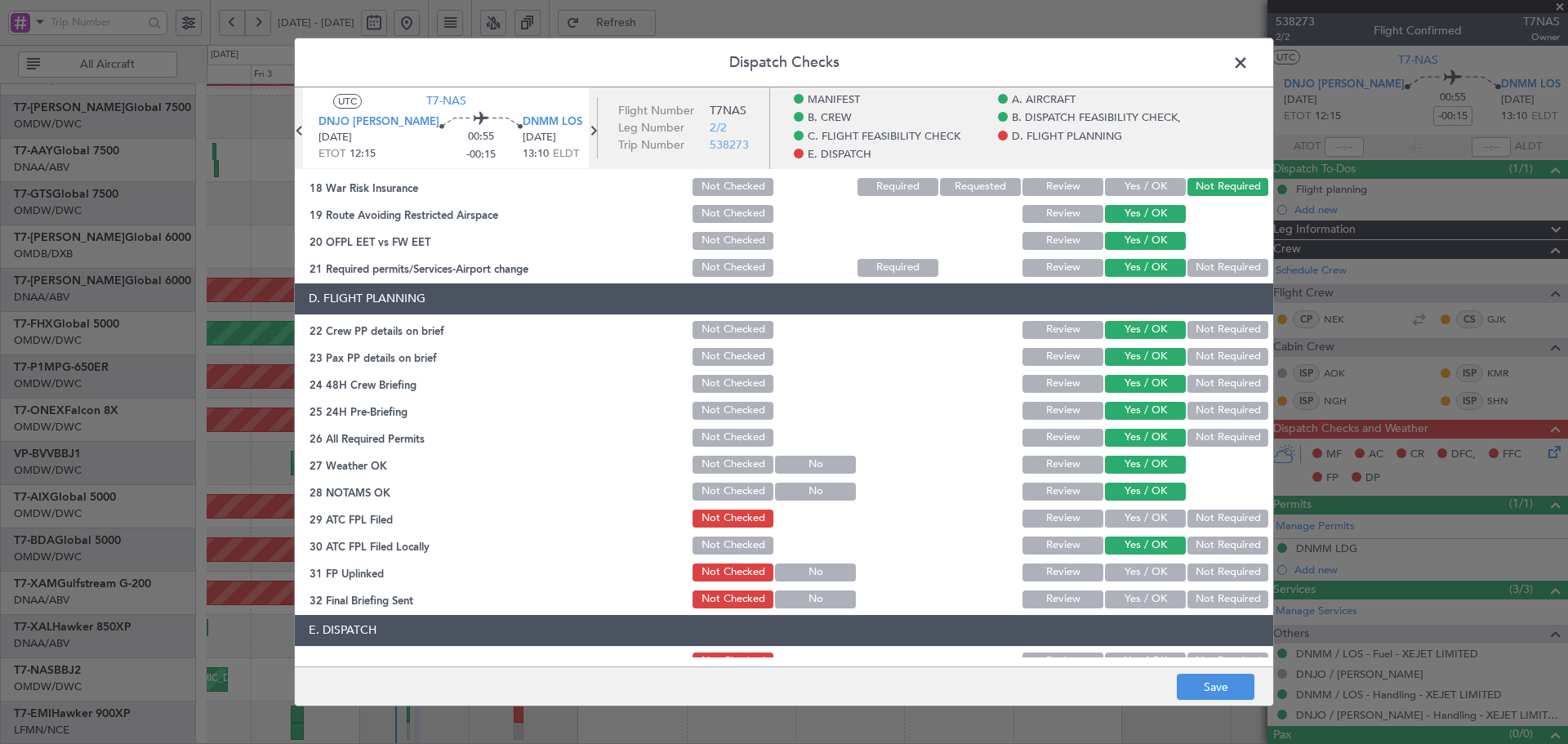
click at [1140, 524] on button "Yes / OK" at bounding box center [1145, 518] width 81 height 18
drag, startPoint x: 1132, startPoint y: 574, endPoint x: 1128, endPoint y: 595, distance: 21.4
click at [1132, 576] on button "Yes / OK" at bounding box center [1145, 572] width 81 height 18
click at [1128, 596] on button "Yes / OK" at bounding box center [1145, 599] width 81 height 18
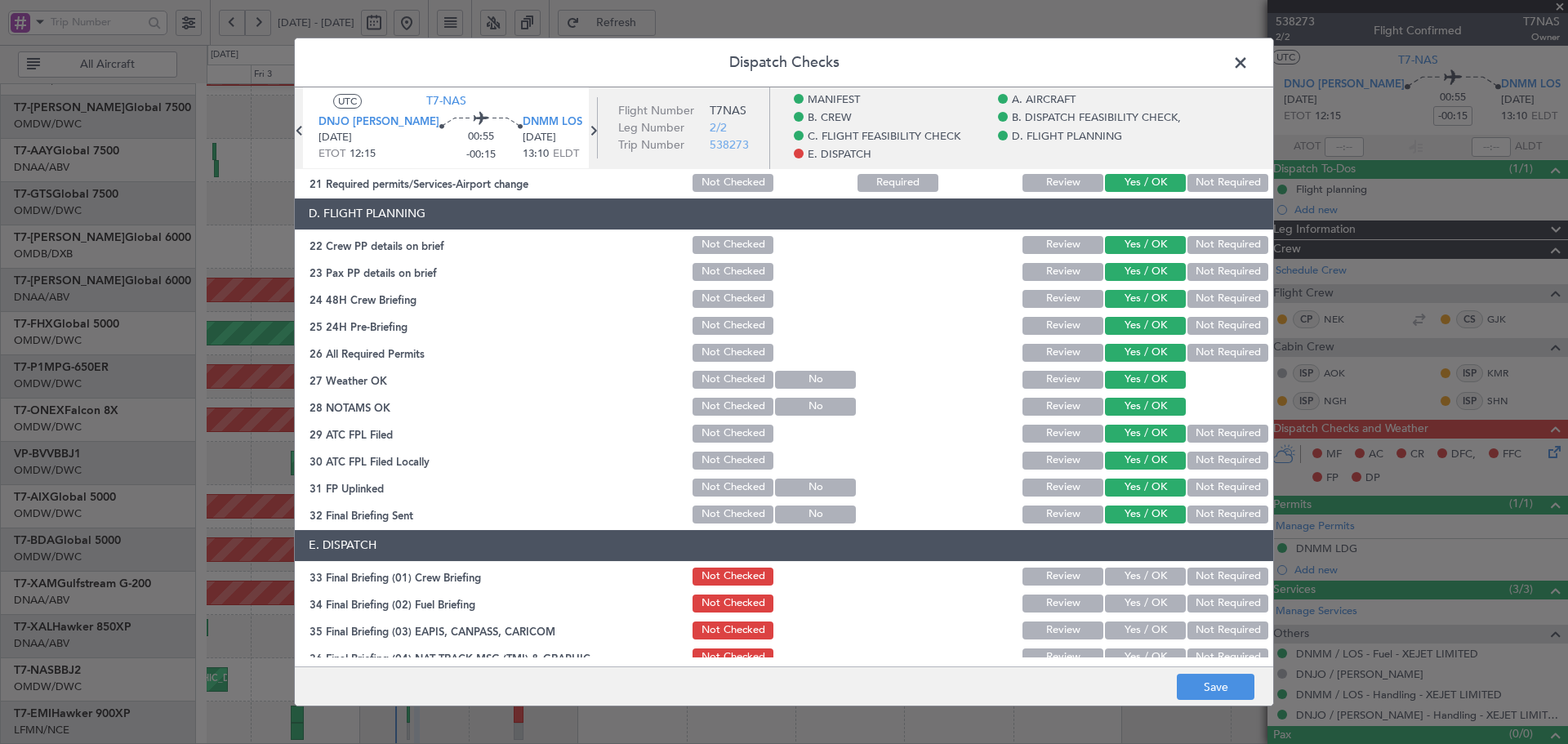
scroll to position [871, 0]
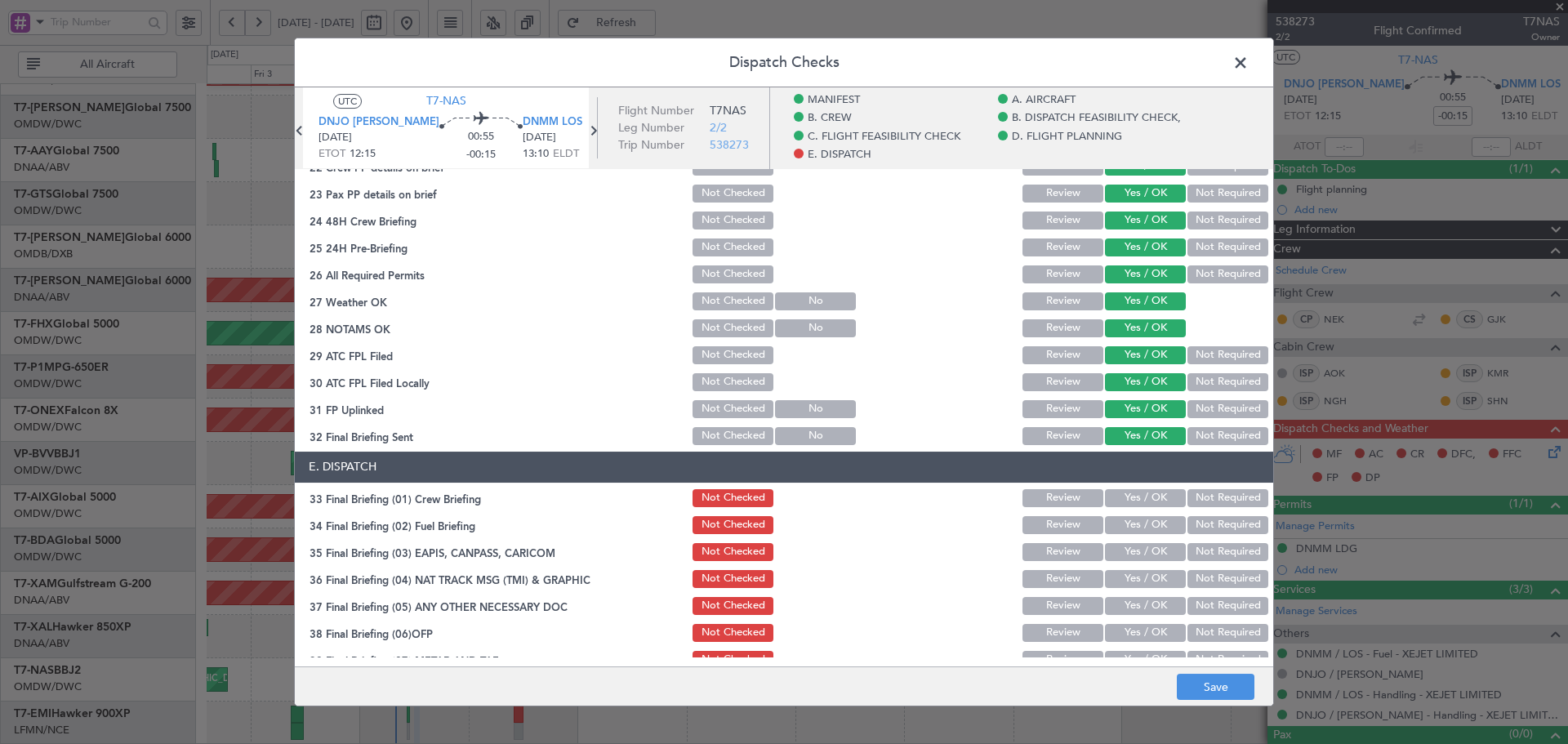
click at [1131, 506] on button "Yes / OK" at bounding box center [1145, 497] width 81 height 18
click at [1121, 532] on button "Yes / OK" at bounding box center [1145, 525] width 81 height 18
drag, startPoint x: 1210, startPoint y: 552, endPoint x: 1192, endPoint y: 587, distance: 39.4
click at [1210, 553] on button "Not Required" at bounding box center [1227, 551] width 81 height 18
click at [1192, 584] on button "Not Required" at bounding box center [1227, 578] width 81 height 18
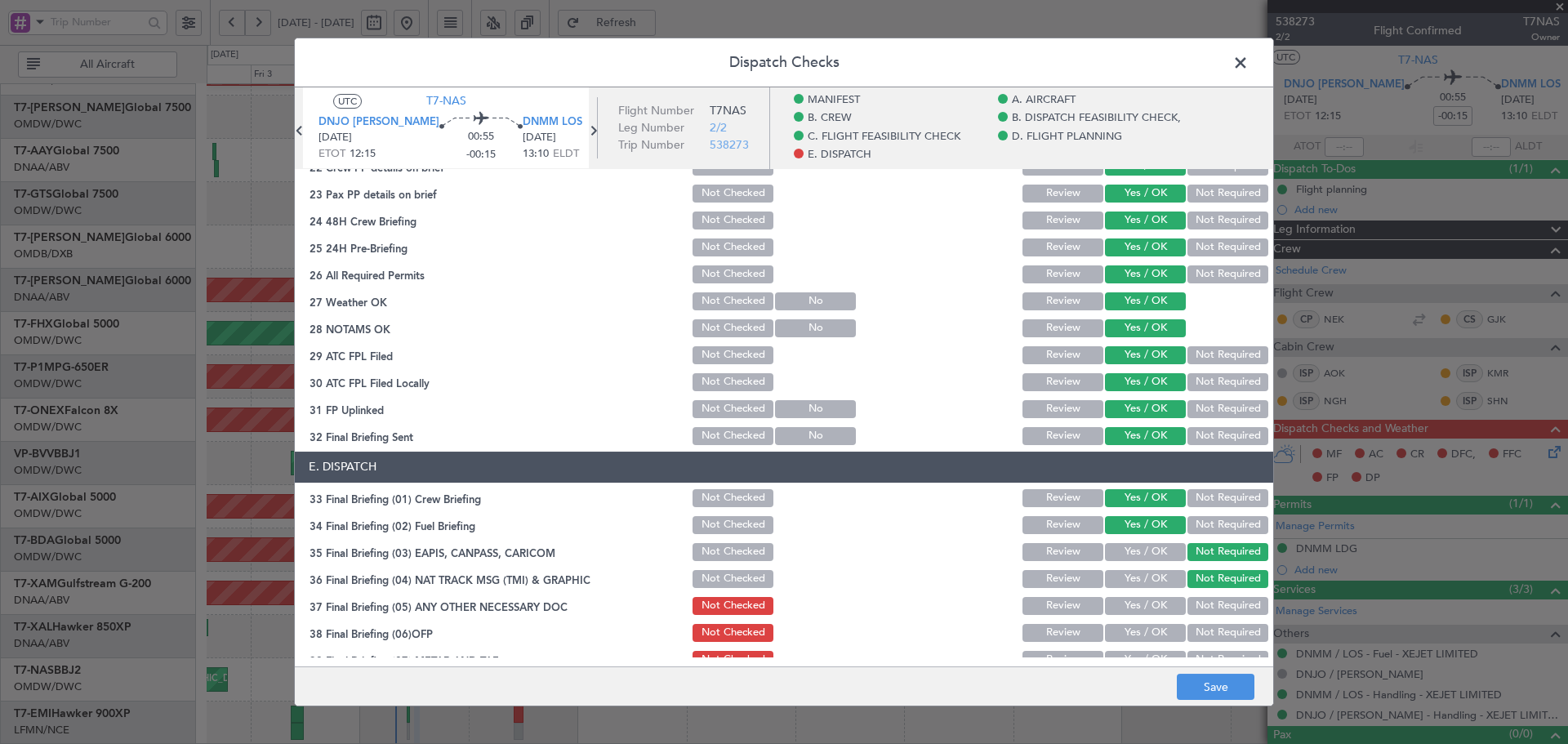
click at [1192, 612] on button "Not Required" at bounding box center [1227, 605] width 81 height 18
click at [1130, 628] on button "Yes / OK" at bounding box center [1145, 632] width 81 height 18
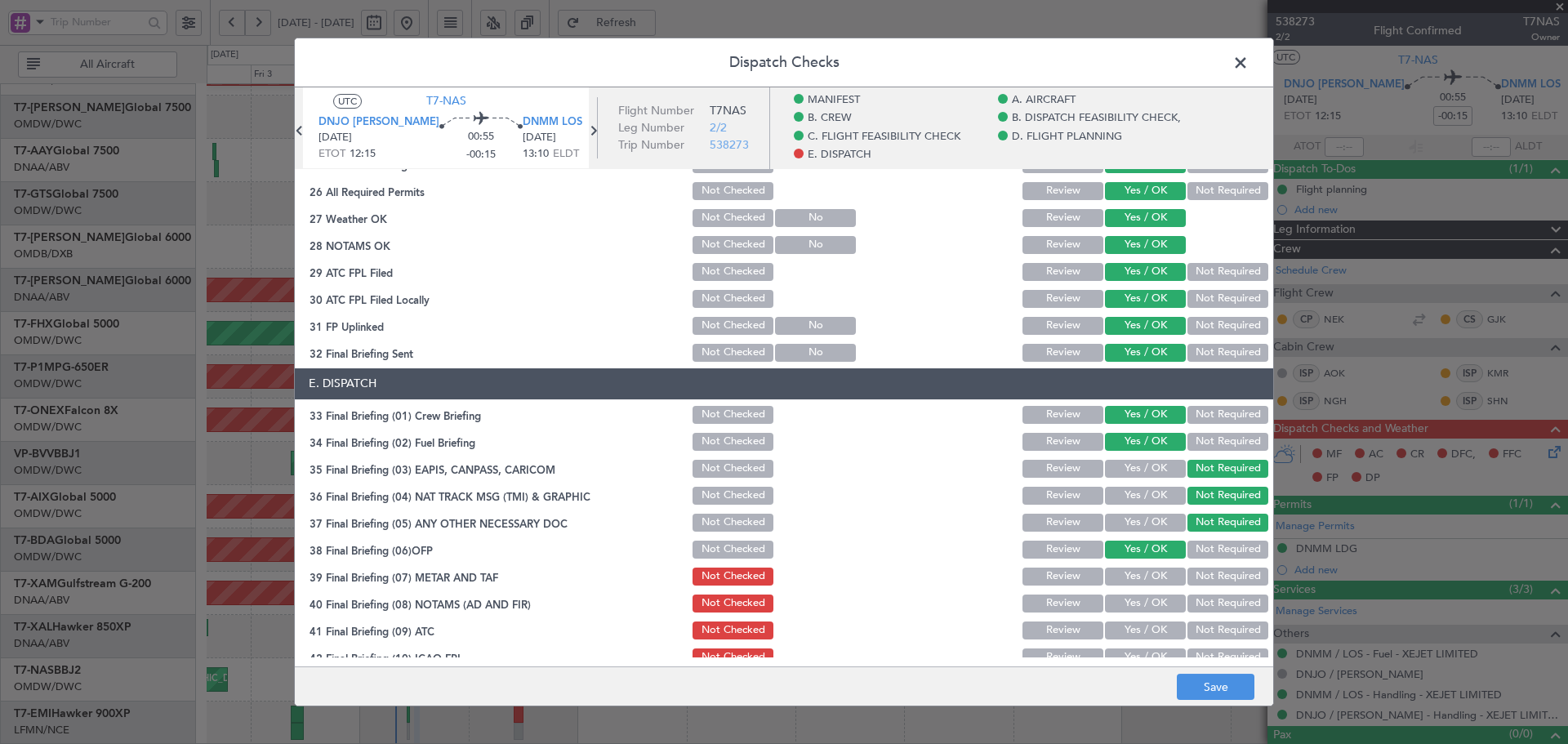
scroll to position [1024, 0]
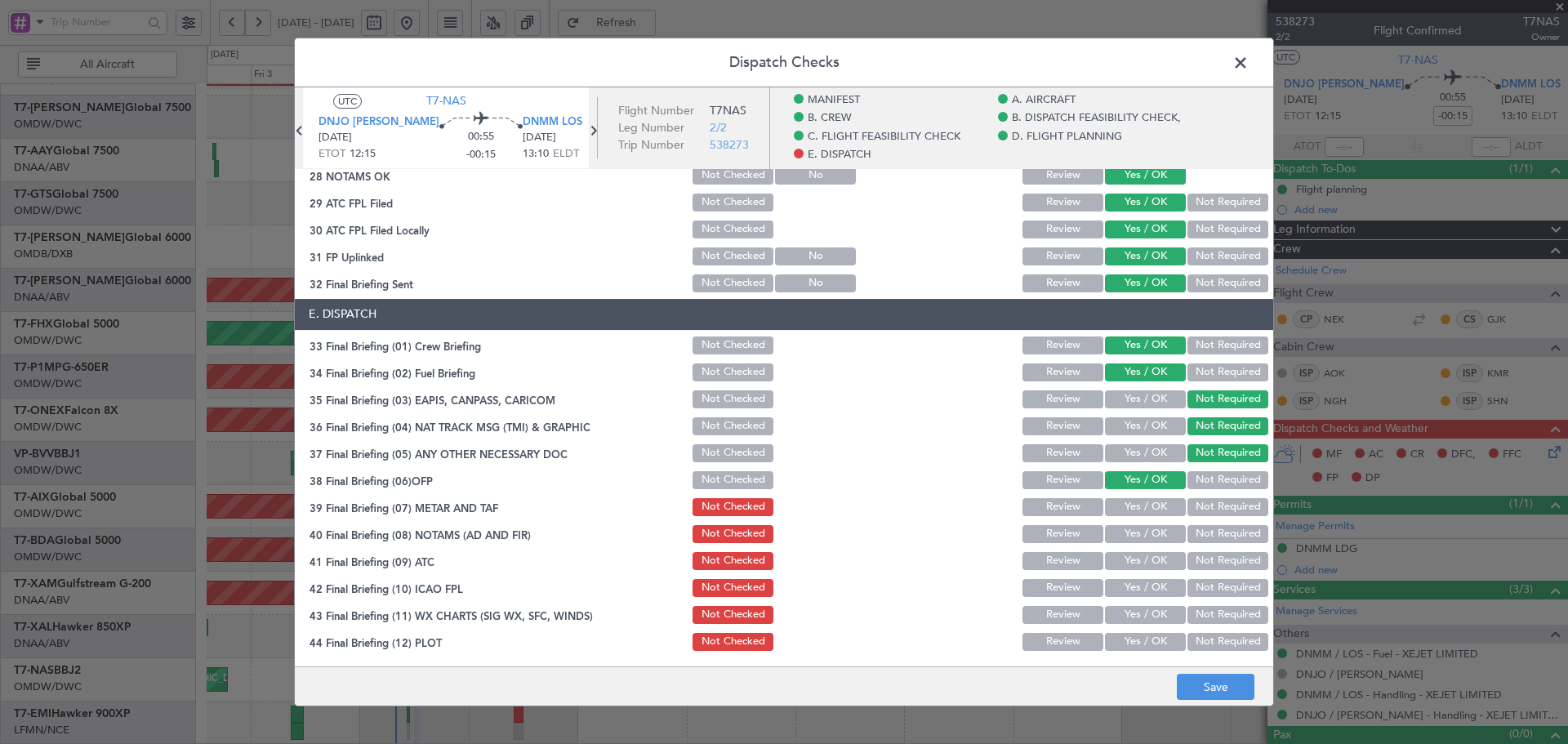
drag, startPoint x: 1134, startPoint y: 533, endPoint x: 1136, endPoint y: 513, distance: 20.1
click at [1136, 532] on button "Yes / OK" at bounding box center [1145, 533] width 81 height 18
drag, startPoint x: 1136, startPoint y: 508, endPoint x: 1137, endPoint y: 555, distance: 47.0
click at [1137, 508] on button "Yes / OK" at bounding box center [1145, 507] width 81 height 18
drag, startPoint x: 1136, startPoint y: 557, endPoint x: 1134, endPoint y: 567, distance: 10.2
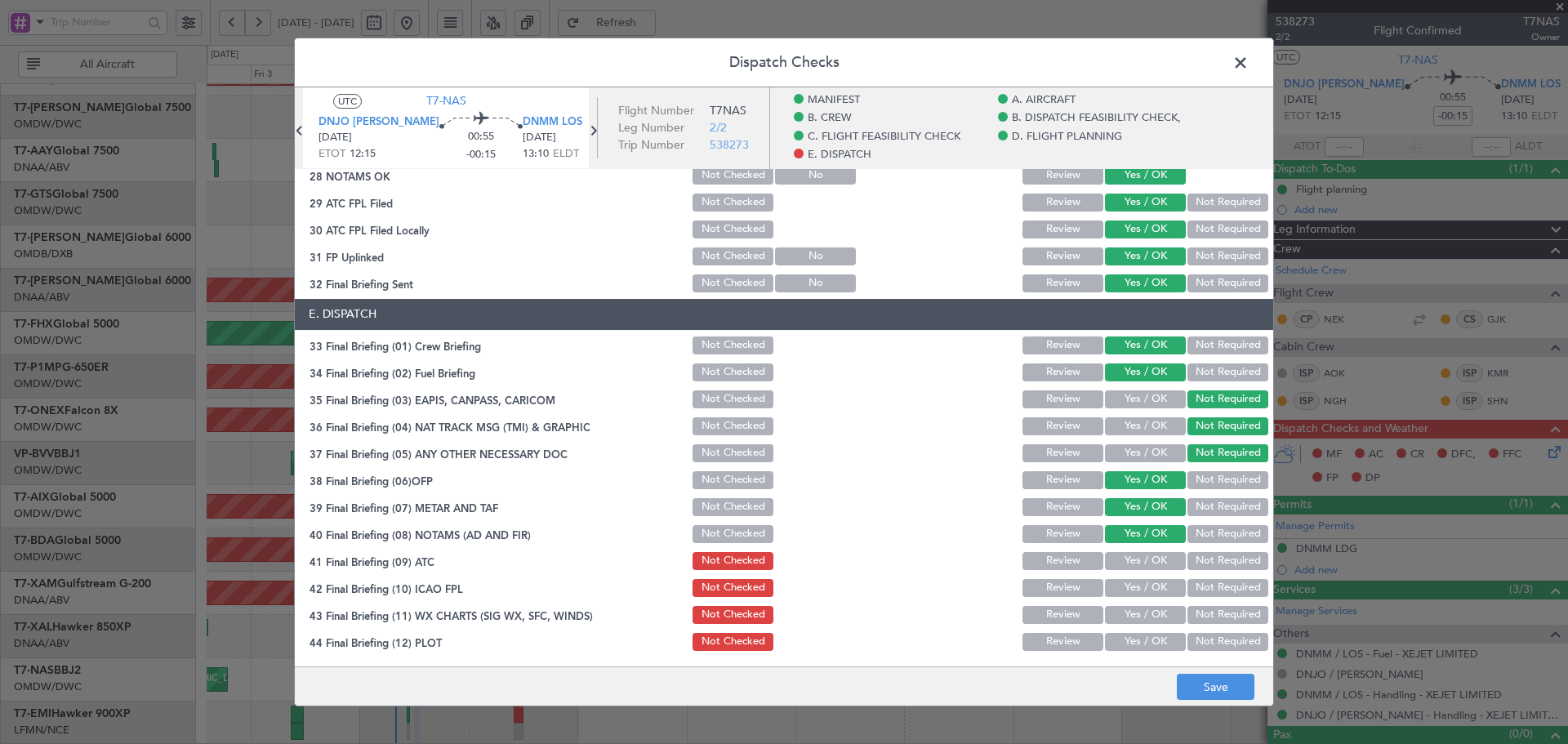
click at [1136, 558] on button "Yes / OK" at bounding box center [1145, 561] width 81 height 18
click at [1127, 592] on button "Yes / OK" at bounding box center [1145, 587] width 81 height 18
drag, startPoint x: 1125, startPoint y: 614, endPoint x: 1127, endPoint y: 622, distance: 8.2
click at [1125, 616] on button "Yes / OK" at bounding box center [1145, 614] width 81 height 18
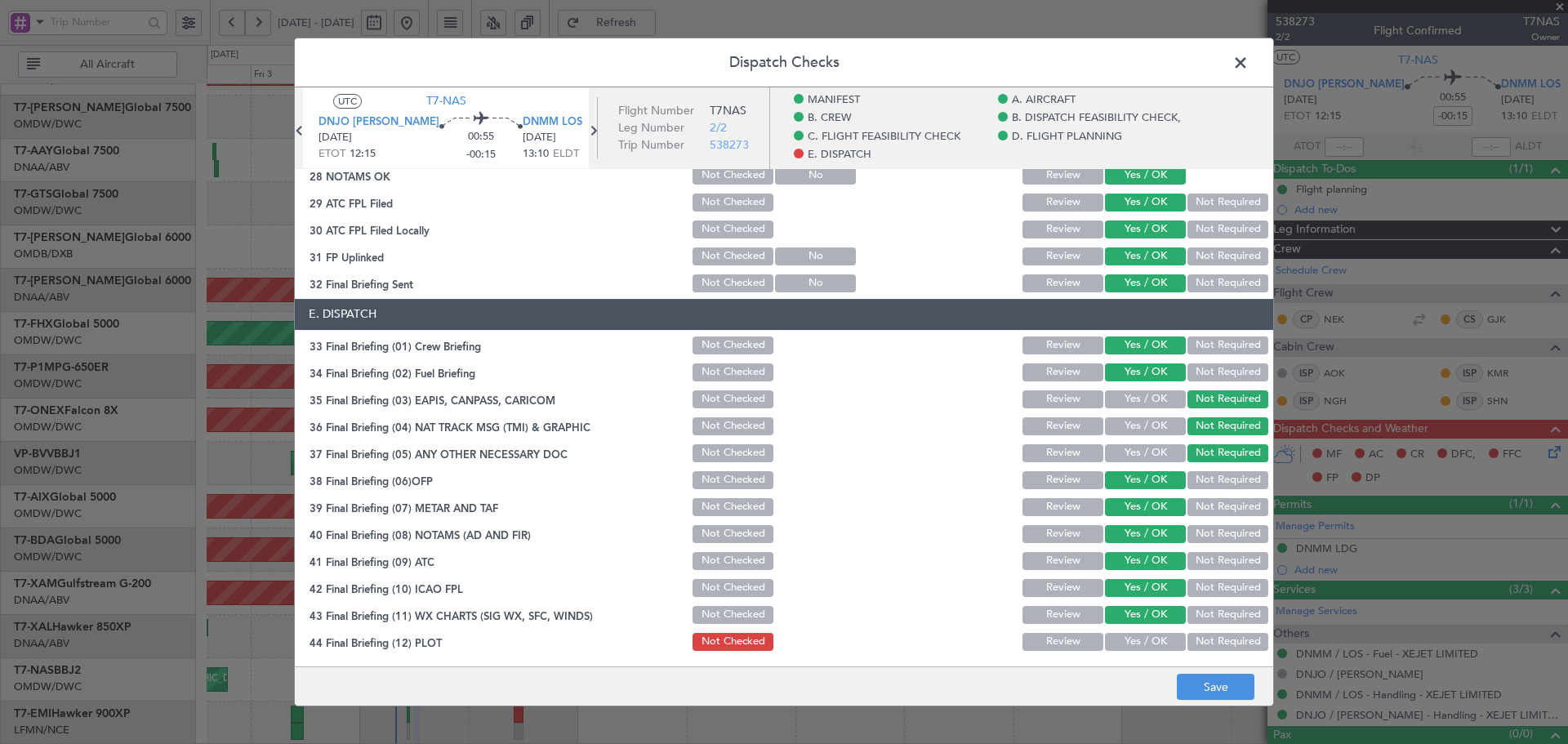
click at [1127, 639] on button "Yes / OK" at bounding box center [1145, 642] width 81 height 18
click at [1216, 698] on footer "Save" at bounding box center [784, 686] width 978 height 39
click at [1215, 689] on button "Save" at bounding box center [1215, 686] width 78 height 26
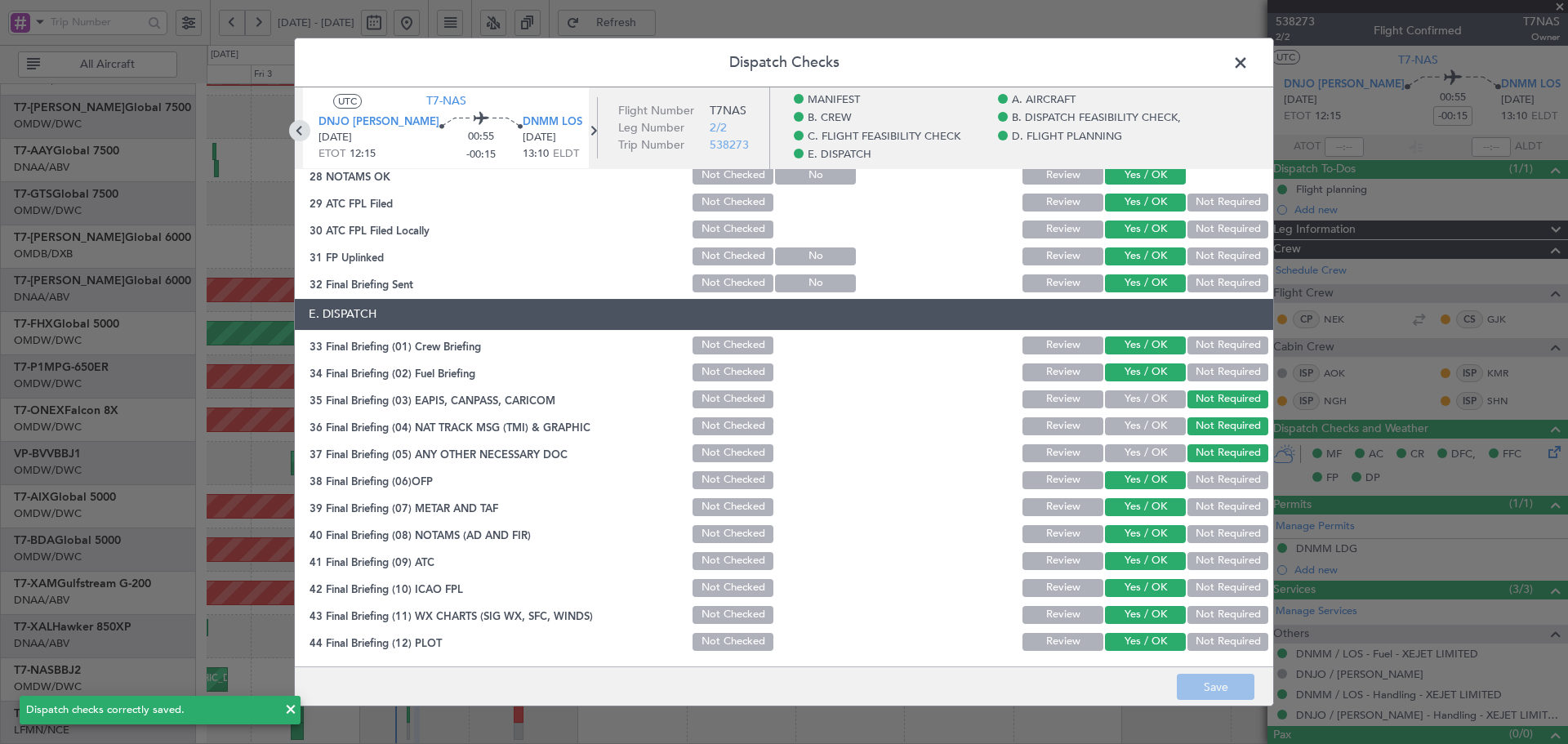
click at [311, 131] on icon at bounding box center [300, 131] width 21 height 21
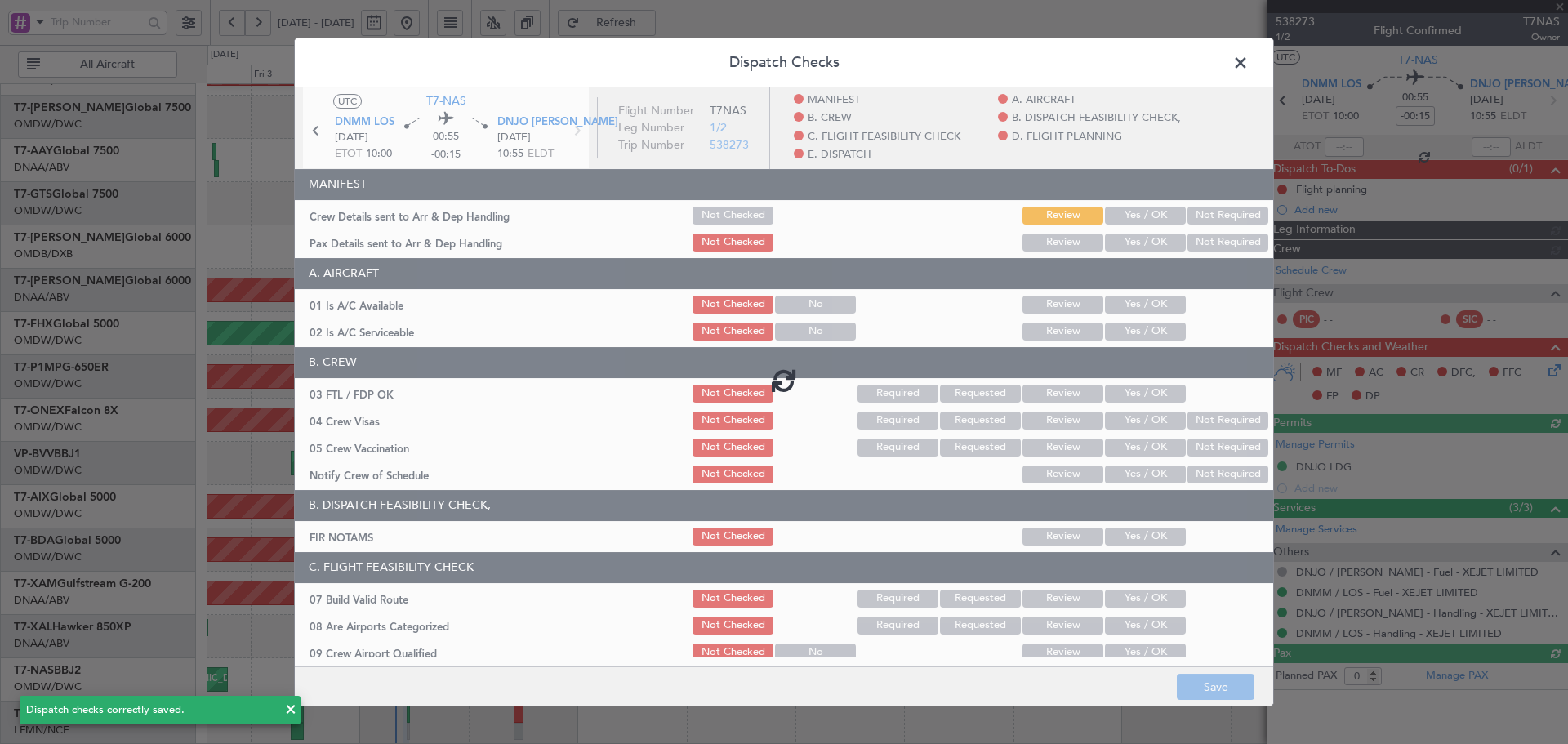
type input "[PERSON_NAME] (ANI)"
type input "7435"
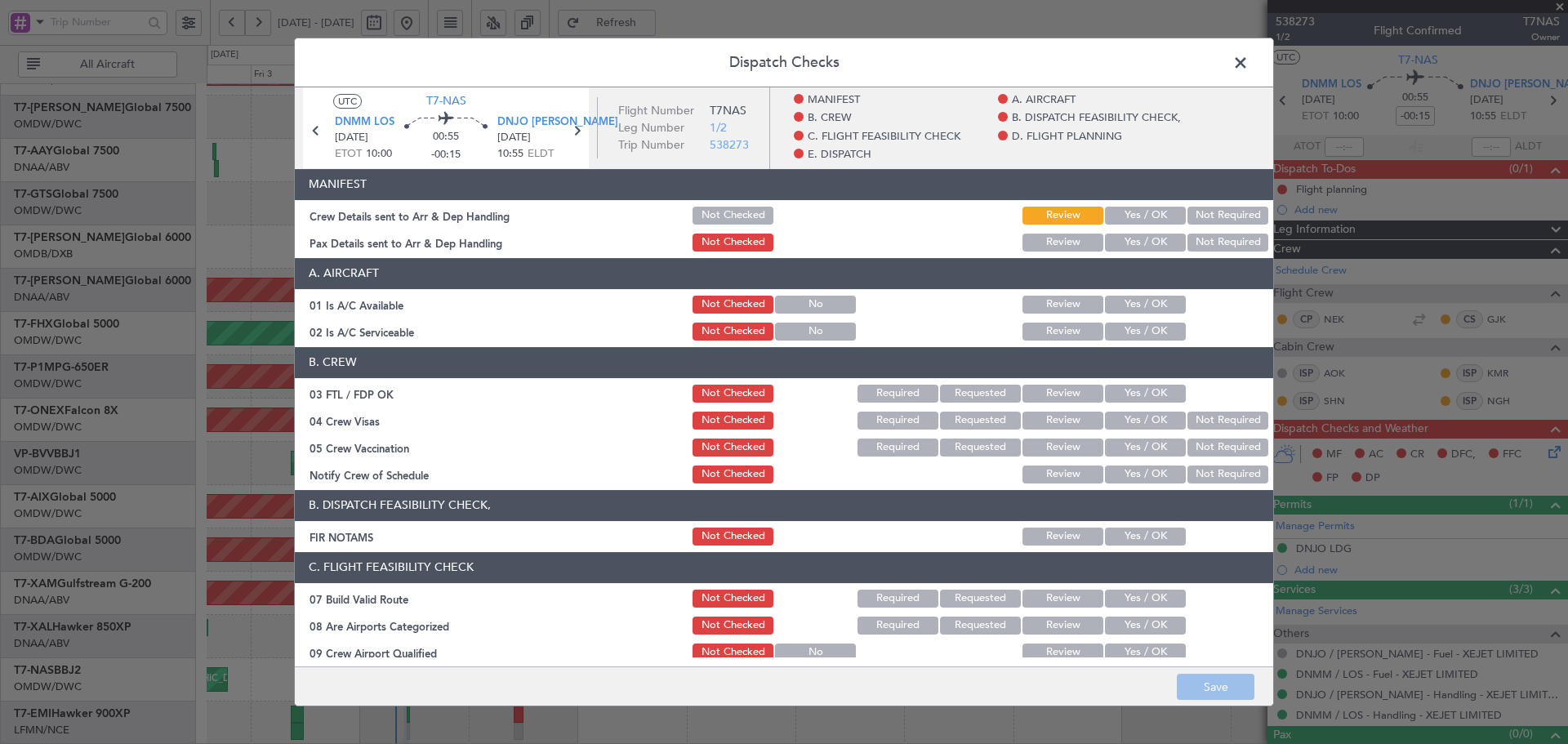
click at [1130, 209] on button "Yes / OK" at bounding box center [1145, 215] width 81 height 18
click at [1128, 250] on button "Yes / OK" at bounding box center [1145, 242] width 81 height 18
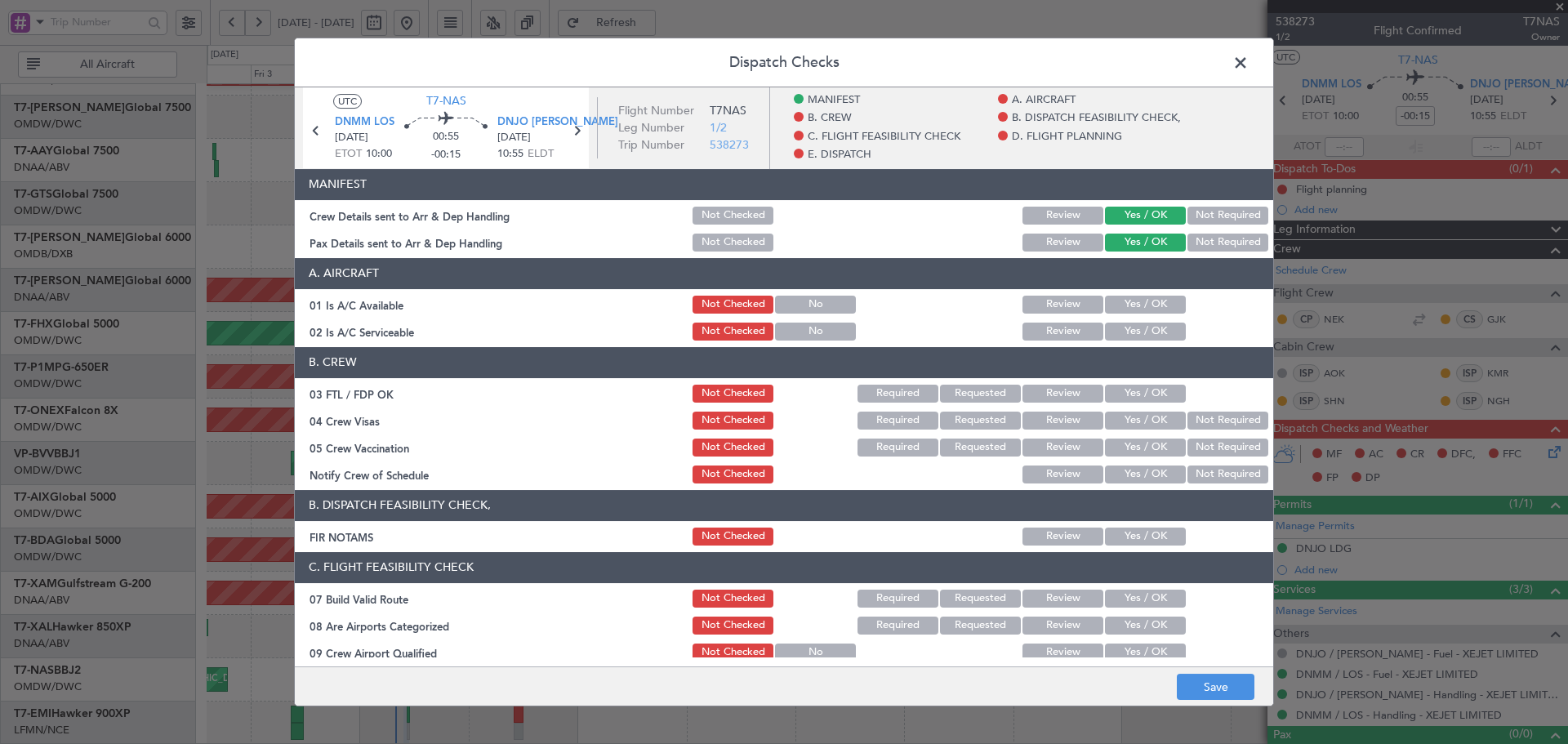
drag, startPoint x: 1139, startPoint y: 310, endPoint x: 1134, endPoint y: 338, distance: 28.4
click at [1139, 311] on button "Yes / OK" at bounding box center [1145, 304] width 81 height 18
drag, startPoint x: 1134, startPoint y: 338, endPoint x: 1143, endPoint y: 388, distance: 50.8
click at [1134, 339] on button "Yes / OK" at bounding box center [1145, 331] width 81 height 18
click at [1134, 392] on button "Yes / OK" at bounding box center [1145, 393] width 81 height 18
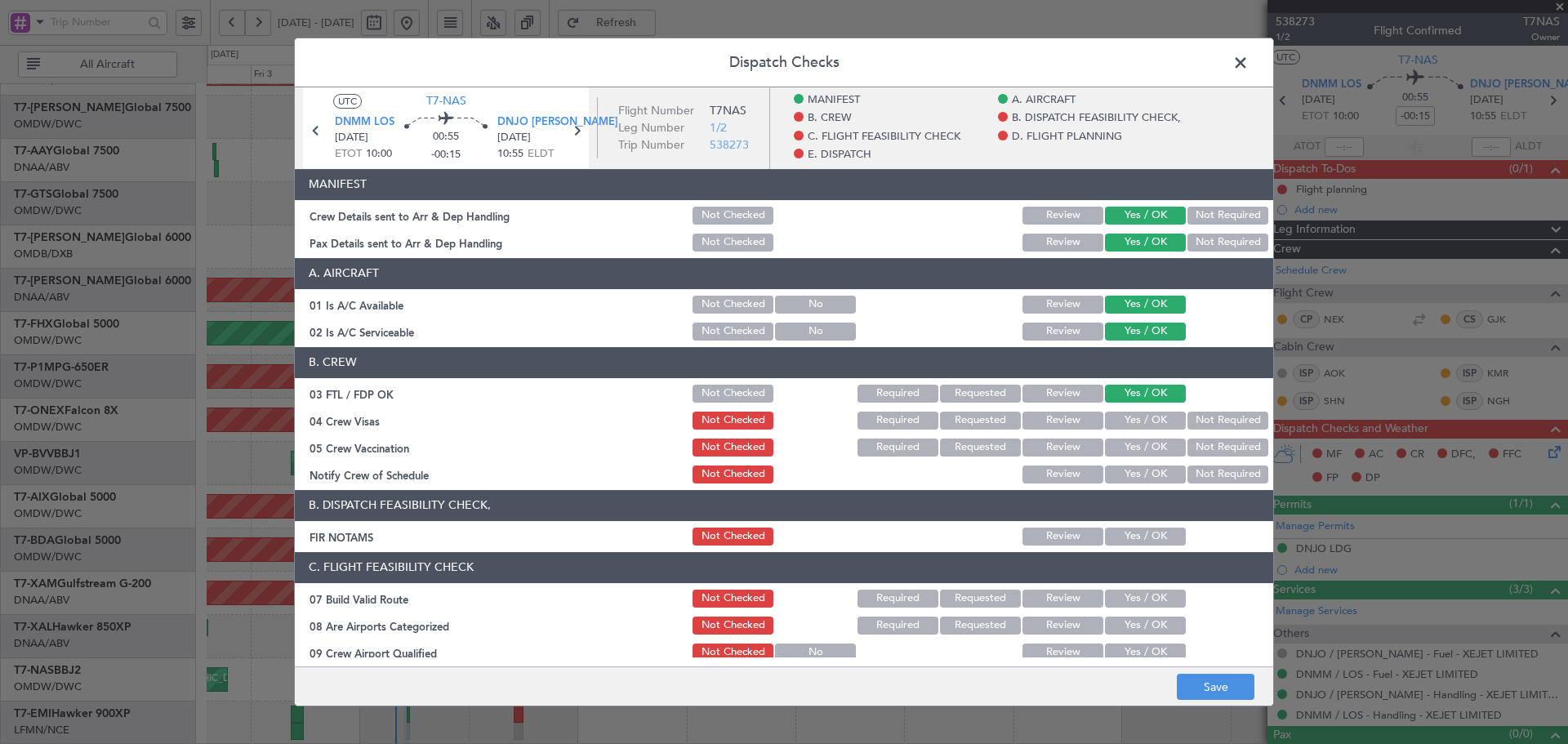
click at [1124, 422] on button "Yes / OK" at bounding box center [1145, 420] width 81 height 18
click at [1221, 452] on button "Not Required" at bounding box center [1227, 447] width 81 height 18
drag, startPoint x: 1143, startPoint y: 477, endPoint x: 1144, endPoint y: 495, distance: 18.0
click at [1144, 477] on button "Yes / OK" at bounding box center [1145, 474] width 81 height 18
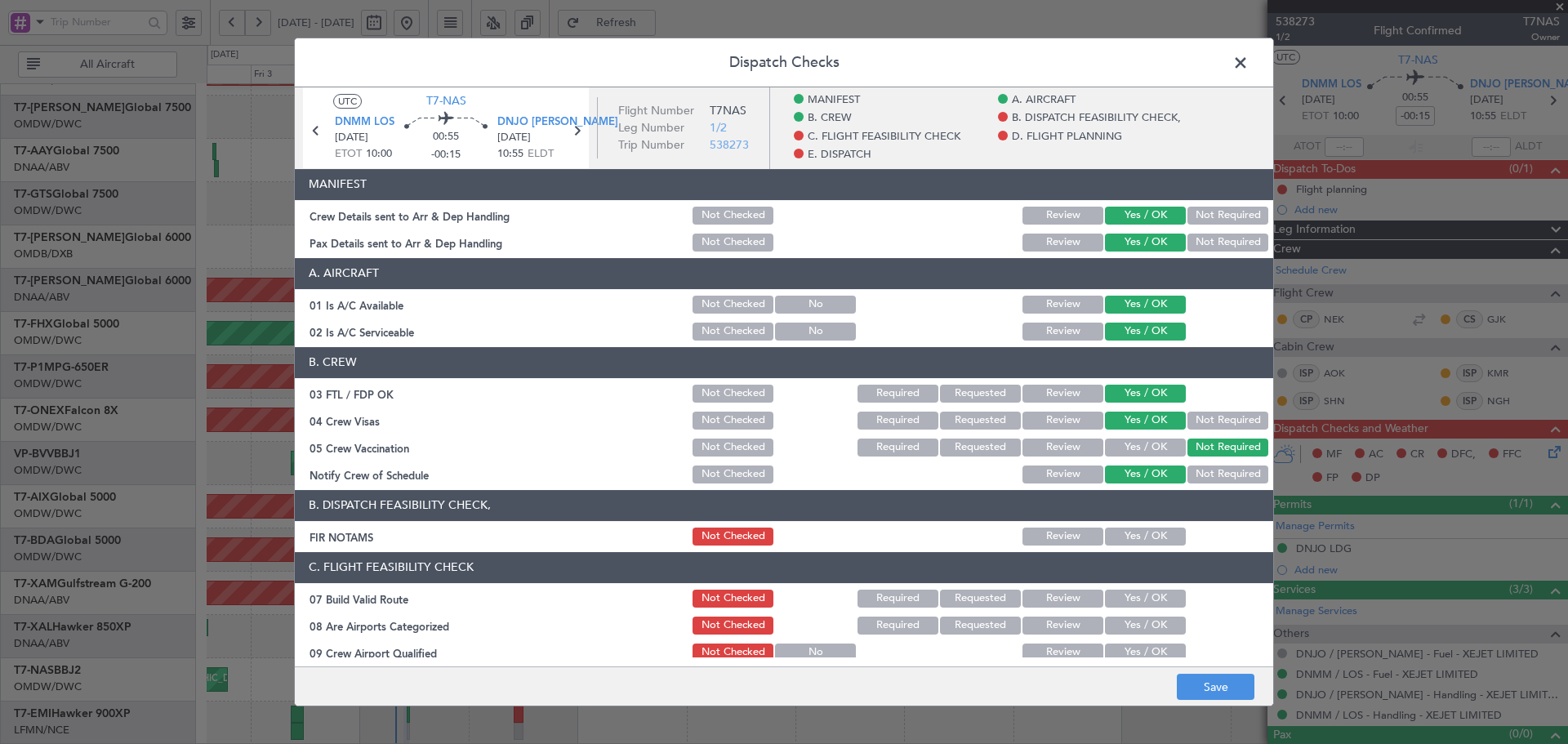
drag, startPoint x: 1140, startPoint y: 540, endPoint x: 1130, endPoint y: 579, distance: 40.3
click at [1140, 541] on button "Yes / OK" at bounding box center [1145, 536] width 81 height 18
click at [1131, 594] on div "Yes / OK" at bounding box center [1144, 598] width 83 height 23
click at [1134, 596] on button "Yes / OK" at bounding box center [1145, 598] width 81 height 18
click at [1128, 633] on button "Yes / OK" at bounding box center [1145, 625] width 81 height 18
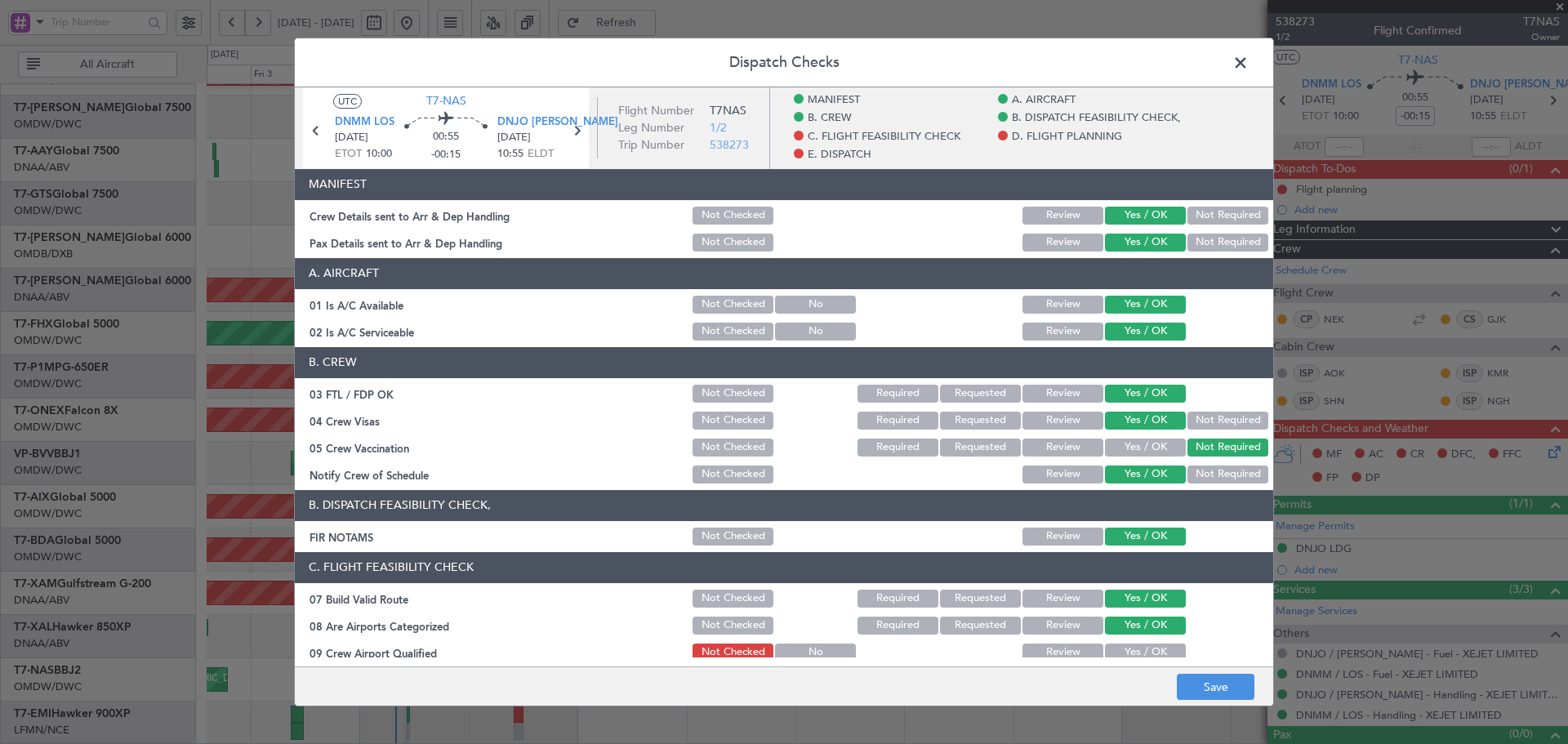
click at [1130, 653] on button "Yes / OK" at bounding box center [1145, 652] width 81 height 18
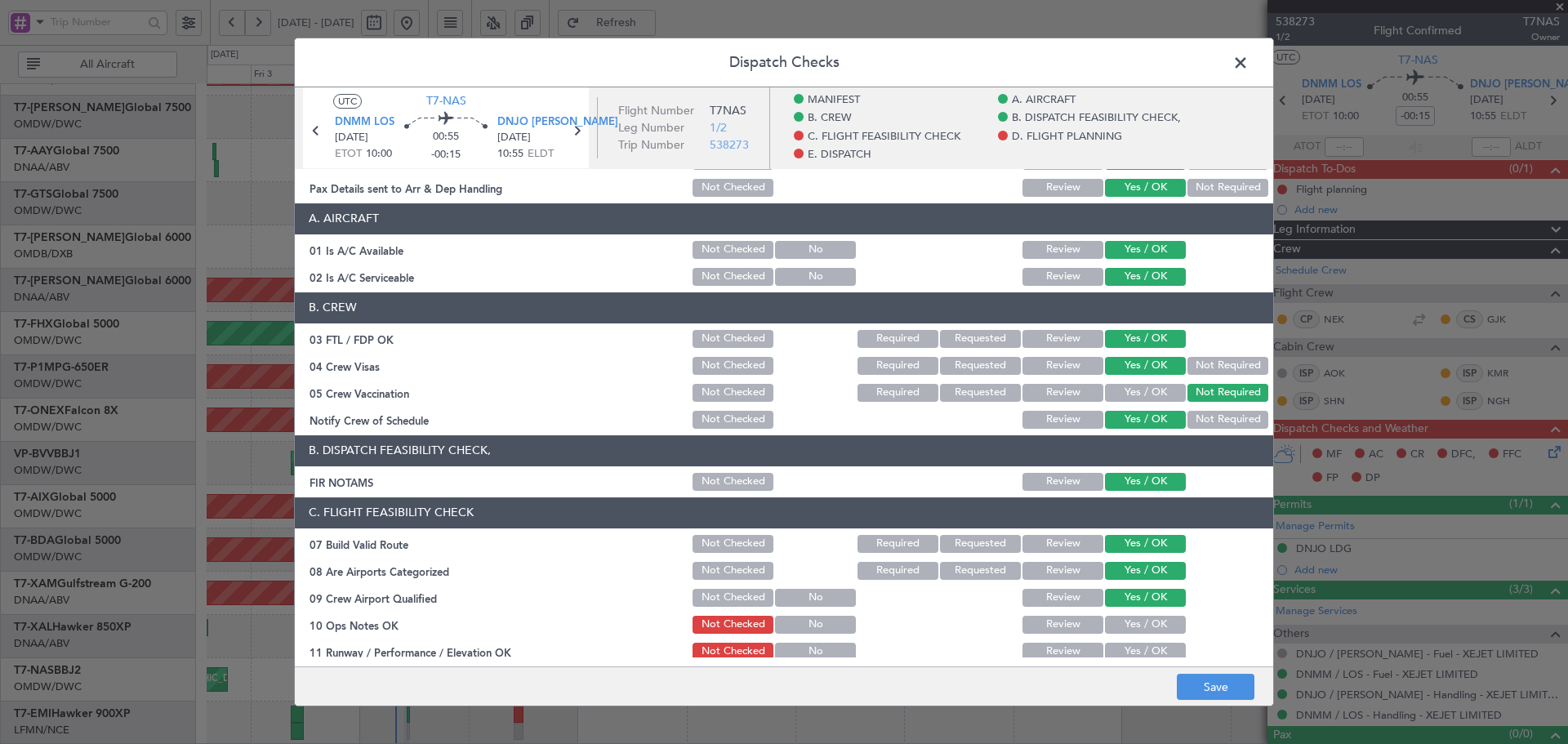
click at [1127, 613] on div "Yes / OK" at bounding box center [1144, 625] width 83 height 23
drag, startPoint x: 1128, startPoint y: 622, endPoint x: 1129, endPoint y: 648, distance: 26.0
click at [1128, 622] on button "Yes / OK" at bounding box center [1145, 624] width 81 height 18
click at [1126, 650] on button "Yes / OK" at bounding box center [1145, 651] width 81 height 18
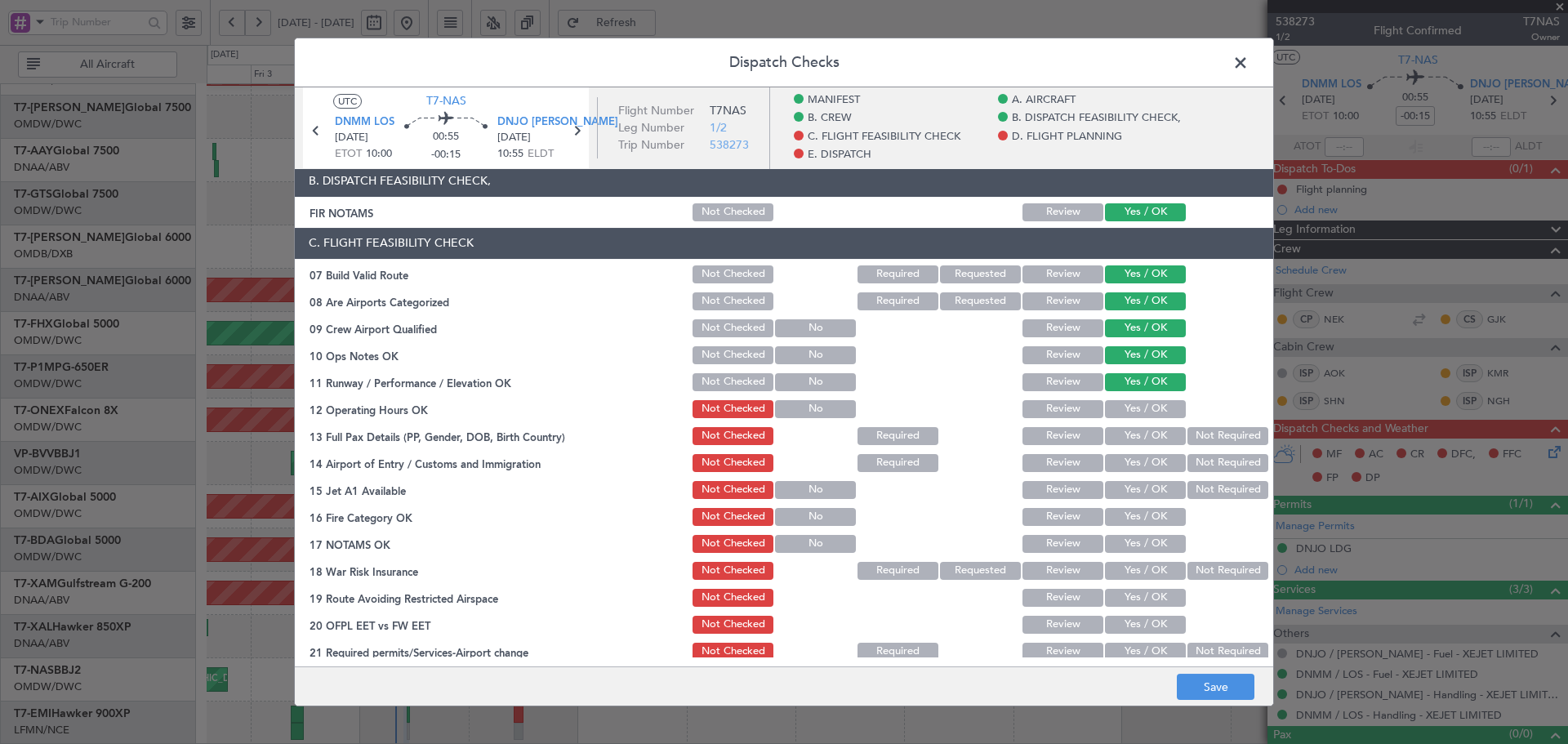
scroll to position [327, 0]
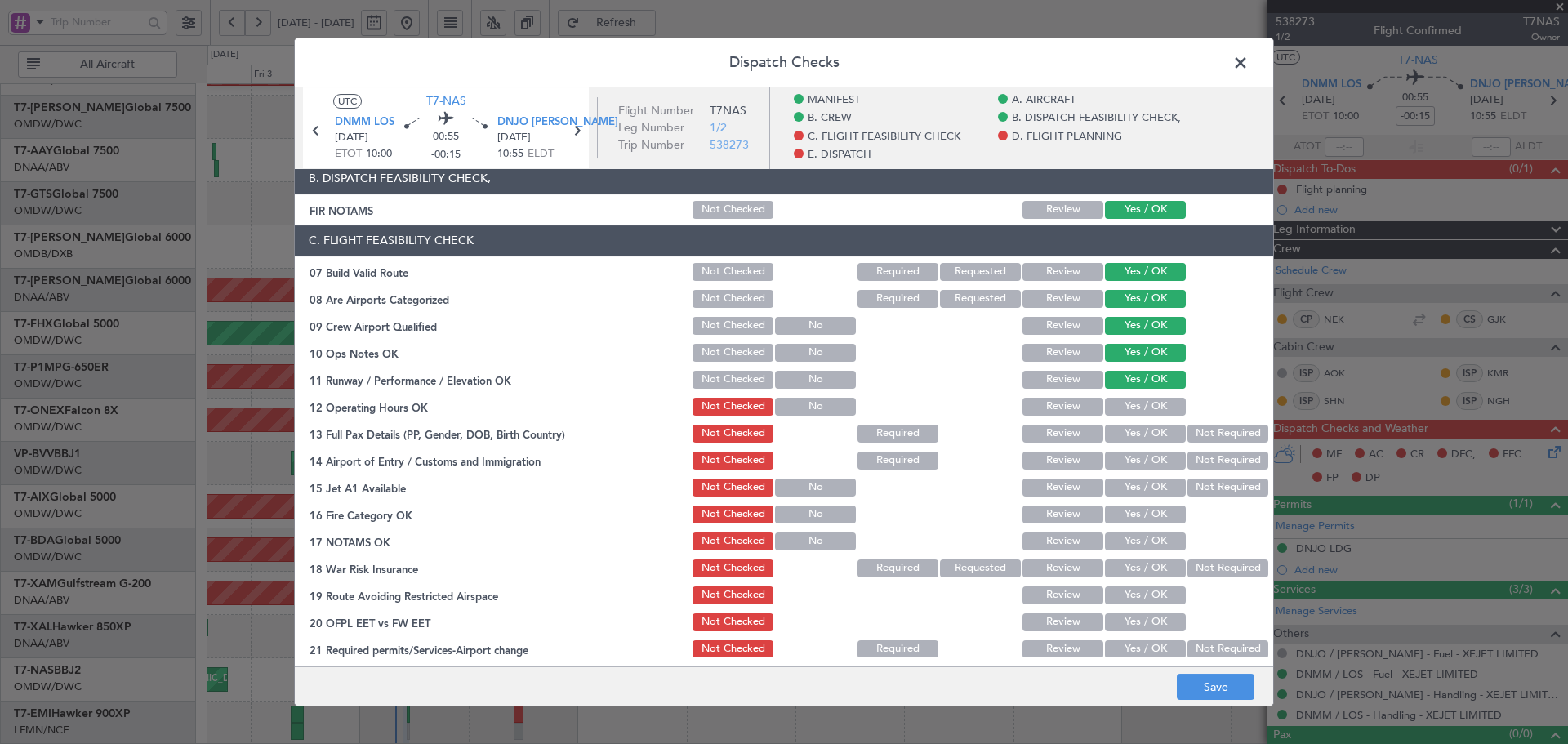
click at [1134, 430] on button "Yes / OK" at bounding box center [1145, 433] width 81 height 18
click at [1143, 407] on button "Yes / OK" at bounding box center [1145, 406] width 81 height 18
drag, startPoint x: 1134, startPoint y: 454, endPoint x: 1136, endPoint y: 473, distance: 19.1
click at [1135, 454] on button "Yes / OK" at bounding box center [1145, 460] width 81 height 18
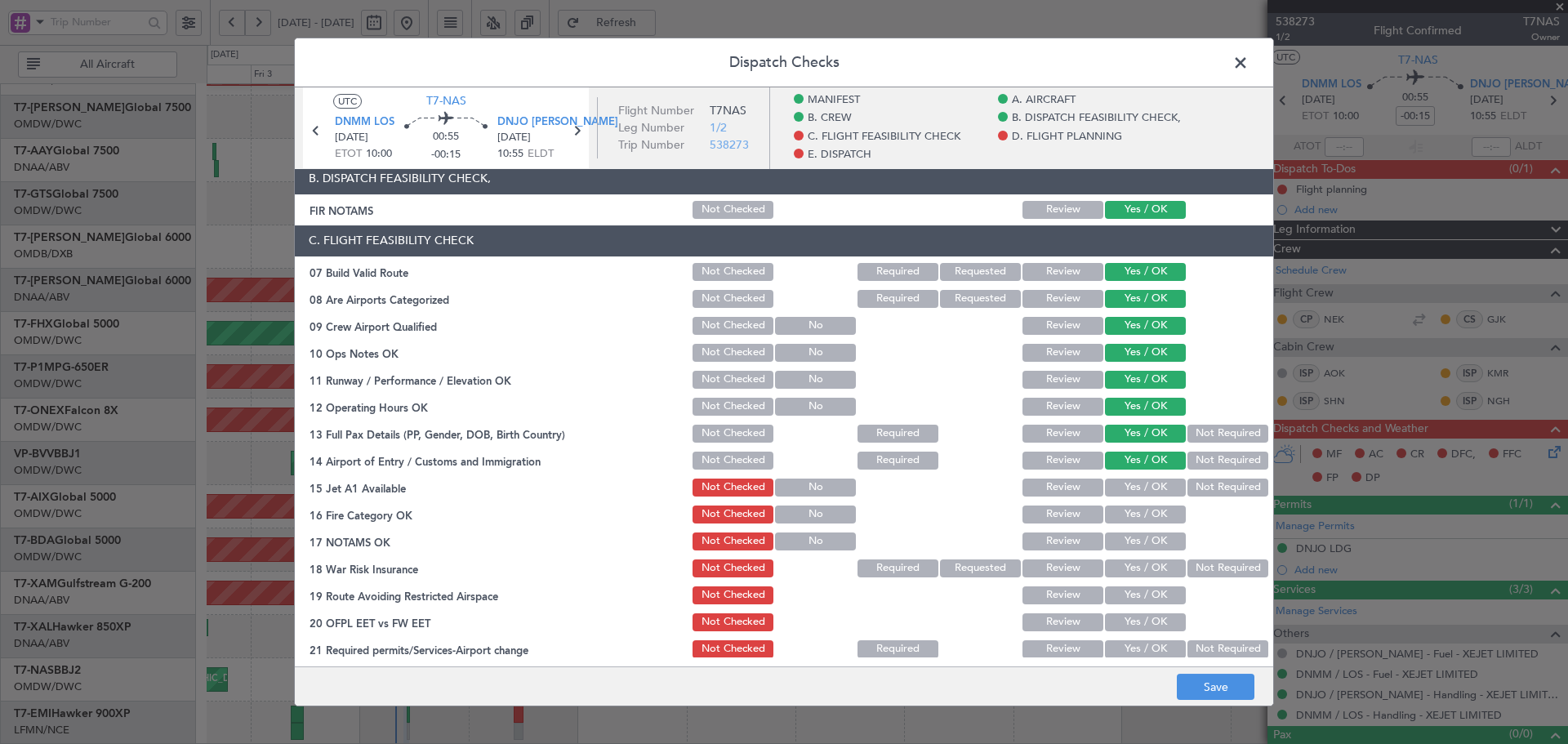
drag, startPoint x: 1133, startPoint y: 489, endPoint x: 1129, endPoint y: 516, distance: 27.3
click at [1133, 490] on button "Yes / OK" at bounding box center [1145, 487] width 81 height 18
drag, startPoint x: 1128, startPoint y: 516, endPoint x: 1127, endPoint y: 540, distance: 24.0
click at [1129, 518] on button "Yes / OK" at bounding box center [1145, 514] width 81 height 18
drag, startPoint x: 1127, startPoint y: 540, endPoint x: 1149, endPoint y: 553, distance: 25.6
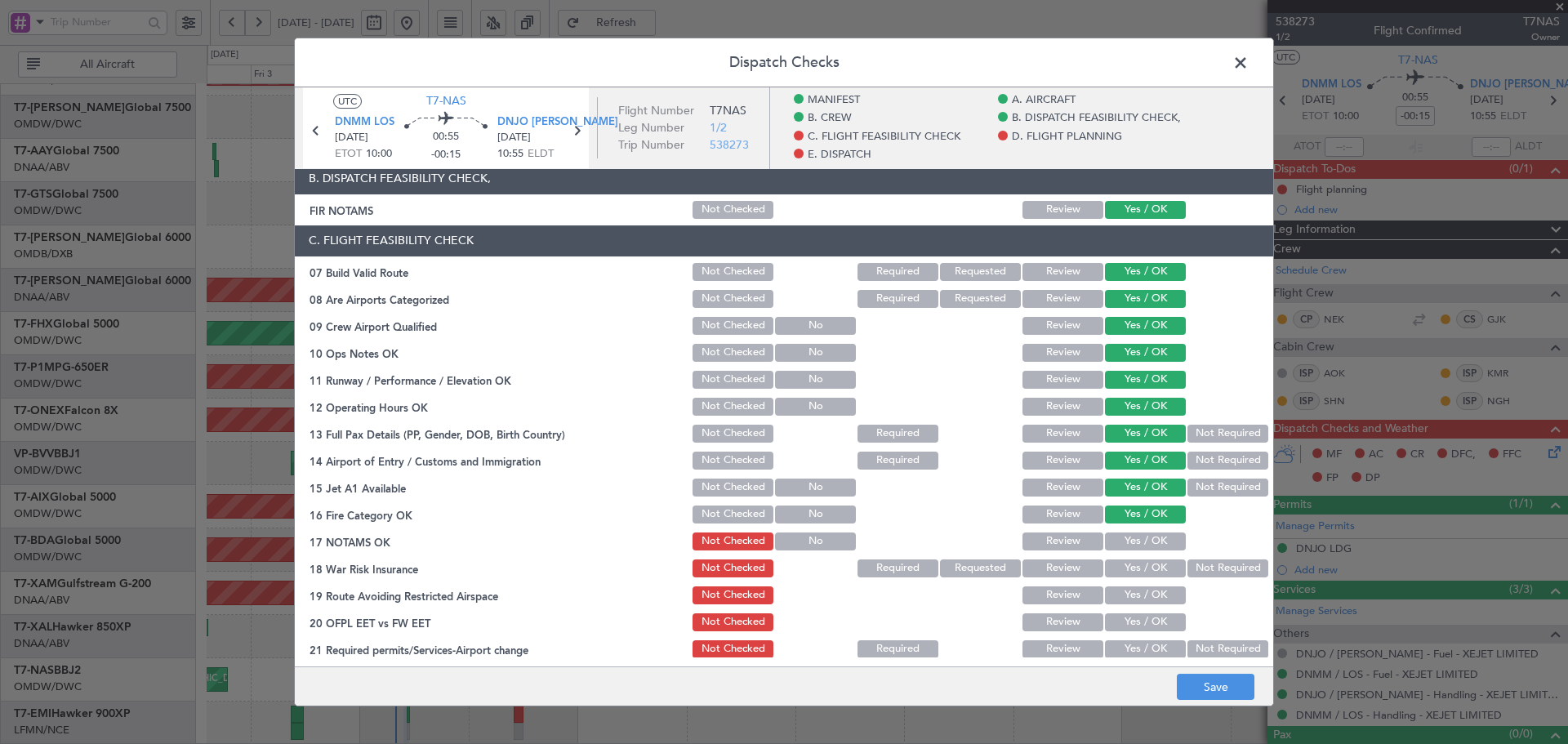
click at [1128, 544] on button "Yes / OK" at bounding box center [1145, 541] width 81 height 18
drag
click at [1231, 573] on button "Not Required" at bounding box center [1227, 567] width 81 height 18
click at [1111, 596] on button "Yes / OK" at bounding box center [1145, 595] width 81 height 18
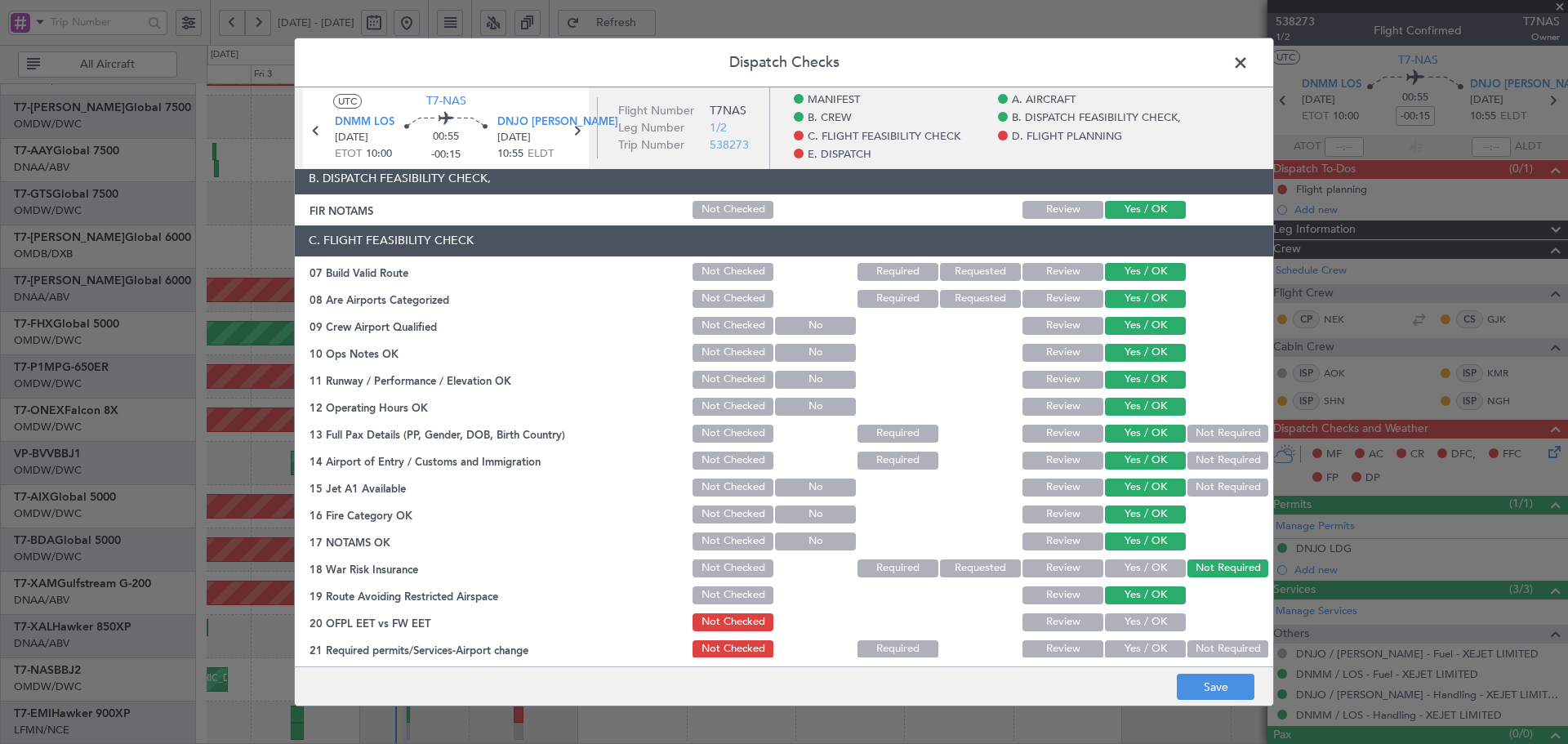
click at [1126, 623] on button "Yes / OK" at bounding box center [1145, 622] width 81 height 18
click at [1116, 644] on button "Yes / OK" at bounding box center [1145, 648] width 81 height 18
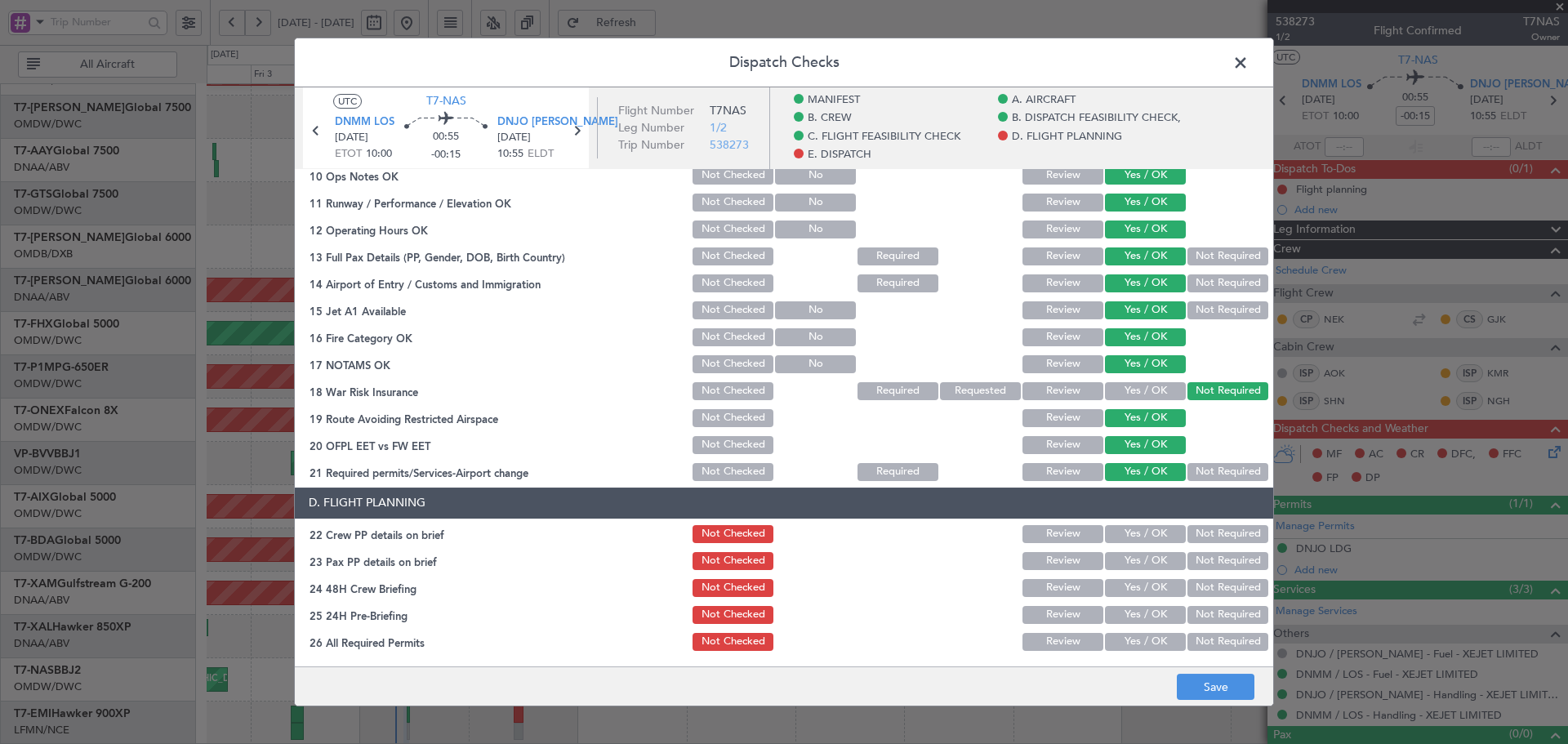
scroll to position [653, 0]
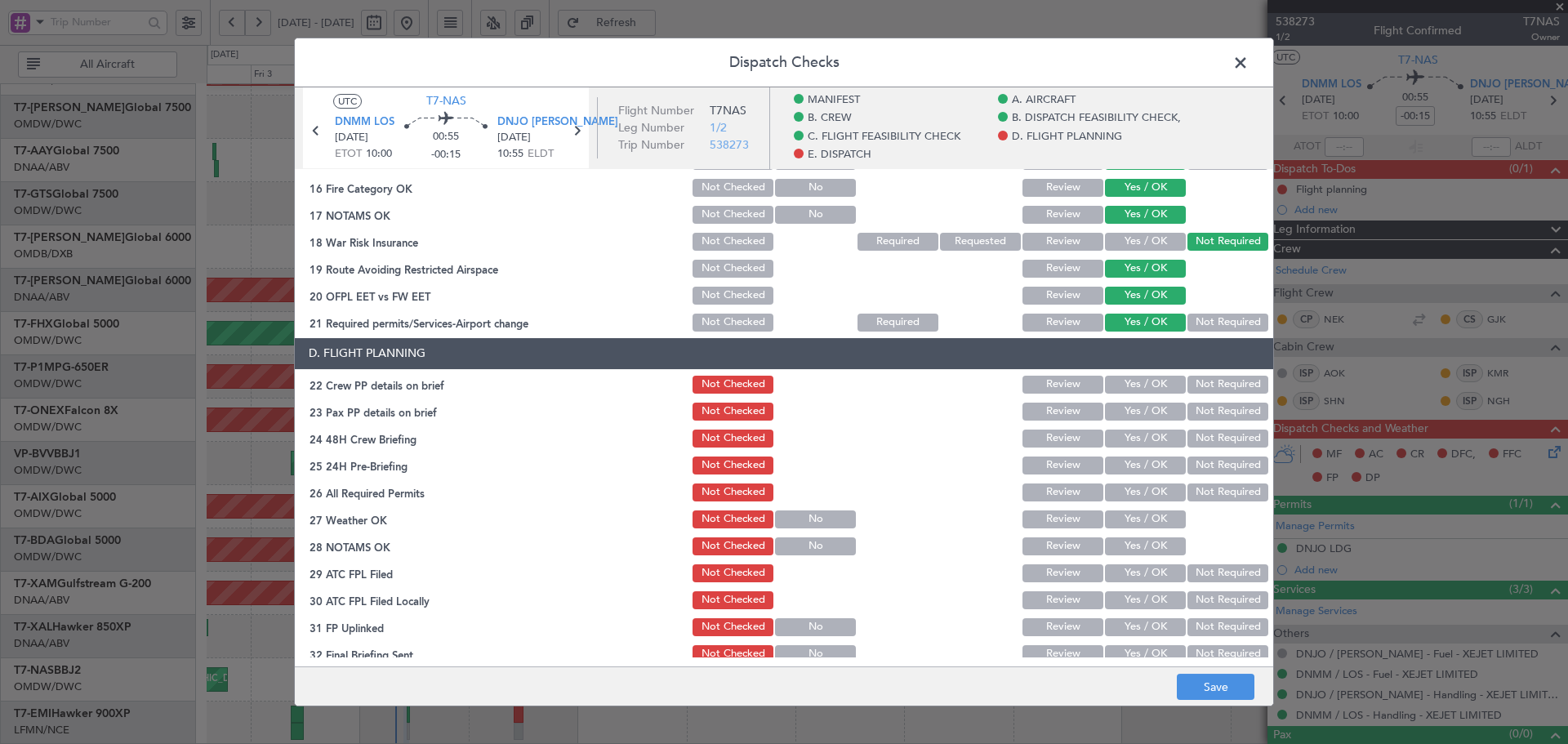
click at [1133, 382] on button "Yes / OK" at bounding box center [1145, 384] width 81 height 18
click at [1129, 415] on button "Yes / OK" at bounding box center [1145, 411] width 81 height 18
click at [1124, 440] on button "Yes / OK" at bounding box center [1145, 438] width 81 height 18
click at [1121, 462] on button "Yes / OK" at bounding box center [1145, 465] width 81 height 18
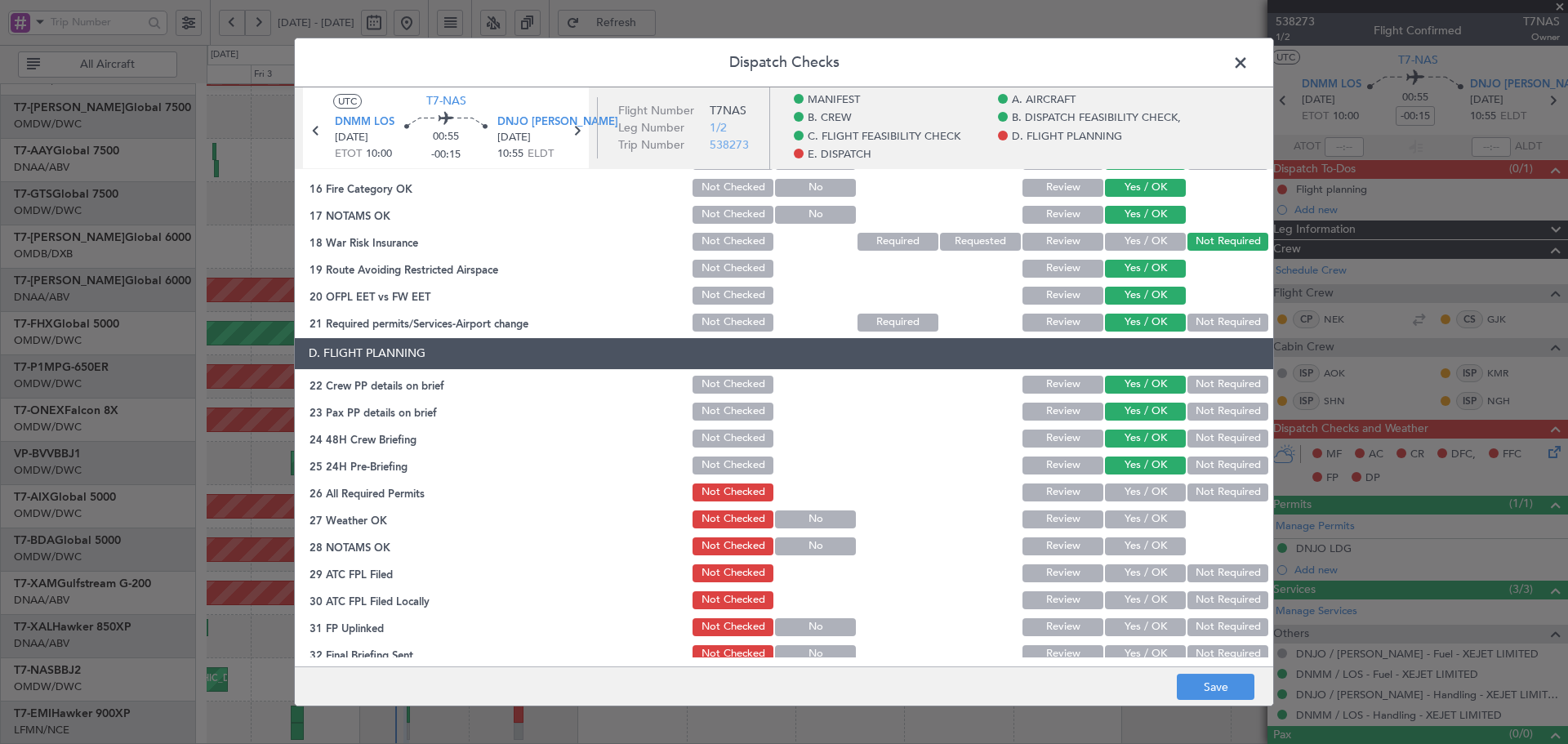
click at [1115, 494] on button "Yes / OK" at bounding box center [1145, 491] width 81 height 18
click at [1122, 525] on button "Yes / OK" at bounding box center [1145, 519] width 81 height 18
click at [1119, 557] on div "Yes / OK" at bounding box center [1144, 546] width 83 height 23
click at [1121, 536] on div "Yes / OK" at bounding box center [1144, 546] width 83 height 23
click at [1114, 577] on button "Yes / OK" at bounding box center [1145, 573] width 81 height 18
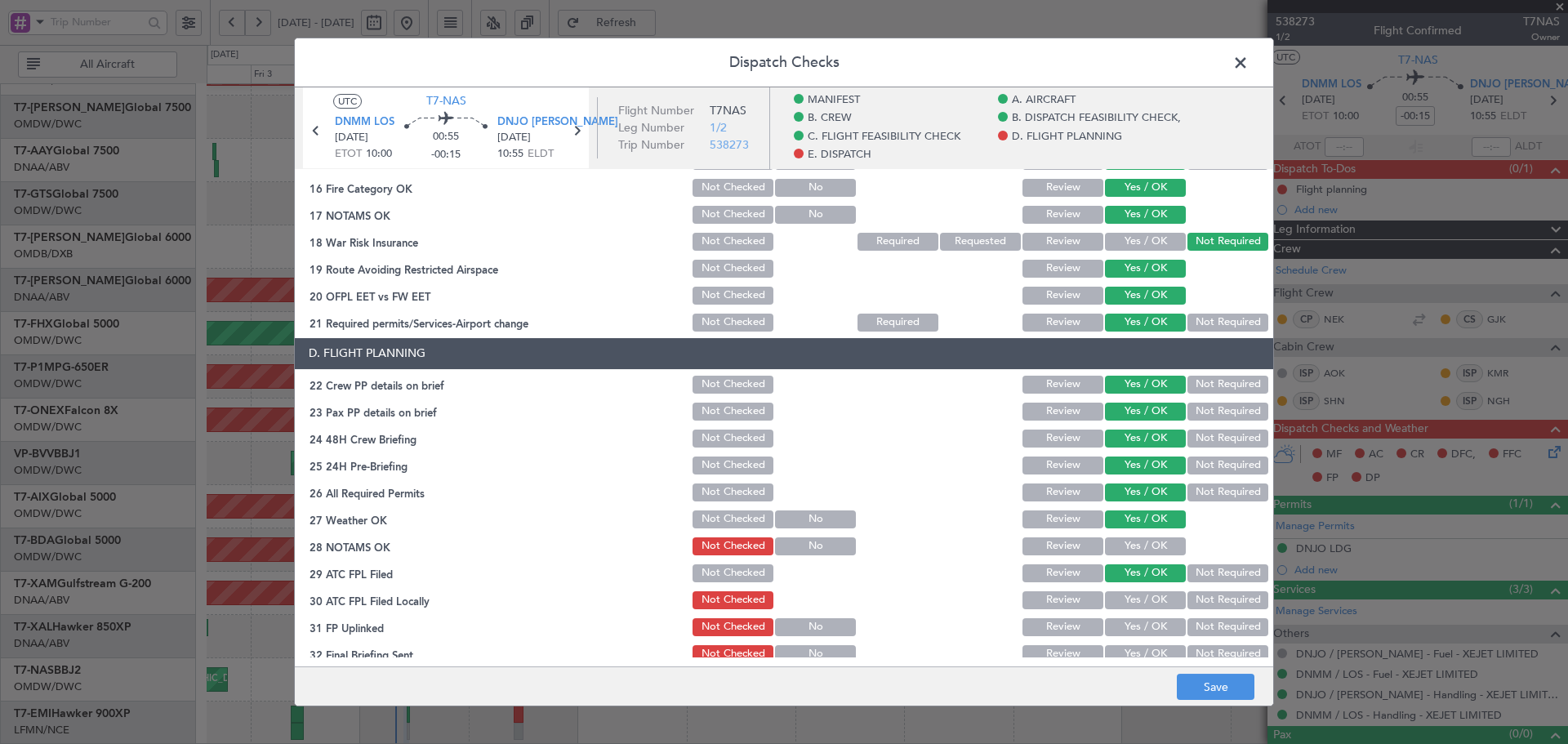
click at [1122, 614] on section "D. FLIGHT PLANNING 22 Crew PP details on brief Not Checked Review Yes / OK Not …" at bounding box center [784, 502] width 978 height 328
click at [1127, 603] on button "Yes / OK" at bounding box center [1145, 600] width 81 height 18
click at [1134, 540] on button "Yes / OK" at bounding box center [1145, 546] width 81 height 18
click at [1116, 625] on button "Yes / OK" at bounding box center [1145, 626] width 81 height 18
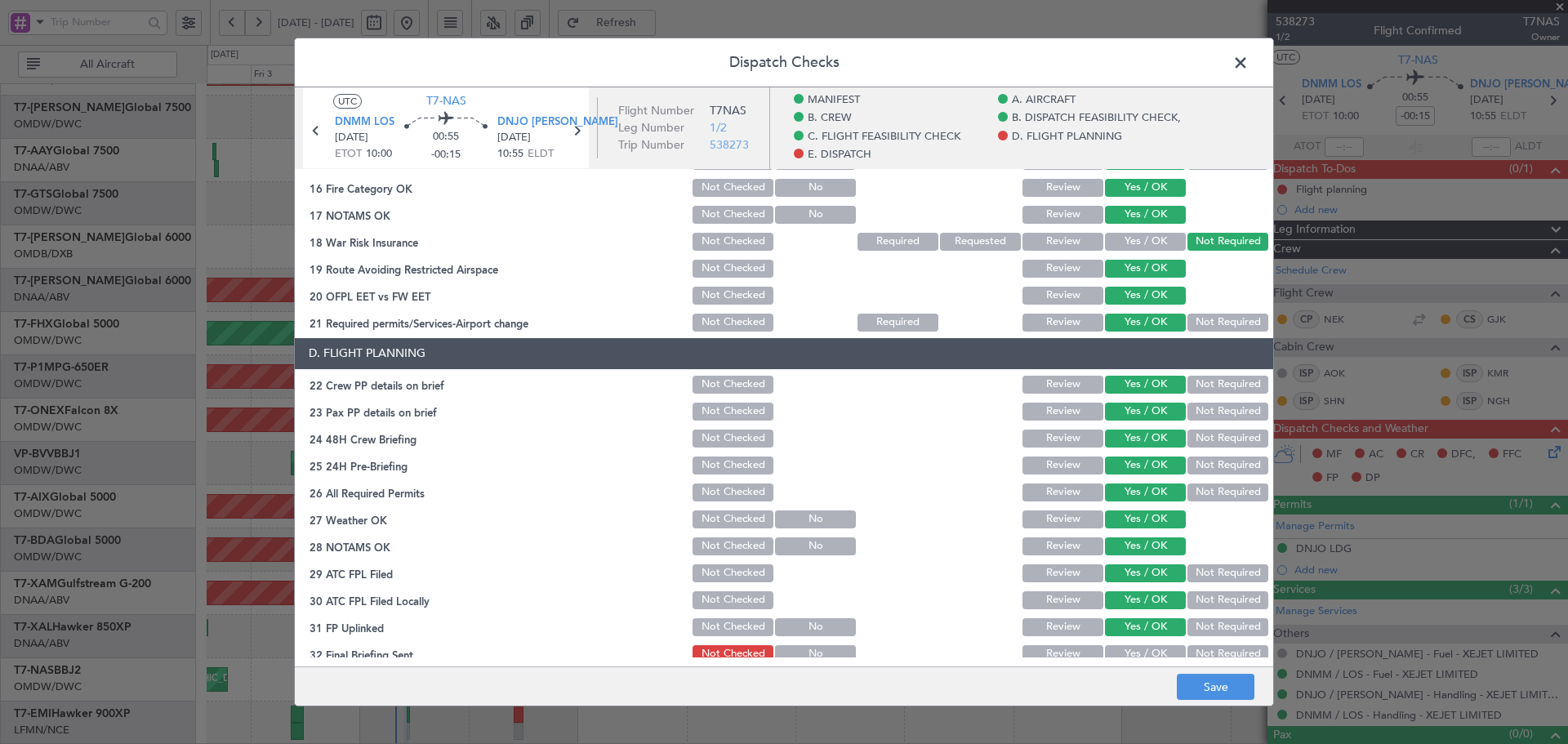
click at [1118, 647] on button "Yes / OK" at bounding box center [1145, 654] width 81 height 18
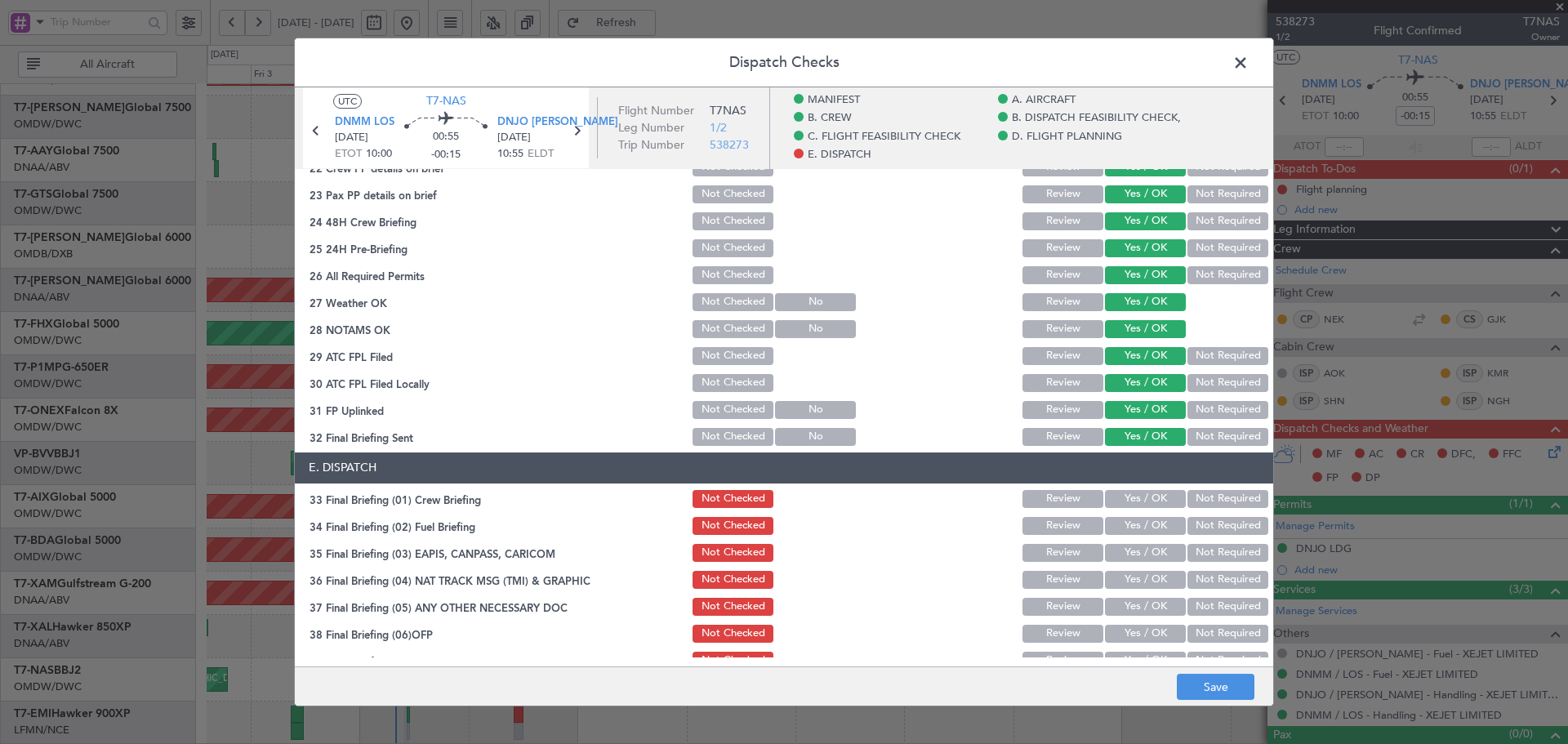
scroll to position [871, 0]
click at [1128, 502] on button "Yes / OK" at bounding box center [1145, 497] width 81 height 18
click at [1126, 521] on button "Yes / OK" at bounding box center [1145, 525] width 81 height 18
click at [1221, 555] on button "Not Required" at bounding box center [1227, 551] width 81 height 18
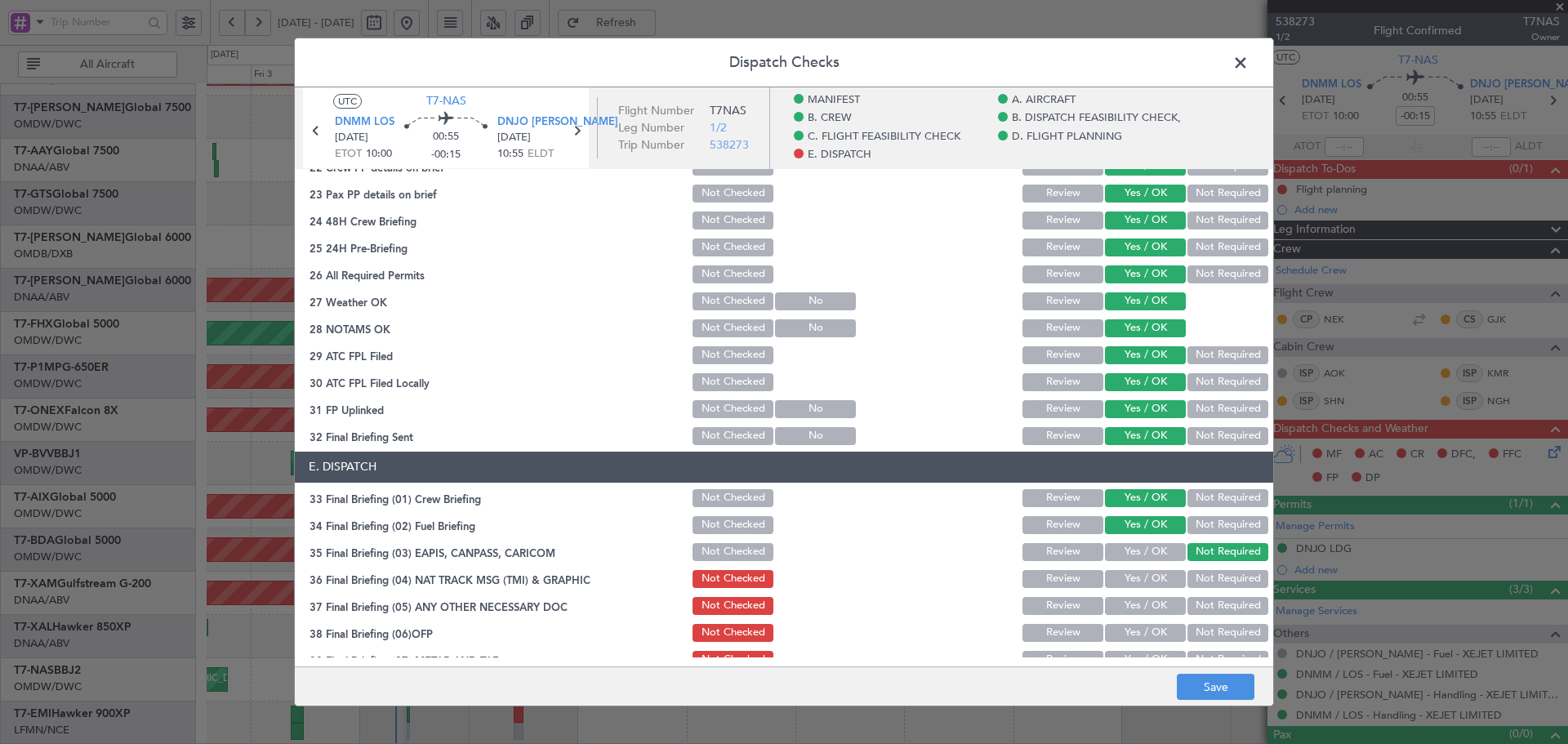
click at [1214, 577] on button "Not Required" at bounding box center [1227, 578] width 81 height 18
click at [1203, 607] on button "Not Required" at bounding box center [1227, 605] width 81 height 18
click at [1158, 631] on button "Yes / OK" at bounding box center [1145, 632] width 81 height 18
click at [1120, 654] on button "Yes / OK" at bounding box center [1145, 660] width 81 height 18
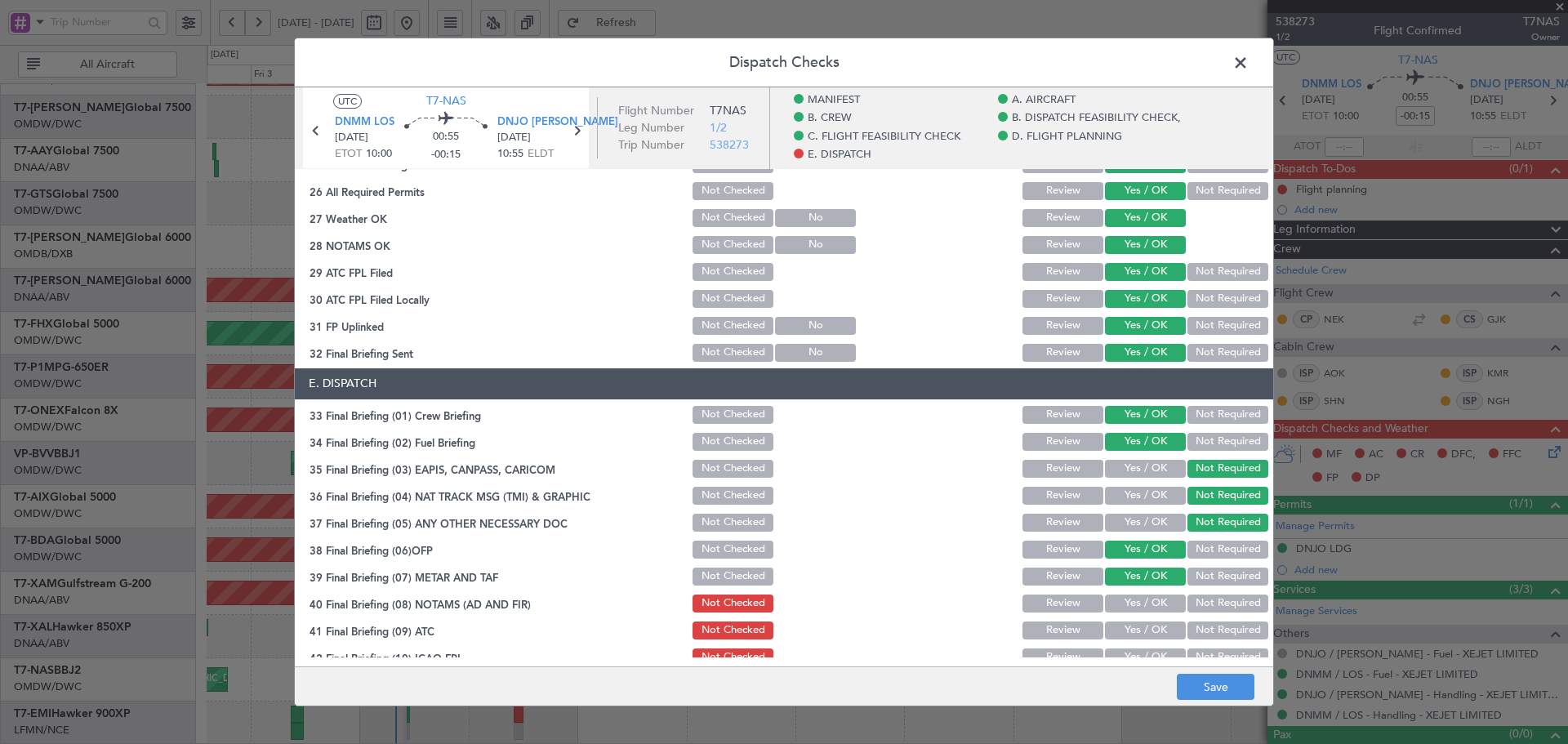
scroll to position [1024, 0]
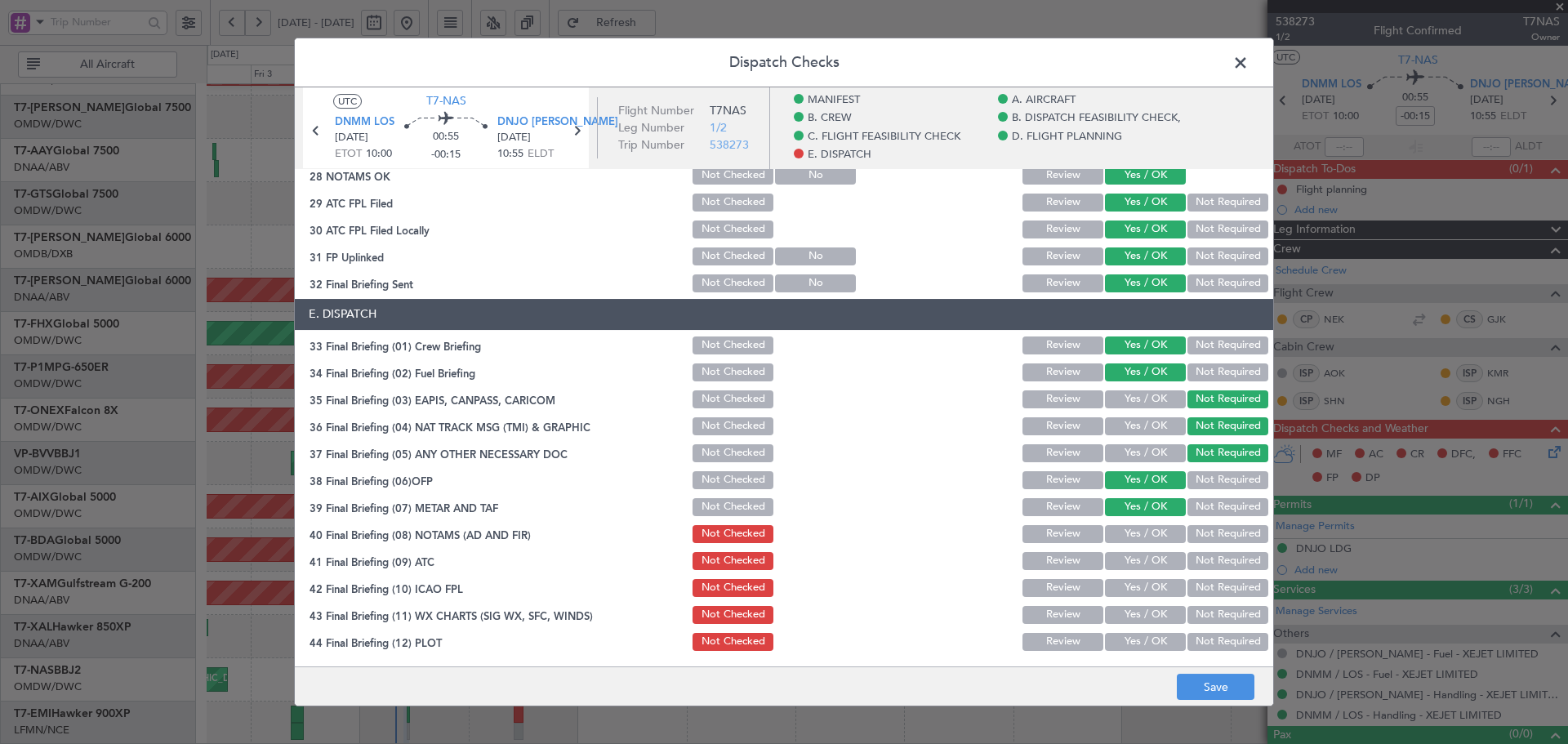
click at [1142, 523] on div "Yes / OK" at bounding box center [1144, 533] width 83 height 23
click at [1141, 538] on button "Yes / OK" at bounding box center [1145, 533] width 81 height 18
click at [1134, 565] on button "Yes / OK" at bounding box center [1145, 561] width 81 height 18
click at [1129, 582] on button "Yes / OK" at bounding box center [1145, 587] width 81 height 18
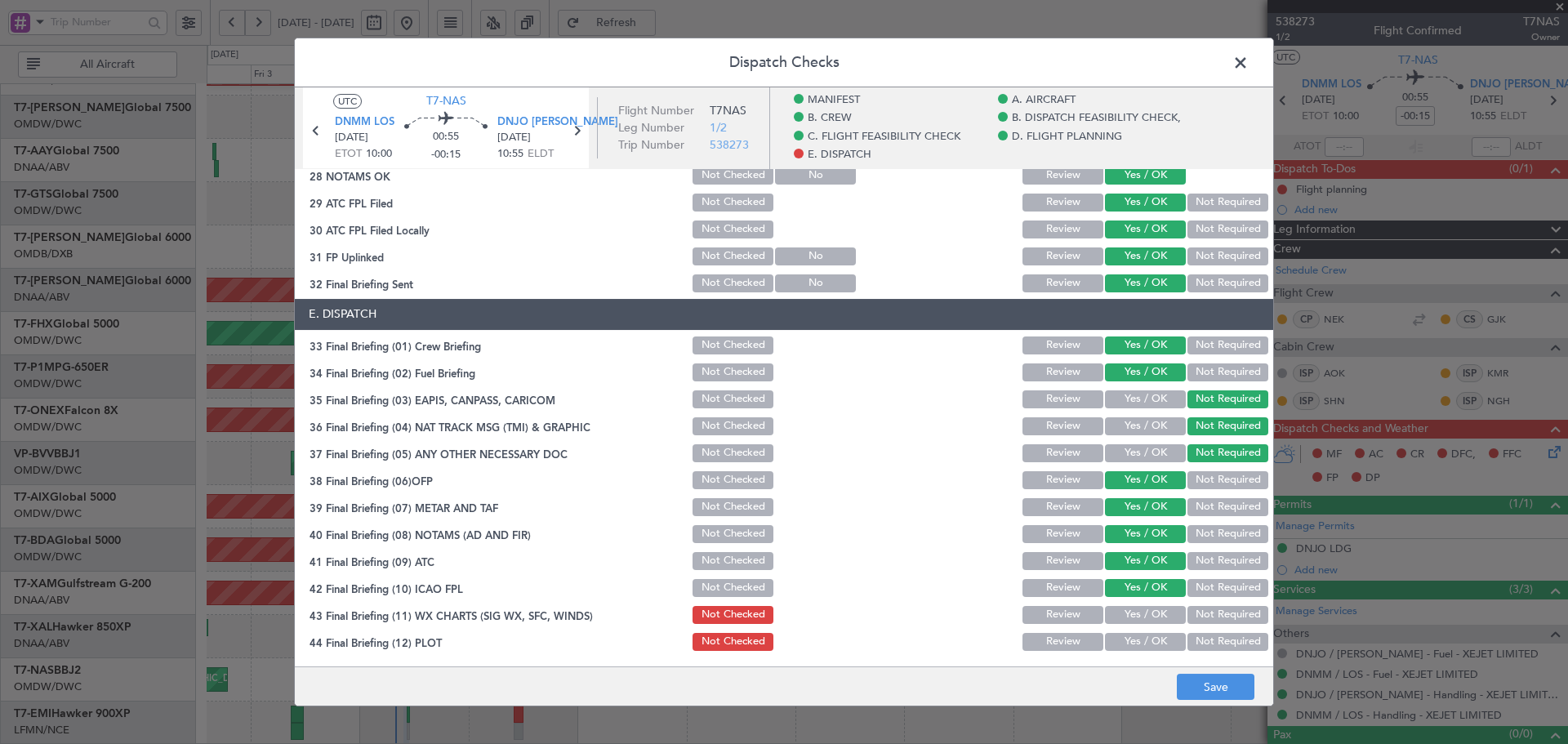
click at [1128, 610] on div "Yes / OK" at bounding box center [1144, 614] width 83 height 23
click at [1128, 628] on section "E. DISPATCH 33 Final Briefing (01) Crew Briefing Not Checked Review Yes / OK No…" at bounding box center [784, 475] width 978 height 354
click at [1134, 609] on button "Yes / OK" at bounding box center [1145, 614] width 81 height 18
click at [1123, 643] on button "Yes / OK" at bounding box center [1145, 642] width 81 height 18
click at [1207, 676] on button "Save" at bounding box center [1215, 686] width 78 height 26
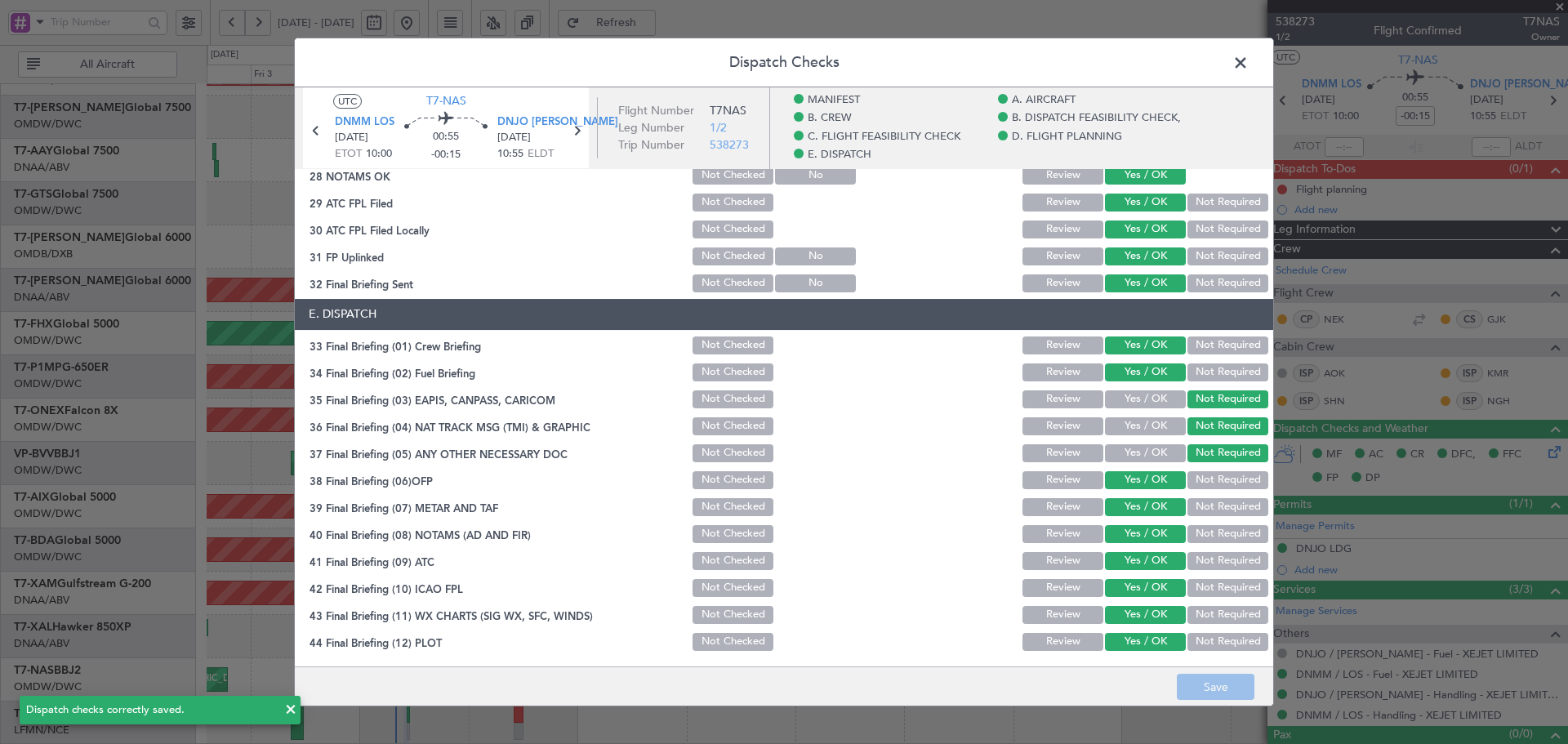
click at [1249, 61] on span at bounding box center [1249, 67] width 0 height 32
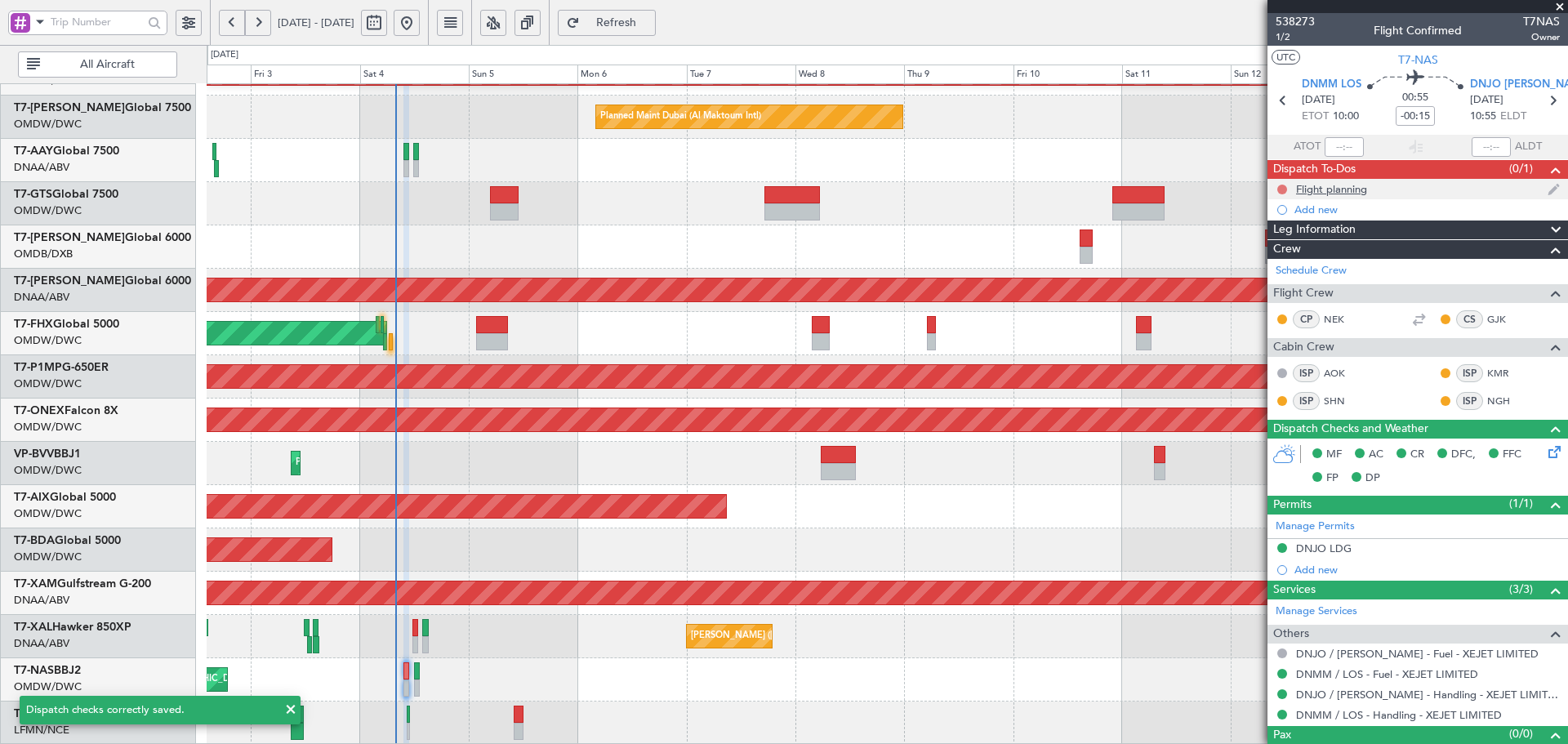
click at [1284, 185] on button at bounding box center [1282, 189] width 9 height 9
click at [1276, 256] on span "Completed" at bounding box center [1289, 261] width 54 height 16
click at [984, 565] on div "AOG Maint Dubai (Al Maktoum Intl)" at bounding box center [887, 549] width 1361 height 44
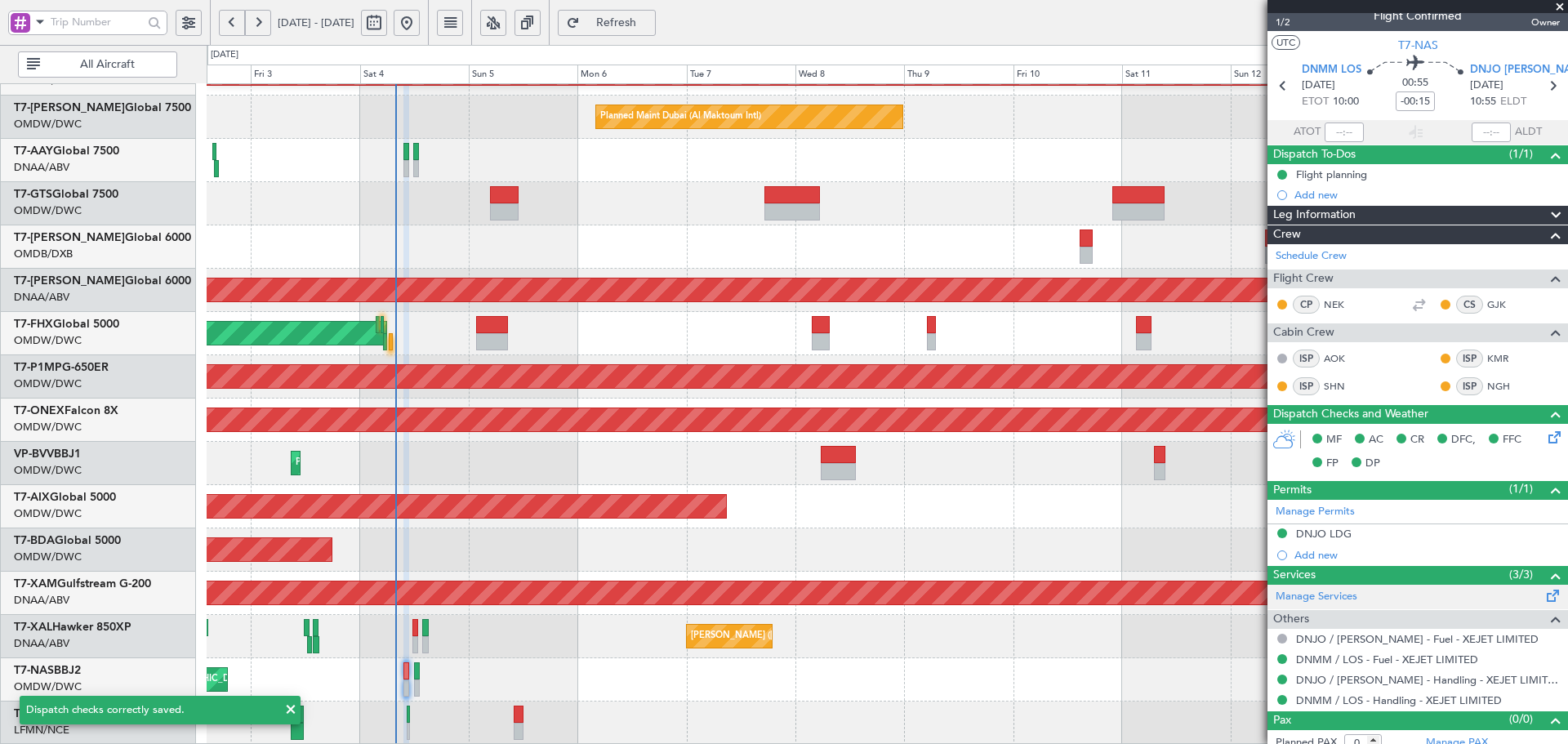
scroll to position [27, 0]
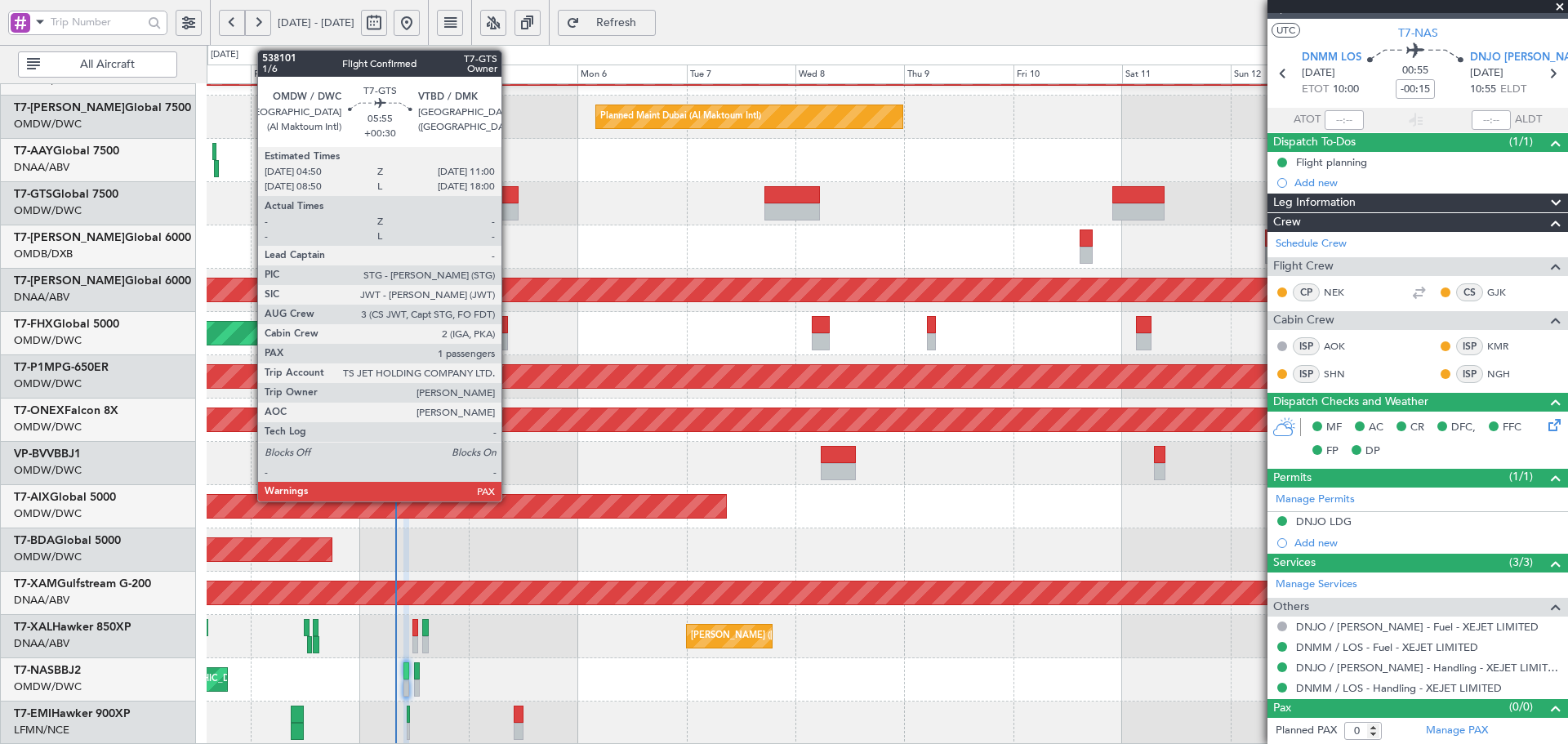
click at [509, 202] on div at bounding box center [504, 195] width 28 height 17
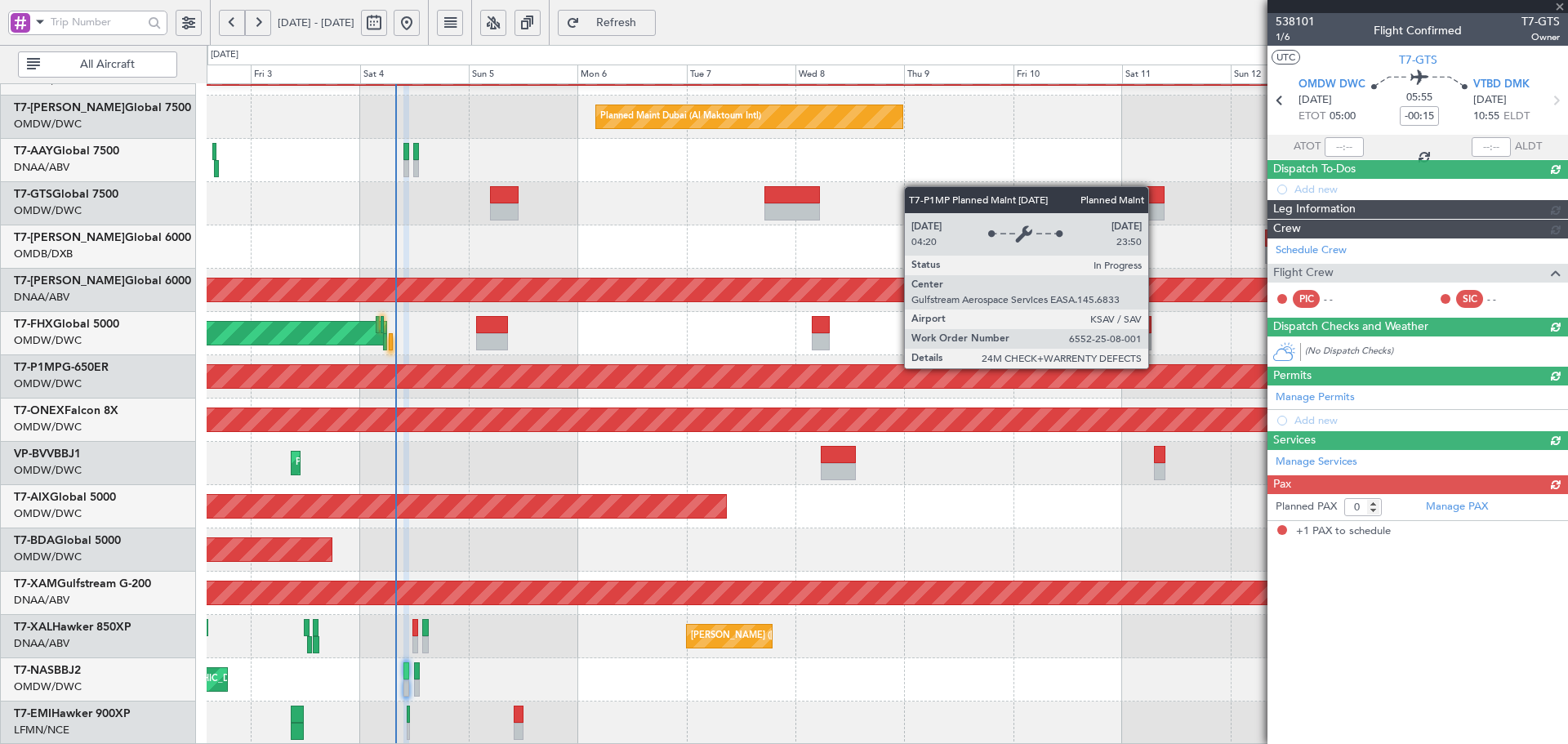
type input "+00:30"
type input "1"
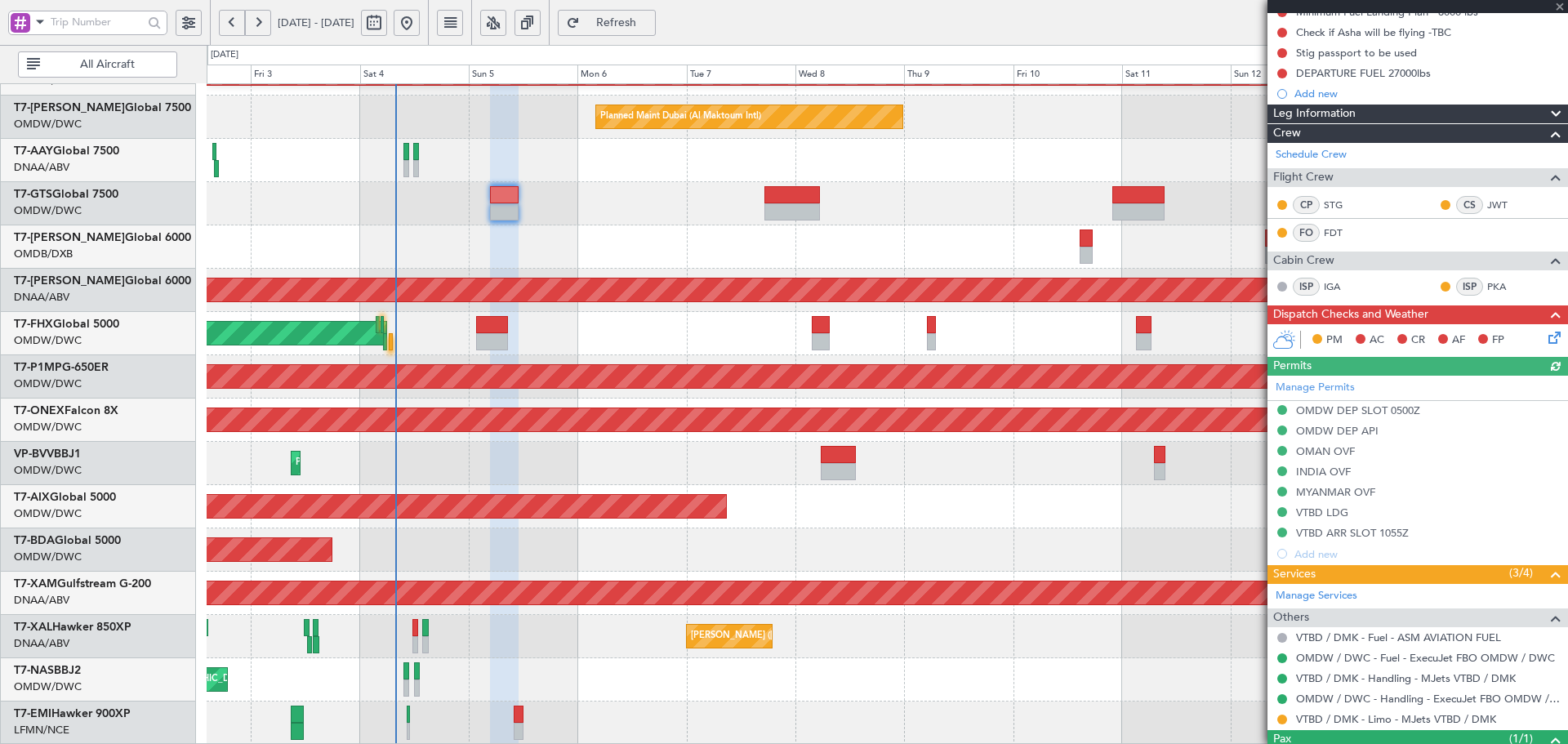
scroll to position [286, 0]
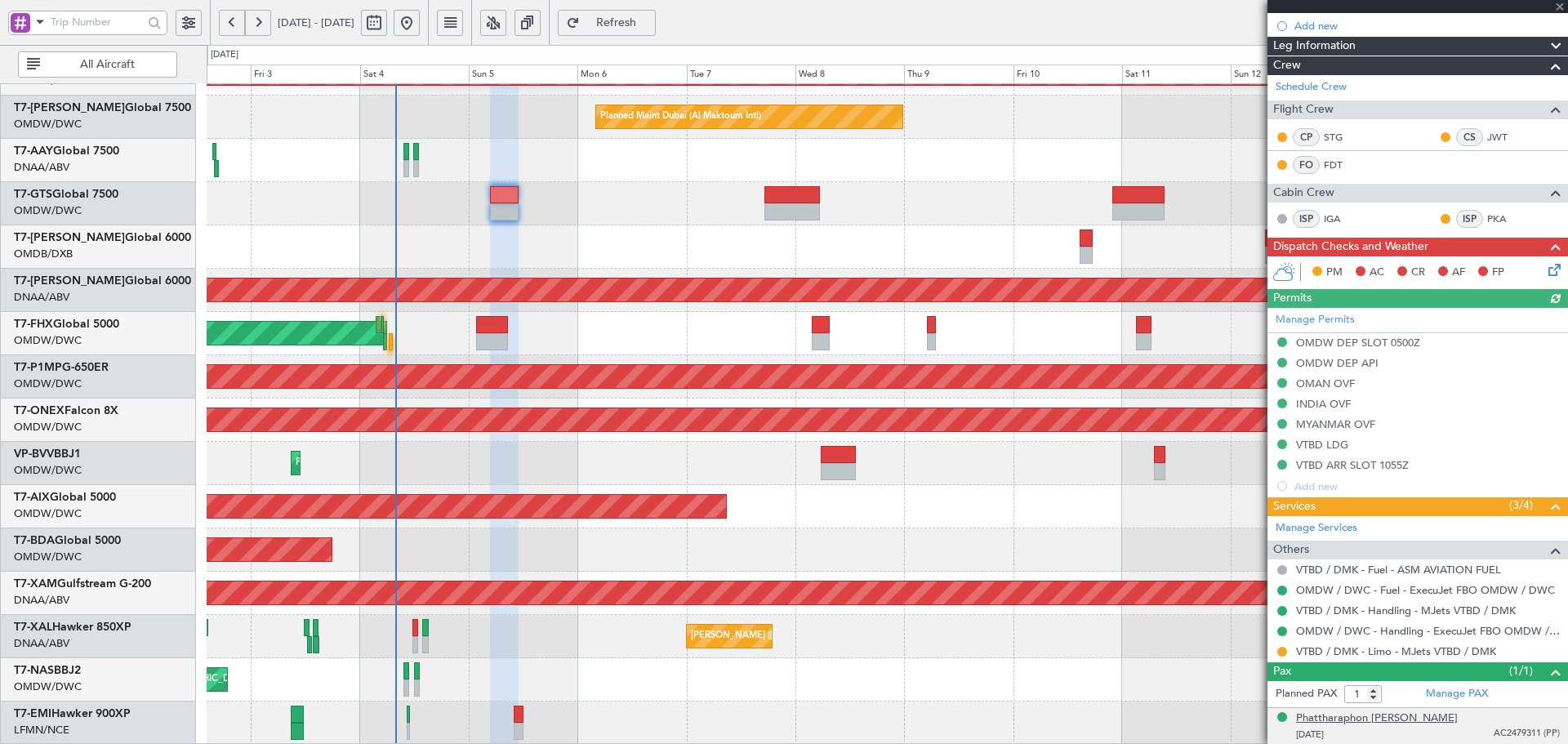
click at [1407, 721] on div "Phattharaphon [PERSON_NAME]" at bounding box center [1377, 718] width 161 height 16
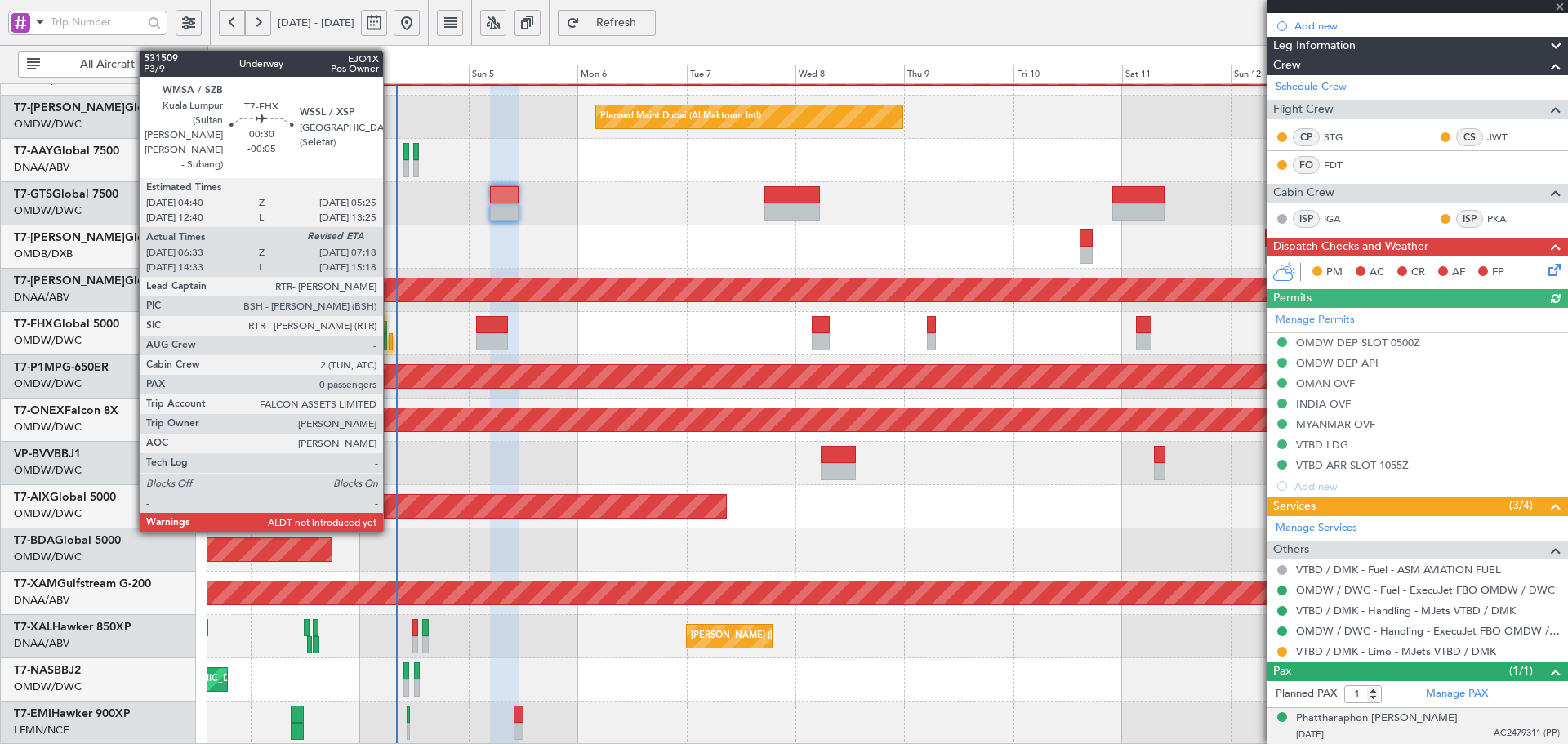
click at [390, 336] on div at bounding box center [390, 341] width 4 height 17
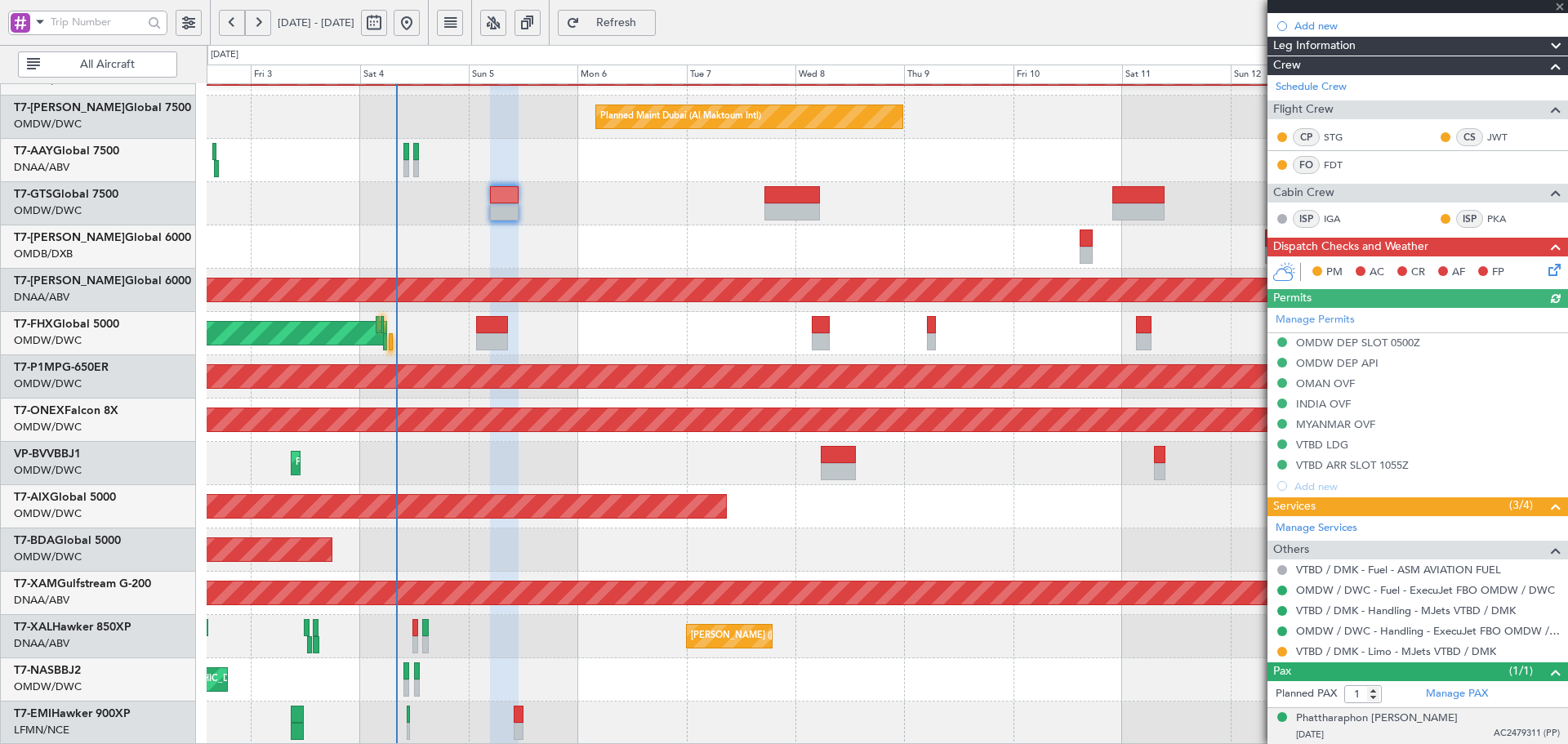
type input "-00:05"
type input "06:43"
type input "0"
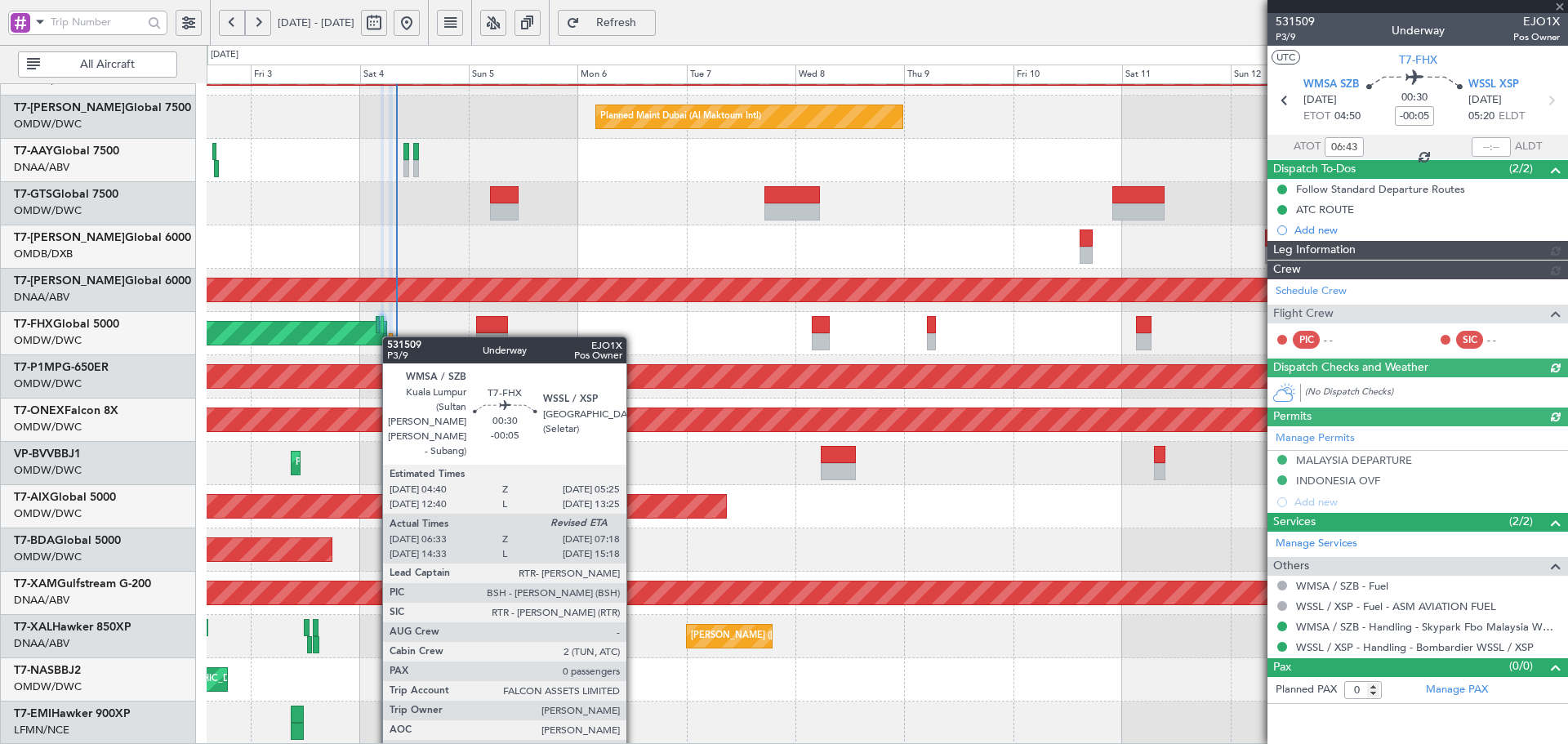
type input "[PERSON_NAME] ([PERSON_NAME])"
type input "7424"
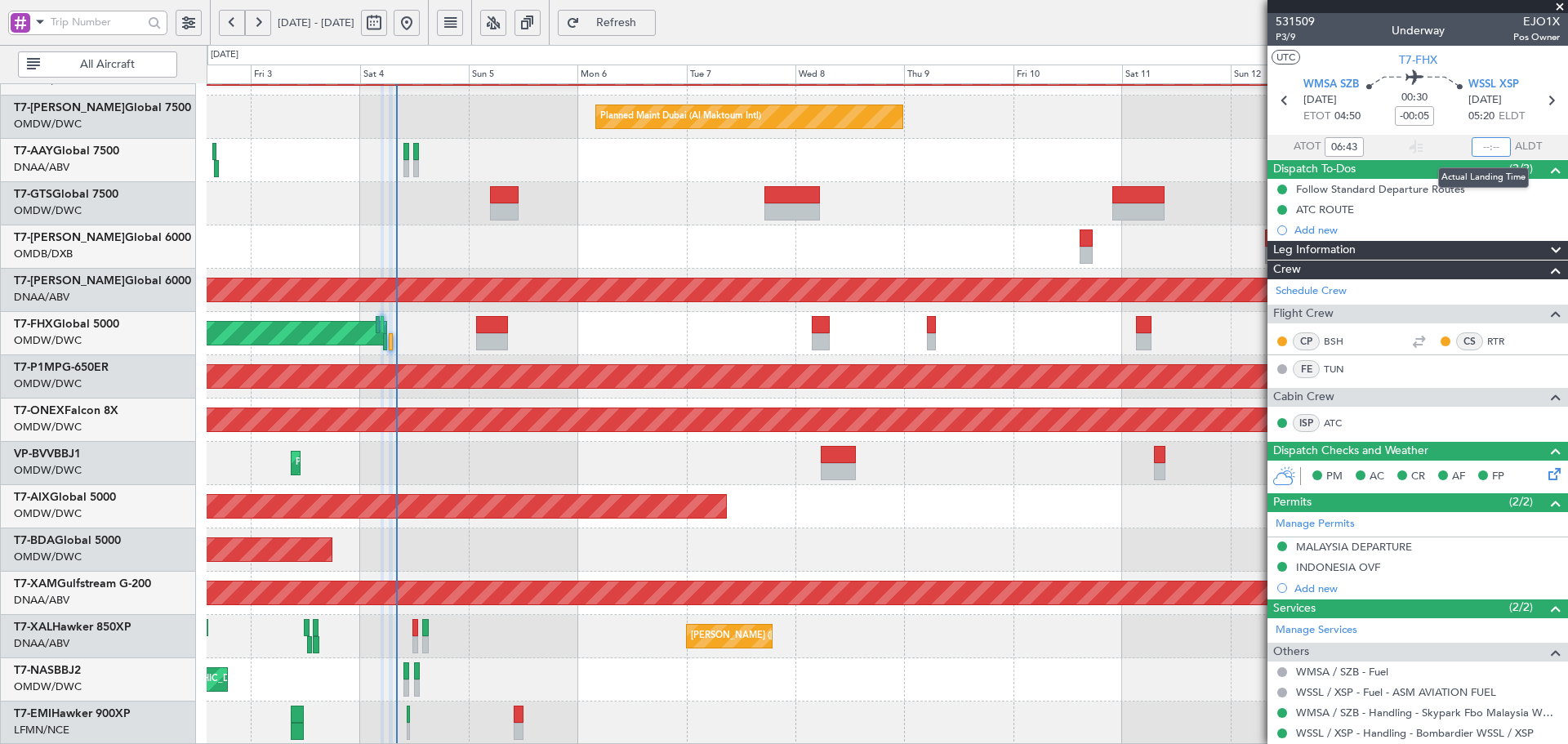
click at [1483, 148] on input "text" at bounding box center [1491, 147] width 39 height 20
type input "07:55"
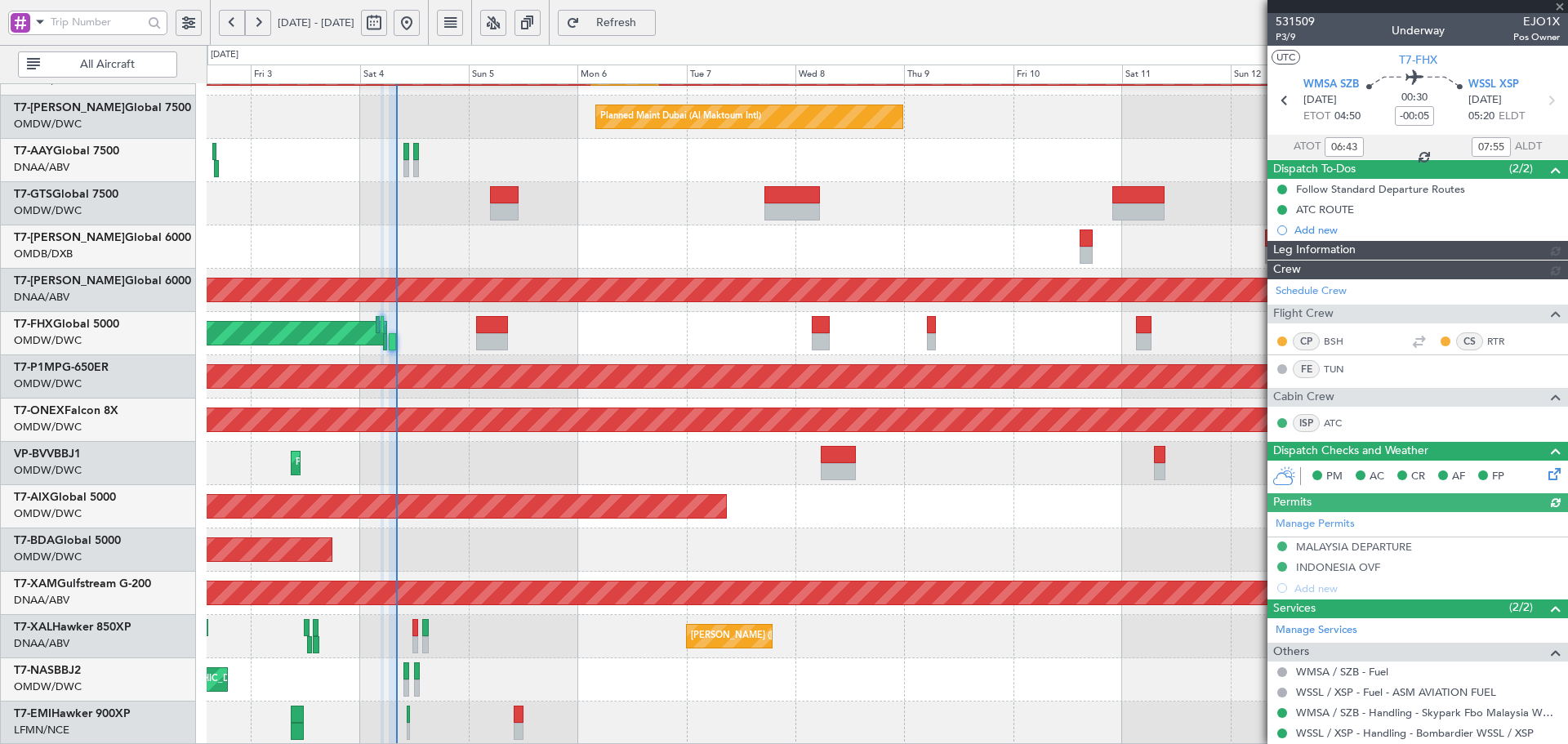
type input "[PERSON_NAME] ([PERSON_NAME])"
type input "7424"
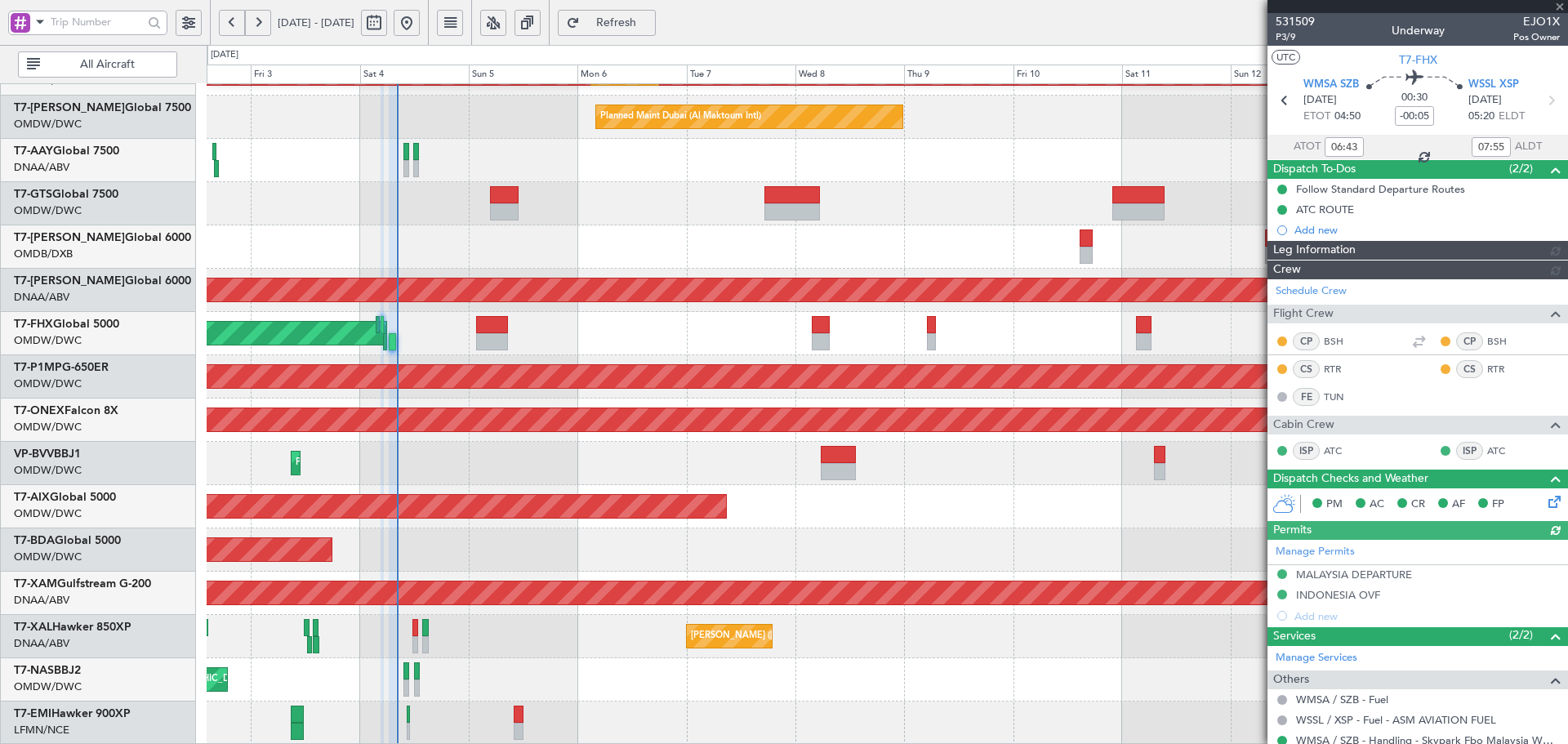
type input "[PERSON_NAME] ([PERSON_NAME])"
type input "7424"
